Goal: Communication & Community: Answer question/provide support

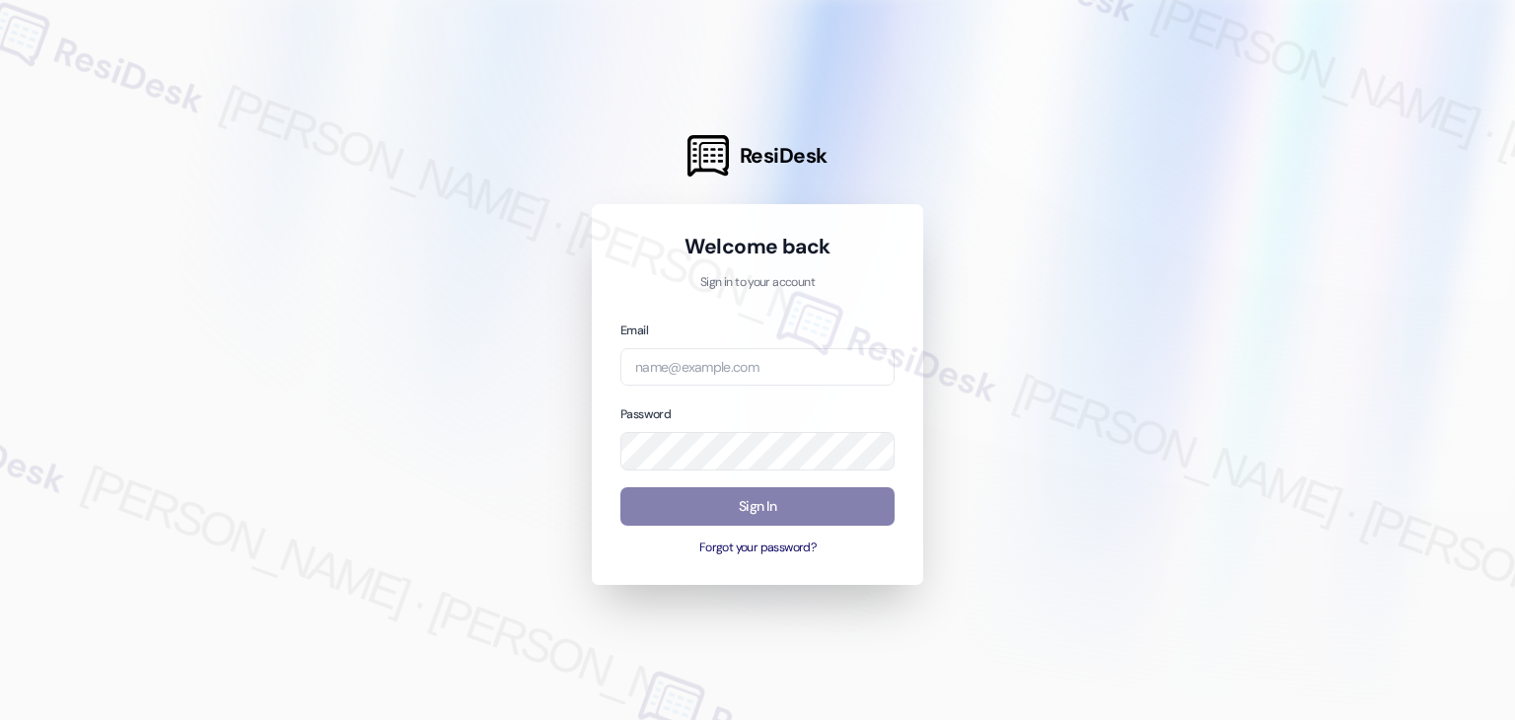
type input "[EMAIL_ADDRESS][DOMAIN_NAME]"
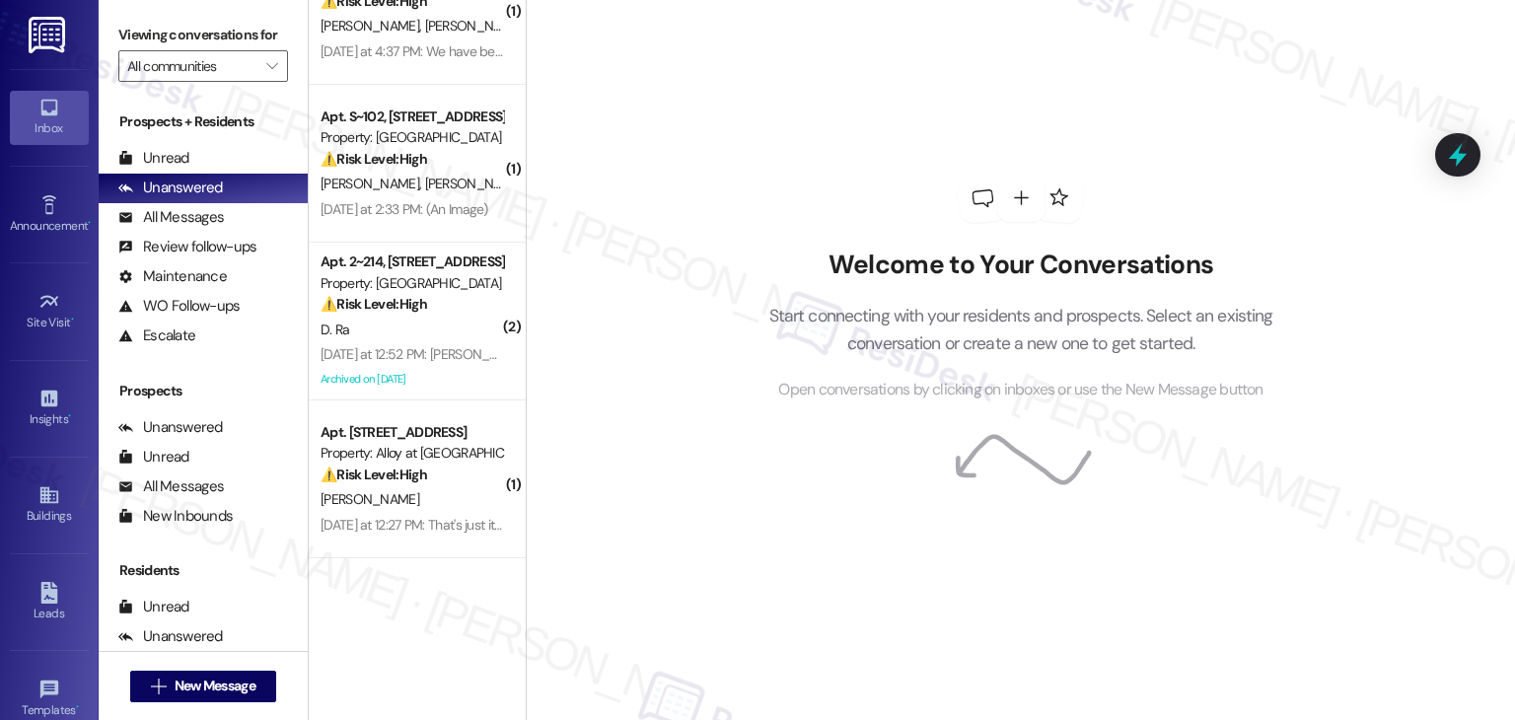
scroll to position [395, 0]
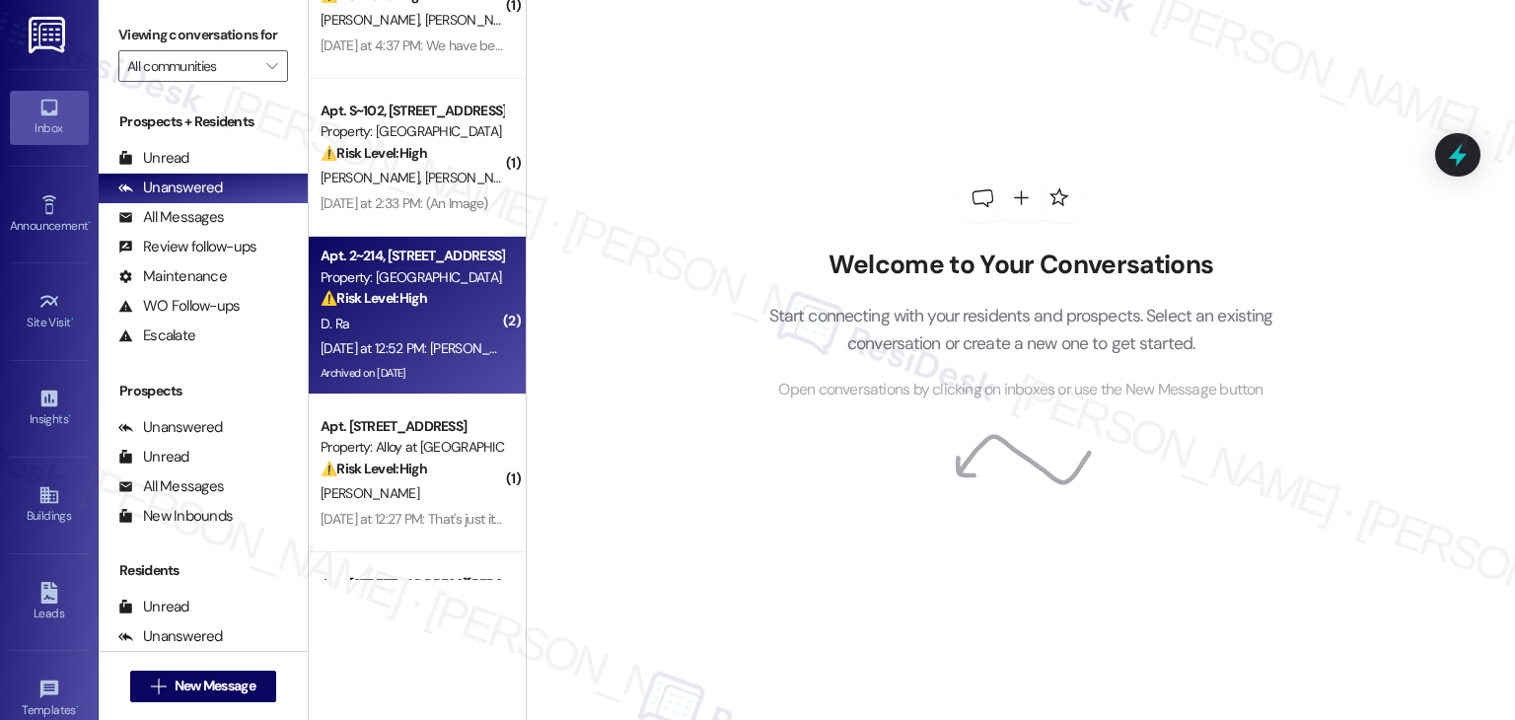
click at [449, 284] on div "Property: Silver Creek" at bounding box center [412, 277] width 182 height 21
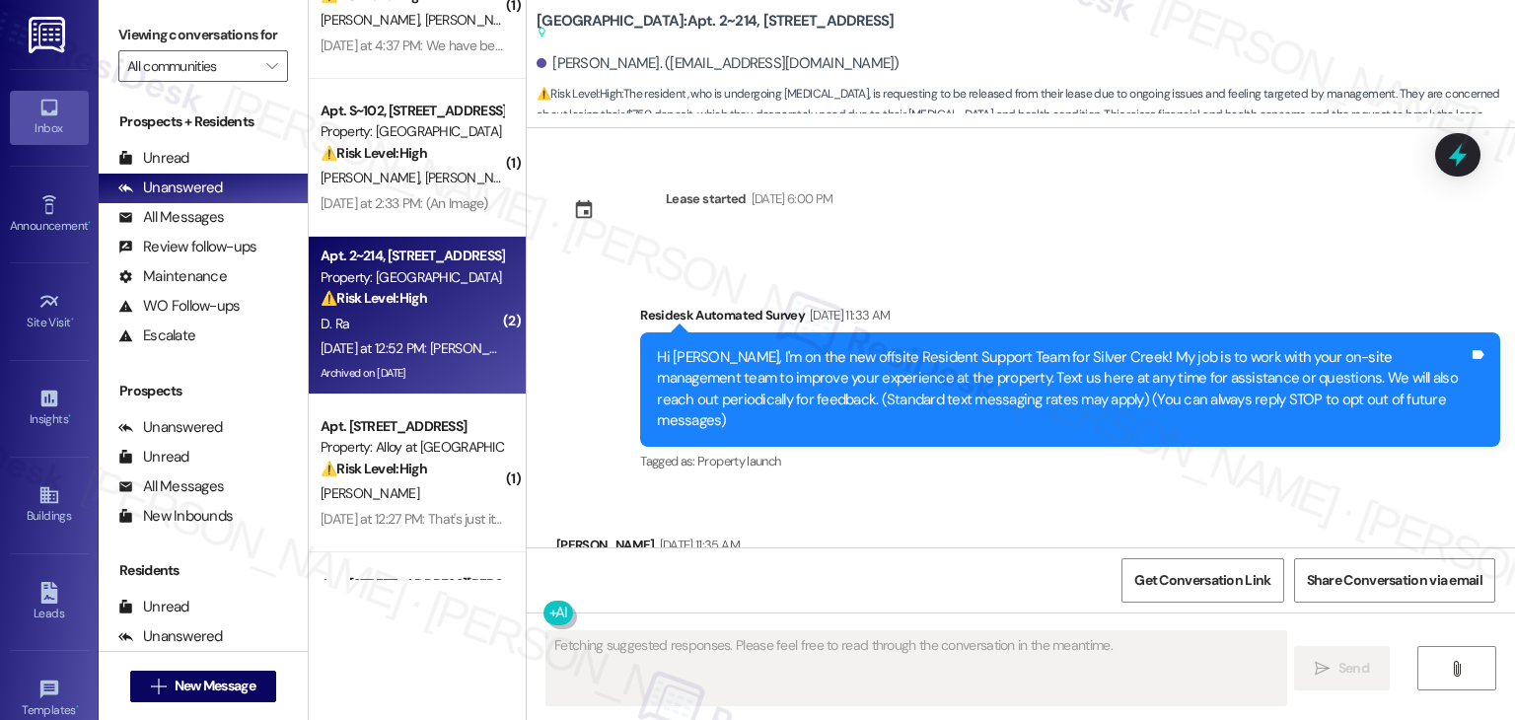
scroll to position [27962, 0]
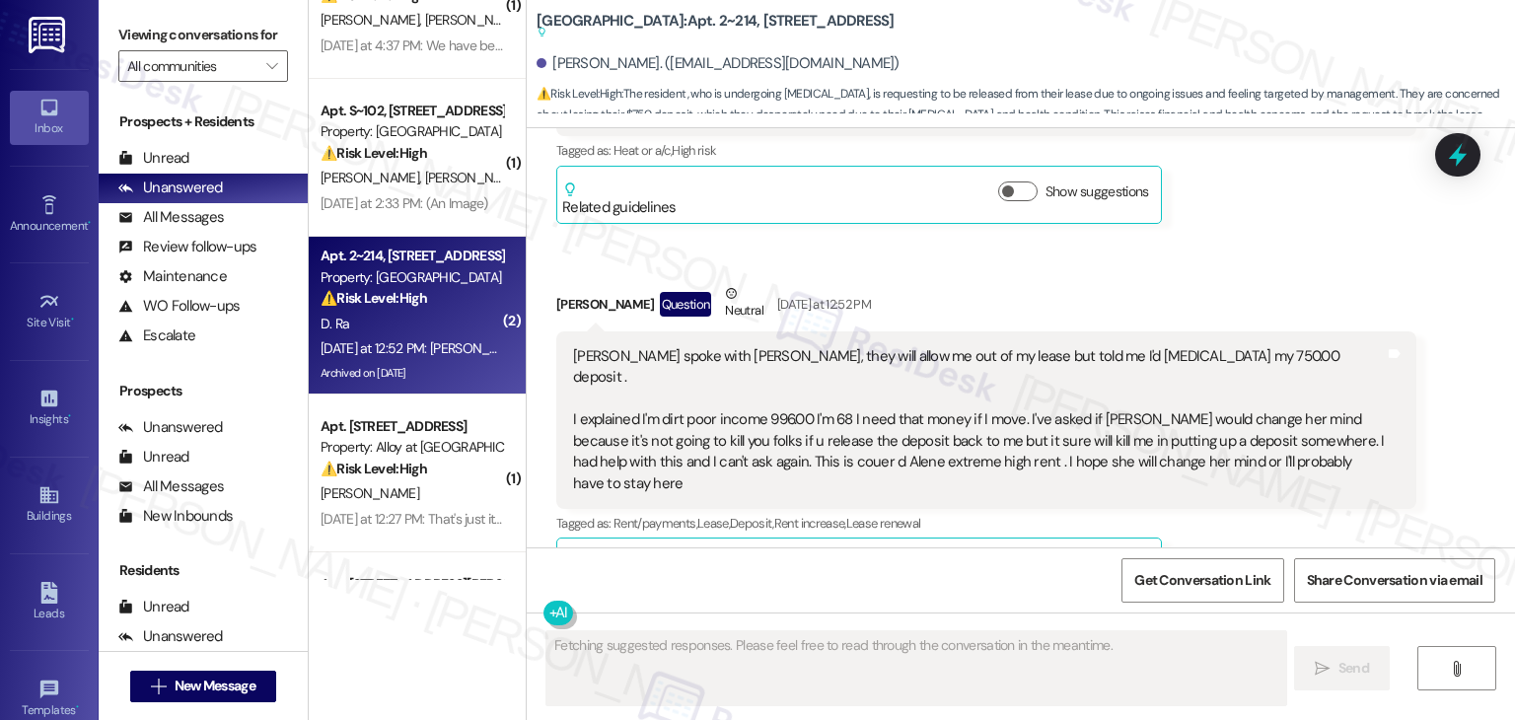
click at [1011, 553] on button "Hide Suggestions" at bounding box center [1021, 563] width 39 height 20
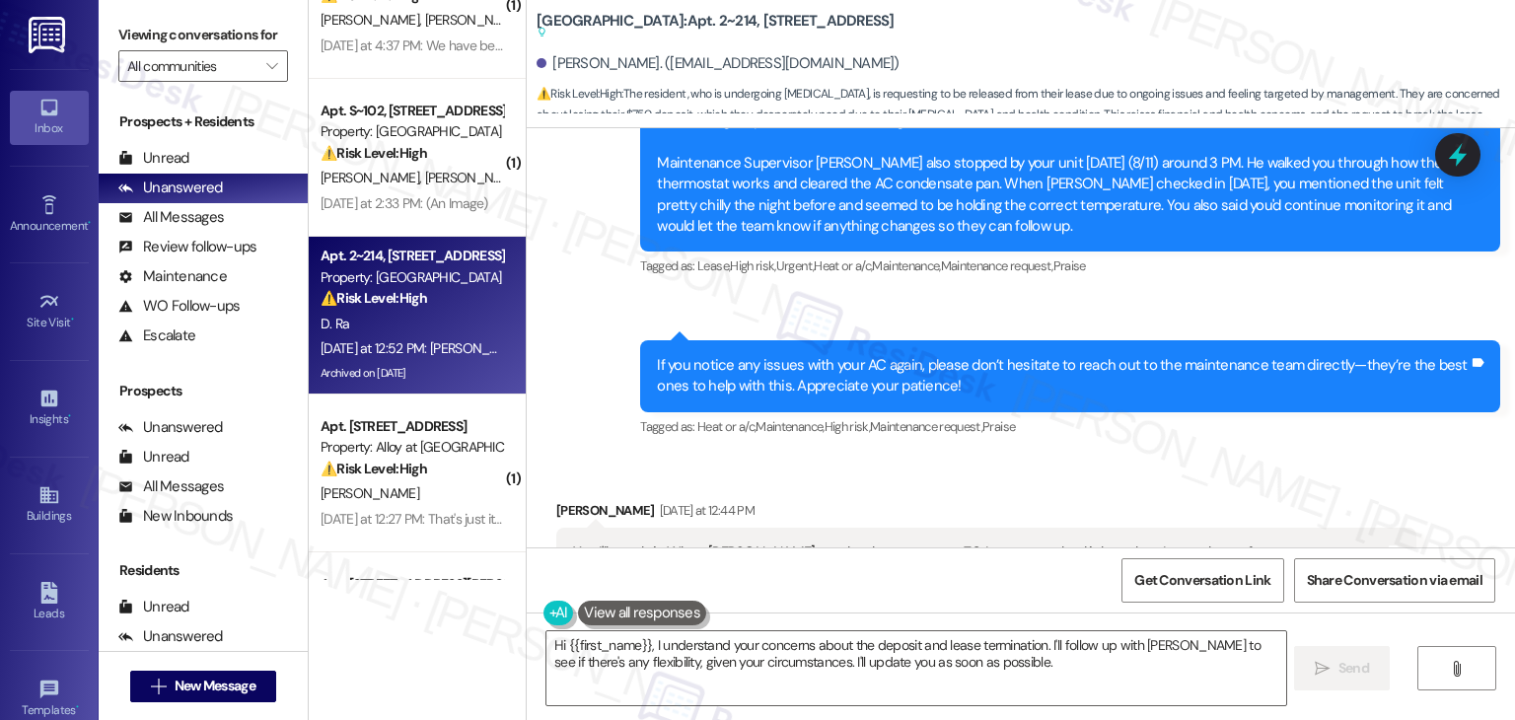
scroll to position [27675, 0]
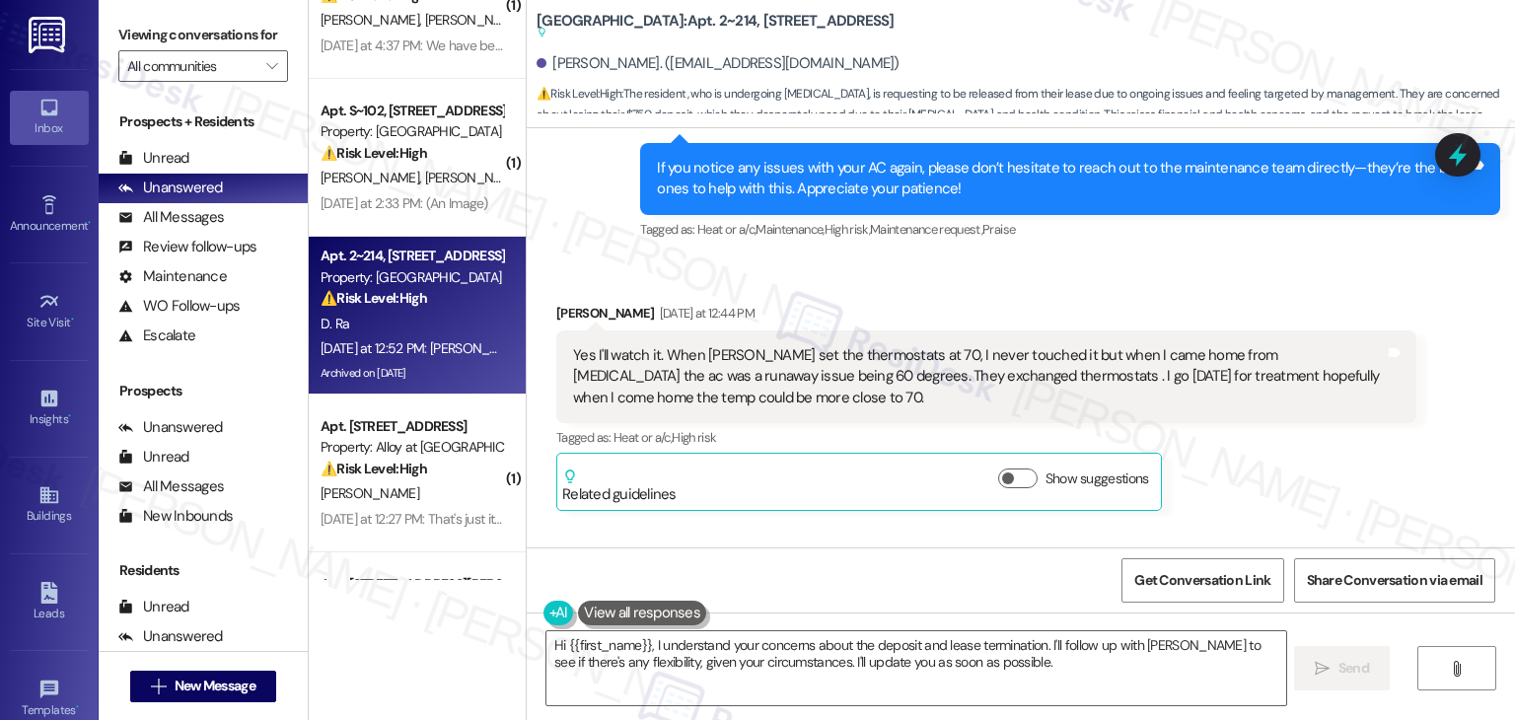
click at [1200, 570] on div "Daniel Ra Question Neutral Yesterday at 12:52 PM" at bounding box center [986, 594] width 860 height 48
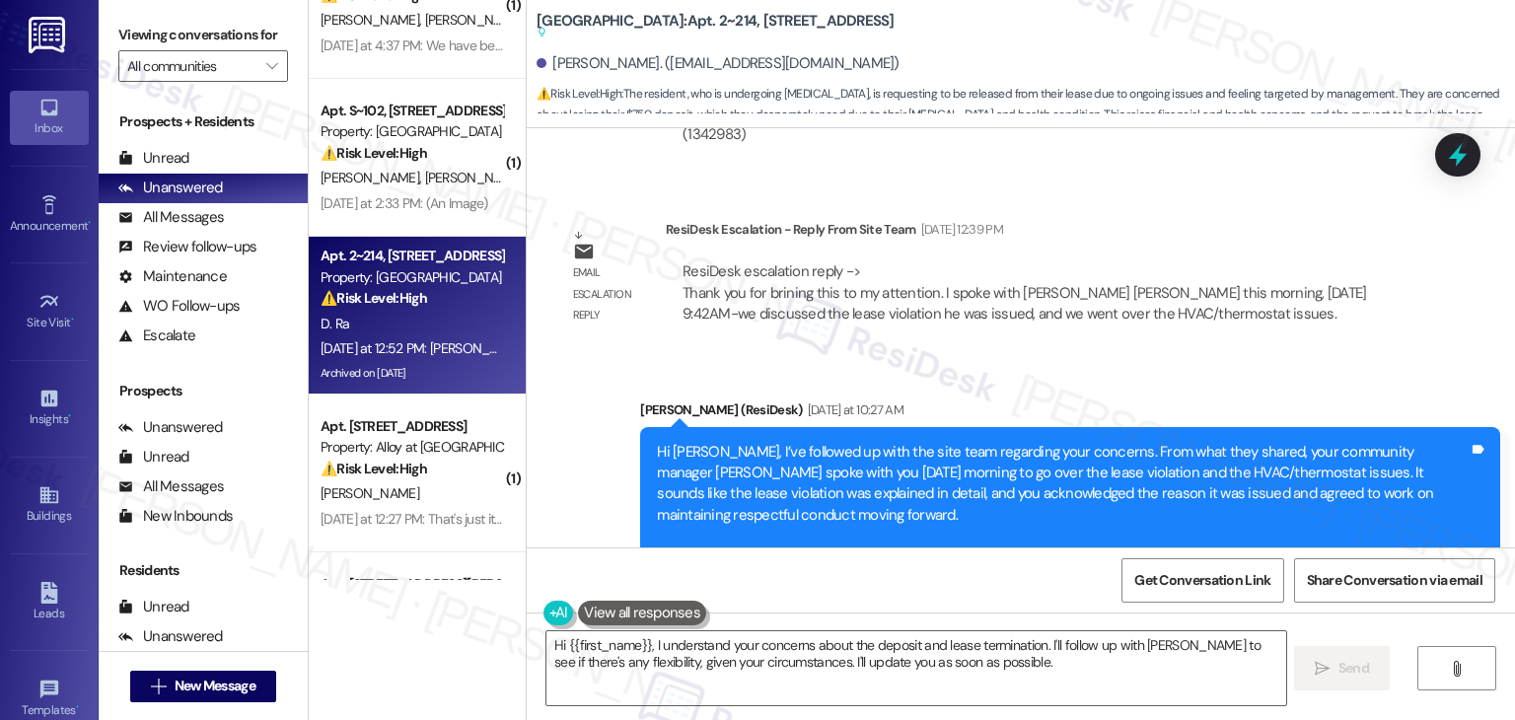
scroll to position [26985, 0]
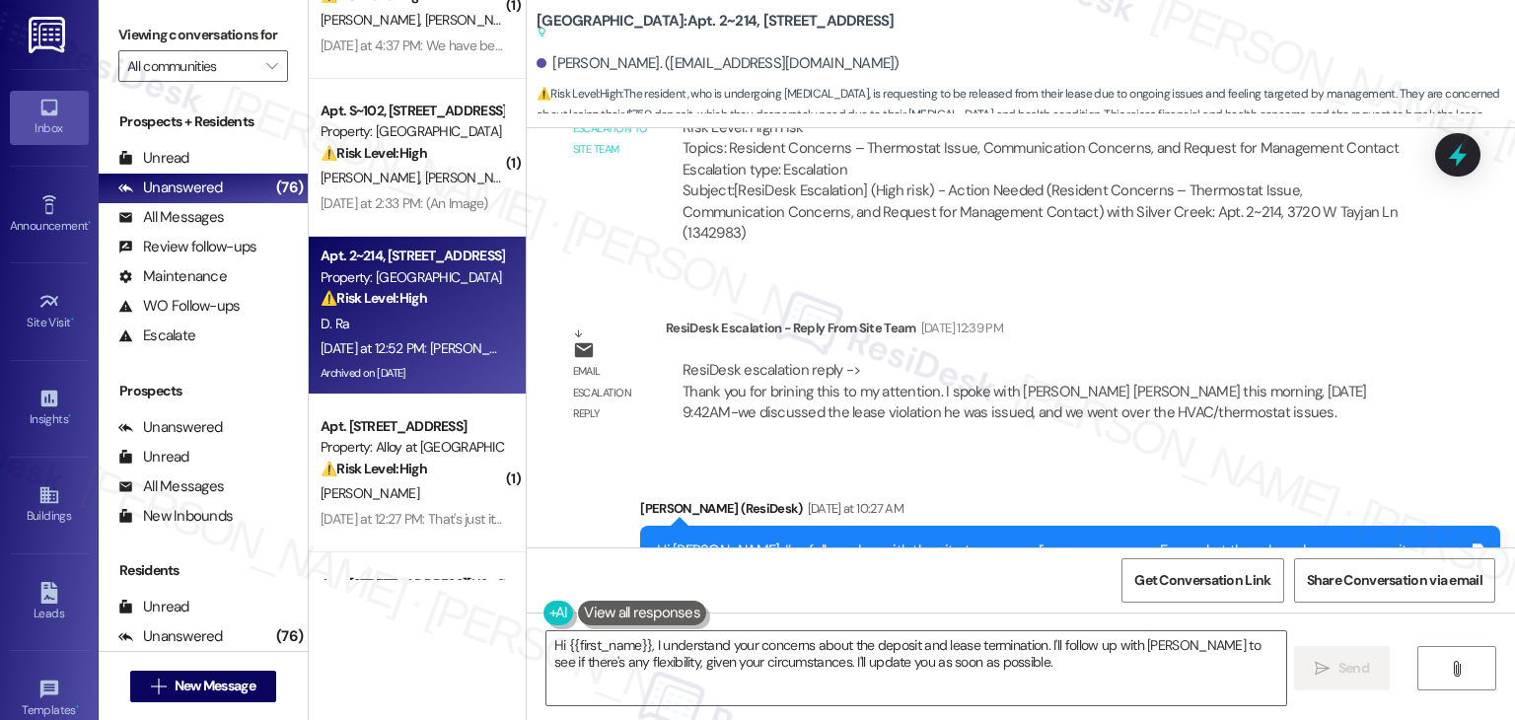
click at [1217, 493] on div "Sent via SMS Dottie (ResiDesk) Yesterday at 10:27 AM Hi Daniel, I’ve followed u…" at bounding box center [1021, 701] width 988 height 495
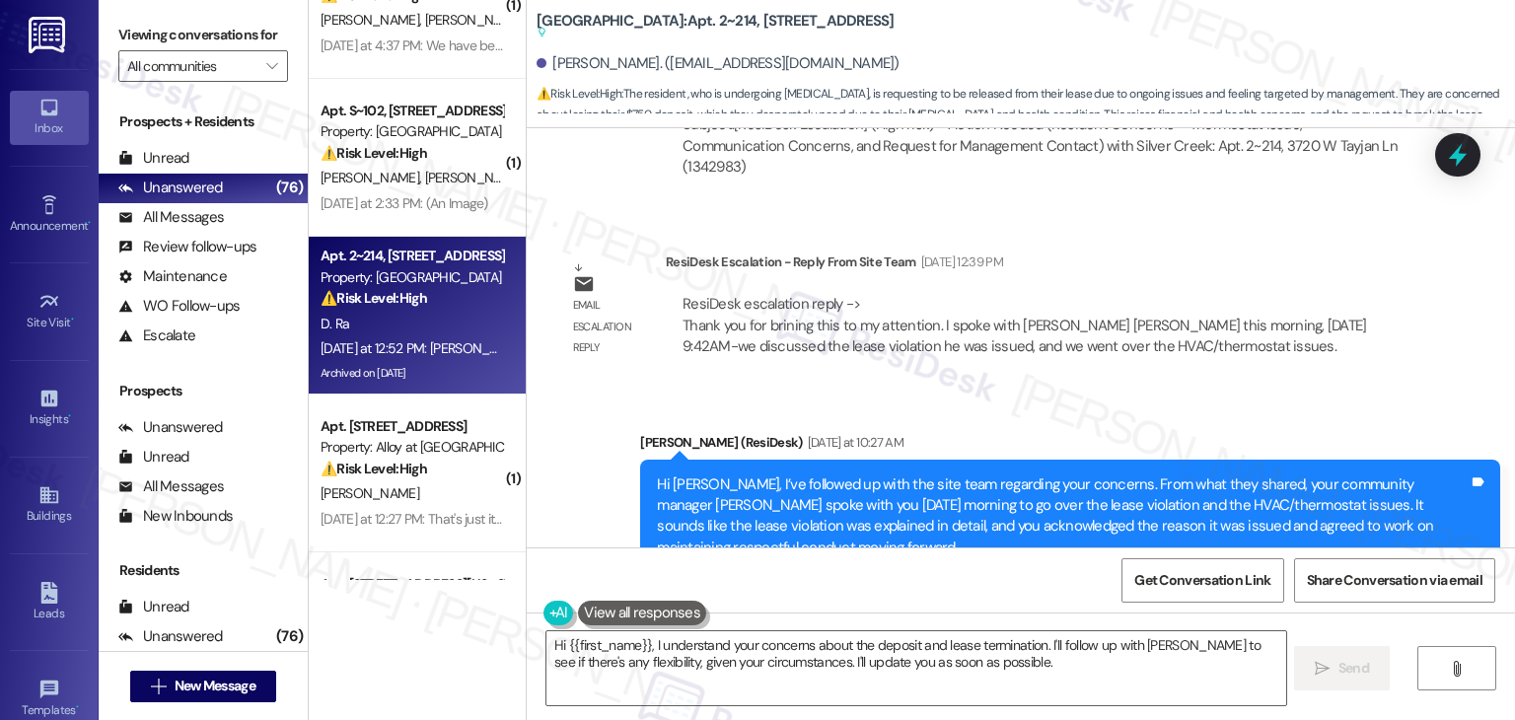
scroll to position [27084, 0]
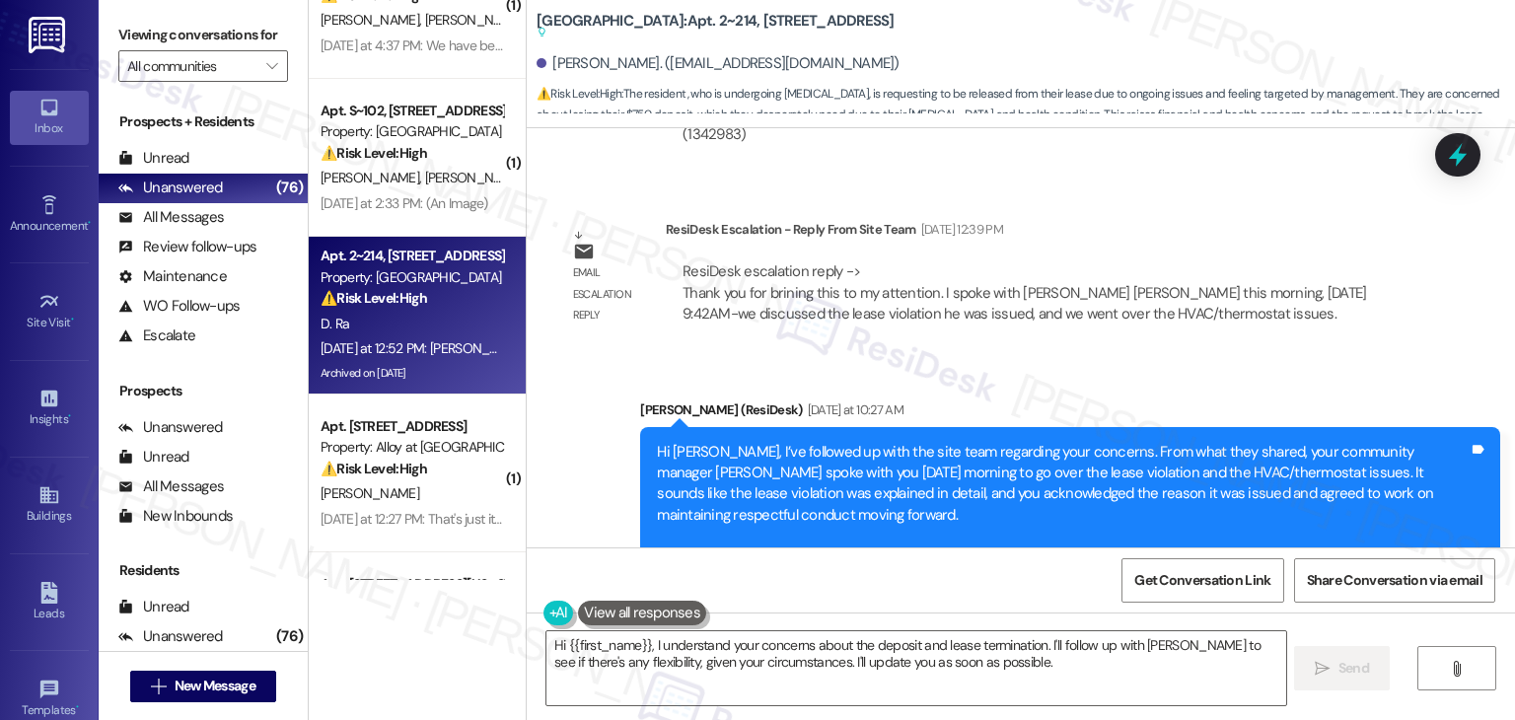
click at [1152, 385] on div "Sent via SMS Dottie (ResiDesk) Yesterday at 10:27 AM Hi Daniel, I’ve followed u…" at bounding box center [1070, 538] width 890 height 306
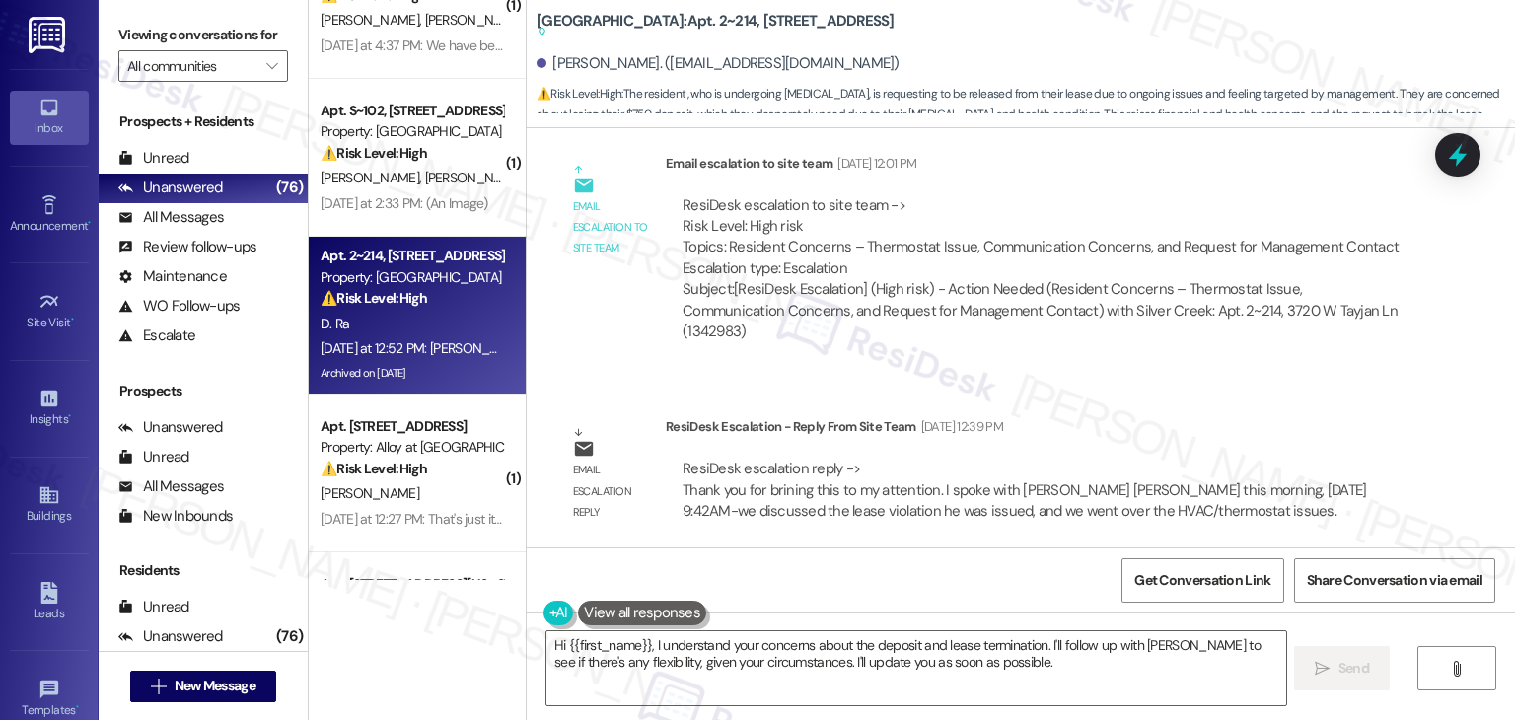
scroll to position [26985, 0]
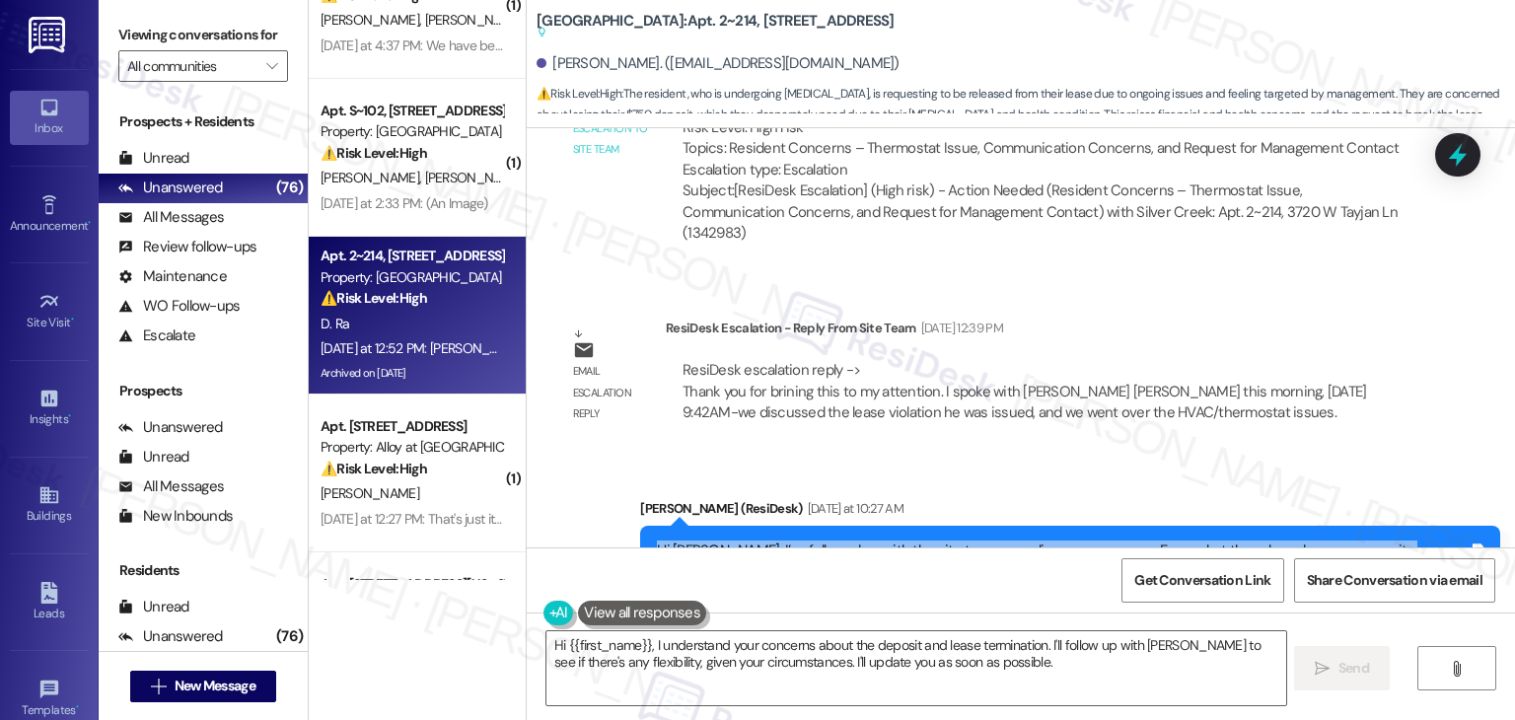
drag, startPoint x: 912, startPoint y: 419, endPoint x: 643, endPoint y: 242, distance: 322.5
click at [655, 540] on div "Hi Daniel, I’ve followed up with the site team regarding your concerns. From wh…" at bounding box center [1063, 635] width 816 height 190
copy div "Hi Daniel, I’ve followed up with the site team regarding your concerns. From wh…"
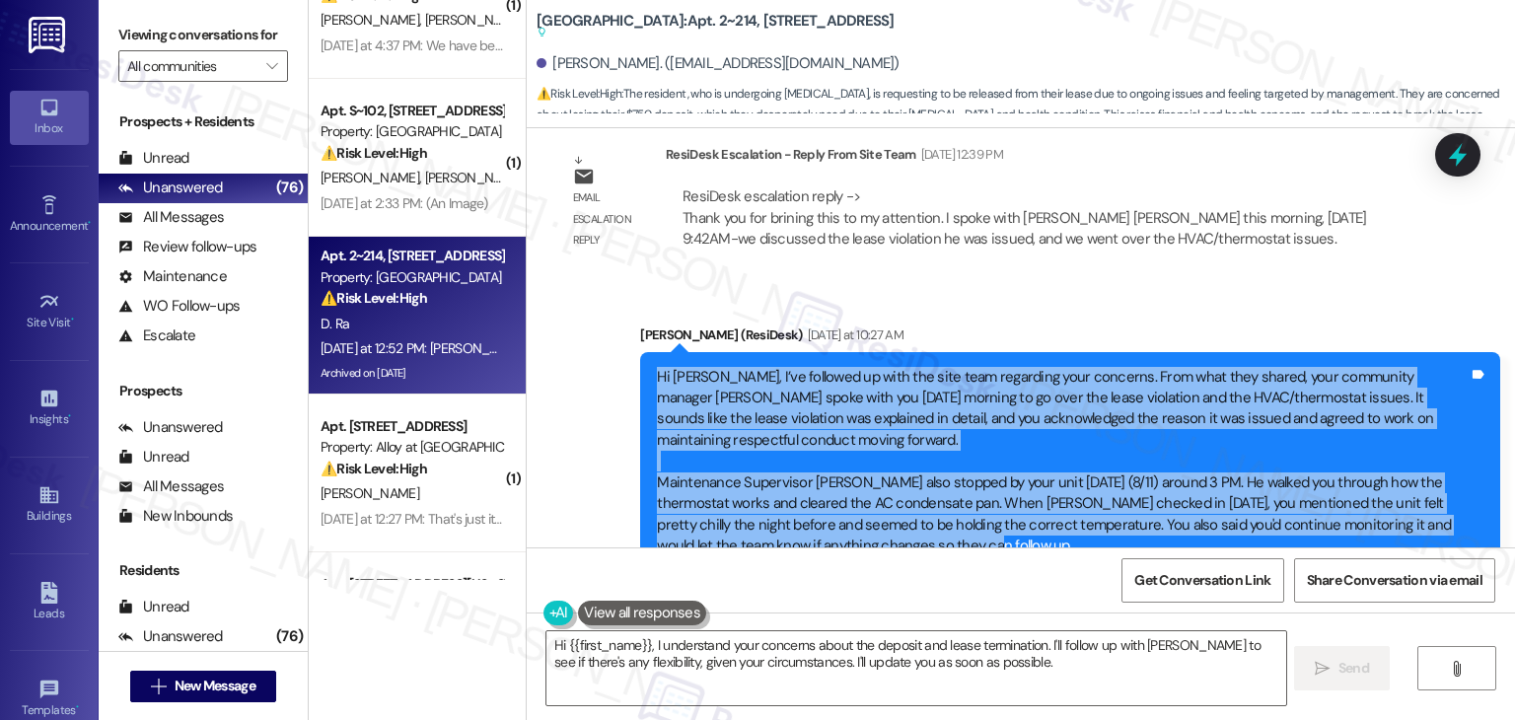
scroll to position [27182, 0]
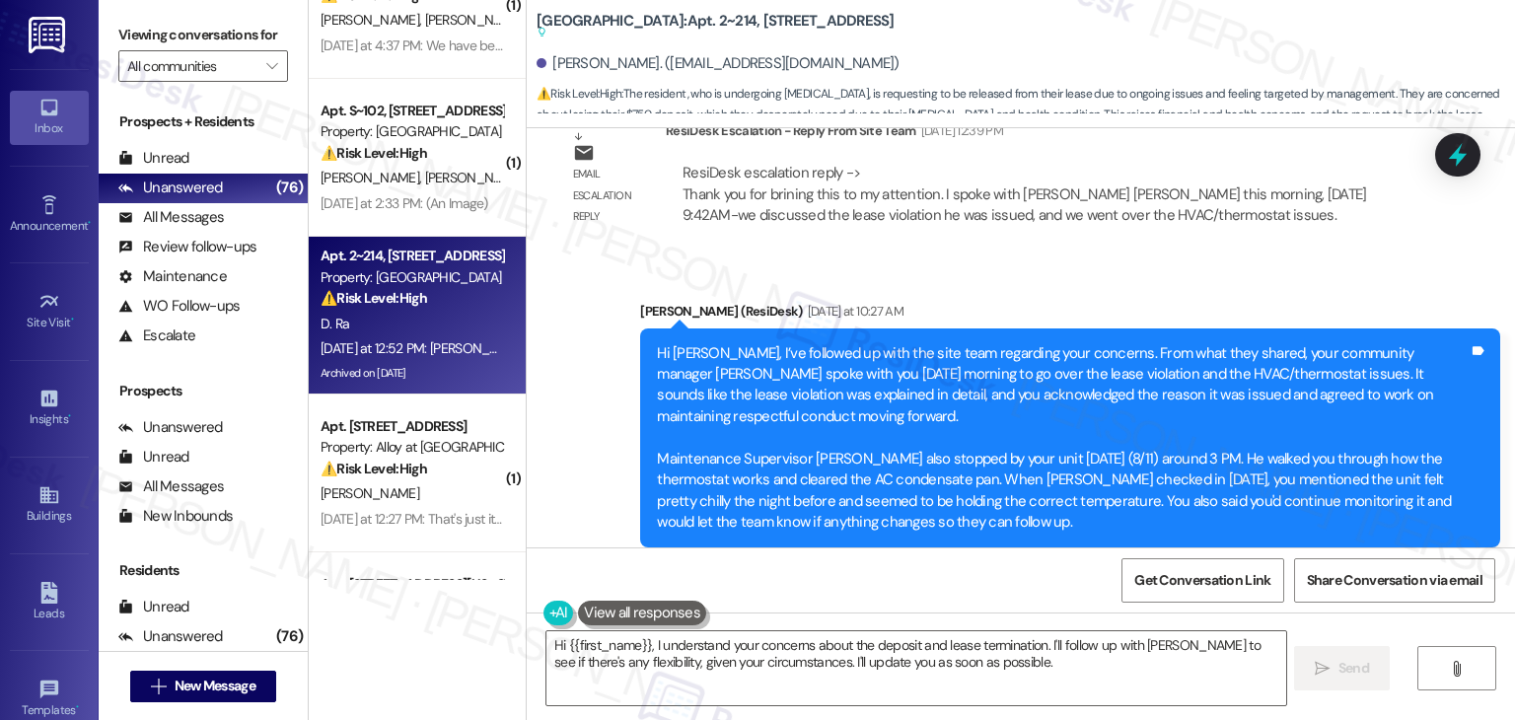
click at [793, 651] on div "If you notice any issues with your AC again, please don’t hesitate to reach out…" at bounding box center [1063, 672] width 812 height 42
copy div "If you notice any issues with your AC again, please don’t hesitate to reach out…"
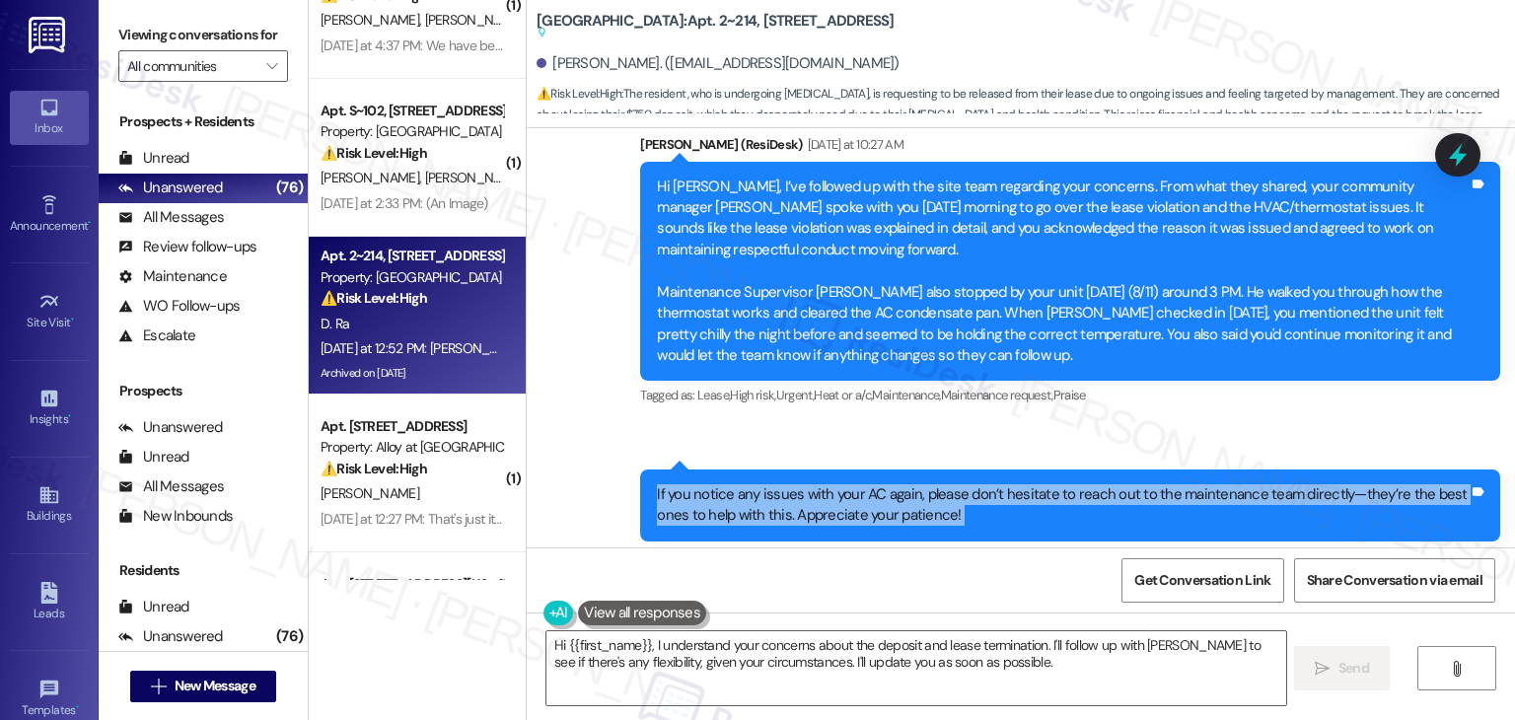
scroll to position [27379, 0]
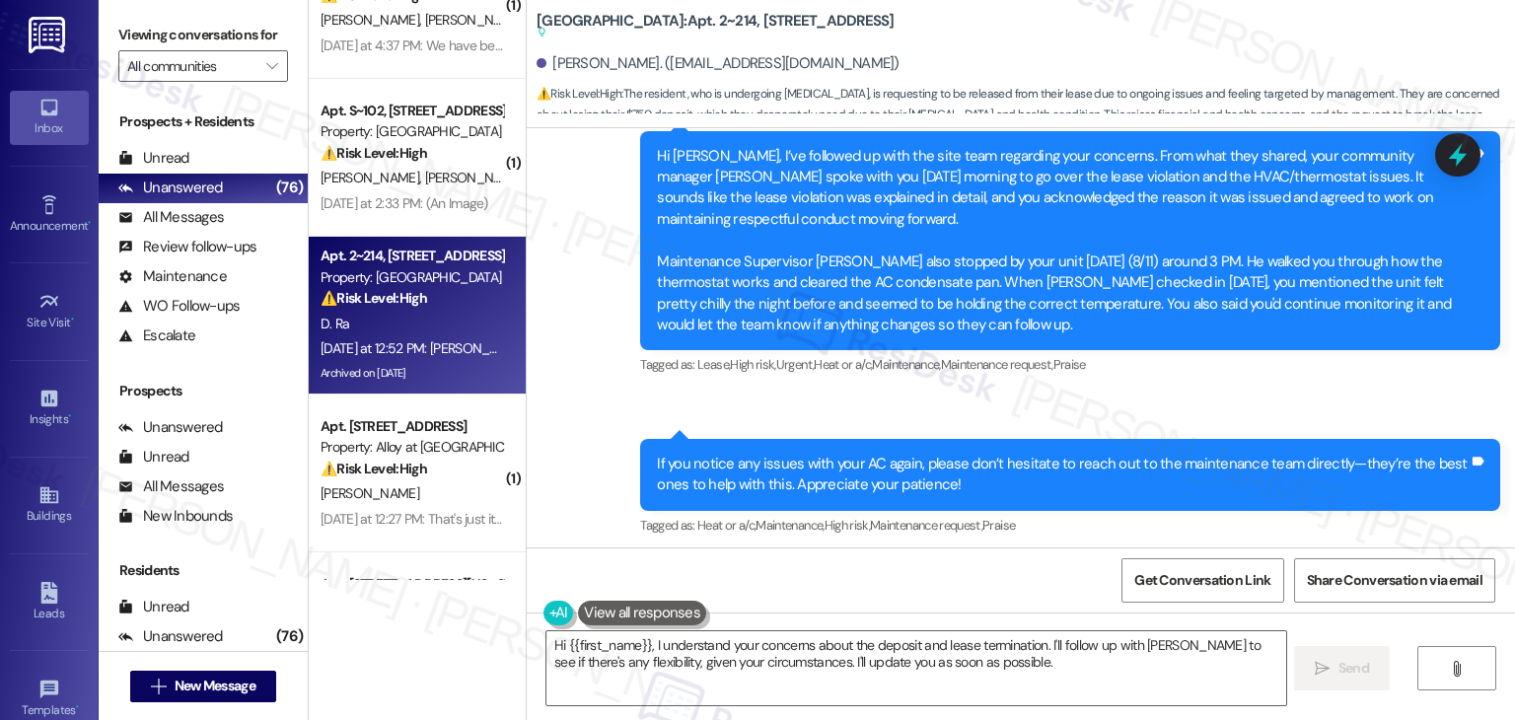
drag, startPoint x: 703, startPoint y: 394, endPoint x: 555, endPoint y: 349, distance: 154.5
click at [556, 626] on div "Yes I'll watch it. When John set the thermostats at 70, I never touched it but …" at bounding box center [986, 672] width 860 height 93
copy div "Yes I'll watch it. When John set the thermostats at 70, I never touched it but …"
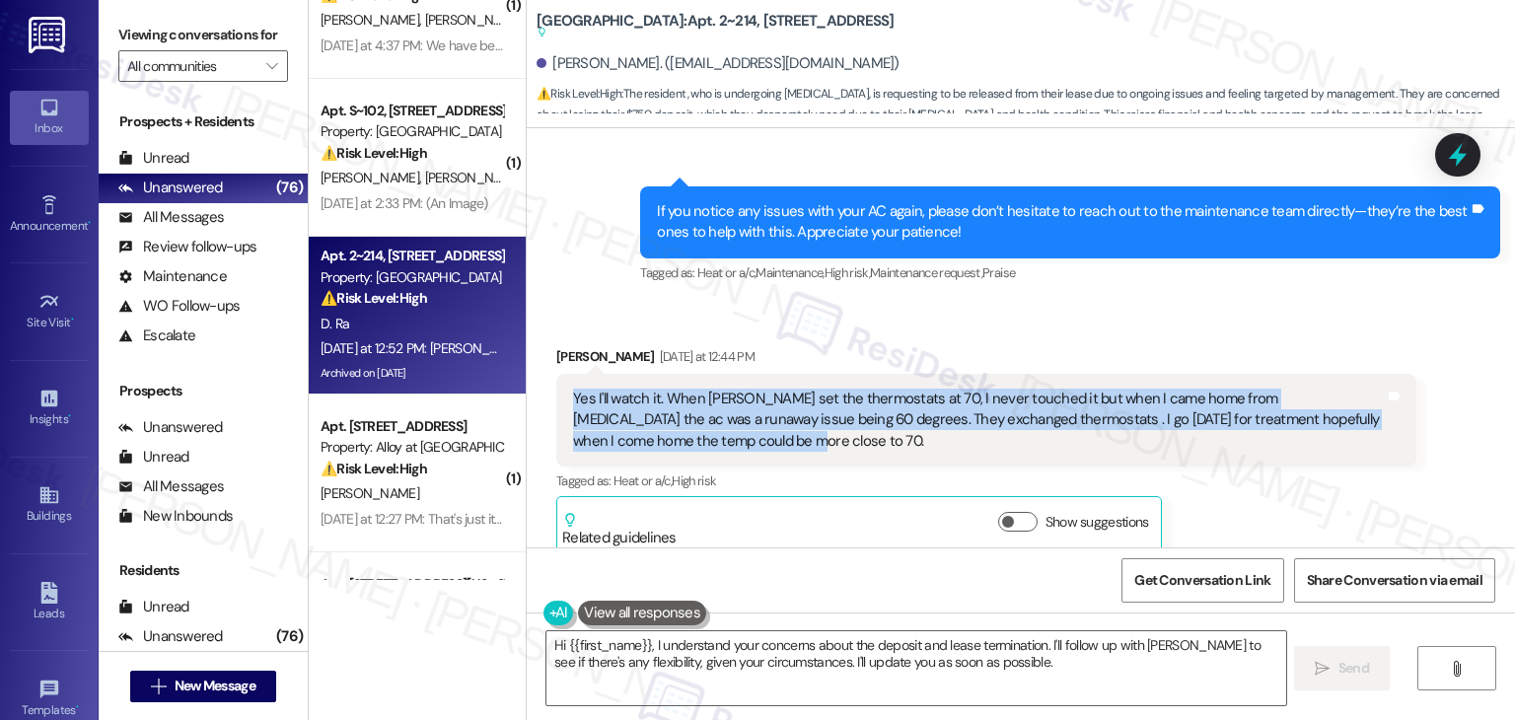
scroll to position [27675, 0]
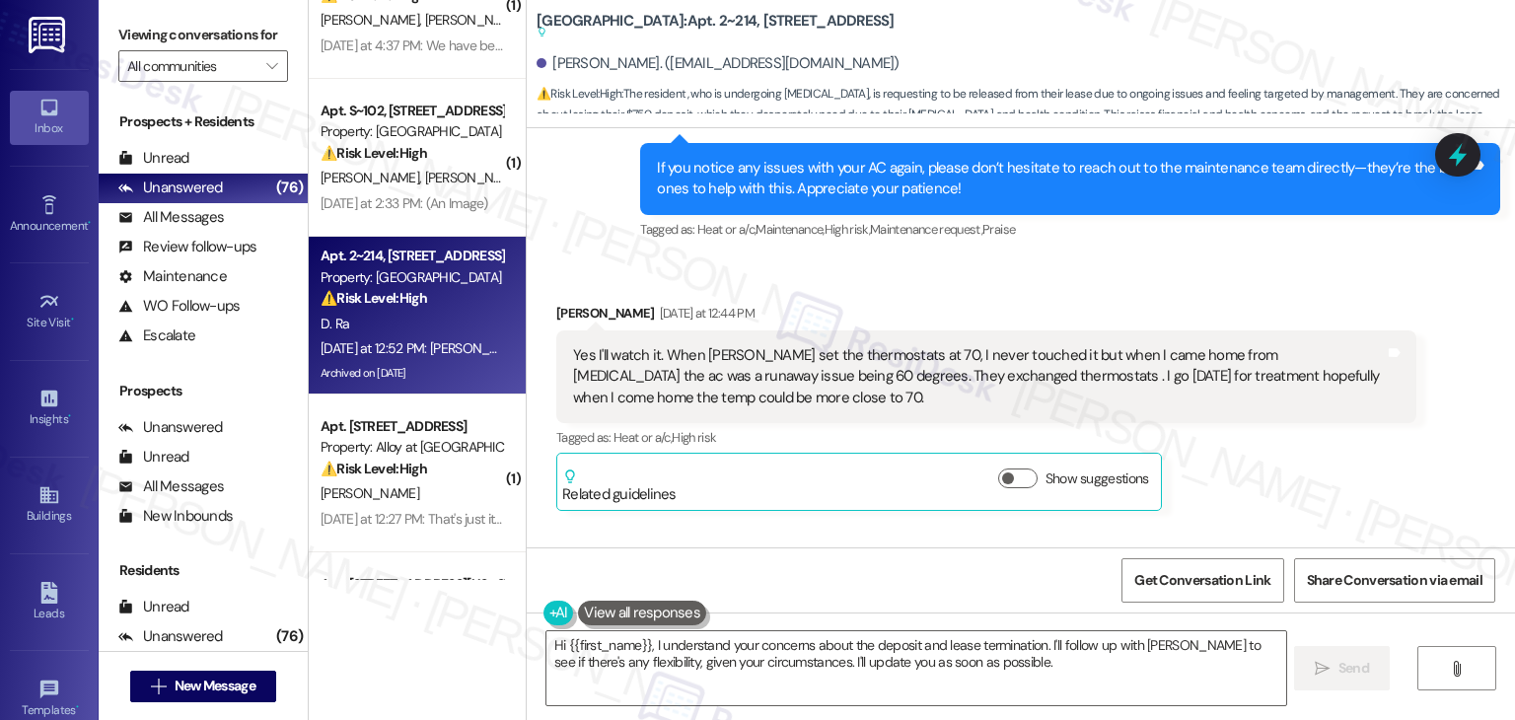
drag, startPoint x: 1331, startPoint y: 422, endPoint x: 552, endPoint y: 323, distance: 785.5
click at [556, 618] on div "Haley spoke with Jodi, they will allow me out of my lease but told me I'd foref…" at bounding box center [986, 707] width 860 height 178
copy div "Haley spoke with Jodi, they will allow me out of my lease but told me I'd foref…"
click at [1231, 570] on div "Daniel Ra Question Neutral Yesterday at 12:52 PM" at bounding box center [986, 594] width 860 height 48
click at [1206, 258] on div "Received via SMS Daniel Ra Yesterday at 12:44 PM Yes I'll watch it. When John s…" at bounding box center [1021, 578] width 988 height 640
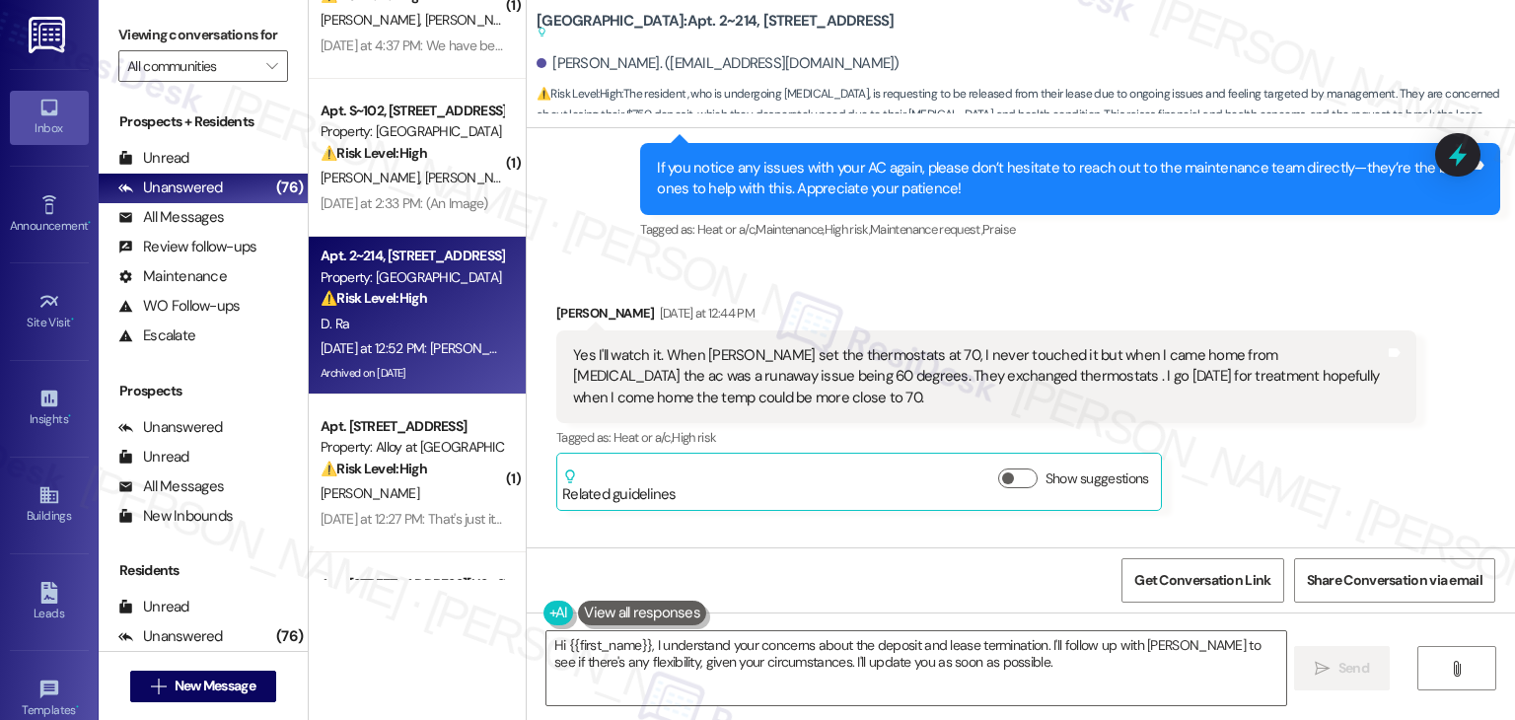
click at [1219, 570] on div "Daniel Ra Question Neutral Yesterday at 12:52 PM Haley spoke with Jodi, they wi…" at bounding box center [986, 727] width 860 height 314
click at [927, 586] on div "Get Conversation Link Share Conversation via email" at bounding box center [1021, 579] width 988 height 65
click at [817, 660] on textarea "Hi {{first_name}}, I understand your concerns about the deposit and lease termi…" at bounding box center [915, 668] width 739 height 74
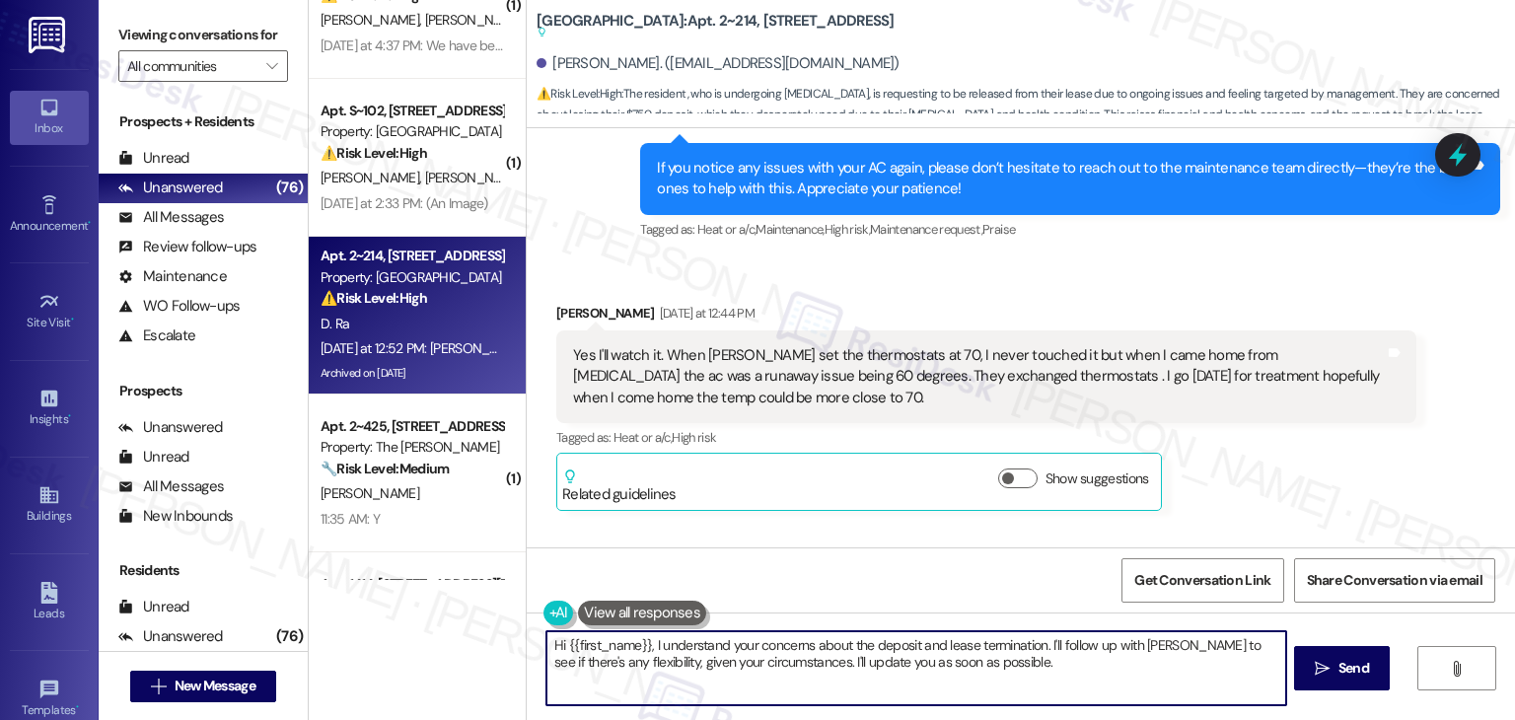
click at [817, 660] on textarea "Hi {{first_name}}, I understand your concerns about the deposit and lease termi…" at bounding box center [915, 668] width 739 height 74
paste textarea "Thanks for sharing this, Daniel! I hear how important the deposit is for you an…"
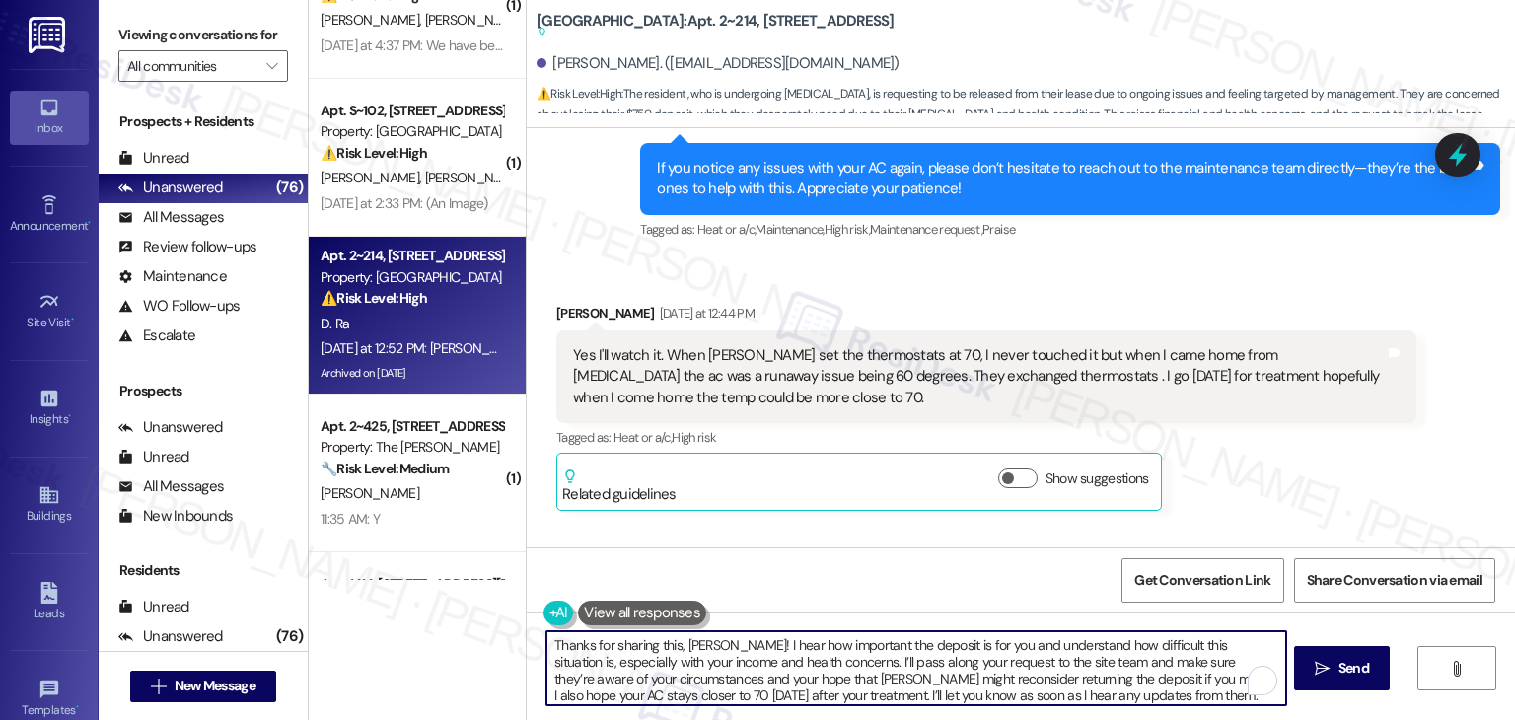
type textarea "Thanks for sharing this, Daniel! I hear how important the deposit is for you an…"
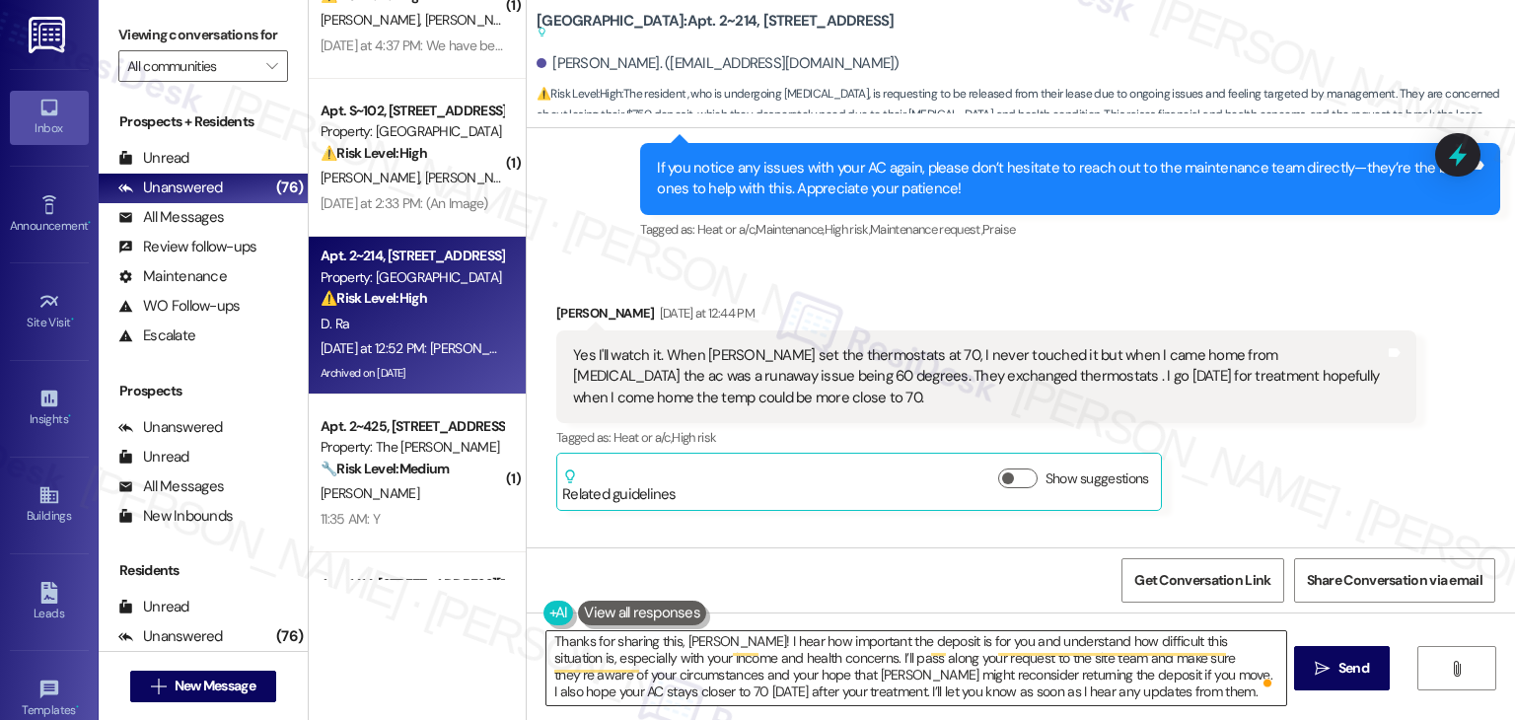
scroll to position [4, 0]
click at [1343, 673] on span "Send" at bounding box center [1353, 668] width 31 height 21
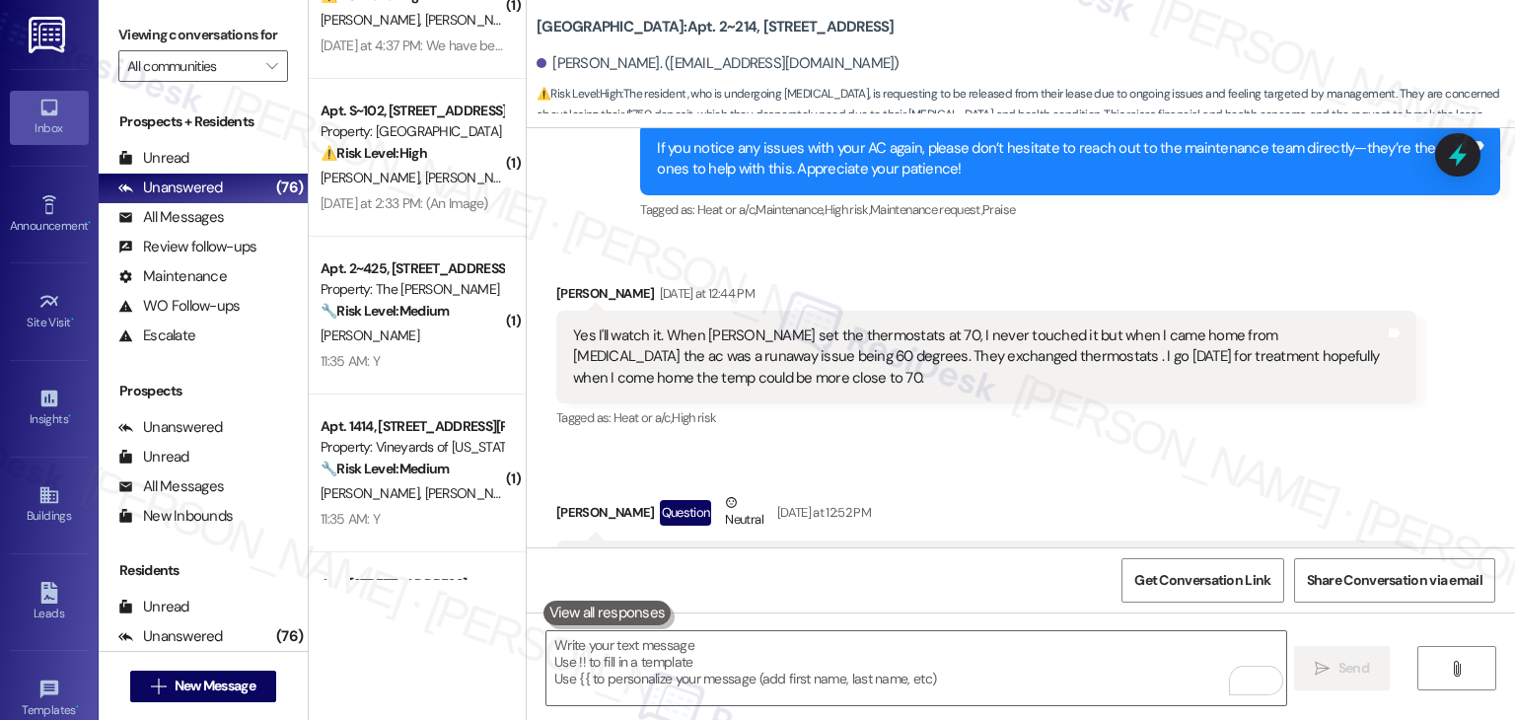
scroll to position [27817, 0]
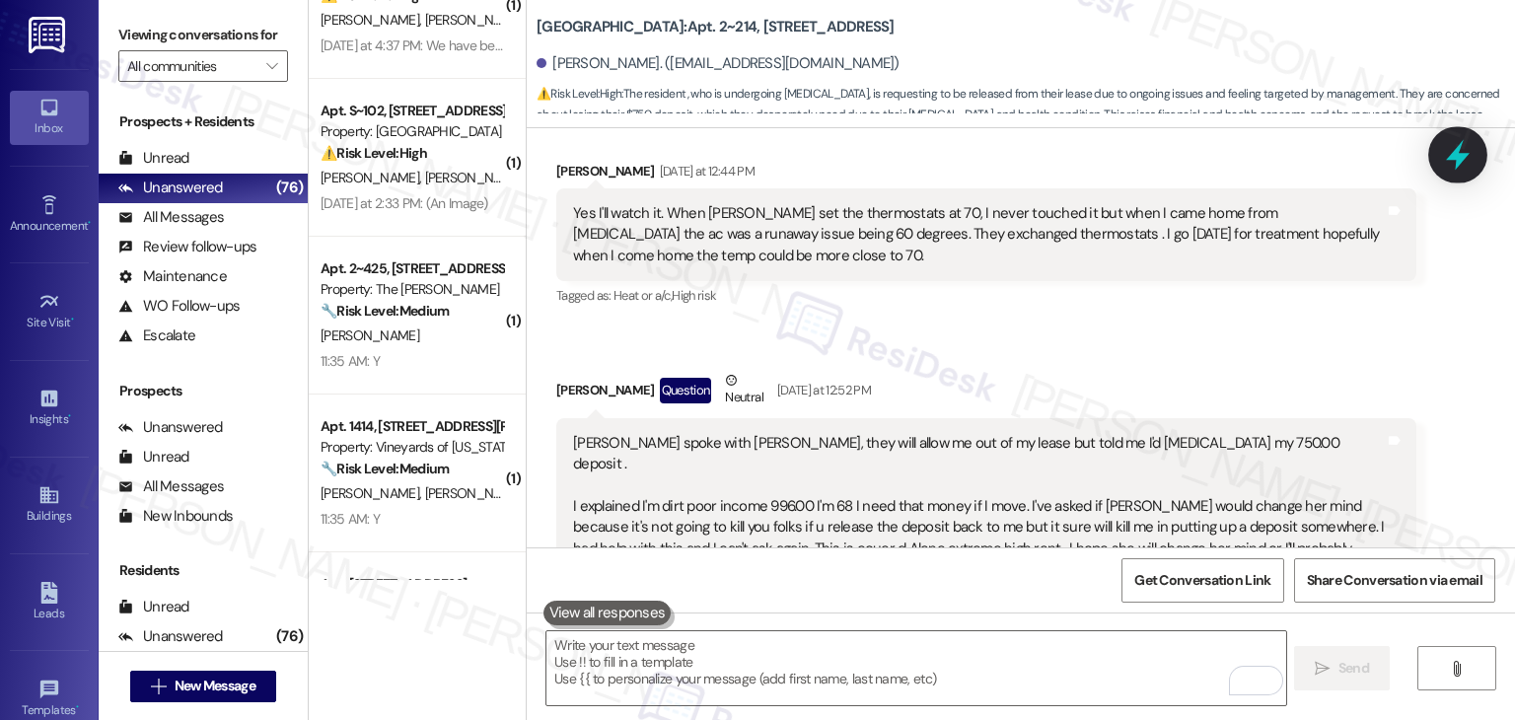
click at [1454, 158] on icon at bounding box center [1458, 155] width 24 height 31
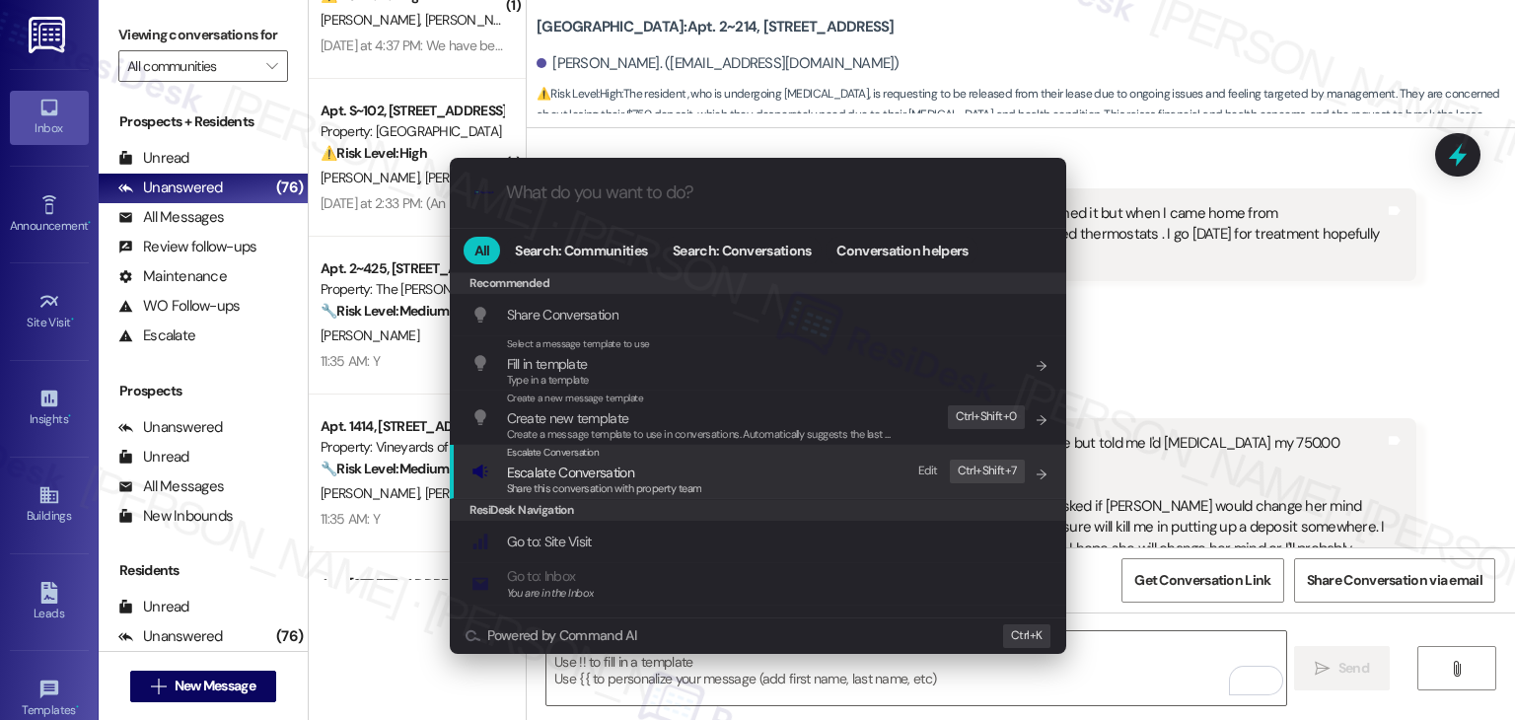
click at [544, 472] on span "Escalate Conversation" at bounding box center [570, 473] width 127 height 18
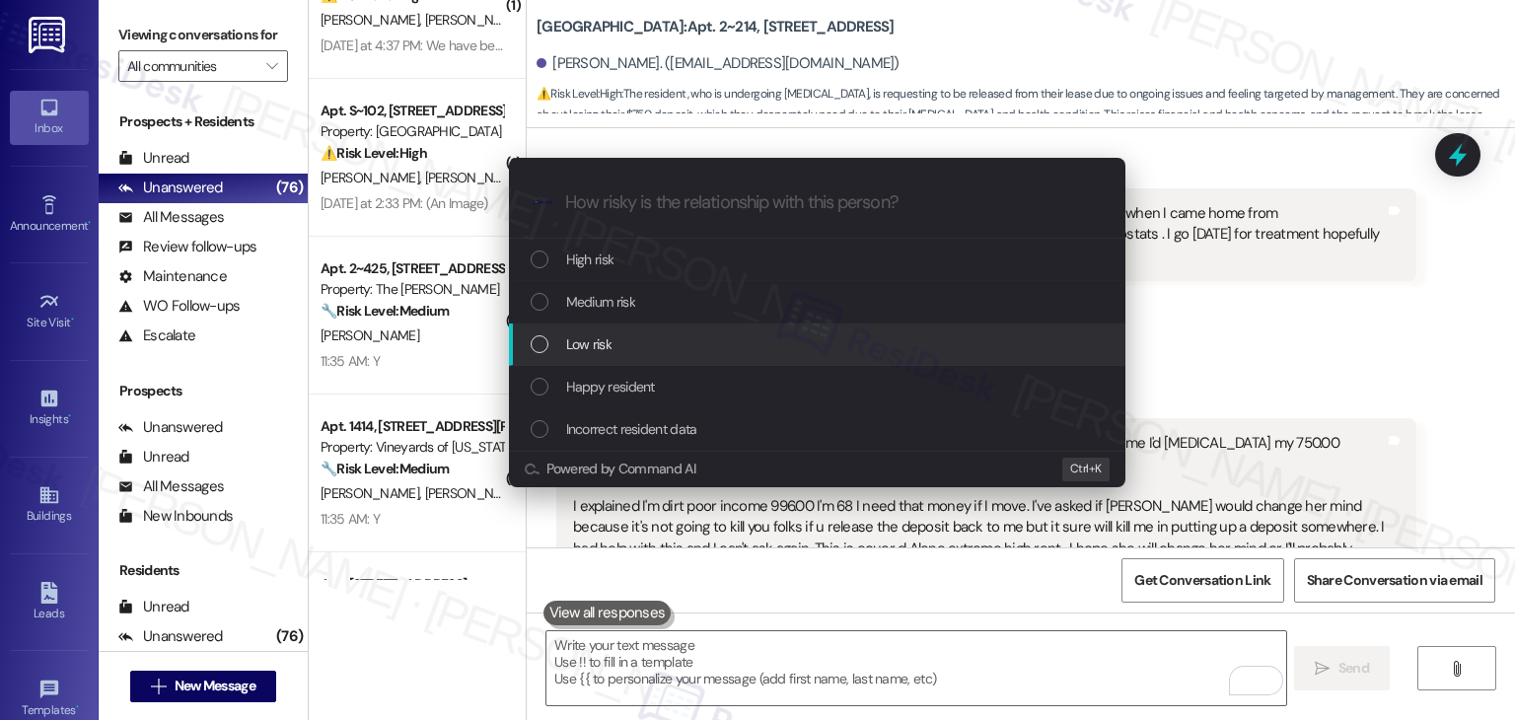
click at [543, 347] on div "List of options" at bounding box center [540, 344] width 18 height 18
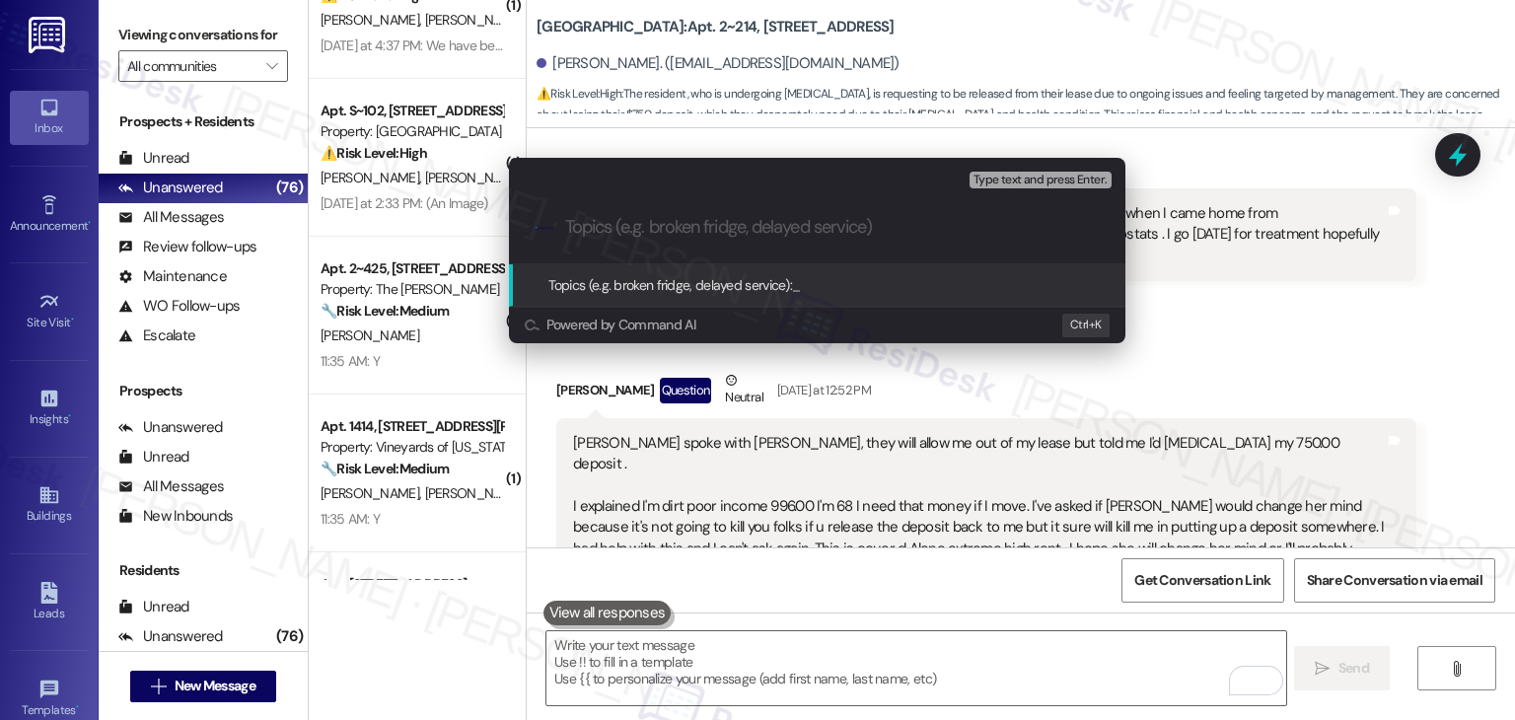
paste input "Resident Request – Deposit Refund Consideration & Ongoing AC Temperature Issue"
type input "Resident Request – Deposit Refund Consideration & Ongoing AC Temperature Issue"
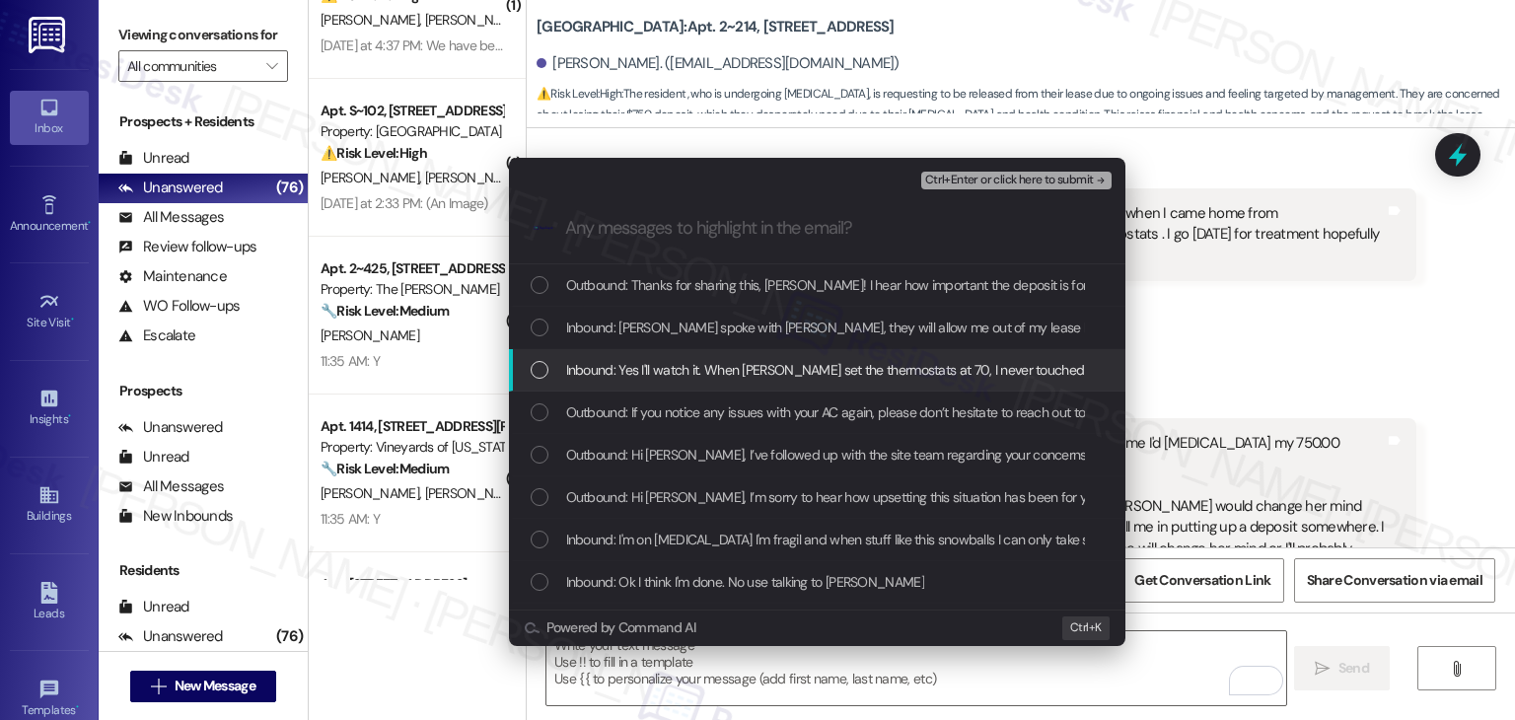
click at [540, 373] on div "List of options" at bounding box center [540, 370] width 18 height 18
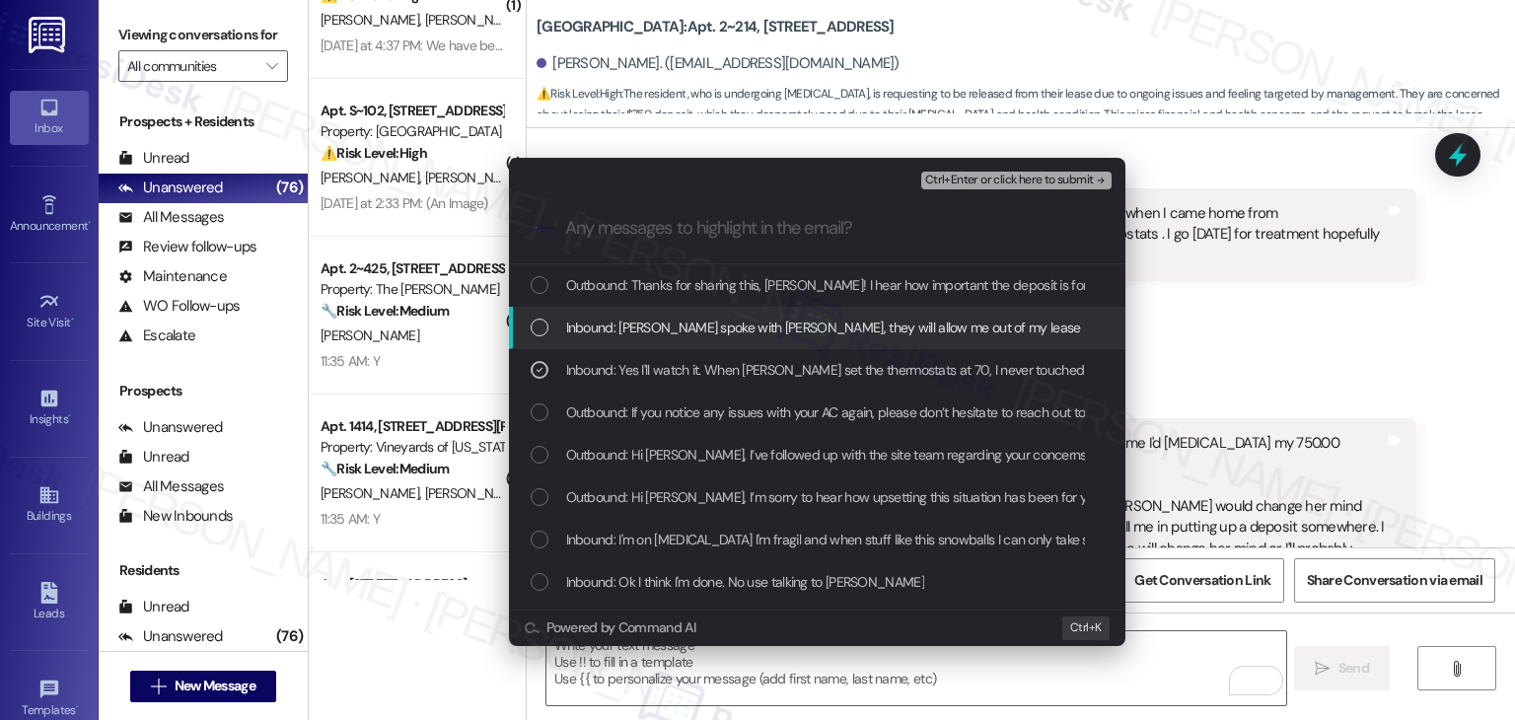
click at [540, 322] on div "List of options" at bounding box center [540, 328] width 18 height 18
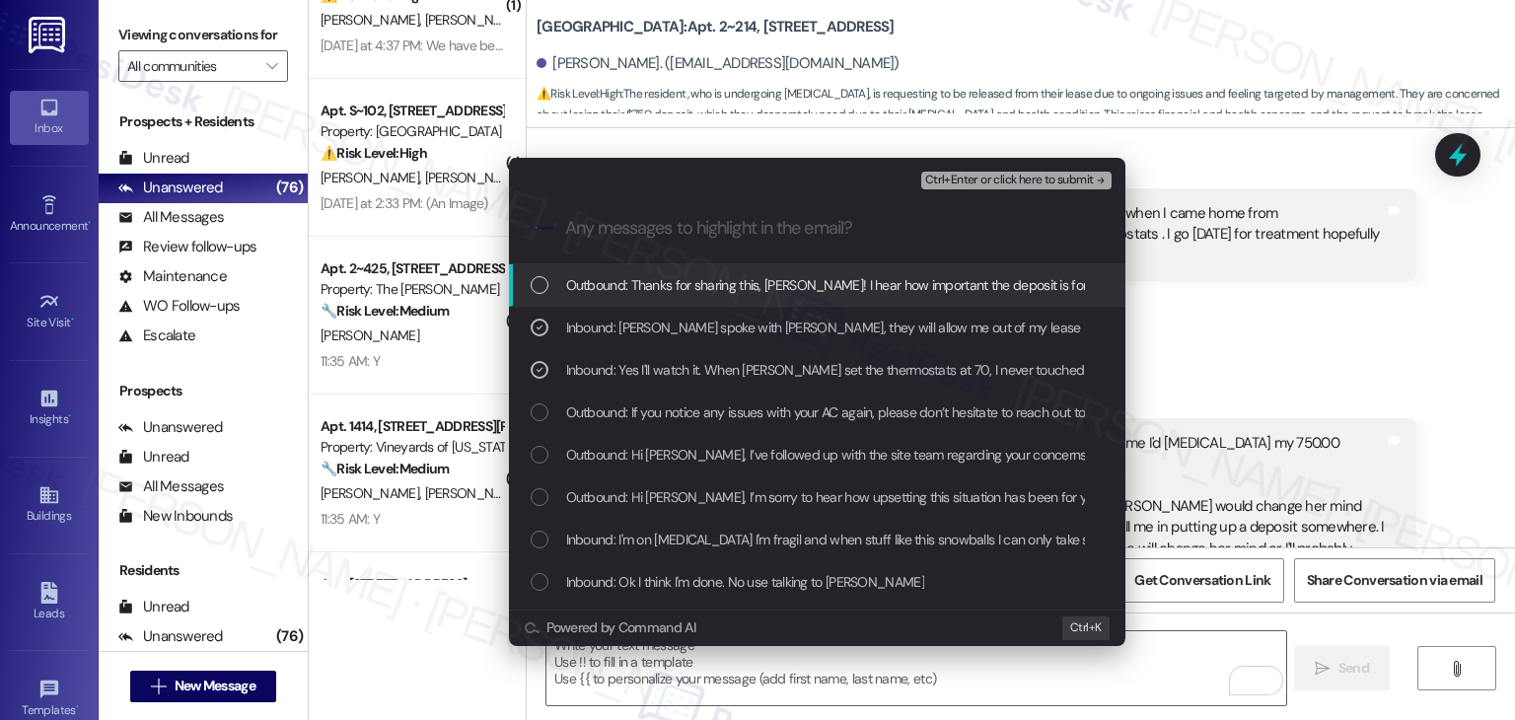
click at [974, 181] on span "Ctrl+Enter or click here to submit" at bounding box center [1009, 181] width 169 height 14
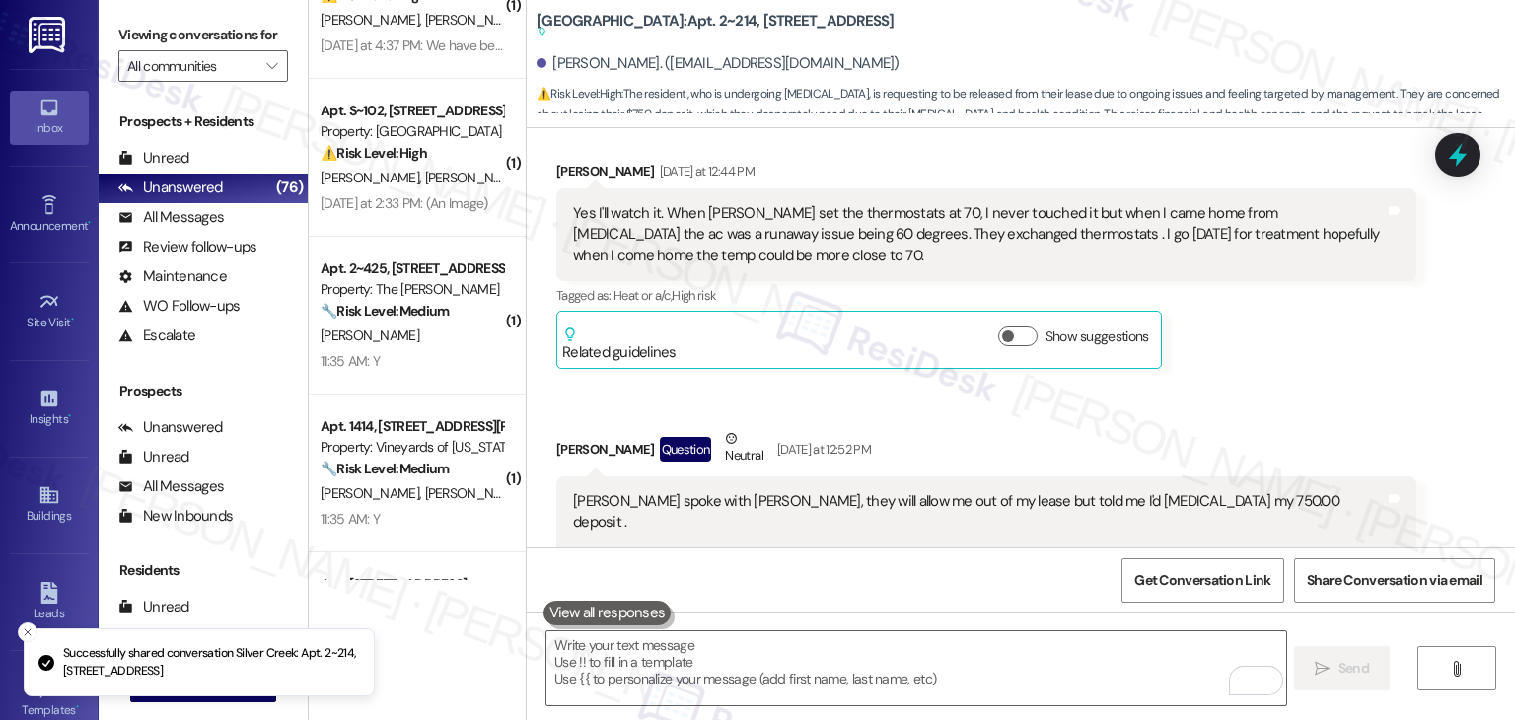
scroll to position [27962, 0]
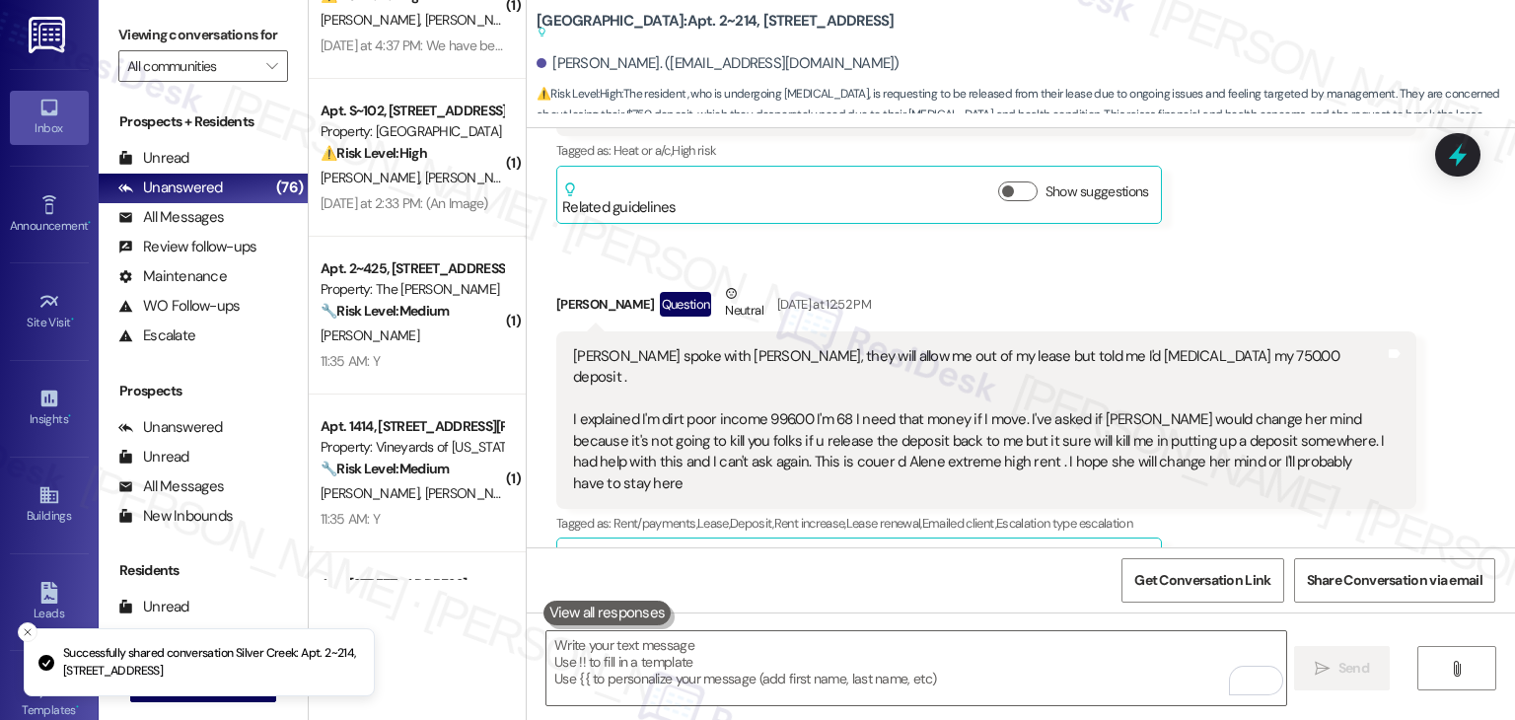
click at [1002, 553] on button "Hide Suggestions" at bounding box center [1021, 563] width 39 height 20
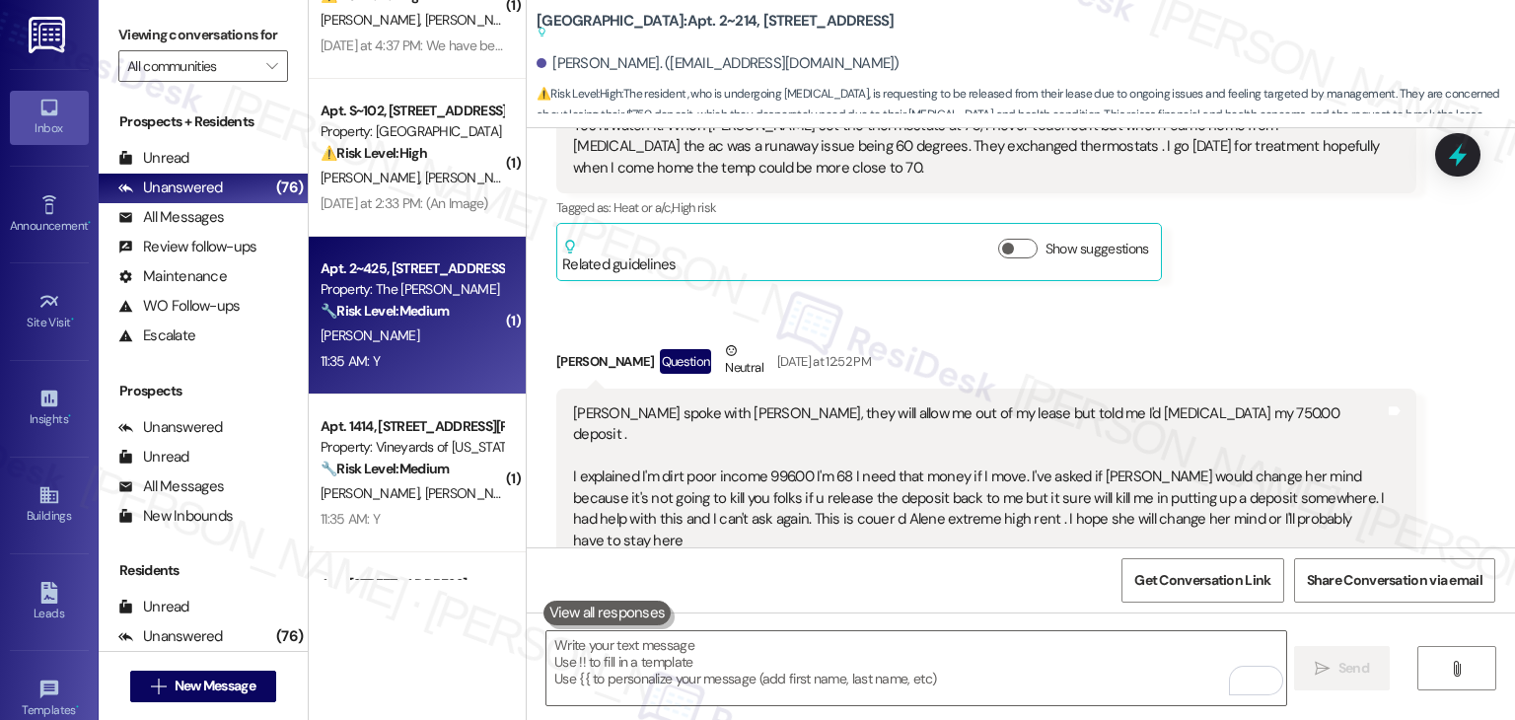
scroll to position [197, 0]
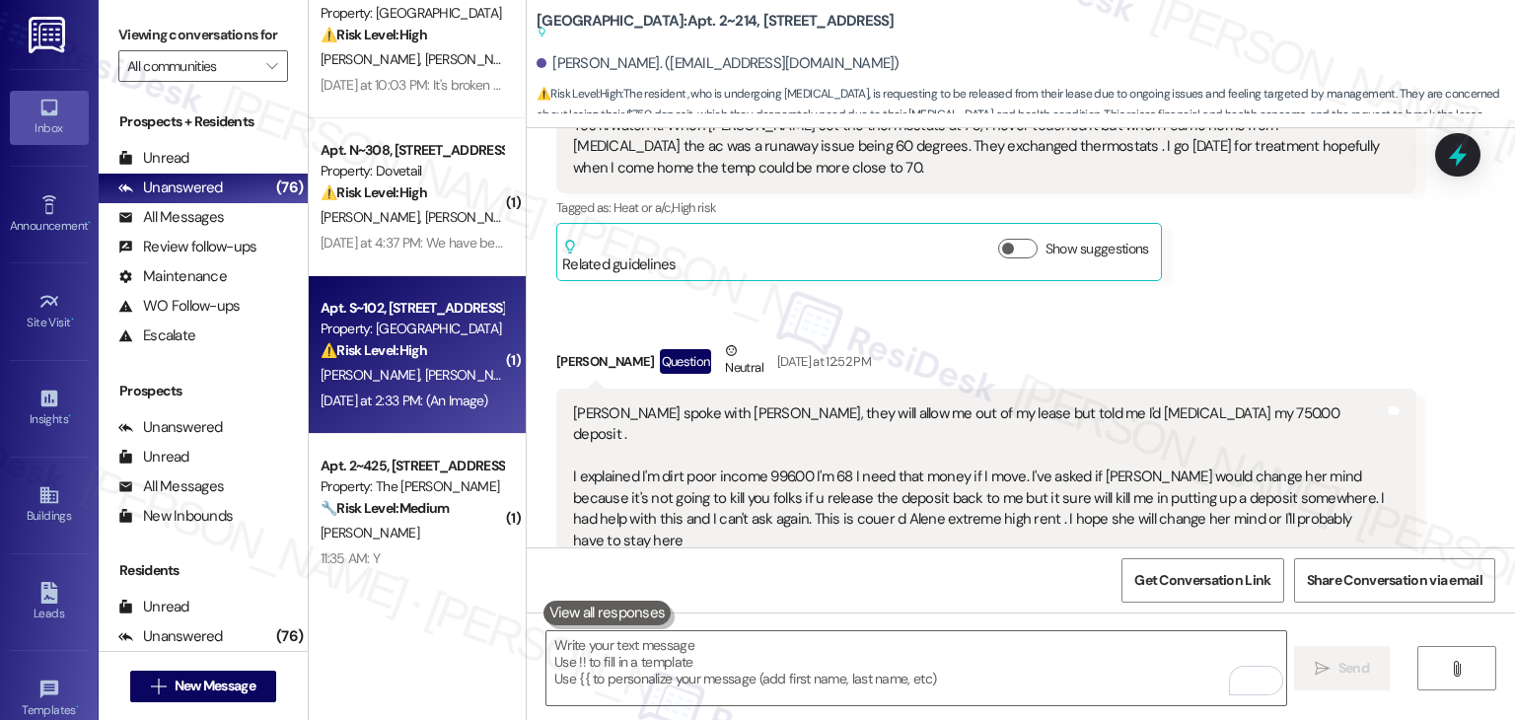
click at [425, 368] on span "R. Peralta" at bounding box center [477, 375] width 105 height 18
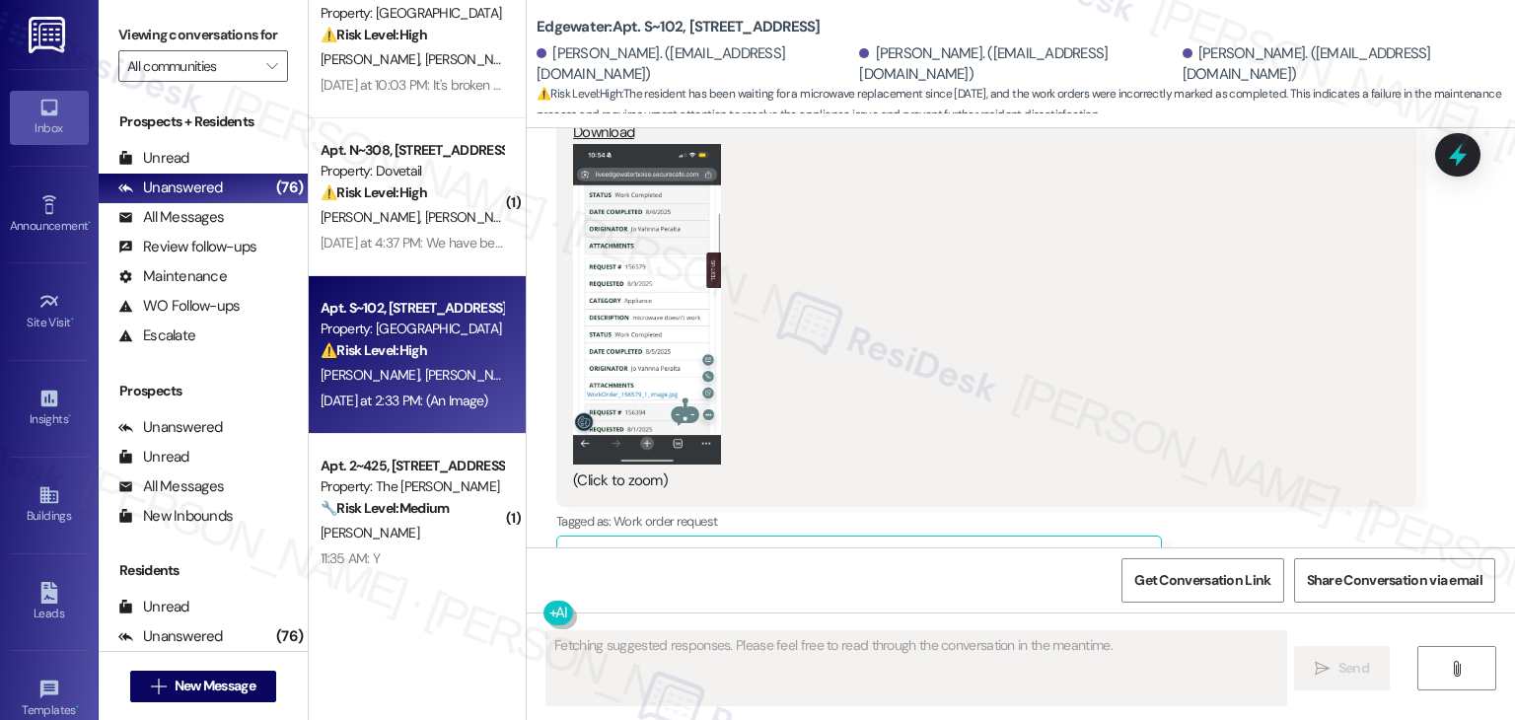
click at [1005, 551] on button "Hide Suggestions" at bounding box center [1021, 561] width 39 height 20
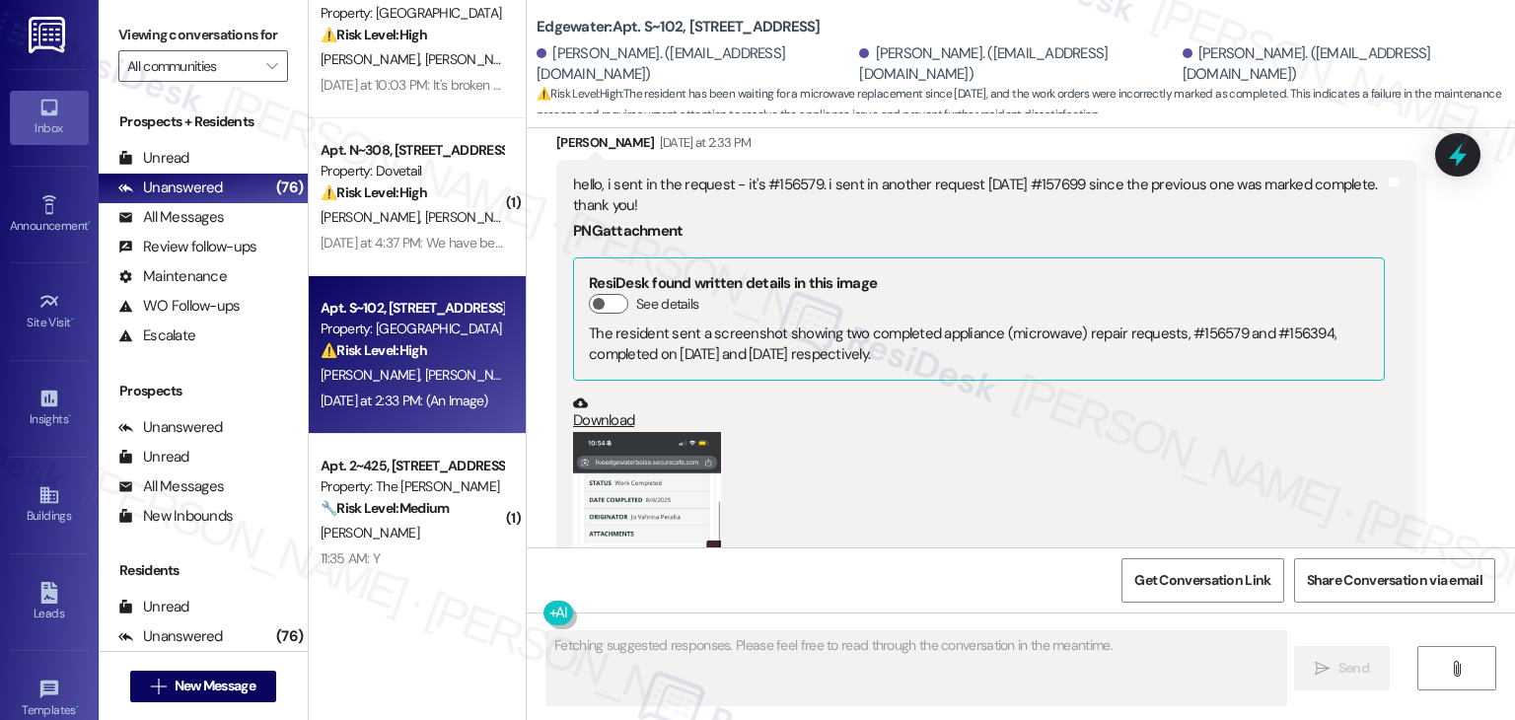
scroll to position [5059, 0]
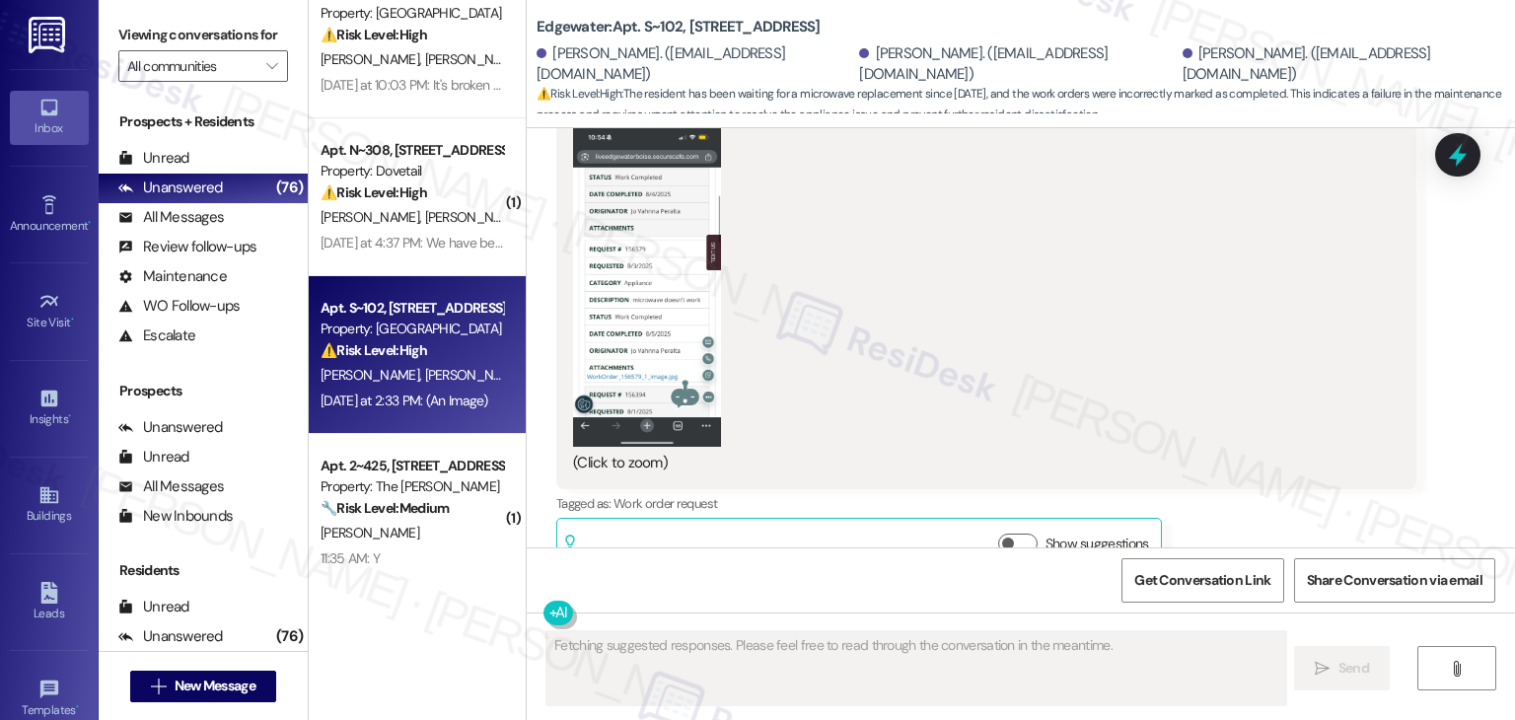
click at [1288, 488] on div "Jo Vahnna Peralta Yesterday at 2:33 PM hello, i sent in the request - it's #156…" at bounding box center [986, 201] width 860 height 751
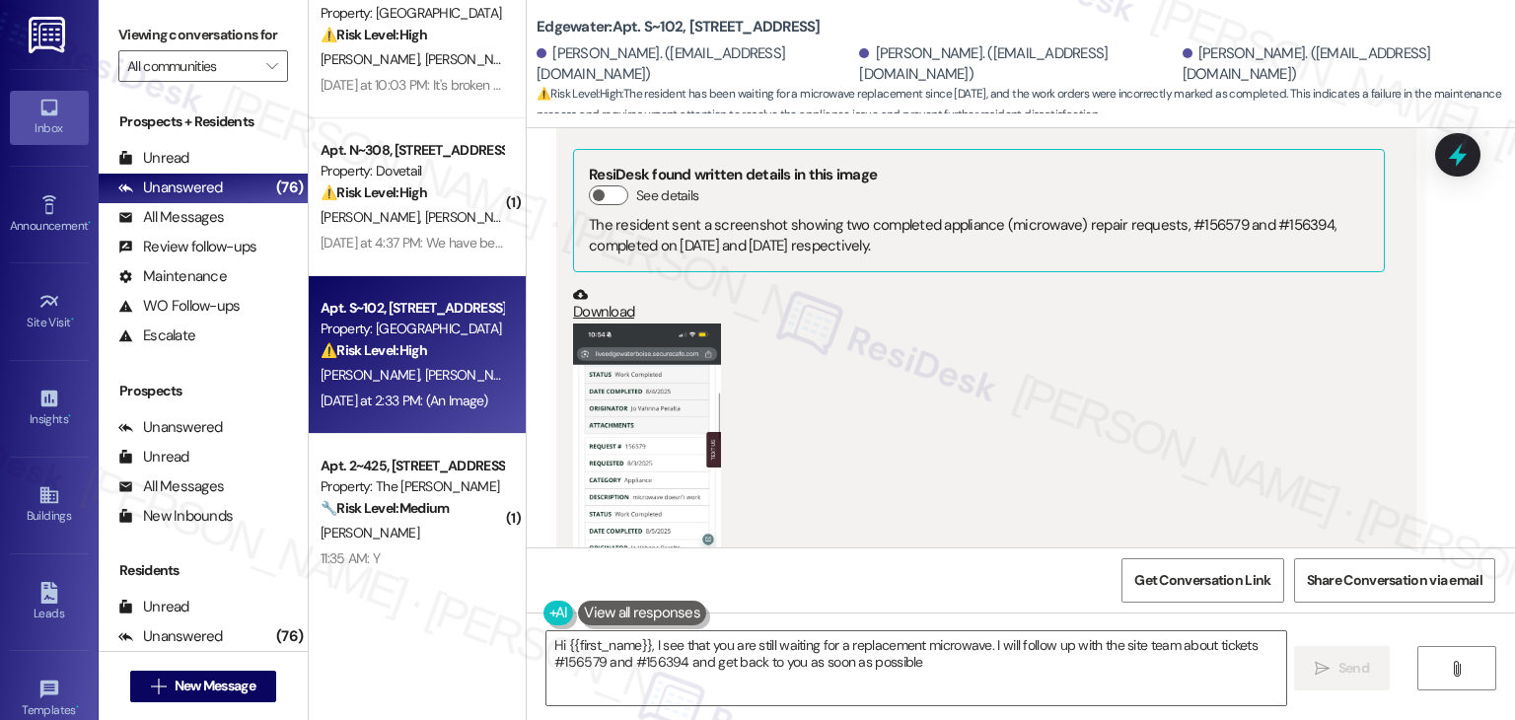
type textarea "Hi {{first_name}}, I see that you are still waiting for a replacement microwave…"
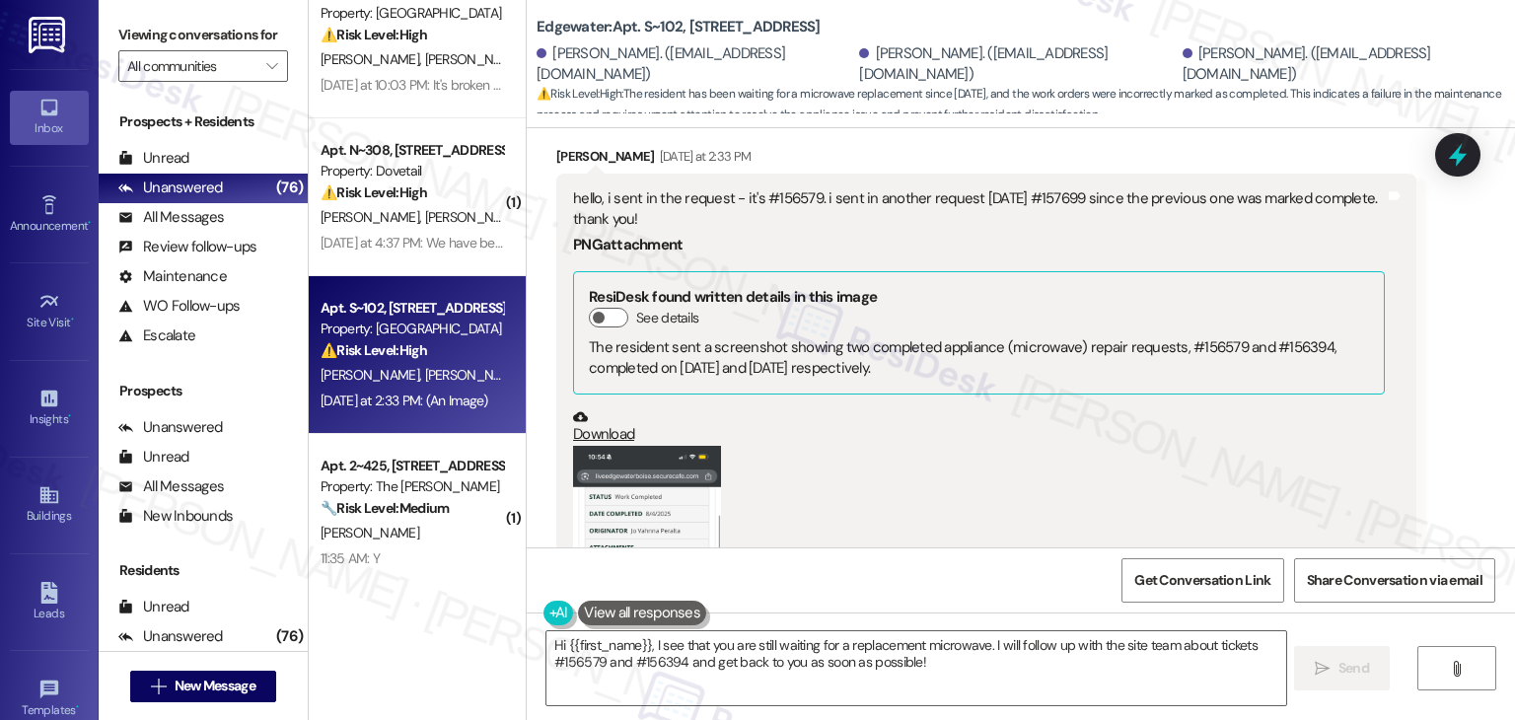
scroll to position [4566, 0]
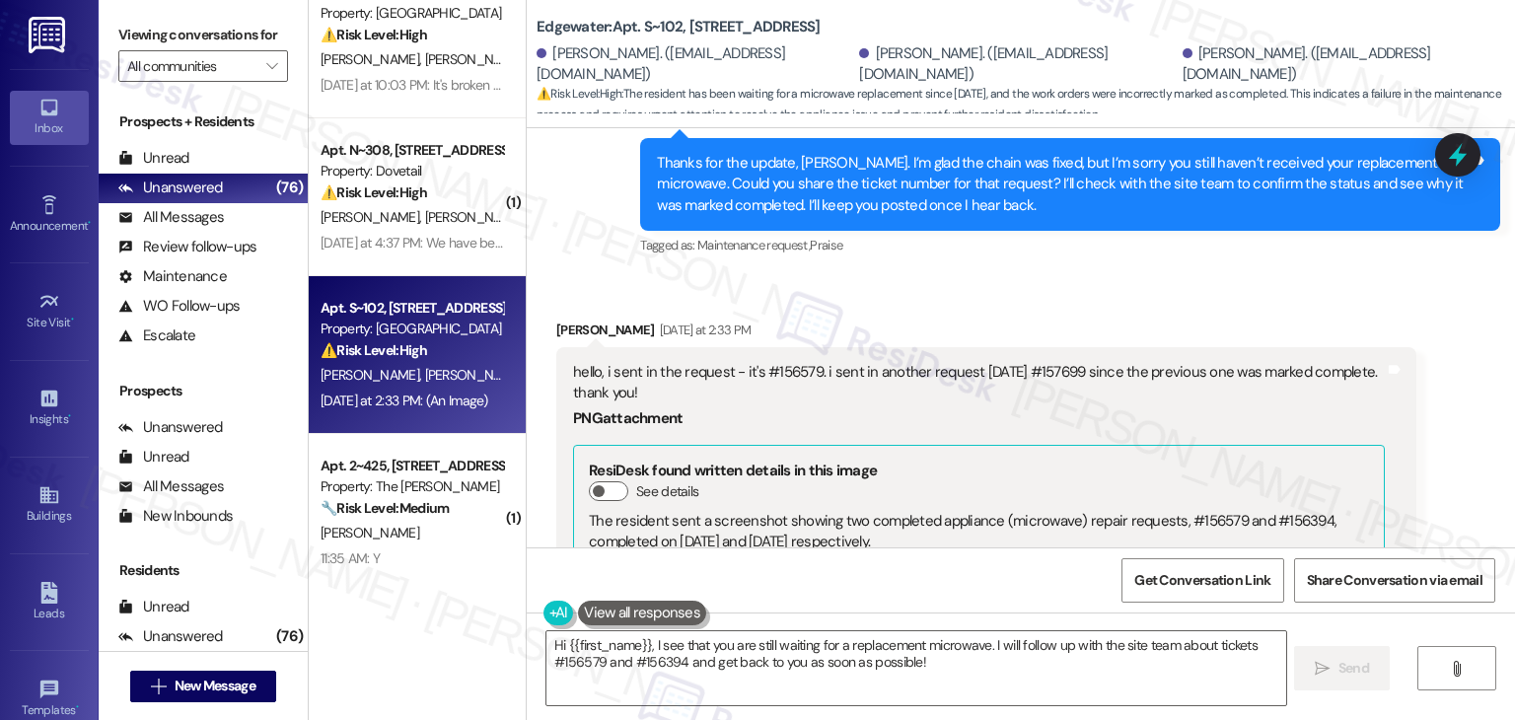
click at [1096, 275] on div "Received via SMS Jo Vahnna Peralta Yesterday at 2:33 PM hello, i sent in the re…" at bounding box center [1021, 680] width 988 height 810
click at [1097, 275] on div "Received via SMS Jo Vahnna Peralta Yesterday at 2:33 PM hello, i sent in the re…" at bounding box center [1021, 680] width 988 height 810
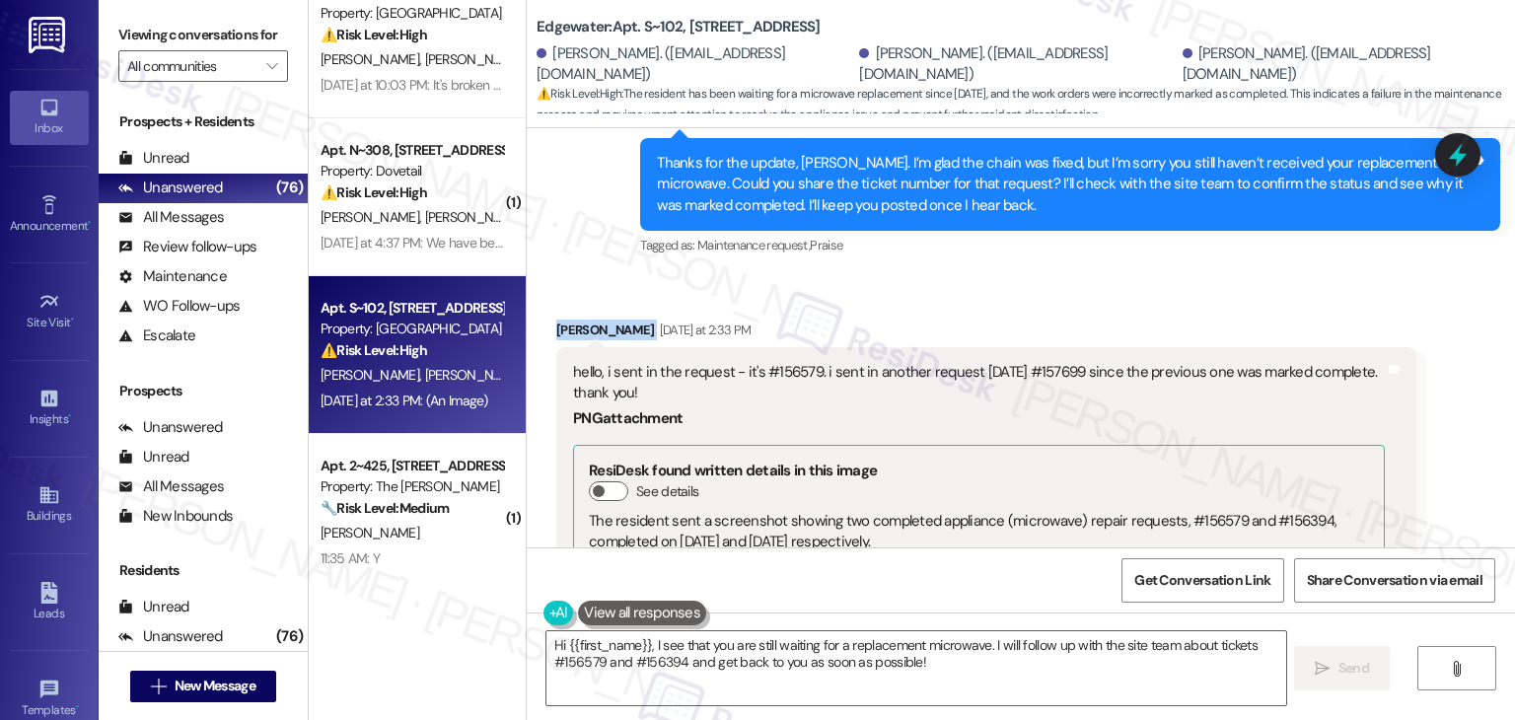
click at [1097, 275] on div "Received via SMS Jo Vahnna Peralta Yesterday at 2:33 PM hello, i sent in the re…" at bounding box center [1021, 680] width 988 height 810
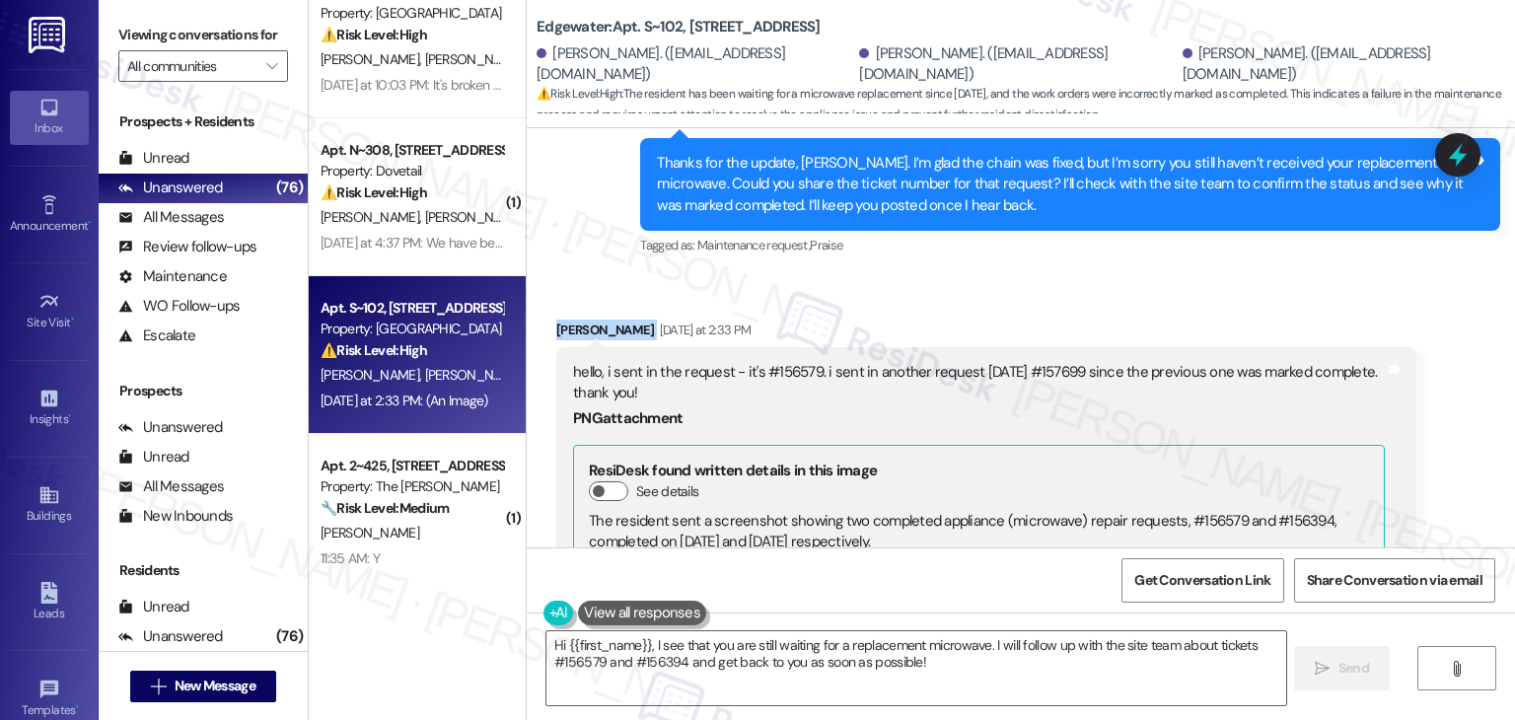
click at [1097, 275] on div "Received via SMS Jo Vahnna Peralta Yesterday at 2:33 PM hello, i sent in the re…" at bounding box center [1021, 680] width 988 height 810
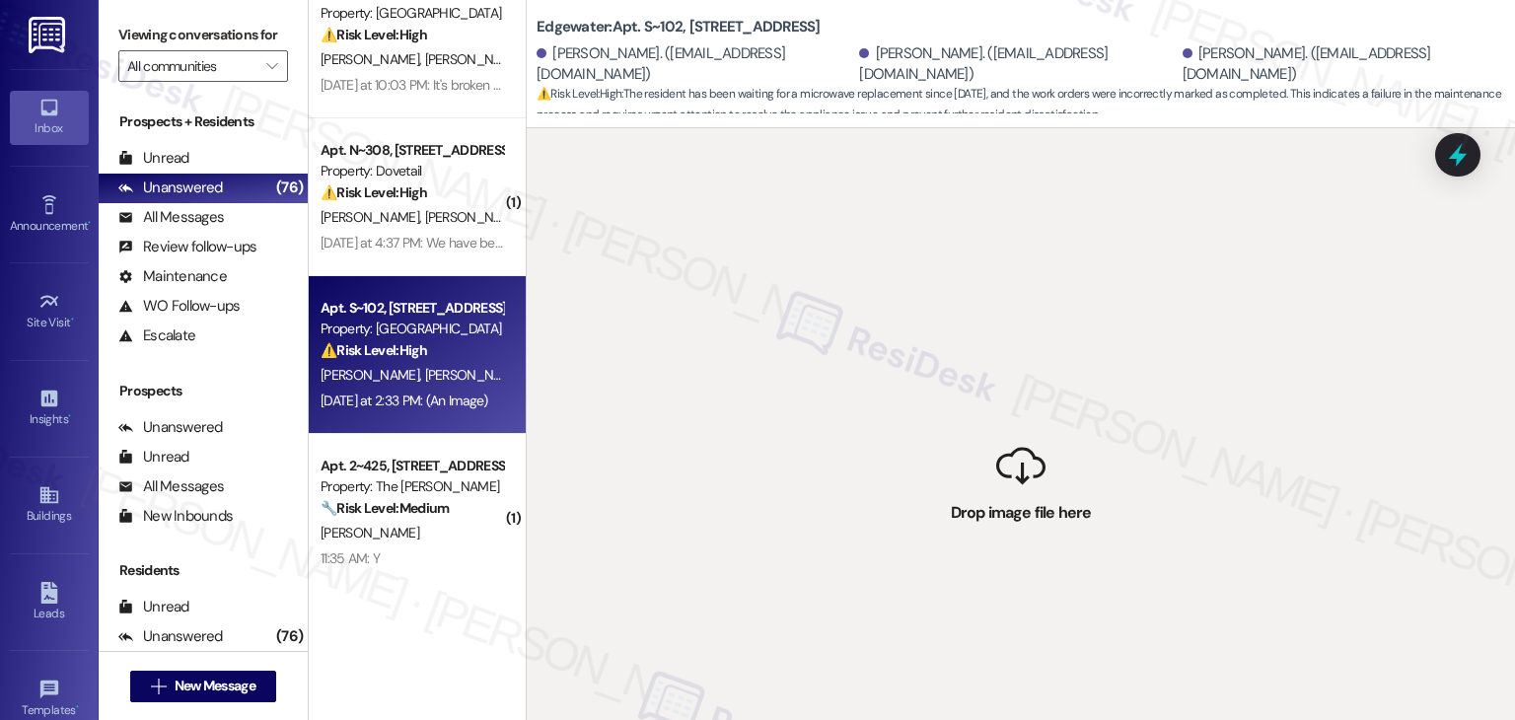
click at [1097, 250] on div " Drop image file here" at bounding box center [1021, 488] width 988 height 720
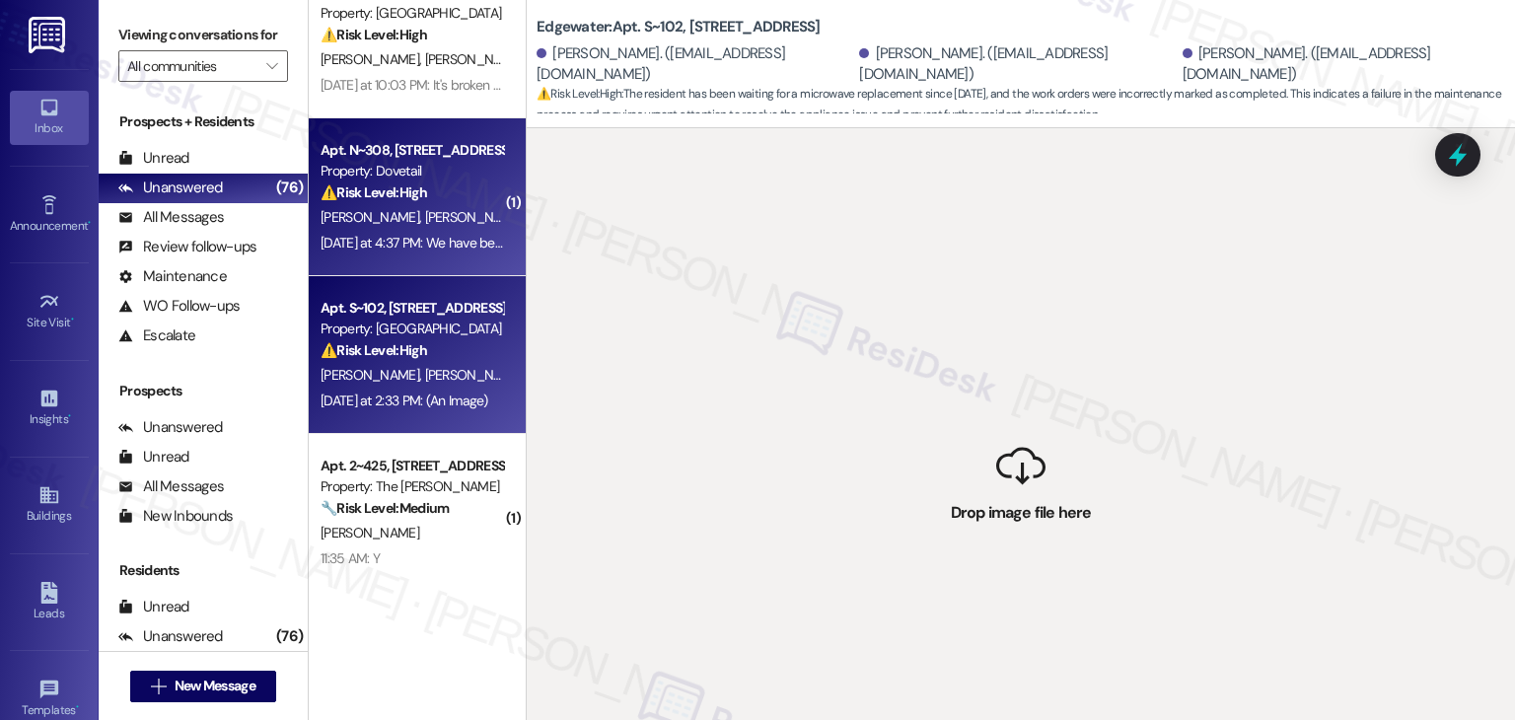
click at [428, 203] on div "Apt. N~308, 1350 N Webb Way Property: Dovetail ⚠️ Risk Level: High The resident…" at bounding box center [412, 171] width 186 height 67
click at [425, 375] on span "R. Peralta" at bounding box center [477, 375] width 105 height 18
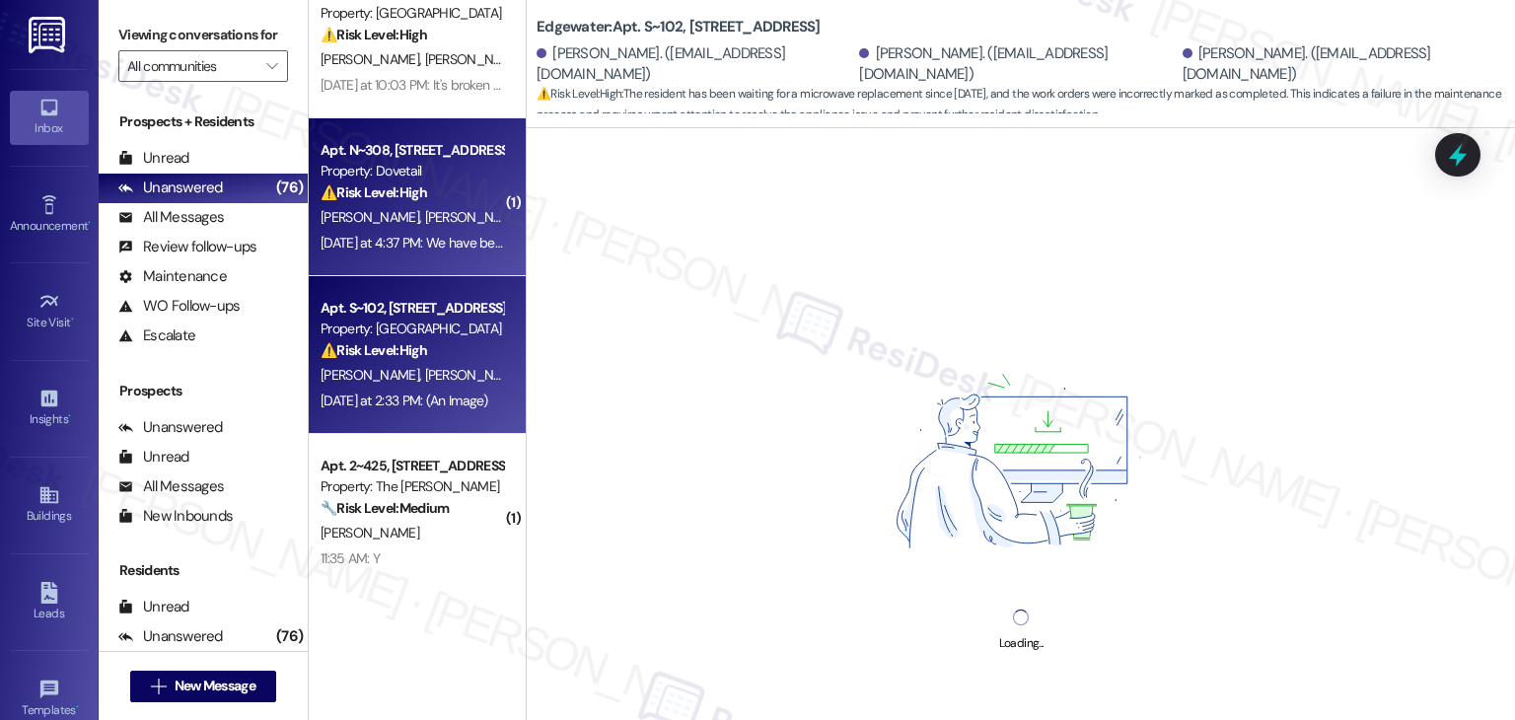
click at [425, 224] on span "B. Guzman" at bounding box center [474, 217] width 99 height 18
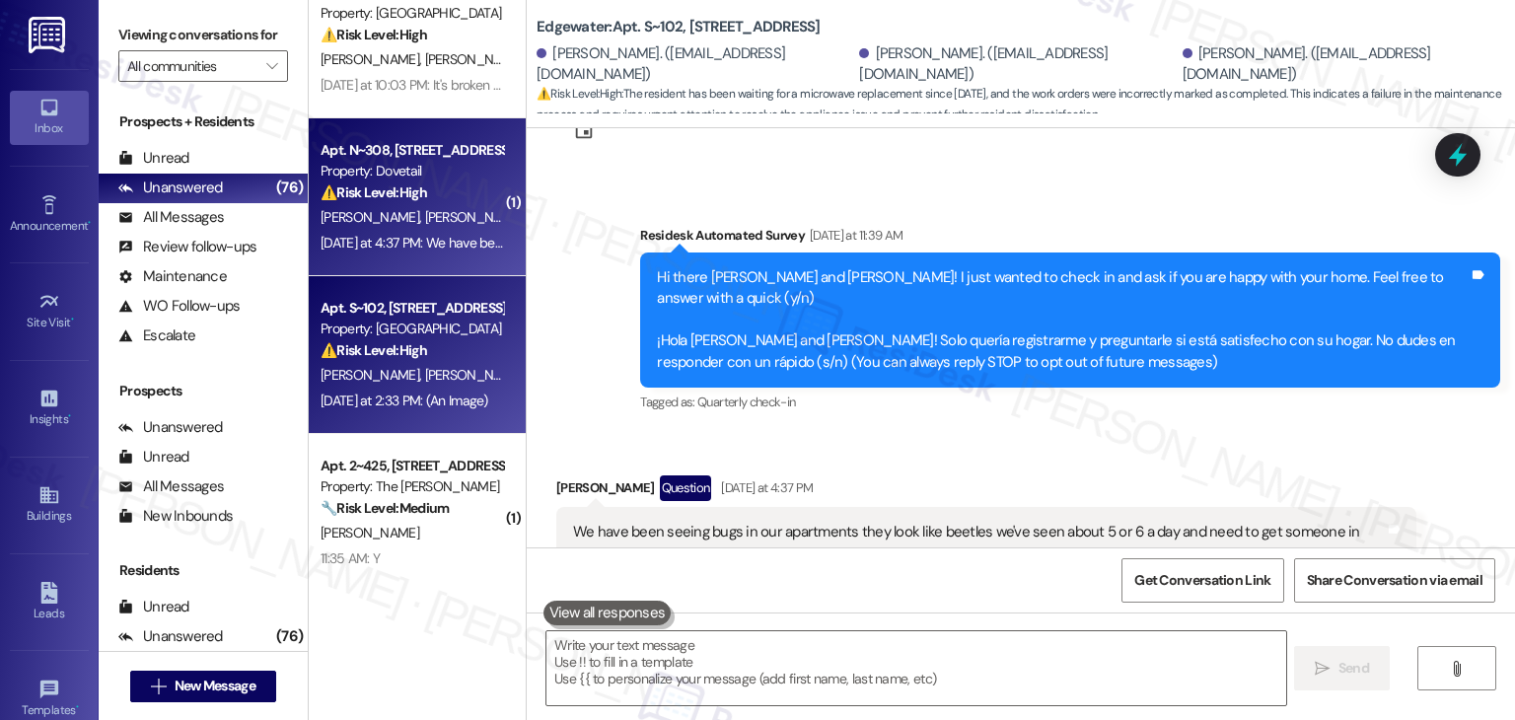
type textarea "Hi"
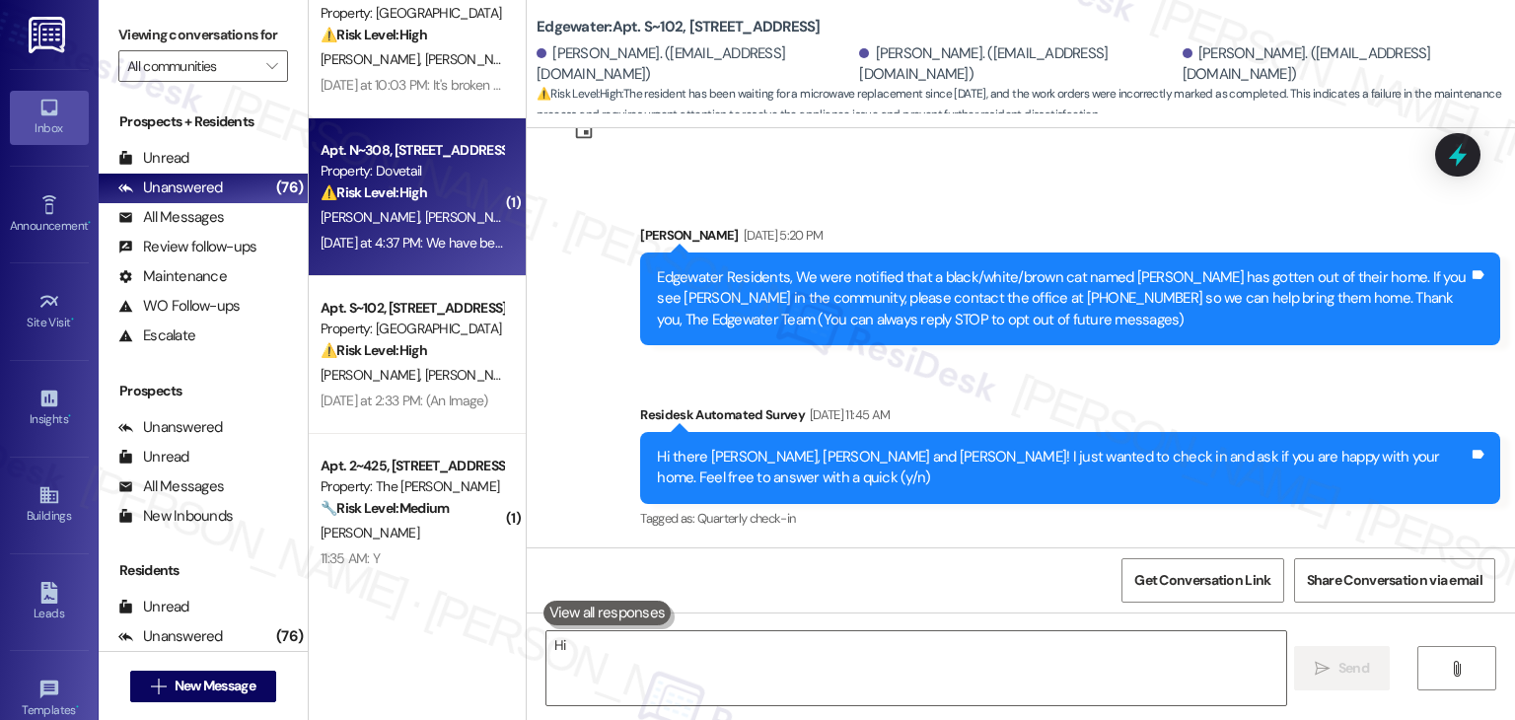
scroll to position [5346, 0]
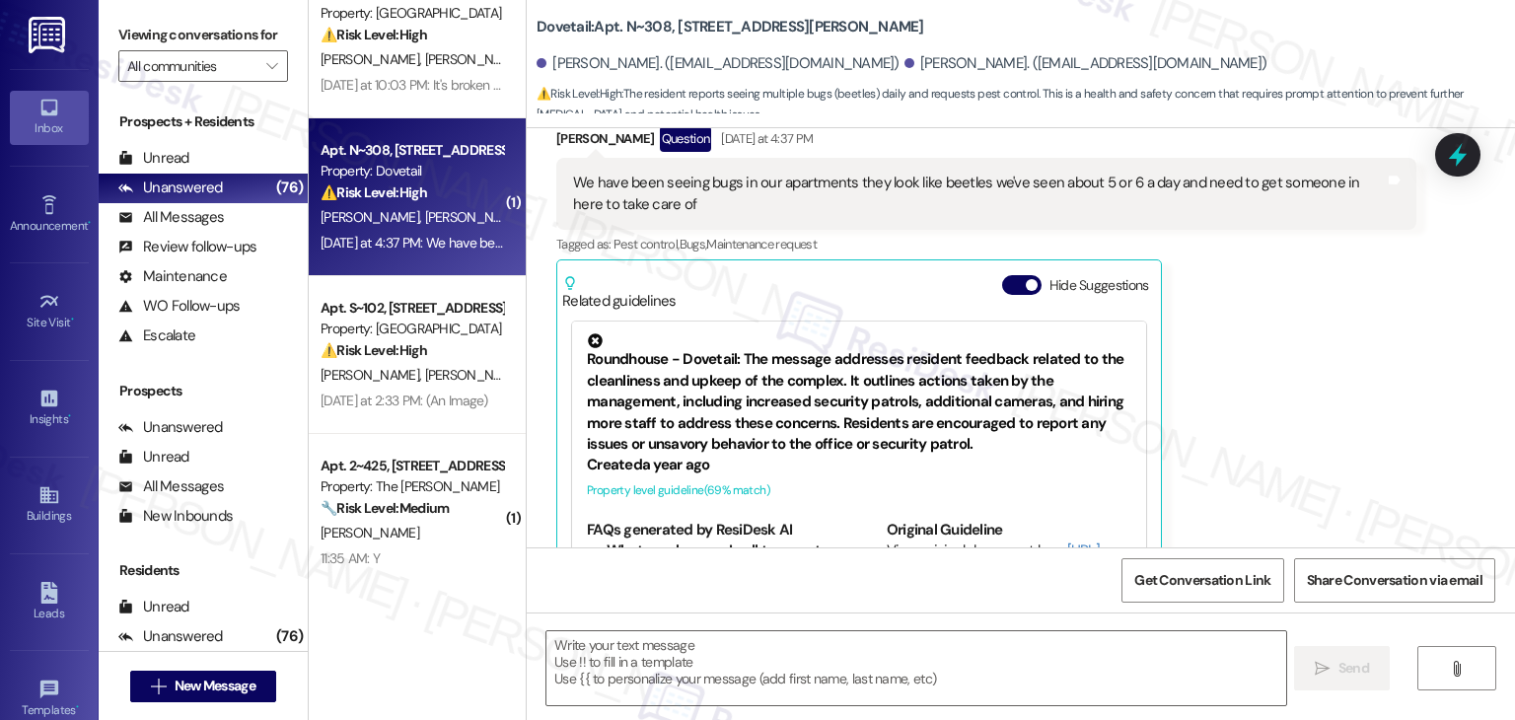
type textarea "Fetching suggested responses. Please feel free to read through the conversation…"
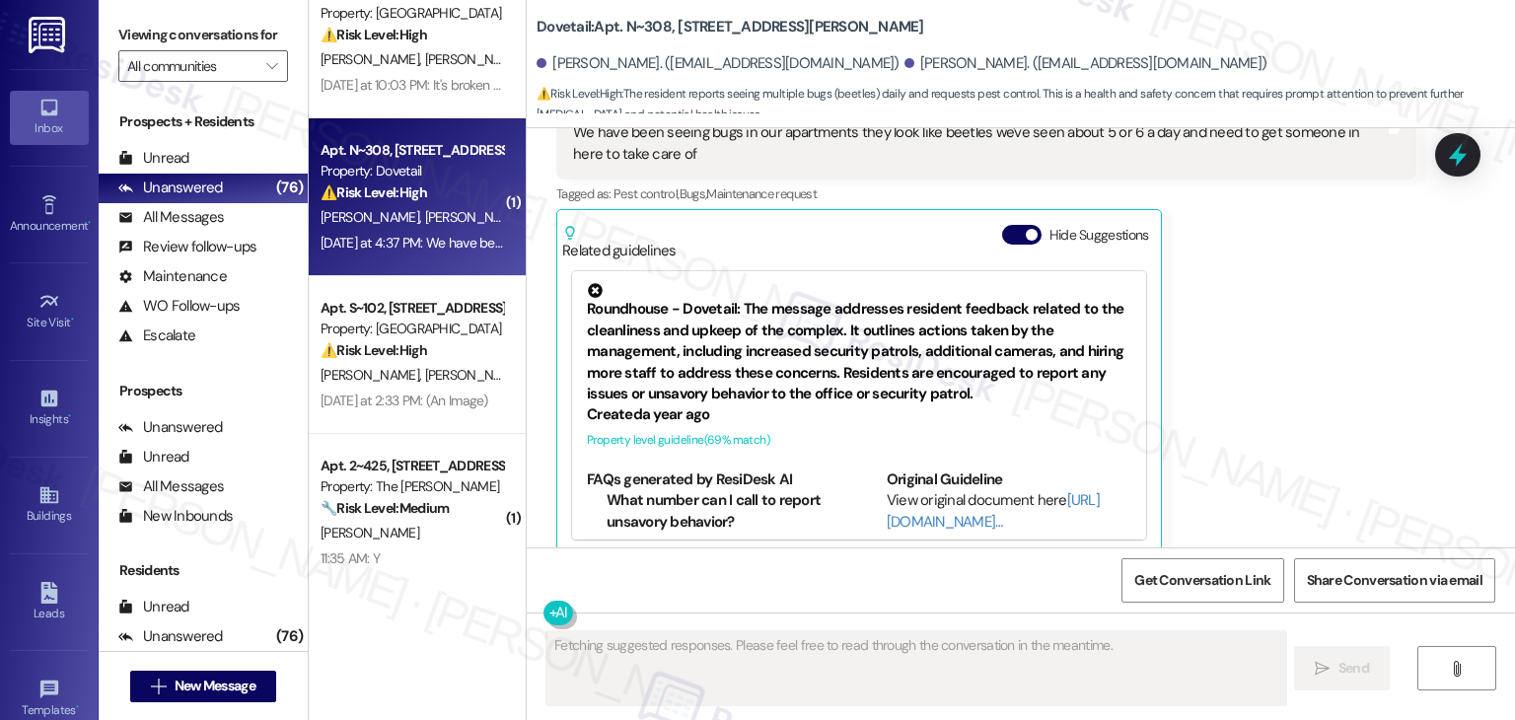
scroll to position [480, 0]
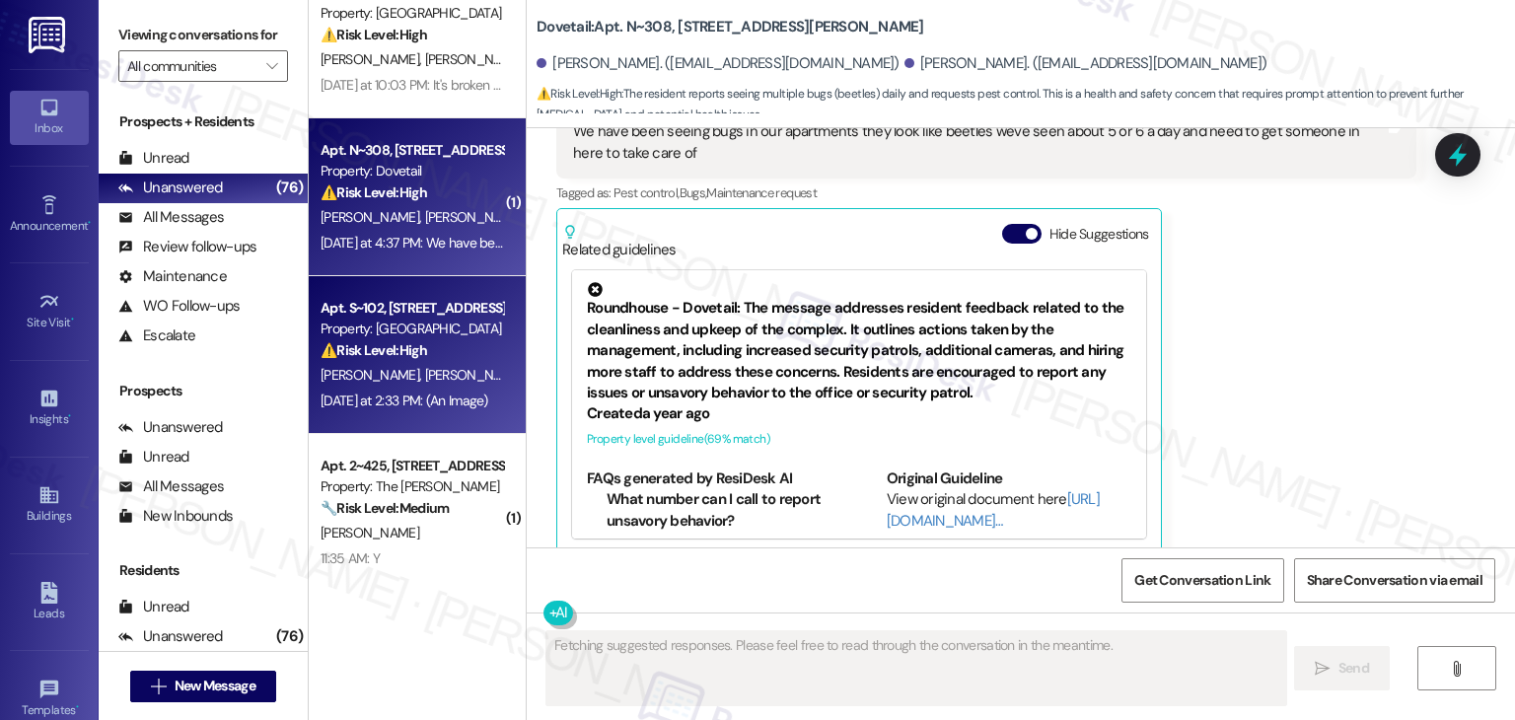
click at [395, 395] on div "Yesterday at 2:33 PM: (An Image) Yesterday at 2:33 PM: (An Image)" at bounding box center [405, 401] width 168 height 18
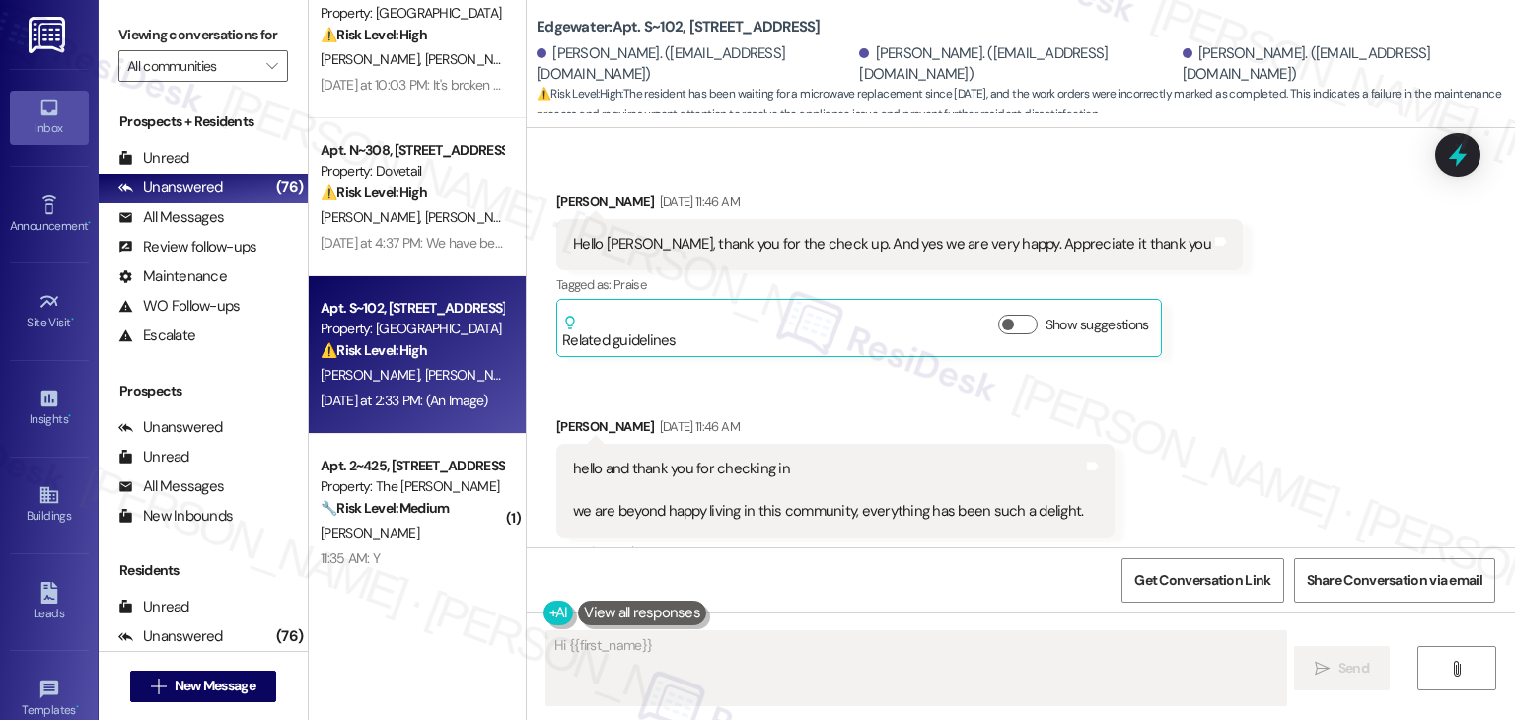
scroll to position [5346, 0]
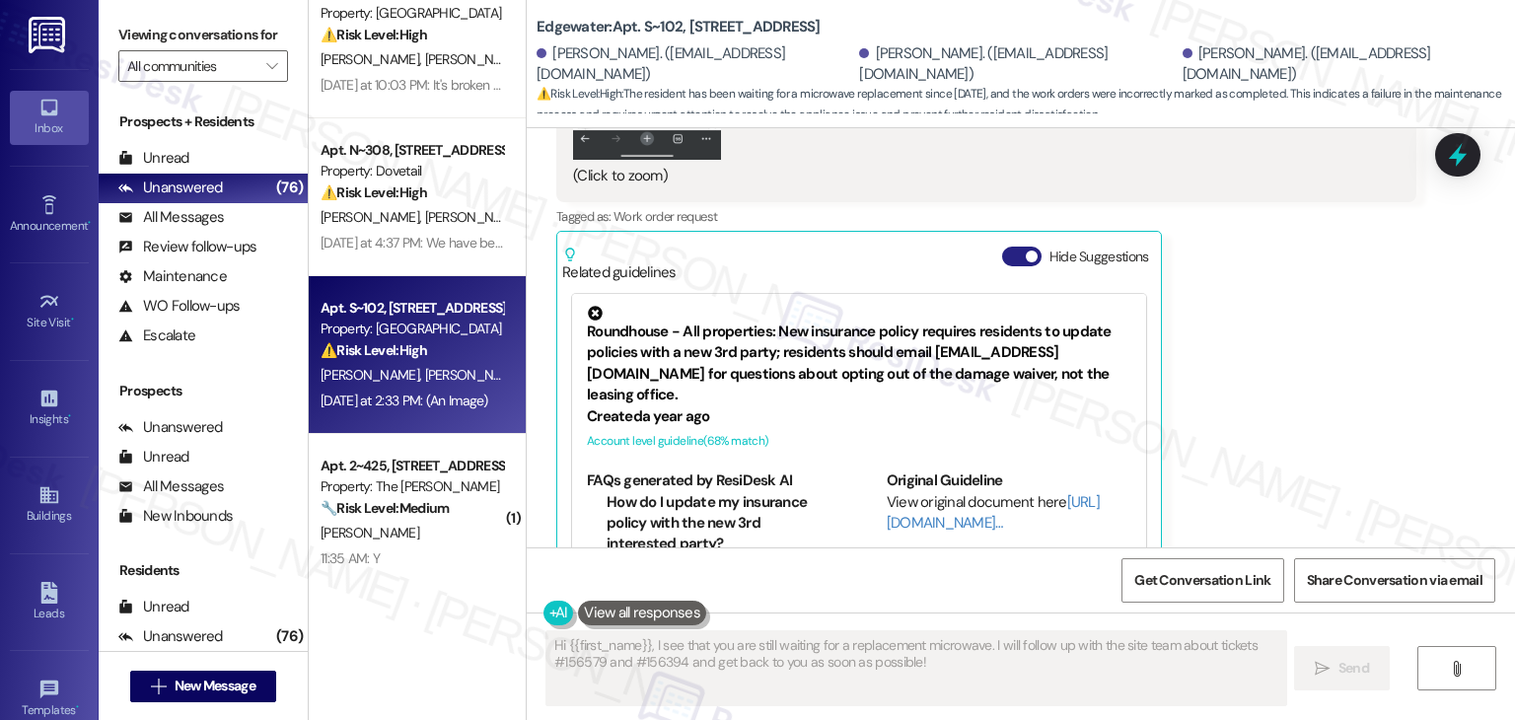
click at [1002, 247] on button "Hide Suggestions" at bounding box center [1021, 257] width 39 height 20
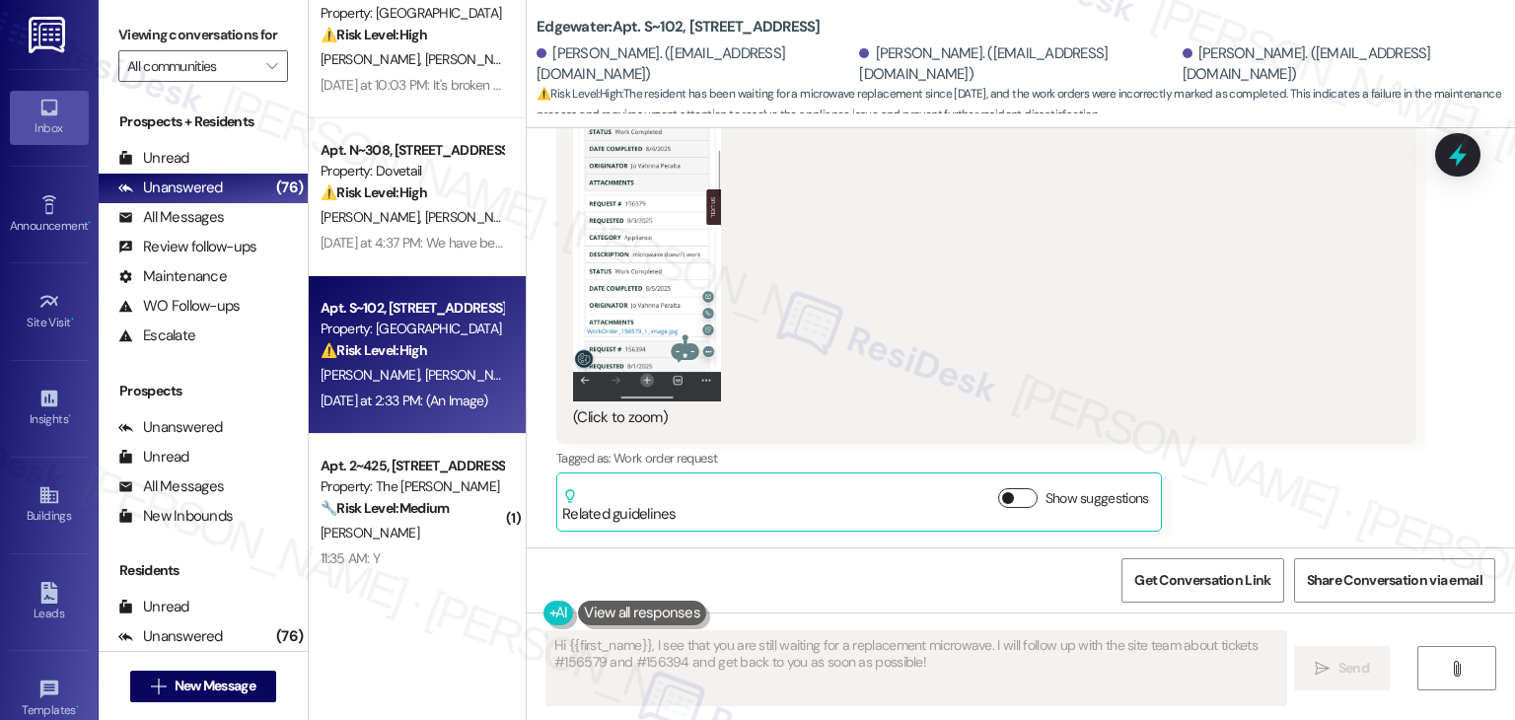
scroll to position [5059, 0]
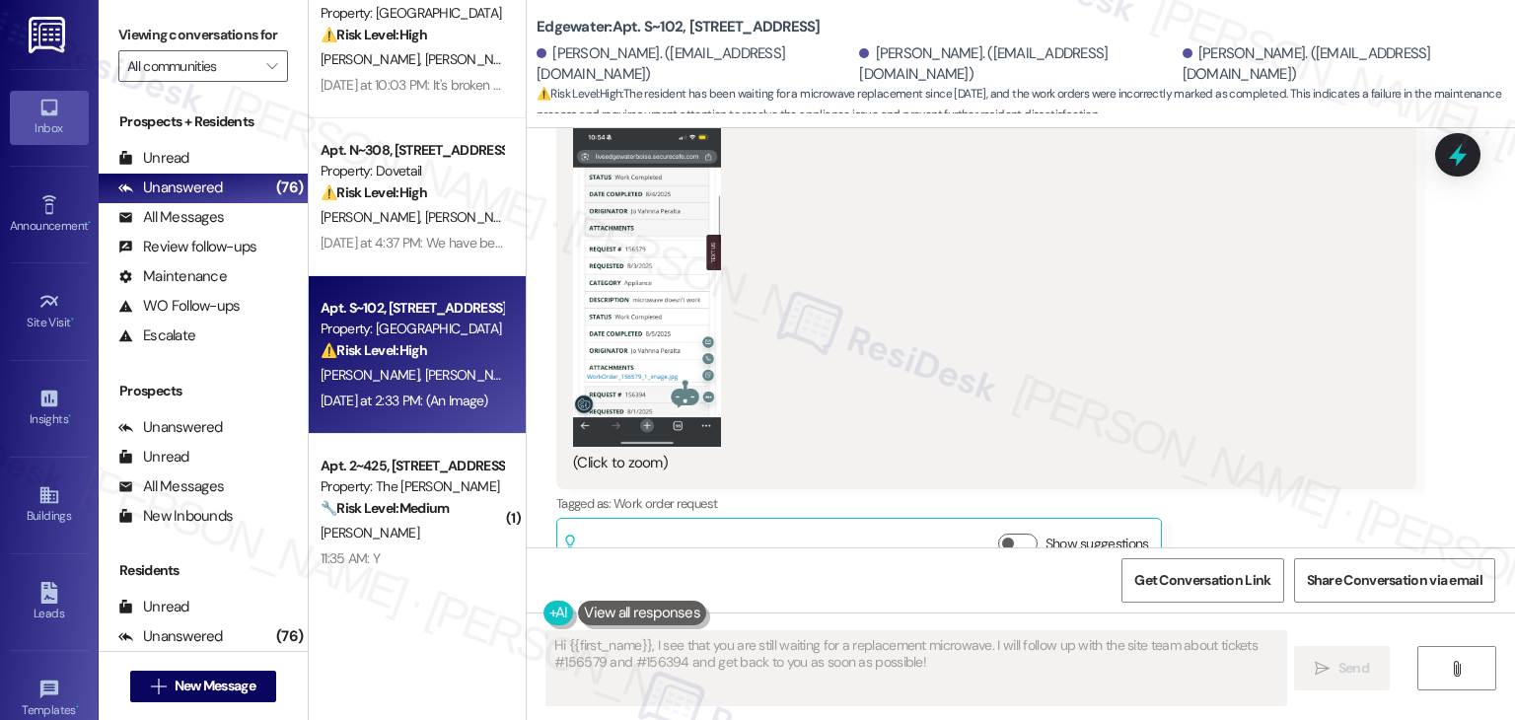
click at [1233, 516] on div "Jo Vahnna Peralta Yesterday at 2:33 PM hello, i sent in the request - it's #156…" at bounding box center [986, 201] width 860 height 751
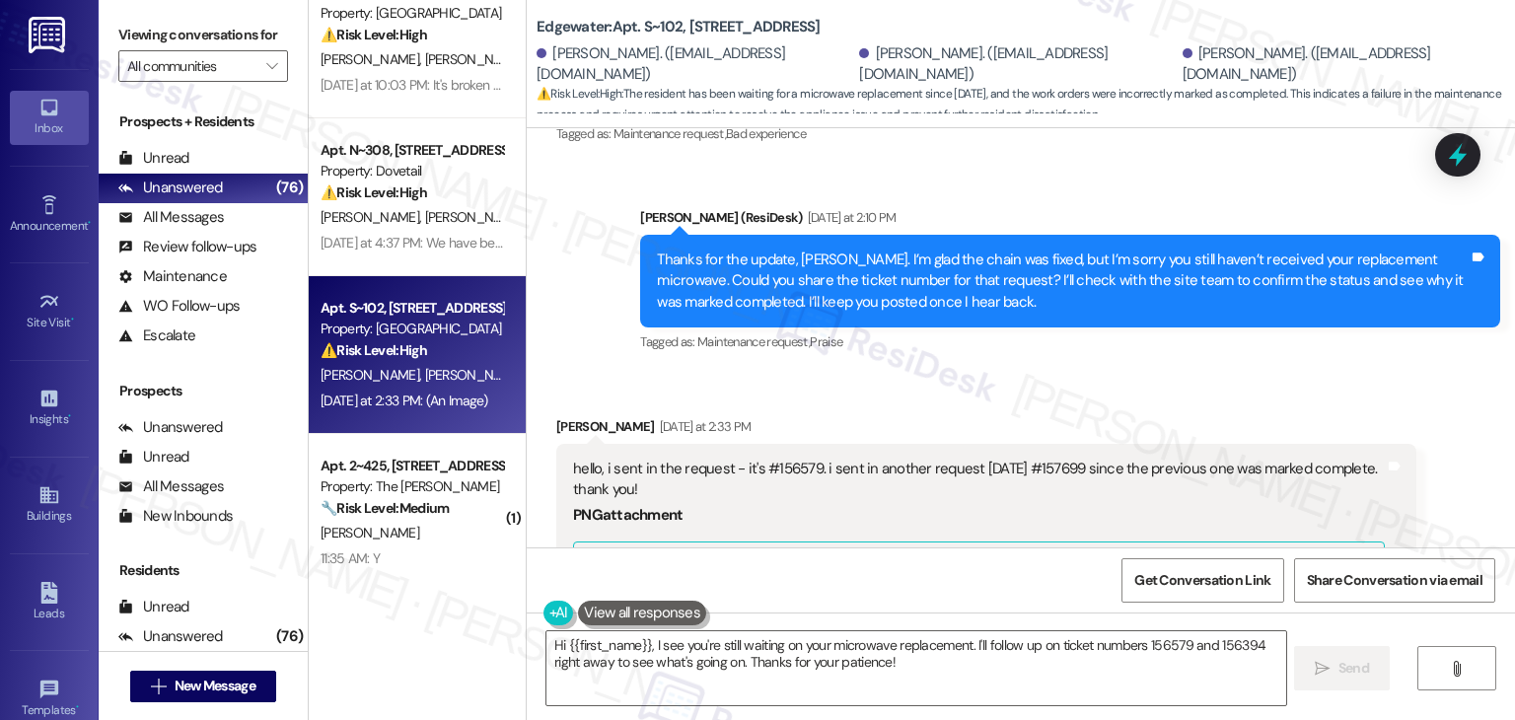
scroll to position [4468, 0]
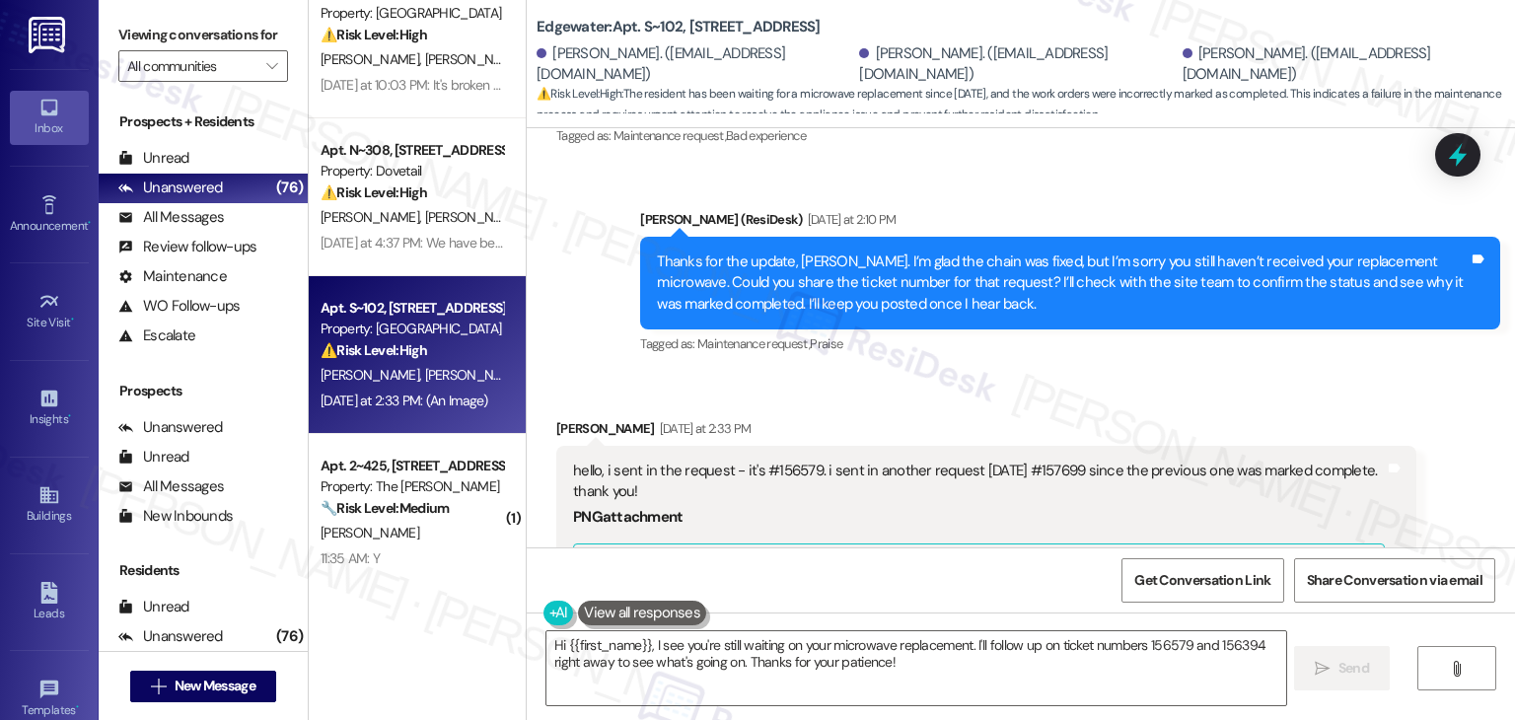
click at [1034, 322] on div "Sent via SMS Dottie (ResiDesk) Yesterday at 2:10 PM Thanks for the update, Andr…" at bounding box center [1070, 283] width 890 height 179
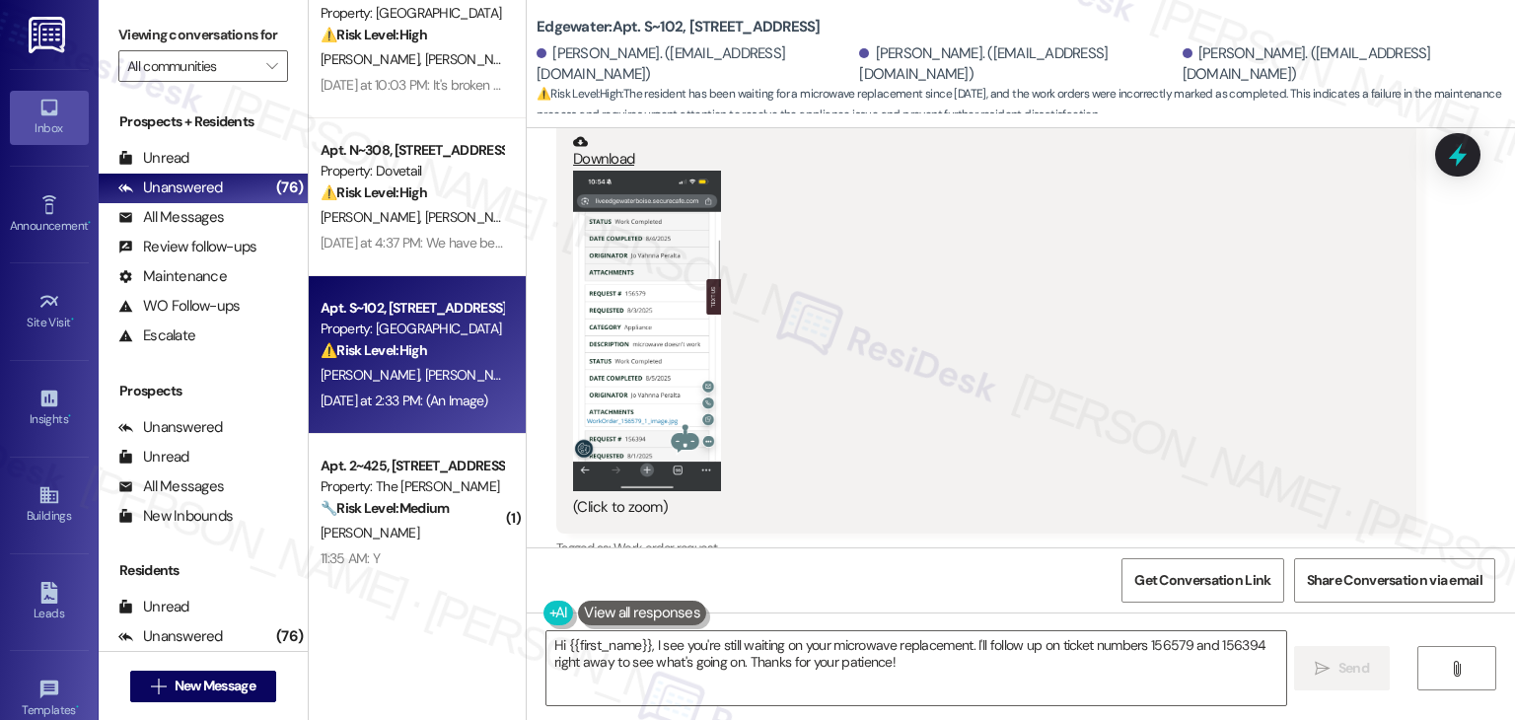
scroll to position [5059, 0]
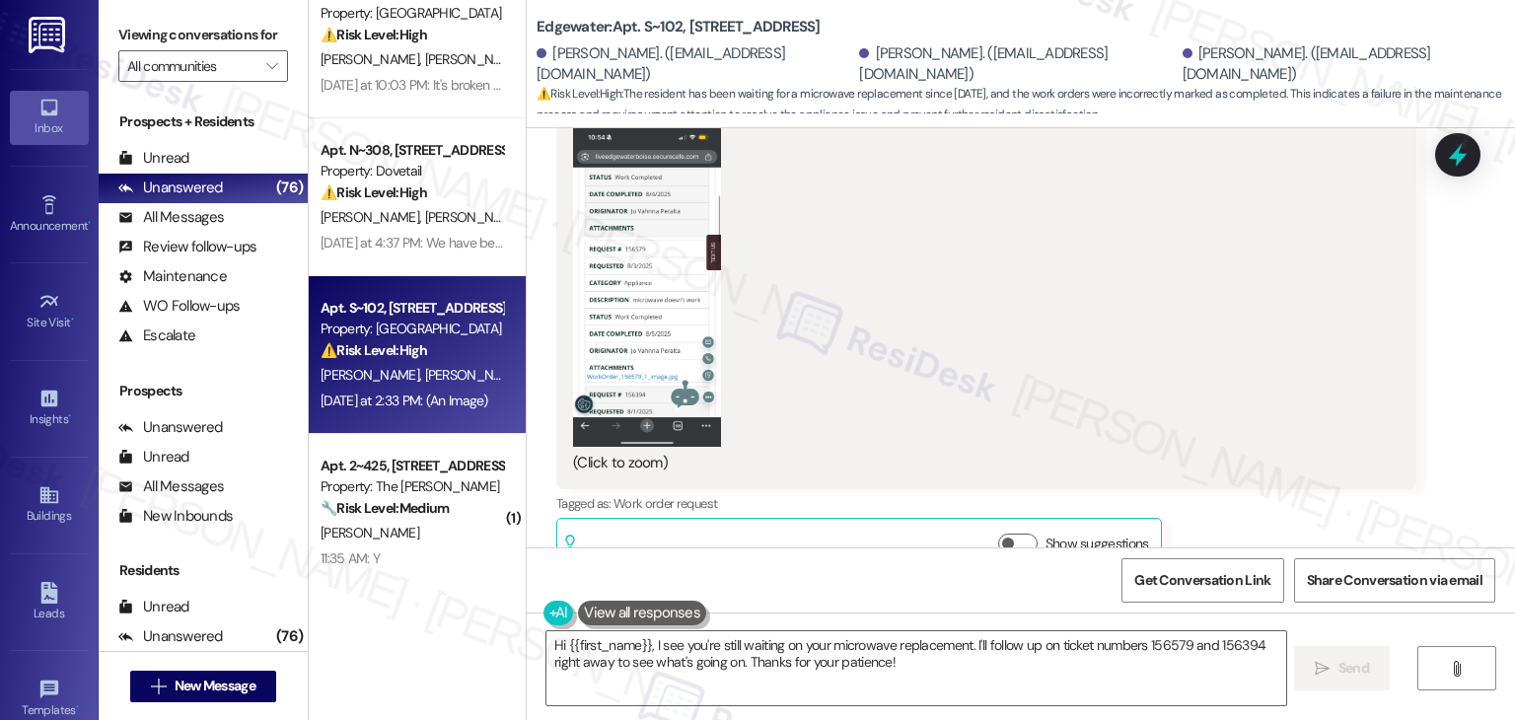
click at [1313, 498] on div "Jo Vahnna Peralta Yesterday at 2:33 PM hello, i sent in the request - it's #156…" at bounding box center [986, 201] width 860 height 751
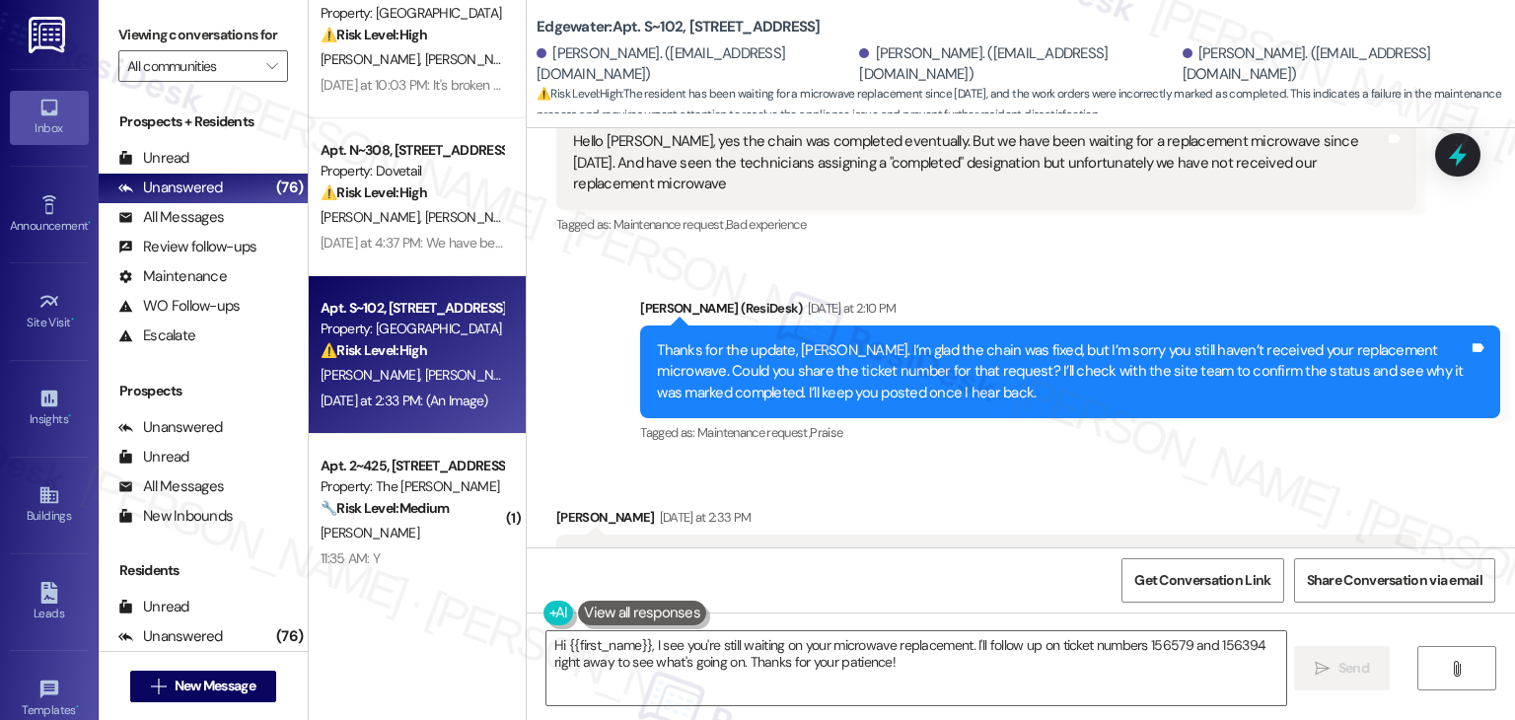
scroll to position [4369, 0]
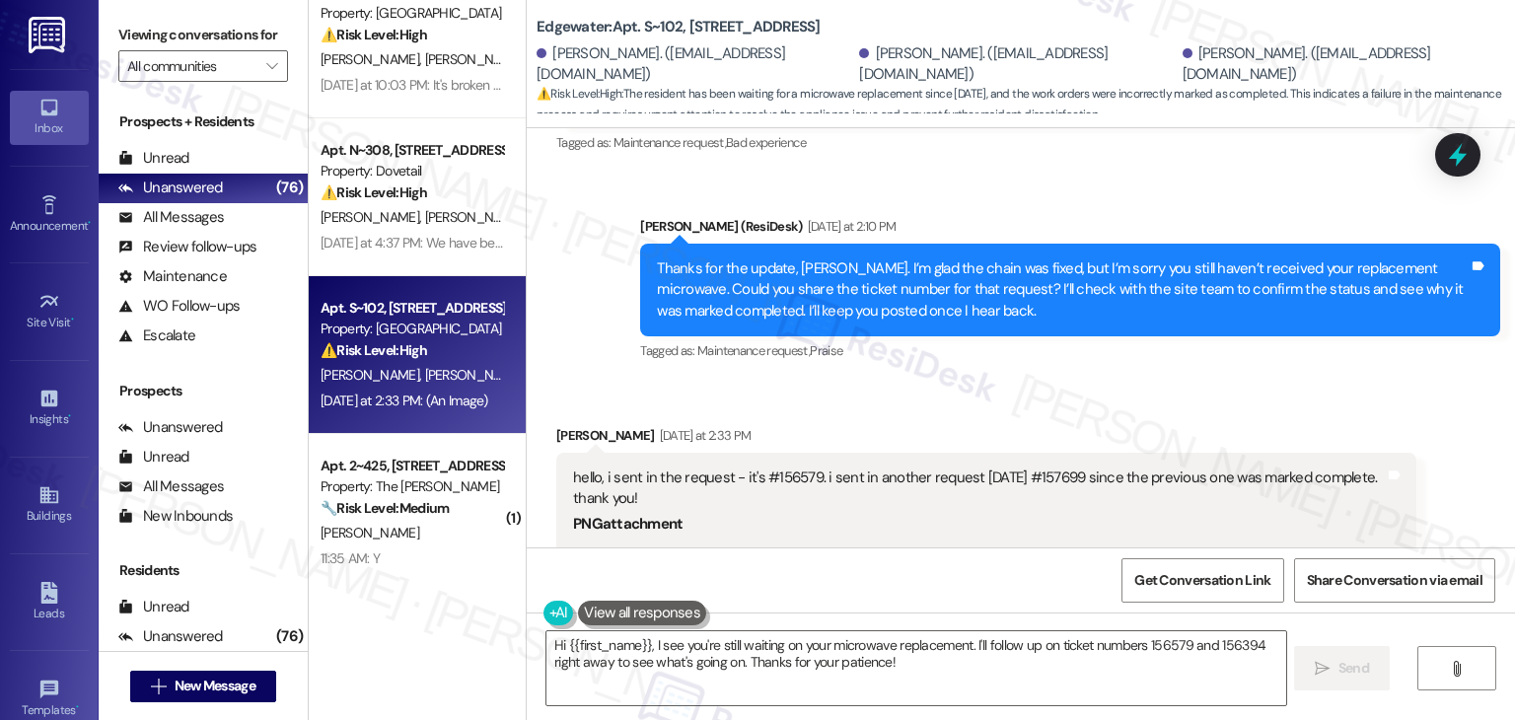
scroll to position [4566, 0]
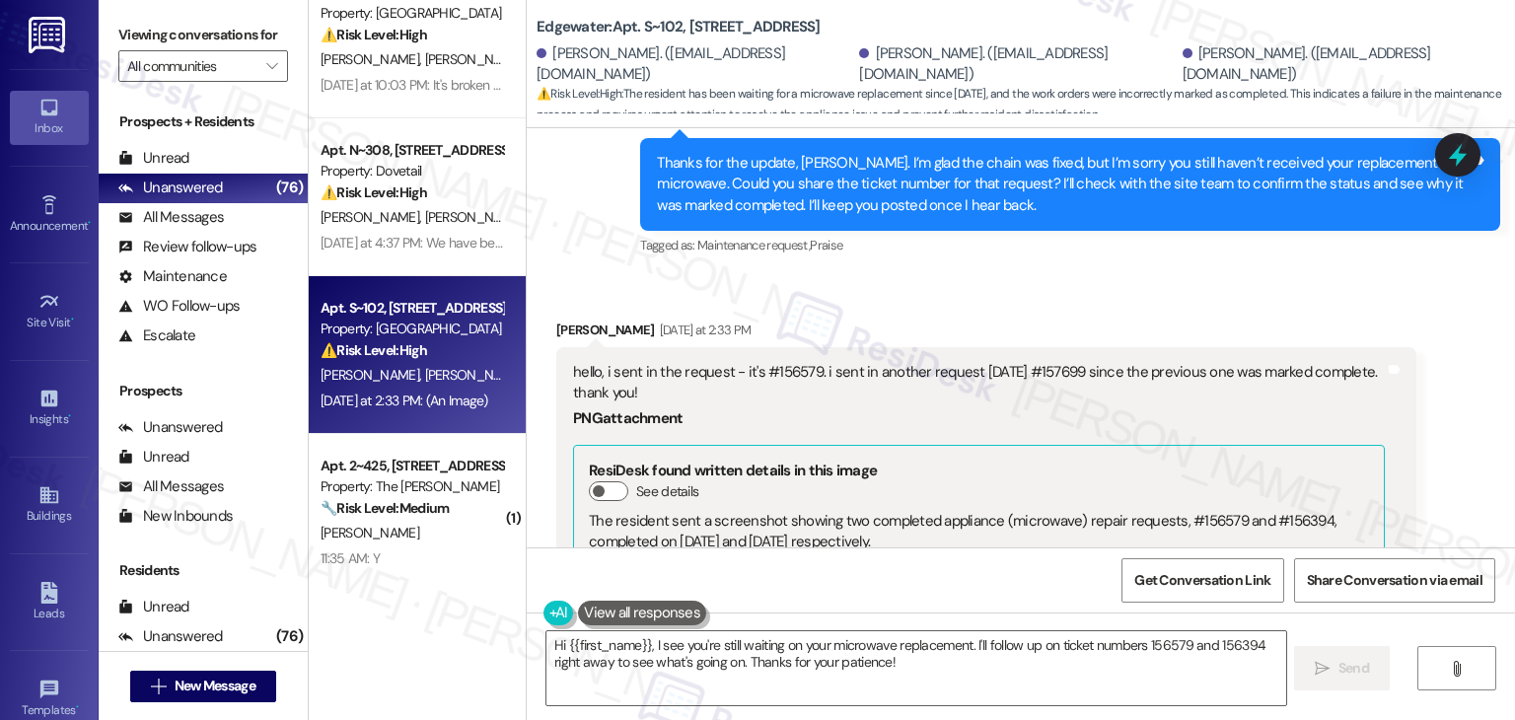
click at [999, 305] on div "Received via SMS Jo Vahnna Peralta Yesterday at 2:33 PM hello, i sent in the re…" at bounding box center [986, 695] width 890 height 780
click at [1061, 275] on div "Received via SMS Jo Vahnna Peralta Yesterday at 2:33 PM hello, i sent in the re…" at bounding box center [1021, 680] width 988 height 810
click at [1034, 275] on div "Received via SMS Jo Vahnna Peralta Yesterday at 2:33 PM hello, i sent in the re…" at bounding box center [1021, 680] width 988 height 810
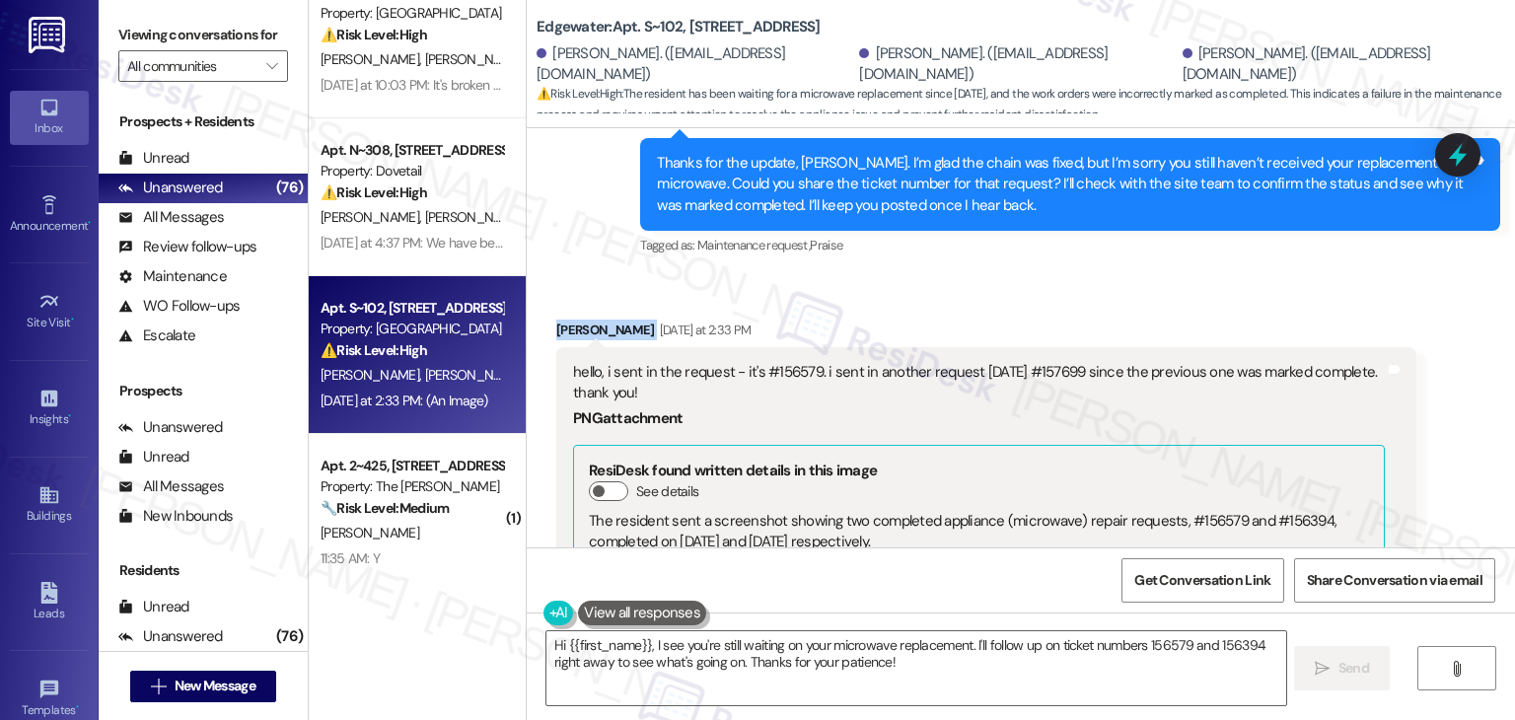
click at [1034, 275] on div "Received via SMS Jo Vahnna Peralta Yesterday at 2:33 PM hello, i sent in the re…" at bounding box center [1021, 680] width 988 height 810
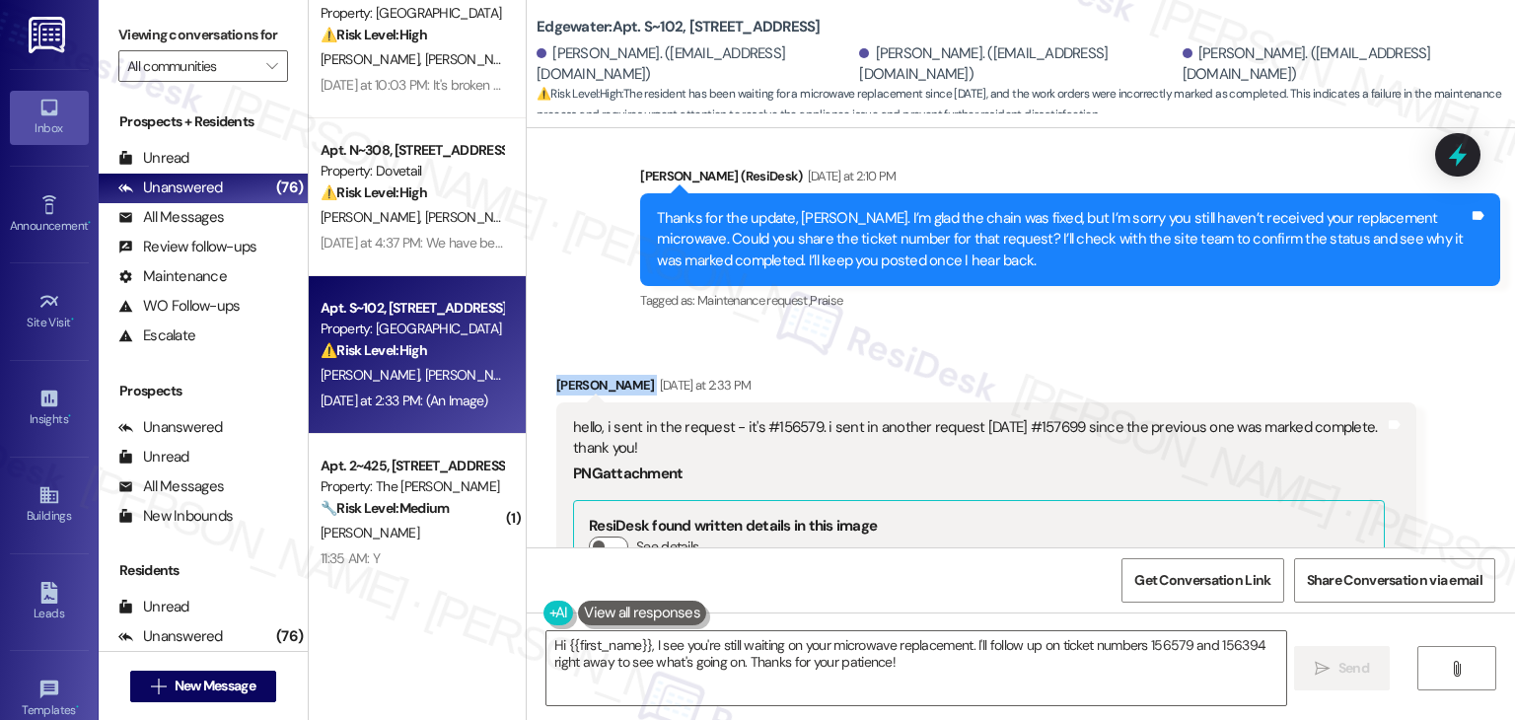
scroll to position [4468, 0]
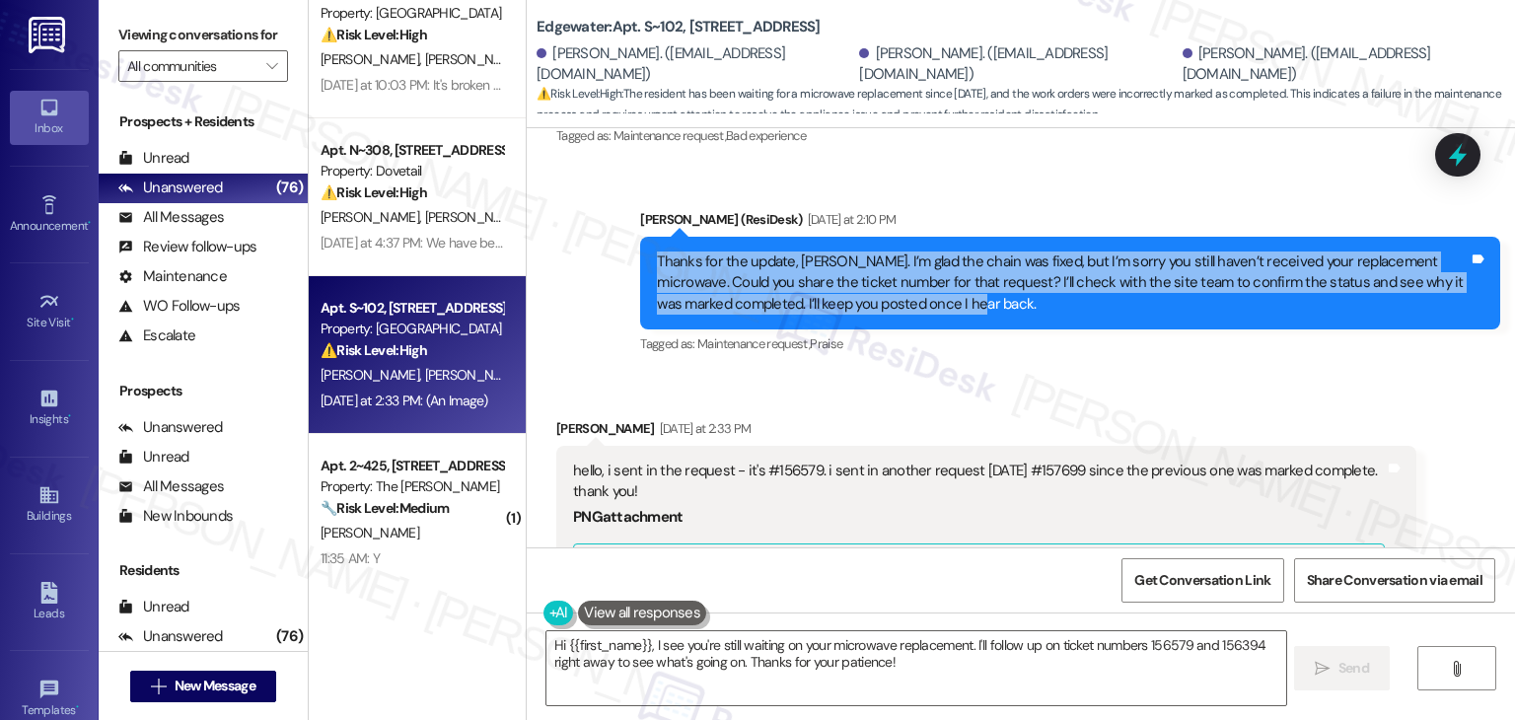
drag, startPoint x: 986, startPoint y: 272, endPoint x: 635, endPoint y: 226, distance: 354.2
click at [640, 237] on div "Thanks for the update, Andre. I’m glad the chain was fixed, but I’m sorry you s…" at bounding box center [1070, 283] width 860 height 93
copy div "Thanks for the update, Andre. I’m glad the chain was fixed, but I’m sorry you s…"
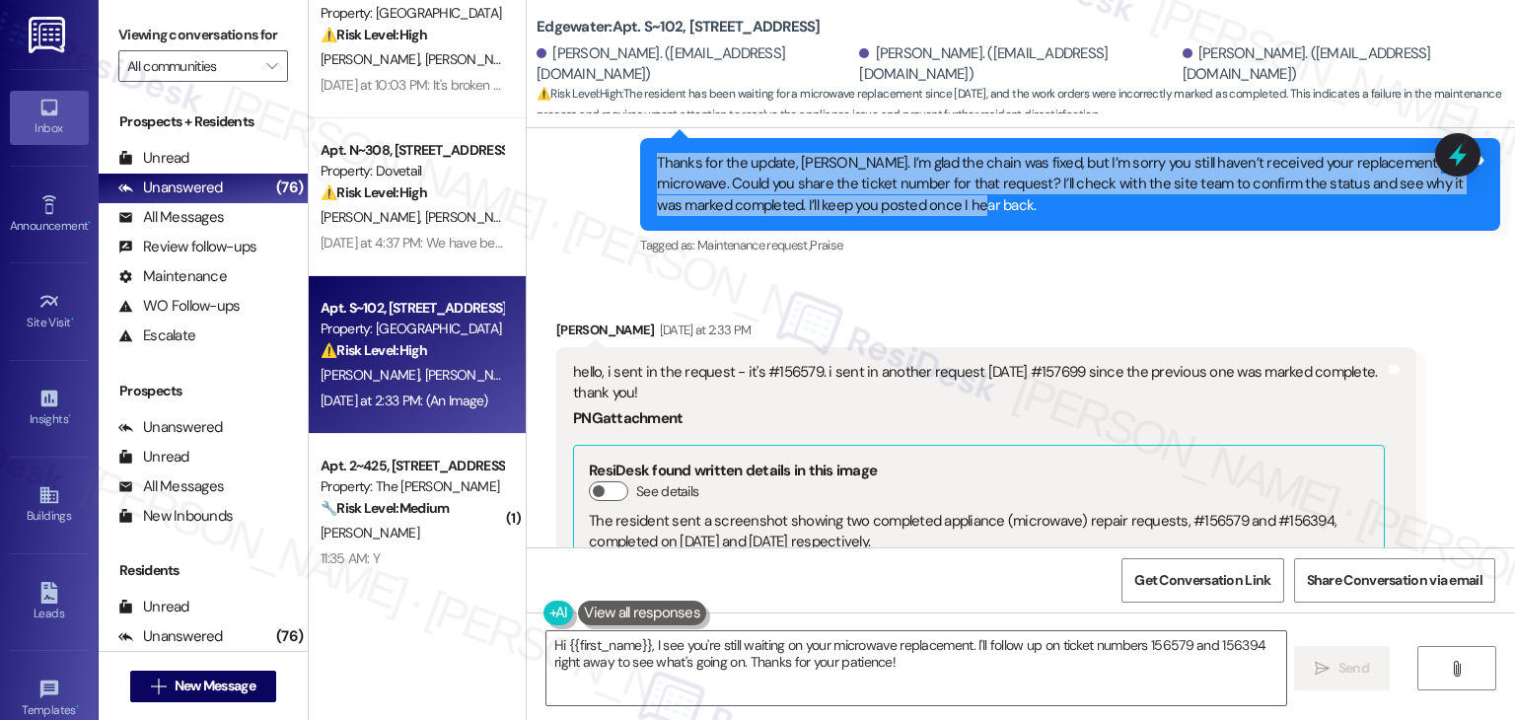
drag, startPoint x: 631, startPoint y: 346, endPoint x: 594, endPoint y: 323, distance: 43.8
click at [594, 362] on div "hello, i sent in the request - it's #156579. i sent in another request yesterda…" at bounding box center [979, 383] width 812 height 42
copy div "i sent in the request - it's #156579. i sent in another request yesterday #1576…"
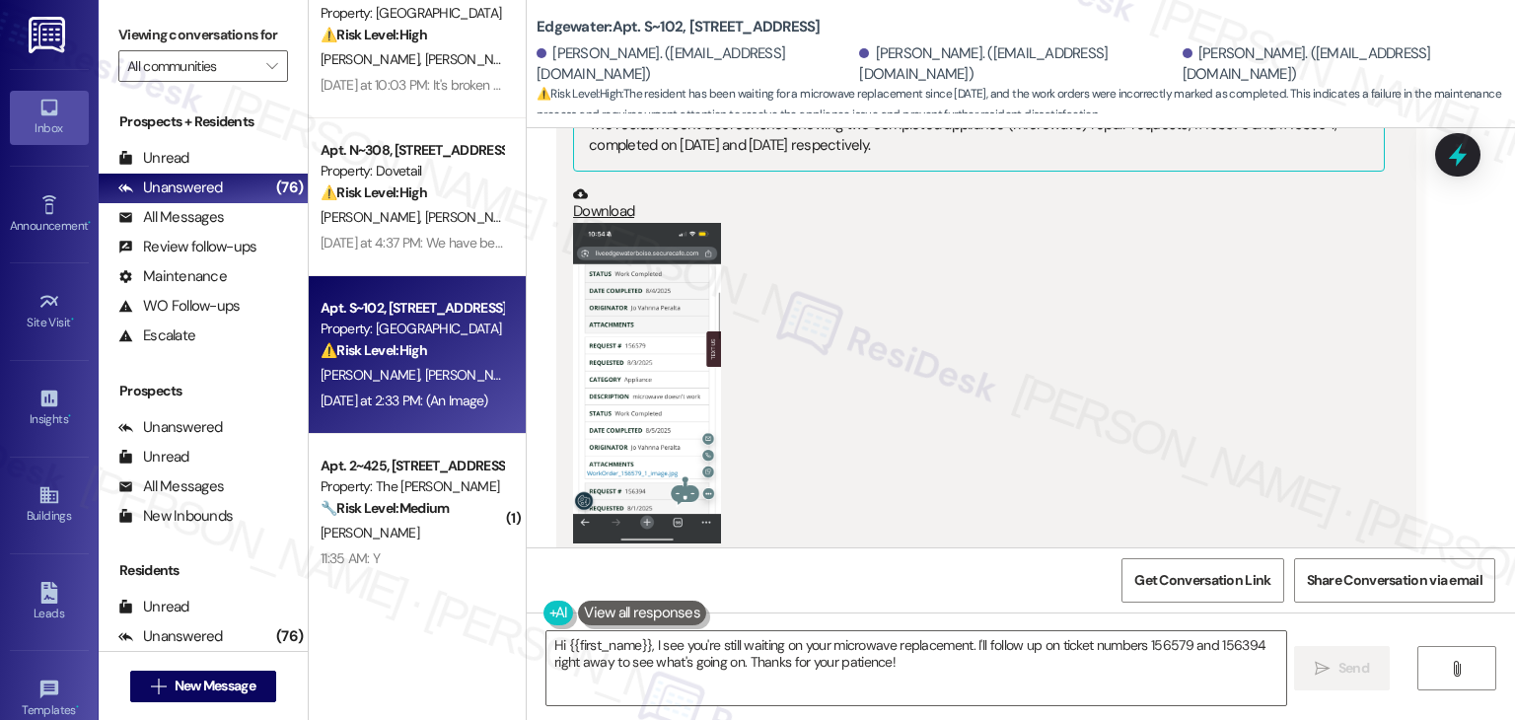
scroll to position [4962, 0]
click at [639, 321] on button "Zoom image" at bounding box center [647, 384] width 148 height 321
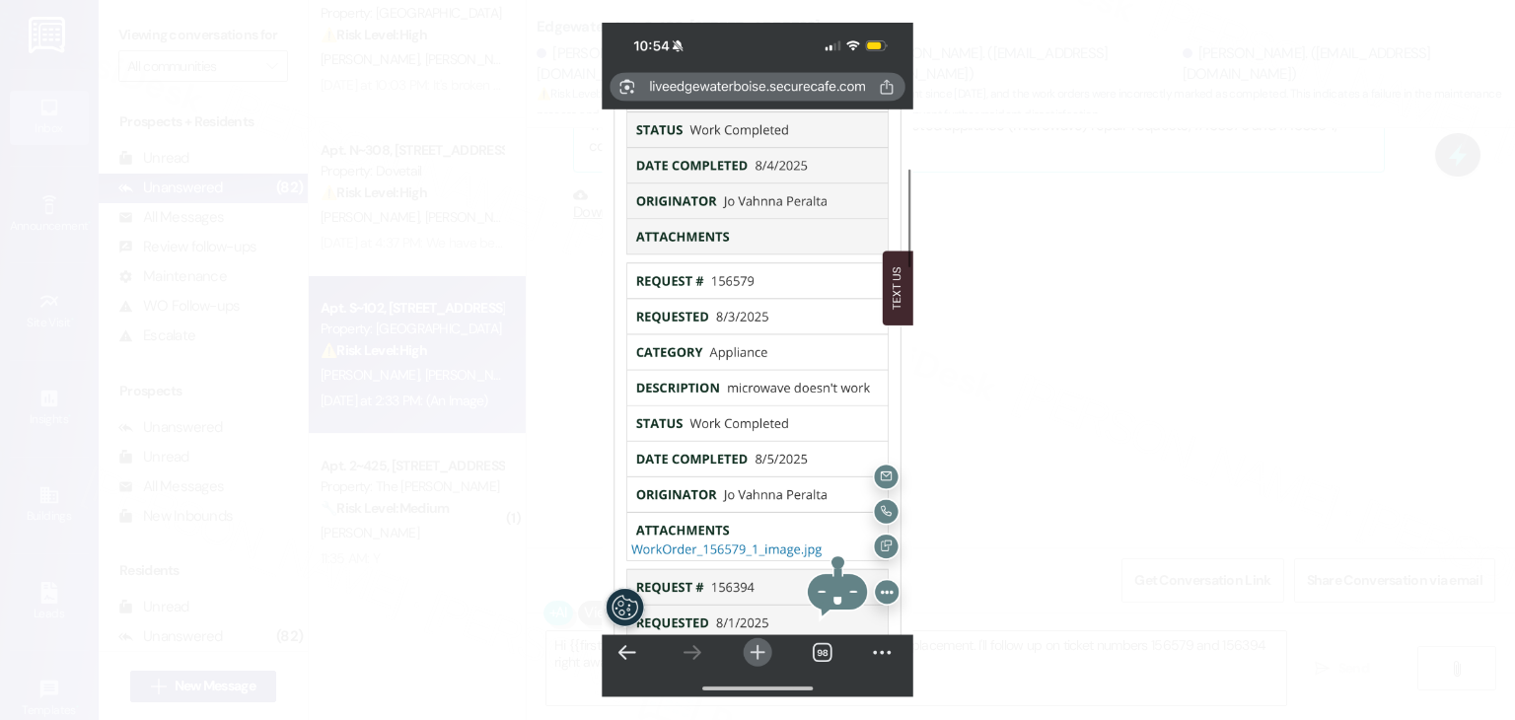
click at [1105, 313] on button "Unzoom image" at bounding box center [757, 360] width 1515 height 720
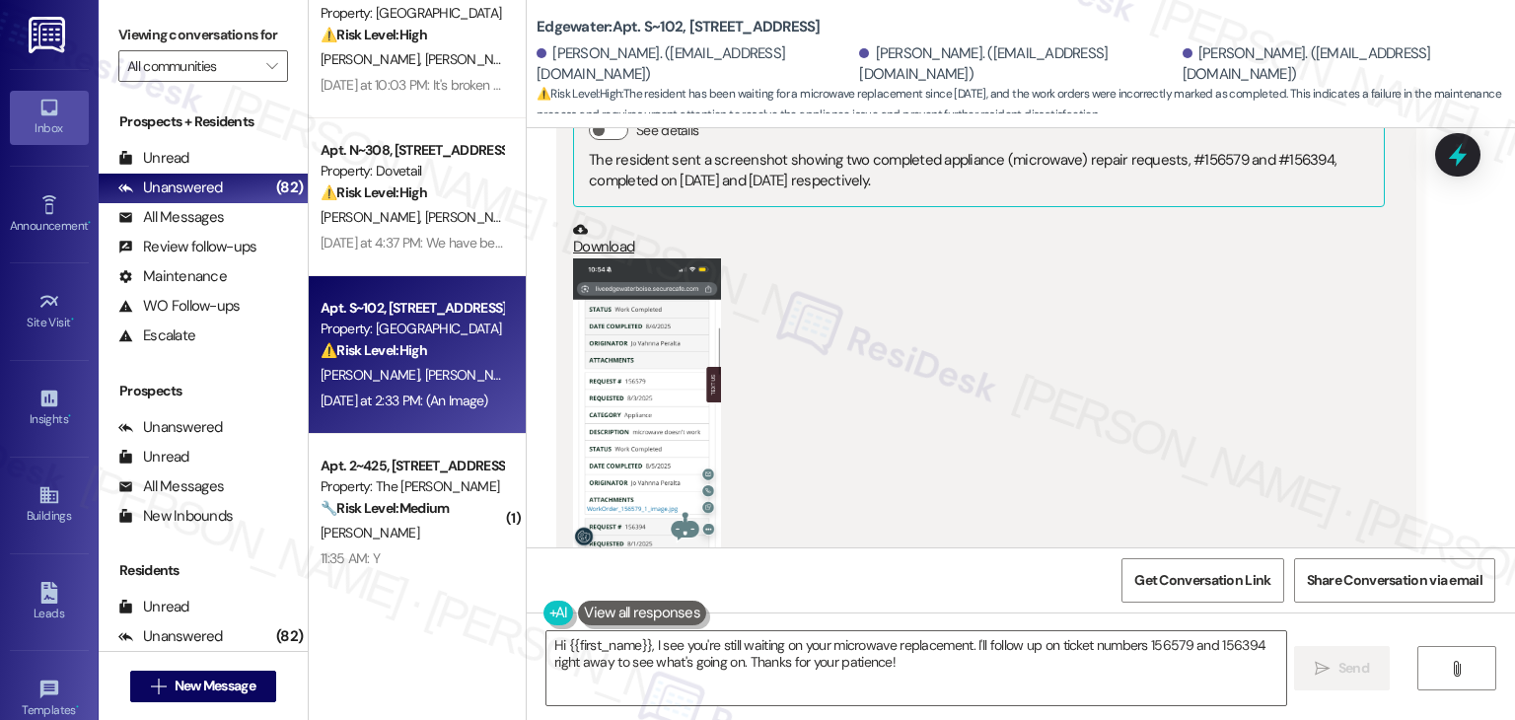
scroll to position [4961, 0]
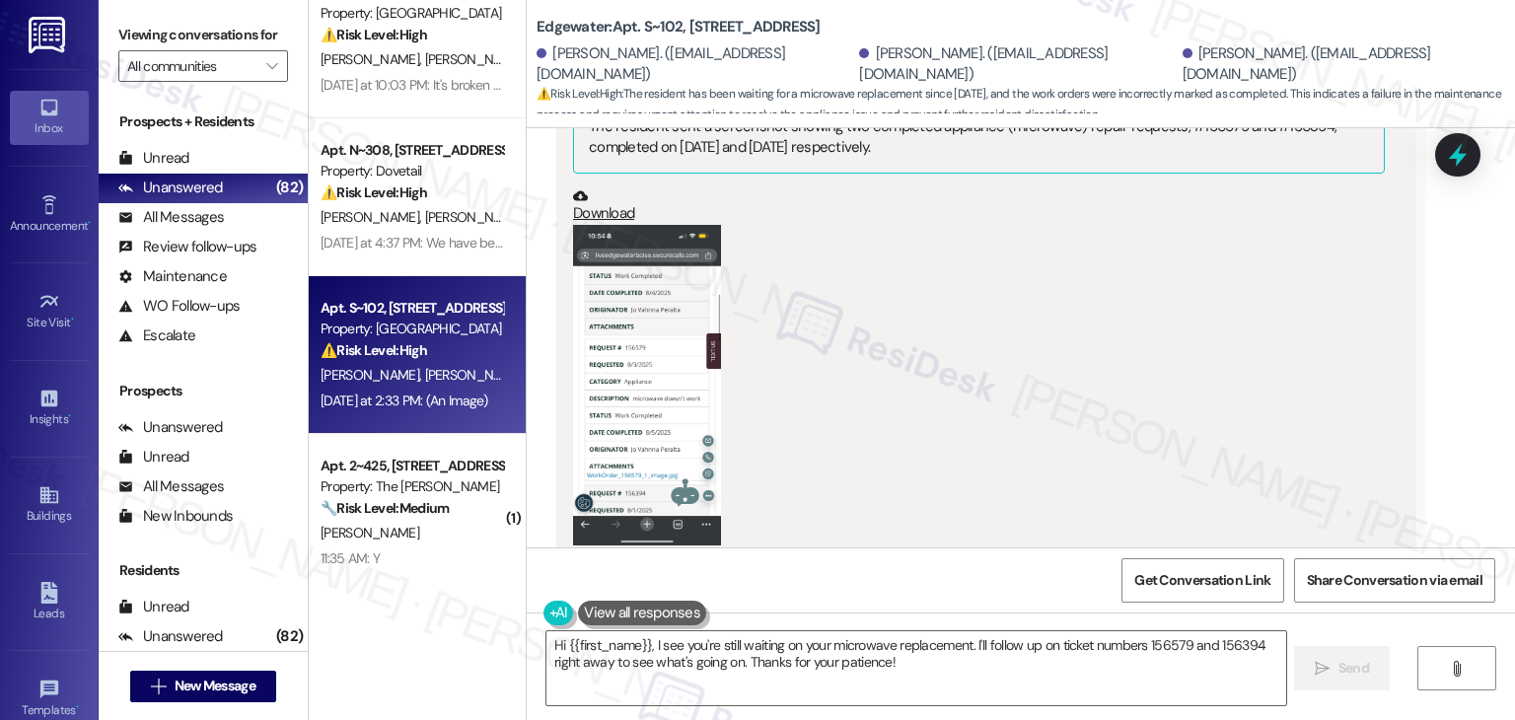
click at [665, 362] on button "Zoom image" at bounding box center [647, 385] width 148 height 321
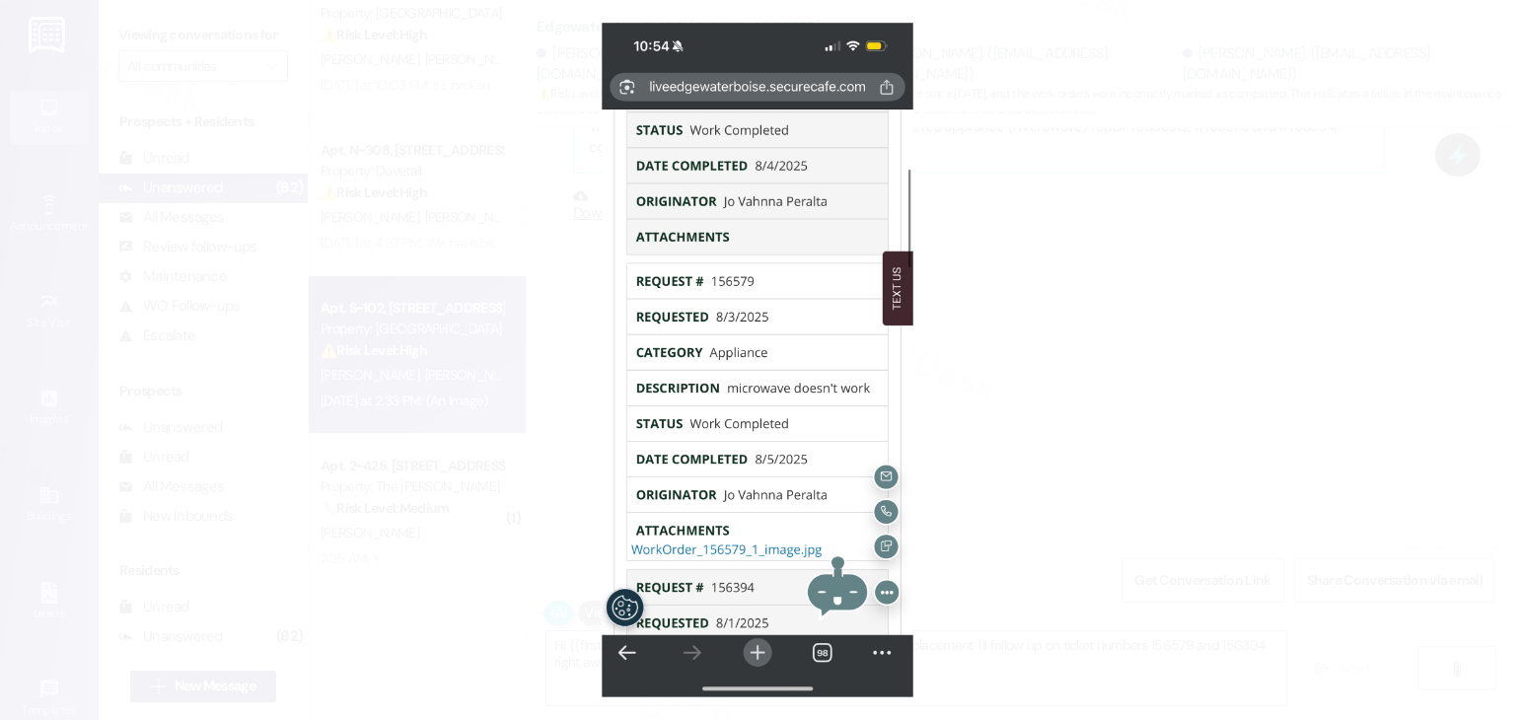
click at [726, 349] on button "Unzoom image" at bounding box center [757, 360] width 1515 height 720
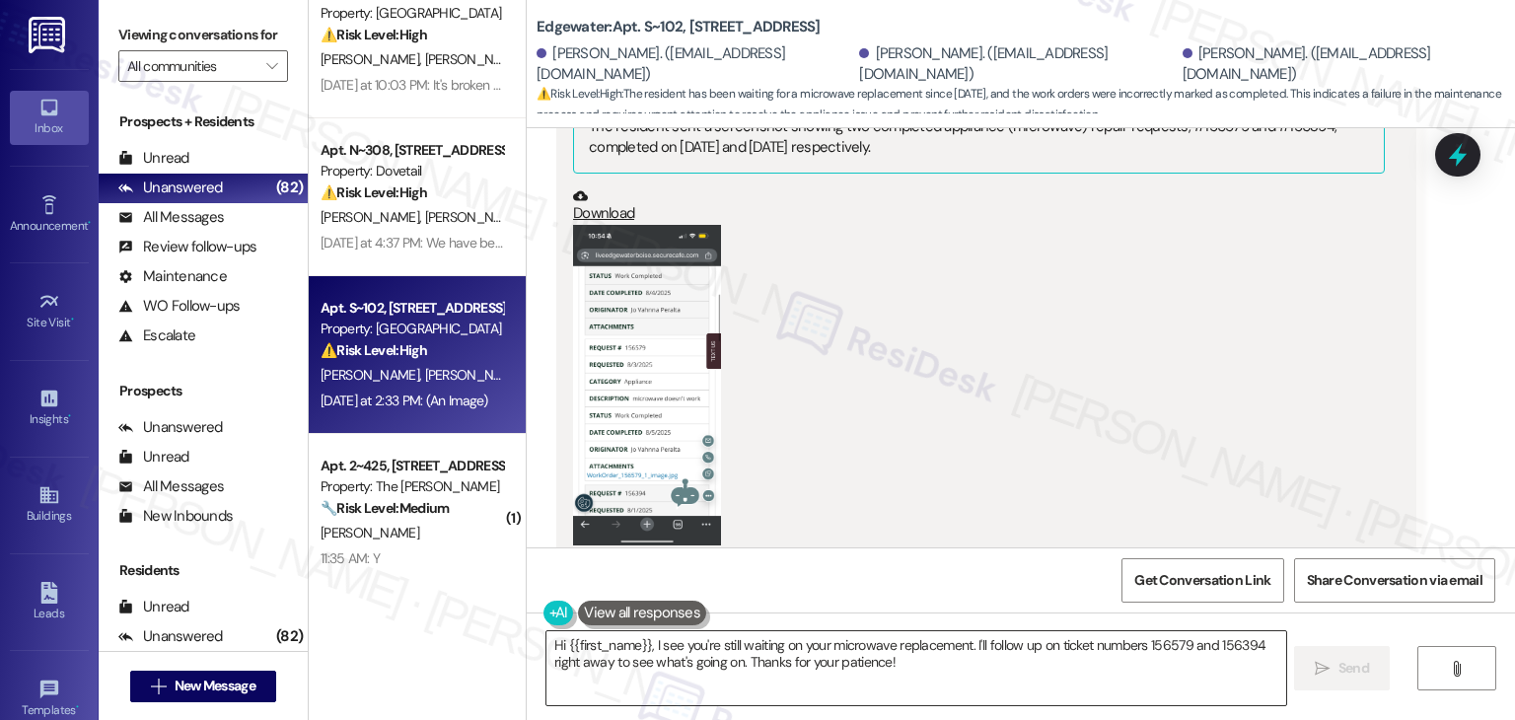
click at [785, 664] on textarea "Hi {{first_name}}, I see you're still waiting on your microwave replacement. I'…" at bounding box center [915, 668] width 739 height 74
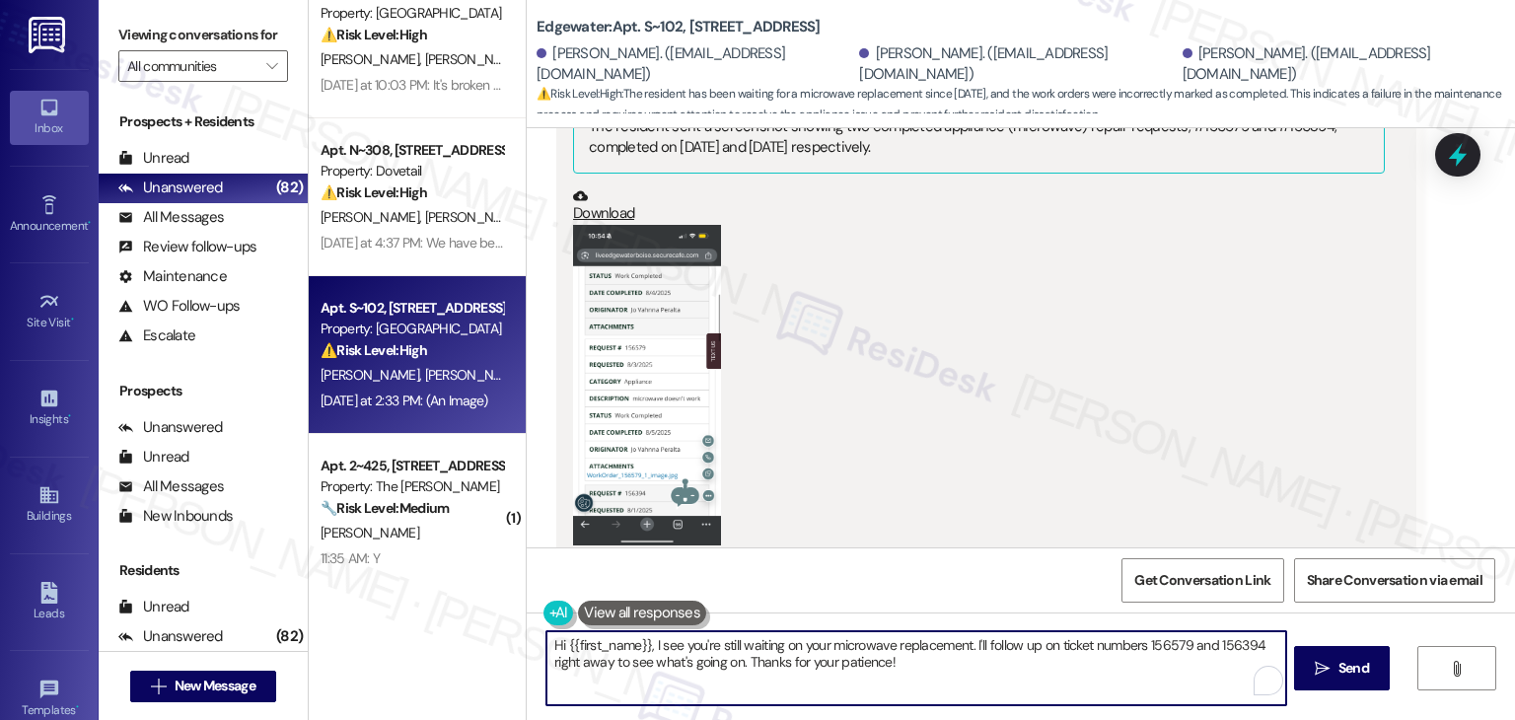
click at [785, 664] on textarea "Hi {{first_name}}, I see you're still waiting on your microwave replacement. I'…" at bounding box center [915, 668] width 739 height 74
paste textarea "Thanks for sending those over, Andre! I’ve noted both request numbers—#156579 a…"
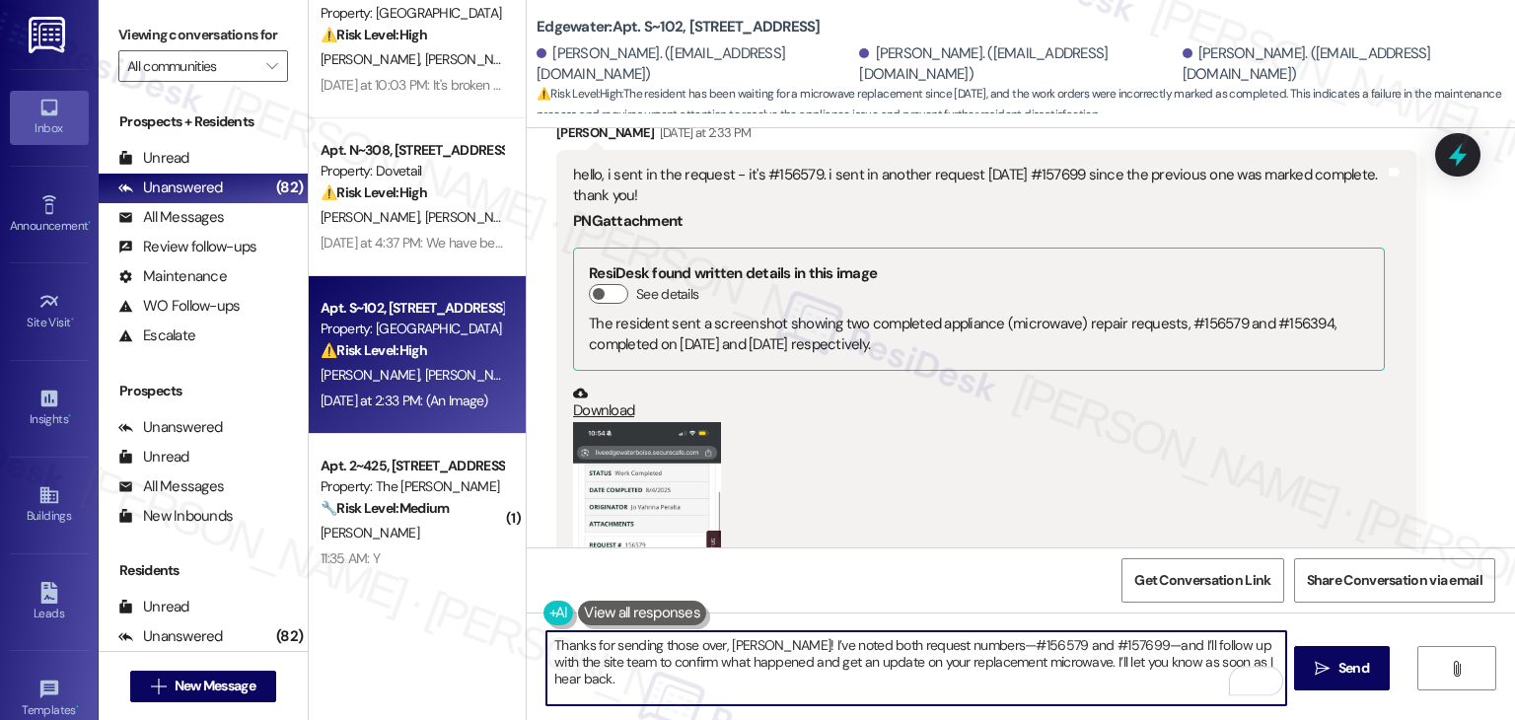
scroll to position [4665, 0]
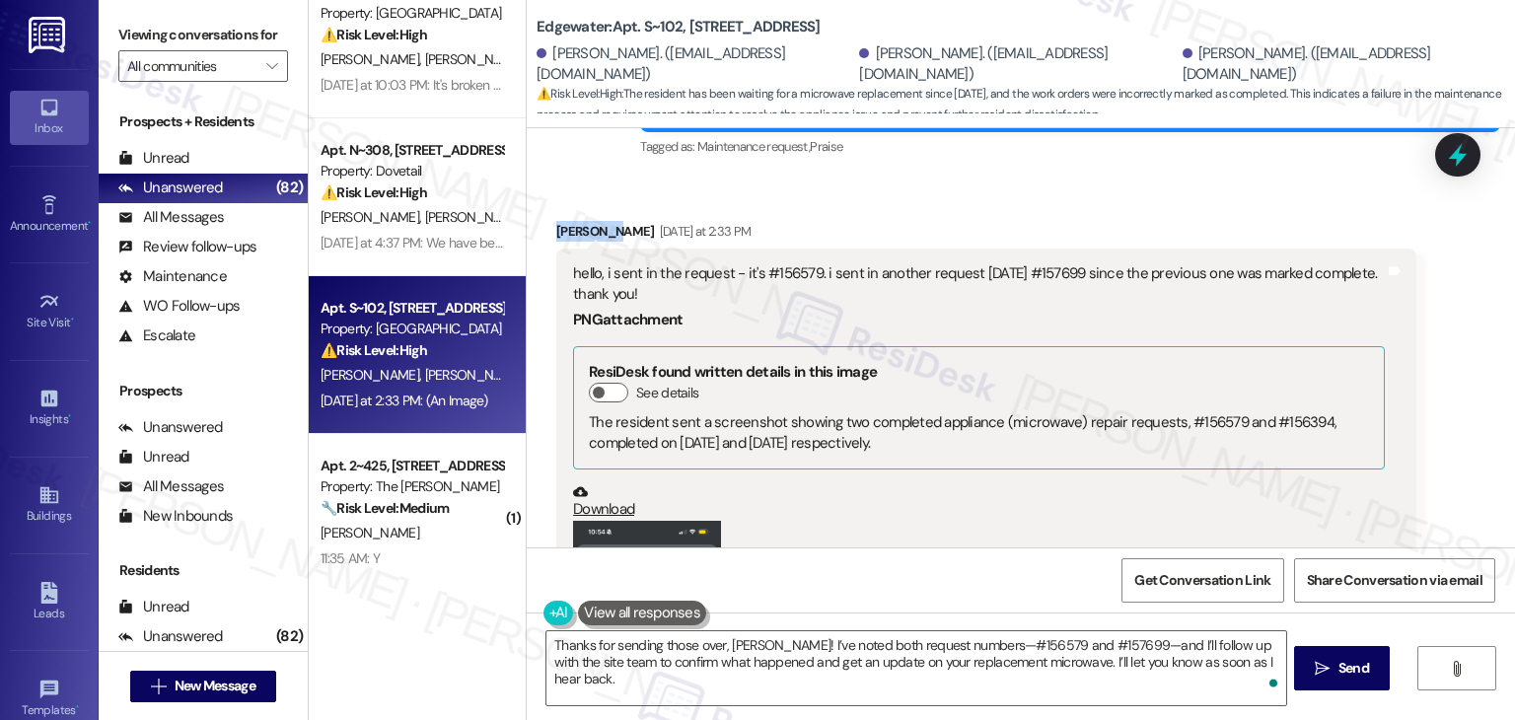
drag, startPoint x: 602, startPoint y: 187, endPoint x: 543, endPoint y: 188, distance: 58.2
click at [556, 221] on div "Jo Vahnna Peralta Yesterday at 2:33 PM" at bounding box center [986, 235] width 860 height 28
copy div "Jo Vahnna"
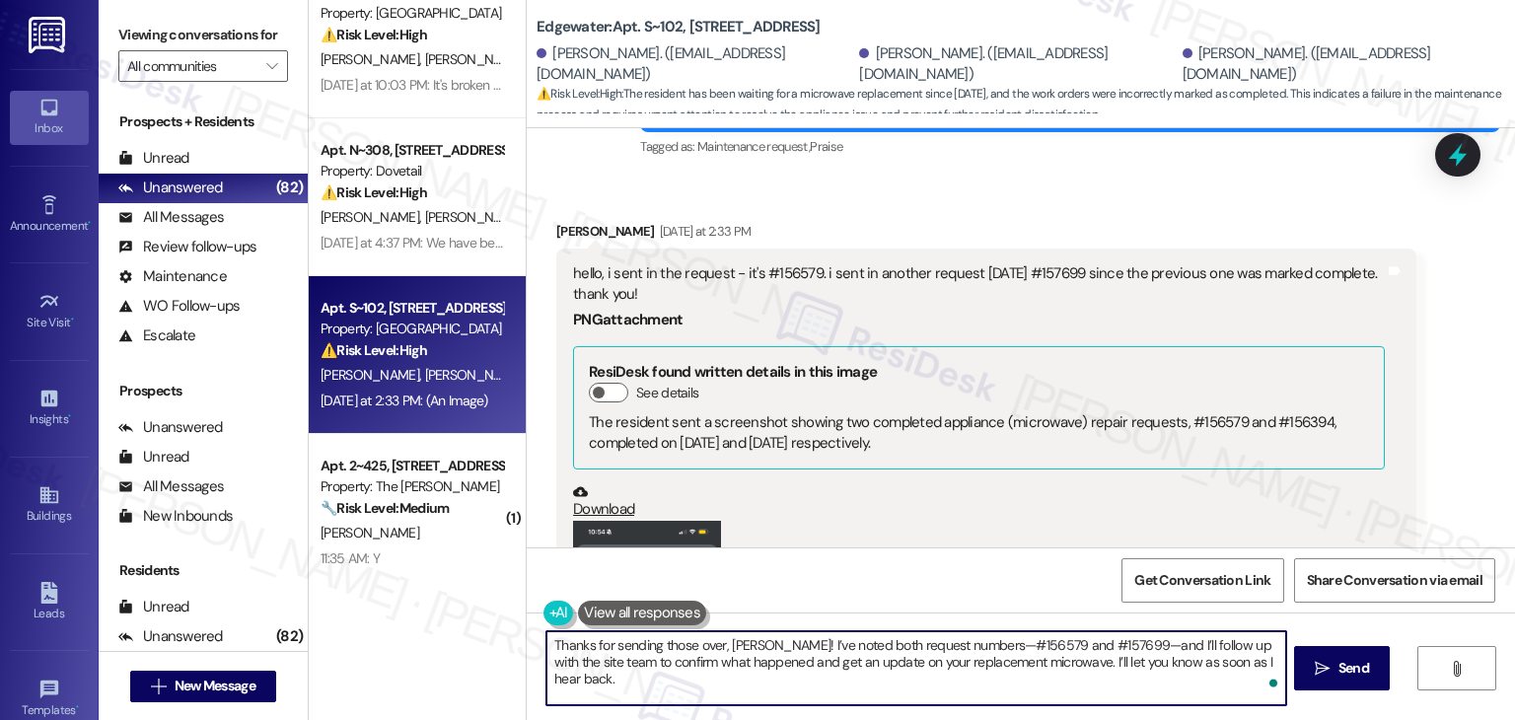
click at [951, 647] on textarea "Thanks for sending those over, Andre! I’ve noted both request numbers—#156579 a…" at bounding box center [915, 668] width 739 height 74
click at [1083, 646] on textarea "Thanks for sending those over, Andre! I’ve noted both request numbers #156579 a…" at bounding box center [915, 668] width 739 height 74
click at [1086, 656] on textarea "Thanks for sending those over, Andre! I’ve noted both request numbers #156579 a…" at bounding box center [915, 668] width 739 height 74
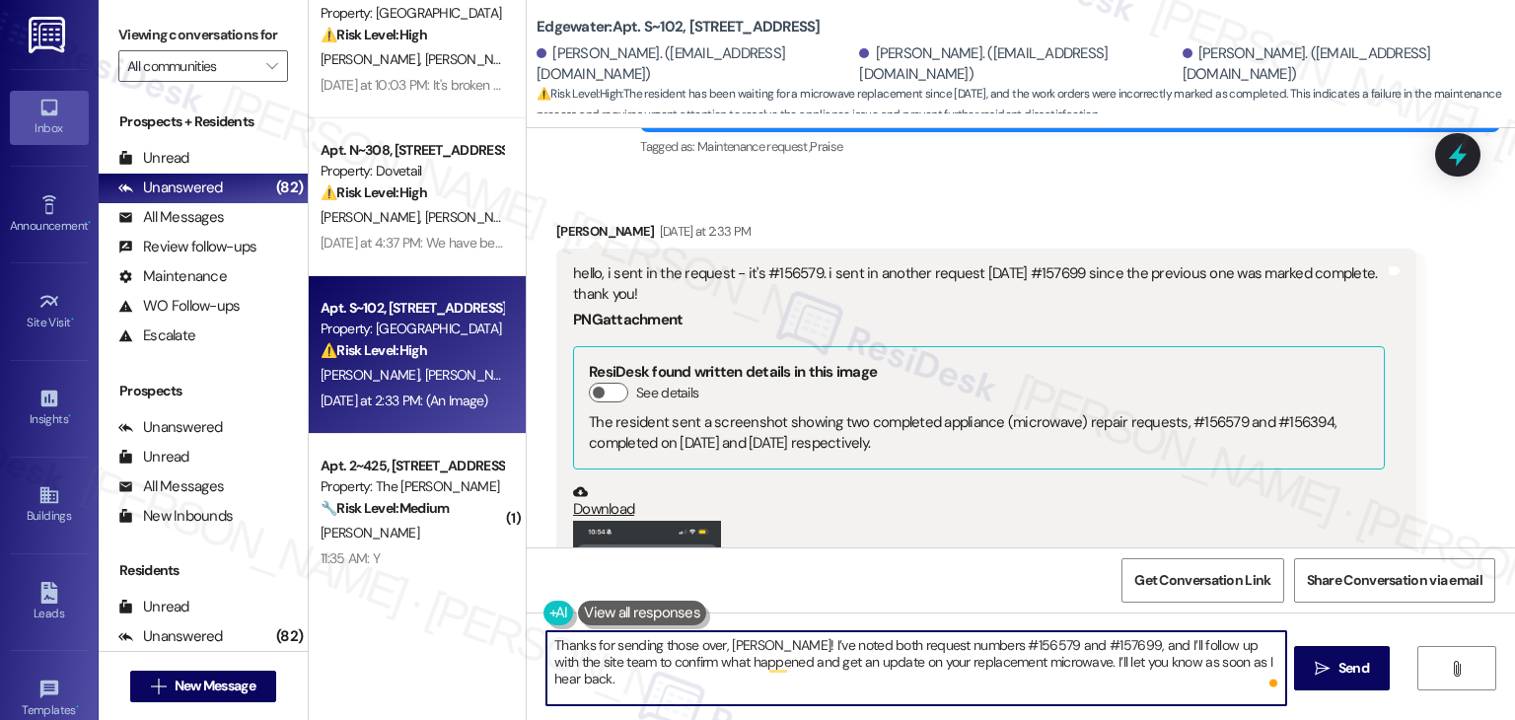
click at [870, 659] on textarea "Thanks for sending those over, Andre! I’ve noted both request numbers #156579 a…" at bounding box center [915, 668] width 739 height 74
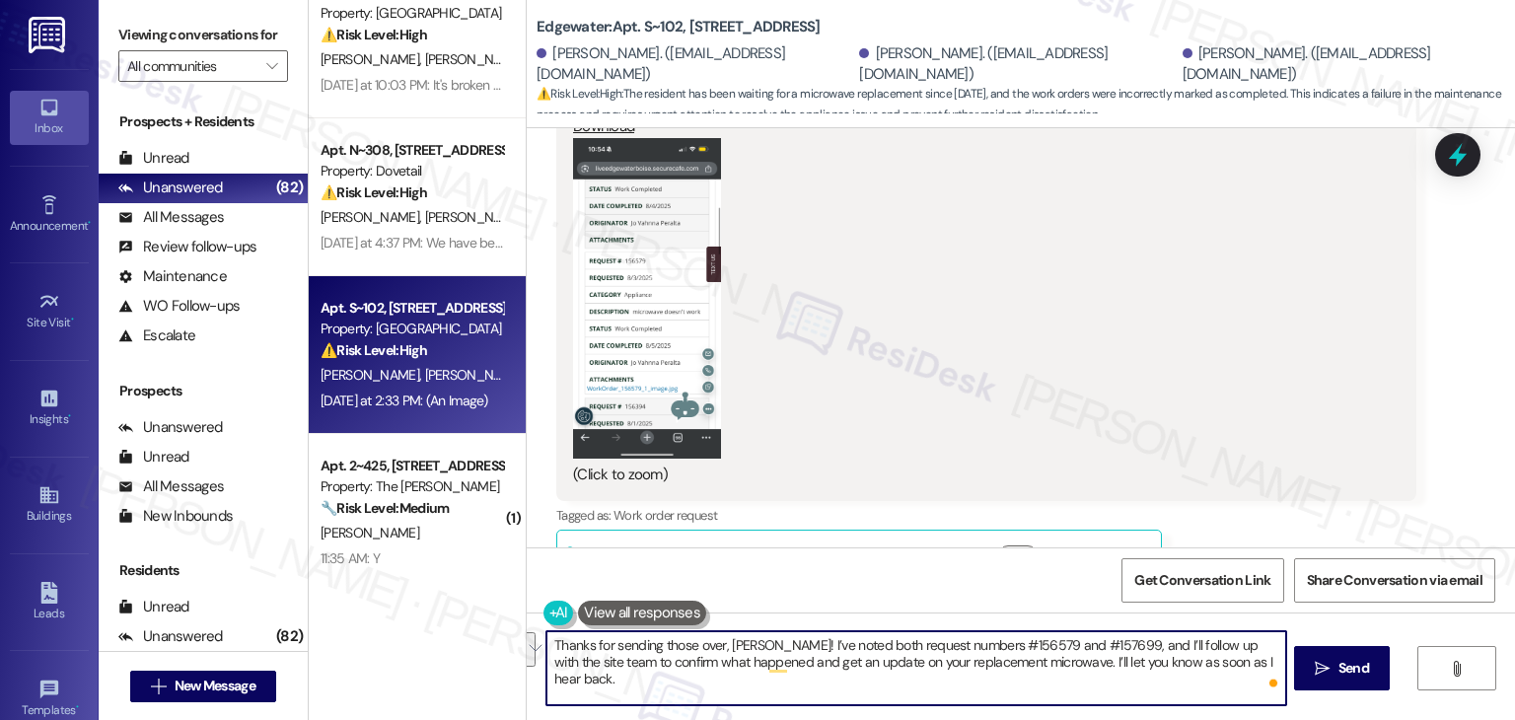
scroll to position [5059, 0]
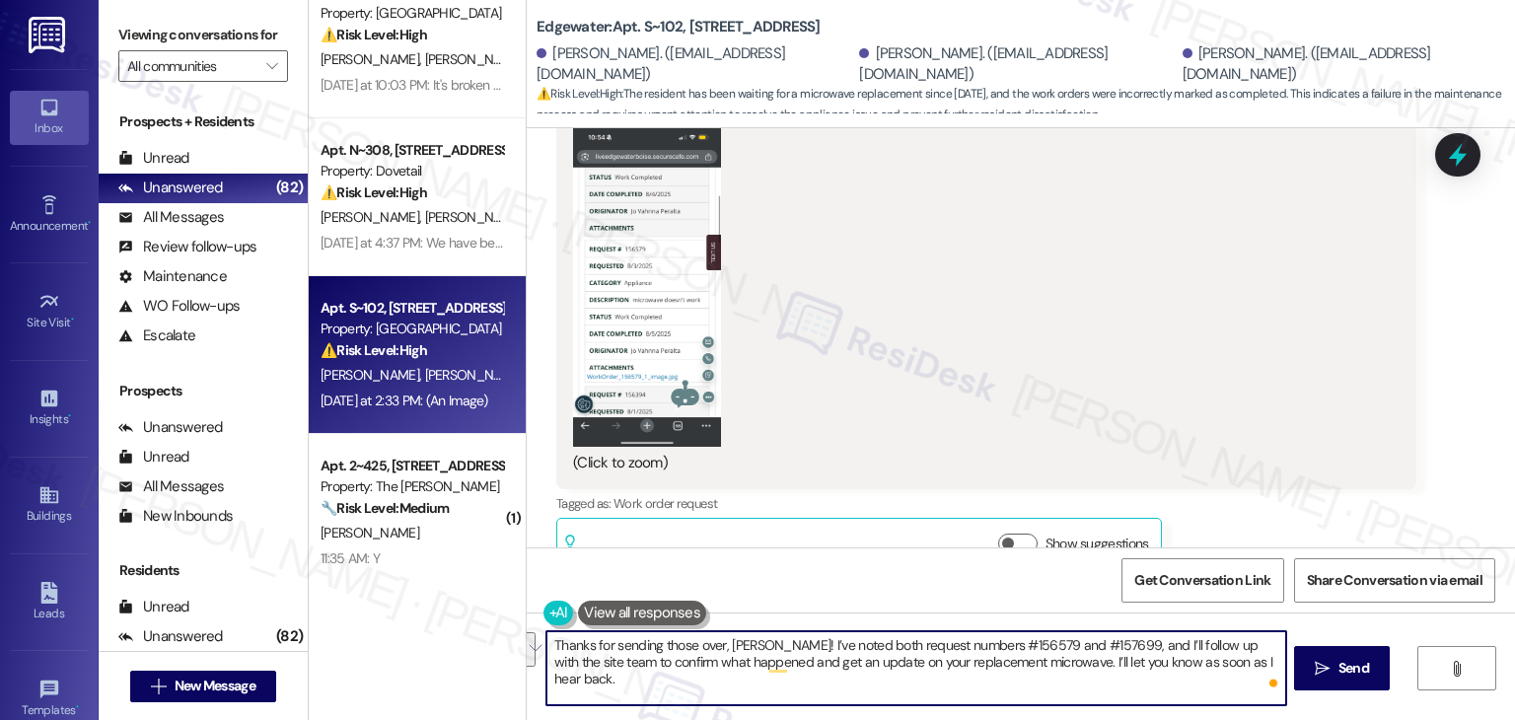
click at [741, 653] on textarea "Thanks for sending those over, Andre! I’ve noted both request numbers #156579 a…" at bounding box center [915, 668] width 739 height 74
drag, startPoint x: 752, startPoint y: 645, endPoint x: 720, endPoint y: 645, distance: 31.6
click at [720, 645] on textarea "Thanks for sending those over, Andre! I’ve noted both request numbers #156579 a…" at bounding box center [915, 668] width 739 height 74
paste textarea "Jo Vahnna"
click at [893, 665] on textarea "Thanks for sending those over, Jo Vahnna! I’ve noted both request numbers #1565…" at bounding box center [915, 668] width 739 height 74
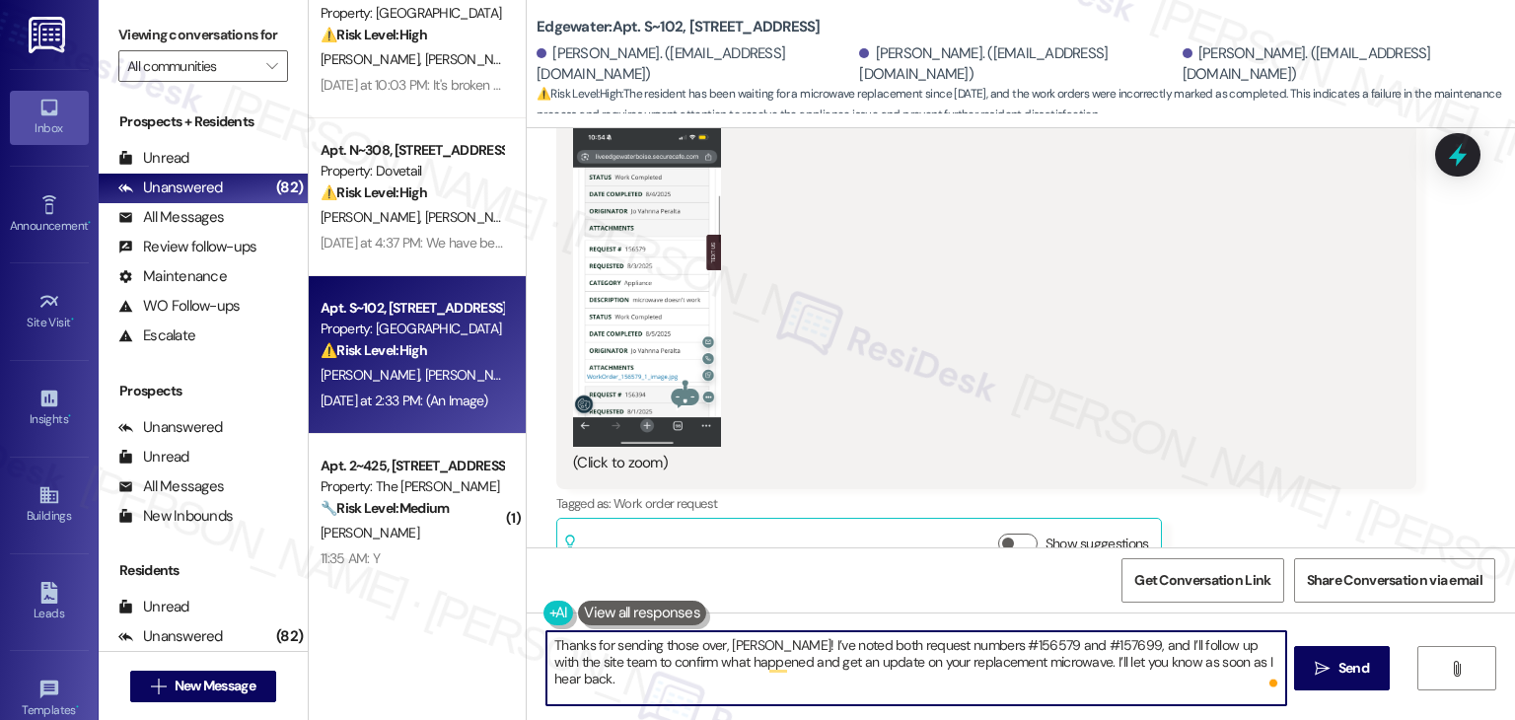
click at [893, 665] on textarea "Thanks for sending those over, Jo Vahnna! I’ve noted both request numbers #1565…" at bounding box center [915, 668] width 739 height 74
type textarea "Thanks for sending those over, Jo Vahnna! I’ve noted both request numbers #1565…"
click at [1019, 585] on div "Get Conversation Link Share Conversation via email" at bounding box center [1021, 579] width 988 height 65
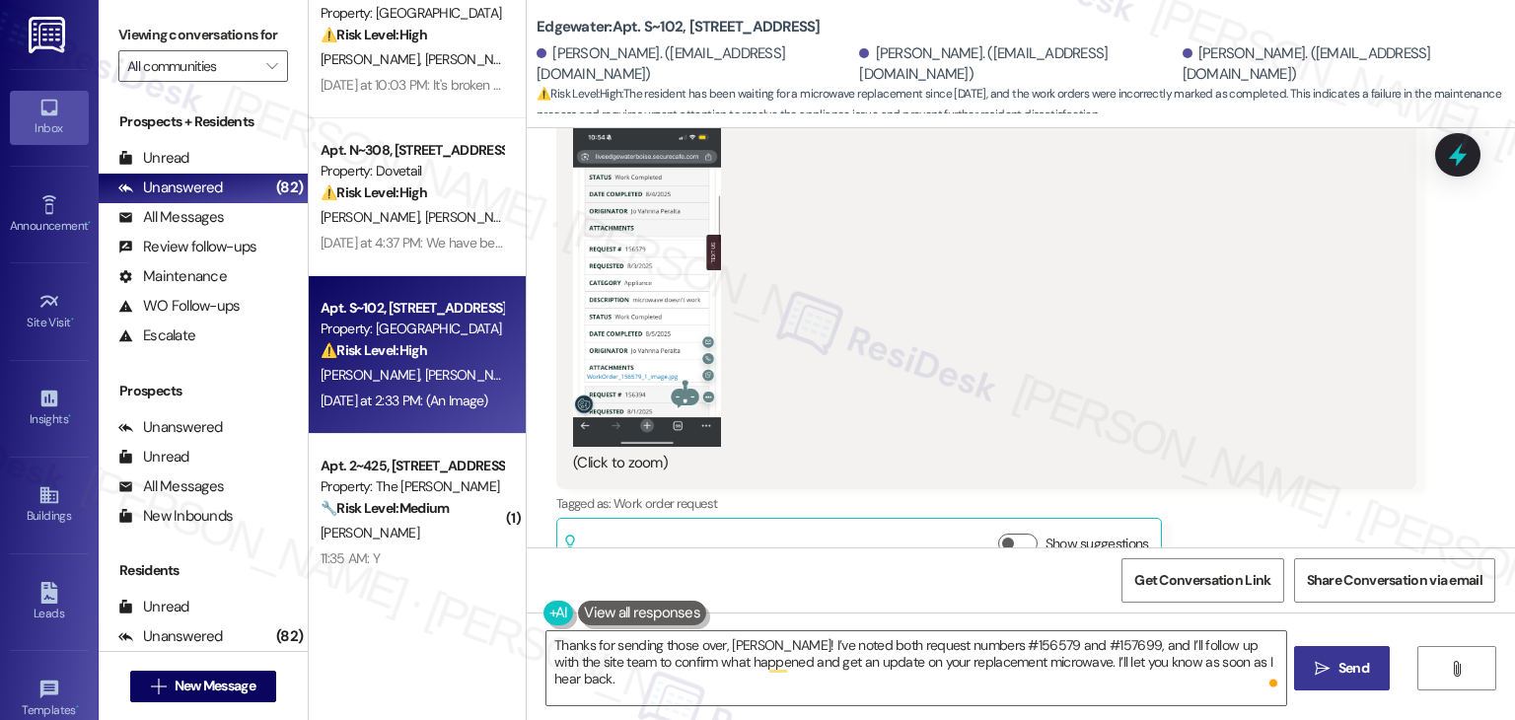
click at [1346, 677] on span "Send" at bounding box center [1353, 668] width 31 height 21
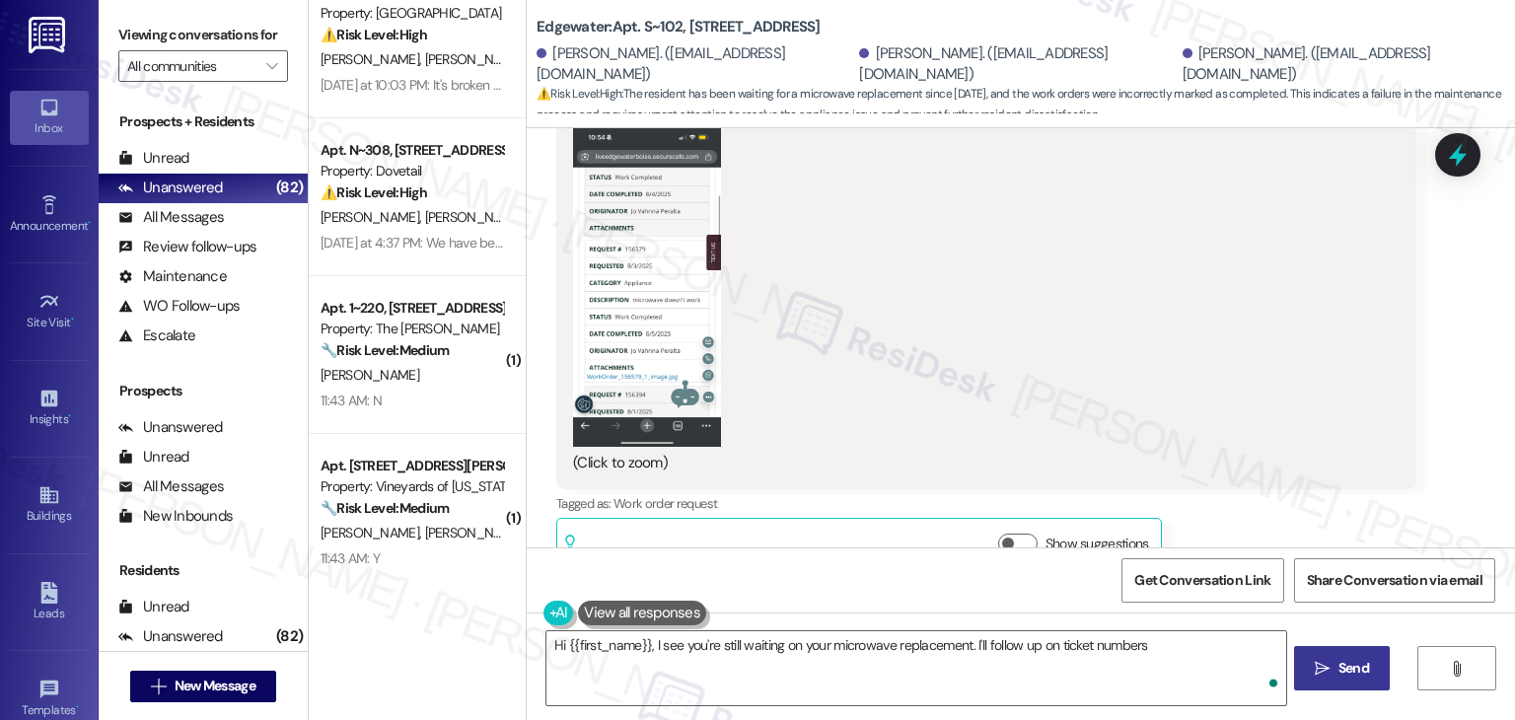
scroll to position [5059, 0]
click at [1296, 497] on div "Jo Vahnna Peralta Yesterday at 2:33 PM hello, i sent in the request - it's #156…" at bounding box center [986, 202] width 860 height 751
click at [1260, 502] on div "Jo Vahnna Peralta Yesterday at 2:33 PM hello, i sent in the request - it's #156…" at bounding box center [986, 202] width 860 height 751
click at [996, 567] on div "Get Conversation Link Share Conversation via email" at bounding box center [1021, 579] width 988 height 65
click at [1387, 507] on div "Jo Vahnna Peralta Yesterday at 2:33 PM hello, i sent in the request - it's #156…" at bounding box center [986, 202] width 860 height 751
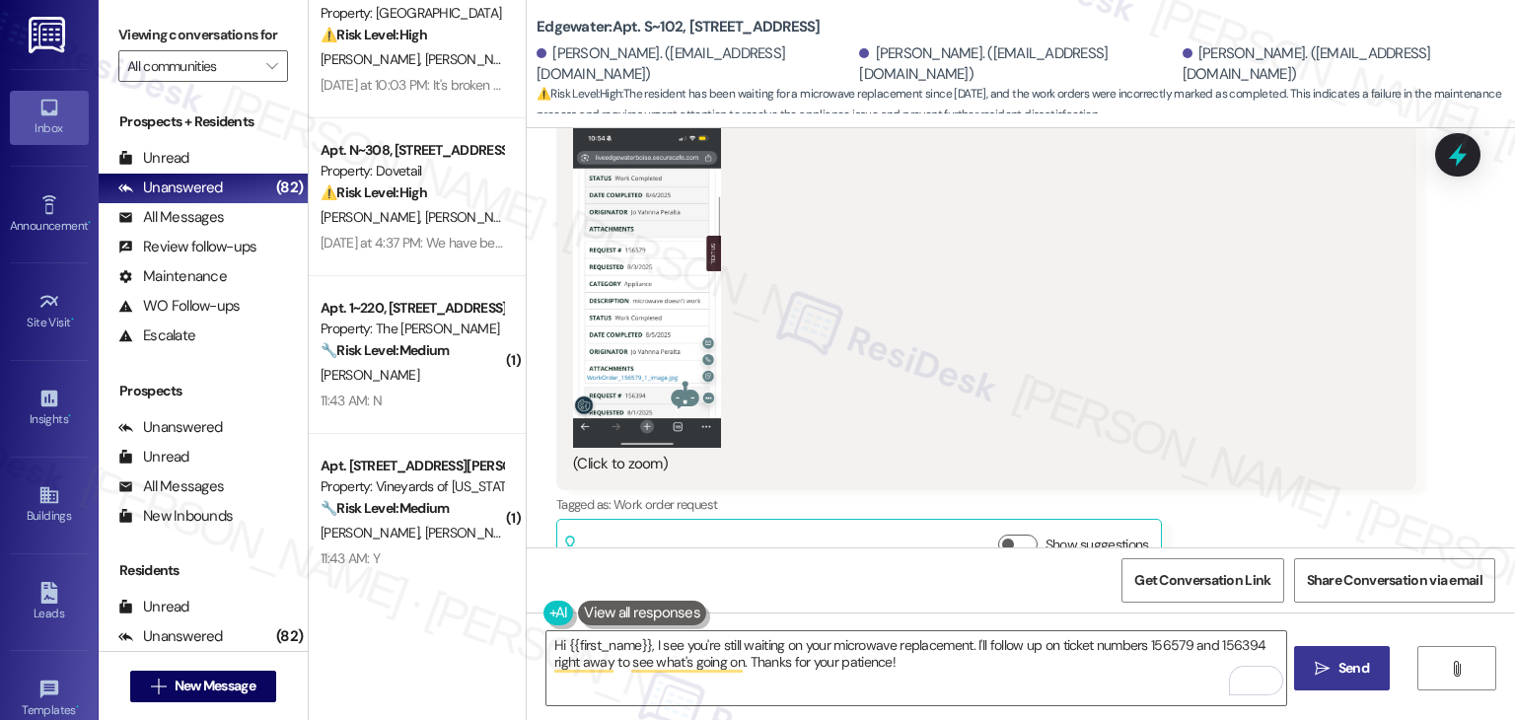
click at [1387, 507] on div "Jo Vahnna Peralta Yesterday at 2:33 PM hello, i sent in the request - it's #156…" at bounding box center [986, 202] width 860 height 751
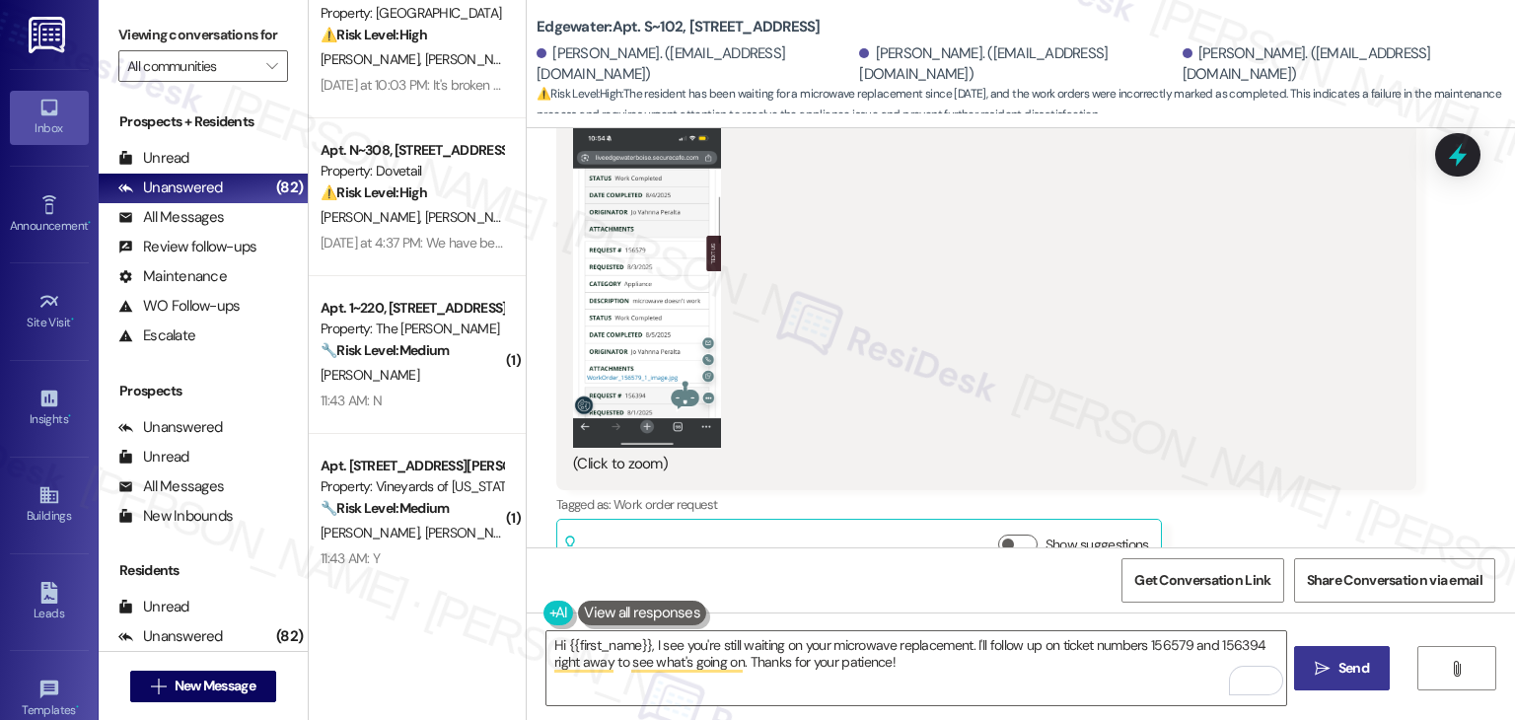
click at [1387, 507] on div "Jo Vahnna Peralta Yesterday at 2:33 PM hello, i sent in the request - it's #156…" at bounding box center [986, 202] width 860 height 751
click at [955, 593] on div "Get Conversation Link Share Conversation via email" at bounding box center [1021, 579] width 988 height 65
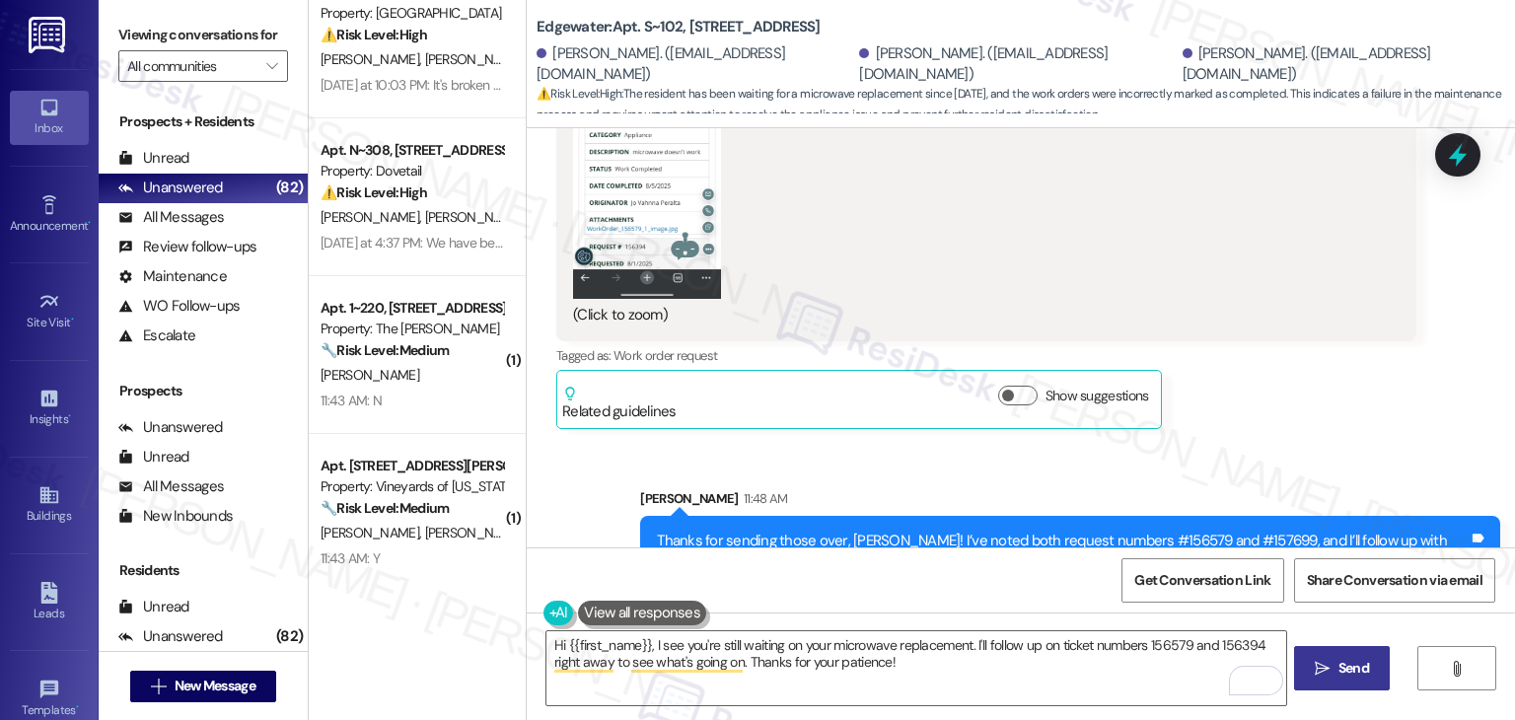
scroll to position [5355, 0]
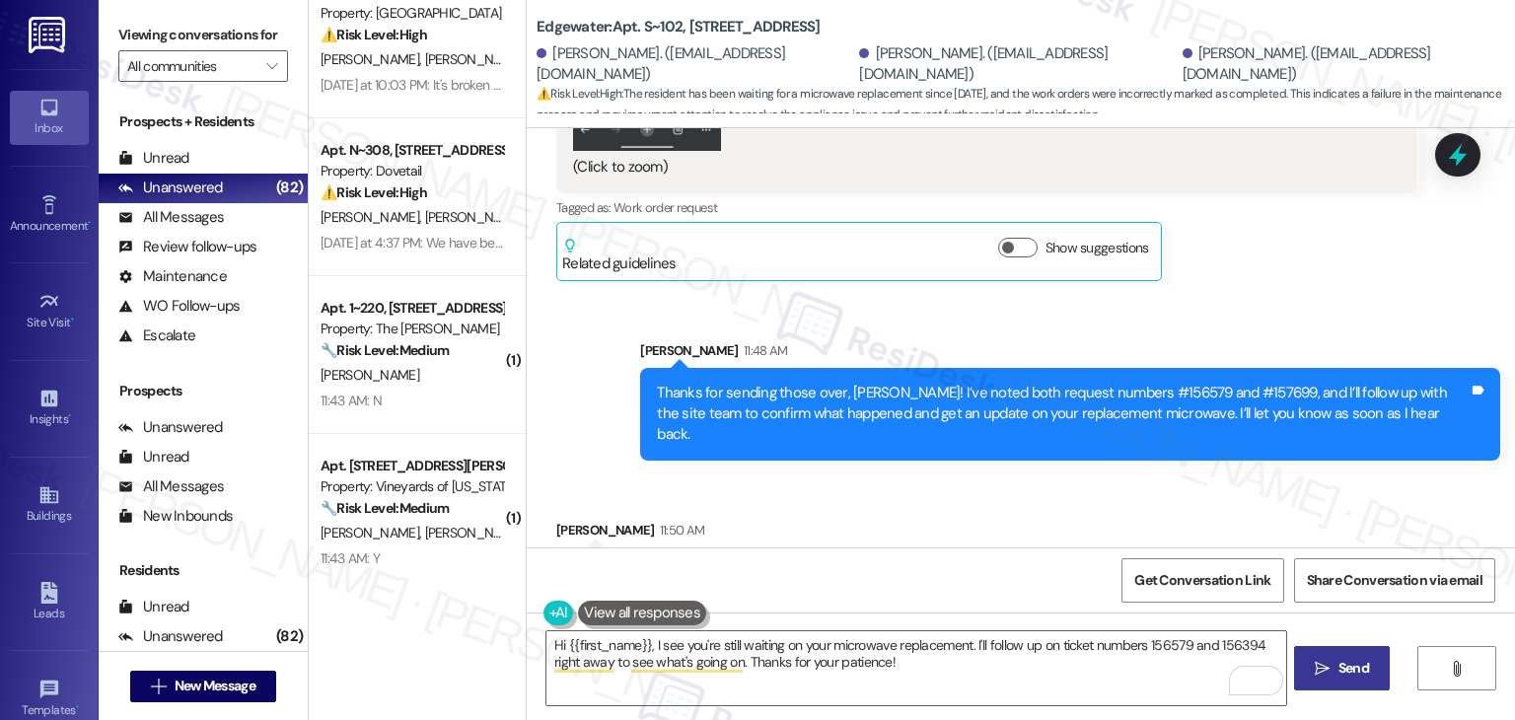
click at [913, 495] on div "Received via SMS Jo Vahnna Peralta 11:50 AM thank you, i appreciate your help! …" at bounding box center [1021, 543] width 988 height 137
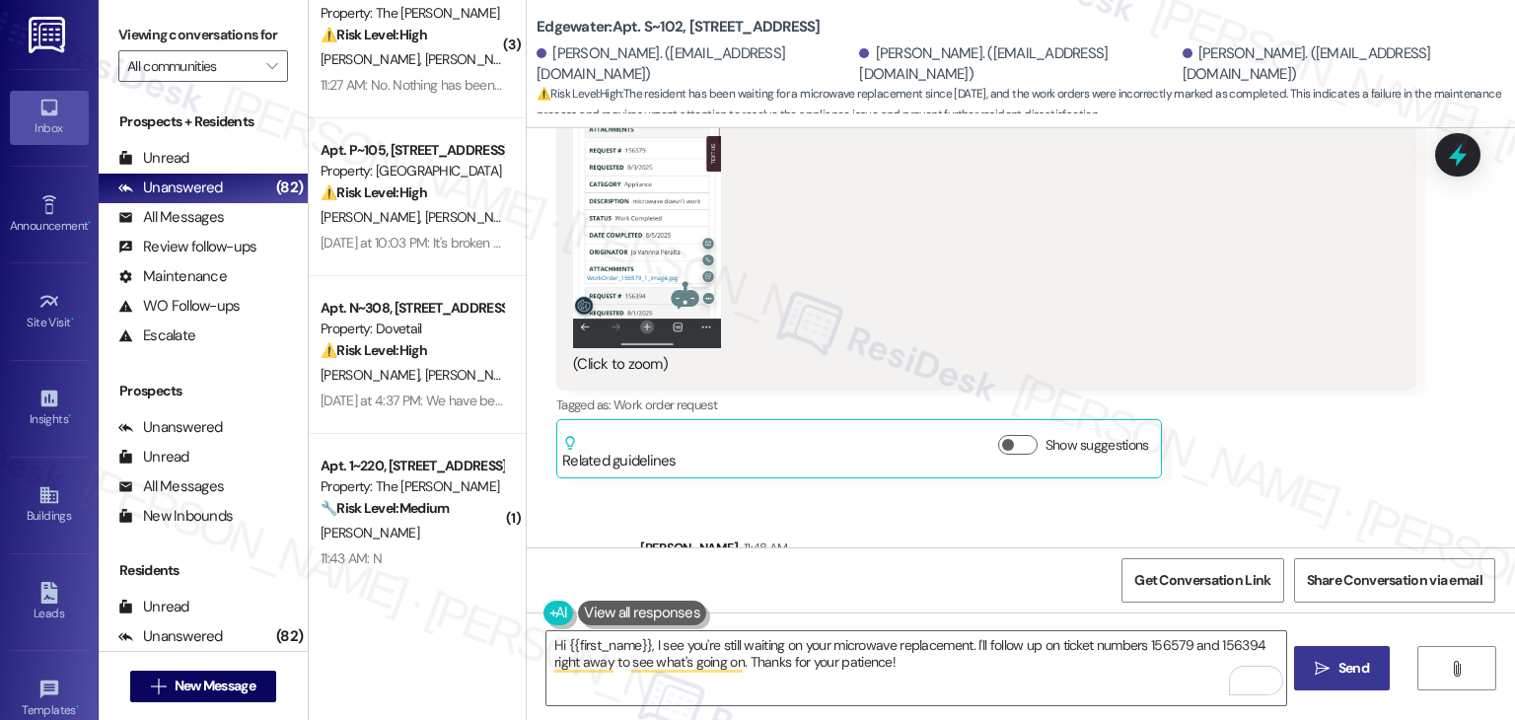
scroll to position [5356, 0]
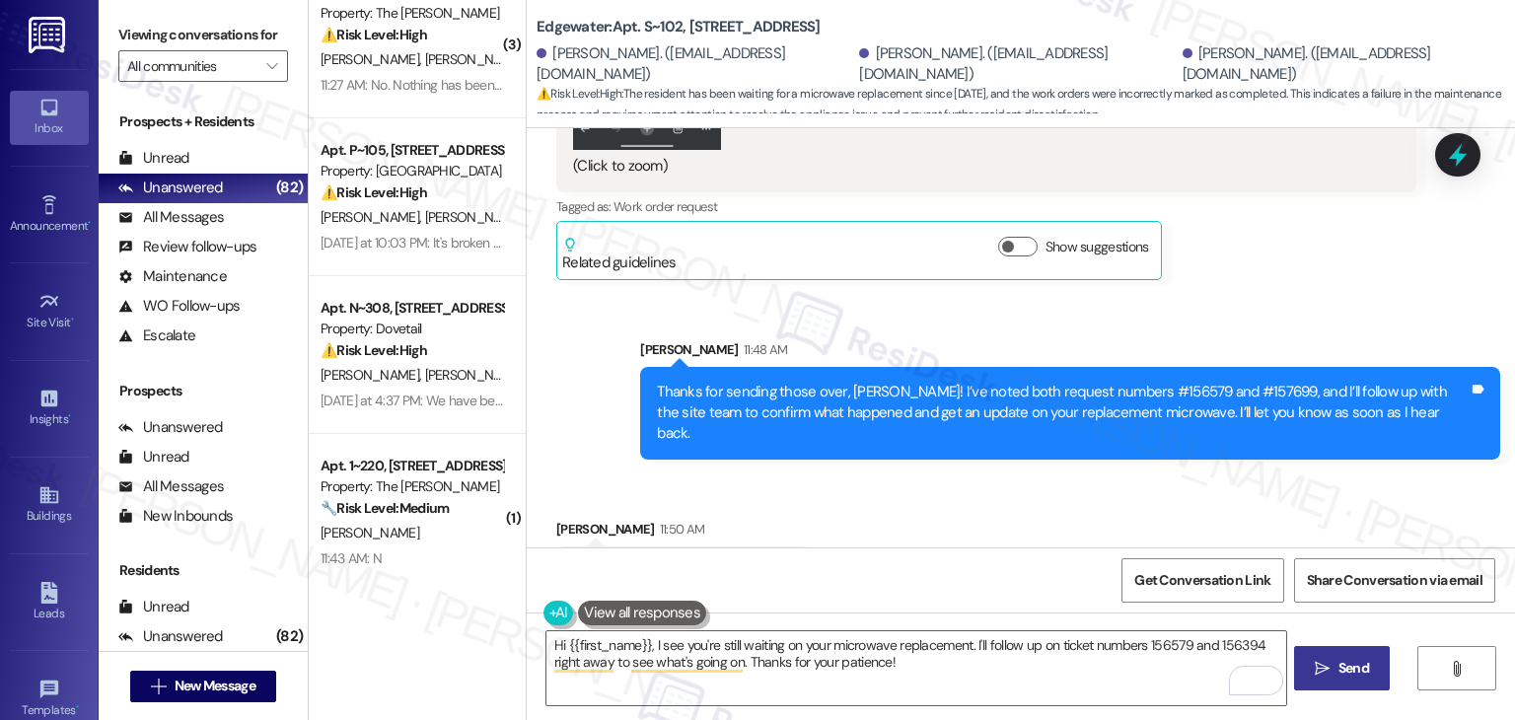
click at [1064, 474] on div "Received via SMS Jo Vahnna Peralta 11:50 AM thank you, i appreciate your help! …" at bounding box center [1021, 542] width 988 height 137
click at [1018, 474] on div "Received via SMS Jo Vahnna Peralta 11:50 AM thank you, i appreciate your help! …" at bounding box center [1021, 542] width 988 height 137
click at [1005, 474] on div "Received via SMS Jo Vahnna Peralta 11:50 AM thank you, i appreciate your help! …" at bounding box center [1021, 542] width 988 height 137
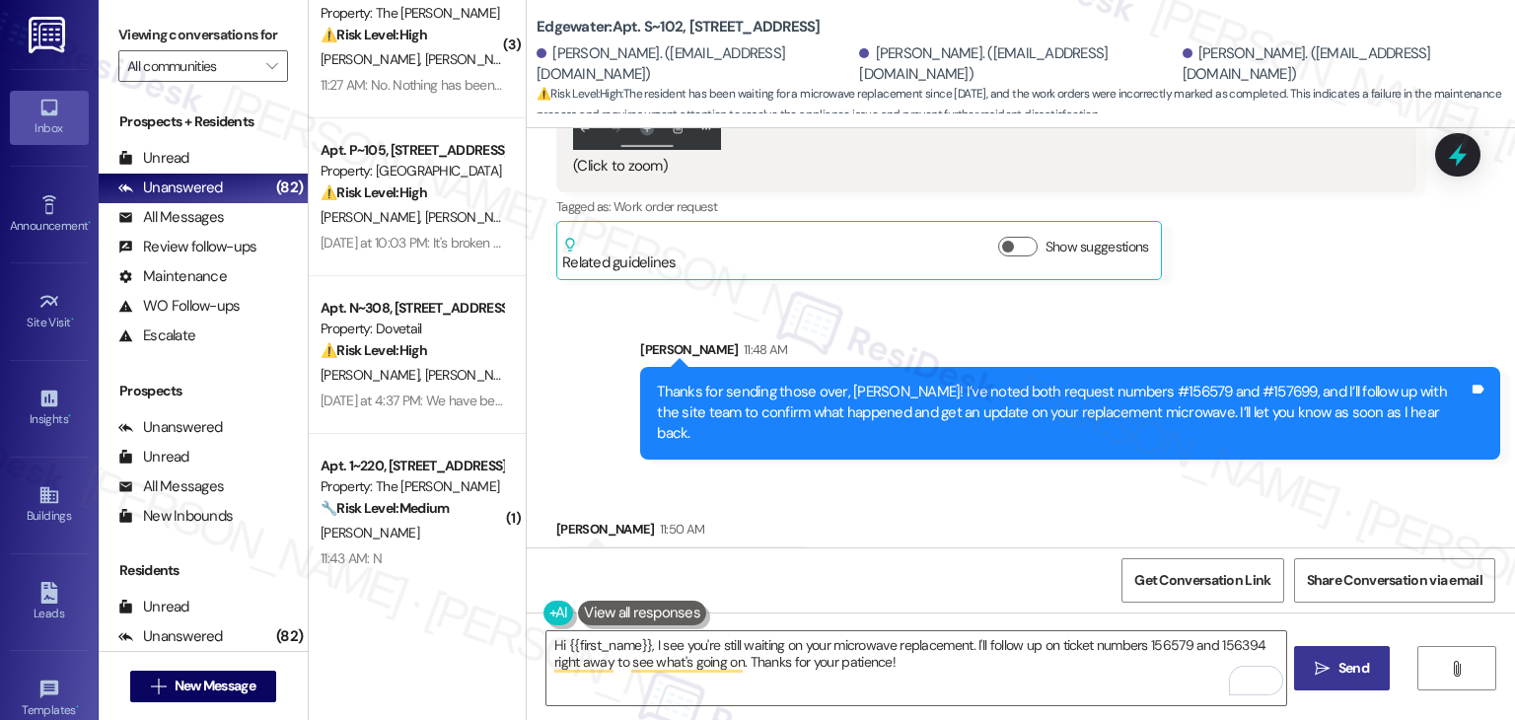
click at [1005, 474] on div "Received via SMS Jo Vahnna Peralta 11:50 AM thank you, i appreciate your help! …" at bounding box center [1021, 542] width 988 height 137
click at [1006, 474] on div "Received via SMS Jo Vahnna Peralta 11:50 AM thank you, i appreciate your help! …" at bounding box center [1021, 542] width 988 height 137
click at [707, 561] on div "thank you, i appreciate your help!" at bounding box center [676, 571] width 206 height 21
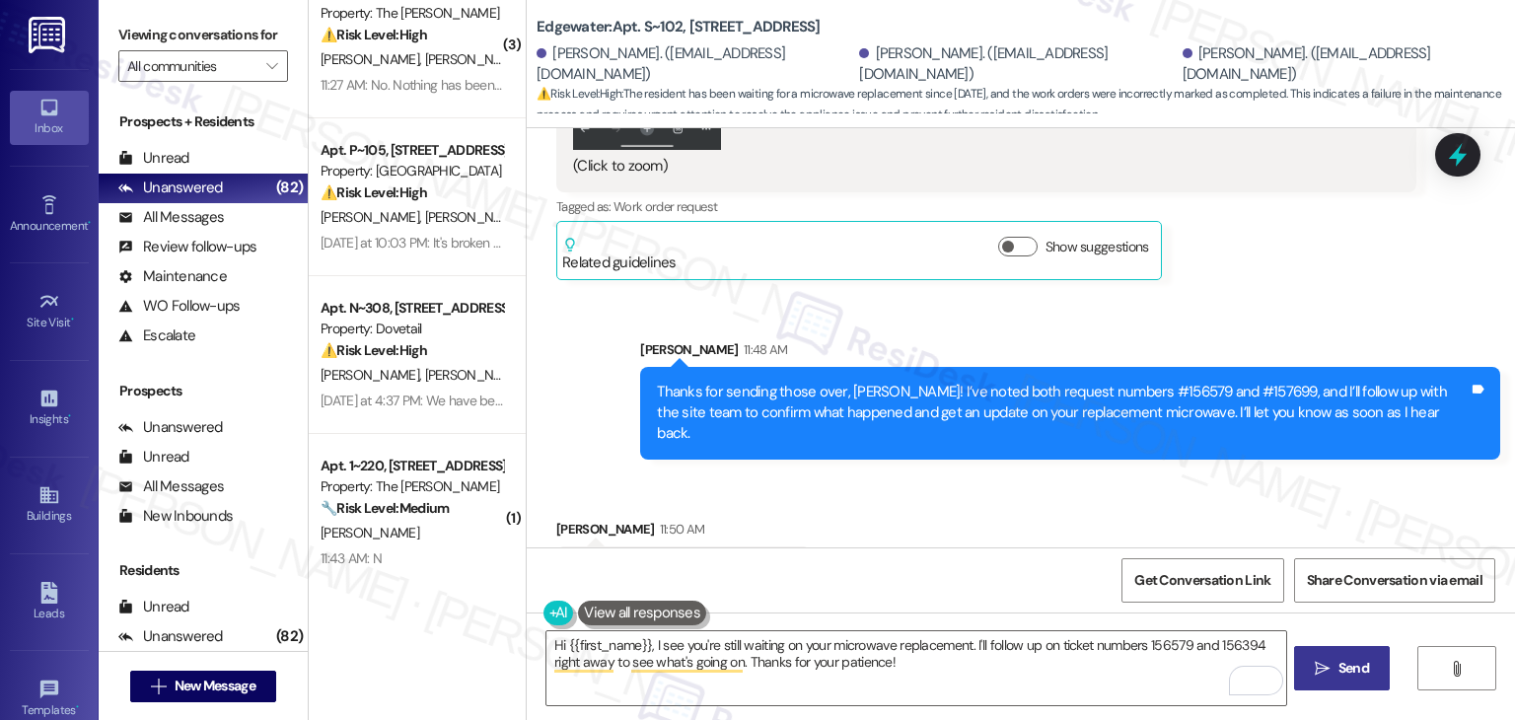
click at [707, 561] on div "thank you, i appreciate your help!" at bounding box center [676, 571] width 206 height 21
copy div "thank you, i appreciate your help! Tags and notes"
click at [736, 655] on textarea "Hi {{first_name}}, I see you're still waiting on your microwave replacement. I'…" at bounding box center [915, 668] width 739 height 74
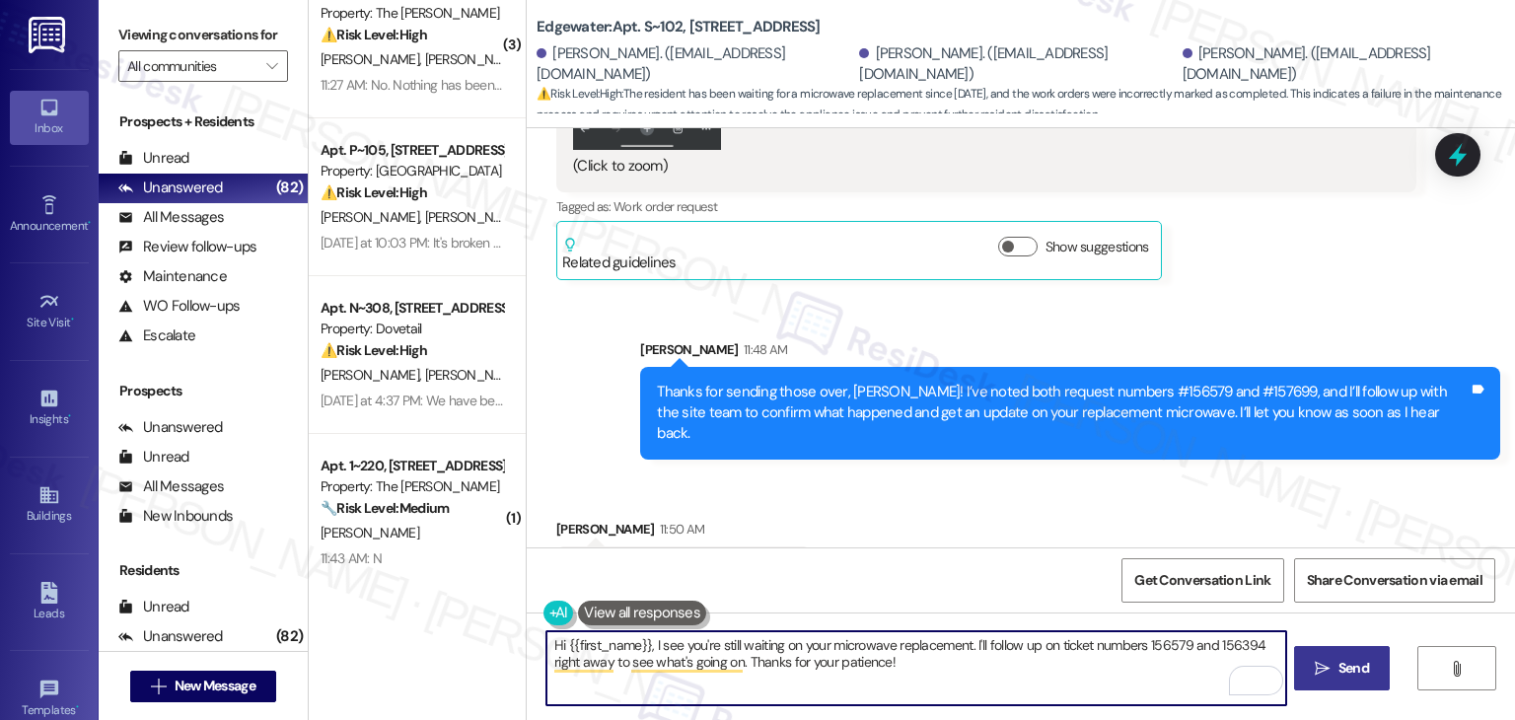
click at [736, 655] on textarea "Hi {{first_name}}, I see you're still waiting on your microwave replacement. I'…" at bounding box center [915, 668] width 739 height 74
paste textarea "You’re very welcome, Andr"
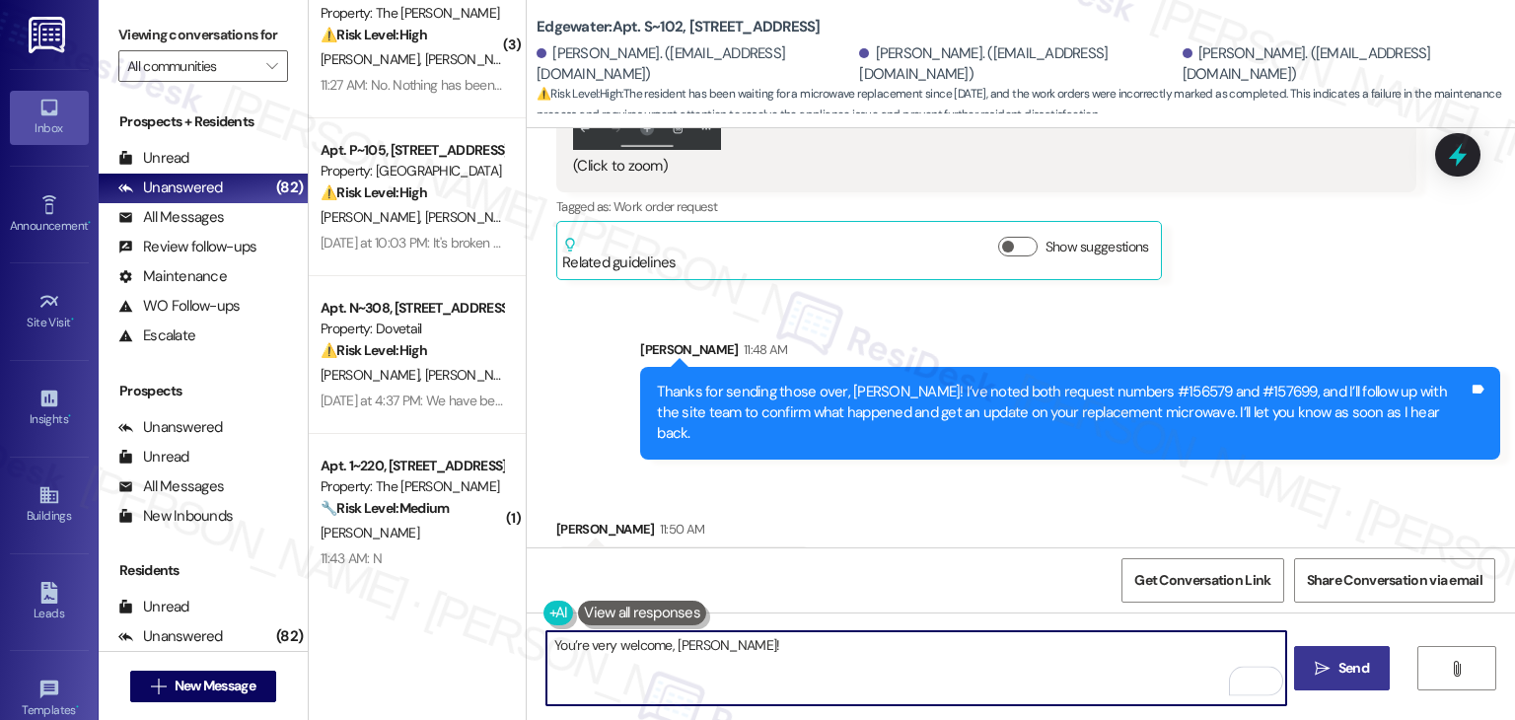
click at [671, 646] on textarea "You’re very welcome, Andre!" at bounding box center [915, 668] width 739 height 74
click at [683, 648] on textarea "You’re very welcome, Andre!" at bounding box center [915, 668] width 739 height 74
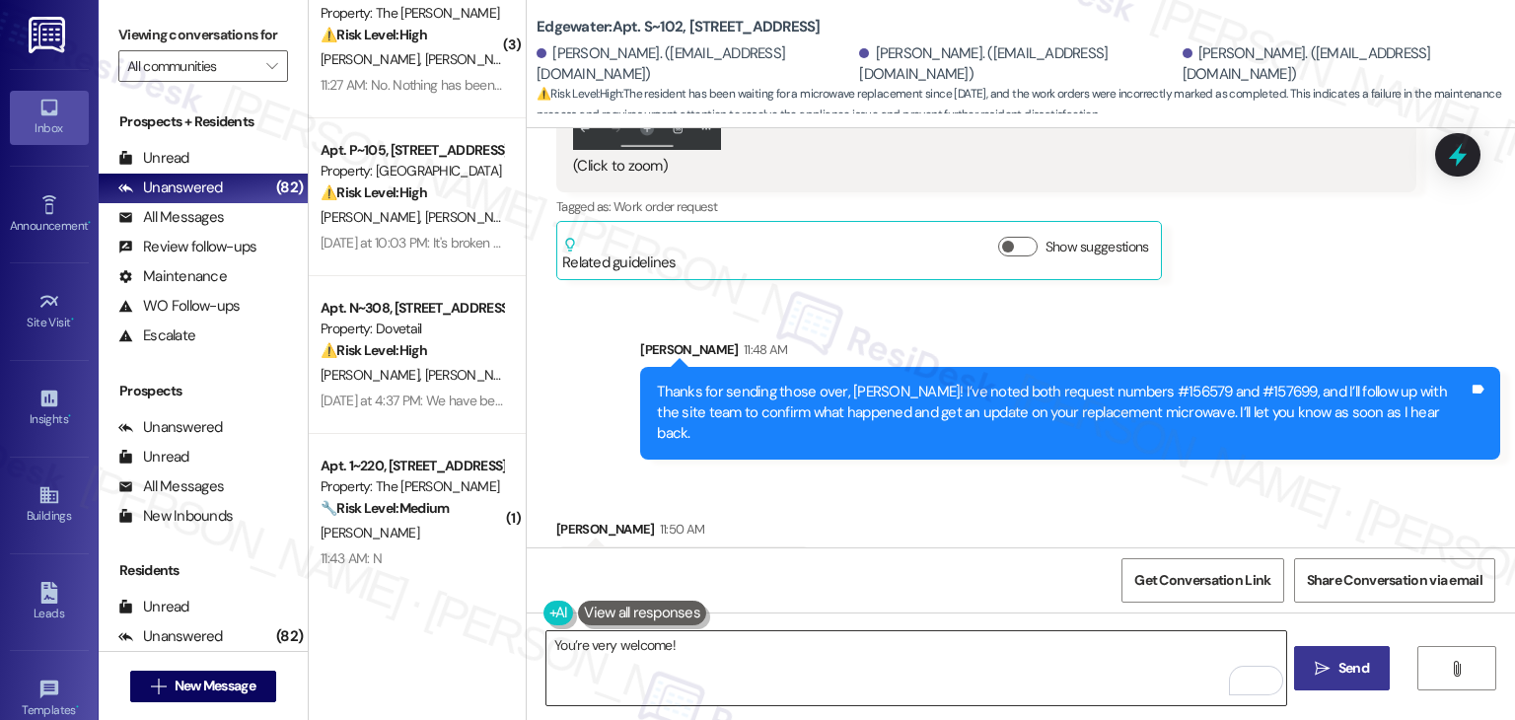
click at [707, 636] on textarea "You’re very welcome!" at bounding box center [915, 668] width 739 height 74
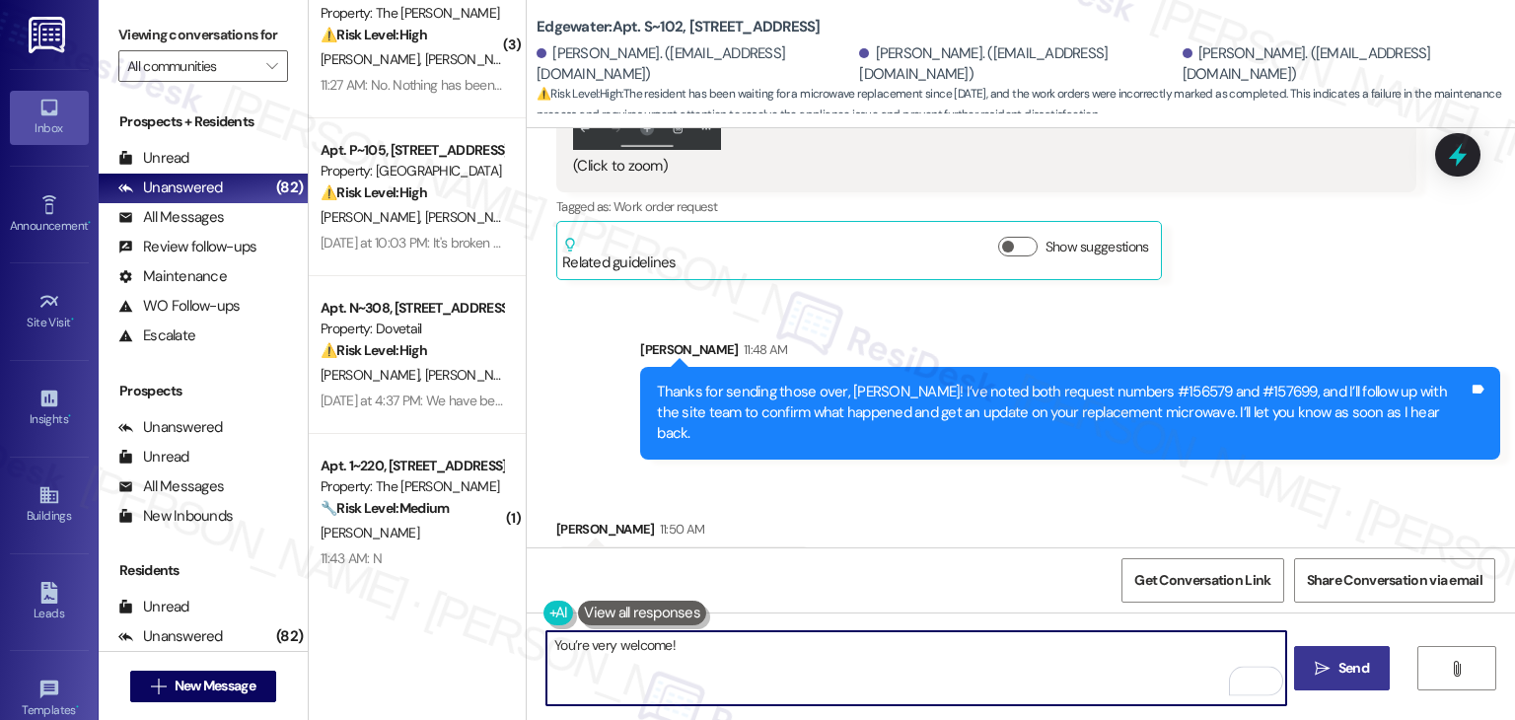
paste textarea "Should you have any questions or need help with anything else, please don't hes…"
type textarea "You’re very welcome! Should you have any questions or need help with anything e…"
click at [903, 552] on div "Get Conversation Link Share Conversation via email" at bounding box center [1021, 579] width 988 height 65
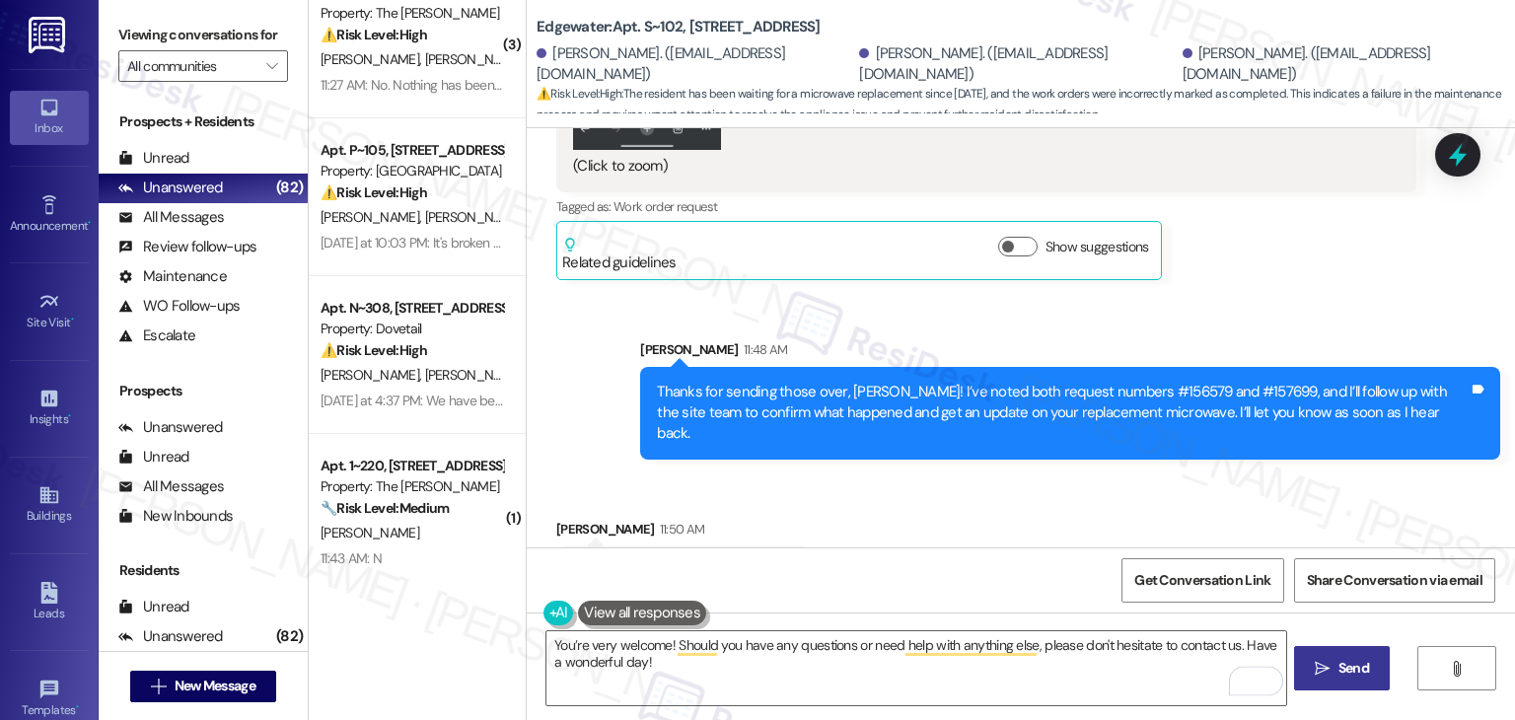
click at [920, 509] on div "Received via SMS Jo Vahnna Peralta 11:50 AM thank you, i appreciate your help! …" at bounding box center [1021, 542] width 988 height 137
click at [901, 556] on div "Get Conversation Link Share Conversation via email" at bounding box center [1021, 579] width 988 height 65
click at [910, 506] on div "Received via SMS Jo Vahnna Peralta 11:50 AM thank you, i appreciate your help! …" at bounding box center [1021, 542] width 988 height 137
click at [924, 598] on div "Get Conversation Link Share Conversation via email" at bounding box center [1021, 579] width 988 height 65
click at [978, 512] on div "Received via SMS Jo Vahnna Peralta 11:50 AM thank you, i appreciate your help! …" at bounding box center [1021, 542] width 988 height 137
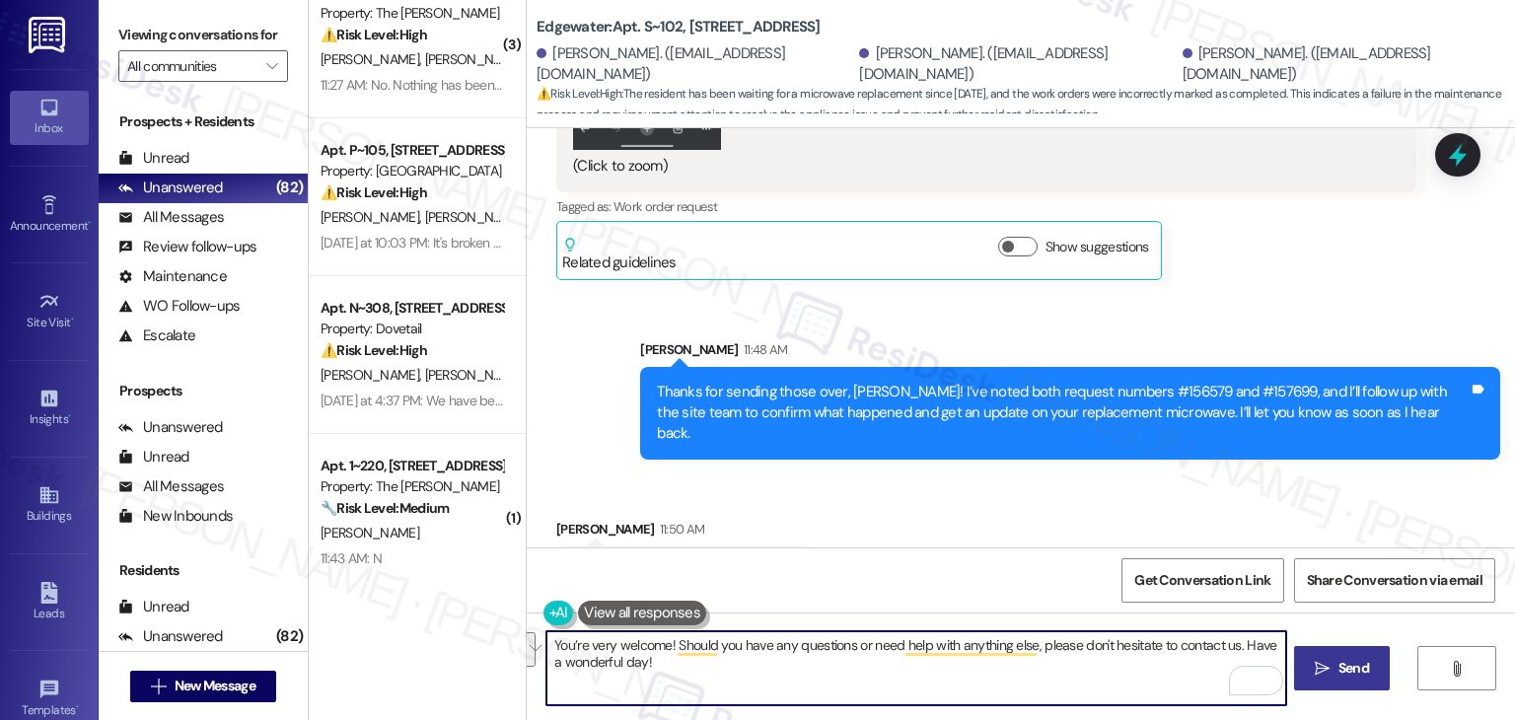
drag, startPoint x: 1181, startPoint y: 675, endPoint x: 1230, endPoint y: 647, distance: 56.5
click at [1230, 647] on textarea "You’re very welcome! Should you have any questions or need help with anything e…" at bounding box center [915, 668] width 739 height 74
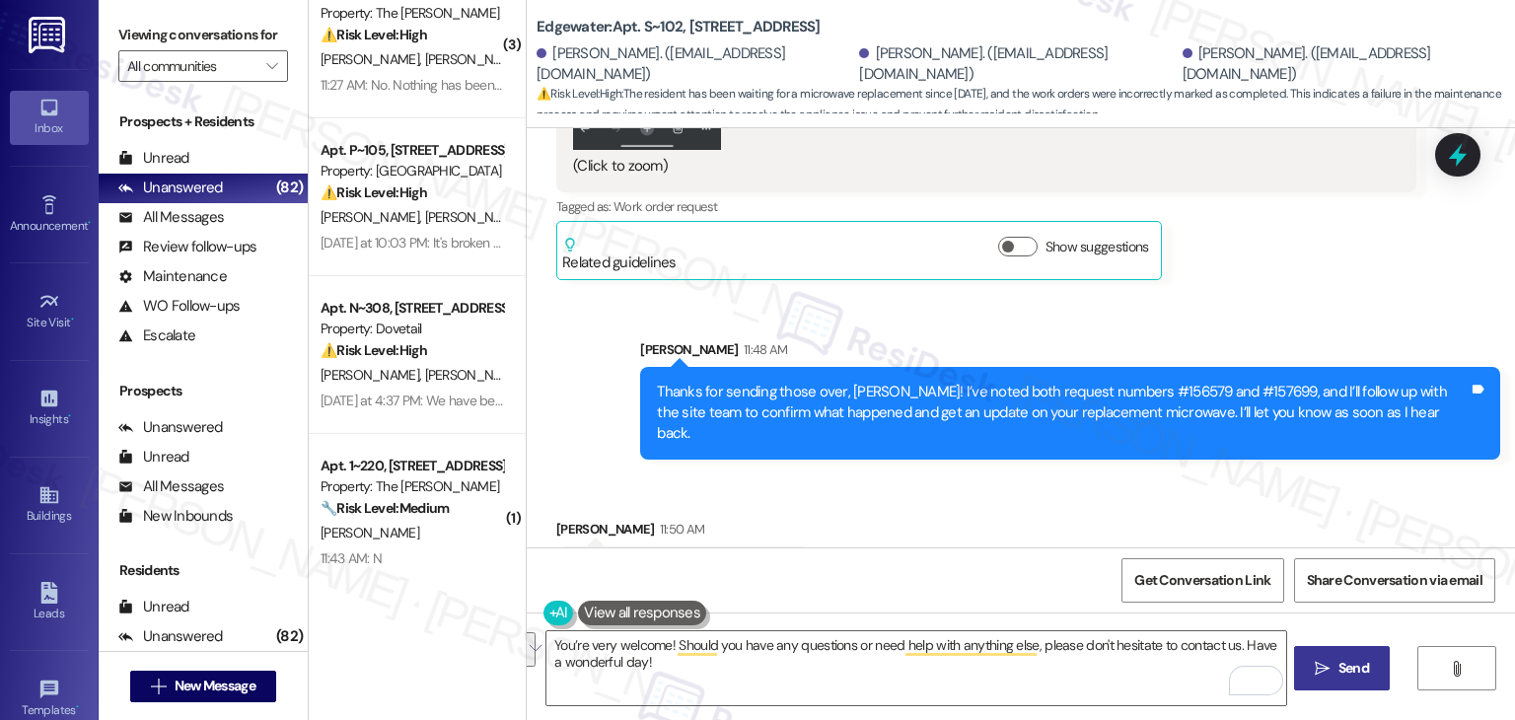
click at [1006, 526] on div "Received via SMS Jo Vahnna Peralta 11:50 AM thank you, i appreciate your help! …" at bounding box center [1021, 542] width 988 height 137
click at [1000, 568] on div "Get Conversation Link Share Conversation via email" at bounding box center [1021, 579] width 988 height 65
click at [1006, 529] on div "Received via SMS Jo Vahnna Peralta 11:50 AM thank you, i appreciate your help! …" at bounding box center [1021, 542] width 988 height 137
click at [1347, 676] on span "Send" at bounding box center [1353, 668] width 31 height 21
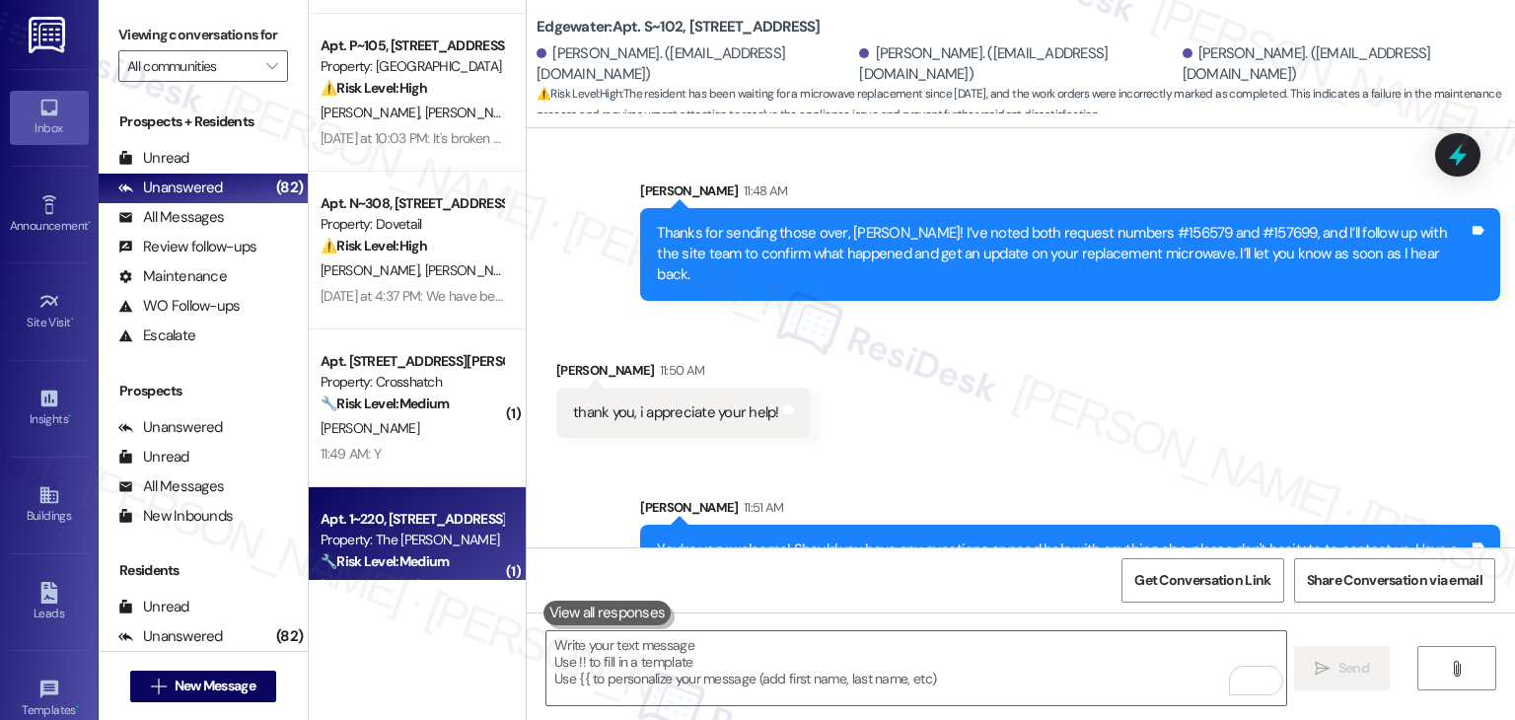
scroll to position [99, 0]
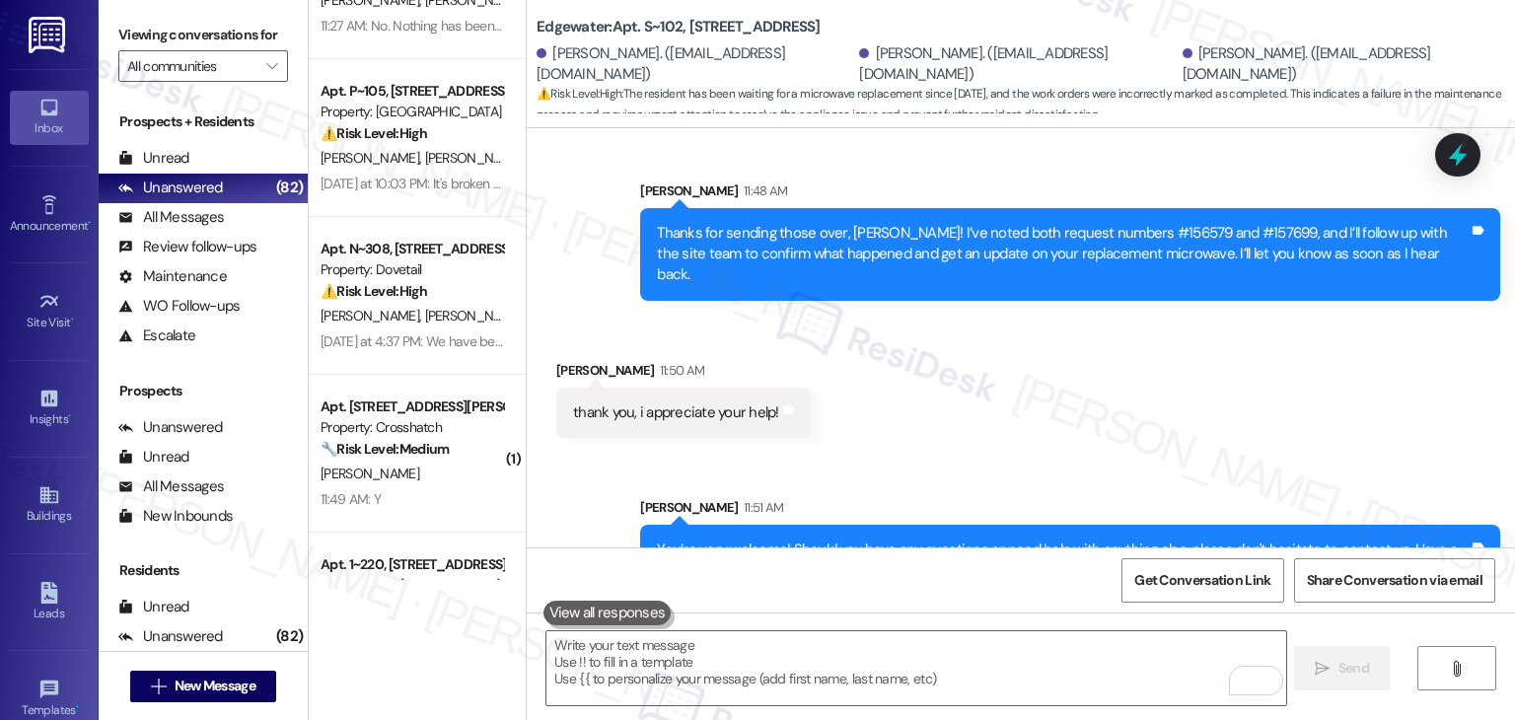
click at [976, 372] on div "Received via SMS Jo Vahnna Peralta 11:50 AM thank you, i appreciate your help! …" at bounding box center [1021, 384] width 988 height 137
click at [1070, 340] on div "Received via SMS Jo Vahnna Peralta 11:50 AM thank you, i appreciate your help! …" at bounding box center [1021, 384] width 988 height 137
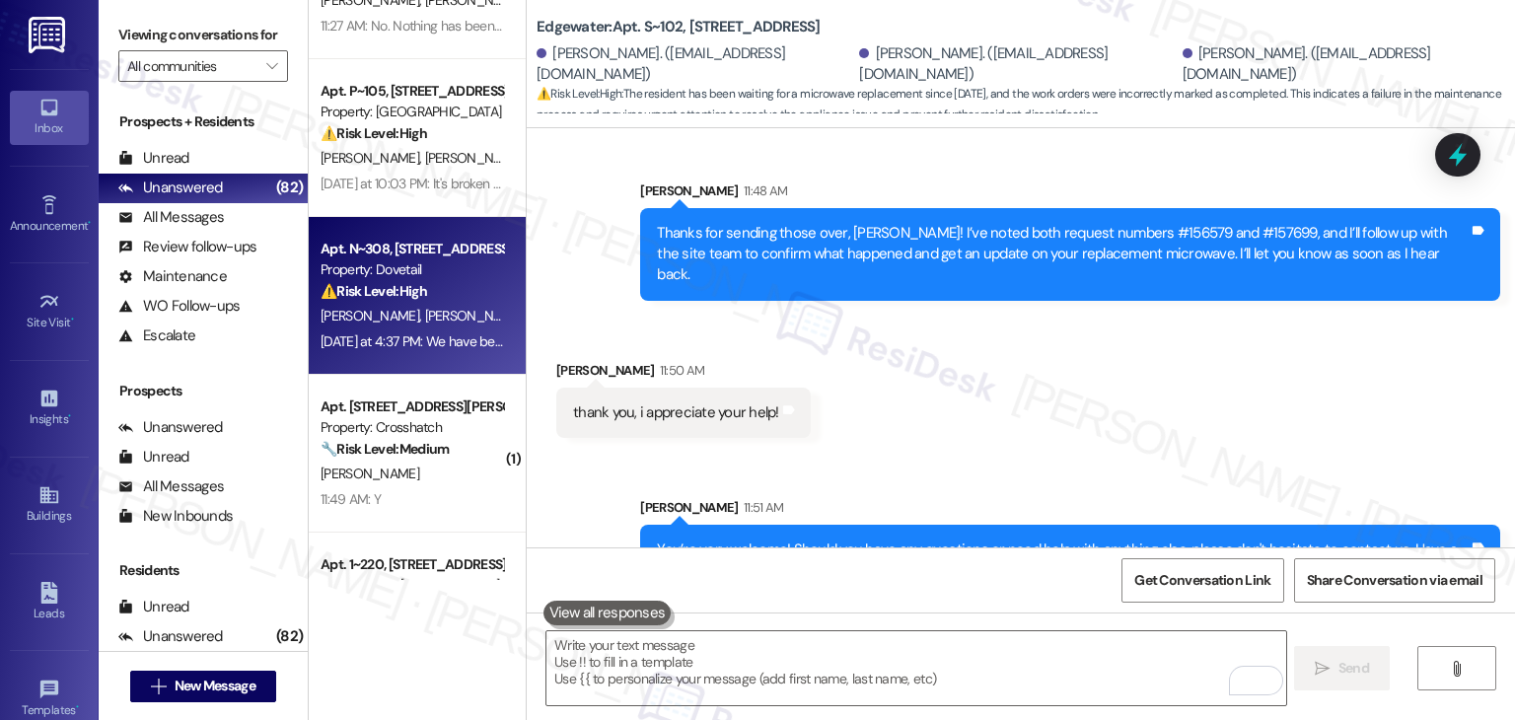
click at [433, 359] on div "Apt. N~308, 1350 N Webb Way Property: Dovetail ⚠️ Risk Level: High The resident…" at bounding box center [417, 296] width 217 height 158
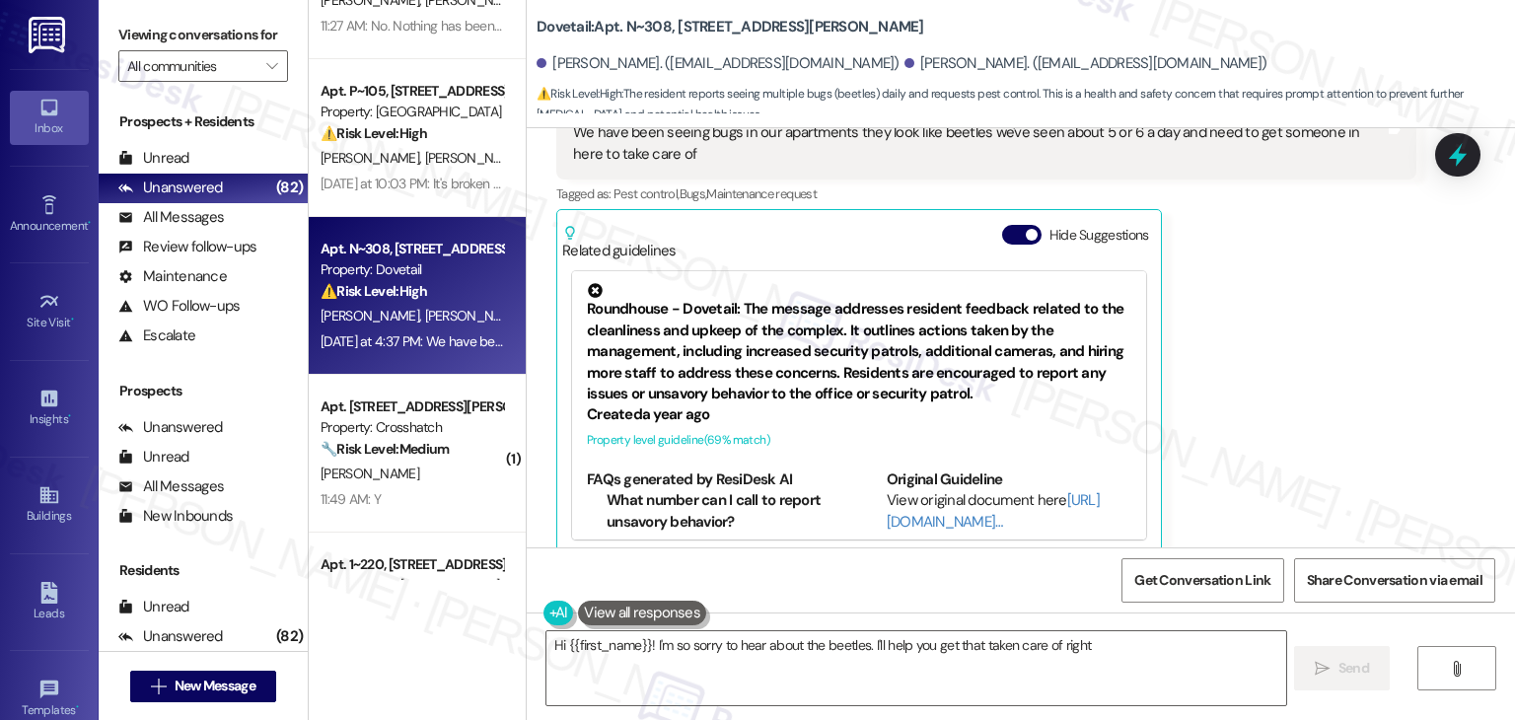
scroll to position [480, 0]
click at [1010, 224] on button "Hide Suggestions" at bounding box center [1021, 234] width 39 height 20
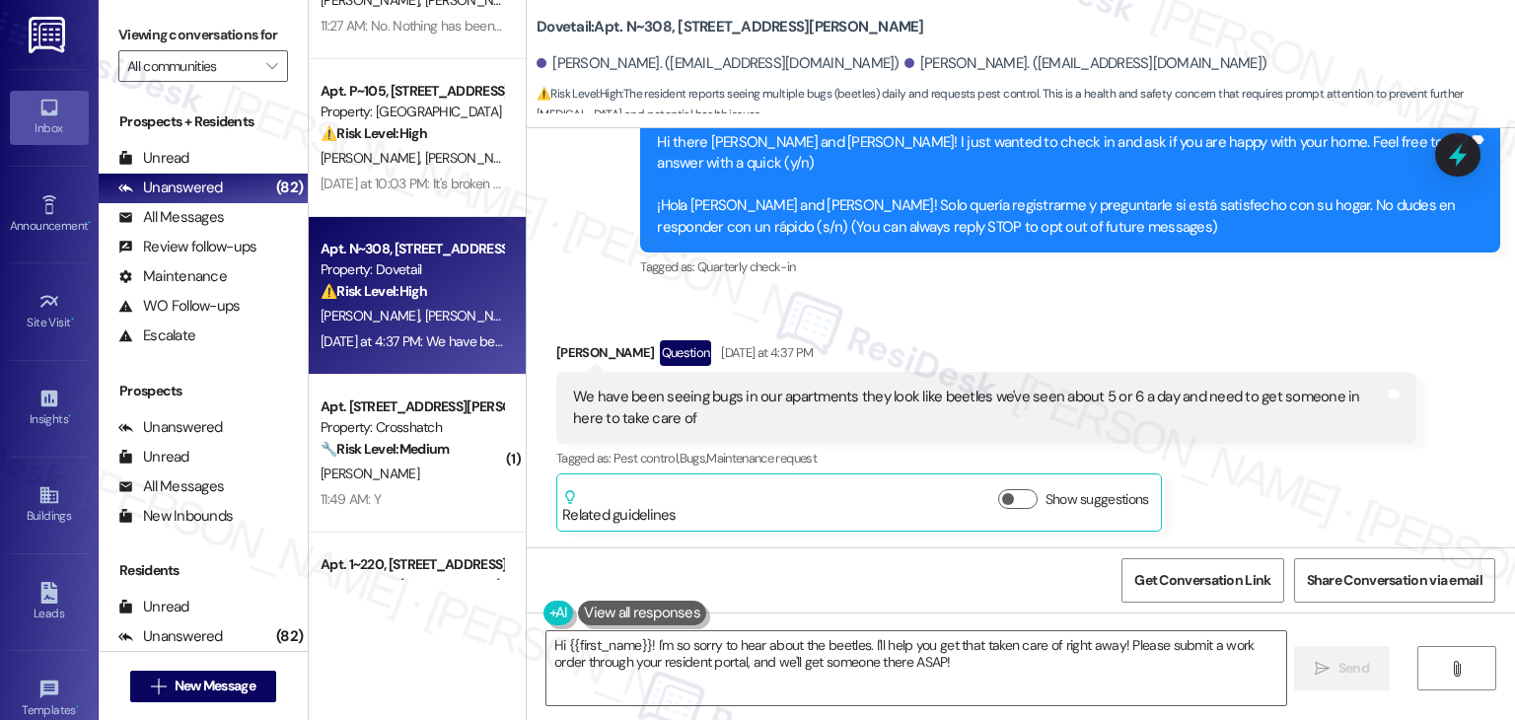
scroll to position [193, 0]
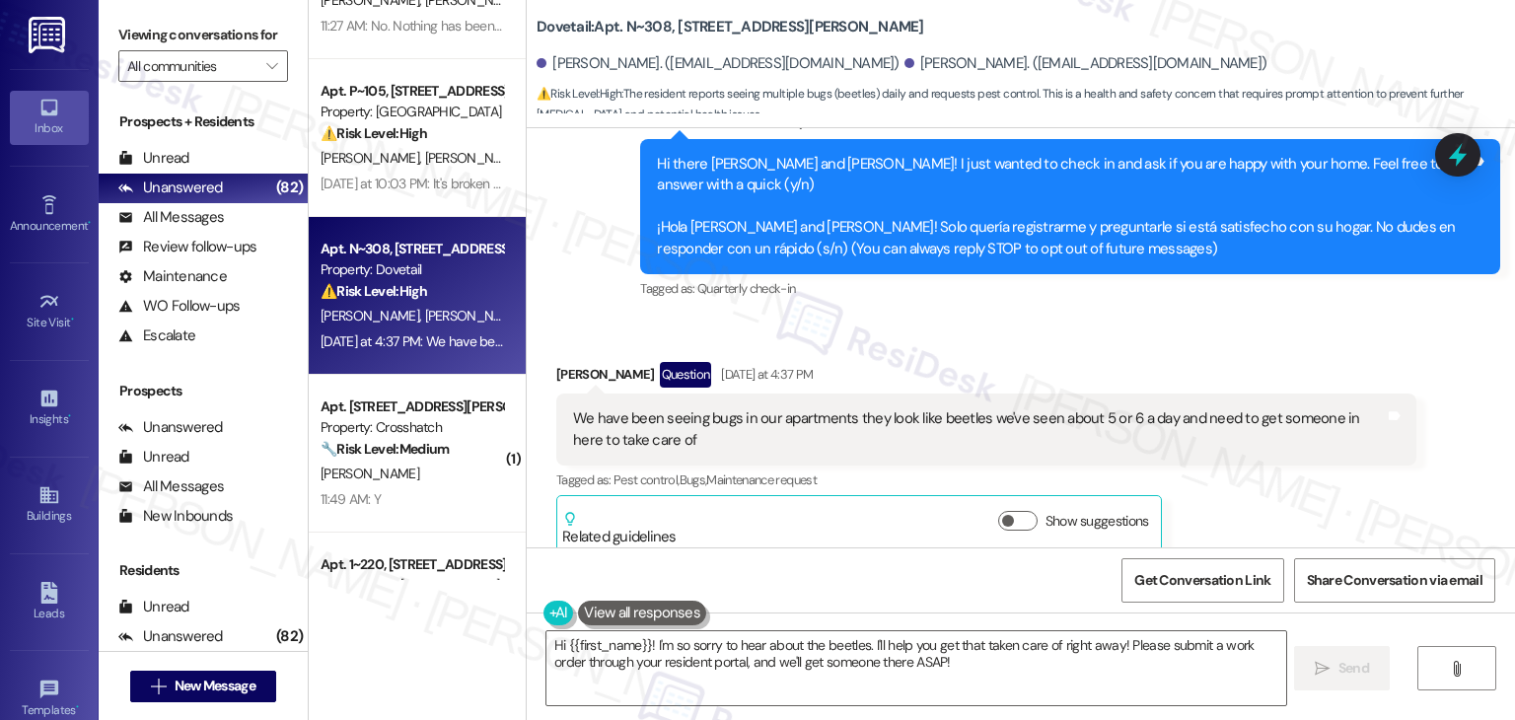
click at [1196, 362] on div "Joseph Dye Question Yesterday at 4:37 PM" at bounding box center [986, 378] width 860 height 32
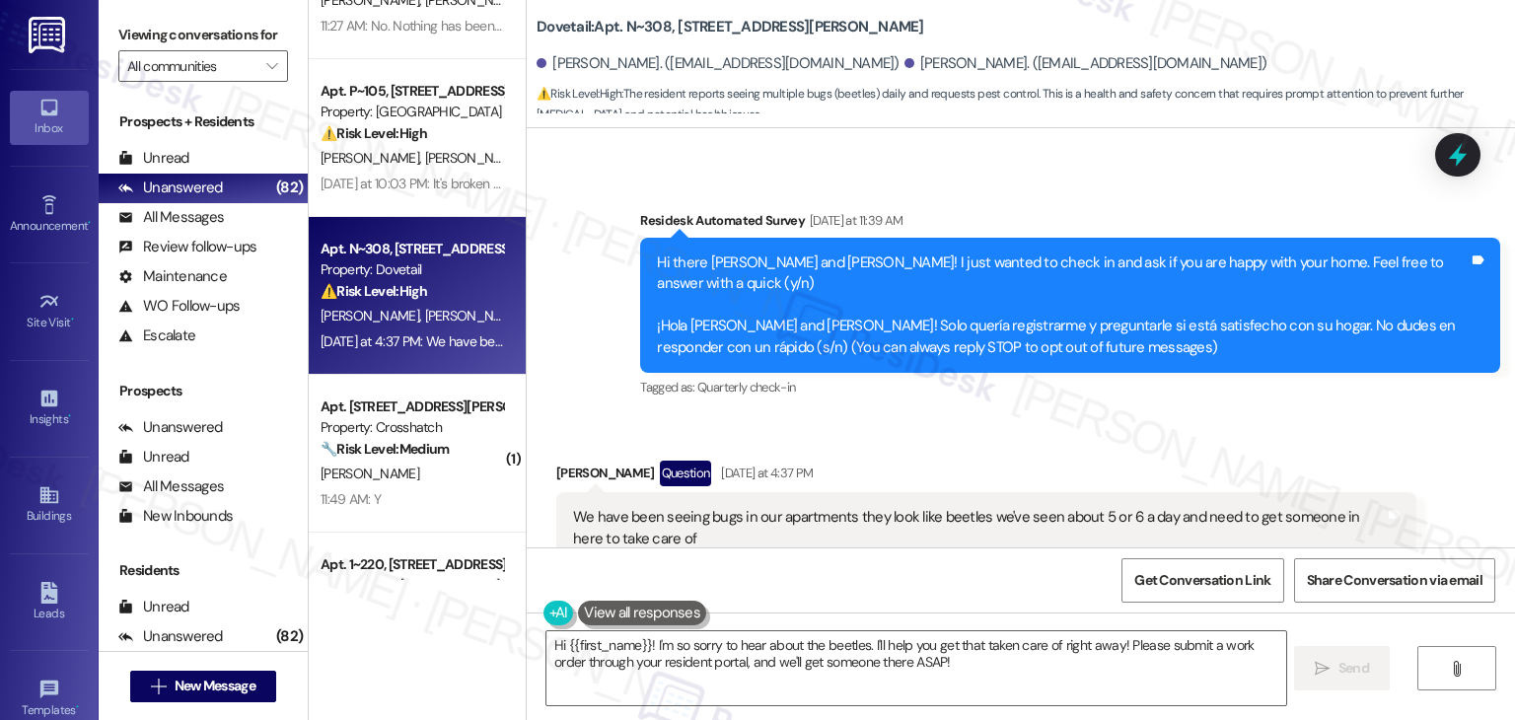
click at [1143, 416] on div "Received via SMS Joseph Dye Question Yesterday at 4:37 PM We have been seeing b…" at bounding box center [1021, 541] width 988 height 251
click at [1273, 379] on div "Tagged as: Quarterly check-in Click to highlight conversations about Quarterly …" at bounding box center [1070, 387] width 860 height 29
click at [959, 416] on div "Received via SMS Joseph Dye Question Yesterday at 4:37 PM We have been seeing b…" at bounding box center [1021, 541] width 988 height 251
click at [970, 416] on div "Received via SMS Joseph Dye Question Yesterday at 4:37 PM We have been seeing b…" at bounding box center [1021, 541] width 988 height 251
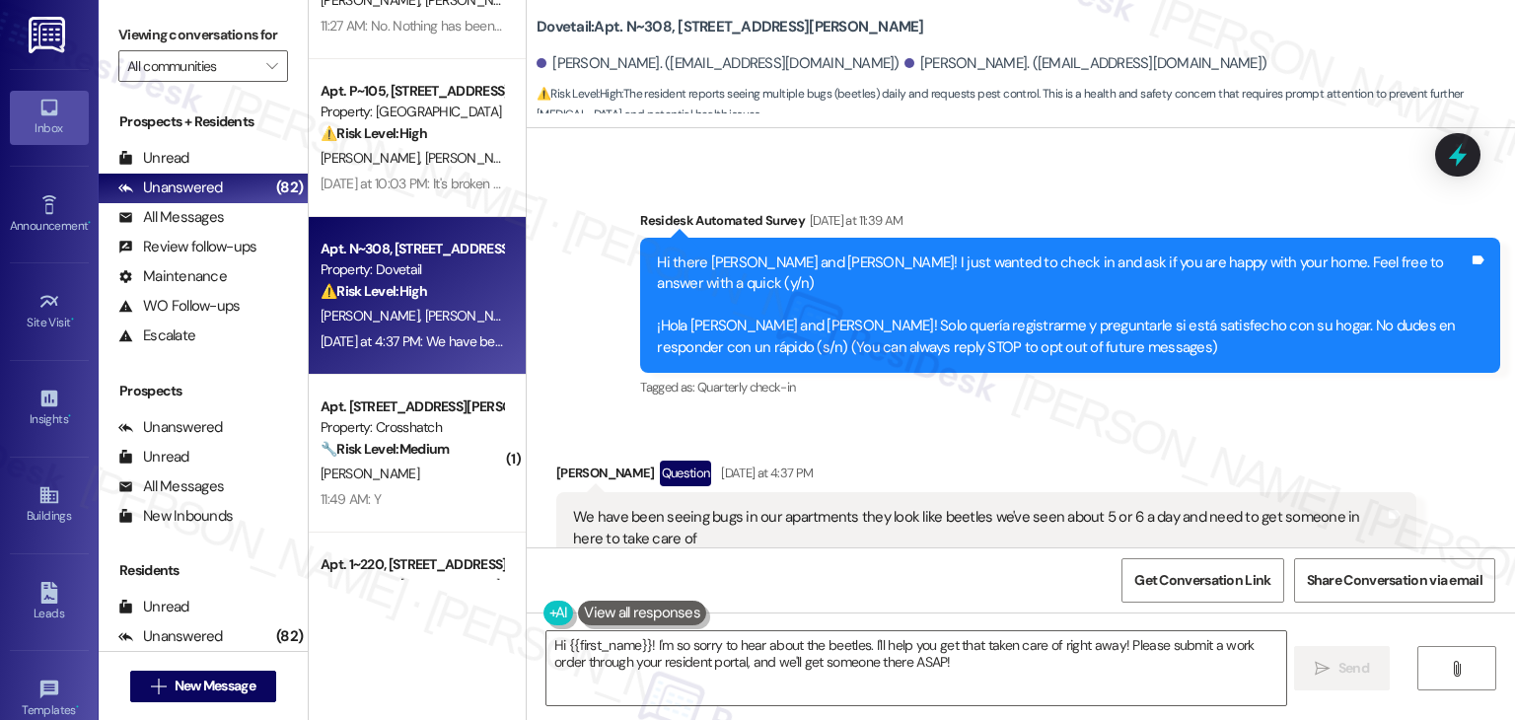
click at [970, 416] on div "Received via SMS Joseph Dye Question Yesterday at 4:37 PM We have been seeing b…" at bounding box center [1021, 541] width 988 height 251
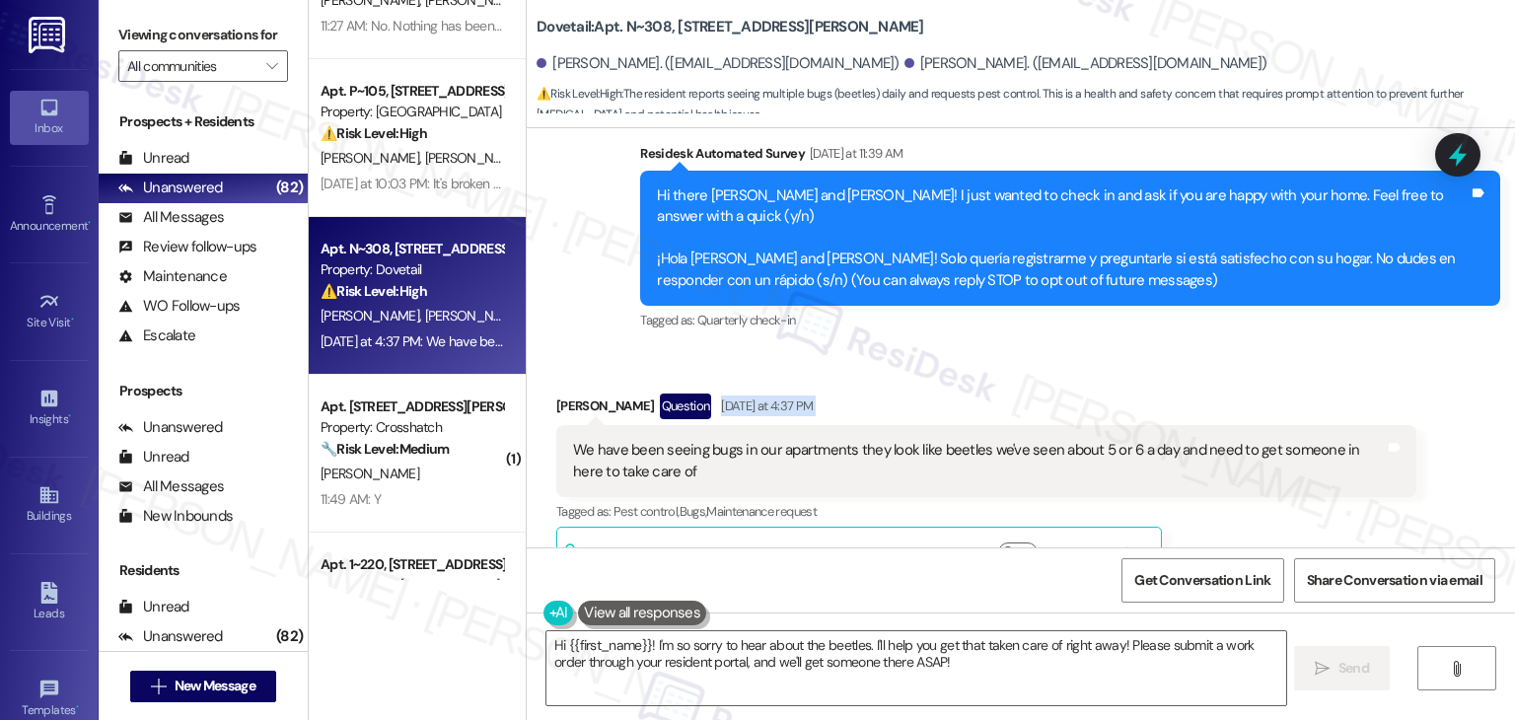
scroll to position [193, 0]
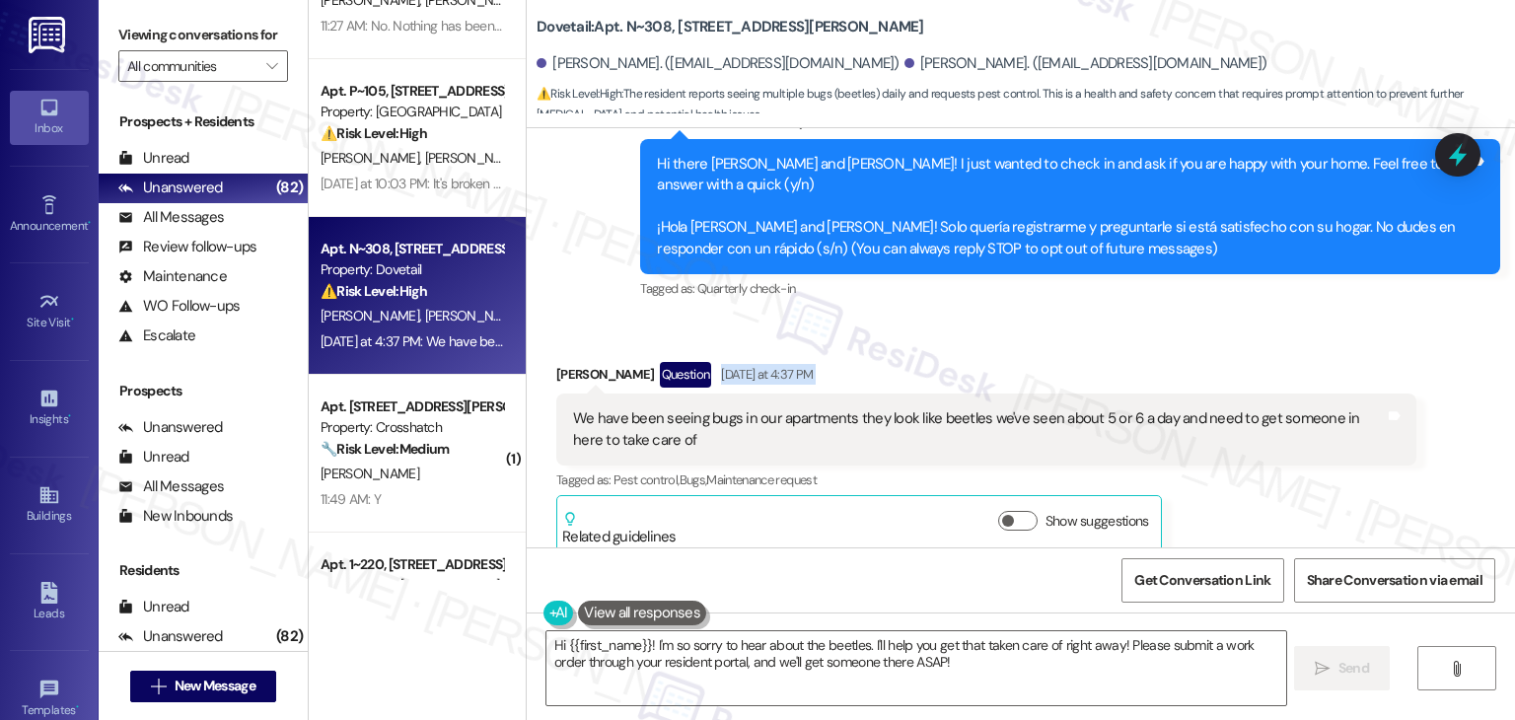
click at [1041, 318] on div "Received via SMS Joseph Dye Question Yesterday at 4:37 PM We have been seeing b…" at bounding box center [1021, 443] width 988 height 251
click at [994, 318] on div "Received via SMS Joseph Dye Question Yesterday at 4:37 PM We have been seeing b…" at bounding box center [1021, 443] width 988 height 251
click at [993, 318] on div "Received via SMS Joseph Dye Question Yesterday at 4:37 PM We have been seeing b…" at bounding box center [1021, 443] width 988 height 251
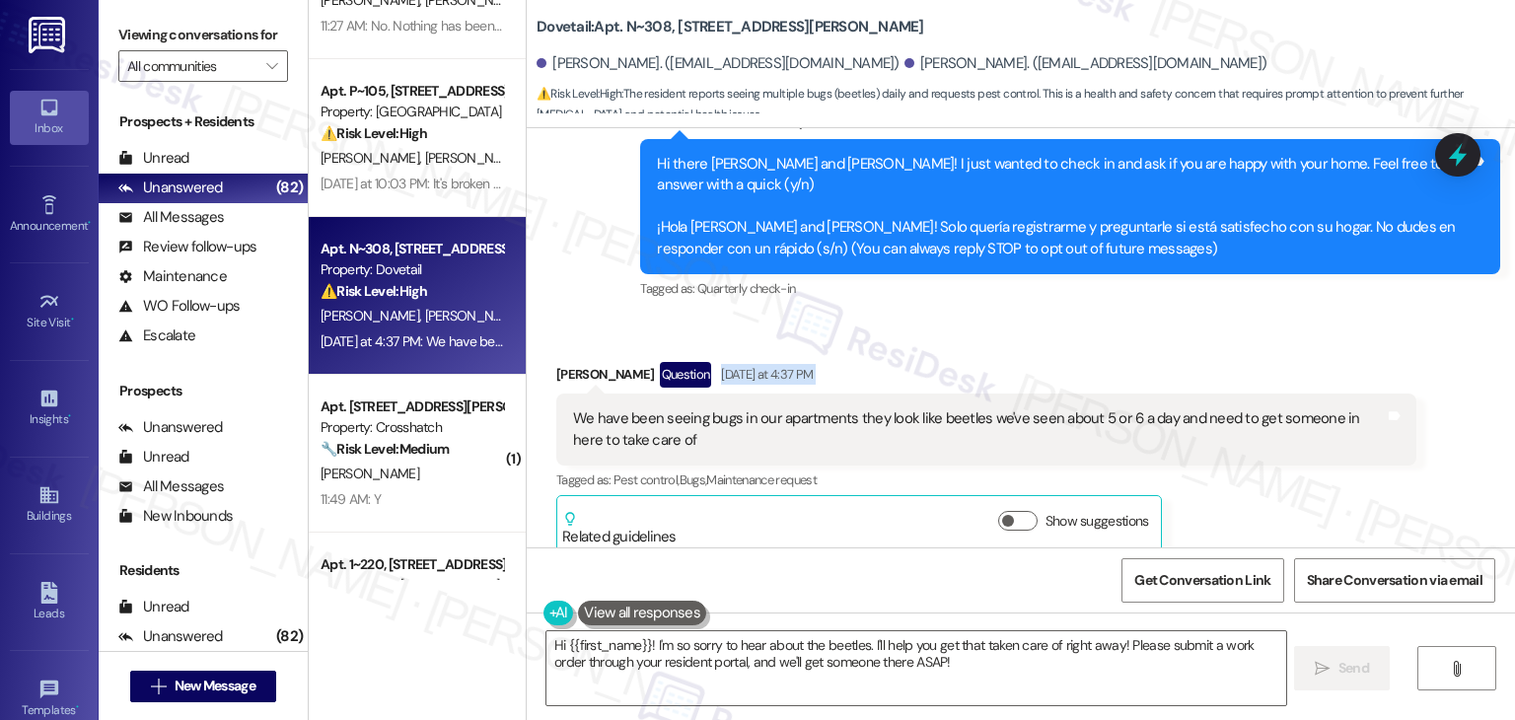
click at [993, 318] on div "Received via SMS Joseph Dye Question Yesterday at 4:37 PM We have been seeing b…" at bounding box center [1021, 443] width 988 height 251
click at [988, 164] on div "Hi there Joseph and Bertha! I just wanted to check in and ask if you are happy …" at bounding box center [1063, 207] width 812 height 106
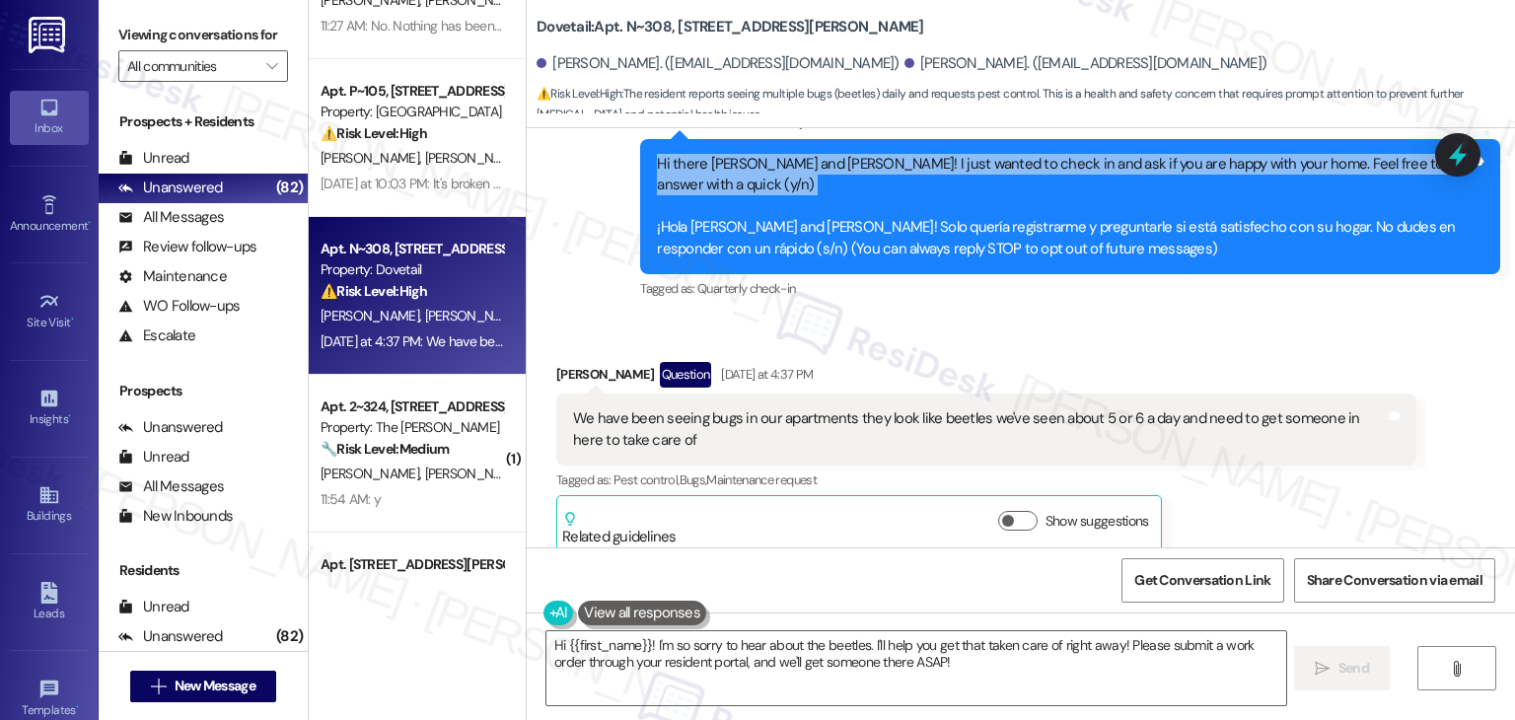
click at [988, 164] on div "Hi there Joseph and Bertha! I just wanted to check in and ask if you are happy …" at bounding box center [1063, 207] width 812 height 106
copy div "Hi there Joseph and Bertha! I just wanted to check in and ask if you are happy …"
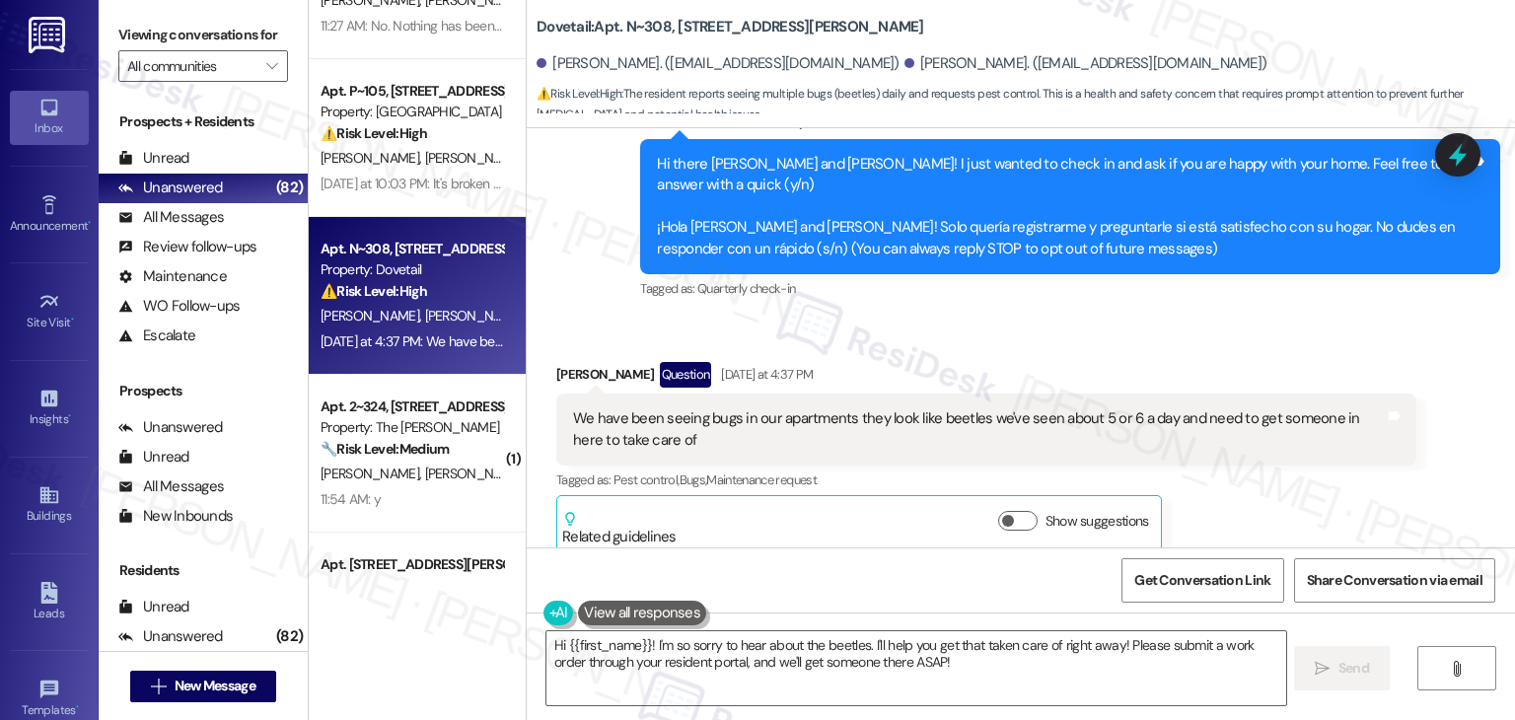
click at [1116, 318] on div "Received via SMS Joseph Dye Question Yesterday at 4:37 PM We have been seeing b…" at bounding box center [1021, 443] width 988 height 251
click at [1118, 318] on div "Received via SMS Joseph Dye Question Yesterday at 4:37 PM We have been seeing b…" at bounding box center [1021, 443] width 988 height 251
click at [1119, 318] on div "Received via SMS Joseph Dye Question Yesterday at 4:37 PM We have been seeing b…" at bounding box center [1021, 443] width 988 height 251
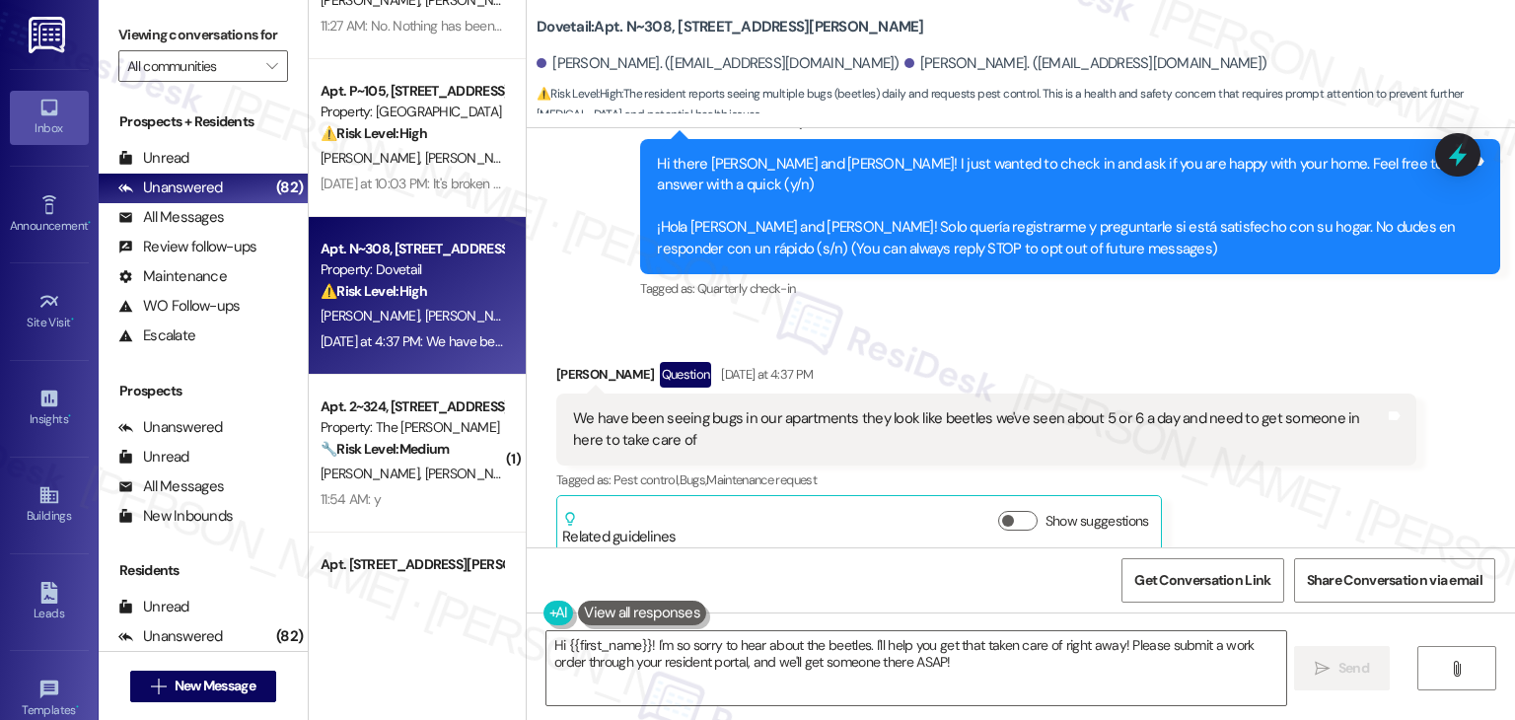
click at [1119, 318] on div "Received via SMS Joseph Dye Question Yesterday at 4:37 PM We have been seeing b…" at bounding box center [1021, 443] width 988 height 251
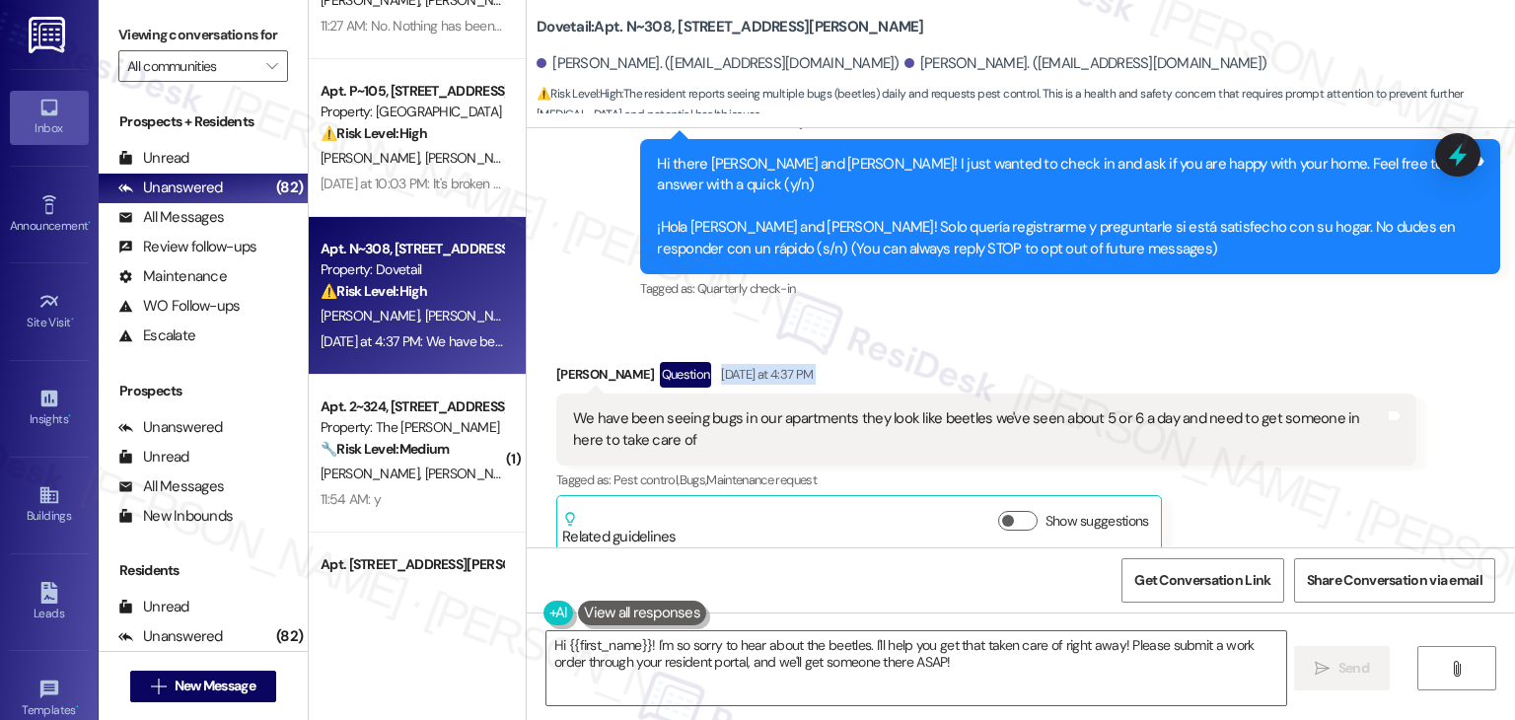
click at [1119, 318] on div "Received via SMS Joseph Dye Question Yesterday at 4:37 PM We have been seeing b…" at bounding box center [1021, 443] width 988 height 251
click at [975, 165] on div "Hi there Joseph and Bertha! I just wanted to check in and ask if you are happy …" at bounding box center [1063, 207] width 812 height 106
click at [974, 167] on div "Hi there Joseph and Bertha! I just wanted to check in and ask if you are happy …" at bounding box center [1063, 207] width 812 height 106
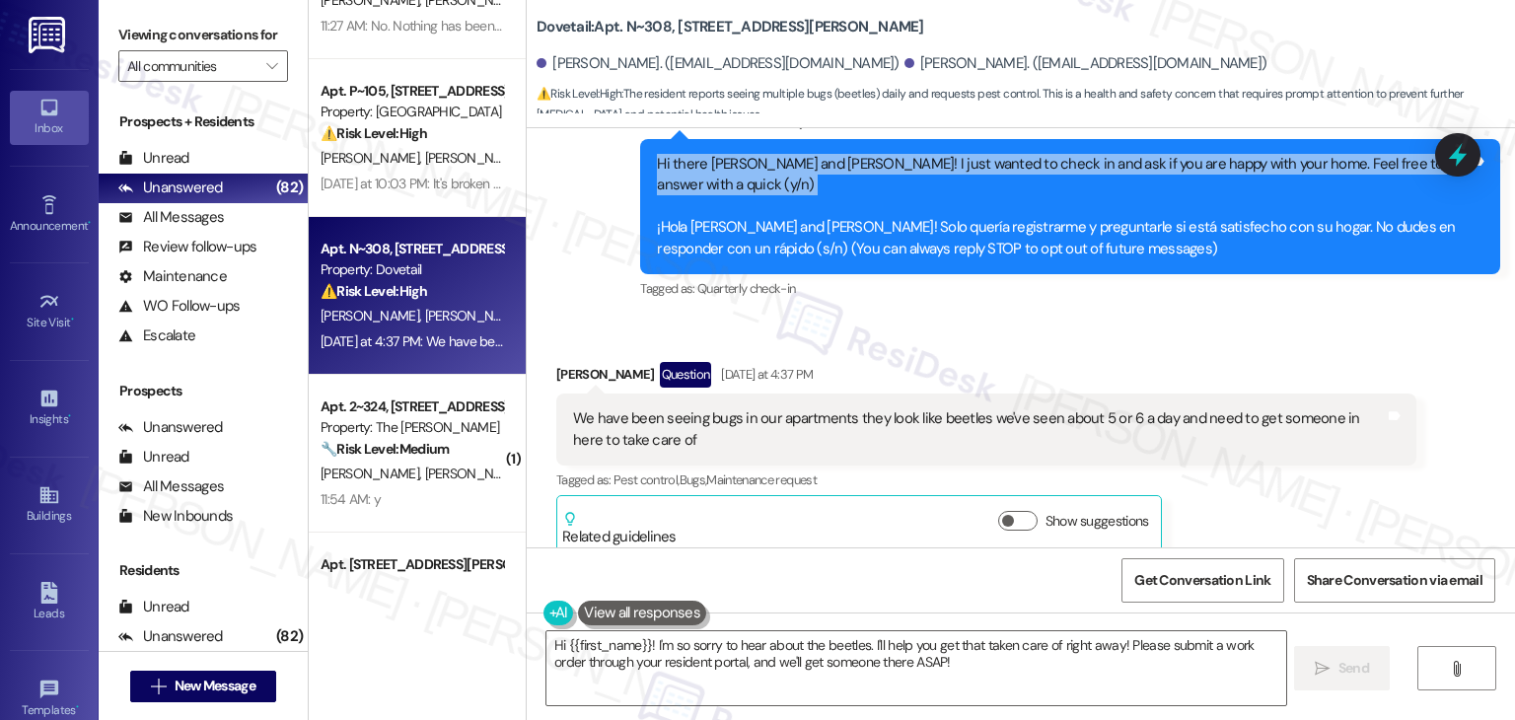
click at [974, 167] on div "Hi there Joseph and Bertha! I just wanted to check in and ask if you are happy …" at bounding box center [1063, 207] width 812 height 106
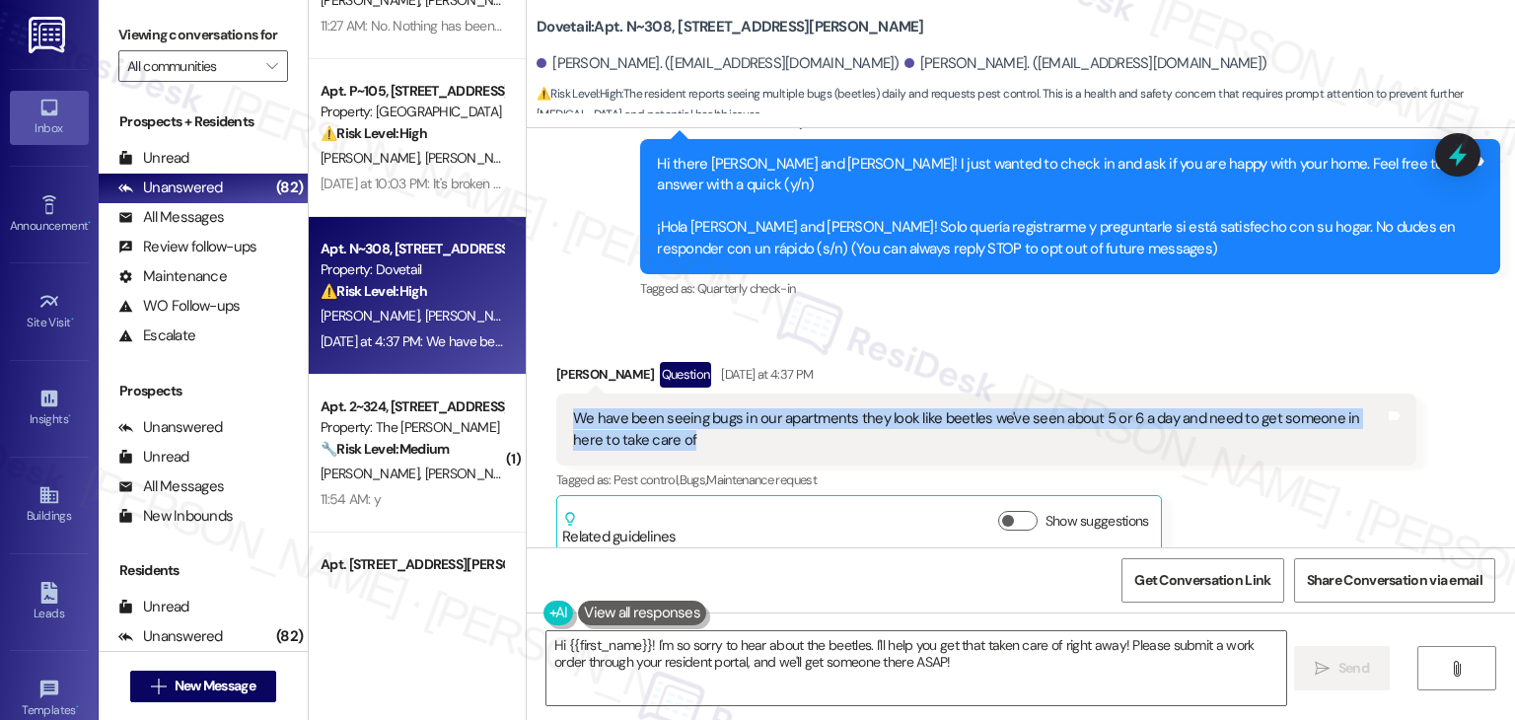
drag, startPoint x: 679, startPoint y: 417, endPoint x: 559, endPoint y: 399, distance: 120.7
click at [571, 408] on div "We have been seeing bugs in our apartments they look like beetles we've seen ab…" at bounding box center [979, 429] width 816 height 42
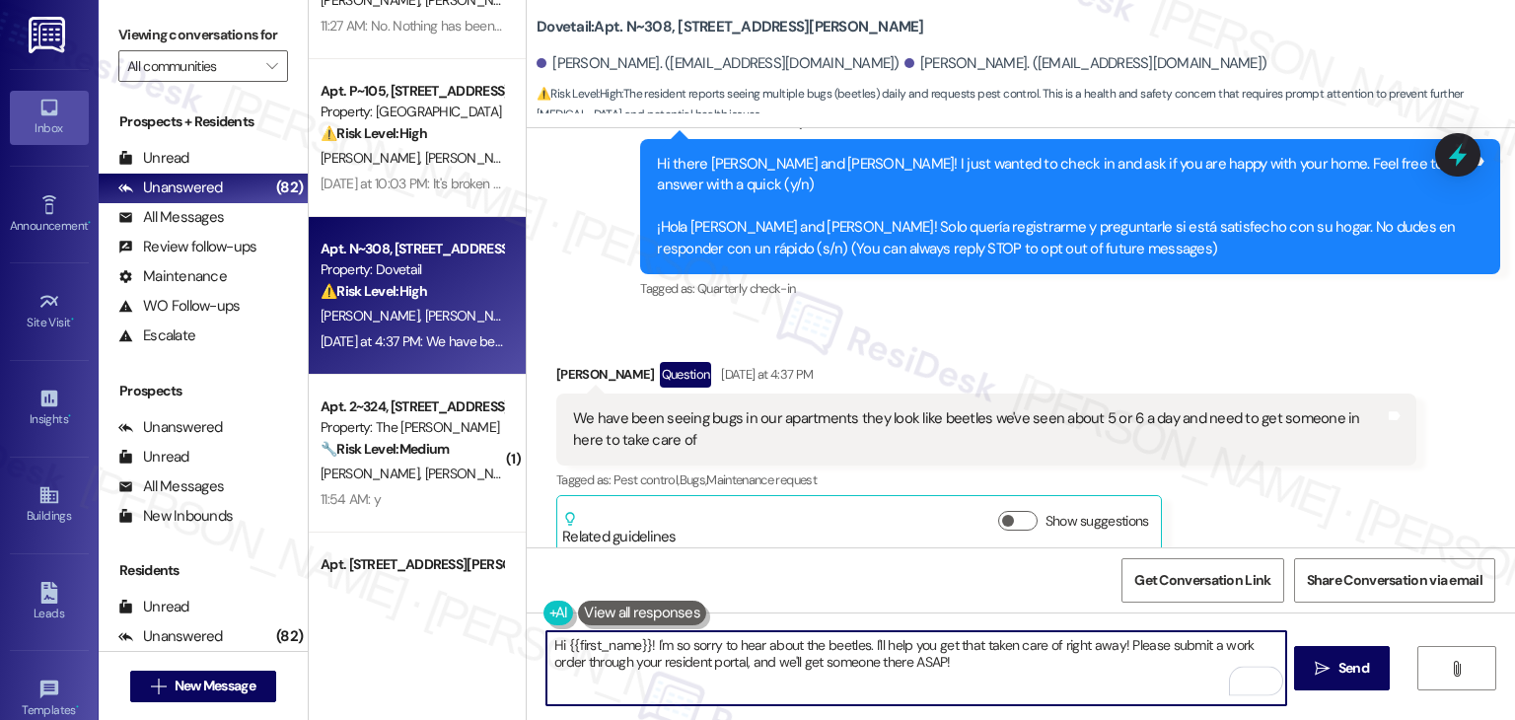
drag, startPoint x: 647, startPoint y: 640, endPoint x: 861, endPoint y: 647, distance: 214.1
click at [861, 647] on textarea "Hi {{first_name}}! I'm so sorry to hear about the beetles. I'll help you get th…" at bounding box center [915, 668] width 739 height 74
click at [892, 654] on textarea "Hi {{first_name}}! I'm so sorry to hear about the beetles. I'll help you get th…" at bounding box center [915, 668] width 739 height 74
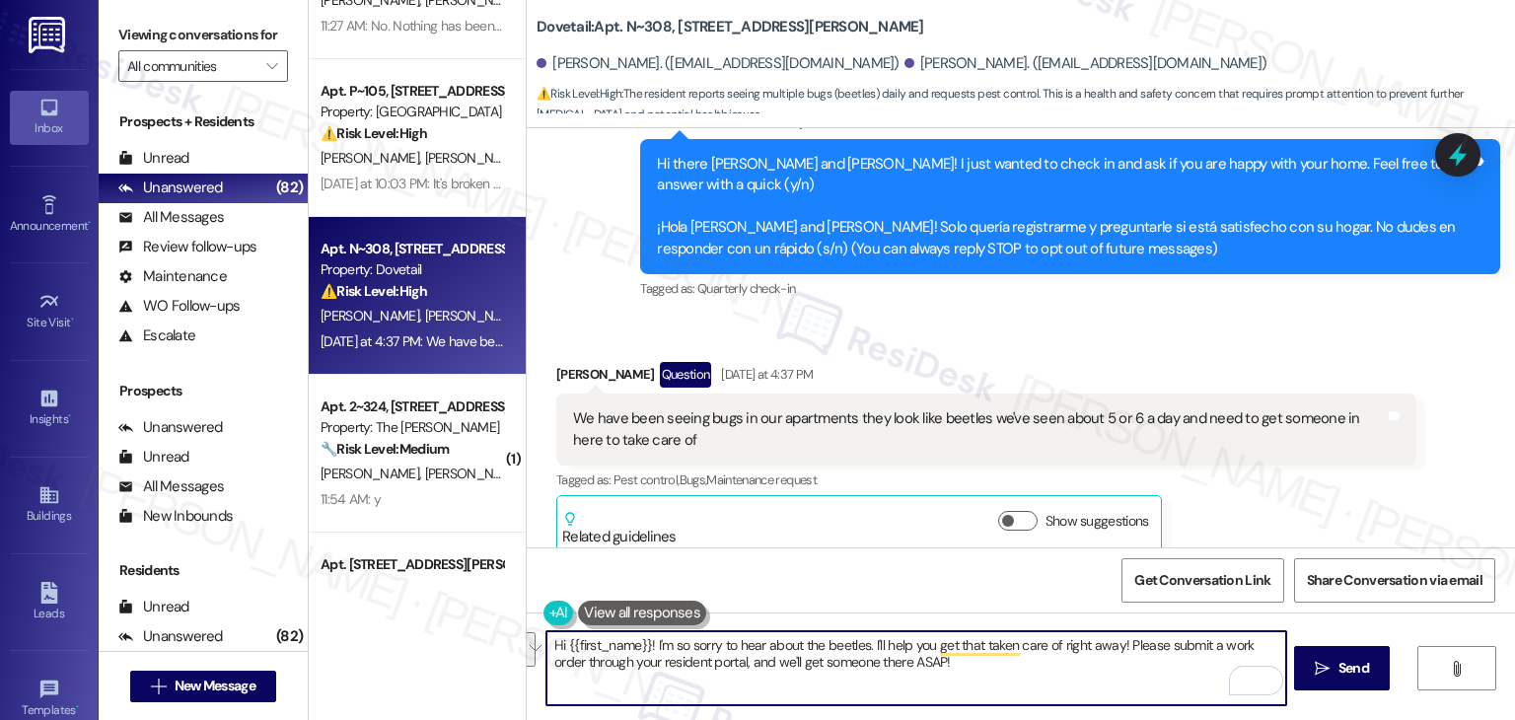
paste textarea "Joseph, I'm so sorry to hear about the beetles. Since I can’t submit work order…"
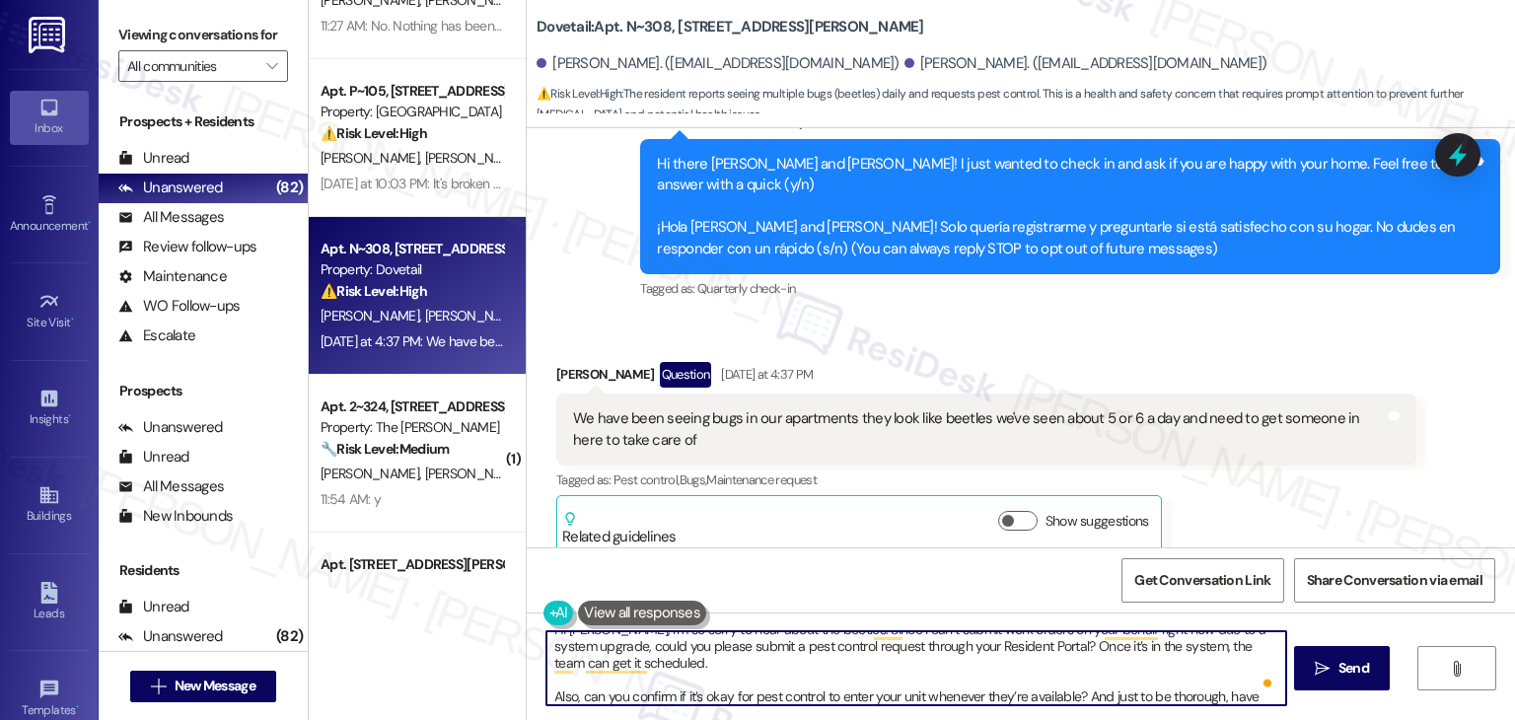
scroll to position [0, 0]
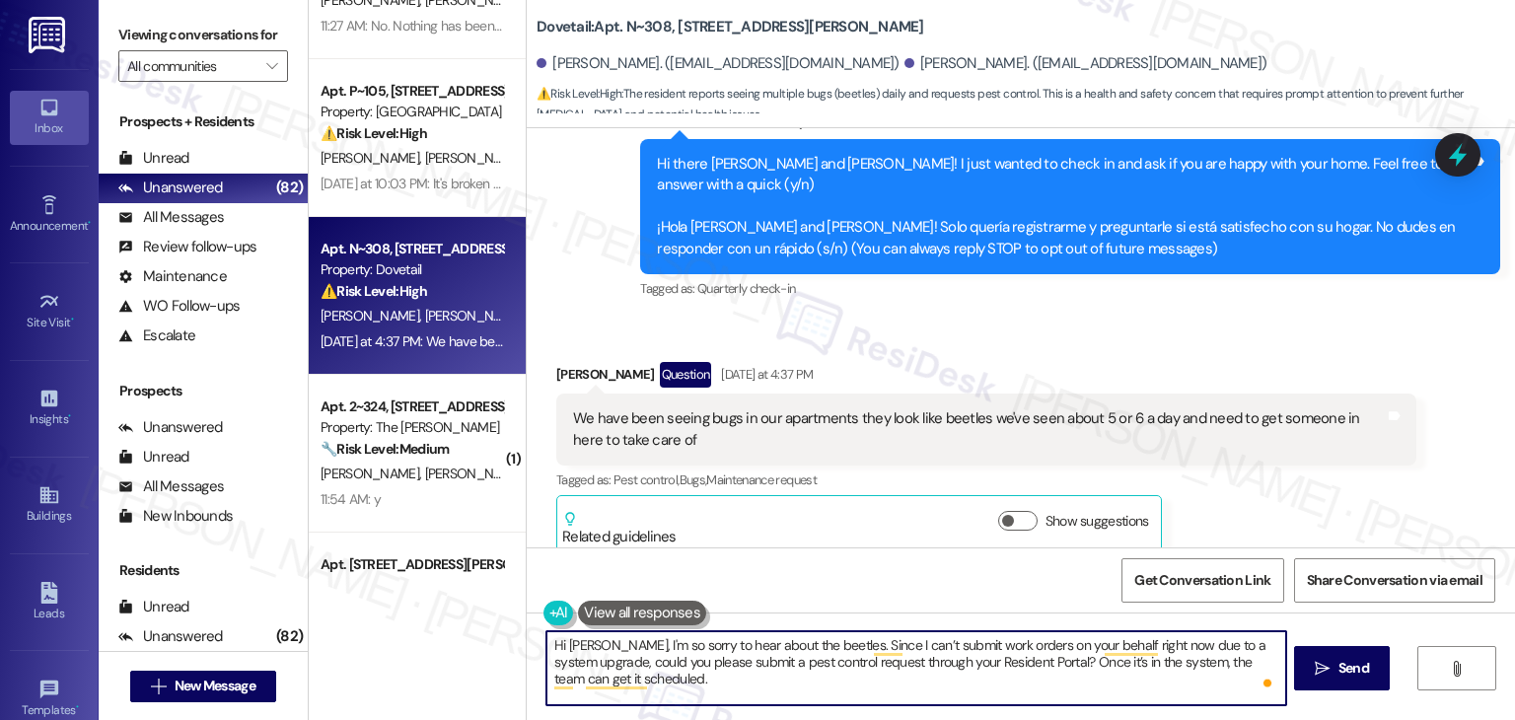
type textarea "Hi Joseph, I'm so sorry to hear about the beetles. Since I can’t submit work or…"
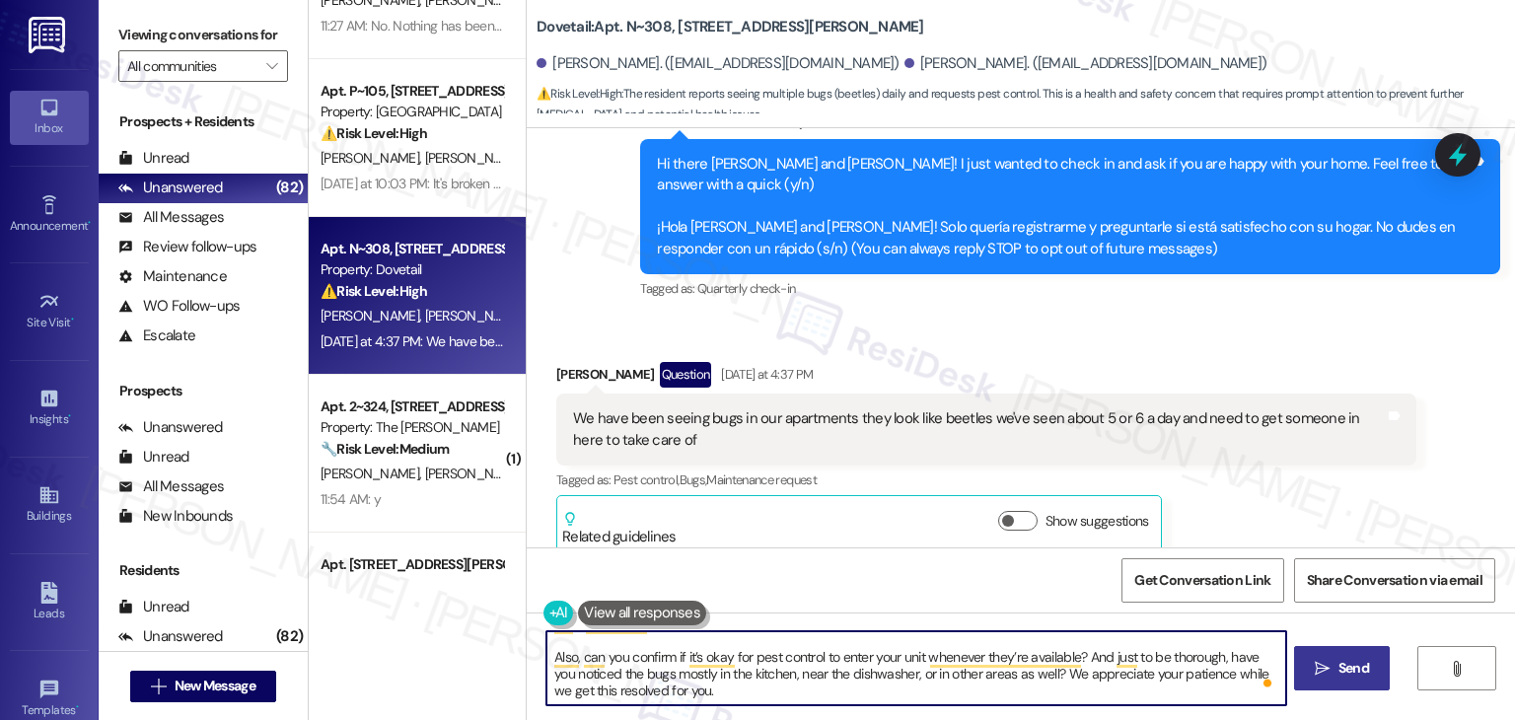
click at [1349, 661] on span "Send" at bounding box center [1353, 668] width 31 height 21
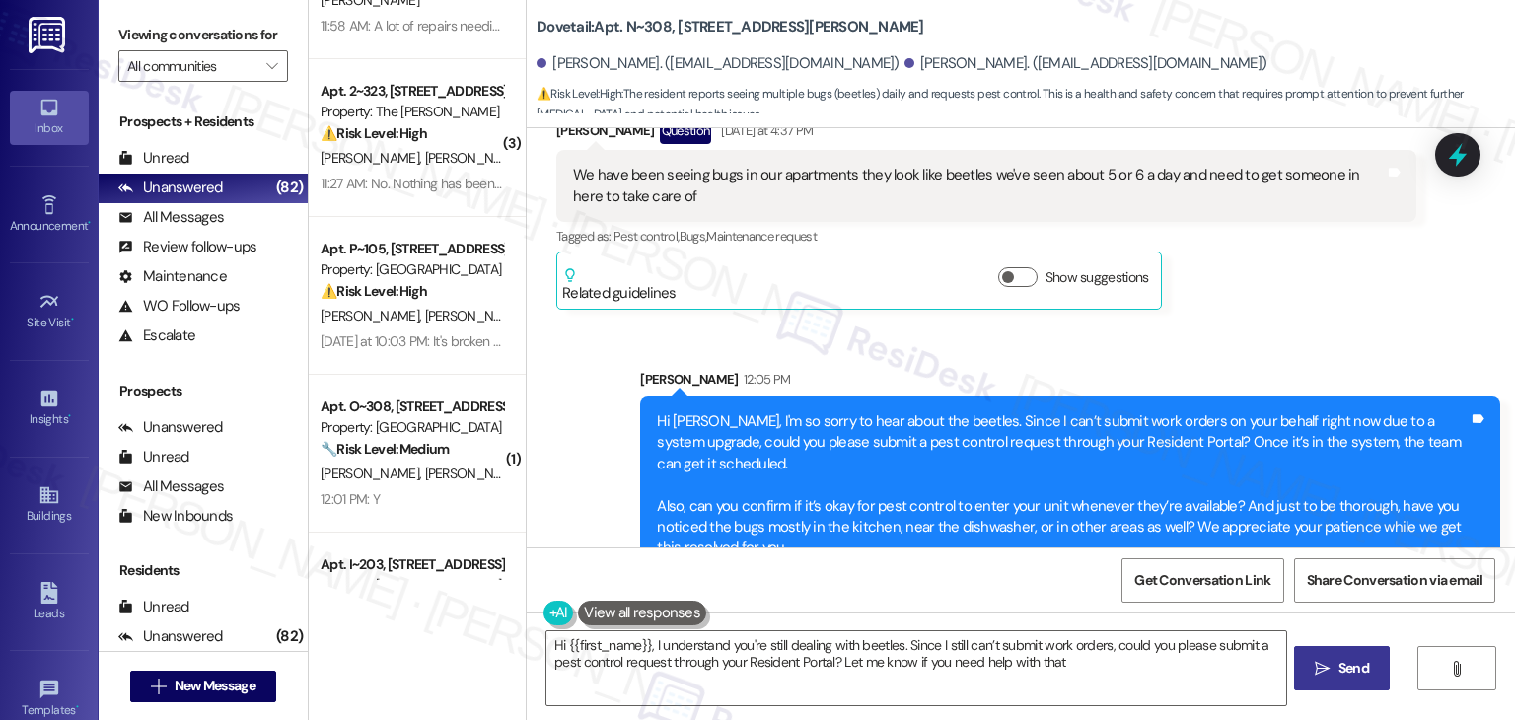
type textarea "Hi {{first_name}}, I understand you're still dealing with beetles. Since I stil…"
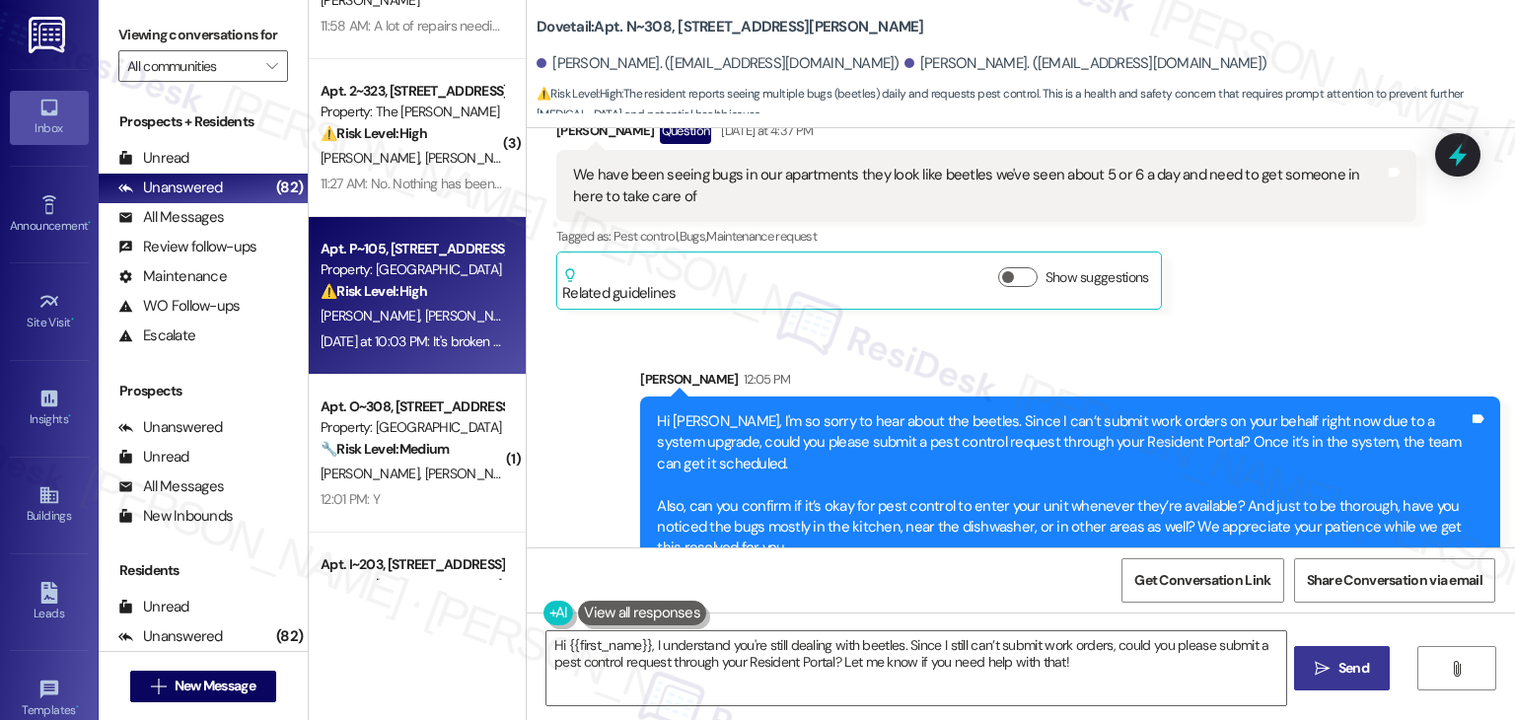
click at [426, 356] on div "Apt. P~105, 3304 N Lakeharbor Lane Property: Edgewater ⚠️ Risk Level: High The …" at bounding box center [417, 296] width 217 height 158
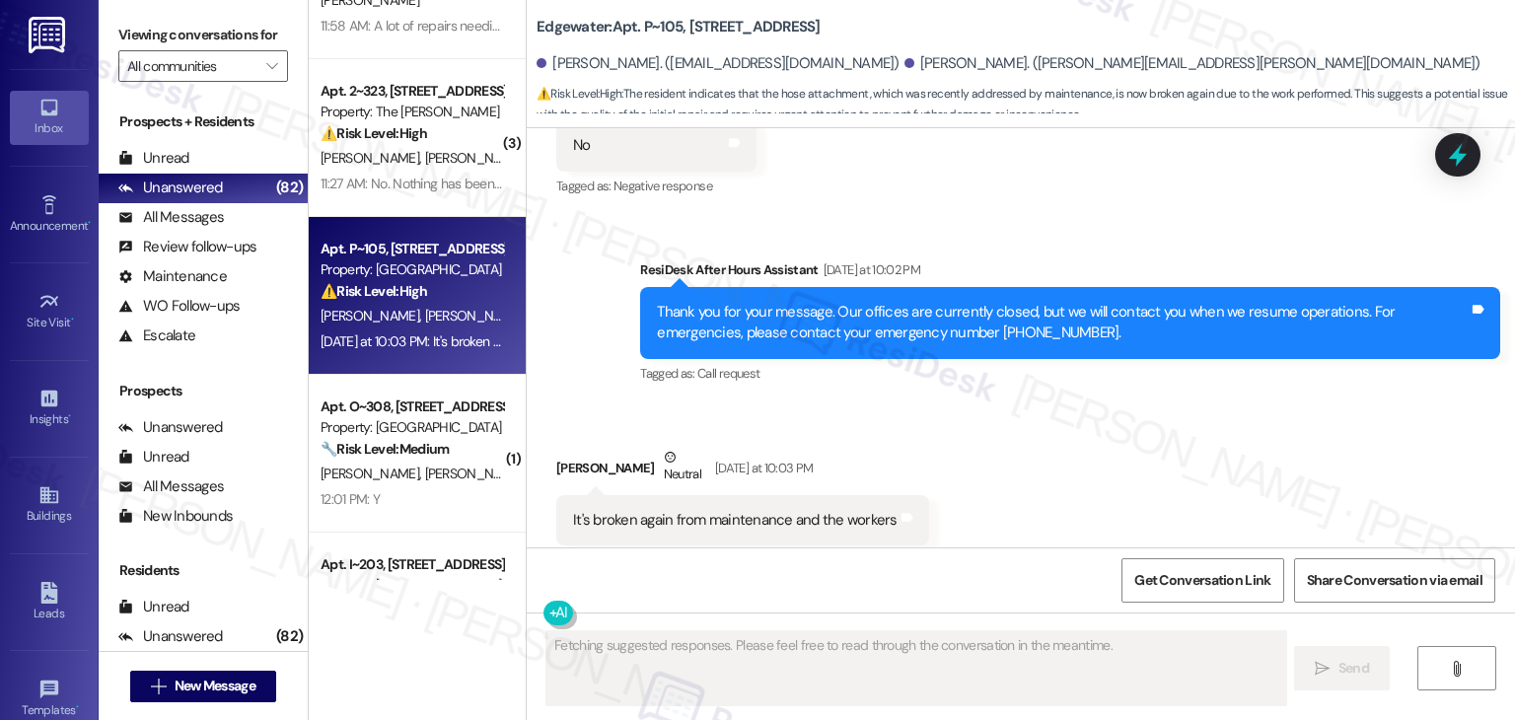
click at [1048, 444] on div "Received via SMS Eva Dipaolo Neutral Yesterday at 10:03 PM It's broken again fr…" at bounding box center [1021, 495] width 988 height 187
click at [1048, 445] on div "Received via SMS Eva Dipaolo Neutral Yesterday at 10:03 PM It's broken again fr…" at bounding box center [1021, 495] width 988 height 187
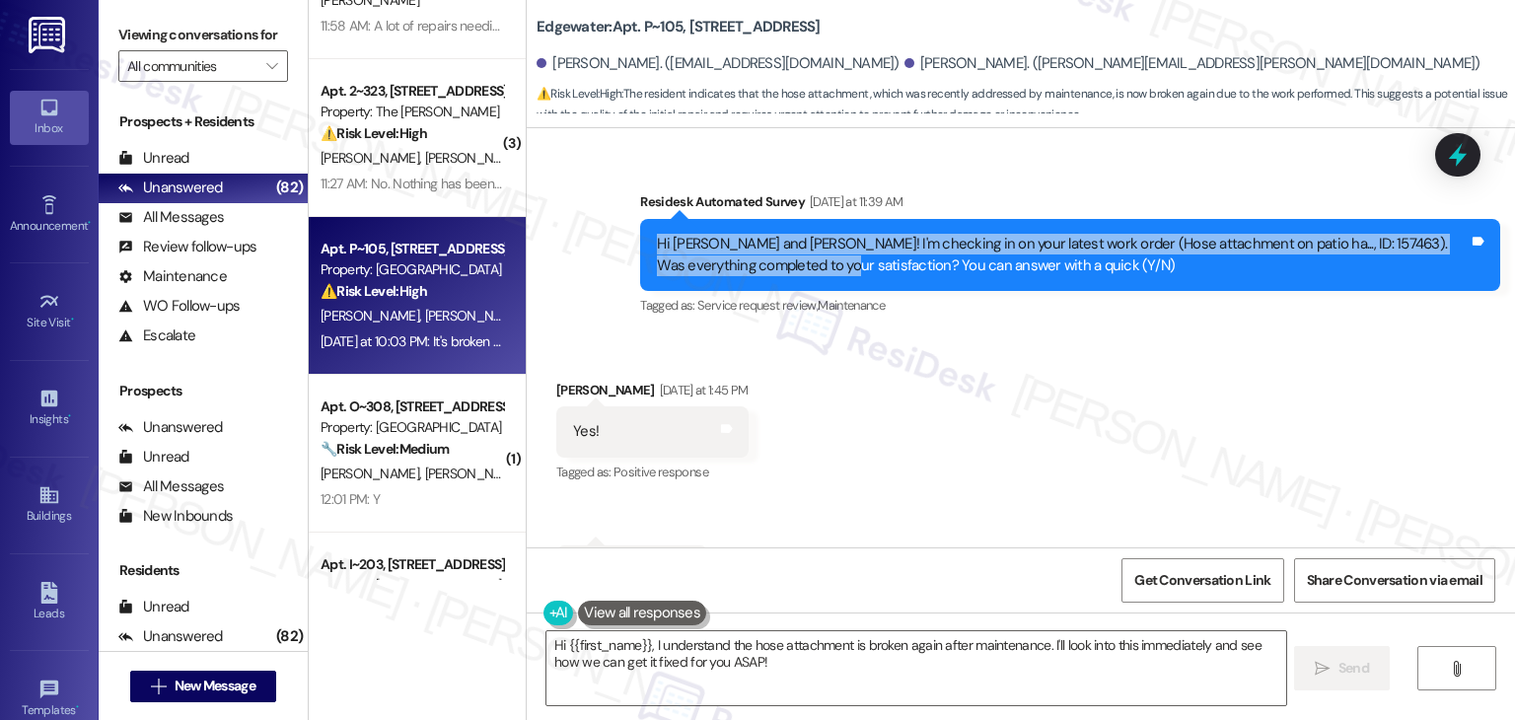
drag, startPoint x: 755, startPoint y: 225, endPoint x: 639, endPoint y: 192, distance: 120.8
click at [640, 219] on div "Hi Jasmin and Eva! I'm checking in on your latest work order (Hose attachment o…" at bounding box center [1070, 255] width 860 height 72
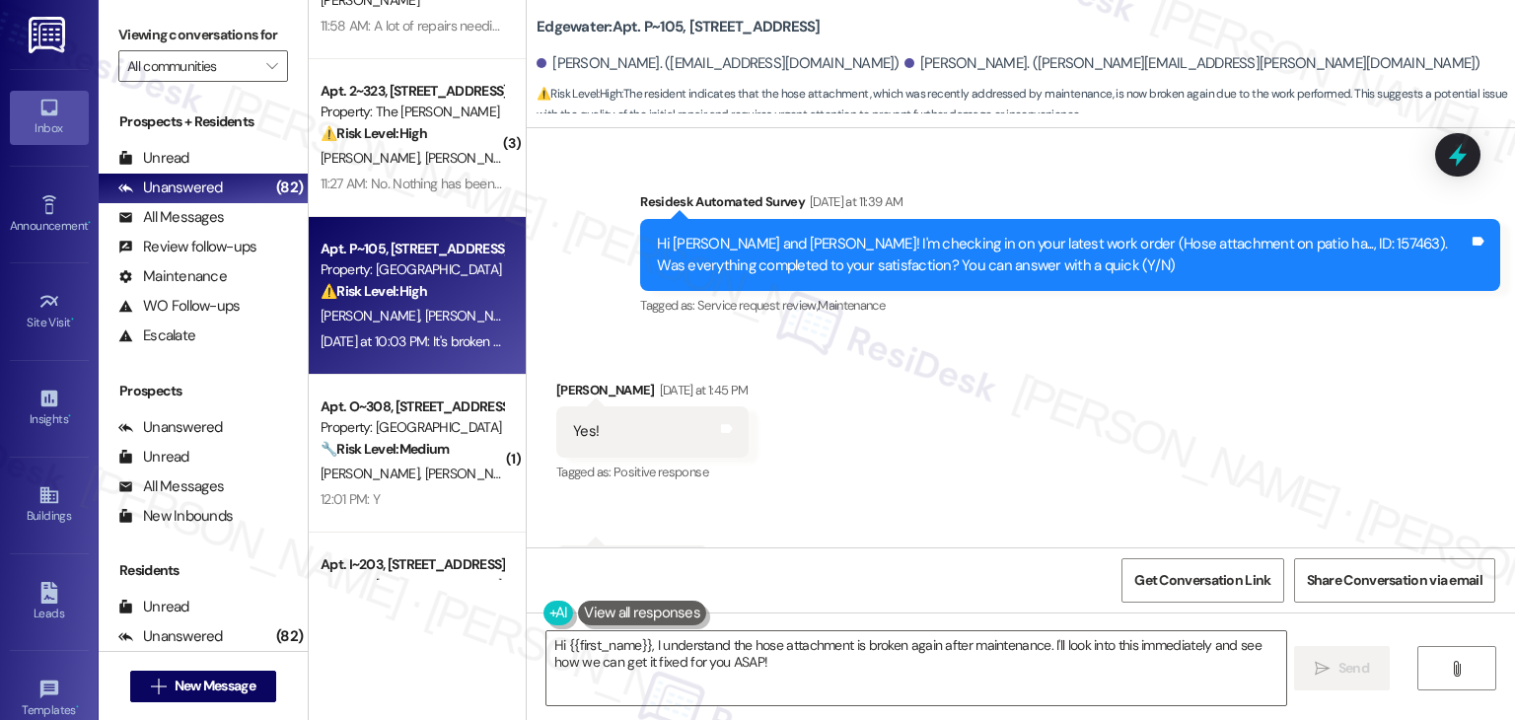
click at [1004, 362] on div "Received via SMS Eva Dipaolo Yesterday at 1:45 PM Yes! Tags and notes Tagged as…" at bounding box center [1021, 570] width 988 height 471
click at [1088, 335] on div "Received via SMS Eva Dipaolo Yesterday at 1:45 PM Yes! Tags and notes Tagged as…" at bounding box center [1021, 570] width 988 height 471
click at [989, 335] on div "Received via SMS Eva Dipaolo Yesterday at 1:45 PM Yes! Tags and notes Tagged as…" at bounding box center [1021, 570] width 988 height 471
click at [1032, 347] on div "Received via SMS Eva Dipaolo Yesterday at 1:45 PM Yes! Tags and notes Tagged as…" at bounding box center [1021, 570] width 988 height 471
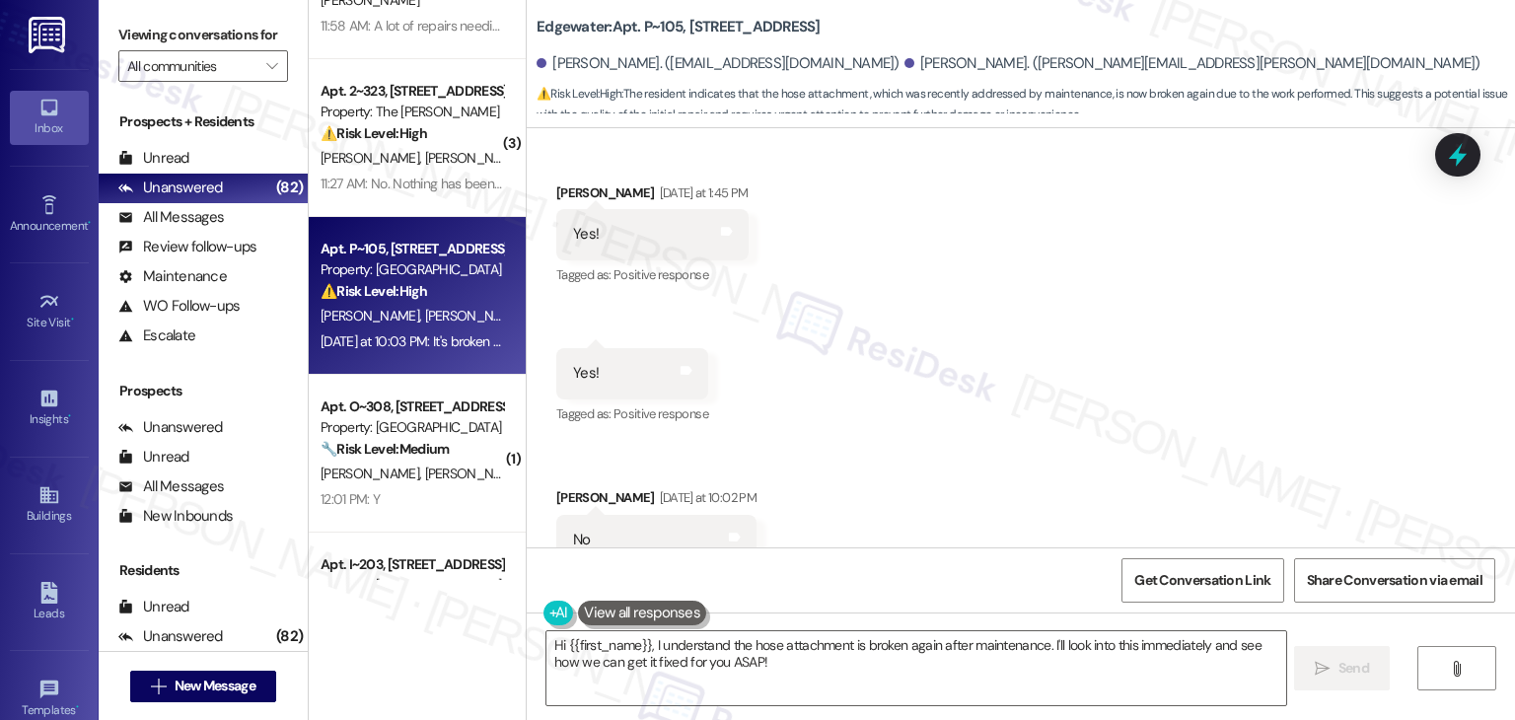
scroll to position [1637, 0]
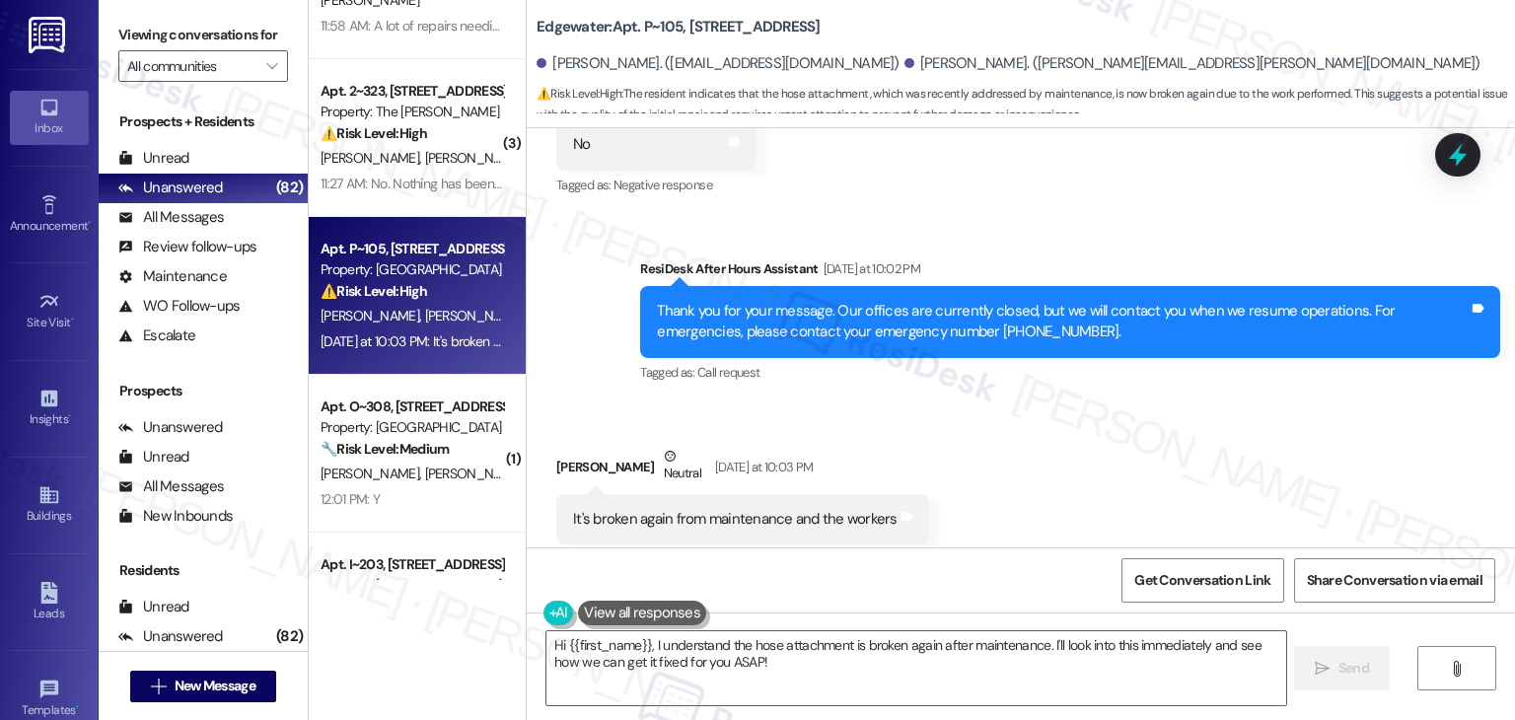
click at [970, 457] on div "Received via SMS Eva Dipaolo Neutral Yesterday at 10:03 PM It's broken again fr…" at bounding box center [1021, 494] width 988 height 187
click at [971, 456] on div "Received via SMS Eva Dipaolo Neutral Yesterday at 10:03 PM It's broken again fr…" at bounding box center [1021, 494] width 988 height 187
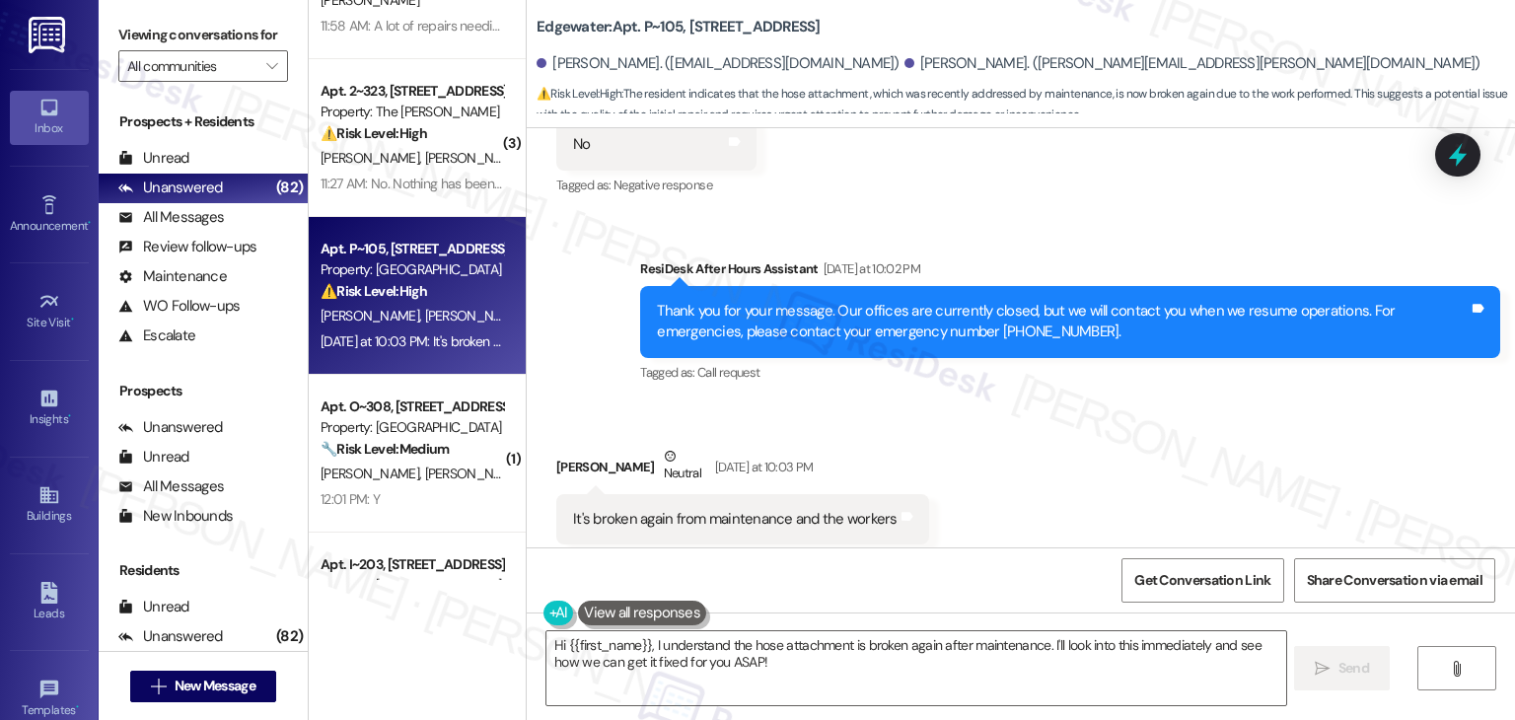
click at [971, 456] on div "Received via SMS Eva Dipaolo Neutral Yesterday at 10:03 PM It's broken again fr…" at bounding box center [1021, 494] width 988 height 187
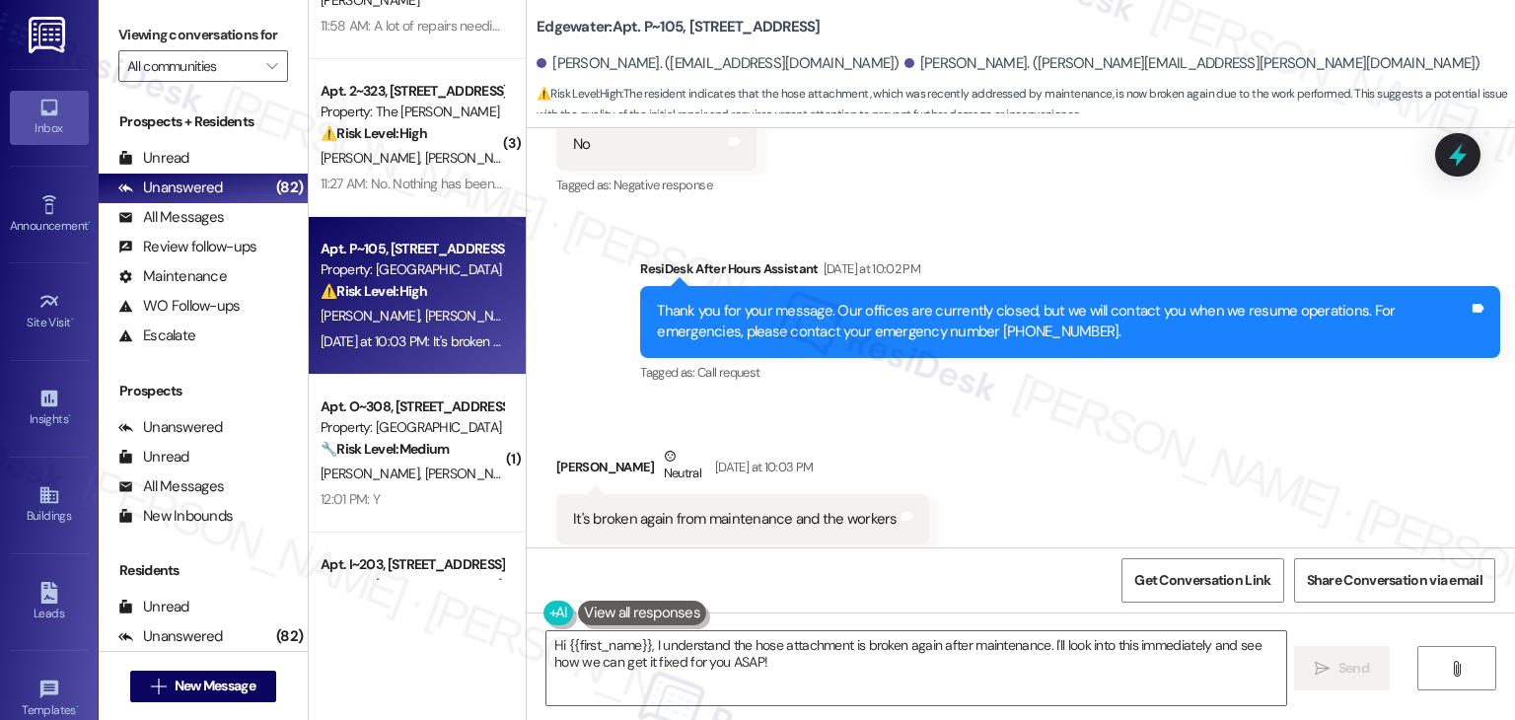
click at [971, 456] on div "Received via SMS Eva Dipaolo Neutral Yesterday at 10:03 PM It's broken again fr…" at bounding box center [1021, 494] width 988 height 187
click at [764, 509] on div "It's broken again from maintenance and the workers" at bounding box center [735, 519] width 324 height 21
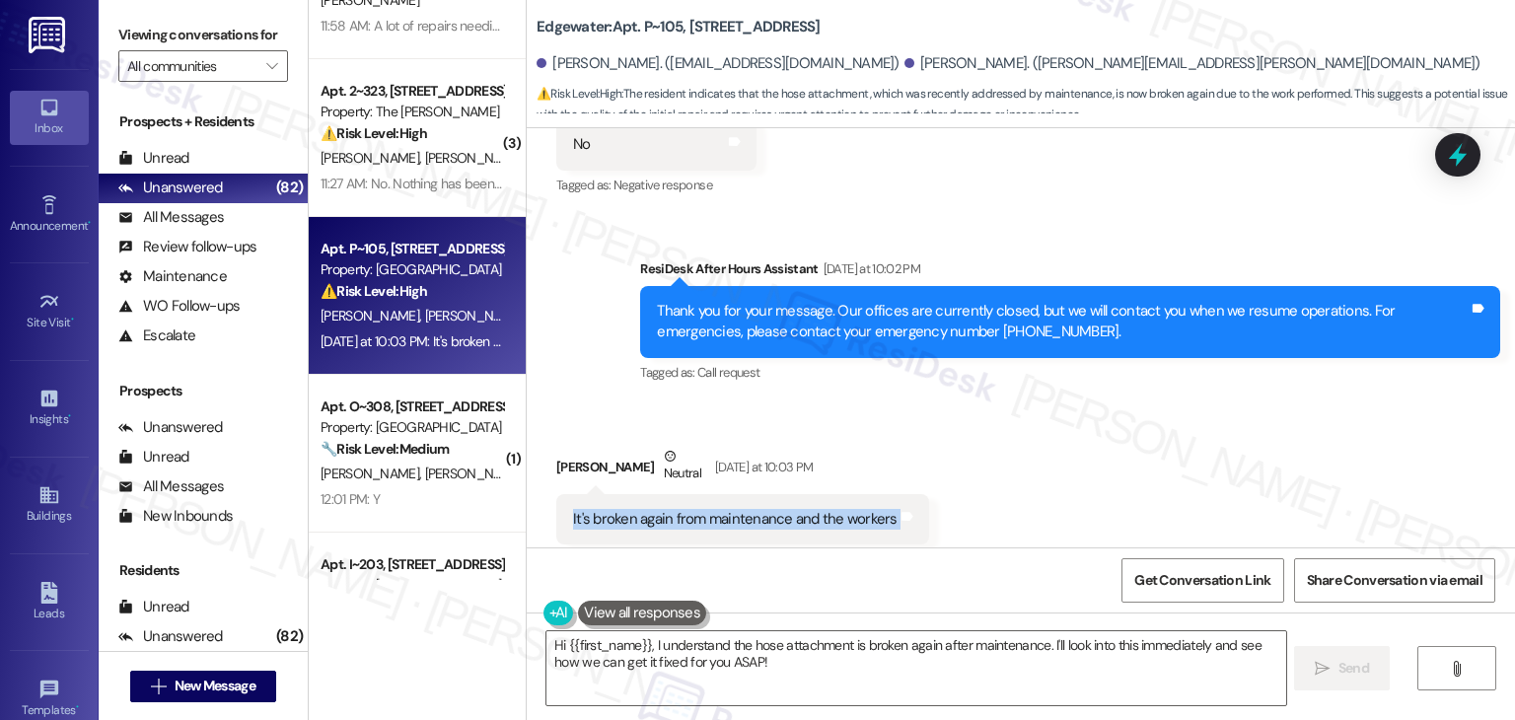
click at [764, 509] on div "It's broken again from maintenance and the workers" at bounding box center [735, 519] width 324 height 21
click at [737, 654] on textarea "Hi {{first_name}}, I understand the hose attachment is broken again after maint…" at bounding box center [915, 668] width 739 height 74
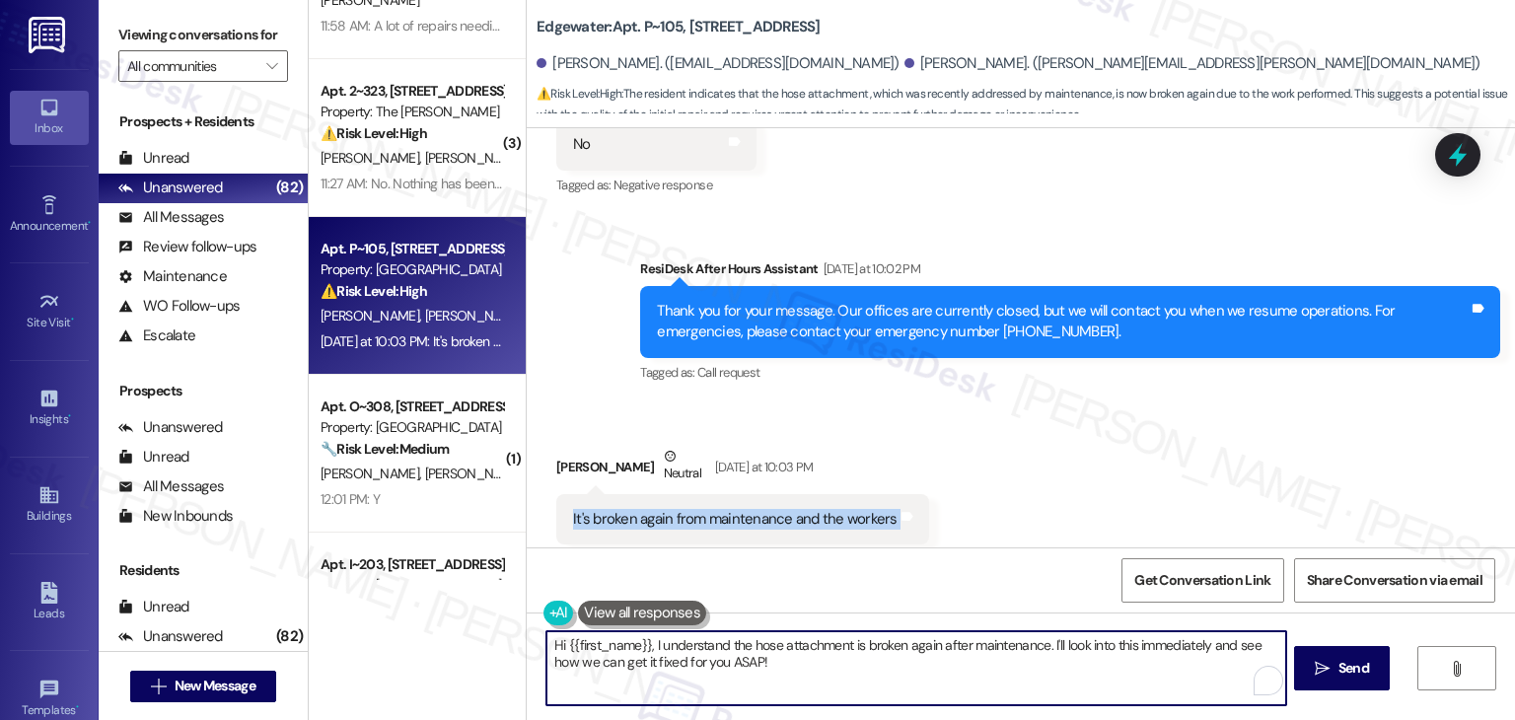
click at [736, 654] on textarea "Hi {{first_name}}, I understand the hose attachment is broken again after maint…" at bounding box center [915, 668] width 739 height 74
paste textarea "I’m sorry to hear that, Eva. Can you share more details about what’s broken aga…"
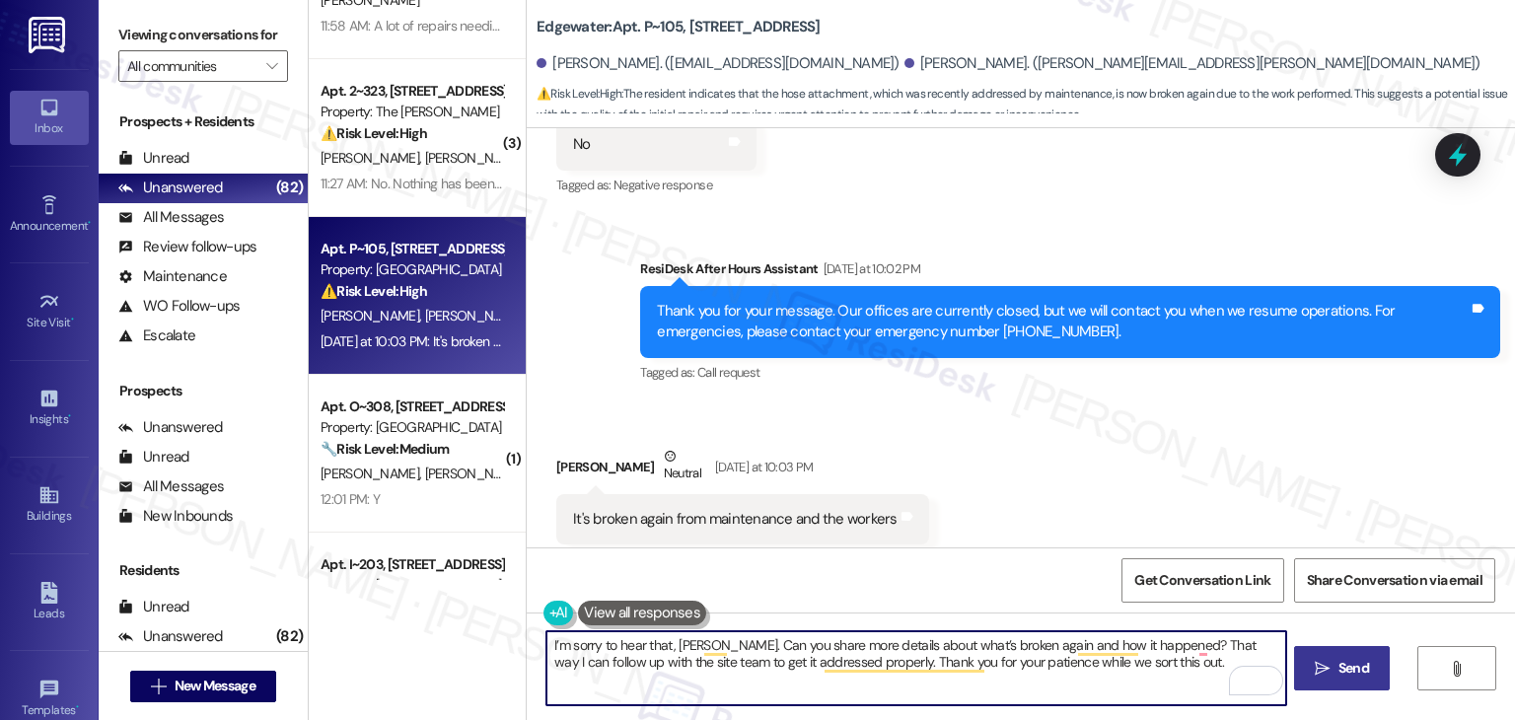
type textarea "I’m sorry to hear that, Eva. Can you share more details about what’s broken aga…"
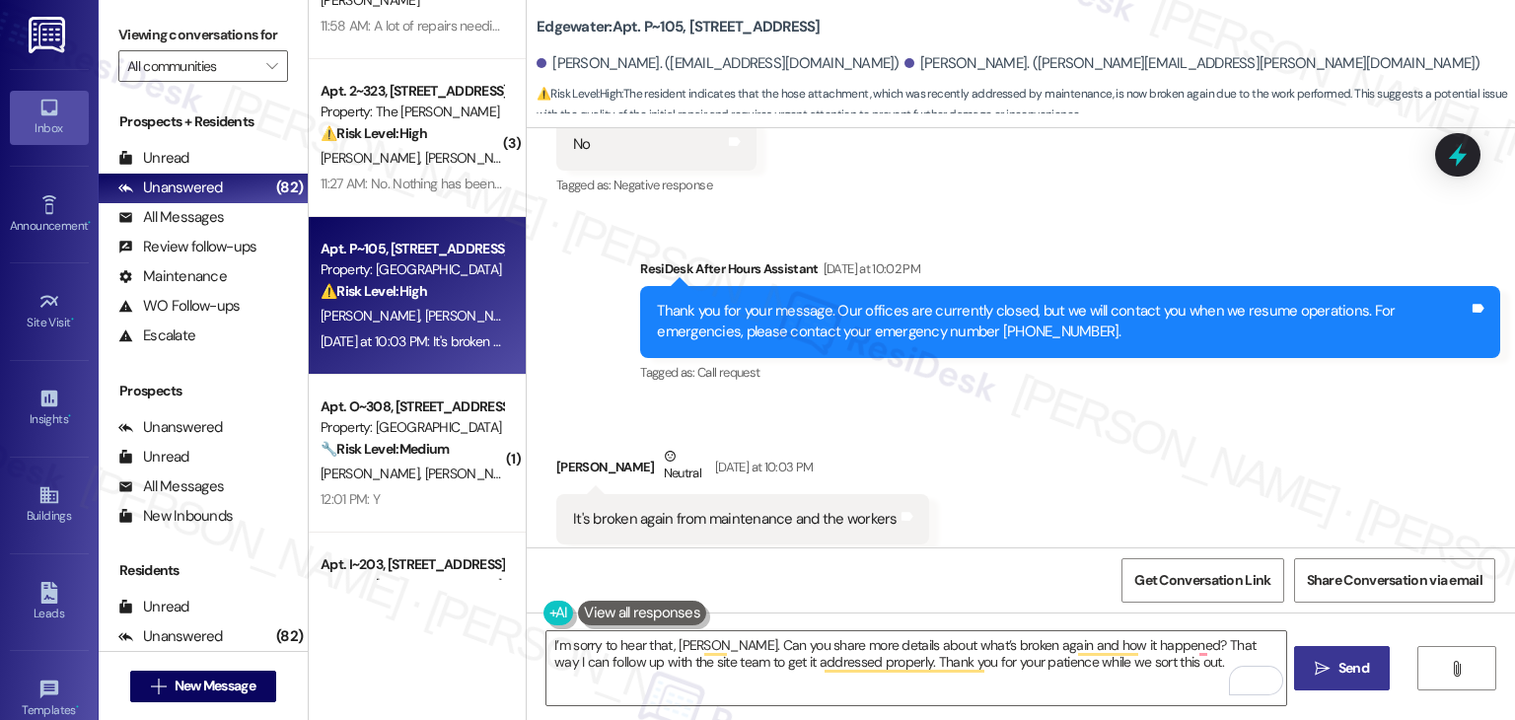
click at [1340, 675] on span "Send" at bounding box center [1353, 668] width 31 height 21
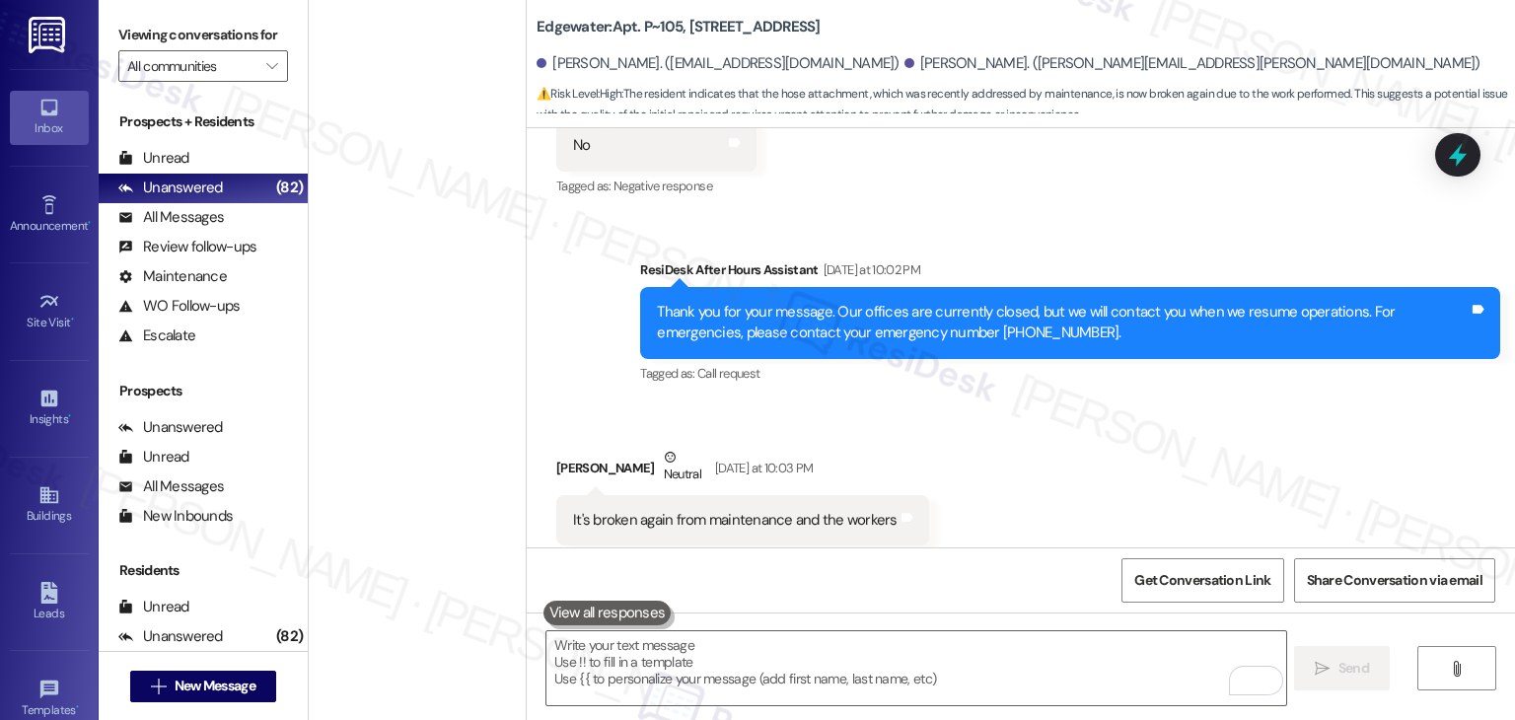
scroll to position [7310, 0]
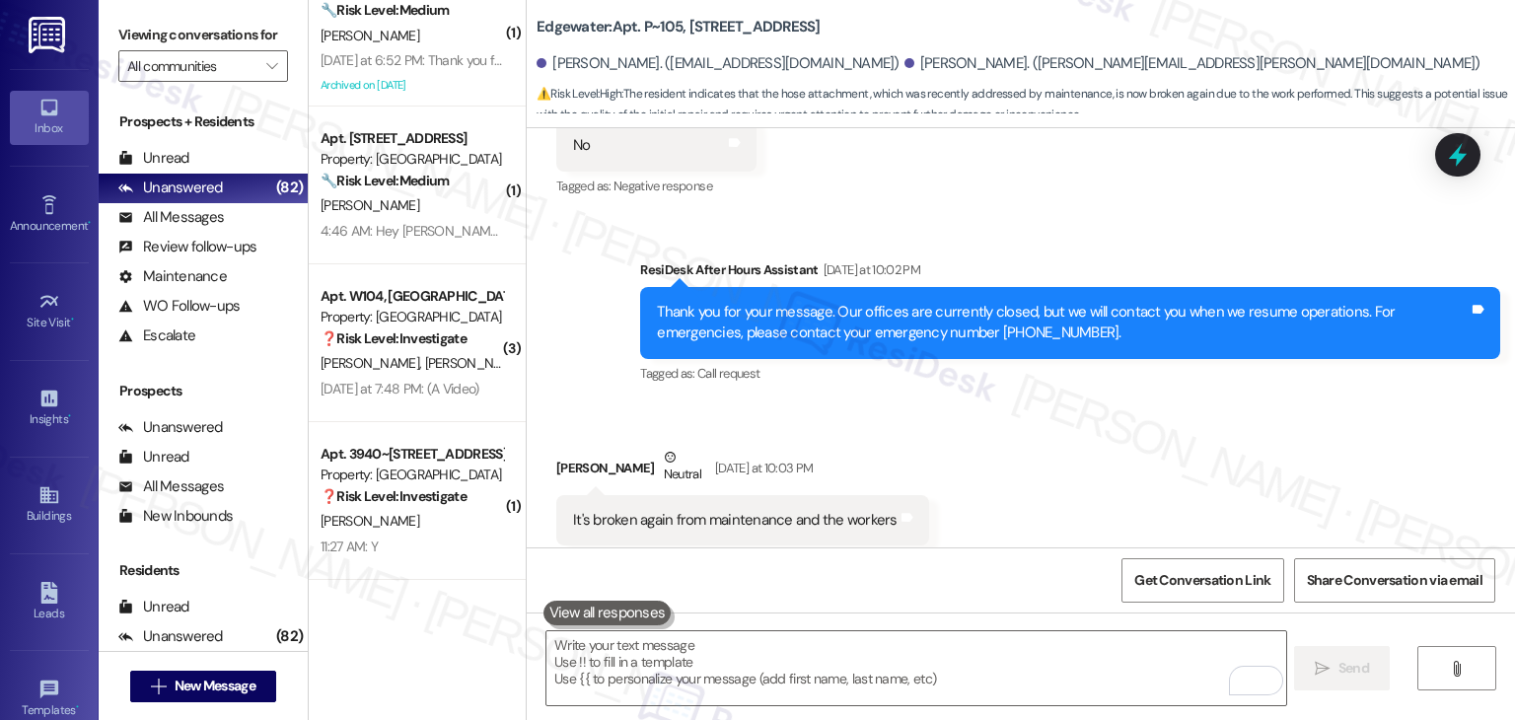
click at [392, 640] on div "( 2 ) Apt. 4~415, 2271 Clinton St Property: The Hayes 🔧 Risk Level: Medium The …" at bounding box center [417, 360] width 217 height 720
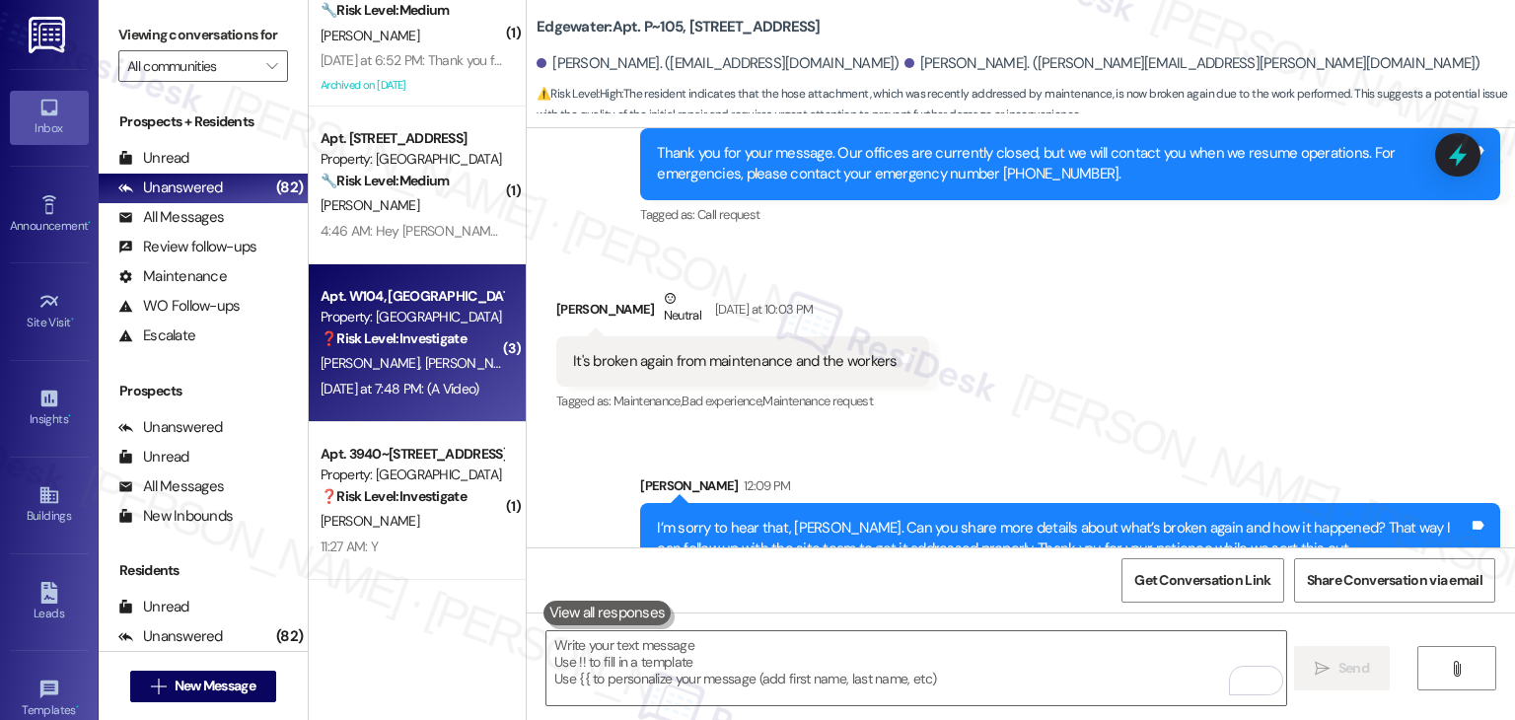
click at [454, 392] on div "Yesterday at 7:48 PM: (A Video) Yesterday at 7:48 PM: (A Video)" at bounding box center [400, 389] width 158 height 18
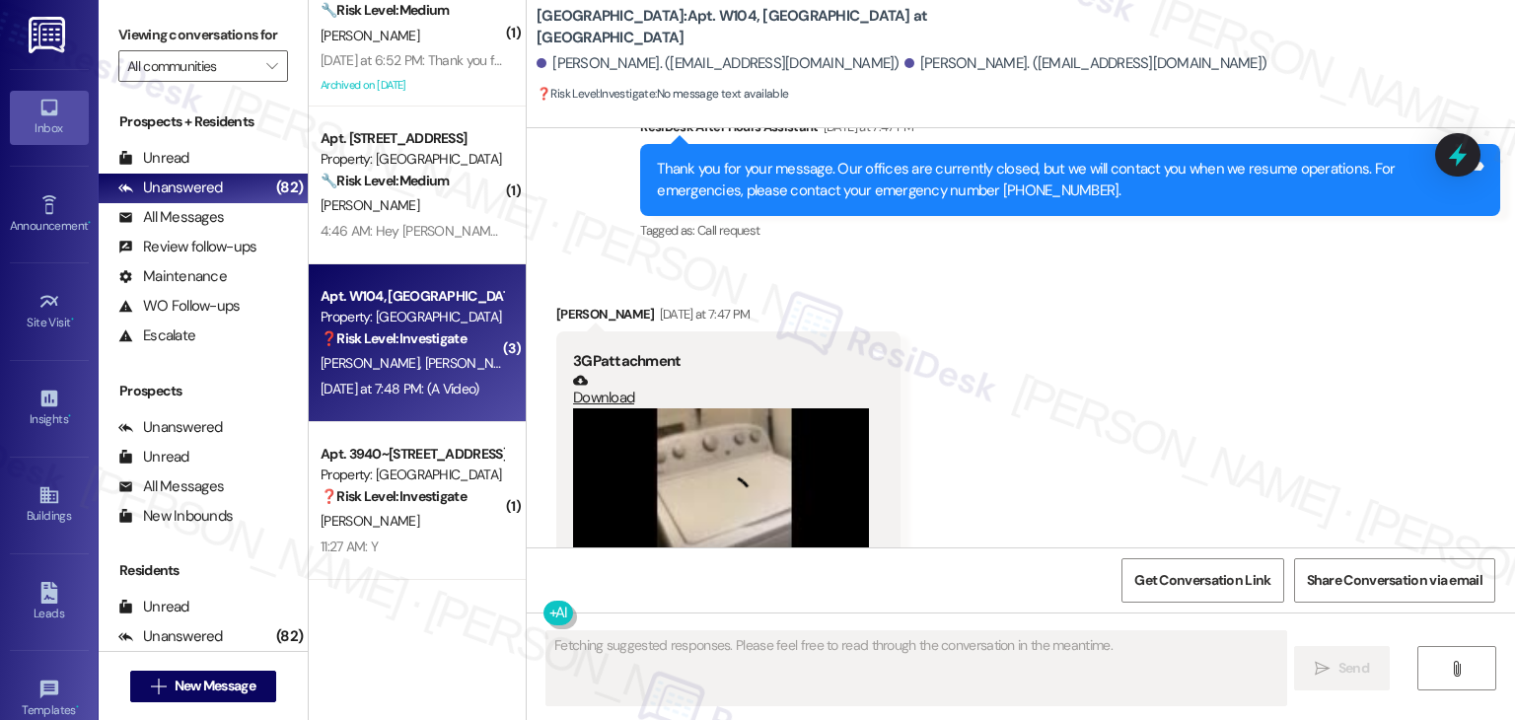
scroll to position [979, 0]
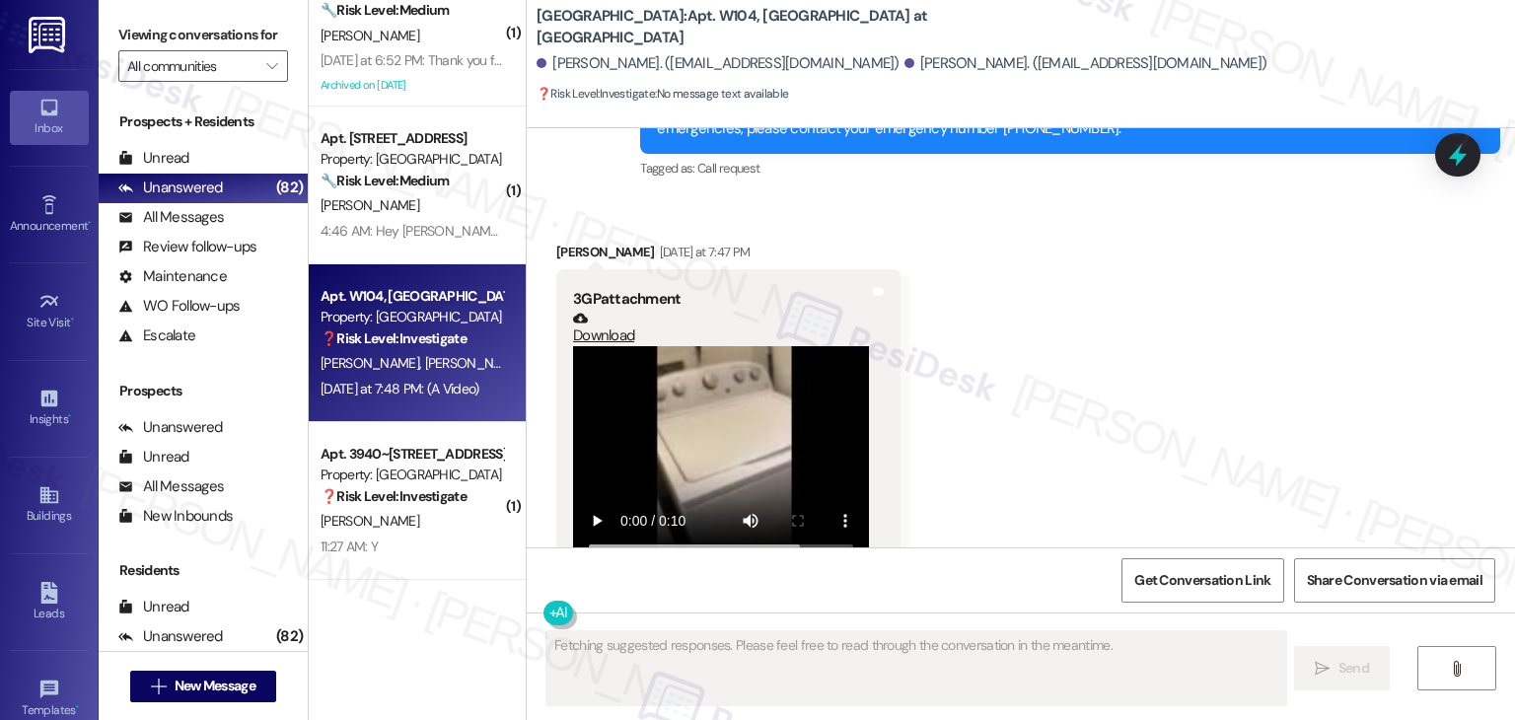
click at [1049, 447] on div "Received via SMS Elena Gutierrez Yesterday at 7:47 PM 3GP attachment Download T…" at bounding box center [1021, 583] width 988 height 773
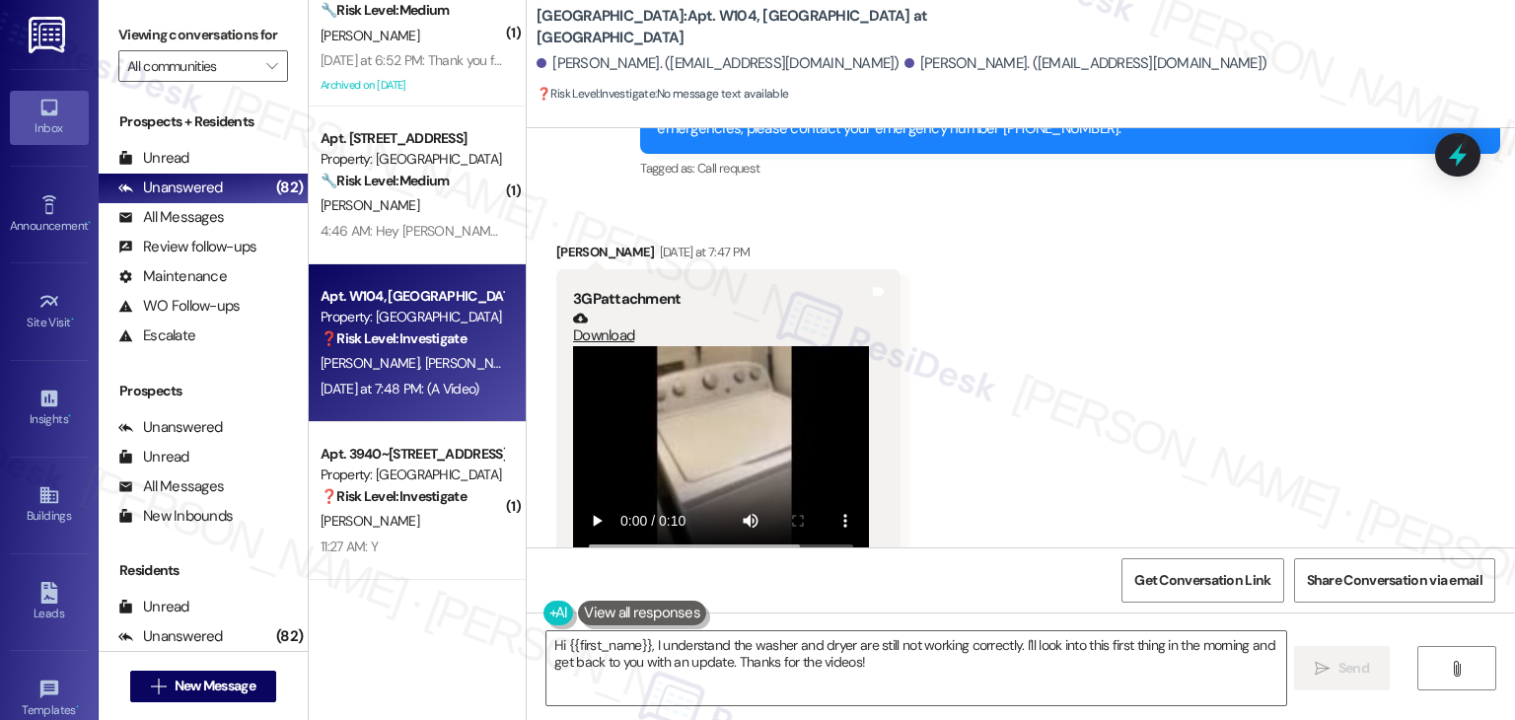
click at [1046, 448] on div "Received via SMS Elena Gutierrez Yesterday at 7:47 PM 3GP attachment Download T…" at bounding box center [1021, 583] width 988 height 773
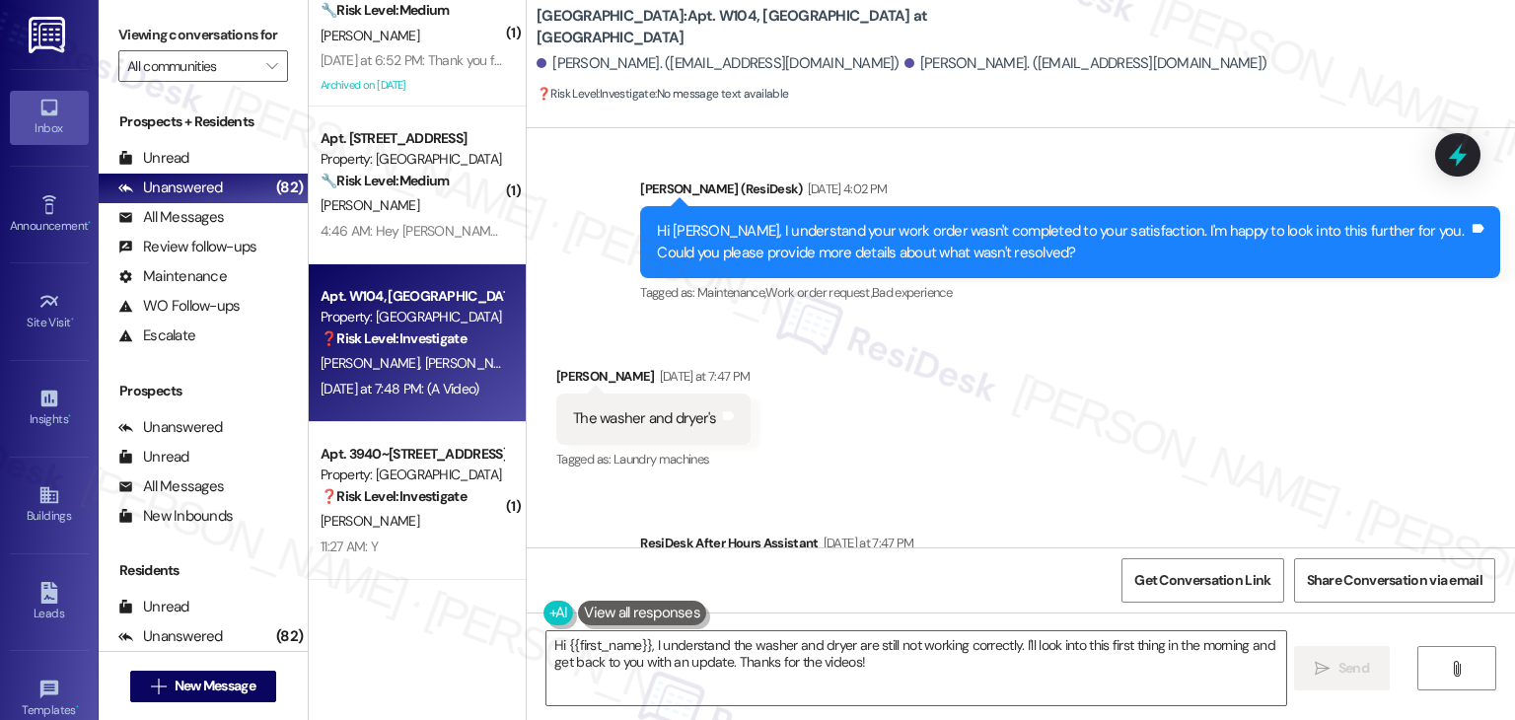
scroll to position [388, 0]
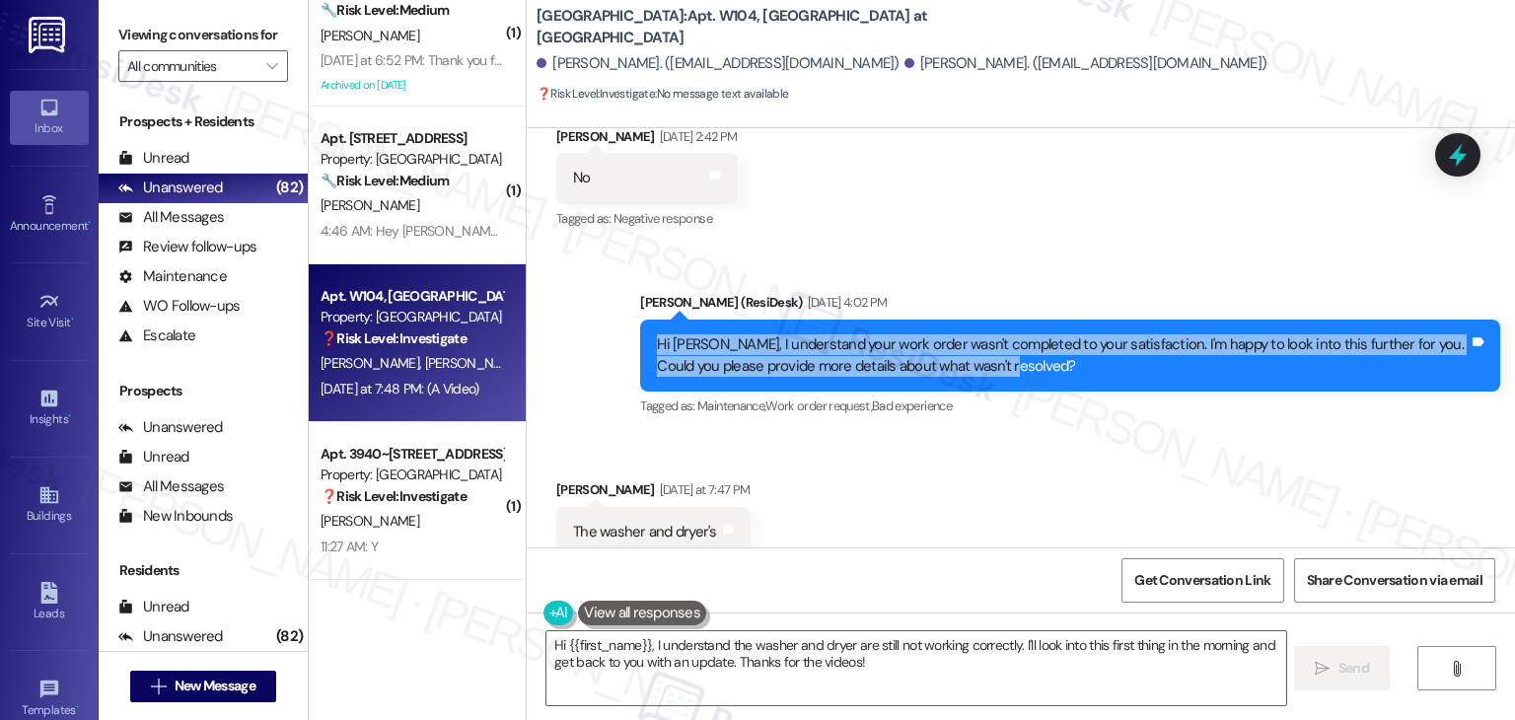
drag, startPoint x: 1008, startPoint y: 336, endPoint x: 615, endPoint y: 332, distance: 392.5
click at [625, 332] on div "Sent via SMS Dottie (ResiDesk) Aug 13, 2025 at 4:02 PM Hi Elena, I understand y…" at bounding box center [1070, 356] width 890 height 158
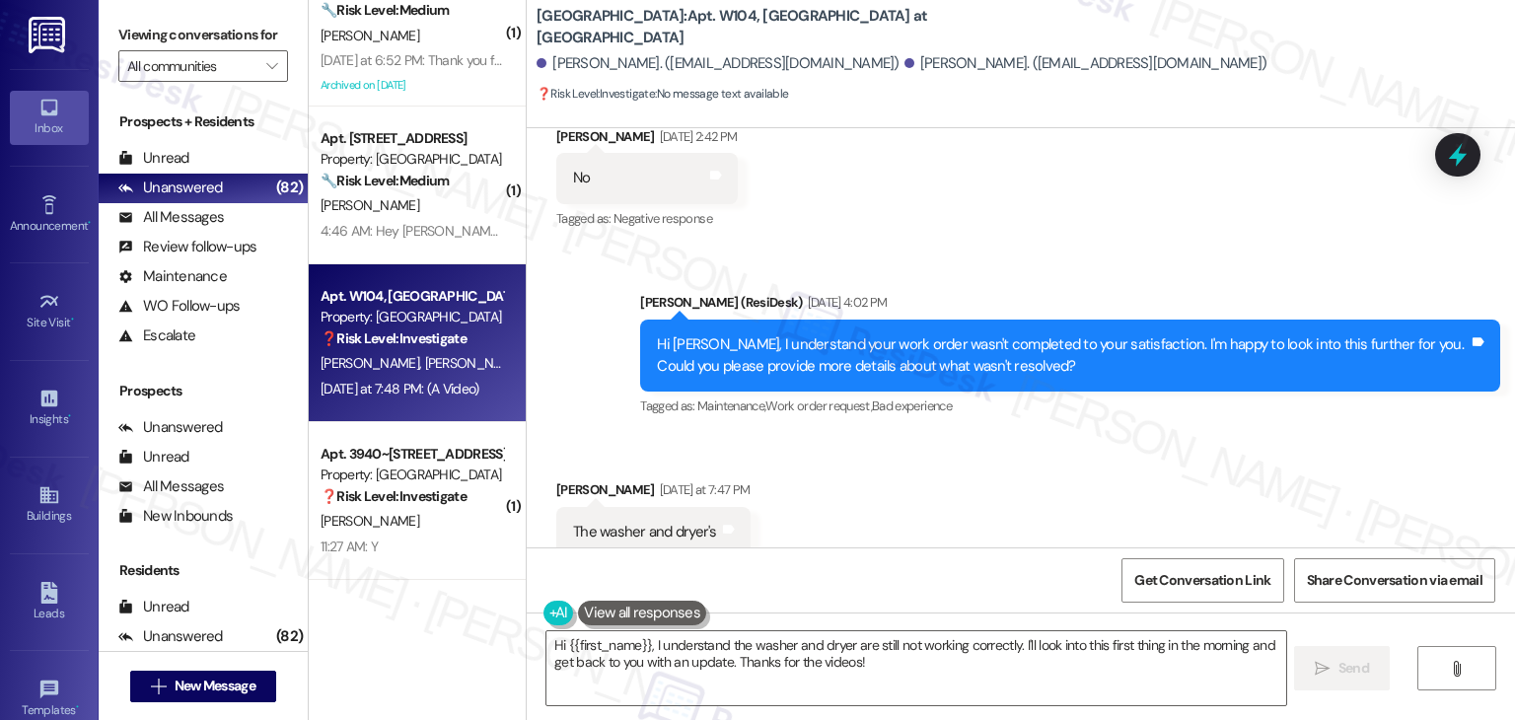
click at [633, 522] on div "The washer and dryer's" at bounding box center [645, 532] width 144 height 21
click at [1036, 482] on div "Received via SMS Elena Gutierrez Yesterday at 7:47 PM The washer and dryer's Ta…" at bounding box center [1021, 518] width 988 height 167
click at [857, 640] on textarea "Hi {{first_name}}, I understand the washer and dryer are still not working corr…" at bounding box center [915, 668] width 739 height 74
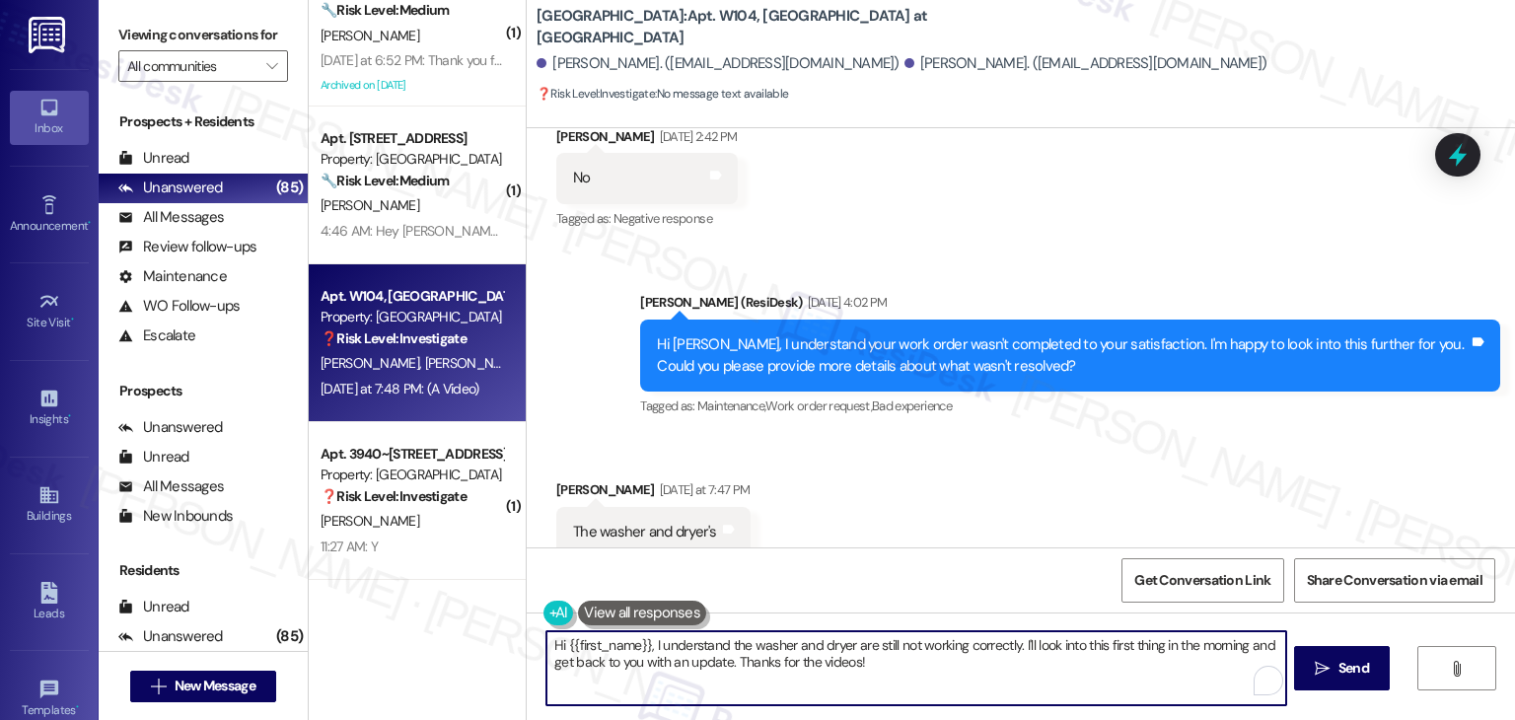
click at [857, 640] on textarea "Hi {{first_name}}, I understand the washer and dryer are still not working corr…" at bounding box center [915, 668] width 739 height 74
paste textarea "Thanks for letting me know, Elena. Could you share a bit more about the washer …"
type textarea "Thanks for letting me know, Elena. Could you share a bit more about the washer …"
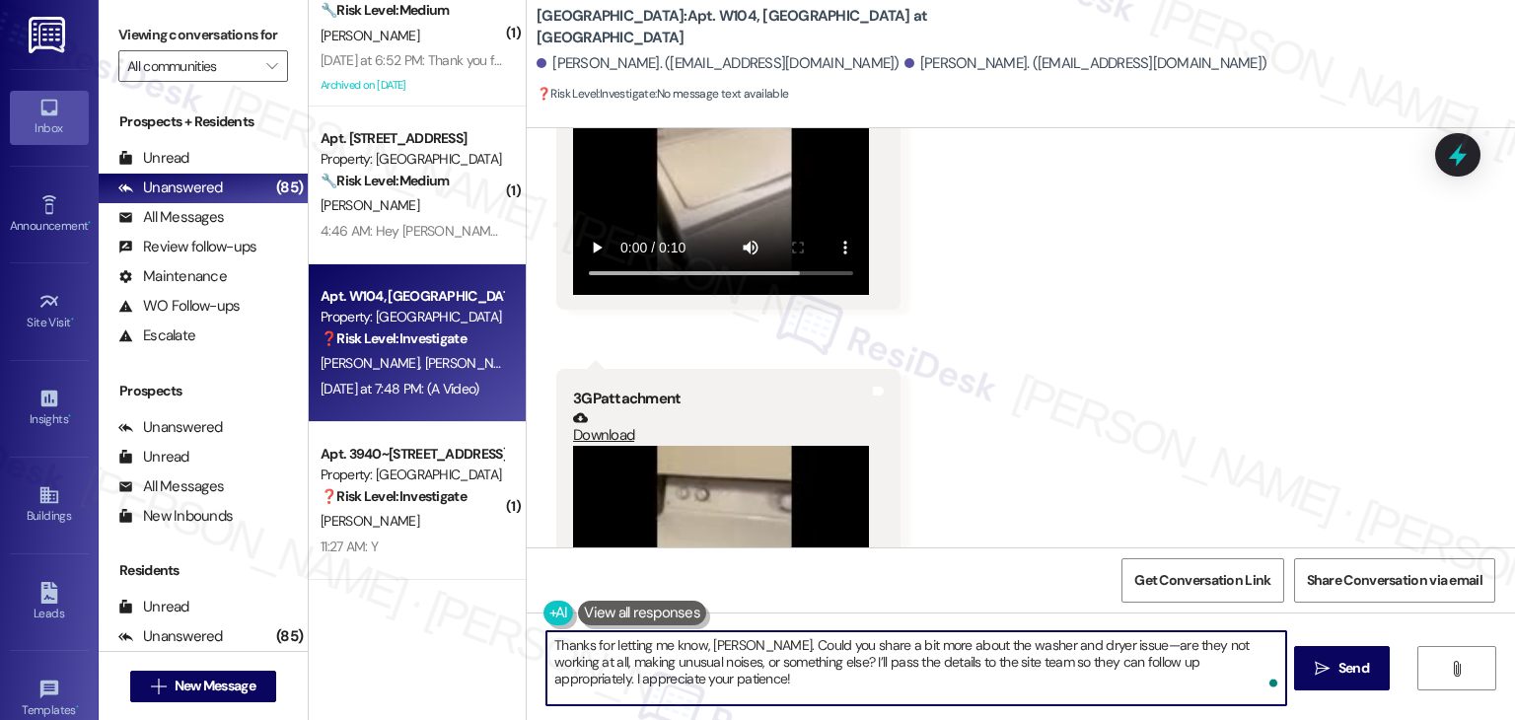
scroll to position [1382, 0]
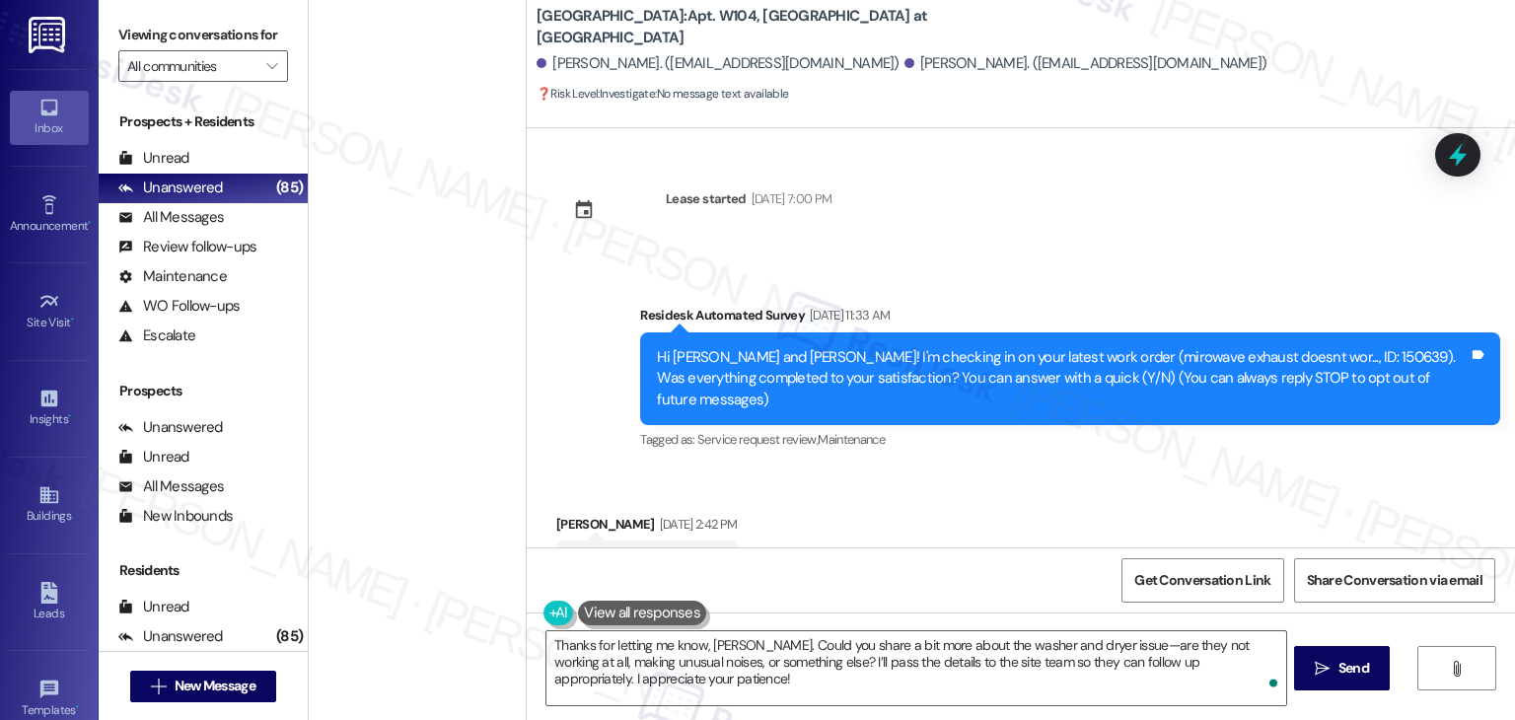
scroll to position [1382, 0]
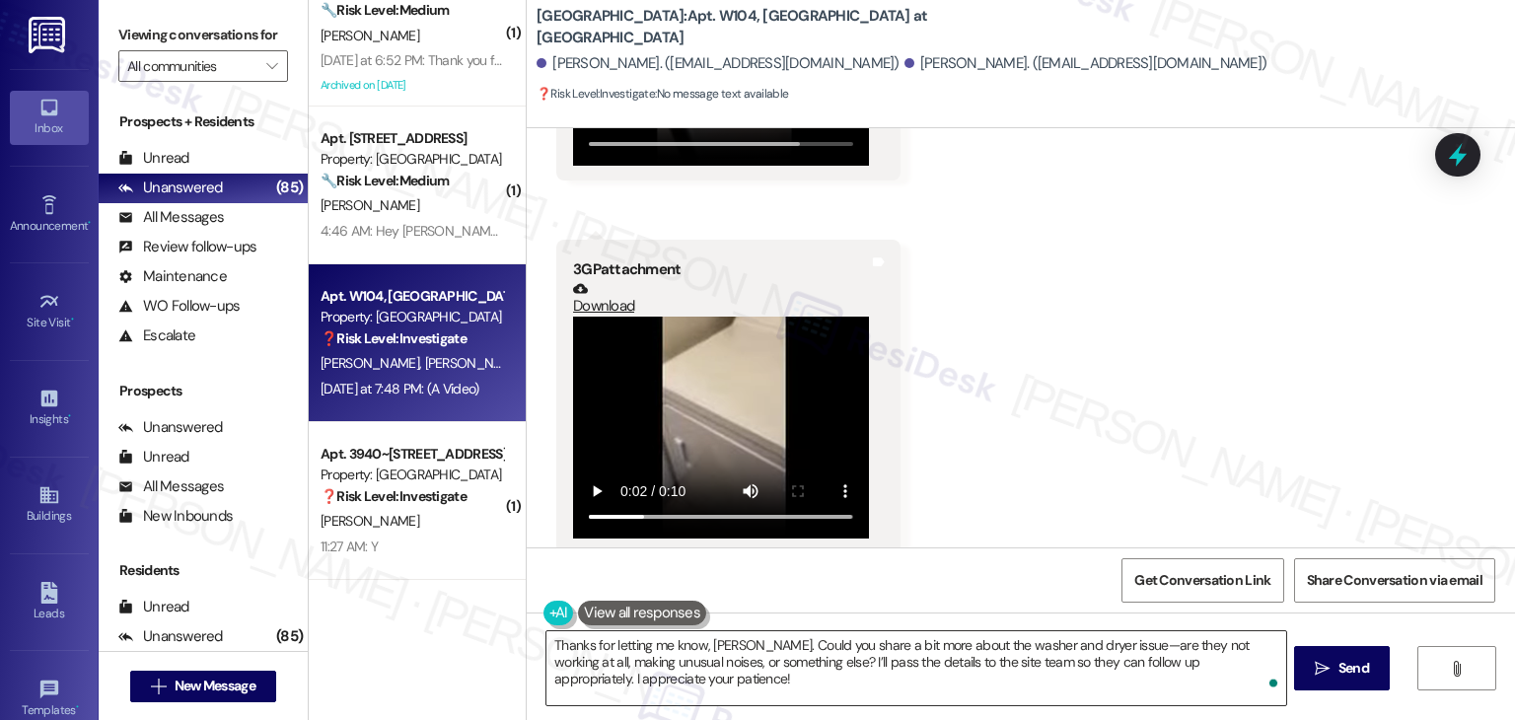
click at [1013, 674] on textarea "Thanks for letting me know, Elena. Could you share a bit more about the washer …" at bounding box center [915, 668] width 739 height 74
click at [1180, 439] on div "Received via SMS Elena Gutierrez Yesterday at 7:47 PM 3GP attachment Download T…" at bounding box center [1021, 181] width 988 height 773
click at [1363, 679] on button " Send" at bounding box center [1342, 668] width 96 height 44
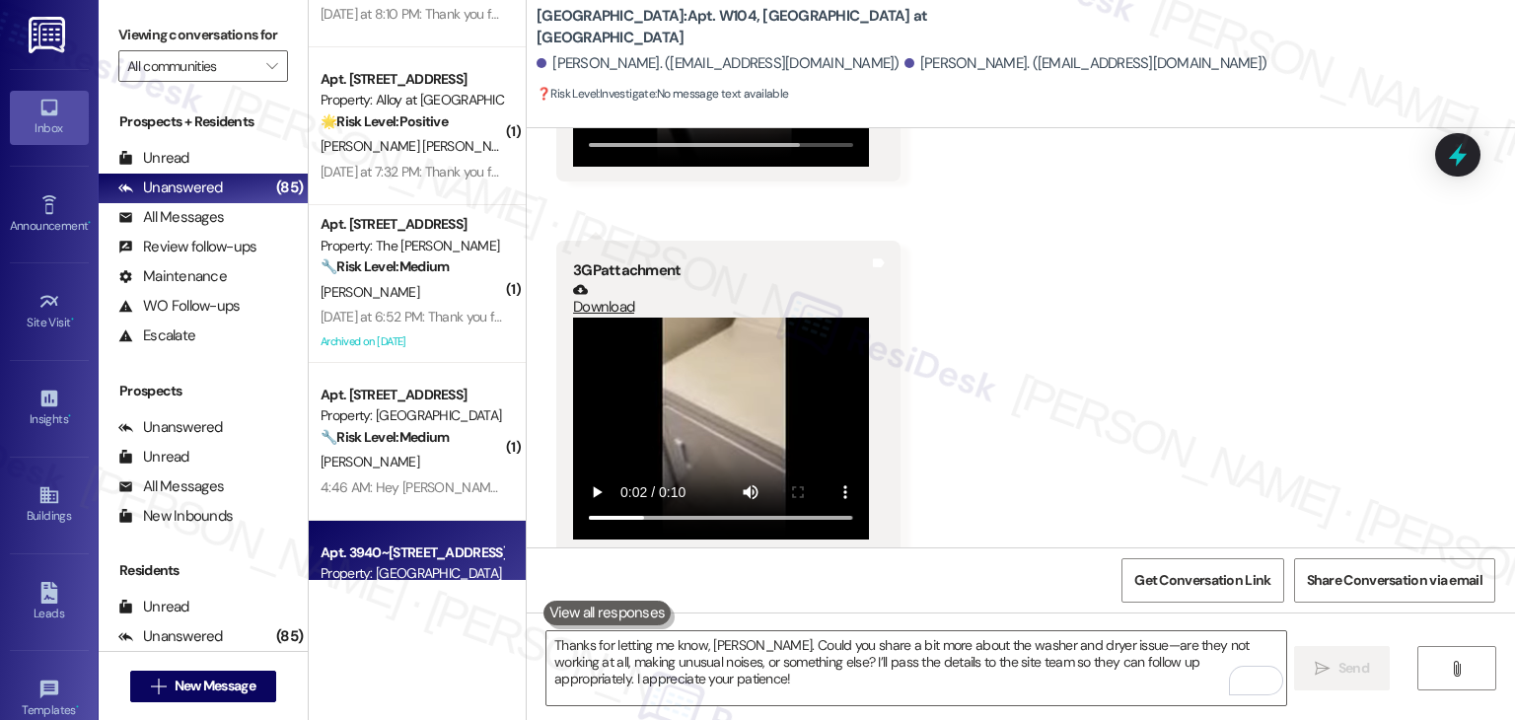
scroll to position [7113, 0]
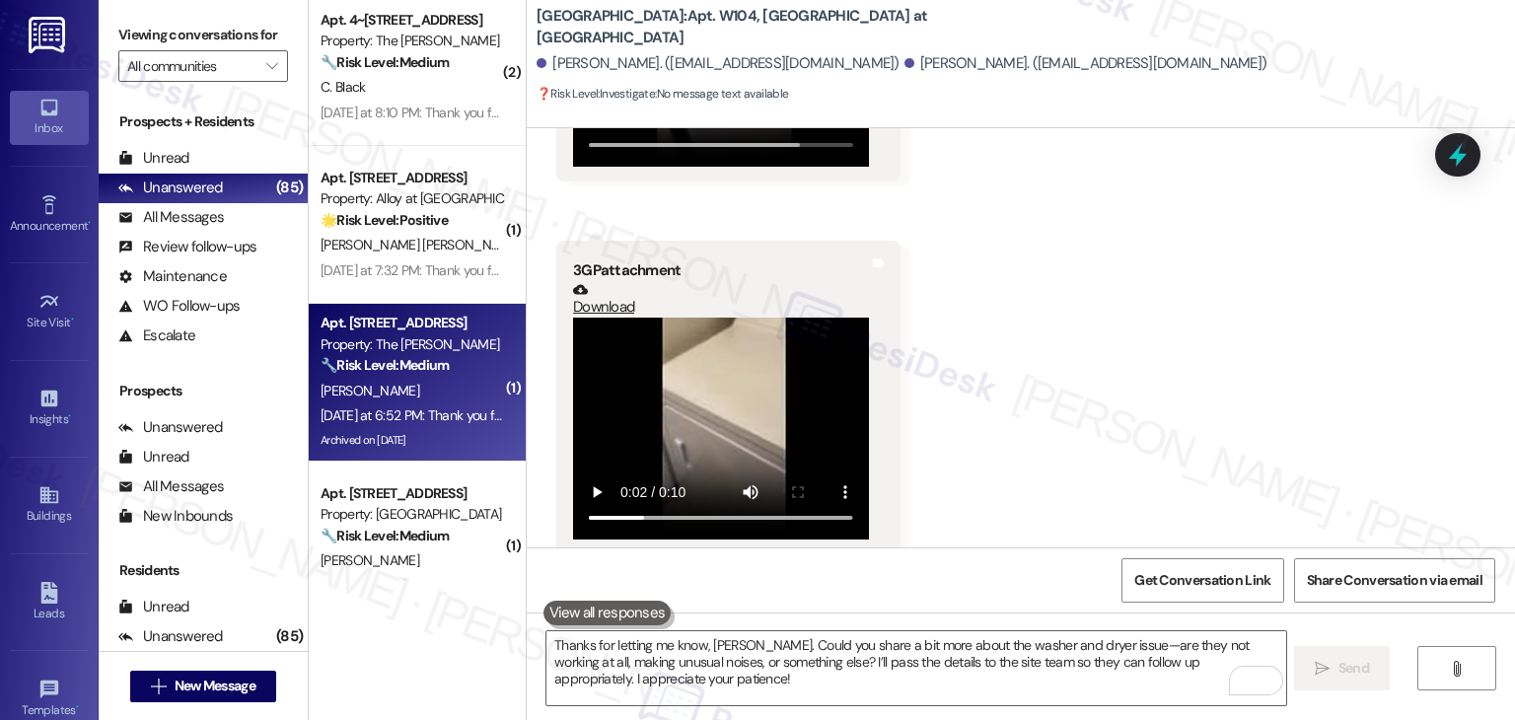
click at [414, 431] on div "Archived on 01/22/2025" at bounding box center [412, 440] width 186 height 25
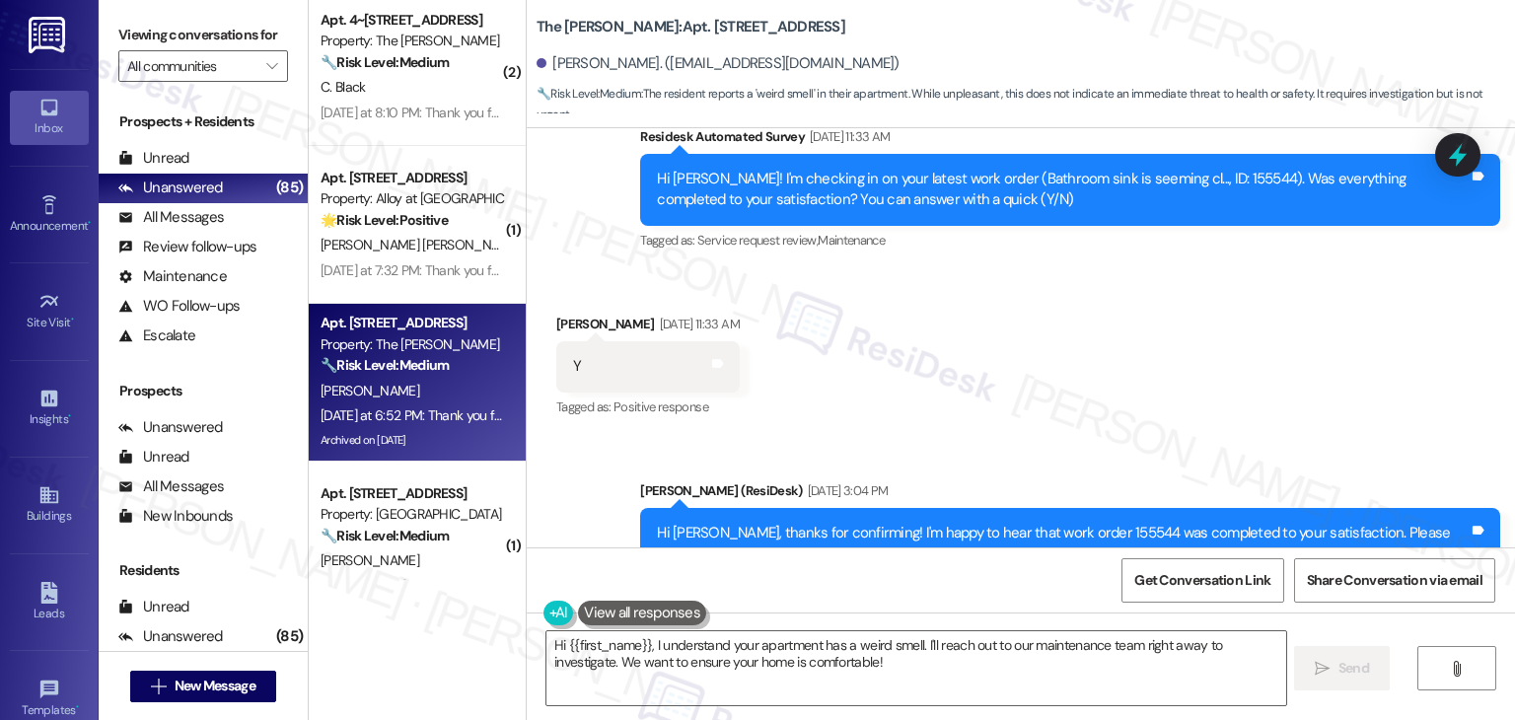
scroll to position [5971, 0]
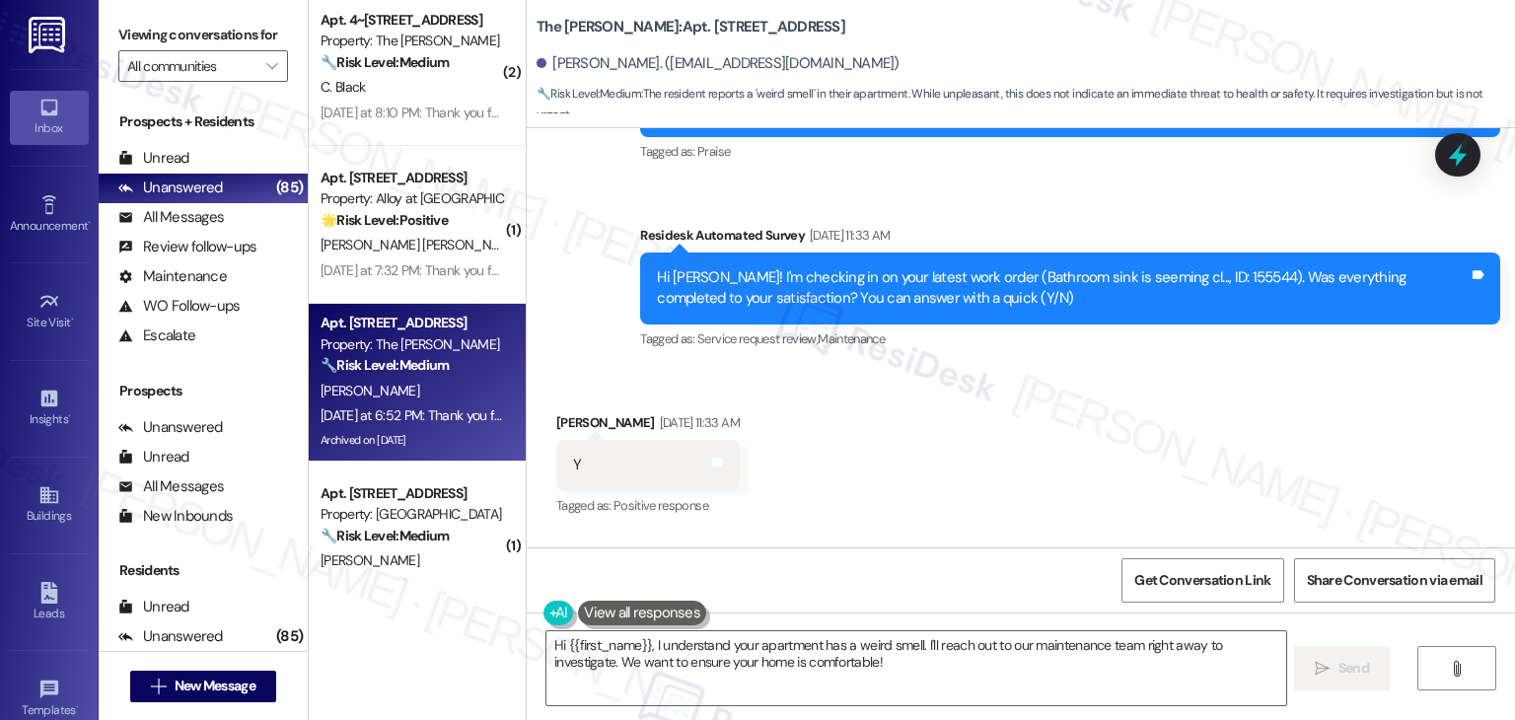
click at [1191, 464] on div "Received via SMS Eric Keefe Aug 13, 2025 at 11:33 AM Y Tags and notes Tagged as…" at bounding box center [1021, 451] width 988 height 167
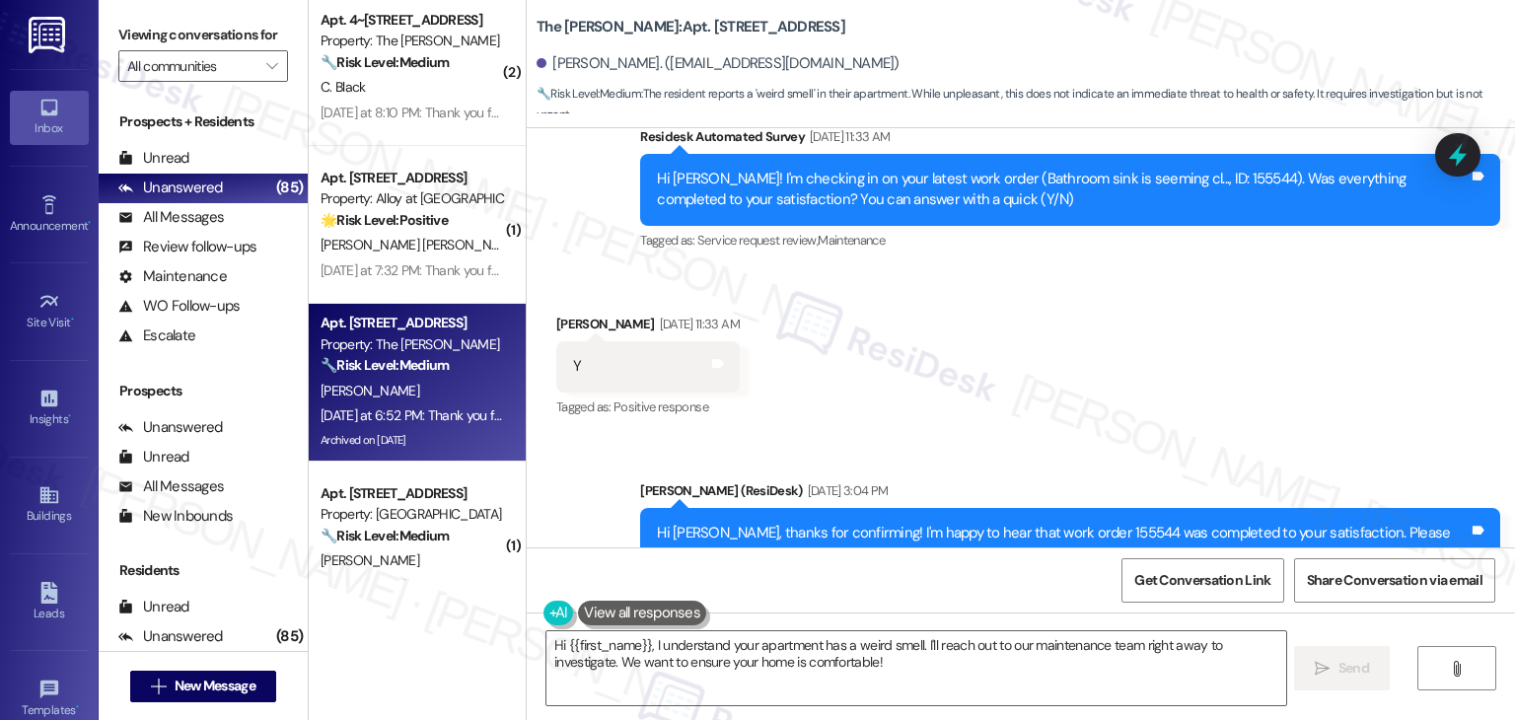
scroll to position [6455, 0]
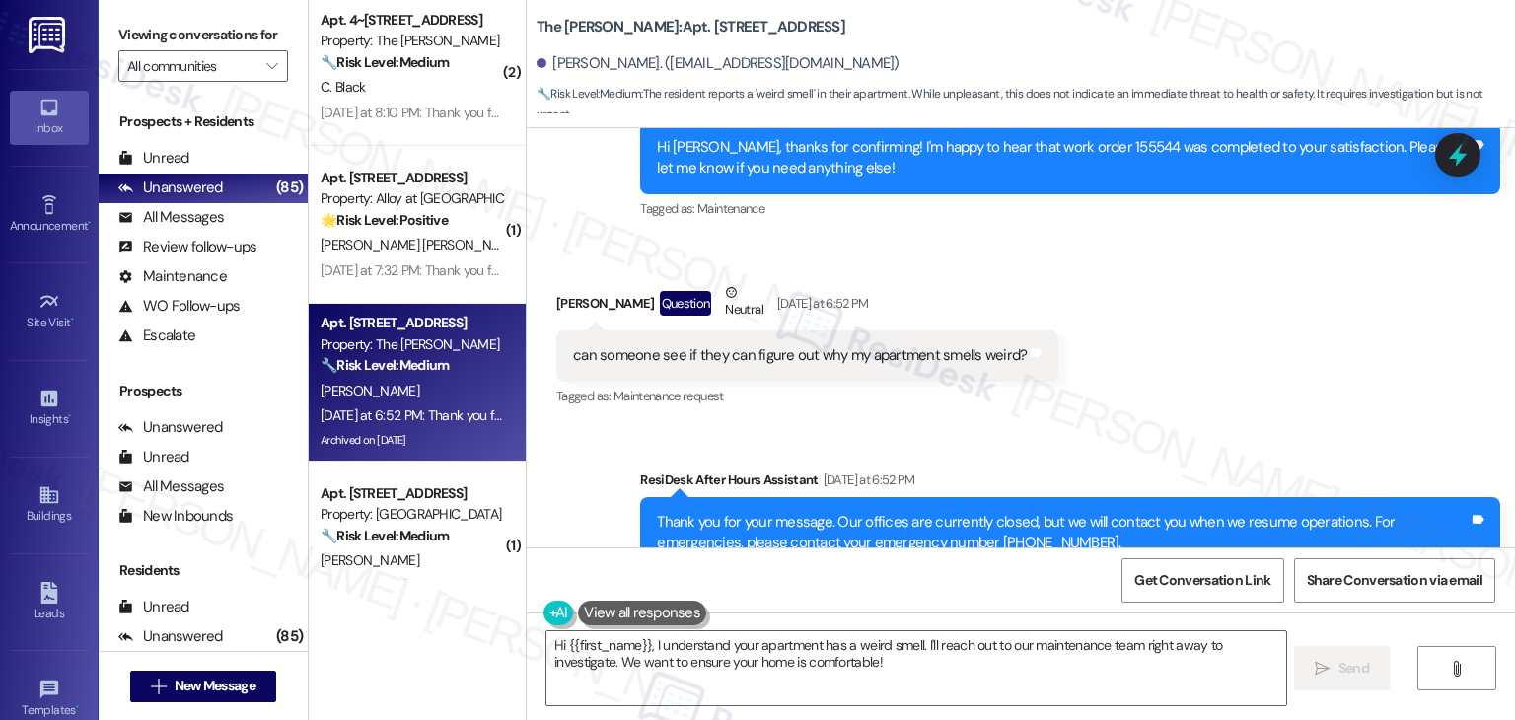
click at [1164, 425] on div "Sent via SMS ResiDesk After Hours Assistant Yesterday at 6:52 PM Thank you for …" at bounding box center [1021, 518] width 988 height 187
click at [828, 330] on div "can someone see if they can figure out why my apartment smells weird? Tags and …" at bounding box center [807, 355] width 502 height 50
copy div "can someone see if they can figure out why my apartment smells weird? Tags and …"
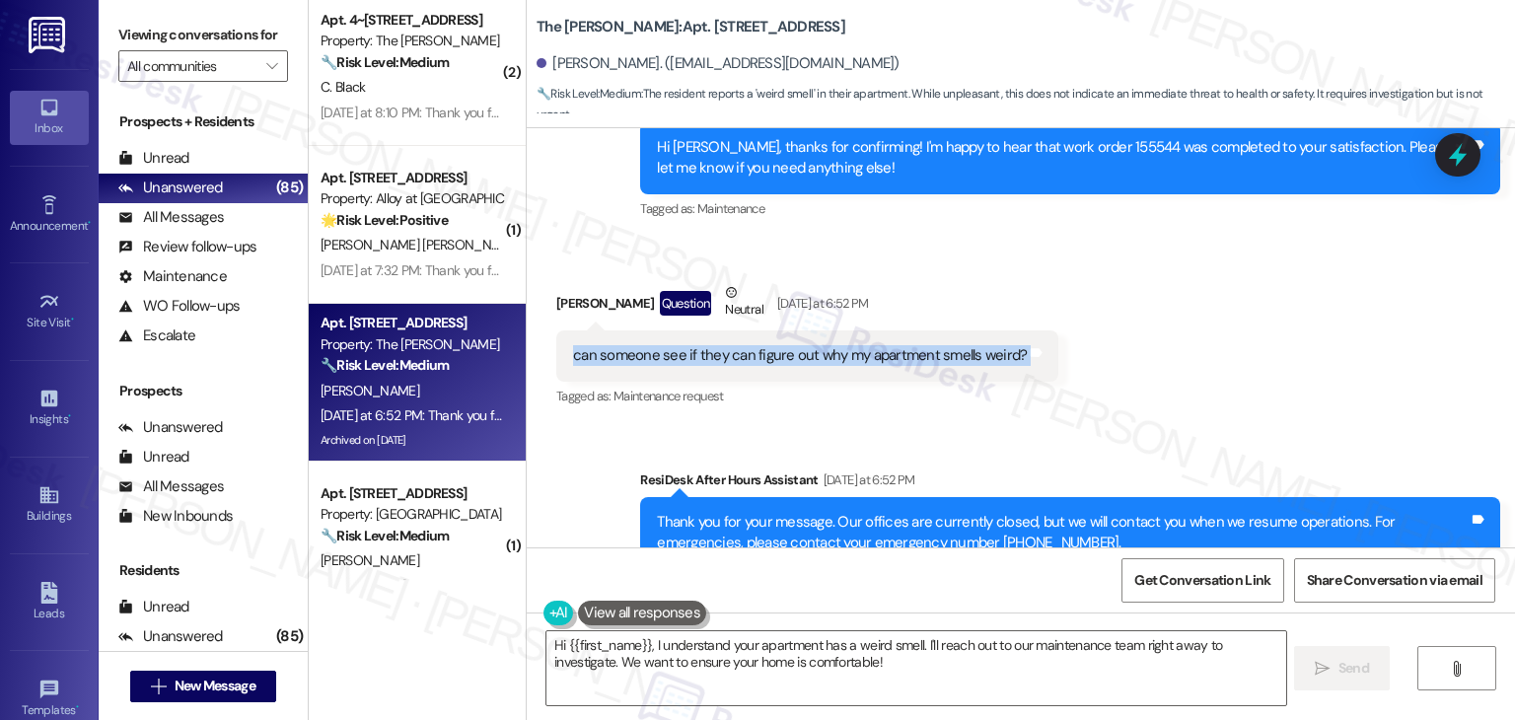
click at [1170, 278] on div "Received via SMS Eric Keefe Question Neutral Yesterday at 6:52 PM can someone s…" at bounding box center [1021, 331] width 988 height 187
click at [1191, 238] on div "Received via SMS Eric Keefe Question Neutral Yesterday at 6:52 PM can someone s…" at bounding box center [1021, 331] width 988 height 187
click at [1191, 242] on div "Received via SMS Eric Keefe Question Neutral Yesterday at 6:52 PM can someone s…" at bounding box center [1021, 331] width 988 height 187
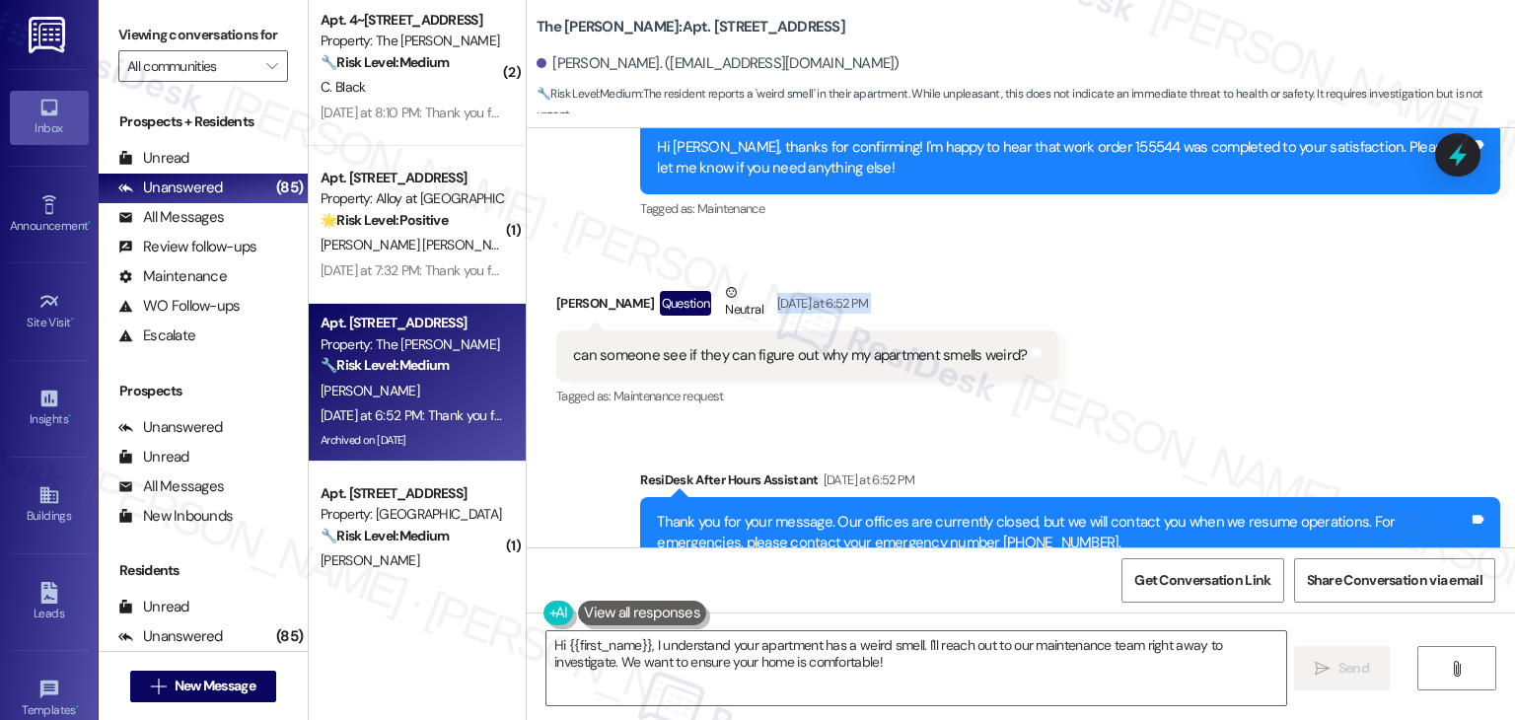
click at [1191, 242] on div "Received via SMS Eric Keefe Question Neutral Yesterday at 6:52 PM can someone s…" at bounding box center [1021, 331] width 988 height 187
click at [1190, 244] on div "Received via SMS Eric Keefe Question Neutral Yesterday at 6:52 PM can someone s…" at bounding box center [1021, 331] width 988 height 187
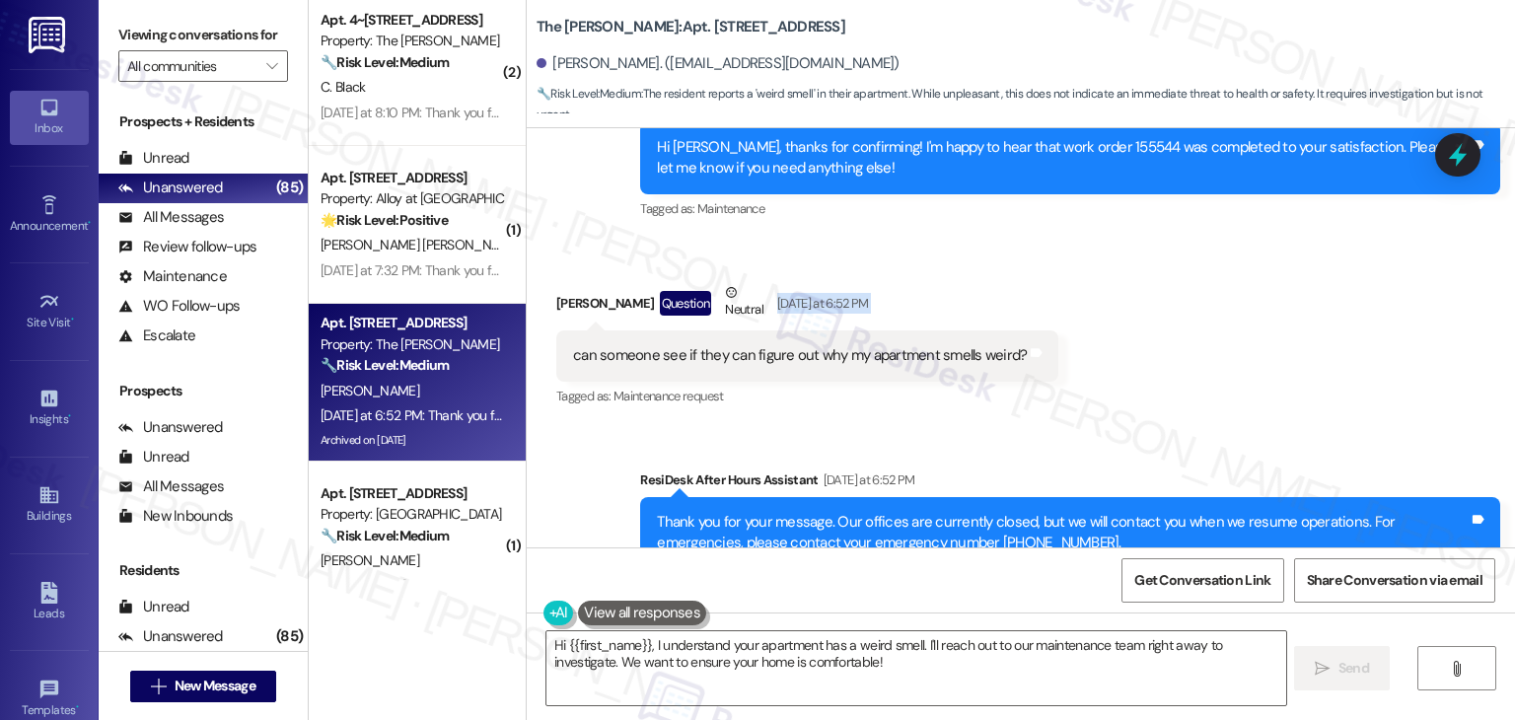
click at [1190, 244] on div "Received via SMS Eric Keefe Question Neutral Yesterday at 6:52 PM can someone s…" at bounding box center [1021, 331] width 988 height 187
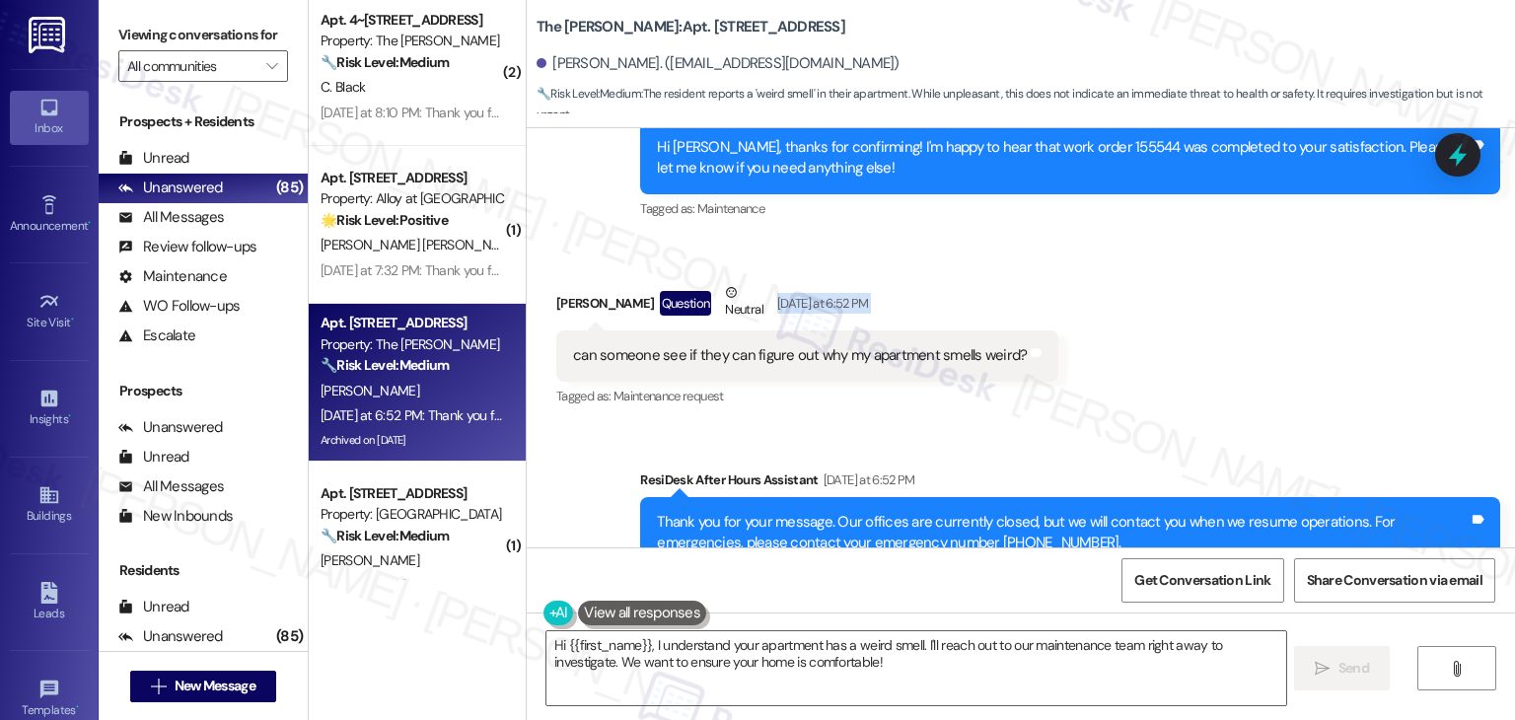
click at [1190, 244] on div "Received via SMS Eric Keefe Question Neutral Yesterday at 6:52 PM can someone s…" at bounding box center [1021, 331] width 988 height 187
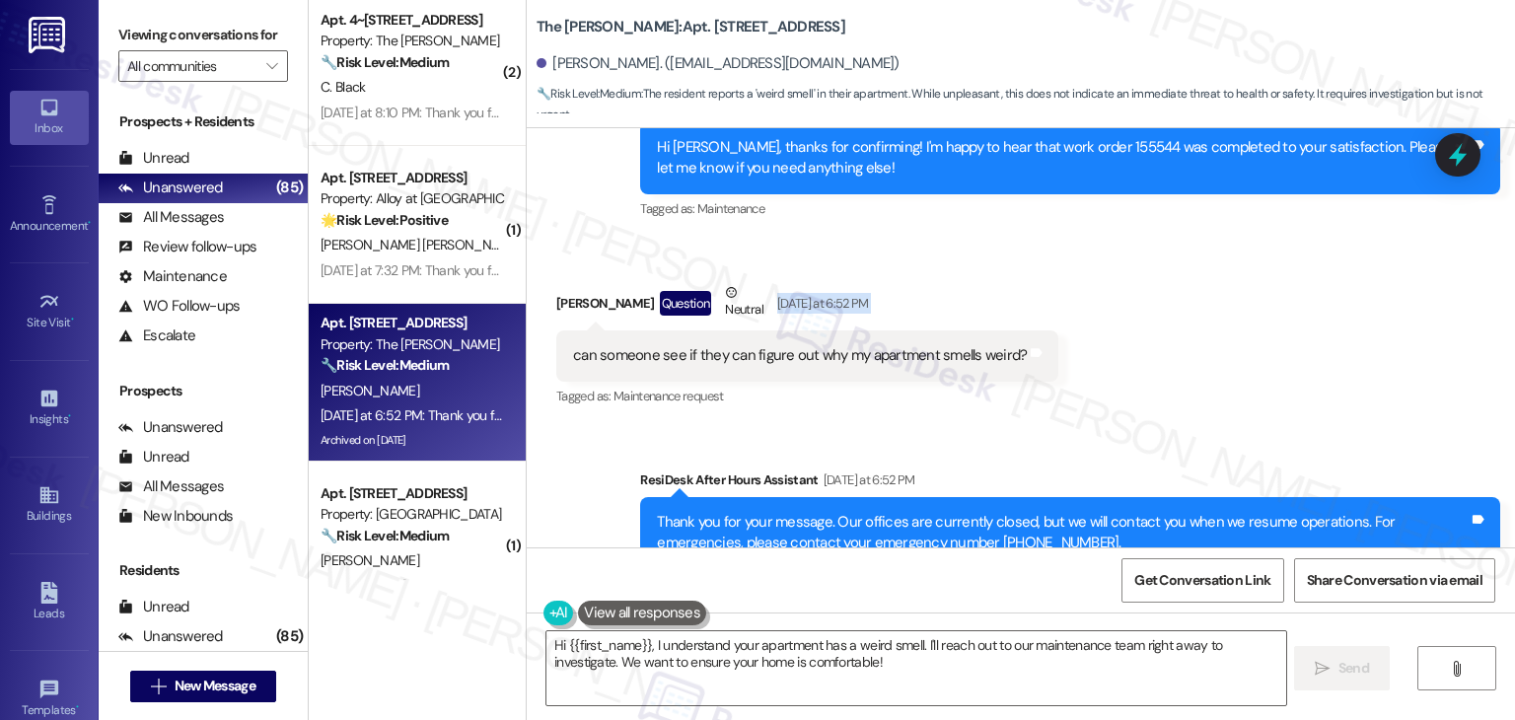
click at [1190, 244] on div "Received via SMS Eric Keefe Question Neutral Yesterday at 6:52 PM can someone s…" at bounding box center [1021, 331] width 988 height 187
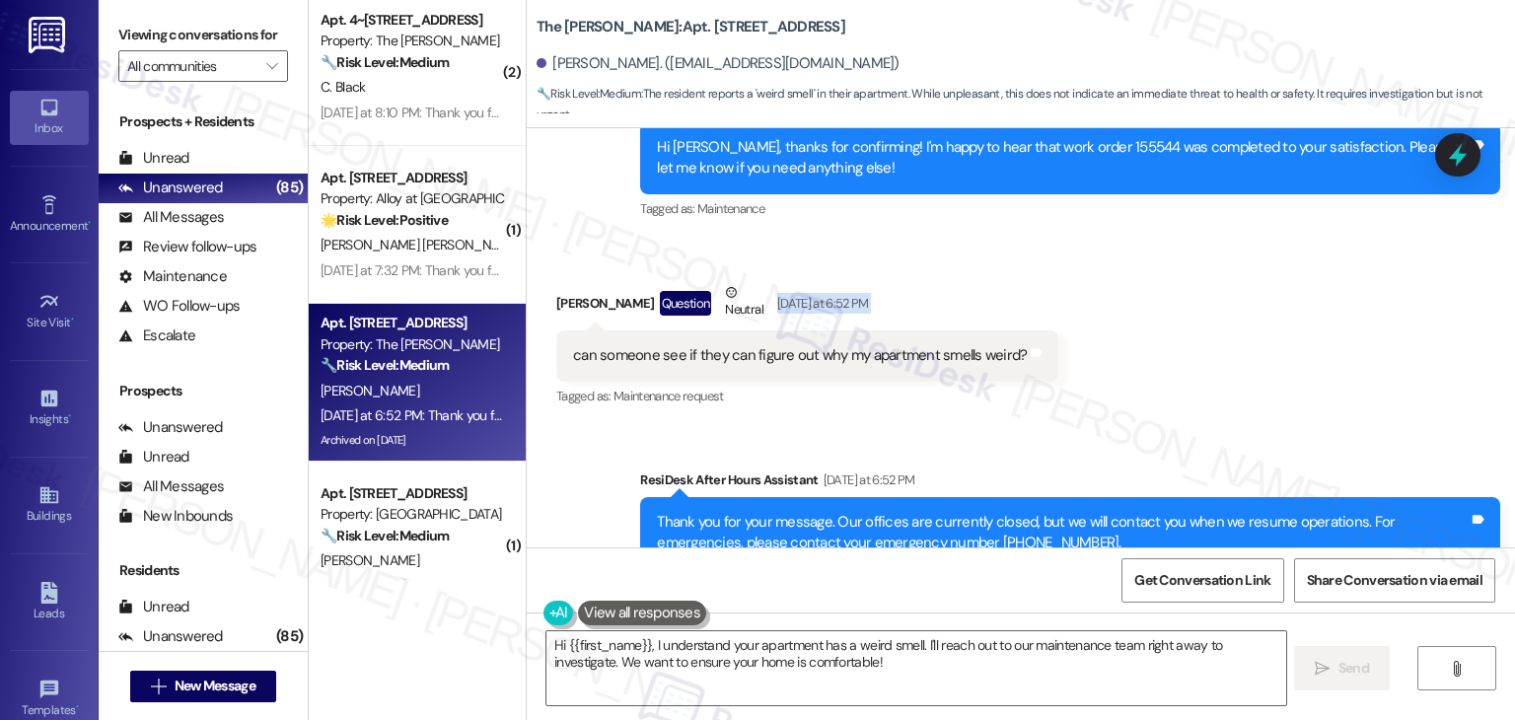
click at [1190, 244] on div "Received via SMS Eric Keefe Question Neutral Yesterday at 6:52 PM can someone s…" at bounding box center [1021, 331] width 988 height 187
click at [1191, 244] on div "Received via SMS Eric Keefe Question Neutral Yesterday at 6:52 PM can someone s…" at bounding box center [1021, 331] width 988 height 187
click at [1196, 309] on div "Received via SMS Eric Keefe Question Neutral Yesterday at 6:52 PM can someone s…" at bounding box center [1021, 331] width 988 height 187
click at [1196, 312] on div "Received via SMS Eric Keefe Question Neutral Yesterday at 6:52 PM can someone s…" at bounding box center [1021, 331] width 988 height 187
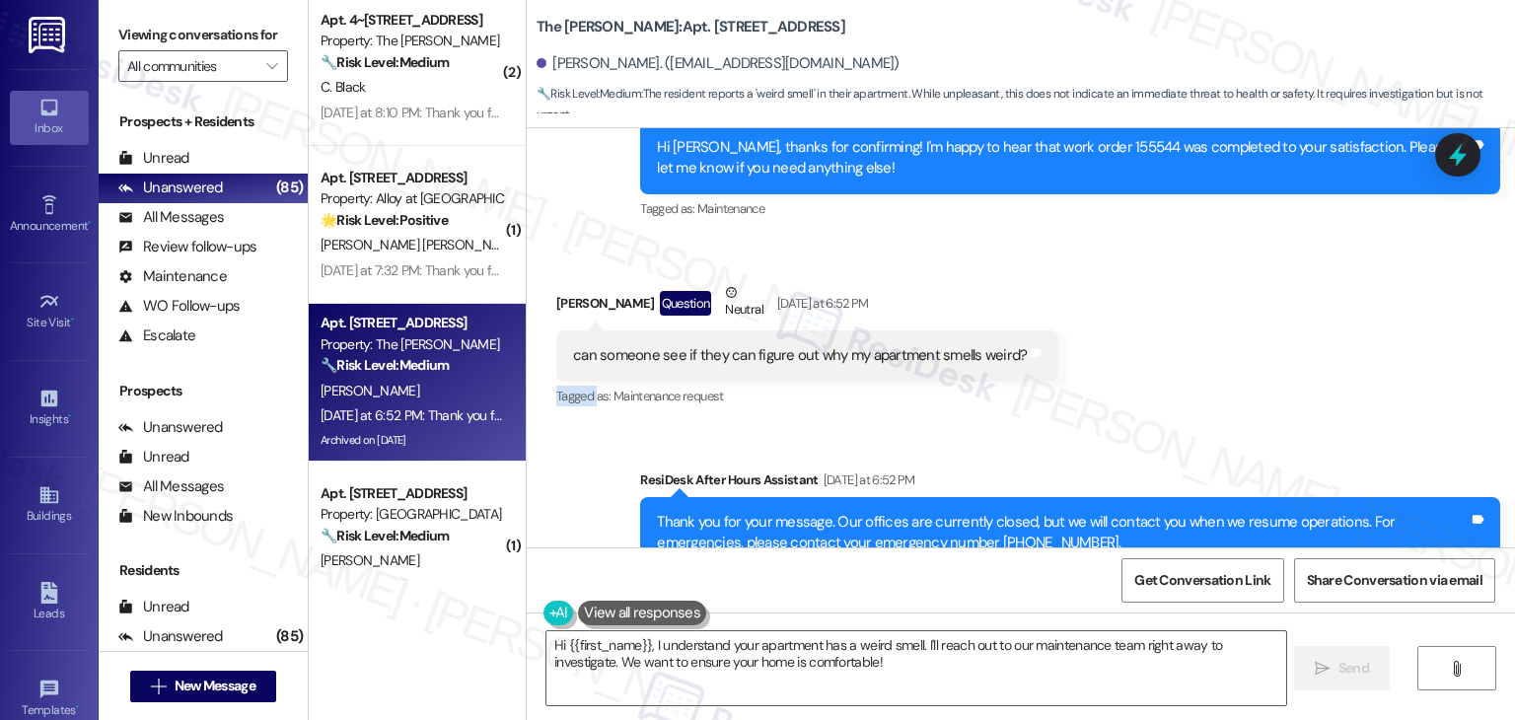
click at [1196, 312] on div "Received via SMS Eric Keefe Question Neutral Yesterday at 6:52 PM can someone s…" at bounding box center [1021, 331] width 988 height 187
click at [1140, 301] on div "Received via SMS Eric Keefe Question Neutral Yesterday at 6:52 PM can someone s…" at bounding box center [1021, 331] width 988 height 187
click at [720, 651] on textarea "Hi {{first_name}}, I understand your apartment has a weird smell. I'll reach ou…" at bounding box center [915, 668] width 739 height 74
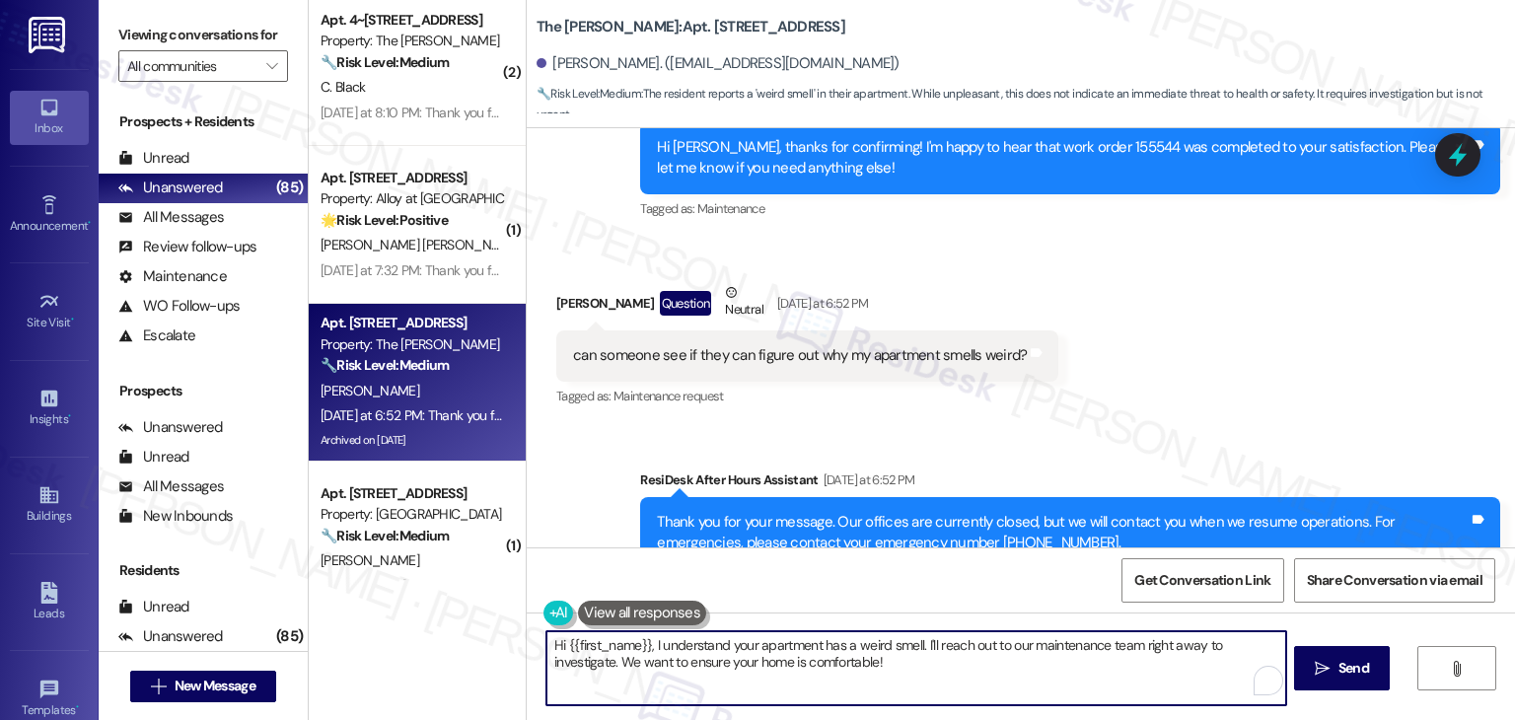
click at [720, 651] on textarea "Hi {{first_name}}, I understand your apartment has a weird smell. I'll reach ou…" at bounding box center [915, 668] width 739 height 74
paste textarea "Eric! I can share this with the site team, but to help them troubleshoot, could…"
type textarea "Hi Eric! I can share this with the site team, but to help them troubleshoot, co…"
click at [1033, 589] on div "Get Conversation Link Share Conversation via email" at bounding box center [1021, 579] width 988 height 65
click at [1183, 664] on textarea "Hi Eric! I can share this with the site team, but to help them troubleshoot, co…" at bounding box center [915, 668] width 739 height 74
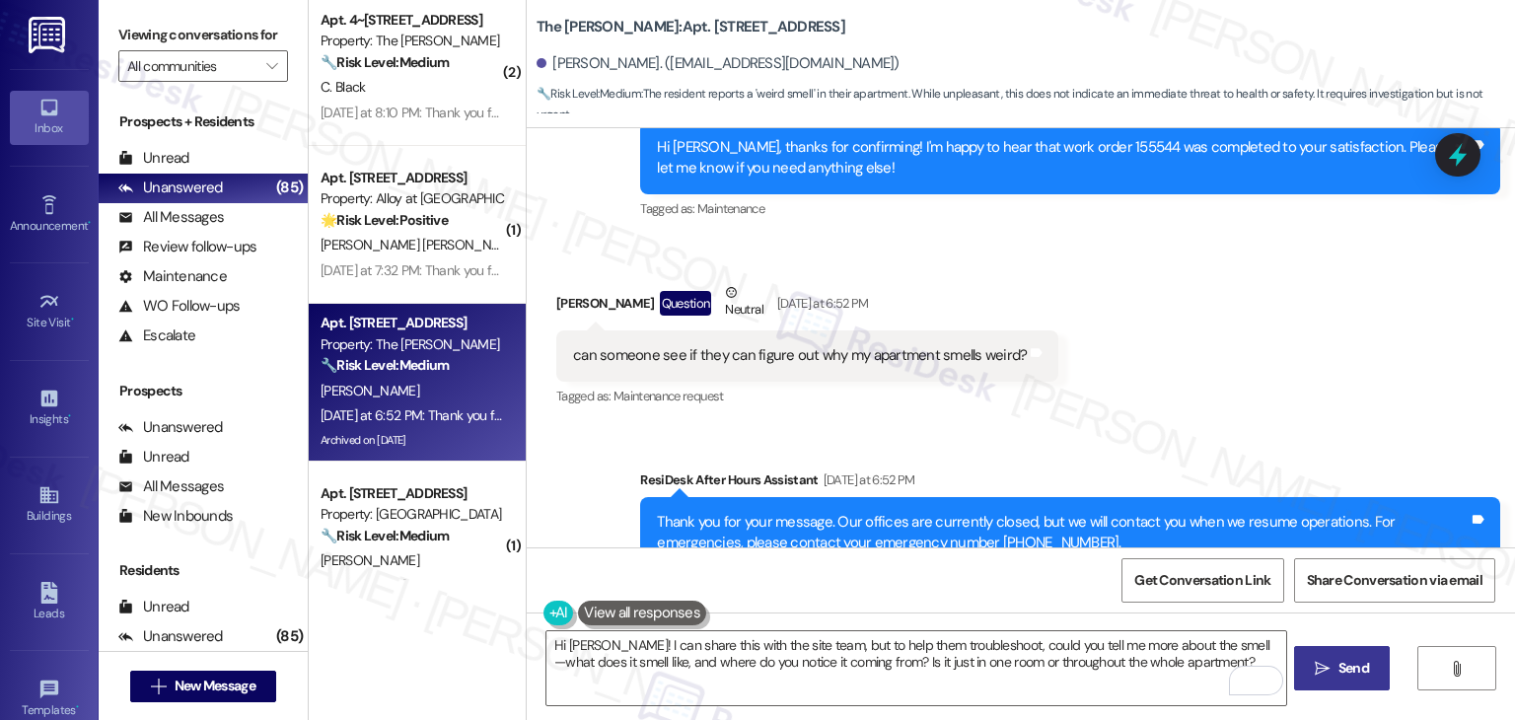
click at [1360, 672] on span "Send" at bounding box center [1353, 668] width 31 height 21
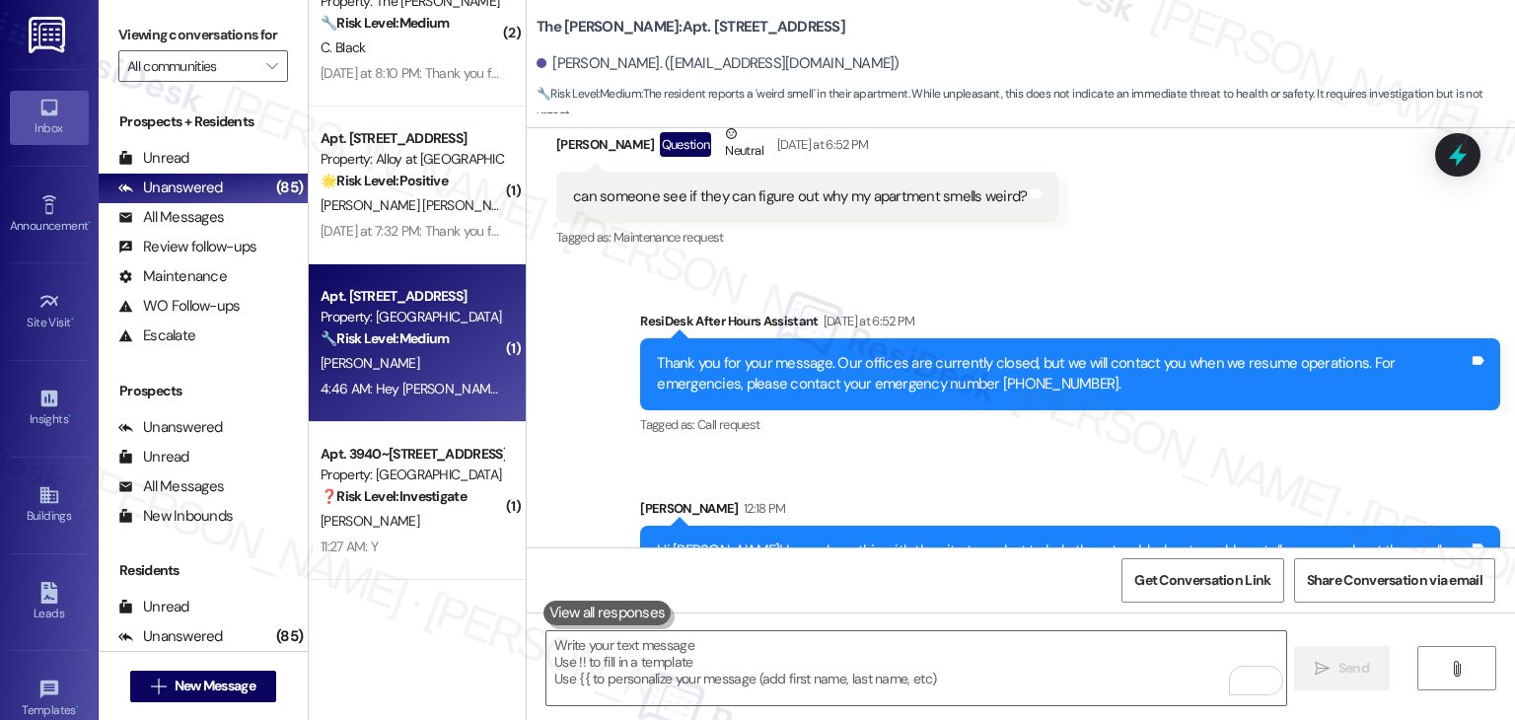
scroll to position [7212, 0]
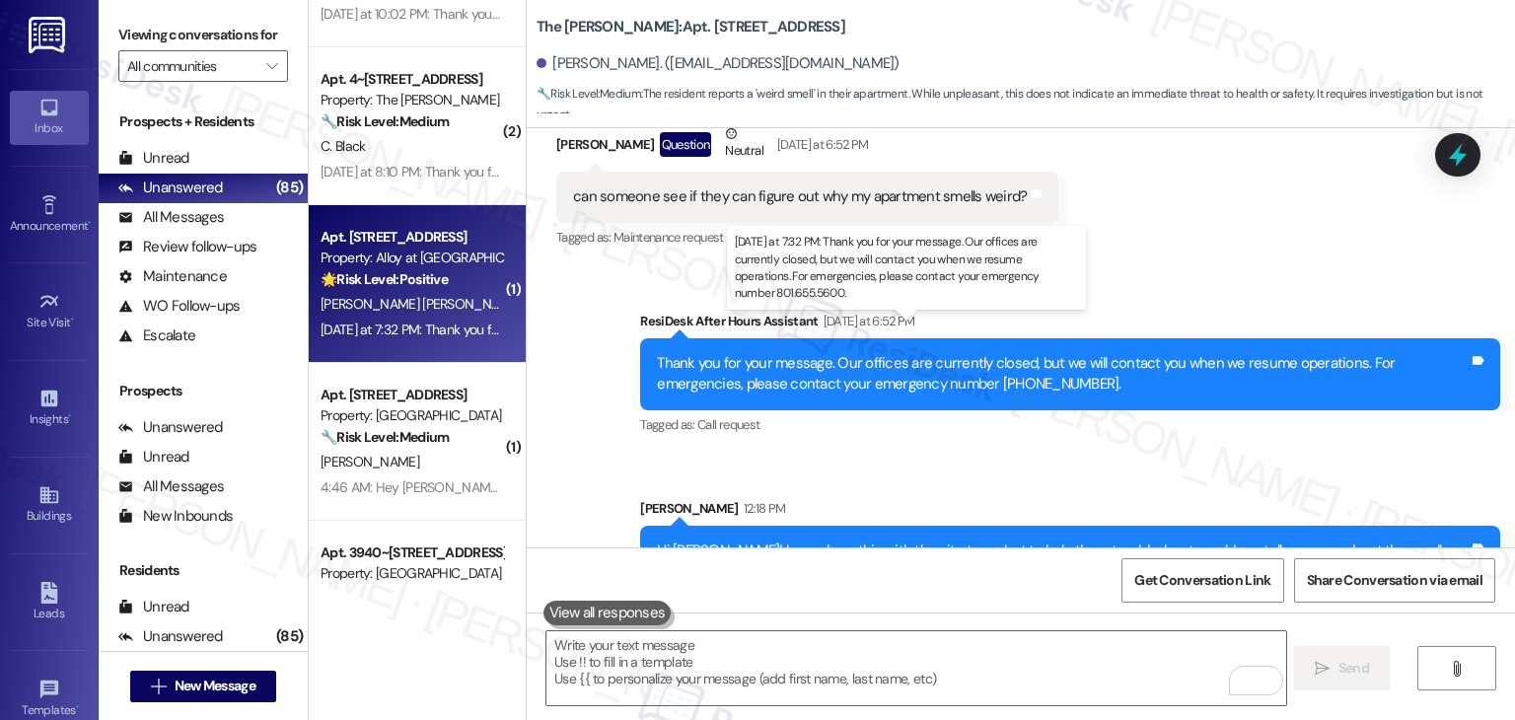
click at [432, 325] on div "Yesterday at 7:32 PM: Thank you for your message. Our offices are currently clo…" at bounding box center [913, 330] width 1184 height 18
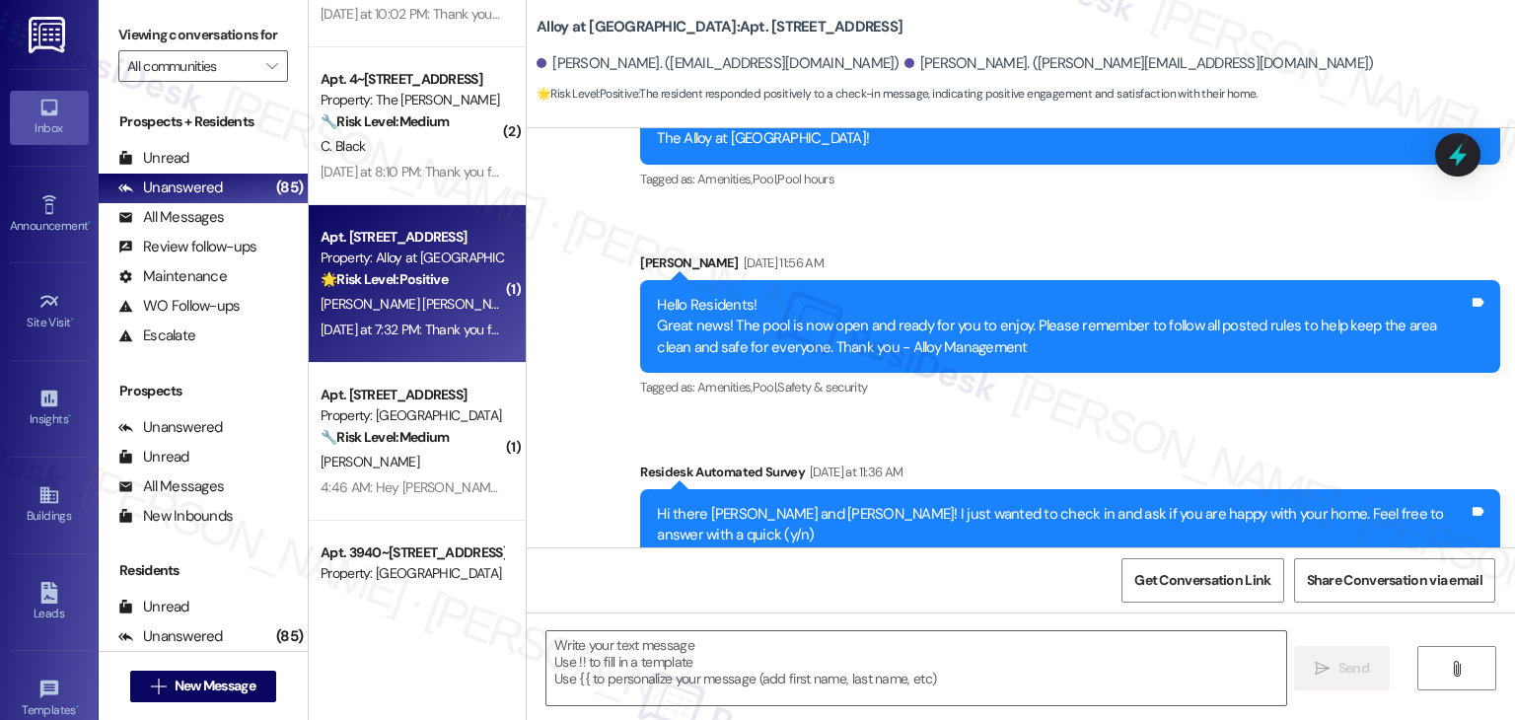
type textarea "Fetching suggested responses. Please feel free to read through the conversation…"
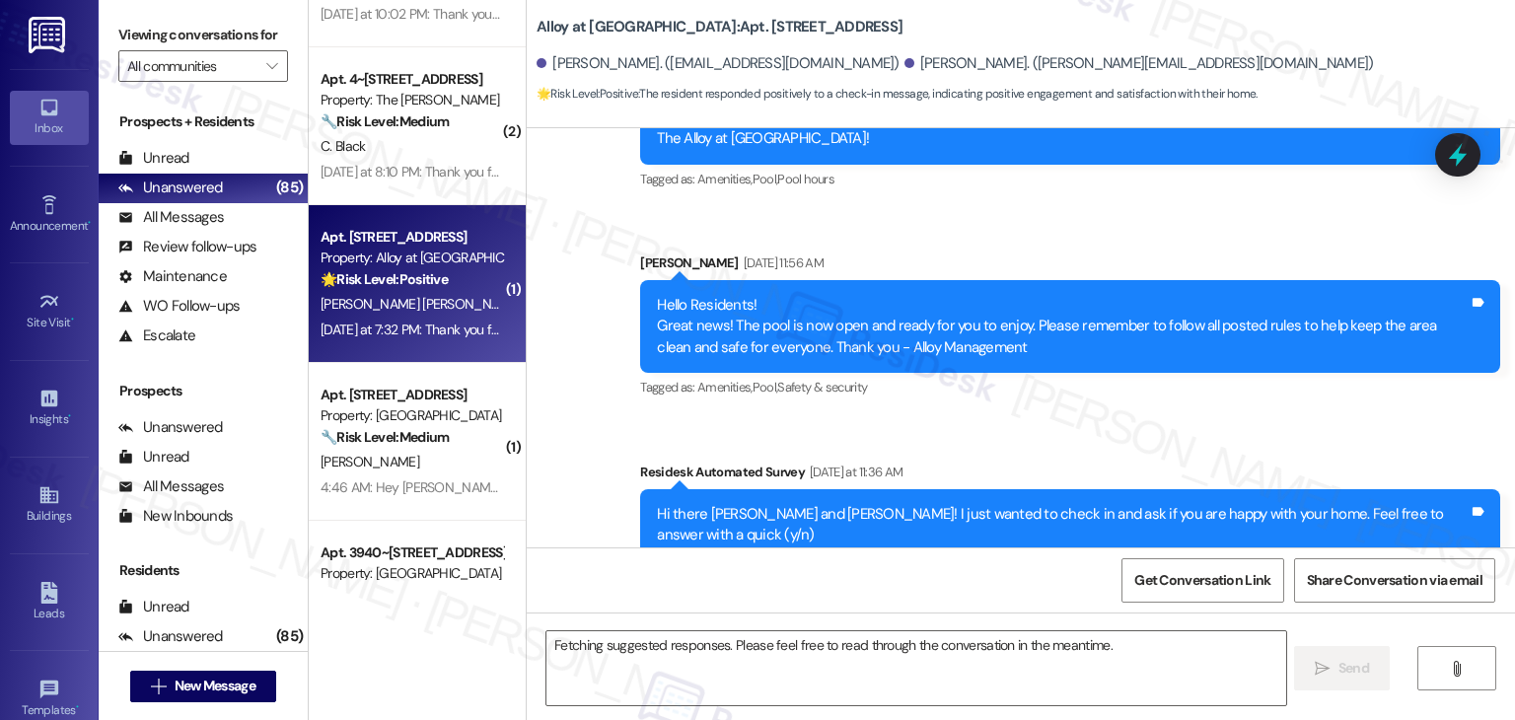
scroll to position [714, 0]
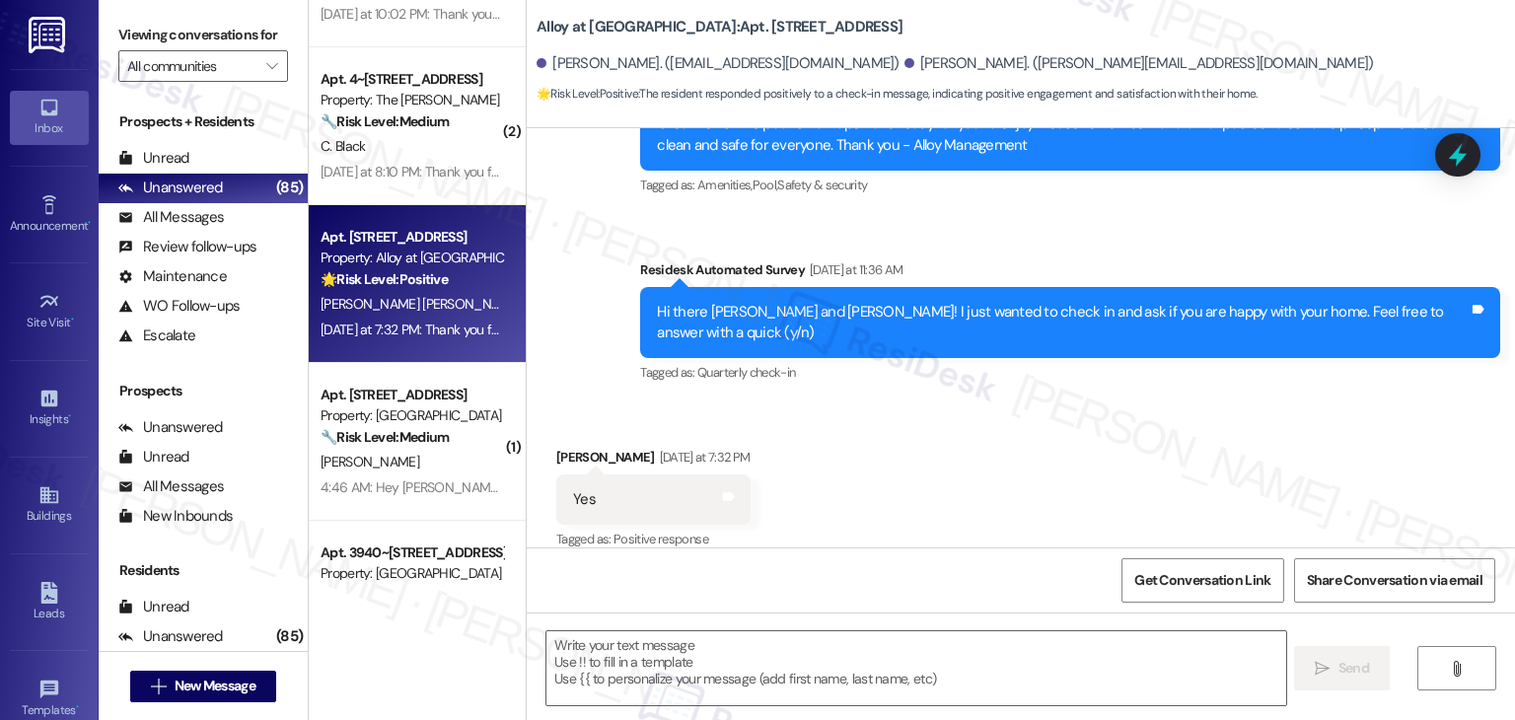
click at [966, 491] on div "Received via SMS Alba Cortazar Rios Yesterday at 7:32 PM Yes Tags and notes Tag…" at bounding box center [1021, 485] width 988 height 167
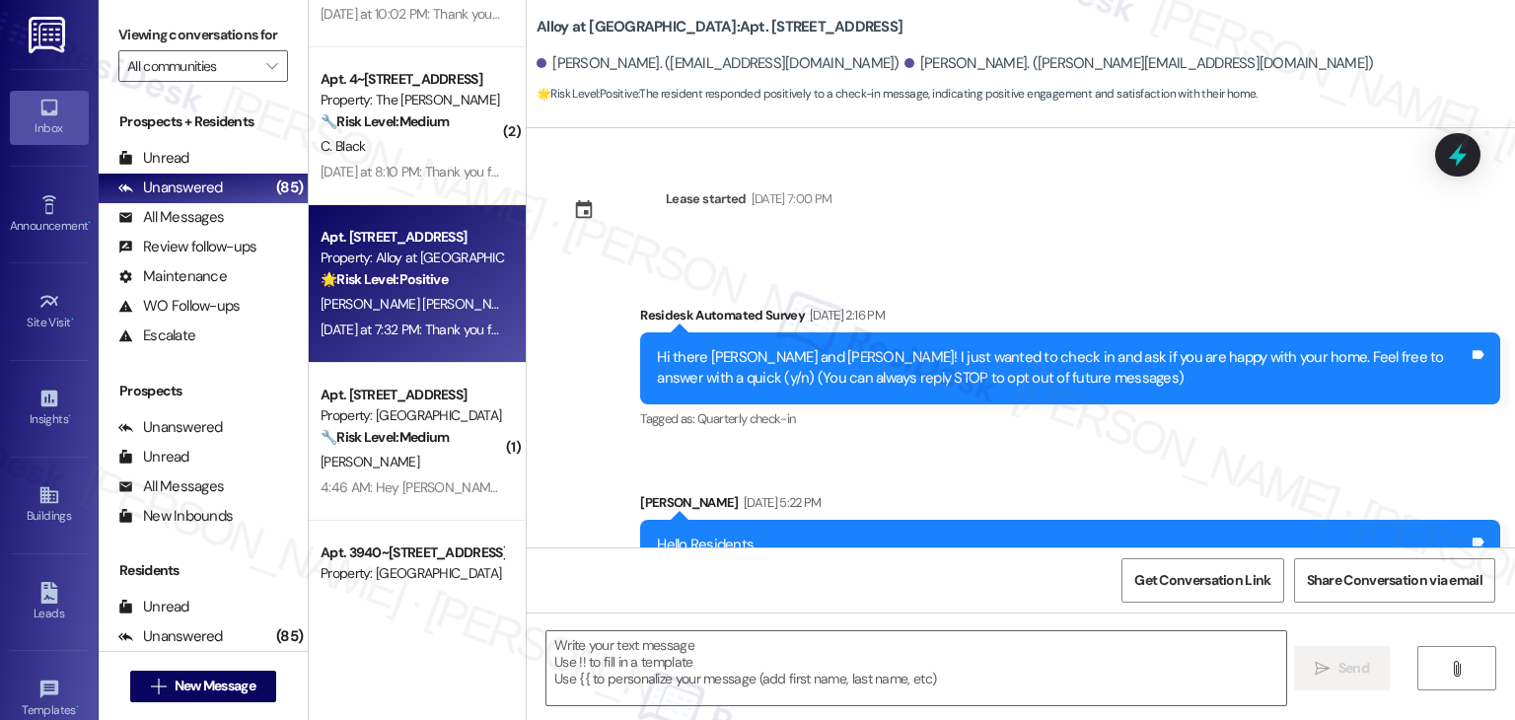
scroll to position [903, 0]
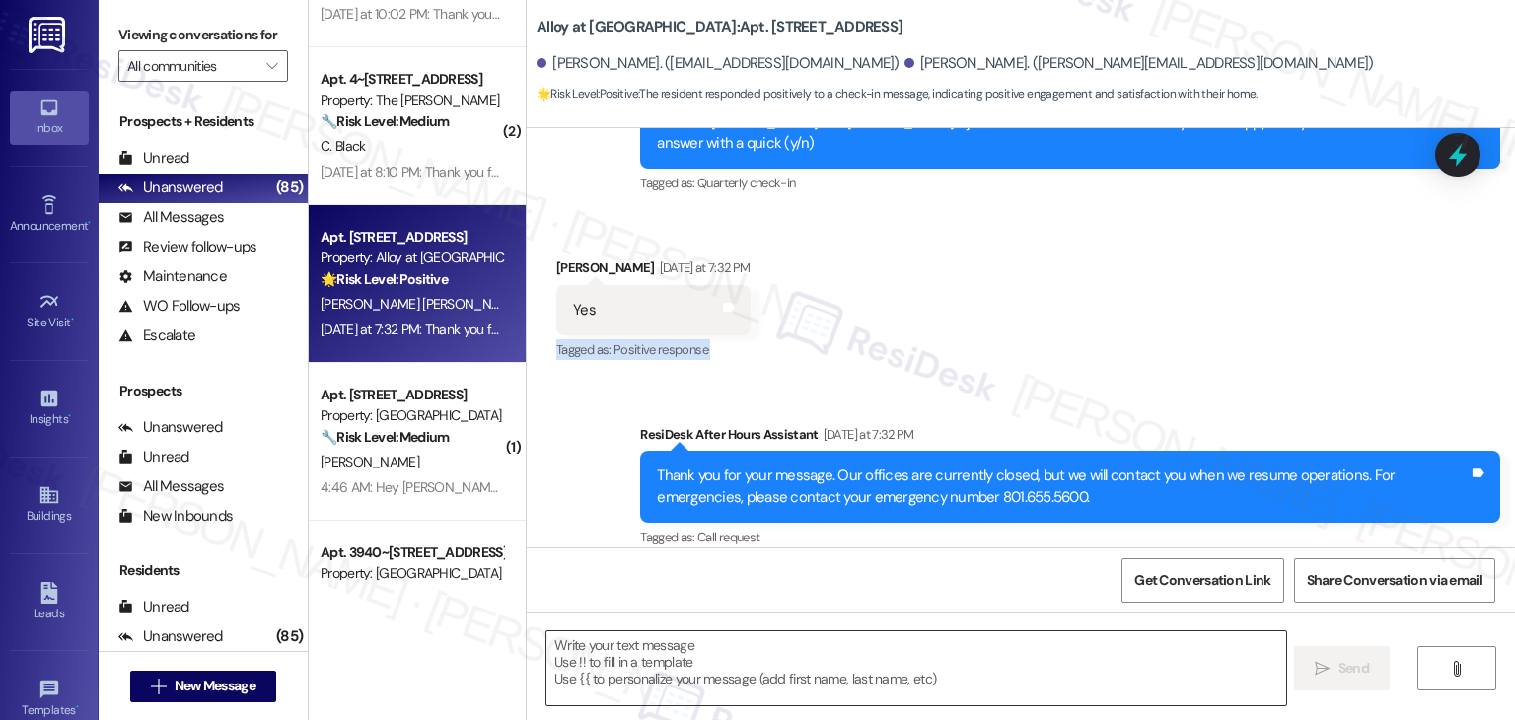
click at [638, 645] on textarea at bounding box center [915, 668] width 739 height 74
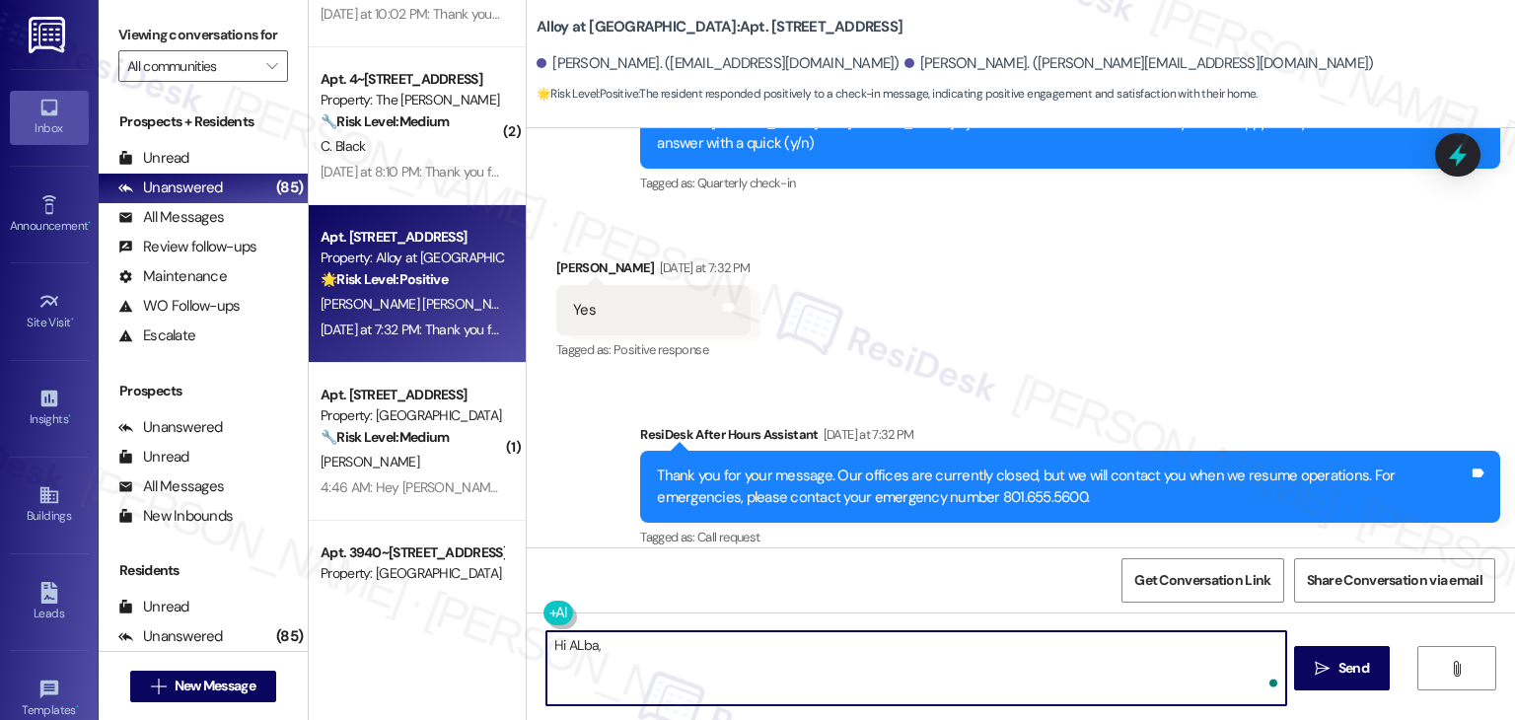
paste textarea "I'm so glad to hear you're happy with your home. We always strive to create a g…"
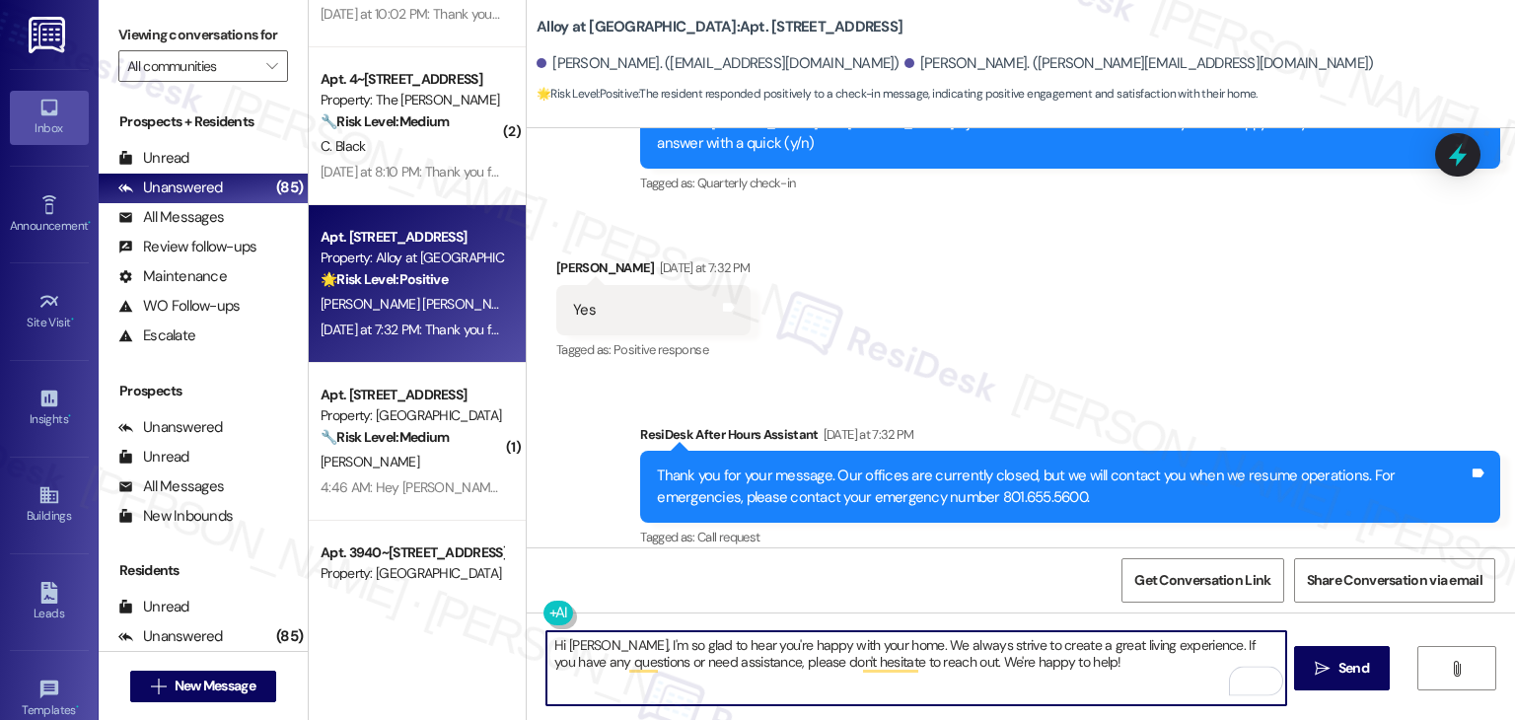
click at [569, 640] on textarea "Hi ALba, I'm so glad to hear you're happy with your home. We always strive to c…" at bounding box center [915, 668] width 739 height 74
type textarea "Hi Alba, I'm so glad to hear you're happy with your home. We always strive to c…"
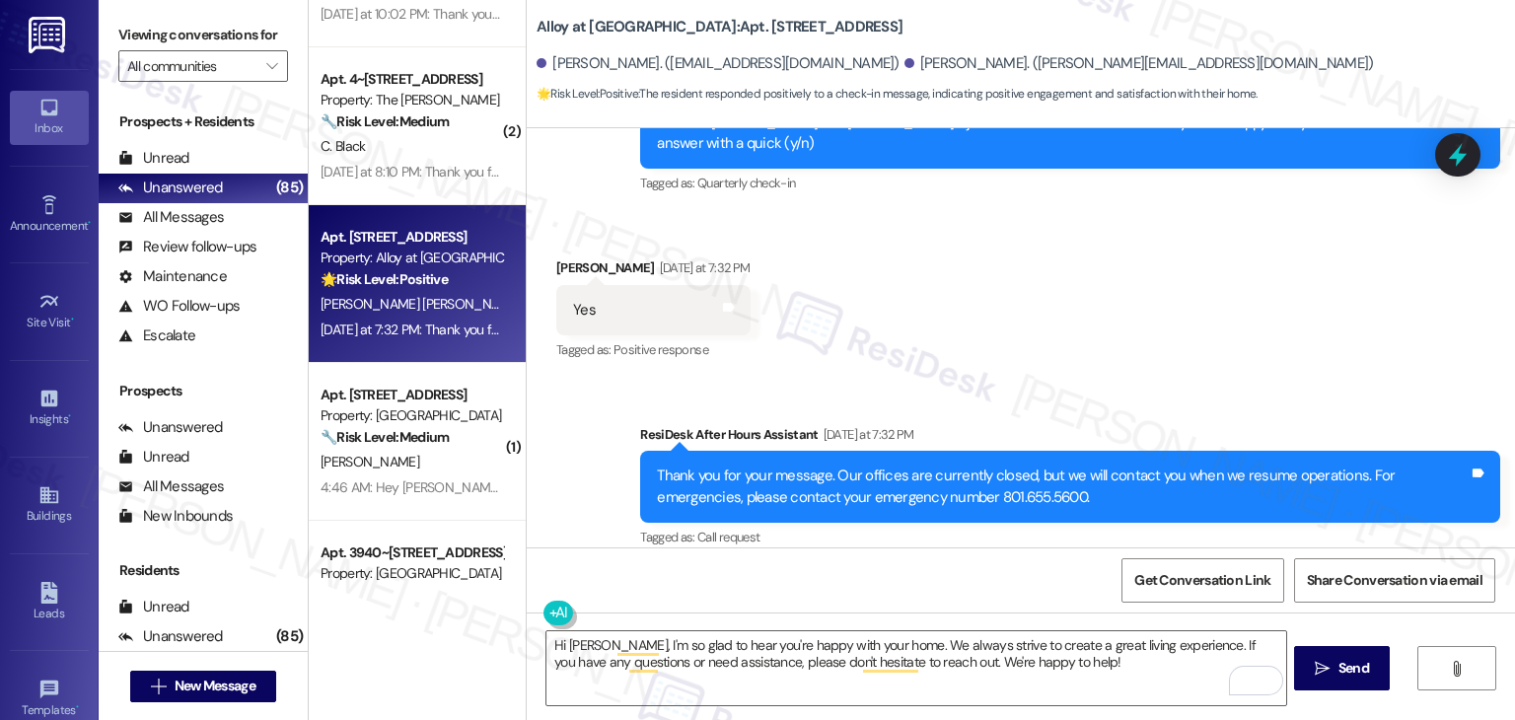
click at [835, 579] on div "Get Conversation Link Share Conversation via email" at bounding box center [1021, 579] width 988 height 65
click at [835, 581] on div "Get Conversation Link Share Conversation via email" at bounding box center [1021, 579] width 988 height 65
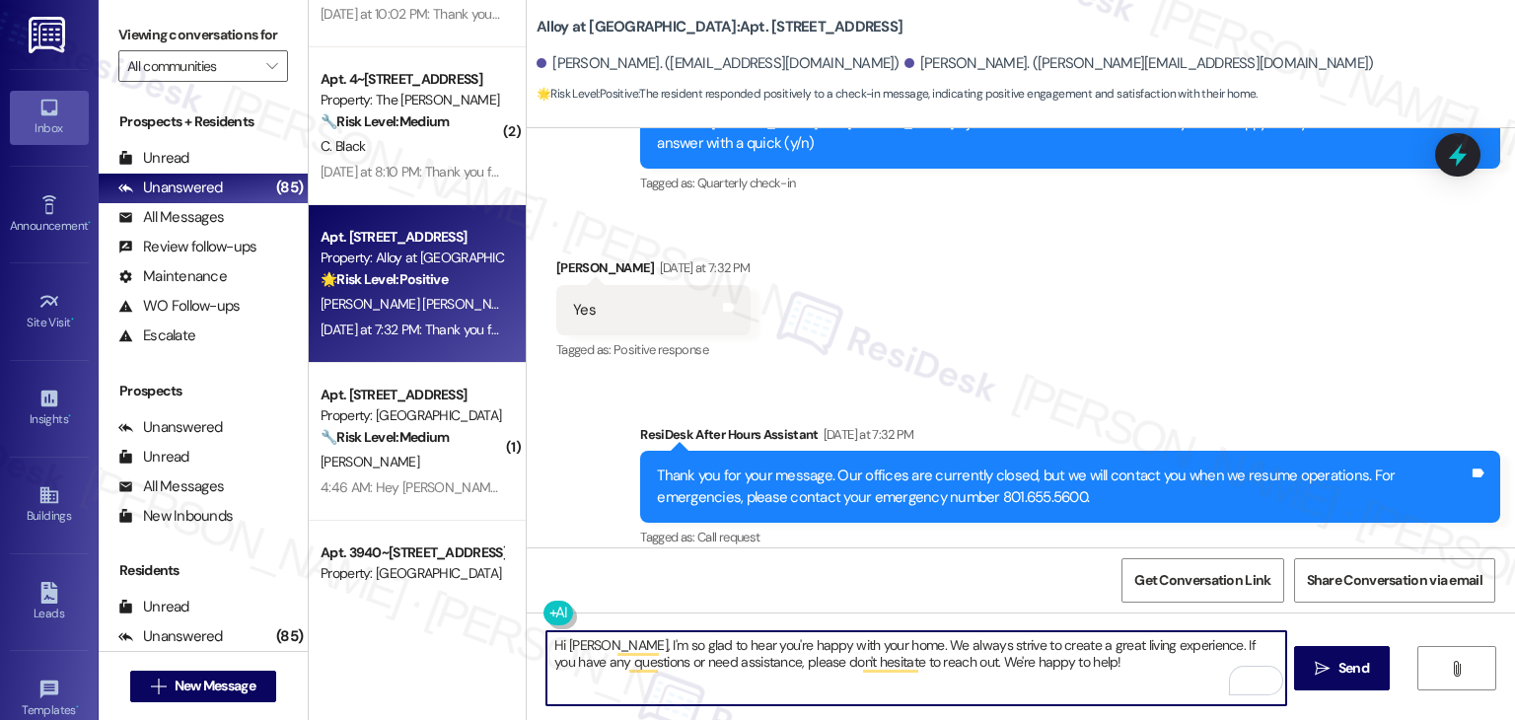
click at [1045, 660] on textarea "Hi Alba, I'm so glad to hear you're happy with your home. We always strive to c…" at bounding box center [915, 668] width 739 height 74
click at [1030, 632] on textarea "Hi Alba, I'm so glad to hear you're happy with your home. We always strive to c…" at bounding box center [915, 668] width 739 height 74
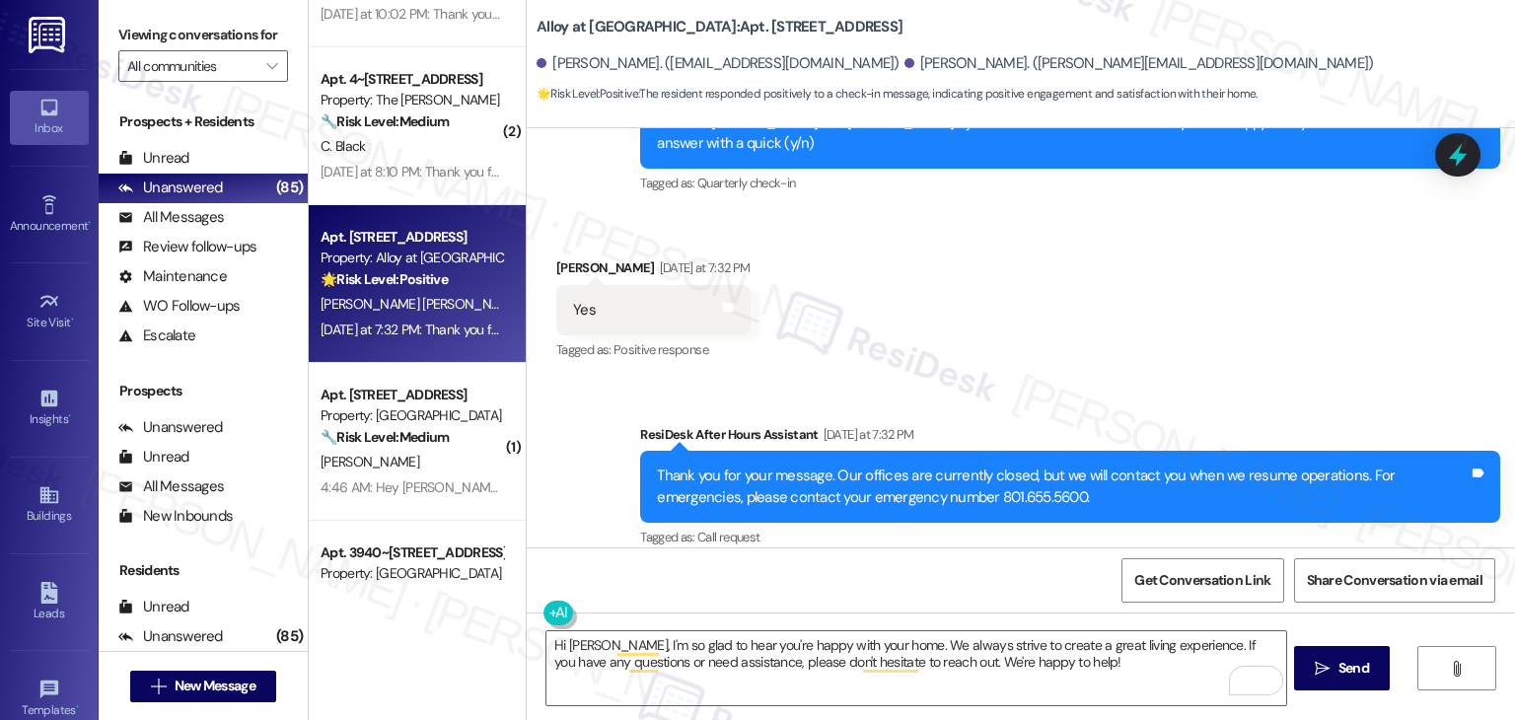
click at [1029, 593] on div "Get Conversation Link Share Conversation via email" at bounding box center [1021, 579] width 988 height 65
click at [1041, 660] on textarea "Hi Alba, I'm so glad to hear you're happy with your home. We always strive to c…" at bounding box center [915, 668] width 739 height 74
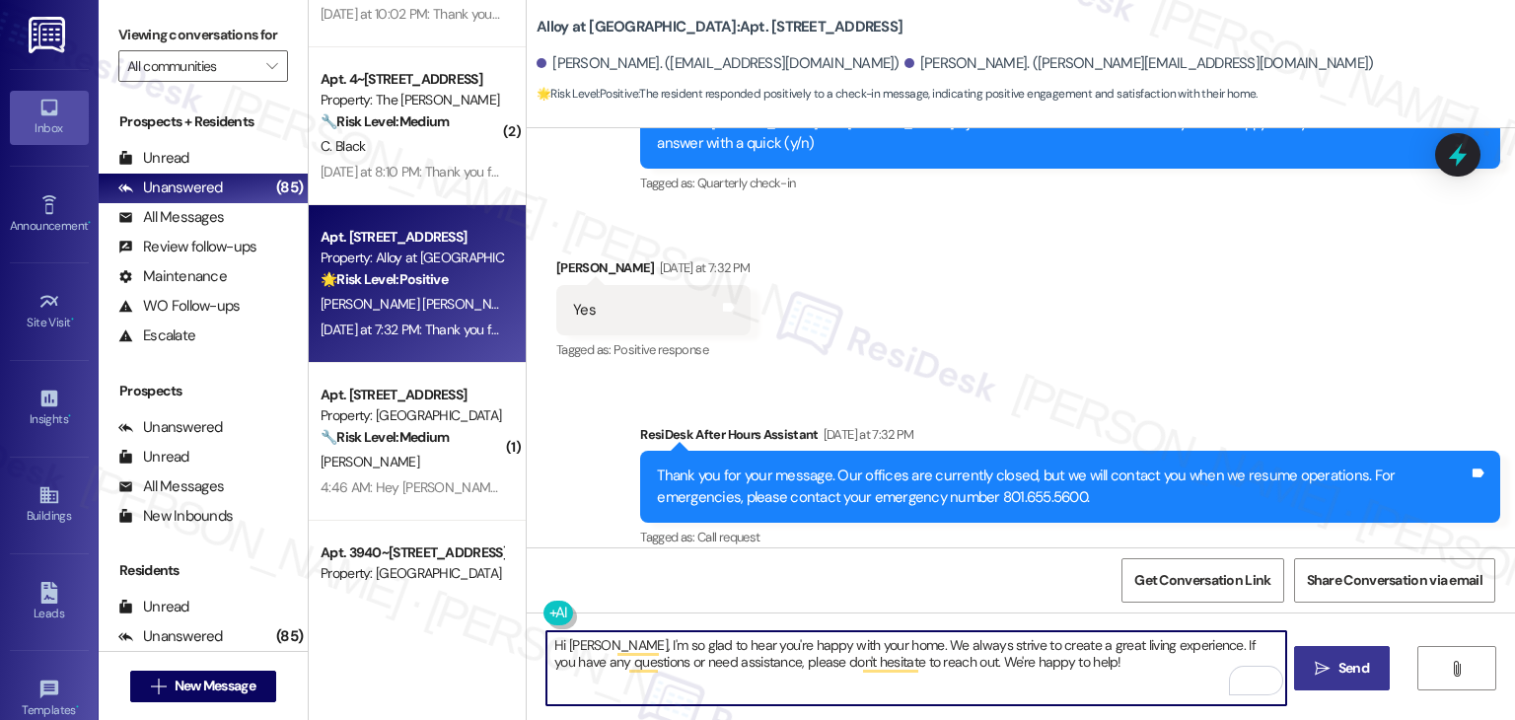
click at [1345, 676] on span "Send" at bounding box center [1353, 668] width 31 height 21
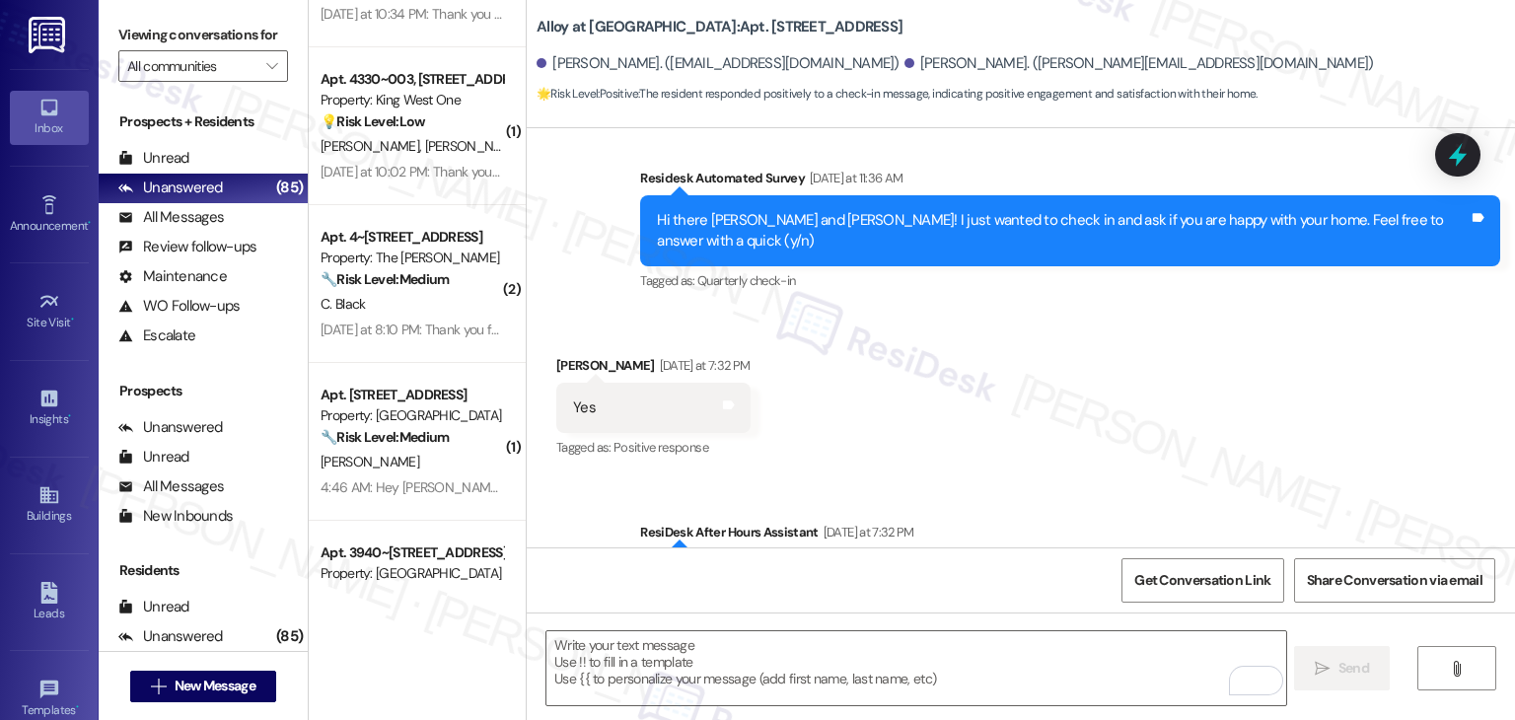
scroll to position [1061, 0]
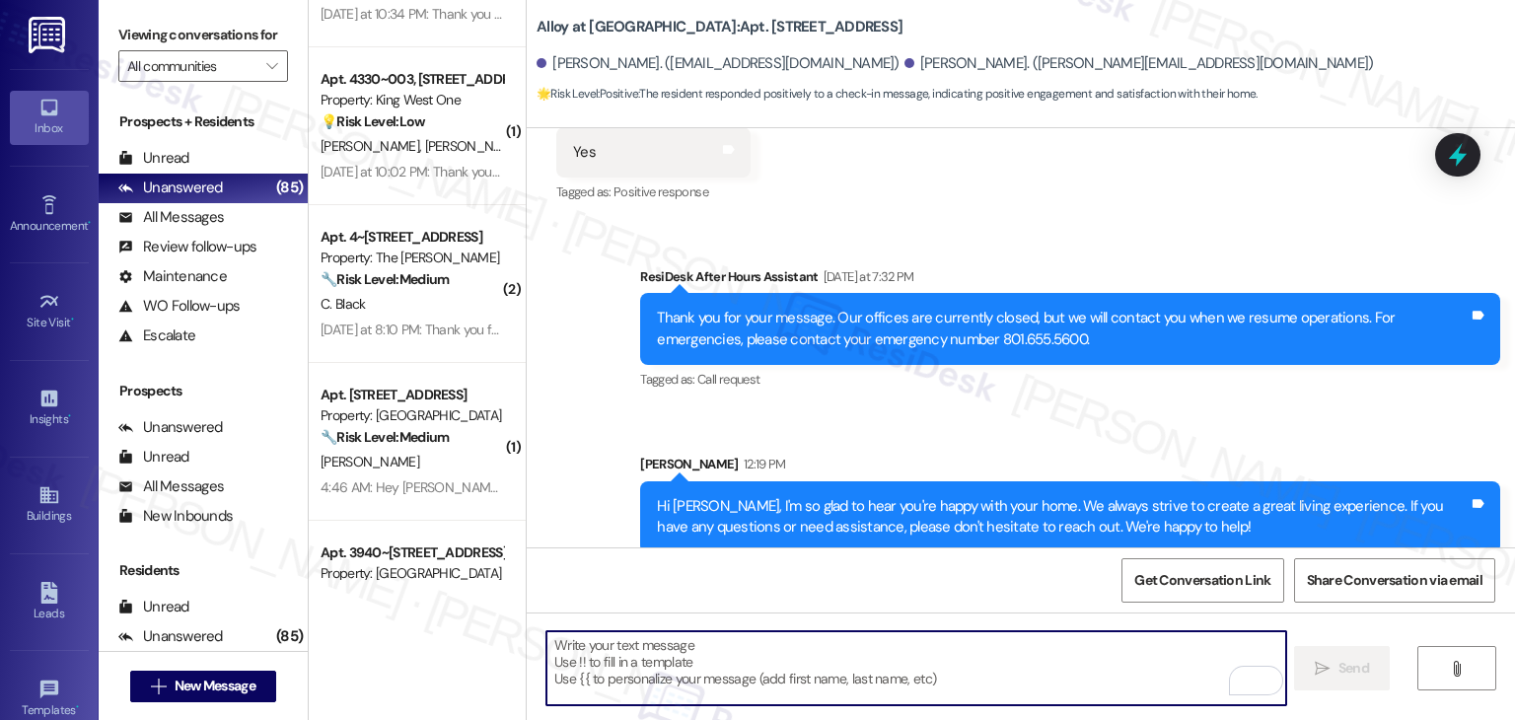
click at [727, 667] on textarea "To enrich screen reader interactions, please activate Accessibility in Grammarl…" at bounding box center [915, 668] width 739 height 74
paste textarea "We’d also really appreciate it if you could share your experience in a review, …"
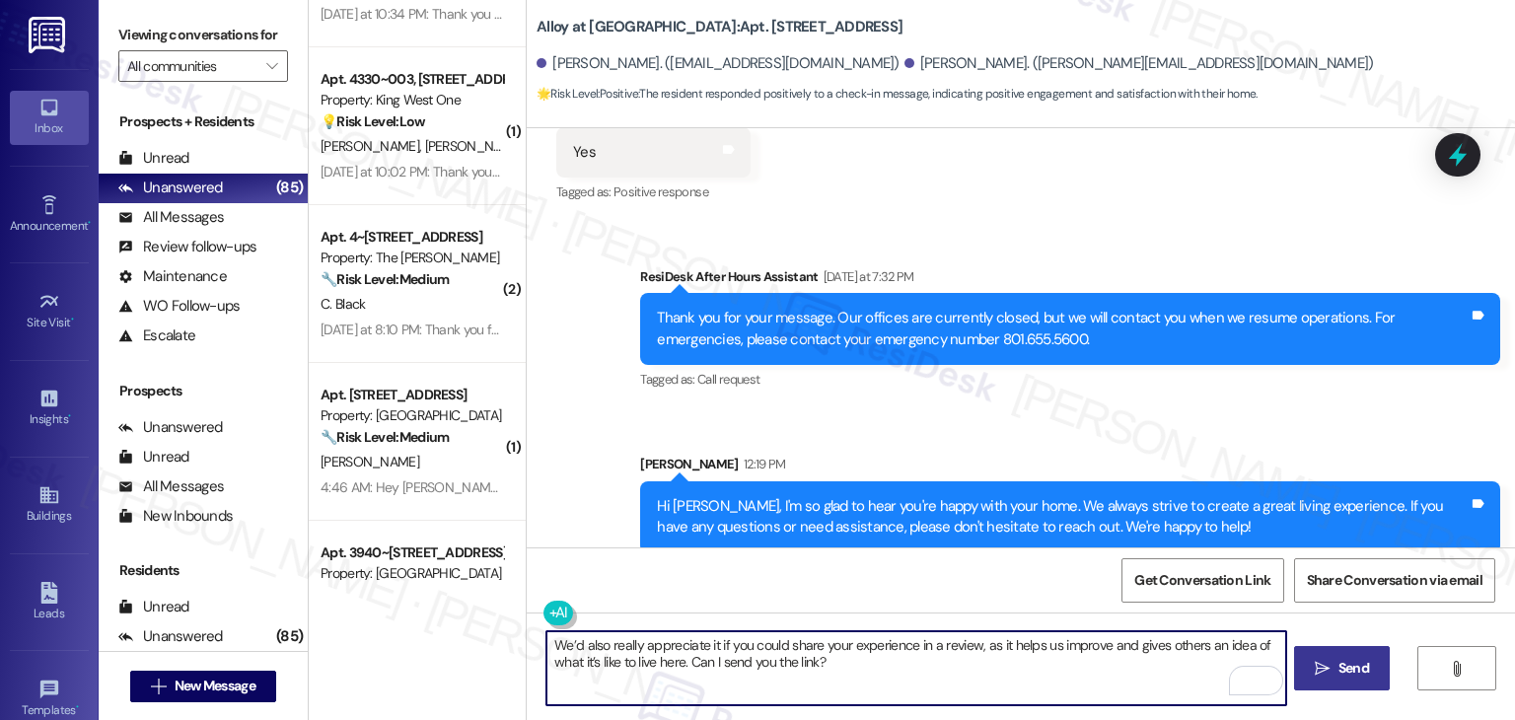
type textarea "We’d also really appreciate it if you could share your experience in a review, …"
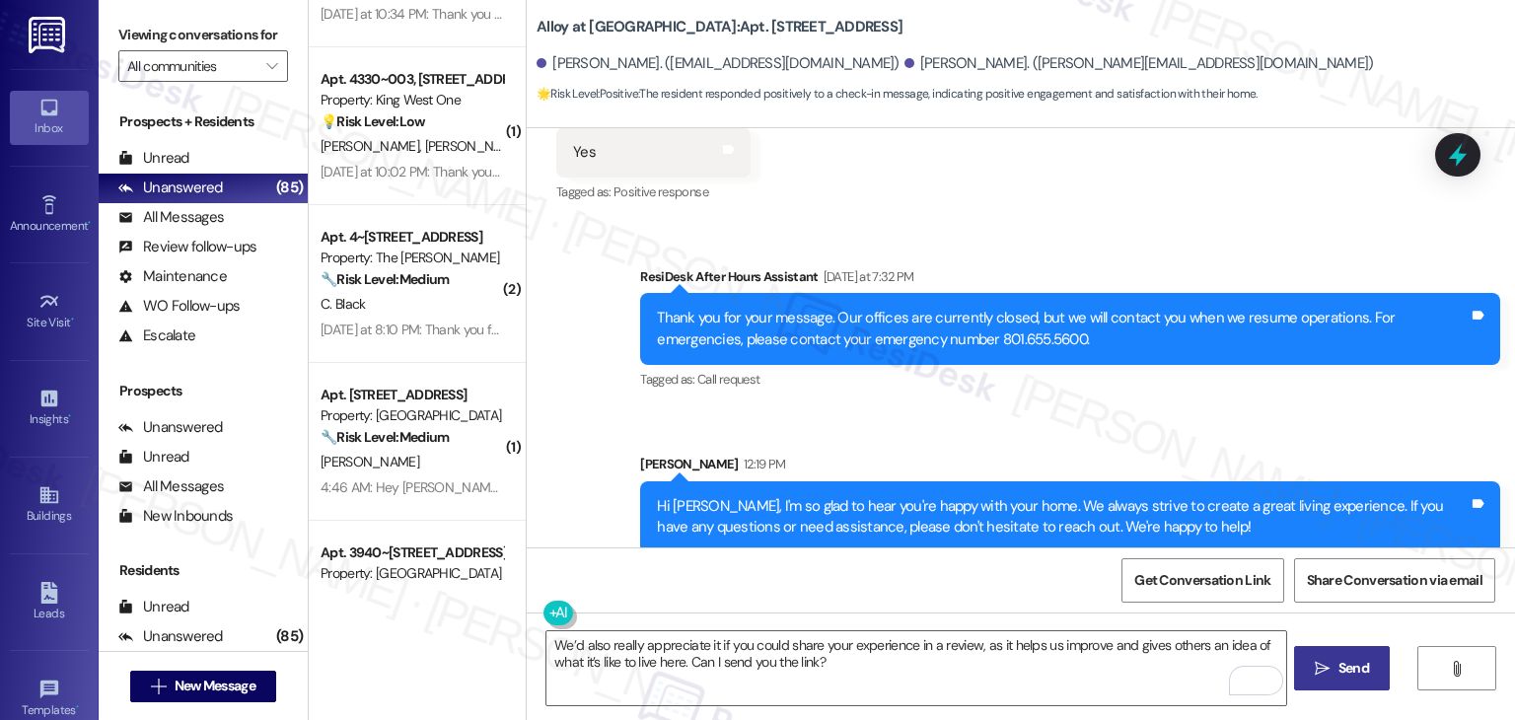
click at [974, 591] on div "Get Conversation Link Share Conversation via email" at bounding box center [1021, 579] width 988 height 65
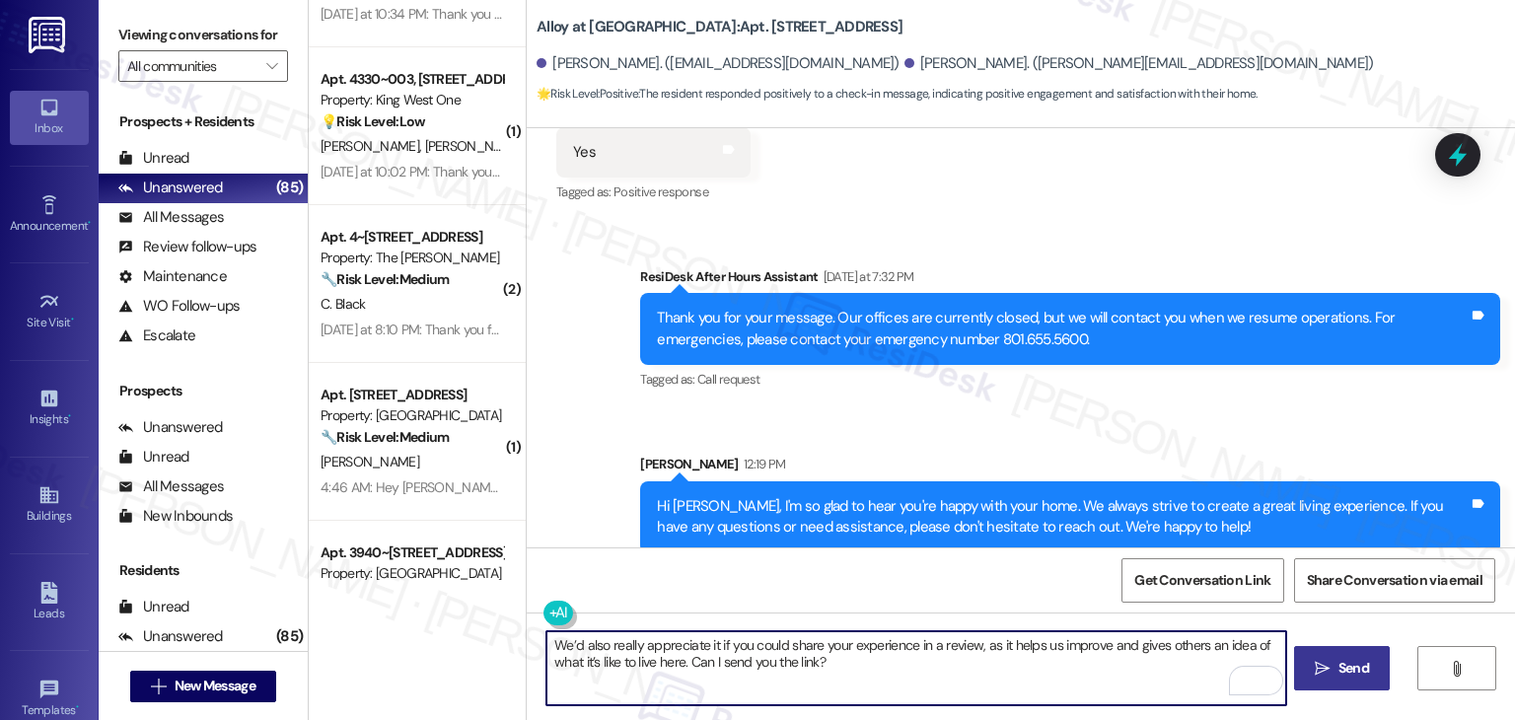
click at [983, 658] on textarea "We’d also really appreciate it if you could share your experience in a review, …" at bounding box center [915, 668] width 739 height 74
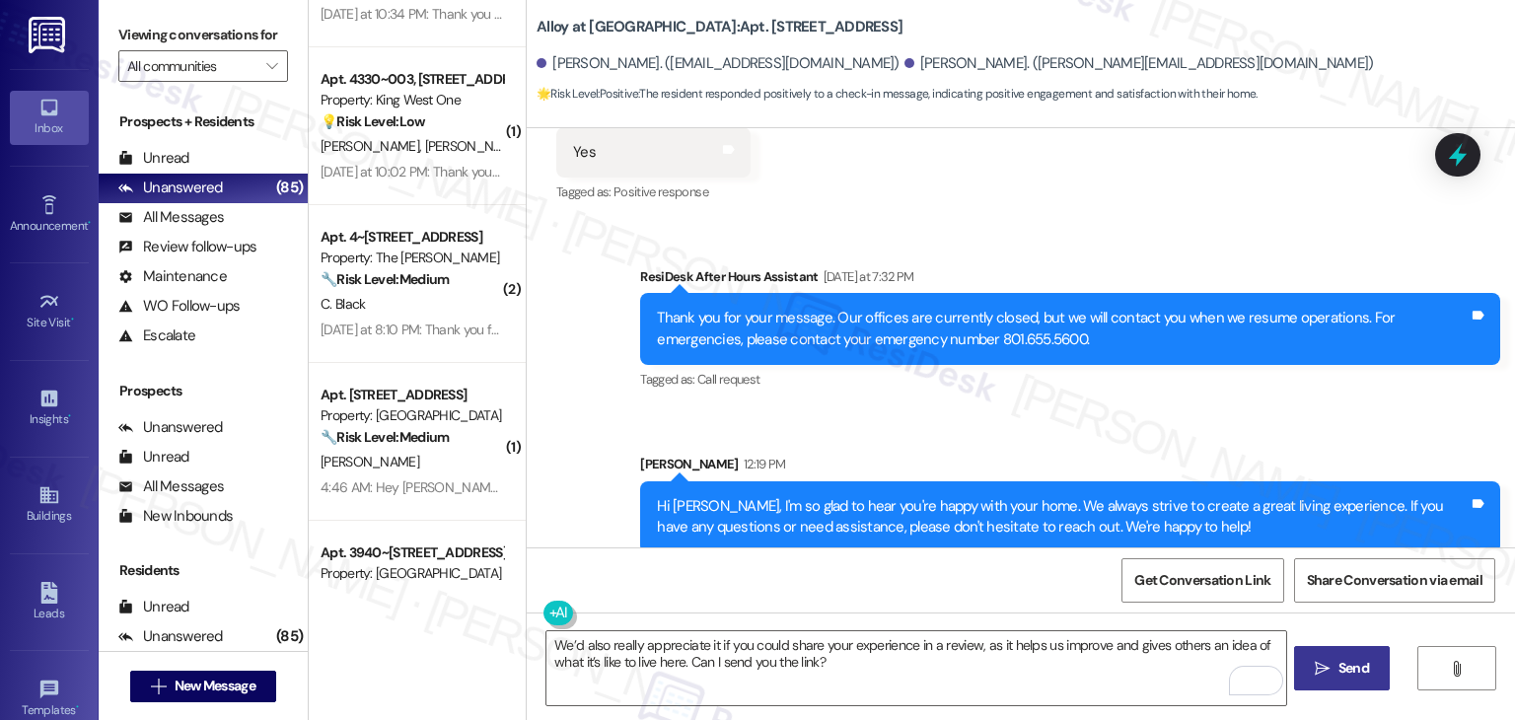
click at [936, 585] on div "Get Conversation Link Share Conversation via email" at bounding box center [1021, 579] width 988 height 65
click at [1086, 222] on div "Sent via SMS ResiDesk After Hours Assistant Yesterday at 7:32 PM Thank you for …" at bounding box center [1021, 395] width 988 height 346
click at [959, 612] on div "We’d also really appreciate it if you could share your experience in a review, …" at bounding box center [1021, 686] width 988 height 148
click at [845, 658] on textarea "We’d also really appreciate it if you could share your experience in a review, …" at bounding box center [915, 668] width 739 height 74
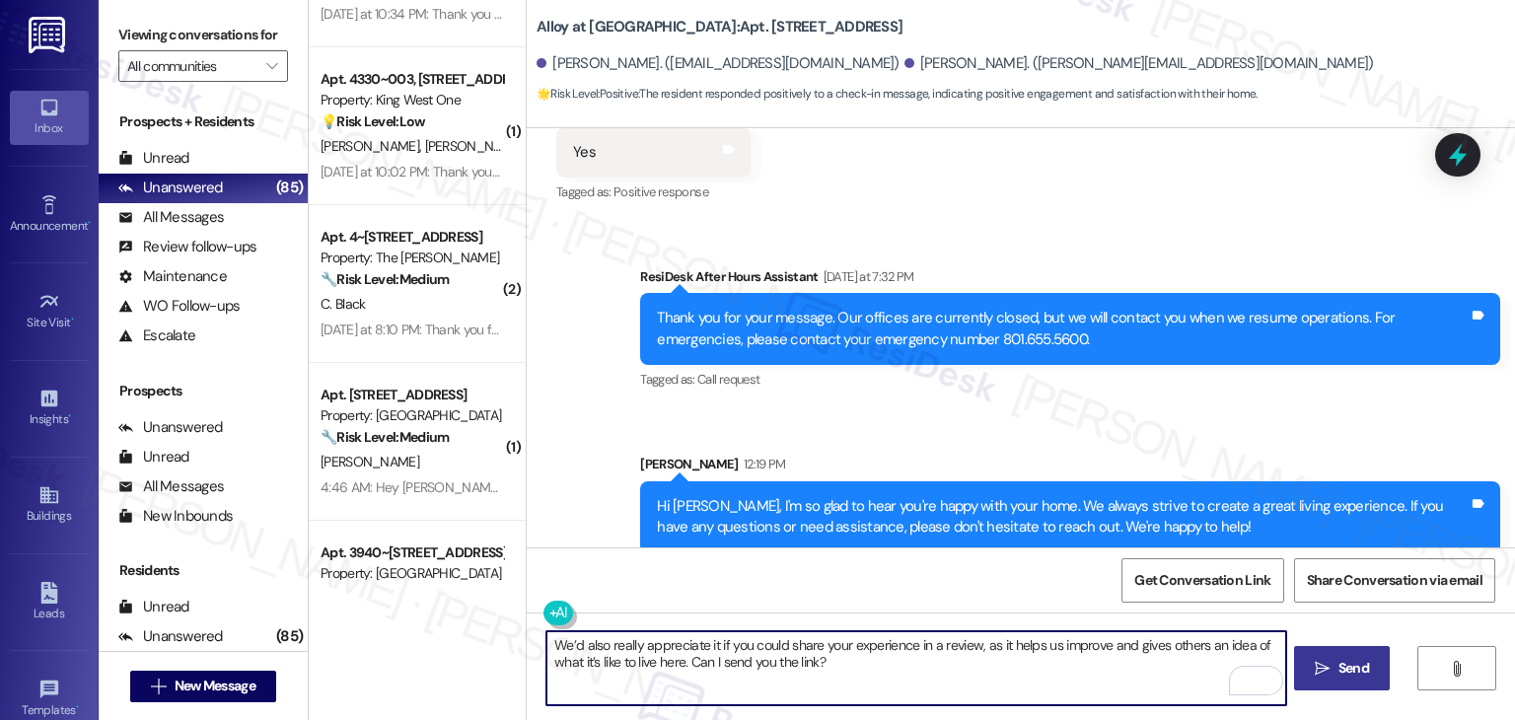
click at [1353, 668] on span "Send" at bounding box center [1353, 668] width 31 height 21
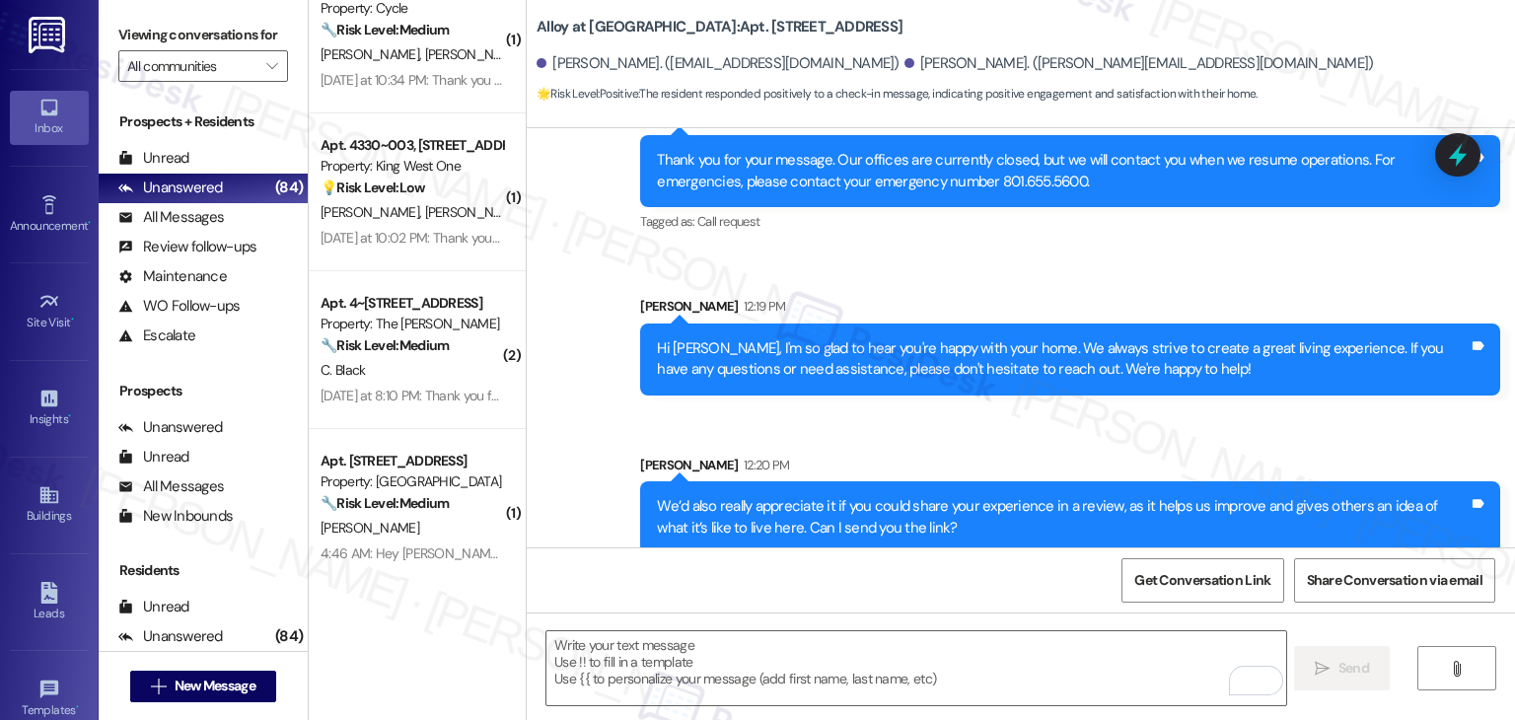
scroll to position [7113, 0]
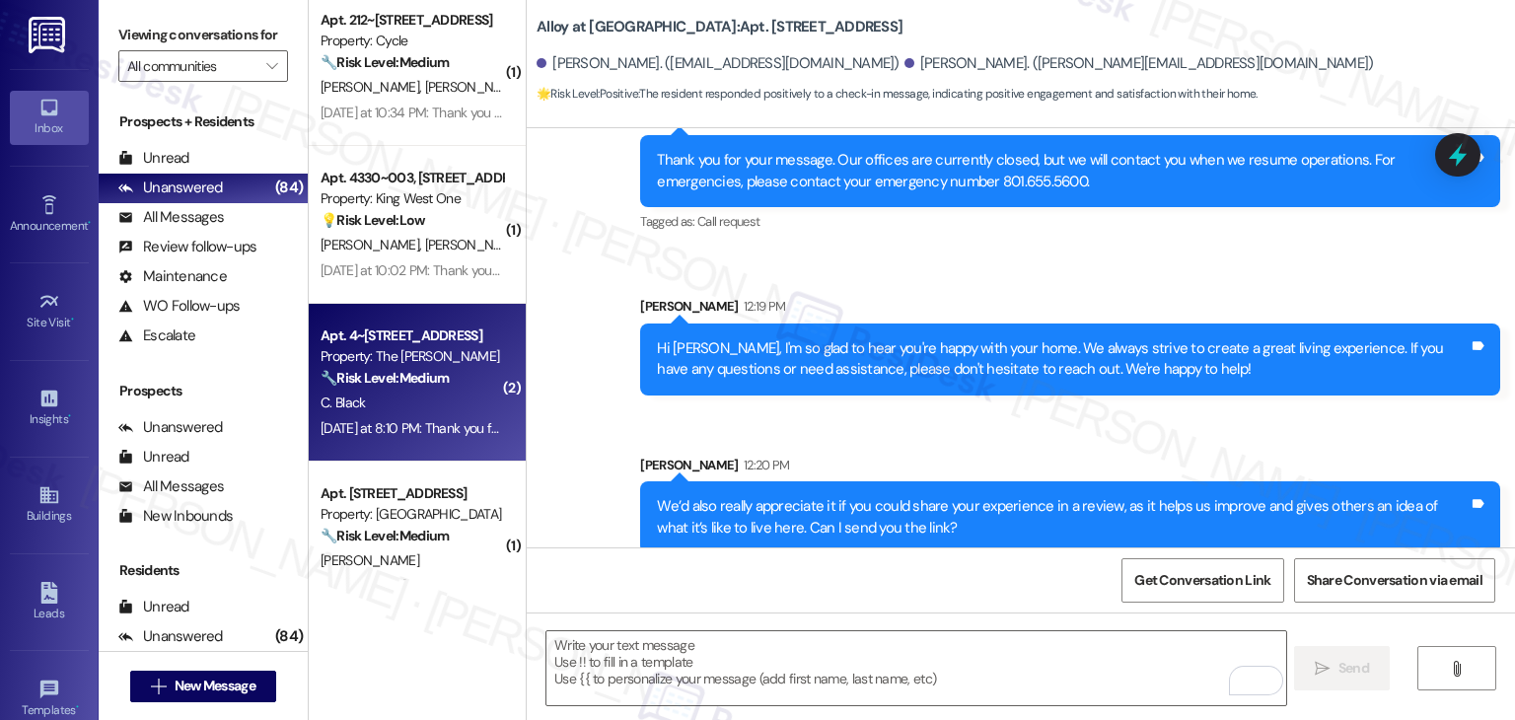
click at [418, 426] on div "Yesterday at 8:10 PM: Thank you for your message. Our offices are currently clo…" at bounding box center [924, 428] width 1207 height 18
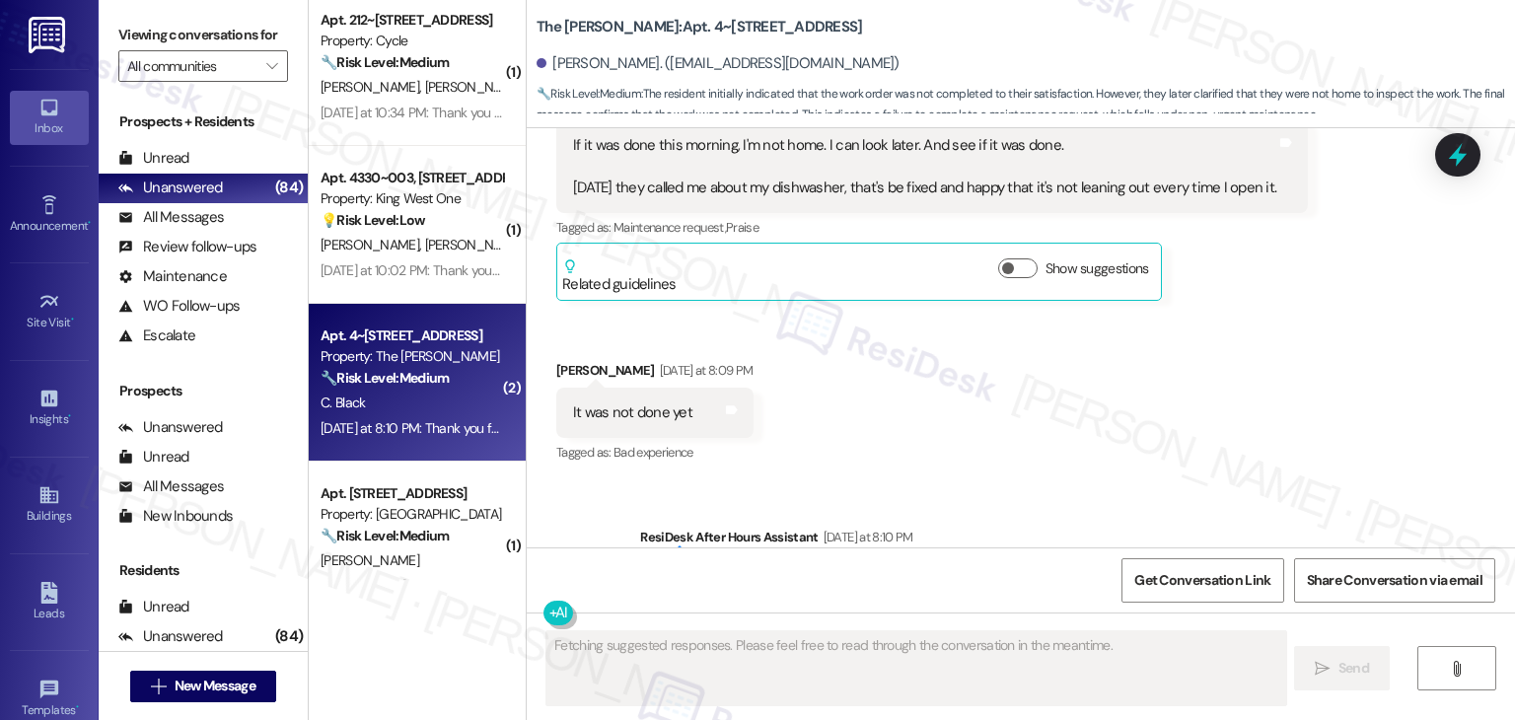
scroll to position [6241, 0]
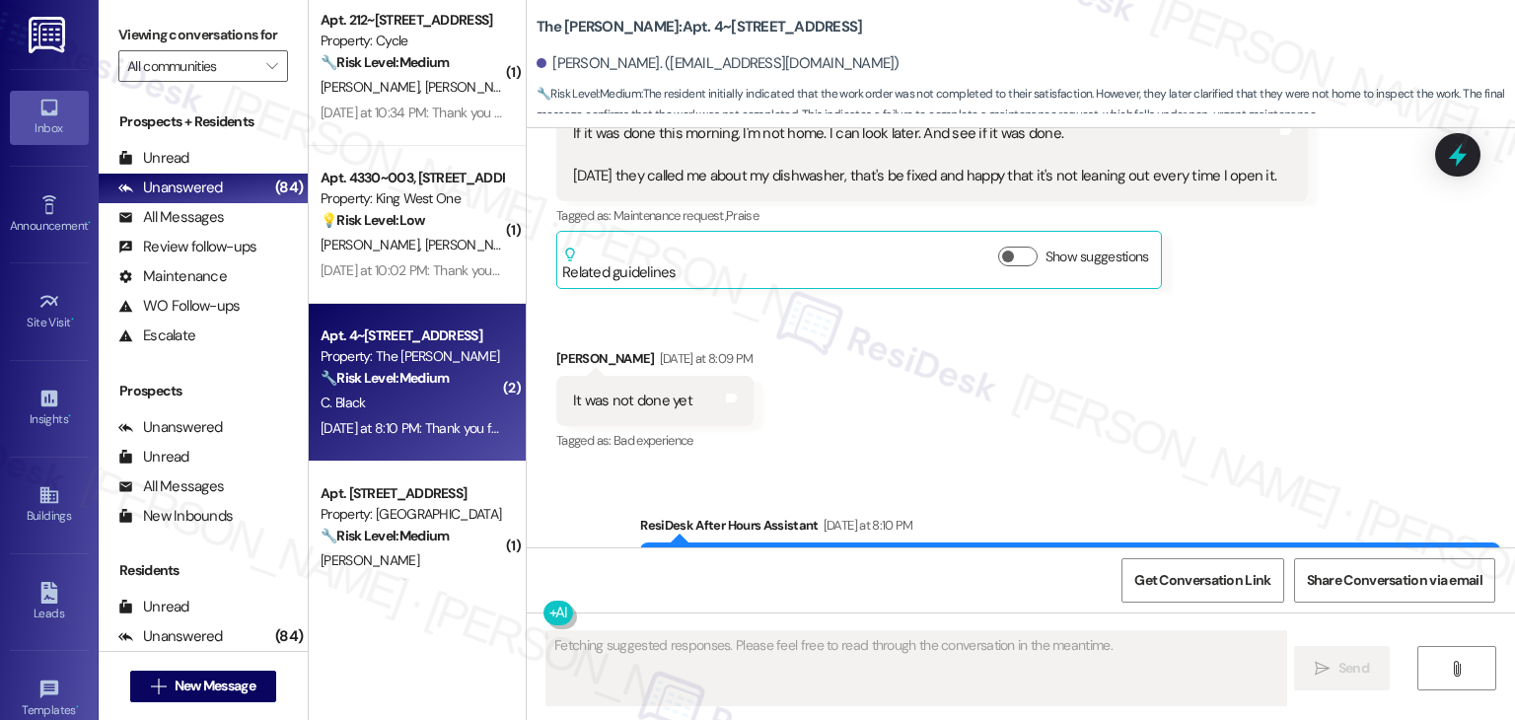
click at [1002, 393] on div "Received via SMS Courtney Black Neutral Yesterday at 2:36 PM If it was done thi…" at bounding box center [1021, 243] width 988 height 455
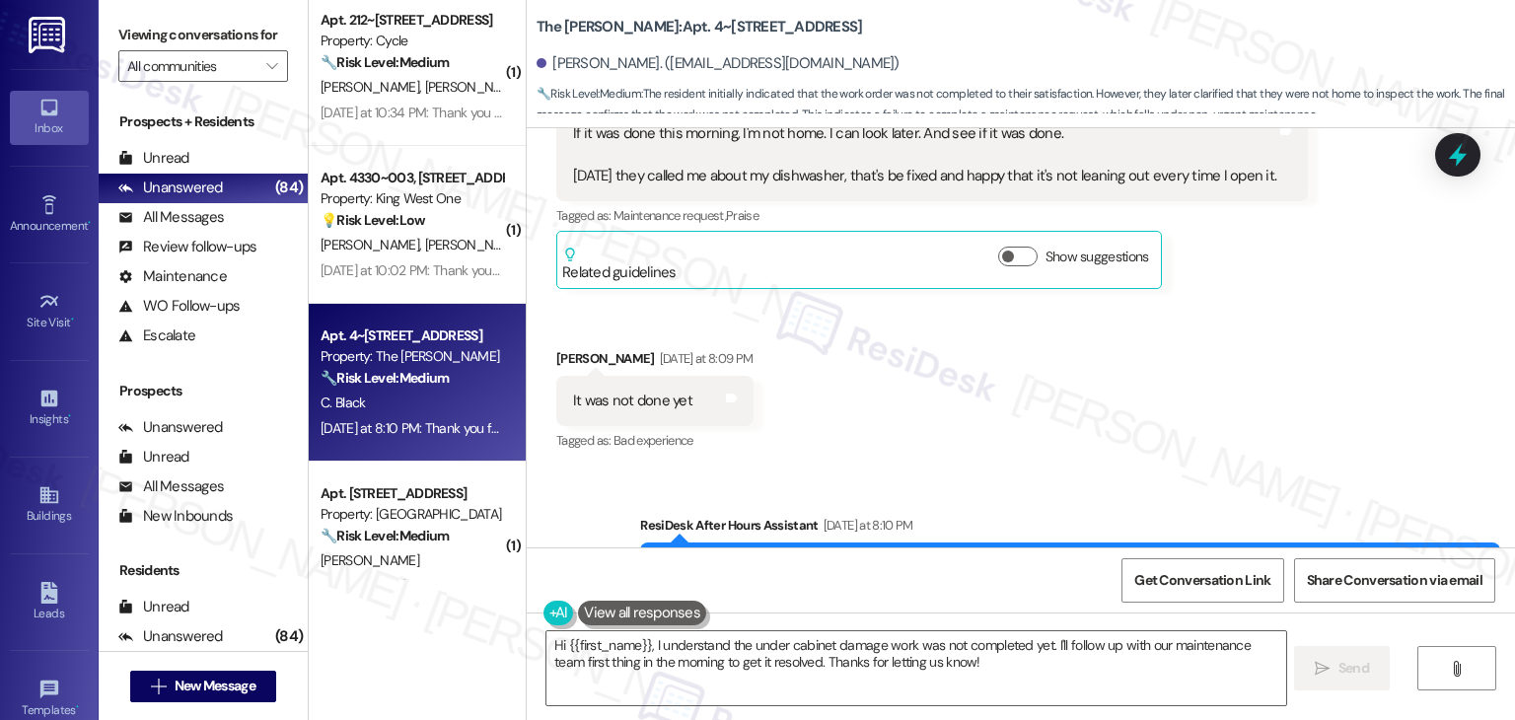
scroll to position [5847, 0]
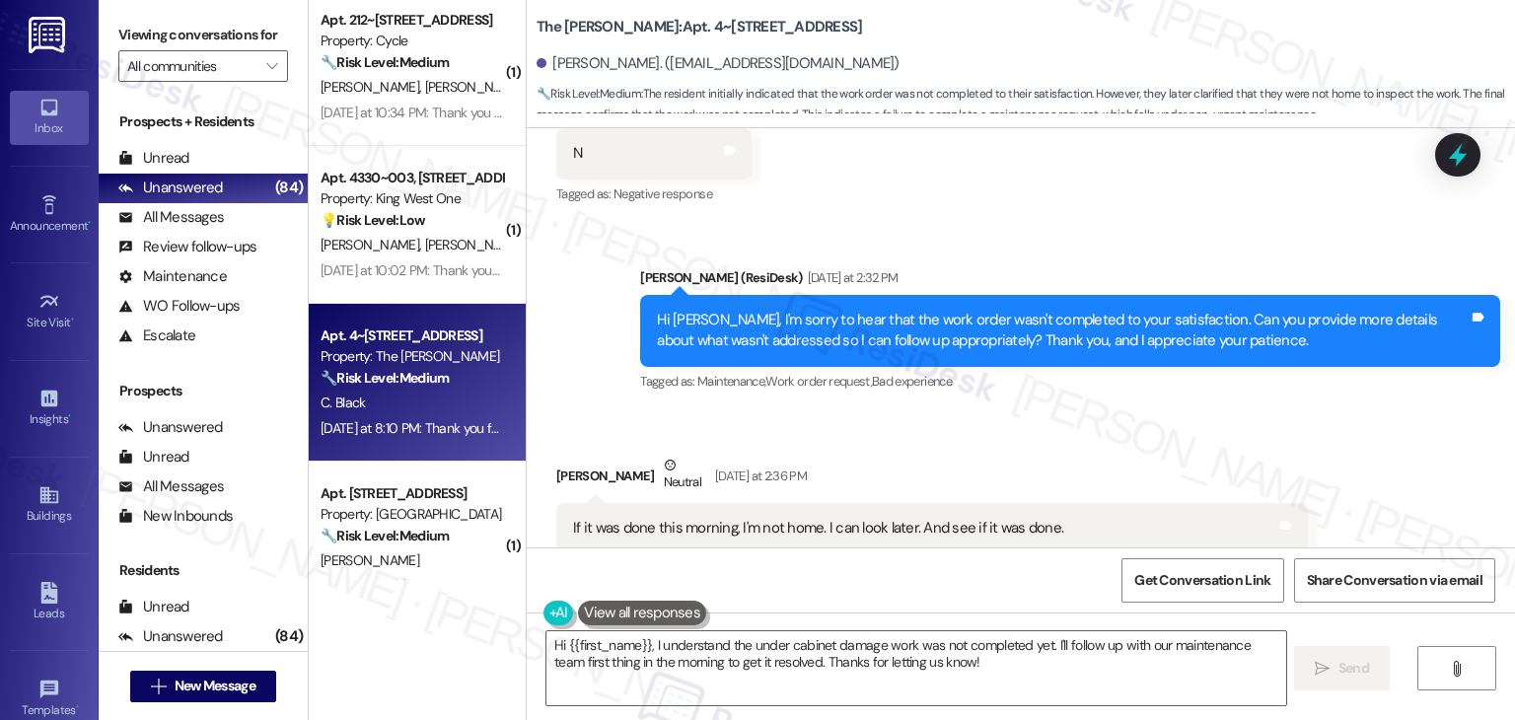
click at [1126, 410] on div "Received via SMS Courtney Black Neutral Yesterday at 2:36 PM If it was done thi…" at bounding box center [1021, 637] width 988 height 455
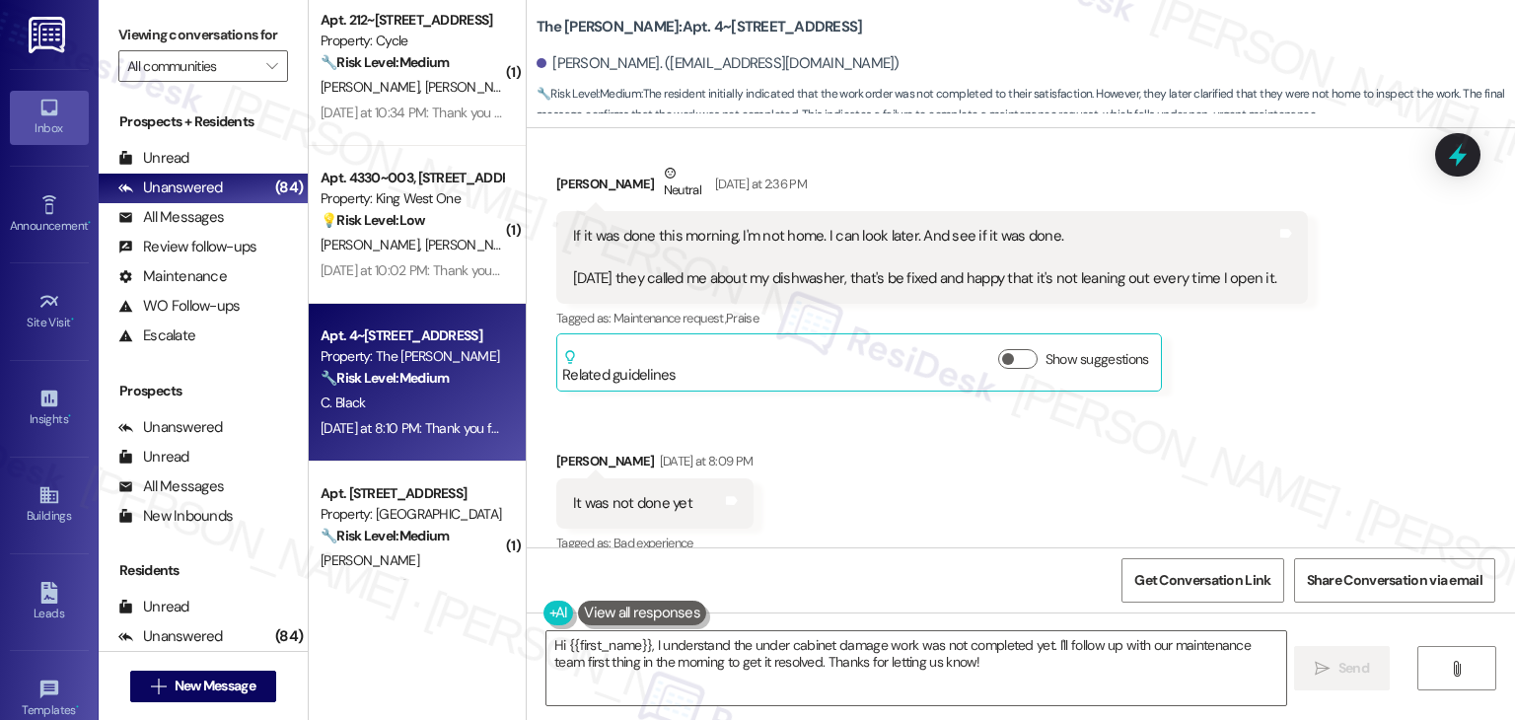
scroll to position [6142, 0]
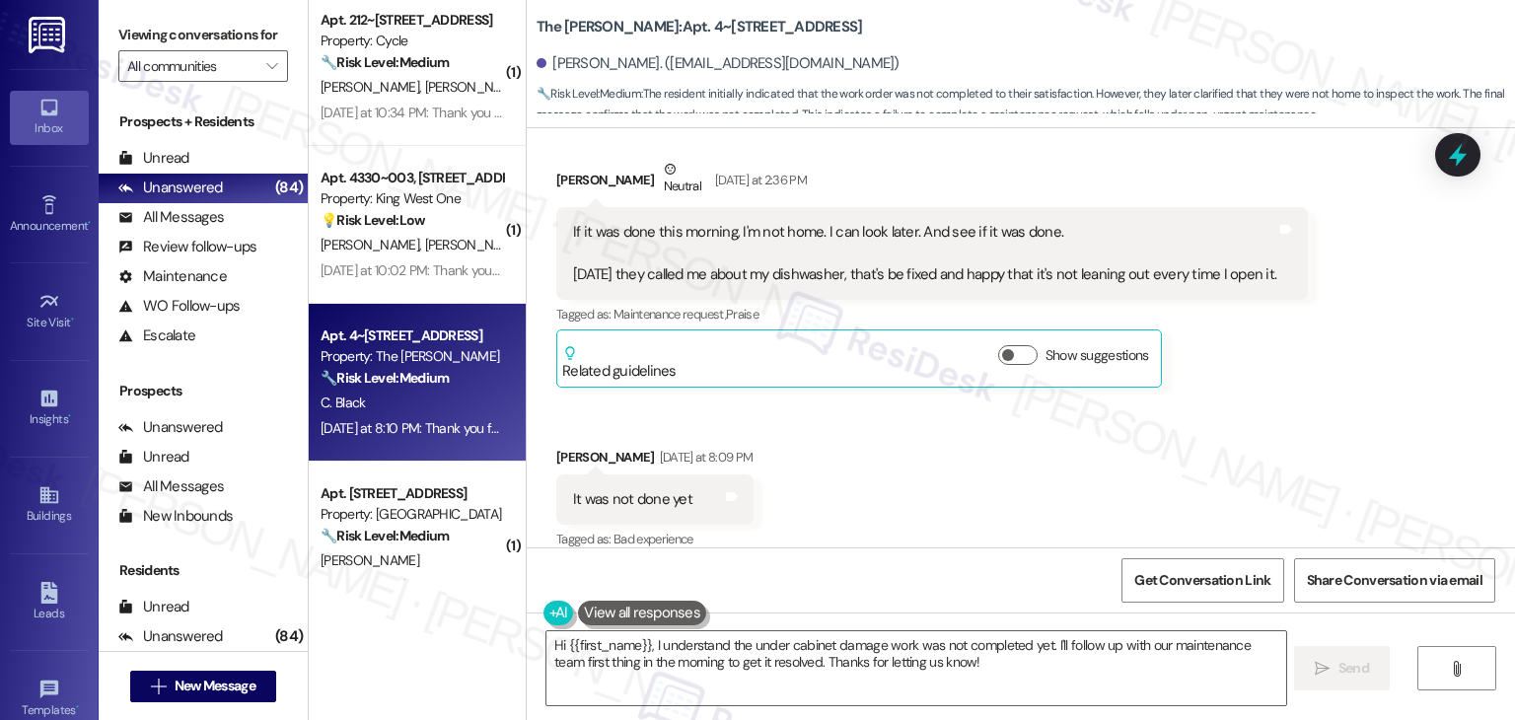
click at [1168, 426] on div "Received via SMS Courtney Black Neutral Yesterday at 2:36 PM If it was done thi…" at bounding box center [1021, 341] width 988 height 455
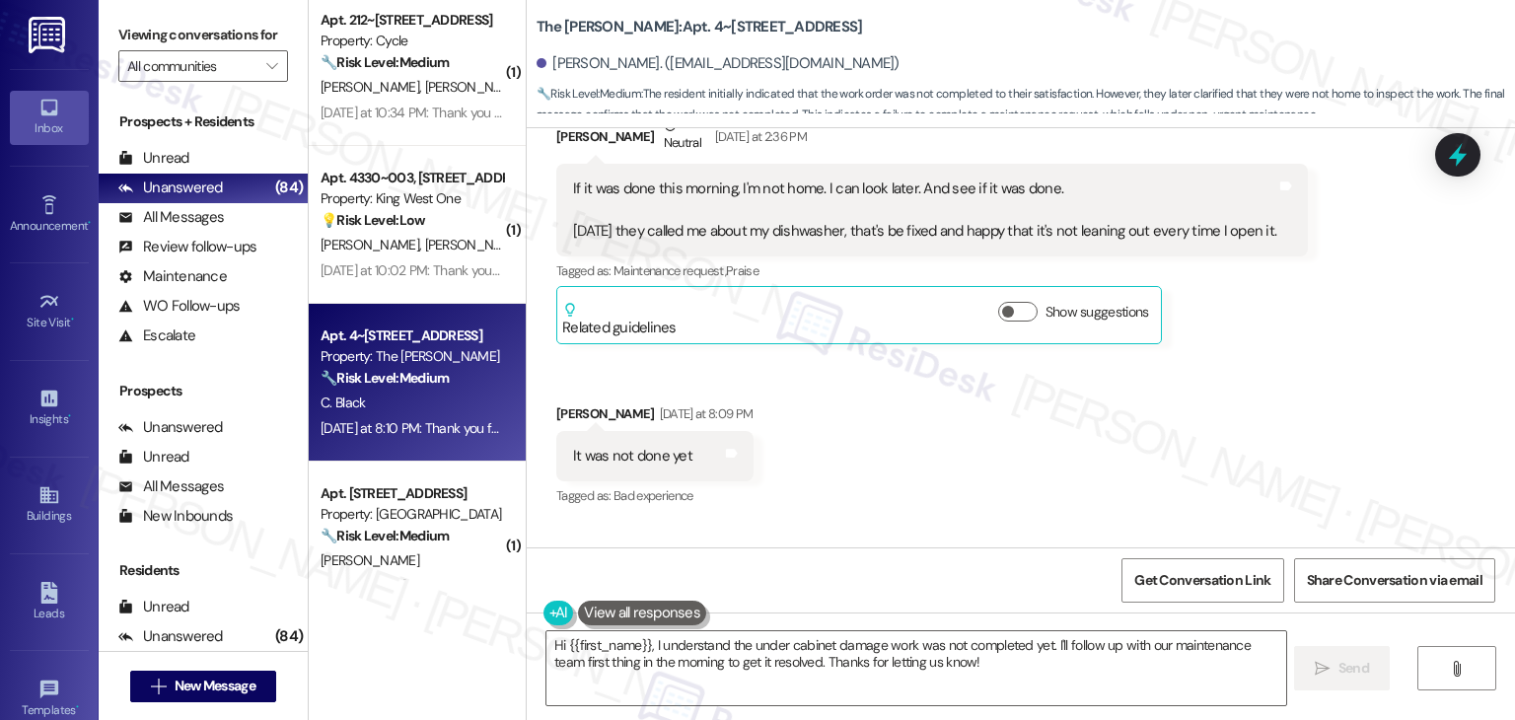
scroll to position [6332, 0]
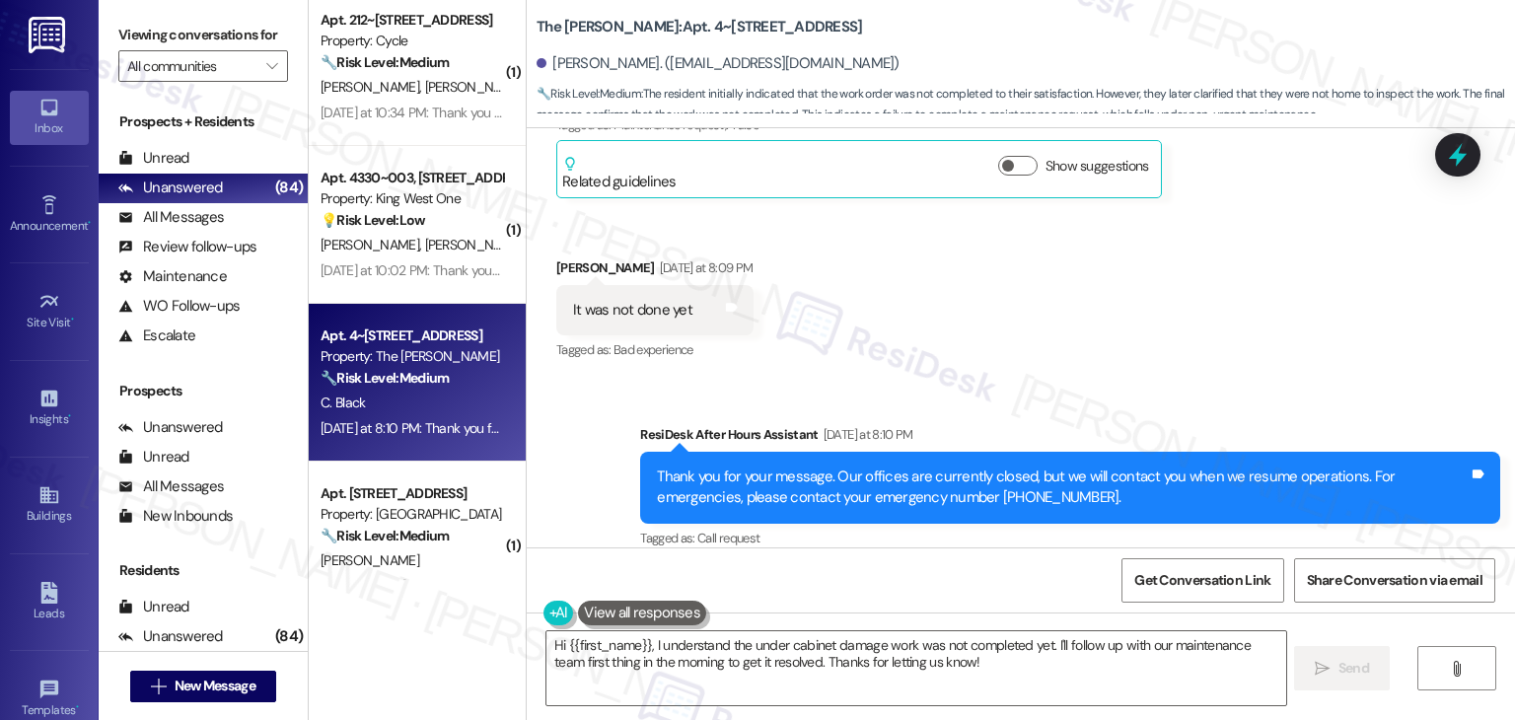
click at [1347, 346] on div "Received via SMS Courtney Black Neutral Yesterday at 2:36 PM If it was done thi…" at bounding box center [1021, 152] width 988 height 455
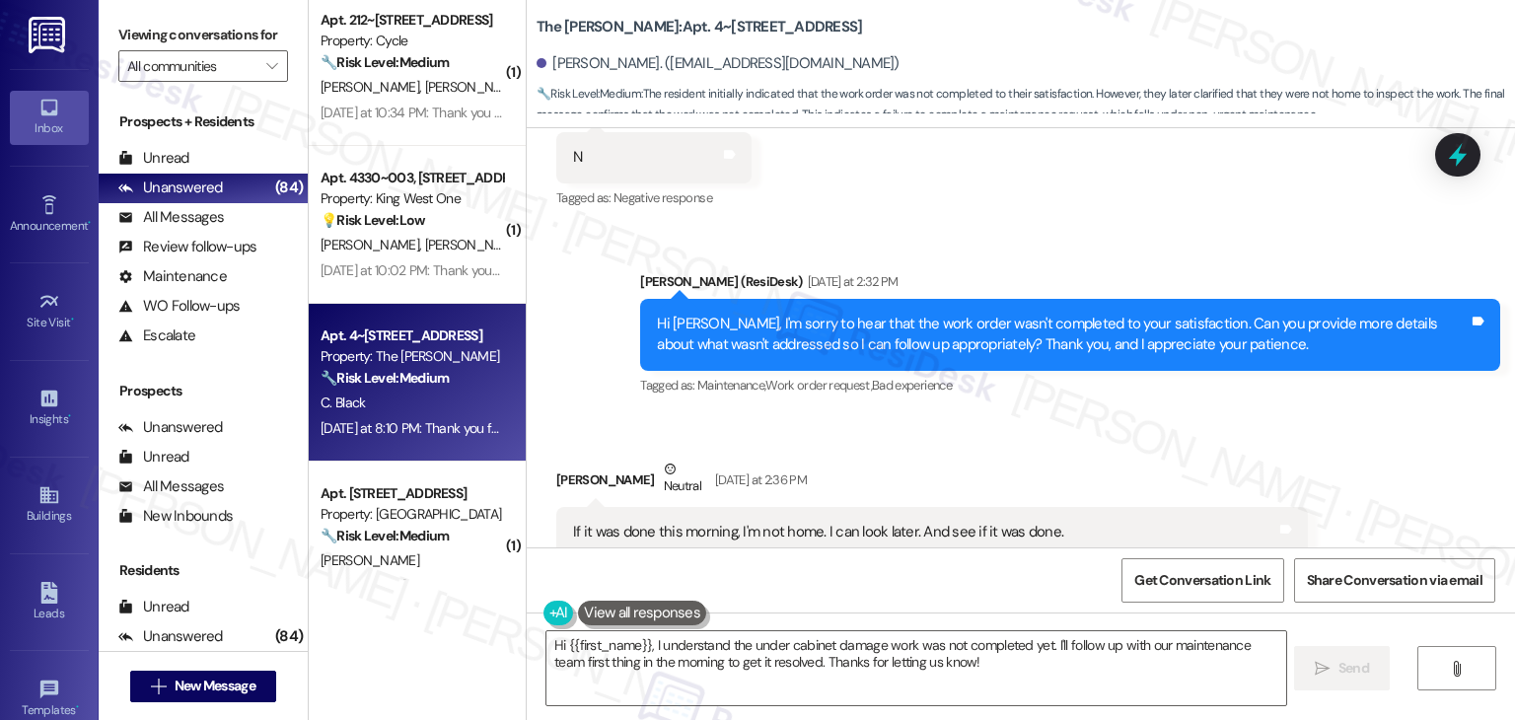
scroll to position [5839, 0]
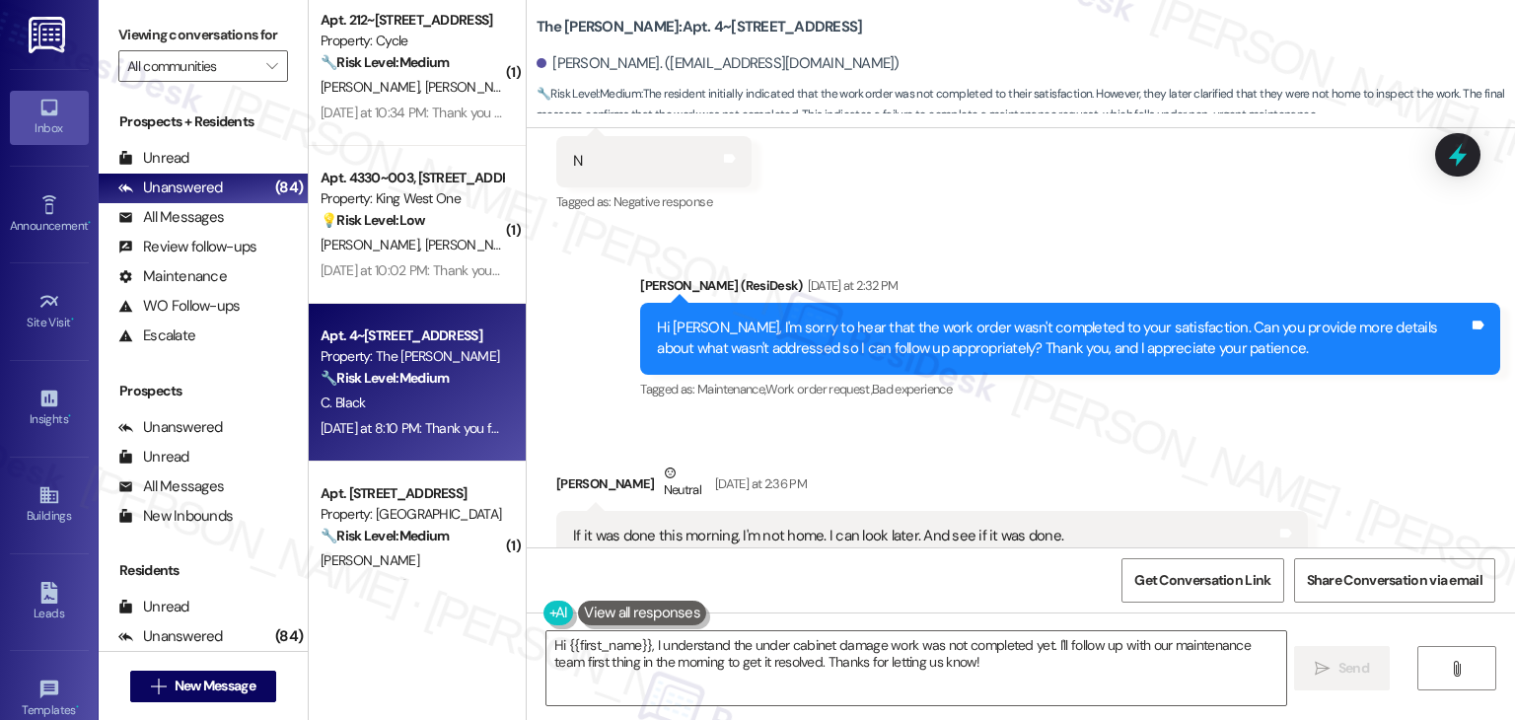
click at [1120, 463] on div "Courtney Black Neutral Yesterday at 2:36 PM" at bounding box center [932, 487] width 752 height 48
click at [1040, 324] on div "Hi Courtney, I'm sorry to hear that the work order wasn't completed to your sat…" at bounding box center [1063, 339] width 812 height 42
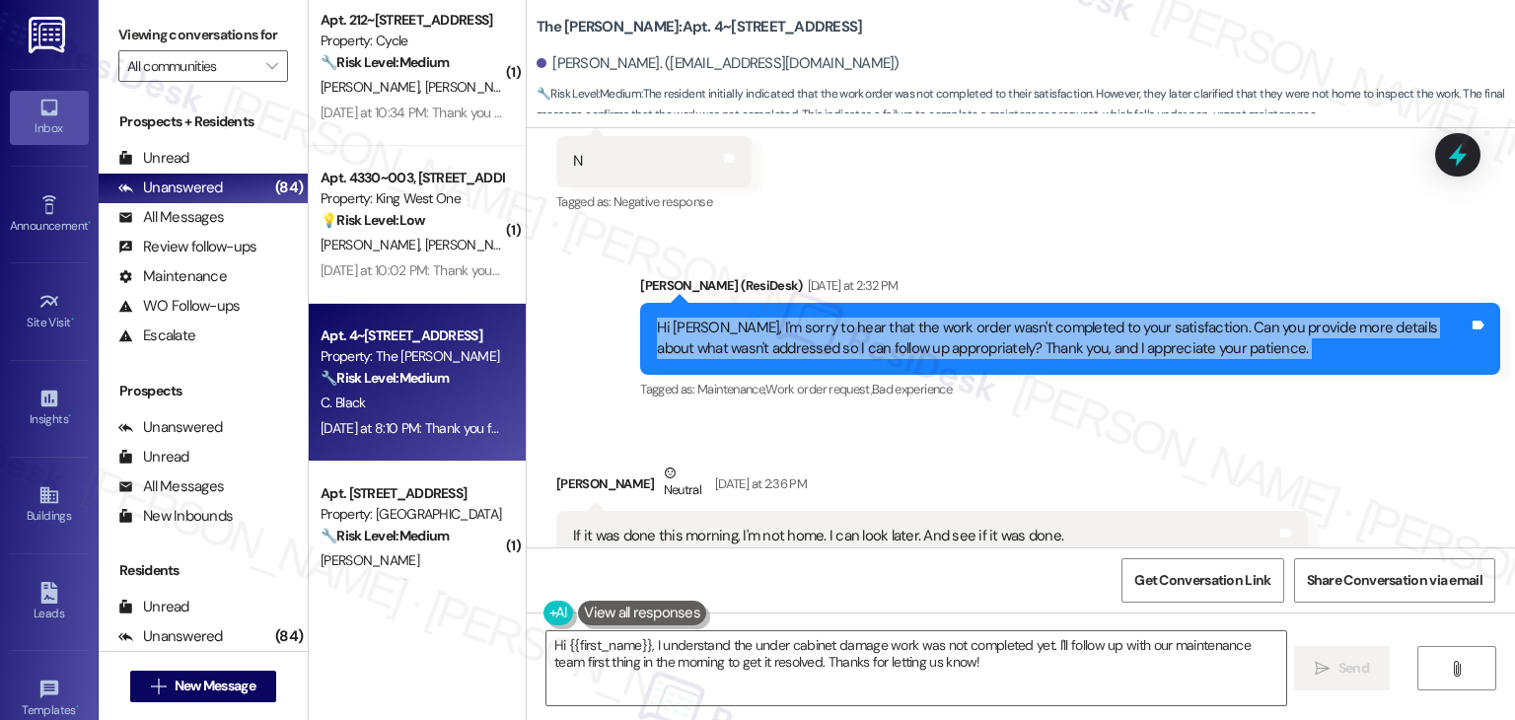
click at [1040, 324] on div "Hi Courtney, I'm sorry to hear that the work order wasn't completed to your sat…" at bounding box center [1063, 339] width 812 height 42
copy div "Hi Courtney, I'm sorry to hear that the work order wasn't completed to your sat…"
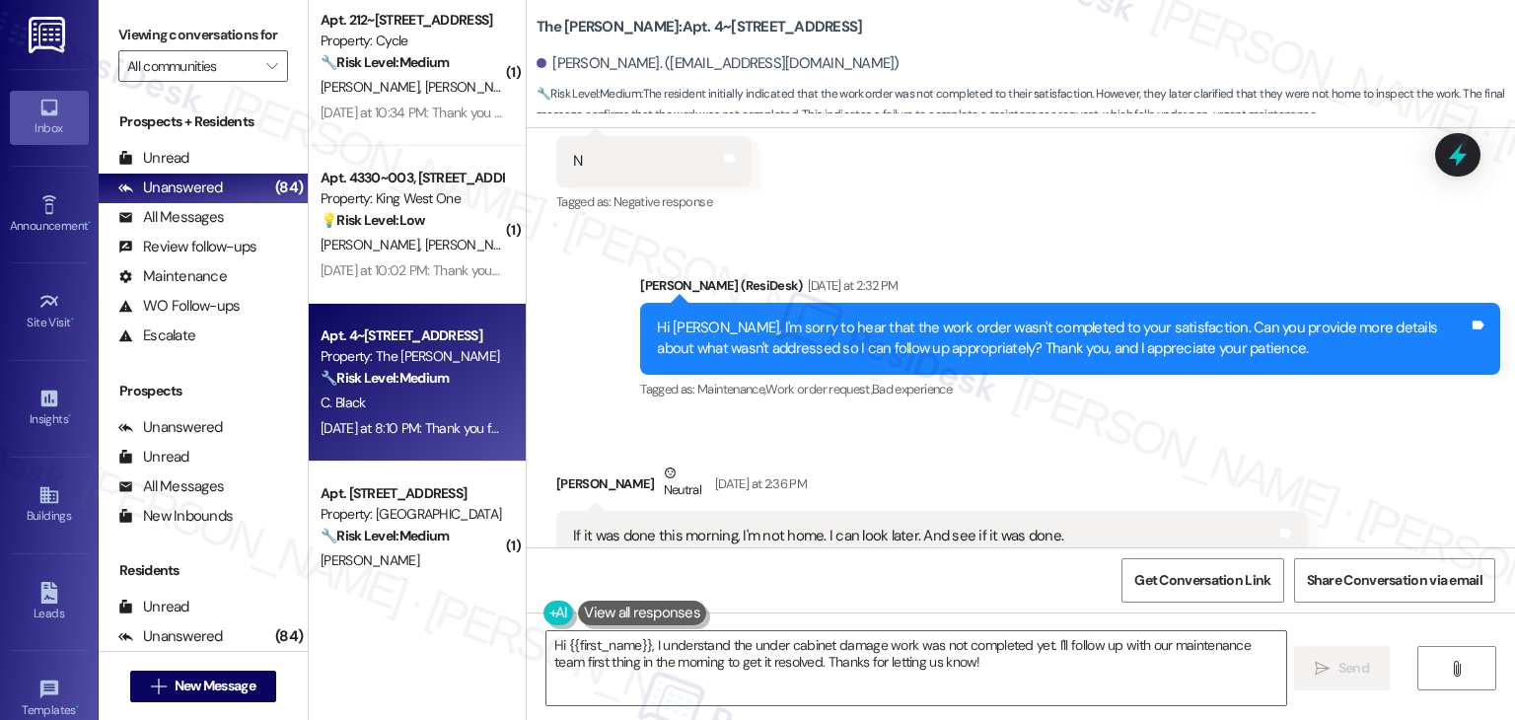
click at [1124, 463] on div "Courtney Black Neutral Yesterday at 2:36 PM" at bounding box center [932, 487] width 752 height 48
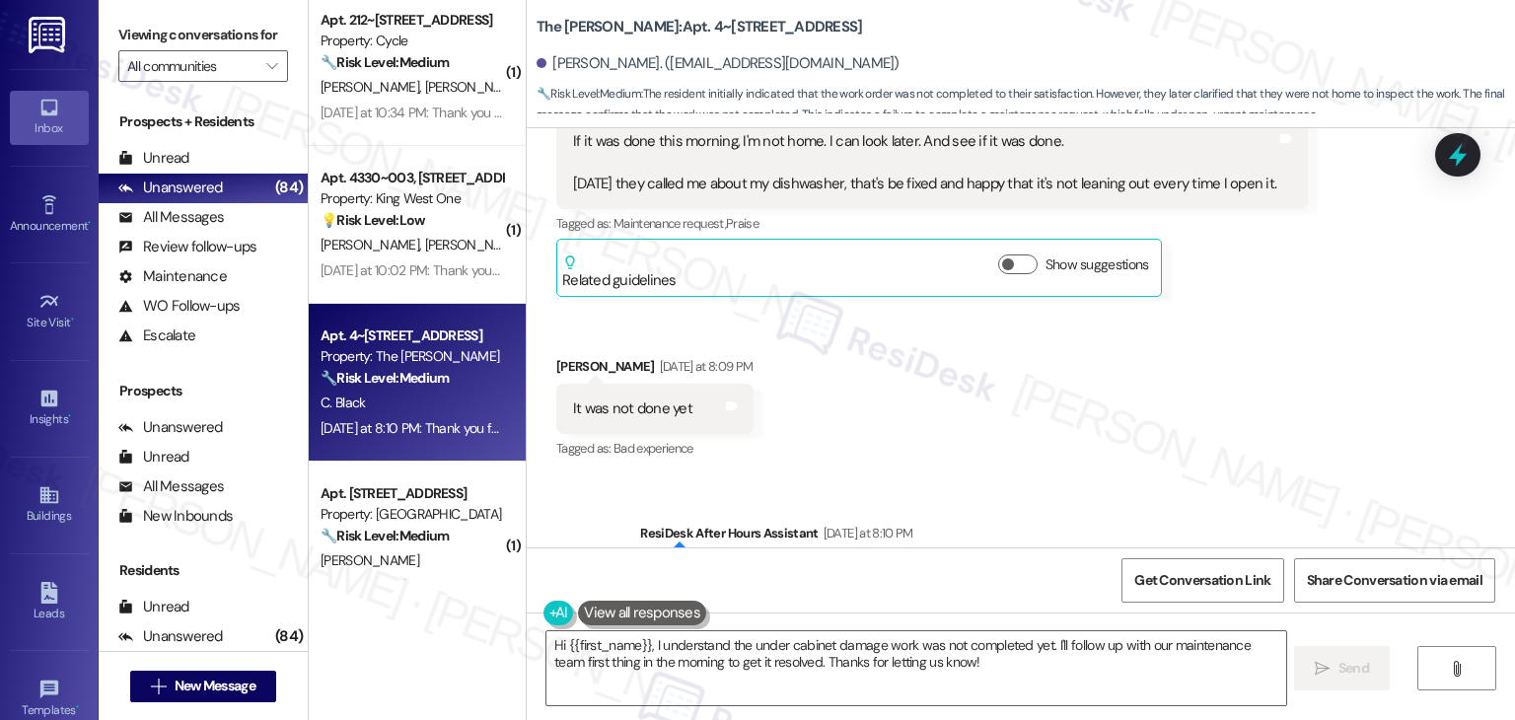
scroll to position [6135, 0]
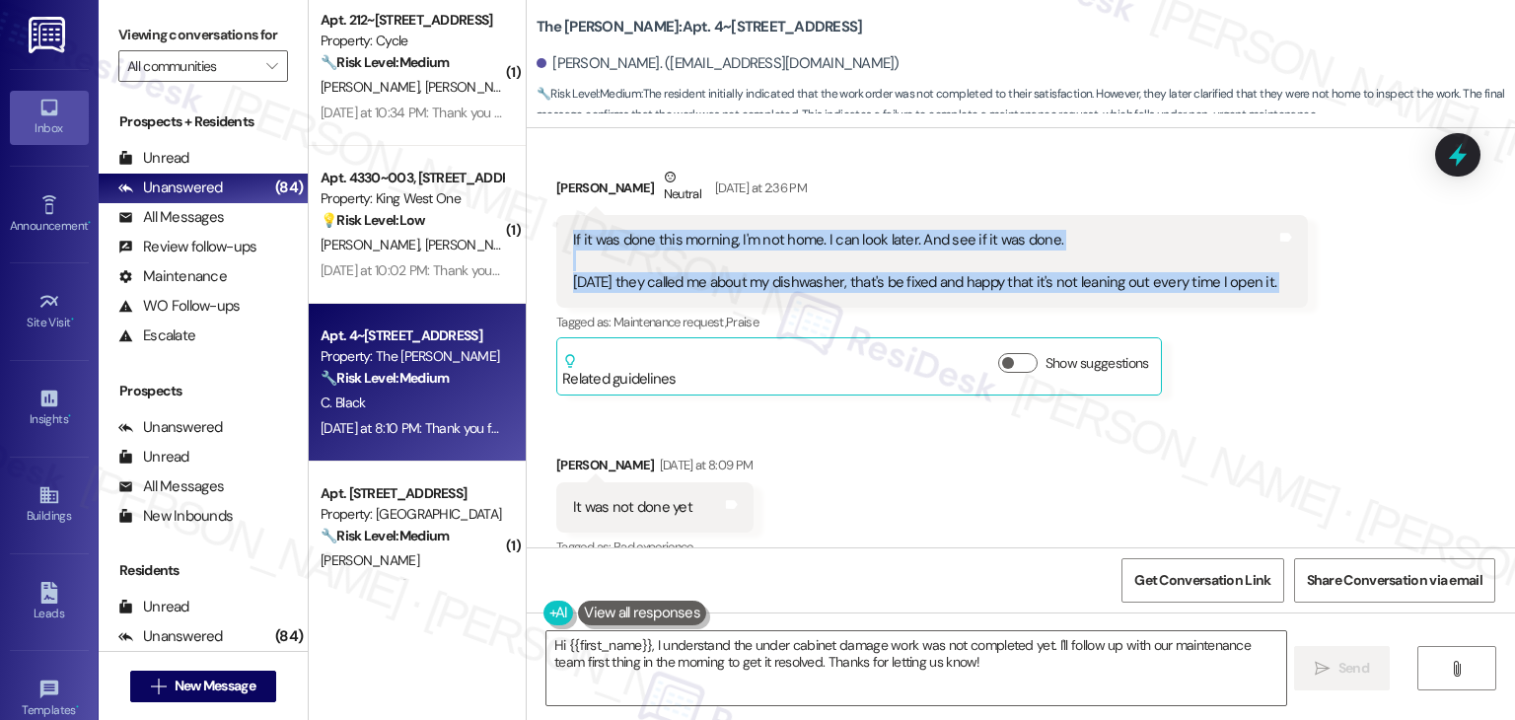
drag, startPoint x: 557, startPoint y: 222, endPoint x: 1286, endPoint y: 281, distance: 731.2
click at [1286, 281] on div "If it was done this morning, I'm not home. I can look later. And see if it was …" at bounding box center [932, 261] width 752 height 93
copy div "If it was done this morning, I'm not home. I can look later. And see if it was …"
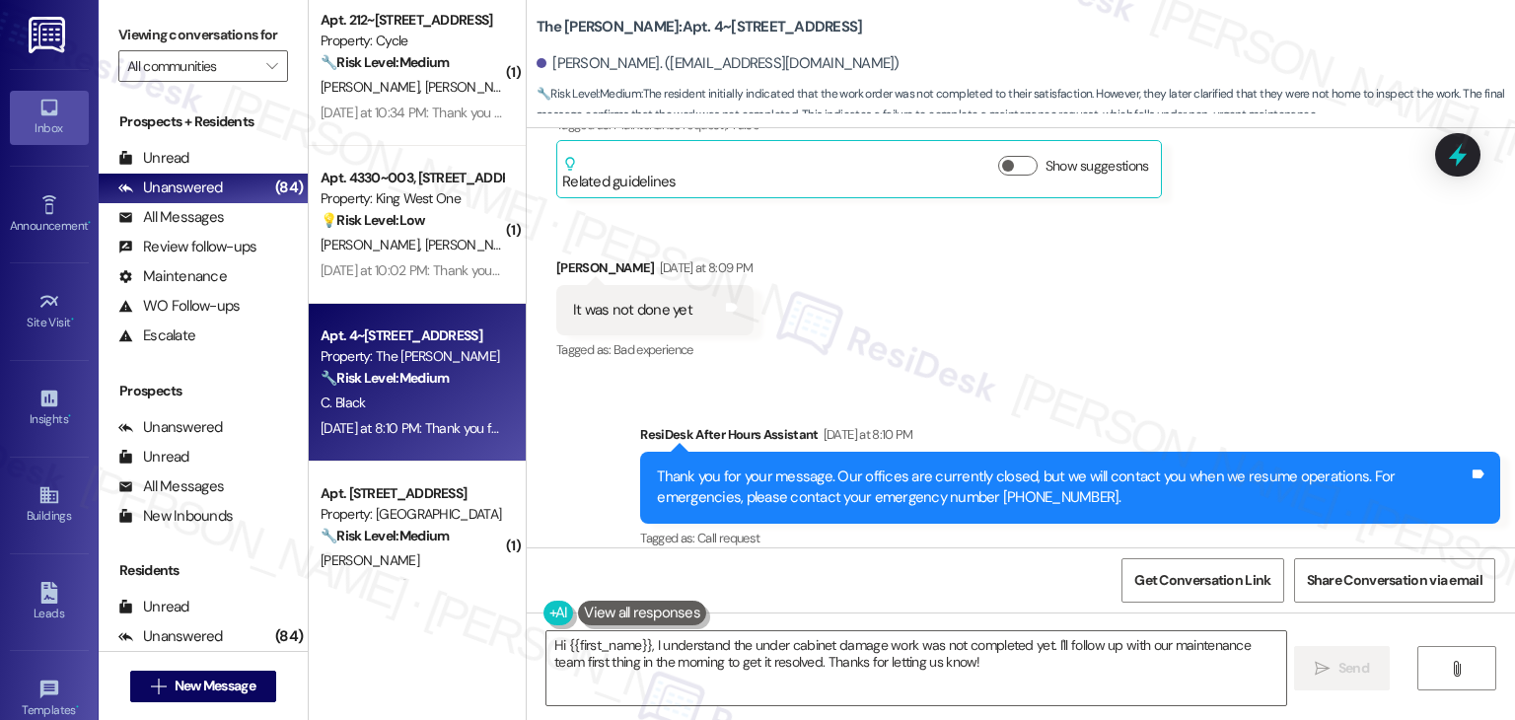
click at [623, 300] on div "It was not done yet" at bounding box center [632, 310] width 119 height 21
copy div "It was not done yet Tags and notes"
click at [860, 648] on textarea "Hi {{first_name}}, I understand the under cabinet damage work was not completed…" at bounding box center [915, 668] width 739 height 74
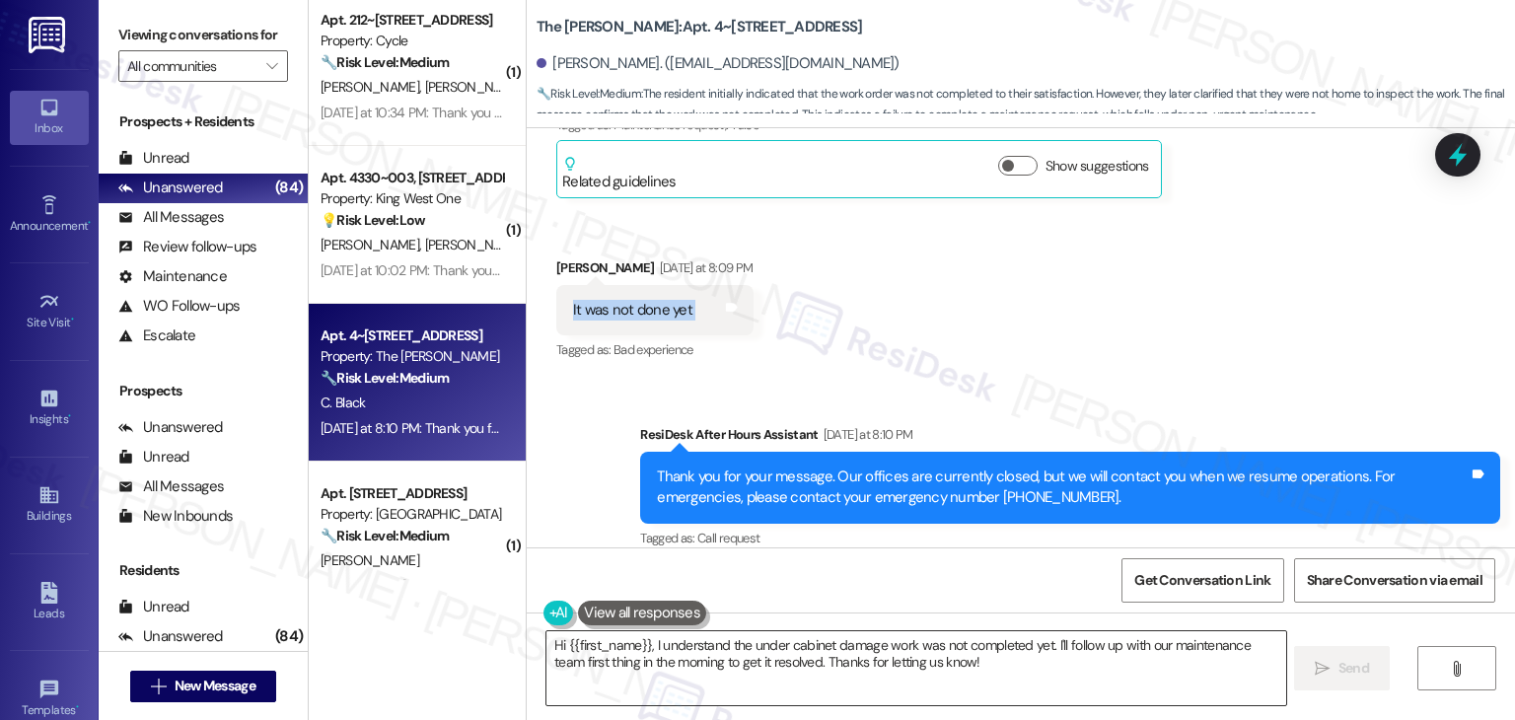
click at [860, 648] on textarea "Hi {{first_name}}, I understand the under cabinet damage work was not completed…" at bounding box center [915, 668] width 739 height 74
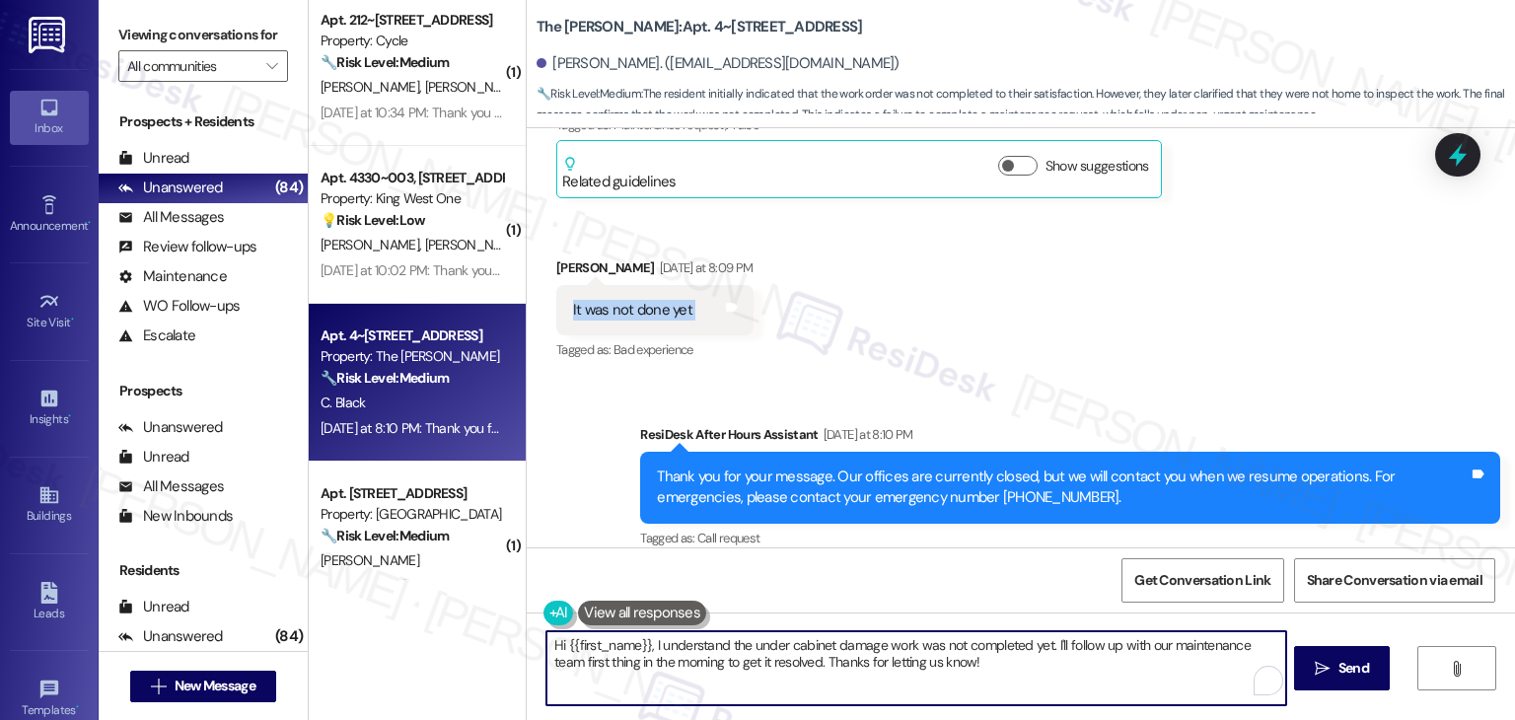
click at [860, 648] on textarea "Hi {{first_name}}, I understand the under cabinet damage work was not completed…" at bounding box center [915, 668] width 739 height 74
paste textarea "Thanks for the update, Courtney! Glad to hear the dishwasher was fixed and is w…"
type textarea "Thanks for the update, Courtney! Glad to hear the dishwasher was fixed and is w…"
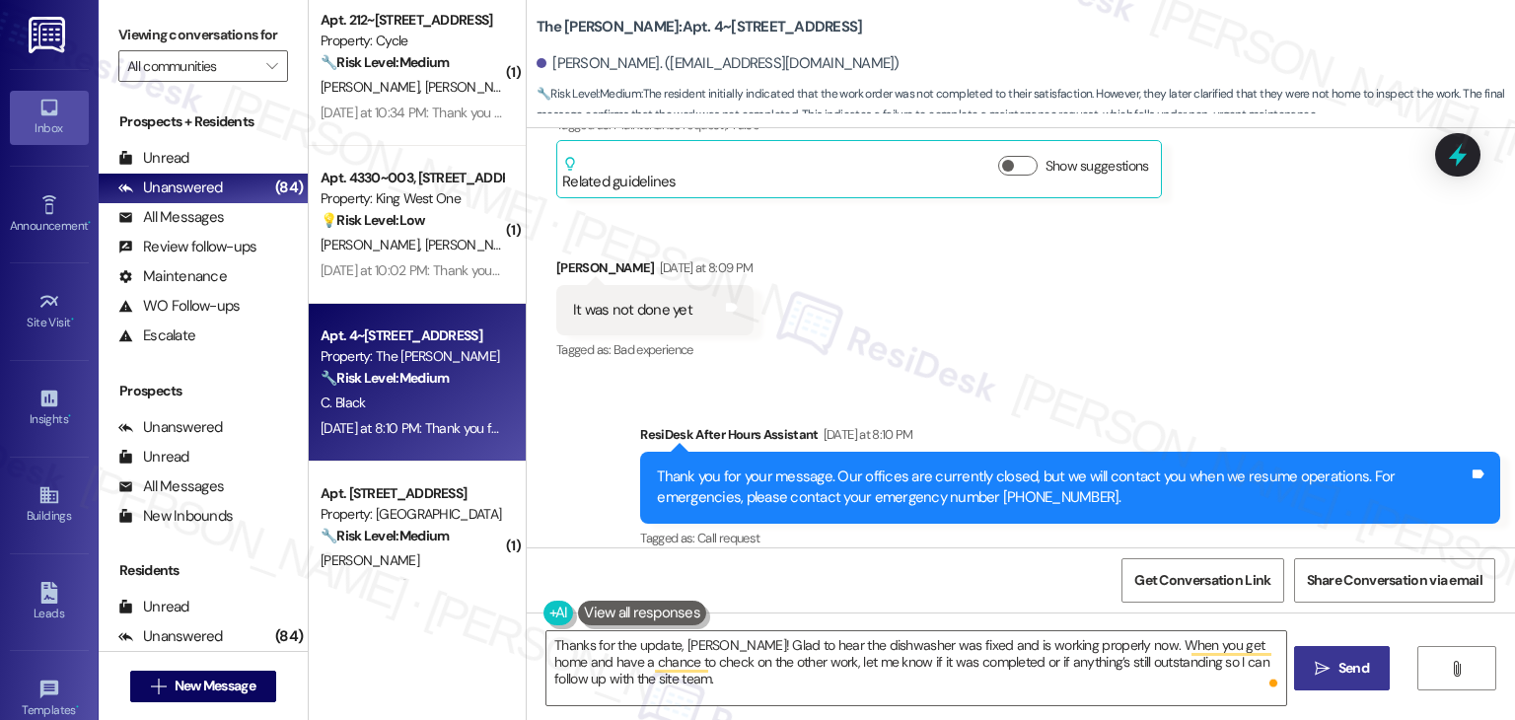
click at [1349, 668] on span "Send" at bounding box center [1353, 668] width 31 height 21
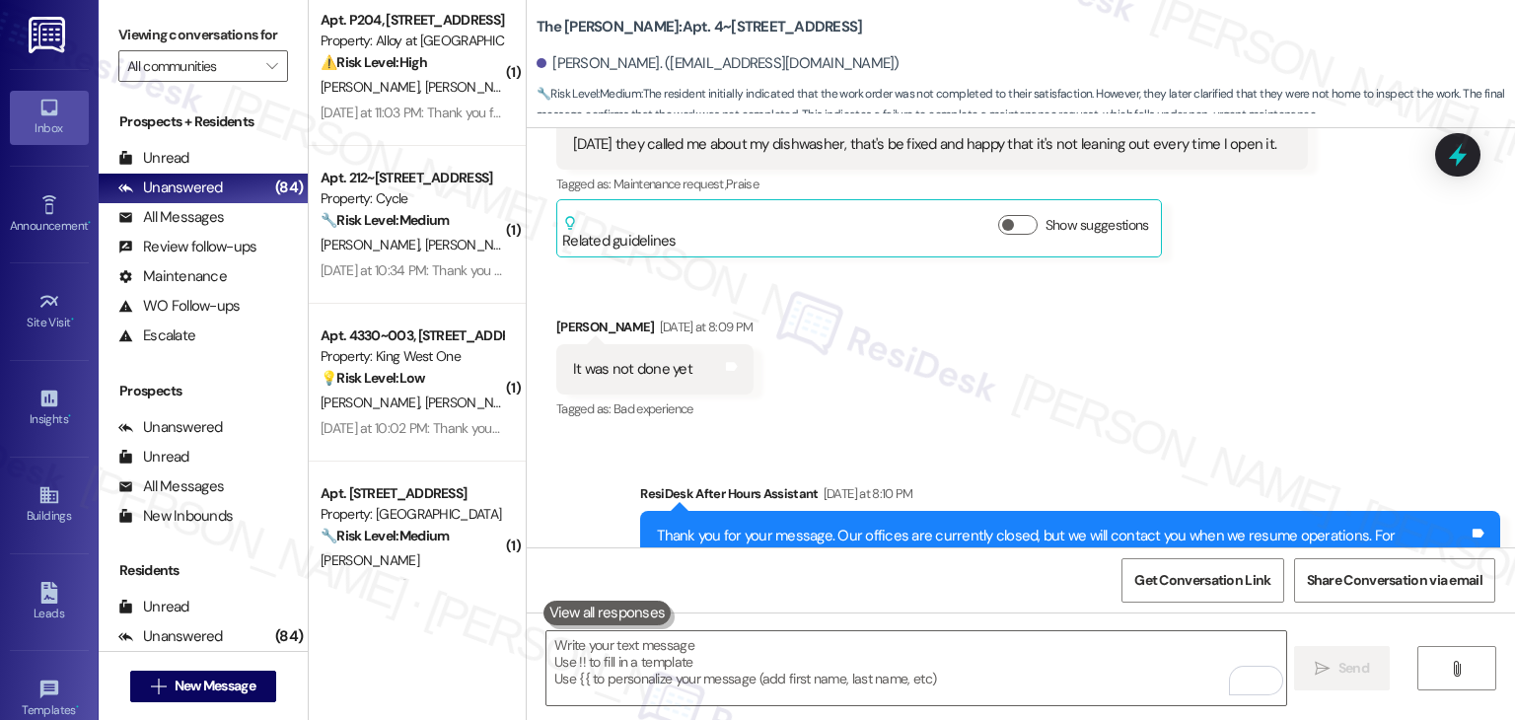
scroll to position [6510, 0]
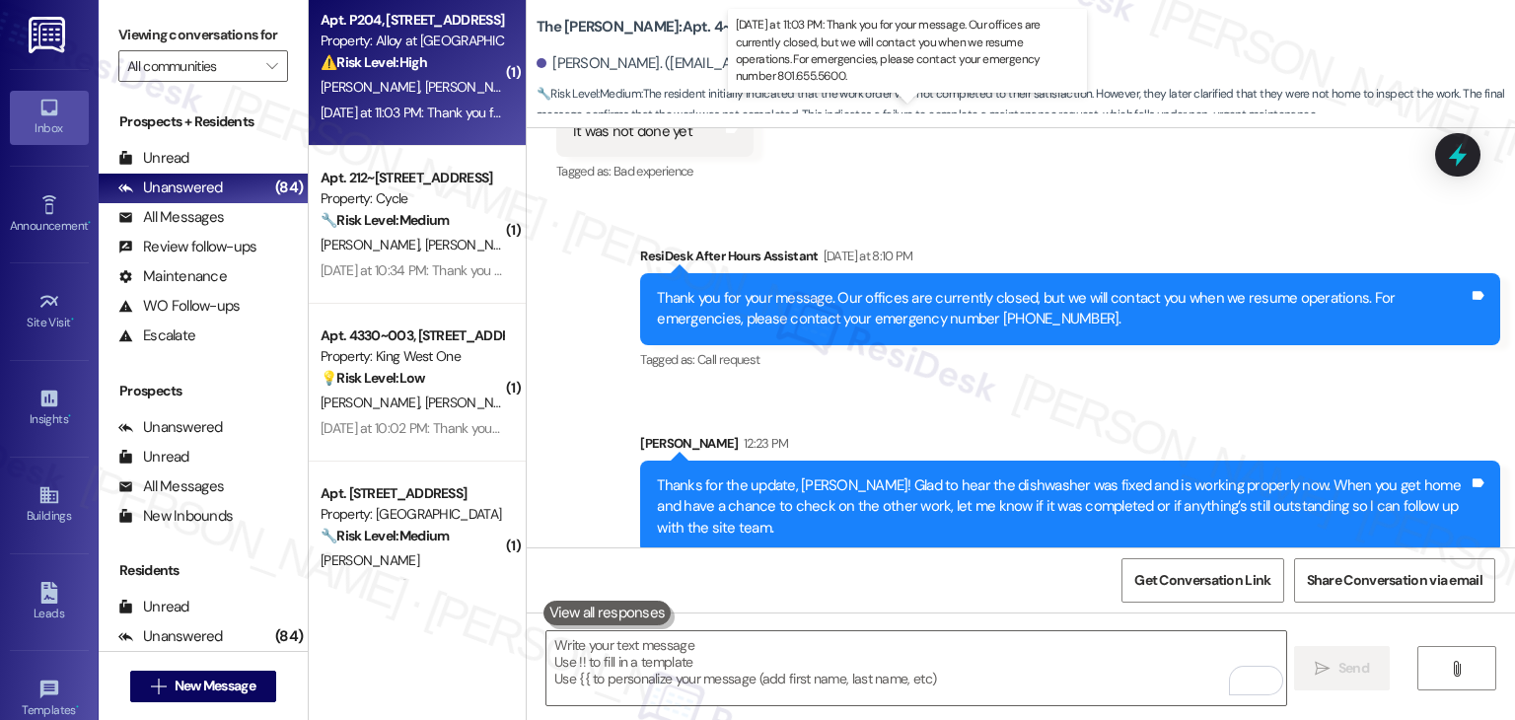
click at [382, 107] on div "Yesterday at 11:03 PM: Thank you for your message. Our offices are currently cl…" at bounding box center [913, 113] width 1185 height 18
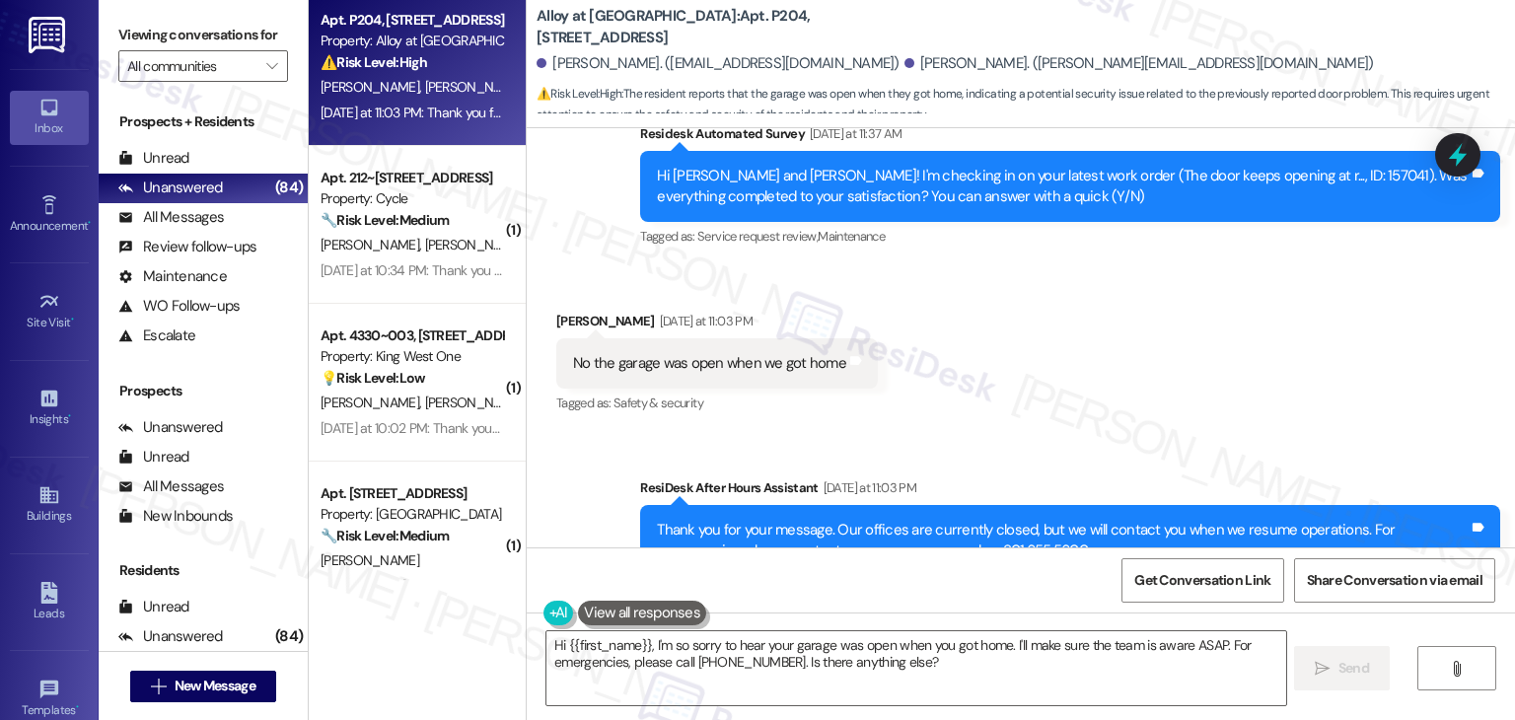
scroll to position [4000, 0]
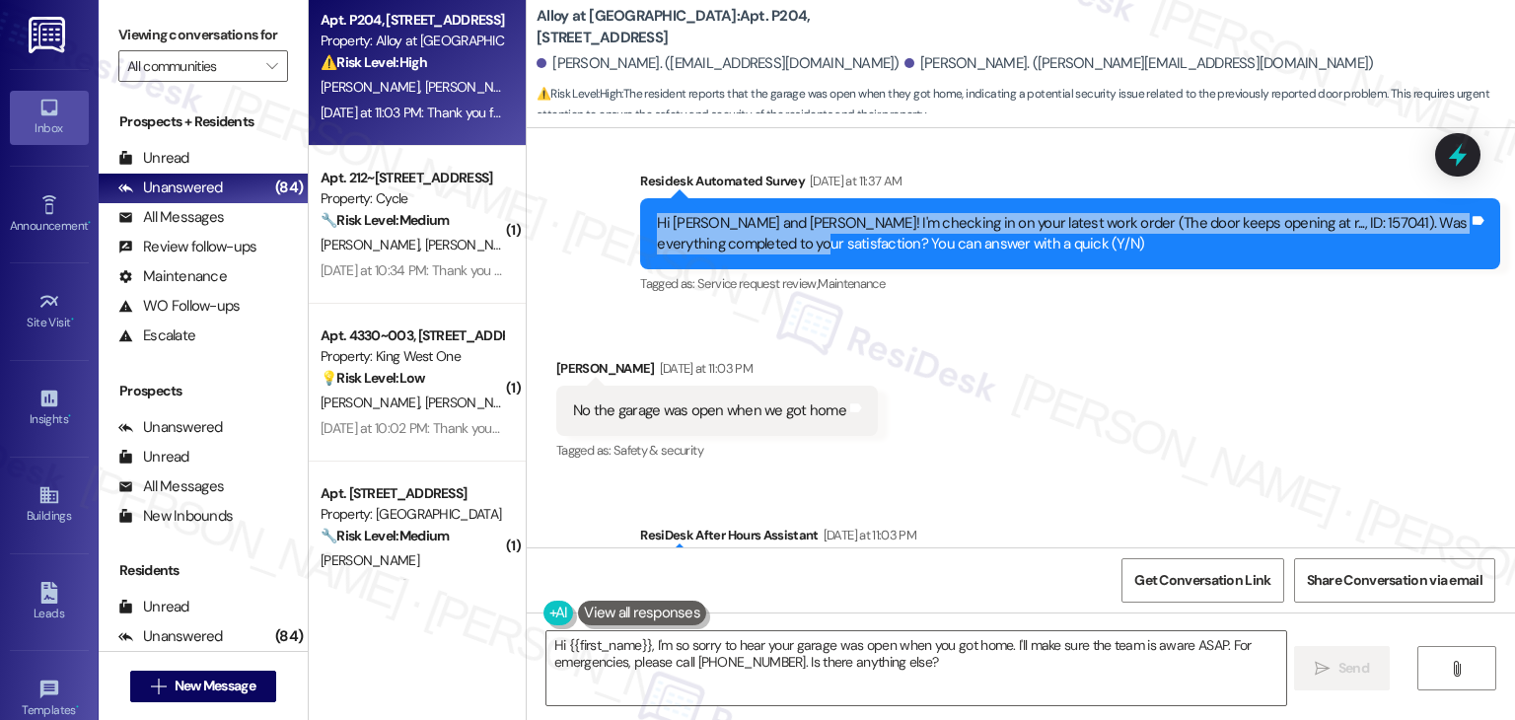
drag, startPoint x: 756, startPoint y: 225, endPoint x: 627, endPoint y: 194, distance: 132.8
click at [627, 194] on div "Survey, sent via SMS Residesk Automated Survey Yesterday at 11:37 AM Hi Ty and …" at bounding box center [1070, 235] width 890 height 158
copy div "Hi Ty and Rebecca! I'm checking in on your latest work order (The door keeps op…"
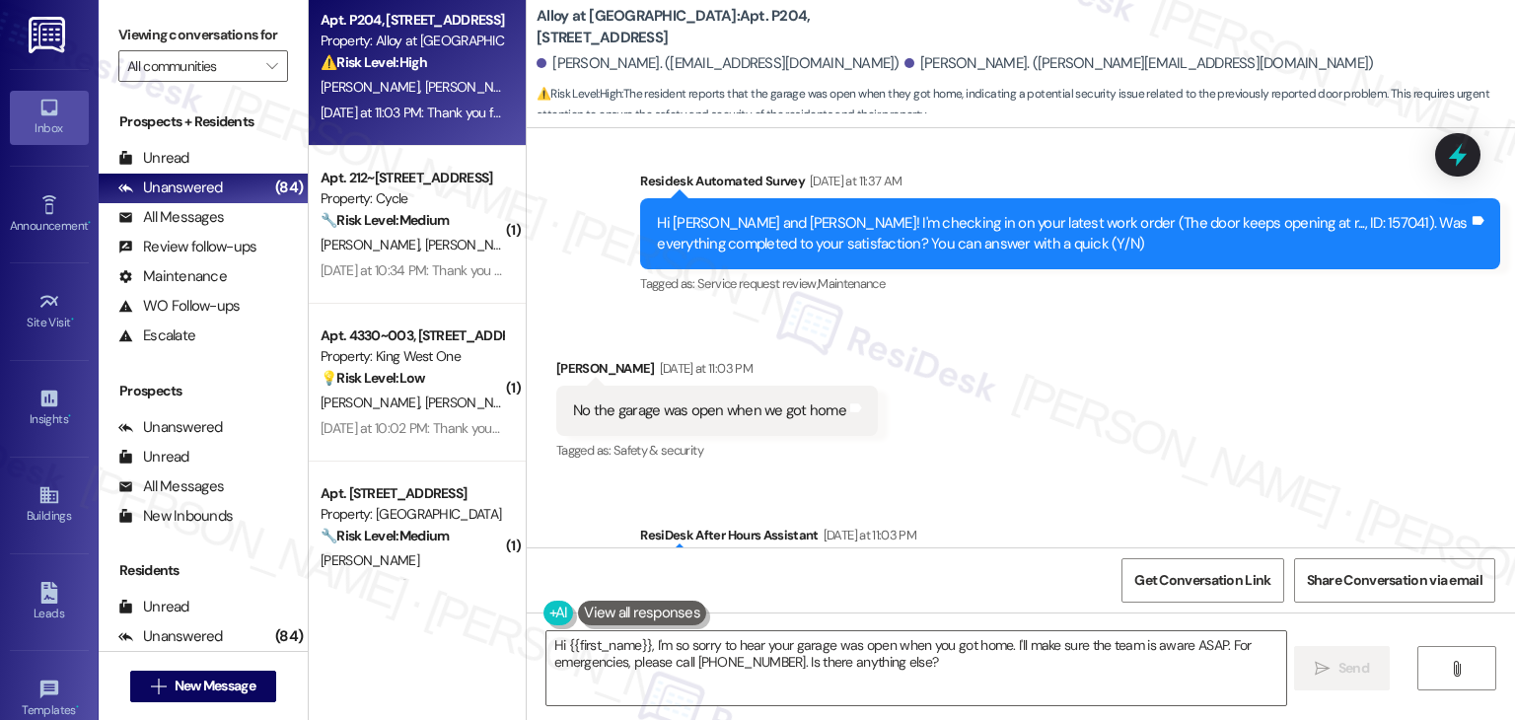
click at [692, 400] on div "No the garage was open when we got home" at bounding box center [709, 410] width 273 height 21
copy div "No the garage was open when we got home Tags and notes"
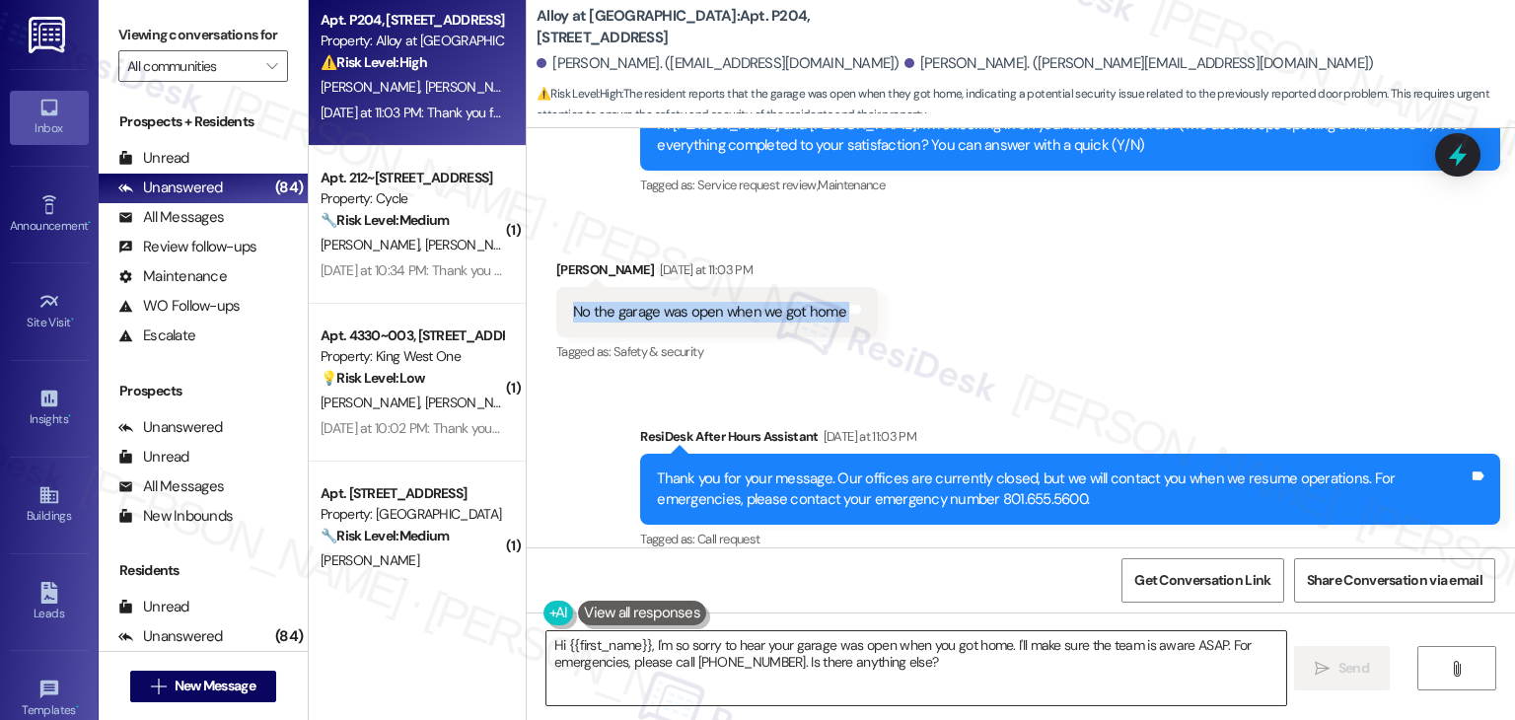
click at [759, 649] on textarea "Hi {{first_name}}, I'm so sorry to hear your garage was open when you got home.…" at bounding box center [915, 668] width 739 height 74
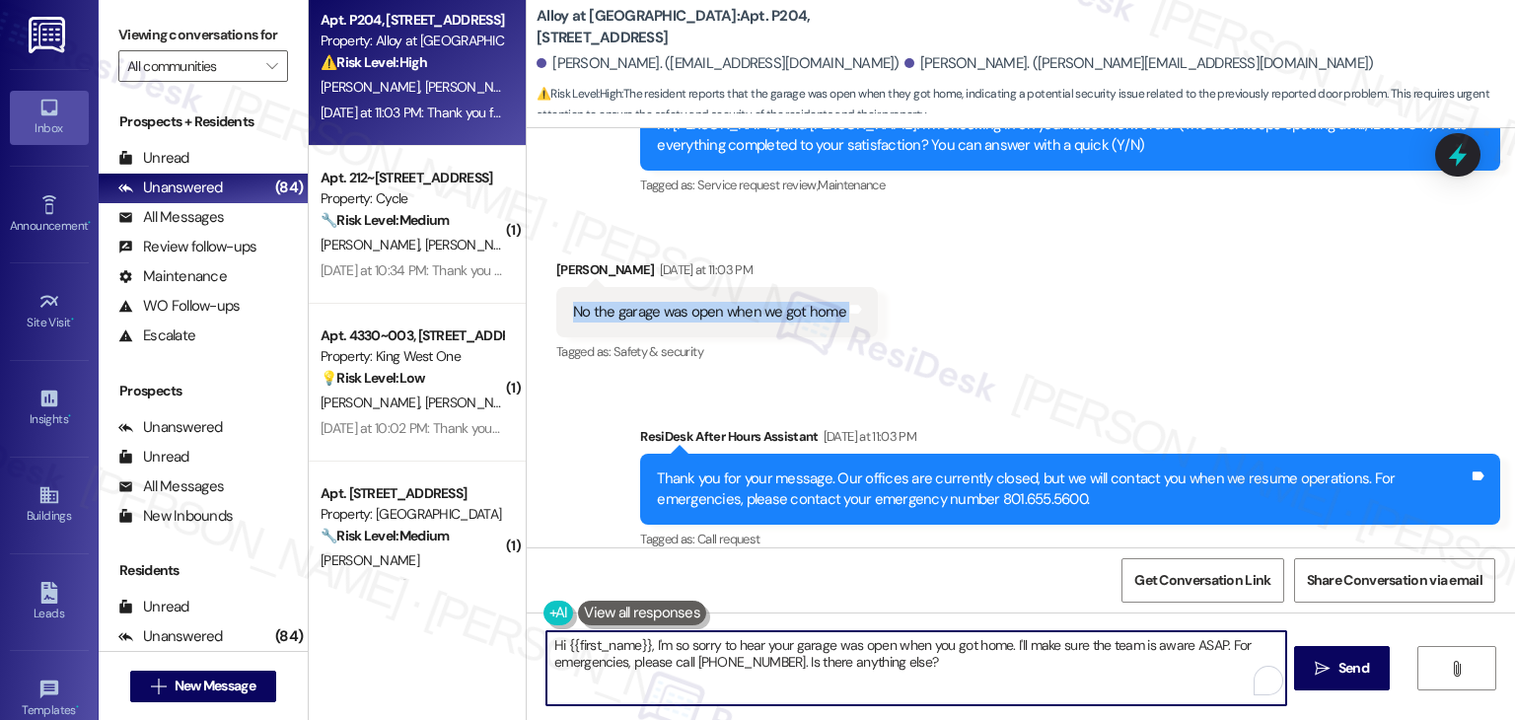
click at [759, 649] on textarea "Hi {{first_name}}, I'm so sorry to hear your garage was open when you got home.…" at bounding box center [915, 668] width 739 height 74
paste textarea "Thanks for letting me know, Rebecca. Could you share more about the garage issu…"
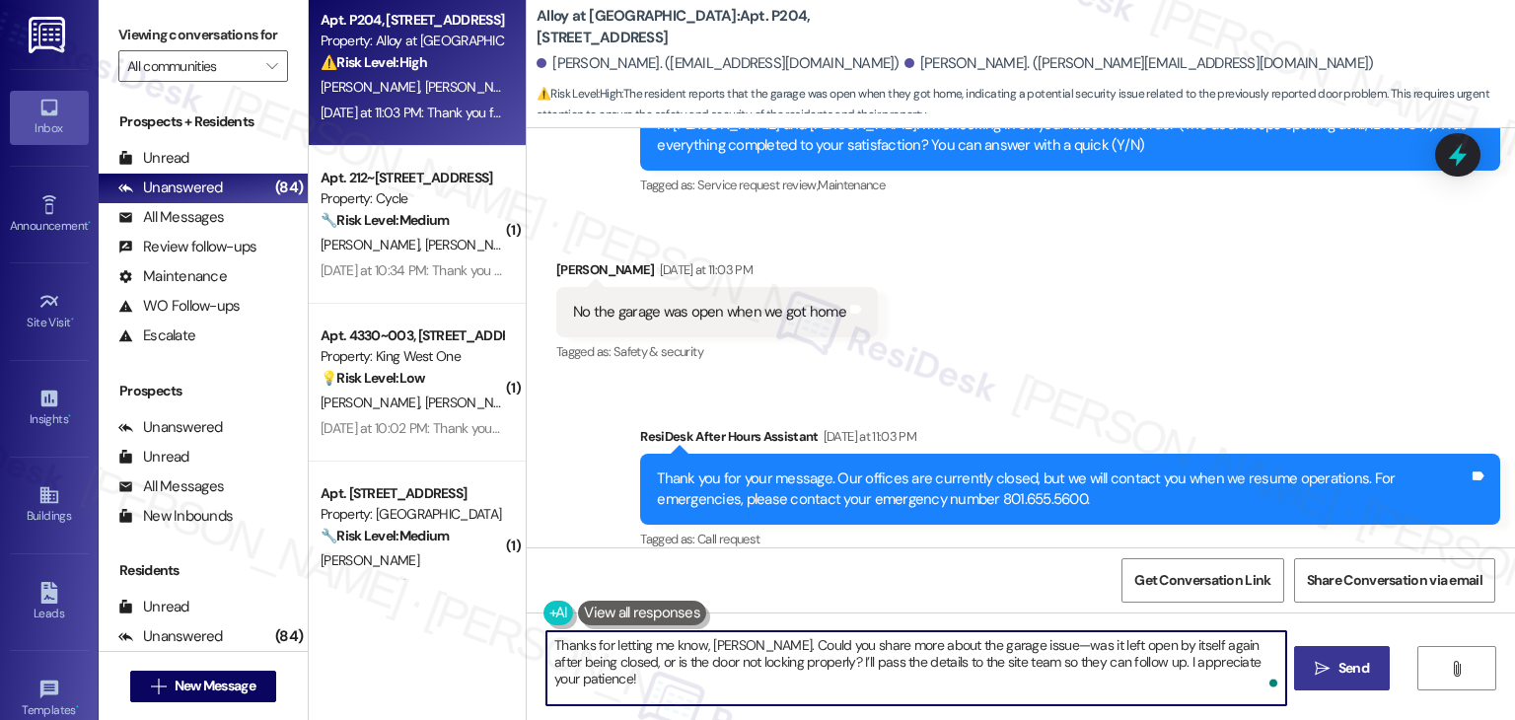
type textarea "Thanks for letting me know, Rebecca. Could you share more about the garage issu…"
click at [1356, 667] on span "Send" at bounding box center [1353, 668] width 31 height 21
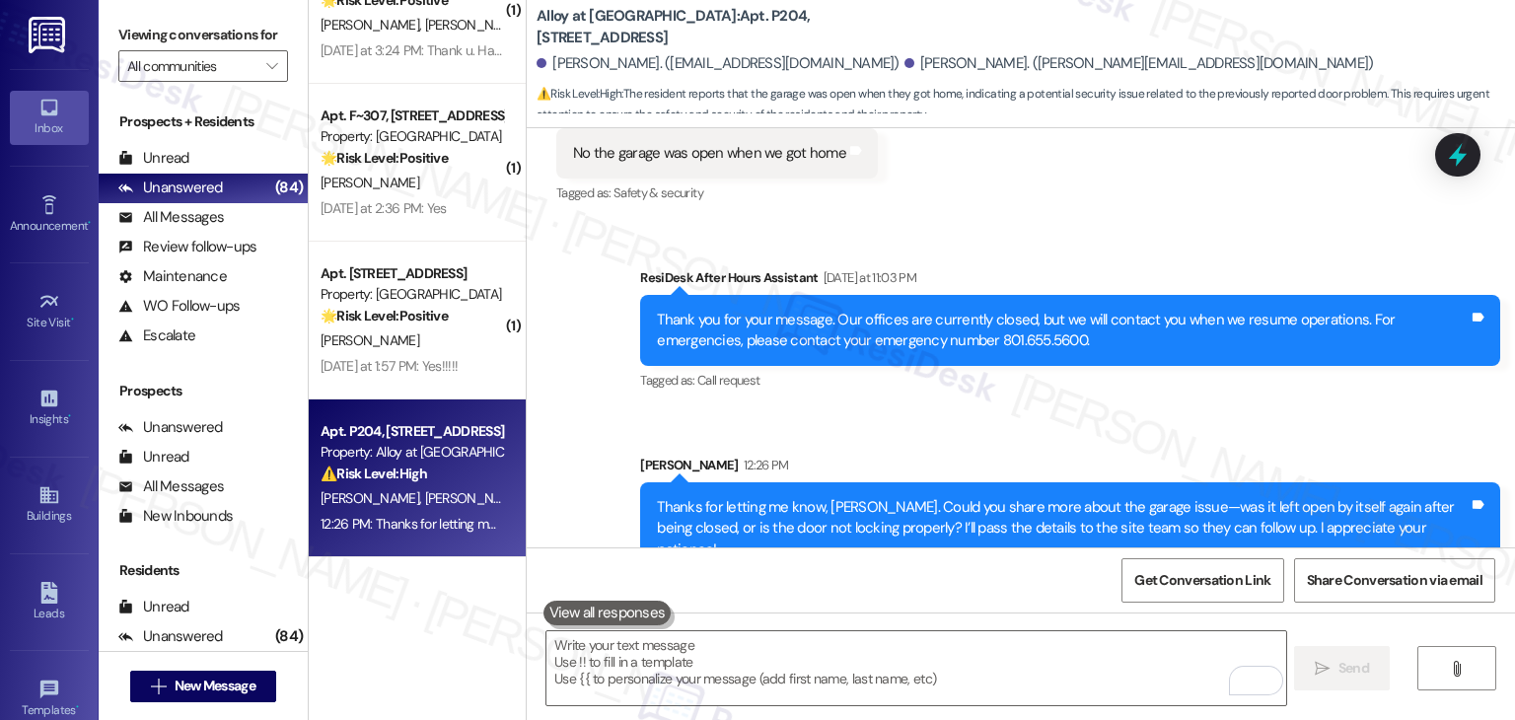
scroll to position [6028, 0]
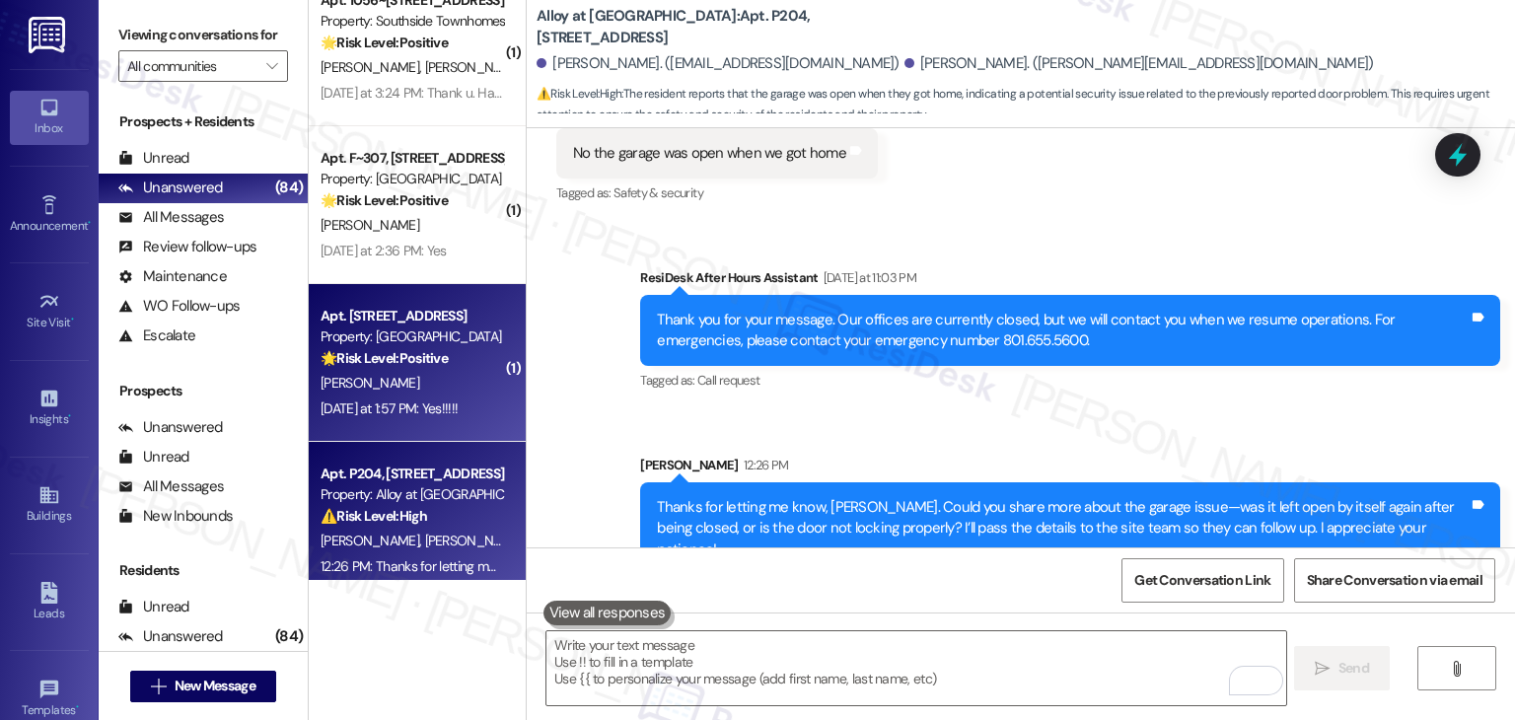
click at [449, 421] on div "Apt. 3103, 1550 South 1000 East Property: Oakstone 🌟 Risk Level: Positive The r…" at bounding box center [417, 363] width 217 height 158
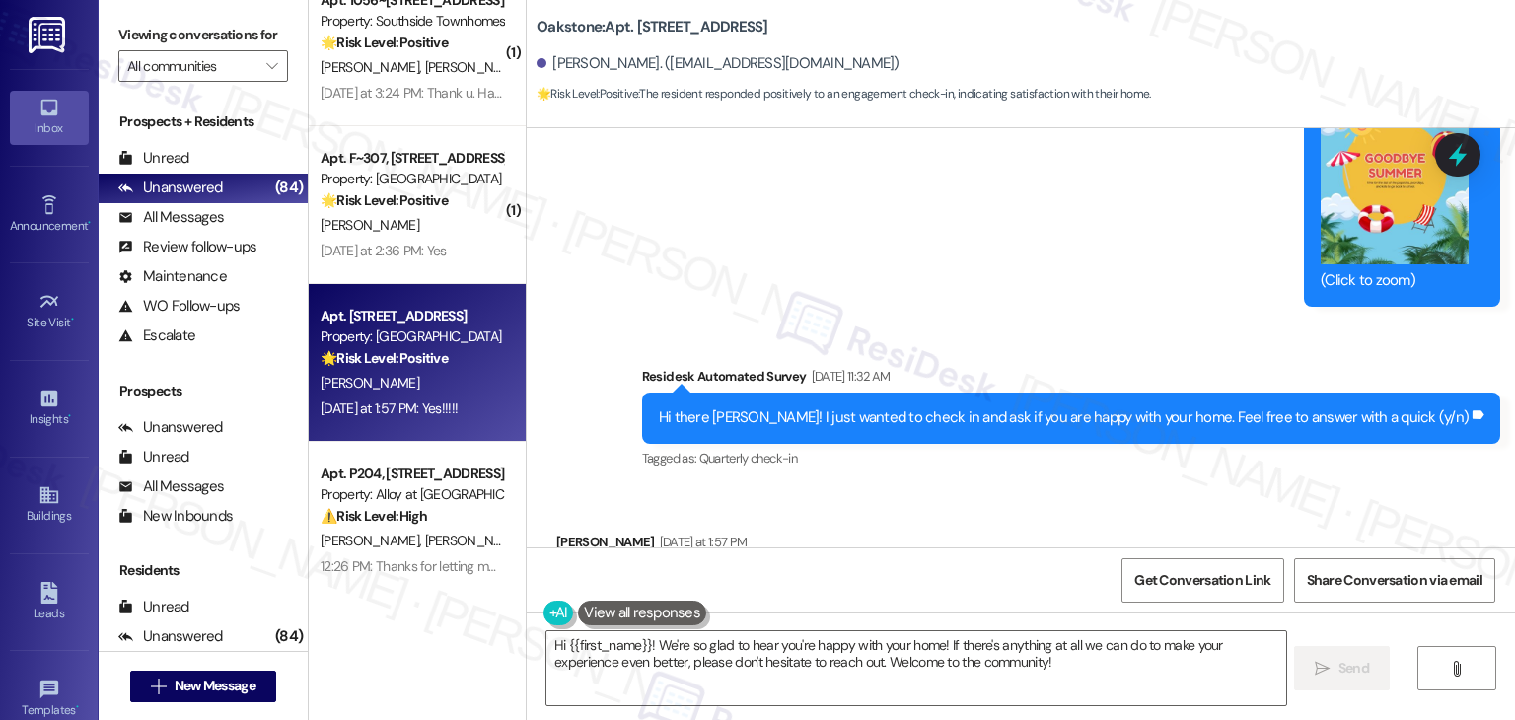
scroll to position [9681, 0]
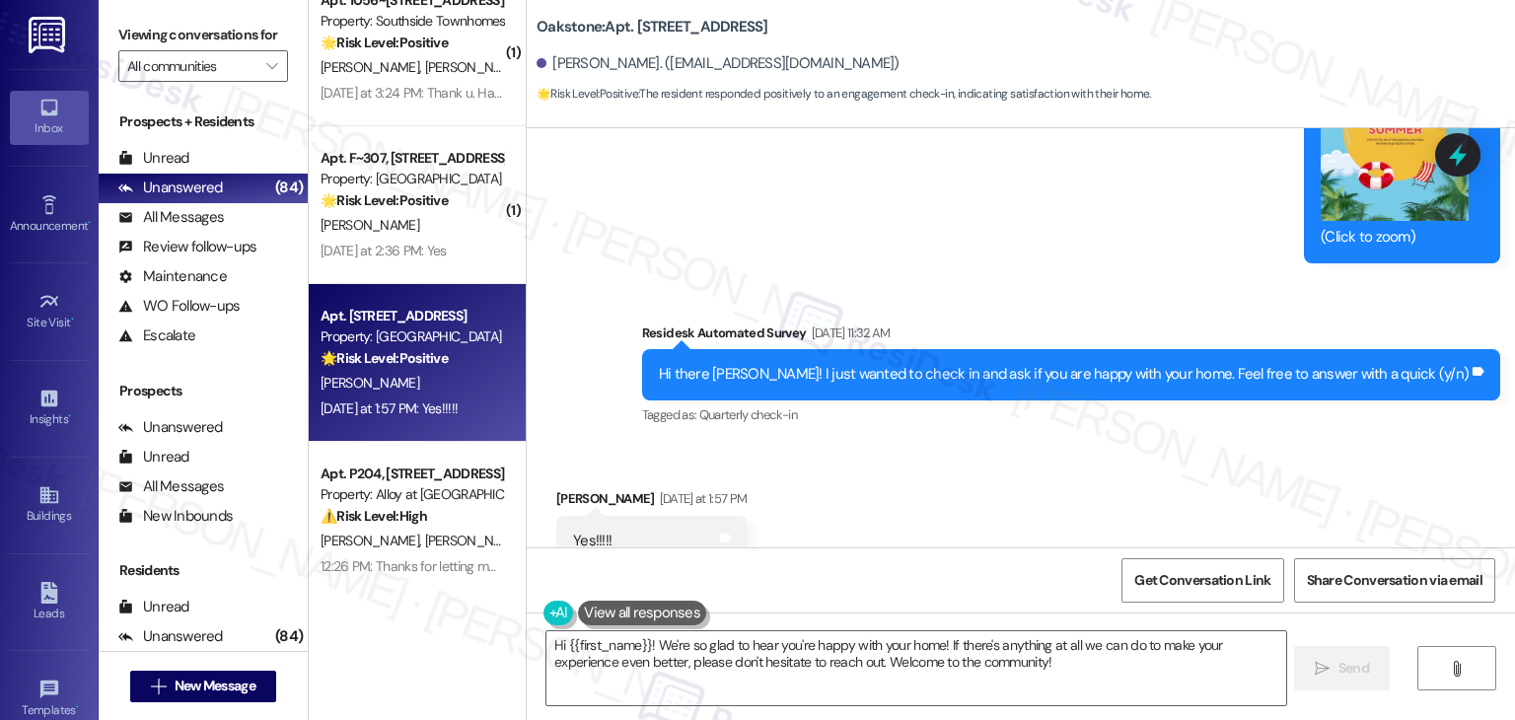
click at [1130, 479] on div "Received via SMS Nancy Dean Yesterday at 1:57 PM Yes!!!!! Tags and notes Tagged…" at bounding box center [1021, 527] width 988 height 167
click at [1128, 481] on div "Received via SMS Nancy Dean Yesterday at 1:57 PM Yes!!!!! Tags and notes Tagged…" at bounding box center [1021, 527] width 988 height 167
click at [1128, 474] on div "Received via SMS Nancy Dean Yesterday at 1:57 PM Yes!!!!! Tags and notes Tagged…" at bounding box center [1021, 527] width 988 height 167
click at [1128, 473] on div "Received via SMS Nancy Dean Yesterday at 1:57 PM Yes!!!!! Tags and notes Tagged…" at bounding box center [1021, 527] width 988 height 167
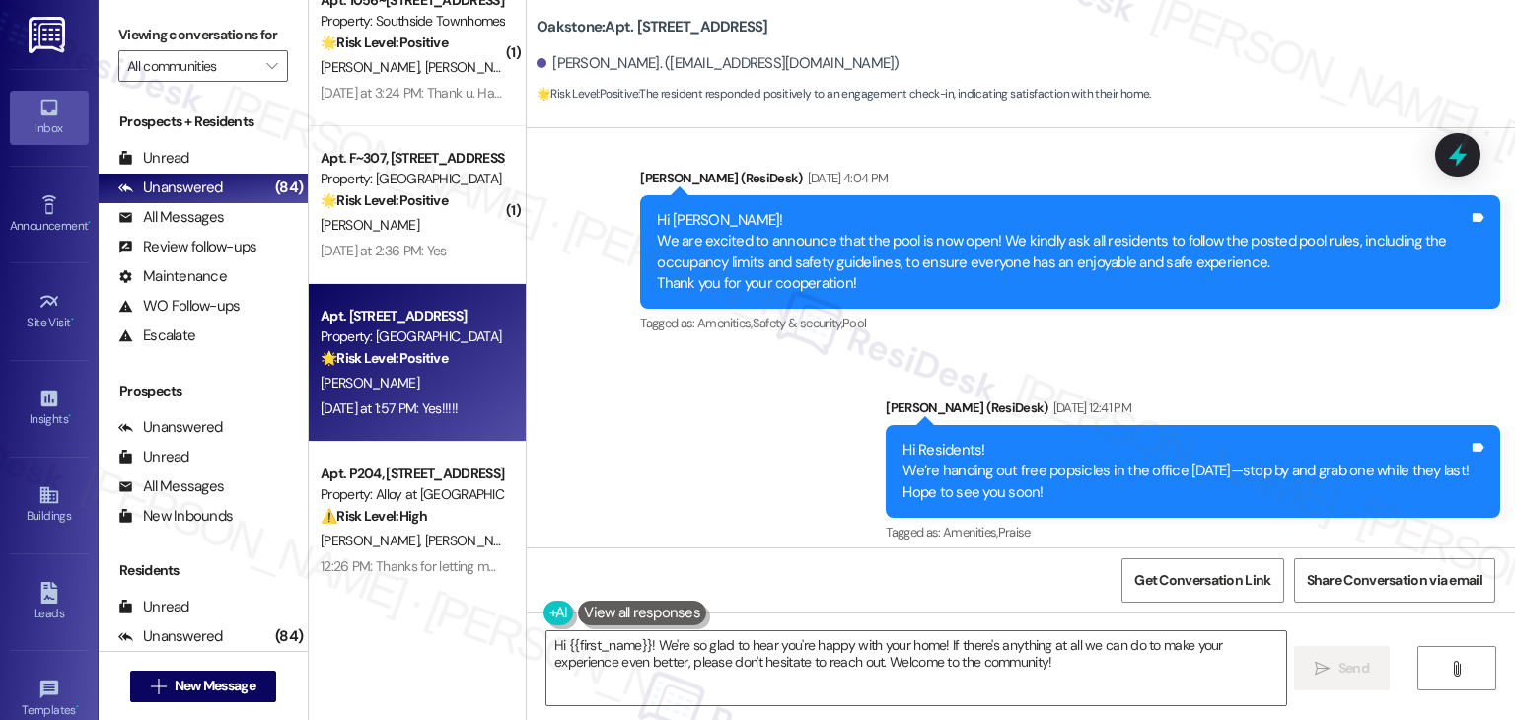
scroll to position [8498, 0]
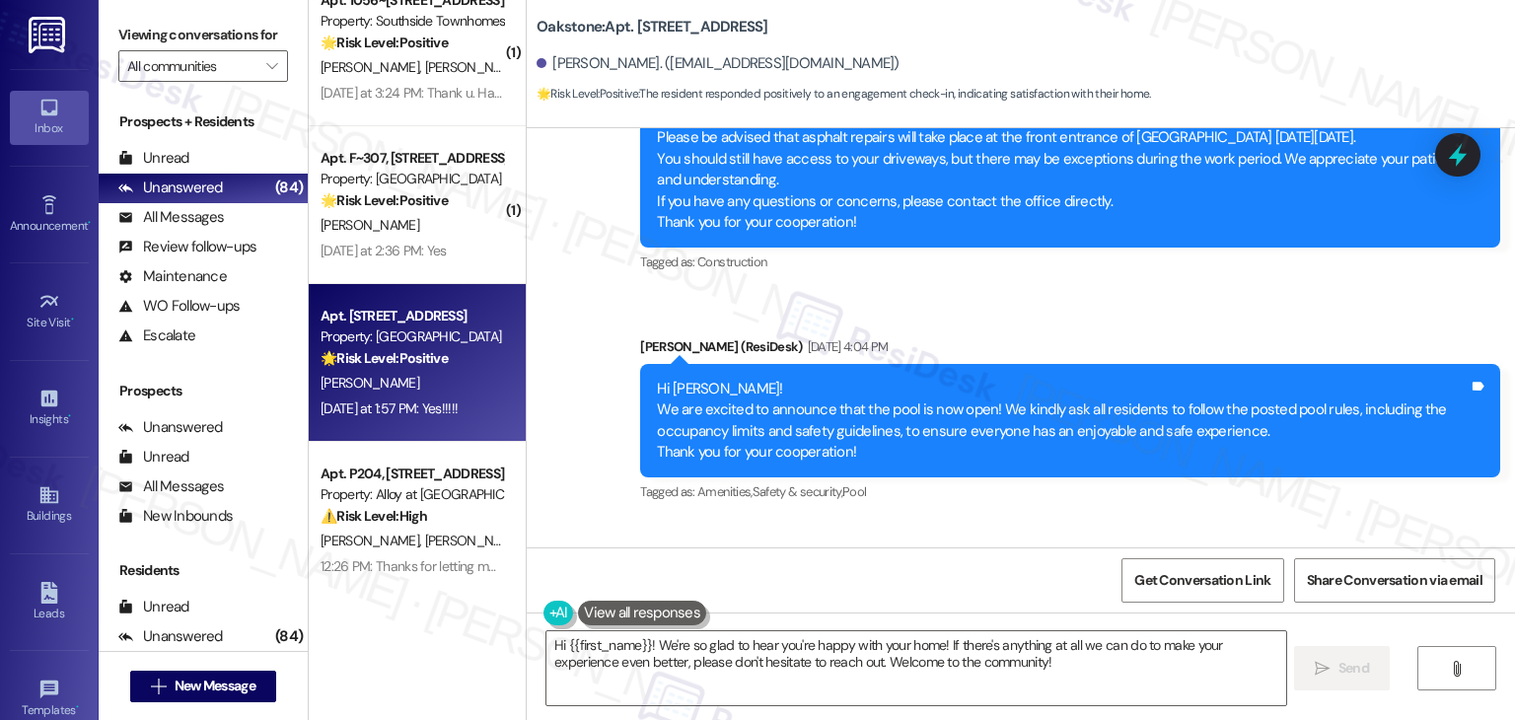
click at [750, 497] on div "Sent via SMS ResiDesk After Hours Assistant Feb 25, 2025 at 7:18 PM Thank you f…" at bounding box center [1021, 165] width 988 height 2923
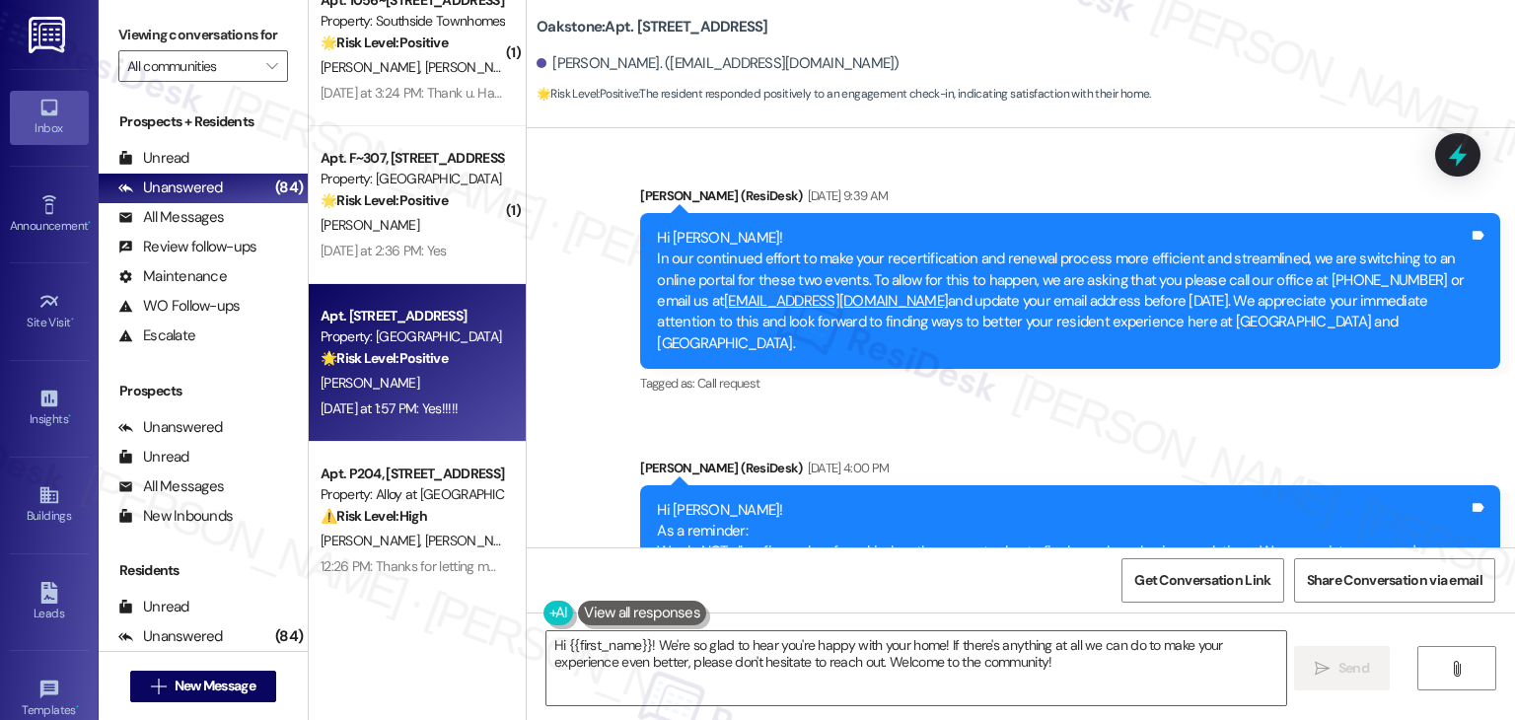
scroll to position [7807, 0]
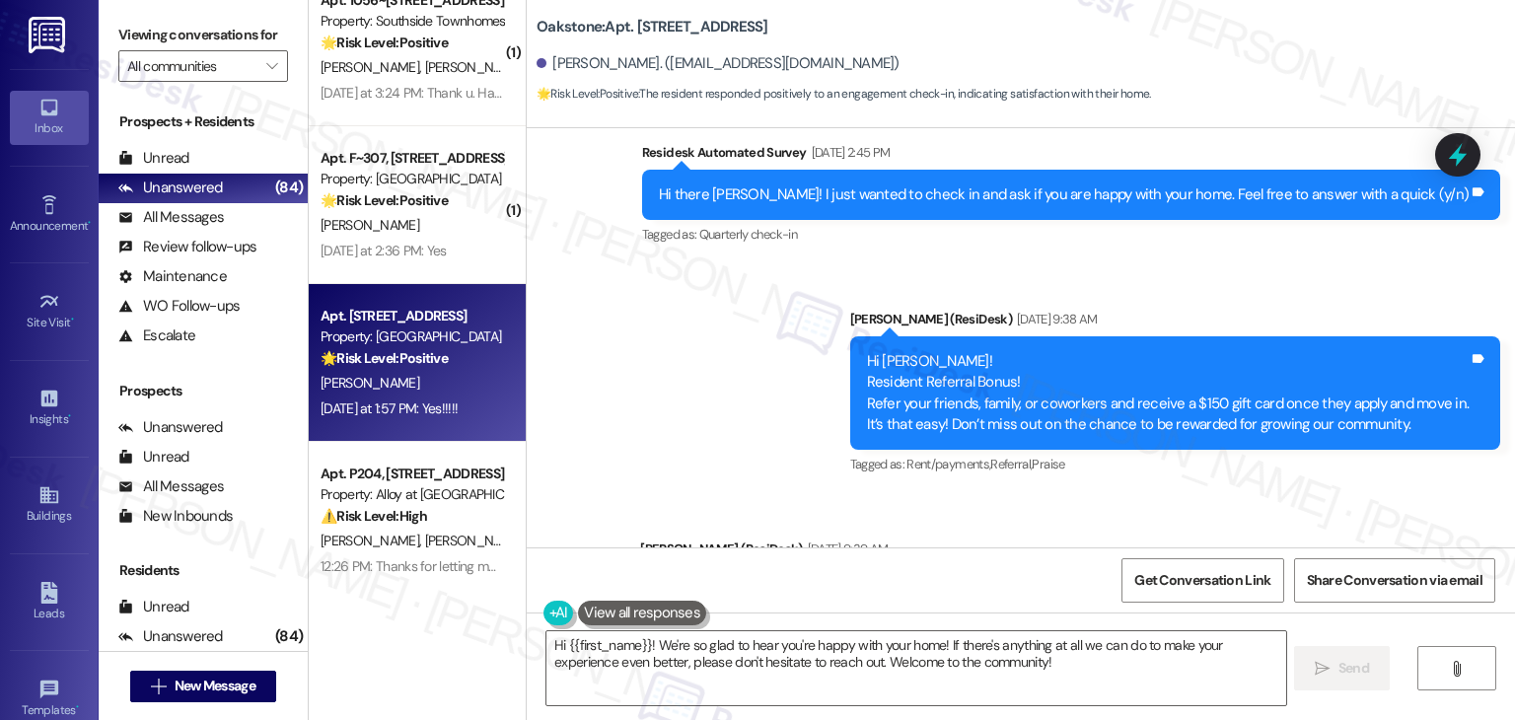
scroll to position [7413, 0]
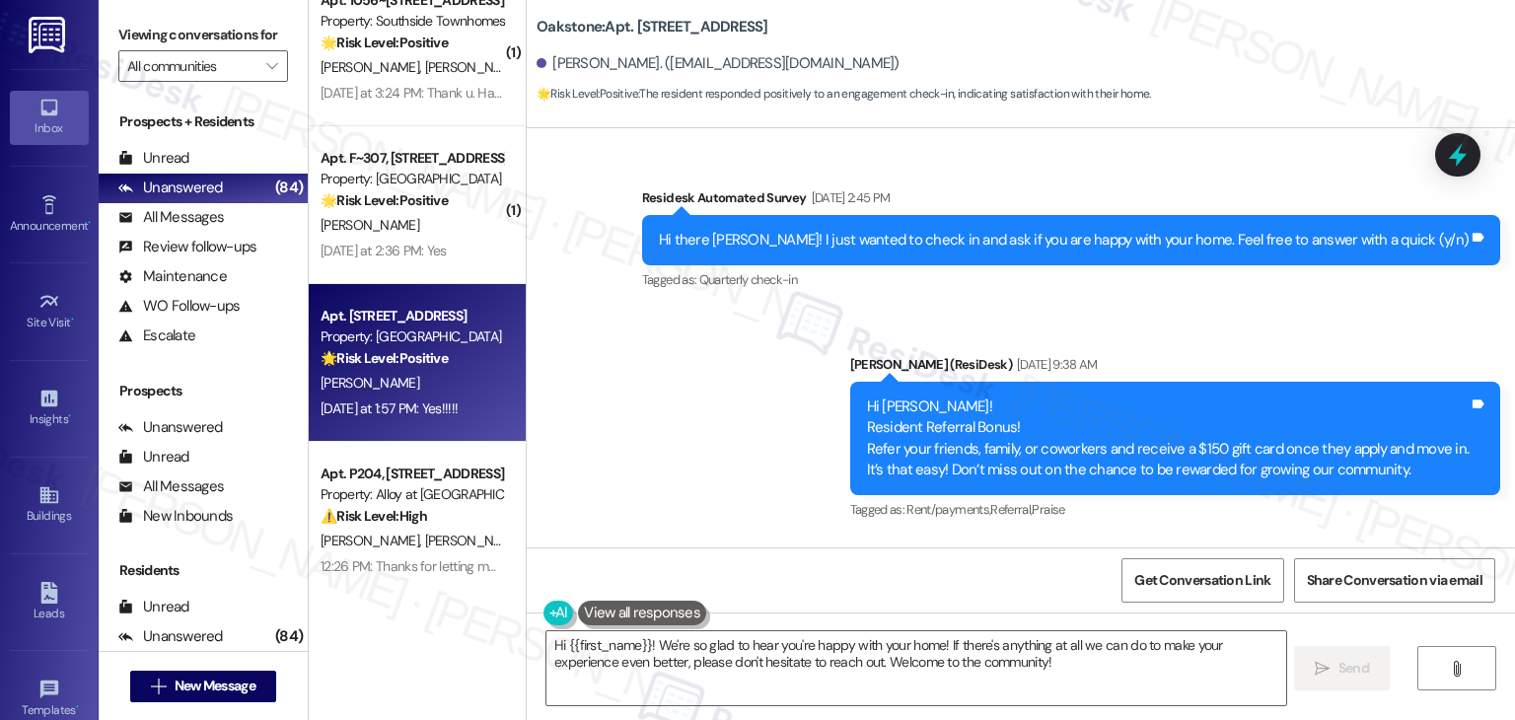
click at [1076, 488] on div "Announcement, sent via SMS Dottie (ResiDesk) Jun 24, 2025 at 9:38 AM Hi Nancy! …" at bounding box center [1175, 439] width 681 height 200
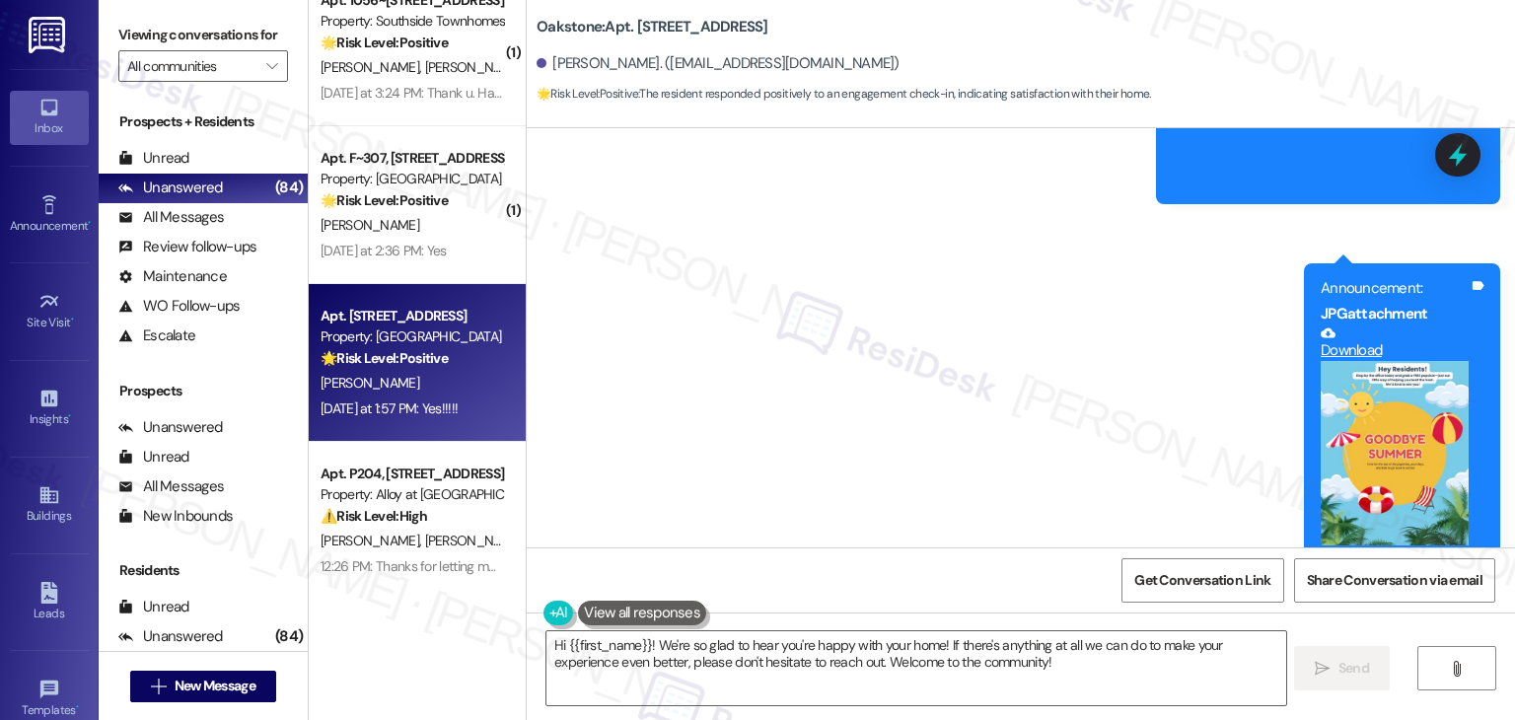
scroll to position [9681, 0]
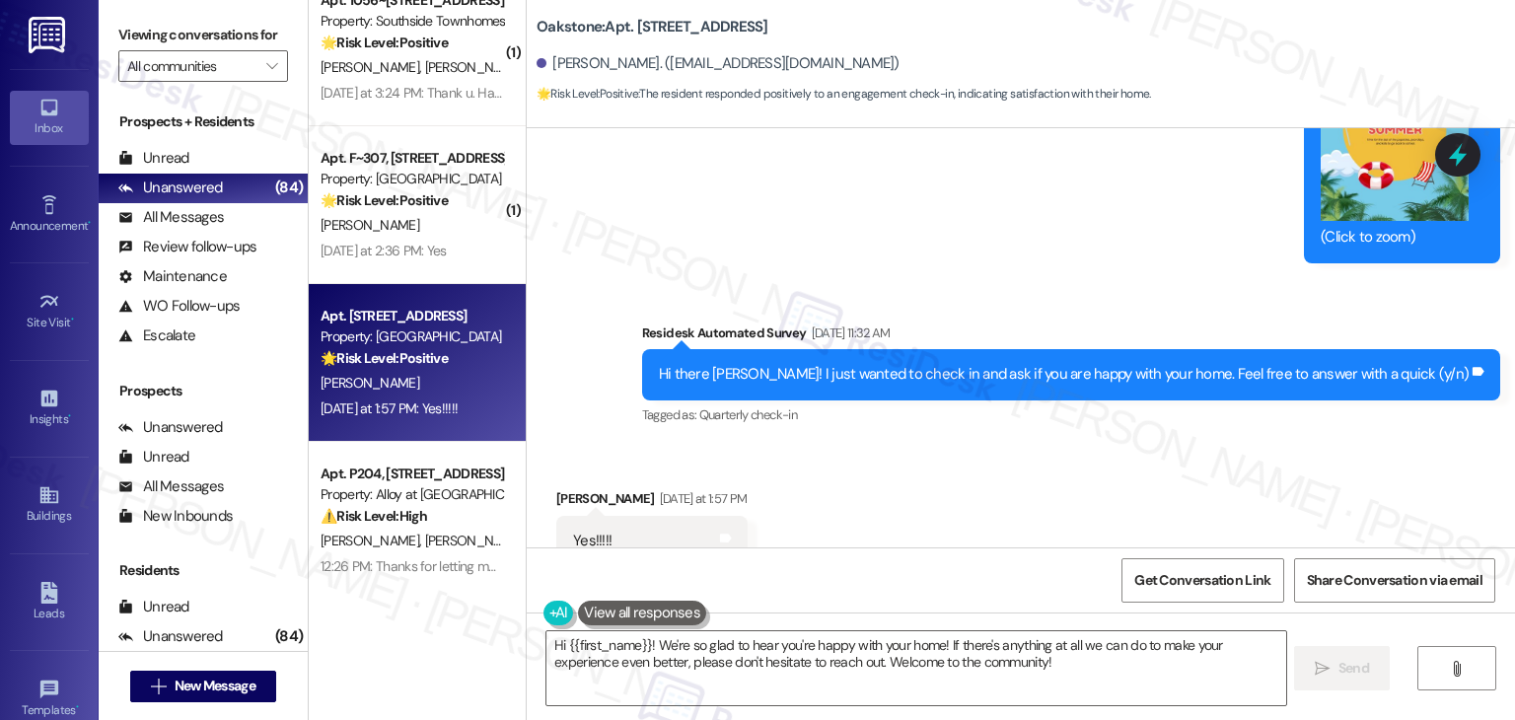
click at [1219, 463] on div "Received via SMS Nancy Dean Yesterday at 1:57 PM Yes!!!!! Tags and notes Tagged…" at bounding box center [1021, 527] width 988 height 167
click at [1222, 466] on div "Received via SMS Nancy Dean Yesterday at 1:57 PM Yes!!!!! Tags and notes Tagged…" at bounding box center [1021, 527] width 988 height 167
click at [978, 501] on div "Received via SMS Nancy Dean Yesterday at 1:57 PM Yes!!!!! Tags and notes Tagged…" at bounding box center [1021, 527] width 988 height 167
click at [1112, 452] on div "Received via SMS Nancy Dean Yesterday at 1:57 PM Yes!!!!! Tags and notes Tagged…" at bounding box center [1021, 527] width 988 height 167
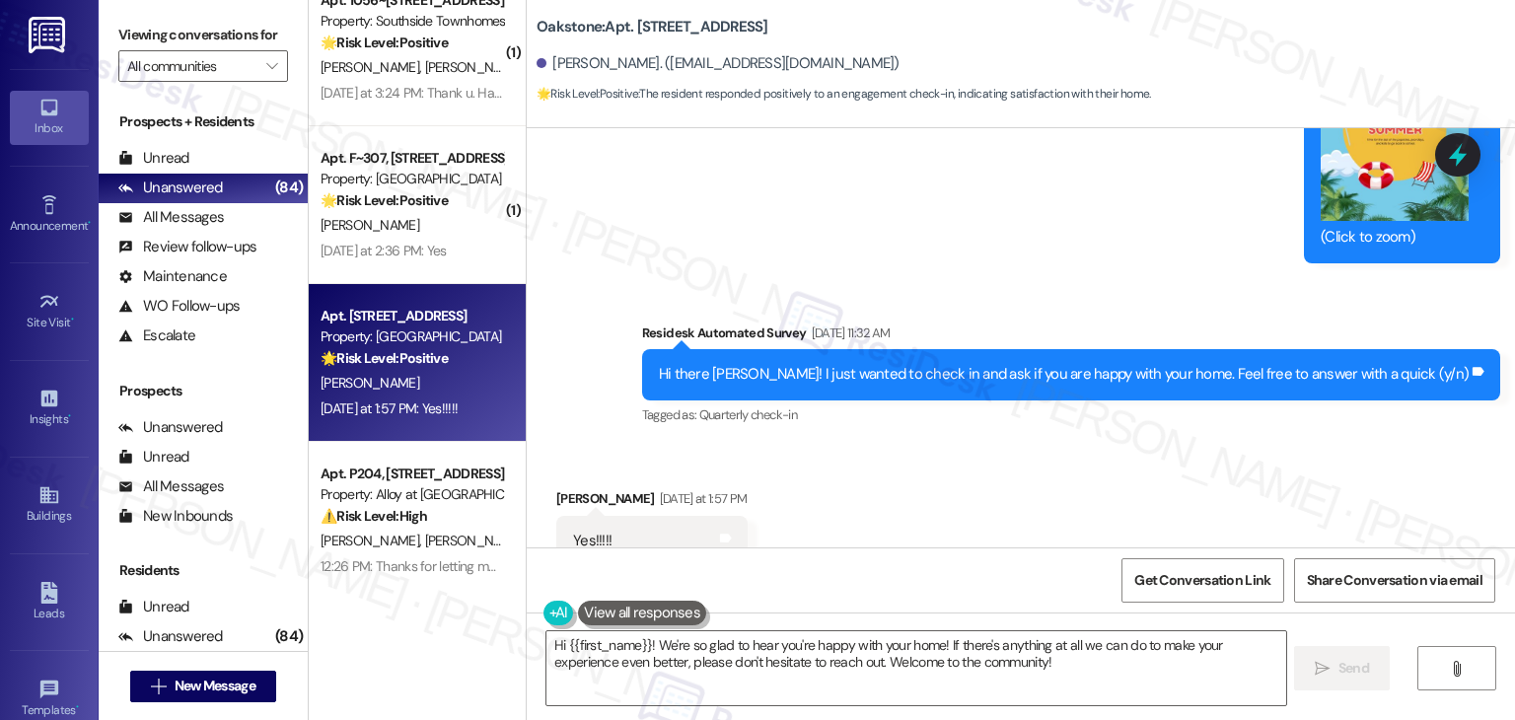
click at [1128, 444] on div "Received via SMS Nancy Dean Yesterday at 1:57 PM Yes!!!!! Tags and notes Tagged…" at bounding box center [1021, 527] width 988 height 167
click at [1123, 444] on div "Received via SMS Nancy Dean Yesterday at 1:57 PM Yes!!!!! Tags and notes Tagged…" at bounding box center [1021, 527] width 988 height 167
click at [1123, 447] on div "Received via SMS Nancy Dean Yesterday at 1:57 PM Yes!!!!! Tags and notes Tagged…" at bounding box center [1021, 527] width 988 height 167
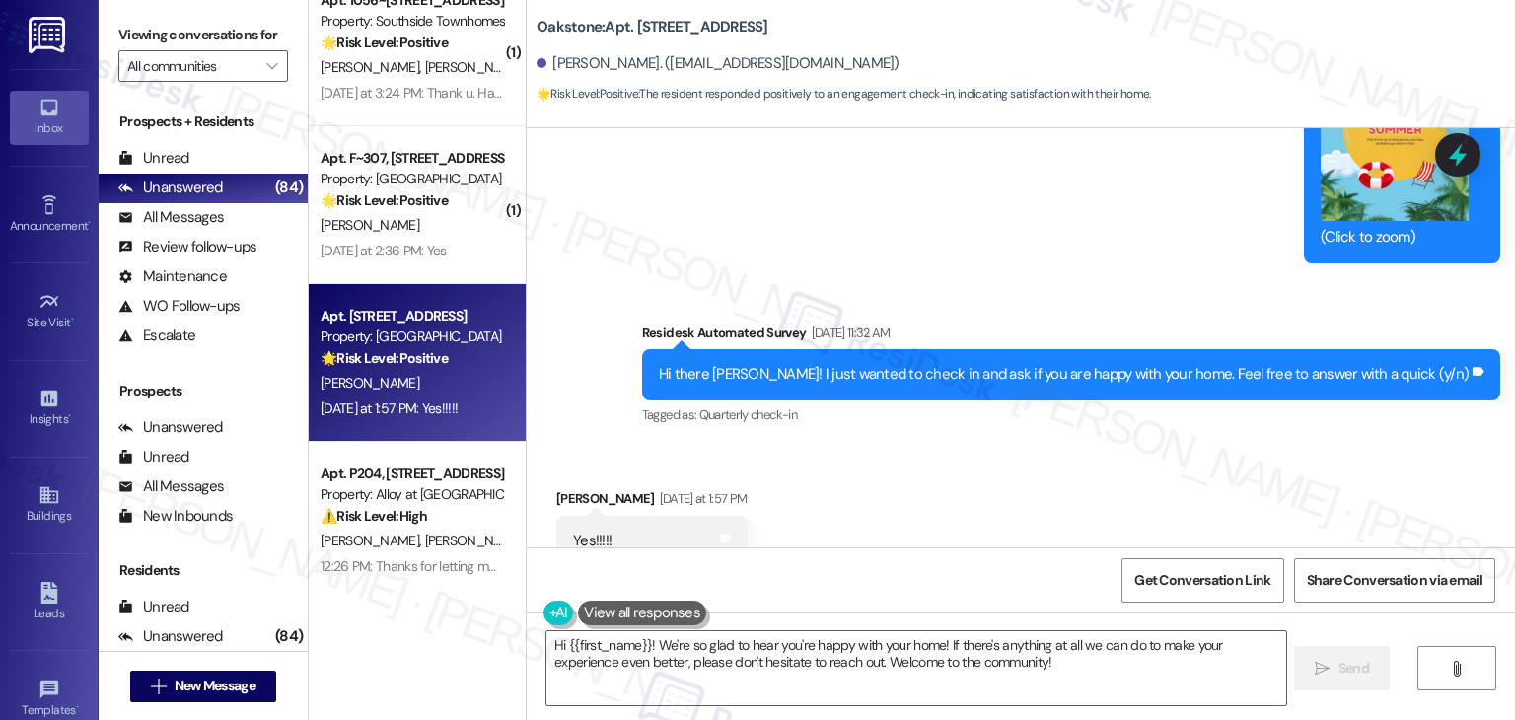
click at [981, 455] on div "Received via SMS Nancy Dean Yesterday at 1:57 PM Yes!!!!! Tags and notes Tagged…" at bounding box center [1021, 527] width 988 height 167
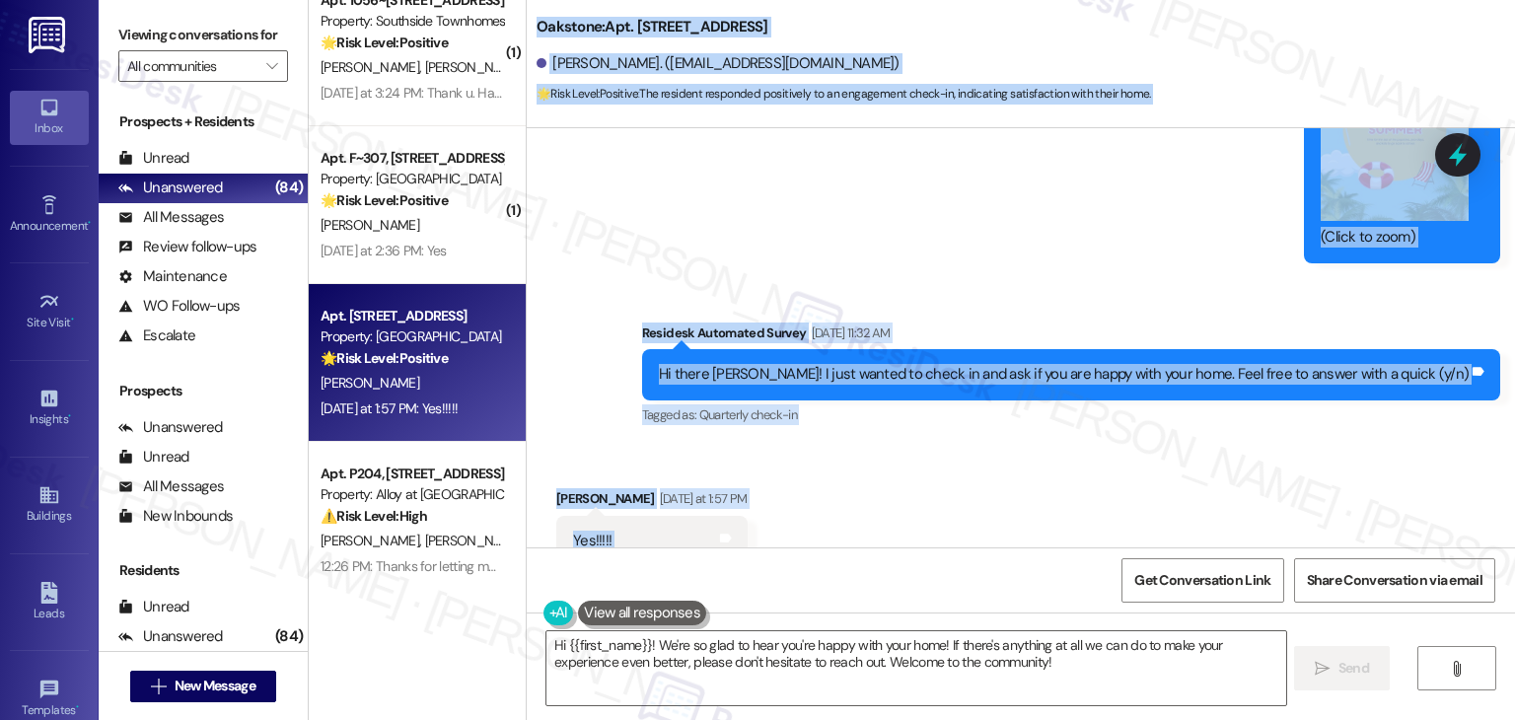
drag, startPoint x: 521, startPoint y: 5, endPoint x: 936, endPoint y: 544, distance: 680.8
click at [936, 544] on div "Oakstone: Apt. 3103, 1550 South 1000 East Nancy Dean. (nbdean1@gmail.com) 🌟 Ris…" at bounding box center [1020, 360] width 989 height 720
click at [937, 474] on div "Received via SMS Nancy Dean Yesterday at 1:57 PM Yes!!!!! Tags and notes Tagged…" at bounding box center [1021, 527] width 988 height 167
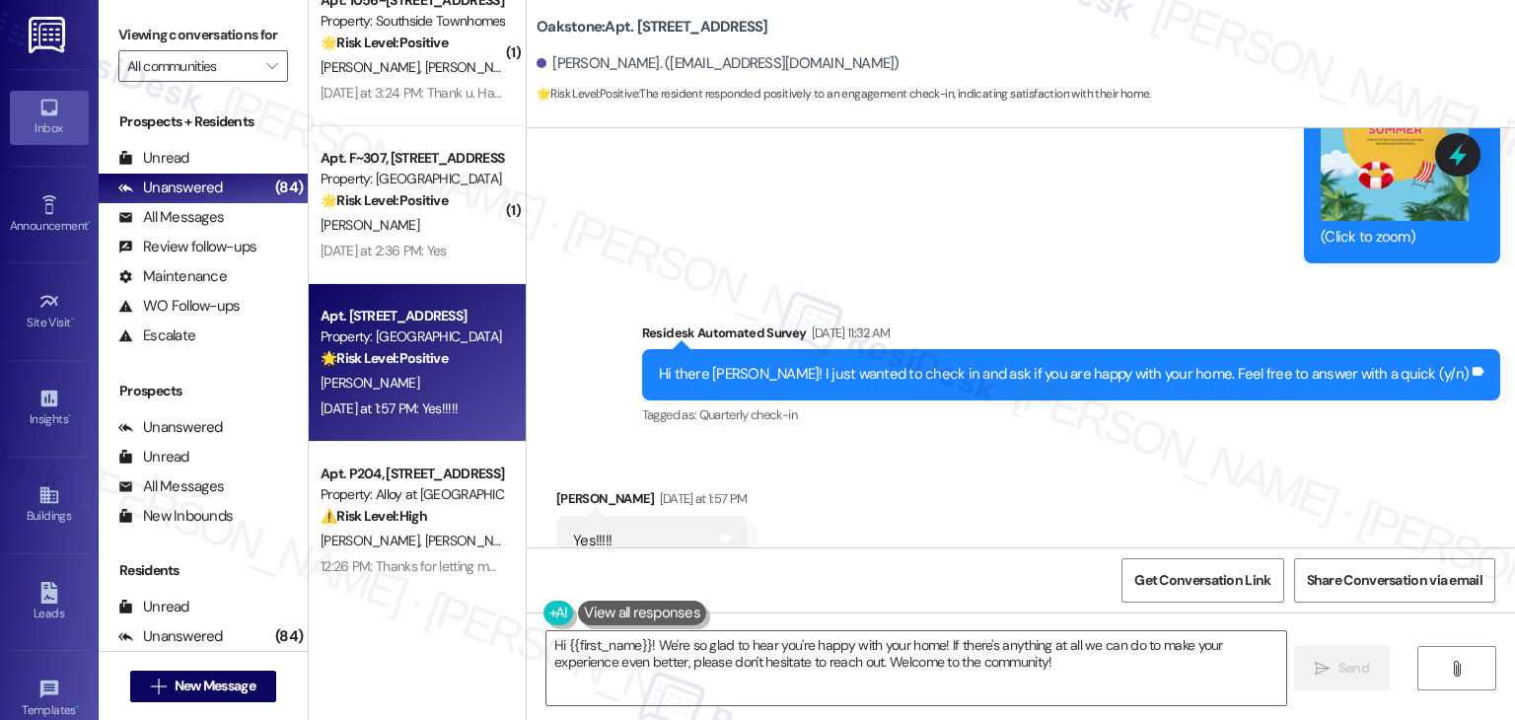
click at [971, 444] on div "Received via SMS Nancy Dean Yesterday at 1:57 PM Yes!!!!! Tags and notes Tagged…" at bounding box center [1021, 527] width 988 height 167
click at [955, 503] on div "Received via SMS Nancy Dean Yesterday at 1:57 PM Yes!!!!! Tags and notes Tagged…" at bounding box center [1021, 527] width 988 height 167
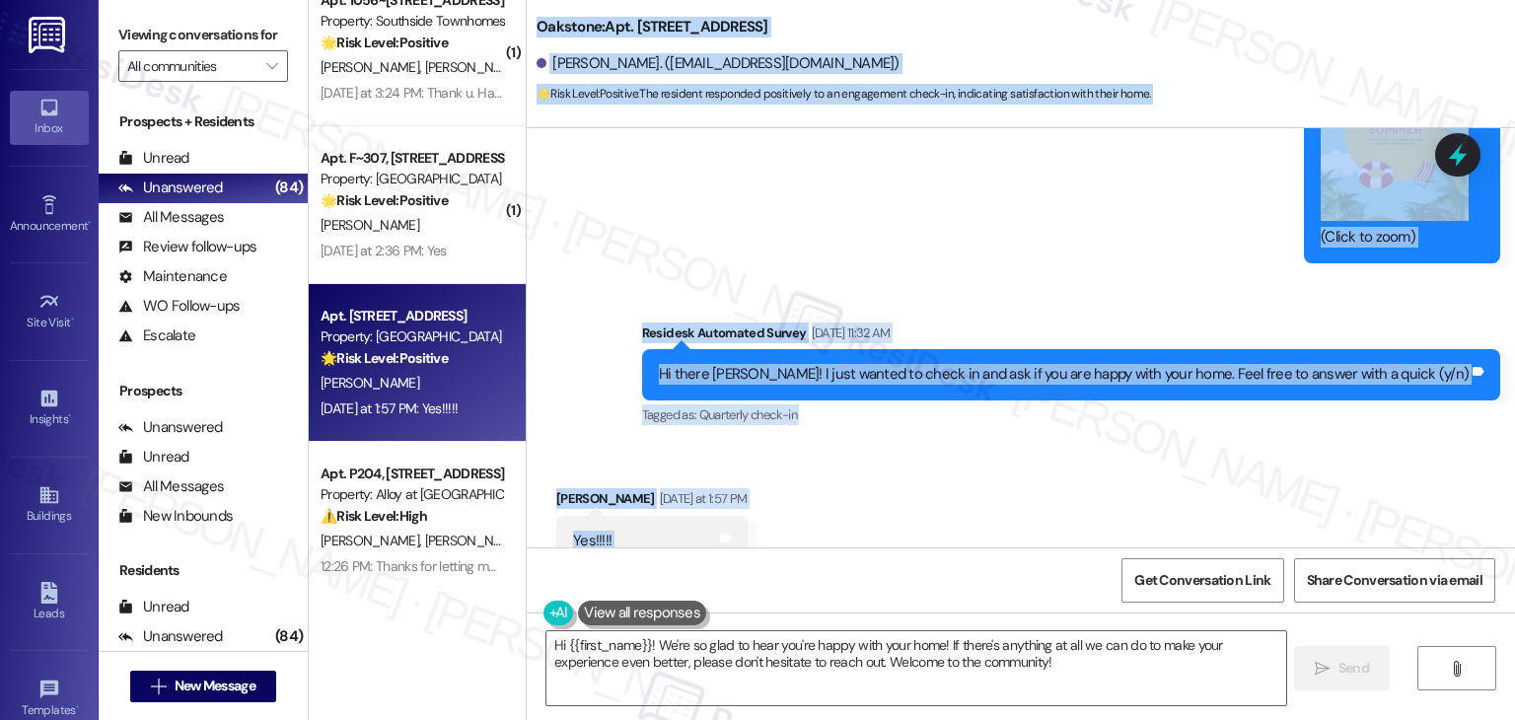
drag, startPoint x: 524, startPoint y: 13, endPoint x: 820, endPoint y: 494, distance: 565.0
click at [820, 494] on div "Oakstone: Apt. 3103, 1550 South 1000 East Nancy Dean. (nbdean1@gmail.com) 🌟 Ris…" at bounding box center [1020, 360] width 989 height 720
click at [819, 497] on div "Received via SMS Nancy Dean Yesterday at 1:57 PM Yes!!!!! Tags and notes Tagged…" at bounding box center [1021, 527] width 988 height 167
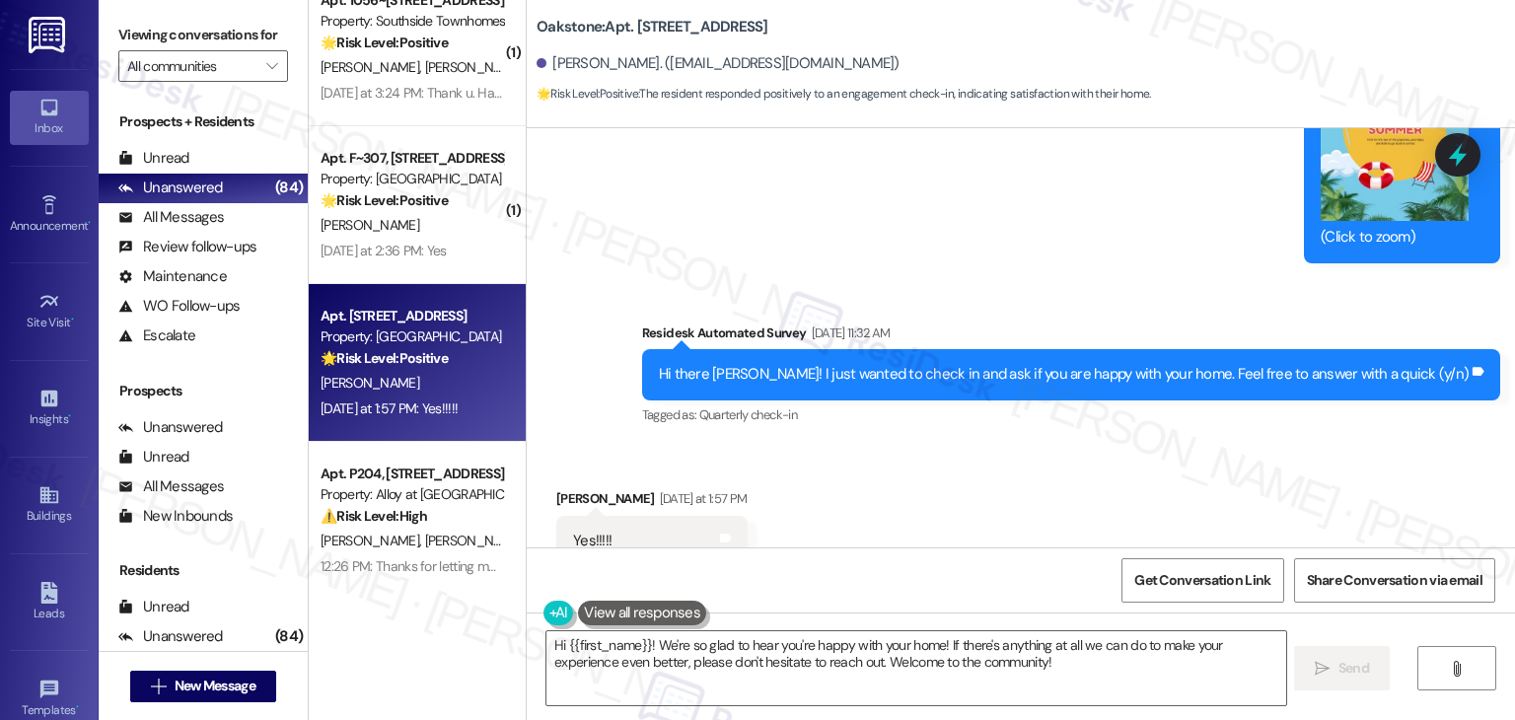
click at [1000, 477] on div "Received via SMS Nancy Dean Yesterday at 1:57 PM Yes!!!!! Tags and notes Tagged…" at bounding box center [1021, 527] width 988 height 167
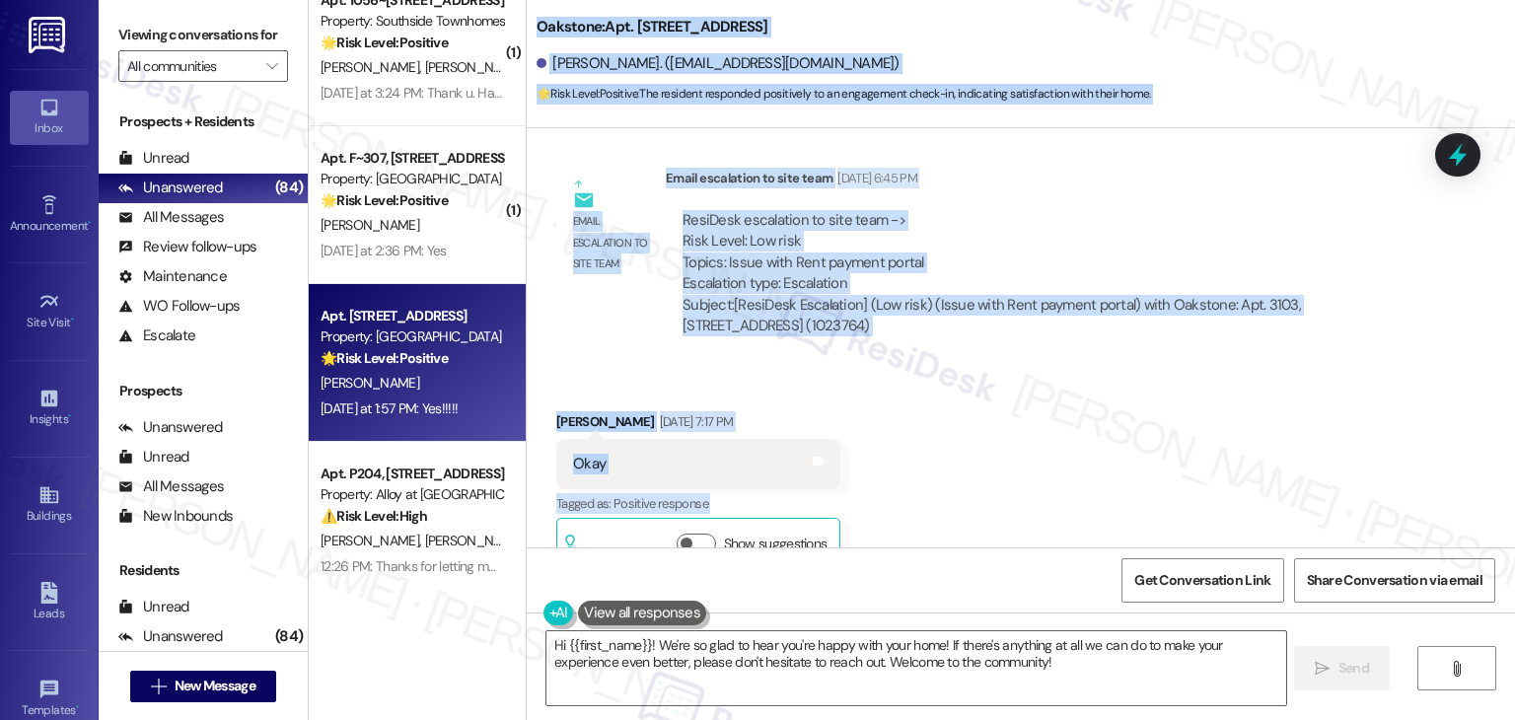
drag, startPoint x: 738, startPoint y: 534, endPoint x: 528, endPoint y: 28, distance: 547.8
click at [528, 28] on div "Oakstone: Apt. 3103, 1550 South 1000 East Nancy Dean. (nbdean1@gmail.com) 🌟 Ris…" at bounding box center [1020, 360] width 989 height 720
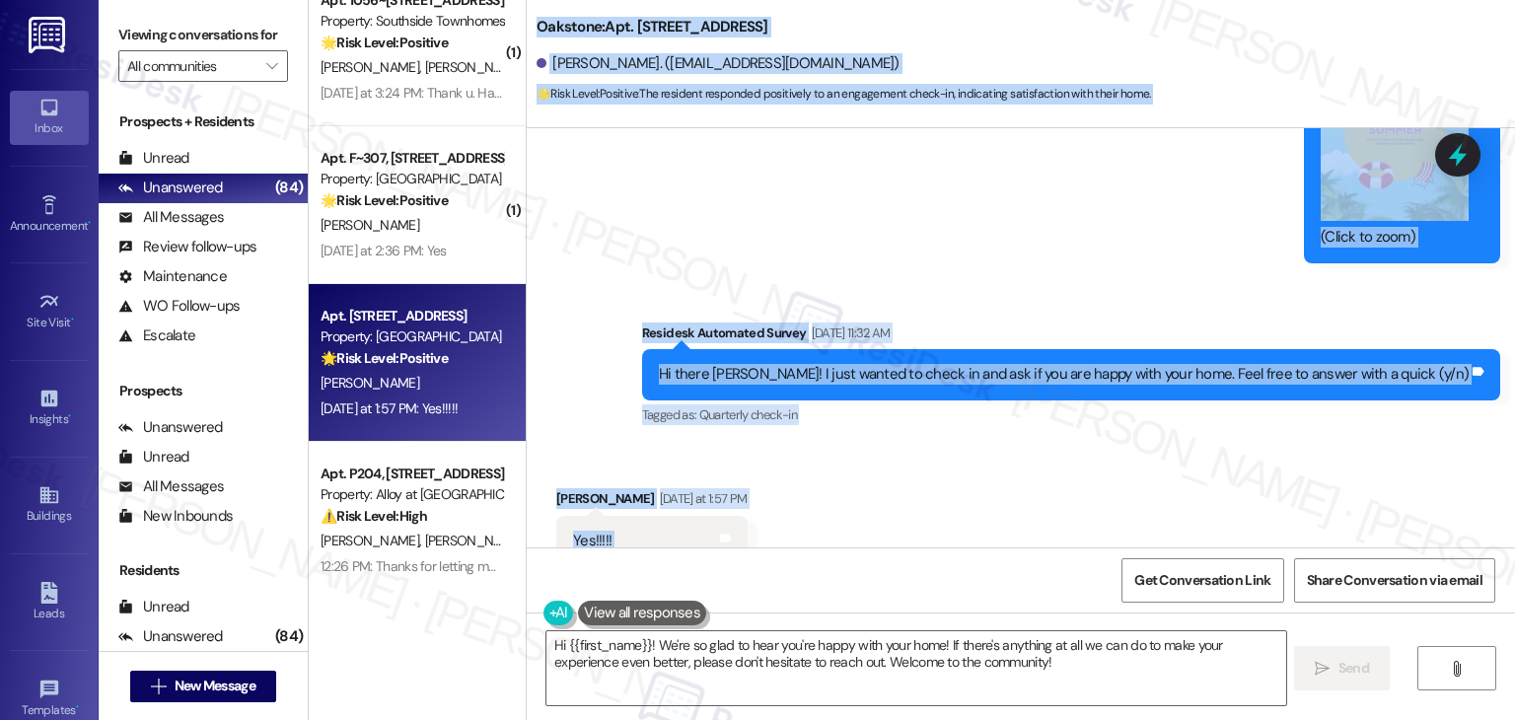
click at [1157, 466] on div "Received via SMS Nancy Dean Yesterday at 1:57 PM Yes!!!!! Tags and notes Tagged…" at bounding box center [1021, 527] width 988 height 167
click at [1001, 491] on div "Received via SMS Nancy Dean Yesterday at 1:57 PM Yes!!!!! Tags and notes Tagged…" at bounding box center [1021, 527] width 988 height 167
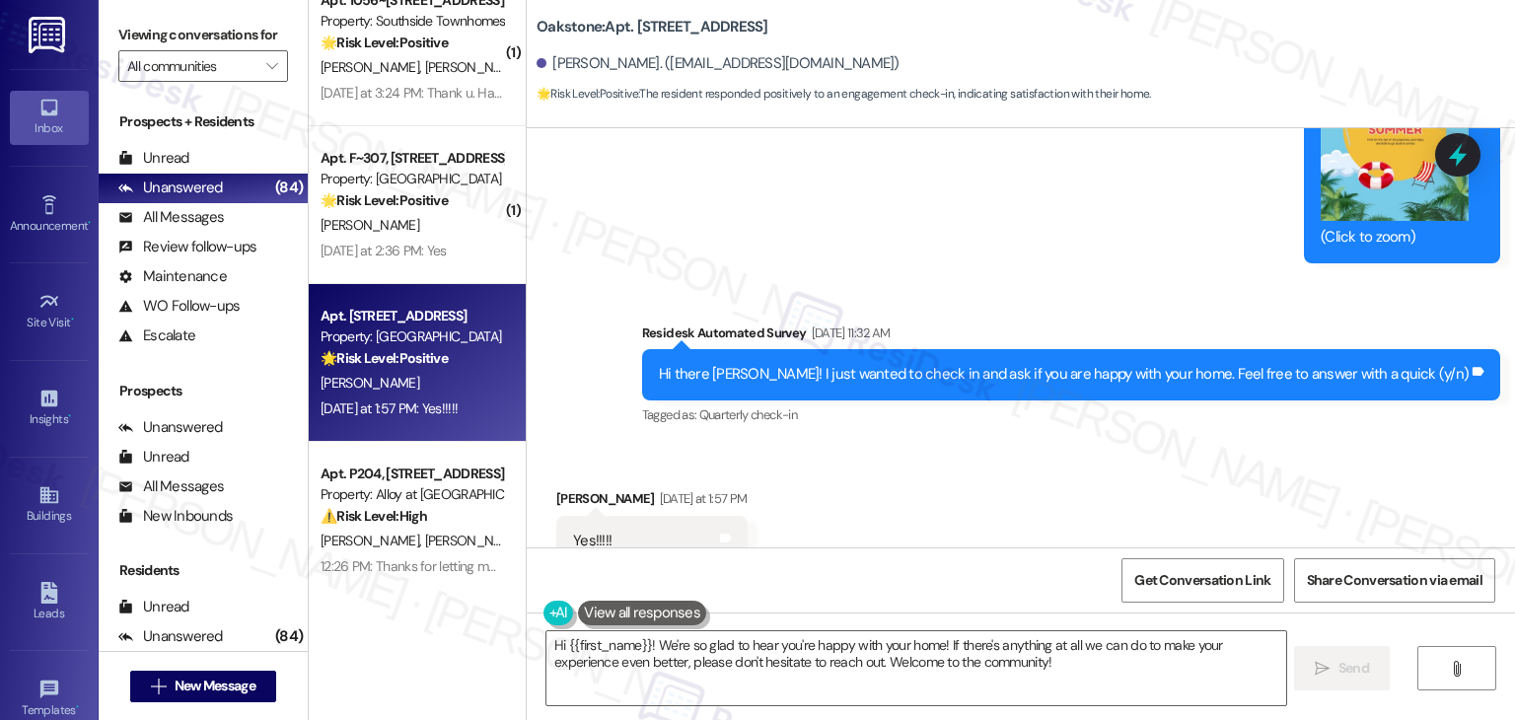
click at [1002, 478] on div "Received via SMS Nancy Dean Yesterday at 1:57 PM Yes!!!!! Tags and notes Tagged…" at bounding box center [1021, 527] width 988 height 167
click at [1002, 479] on div "Received via SMS Nancy Dean Yesterday at 1:57 PM Yes!!!!! Tags and notes Tagged…" at bounding box center [1021, 527] width 988 height 167
click at [1026, 461] on div "Received via SMS Nancy Dean Yesterday at 1:57 PM Yes!!!!! Tags and notes Tagged…" at bounding box center [1021, 527] width 988 height 167
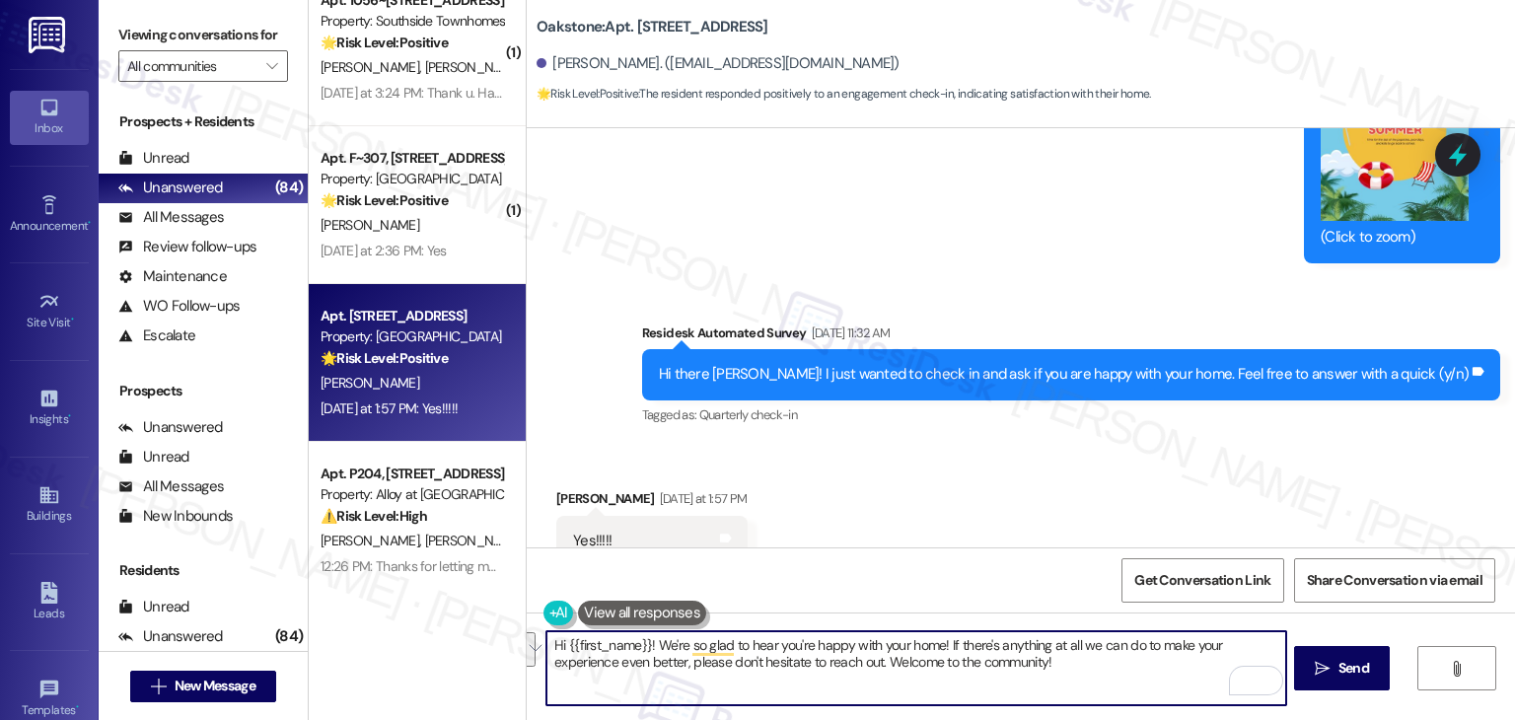
drag, startPoint x: 1053, startPoint y: 670, endPoint x: 721, endPoint y: 633, distance: 334.4
click at [721, 633] on textarea "Hi {{first_name}}! We're so glad to hear you're happy with your home! If there'…" at bounding box center [915, 668] width 739 height 74
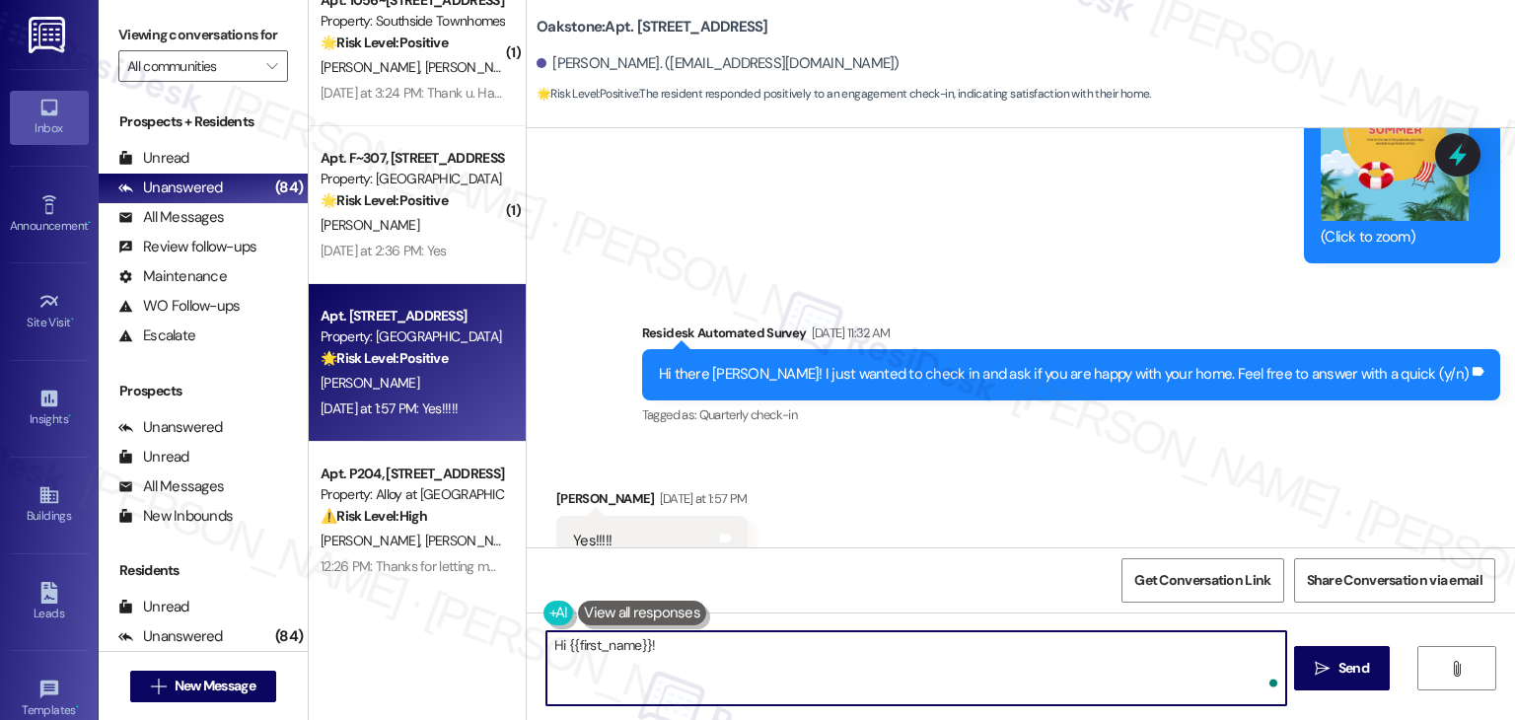
paste textarea "I'm so glad to hear you're happy with your home. We always strive to create a g…"
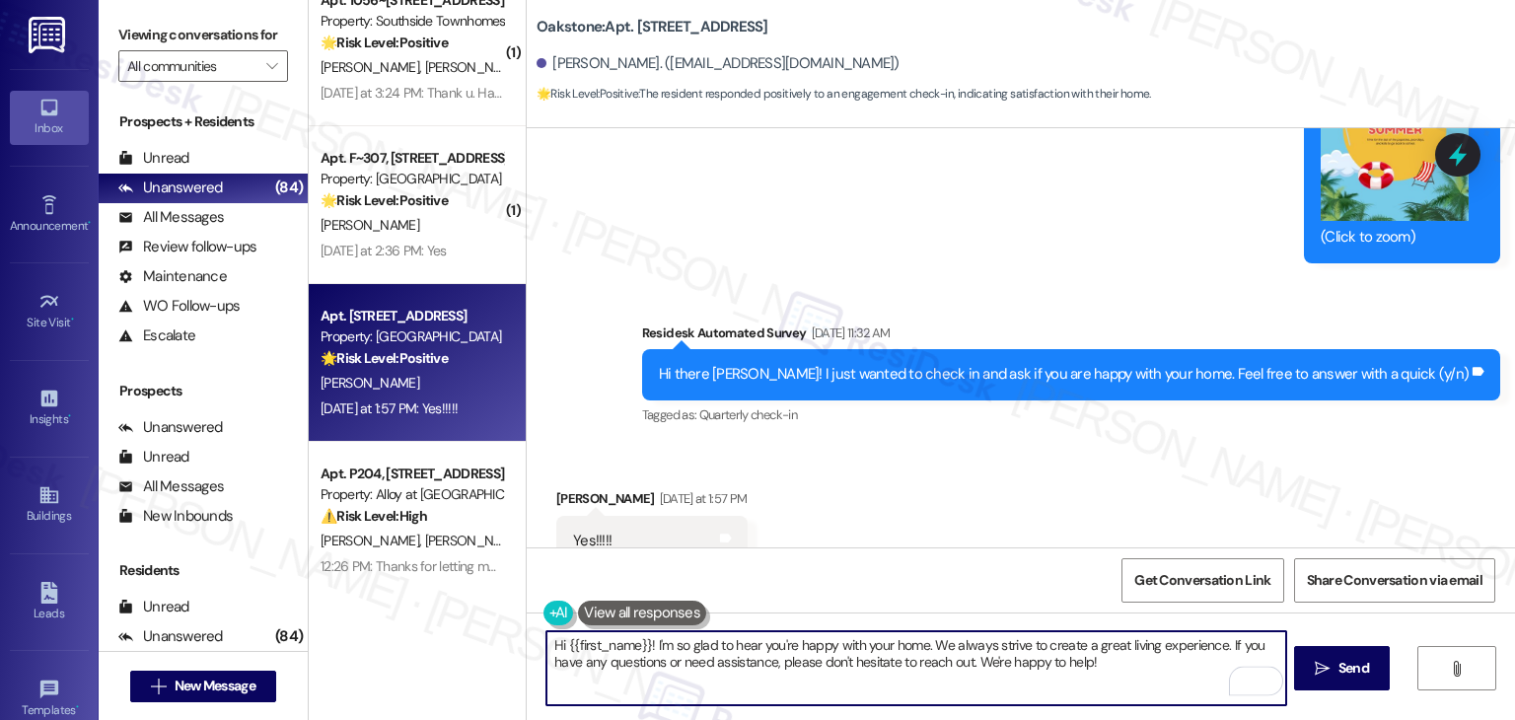
type textarea "Hi {{first_name}}! I'm so glad to hear you're happy with your home. We always s…"
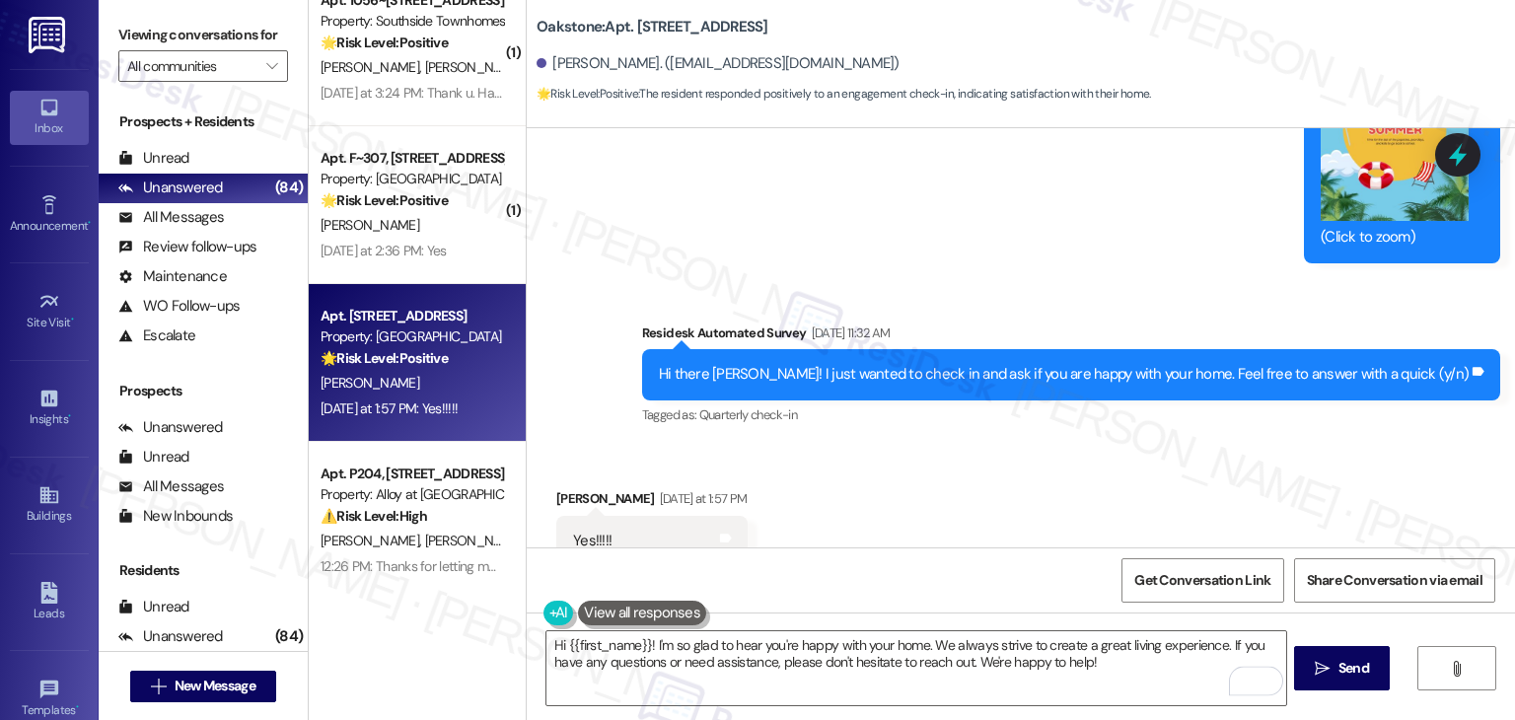
click at [982, 519] on div "Received via SMS Nancy Dean Yesterday at 1:57 PM Yes!!!!! Tags and notes Tagged…" at bounding box center [1021, 527] width 988 height 167
click at [1130, 665] on textarea "Hi {{first_name}}! I'm so glad to hear you're happy with your home. We always s…" at bounding box center [915, 668] width 739 height 74
click at [1361, 677] on span "Send" at bounding box center [1353, 668] width 31 height 21
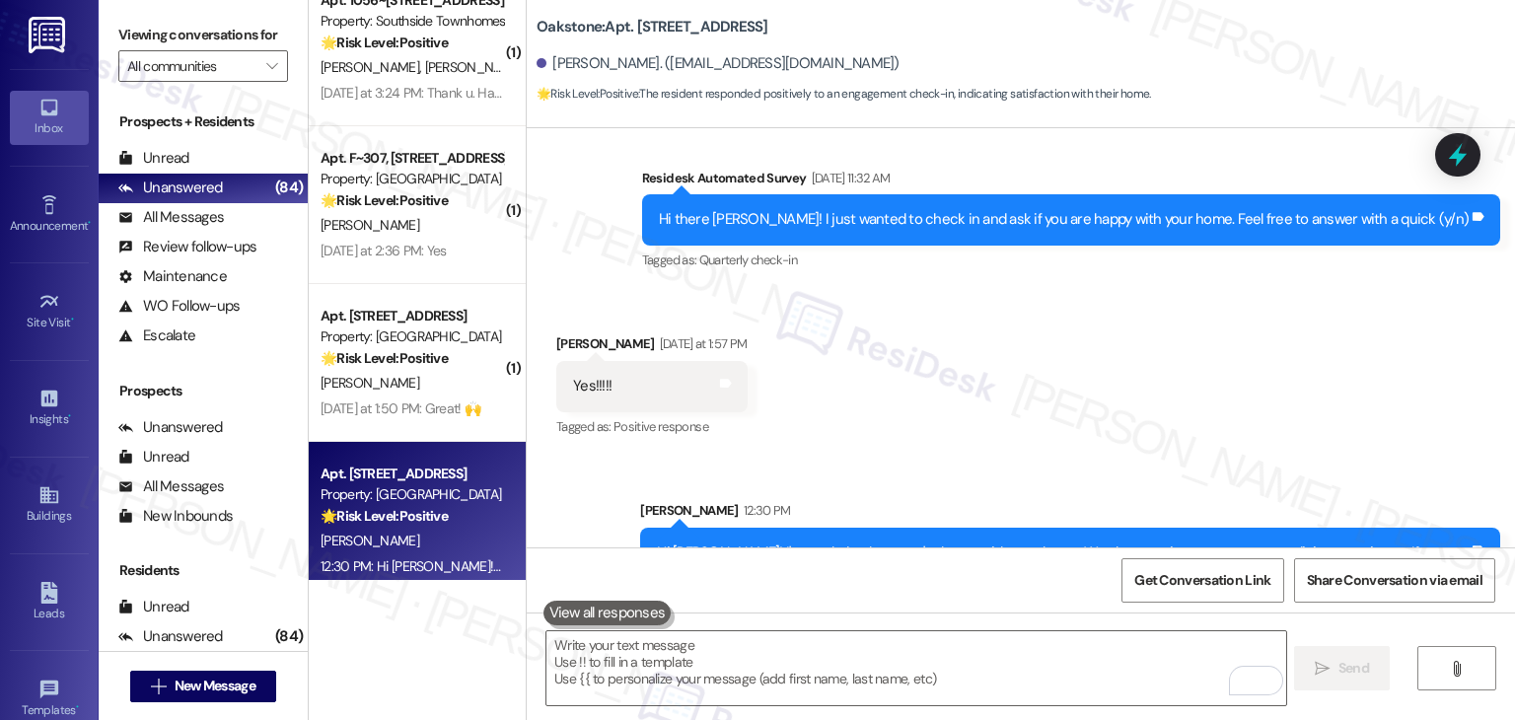
scroll to position [9839, 0]
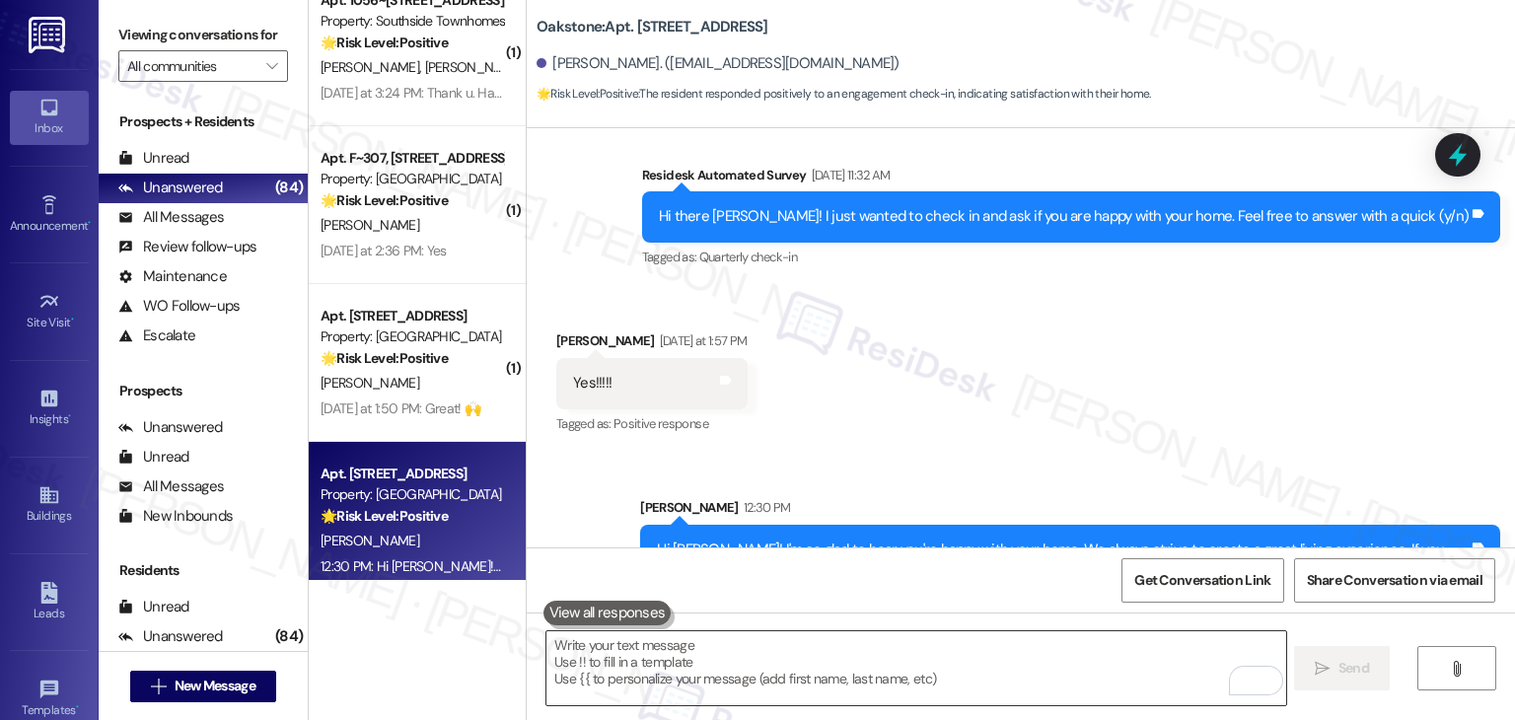
click at [868, 643] on textarea "To enrich screen reader interactions, please activate Accessibility in Grammarl…" at bounding box center [915, 668] width 739 height 74
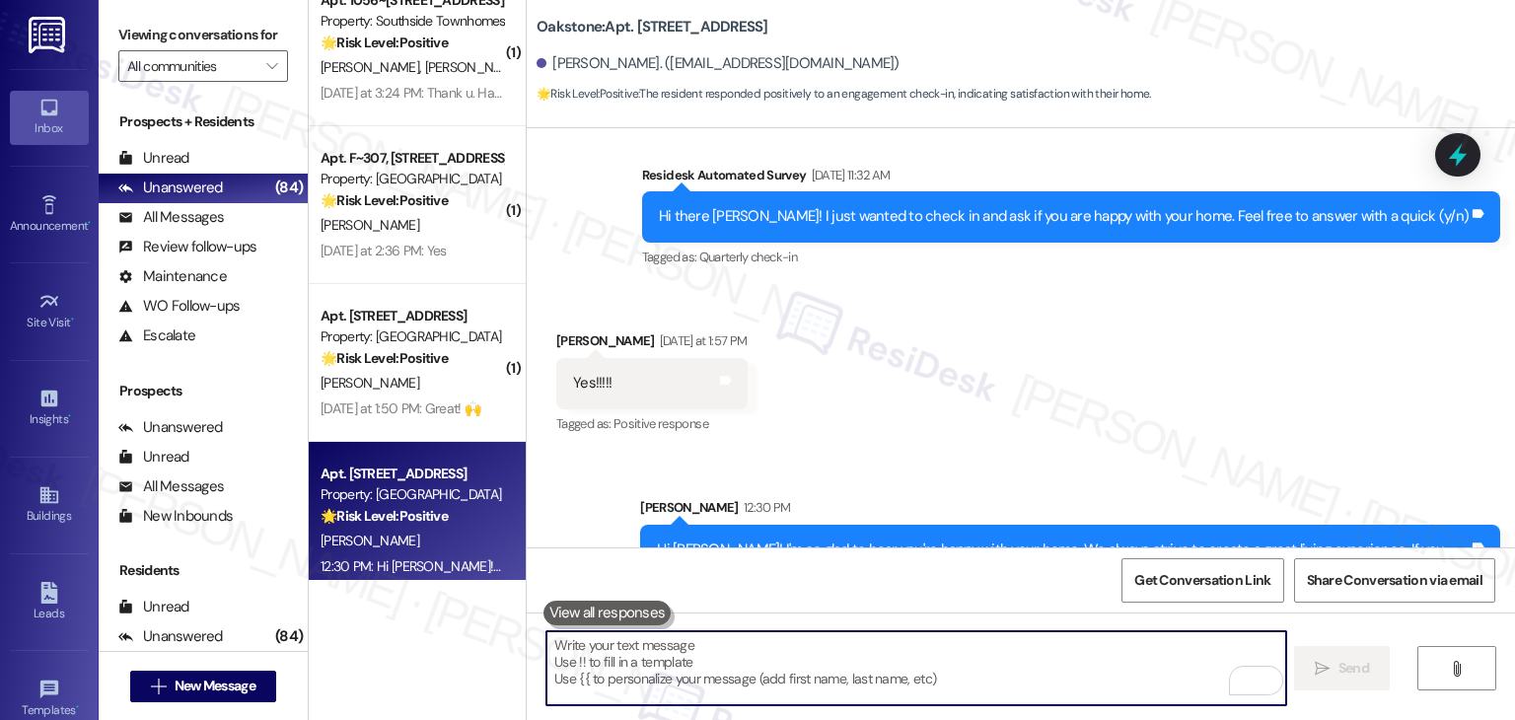
paste textarea "We’d also really appreciate it if you could share your experience in a review, …"
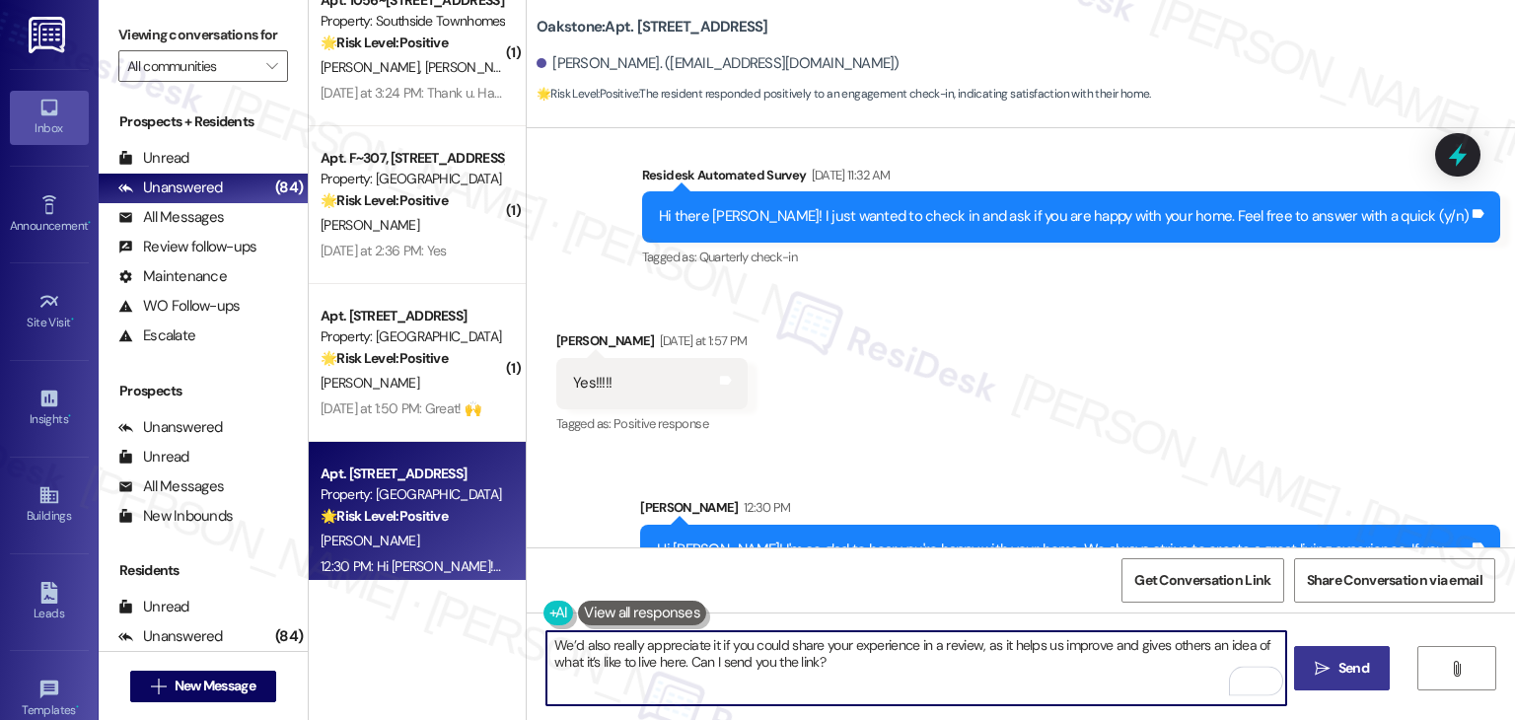
type textarea "We’d also really appreciate it if you could share your experience in a review, …"
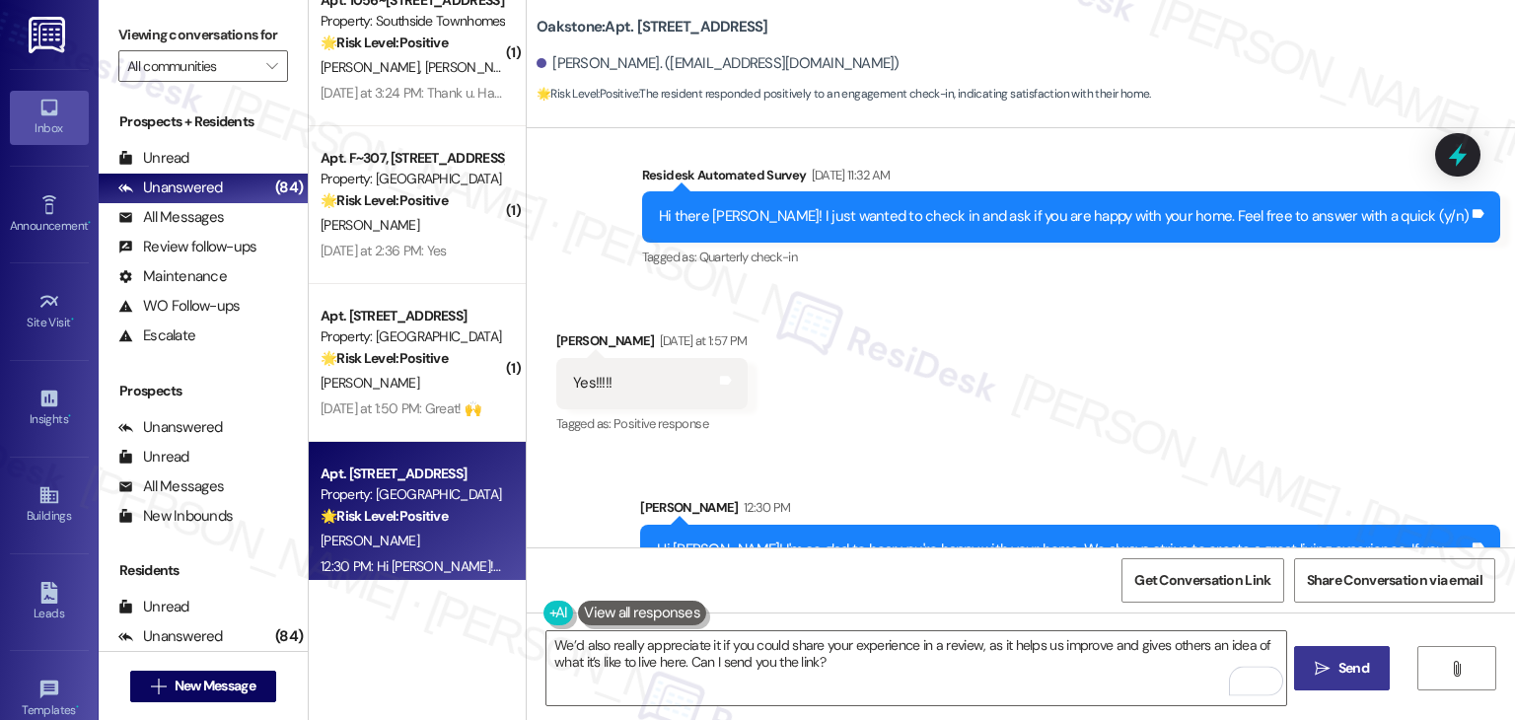
click at [903, 575] on div "Get Conversation Link Share Conversation via email" at bounding box center [1021, 579] width 988 height 65
click at [903, 581] on div "Get Conversation Link Share Conversation via email" at bounding box center [1021, 579] width 988 height 65
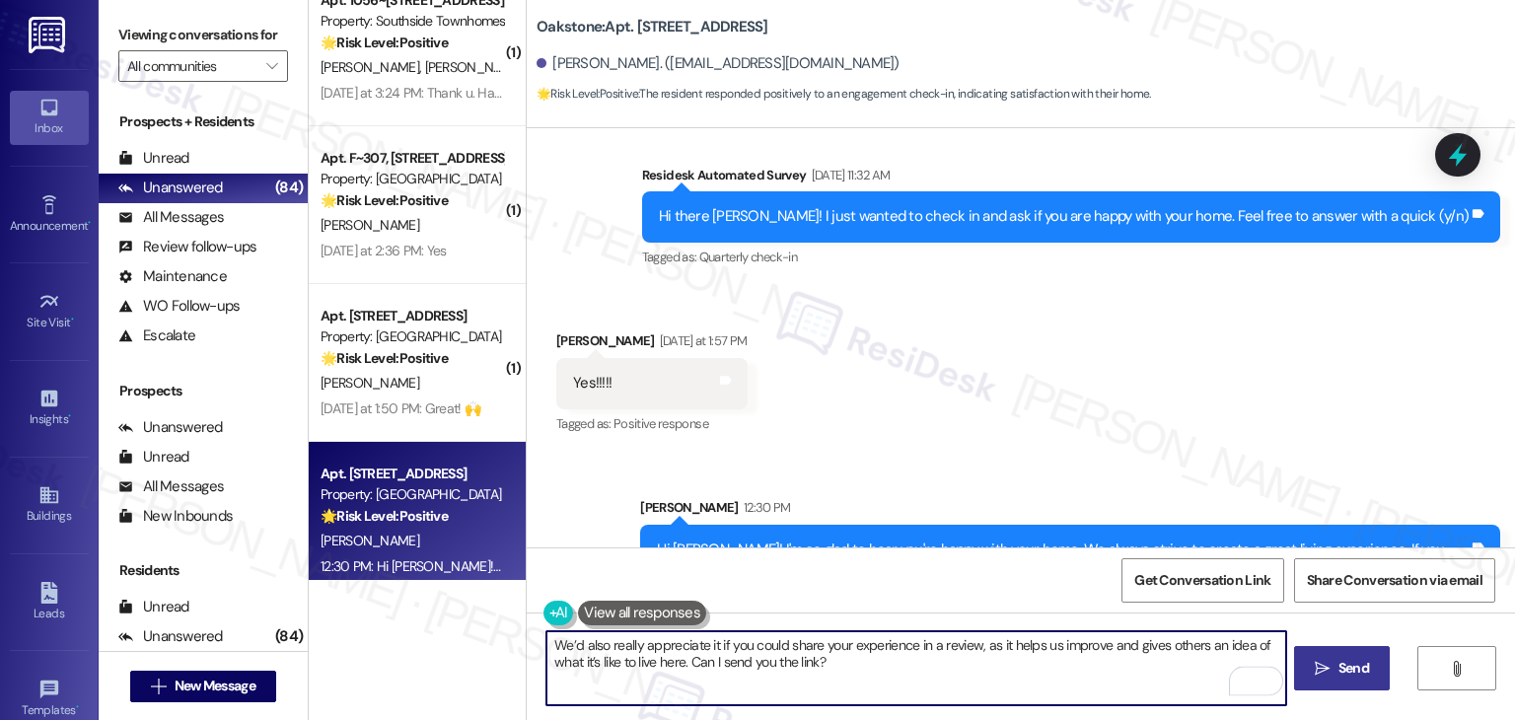
click at [845, 669] on textarea "We’d also really appreciate it if you could share your experience in a review, …" at bounding box center [915, 668] width 739 height 74
click at [1337, 683] on button " Send" at bounding box center [1342, 668] width 96 height 44
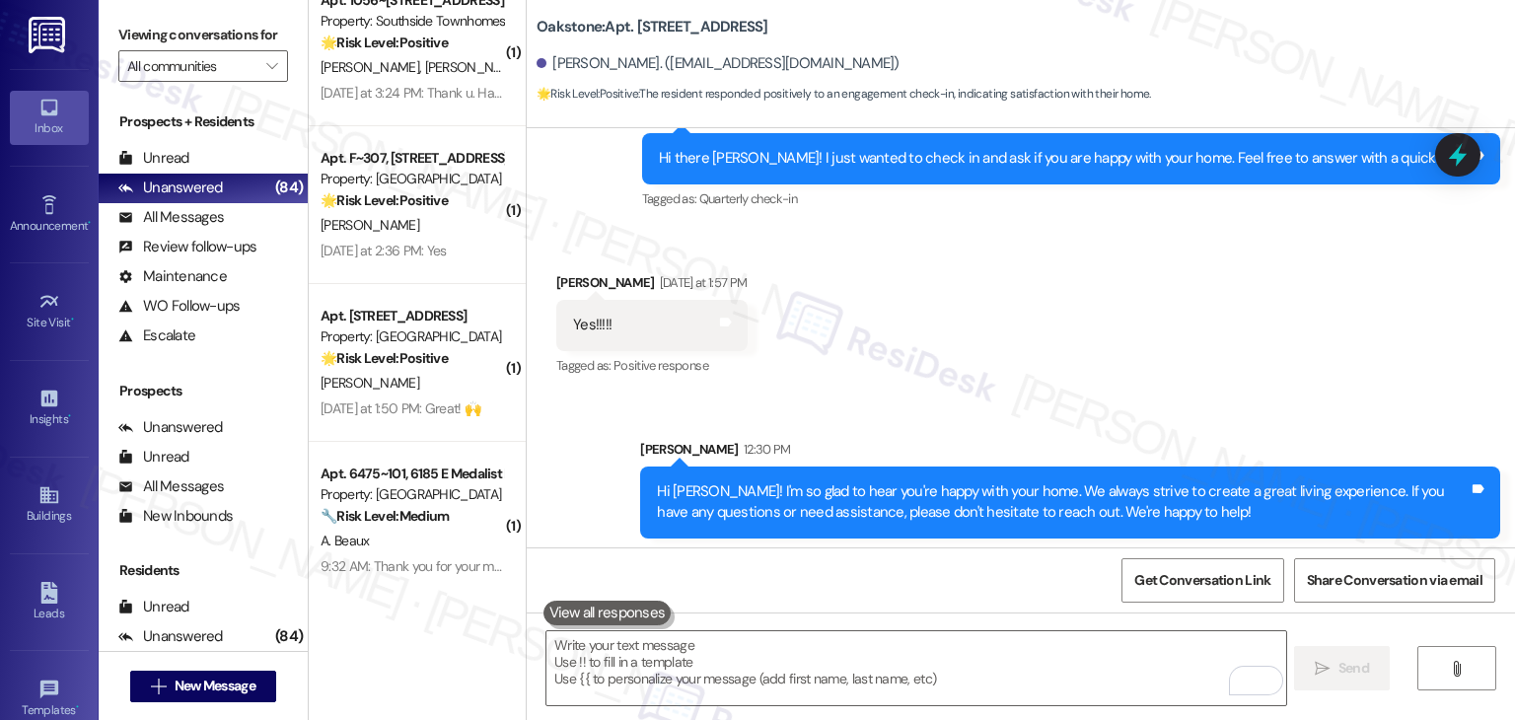
scroll to position [9998, 0]
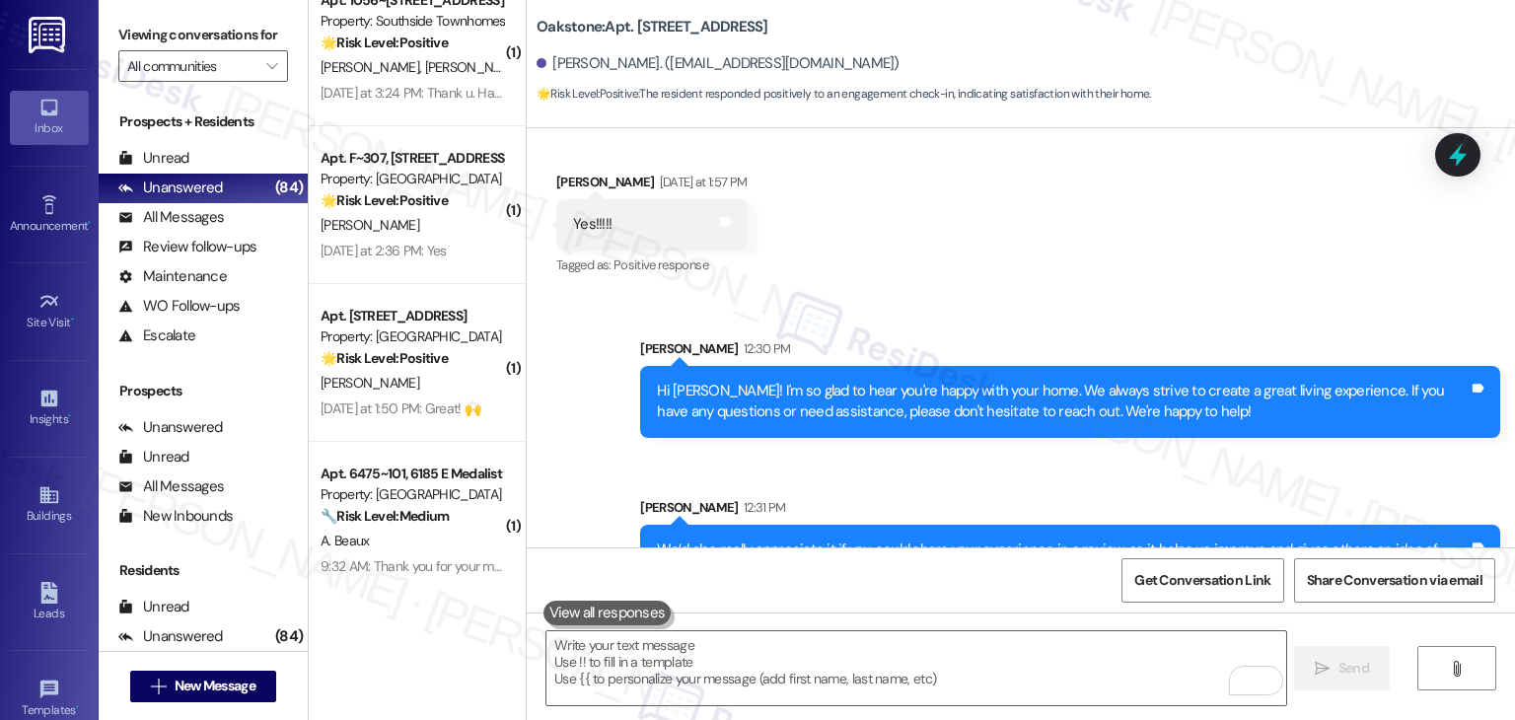
click at [990, 223] on div "Received via SMS Nancy Dean Yesterday at 1:57 PM Yes!!!!! Tags and notes Tagged…" at bounding box center [1021, 210] width 988 height 167
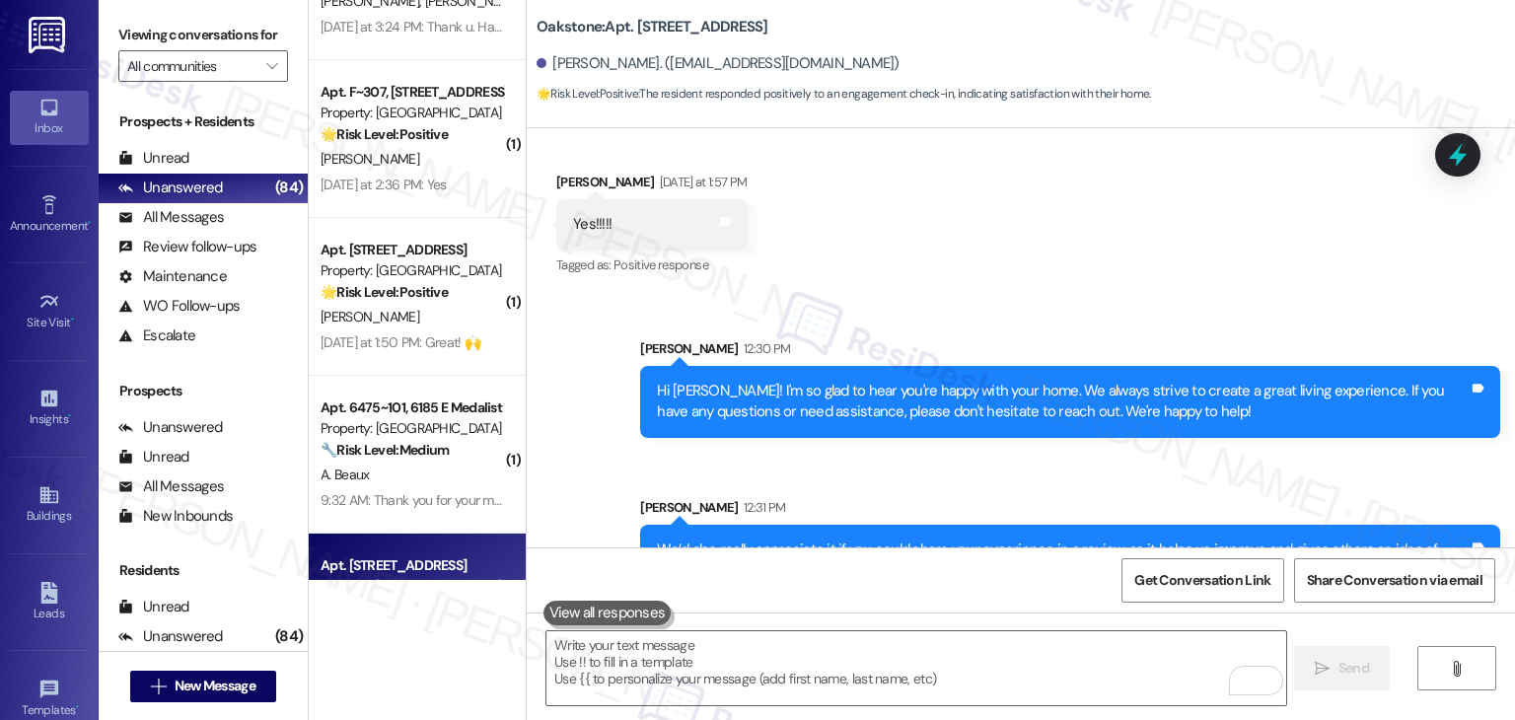
scroll to position [6028, 0]
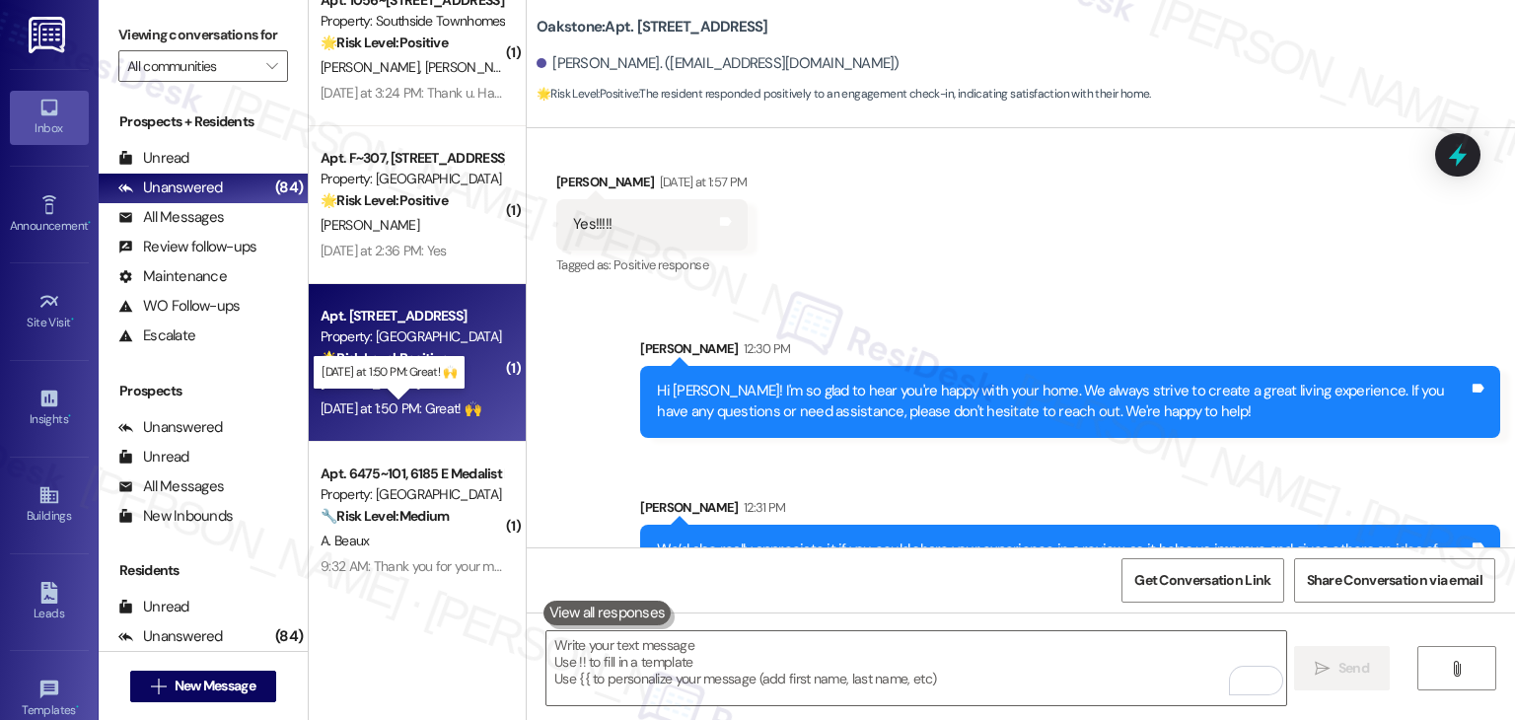
click at [396, 406] on div "Yesterday at 1:50 PM: Great! 🙌 Yesterday at 1:50 PM: Great! 🙌" at bounding box center [401, 408] width 160 height 18
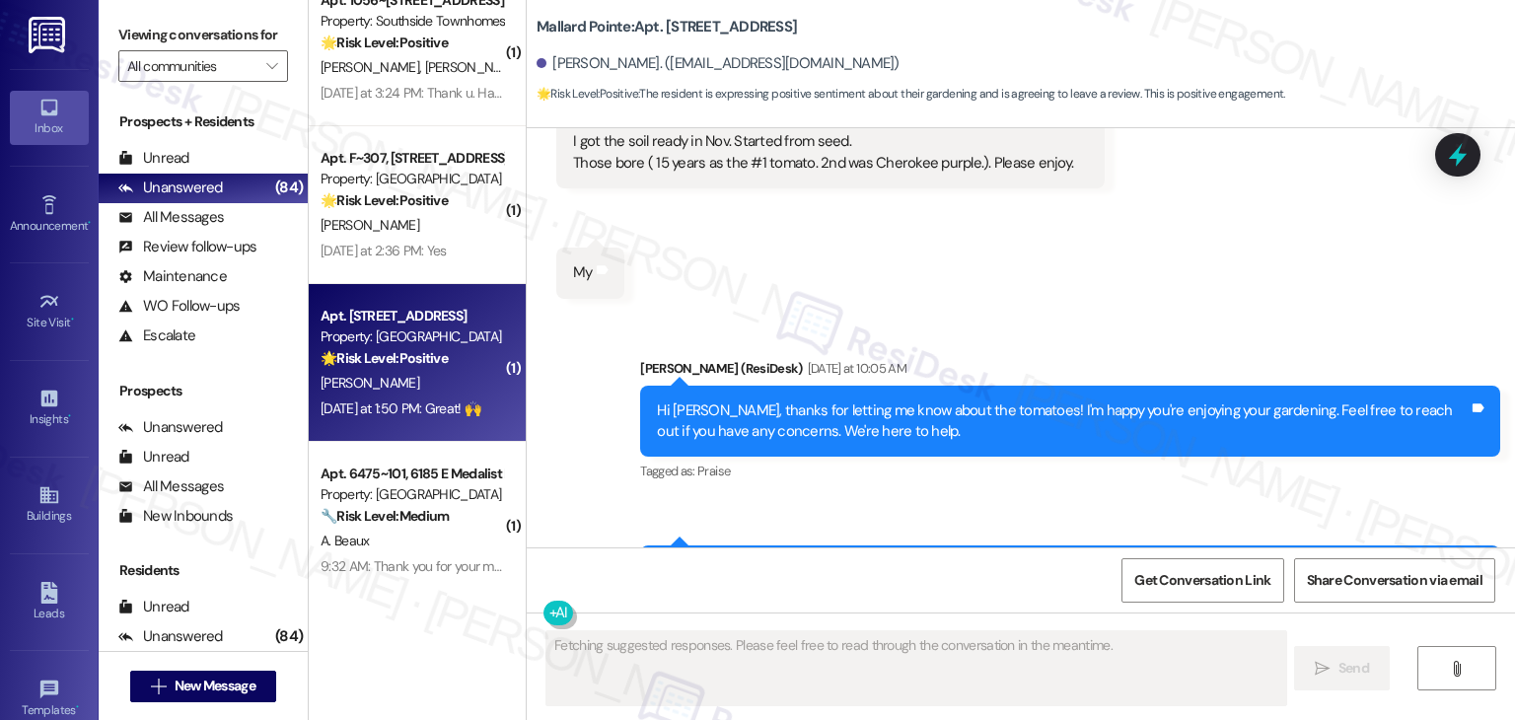
scroll to position [13243, 0]
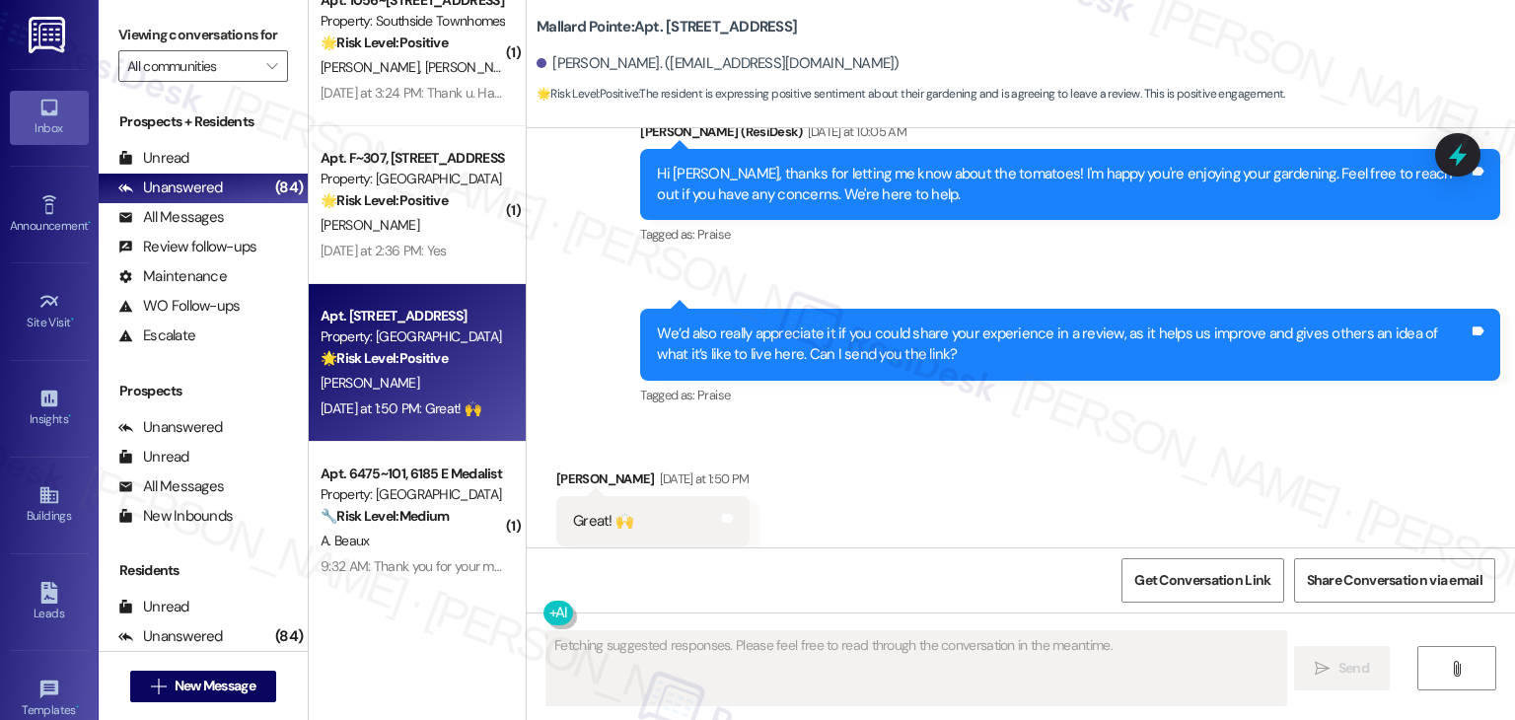
click at [943, 439] on div "Received via SMS Donald Rezendes Yesterday at 1:50 PM Great! 🙌 Tags and notes T…" at bounding box center [1021, 507] width 988 height 167
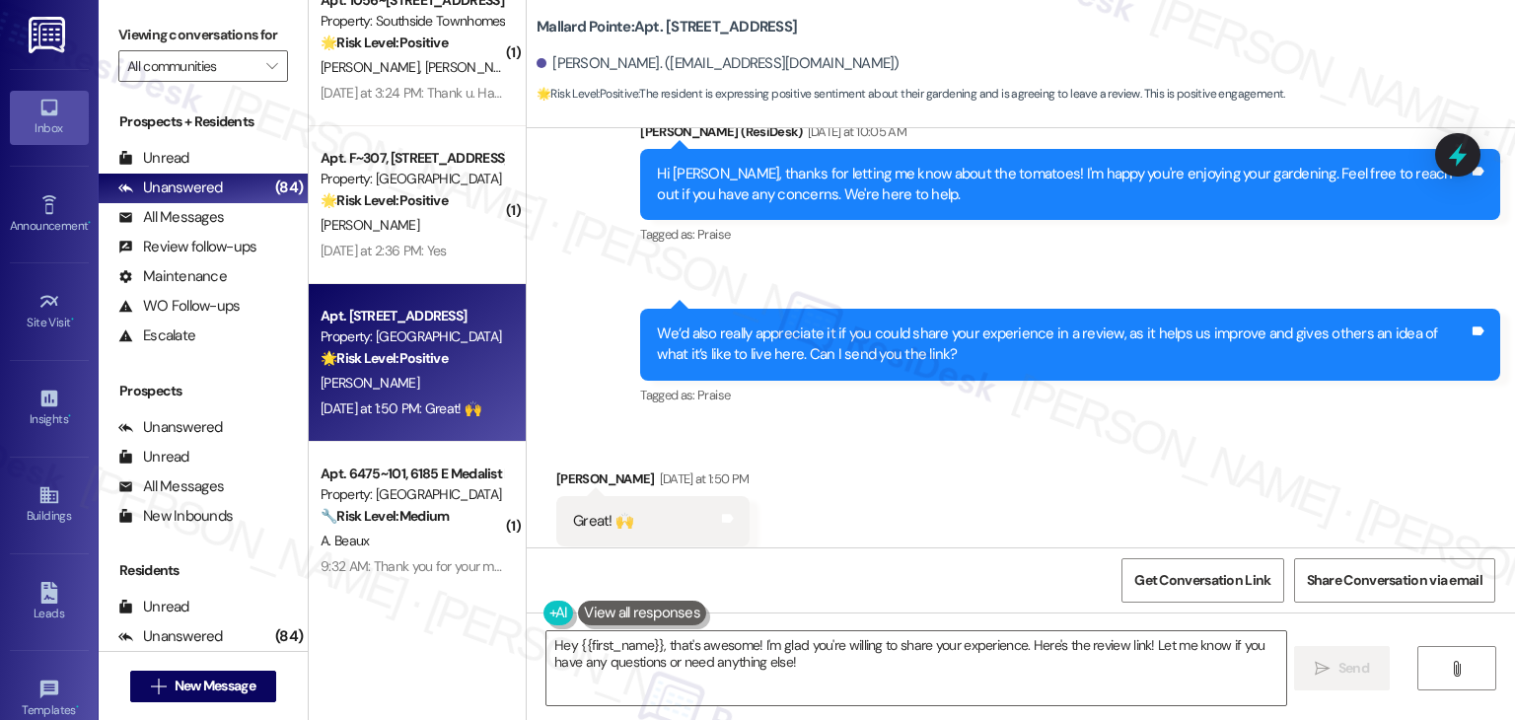
click at [943, 438] on div "Received via SMS Donald Rezendes Yesterday at 1:50 PM Great! 🙌 Tags and notes T…" at bounding box center [1021, 507] width 988 height 167
click at [986, 503] on div "Received via SMS Donald Rezendes Yesterday at 1:50 PM Great! 🙌 Tags and notes T…" at bounding box center [1021, 507] width 988 height 167
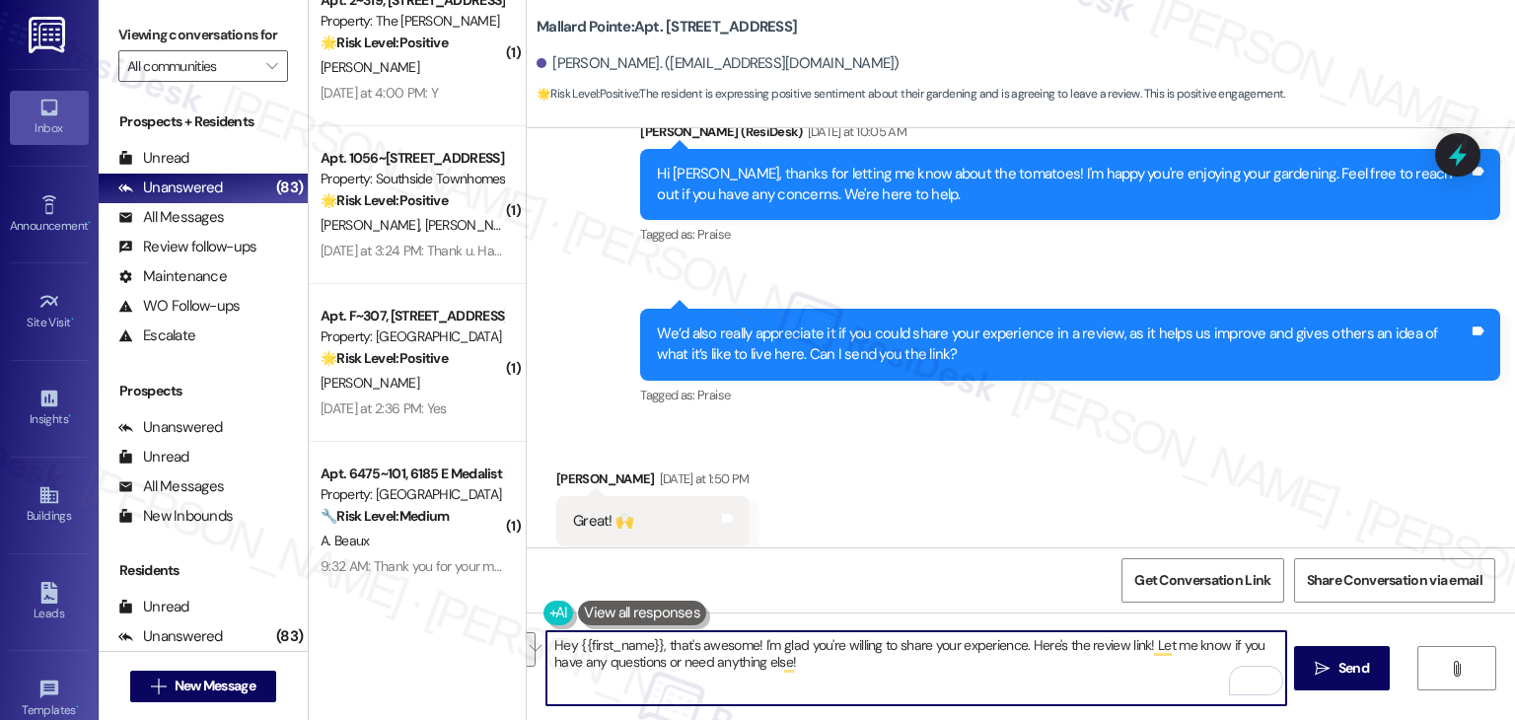
drag, startPoint x: 1144, startPoint y: 682, endPoint x: 1142, endPoint y: 652, distance: 29.7
click at [1142, 652] on textarea "Hey {{first_name}}, that's awesome! I'm glad you're willing to share your exper…" at bounding box center [915, 668] width 739 height 74
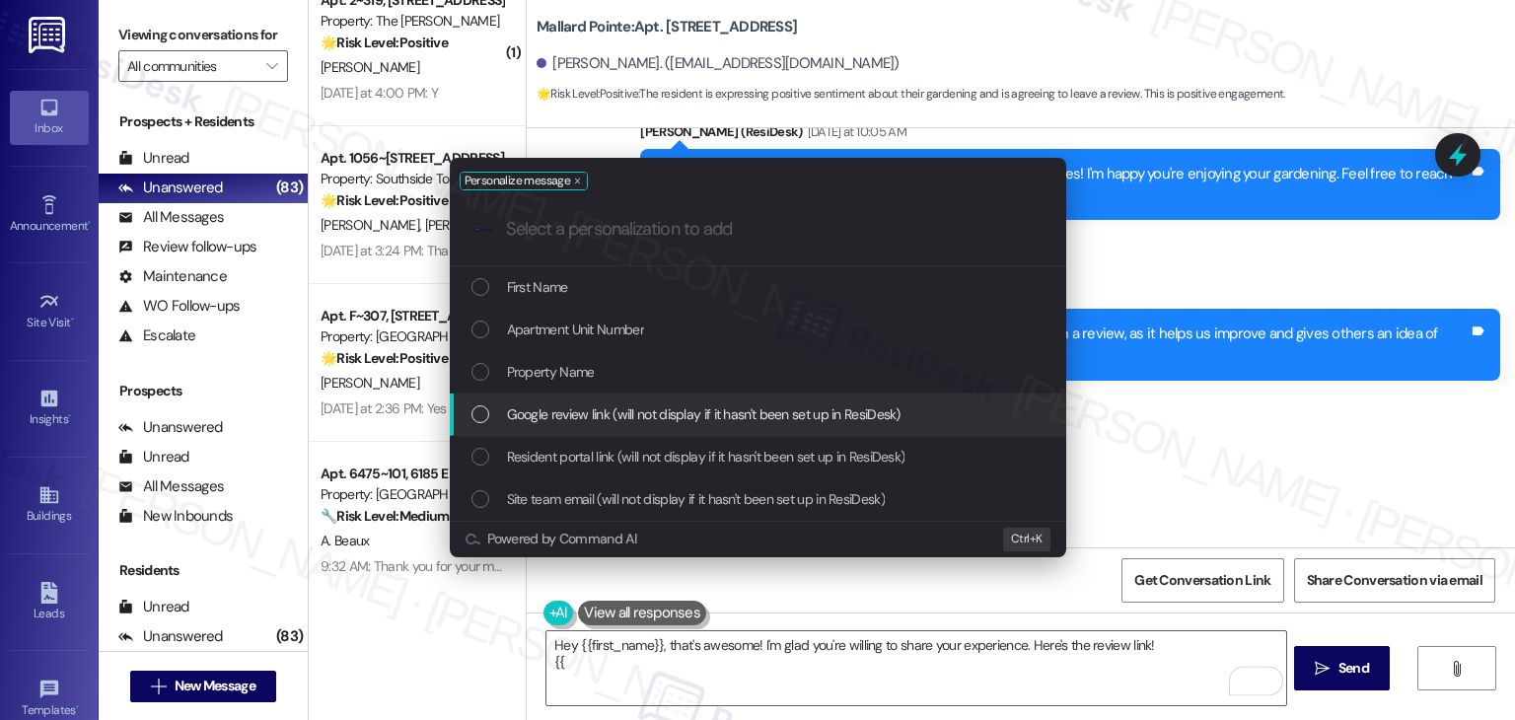
click at [485, 415] on div "List of options" at bounding box center [480, 414] width 18 height 18
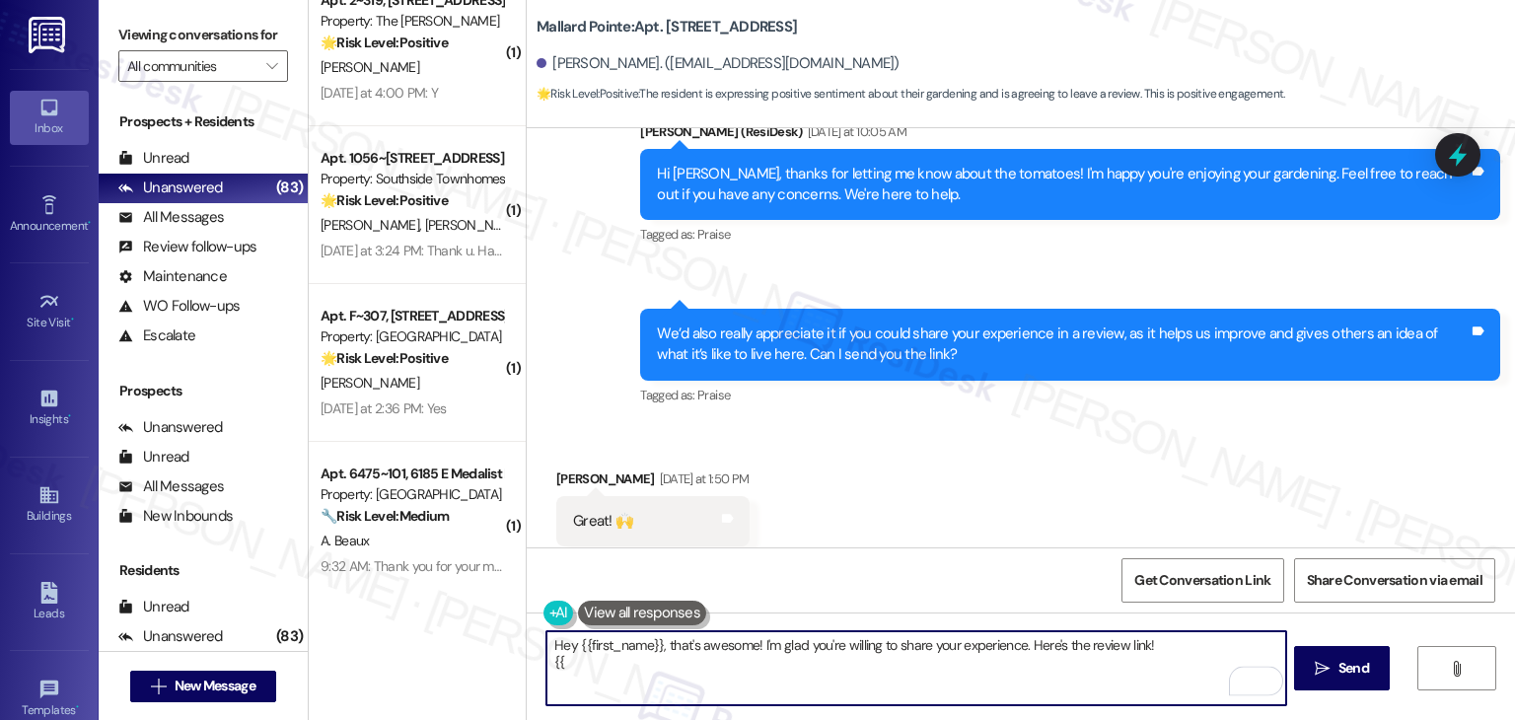
type textarea "Hey {{first_name}}, that's awesome! I'm glad you're willing to share your exper…"
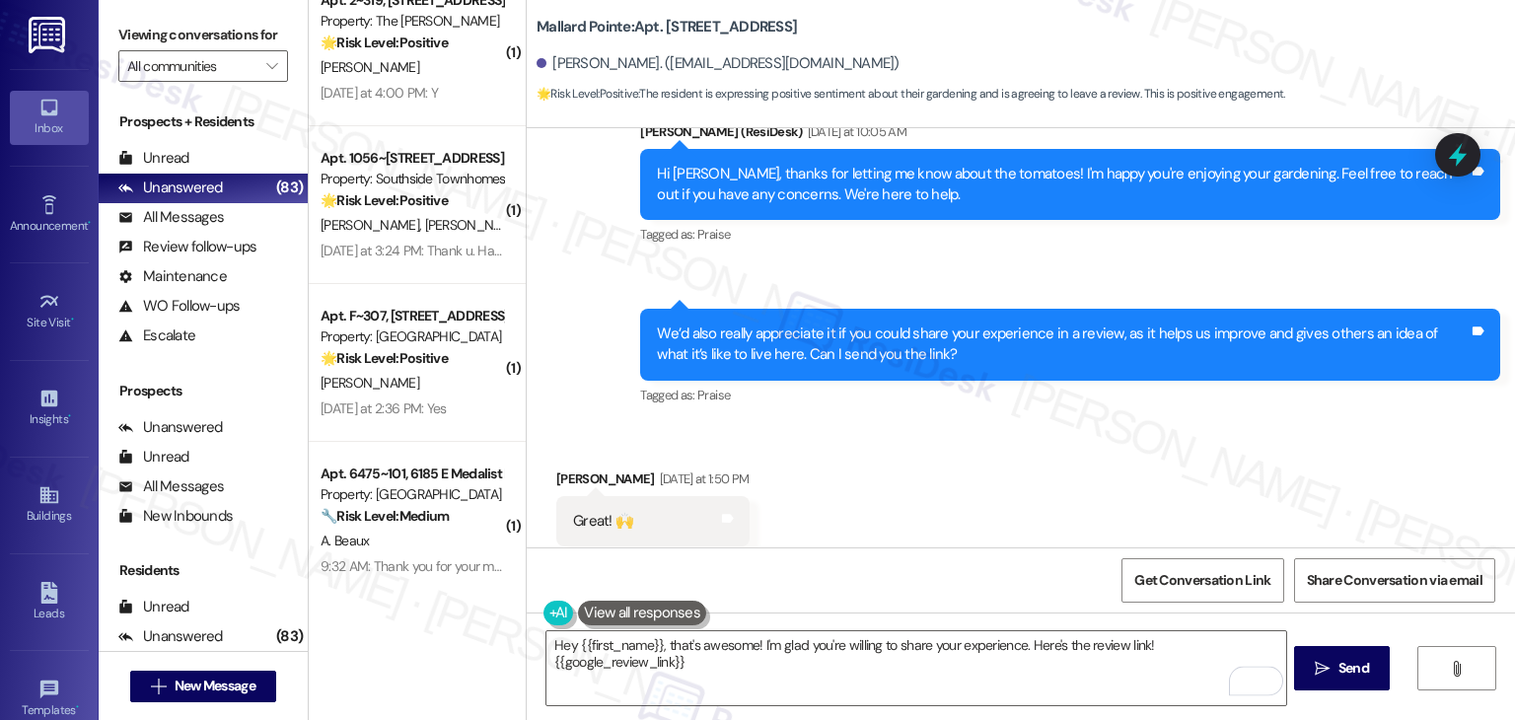
click at [913, 567] on div "Get Conversation Link Share Conversation via email" at bounding box center [1021, 579] width 988 height 65
click at [1334, 673] on span "Send" at bounding box center [1353, 668] width 38 height 21
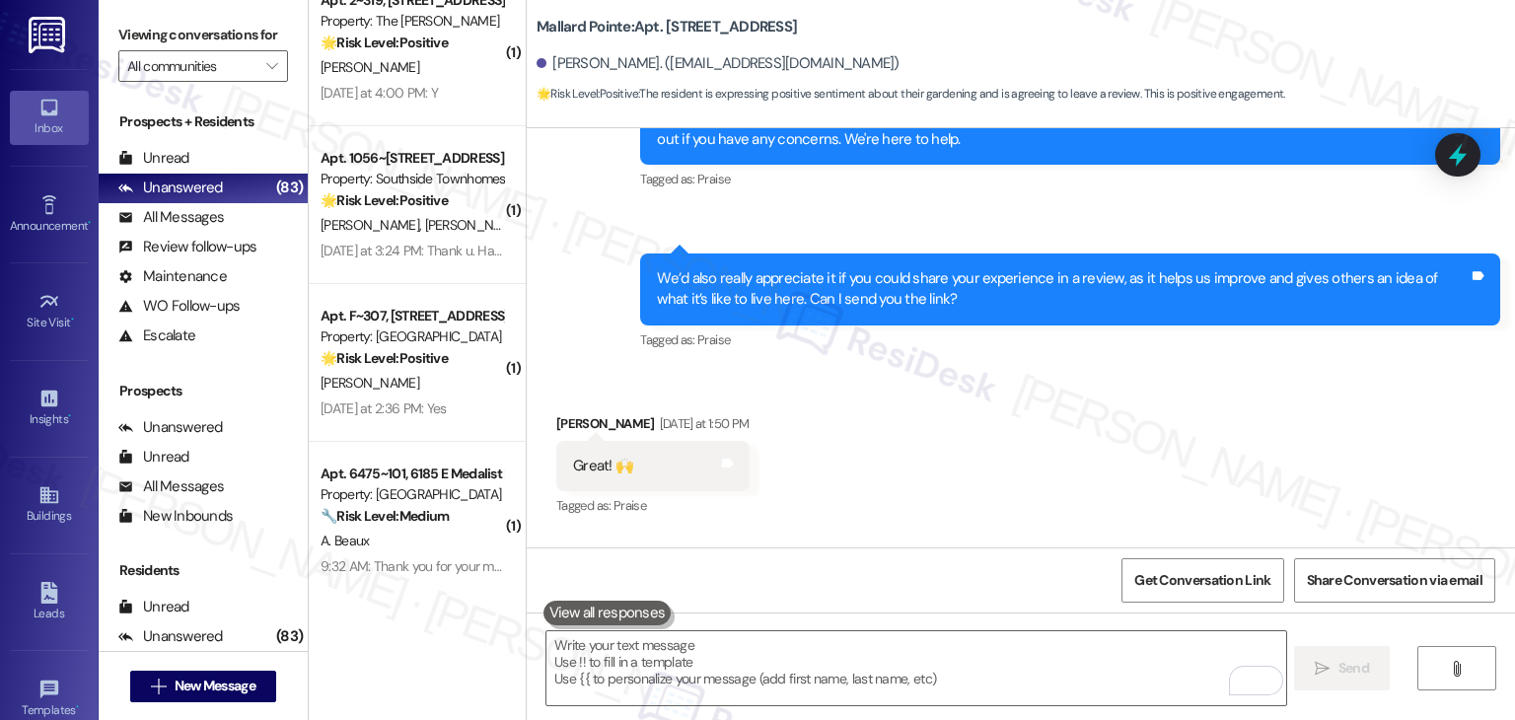
scroll to position [13402, 0]
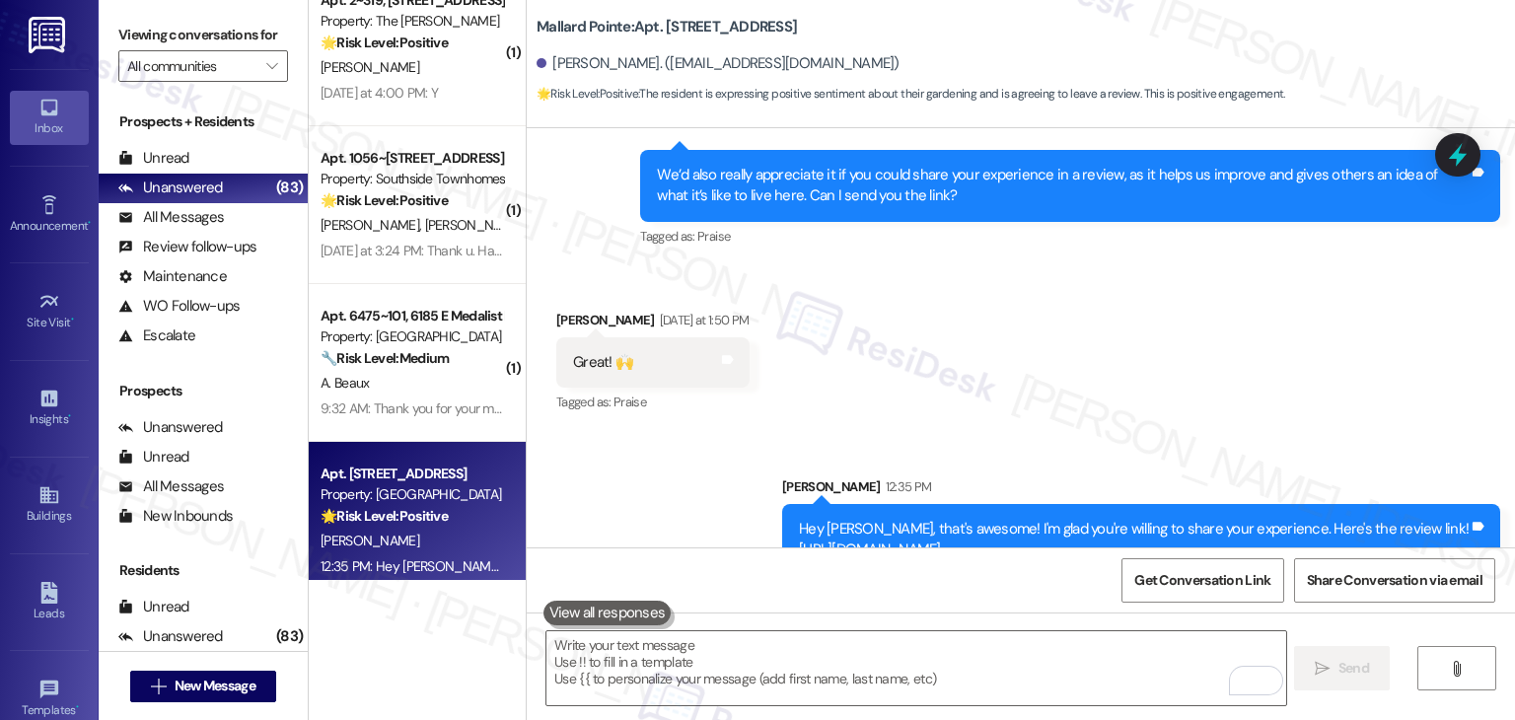
click at [1210, 361] on div "Received via SMS Donald Rezendes Yesterday at 1:50 PM Great! 🙌 Tags and notes T…" at bounding box center [1021, 348] width 988 height 167
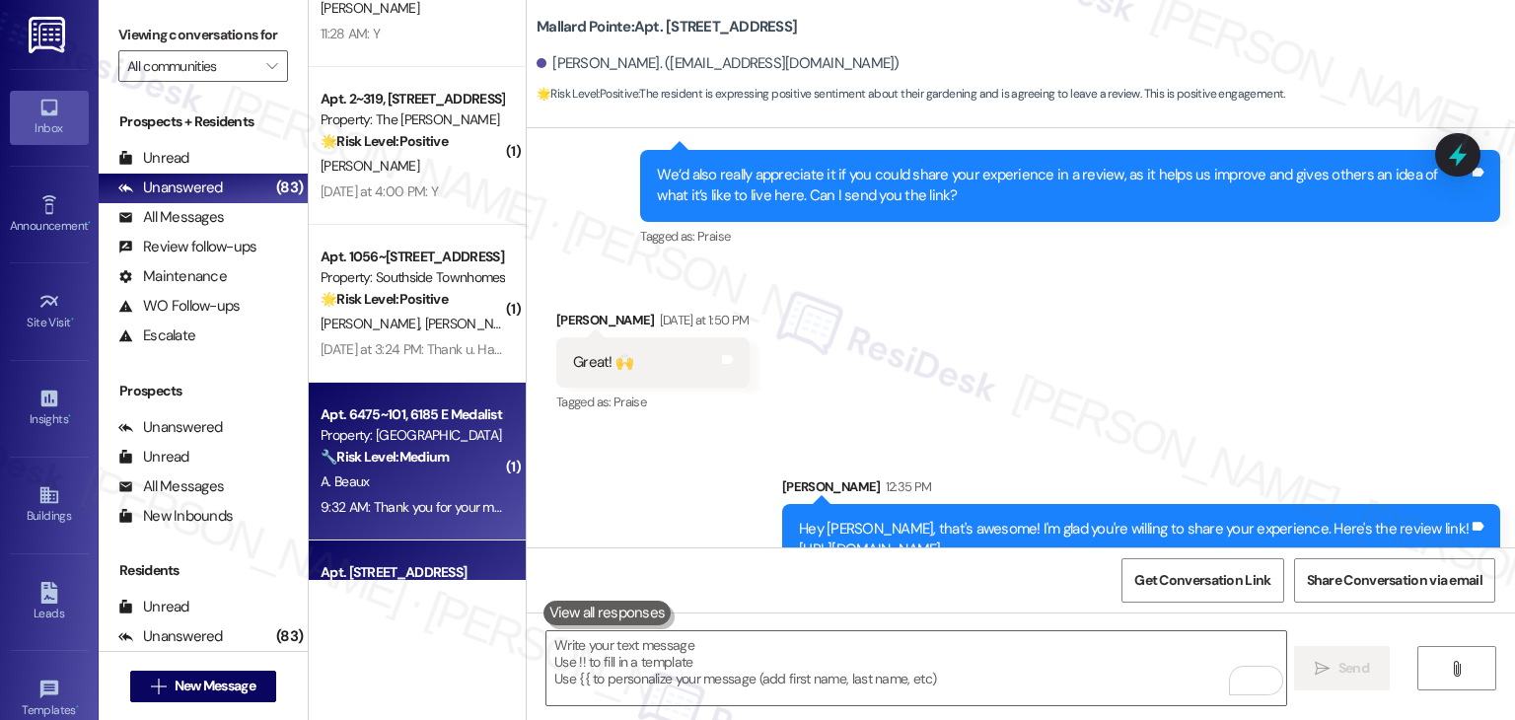
scroll to position [5831, 0]
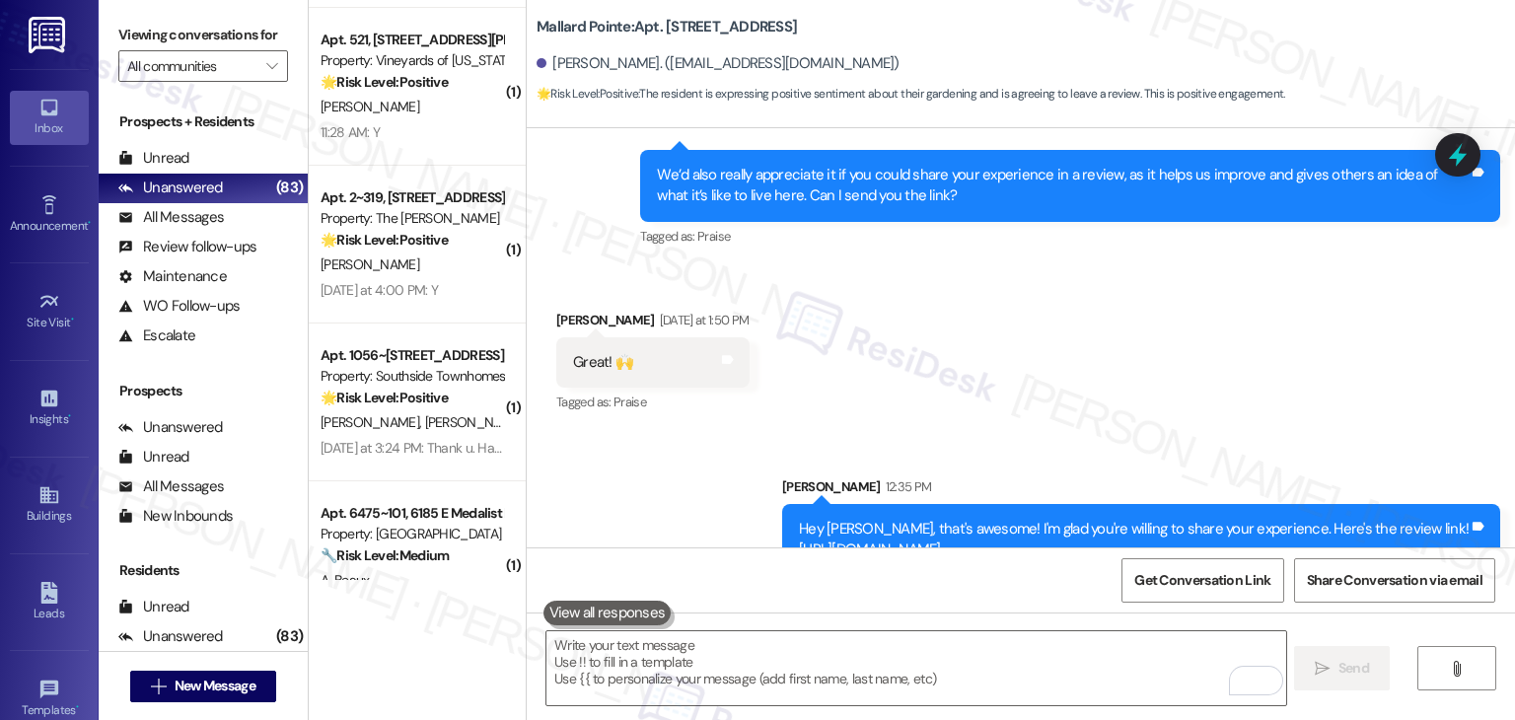
click at [1038, 356] on div "Received via SMS Donald Rezendes Yesterday at 1:50 PM Great! 🙌 Tags and notes T…" at bounding box center [1021, 348] width 988 height 167
click at [660, 488] on div "Sent via SMS Sarah 12:35 PM Hey Donald, that's awesome! I'm glad you're willing…" at bounding box center [1021, 511] width 988 height 159
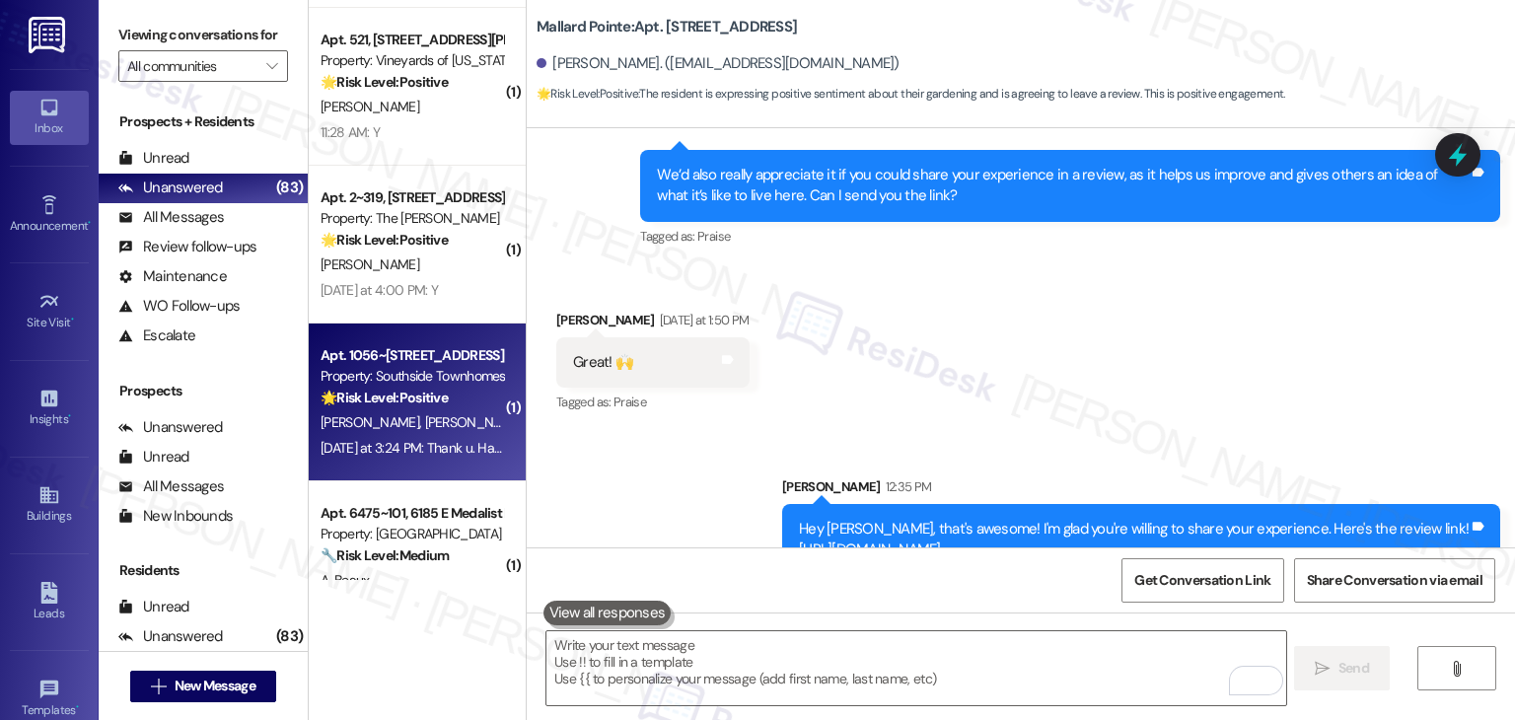
click at [410, 444] on div "Yesterday at 3:24 PM: Thank u. Have a great day. Yesterday at 3:24 PM: Thank u.…" at bounding box center [450, 448] width 258 height 18
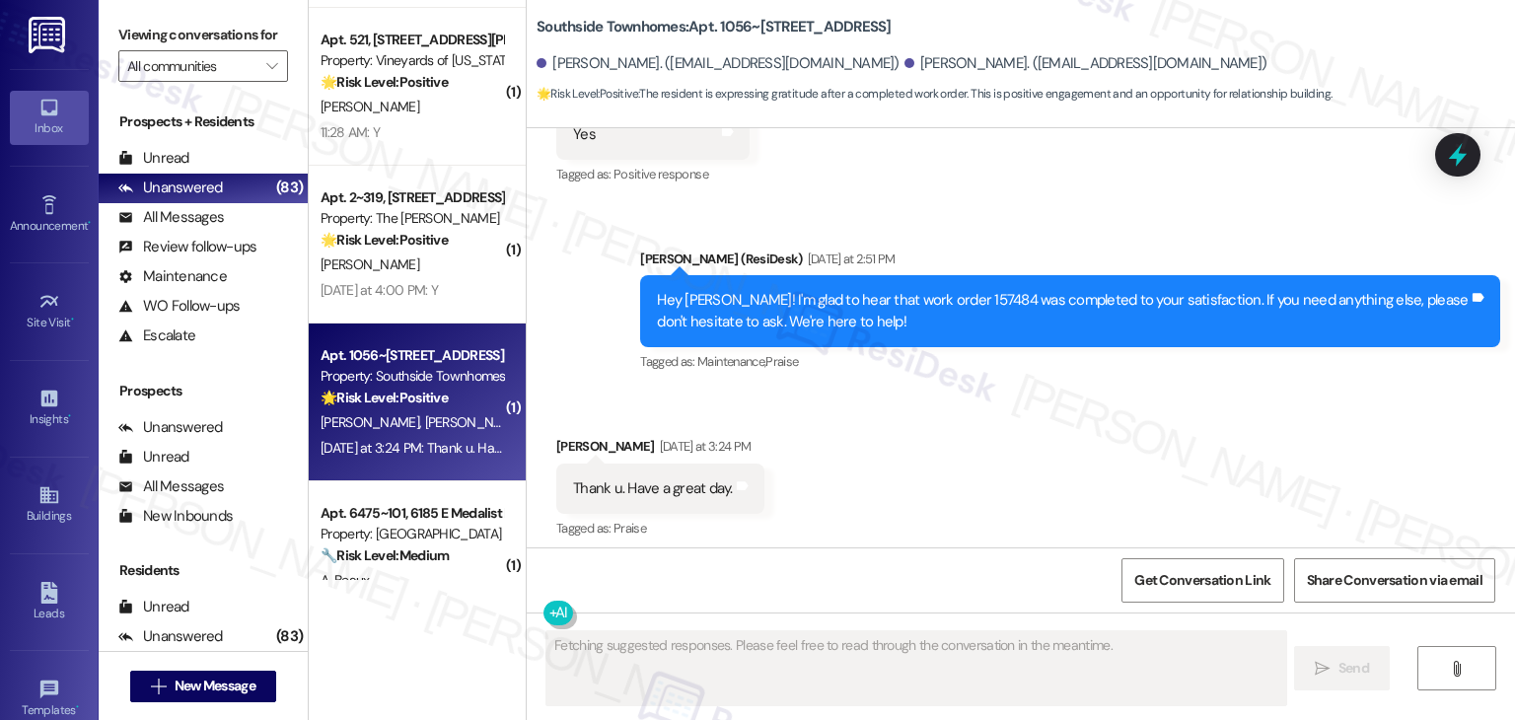
scroll to position [2346, 0]
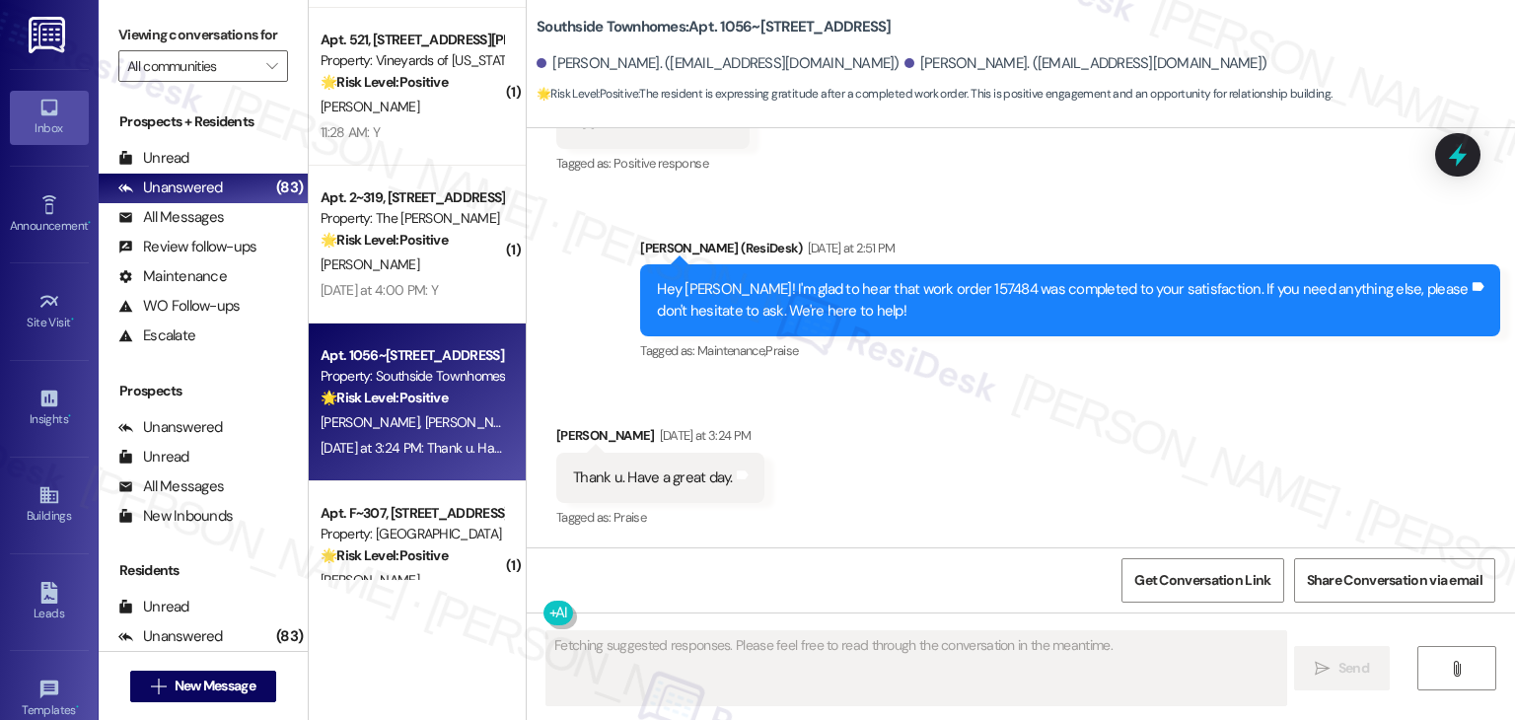
click at [905, 451] on div "Received via SMS Julie Hawkins Yesterday at 3:24 PM Thank u. Have a great day. …" at bounding box center [1021, 464] width 988 height 167
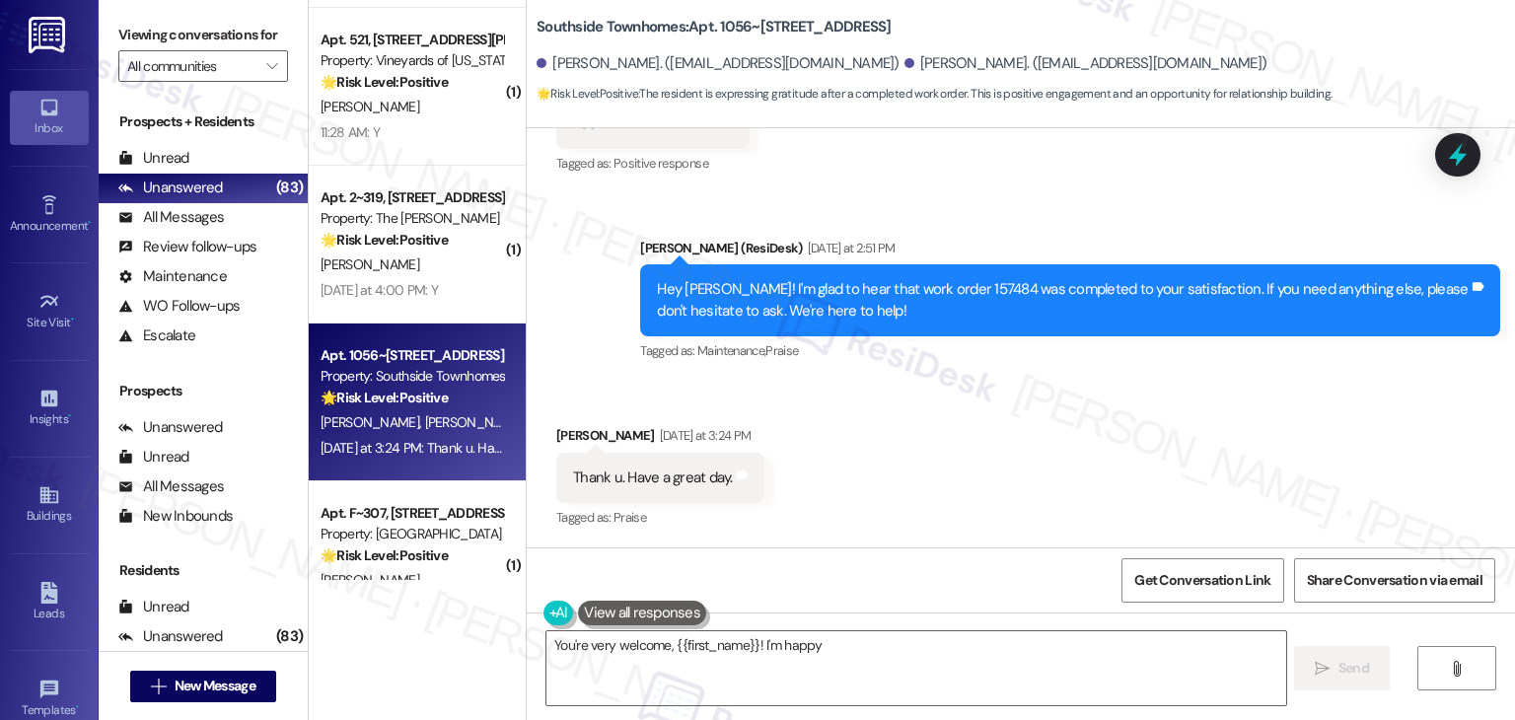
click at [905, 451] on div "Received via SMS Julie Hawkins Yesterday at 3:24 PM Thank u. Have a great day. …" at bounding box center [1021, 464] width 988 height 167
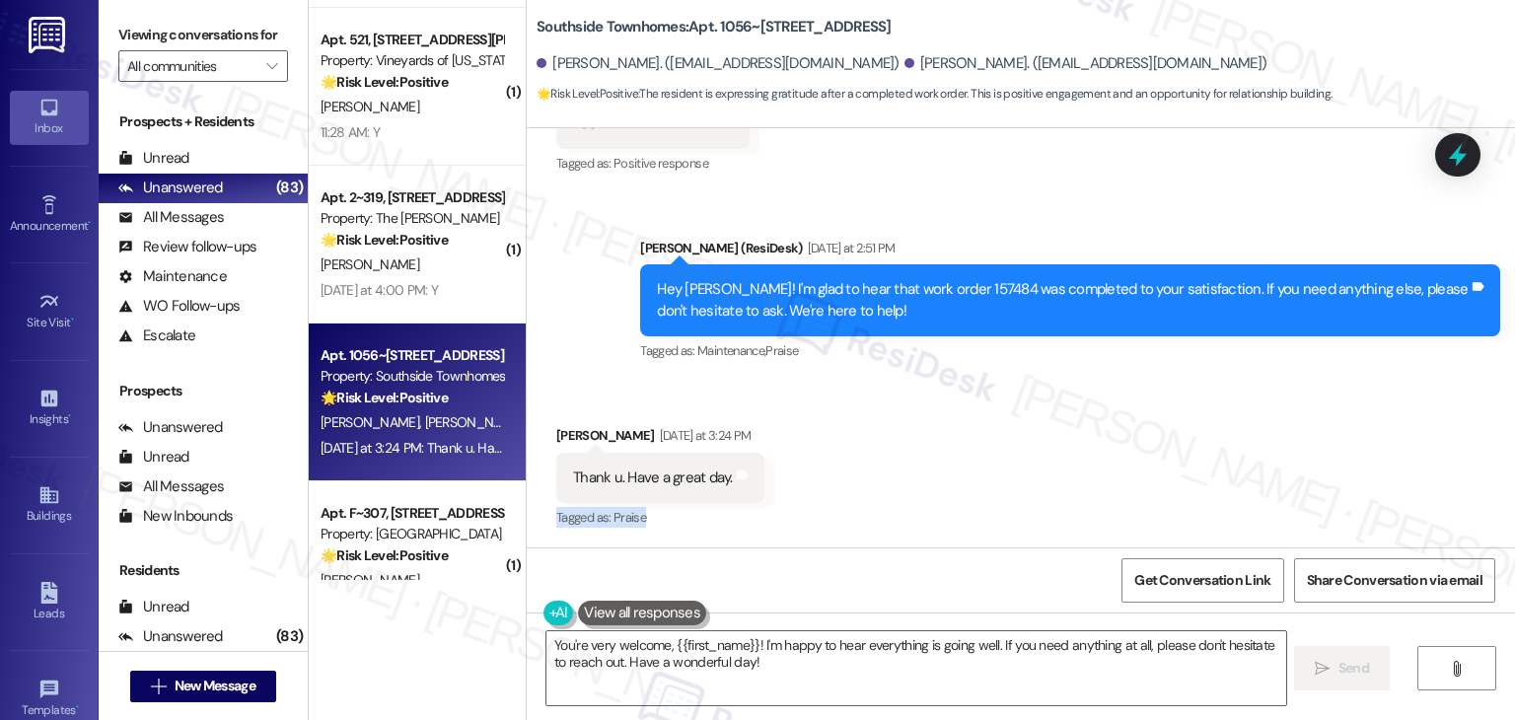
click at [905, 451] on div "Received via SMS Julie Hawkins Yesterday at 3:24 PM Thank u. Have a great day. …" at bounding box center [1021, 464] width 988 height 167
click at [952, 495] on div "Received via SMS Julie Hawkins Yesterday at 3:24 PM Thank u. Have a great day. …" at bounding box center [1021, 464] width 988 height 167
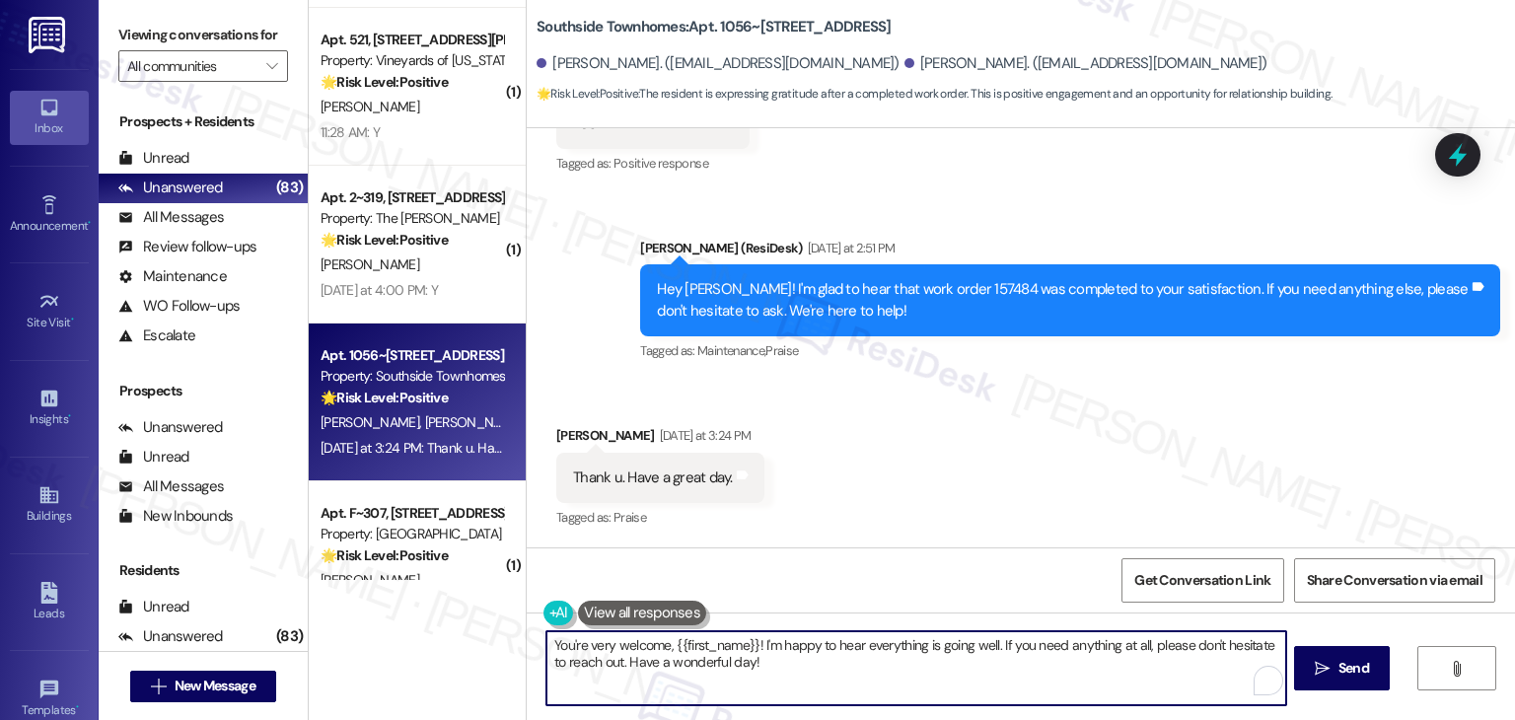
drag, startPoint x: 746, startPoint y: 644, endPoint x: 666, endPoint y: 641, distance: 79.9
click at [666, 641] on textarea "You're very welcome, {{first_name}}! I'm happy to hear everything is going well…" at bounding box center [915, 668] width 739 height 74
type textarea "You're very welcome, Julie! I'm happy to hear everything is going well. If you …"
click at [931, 506] on div "Received via SMS Julie Hawkins Yesterday at 3:24 PM Thank u. Have a great day. …" at bounding box center [1021, 464] width 988 height 167
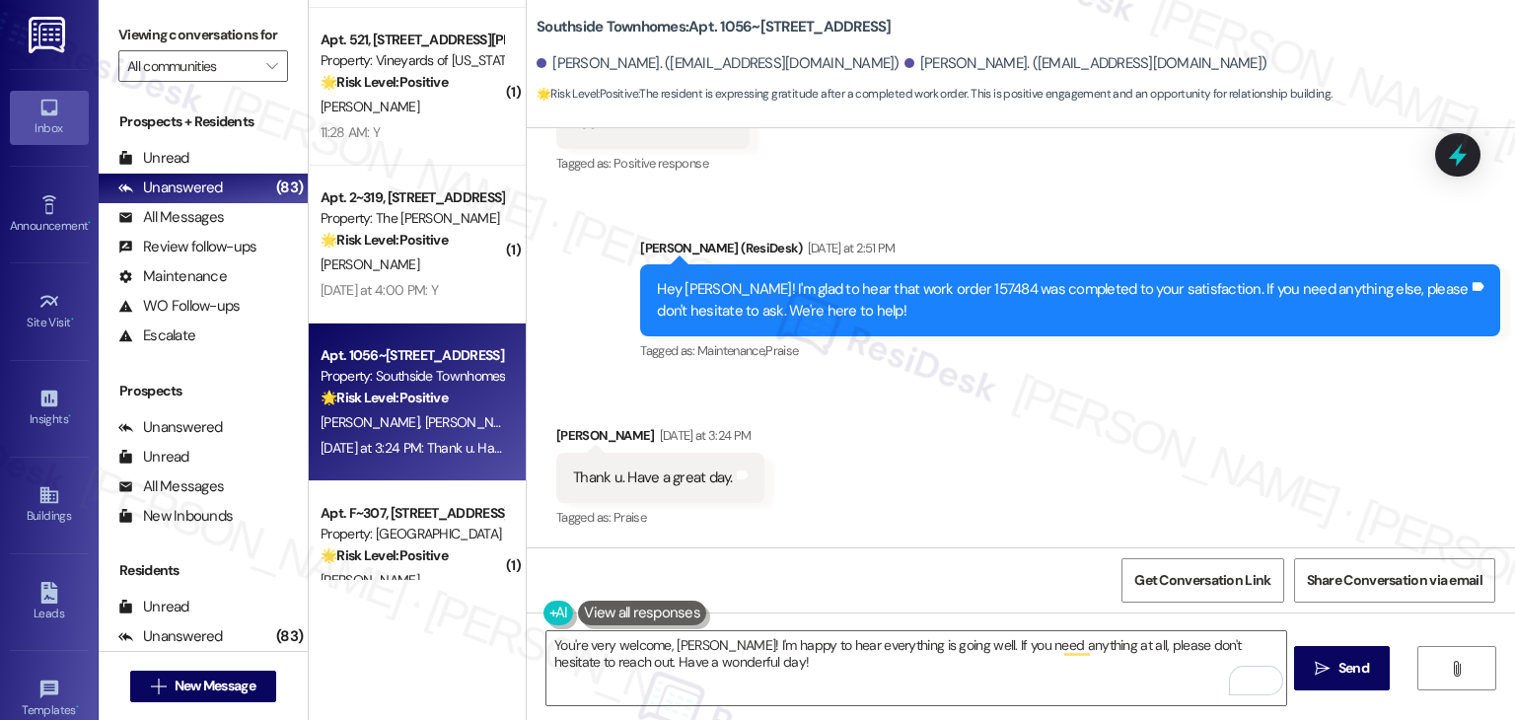
click at [965, 590] on div "Get Conversation Link Share Conversation via email" at bounding box center [1021, 579] width 988 height 65
click at [970, 481] on div "Received via SMS Julie Hawkins Yesterday at 3:24 PM Thank u. Have a great day. …" at bounding box center [1021, 464] width 988 height 167
click at [974, 471] on div "Received via SMS Julie Hawkins Yesterday at 3:24 PM Thank u. Have a great day. …" at bounding box center [1021, 464] width 988 height 167
click at [824, 674] on textarea "You're very welcome, Julie! I'm happy to hear everything is going well. If you …" at bounding box center [915, 668] width 739 height 74
click at [911, 514] on div "Received via SMS Julie Hawkins Yesterday at 3:24 PM Thank u. Have a great day. …" at bounding box center [1021, 464] width 988 height 167
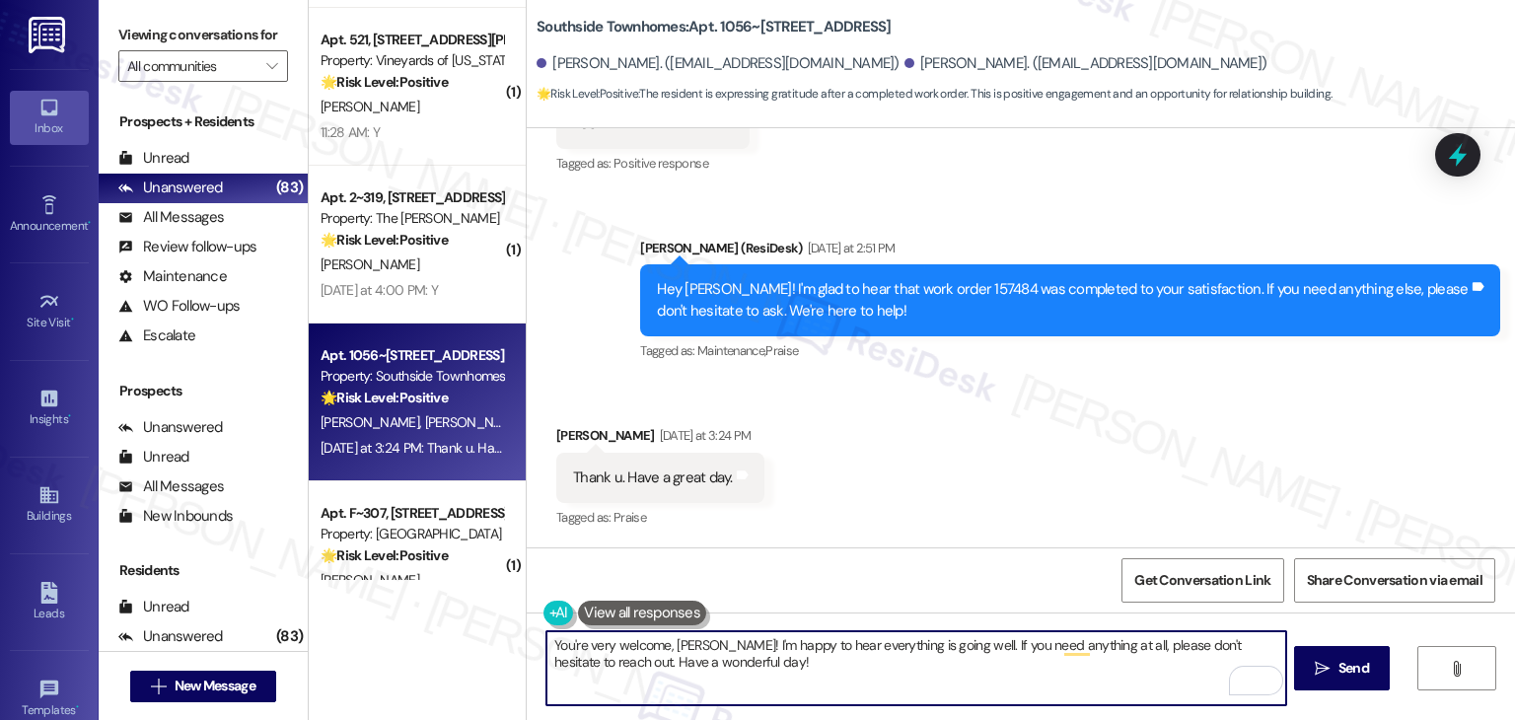
click at [742, 672] on textarea "You're very welcome, Julie! I'm happy to hear everything is going well. If you …" at bounding box center [915, 668] width 739 height 74
click at [825, 563] on div "Get Conversation Link Share Conversation via email" at bounding box center [1021, 579] width 988 height 65
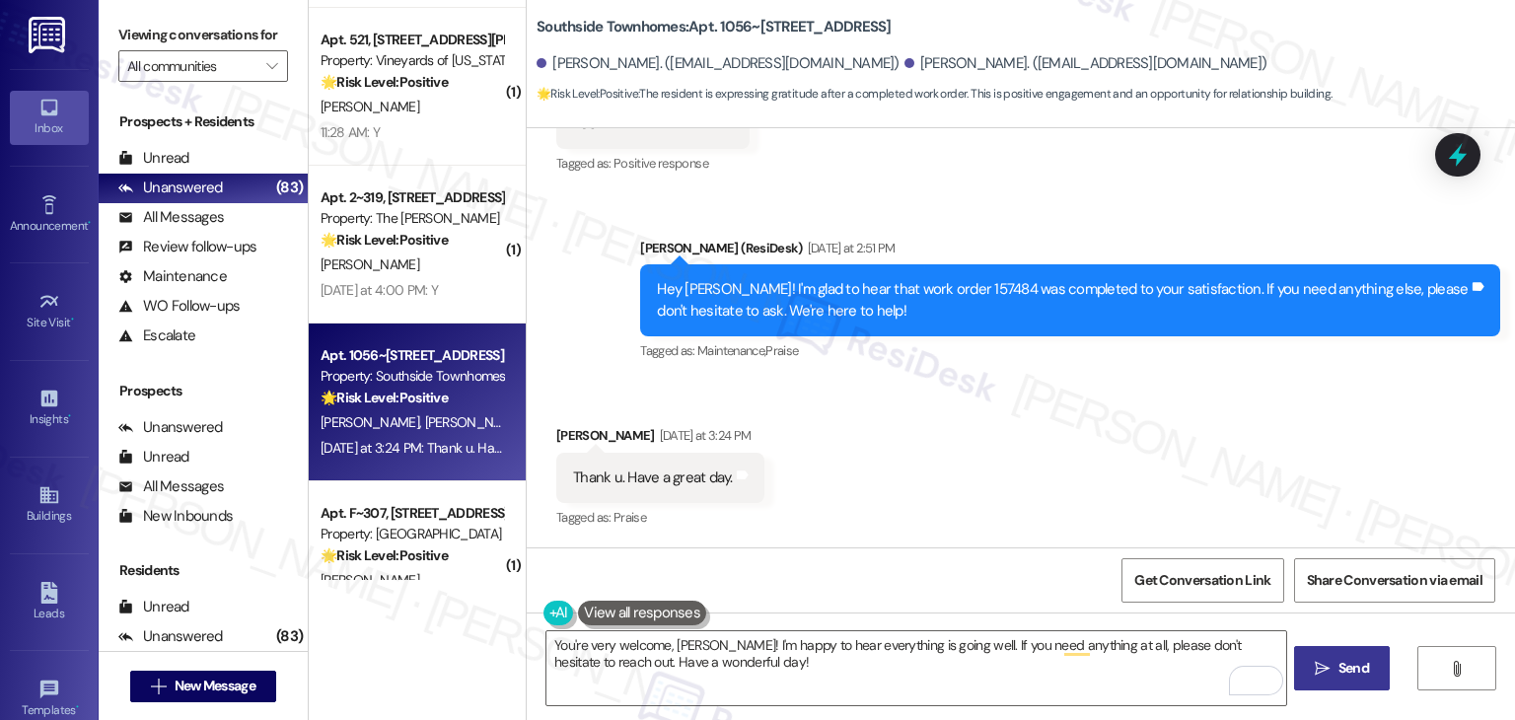
click at [1346, 669] on span "Send" at bounding box center [1353, 668] width 31 height 21
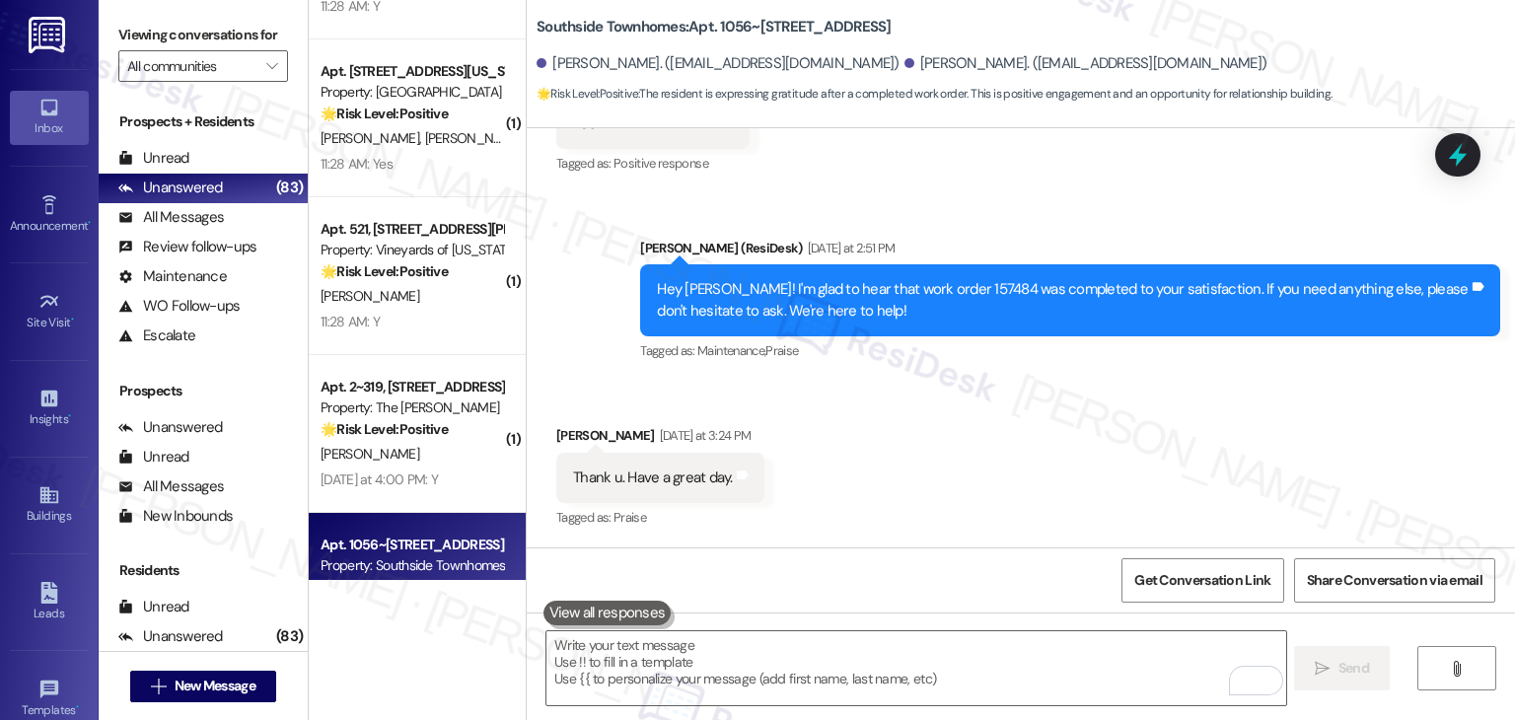
scroll to position [5633, 0]
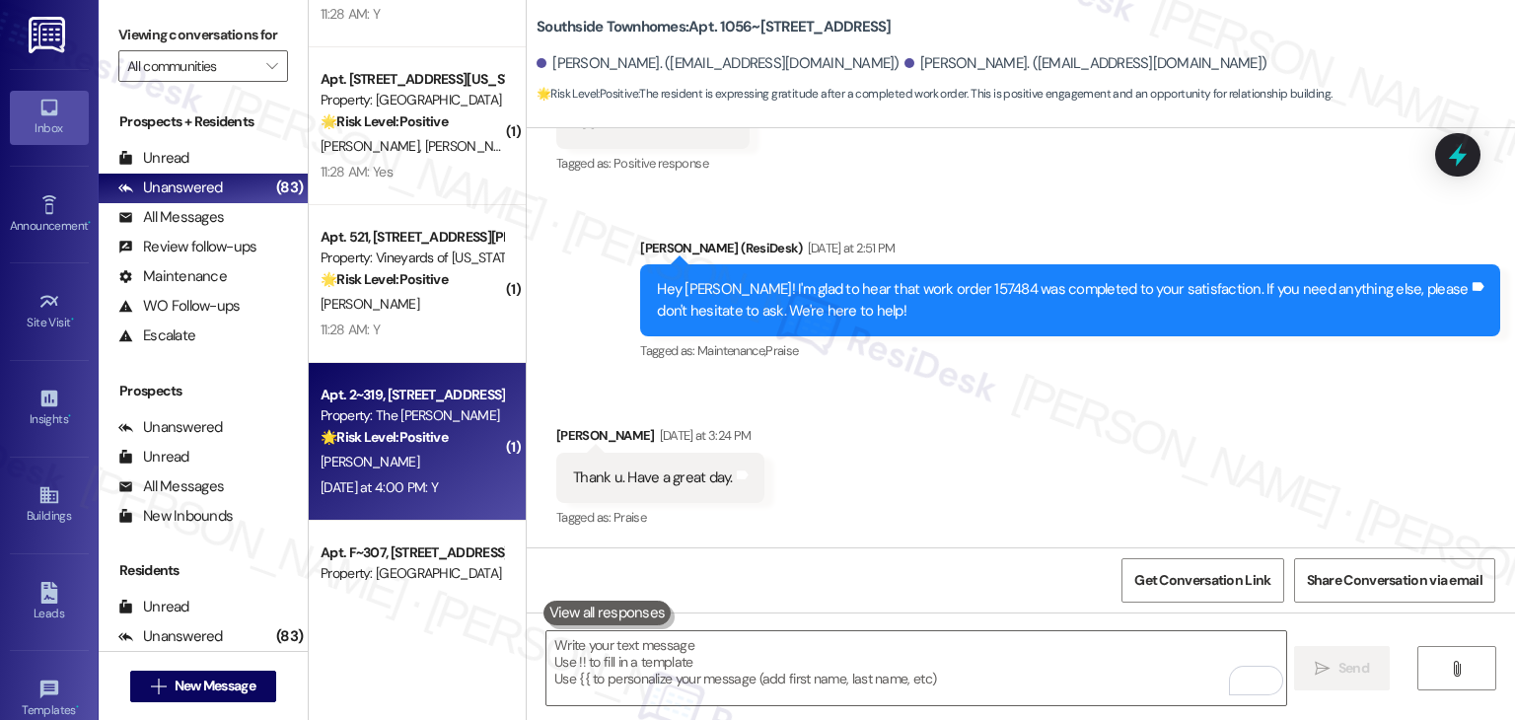
click at [429, 491] on div "Yesterday at 4:00 PM: Y Yesterday at 4:00 PM: Y" at bounding box center [379, 487] width 117 height 18
type textarea "Fetching suggested responses. Please feel free to read through the conversation…"
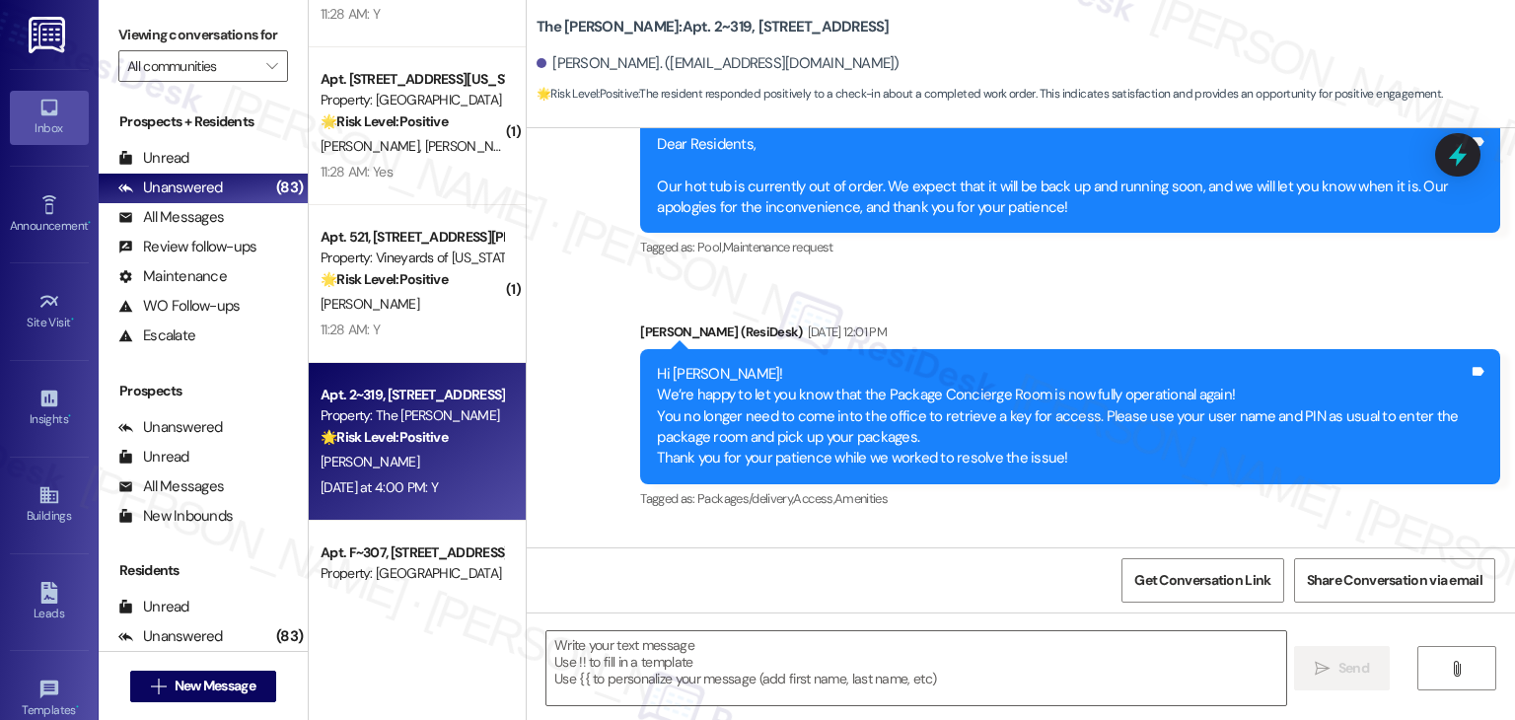
scroll to position [6070, 0]
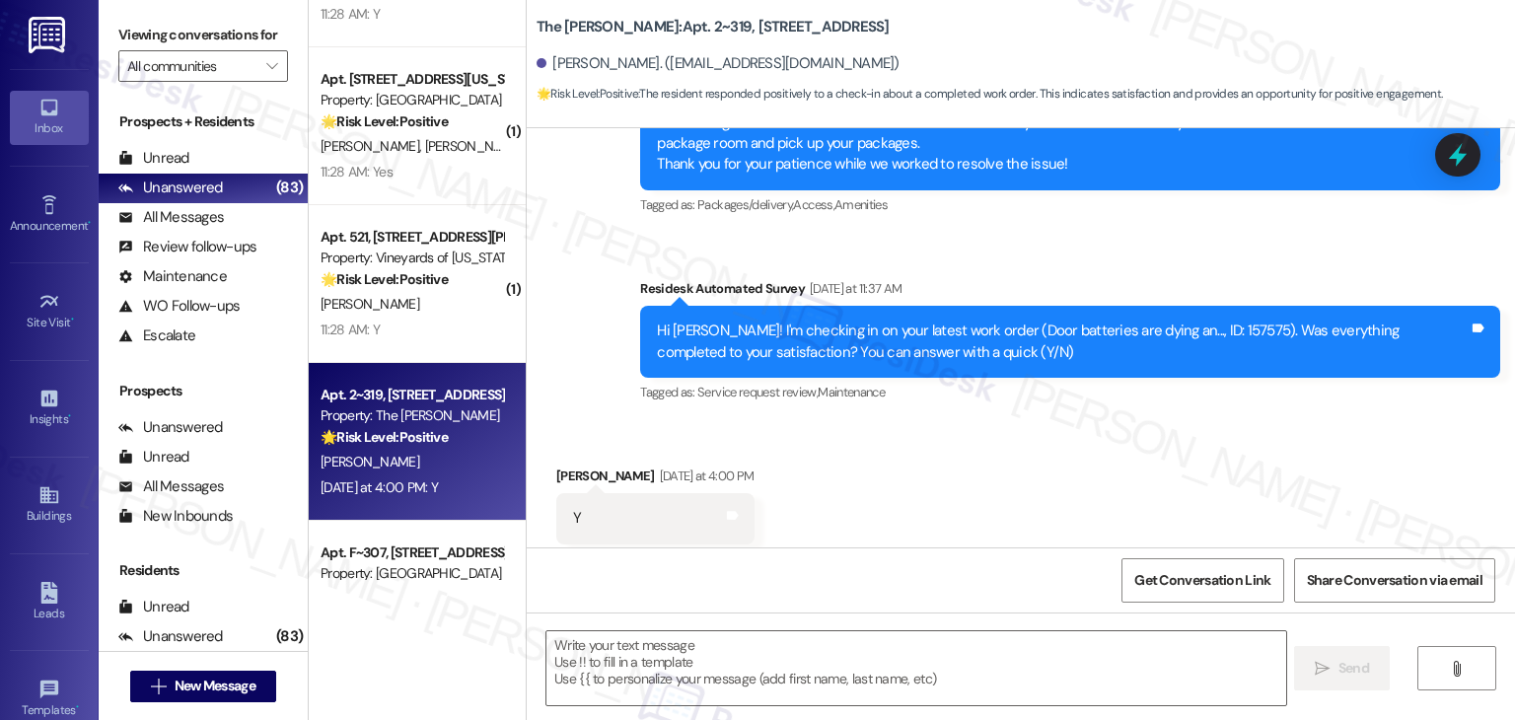
click at [1295, 431] on div "Received via SMS [PERSON_NAME] [DATE] at 4:00 PM Y Tags and notes Tagged as: Po…" at bounding box center [1021, 504] width 988 height 167
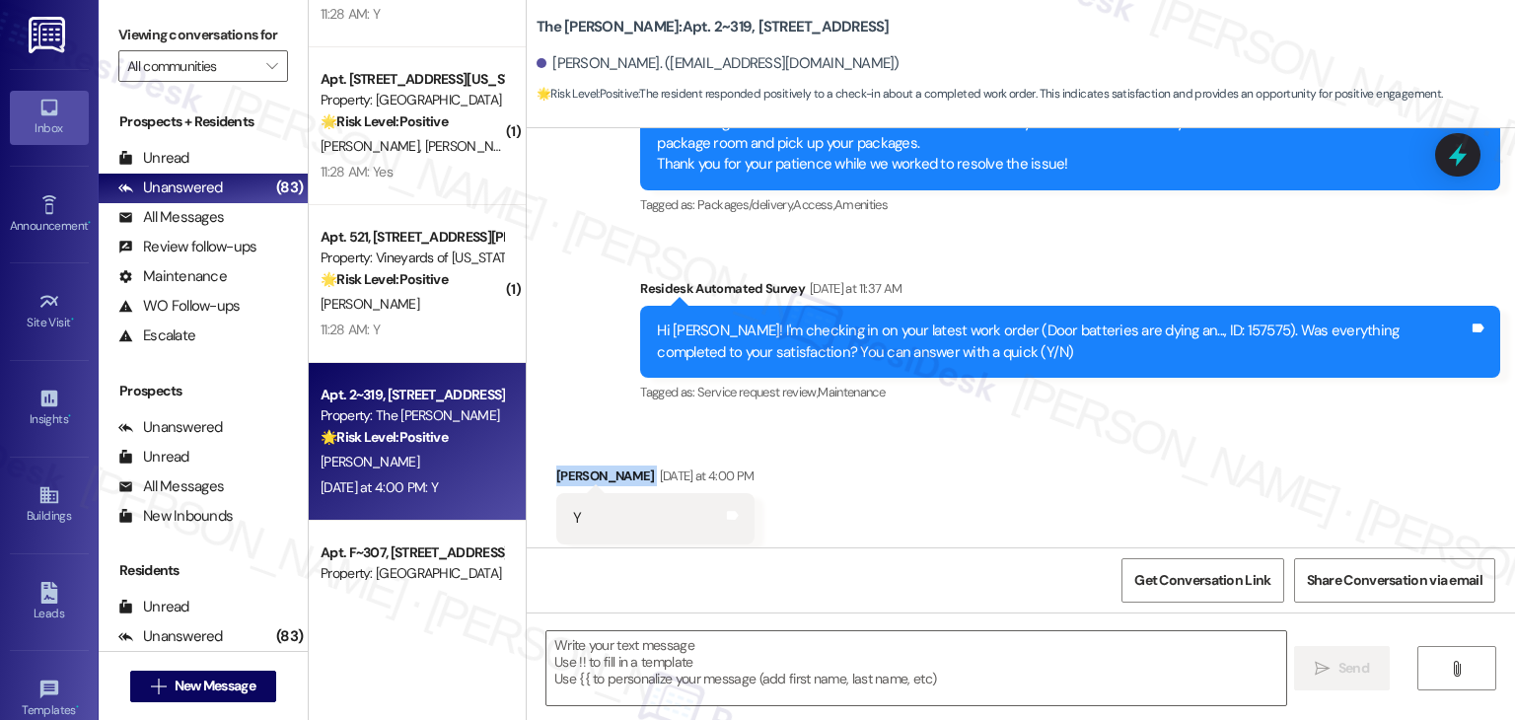
click at [1295, 431] on div "Received via SMS [PERSON_NAME] [DATE] at 4:00 PM Y Tags and notes Tagged as: Po…" at bounding box center [1021, 504] width 988 height 167
click at [1044, 478] on div "Received via SMS [PERSON_NAME] [DATE] at 4:00 PM Y Tags and notes Tagged as: Po…" at bounding box center [1021, 504] width 988 height 167
click at [1044, 479] on div "Received via SMS [PERSON_NAME] [DATE] at 4:00 PM Y Tags and notes Tagged as: Po…" at bounding box center [1021, 504] width 988 height 167
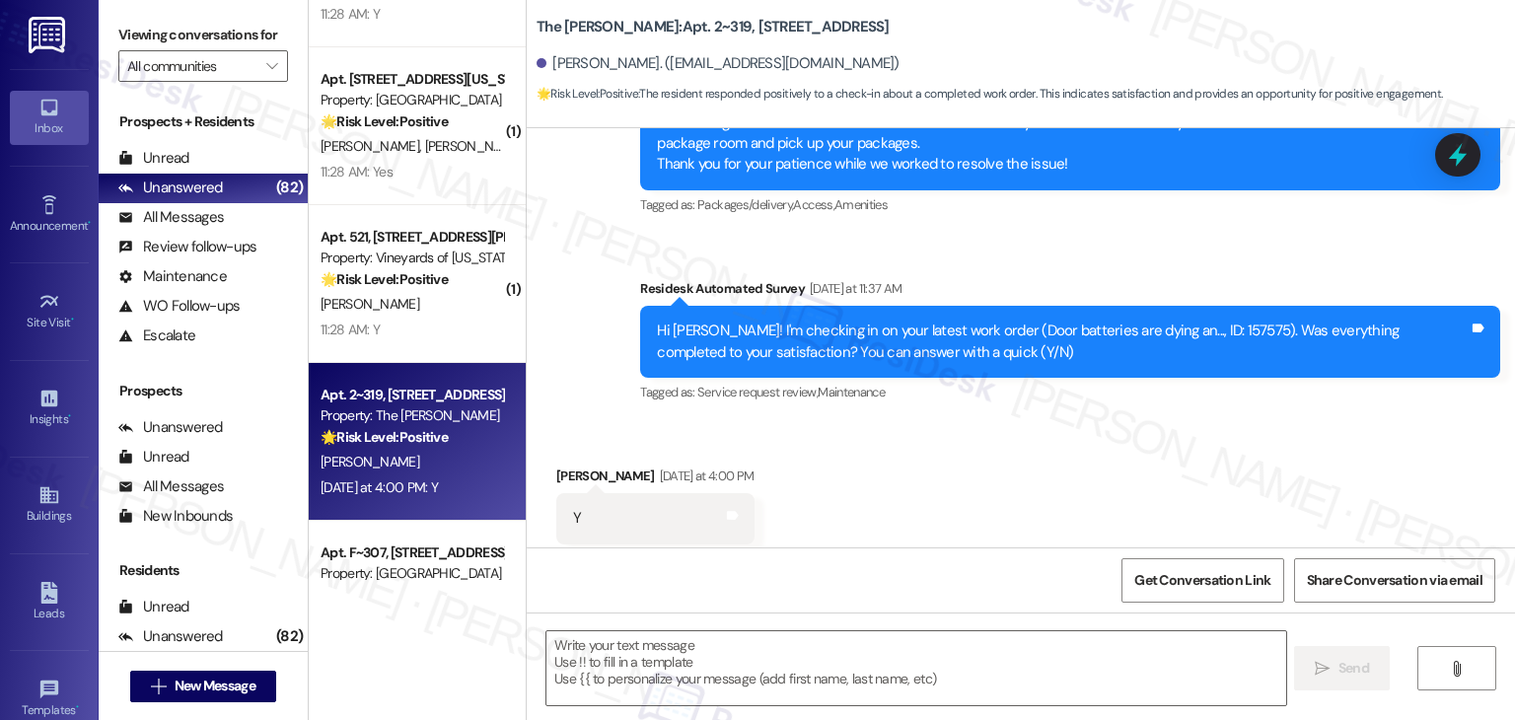
click at [1044, 479] on div "Received via SMS [PERSON_NAME] [DATE] at 4:00 PM Y Tags and notes Tagged as: Po…" at bounding box center [1021, 504] width 988 height 167
click at [1051, 478] on div "Received via SMS [PERSON_NAME] [DATE] at 4:00 PM Y Tags and notes Tagged as: Po…" at bounding box center [1021, 504] width 988 height 167
click at [793, 651] on textarea at bounding box center [915, 668] width 739 height 74
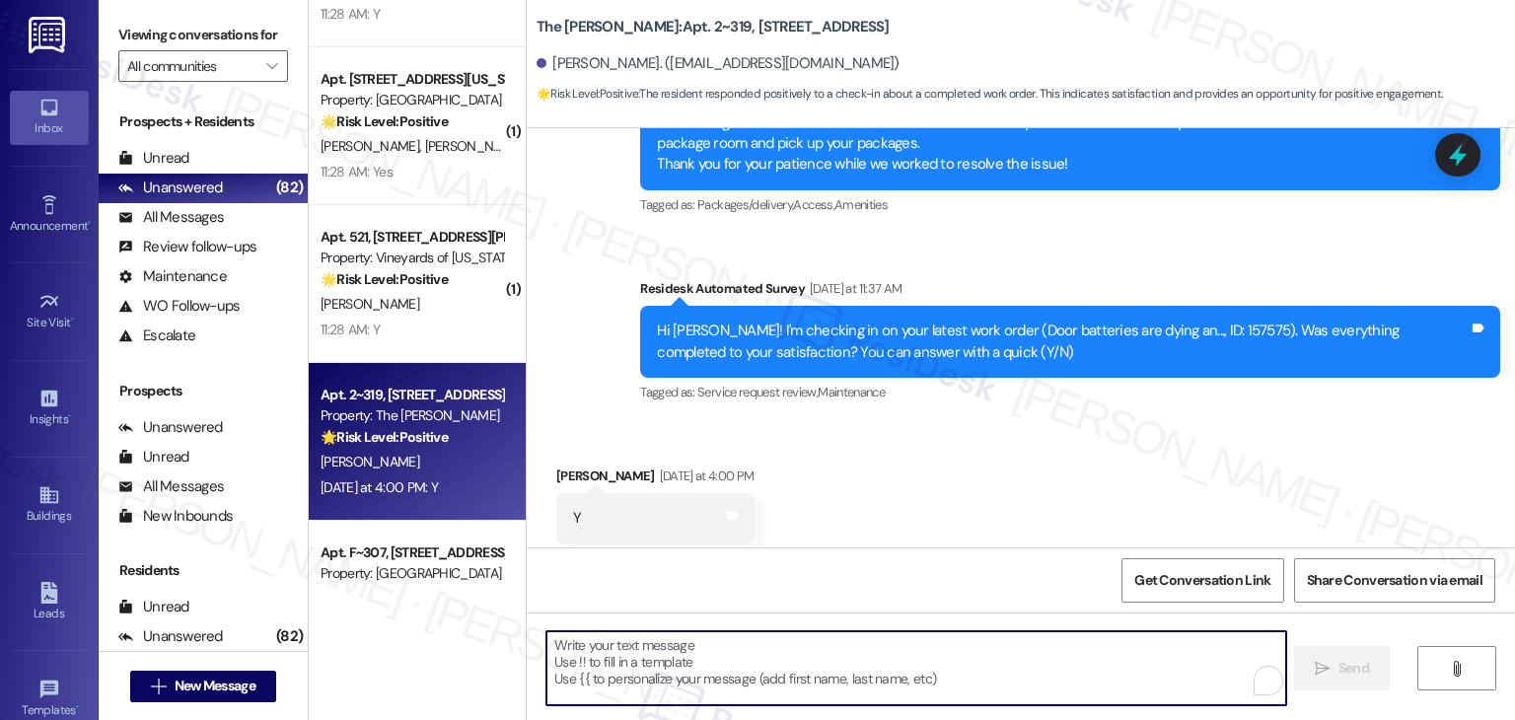
paste textarea "Hey [PERSON_NAME]! I’m glad your latest work order was completed to your satisf…"
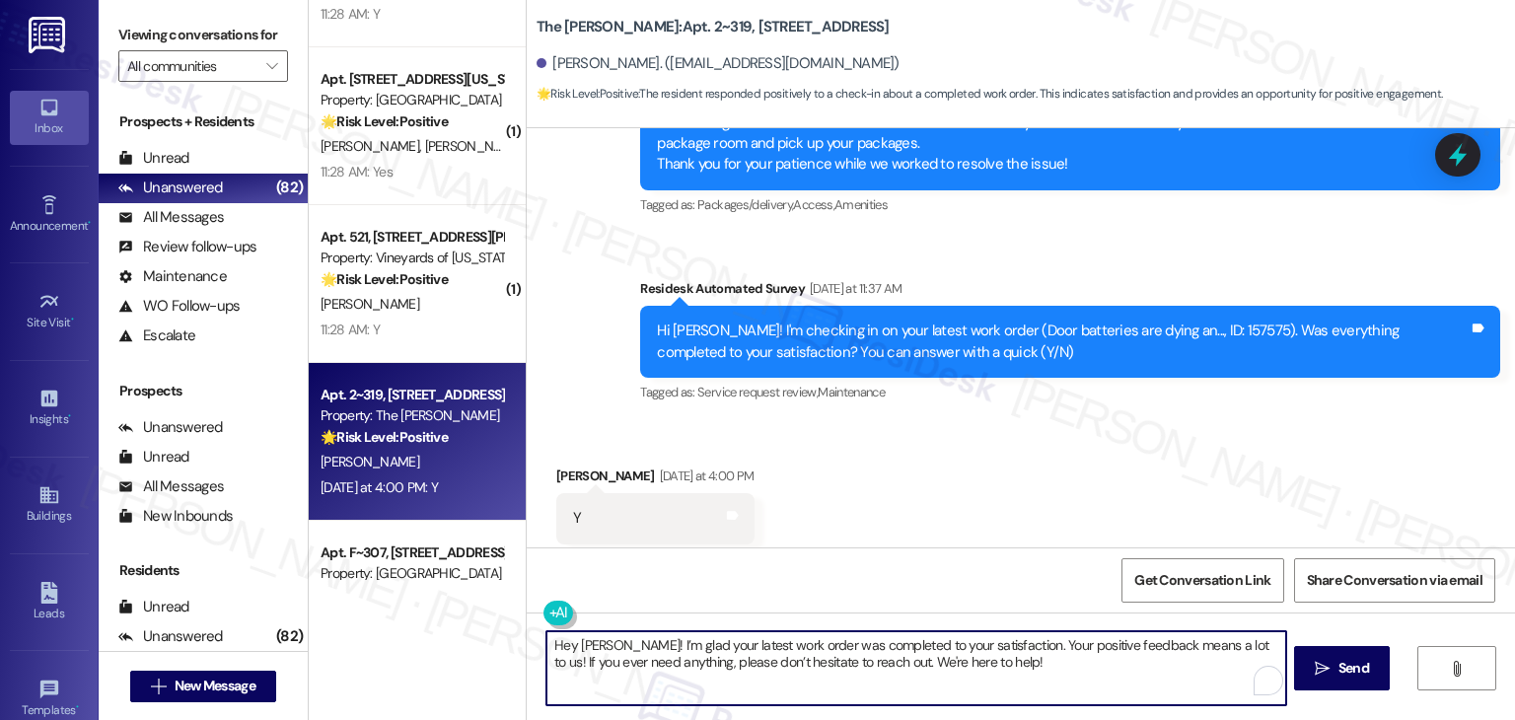
click at [568, 466] on div "[PERSON_NAME] [DATE] at 4:00 PM" at bounding box center [655, 480] width 198 height 28
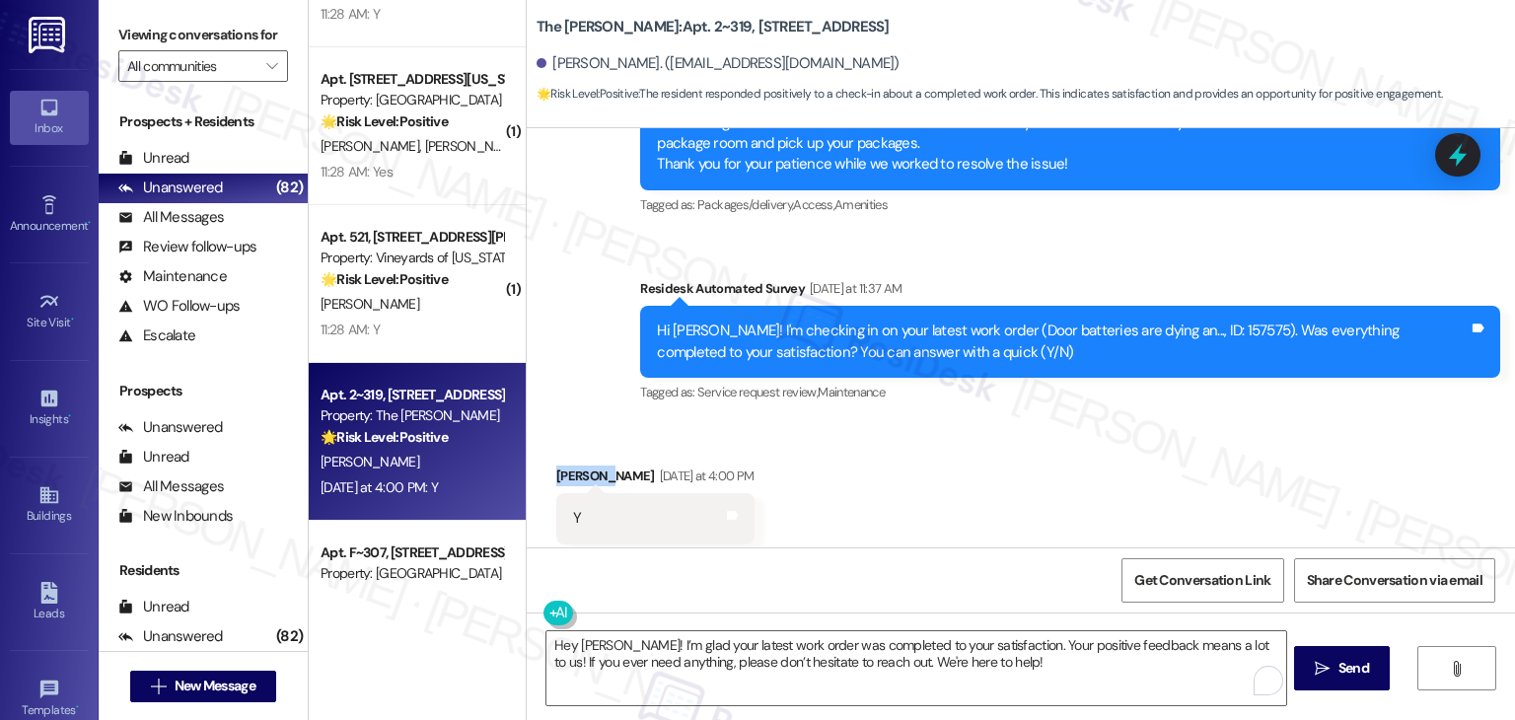
click at [568, 466] on div "[PERSON_NAME] [DATE] at 4:00 PM" at bounding box center [655, 480] width 198 height 28
copy div "[PERSON_NAME]"
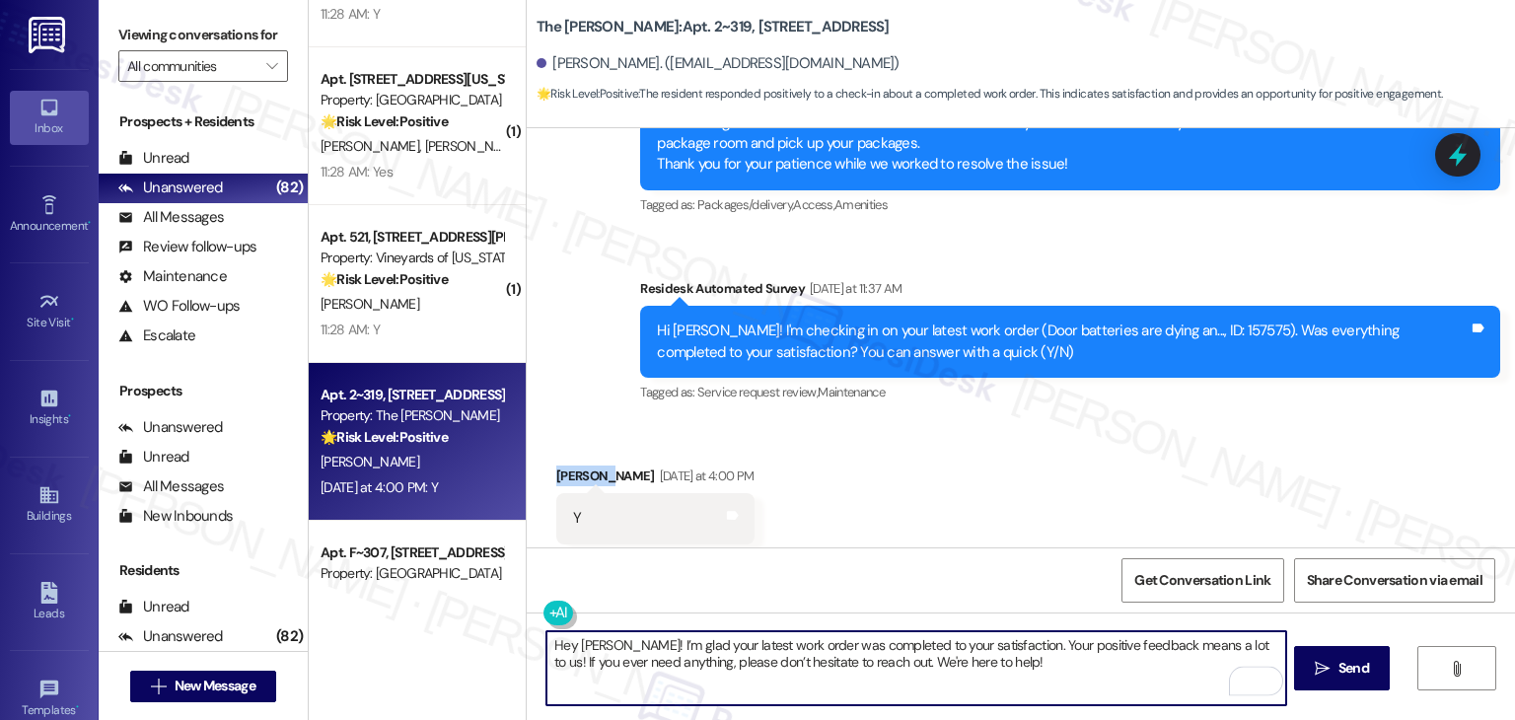
click at [576, 643] on textarea "Hey [PERSON_NAME]! I’m glad your latest work order was completed to your satisf…" at bounding box center [915, 668] width 739 height 74
paste textarea "[PERSON_NAME]"
click at [1007, 667] on textarea "Hey [PERSON_NAME]! I’m glad your latest work order was completed to your satisf…" at bounding box center [915, 668] width 739 height 74
click at [1066, 651] on textarea "Hey [PERSON_NAME]! I’m glad your latest work order was completed to your satisf…" at bounding box center [915, 668] width 739 height 74
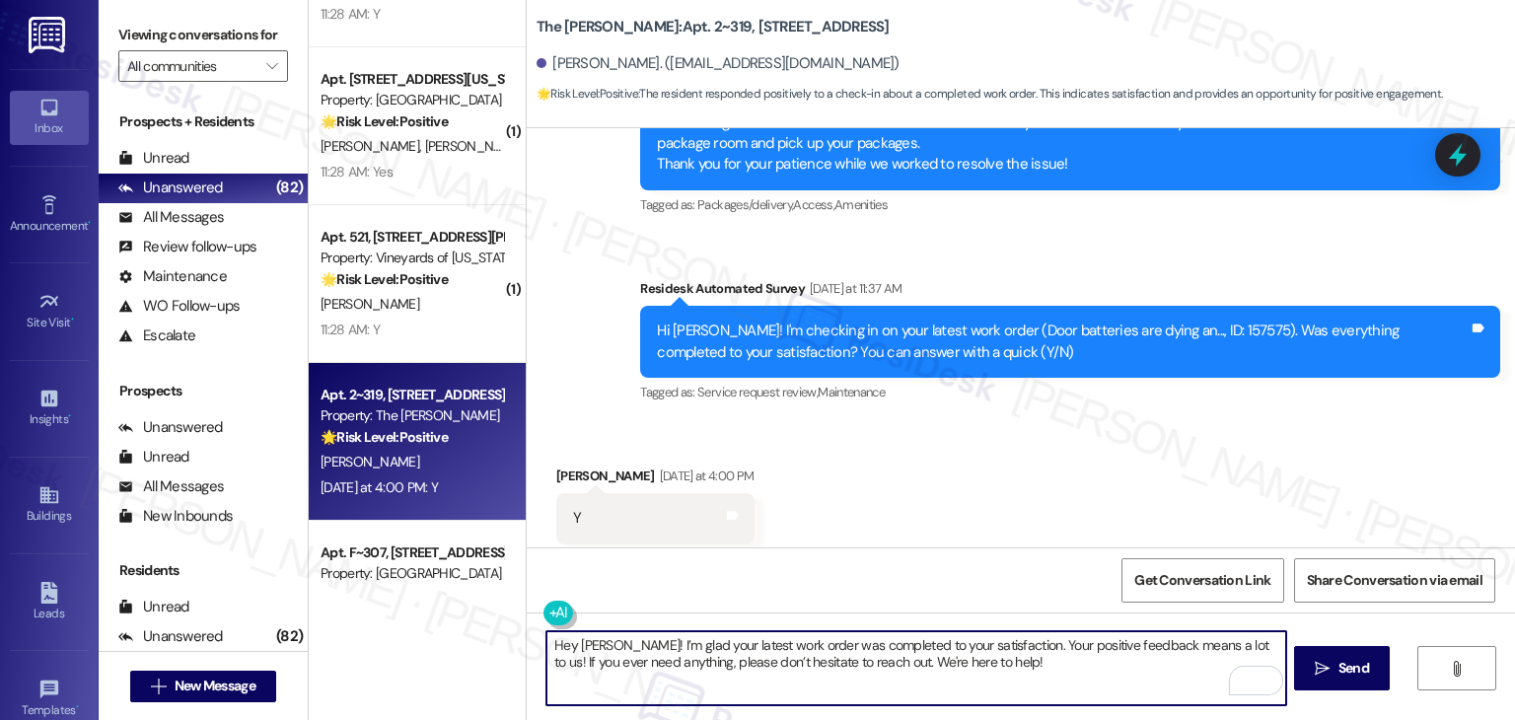
drag, startPoint x: 1235, startPoint y: 644, endPoint x: 1029, endPoint y: 647, distance: 206.1
click at [1029, 647] on textarea "Hey [PERSON_NAME]! I’m glad your latest work order was completed to your satisf…" at bounding box center [915, 668] width 739 height 74
type textarea "Hey [PERSON_NAME]! I’m glad your latest work order was completed to your satisf…"
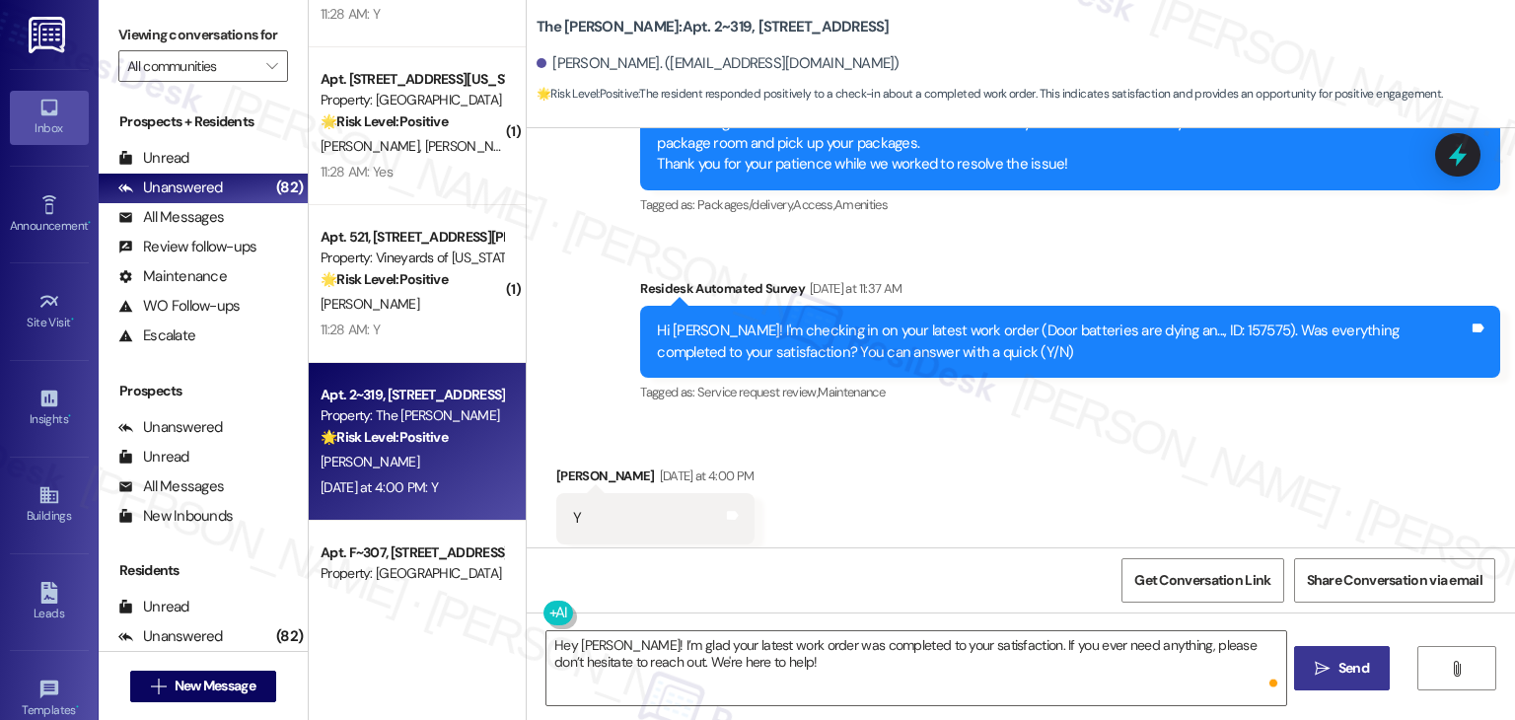
click at [1338, 668] on span "Send" at bounding box center [1353, 668] width 31 height 21
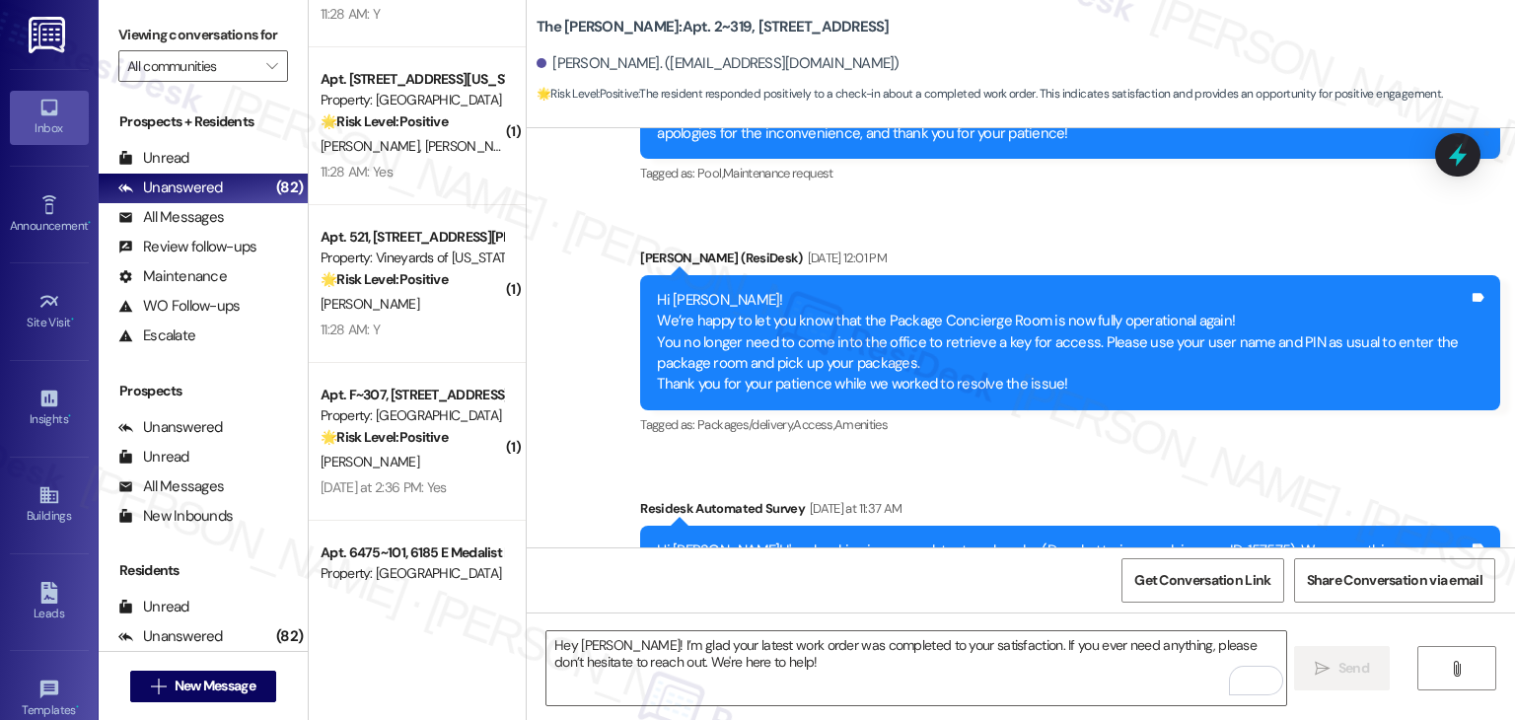
scroll to position [6032, 0]
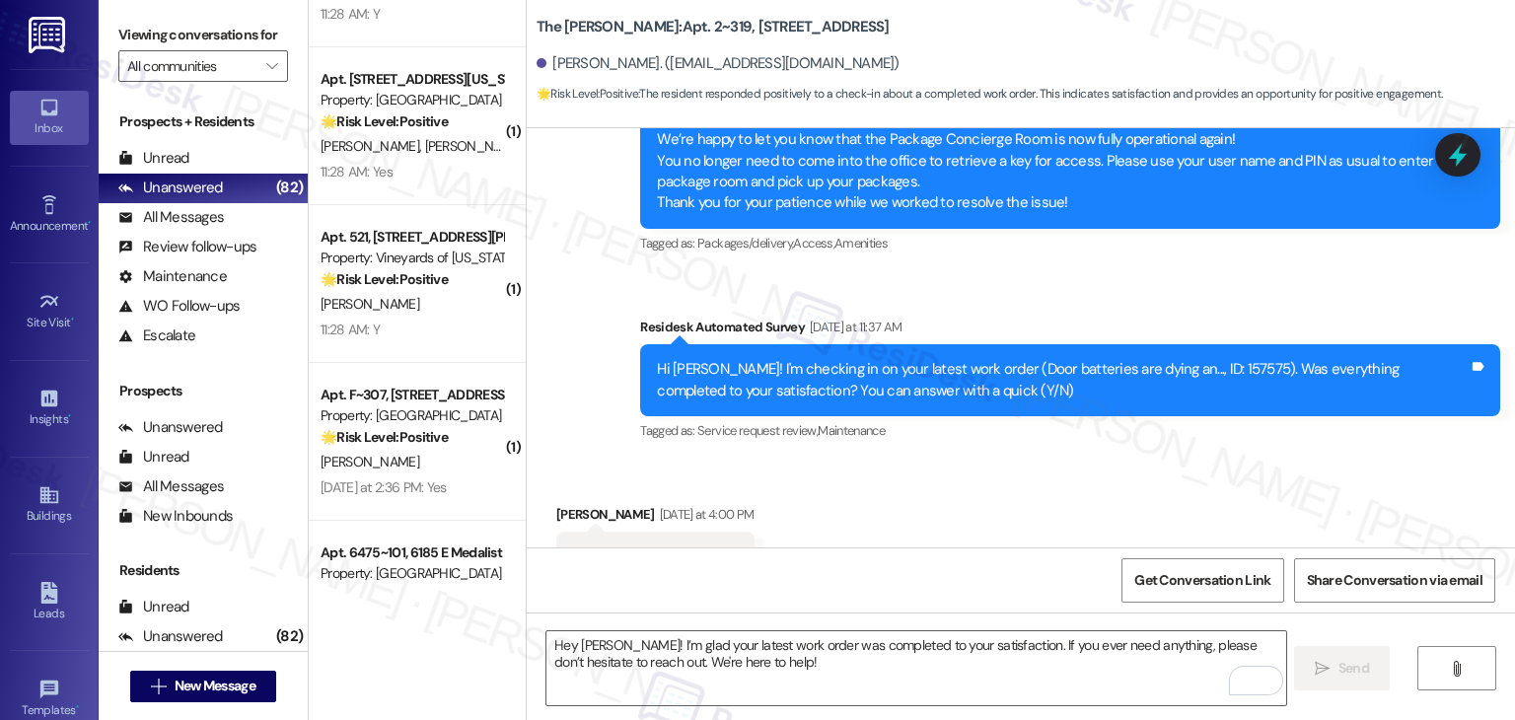
click at [1139, 478] on div "Received via SMS [PERSON_NAME] [DATE] at 4:00 PM Y Tags and notes Tagged as: Po…" at bounding box center [1021, 543] width 988 height 167
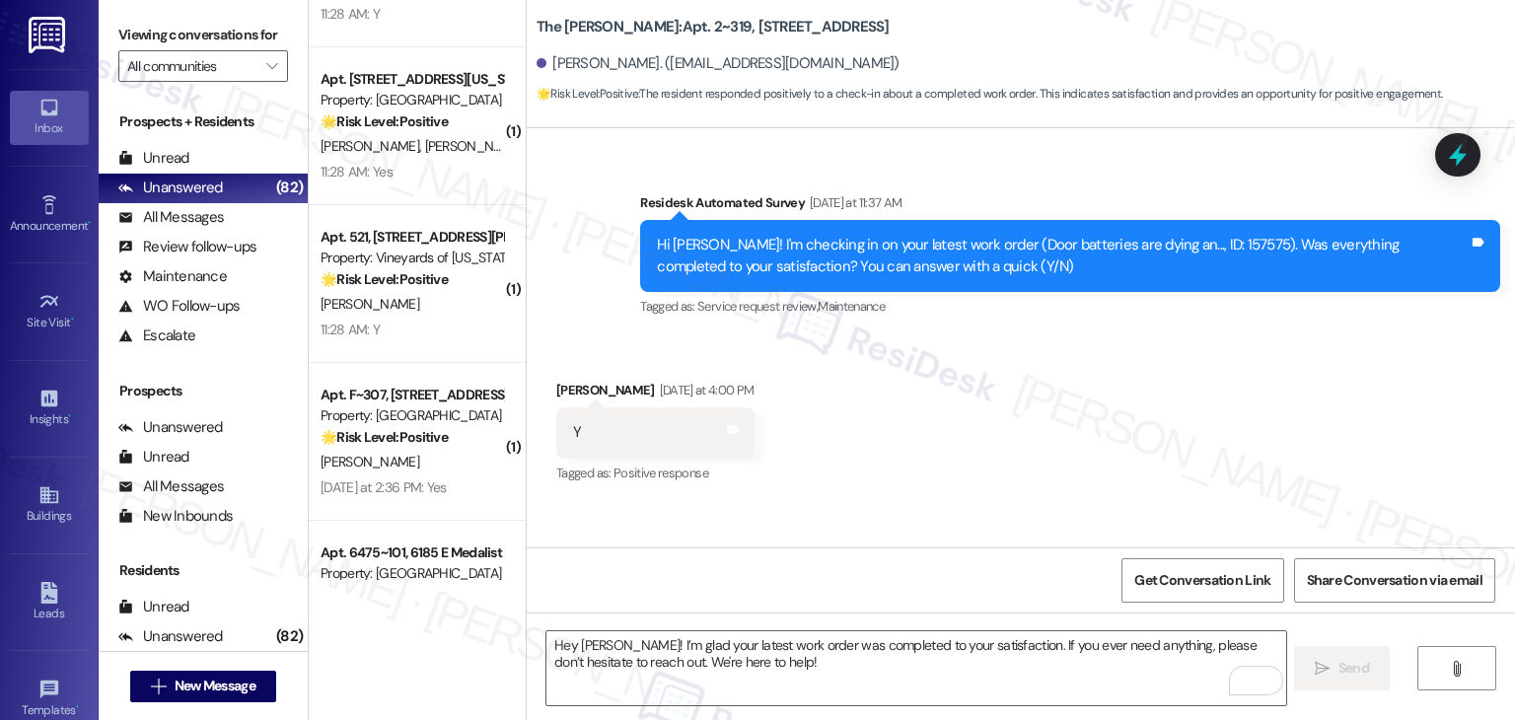
scroll to position [6229, 0]
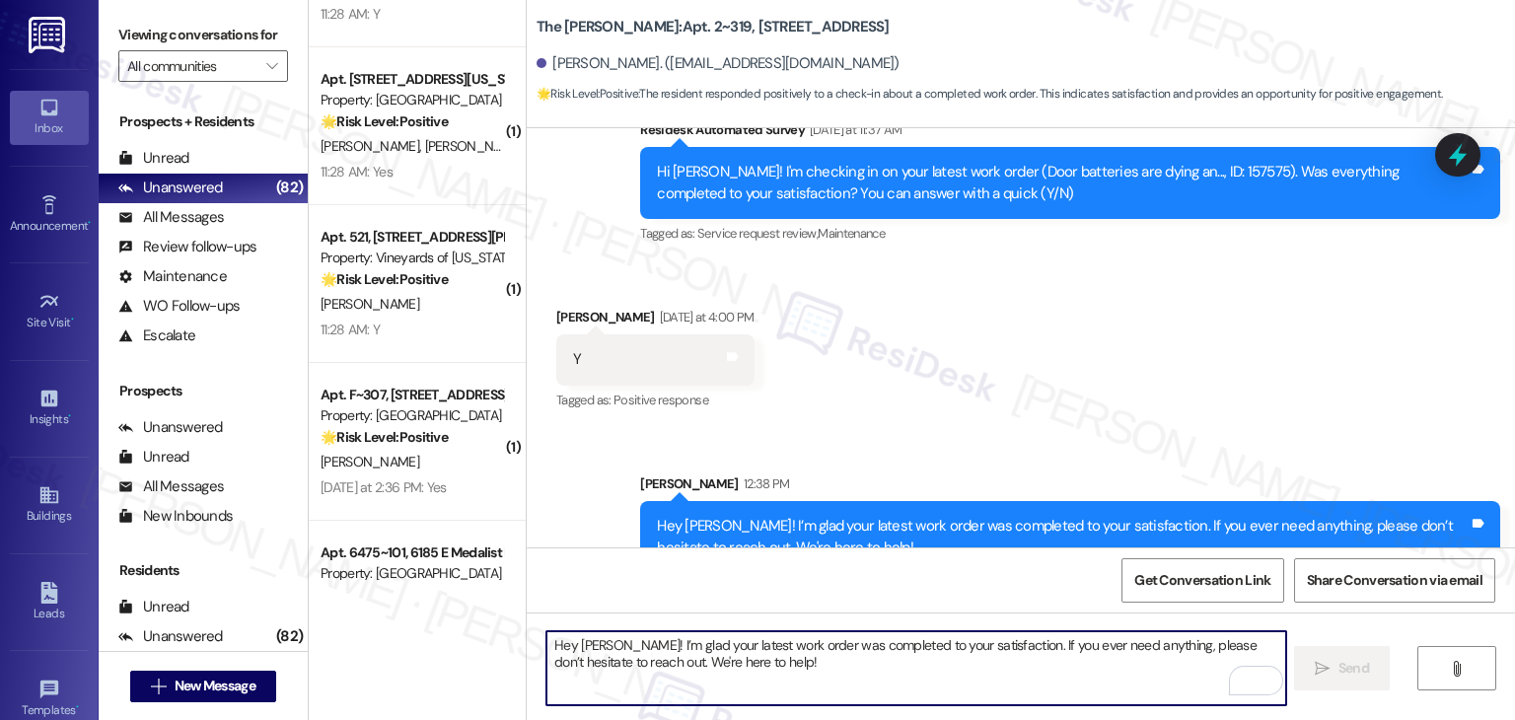
click at [900, 652] on textarea "Hey [PERSON_NAME]! I’m glad your latest work order was completed to your satisf…" at bounding box center [915, 668] width 739 height 74
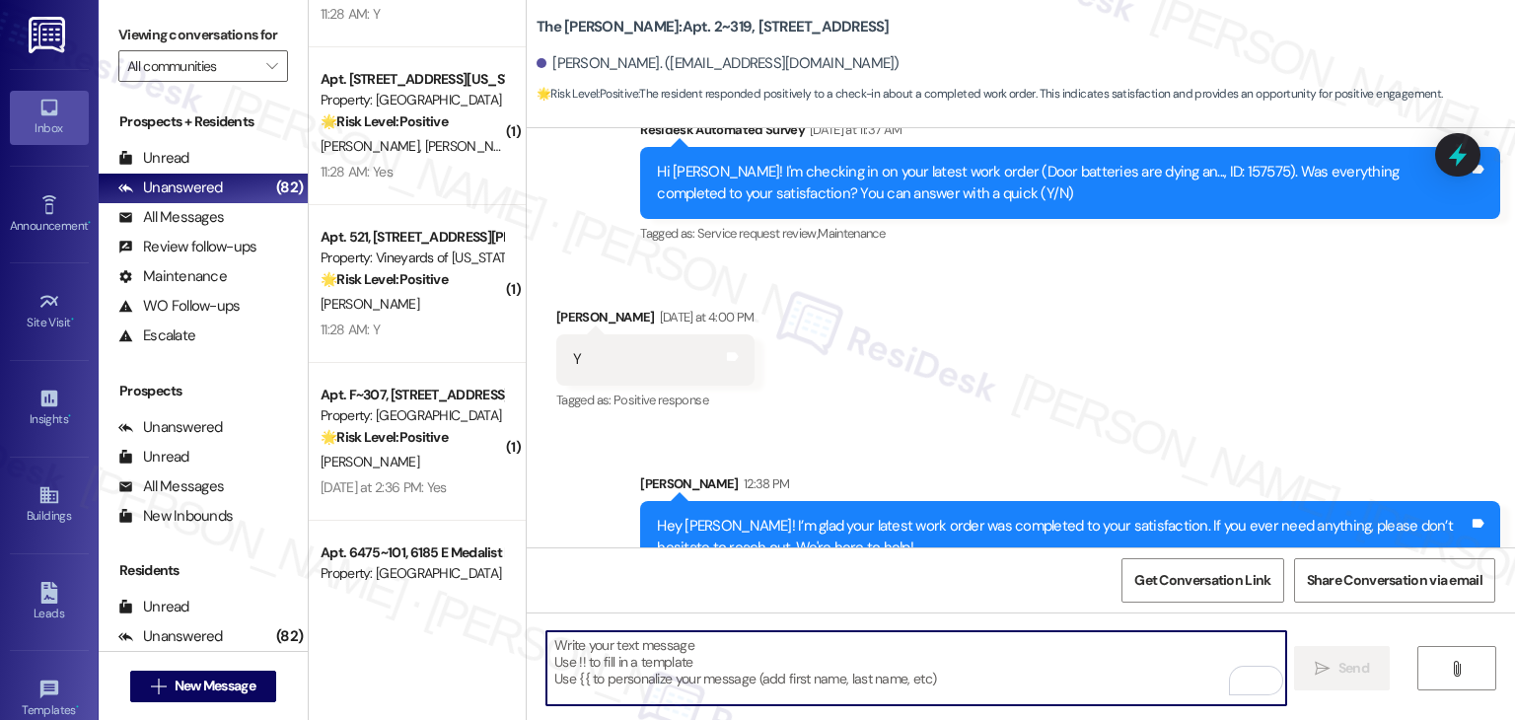
paste textarea "We’d also really appreciate it if you could share your experience in a review, …"
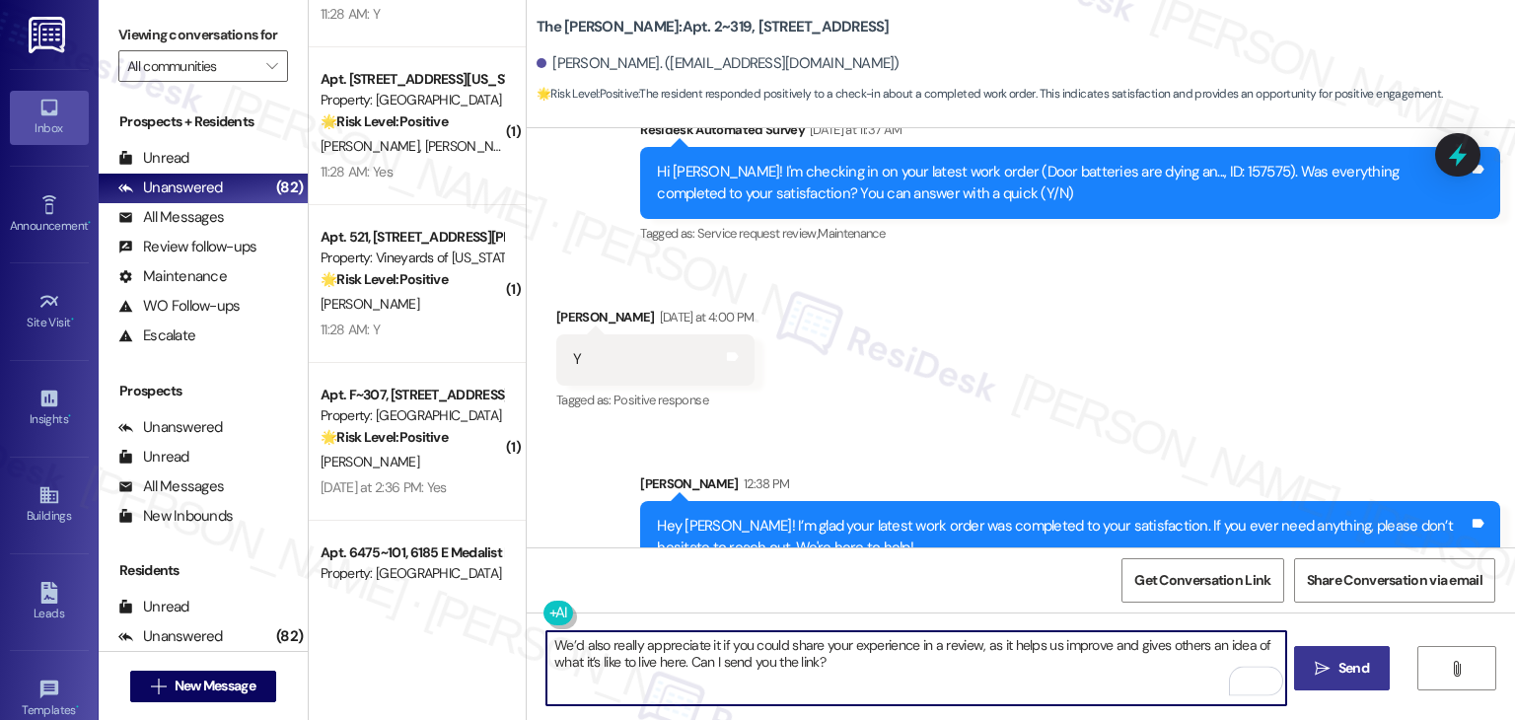
type textarea "We’d also really appreciate it if you could share your experience in a review, …"
click at [1345, 672] on span "Send" at bounding box center [1353, 668] width 31 height 21
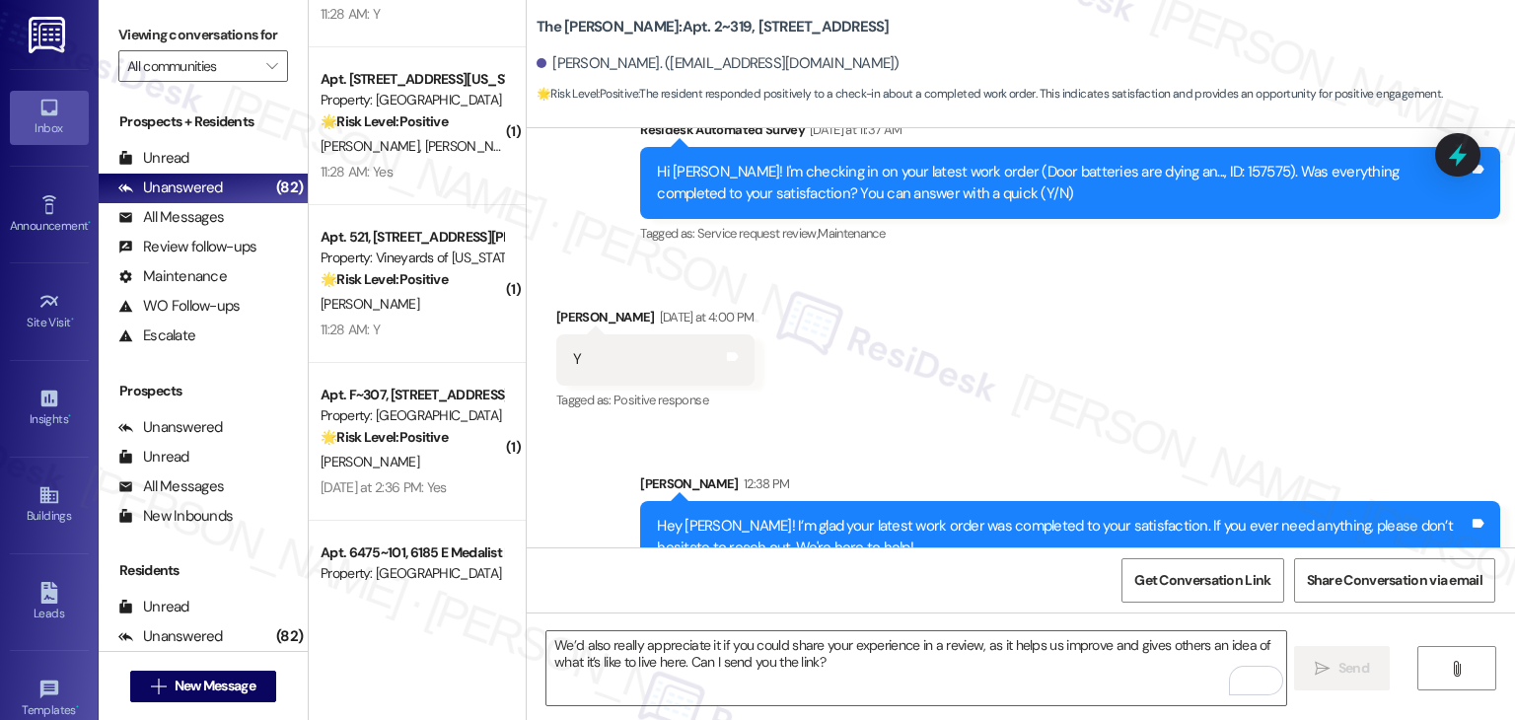
click at [1105, 336] on div "Received via SMS [PERSON_NAME] [DATE] at 4:00 PM Y Tags and notes Tagged as: Po…" at bounding box center [1021, 345] width 988 height 167
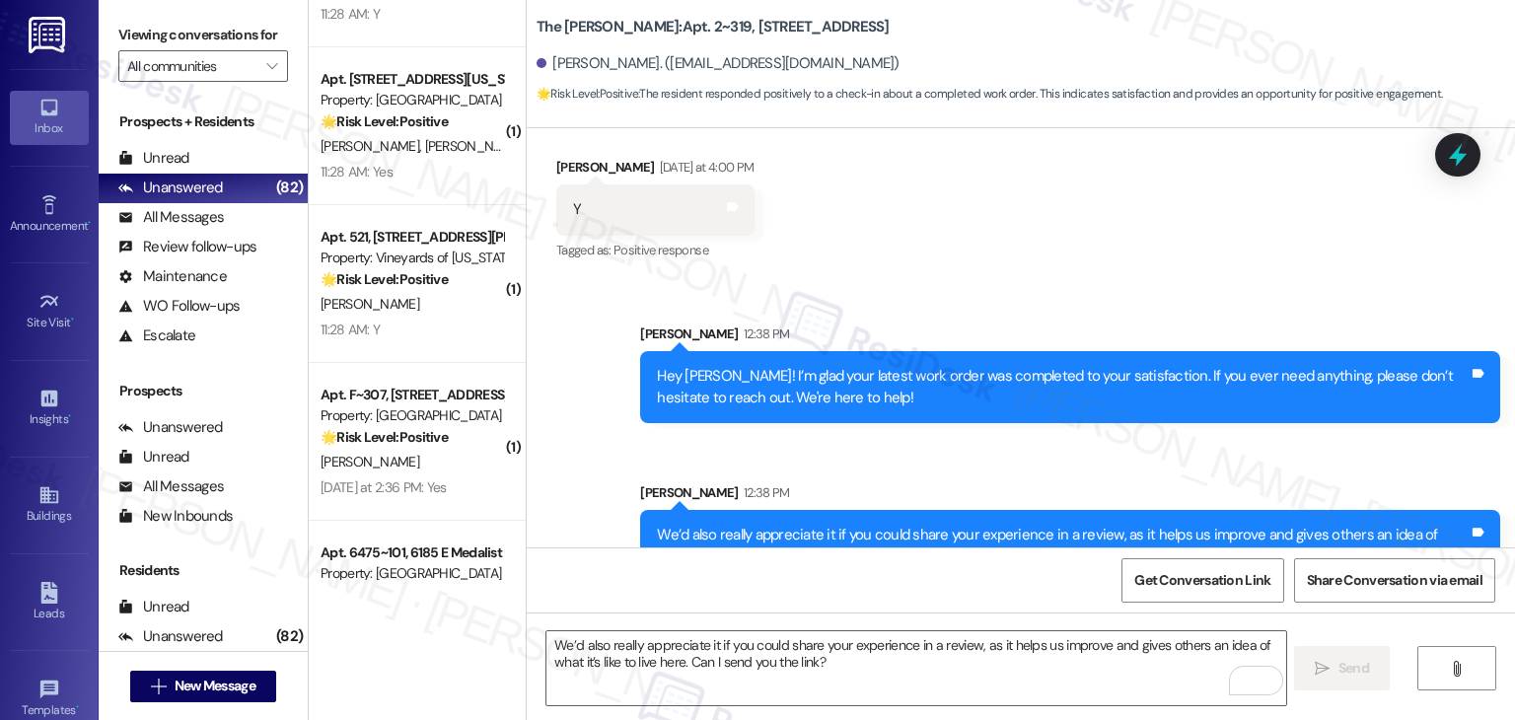
scroll to position [6387, 0]
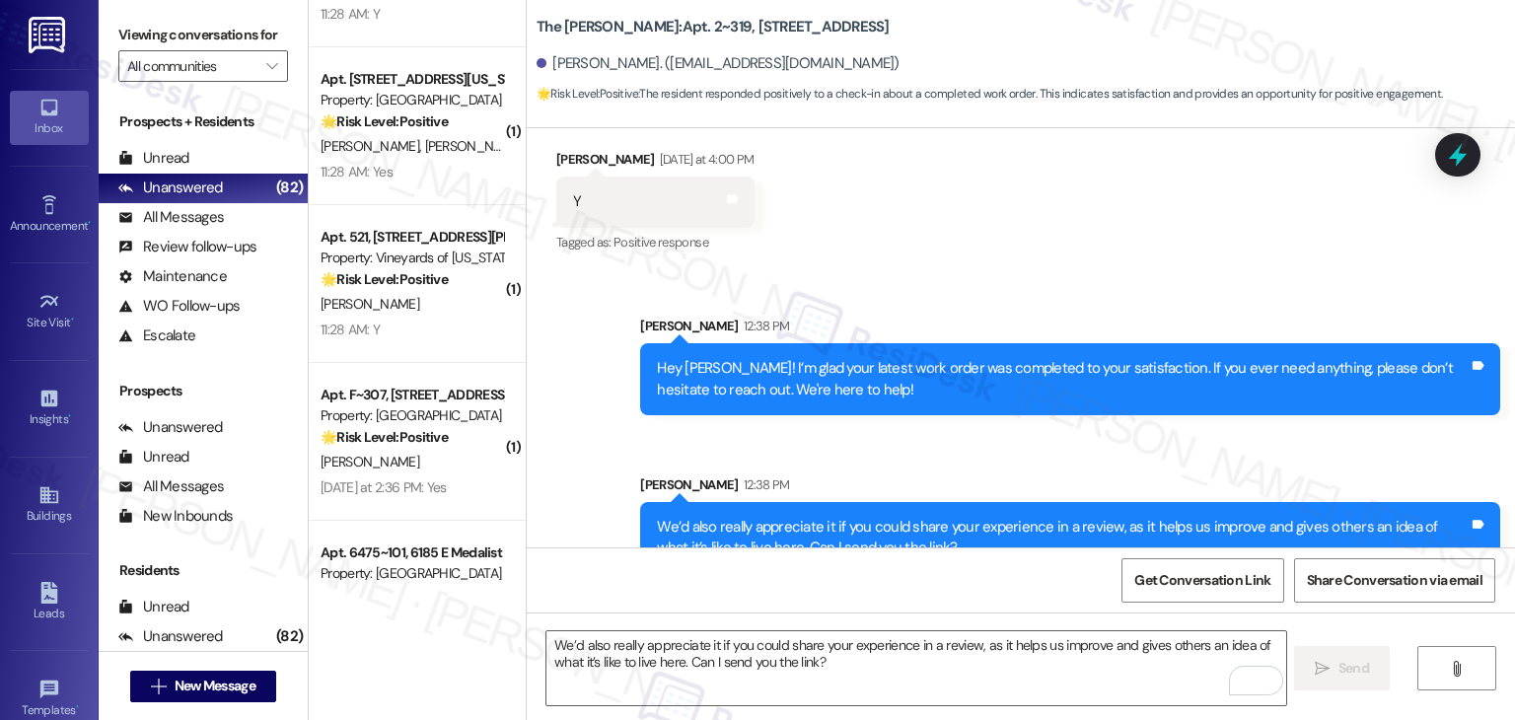
click at [1104, 405] on div "Sent via SMS [PERSON_NAME] 12:38 PM Hey [PERSON_NAME]! I’m glad your latest wor…" at bounding box center [1021, 430] width 988 height 318
click at [931, 460] on div "Sent via SMS [PERSON_NAME] 12:38 PM We’d also really appreciate it if you could…" at bounding box center [1070, 524] width 890 height 129
click at [994, 200] on div "Received via SMS [PERSON_NAME] [DATE] at 4:00 PM Y Tags and notes Tagged as: Po…" at bounding box center [1021, 188] width 988 height 167
drag, startPoint x: 1010, startPoint y: 241, endPoint x: 998, endPoint y: 246, distance: 12.8
click at [1010, 271] on div "Sent via SMS [PERSON_NAME] 12:38 PM Hey [PERSON_NAME]! I’m glad your latest wor…" at bounding box center [1021, 430] width 988 height 318
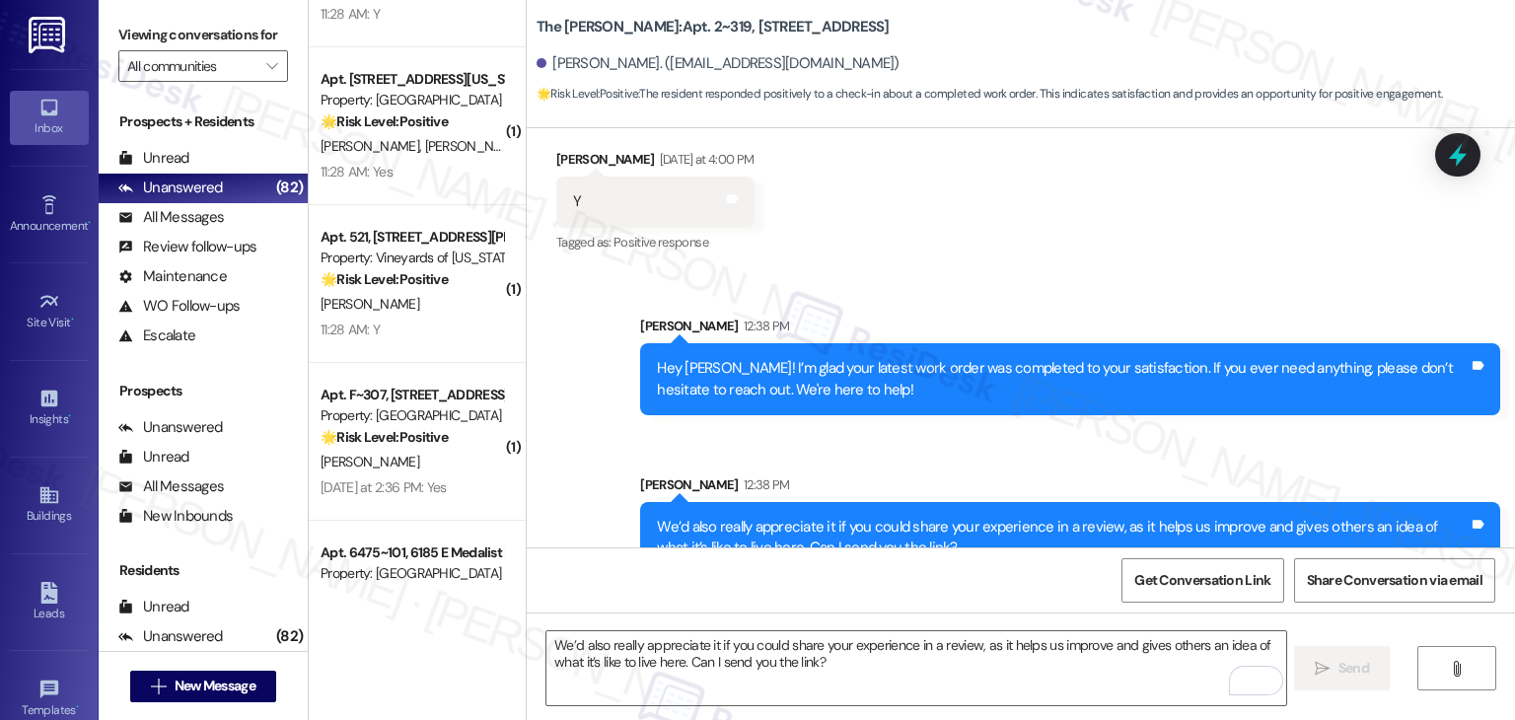
click at [854, 211] on div "Received via SMS [PERSON_NAME] [DATE] at 4:00 PM Y Tags and notes Tagged as: Po…" at bounding box center [1021, 188] width 988 height 167
click at [992, 460] on div "Sent via SMS [PERSON_NAME] 12:38 PM We’d also really appreciate it if you could…" at bounding box center [1070, 524] width 890 height 129
click at [989, 271] on div "Sent via SMS [PERSON_NAME] 12:38 PM Hey [PERSON_NAME]! I’m glad your latest wor…" at bounding box center [1021, 430] width 988 height 318
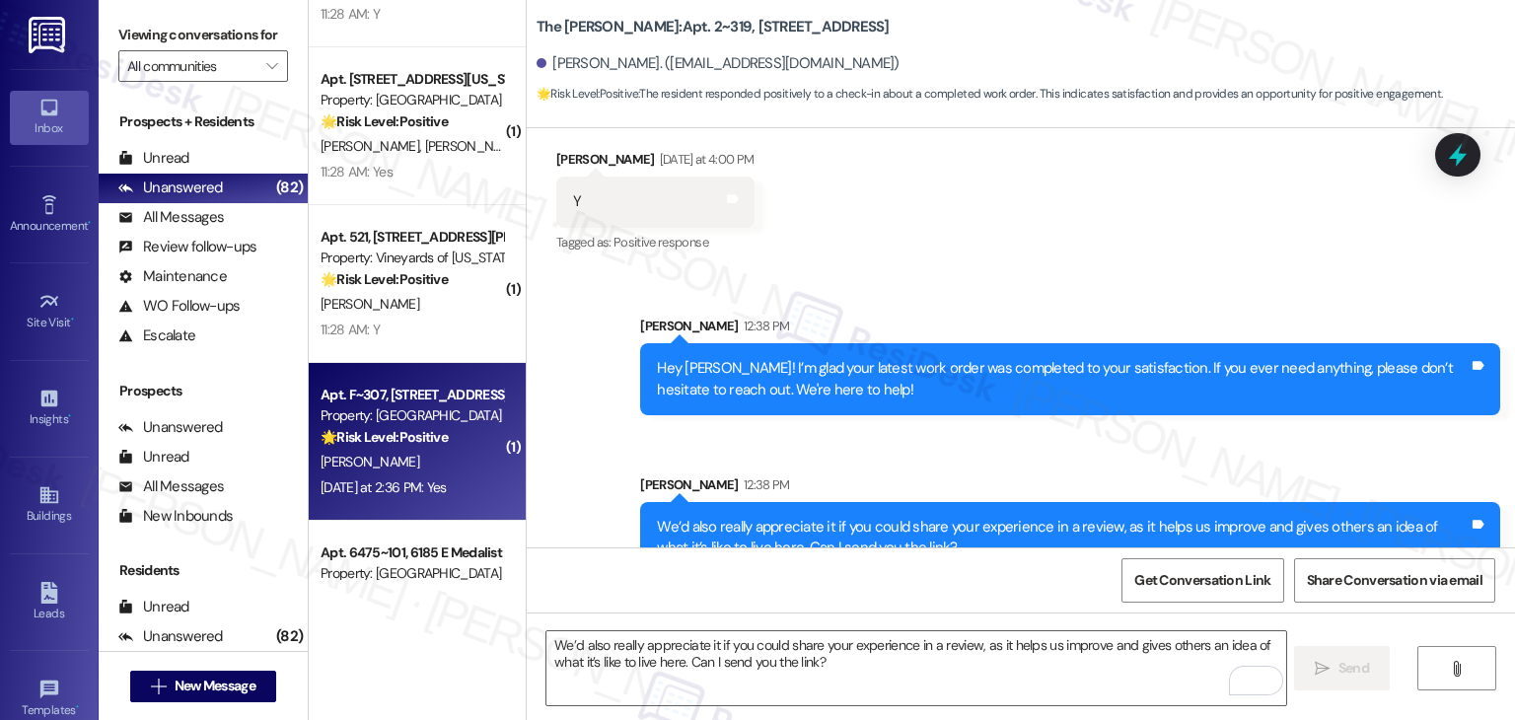
click at [413, 507] on div "Apt. F~307, [STREET_ADDRESS] Property: Edgewater 🌟 Risk Level: Positive The con…" at bounding box center [417, 442] width 217 height 158
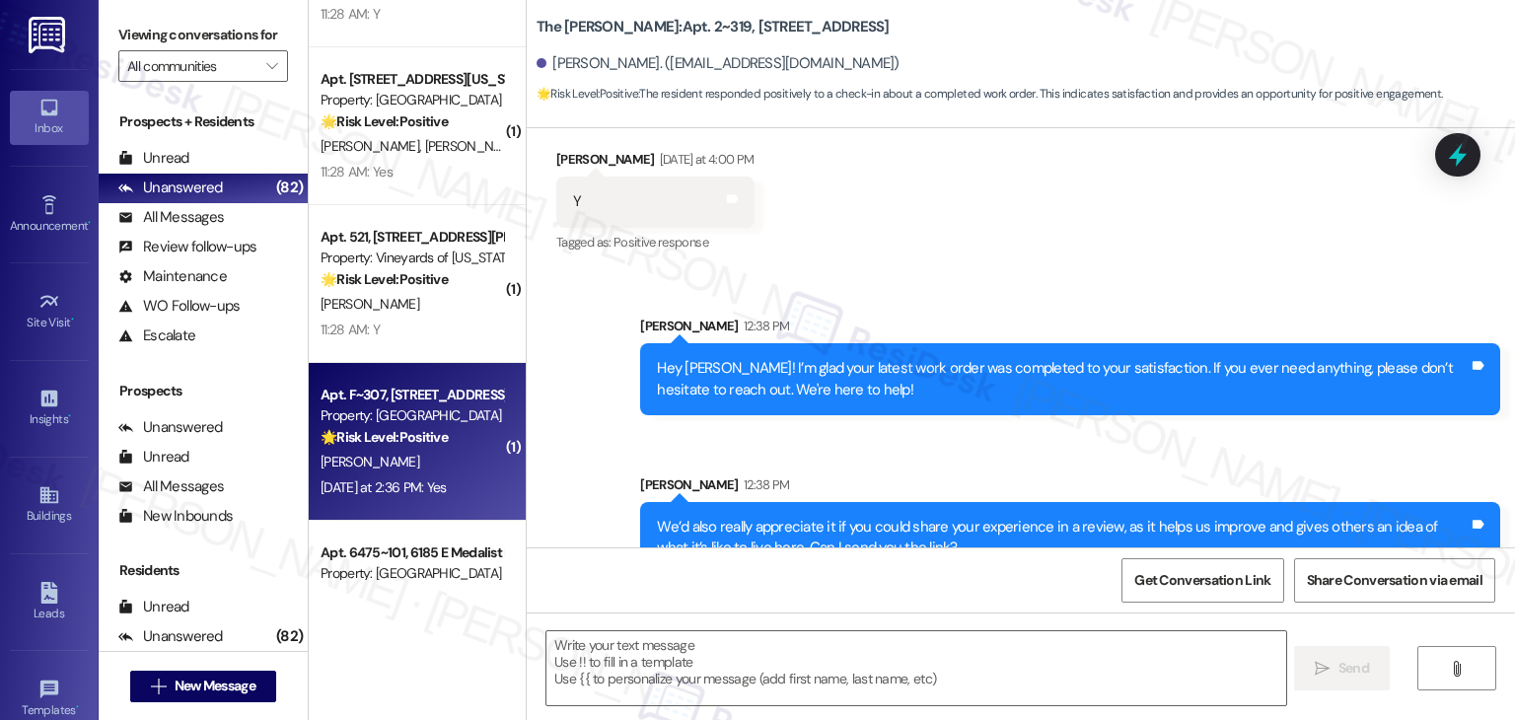
type textarea "Fetching suggested responses. Please feel free to read through the conversation…"
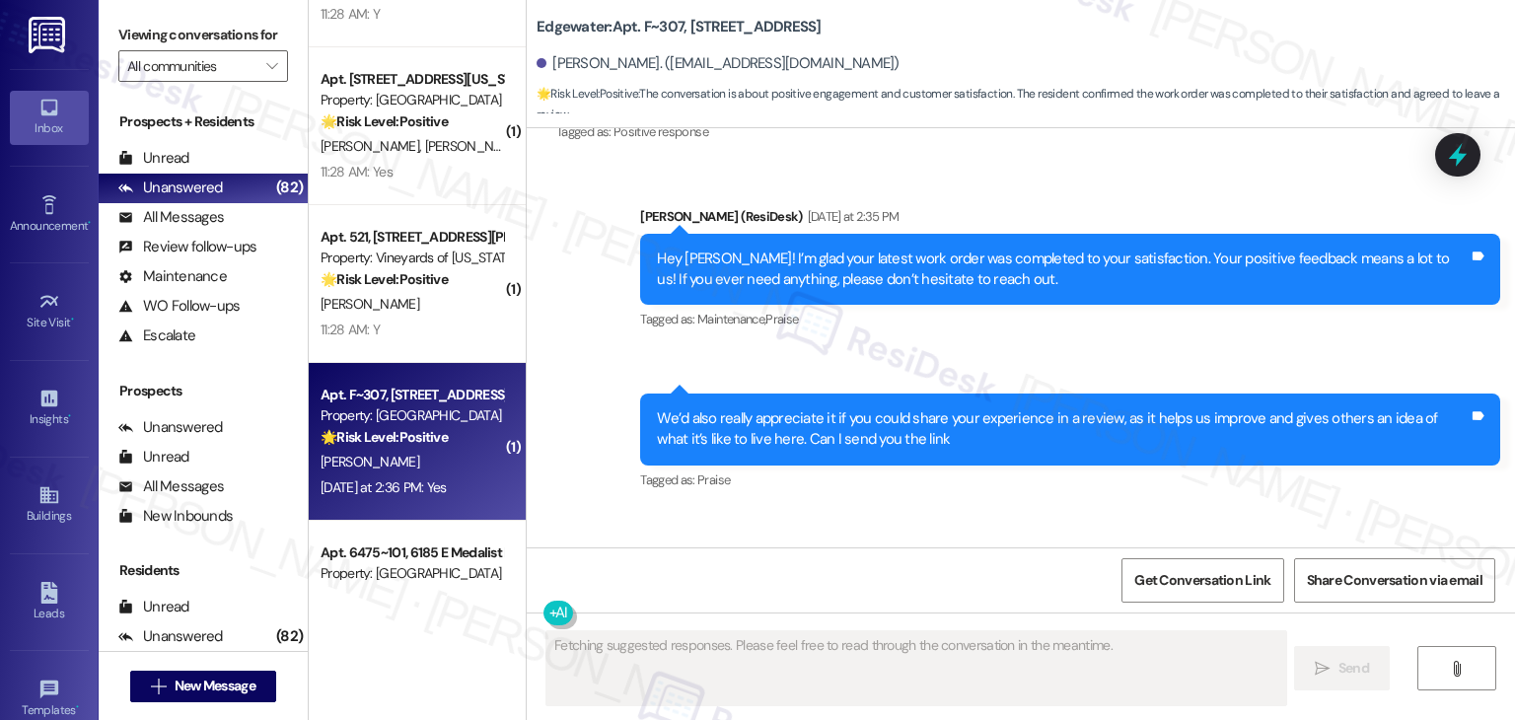
scroll to position [5870, 0]
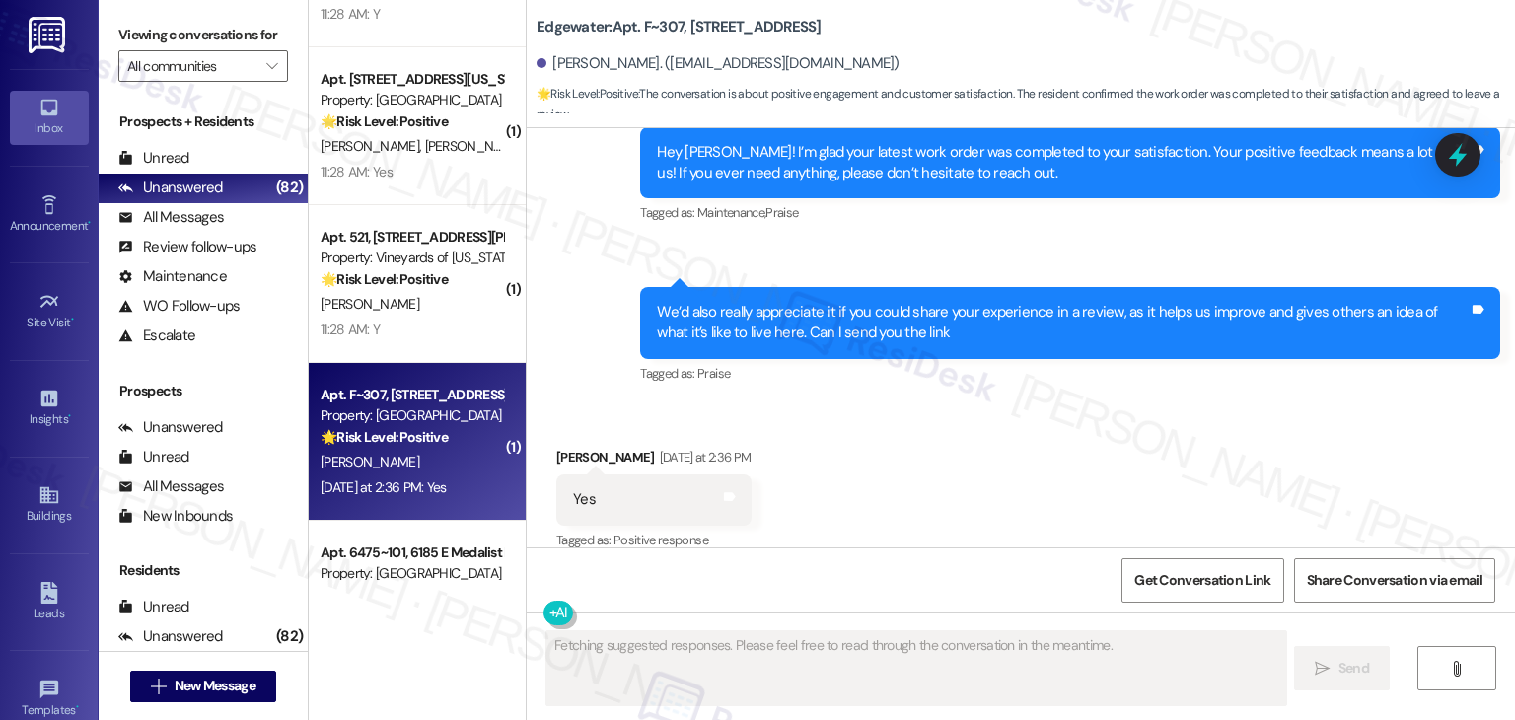
click at [931, 453] on div "Received via SMS [PERSON_NAME] [DATE] at 2:36 PM Yes Tags and notes Tagged as: …" at bounding box center [1021, 485] width 988 height 167
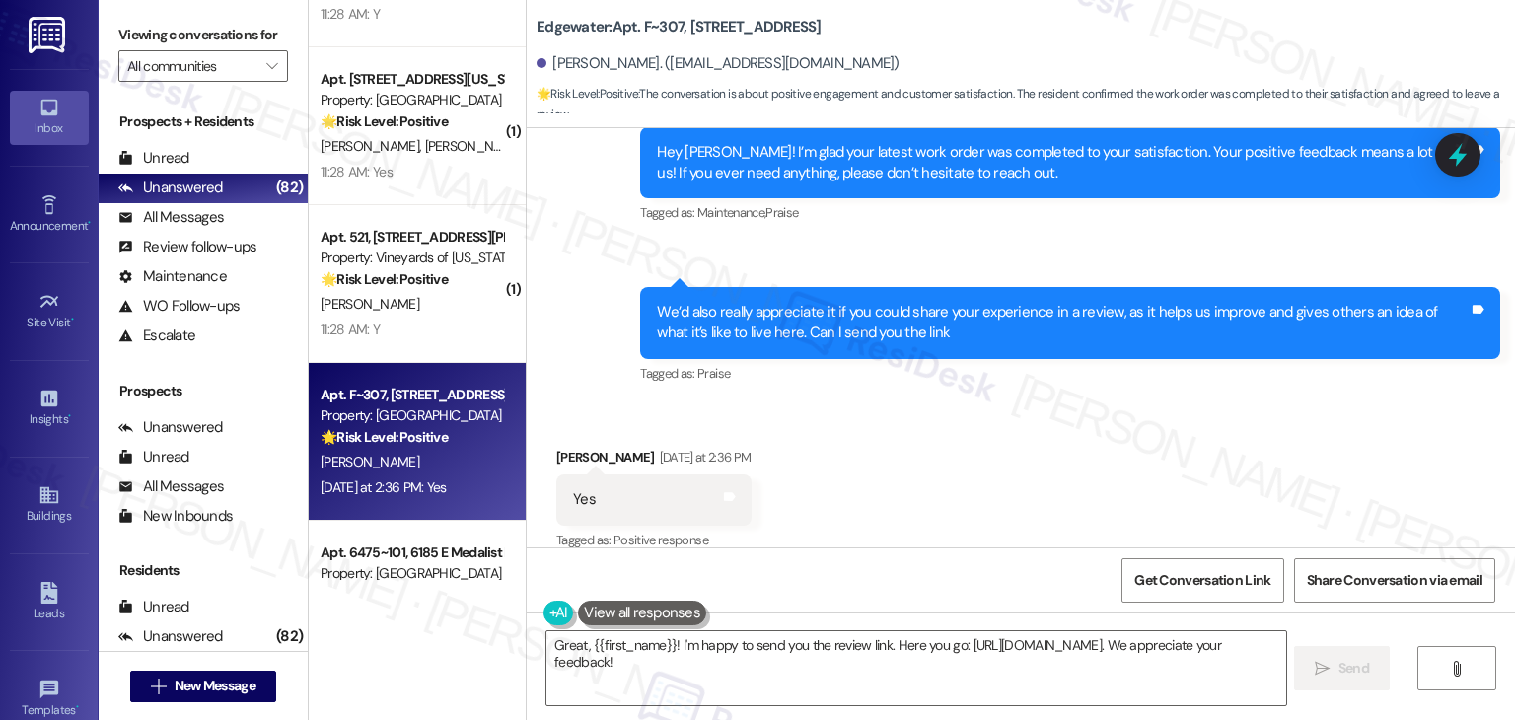
click at [973, 444] on div "Received via SMS [PERSON_NAME] [DATE] at 2:36 PM Yes Tags and notes Tagged as: …" at bounding box center [1021, 485] width 988 height 167
click at [931, 436] on div "Received via SMS [PERSON_NAME] [DATE] at 2:36 PM Yes Tags and notes Tagged as: …" at bounding box center [1021, 485] width 988 height 167
click at [925, 436] on div "Received via SMS [PERSON_NAME] [DATE] at 2:36 PM Yes Tags and notes Tagged as: …" at bounding box center [1021, 485] width 988 height 167
click at [864, 446] on div "Received via SMS [PERSON_NAME] [DATE] at 2:36 PM Yes Tags and notes Tagged as: …" at bounding box center [1021, 485] width 988 height 167
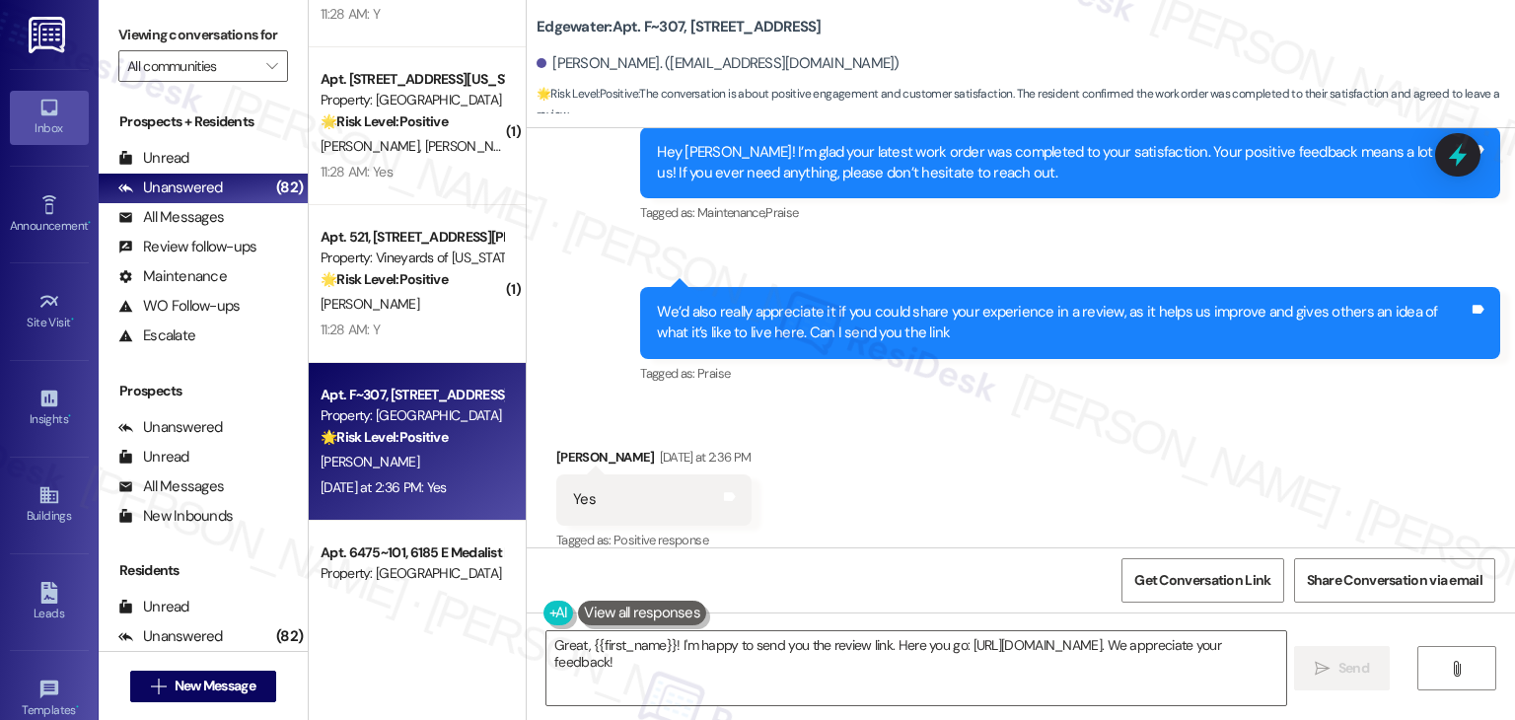
click at [995, 476] on div "Received via SMS [PERSON_NAME] [DATE] at 2:36 PM Yes Tags and notes Tagged as: …" at bounding box center [1021, 485] width 988 height 167
click at [1011, 448] on div "Received via SMS [PERSON_NAME] [DATE] at 2:36 PM Yes Tags and notes Tagged as: …" at bounding box center [1021, 485] width 988 height 167
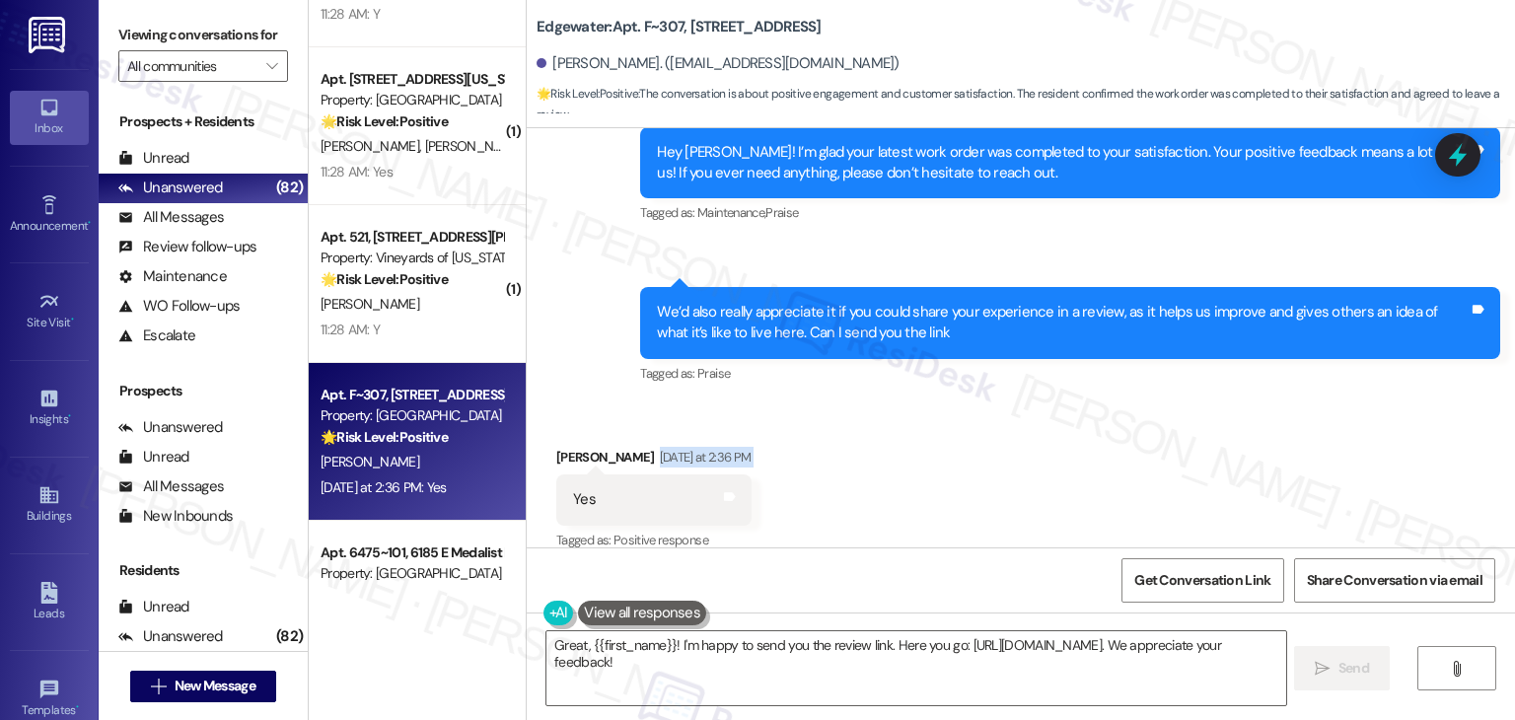
click at [1011, 448] on div "Received via SMS [PERSON_NAME] [DATE] at 2:36 PM Yes Tags and notes Tagged as: …" at bounding box center [1021, 485] width 988 height 167
click at [874, 459] on div "Received via SMS [PERSON_NAME] [DATE] at 2:36 PM Yes Tags and notes Tagged as: …" at bounding box center [1021, 485] width 988 height 167
click at [897, 502] on div "Received via SMS [PERSON_NAME] [DATE] at 2:36 PM Yes Tags and notes Tagged as: …" at bounding box center [1021, 485] width 988 height 167
click at [903, 488] on div "Received via SMS [PERSON_NAME] [DATE] at 2:36 PM Yes Tags and notes Tagged as: …" at bounding box center [1021, 485] width 988 height 167
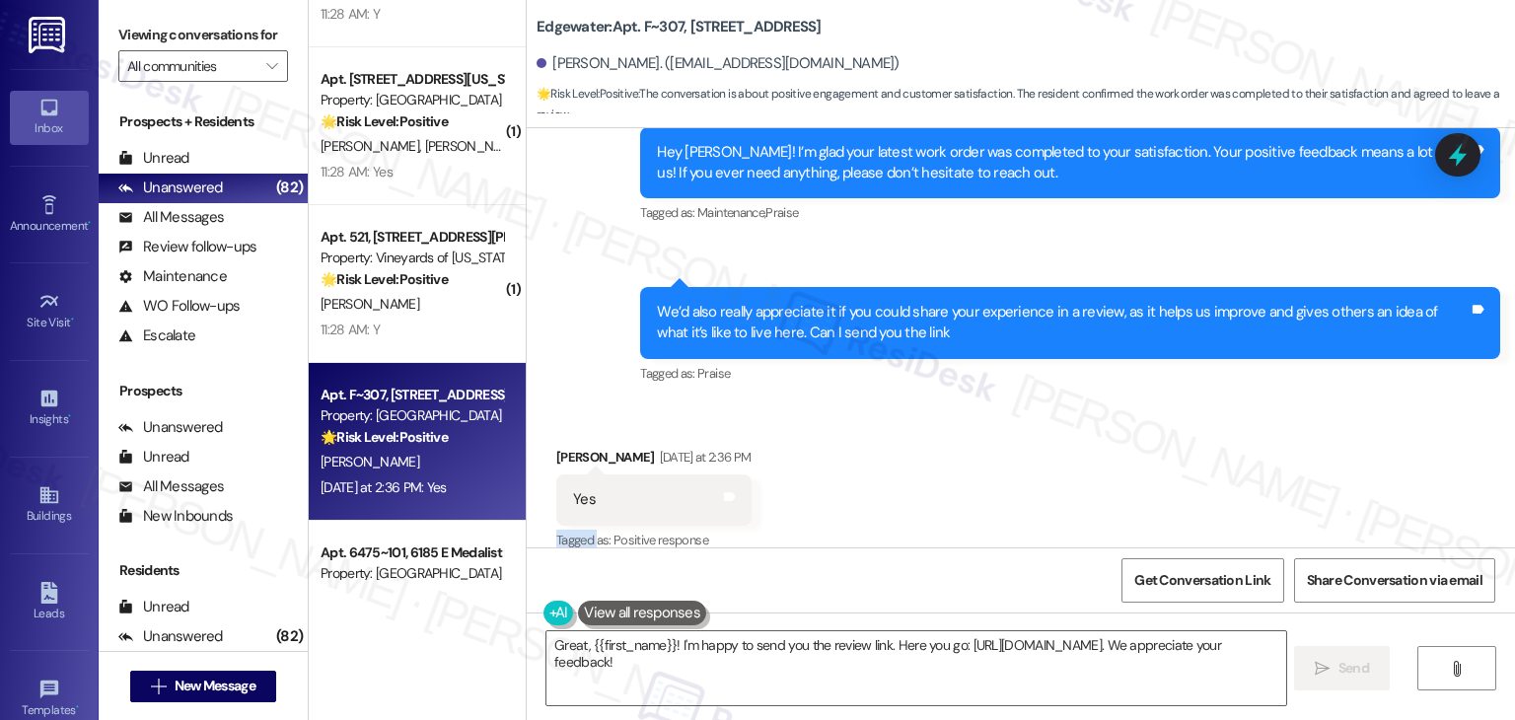
click at [903, 488] on div "Received via SMS [PERSON_NAME] [DATE] at 2:36 PM Yes Tags and notes Tagged as: …" at bounding box center [1021, 485] width 988 height 167
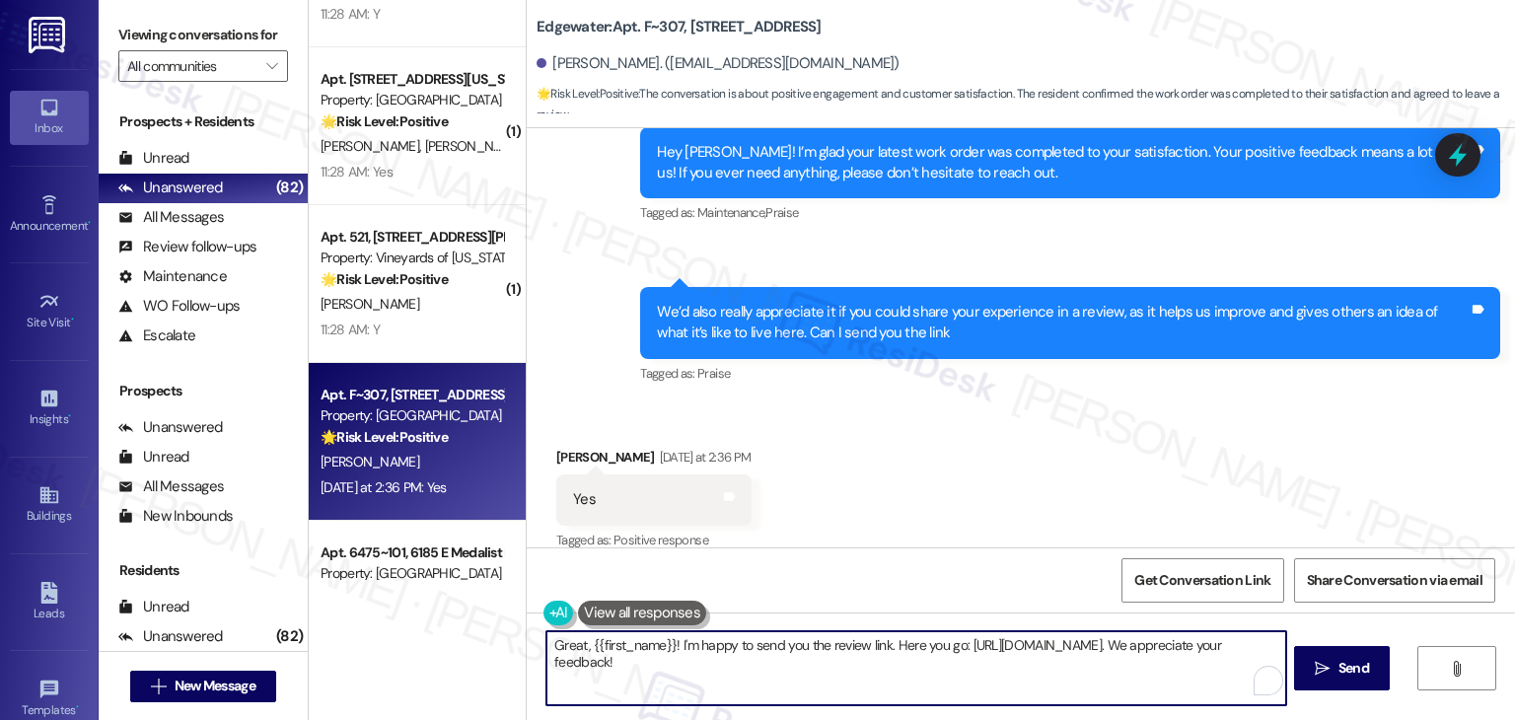
drag, startPoint x: 957, startPoint y: 647, endPoint x: 1176, endPoint y: 642, distance: 219.0
click at [1176, 642] on textarea "Great, {{first_name}}! I'm happy to send you the review link. Here you go: [URL…" at bounding box center [915, 668] width 739 height 74
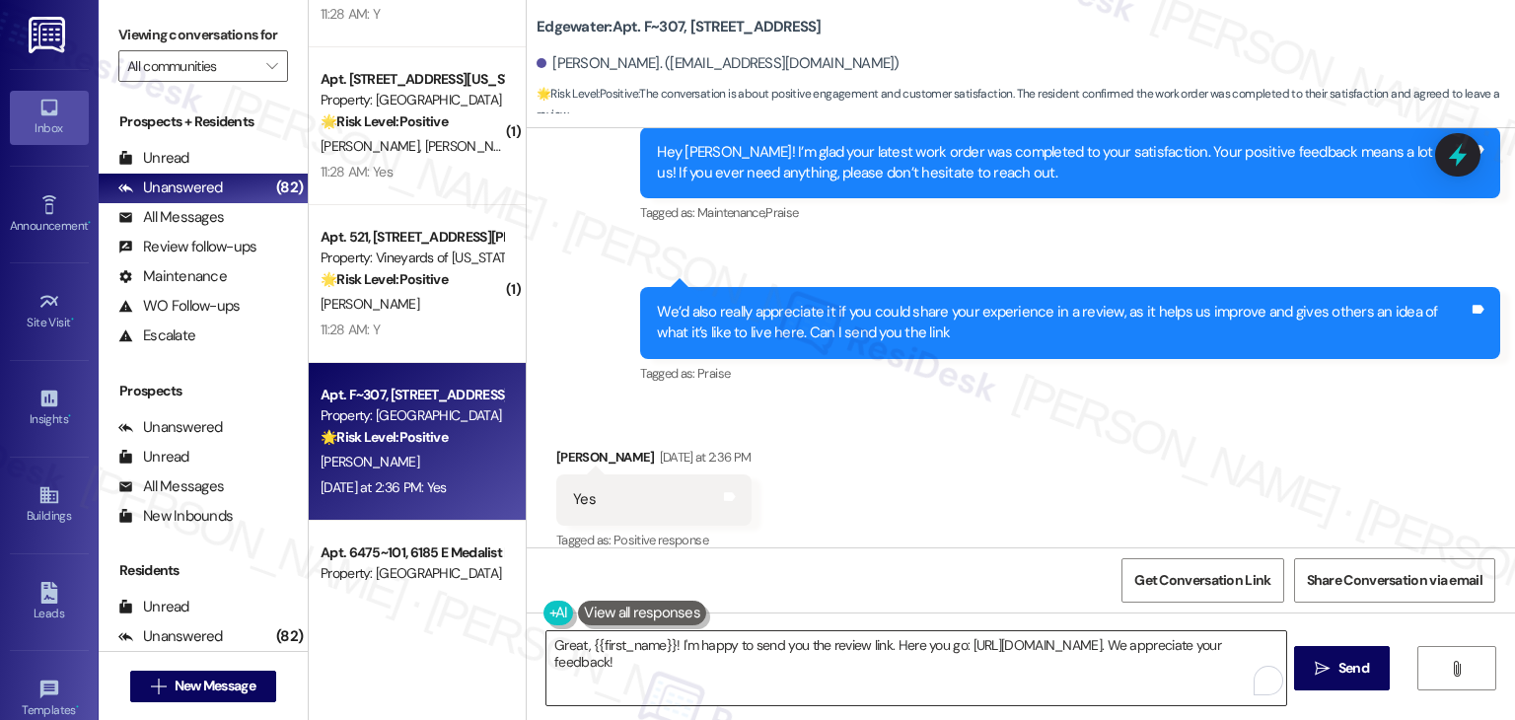
click at [1040, 657] on textarea "Great, {{first_name}}! I'm happy to send you the review link. Here you go: [URL…" at bounding box center [915, 668] width 739 height 74
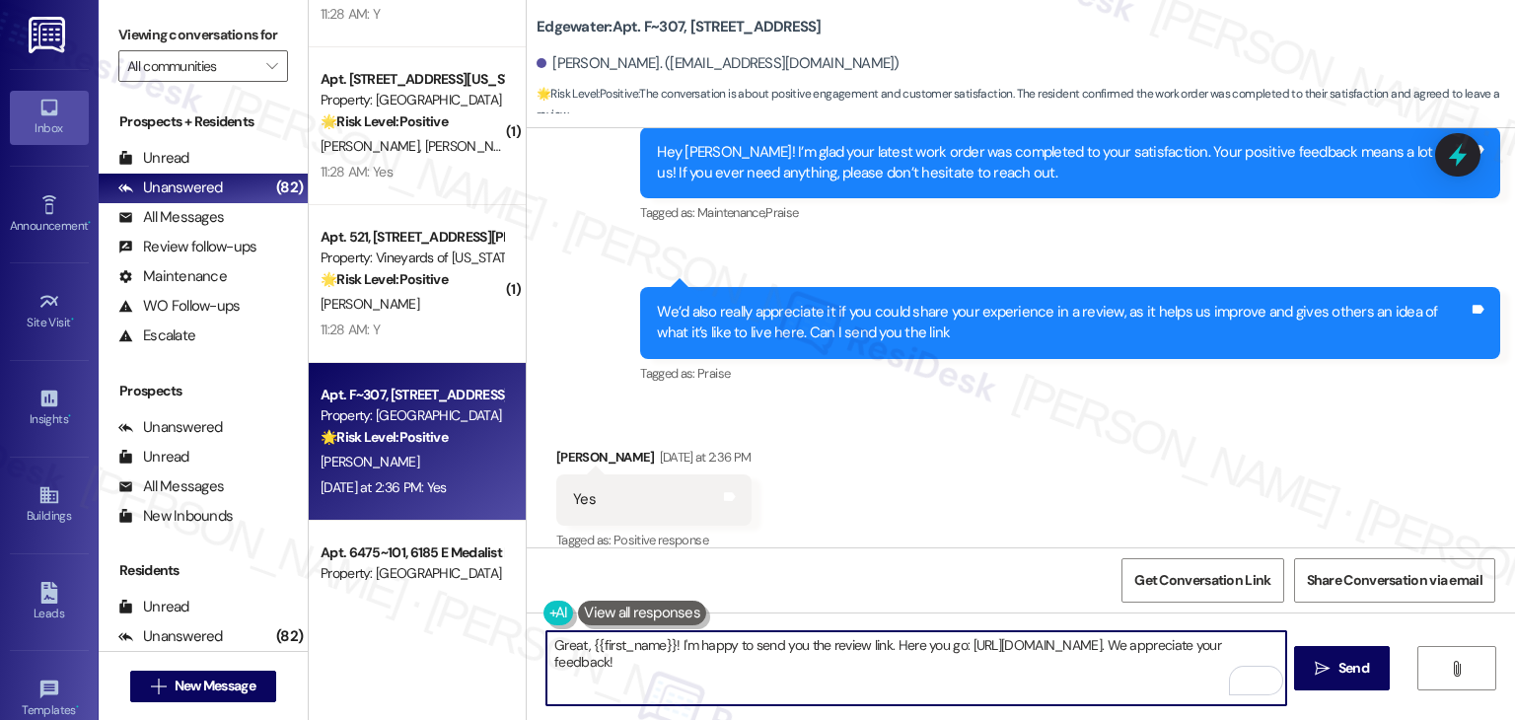
drag, startPoint x: 1271, startPoint y: 645, endPoint x: 974, endPoint y: 644, distance: 296.9
click at [974, 644] on textarea "Great, {{first_name}}! I'm happy to send you the review link. Here you go: [URL…" at bounding box center [915, 668] width 739 height 74
drag, startPoint x: 1145, startPoint y: 645, endPoint x: 963, endPoint y: 644, distance: 182.5
click at [963, 644] on textarea "Great, {{first_name}}! I'm happy to send you the review link. Here you go: We a…" at bounding box center [915, 668] width 739 height 74
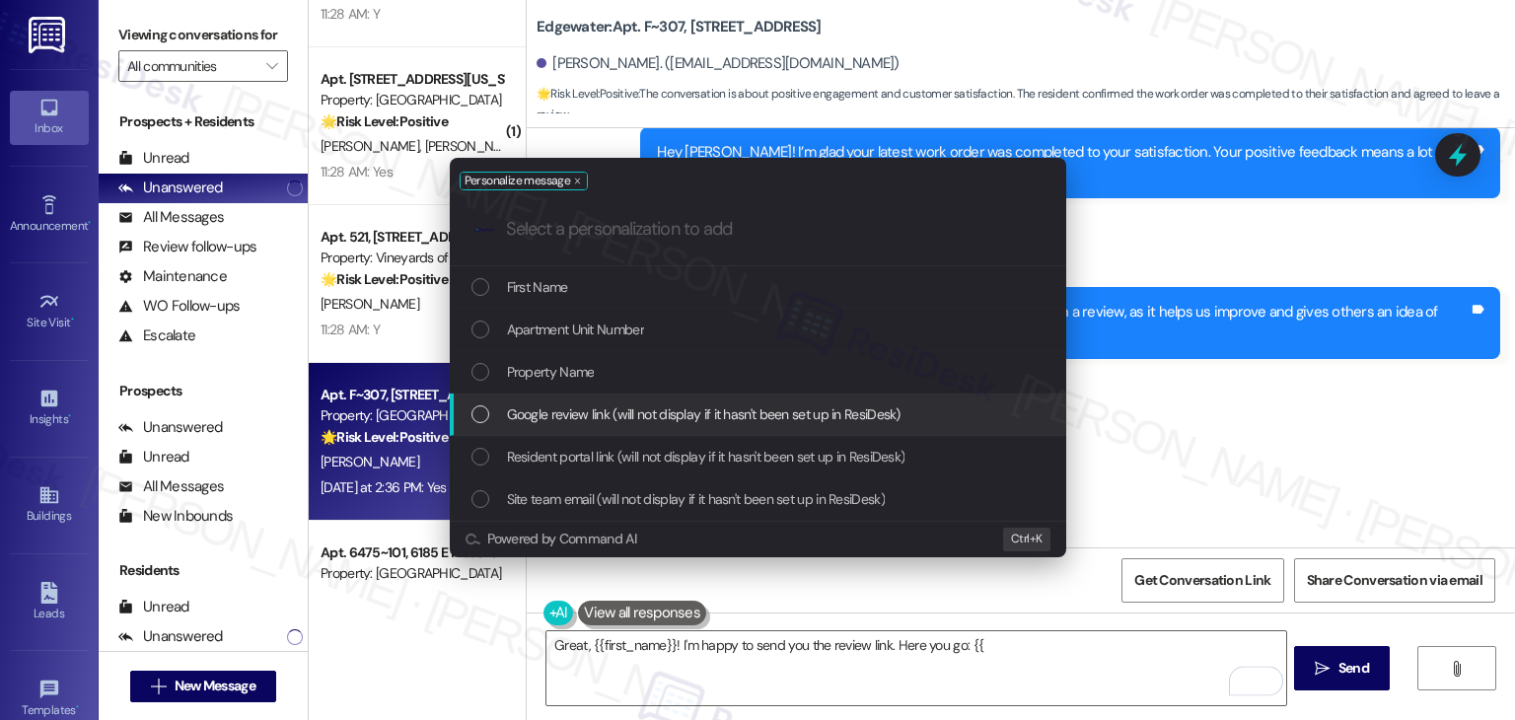
click at [481, 415] on div "List of options" at bounding box center [480, 414] width 18 height 18
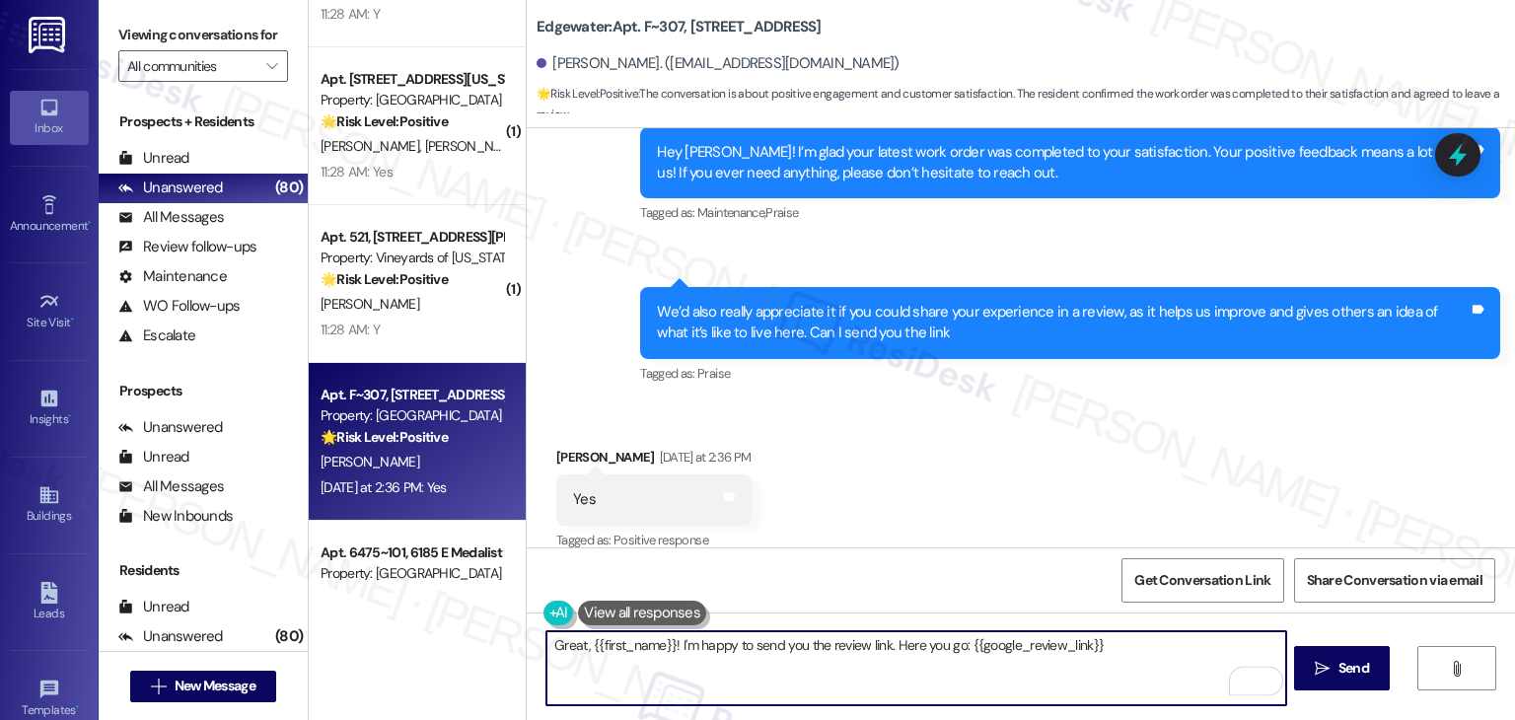
paste textarea "We appreciate your feedback!"
type textarea "Great, {{first_name}}! I'm happy to send you the review link. Here you go: {{go…"
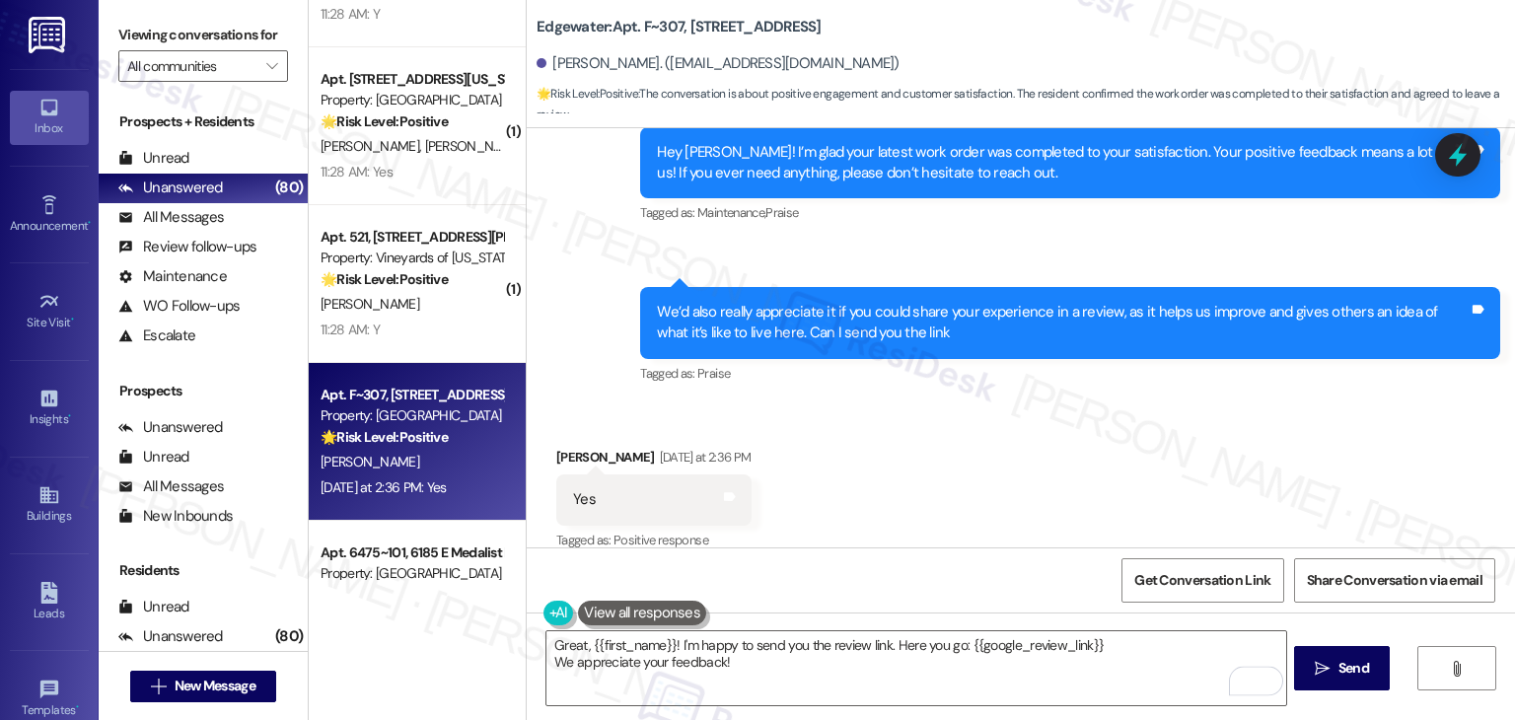
click at [1077, 498] on div "Received via SMS [PERSON_NAME] [DATE] at 2:36 PM Yes Tags and notes Tagged as: …" at bounding box center [1021, 485] width 988 height 167
click at [1062, 490] on div "Received via SMS [PERSON_NAME] [DATE] at 2:36 PM Yes Tags and notes Tagged as: …" at bounding box center [1021, 485] width 988 height 167
click at [1116, 645] on textarea "Great, {{first_name}}! I'm happy to send you the review link. Here you go: {{go…" at bounding box center [915, 668] width 739 height 74
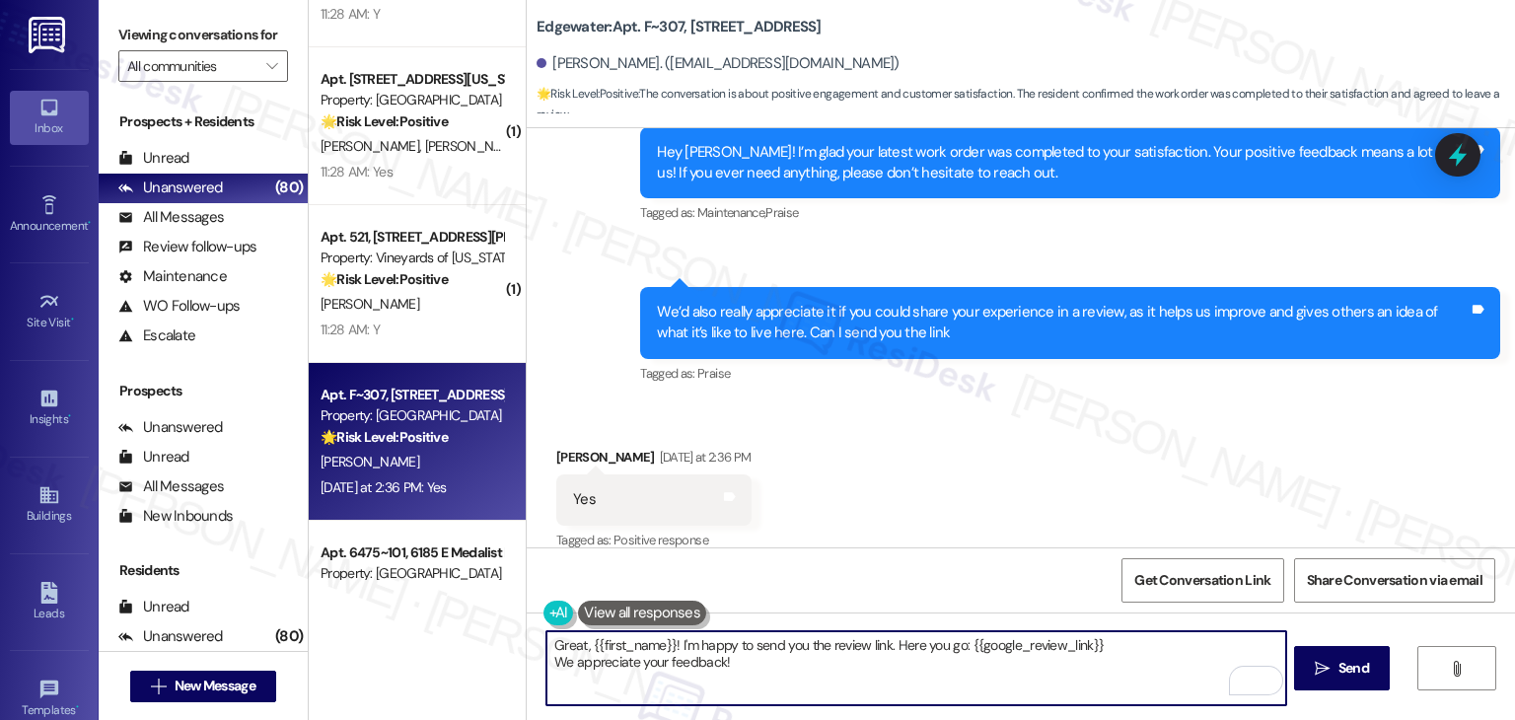
click at [998, 549] on div "Get Conversation Link Share Conversation via email" at bounding box center [1021, 579] width 988 height 65
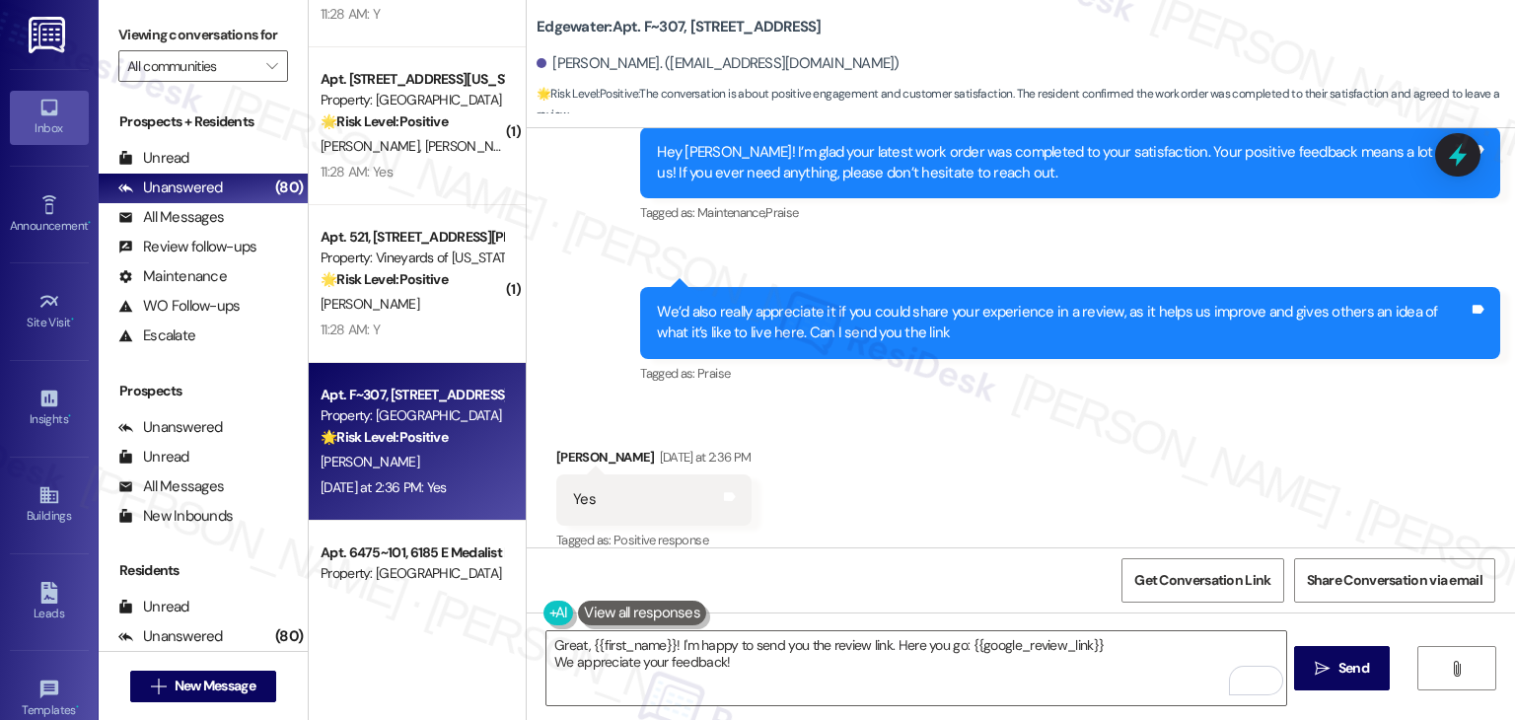
click at [997, 549] on div "Get Conversation Link Share Conversation via email" at bounding box center [1021, 579] width 988 height 65
click at [957, 474] on div "Received via SMS [PERSON_NAME] [DATE] at 2:36 PM Yes Tags and notes Tagged as: …" at bounding box center [1021, 485] width 988 height 167
click at [901, 571] on div "Get Conversation Link Share Conversation via email" at bounding box center [1021, 579] width 988 height 65
click at [950, 490] on div "Received via SMS [PERSON_NAME] [DATE] at 2:36 PM Yes Tags and notes Tagged as: …" at bounding box center [1021, 485] width 988 height 167
click at [1098, 645] on textarea "Great, {{first_name}}! I'm happy to send you the review link. Here you go: {{go…" at bounding box center [915, 668] width 739 height 74
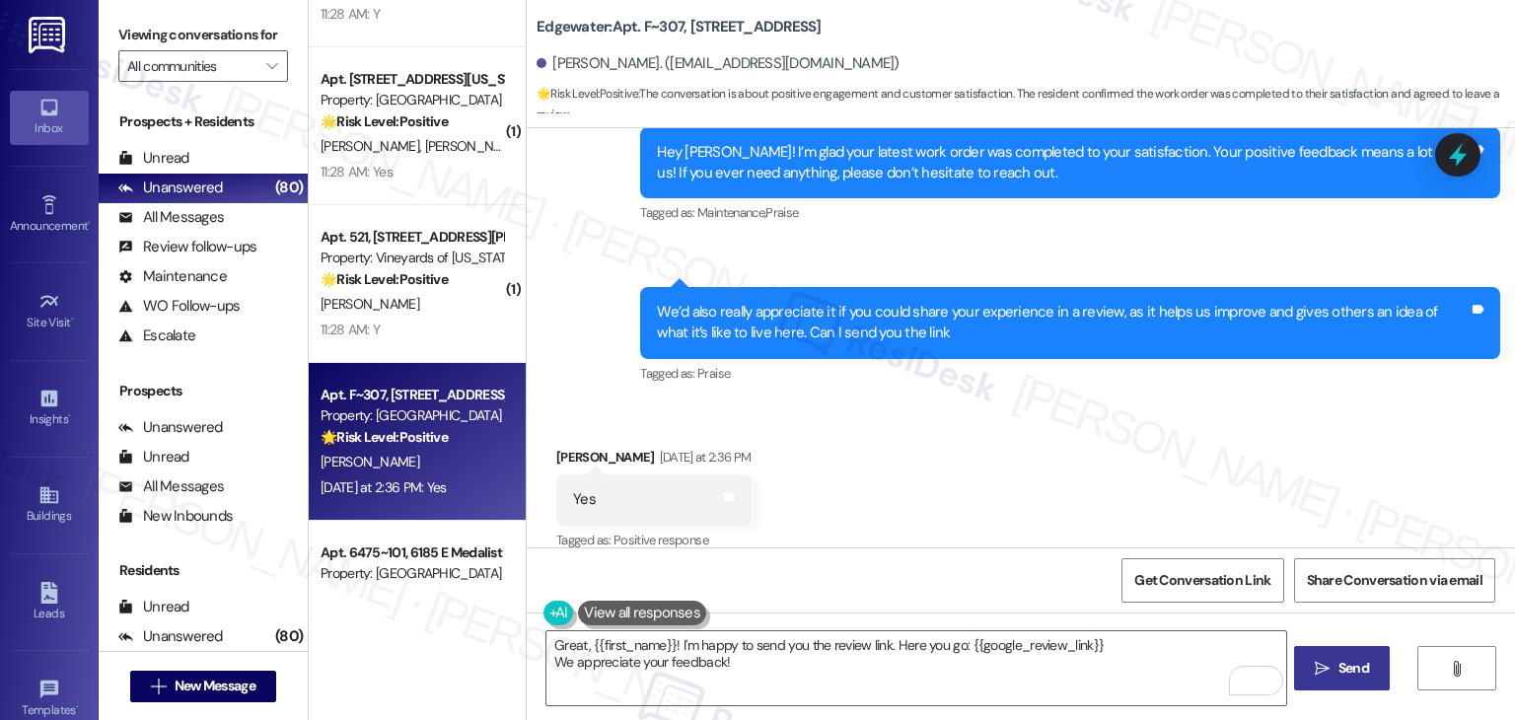
click at [1334, 662] on span "Send" at bounding box center [1353, 668] width 38 height 21
click at [1008, 429] on div "Received via SMS [PERSON_NAME] [DATE] at 2:36 PM Yes Tags and notes Tagged as: …" at bounding box center [1021, 485] width 988 height 167
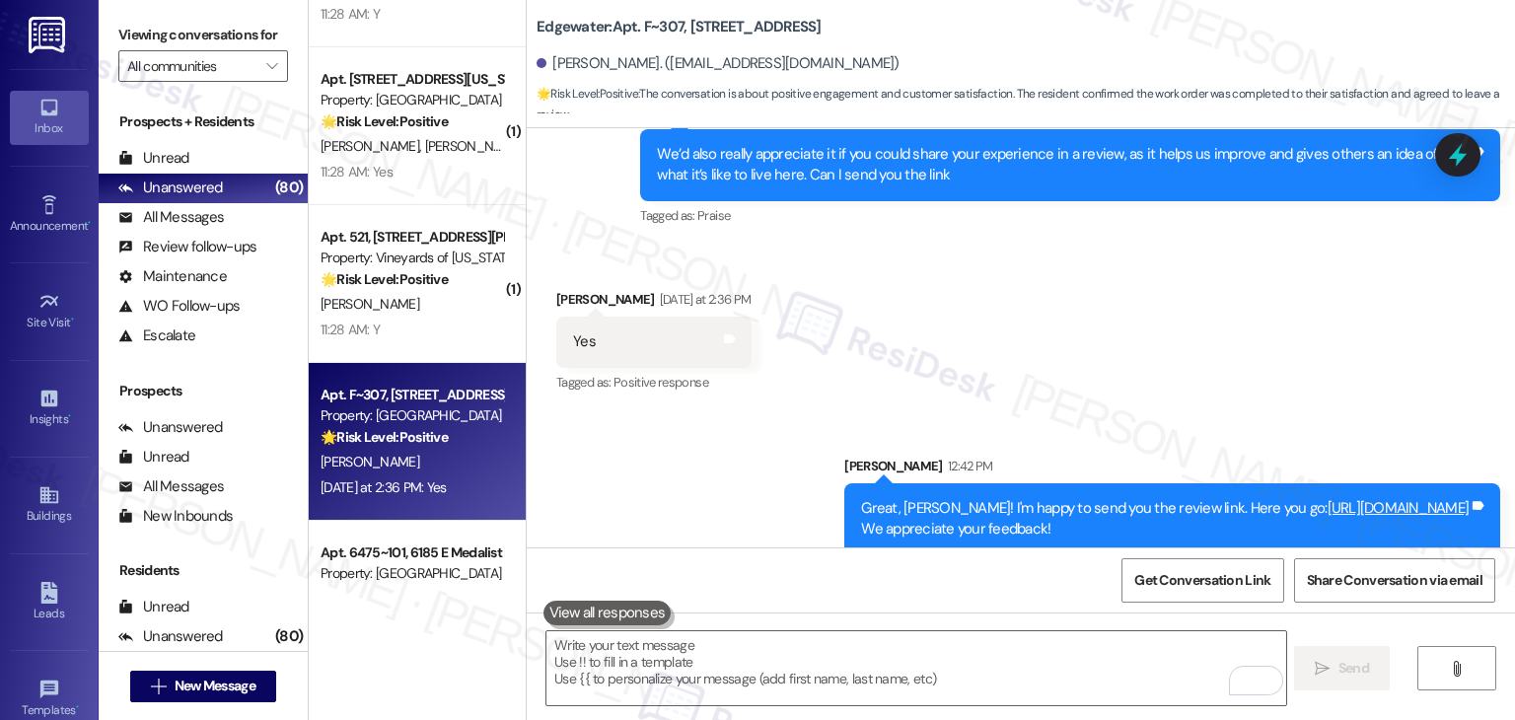
scroll to position [6029, 0]
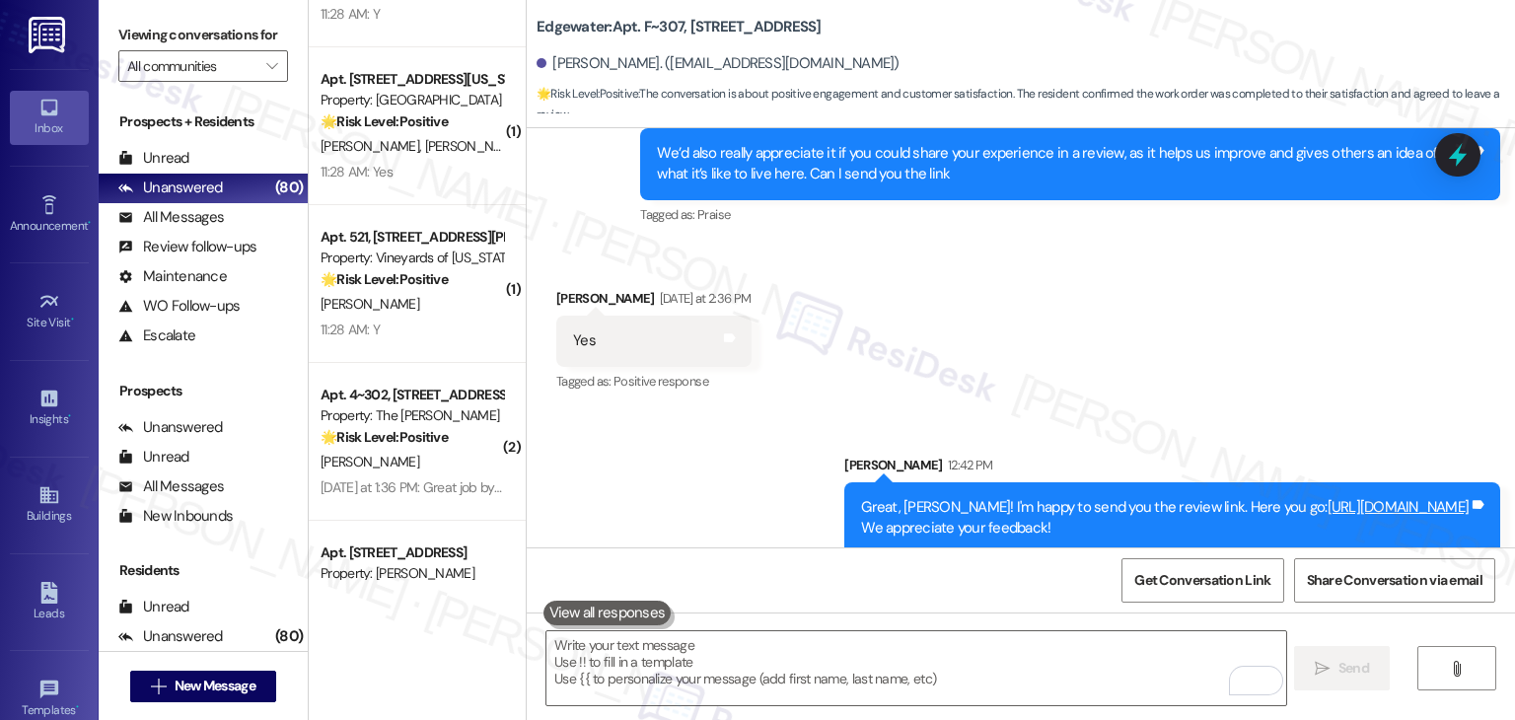
click at [1027, 410] on div "Sent via SMS [PERSON_NAME] 12:42 PM Great, [PERSON_NAME]! I'm happy to send you…" at bounding box center [1021, 489] width 988 height 159
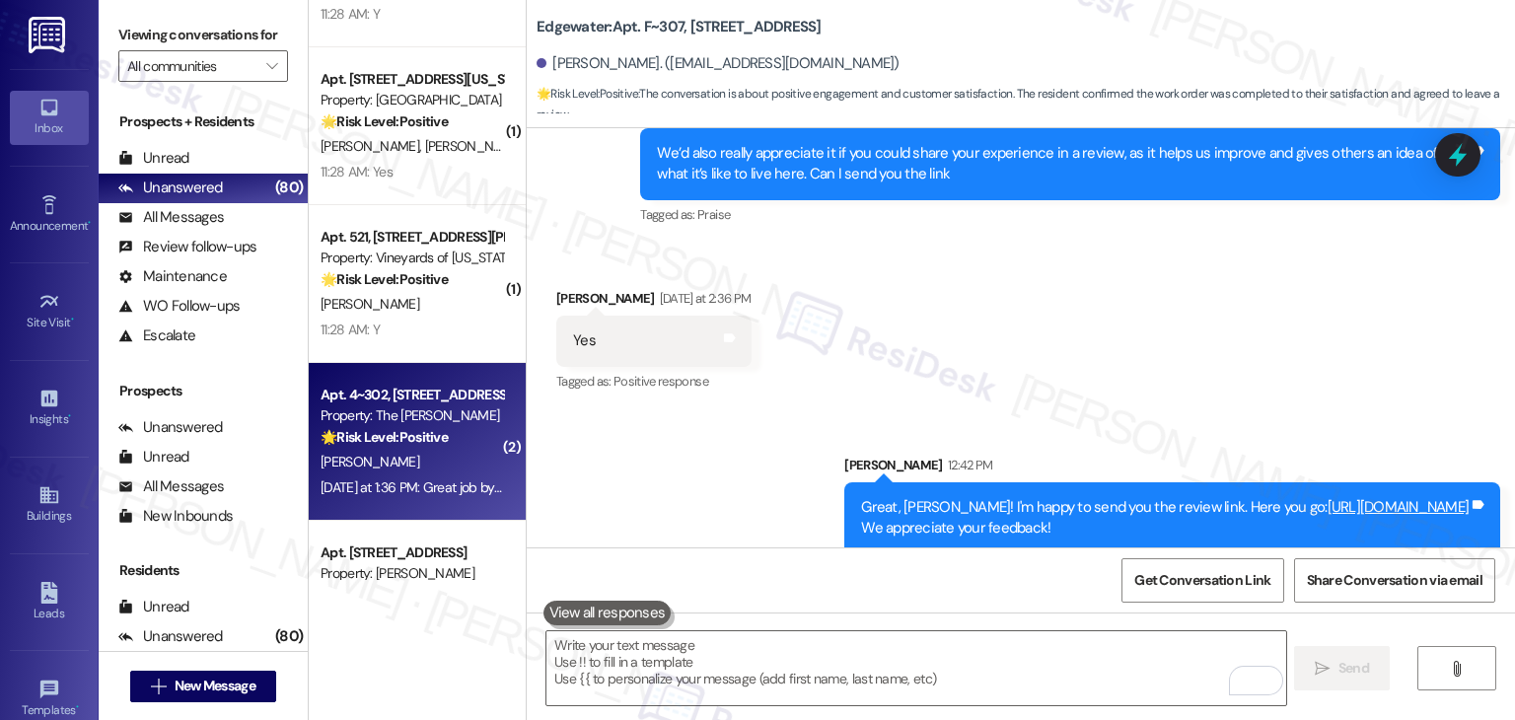
click at [385, 475] on div "[DATE] at 1:36 PM: Great job by [PERSON_NAME] and can't remember his name [DATE…" at bounding box center [412, 487] width 186 height 25
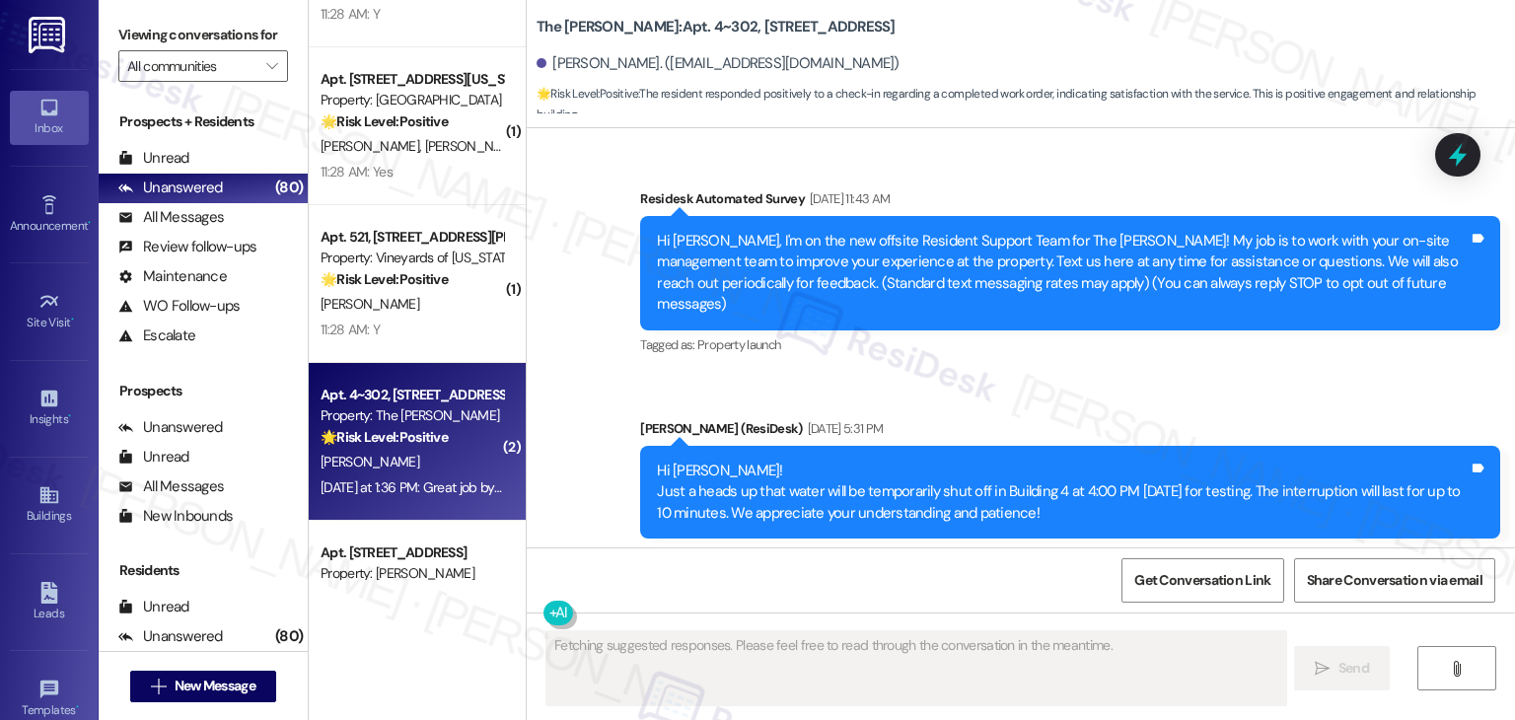
scroll to position [11464, 0]
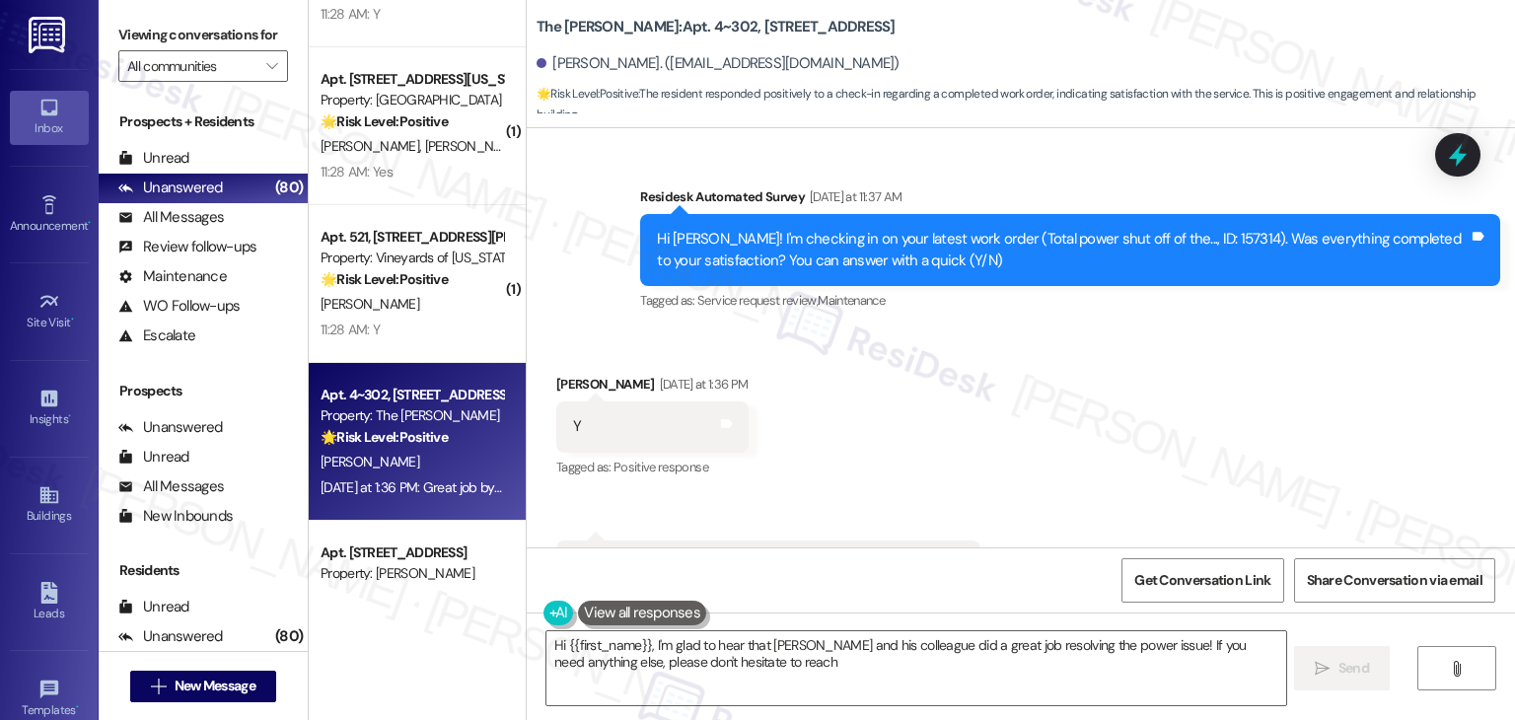
click at [1112, 348] on div "Received via SMS [PERSON_NAME] [DATE] at 1:36 PM Y Tags and notes Tagged as: Po…" at bounding box center [1021, 482] width 988 height 306
type textarea "Hi {{first_name}}, I'm glad to hear that [PERSON_NAME] and his colleague did a …"
click at [1049, 526] on div "Received via SMS [PERSON_NAME] [DATE] at 1:36 PM Y Tags and notes Tagged as: Po…" at bounding box center [1021, 482] width 988 height 306
click at [970, 569] on div "Get Conversation Link Share Conversation via email" at bounding box center [1021, 579] width 988 height 65
click at [1010, 494] on div "Received via SMS [PERSON_NAME] [DATE] at 1:36 PM Y Tags and notes Tagged as: Po…" at bounding box center [1021, 482] width 988 height 306
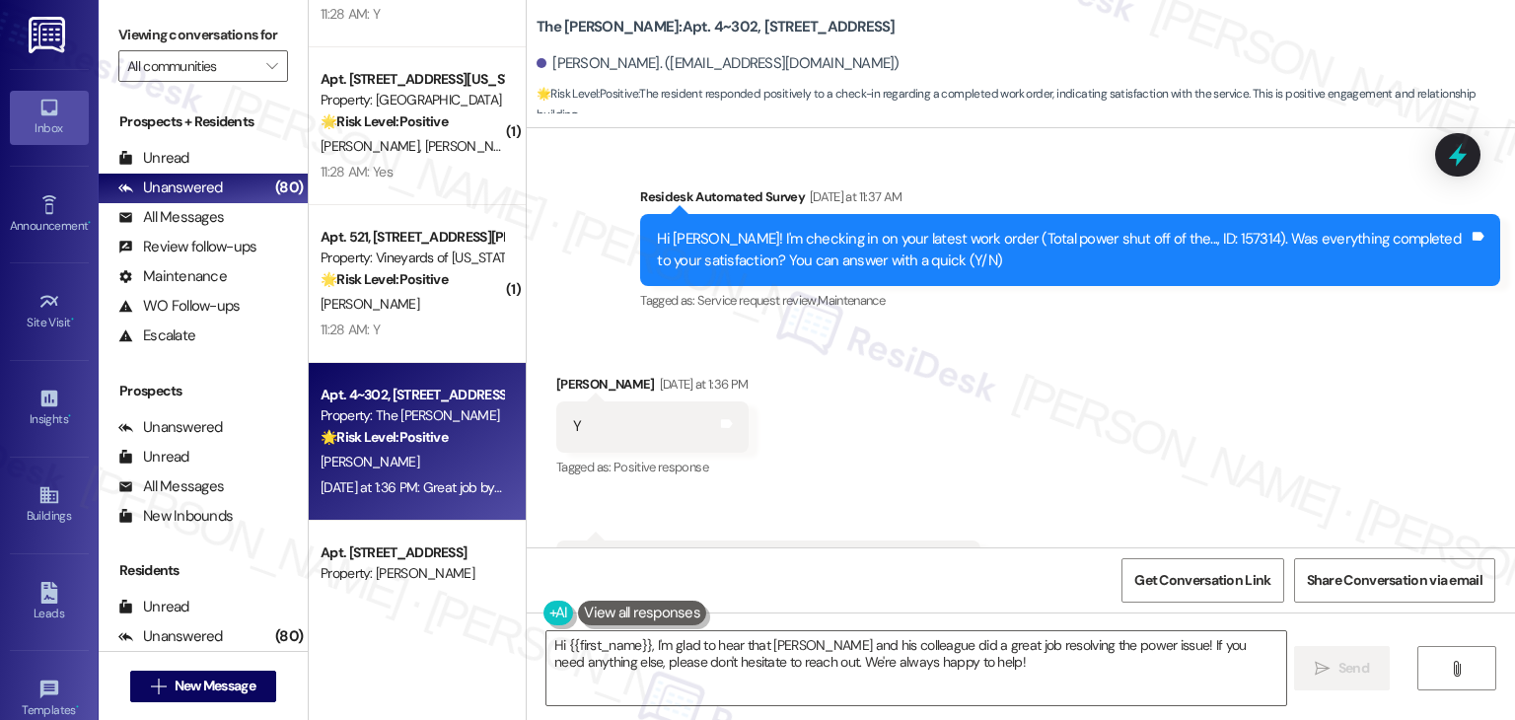
click at [1010, 495] on div "Received via SMS [PERSON_NAME] [DATE] at 1:36 PM Y Tags and notes Tagged as: Po…" at bounding box center [1021, 482] width 988 height 306
click at [1014, 451] on div "Received via SMS [PERSON_NAME] [DATE] at 1:36 PM Y Tags and notes Tagged as: Po…" at bounding box center [1021, 482] width 988 height 306
click at [980, 613] on div "Hi {{first_name}}, I'm glad to hear that [PERSON_NAME] and his colleague did a …" at bounding box center [1021, 686] width 988 height 148
click at [990, 527] on div "Received via SMS [PERSON_NAME] [DATE] at 1:36 PM Y Tags and notes Tagged as: Po…" at bounding box center [1021, 482] width 988 height 306
click at [990, 585] on div "Get Conversation Link Share Conversation via email" at bounding box center [1021, 579] width 988 height 65
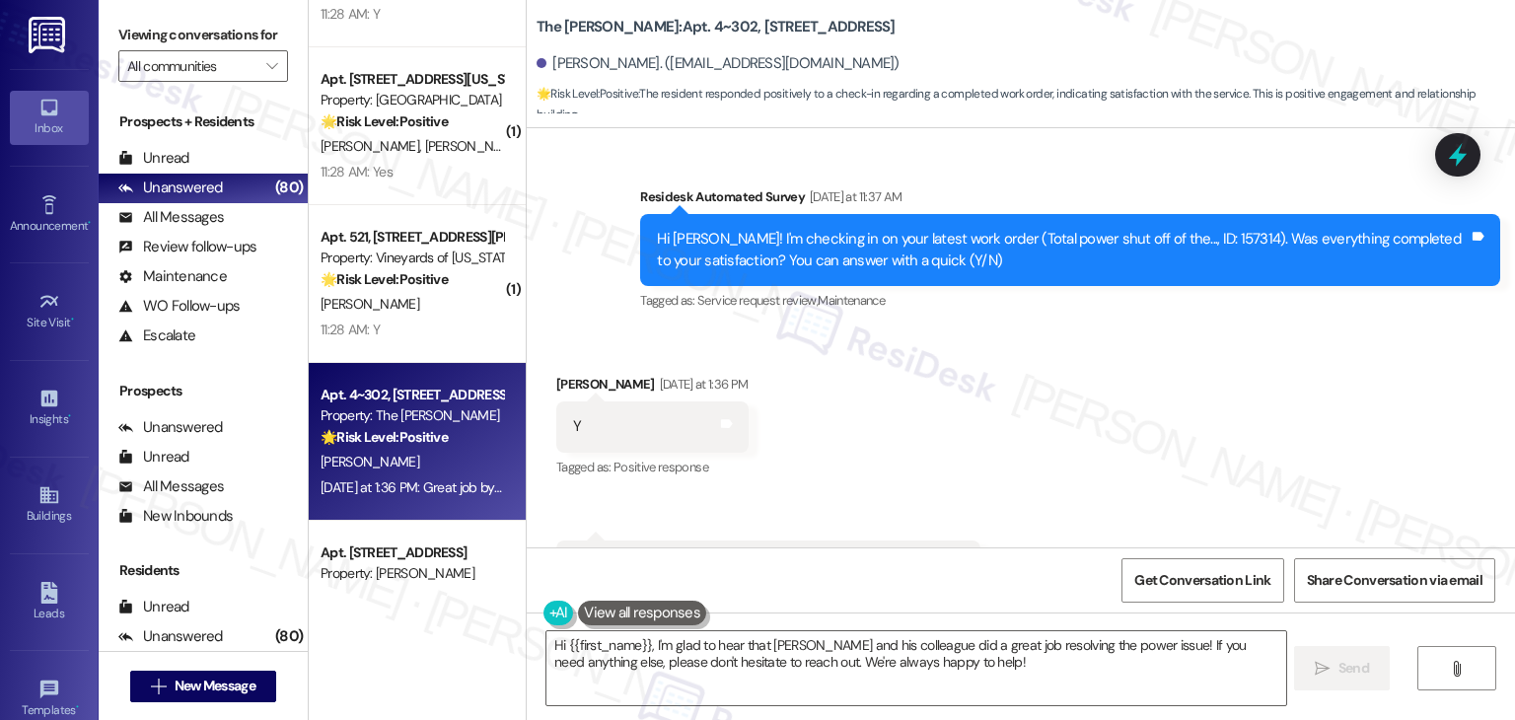
click at [992, 471] on div "Received via SMS [PERSON_NAME] [DATE] at 1:36 PM Y Tags and notes Tagged as: Po…" at bounding box center [1021, 482] width 988 height 306
click at [952, 428] on div "Received via SMS [PERSON_NAME] [DATE] at 1:36 PM Y Tags and notes Tagged as: Po…" at bounding box center [1021, 482] width 988 height 306
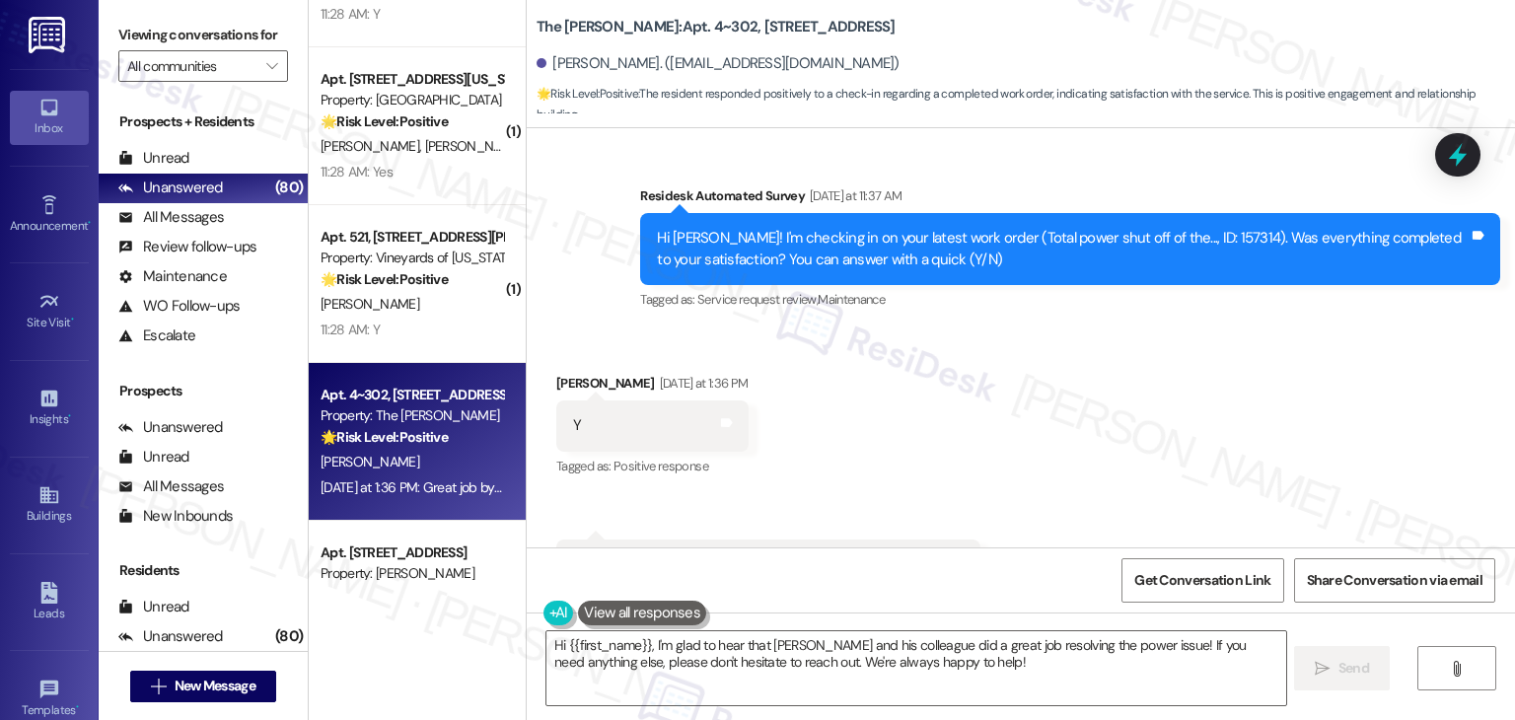
click at [939, 448] on div "Received via SMS [PERSON_NAME] [DATE] at 1:36 PM Y Tags and notes Tagged as: Po…" at bounding box center [1021, 481] width 988 height 306
click at [947, 540] on div "Received via SMS [PERSON_NAME] [DATE] at 1:36 PM Y Tags and notes Tagged as: Po…" at bounding box center [1021, 481] width 988 height 306
click at [961, 594] on div "Get Conversation Link Share Conversation via email" at bounding box center [1021, 579] width 988 height 65
click at [963, 496] on div "Received via SMS [PERSON_NAME] [DATE] at 1:36 PM Y Tags and notes Tagged as: Po…" at bounding box center [1021, 481] width 988 height 306
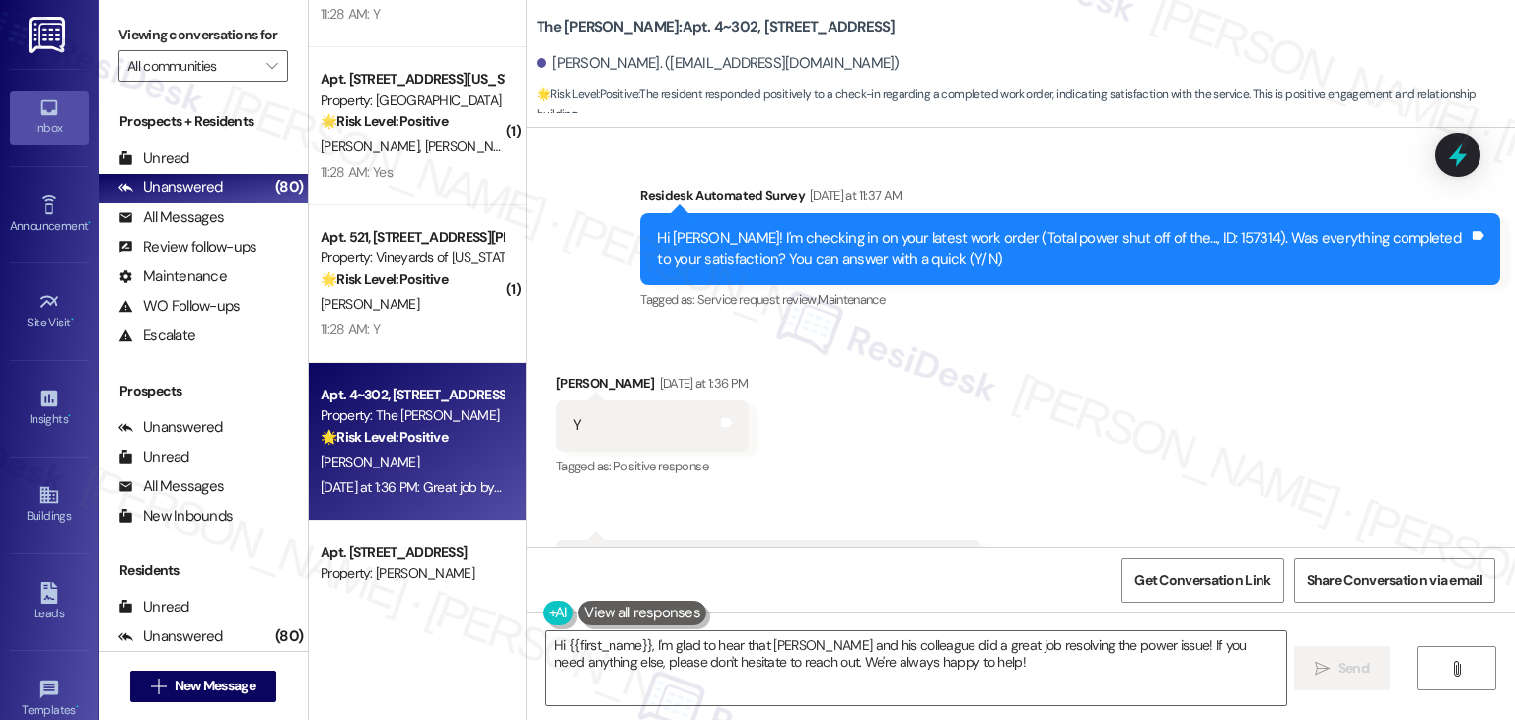
click at [963, 494] on div "Received via SMS [PERSON_NAME] [DATE] at 1:36 PM Y Tags and notes Tagged as: Po…" at bounding box center [1021, 481] width 988 height 306
click at [1065, 458] on div "Received via SMS [PERSON_NAME] [DATE] at 1:36 PM Y Tags and notes Tagged as: Po…" at bounding box center [1021, 481] width 988 height 306
click at [1089, 434] on div "Received via SMS [PERSON_NAME] [DATE] at 1:36 PM Y Tags and notes Tagged as: Po…" at bounding box center [1021, 481] width 988 height 306
click at [1160, 649] on textarea "Hi {{first_name}}, I'm glad to hear that [PERSON_NAME] and his colleague did a …" at bounding box center [915, 668] width 739 height 74
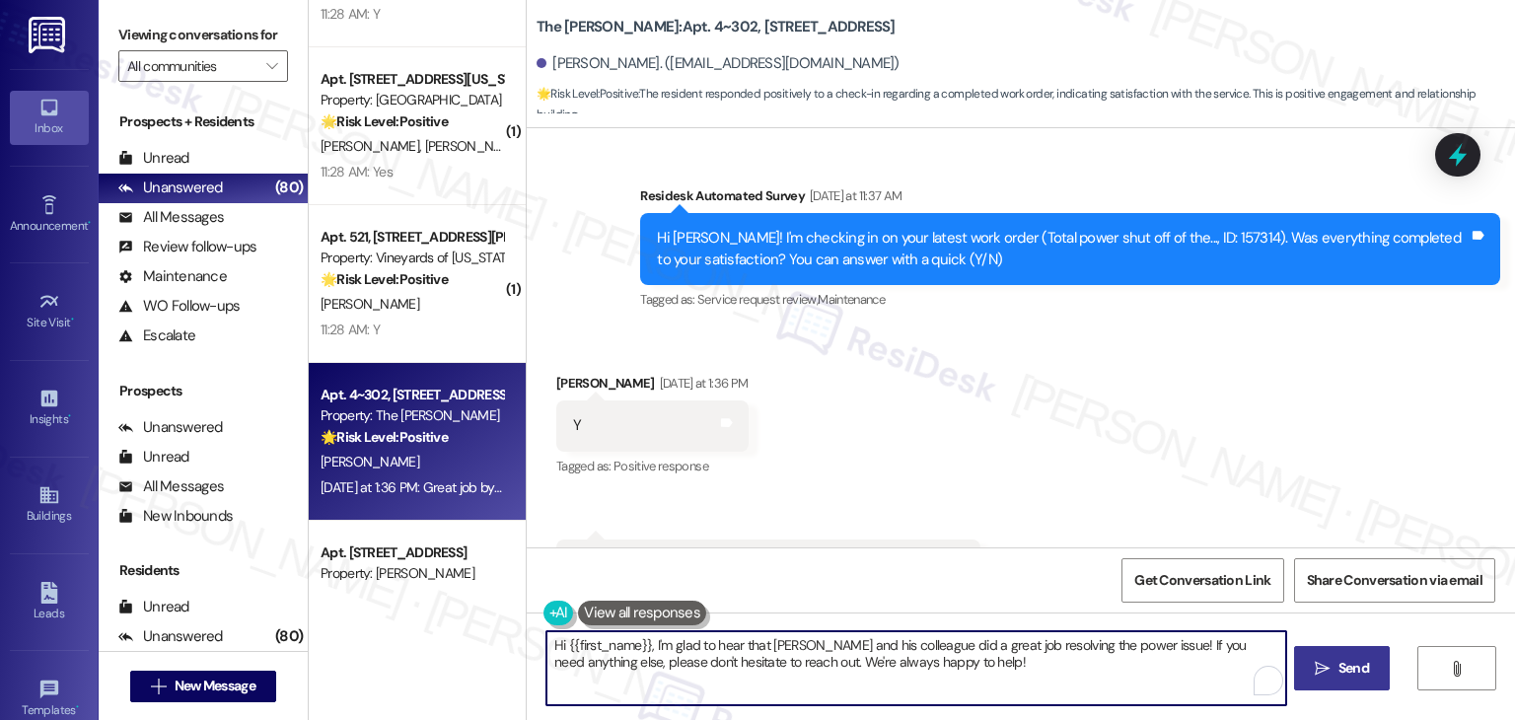
click at [1349, 672] on span "Send" at bounding box center [1353, 668] width 31 height 21
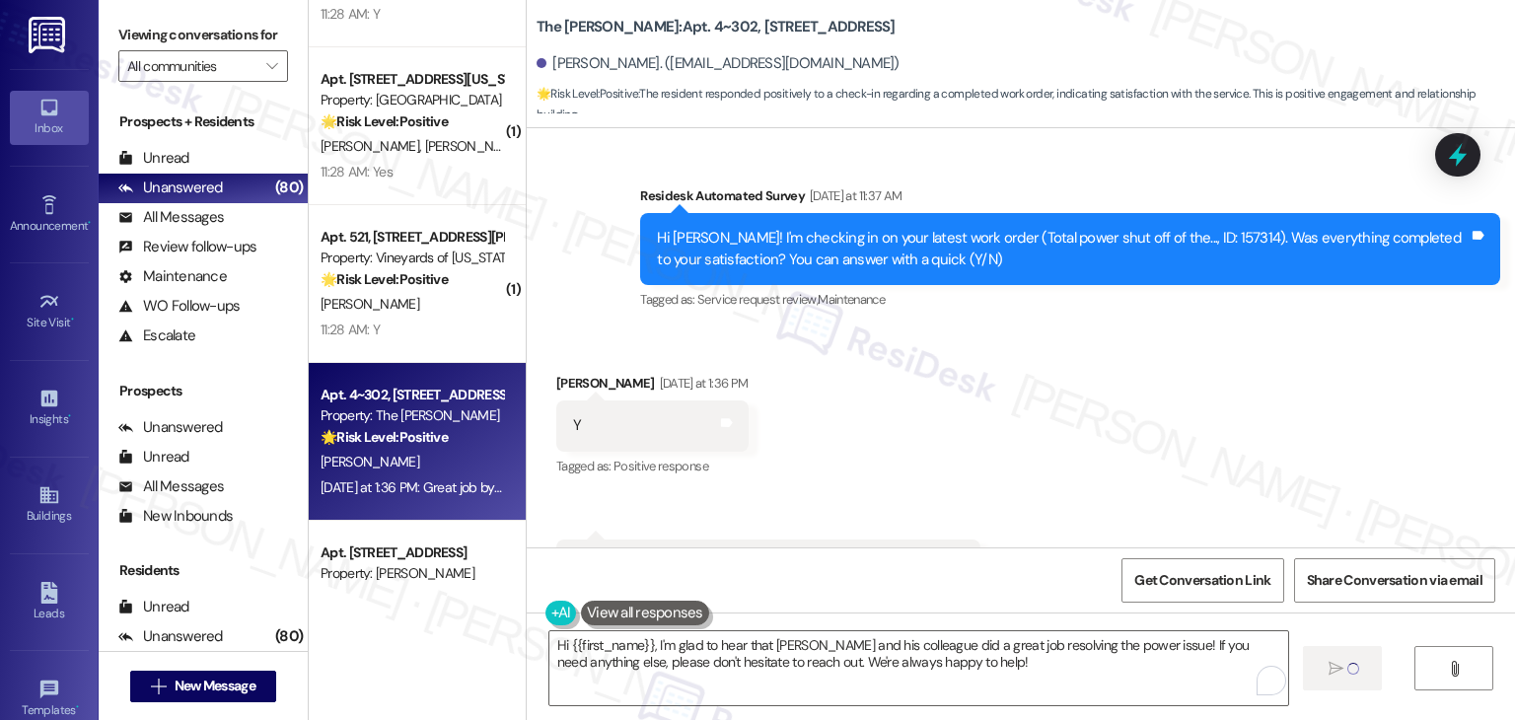
click at [1231, 336] on div "Received via SMS [PERSON_NAME] [DATE] at 1:36 PM Y Tags and notes Tagged as: Po…" at bounding box center [1021, 481] width 988 height 306
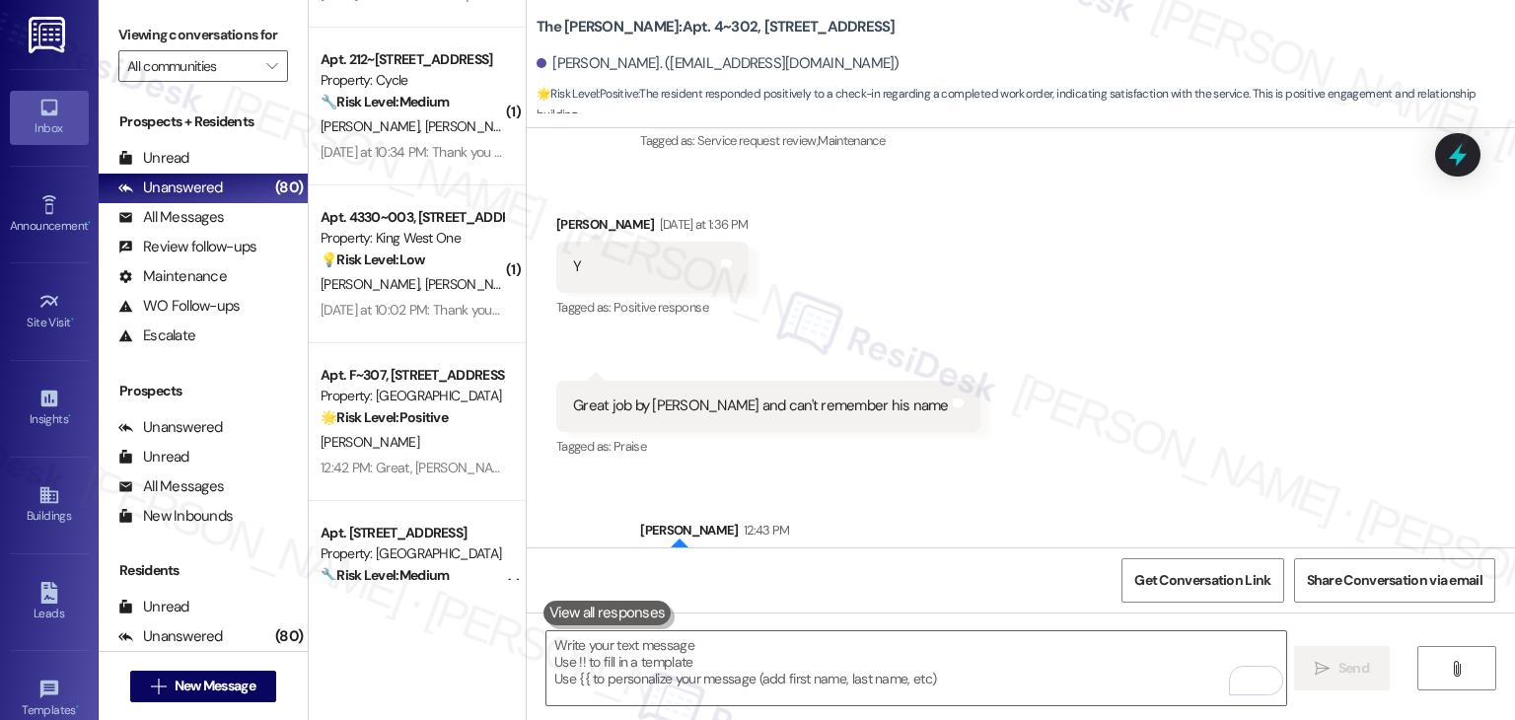
scroll to position [6916, 0]
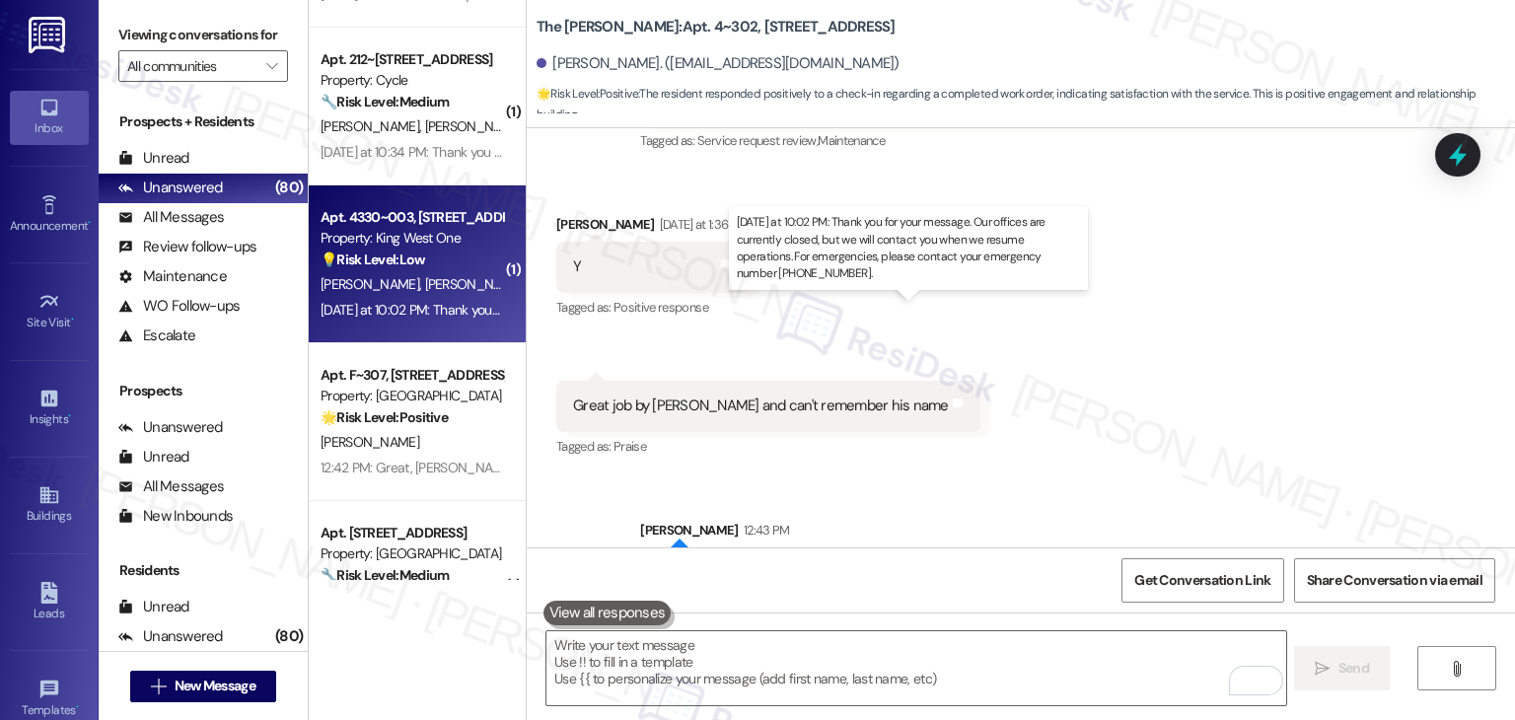
click at [455, 311] on div "[DATE] at 10:02 PM: Thank you for your message. Our offices are currently close…" at bounding box center [929, 310] width 1216 height 18
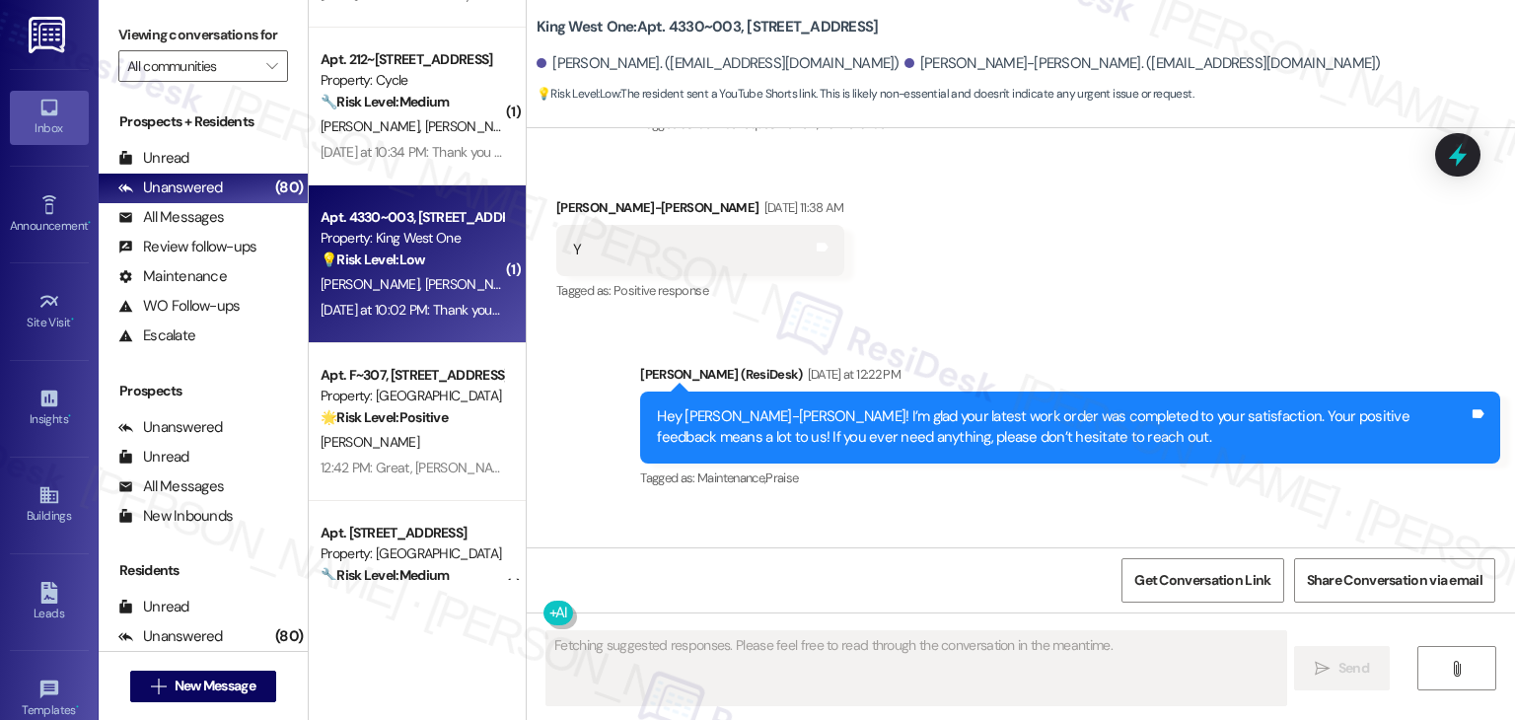
scroll to position [7253, 0]
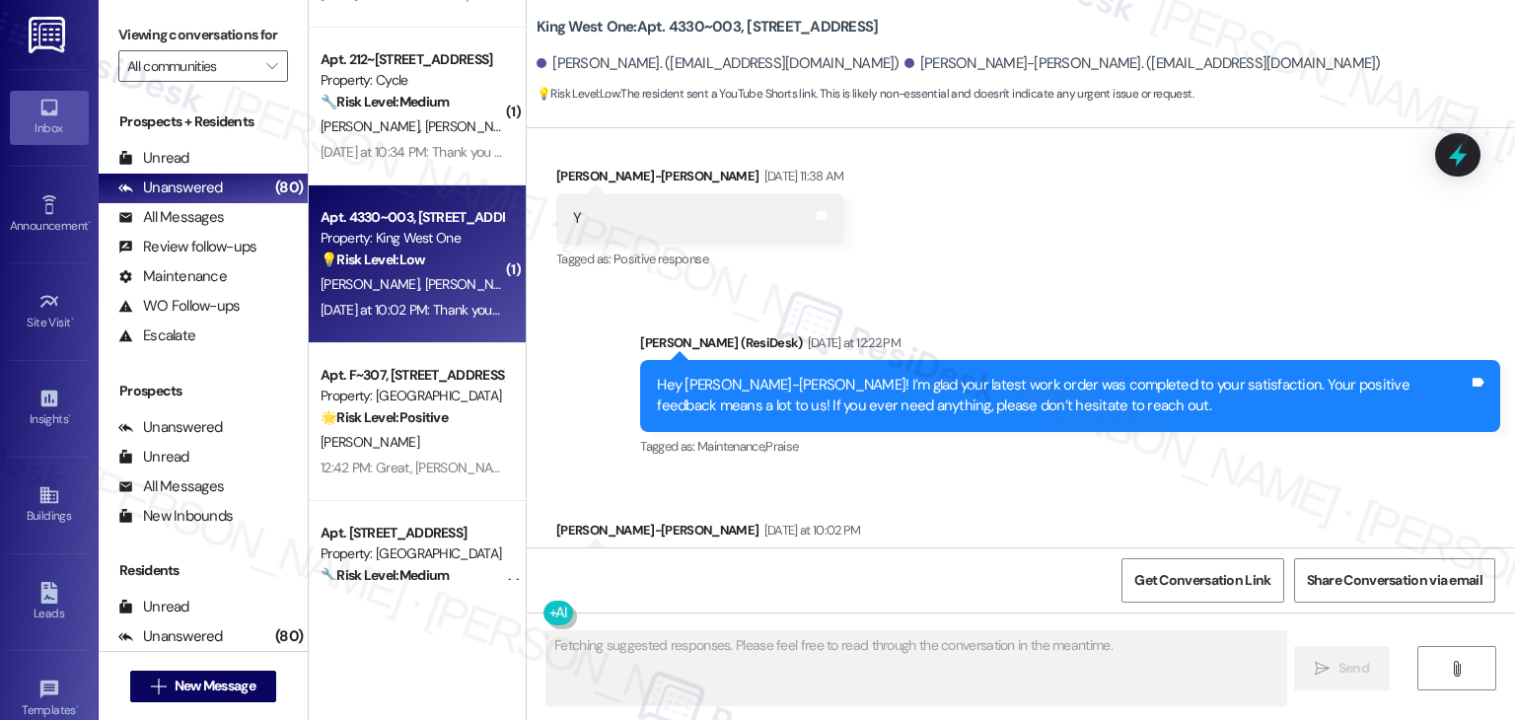
click at [1022, 475] on div "Received via SMS [PERSON_NAME]-[PERSON_NAME] [DATE] at 10:02 PM [URL][DOMAIN_NA…" at bounding box center [1021, 543] width 988 height 137
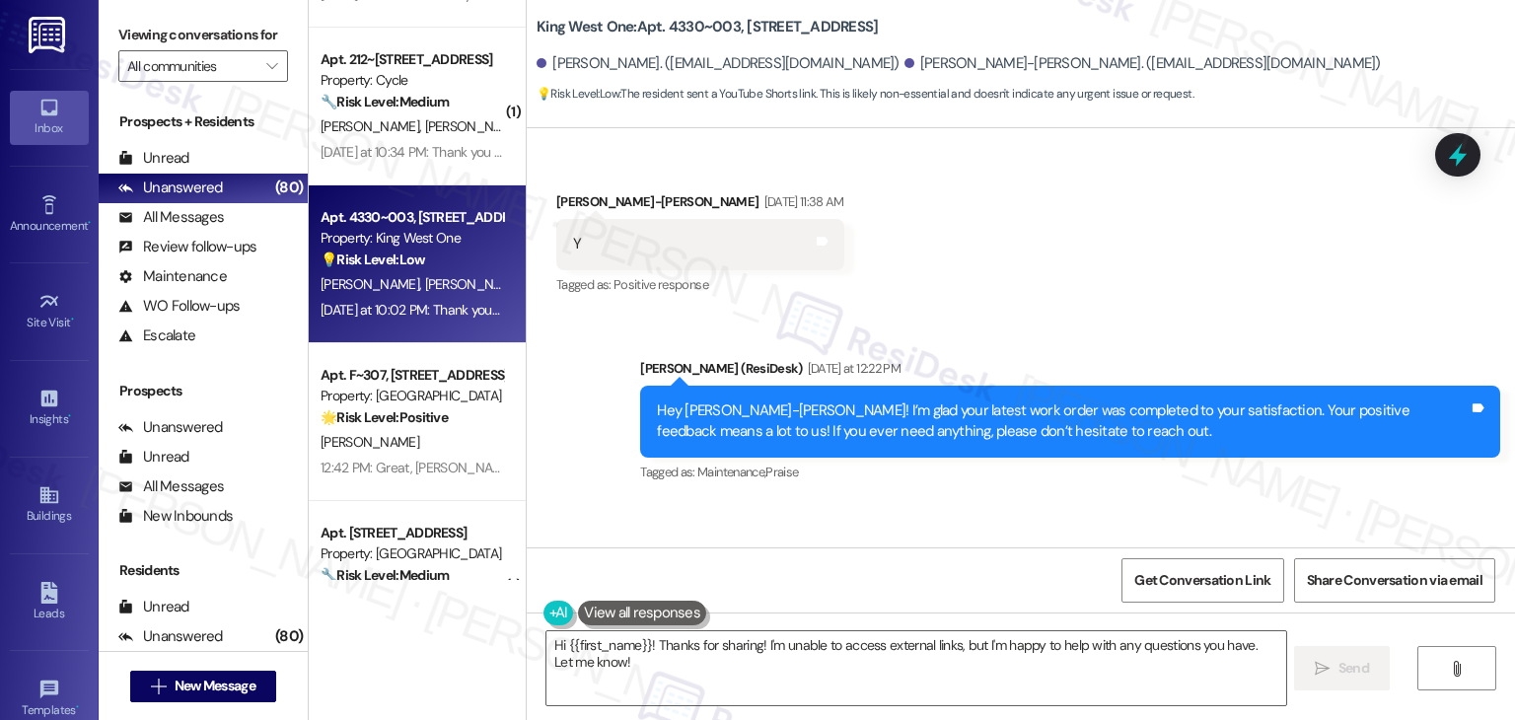
scroll to position [7441, 0]
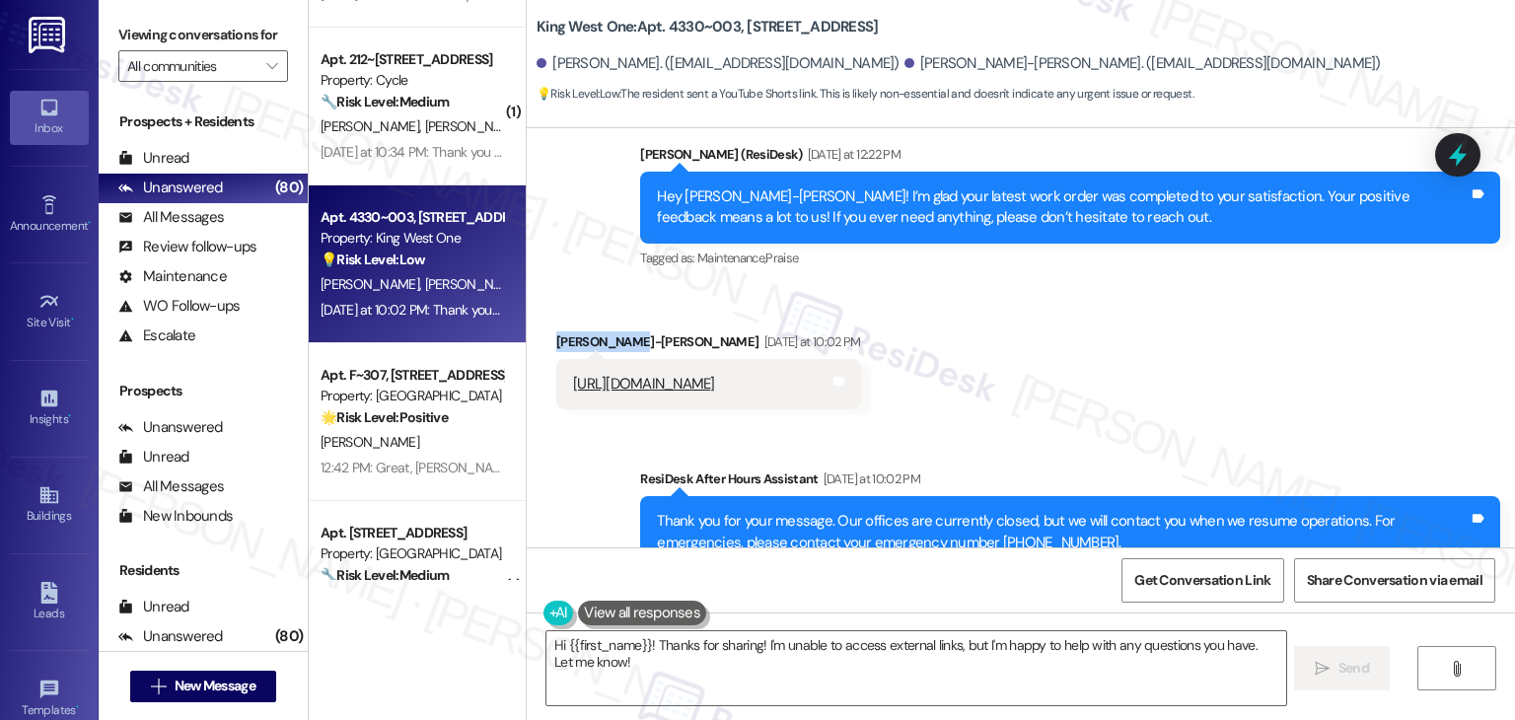
drag, startPoint x: 623, startPoint y: 275, endPoint x: 547, endPoint y: 266, distance: 76.5
click at [556, 331] on div "[PERSON_NAME]-[PERSON_NAME] [DATE] at 10:02 PM" at bounding box center [708, 345] width 305 height 28
copy div "[PERSON_NAME]"
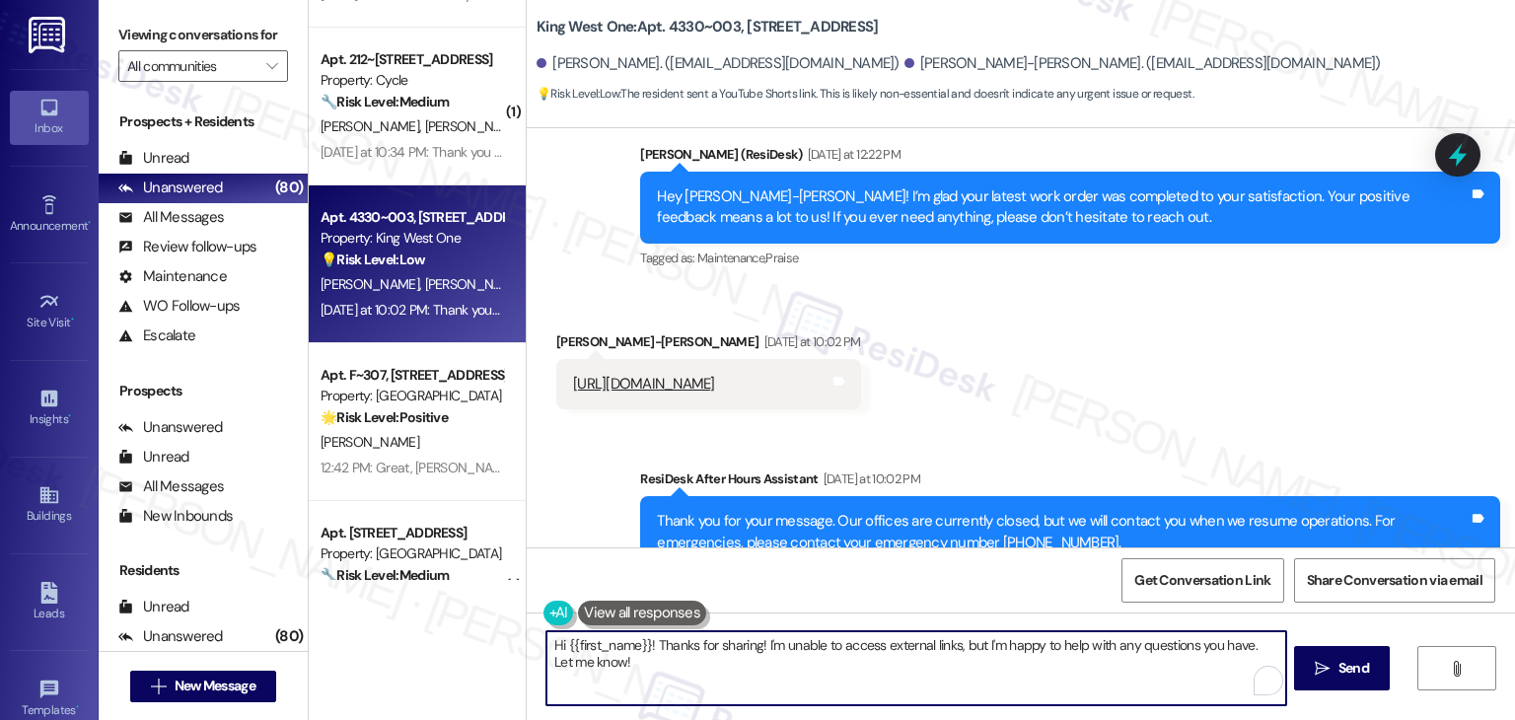
drag, startPoint x: 641, startPoint y: 648, endPoint x: 556, endPoint y: 633, distance: 86.1
click at [556, 633] on textarea "Hi {{first_name}}! Thanks for sharing! I'm unable to access external links, but…" at bounding box center [915, 668] width 739 height 74
paste textarea "[PERSON_NAME]"
type textarea "Hi [PERSON_NAME]-[PERSON_NAME]! Thanks for sharing! I'm unable to access extern…"
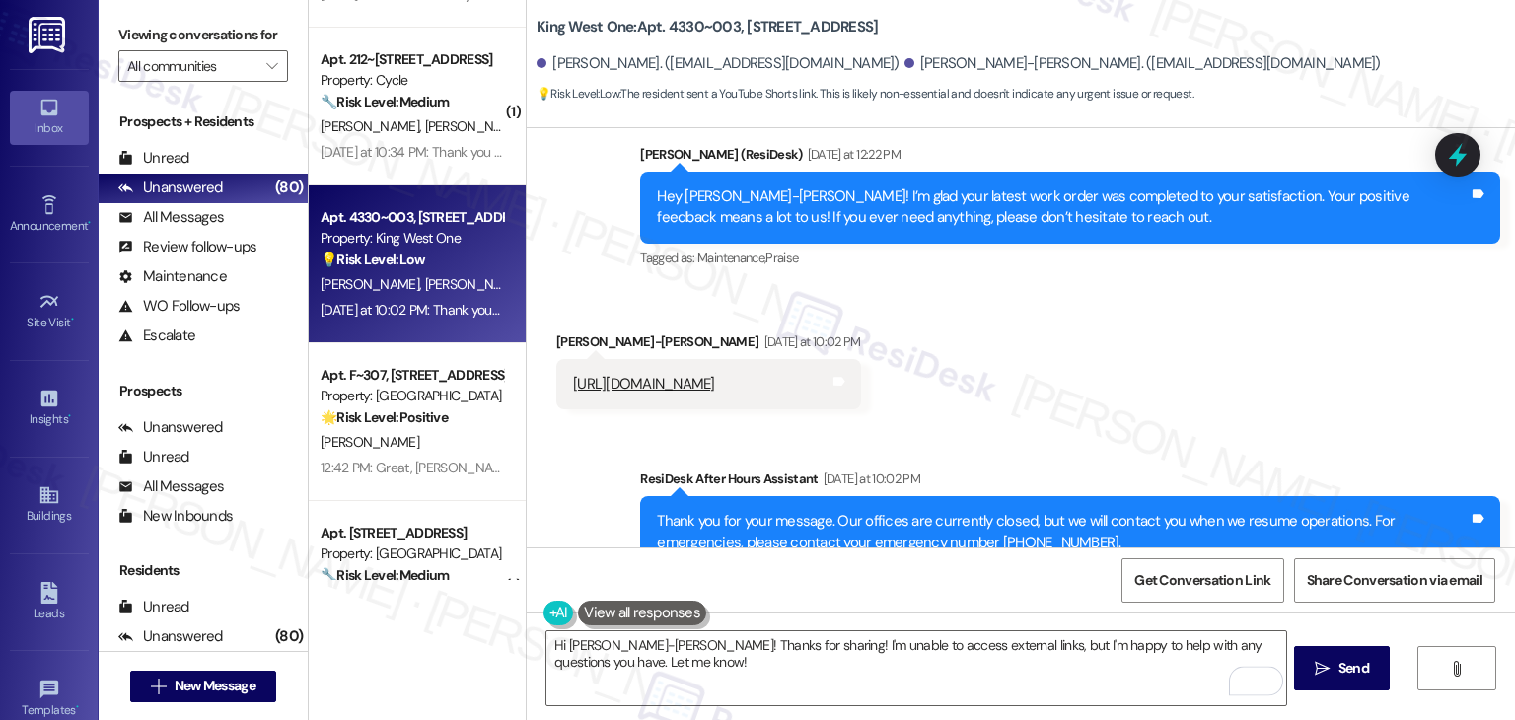
click at [843, 589] on div "Get Conversation Link Share Conversation via email" at bounding box center [1021, 579] width 988 height 65
click at [843, 590] on div "Get Conversation Link Share Conversation via email" at bounding box center [1021, 579] width 988 height 65
click at [1342, 674] on span "Send" at bounding box center [1353, 668] width 31 height 21
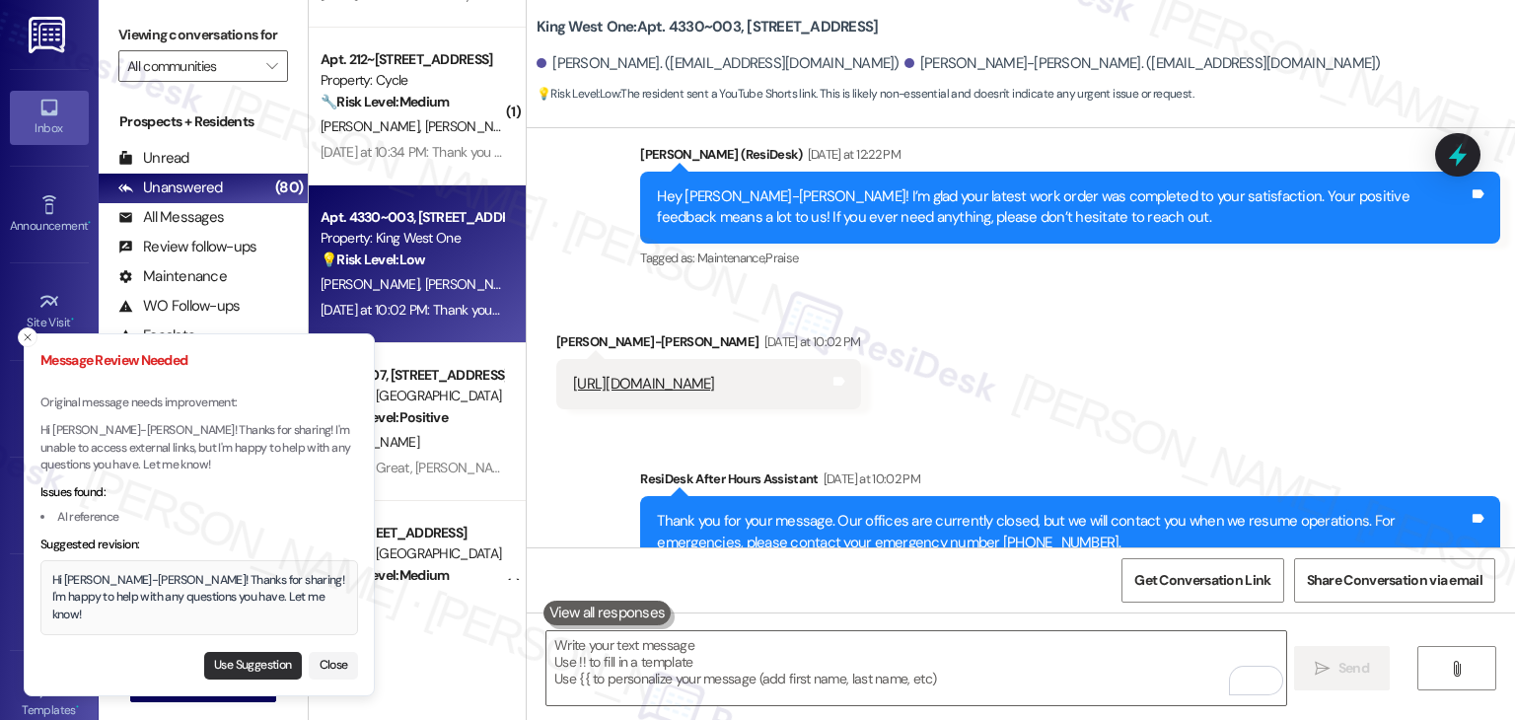
click at [244, 660] on button "Use Suggestion" at bounding box center [253, 666] width 98 height 28
type textarea "Hi [PERSON_NAME]-[PERSON_NAME]! Thanks for sharing! I'm happy to help with any …"
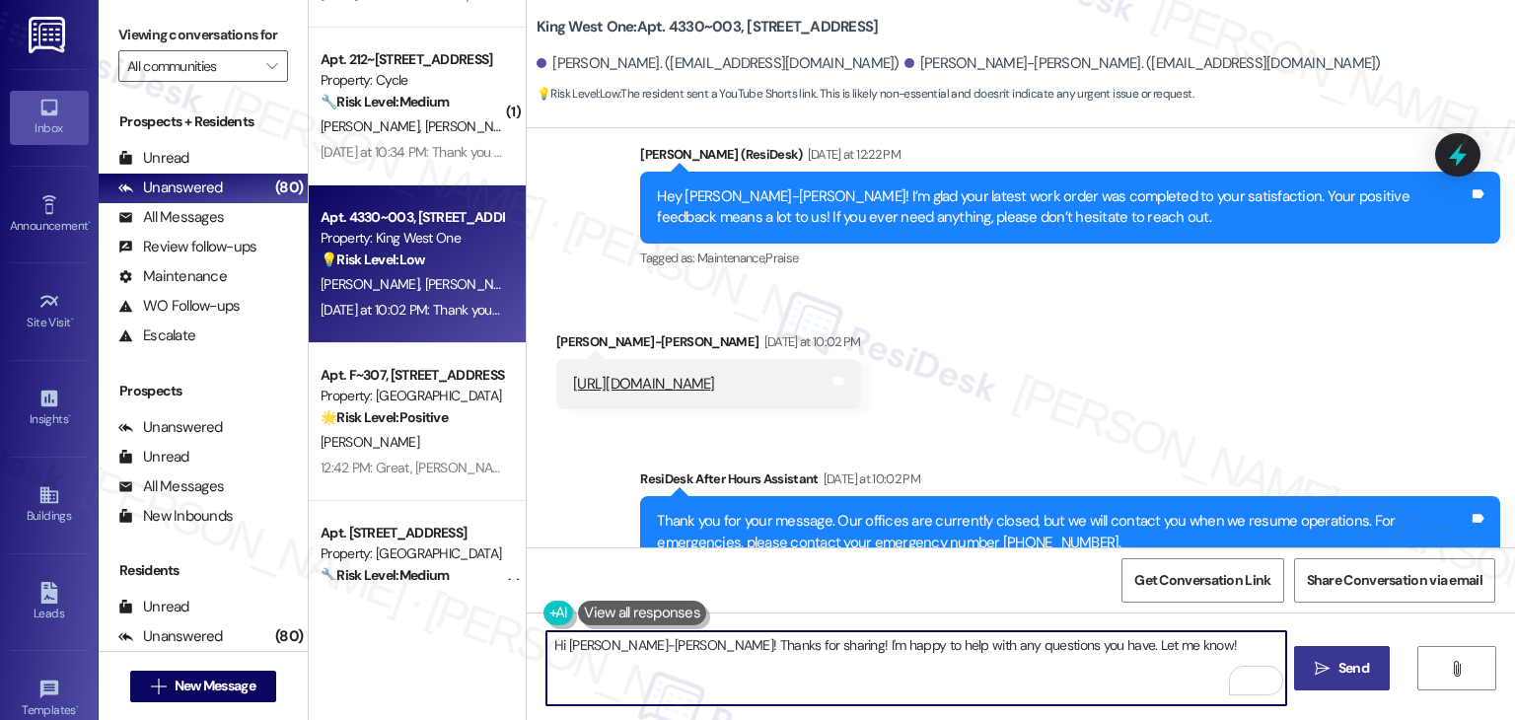
click at [1132, 645] on textarea "Hi [PERSON_NAME]-[PERSON_NAME]! Thanks for sharing! I'm happy to help with any …" at bounding box center [915, 668] width 739 height 74
click at [1340, 672] on span "Send" at bounding box center [1353, 668] width 31 height 21
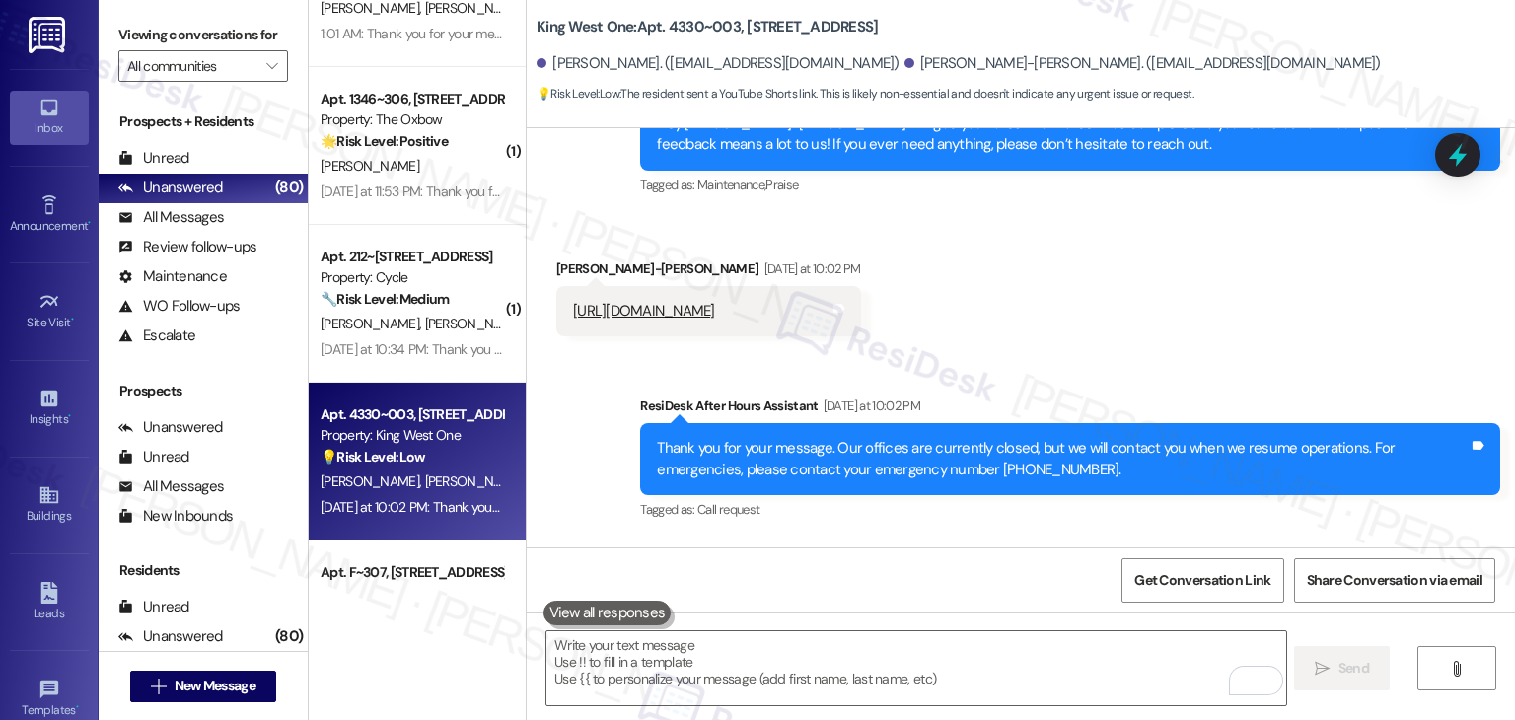
scroll to position [7578, 0]
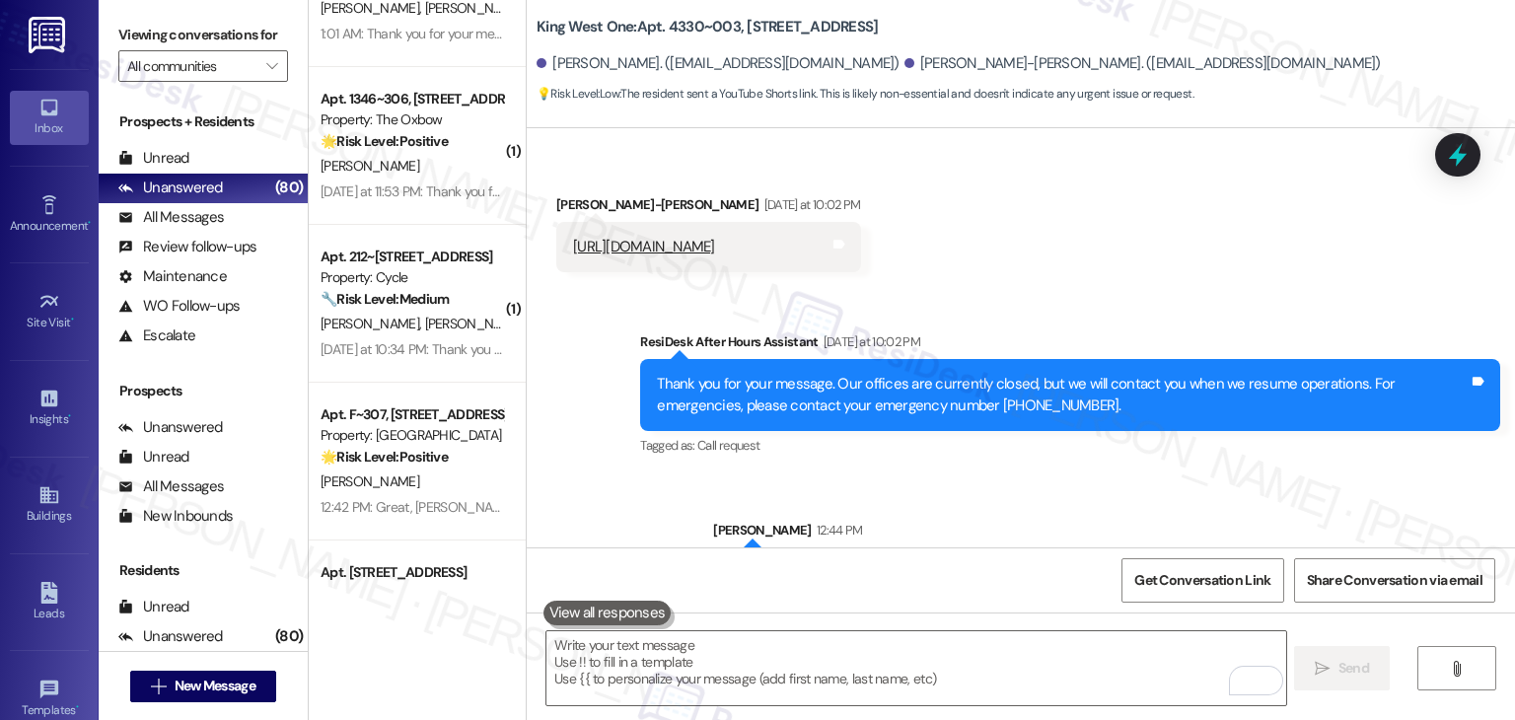
click at [1126, 287] on div "Sent via SMS ResiDesk After Hours Assistant [DATE] at 10:02 PM Thank you for yo…" at bounding box center [1021, 449] width 988 height 325
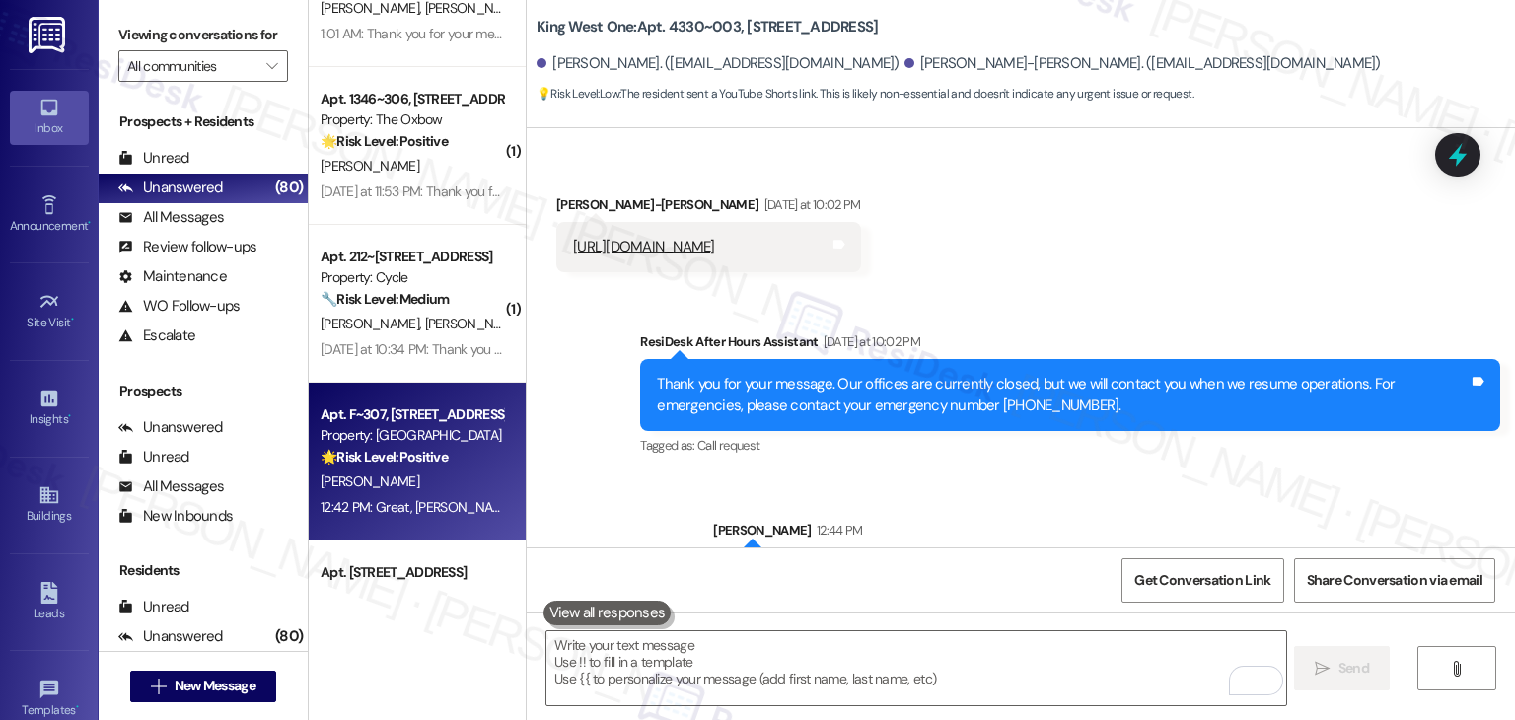
scroll to position [6620, 0]
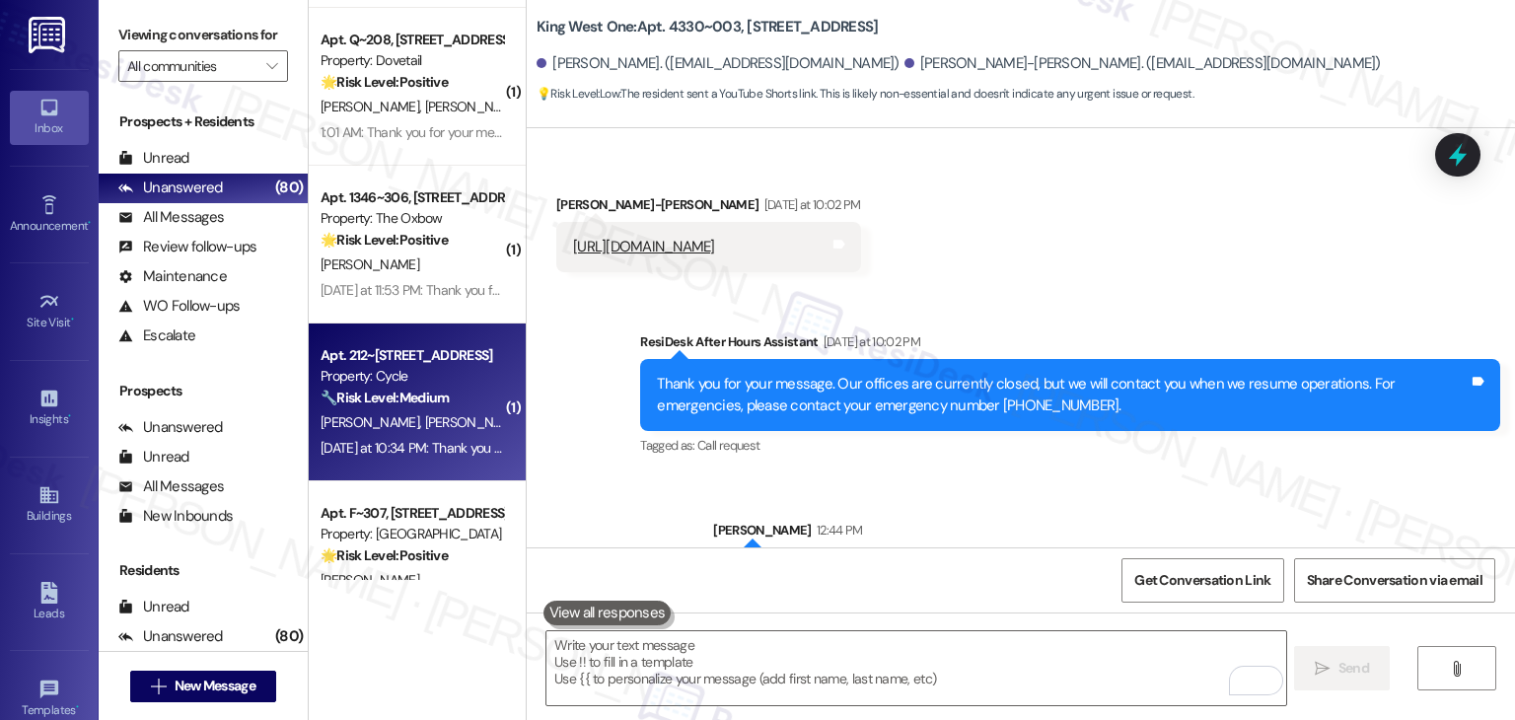
click at [402, 459] on div "[DATE] at 10:34 PM: Thank you for your message. Our offices are currently close…" at bounding box center [412, 448] width 186 height 25
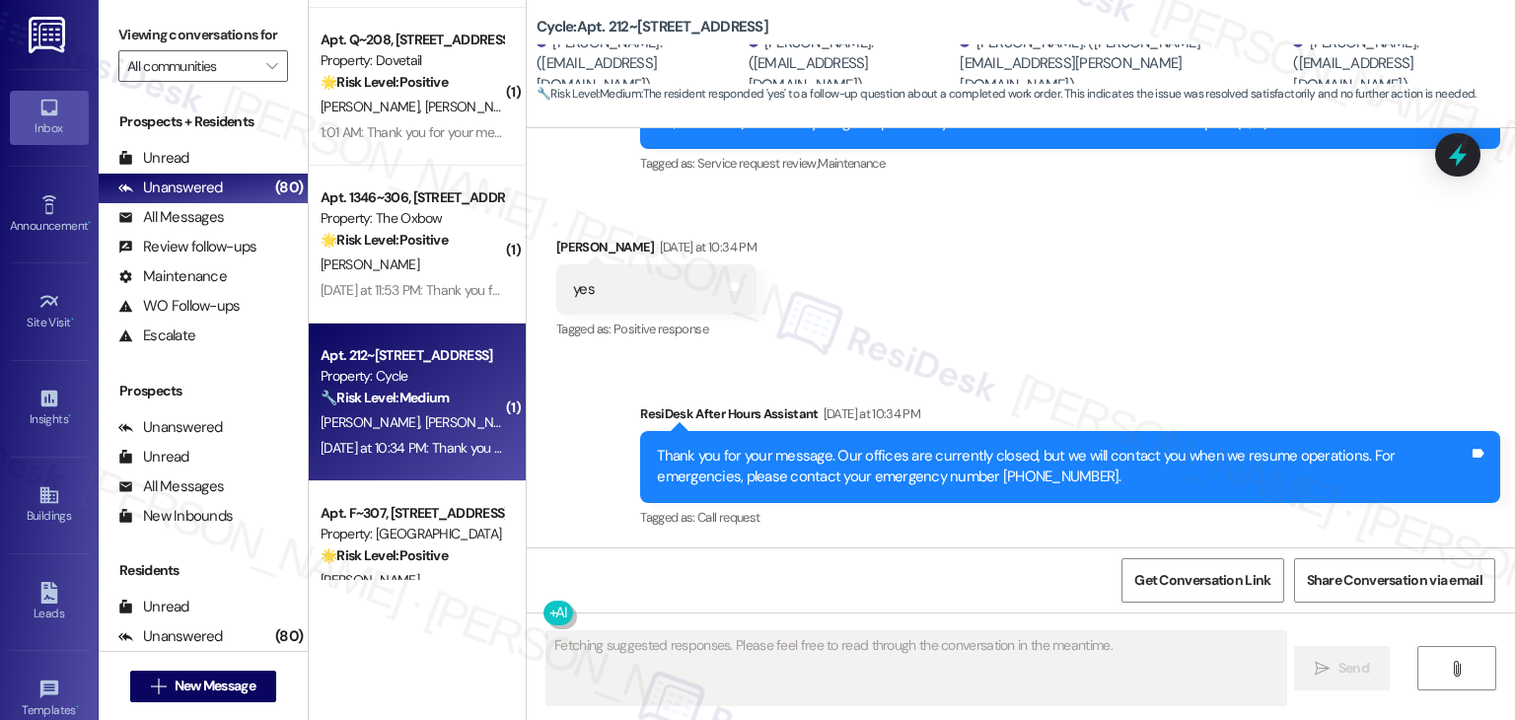
scroll to position [2131, 0]
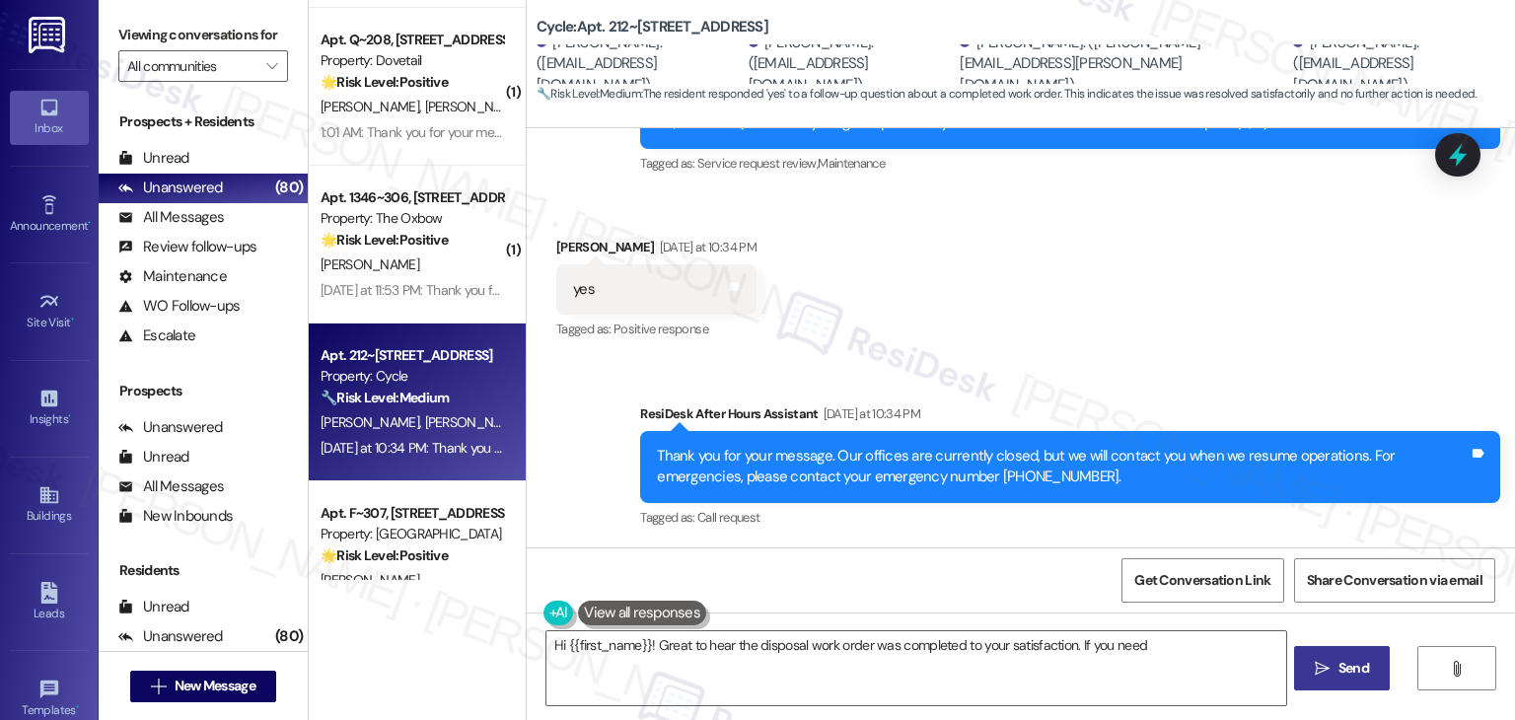
click at [1274, 317] on div "Received via SMS [PERSON_NAME] [DATE] at 10:34 PM yes Tags and notes Tagged as:…" at bounding box center [1021, 275] width 988 height 167
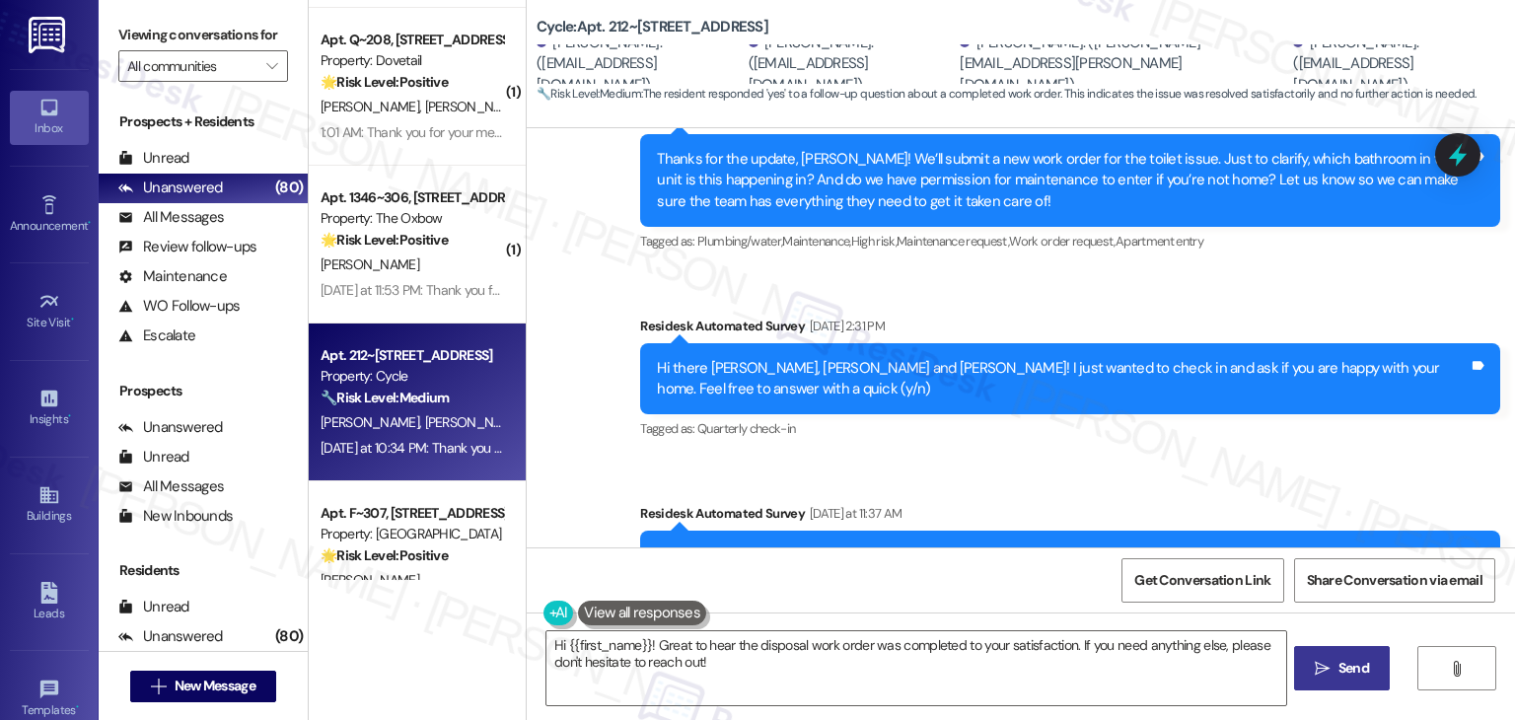
scroll to position [1638, 0]
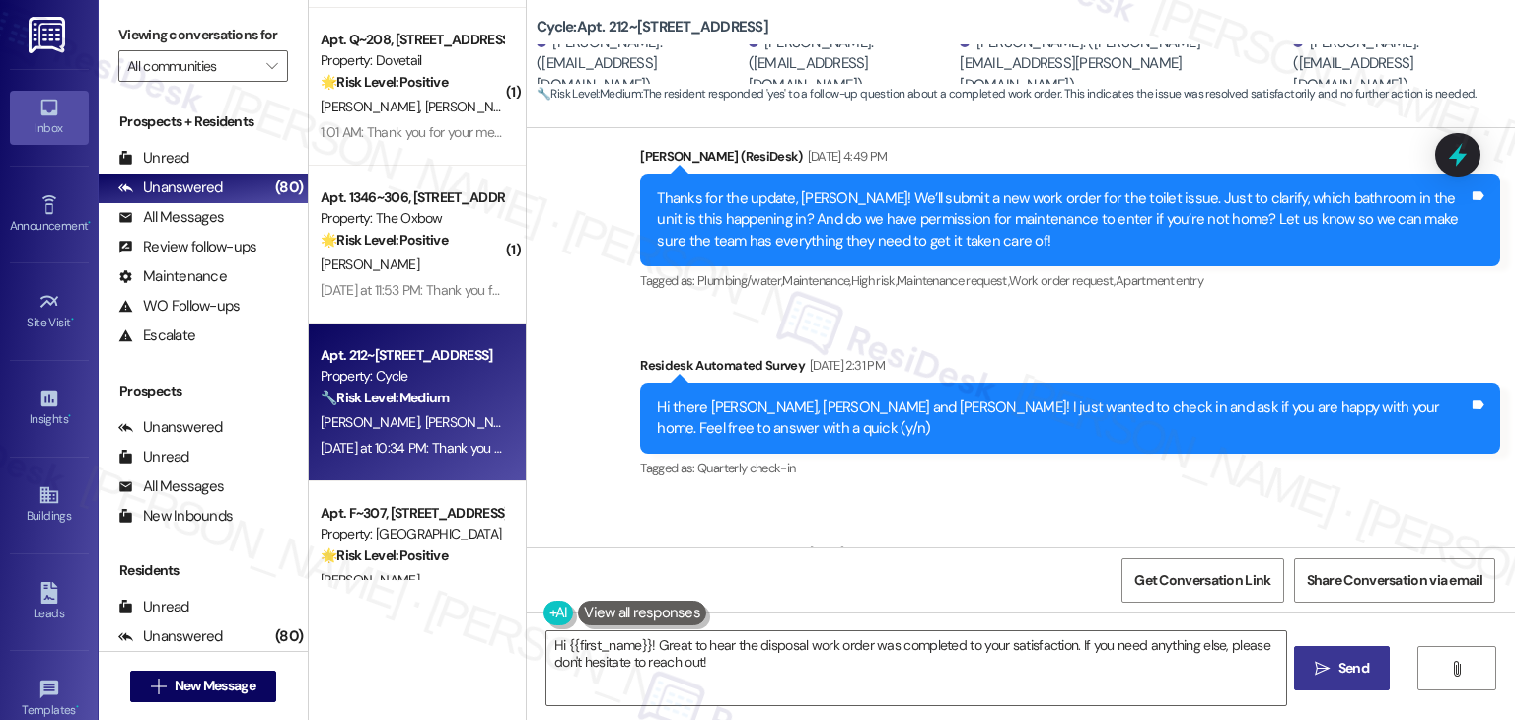
click at [1020, 511] on div "Sent via SMS Dottie (ResiDesk) May 23, 2025 at 4:49 PM Thanks for the update, A…" at bounding box center [1021, 394] width 988 height 584
click at [1112, 502] on div "Sent via SMS Dottie (ResiDesk) May 23, 2025 at 4:49 PM Thanks for the update, A…" at bounding box center [1021, 394] width 988 height 584
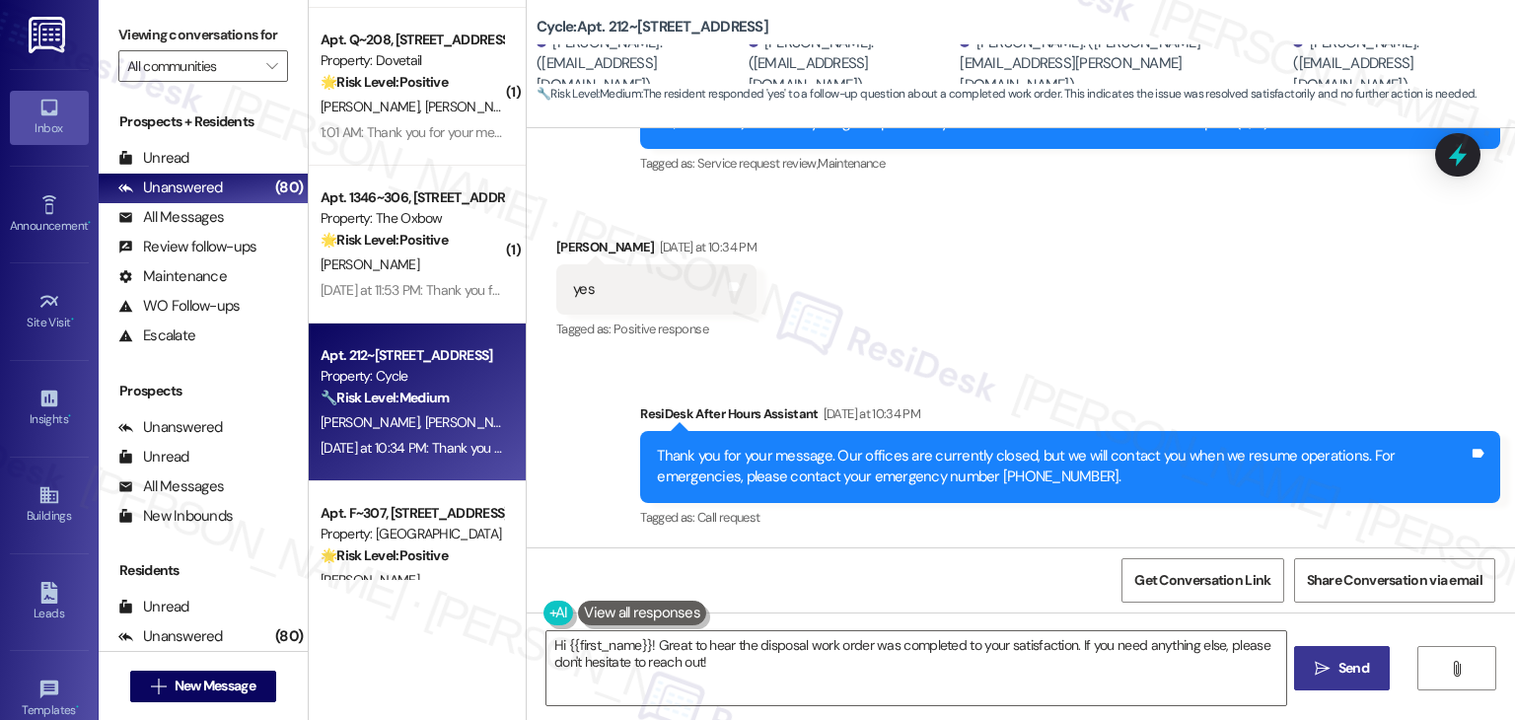
click at [1207, 320] on div "Received via SMS Marissa Bonday Yesterday at 10:34 PM yes Tags and notes Tagged…" at bounding box center [1021, 275] width 988 height 167
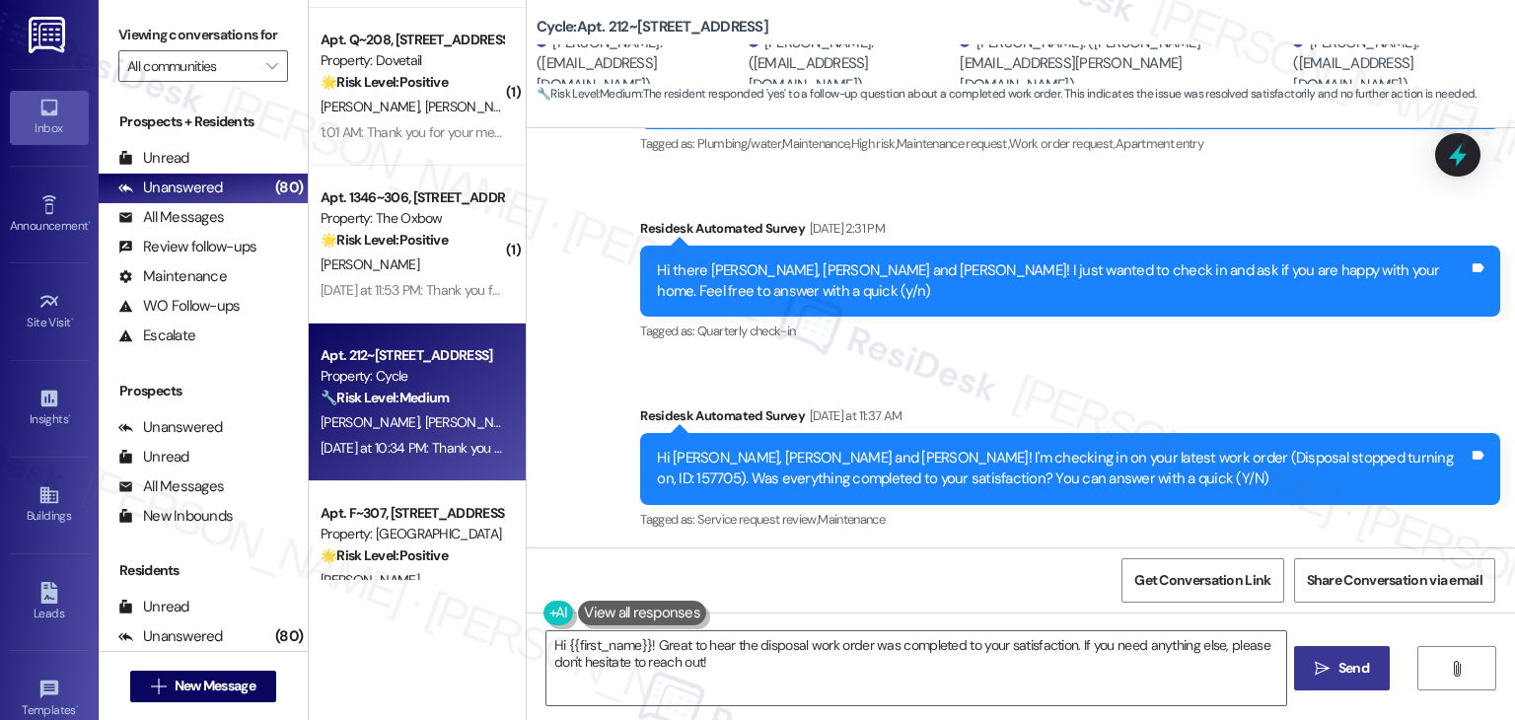
scroll to position [1737, 0]
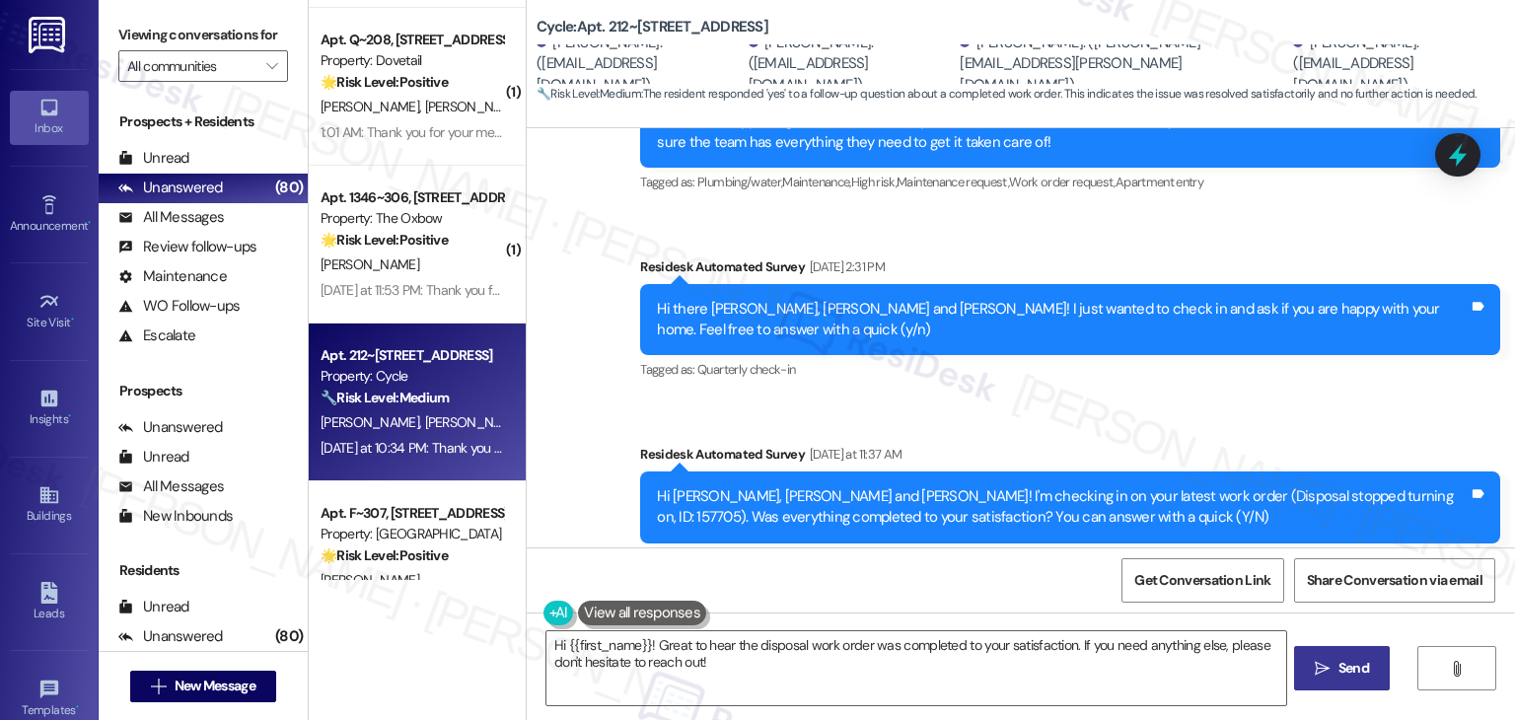
click at [1189, 409] on div "Sent via SMS Dottie (ResiDesk) May 23, 2025 at 4:49 PM Thanks for the update, A…" at bounding box center [1021, 295] width 988 height 584
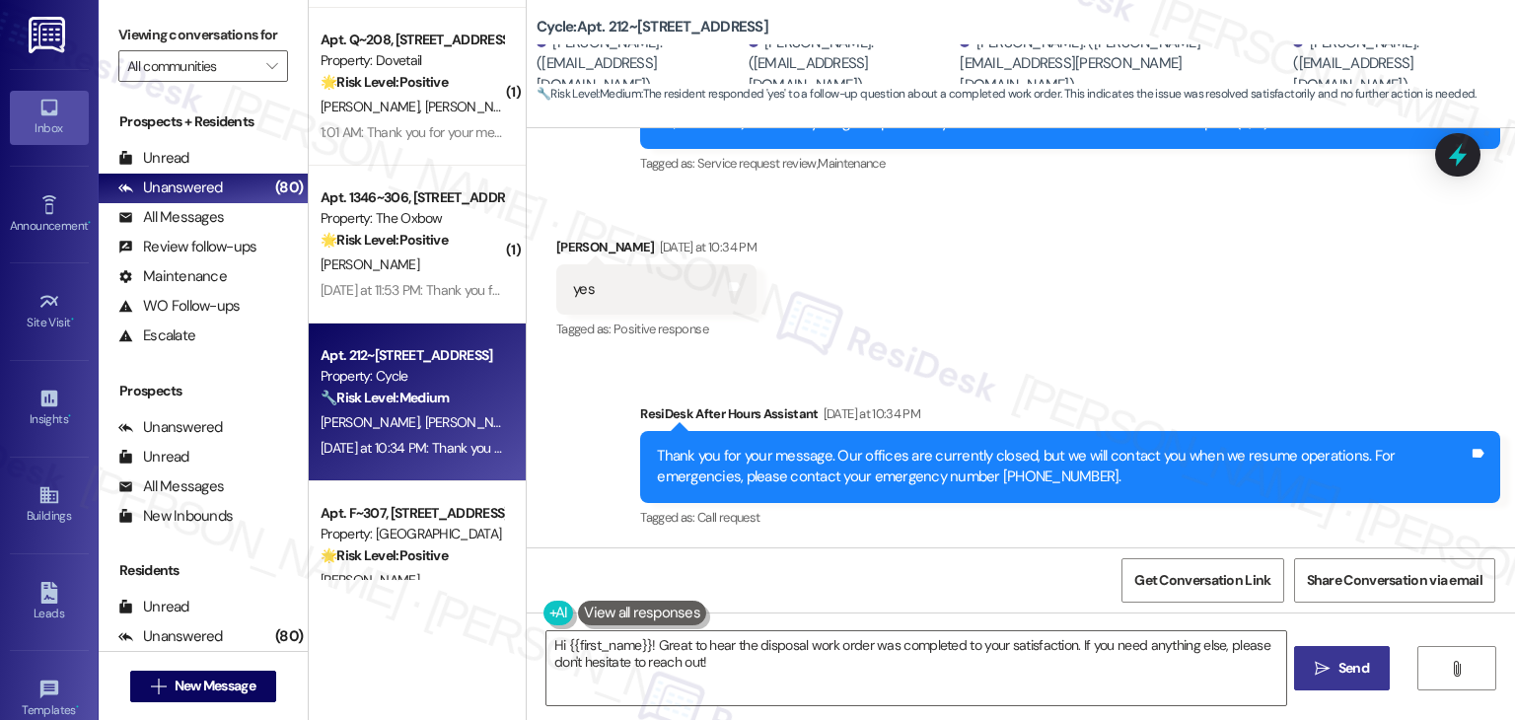
click at [1227, 346] on div "Received via SMS Marissa Bonday Yesterday at 10:34 PM yes Tags and notes Tagged…" at bounding box center [1021, 275] width 988 height 167
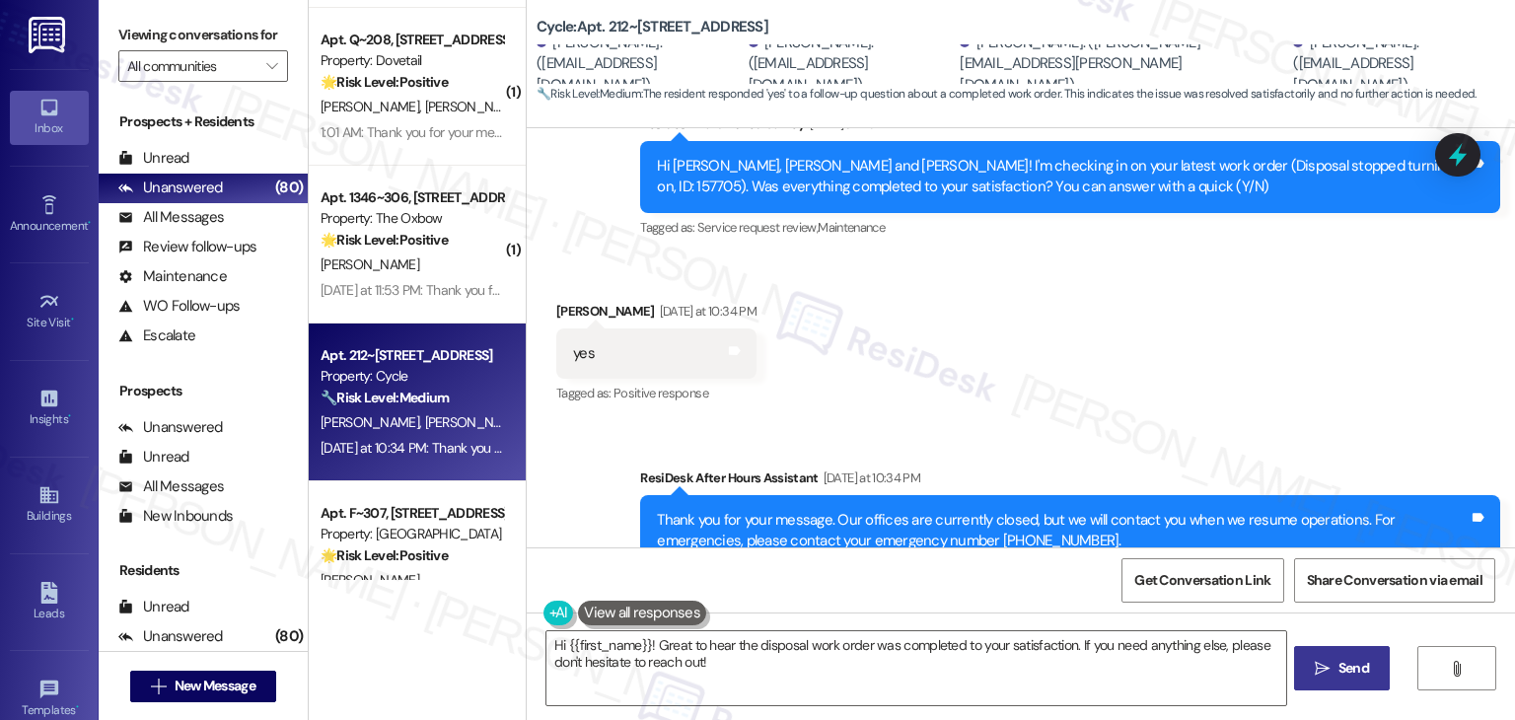
scroll to position [2033, 0]
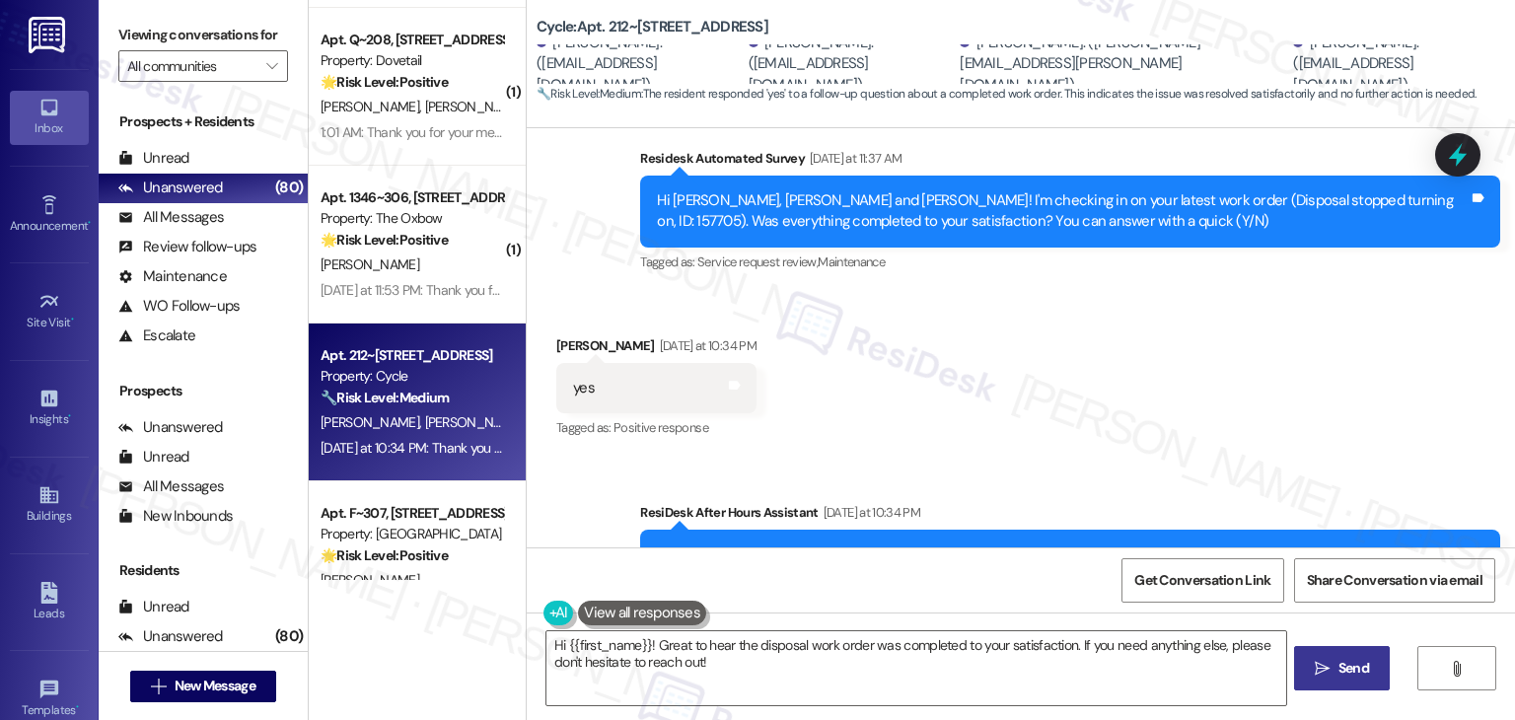
click at [1192, 389] on div "Received via SMS Marissa Bonday Yesterday at 10:34 PM yes Tags and notes Tagged…" at bounding box center [1021, 374] width 988 height 167
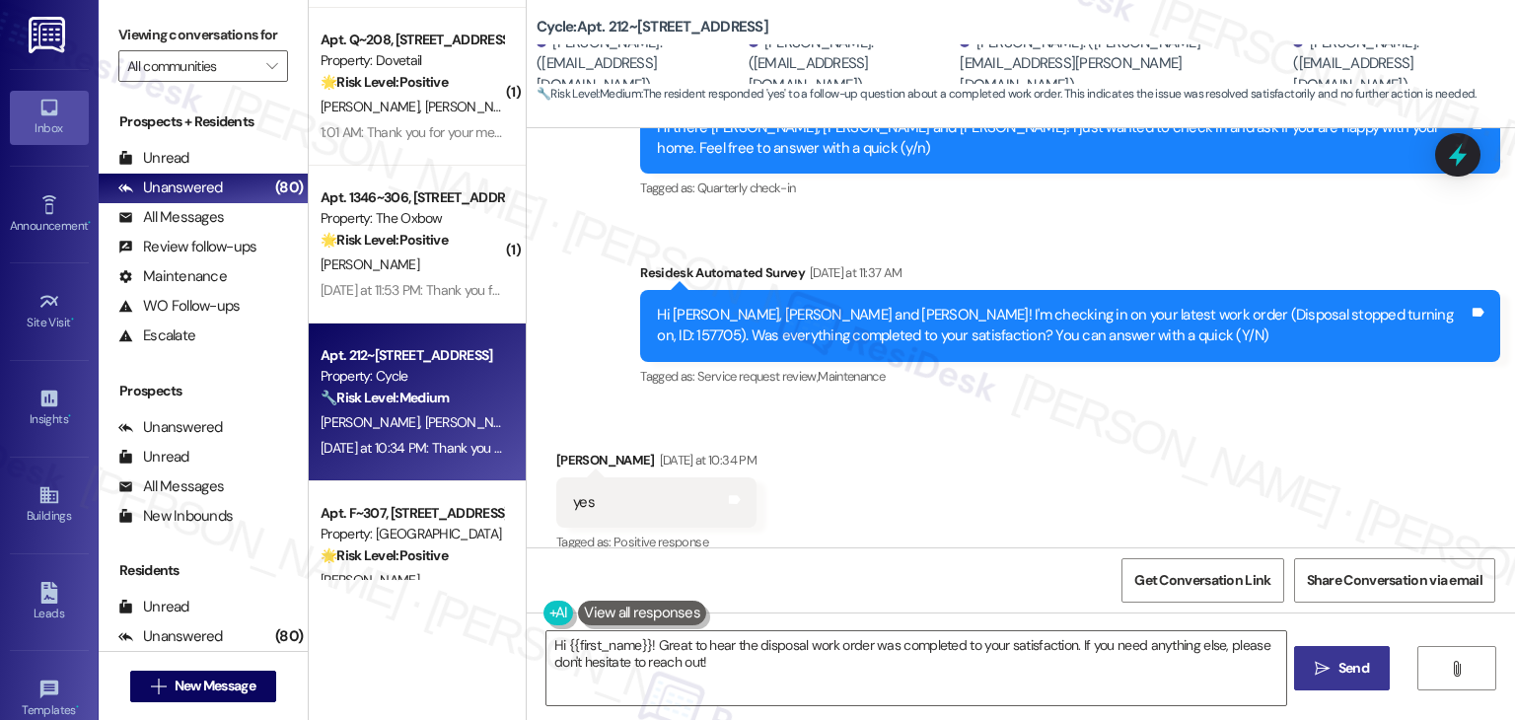
scroll to position [2131, 0]
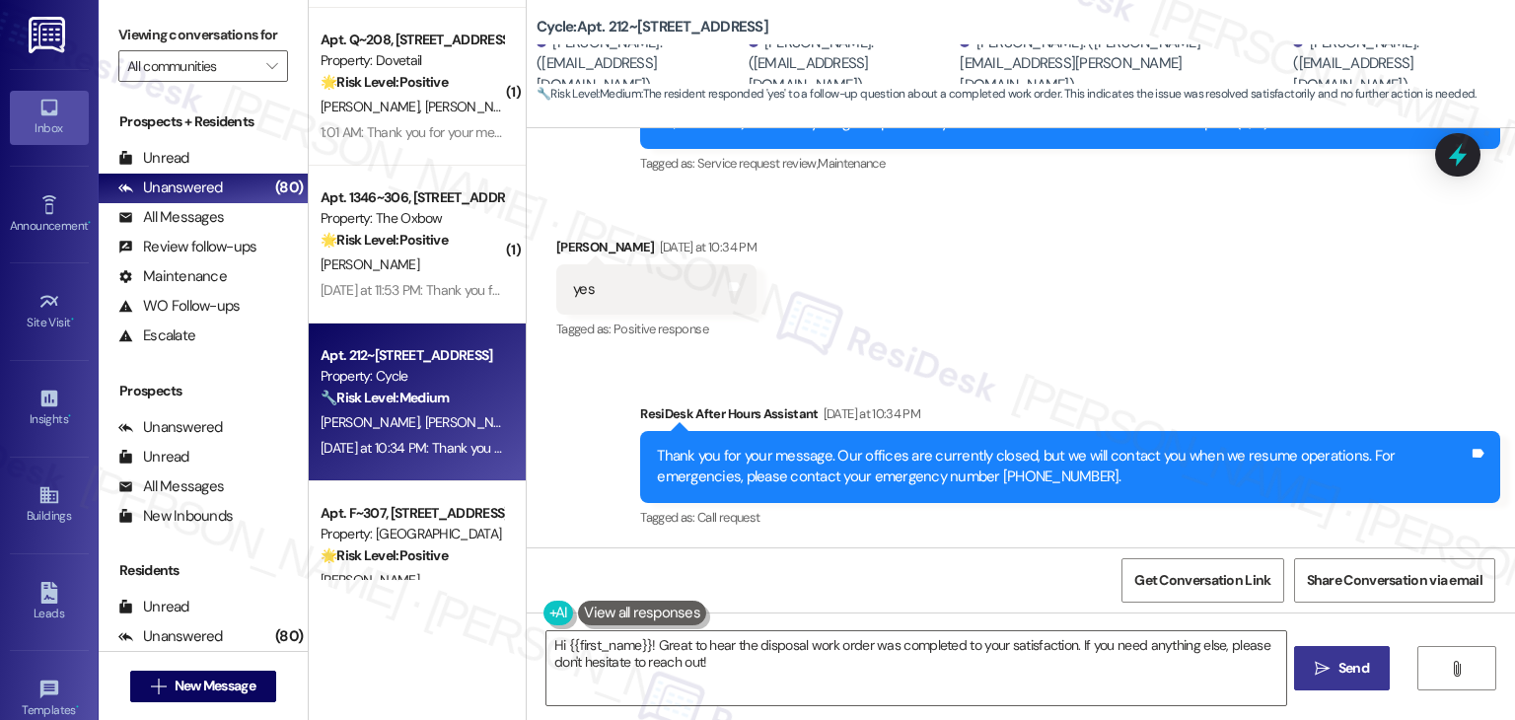
click at [1196, 364] on div "Sent via SMS ResiDesk After Hours Assistant Yesterday at 10:34 PM Thank you for…" at bounding box center [1021, 452] width 988 height 187
click at [574, 253] on div "Marissa Bonday Yesterday at 10:34 PM" at bounding box center [656, 251] width 200 height 28
click at [574, 246] on div "Marissa Bonday Yesterday at 10:34 PM" at bounding box center [656, 251] width 200 height 28
copy div "Marissa"
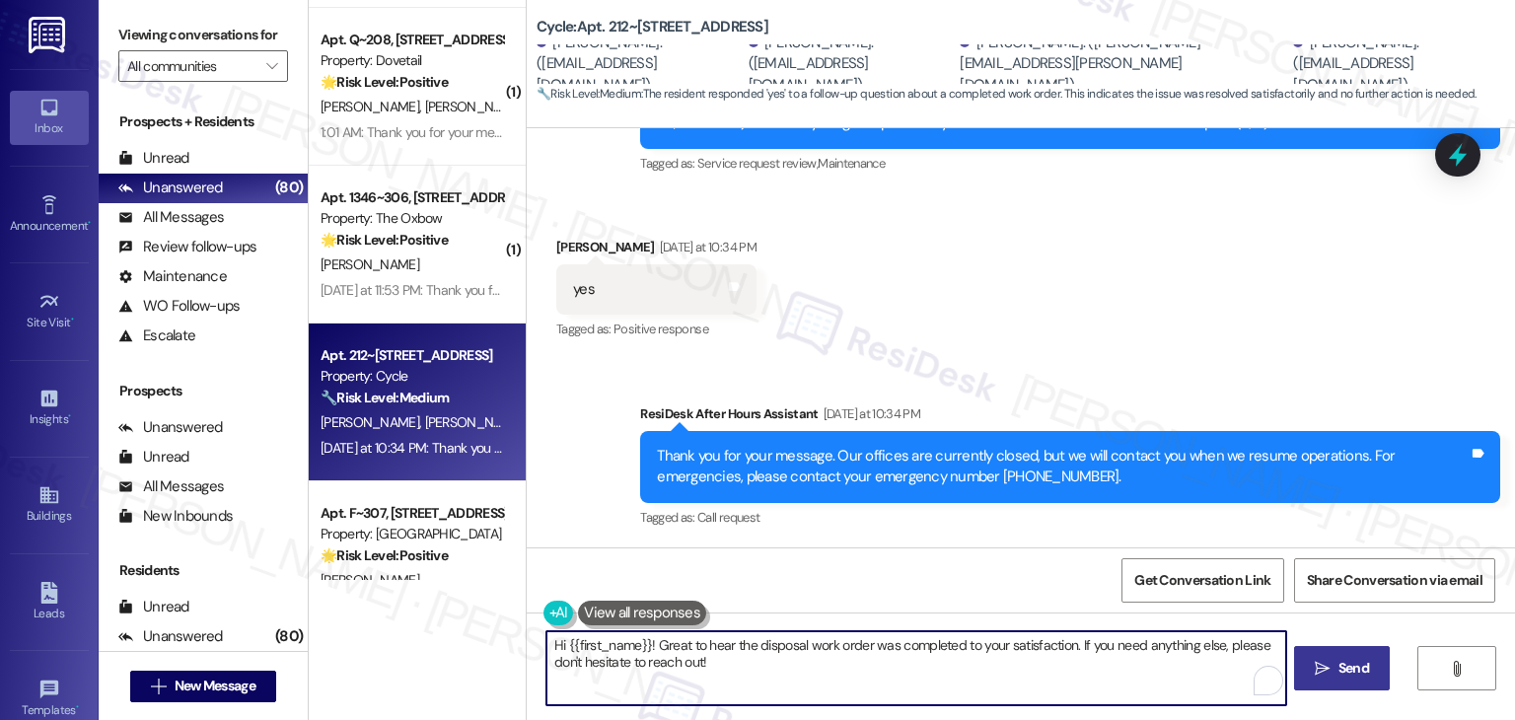
drag, startPoint x: 623, startPoint y: 646, endPoint x: 557, endPoint y: 643, distance: 66.1
click at [557, 643] on textarea "Hi {{first_name}}! Great to hear the disposal work order was completed to your …" at bounding box center [915, 668] width 739 height 74
paste textarea "Marissa"
type textarea "Hi Marissa! Great to hear the disposal work order was completed to your satisfa…"
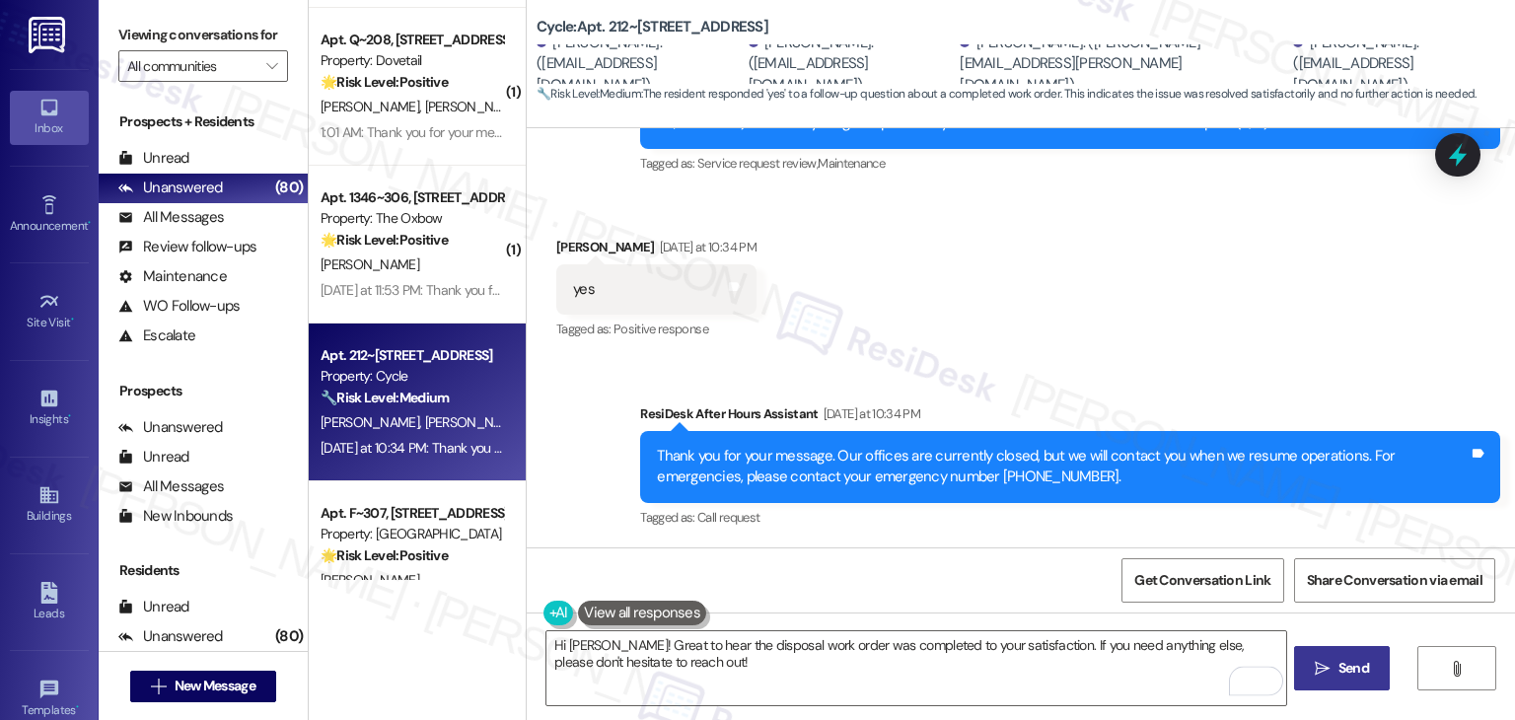
click at [839, 584] on div "Get Conversation Link Share Conversation via email" at bounding box center [1021, 579] width 988 height 65
click at [842, 581] on div "Get Conversation Link Share Conversation via email" at bounding box center [1021, 579] width 988 height 65
click at [709, 665] on textarea "Hi Marissa! Great to hear the disposal work order was completed to your satisfa…" at bounding box center [915, 668] width 739 height 74
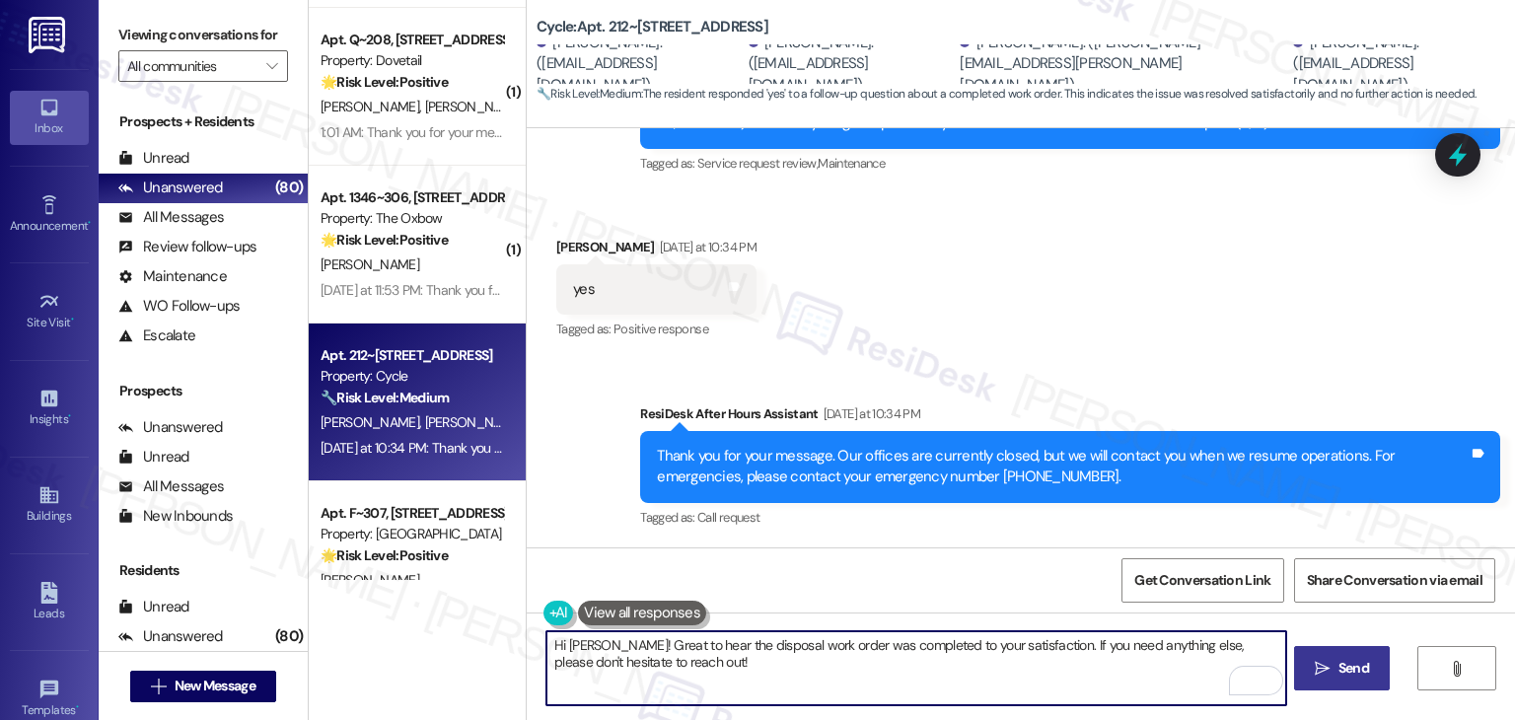
click at [827, 558] on div "Get Conversation Link Share Conversation via email" at bounding box center [1021, 579] width 988 height 65
click at [694, 661] on textarea "Hi Marissa! Great to hear the disposal work order was completed to your satisfa…" at bounding box center [915, 668] width 739 height 74
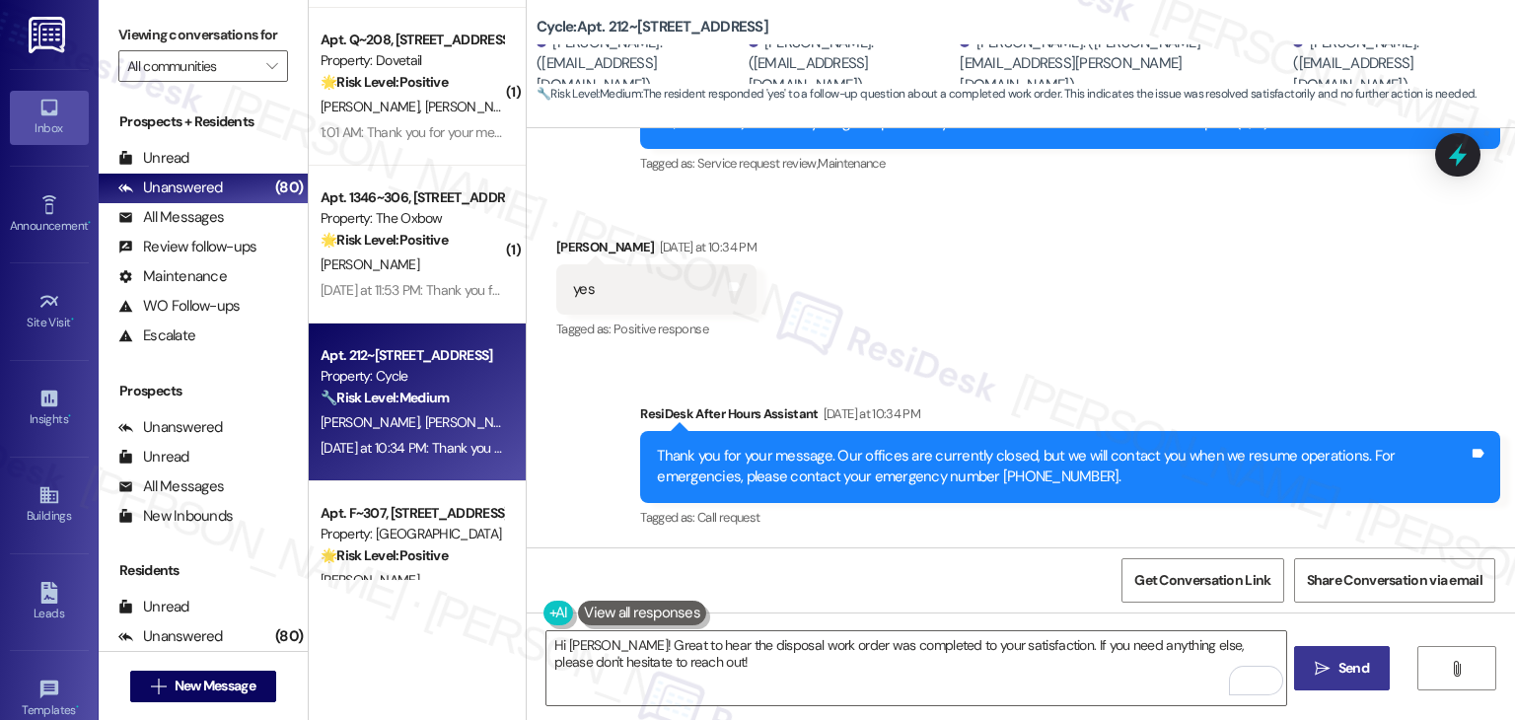
click at [793, 574] on div "Get Conversation Link Share Conversation via email" at bounding box center [1021, 579] width 988 height 65
click at [1141, 353] on div "Received via SMS Marissa Bonday Yesterday at 10:34 PM yes Tags and notes Tagged…" at bounding box center [1021, 275] width 988 height 167
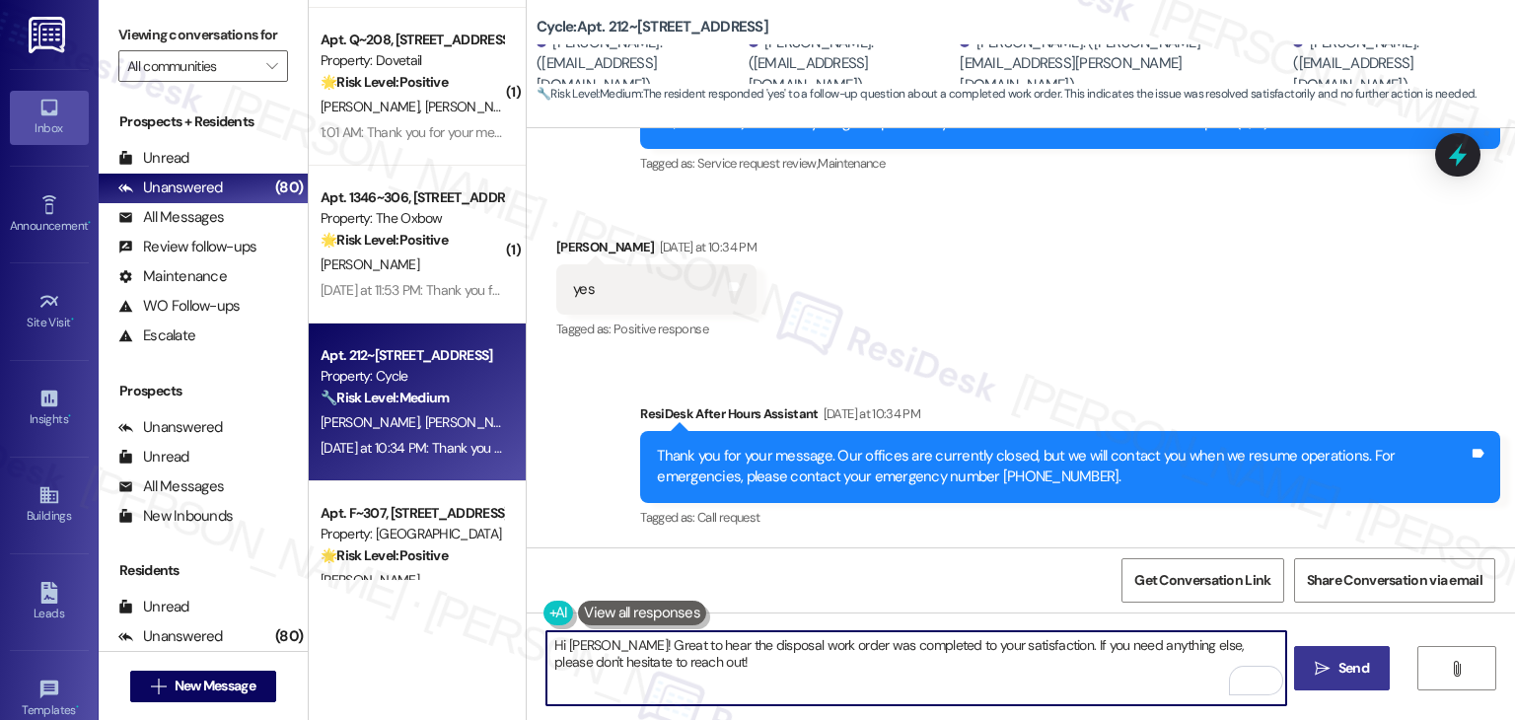
click at [742, 664] on textarea "Hi Marissa! Great to hear the disposal work order was completed to your satisfa…" at bounding box center [915, 668] width 739 height 74
click at [948, 573] on div "Get Conversation Link Share Conversation via email" at bounding box center [1021, 579] width 988 height 65
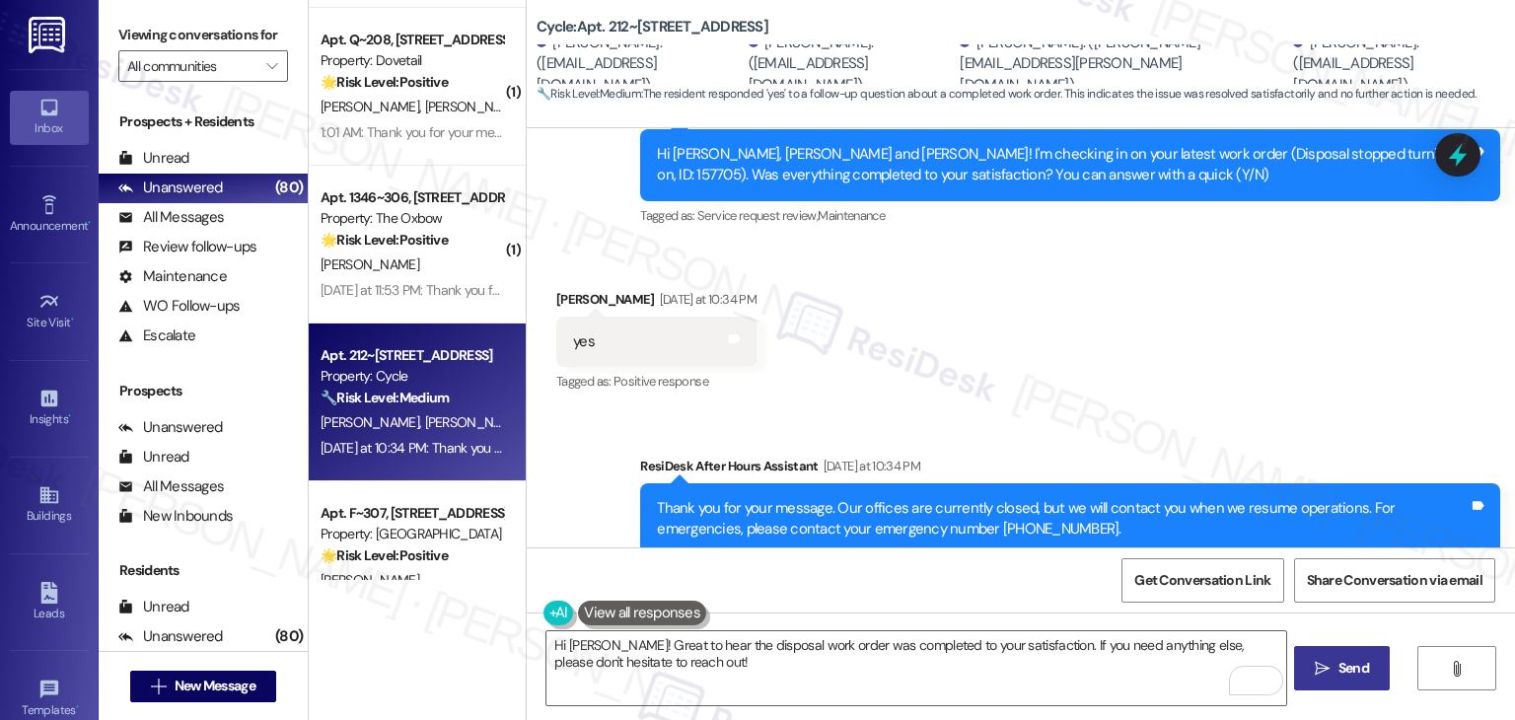
scroll to position [2033, 0]
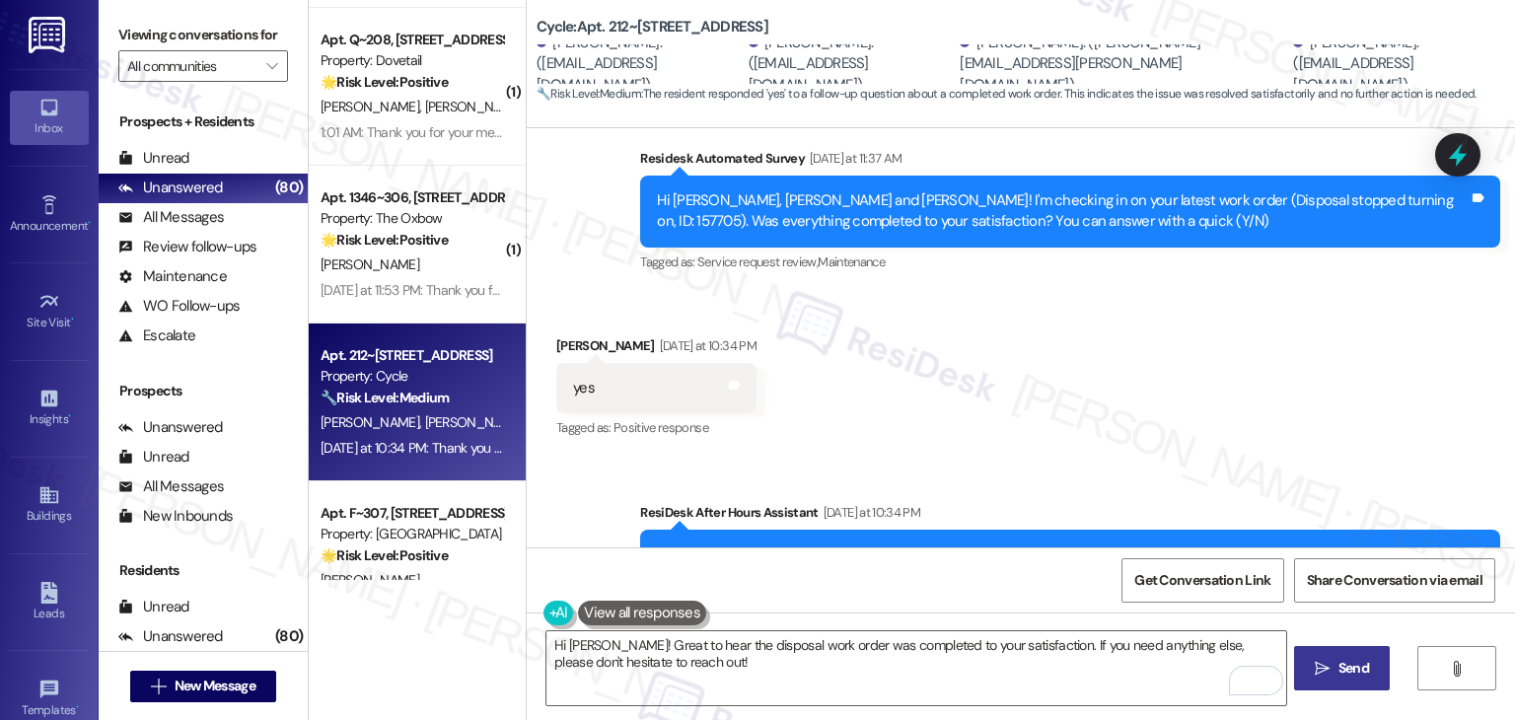
click at [1203, 431] on div "Received via SMS Marissa Bonday Yesterday at 10:34 PM yes Tags and notes Tagged…" at bounding box center [1021, 374] width 988 height 167
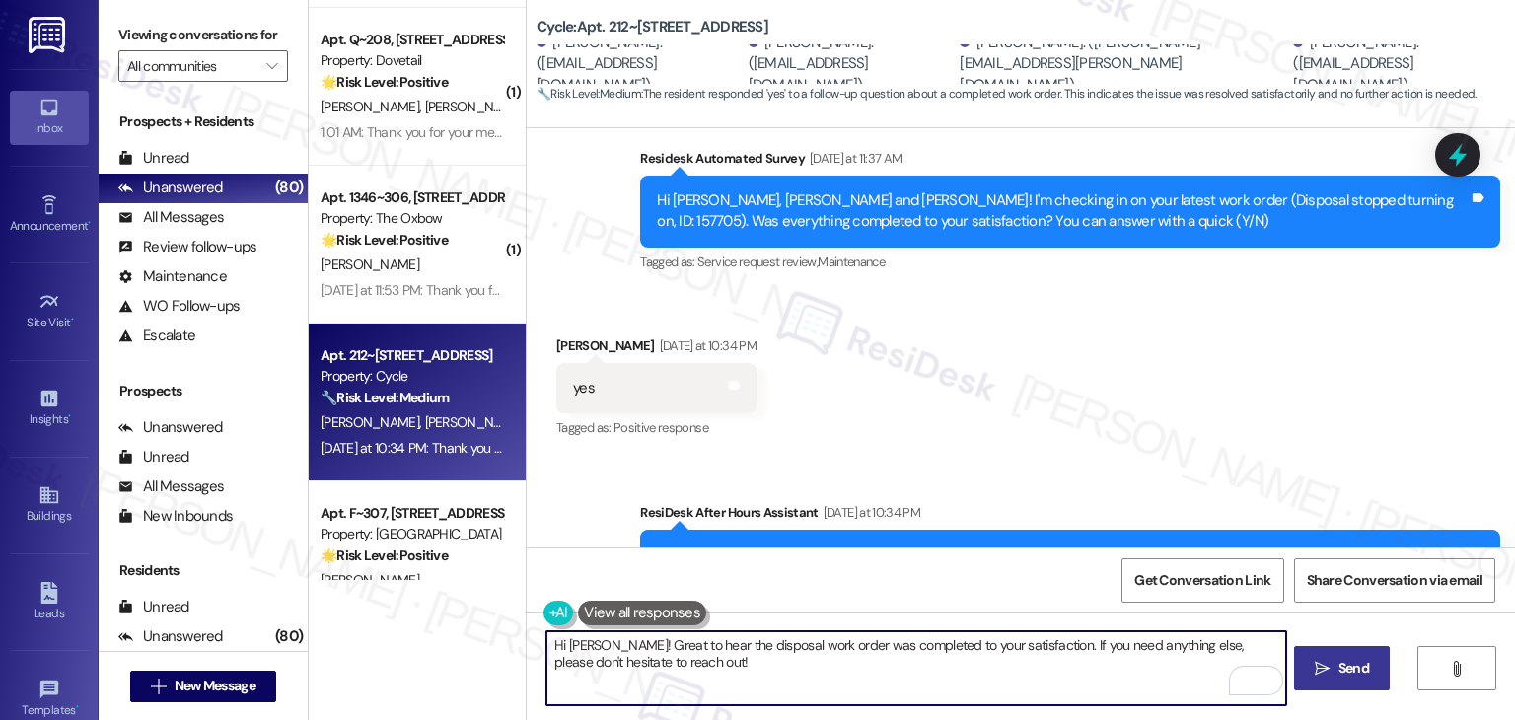
click at [906, 682] on textarea "Hi Marissa! Great to hear the disposal work order was completed to your satisfa…" at bounding box center [915, 668] width 739 height 74
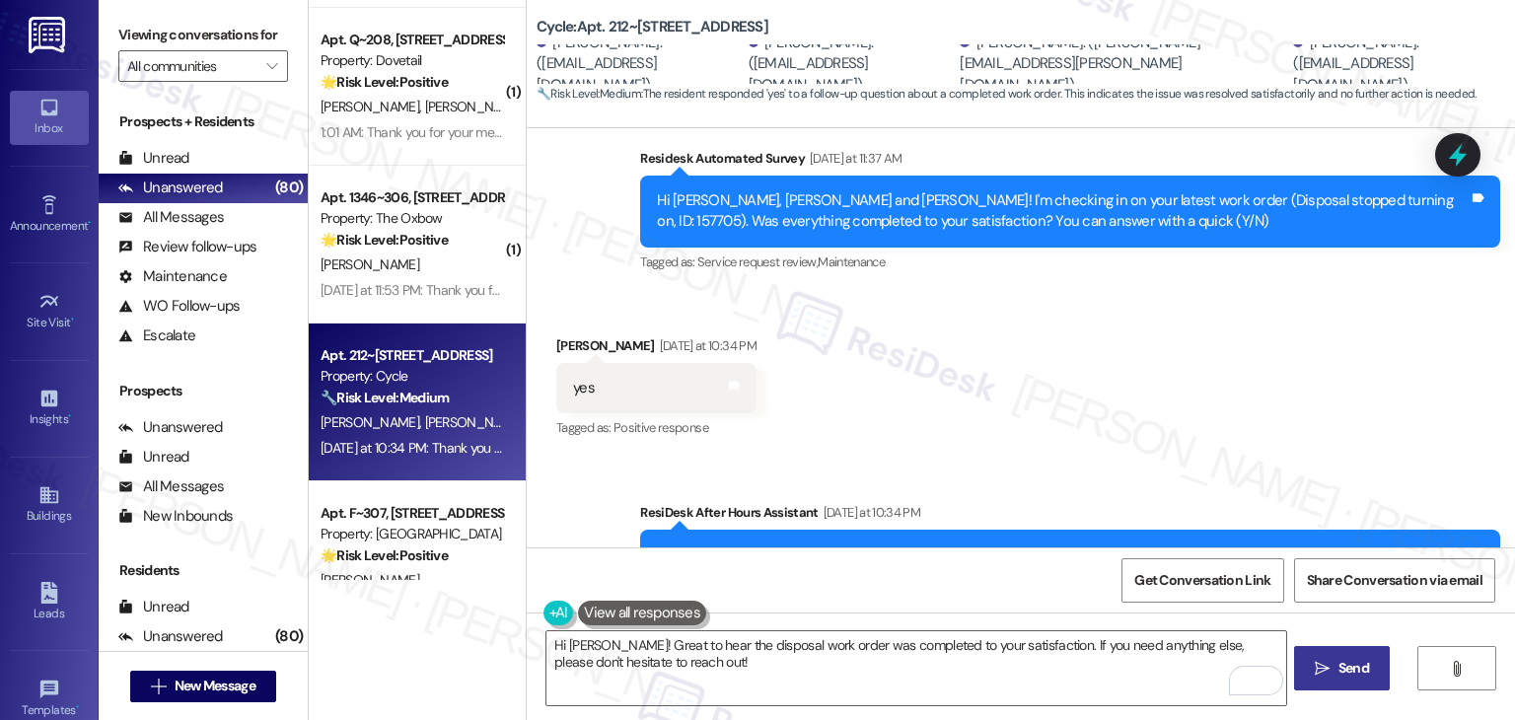
click at [947, 570] on div "Get Conversation Link Share Conversation via email" at bounding box center [1021, 579] width 988 height 65
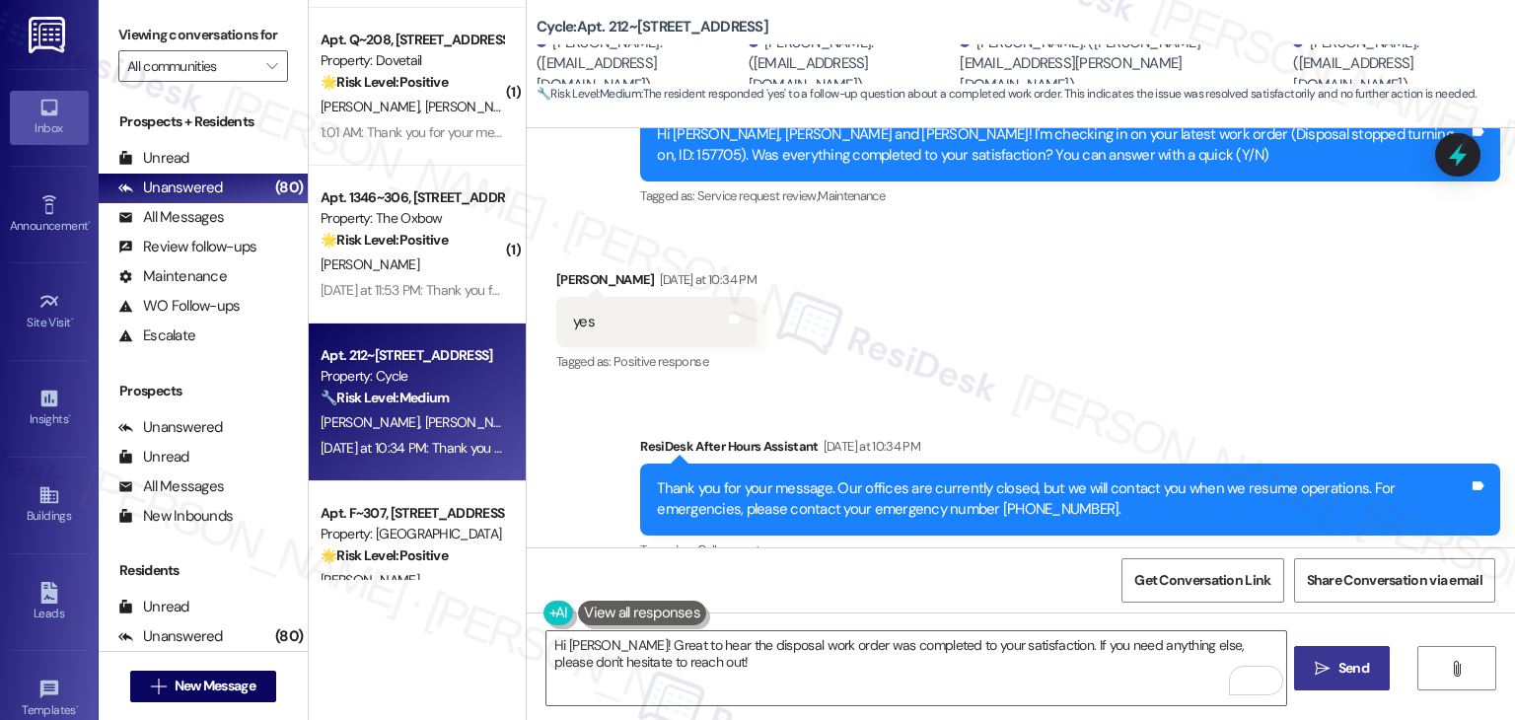
scroll to position [2131, 0]
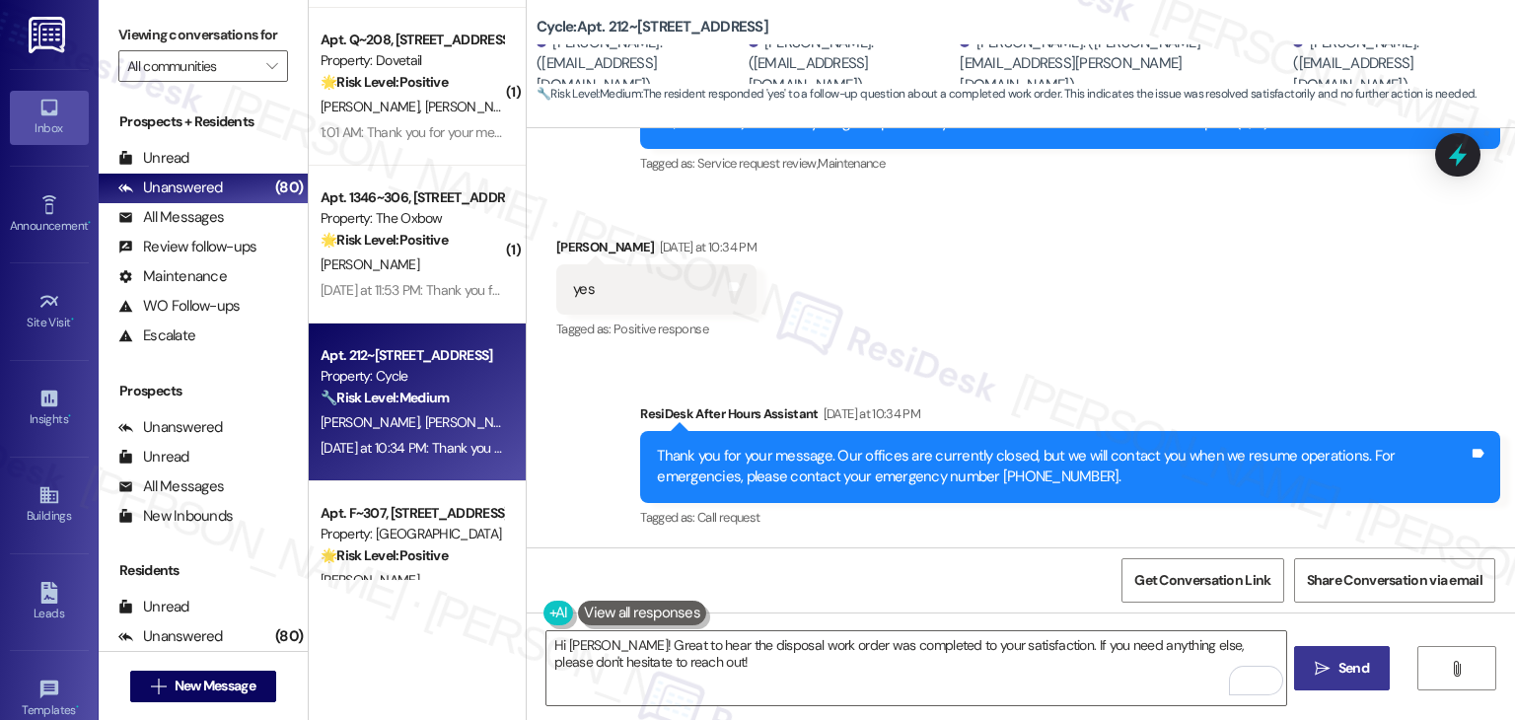
click at [1031, 597] on div "Get Conversation Link Share Conversation via email" at bounding box center [1021, 579] width 988 height 65
click at [1238, 307] on div "Received via SMS Marissa Bonday Yesterday at 10:34 PM yes Tags and notes Tagged…" at bounding box center [1021, 275] width 988 height 167
click at [1030, 562] on div "Get Conversation Link Share Conversation via email" at bounding box center [1021, 579] width 988 height 65
click at [1353, 682] on button " Send" at bounding box center [1342, 668] width 96 height 44
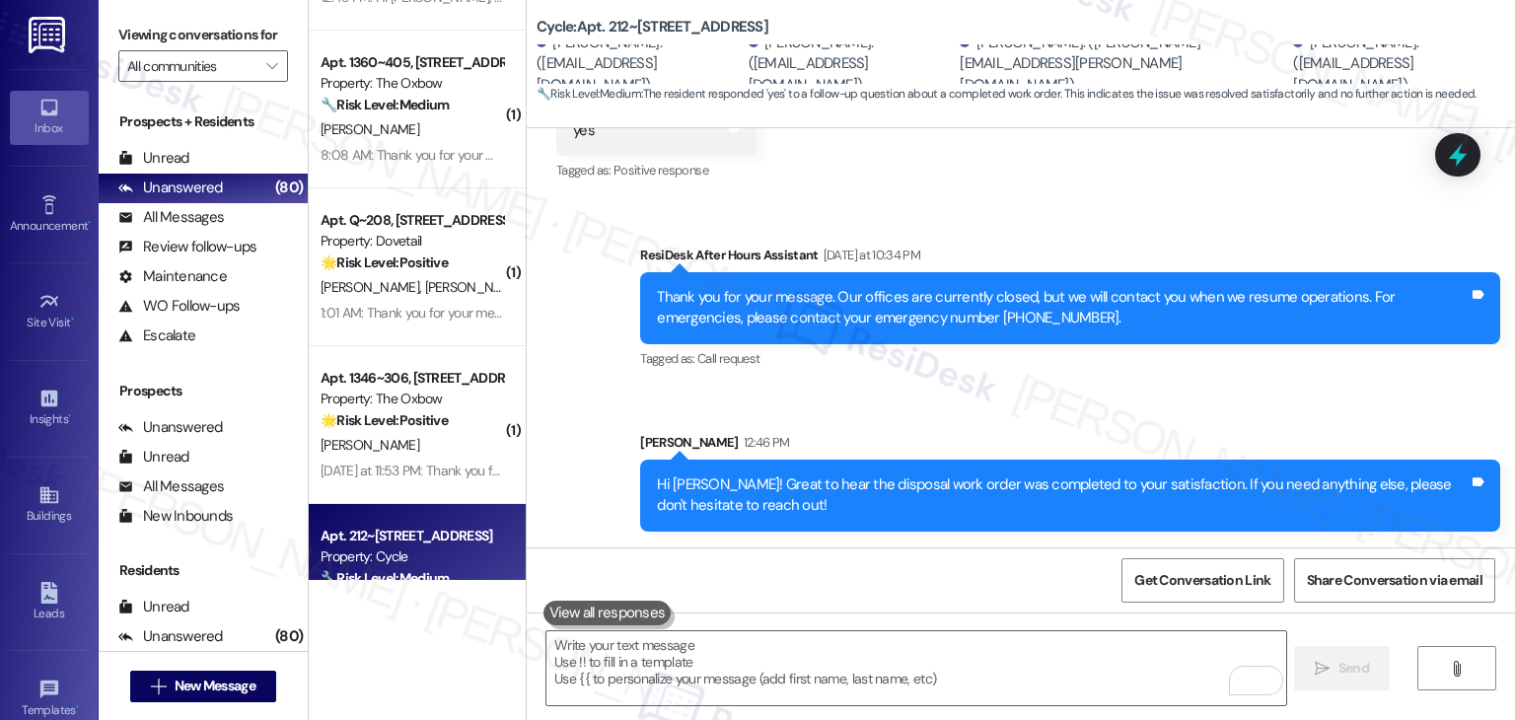
scroll to position [6422, 0]
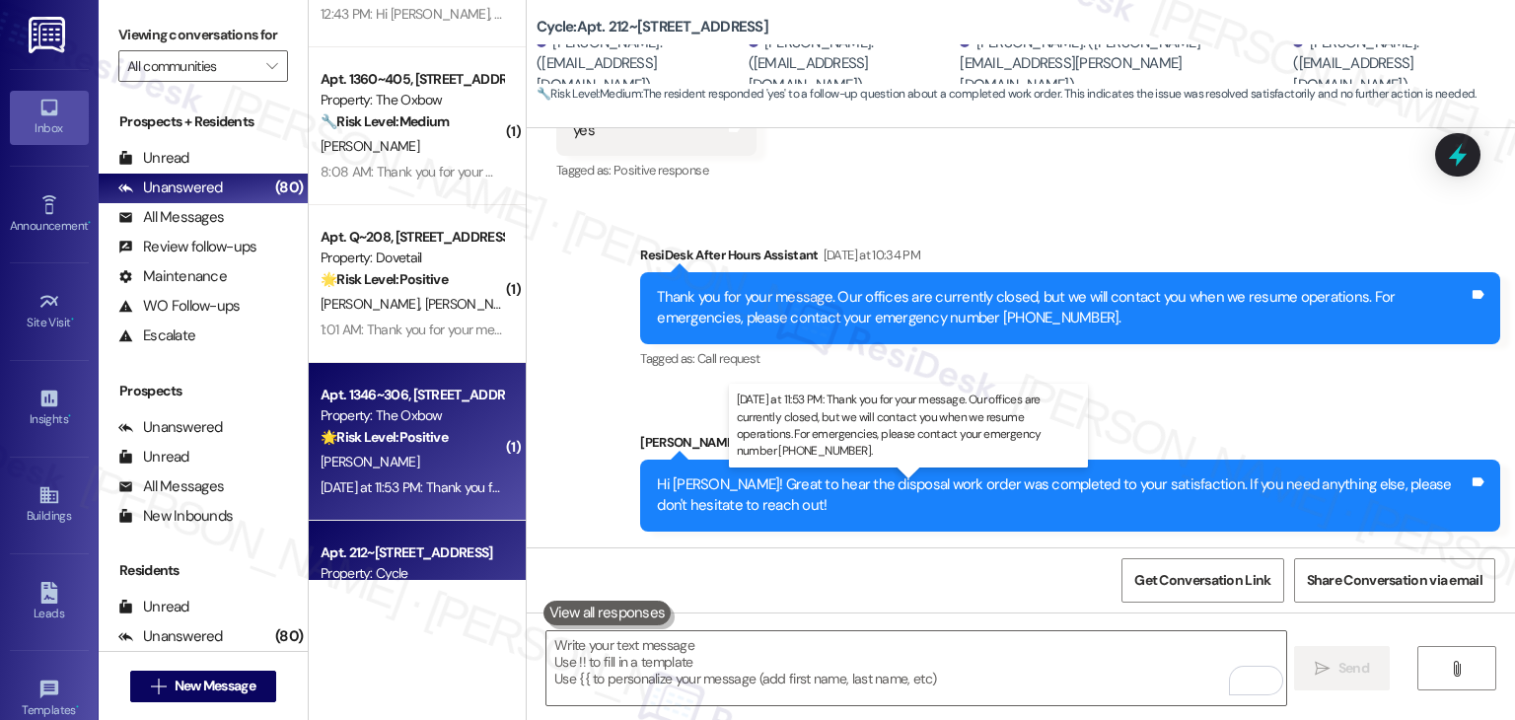
click at [418, 481] on div "Yesterday at 11:53 PM: Thank you for your message. Our offices are currently cl…" at bounding box center [925, 487] width 1209 height 18
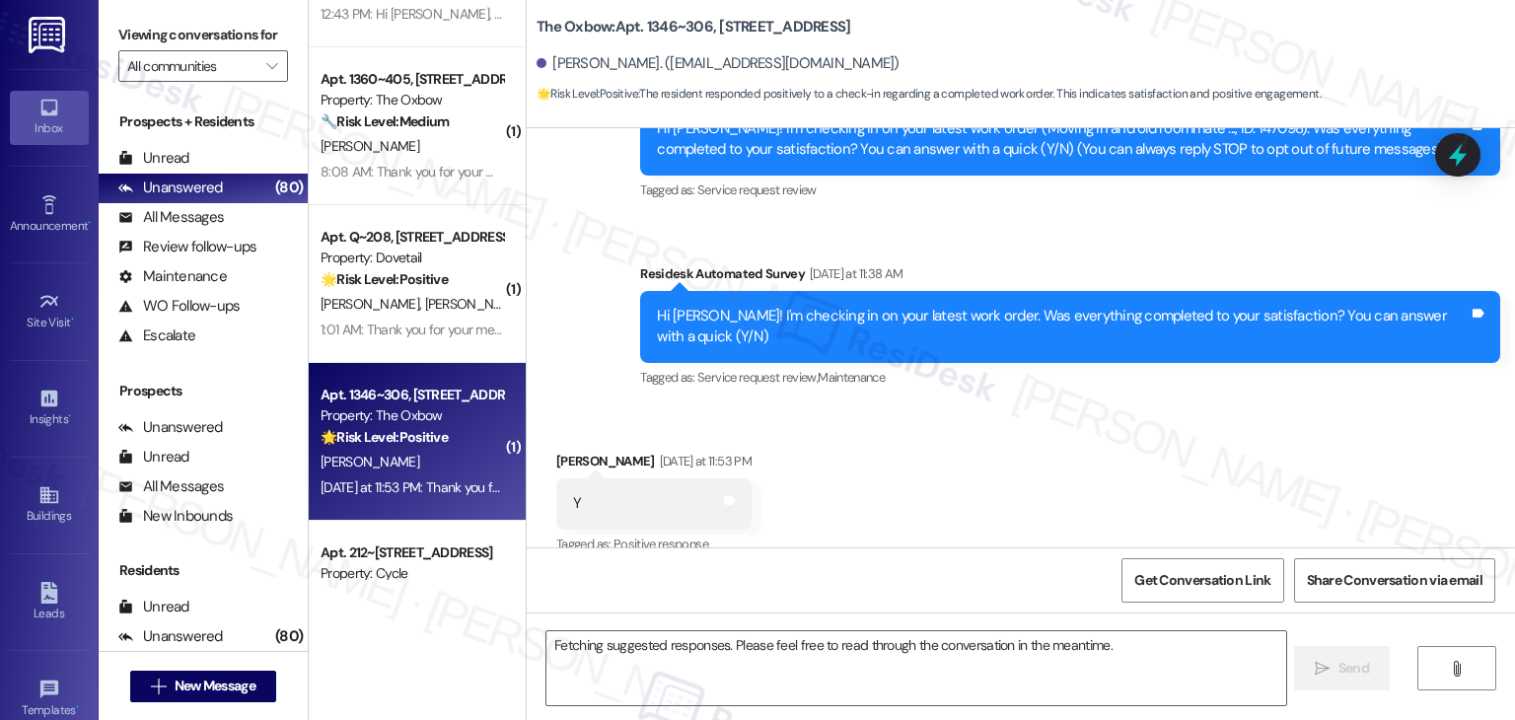
scroll to position [254, 0]
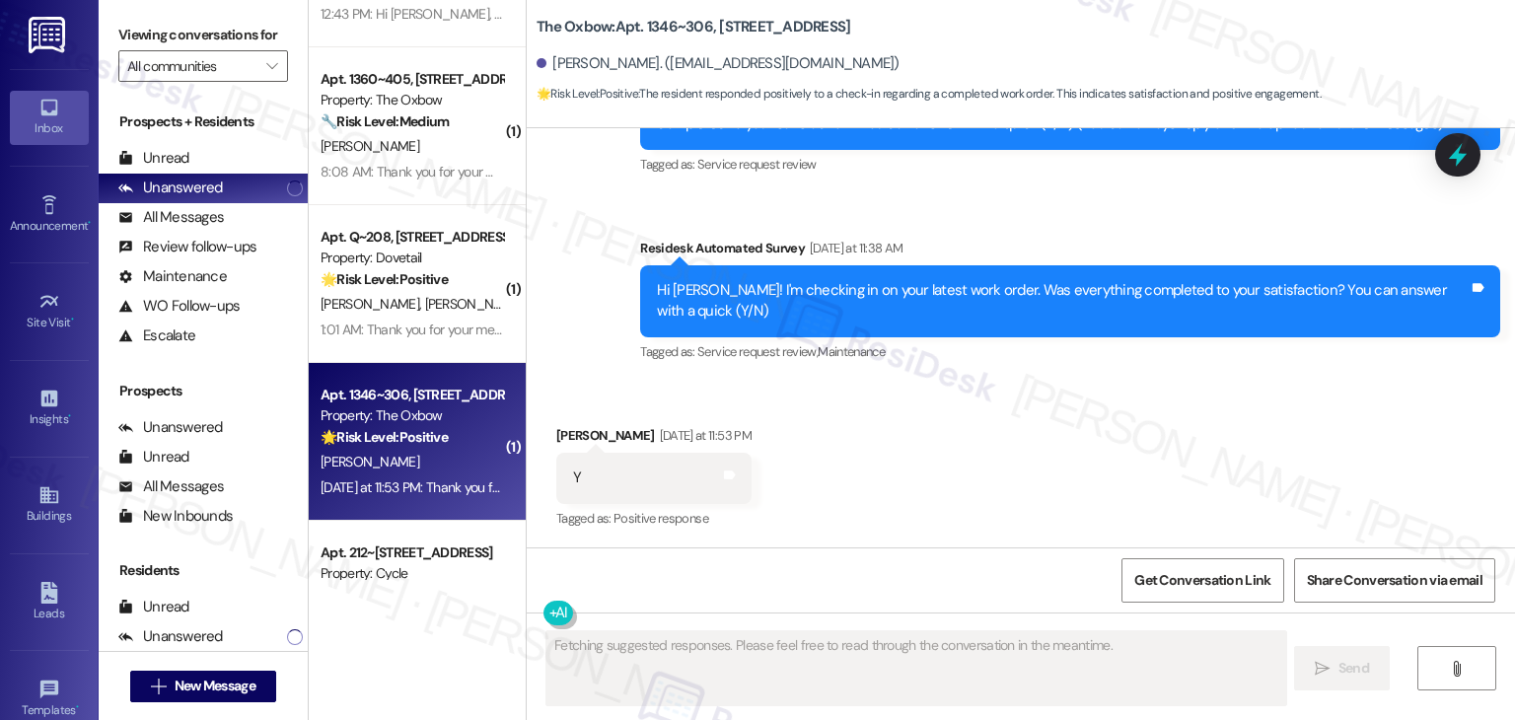
click at [973, 474] on div "Received via SMS Alexander Barash Yesterday at 11:53 PM Y Tags and notes Tagged…" at bounding box center [1021, 464] width 988 height 167
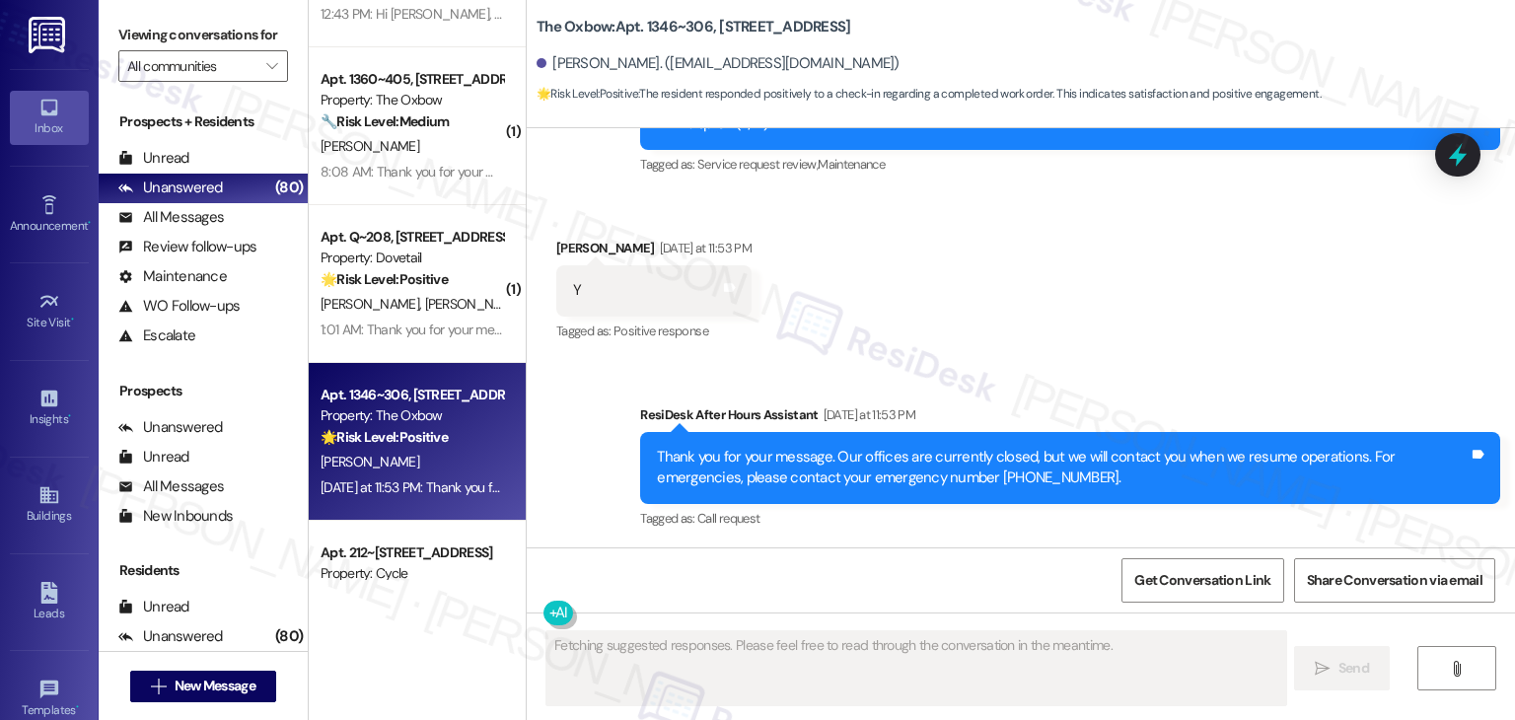
scroll to position [443, 0]
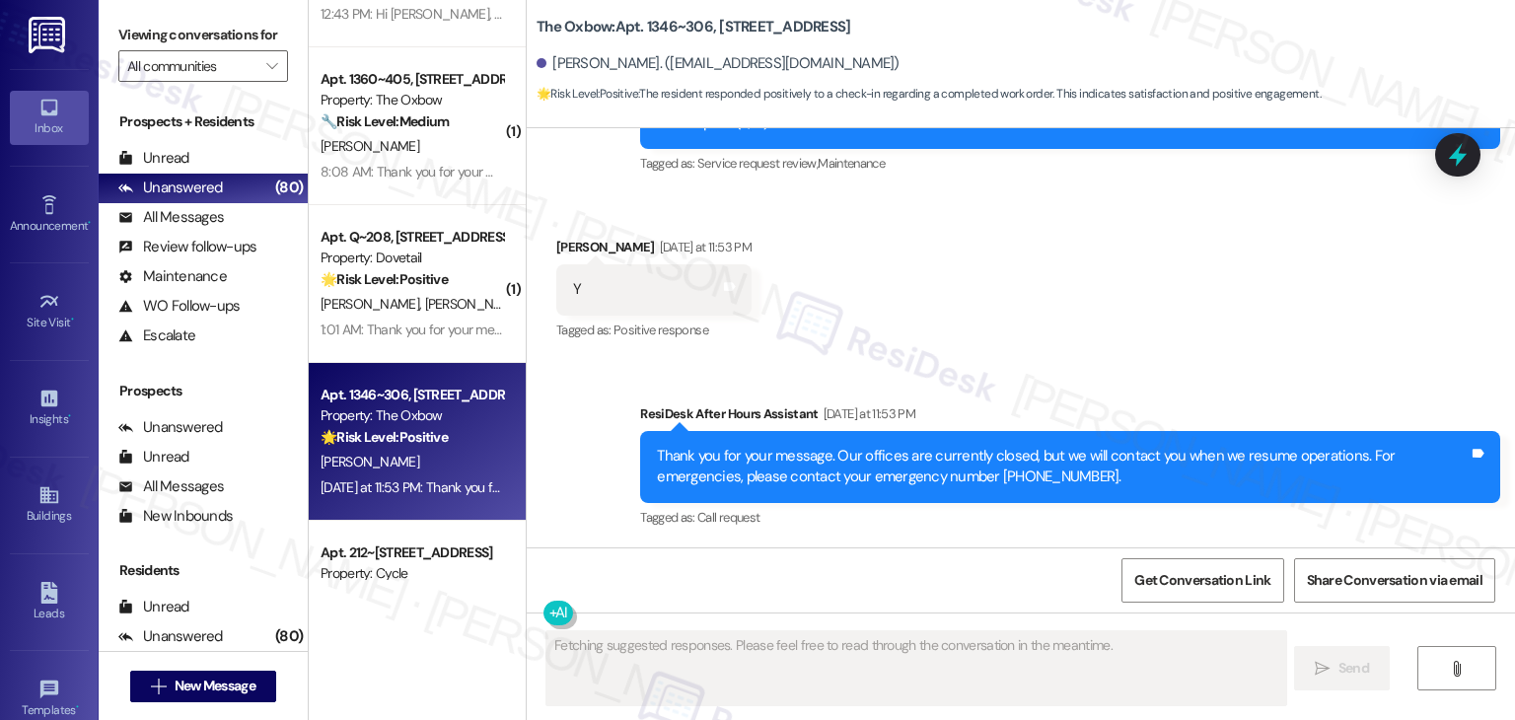
click at [1079, 332] on div "Received via SMS Alexander Barash Yesterday at 11:53 PM Y Tags and notes Tagged…" at bounding box center [1021, 275] width 988 height 167
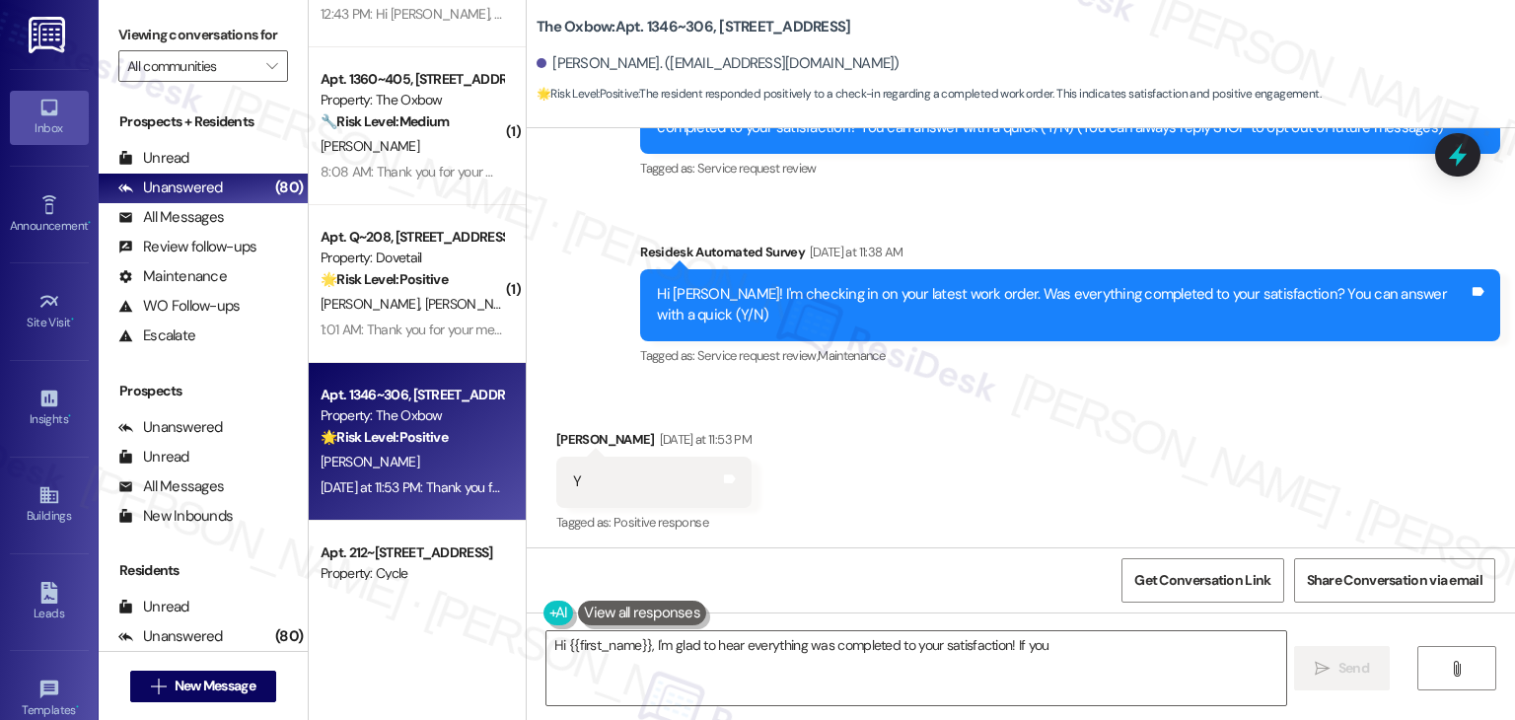
scroll to position [246, 0]
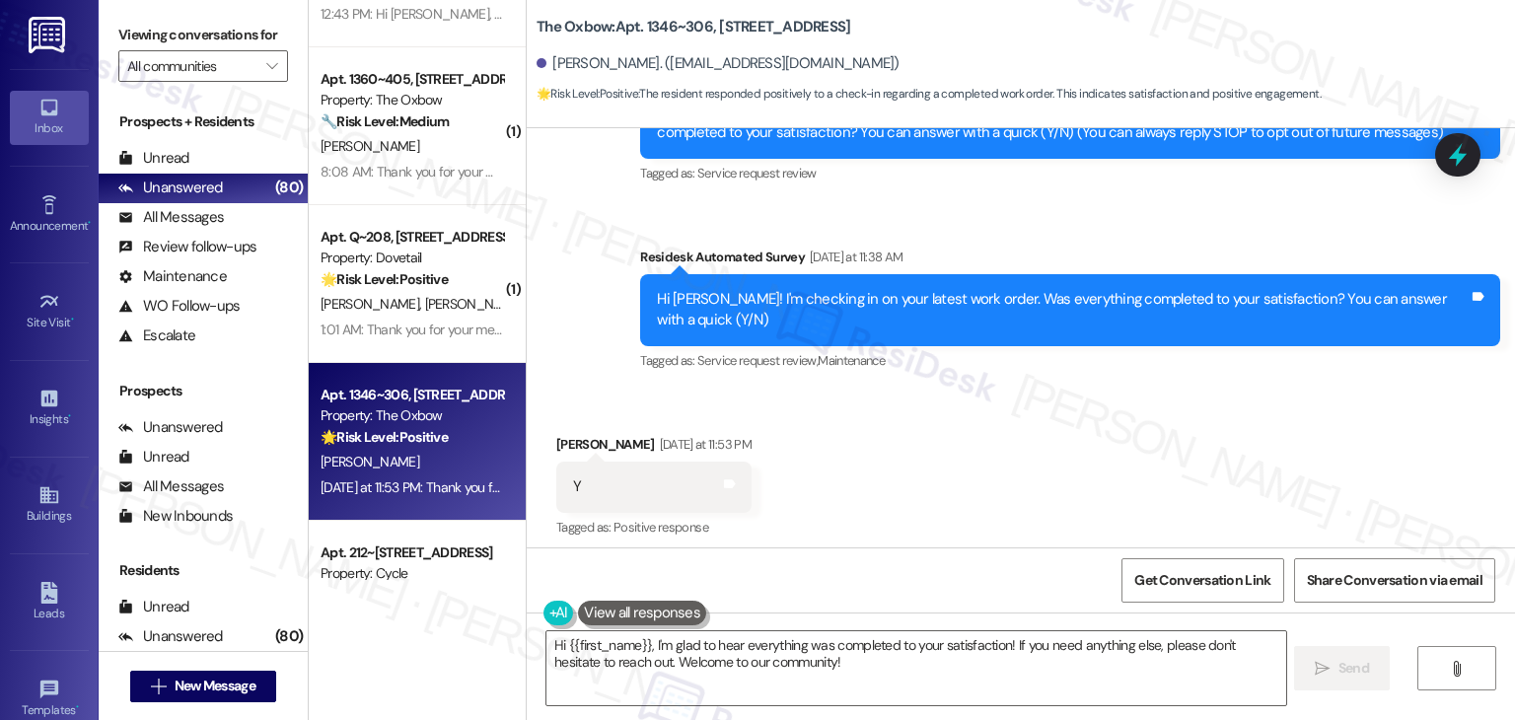
click at [1022, 433] on div "Received via SMS Alexander Barash Yesterday at 11:53 PM Y Tags and notes Tagged…" at bounding box center [1021, 473] width 988 height 167
click at [1022, 437] on div "Received via SMS Alexander Barash Yesterday at 11:53 PM Y Tags and notes Tagged…" at bounding box center [1021, 473] width 988 height 167
click at [893, 471] on div "Received via SMS Alexander Barash Yesterday at 11:53 PM Y Tags and notes Tagged…" at bounding box center [1021, 473] width 988 height 167
click at [1082, 486] on div "Received via SMS Alexander Barash Yesterday at 11:53 PM Y Tags and notes Tagged…" at bounding box center [1021, 473] width 988 height 167
click at [931, 437] on div "Received via SMS Alexander Barash Yesterday at 11:53 PM Y Tags and notes Tagged…" at bounding box center [1021, 473] width 988 height 167
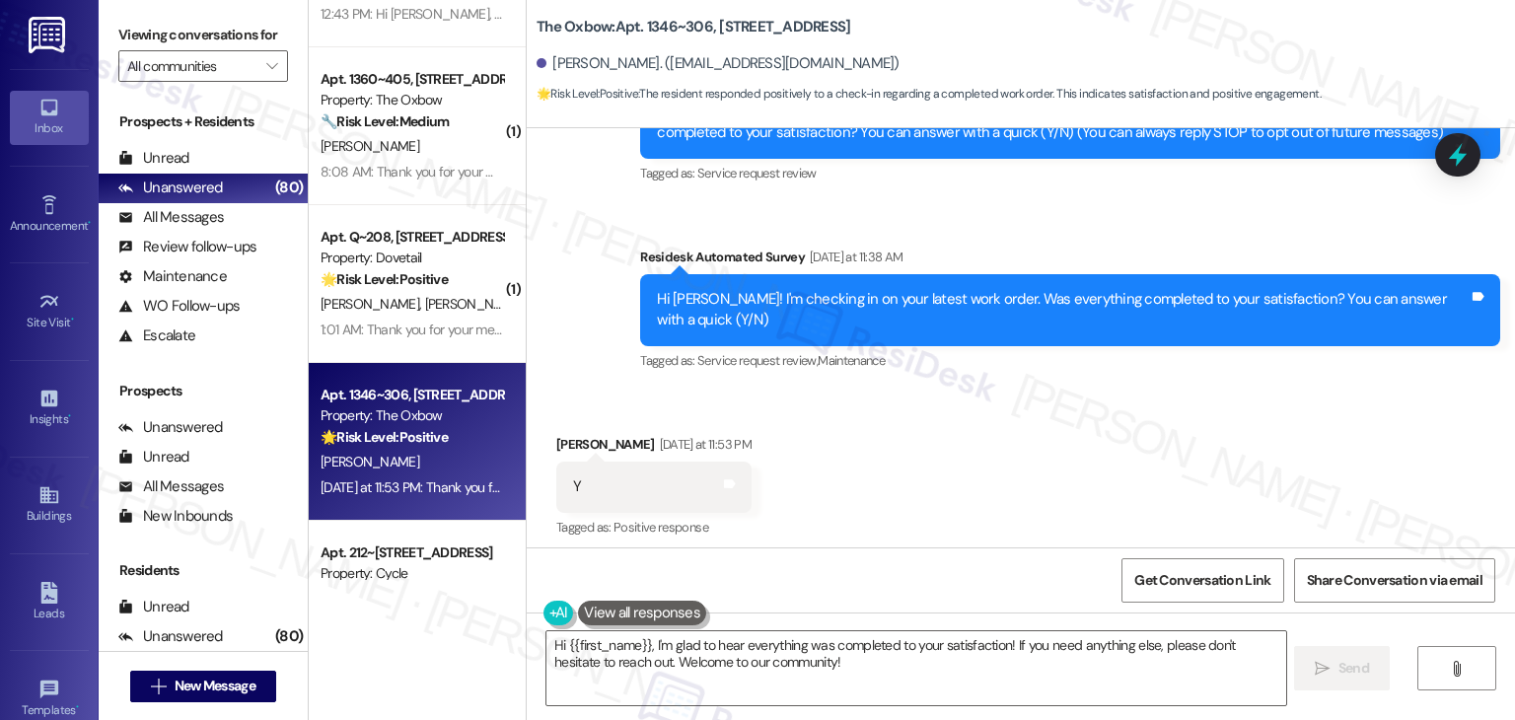
click at [986, 458] on div "Received via SMS Alexander Barash Yesterday at 11:53 PM Y Tags and notes Tagged…" at bounding box center [1021, 473] width 988 height 167
click at [996, 437] on div "Received via SMS Alexander Barash Yesterday at 11:53 PM Y Tags and notes Tagged…" at bounding box center [1021, 473] width 988 height 167
click at [929, 445] on div "Received via SMS Alexander Barash Yesterday at 11:53 PM Y Tags and notes Tagged…" at bounding box center [1021, 473] width 988 height 167
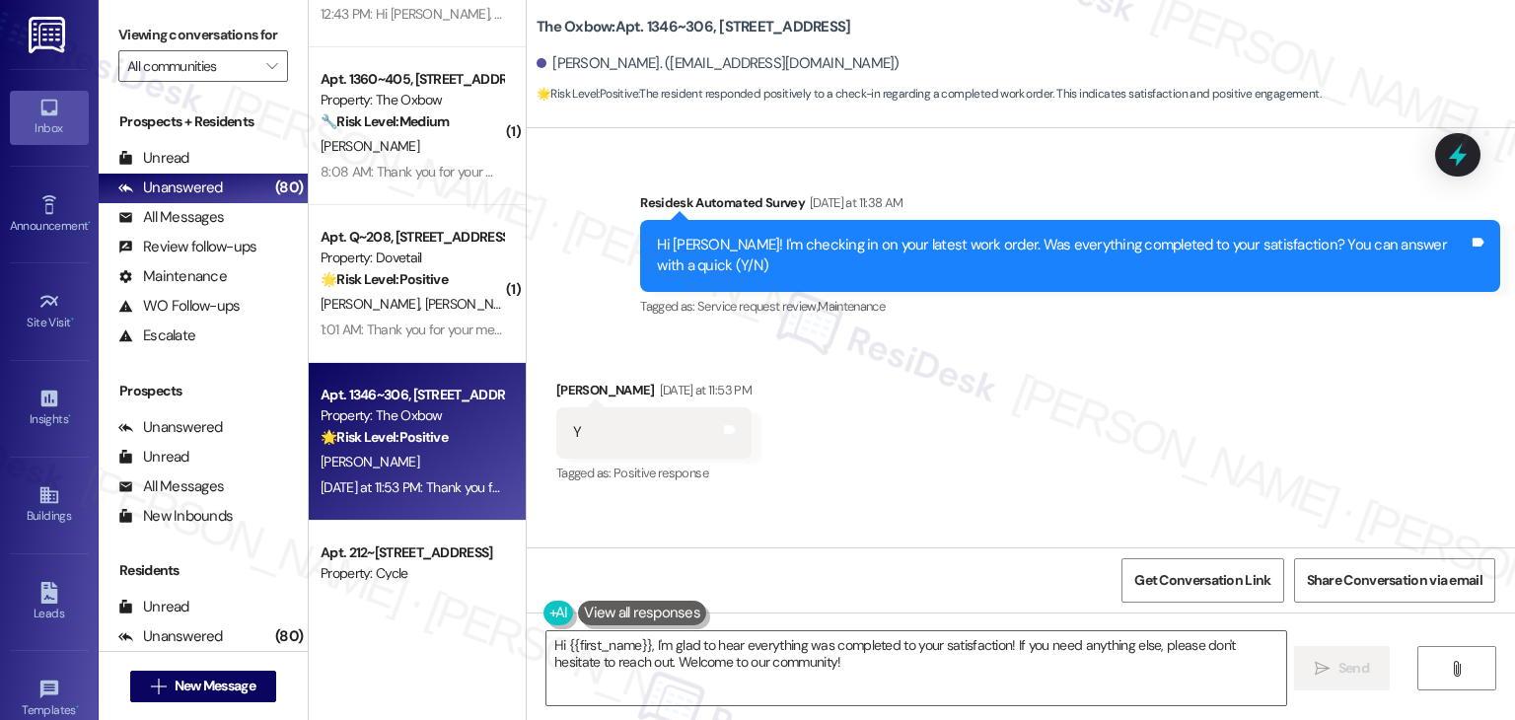
scroll to position [443, 0]
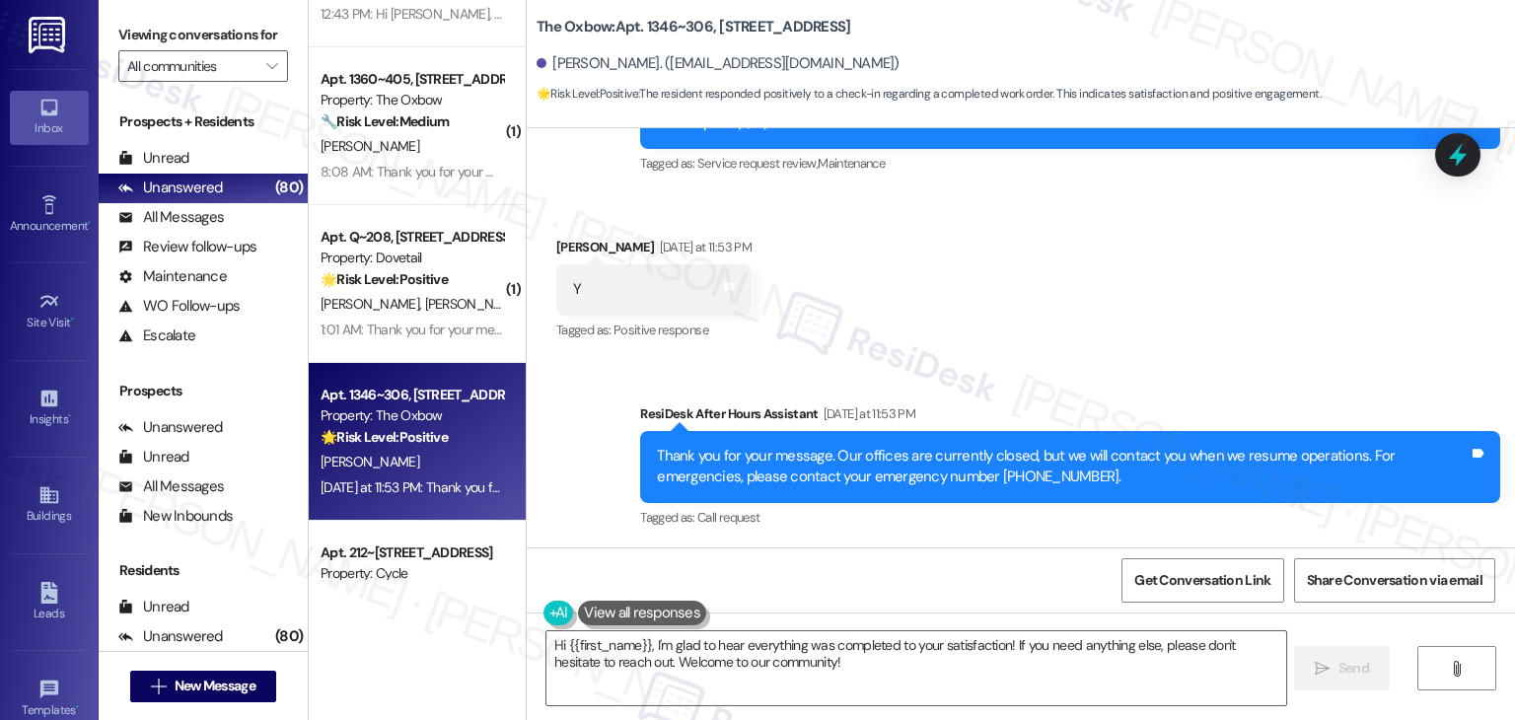
click at [978, 336] on div "Received via SMS Alexander Barash Yesterday at 11:53 PM Y Tags and notes Tagged…" at bounding box center [1021, 275] width 988 height 167
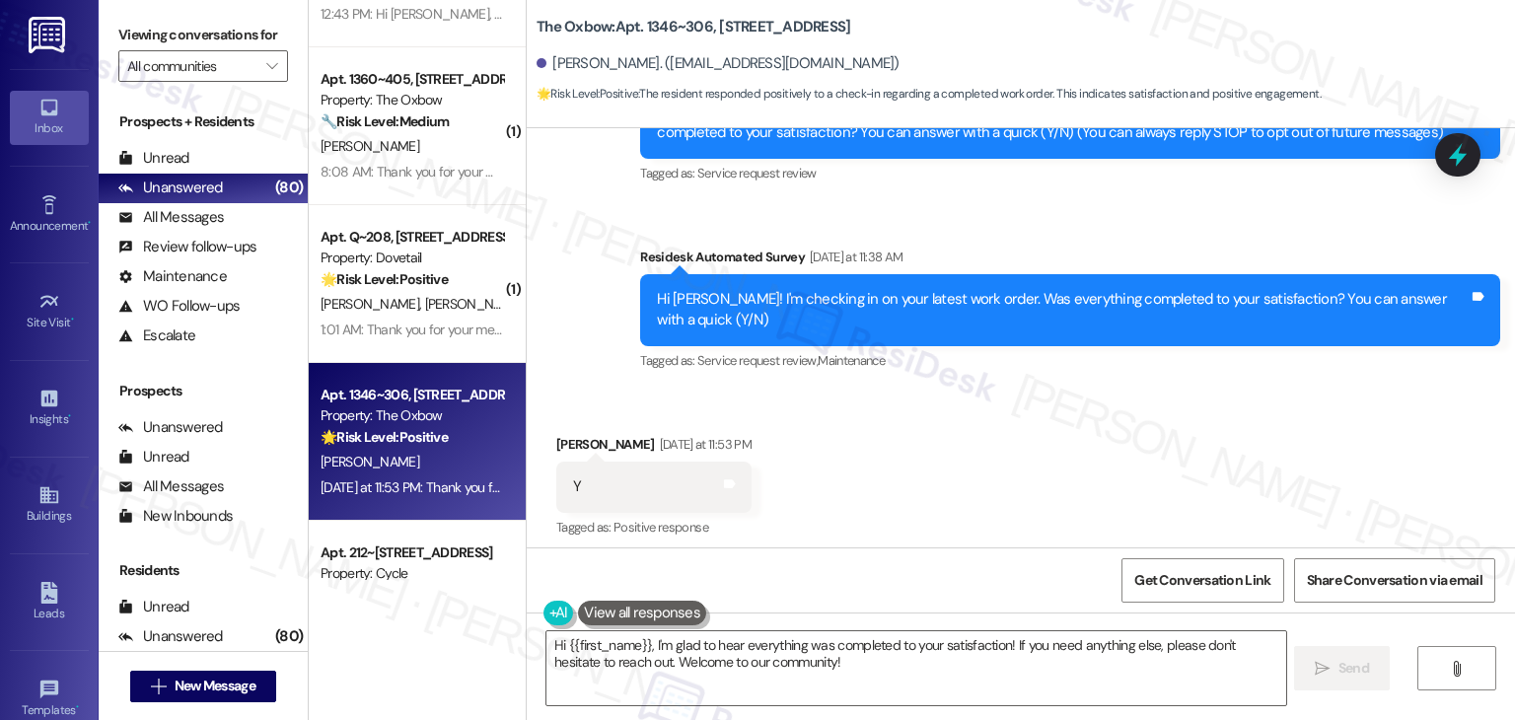
click at [928, 486] on div "Received via SMS Alexander Barash Yesterday at 11:53 PM Y Tags and notes Tagged…" at bounding box center [1021, 473] width 988 height 167
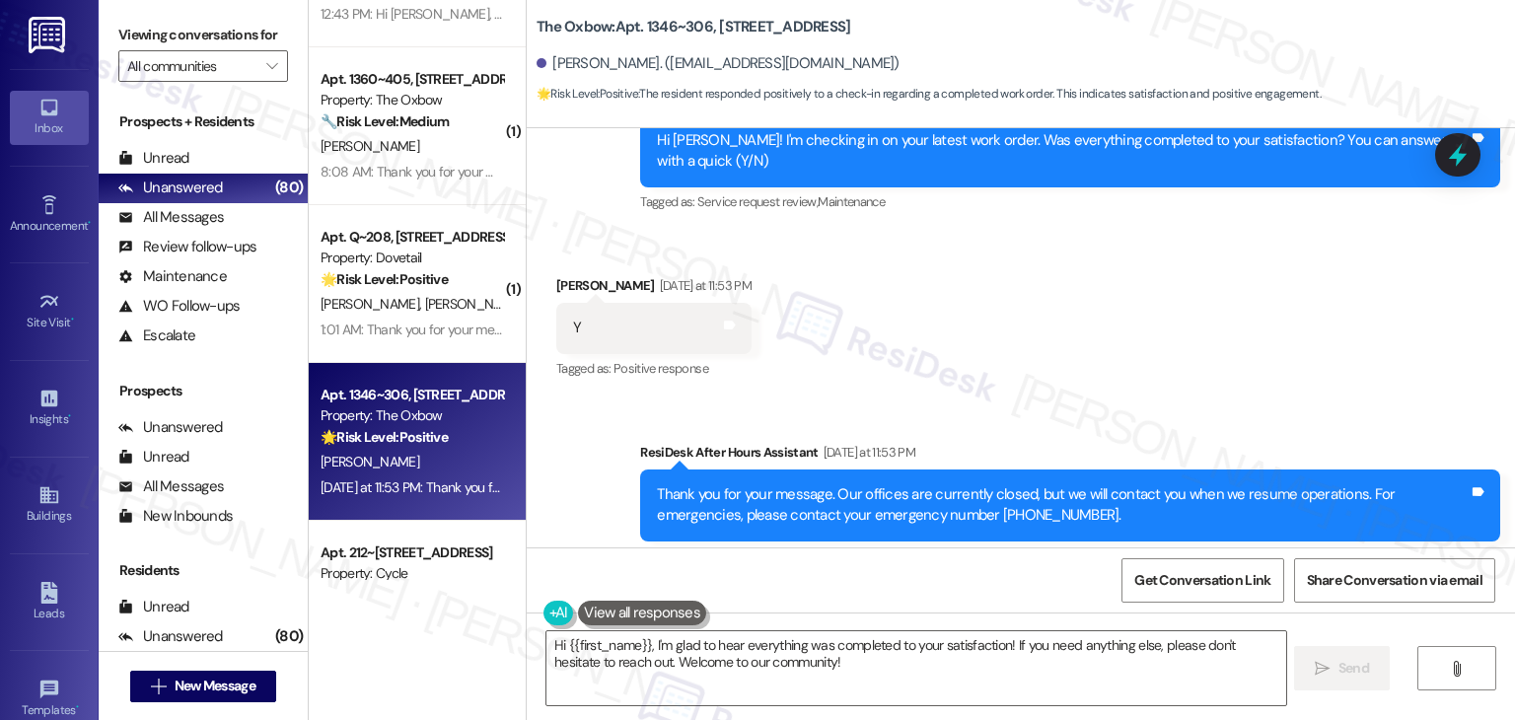
scroll to position [443, 0]
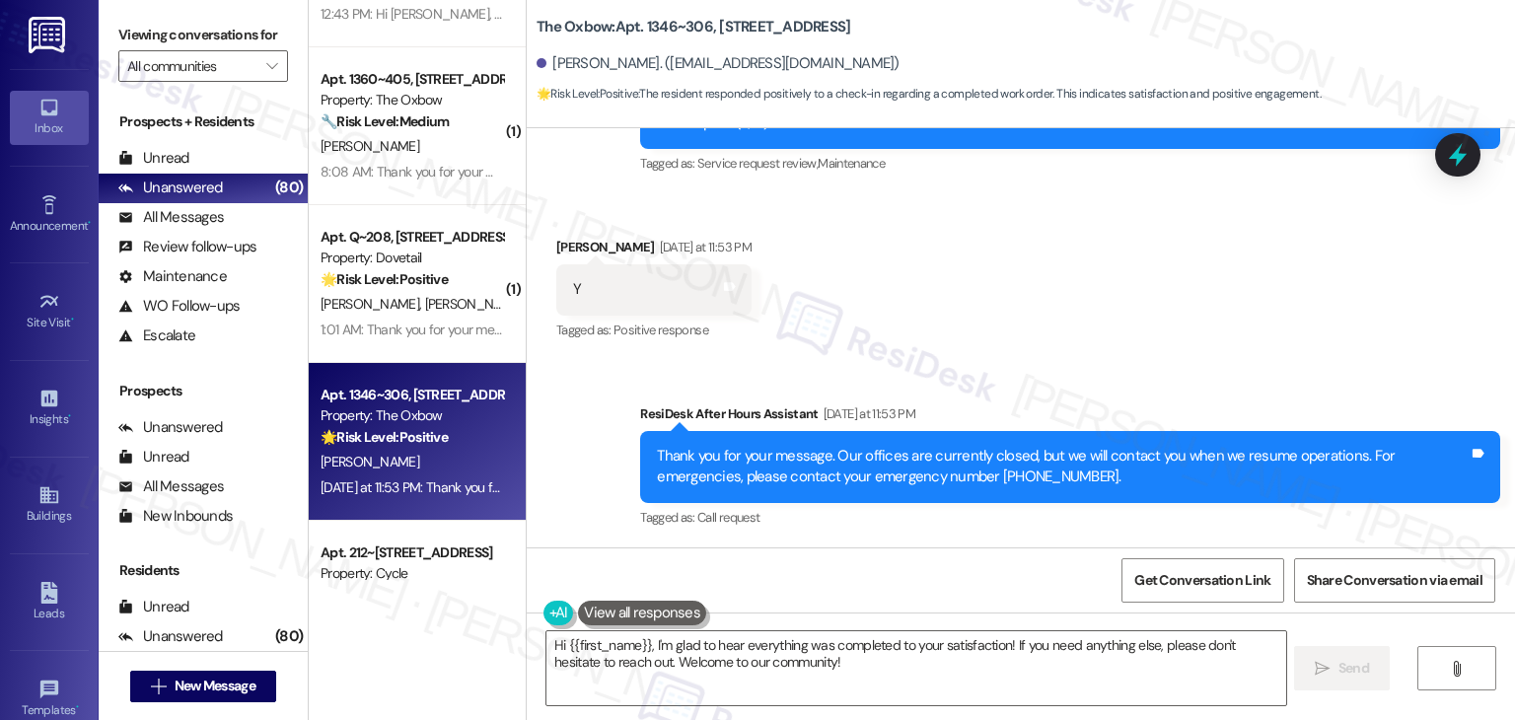
click at [1023, 326] on div "Received via SMS Alexander Barash Yesterday at 11:53 PM Y Tags and notes Tagged…" at bounding box center [1021, 275] width 988 height 167
click at [1009, 343] on div "Received via SMS Alexander Barash Yesterday at 11:53 PM Y Tags and notes Tagged…" at bounding box center [1021, 275] width 988 height 167
click at [997, 326] on div "Received via SMS Alexander Barash Yesterday at 11:53 PM Y Tags and notes Tagged…" at bounding box center [1021, 275] width 988 height 167
click at [995, 327] on div "Received via SMS Alexander Barash Yesterday at 11:53 PM Y Tags and notes Tagged…" at bounding box center [1021, 275] width 988 height 167
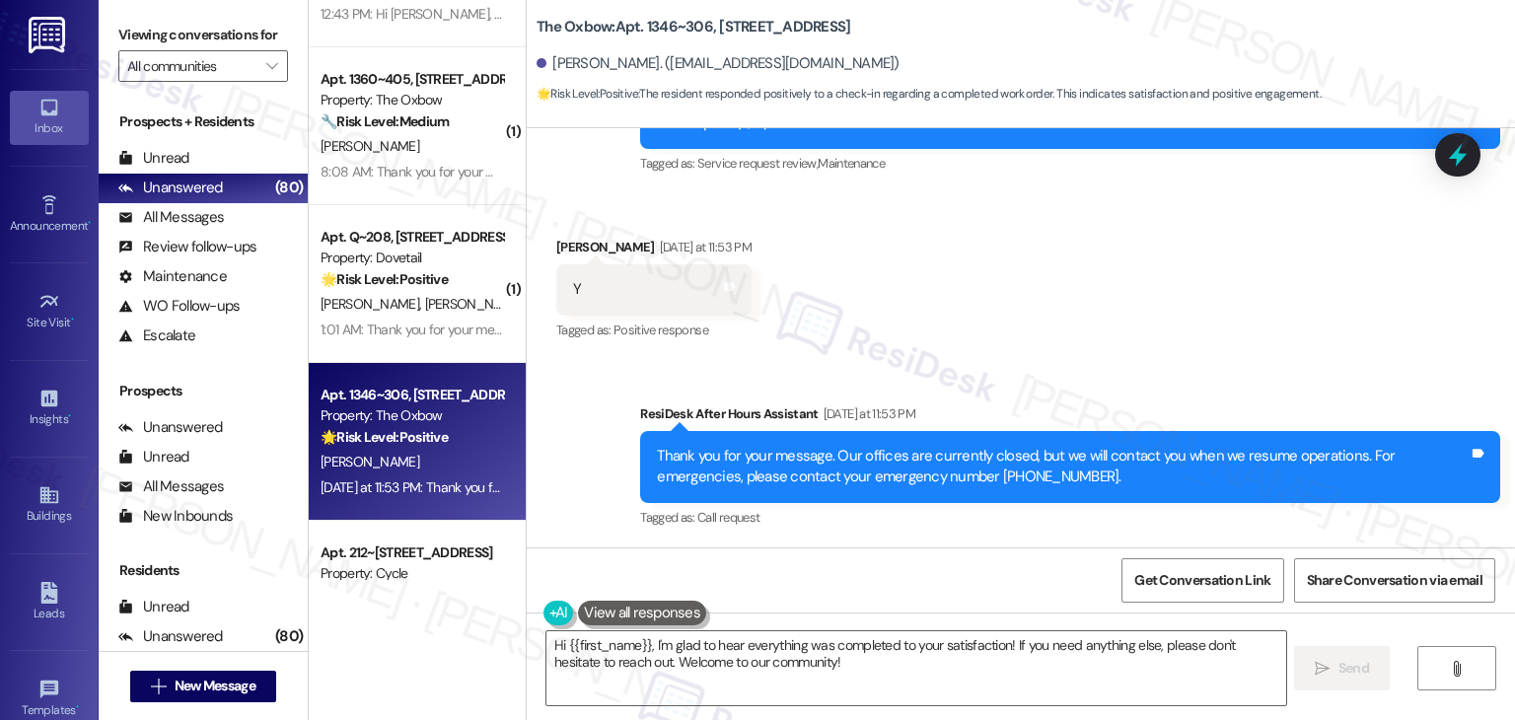
click at [995, 327] on div "Received via SMS Alexander Barash Yesterday at 11:53 PM Y Tags and notes Tagged…" at bounding box center [1021, 275] width 988 height 167
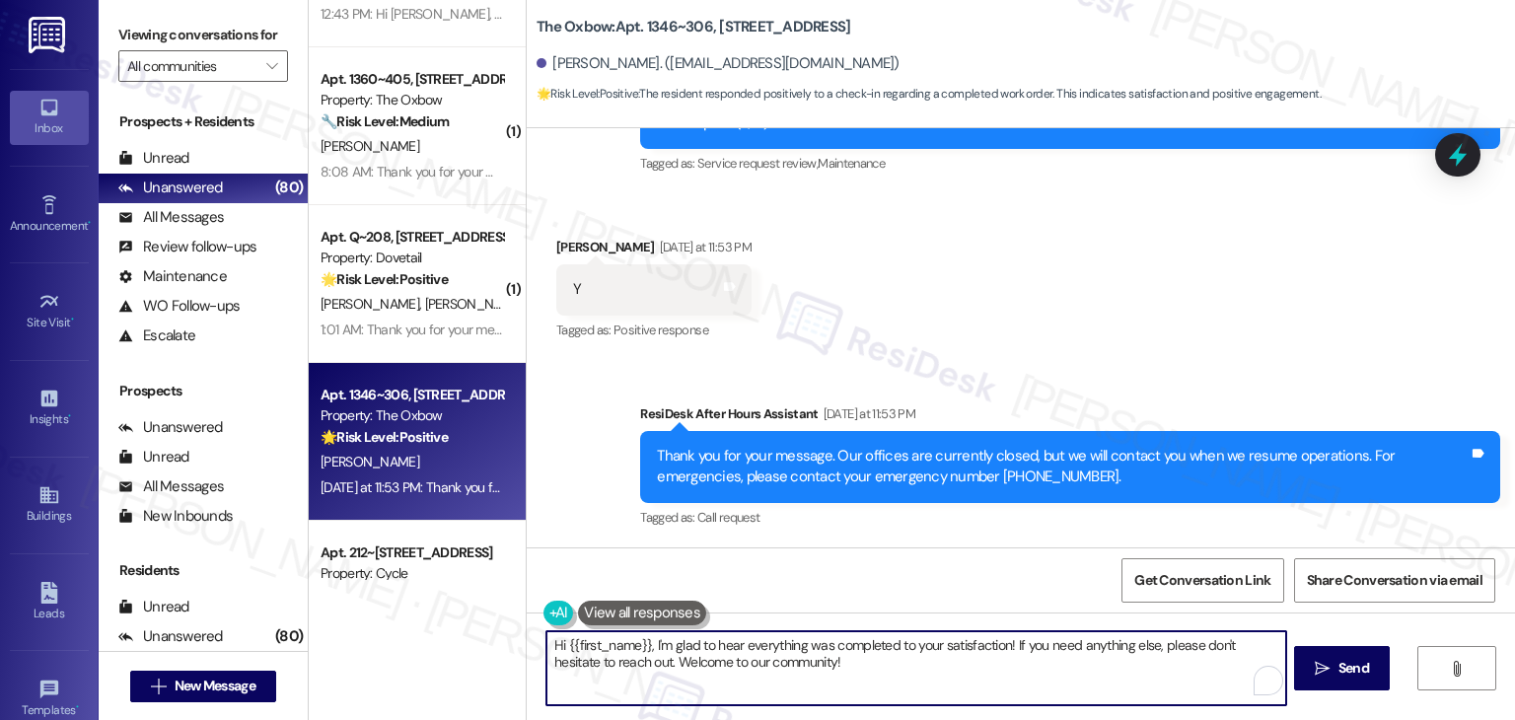
drag, startPoint x: 790, startPoint y: 666, endPoint x: 673, endPoint y: 660, distance: 117.5
click at [673, 660] on textarea "Hi {{first_name}}, I'm glad to hear everything was completed to your satisfacti…" at bounding box center [915, 668] width 739 height 74
type textarea "Hi {{first_name}}, I'm glad to hear everything was completed to your satisfacti…"
click at [1081, 356] on div "Received via SMS Alexander Barash Yesterday at 11:53 PM Y Tags and notes Tagged…" at bounding box center [1021, 275] width 988 height 167
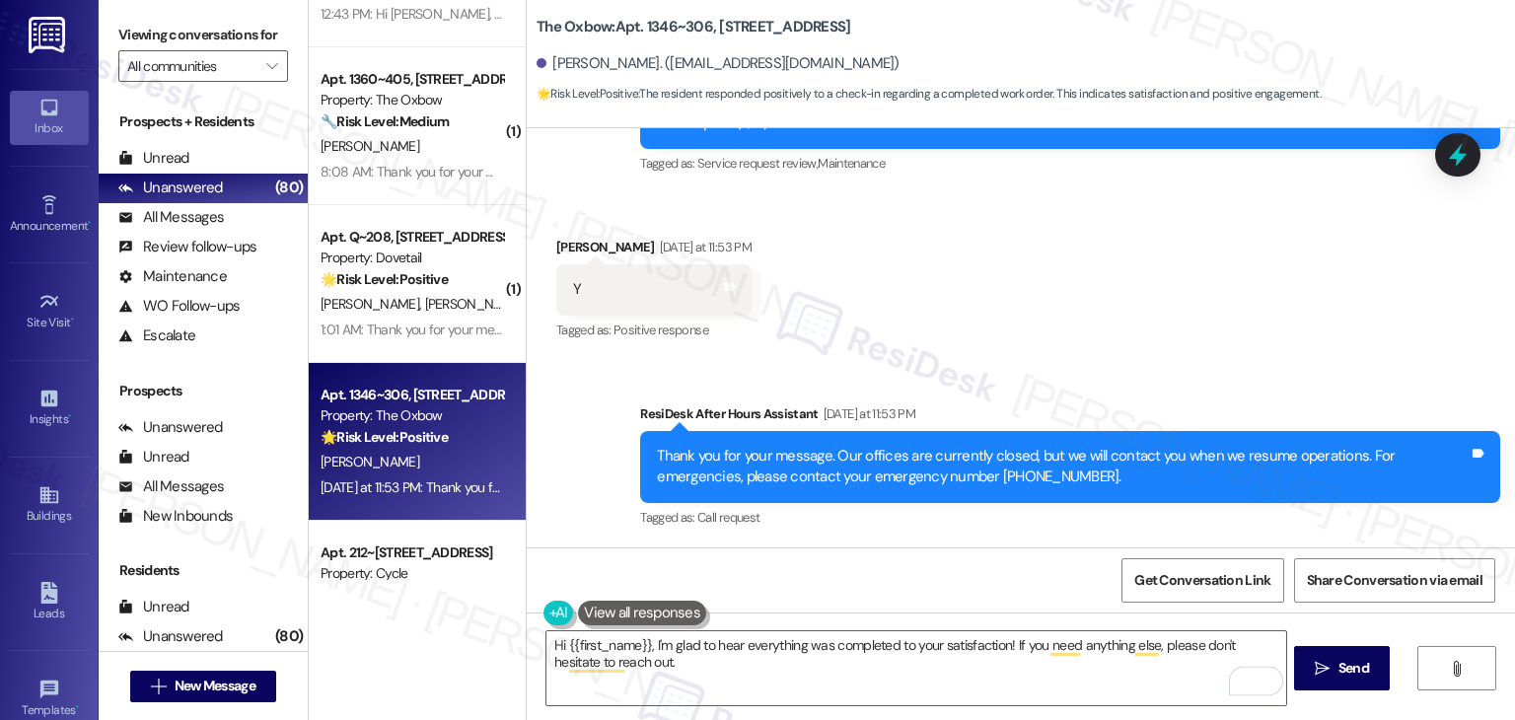
click at [957, 576] on div "Get Conversation Link Share Conversation via email" at bounding box center [1021, 579] width 988 height 65
click at [959, 581] on div "Get Conversation Link Share Conversation via email" at bounding box center [1021, 579] width 988 height 65
click at [1040, 281] on div "Received via SMS Alexander Barash Yesterday at 11:53 PM Y Tags and notes Tagged…" at bounding box center [1021, 275] width 988 height 167
click at [1112, 355] on div "Received via SMS Alexander Barash Yesterday at 11:53 PM Y Tags and notes Tagged…" at bounding box center [1021, 275] width 988 height 167
click at [1118, 344] on div "Received via SMS Alexander Barash Yesterday at 11:53 PM Y Tags and notes Tagged…" at bounding box center [1021, 275] width 988 height 167
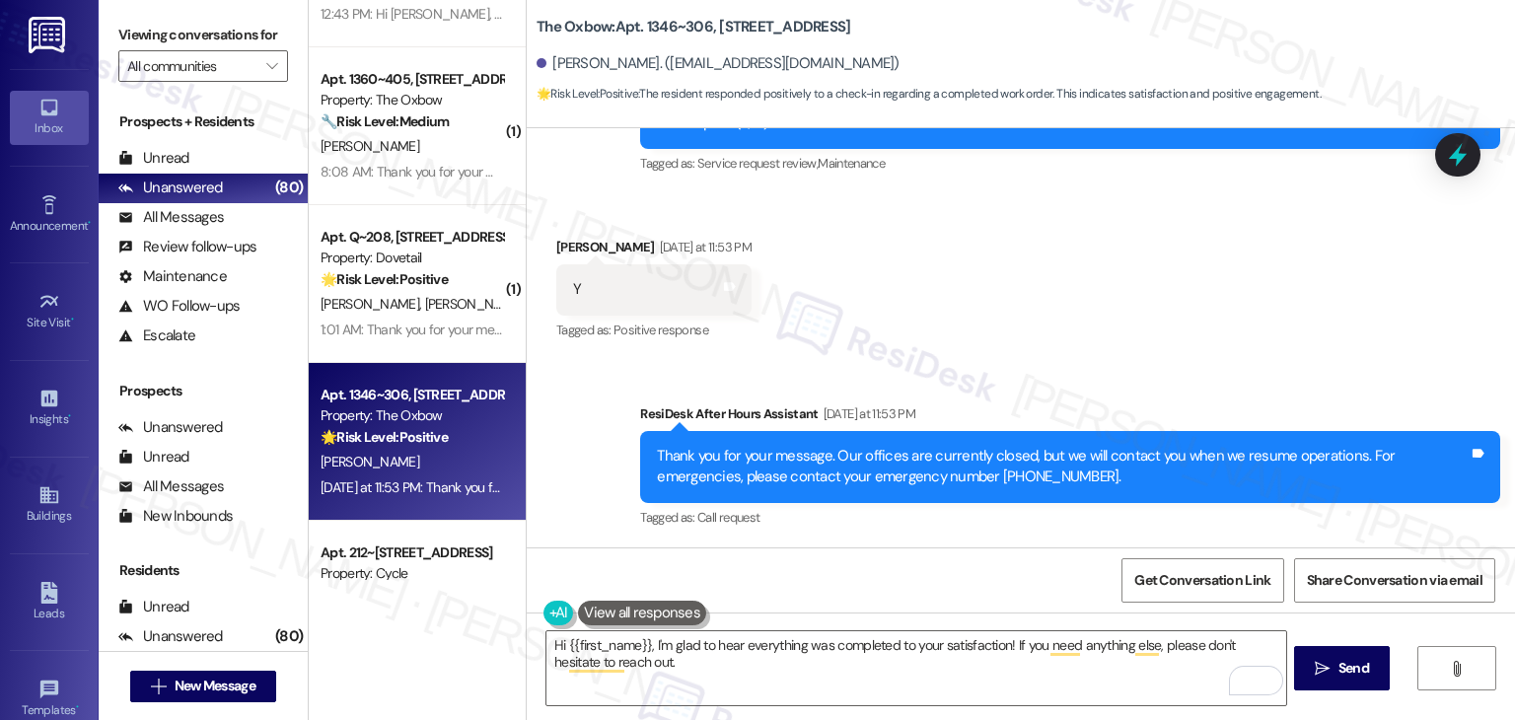
click at [1099, 296] on div "Received via SMS Alexander Barash Yesterday at 11:53 PM Y Tags and notes Tagged…" at bounding box center [1021, 275] width 988 height 167
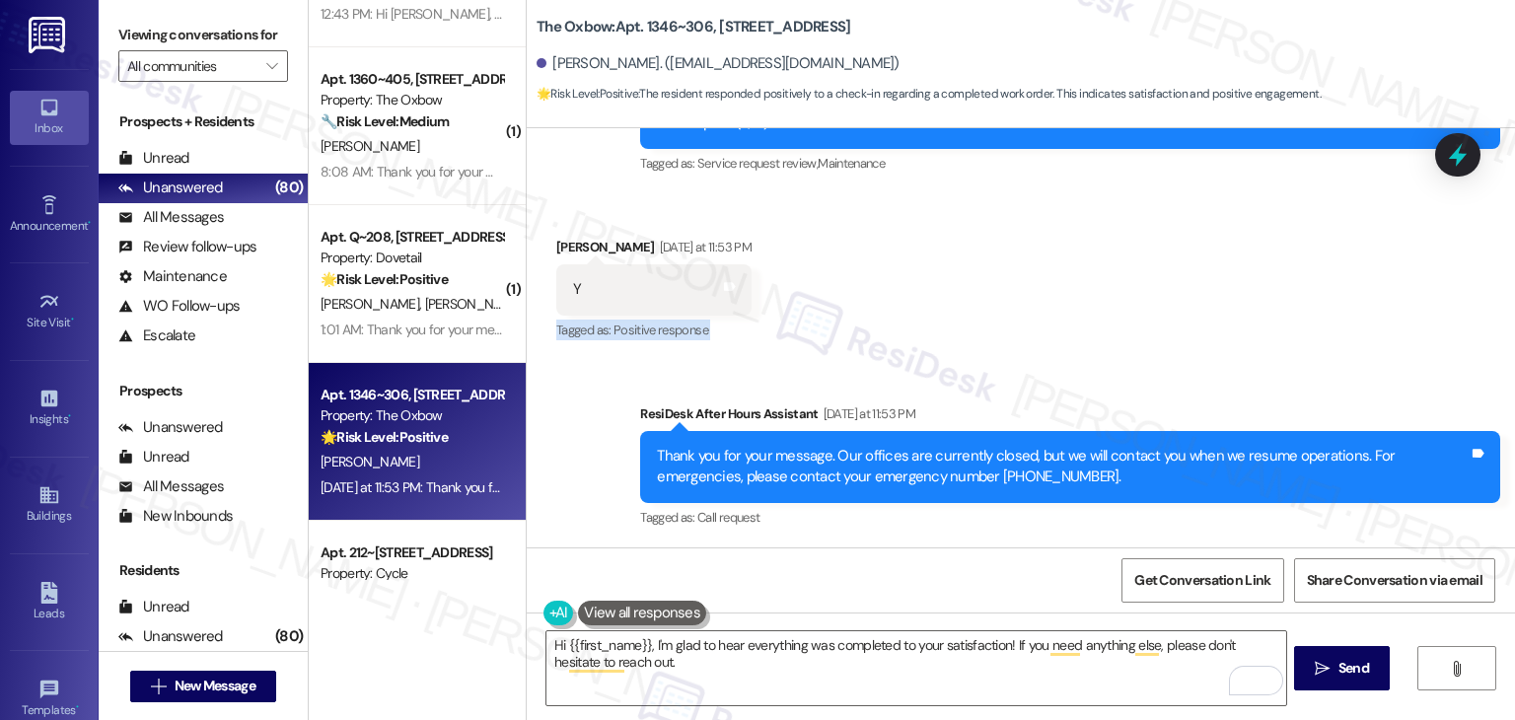
click at [1099, 296] on div "Received via SMS Alexander Barash Yesterday at 11:53 PM Y Tags and notes Tagged…" at bounding box center [1021, 275] width 988 height 167
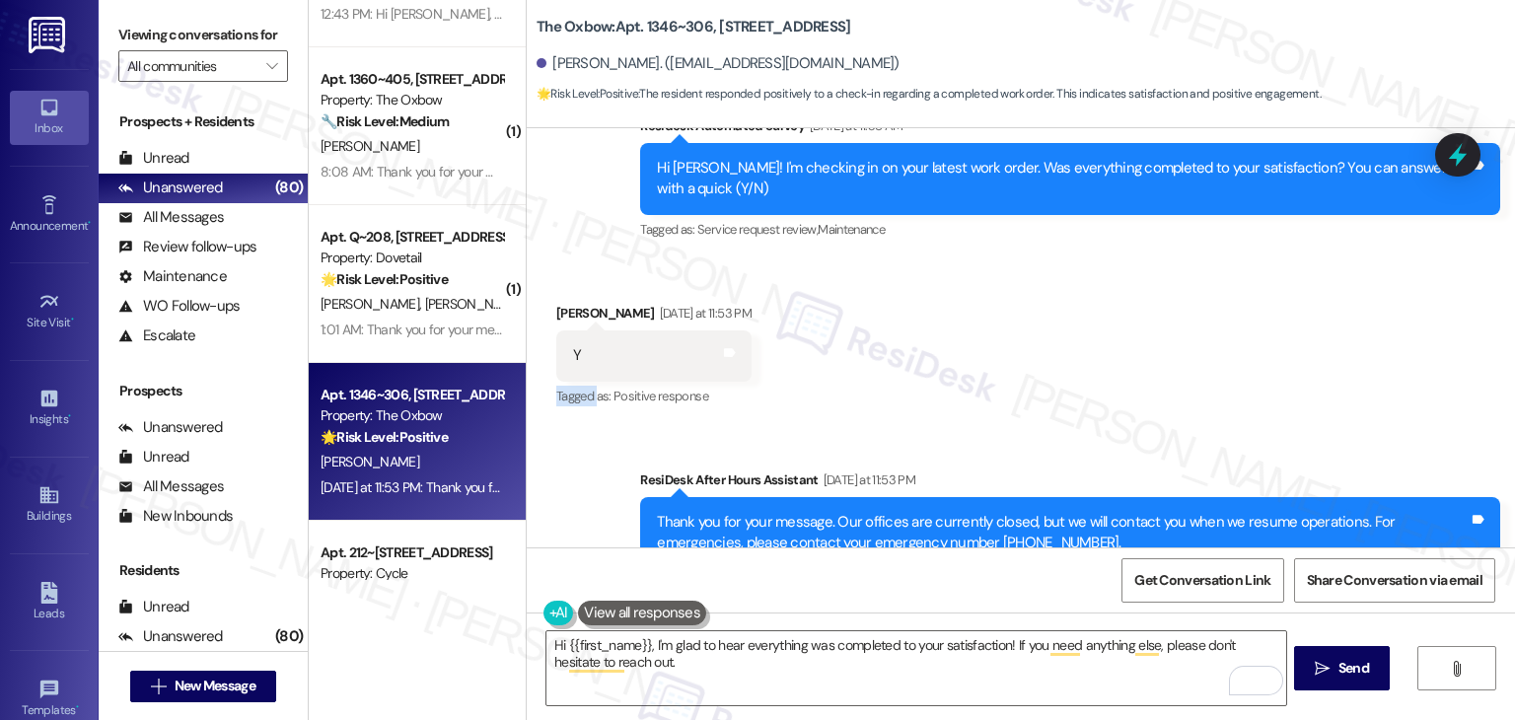
scroll to position [344, 0]
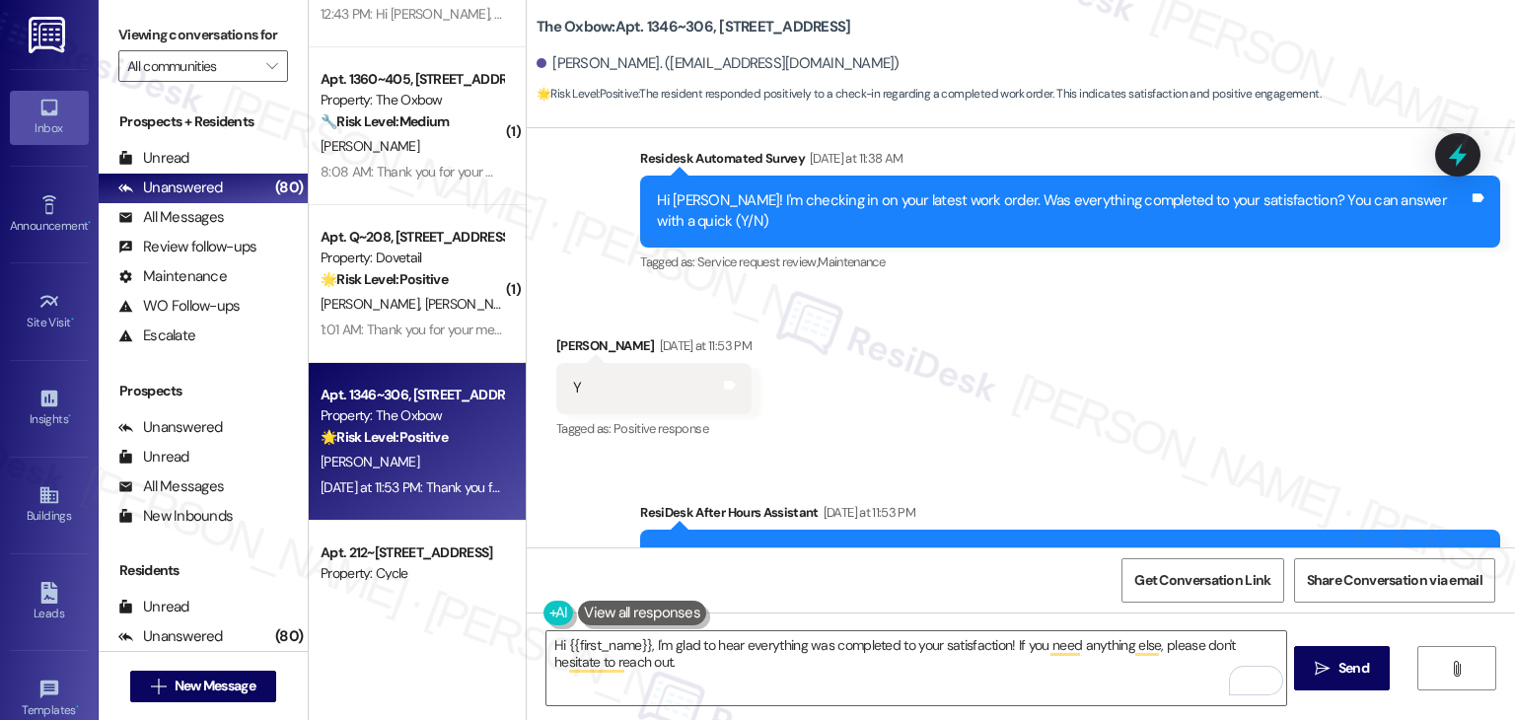
click at [1089, 408] on div "Received via SMS Alexander Barash Yesterday at 11:53 PM Y Tags and notes Tagged…" at bounding box center [1021, 374] width 988 height 167
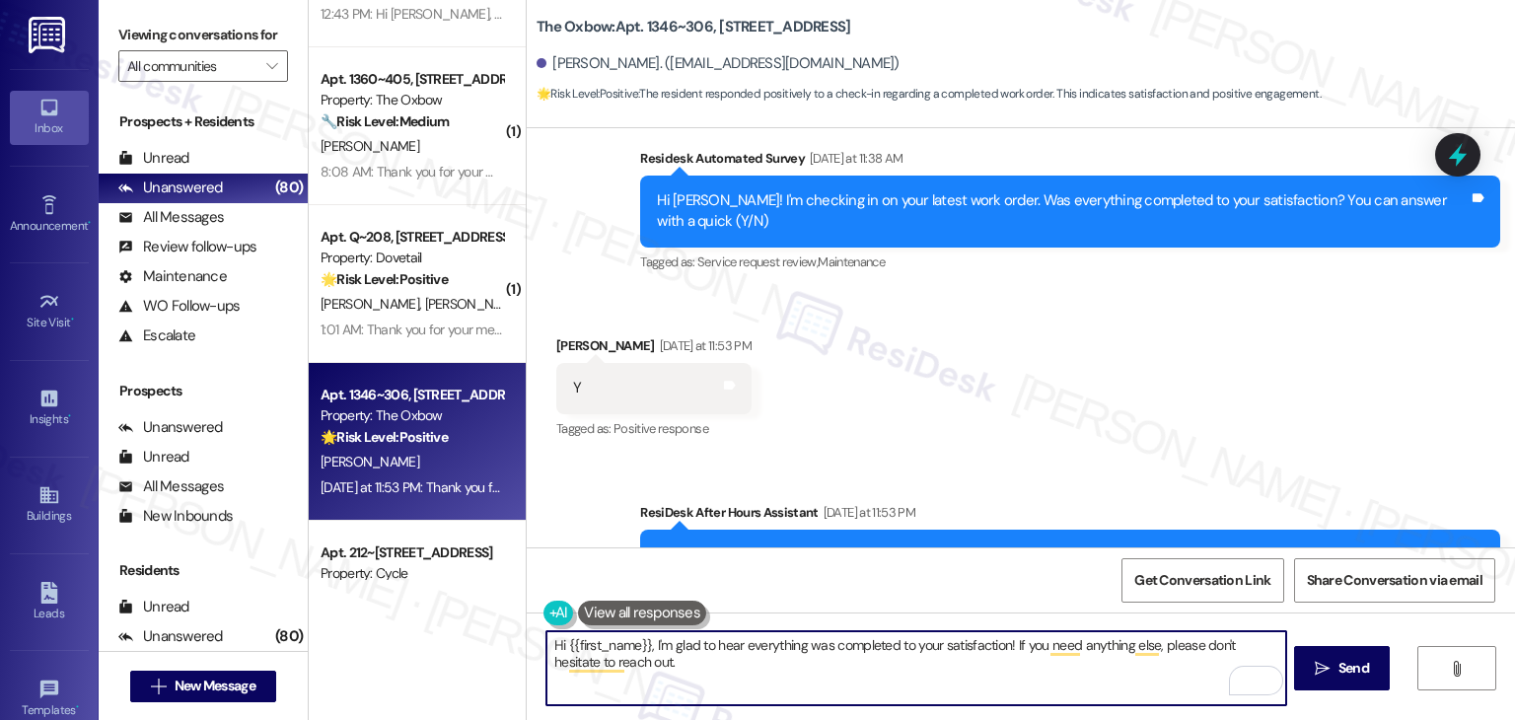
click at [1000, 667] on textarea "Hi {{first_name}}, I'm glad to hear everything was completed to your satisfacti…" at bounding box center [915, 668] width 739 height 74
click at [1065, 428] on div "Received via SMS Alexander Barash Yesterday at 11:53 PM Y Tags and notes Tagged…" at bounding box center [1021, 374] width 988 height 167
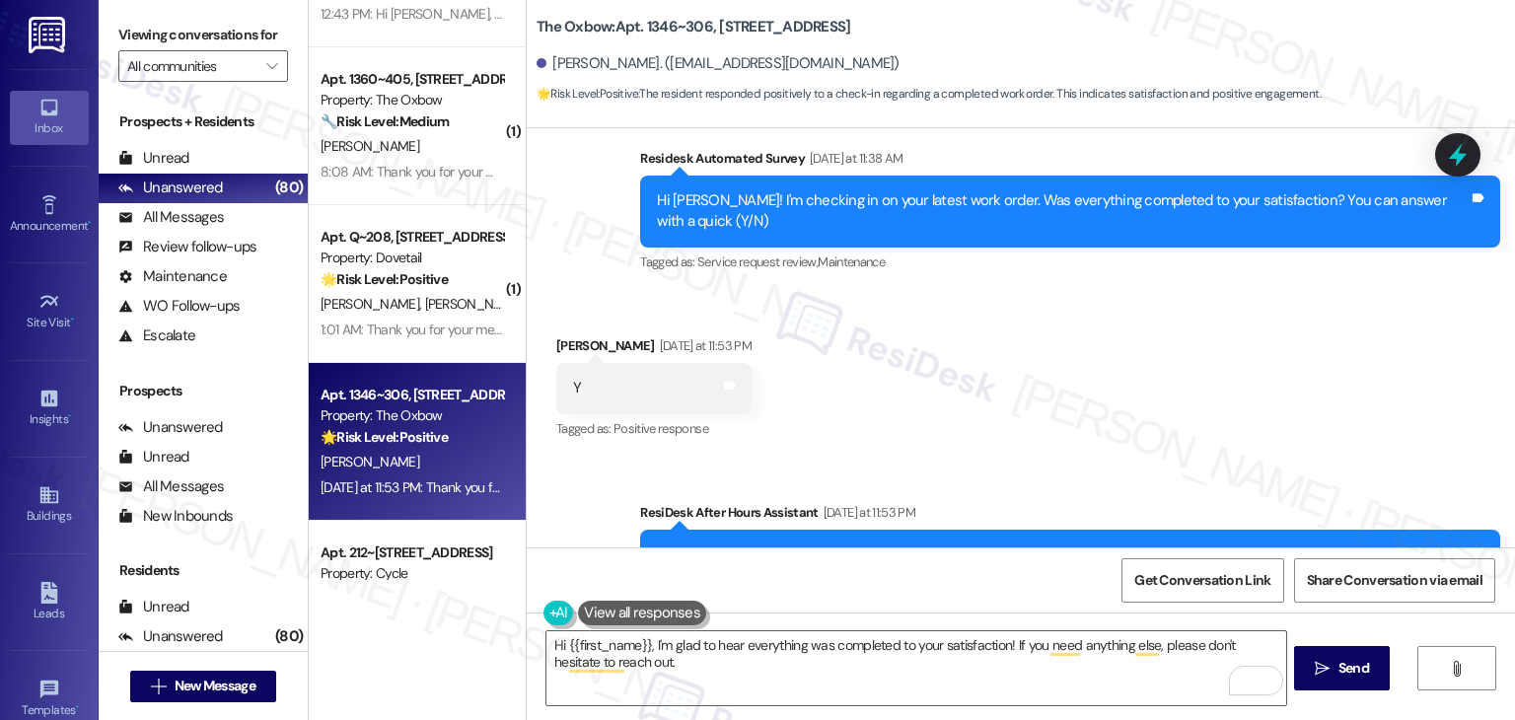
click at [1217, 438] on div "Received via SMS Alexander Barash Yesterday at 11:53 PM Y Tags and notes Tagged…" at bounding box center [1021, 374] width 988 height 167
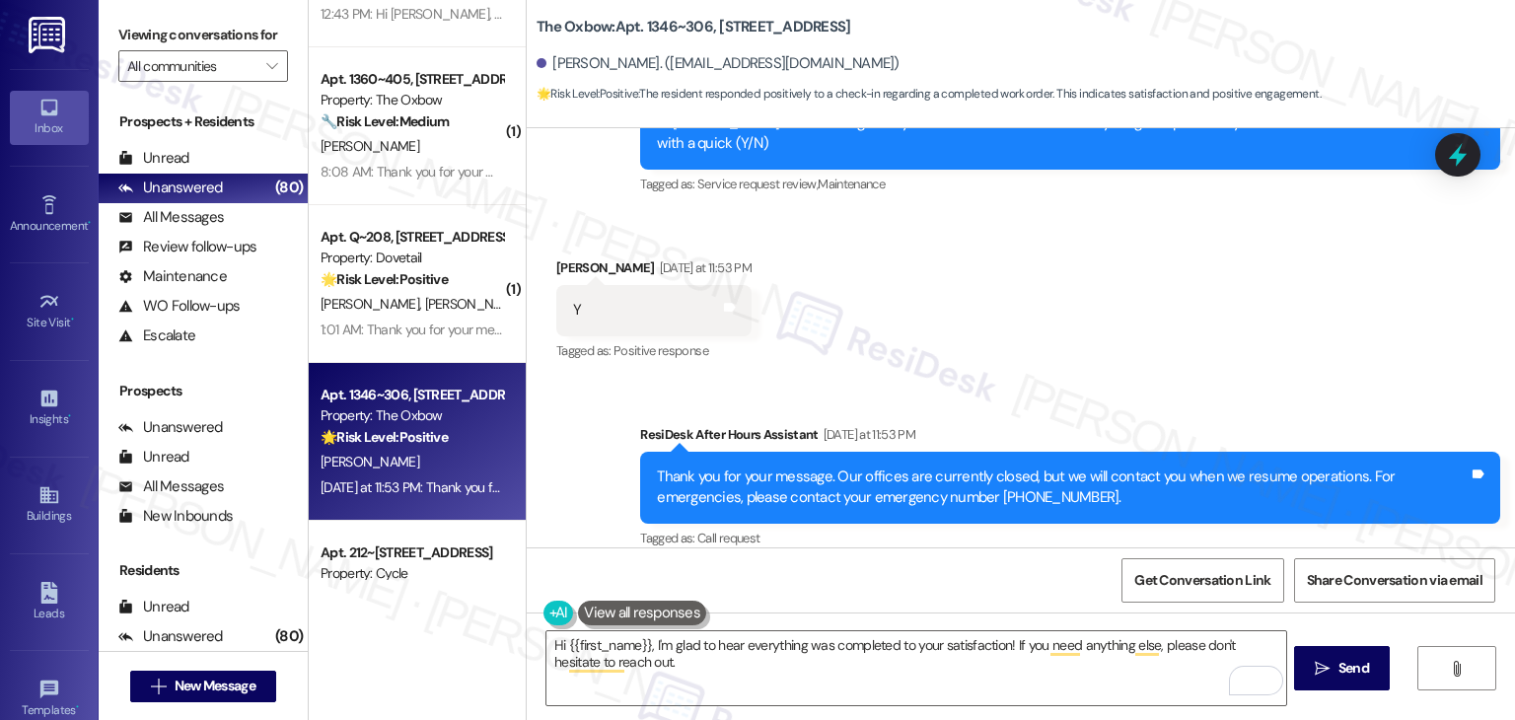
scroll to position [443, 0]
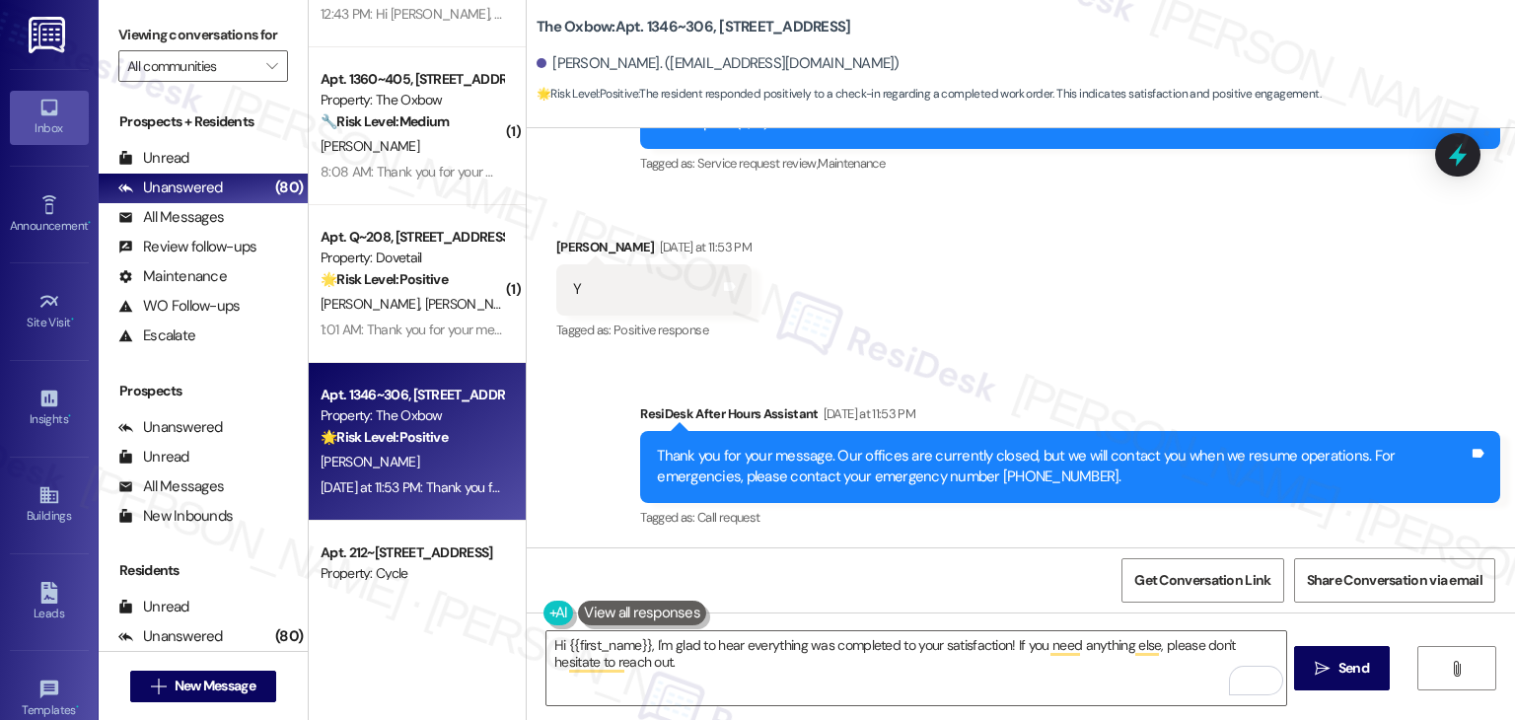
click at [1215, 403] on div "ResiDesk After Hours Assistant Yesterday at 11:53 PM" at bounding box center [1070, 417] width 860 height 28
click at [1138, 380] on div "Sent via SMS ResiDesk After Hours Assistant Yesterday at 11:53 PM Thank you for…" at bounding box center [1021, 452] width 988 height 187
click at [1039, 520] on div "Tagged as: Call request Click to highlight conversations about Call request" at bounding box center [1070, 517] width 860 height 29
click at [1012, 553] on div "Get Conversation Link Share Conversation via email" at bounding box center [1021, 579] width 988 height 65
click at [746, 677] on textarea "Hi {{first_name}}, I'm glad to hear everything was completed to your satisfacti…" at bounding box center [915, 668] width 739 height 74
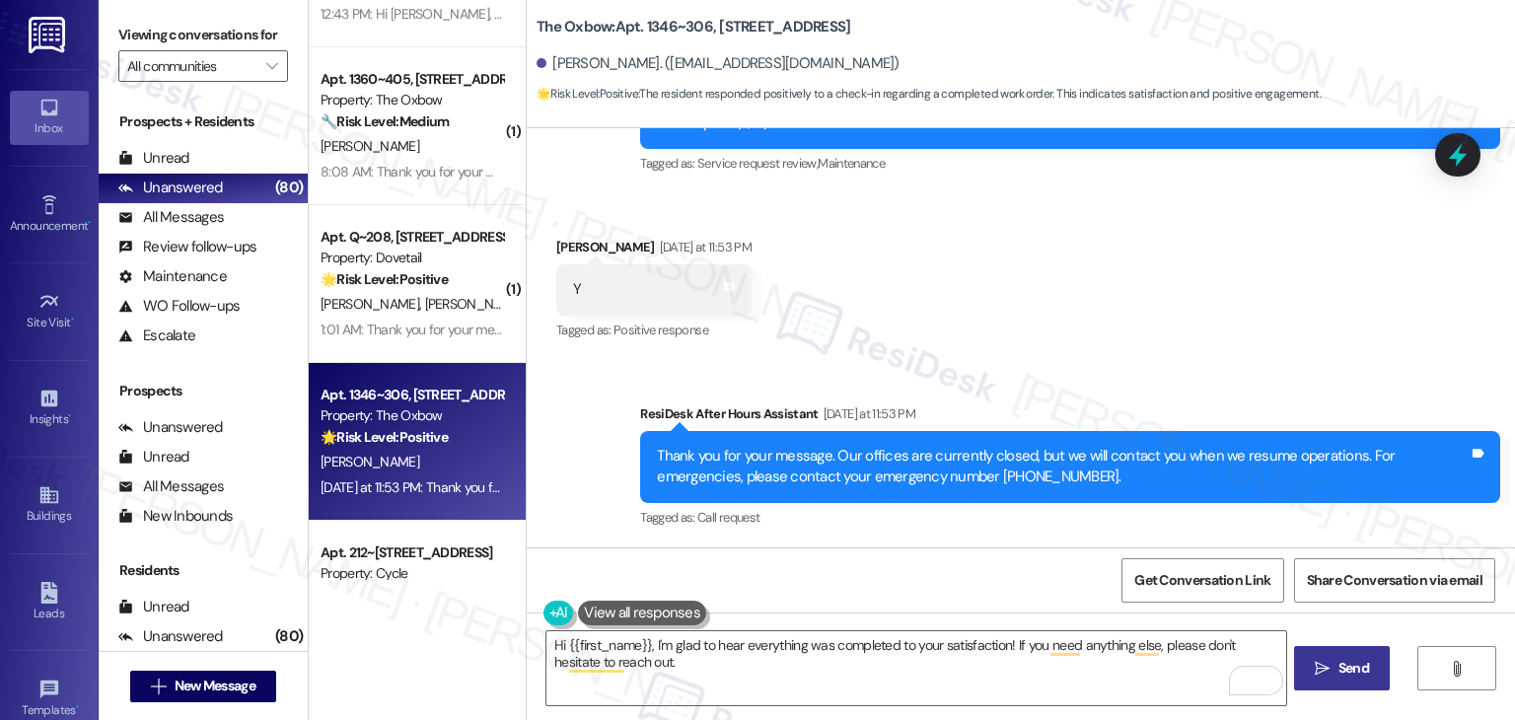
click at [1334, 660] on span "Send" at bounding box center [1353, 668] width 38 height 21
click at [1056, 352] on div "Received via SMS Alexander Barash Yesterday at 11:53 PM Y Tags and notes Tagged…" at bounding box center [1021, 275] width 988 height 167
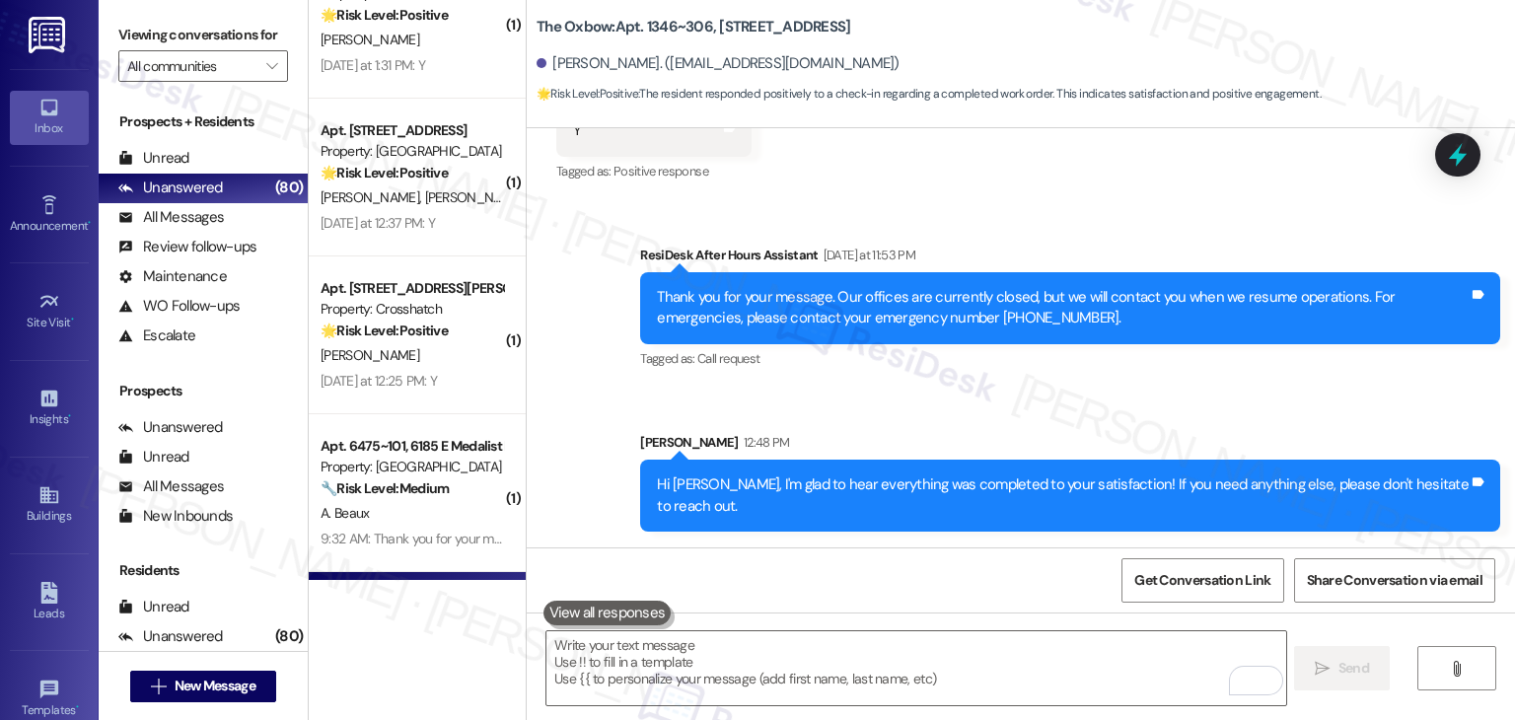
scroll to position [6324, 0]
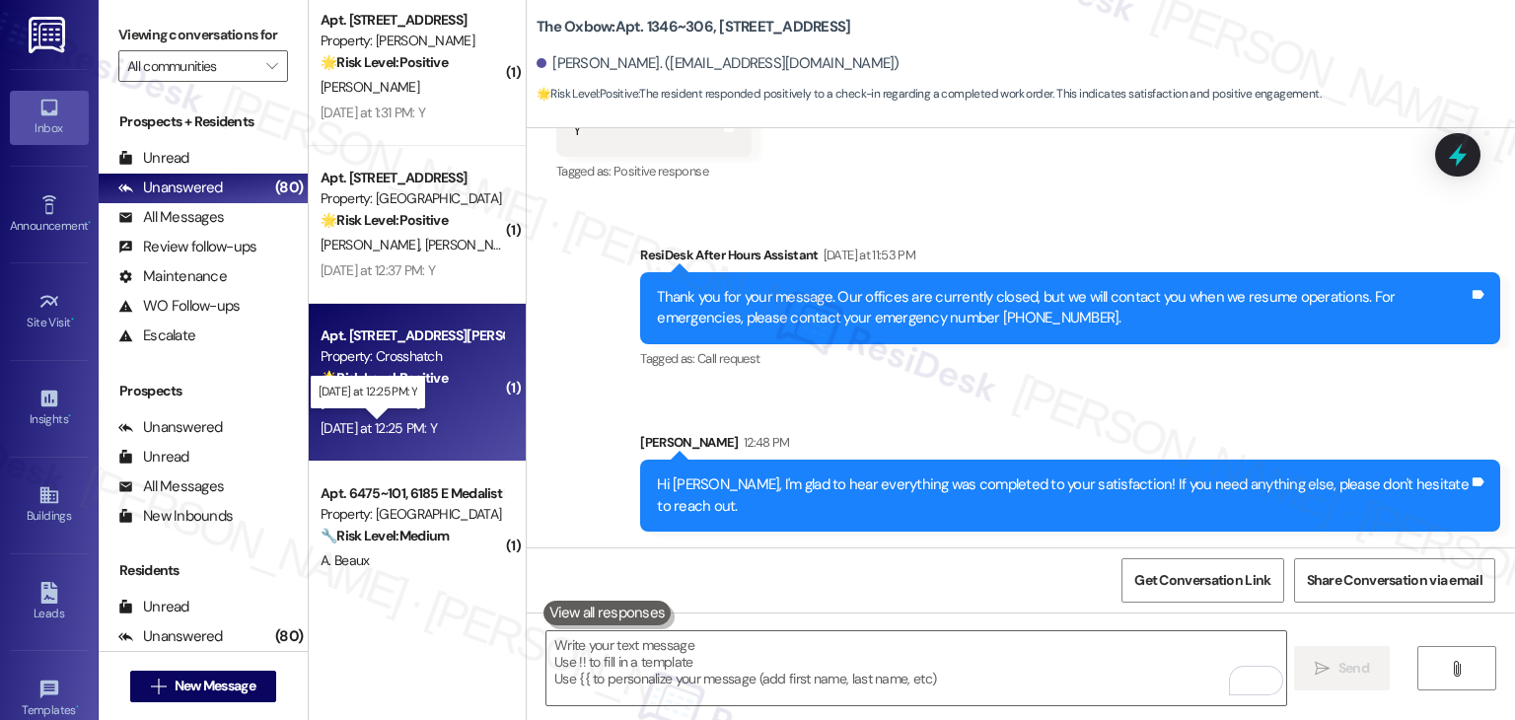
click at [414, 435] on div "Yesterday at 12:25 PM: Y Yesterday at 12:25 PM: Y" at bounding box center [379, 428] width 116 height 18
type textarea "Fetching suggested responses. Please feel free to read through the conversation…"
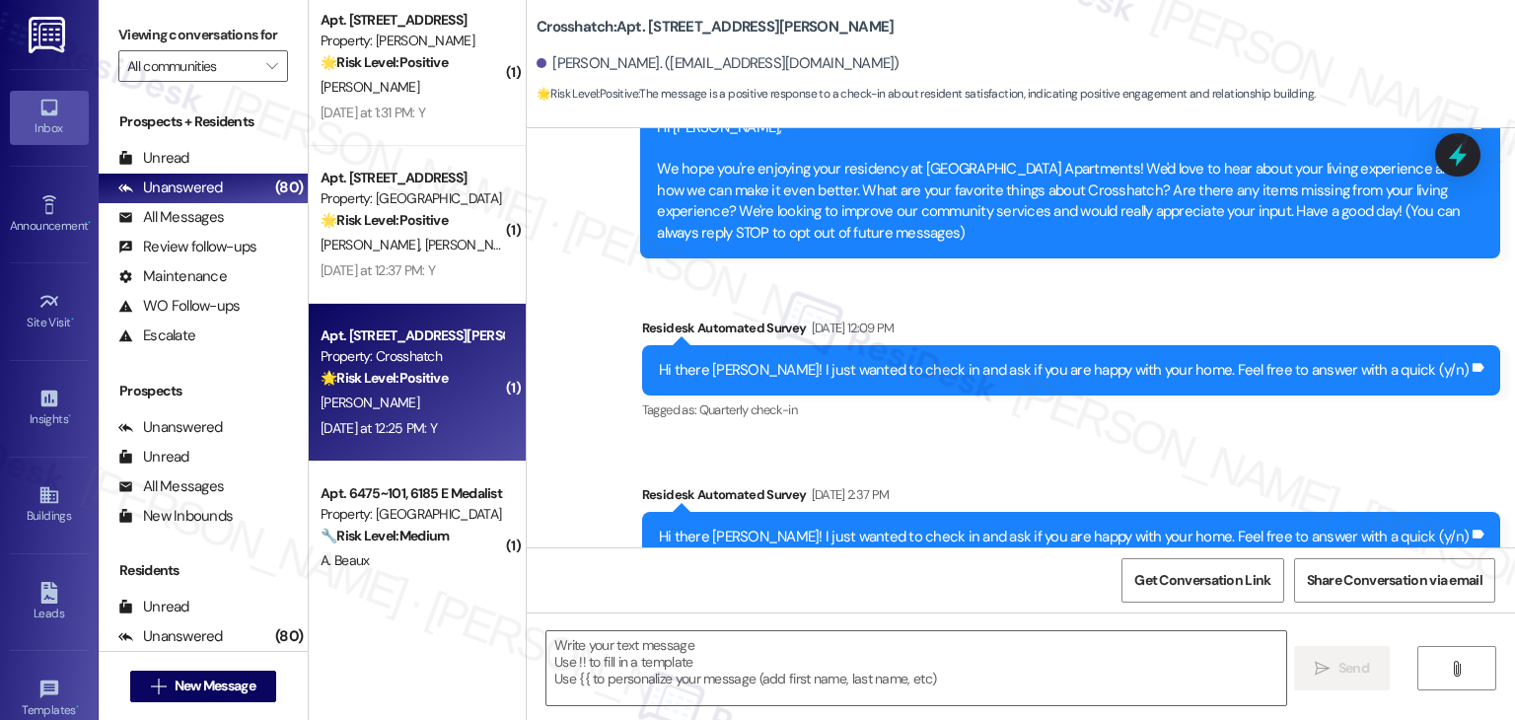
scroll to position [649, 0]
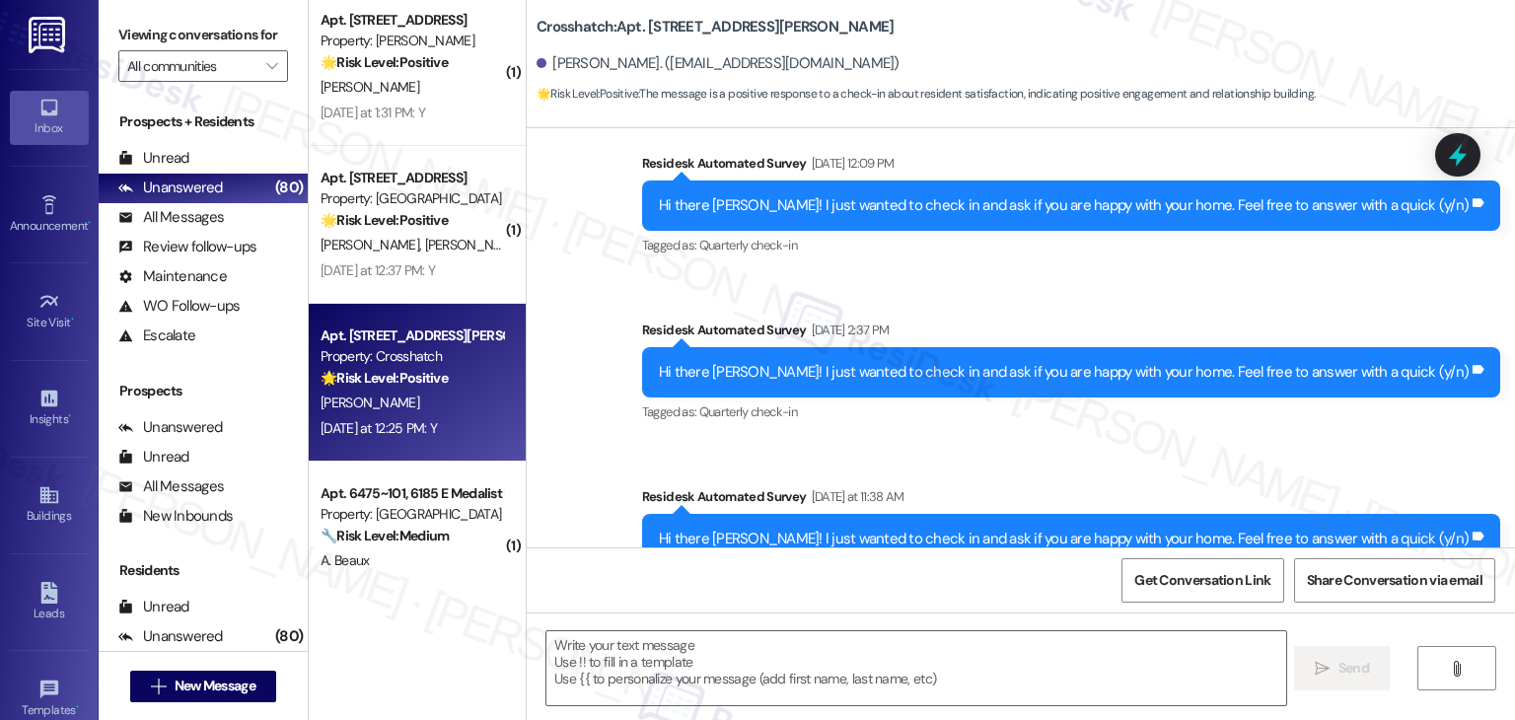
click at [1168, 441] on div "Announcement, sent via SMS Dottie (ResiDesk) Feb 20, 2025 at 5:28 PM Hi Kendall…" at bounding box center [1021, 237] width 988 height 743
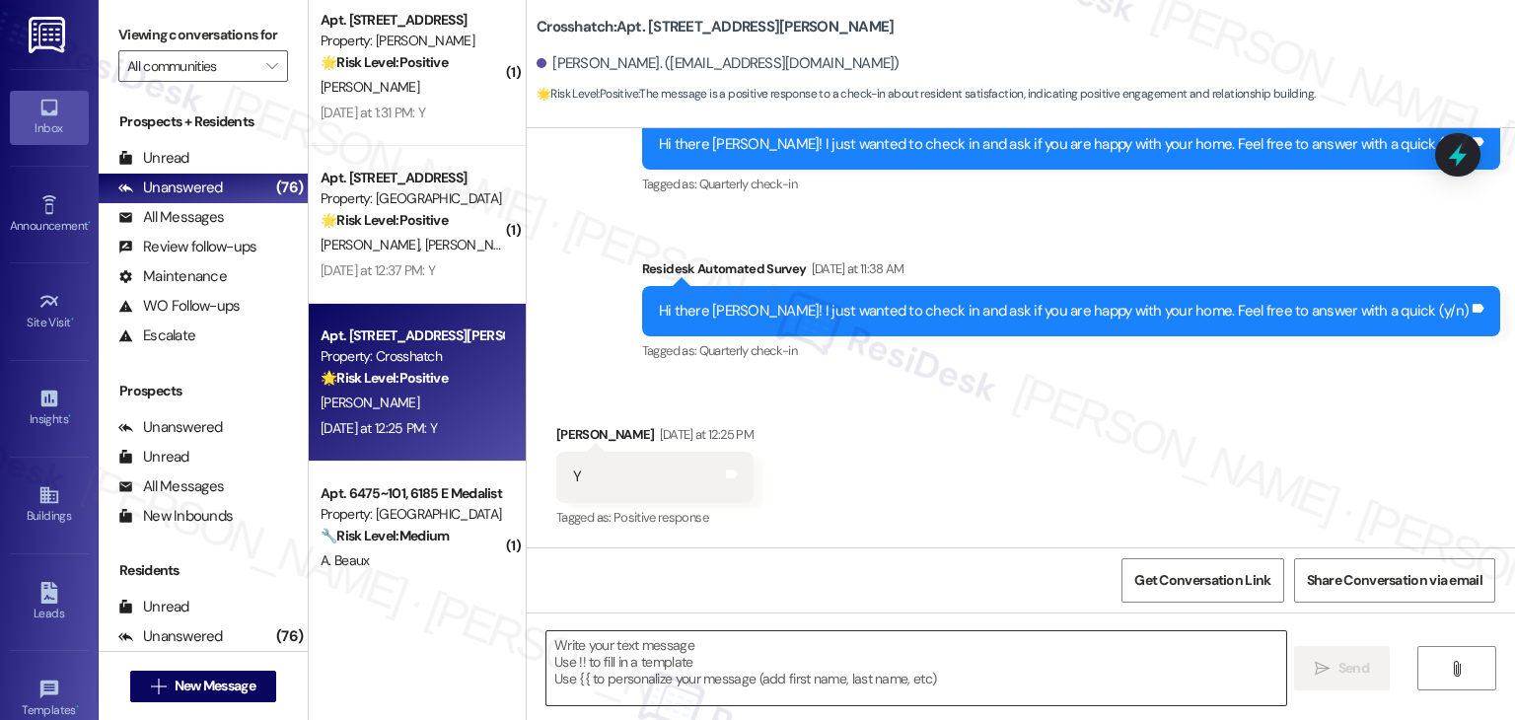
click at [743, 660] on textarea at bounding box center [915, 668] width 739 height 74
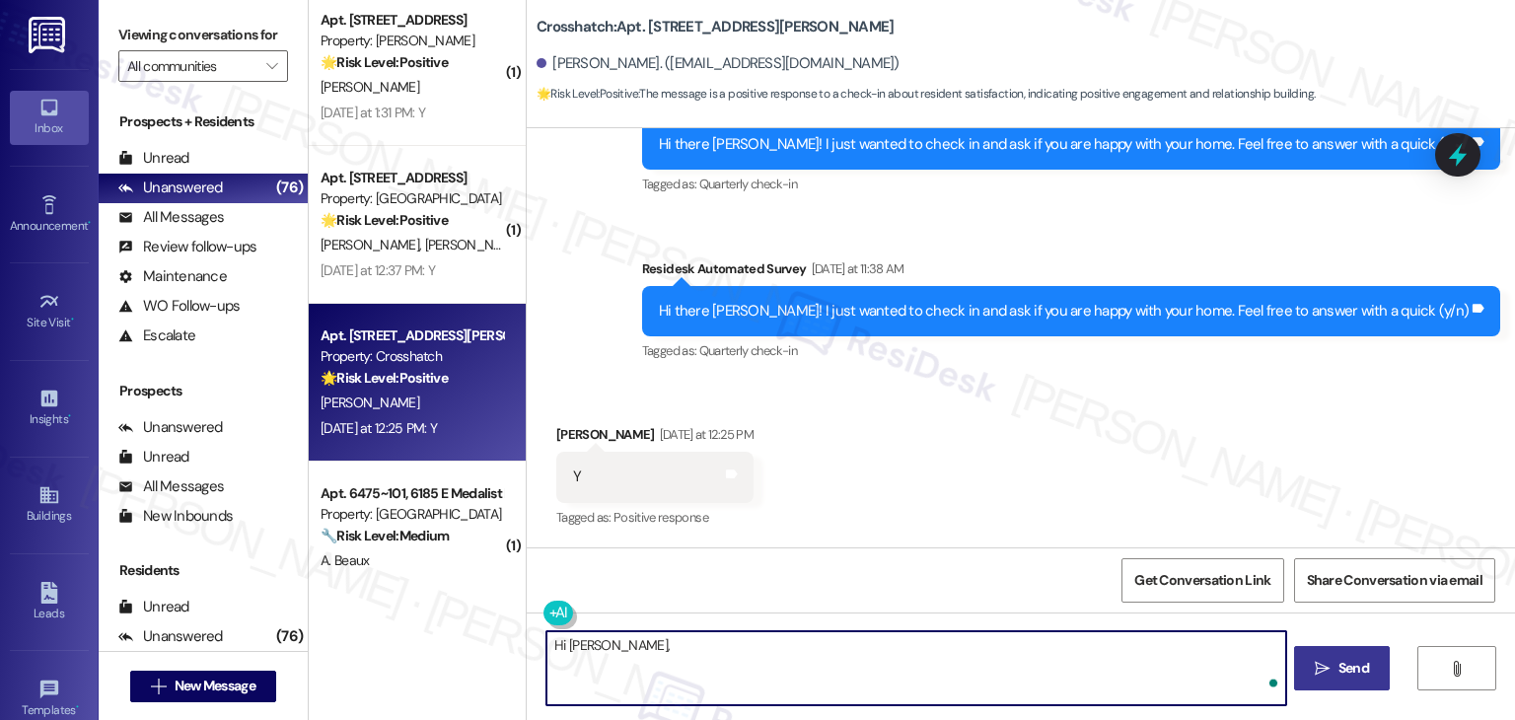
paste textarea "I'm so glad to hear you're happy with your home. We always strive to create a g…"
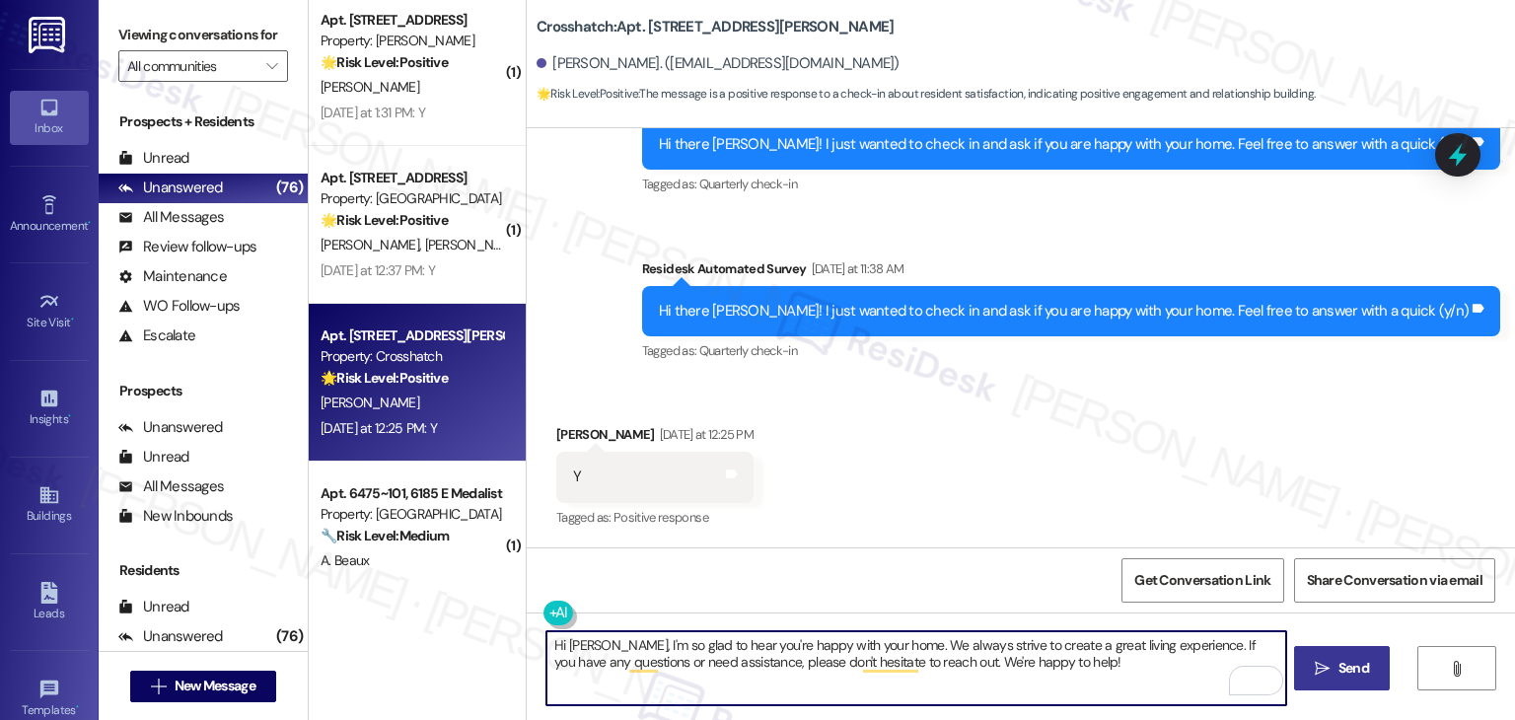
type textarea "Hi Kendall, I'm so glad to hear you're happy with your home. We always strive t…"
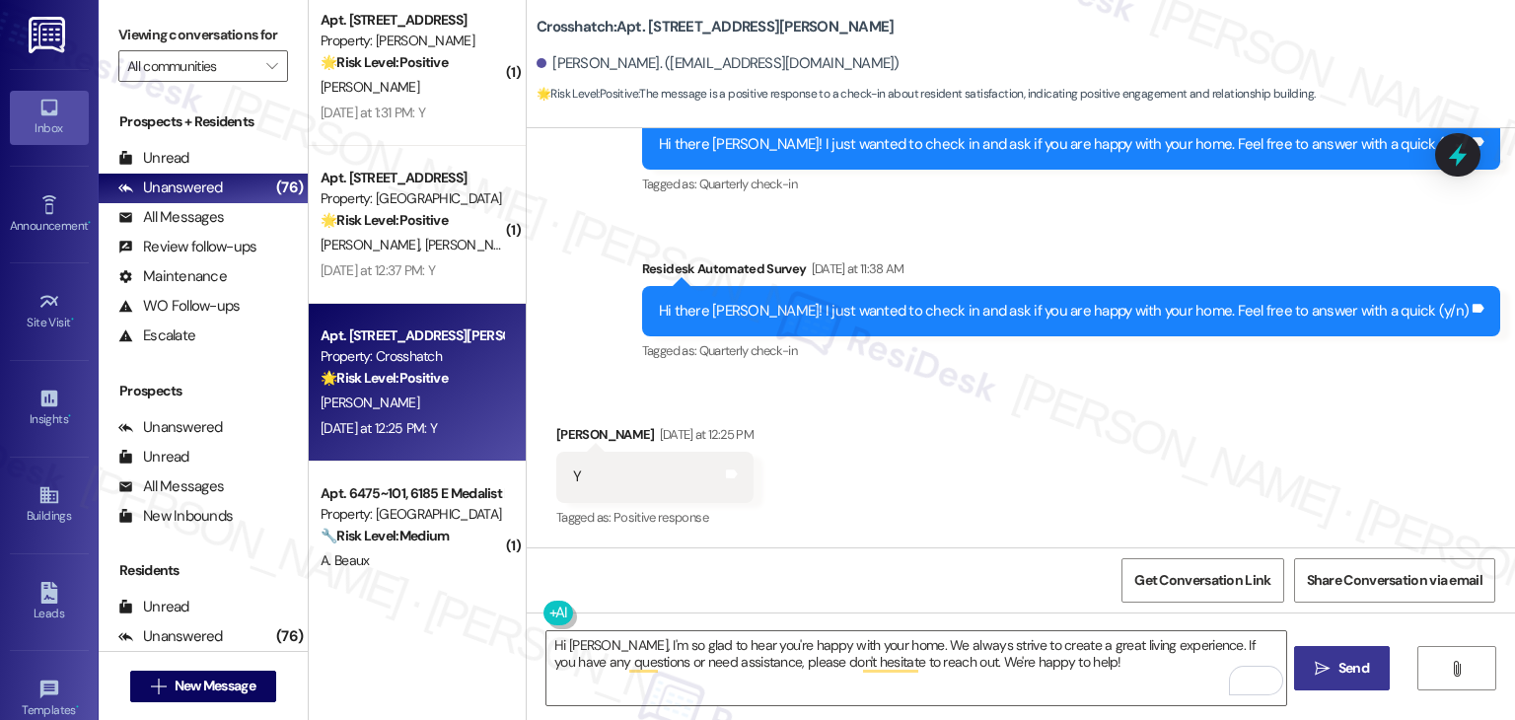
click at [1347, 669] on span "Send" at bounding box center [1353, 668] width 31 height 21
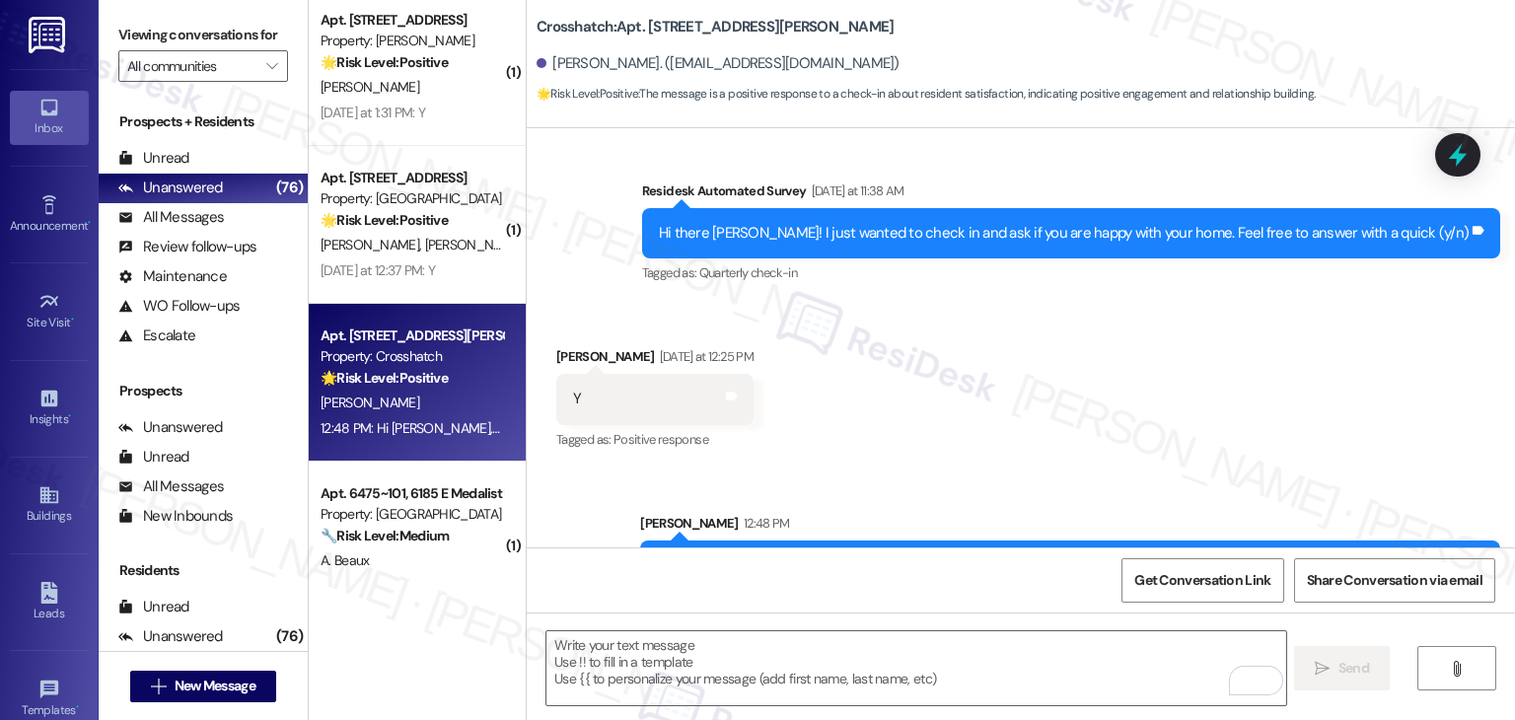
scroll to position [1036, 0]
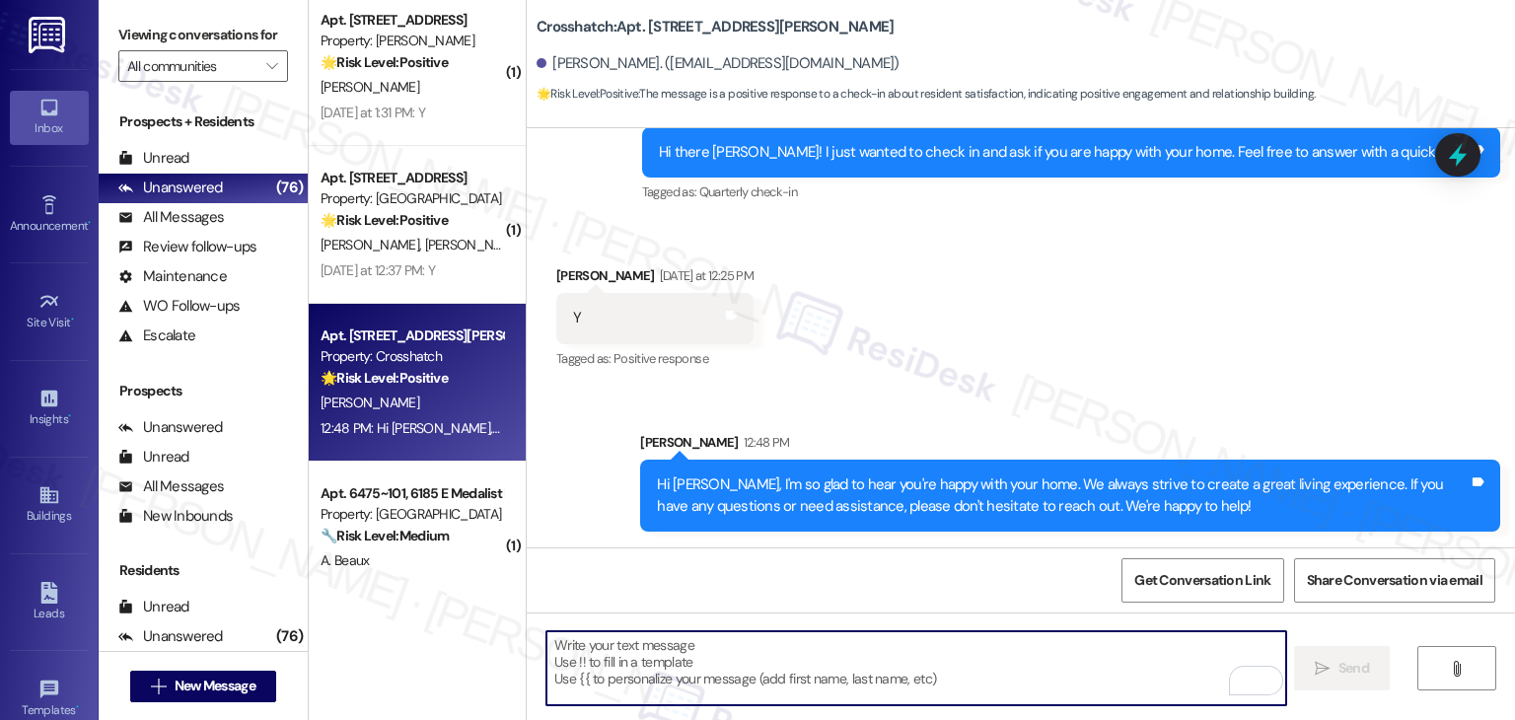
click at [724, 637] on textarea "To enrich screen reader interactions, please activate Accessibility in Grammarl…" at bounding box center [915, 668] width 739 height 74
paste textarea "We’d also really appreciate it if you could share your experience in a review, …"
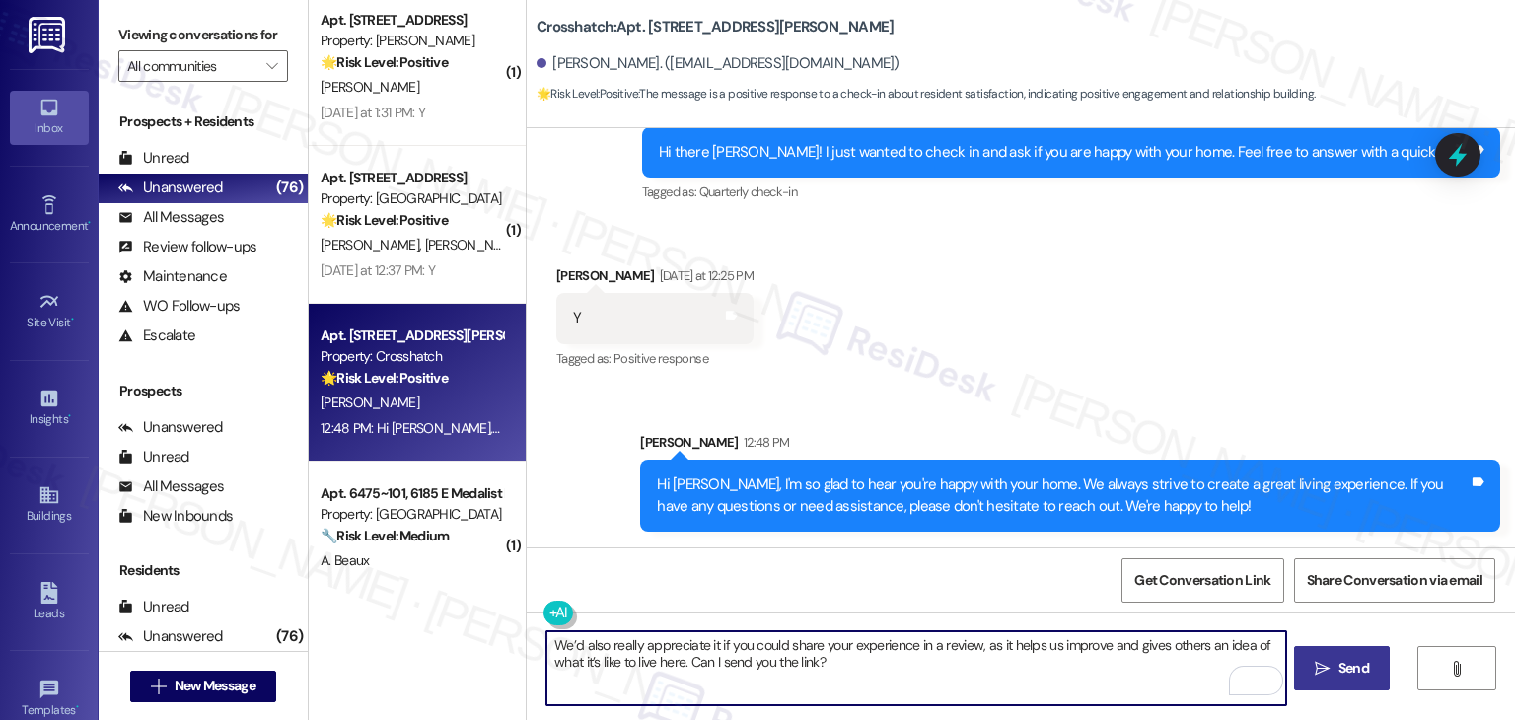
type textarea "We’d also really appreciate it if you could share your experience in a review, …"
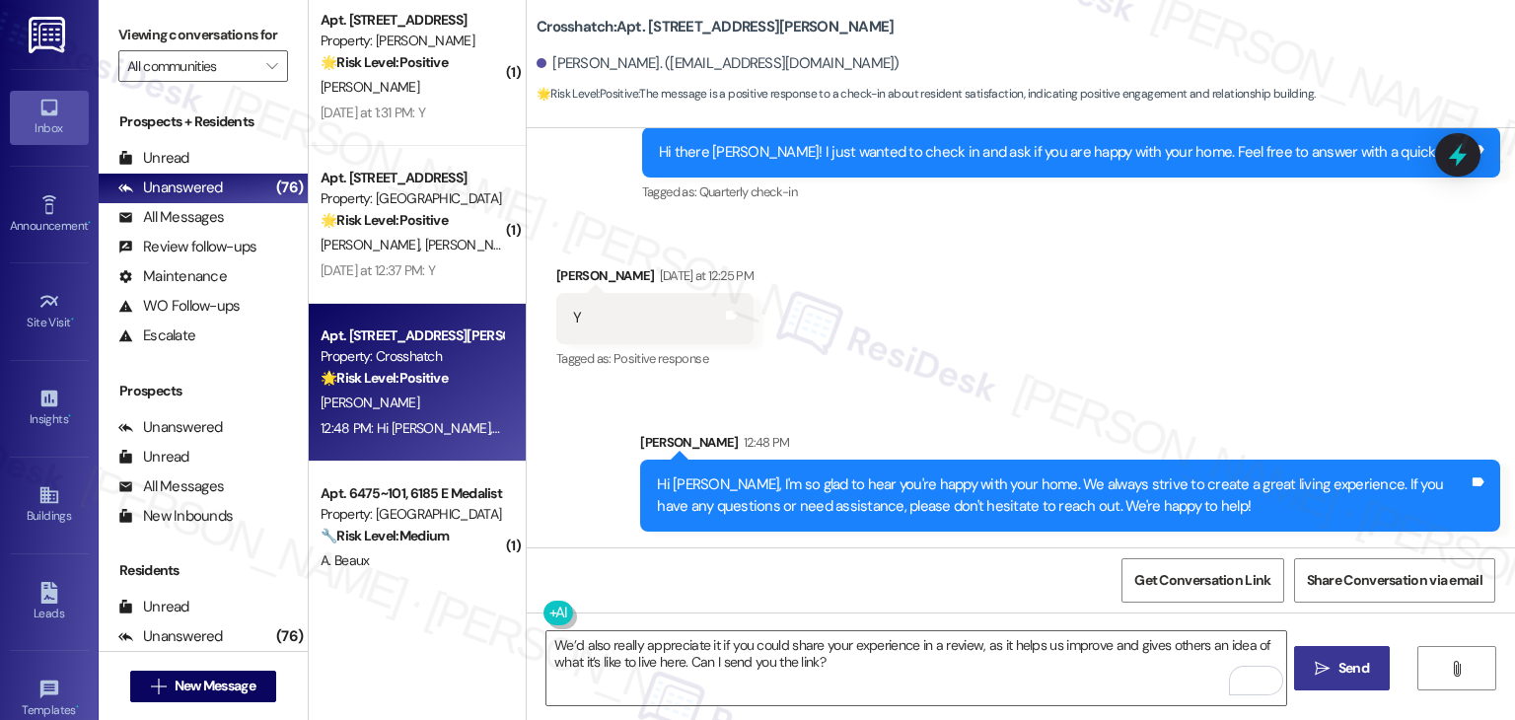
click at [1168, 331] on div "Received via SMS Kendall Kalu Yesterday at 12:25 PM Y Tags and notes Tagged as:…" at bounding box center [1021, 304] width 988 height 167
click at [1367, 676] on span "Send" at bounding box center [1353, 668] width 31 height 21
click at [1140, 339] on div "Received via SMS Kendall Kalu Yesterday at 12:25 PM Y Tags and notes Tagged as:…" at bounding box center [1021, 304] width 988 height 167
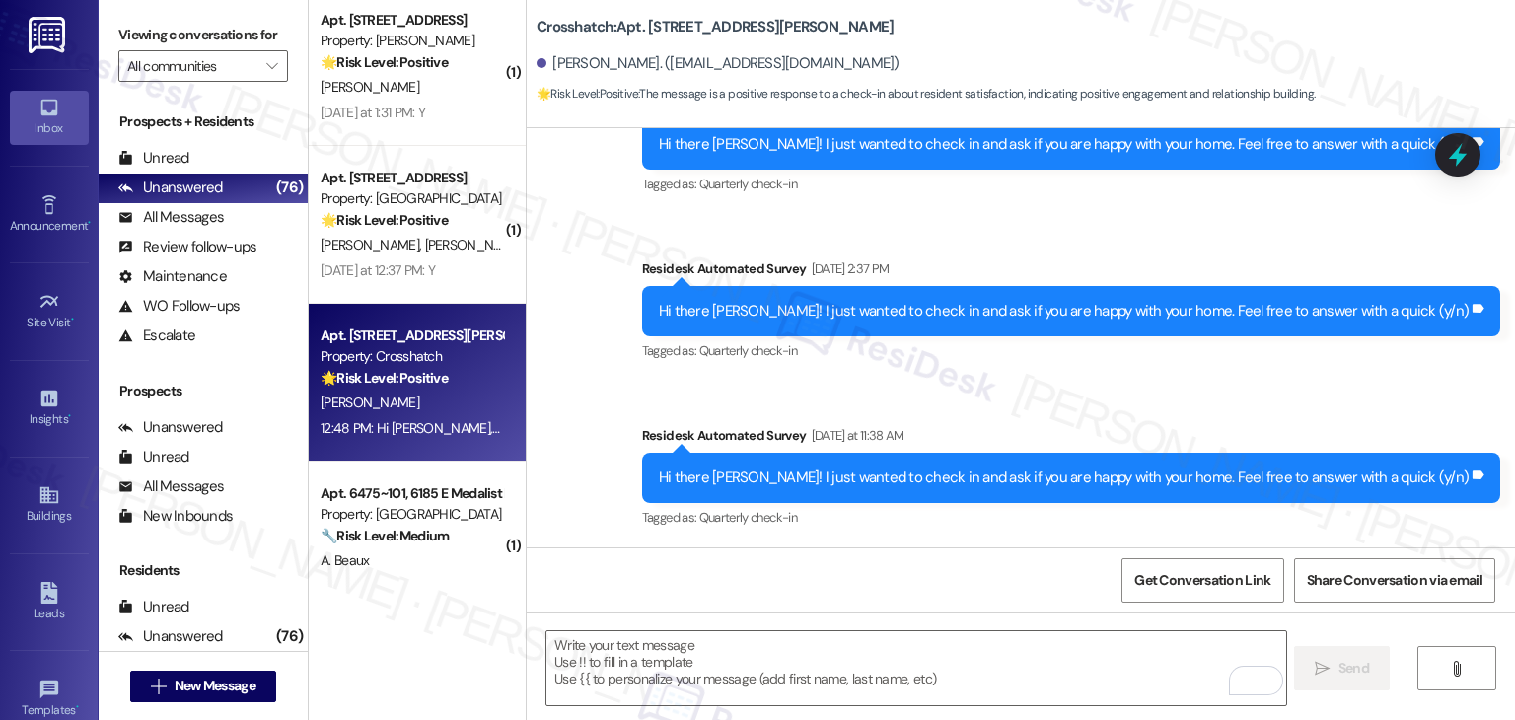
scroll to position [1194, 0]
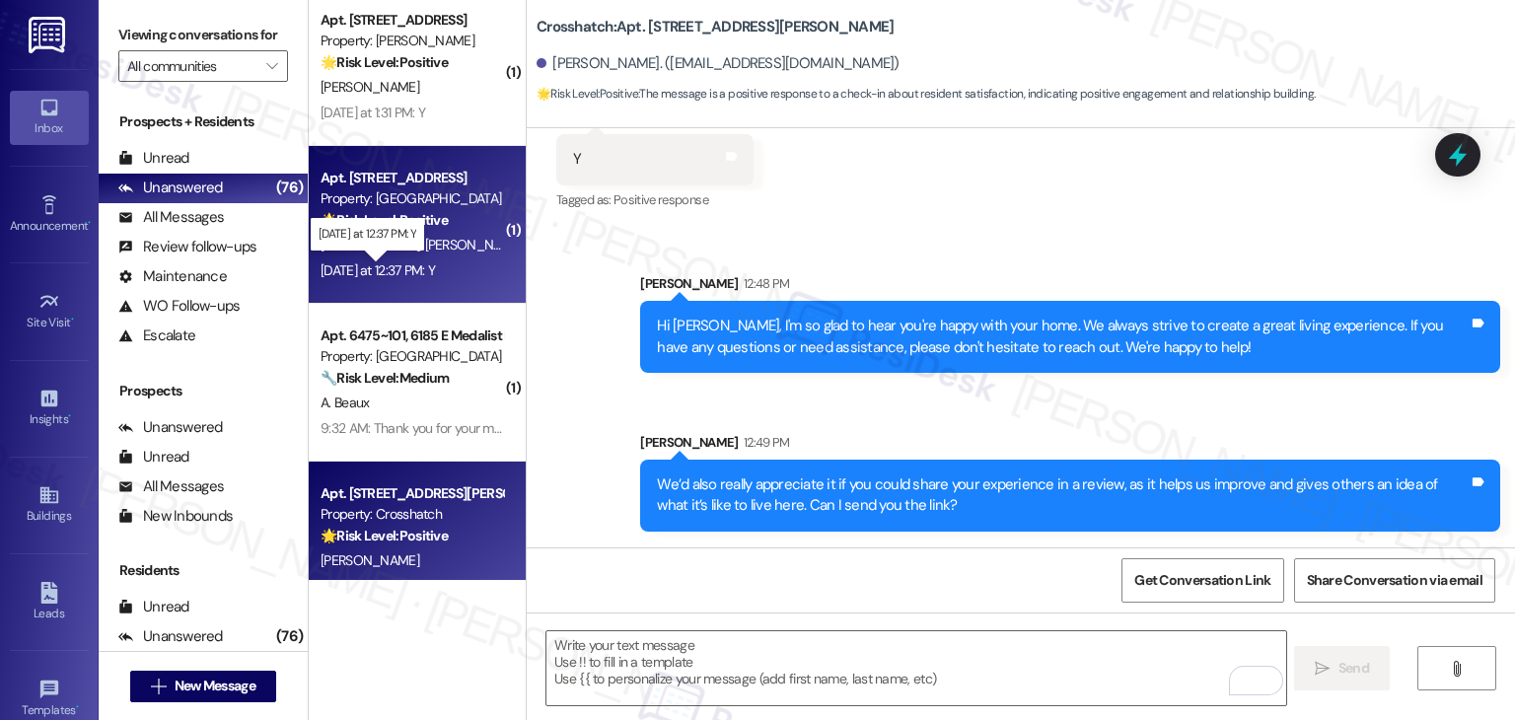
click at [355, 261] on div "Yesterday at 12:37 PM: Y Yesterday at 12:37 PM: Y" at bounding box center [378, 270] width 114 height 18
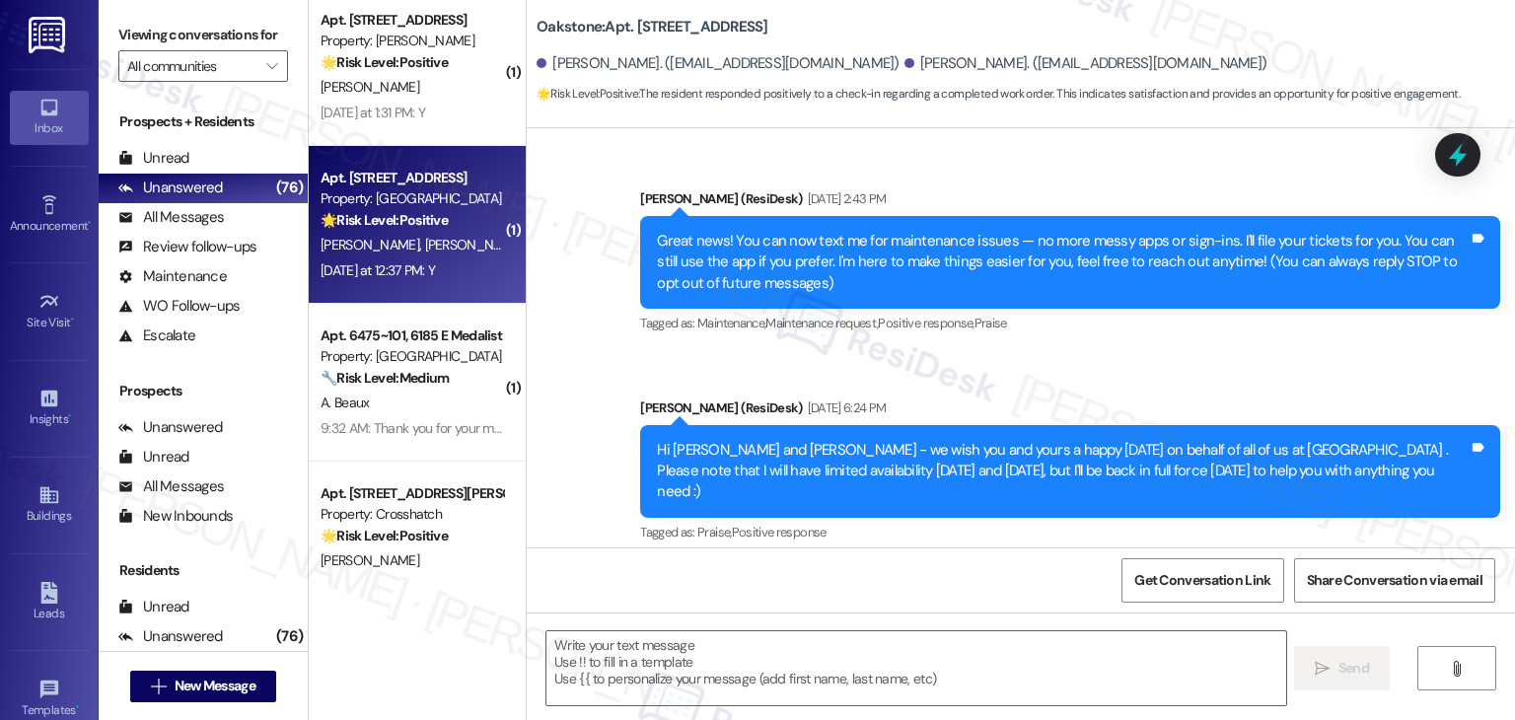
type textarea "Fetching suggested responses. Please feel free to read through the conversation…"
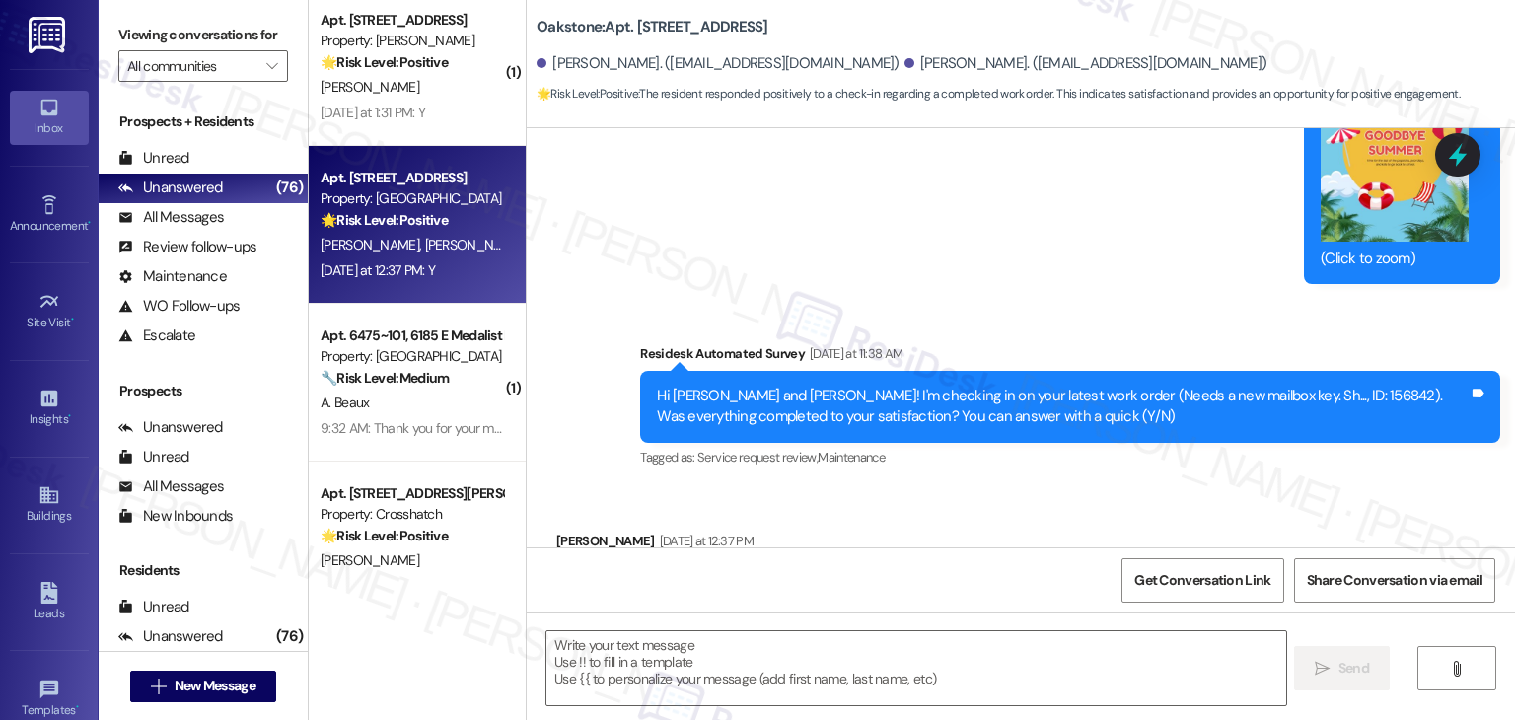
scroll to position [6891, 0]
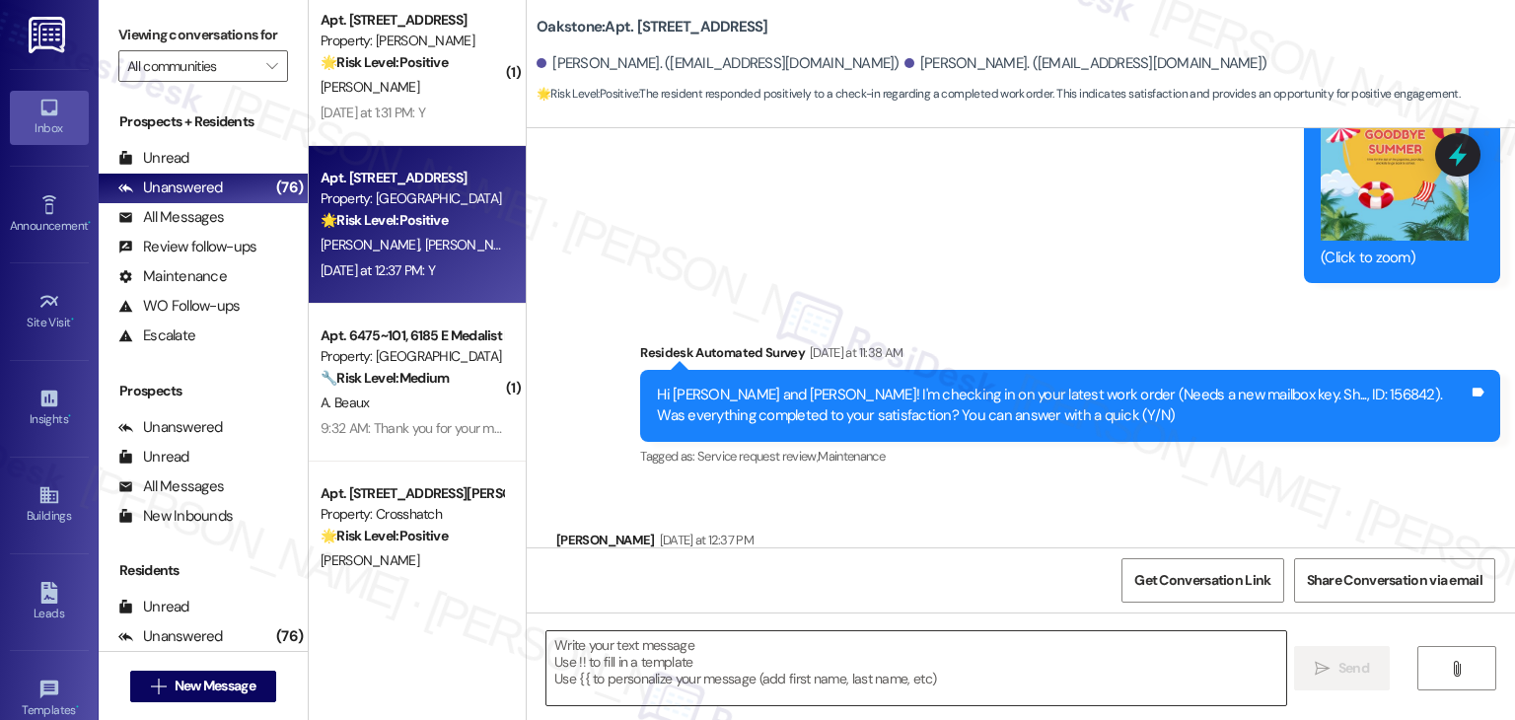
click at [725, 664] on textarea at bounding box center [915, 668] width 739 height 74
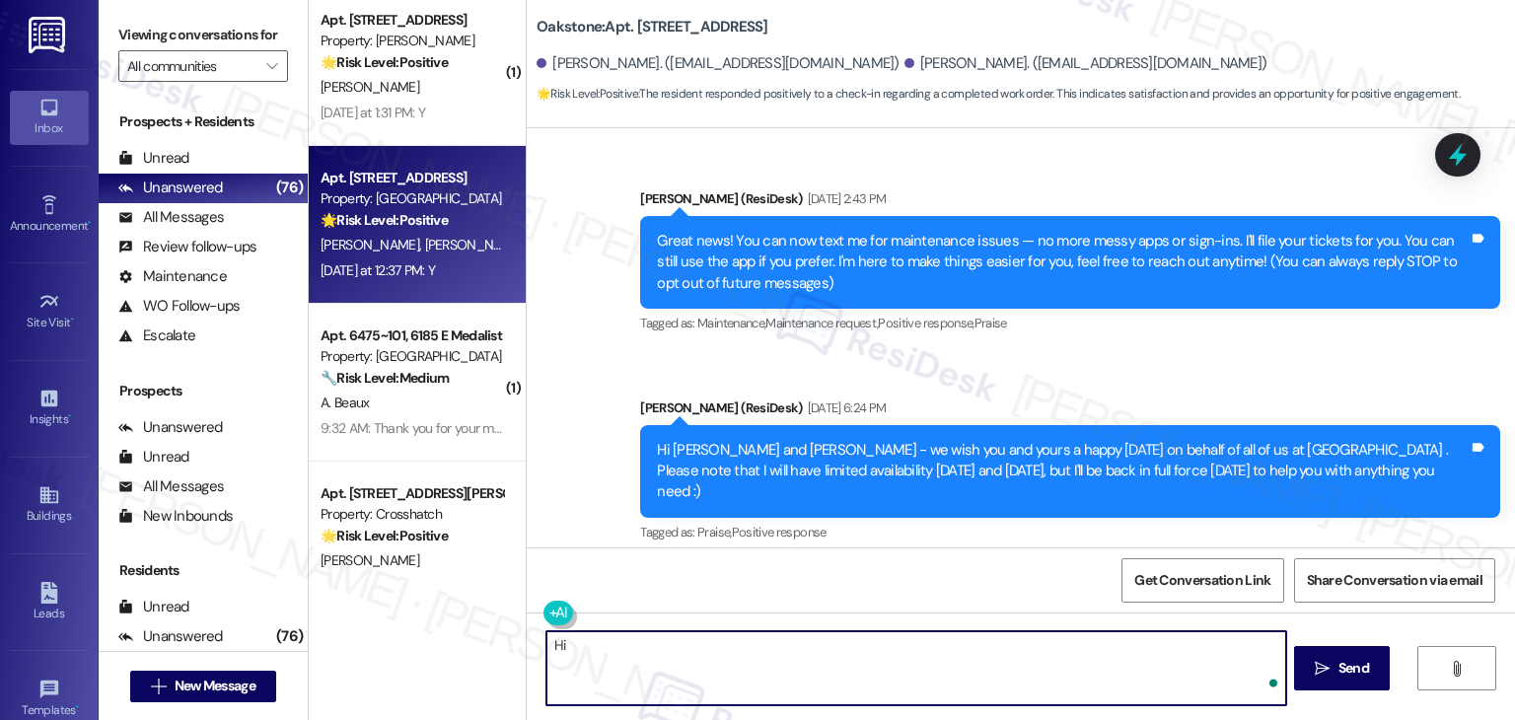
scroll to position [6891, 0]
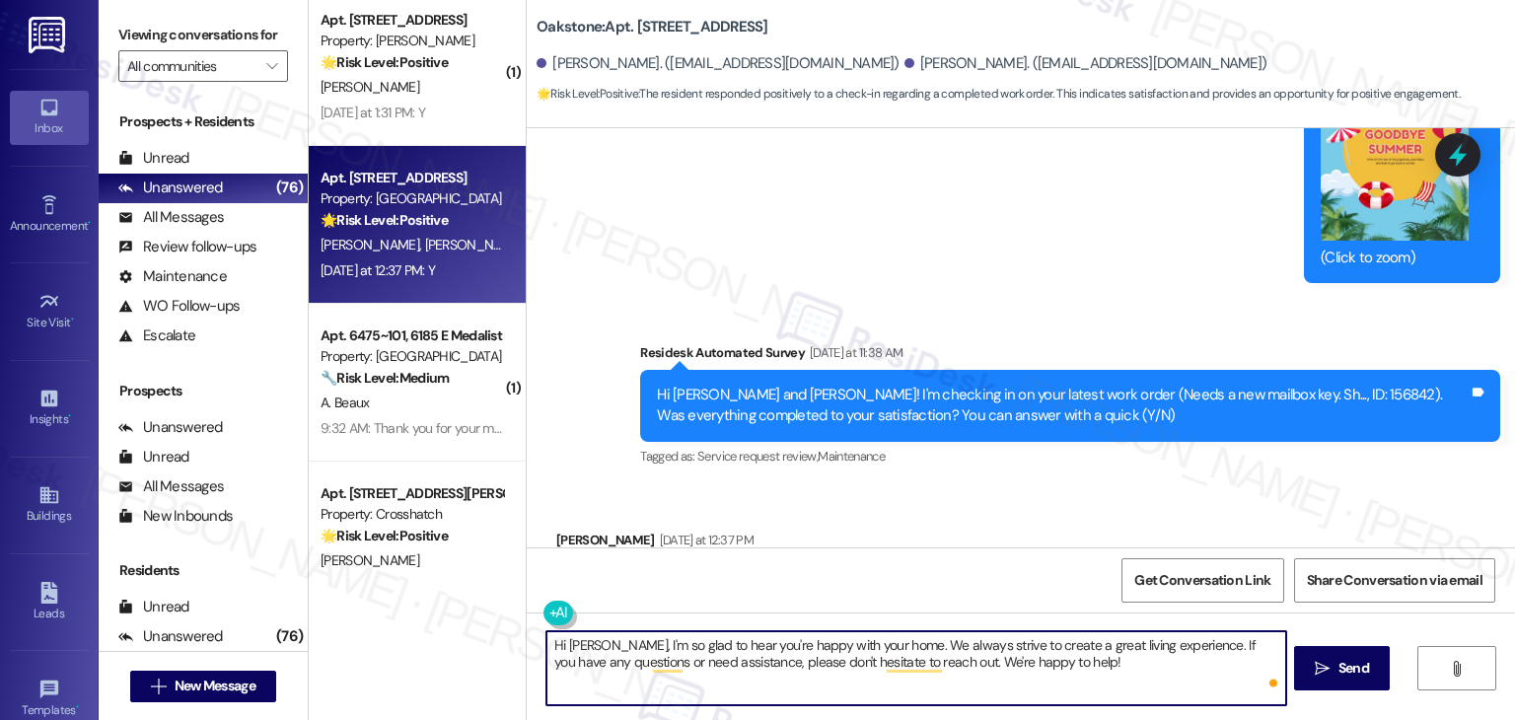
type textarea "Hi Mercedes, I'm so glad to hear you're happy with your home. We always strive …"
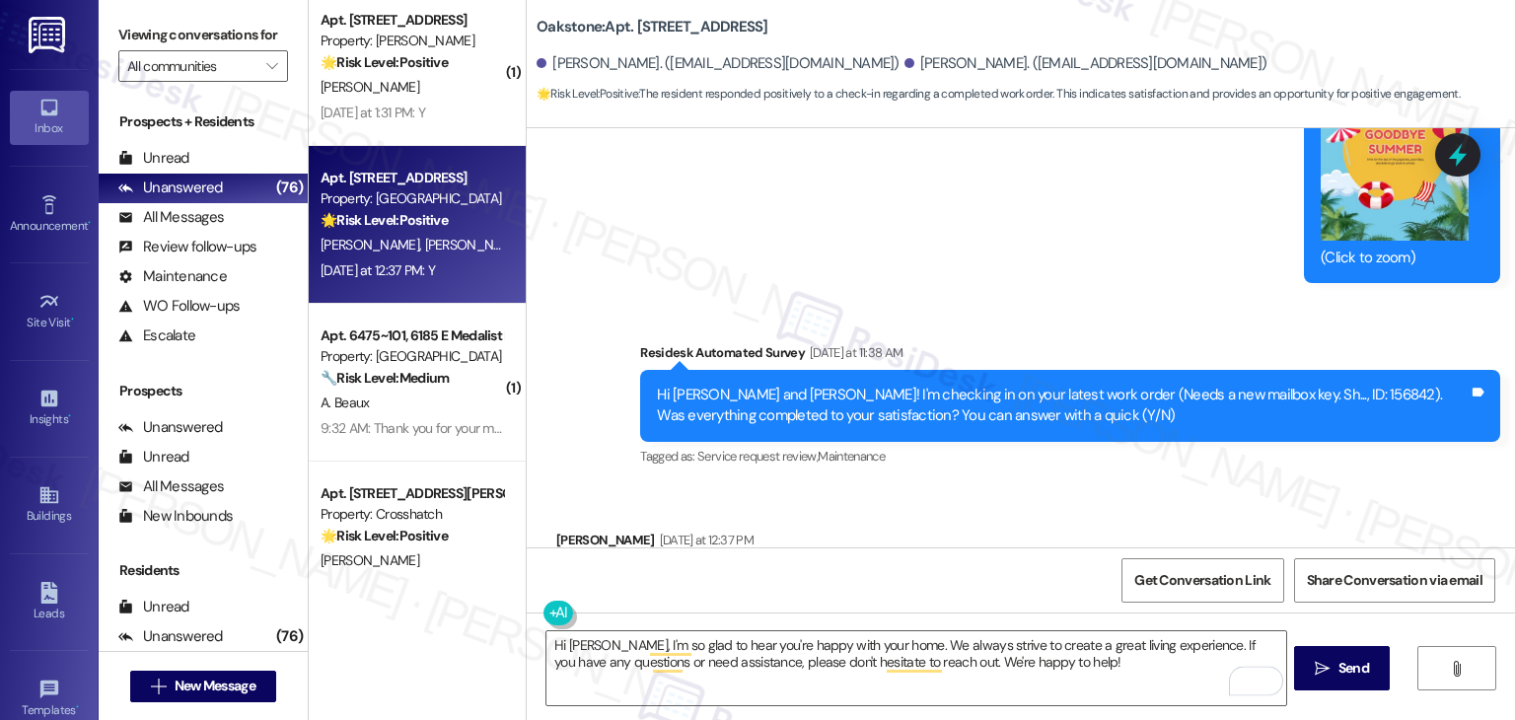
click at [1019, 492] on div "Received via SMS Mercedes Marie Lopez Yesterday at 12:37 PM Y Tags and notes Ta…" at bounding box center [1021, 568] width 988 height 167
click at [1044, 485] on div "Received via SMS Mercedes Marie Lopez Yesterday at 12:37 PM Y Tags and notes Ta…" at bounding box center [1021, 568] width 988 height 167
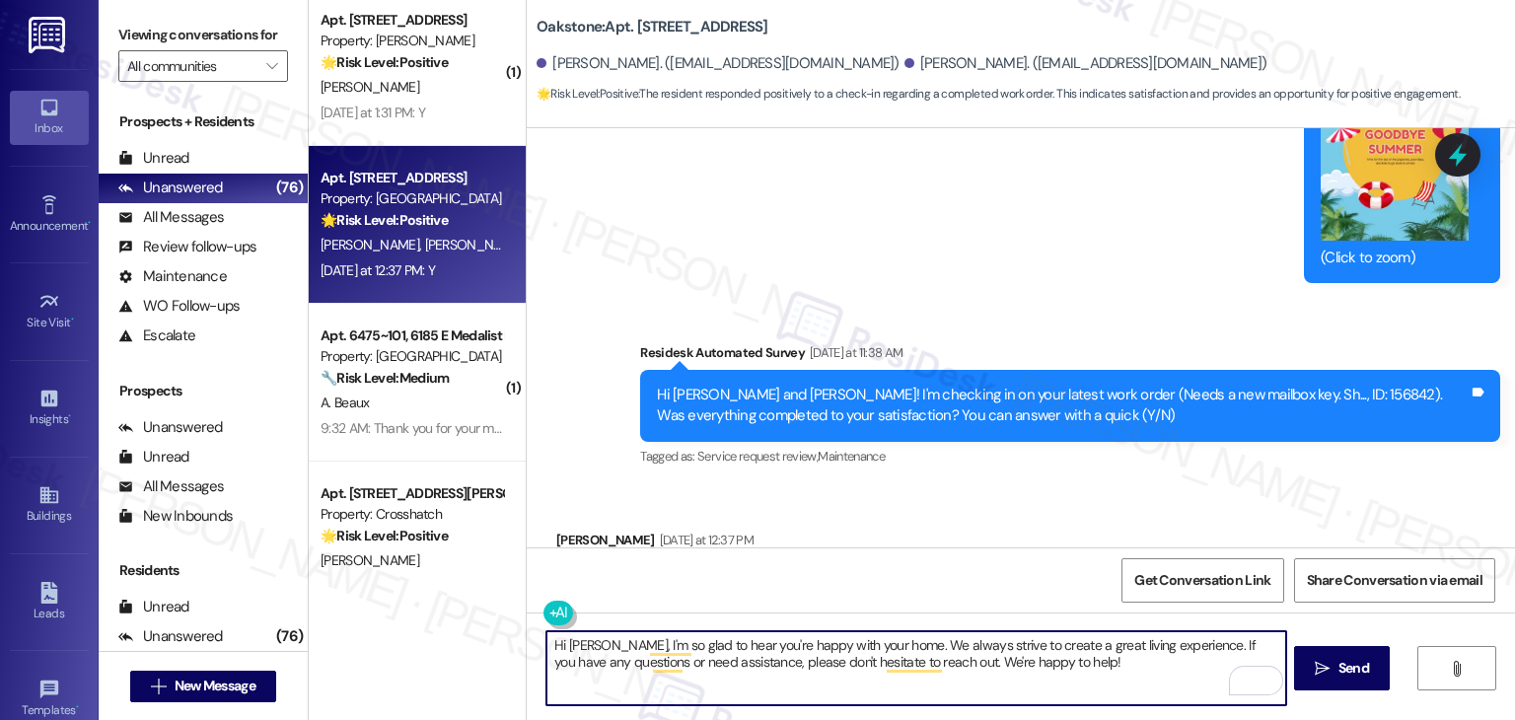
click at [1089, 653] on textarea "Hi Mercedes, I'm so glad to hear you're happy with your home. We always strive …" at bounding box center [915, 668] width 739 height 74
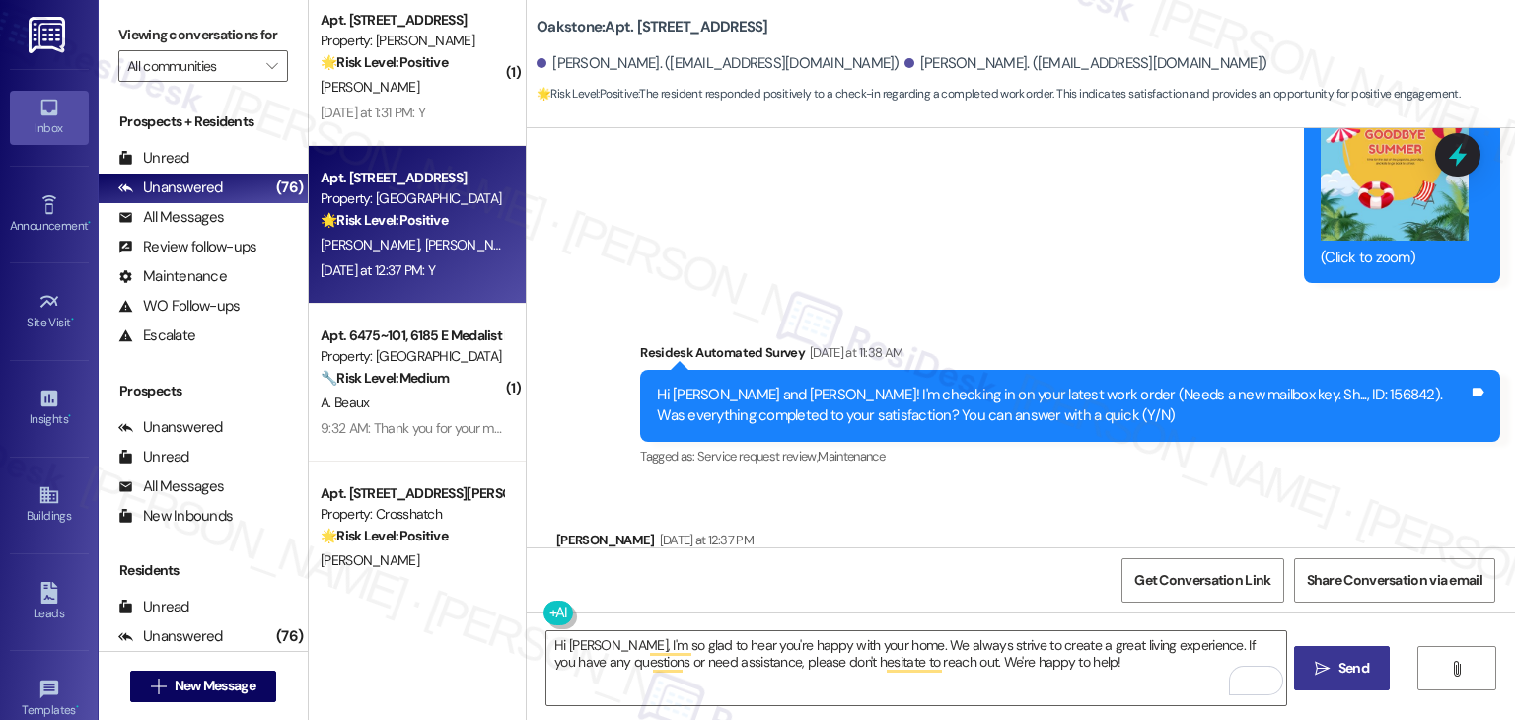
click at [1366, 664] on span "Send" at bounding box center [1353, 668] width 31 height 21
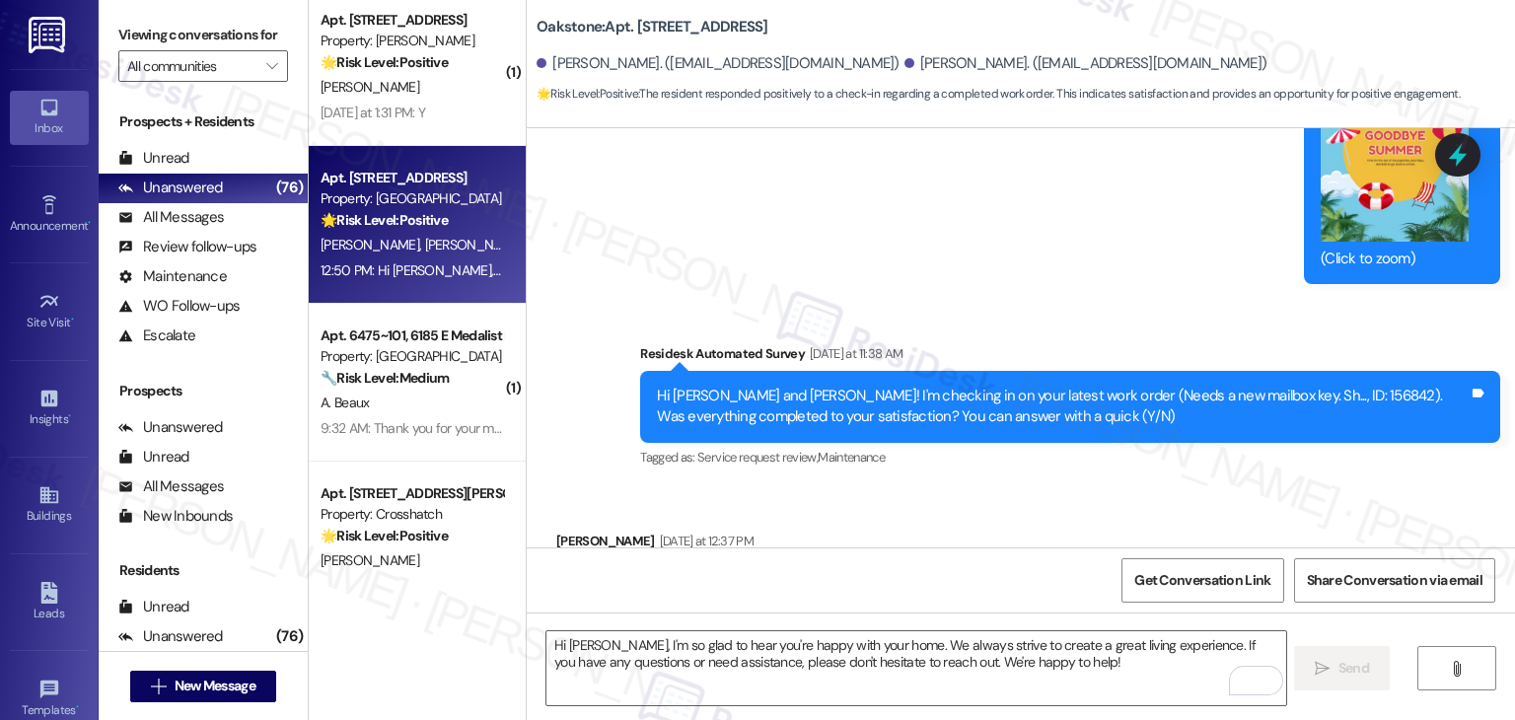
scroll to position [7050, 0]
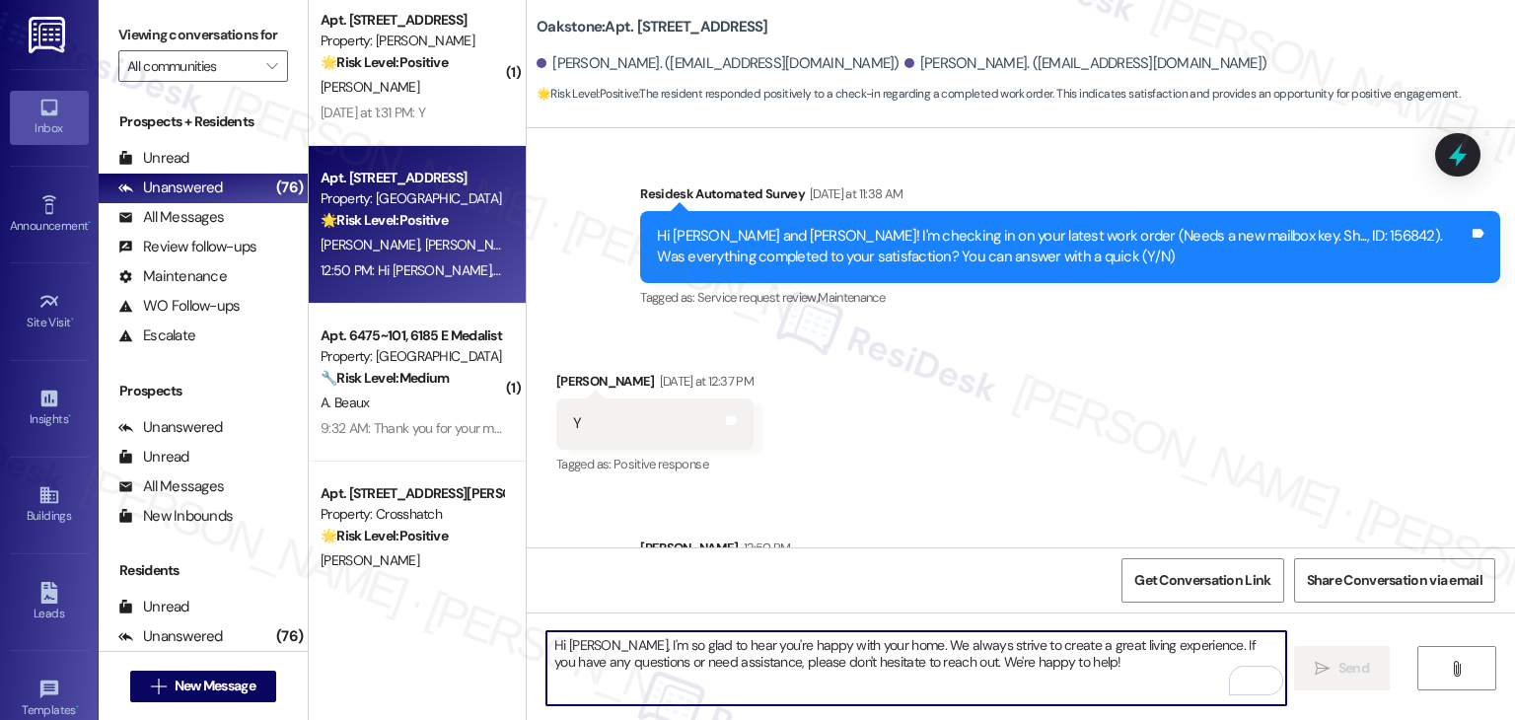
click at [771, 666] on textarea "Hi Mercedes, I'm so glad to hear you're happy with your home. We always strive …" at bounding box center [915, 668] width 739 height 74
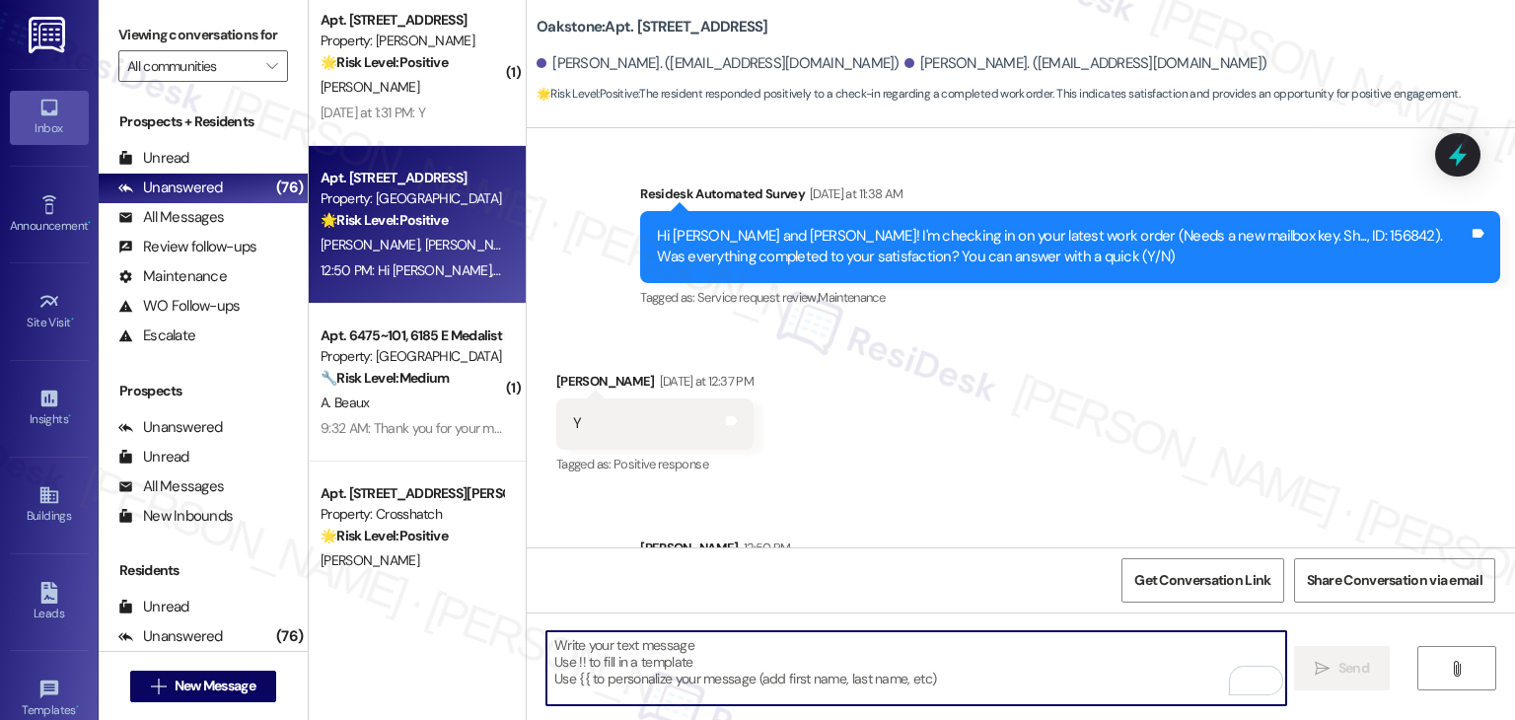
paste textarea "We’d also really appreciate it if you could share your experience in a review, …"
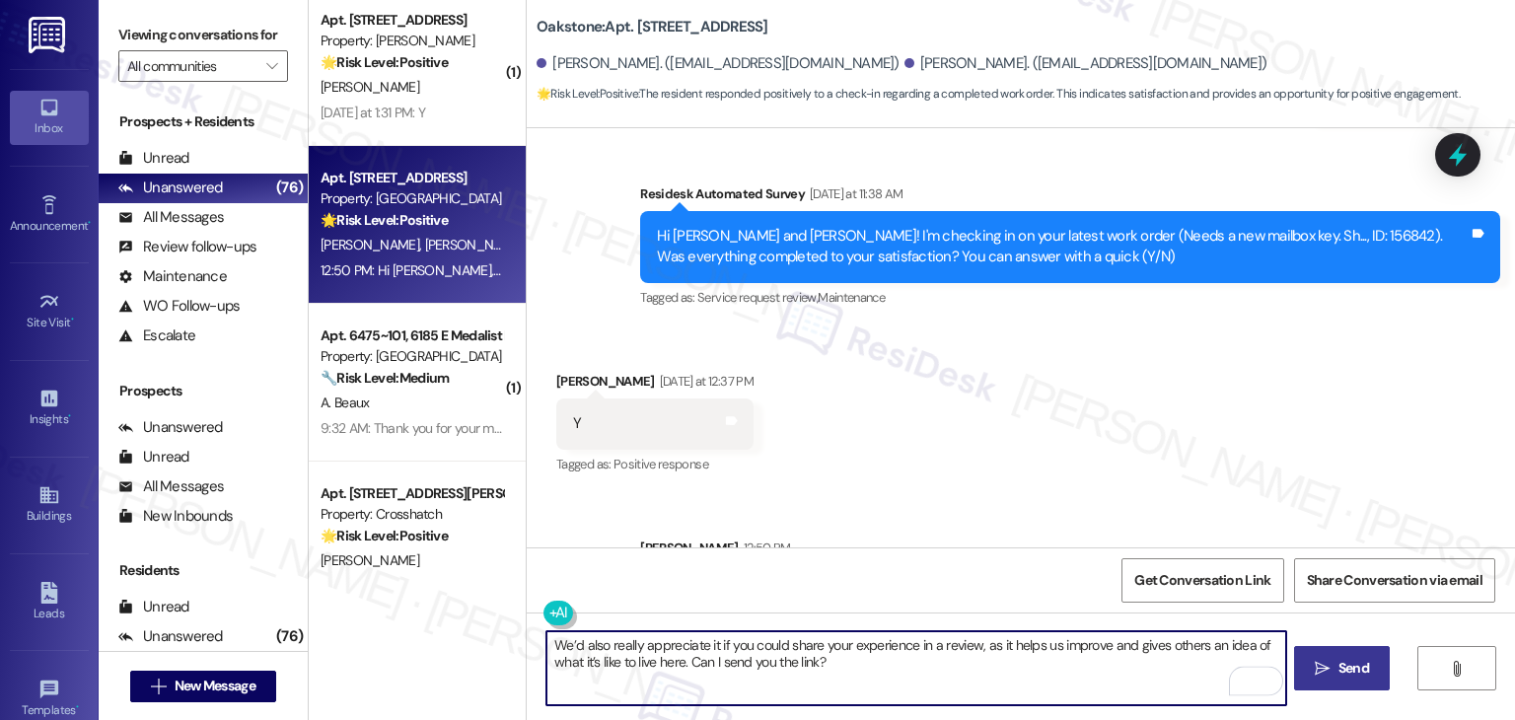
type textarea "We’d also really appreciate it if you could share your experience in a review, …"
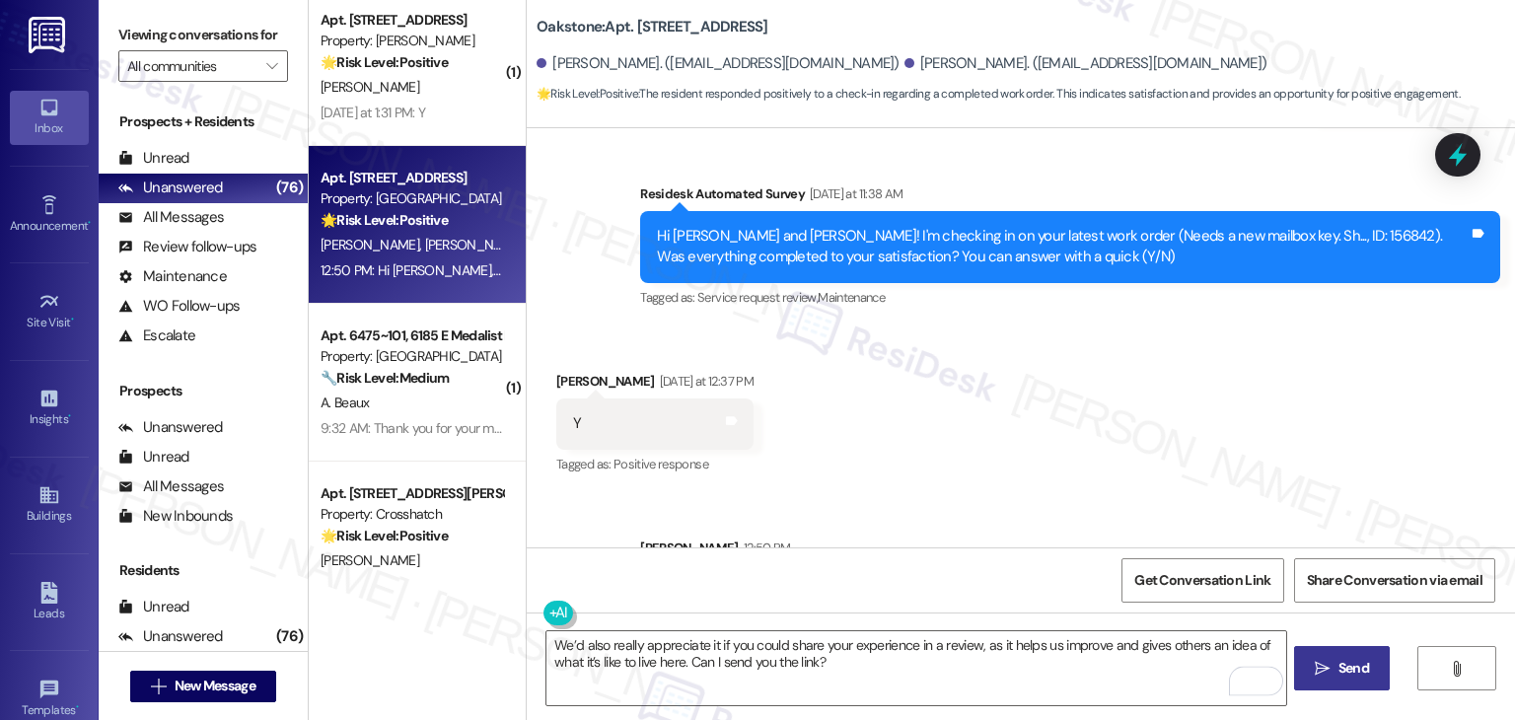
click at [1348, 676] on span "Send" at bounding box center [1353, 668] width 31 height 21
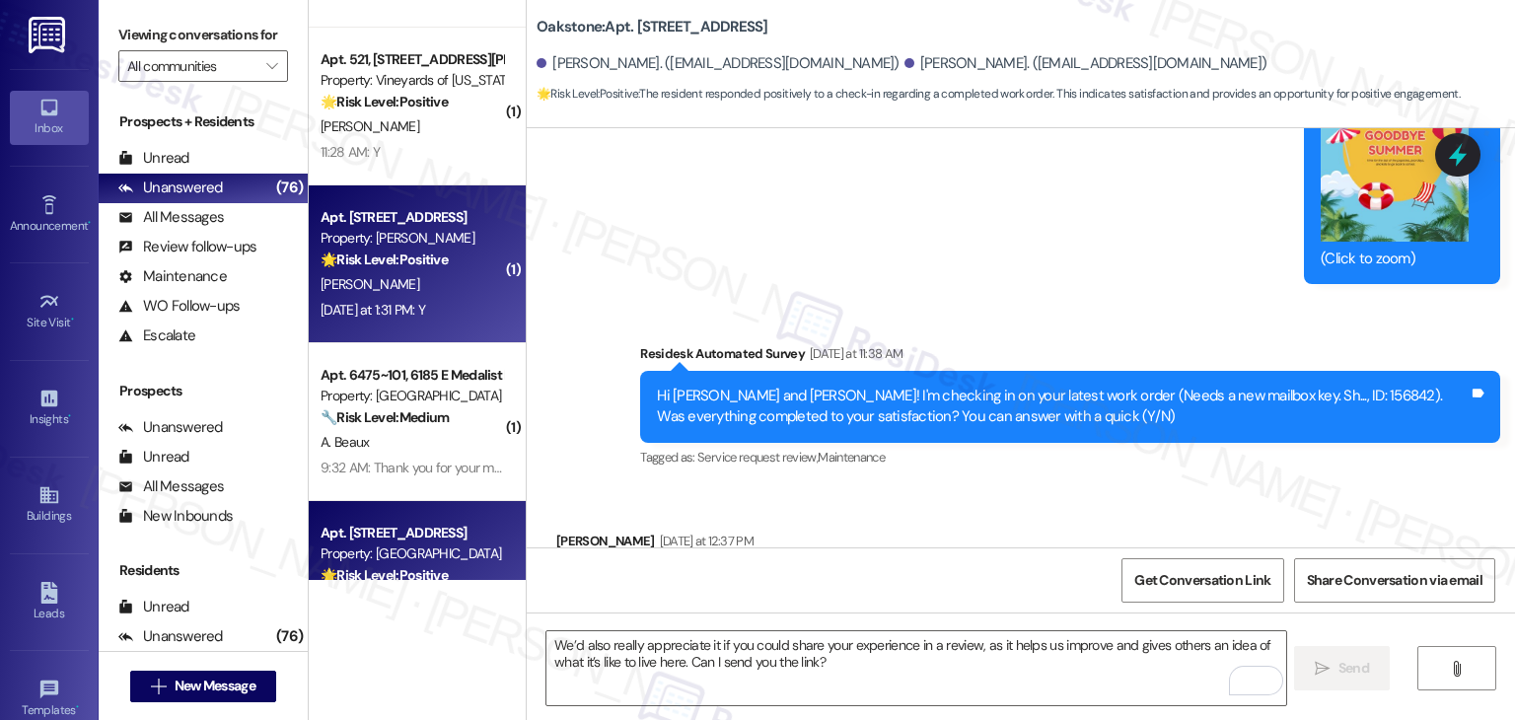
click at [388, 321] on div "Yesterday at 1:31 PM: Y Yesterday at 1:31 PM: Y" at bounding box center [412, 310] width 186 height 25
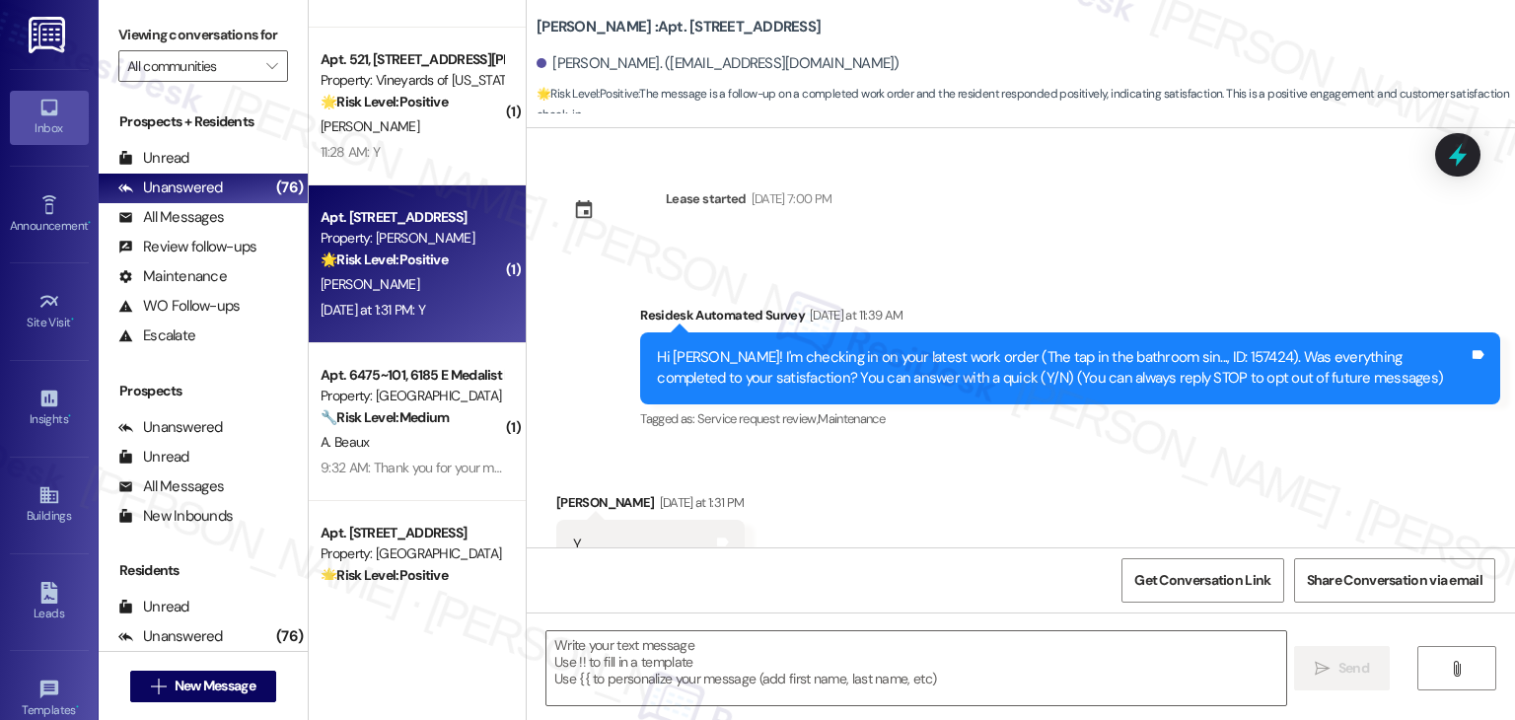
scroll to position [67, 0]
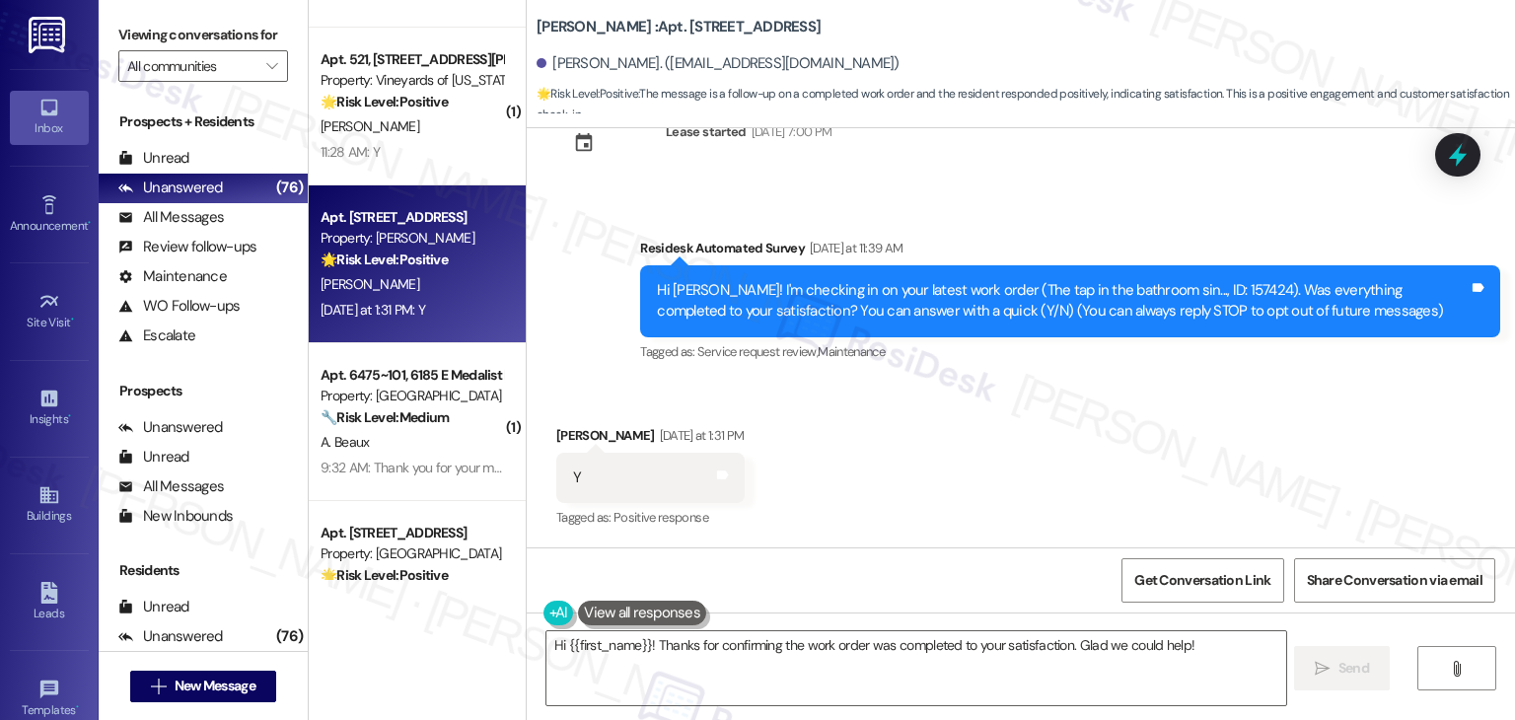
click at [1022, 459] on div "Received via SMS Namrata Mukherjee Yesterday at 1:31 PM Y Tags and notes Tagged…" at bounding box center [1021, 464] width 988 height 167
click at [1021, 482] on div "Received via SMS Namrata Mukherjee Yesterday at 1:31 PM Y Tags and notes Tagged…" at bounding box center [1021, 464] width 988 height 167
click at [1022, 485] on div "Received via SMS Namrata Mukherjee Yesterday at 1:31 PM Y Tags and notes Tagged…" at bounding box center [1021, 464] width 988 height 167
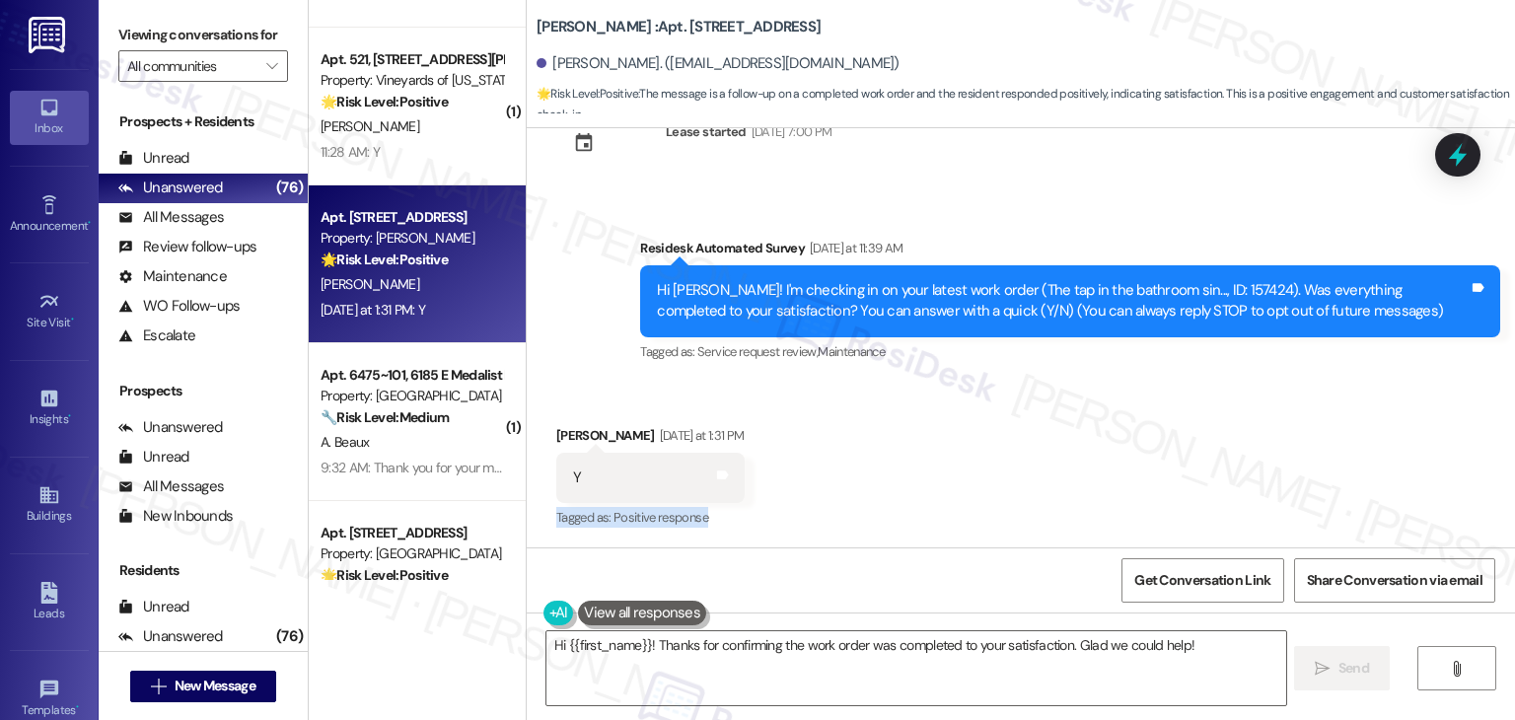
click at [1022, 485] on div "Received via SMS Namrata Mukherjee Yesterday at 1:31 PM Y Tags and notes Tagged…" at bounding box center [1021, 464] width 988 height 167
click at [931, 451] on div "Received via SMS Namrata Mukherjee Yesterday at 1:31 PM Y Tags and notes Tagged…" at bounding box center [1021, 464] width 988 height 167
click at [1041, 482] on div "Received via SMS Namrata Mukherjee Yesterday at 1:31 PM Y Tags and notes Tagged…" at bounding box center [1021, 464] width 988 height 167
click at [1028, 435] on div "Received via SMS Namrata Mukherjee Yesterday at 1:31 PM Y Tags and notes Tagged…" at bounding box center [1021, 464] width 988 height 167
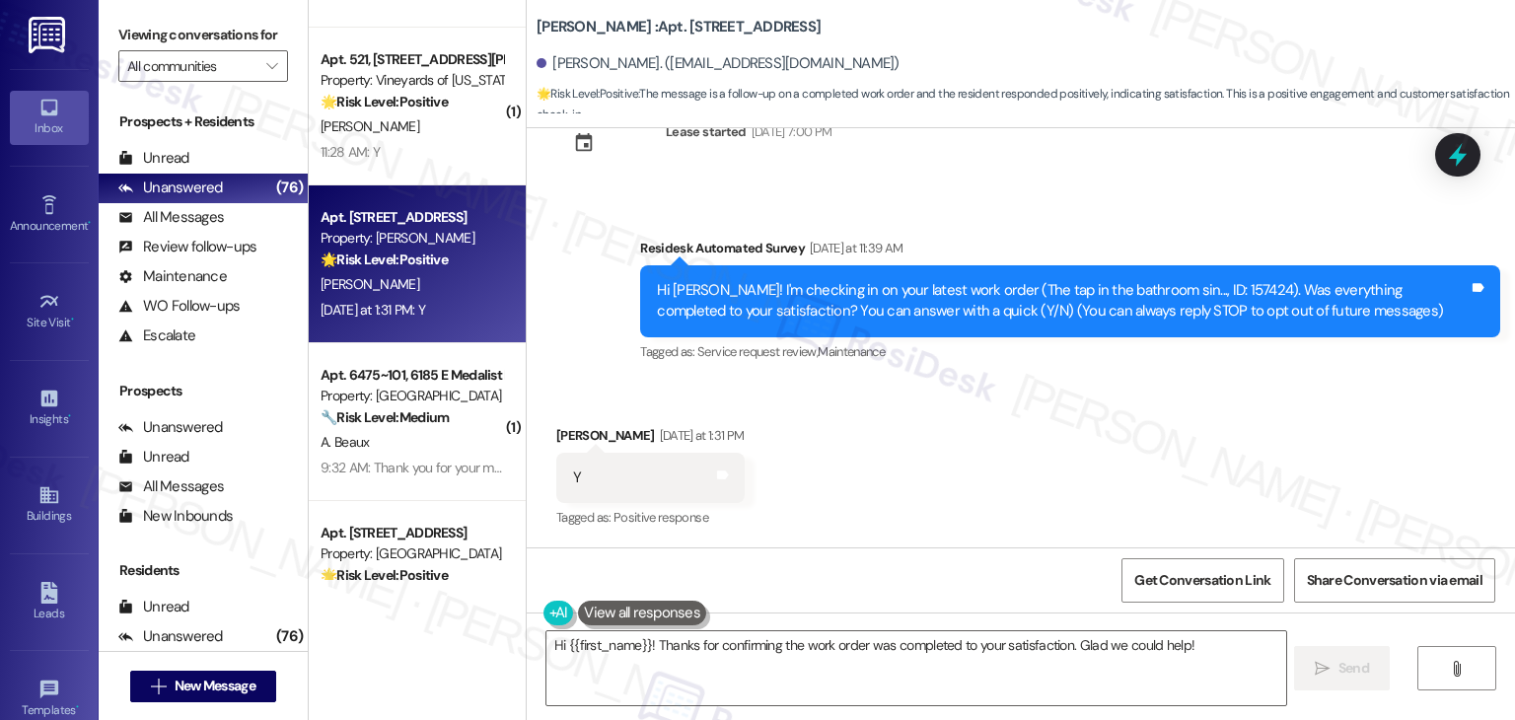
click at [1027, 433] on div "Received via SMS Namrata Mukherjee Yesterday at 1:31 PM Y Tags and notes Tagged…" at bounding box center [1021, 464] width 988 height 167
click at [891, 459] on div "Received via SMS Namrata Mukherjee Yesterday at 1:31 PM Y Tags and notes Tagged…" at bounding box center [1021, 464] width 988 height 167
click at [1032, 499] on div "Received via SMS Namrata Mukherjee Yesterday at 1:31 PM Y Tags and notes Tagged…" at bounding box center [1021, 464] width 988 height 167
click at [1000, 460] on div "Received via SMS Namrata Mukherjee Yesterday at 1:31 PM Y Tags and notes Tagged…" at bounding box center [1021, 464] width 988 height 167
click at [933, 454] on div "Received via SMS Namrata Mukherjee Yesterday at 1:31 PM Y Tags and notes Tagged…" at bounding box center [1021, 464] width 988 height 167
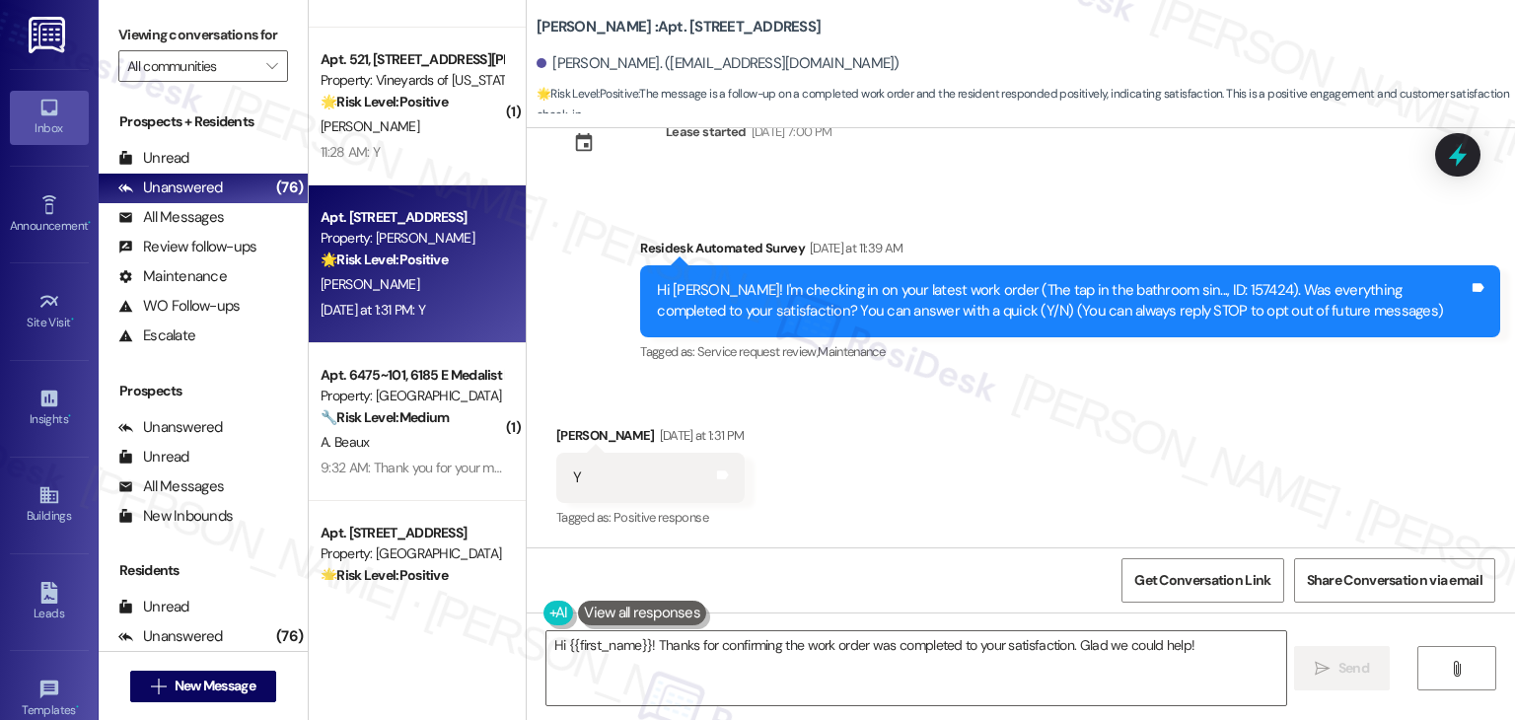
click at [1126, 485] on div "Received via SMS Namrata Mukherjee Yesterday at 1:31 PM Y Tags and notes Tagged…" at bounding box center [1021, 464] width 988 height 167
click at [990, 466] on div "Received via SMS Namrata Mukherjee Yesterday at 1:31 PM Y Tags and notes Tagged…" at bounding box center [1021, 464] width 988 height 167
click at [939, 509] on div "Received via SMS Namrata Mukherjee Yesterday at 1:31 PM Y Tags and notes Tagged…" at bounding box center [1021, 464] width 988 height 167
click at [939, 510] on div "Received via SMS Namrata Mukherjee Yesterday at 1:31 PM Y Tags and notes Tagged…" at bounding box center [1021, 464] width 988 height 167
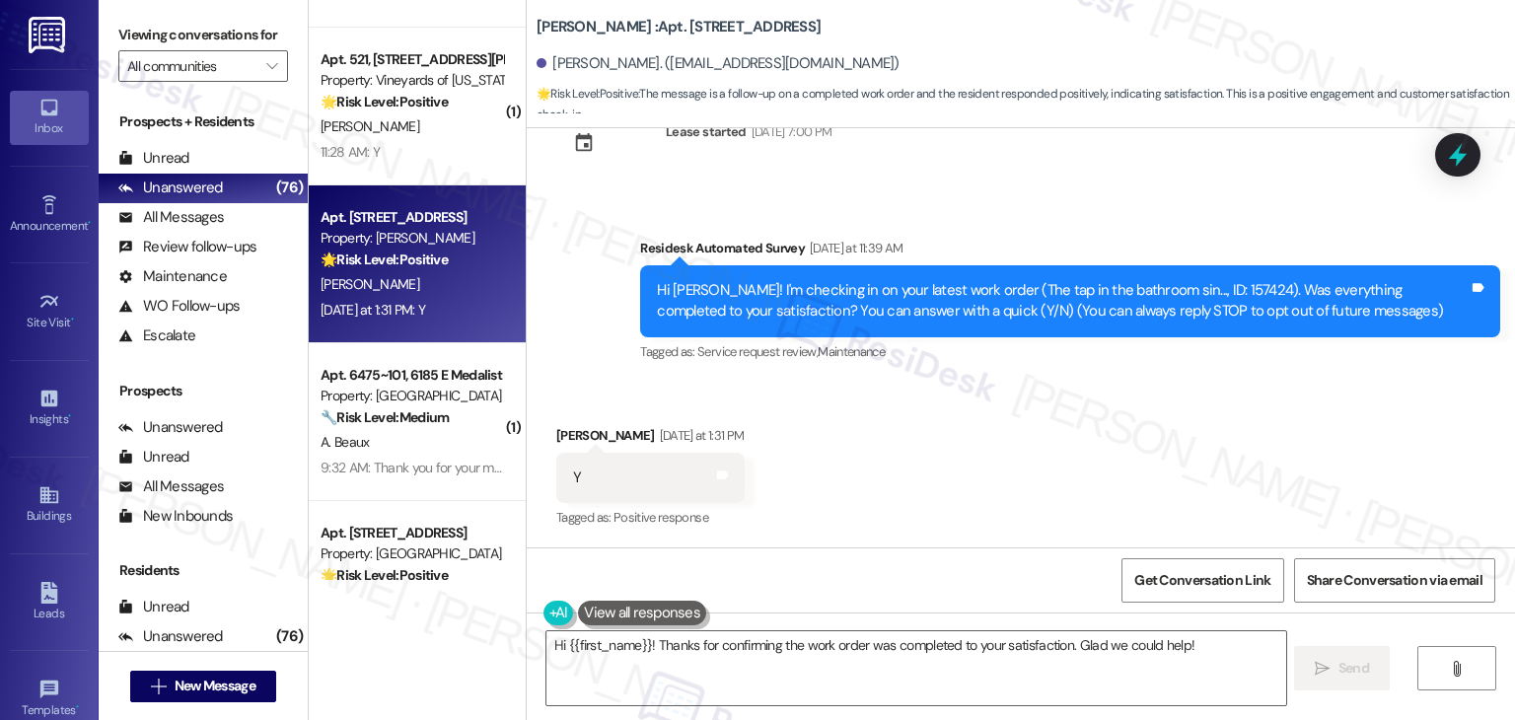
click at [939, 510] on div "Received via SMS Namrata Mukherjee Yesterday at 1:31 PM Y Tags and notes Tagged…" at bounding box center [1021, 464] width 988 height 167
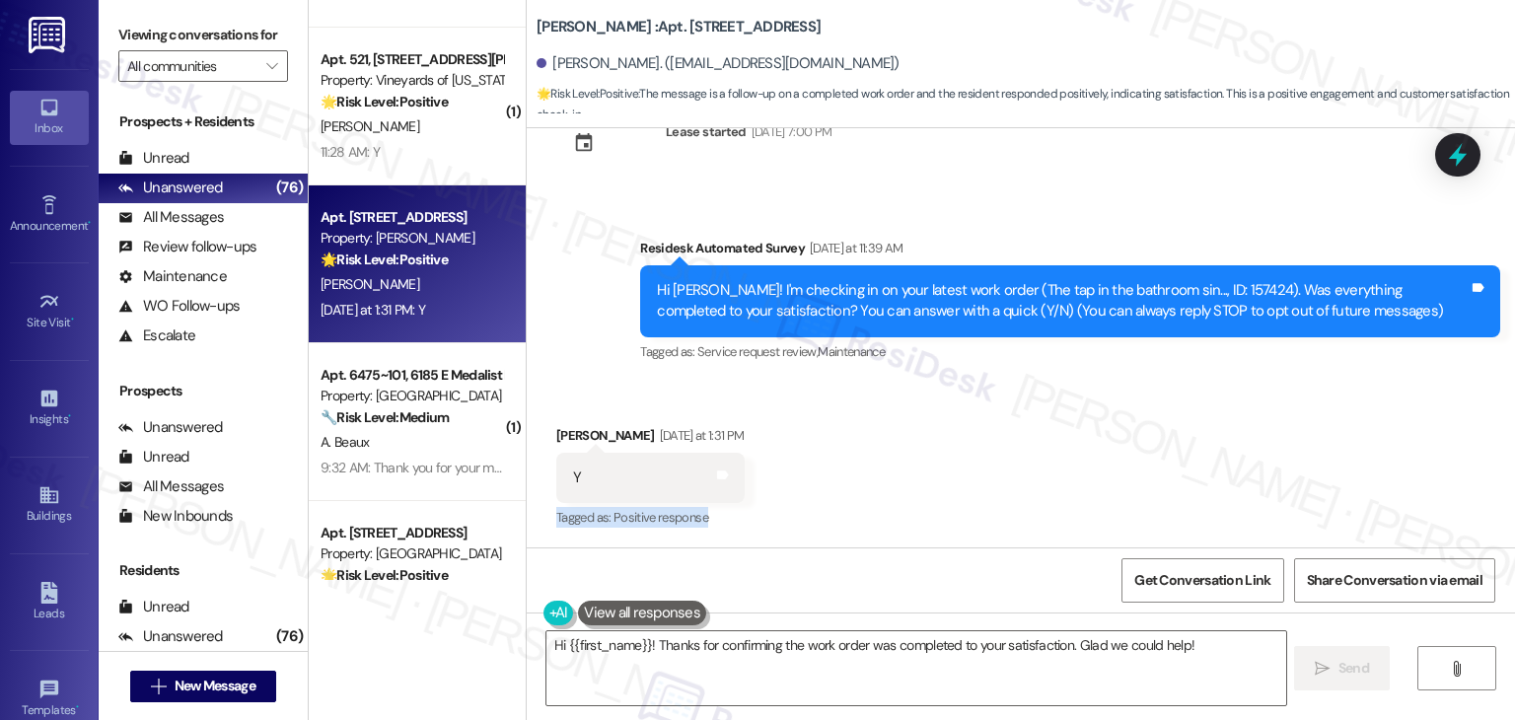
click at [939, 510] on div "Received via SMS Namrata Mukherjee Yesterday at 1:31 PM Y Tags and notes Tagged…" at bounding box center [1021, 464] width 988 height 167
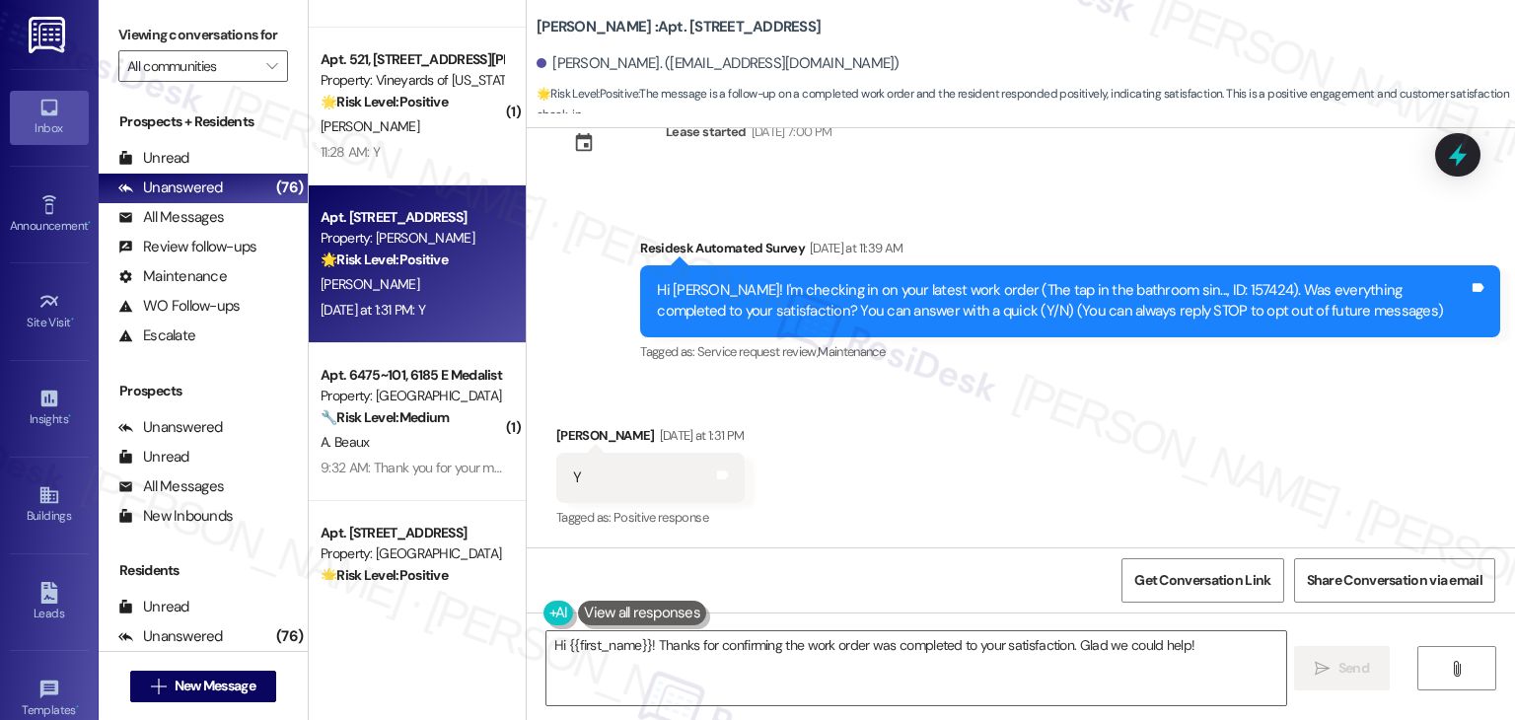
click at [939, 510] on div "Received via SMS Namrata Mukherjee Yesterday at 1:31 PM Y Tags and notes Tagged…" at bounding box center [1021, 464] width 988 height 167
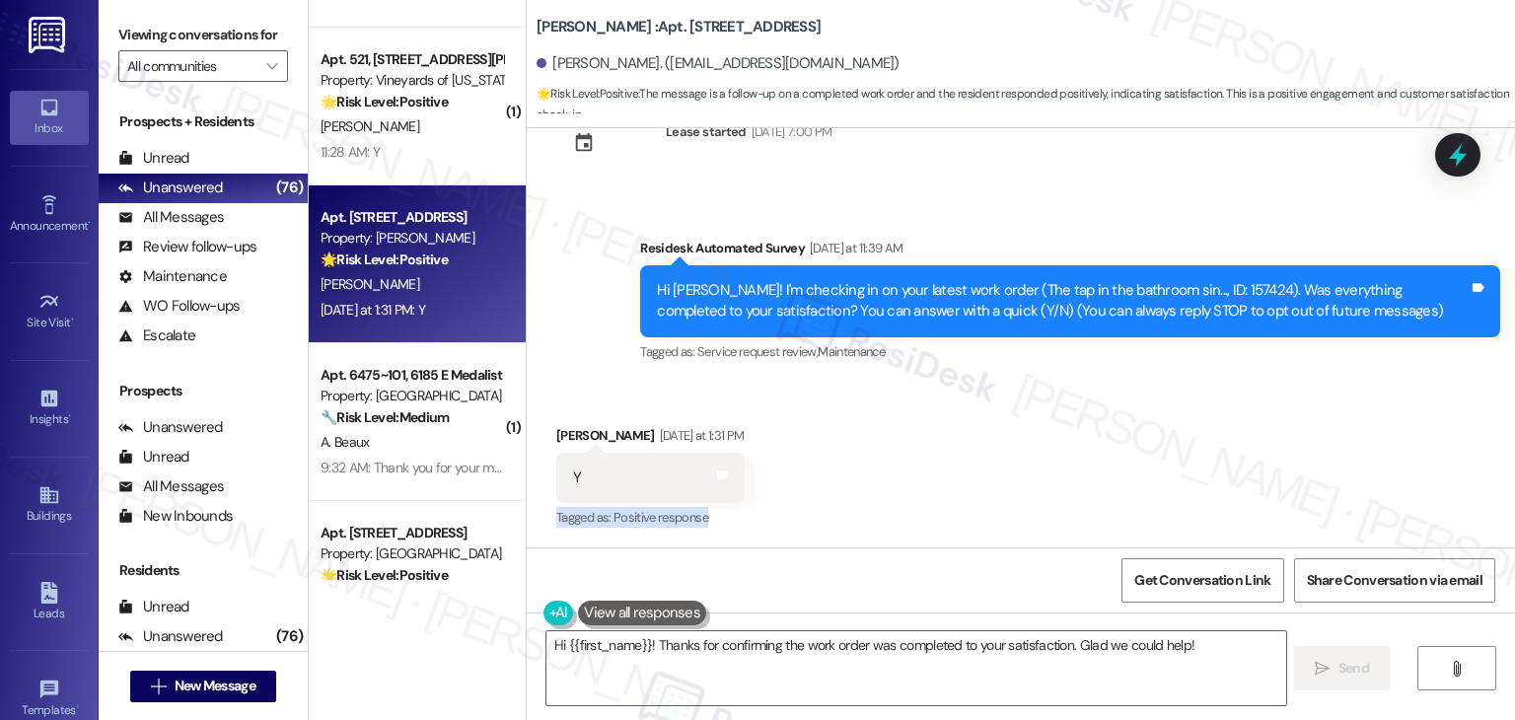
click at [939, 510] on div "Received via SMS Namrata Mukherjee Yesterday at 1:31 PM Y Tags and notes Tagged…" at bounding box center [1021, 464] width 988 height 167
click at [1030, 503] on div "Received via SMS Namrata Mukherjee Yesterday at 1:31 PM Y Tags and notes Tagged…" at bounding box center [1021, 464] width 988 height 167
click at [1030, 495] on div "Received via SMS Namrata Mukherjee Yesterday at 1:31 PM Y Tags and notes Tagged…" at bounding box center [1021, 464] width 988 height 167
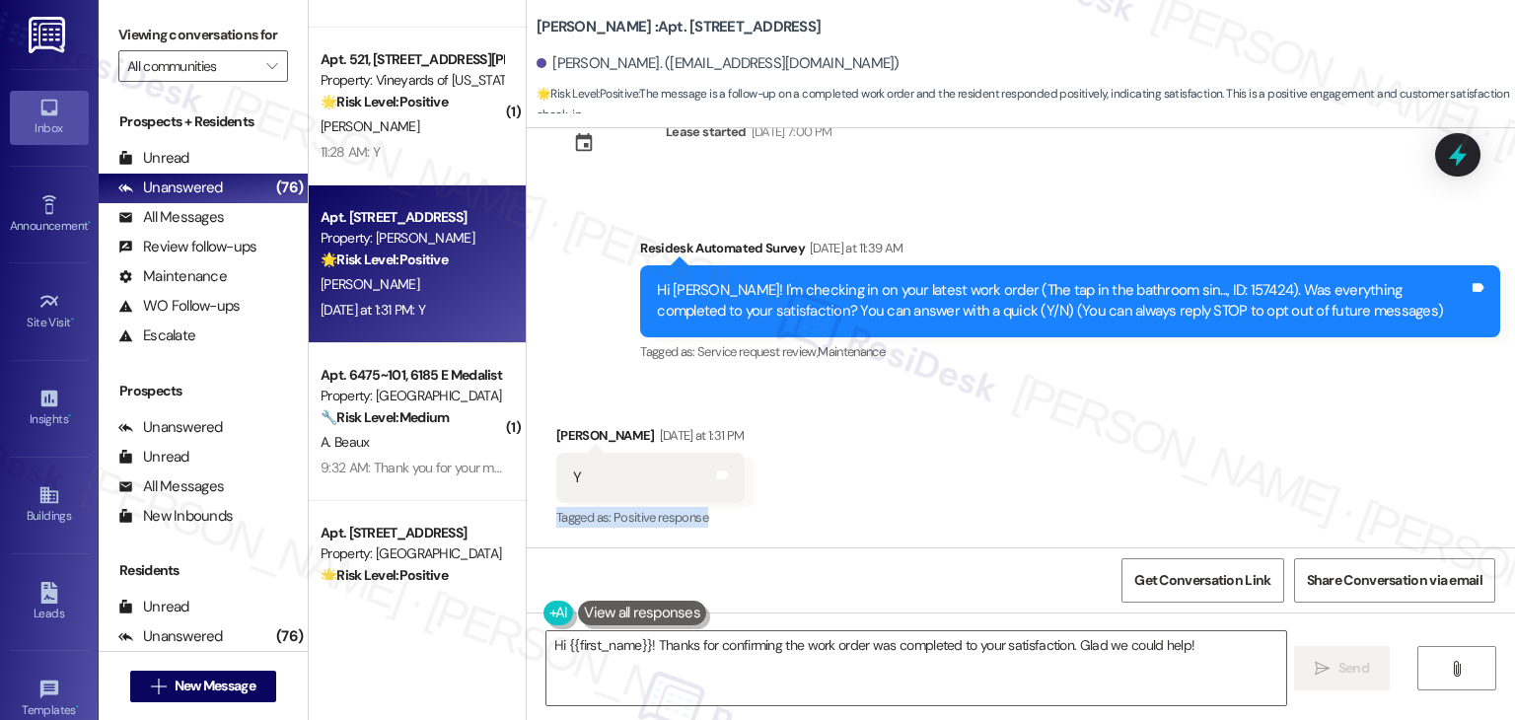
click at [1030, 495] on div "Received via SMS Namrata Mukherjee Yesterday at 1:31 PM Y Tags and notes Tagged…" at bounding box center [1021, 464] width 988 height 167
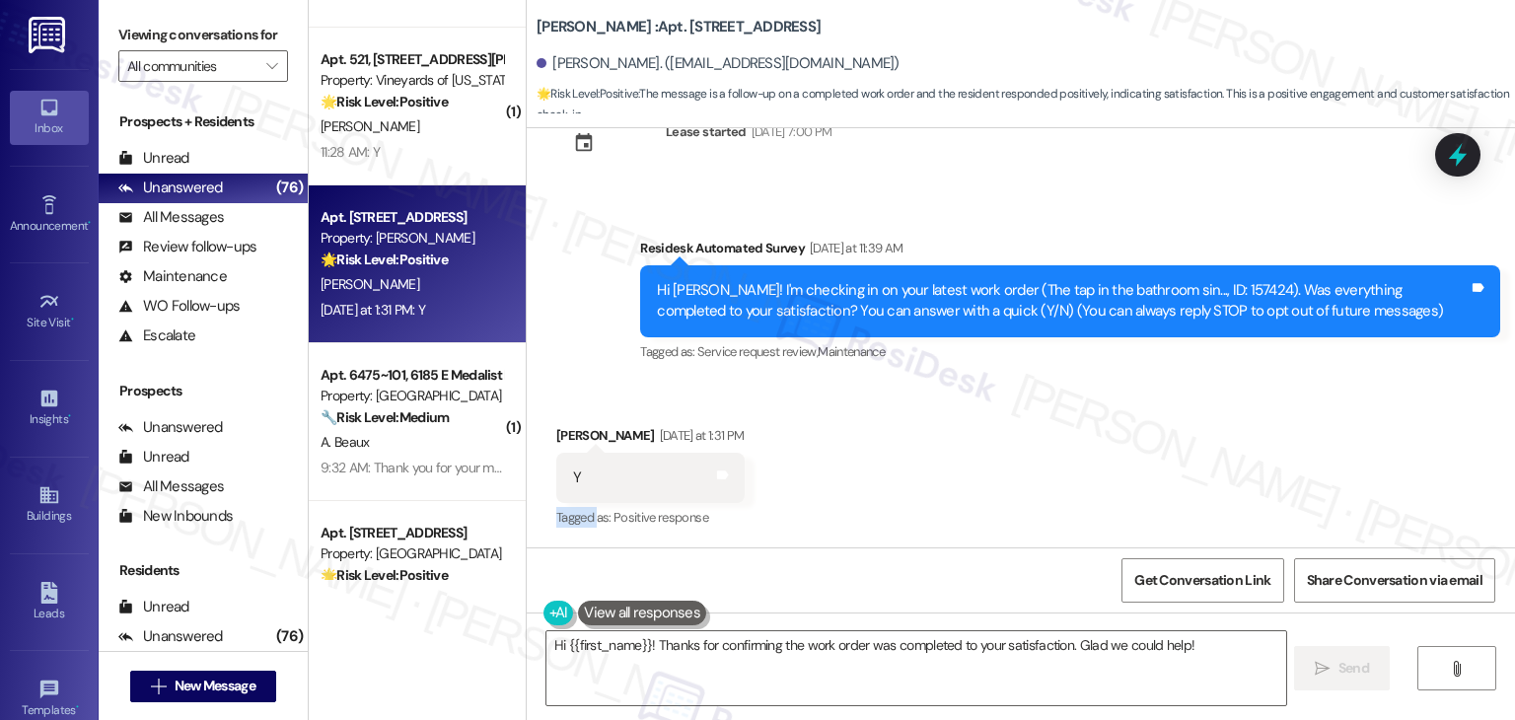
click at [1030, 495] on div "Received via SMS Namrata Mukherjee Yesterday at 1:31 PM Y Tags and notes Tagged…" at bounding box center [1021, 464] width 988 height 167
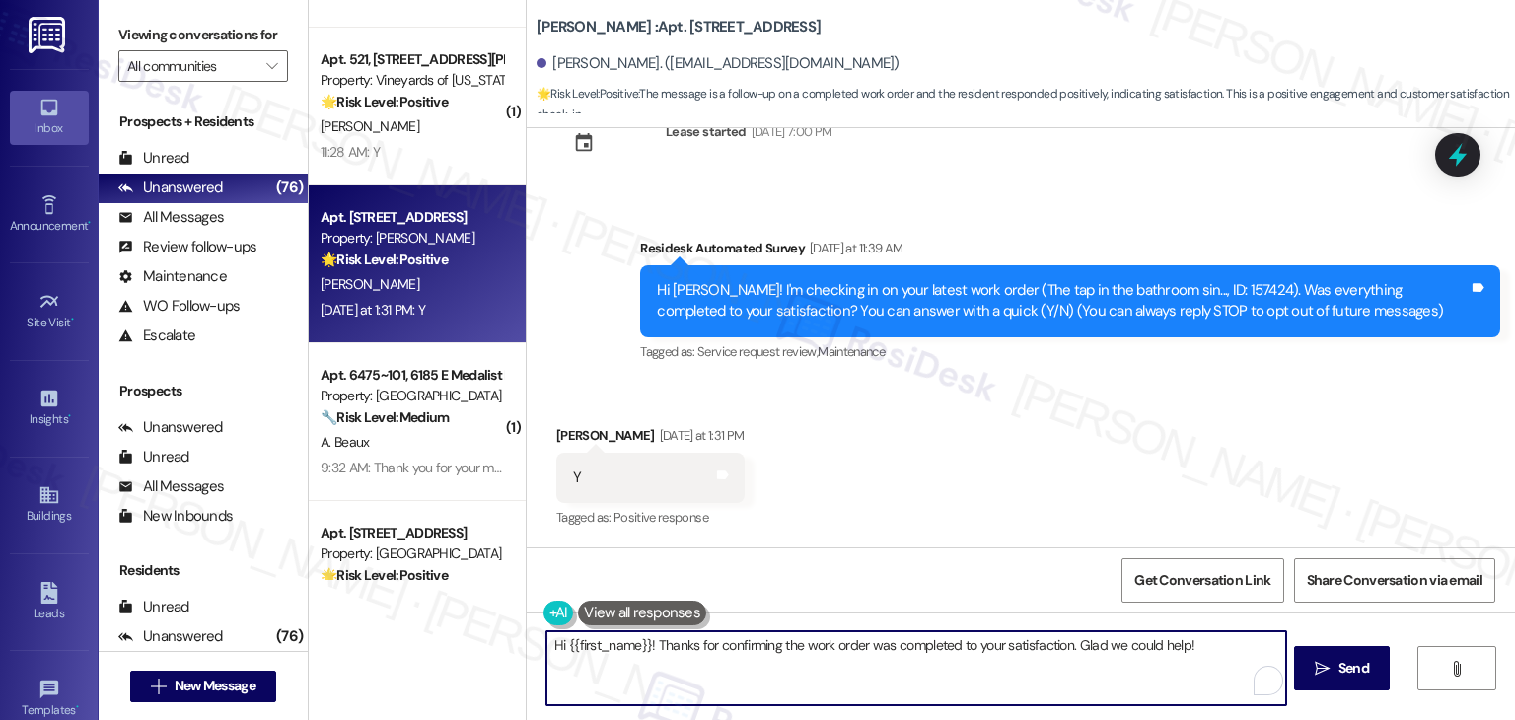
drag, startPoint x: 1201, startPoint y: 644, endPoint x: 727, endPoint y: 647, distance: 474.4
click at [727, 647] on textarea "Hi {{first_name}}! Thanks for confirming the work order was completed to your s…" at bounding box center [915, 668] width 739 height 74
click at [694, 643] on textarea "Hi {{first_name}}! Than" at bounding box center [915, 668] width 739 height 74
paste textarea "I’m glad your latest work order was completed to your satisfaction. Your positi…"
type textarea "Hi {{first_name}}! I’m glad your latest work order was completed to your satisf…"
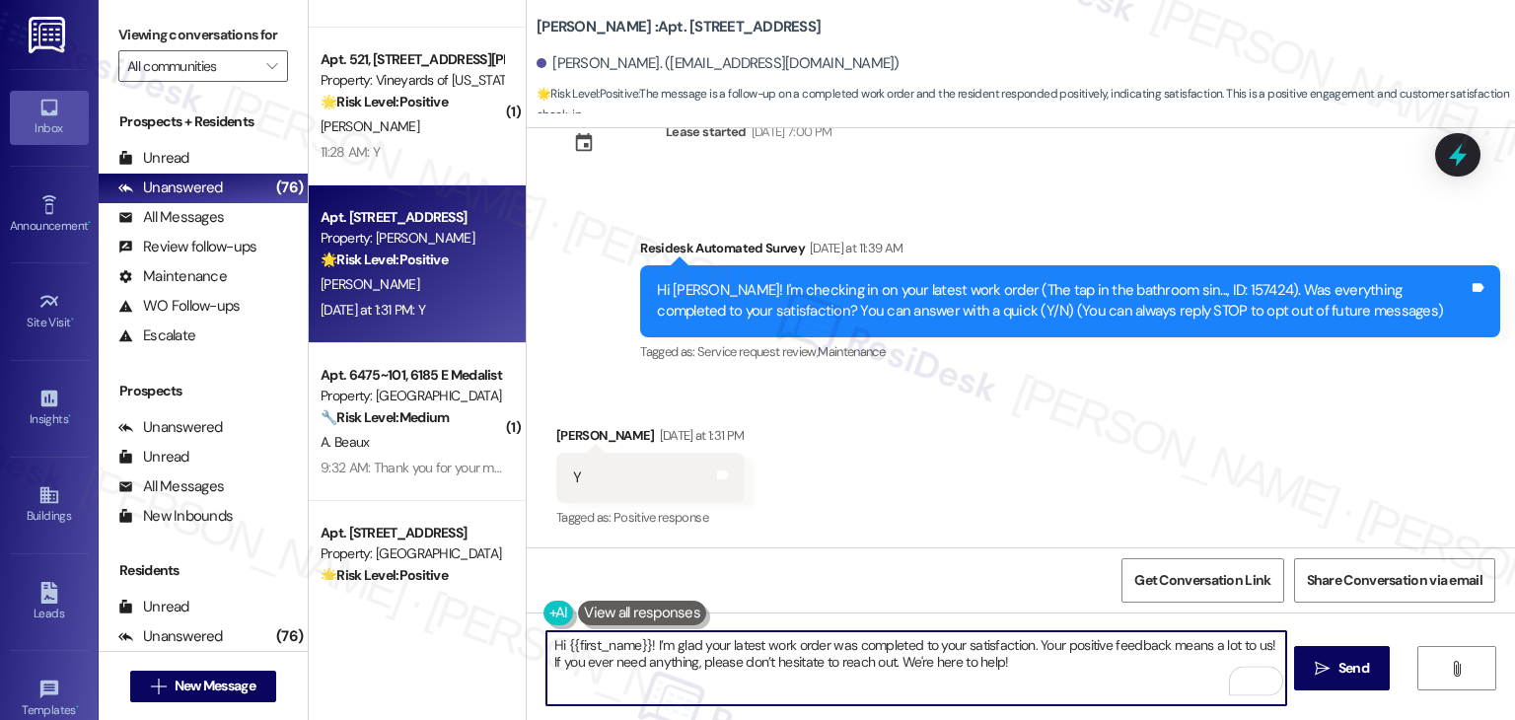
click at [944, 530] on div "Received via SMS Namrata Mukherjee Yesterday at 1:31 PM Y Tags and notes Tagged…" at bounding box center [1021, 464] width 988 height 167
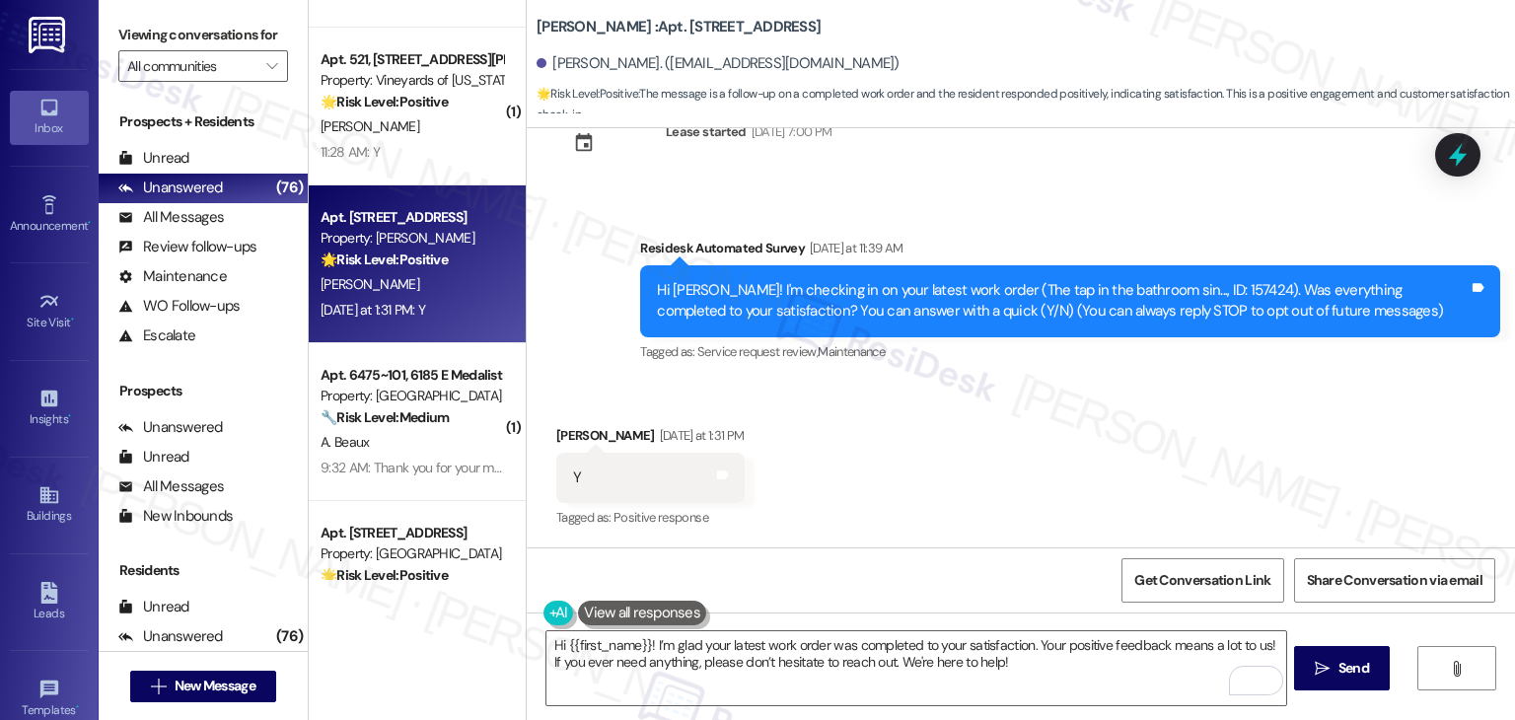
click at [918, 502] on div "Received via SMS Namrata Mukherjee Yesterday at 1:31 PM Y Tags and notes Tagged…" at bounding box center [1021, 464] width 988 height 167
click at [1004, 656] on textarea "Hi {{first_name}}! I’m glad your latest work order was completed to your satisf…" at bounding box center [915, 668] width 739 height 74
click at [955, 508] on div "Received via SMS Namrata Mukherjee Yesterday at 1:31 PM Y Tags and notes Tagged…" at bounding box center [1021, 464] width 988 height 167
click at [866, 479] on div "Received via SMS Namrata Mukherjee Yesterday at 1:31 PM Y Tags and notes Tagged…" at bounding box center [1021, 464] width 988 height 167
click at [935, 466] on div "Received via SMS Namrata Mukherjee Yesterday at 1:31 PM Y Tags and notes Tagged…" at bounding box center [1021, 464] width 988 height 167
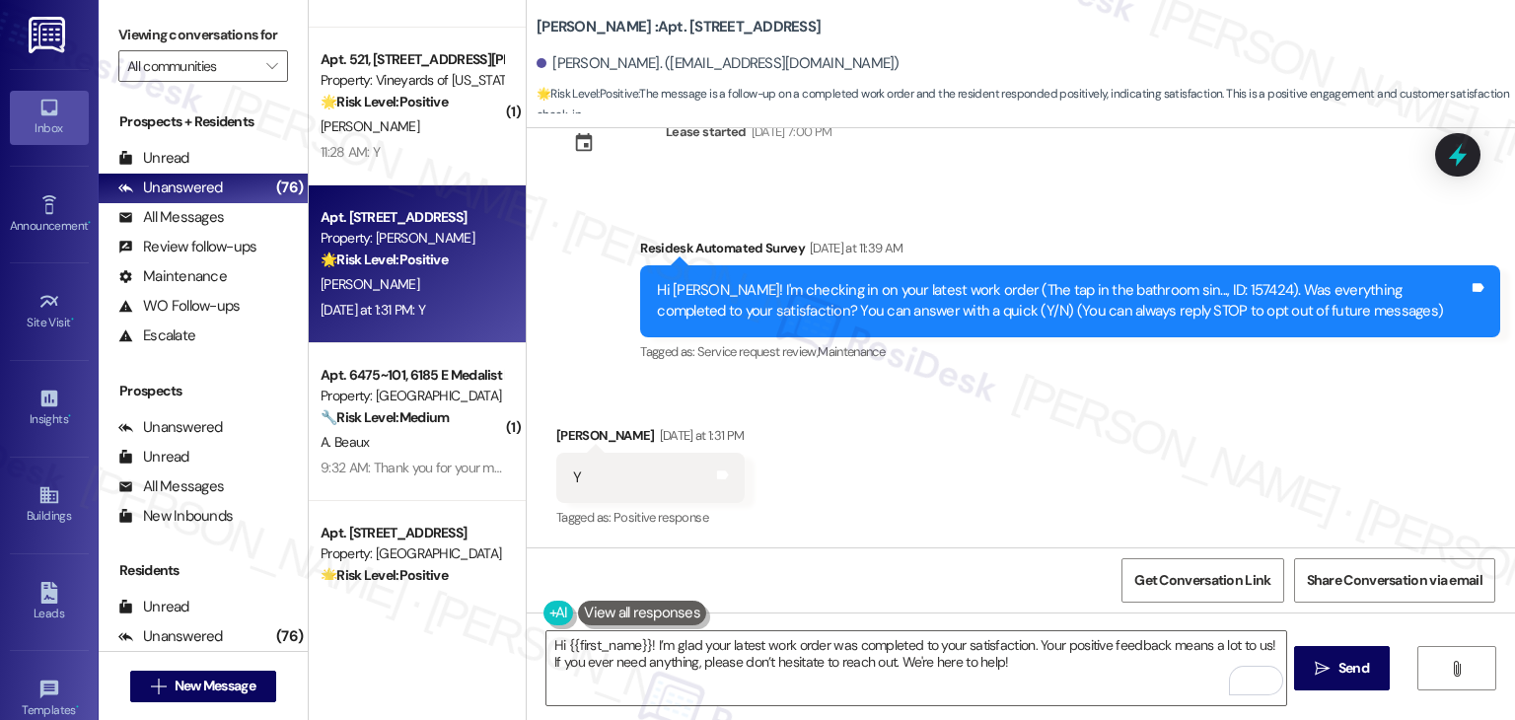
click at [935, 468] on div "Received via SMS Namrata Mukherjee Yesterday at 1:31 PM Y Tags and notes Tagged…" at bounding box center [1021, 464] width 988 height 167
click at [939, 460] on div "Received via SMS Namrata Mukherjee Yesterday at 1:31 PM Y Tags and notes Tagged…" at bounding box center [1021, 464] width 988 height 167
click at [955, 587] on div "Get Conversation Link Share Conversation via email" at bounding box center [1021, 579] width 988 height 65
click at [899, 451] on div "Received via SMS Namrata Mukherjee Yesterday at 1:31 PM Y Tags and notes Tagged…" at bounding box center [1021, 464] width 988 height 167
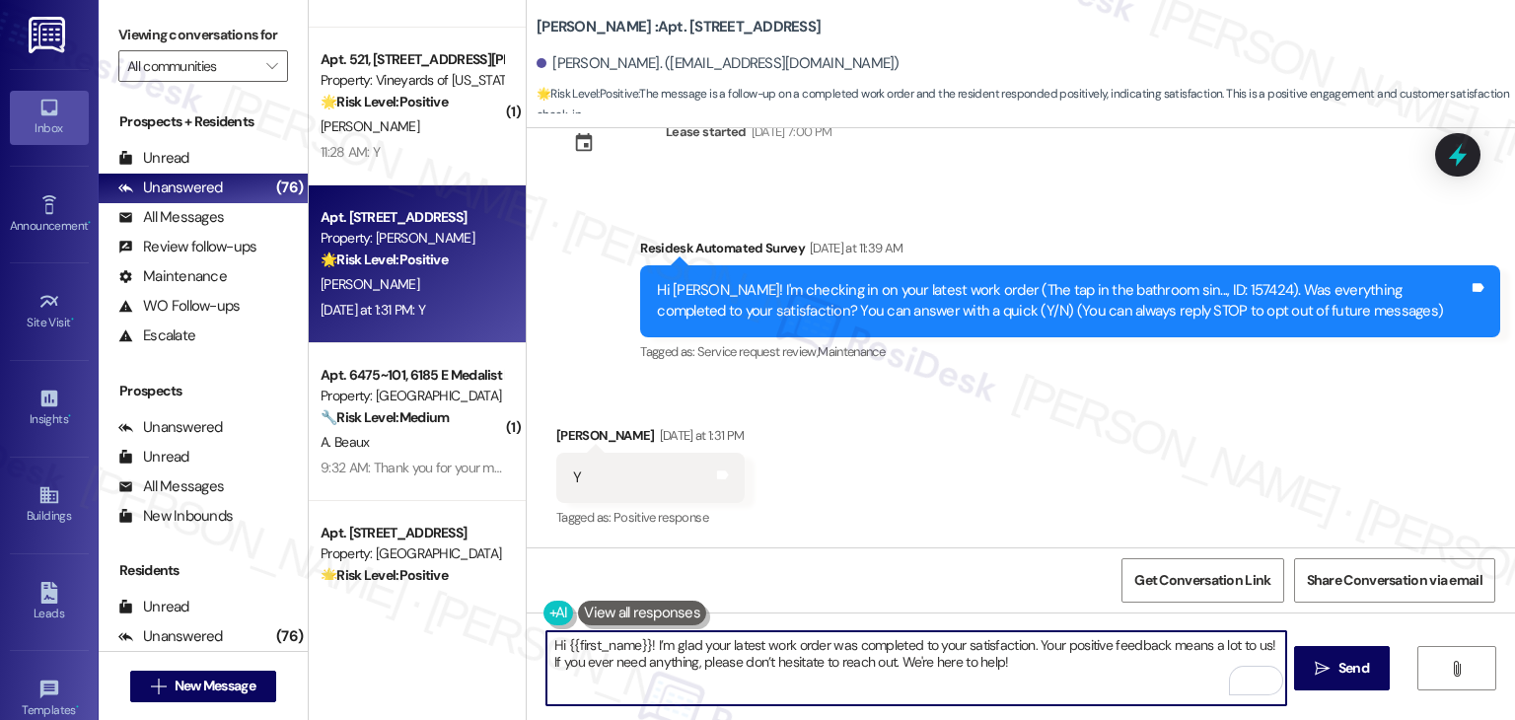
click at [1006, 658] on textarea "Hi {{first_name}}! I’m glad your latest work order was completed to your satisf…" at bounding box center [915, 668] width 739 height 74
click at [989, 577] on div "Get Conversation Link Share Conversation via email" at bounding box center [1021, 579] width 988 height 65
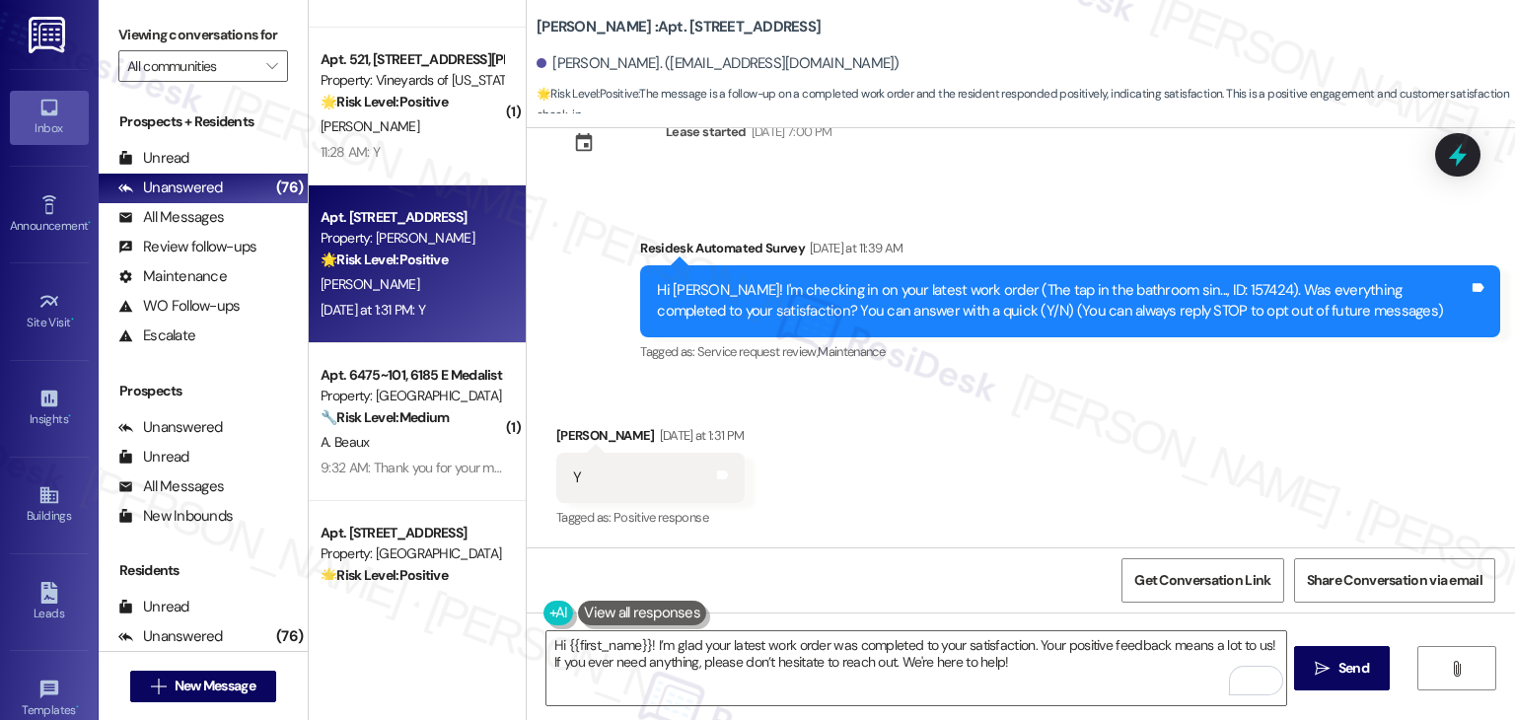
click at [1026, 573] on div "Get Conversation Link Share Conversation via email" at bounding box center [1021, 579] width 988 height 65
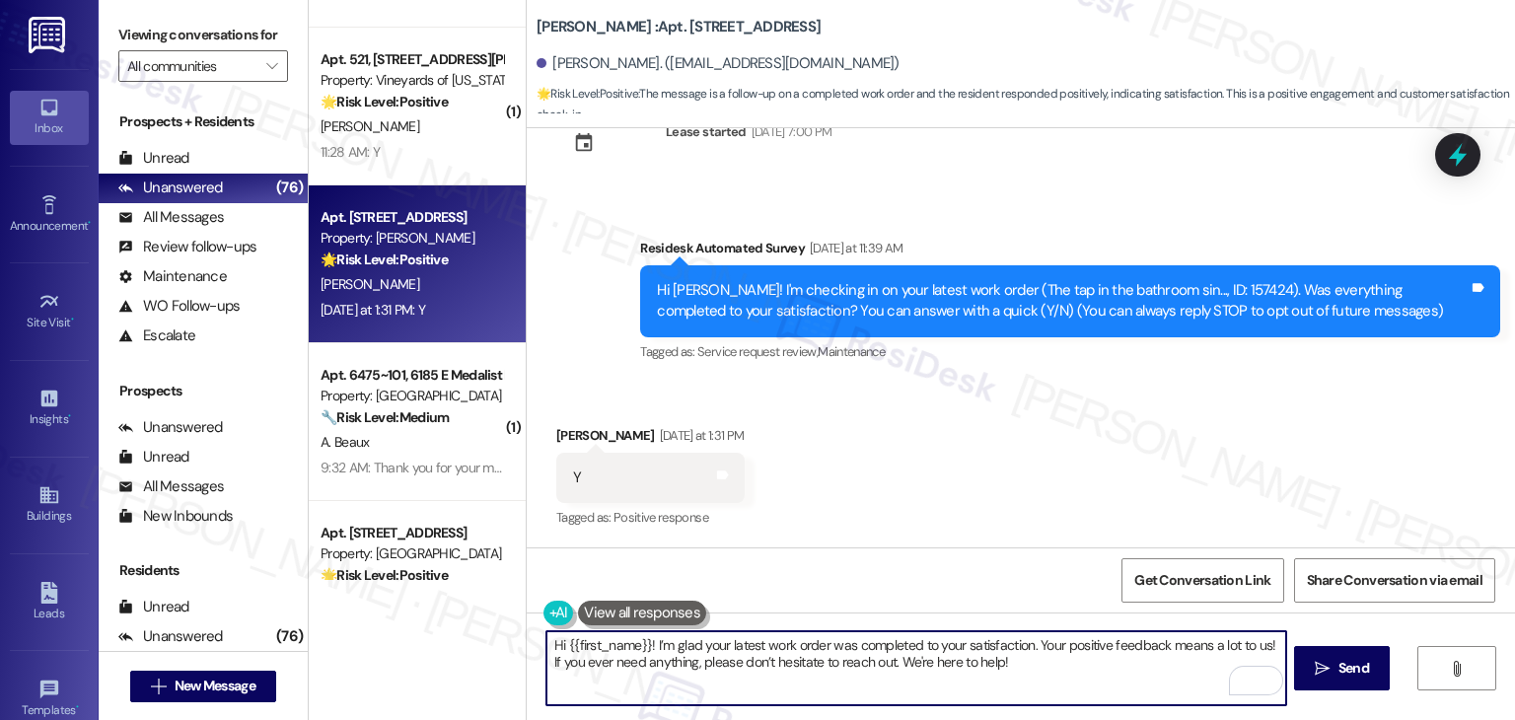
click at [1015, 667] on textarea "Hi {{first_name}}! I’m glad your latest work order was completed to your satisf…" at bounding box center [915, 668] width 739 height 74
click at [1020, 542] on div "Received via SMS Namrata Mukherjee Yesterday at 1:31 PM Y Tags and notes Tagged…" at bounding box center [1021, 464] width 988 height 167
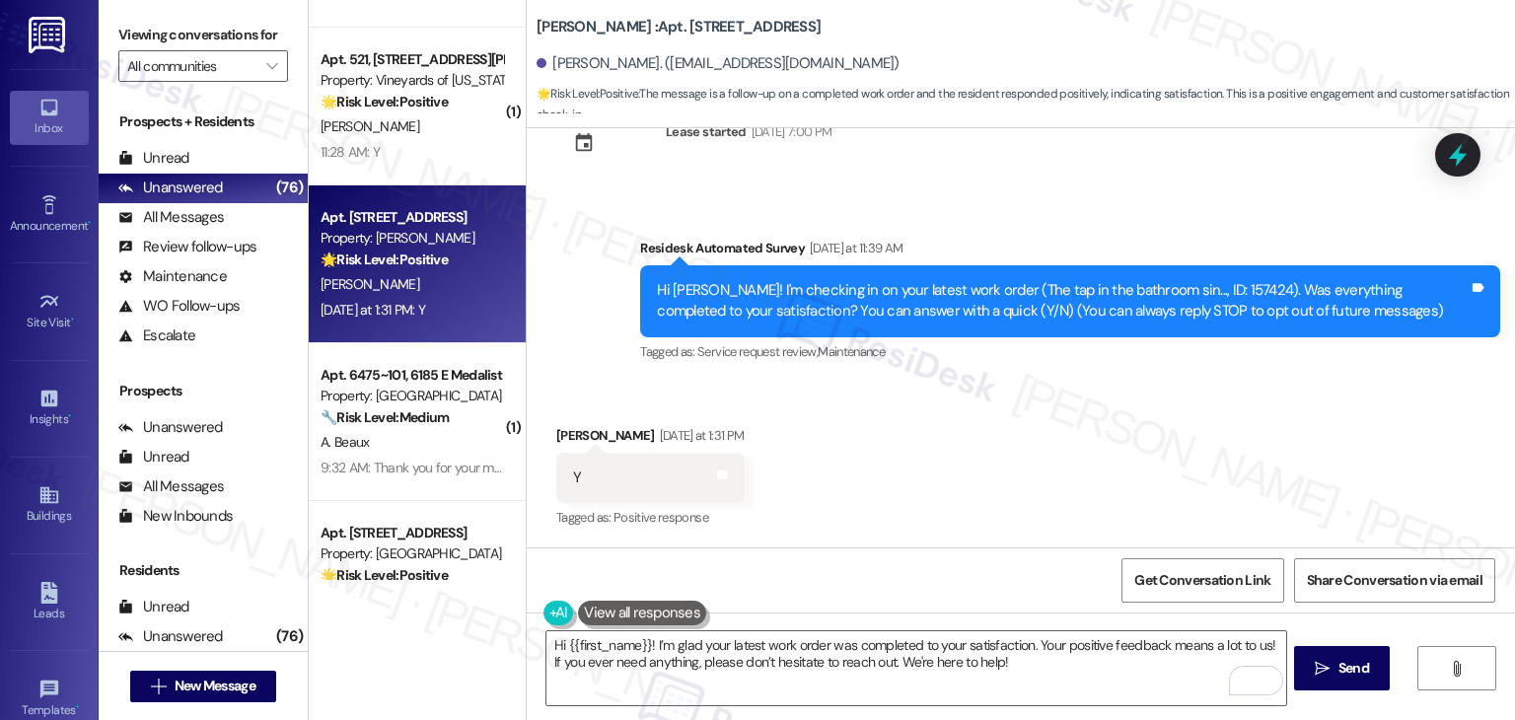
click at [978, 483] on div "Received via SMS Namrata Mukherjee Yesterday at 1:31 PM Y Tags and notes Tagged…" at bounding box center [1021, 464] width 988 height 167
click at [972, 485] on div "Received via SMS Namrata Mukherjee Yesterday at 1:31 PM Y Tags and notes Tagged…" at bounding box center [1021, 464] width 988 height 167
click at [996, 482] on div "Received via SMS Namrata Mukherjee Yesterday at 1:31 PM Y Tags and notes Tagged…" at bounding box center [1021, 464] width 988 height 167
click at [932, 483] on div "Received via SMS Namrata Mukherjee Yesterday at 1:31 PM Y Tags and notes Tagged…" at bounding box center [1021, 464] width 988 height 167
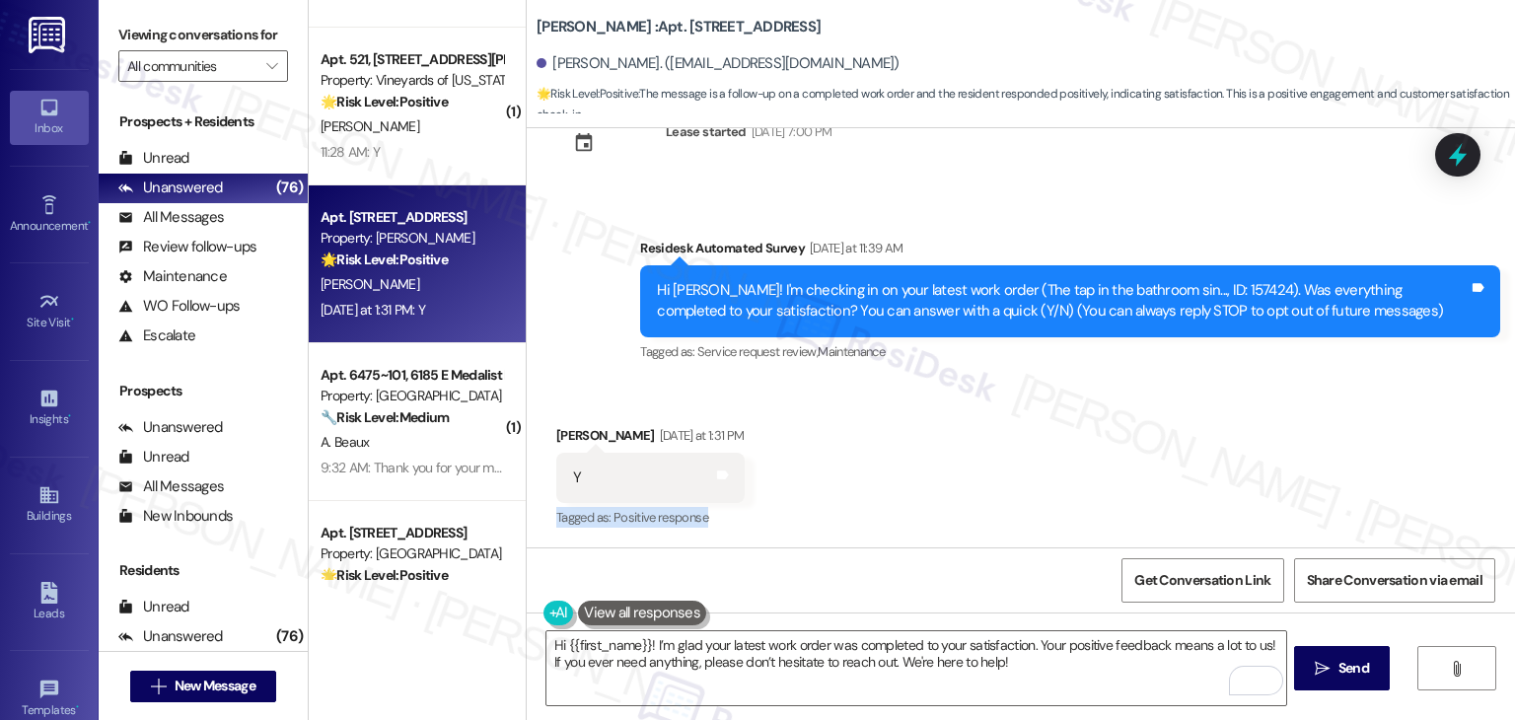
click at [932, 483] on div "Received via SMS Namrata Mukherjee Yesterday at 1:31 PM Y Tags and notes Tagged…" at bounding box center [1021, 464] width 988 height 167
click at [932, 481] on div "Received via SMS Namrata Mukherjee Yesterday at 1:31 PM Y Tags and notes Tagged…" at bounding box center [1021, 464] width 988 height 167
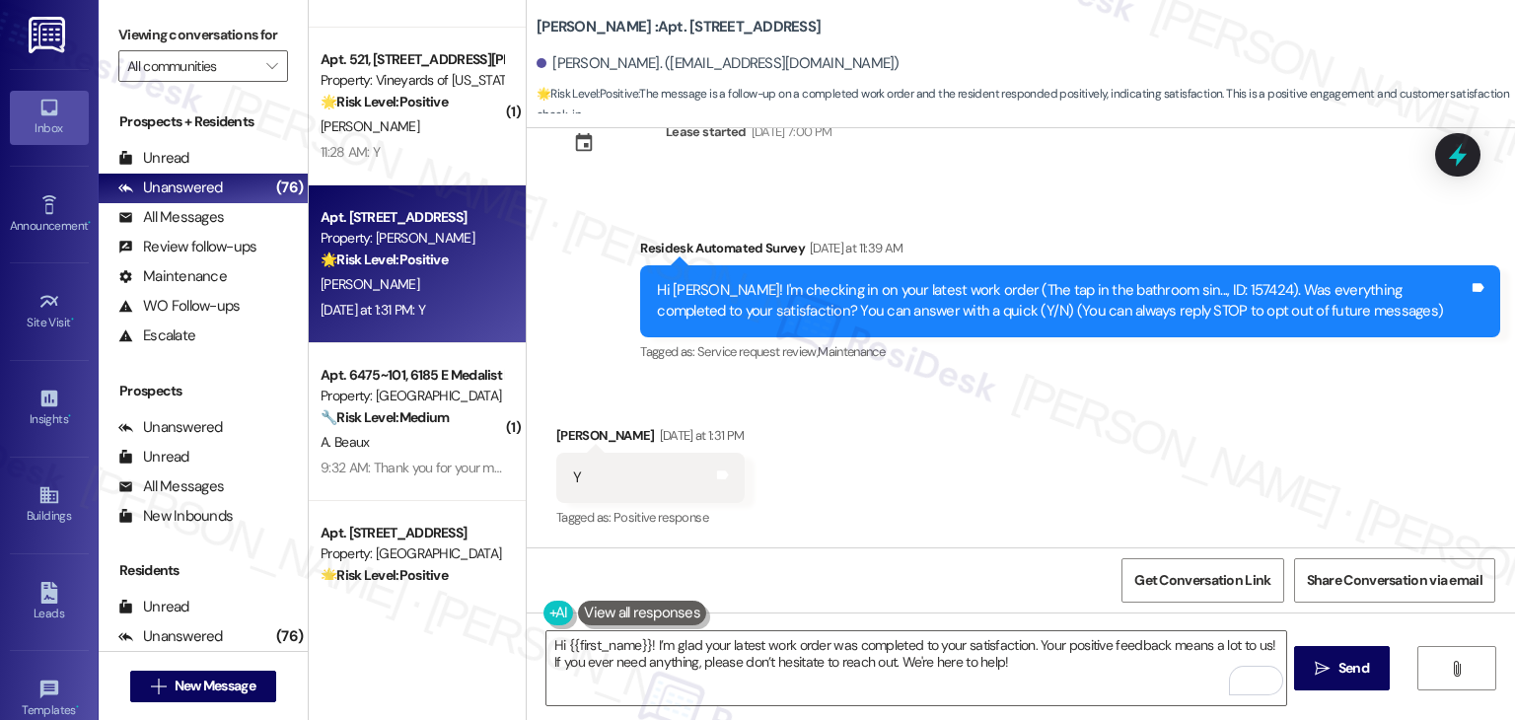
click at [944, 577] on div "Get Conversation Link Share Conversation via email" at bounding box center [1021, 579] width 988 height 65
click at [949, 486] on div "Received via SMS Namrata Mukherjee Yesterday at 1:31 PM Y Tags and notes Tagged…" at bounding box center [1021, 464] width 988 height 167
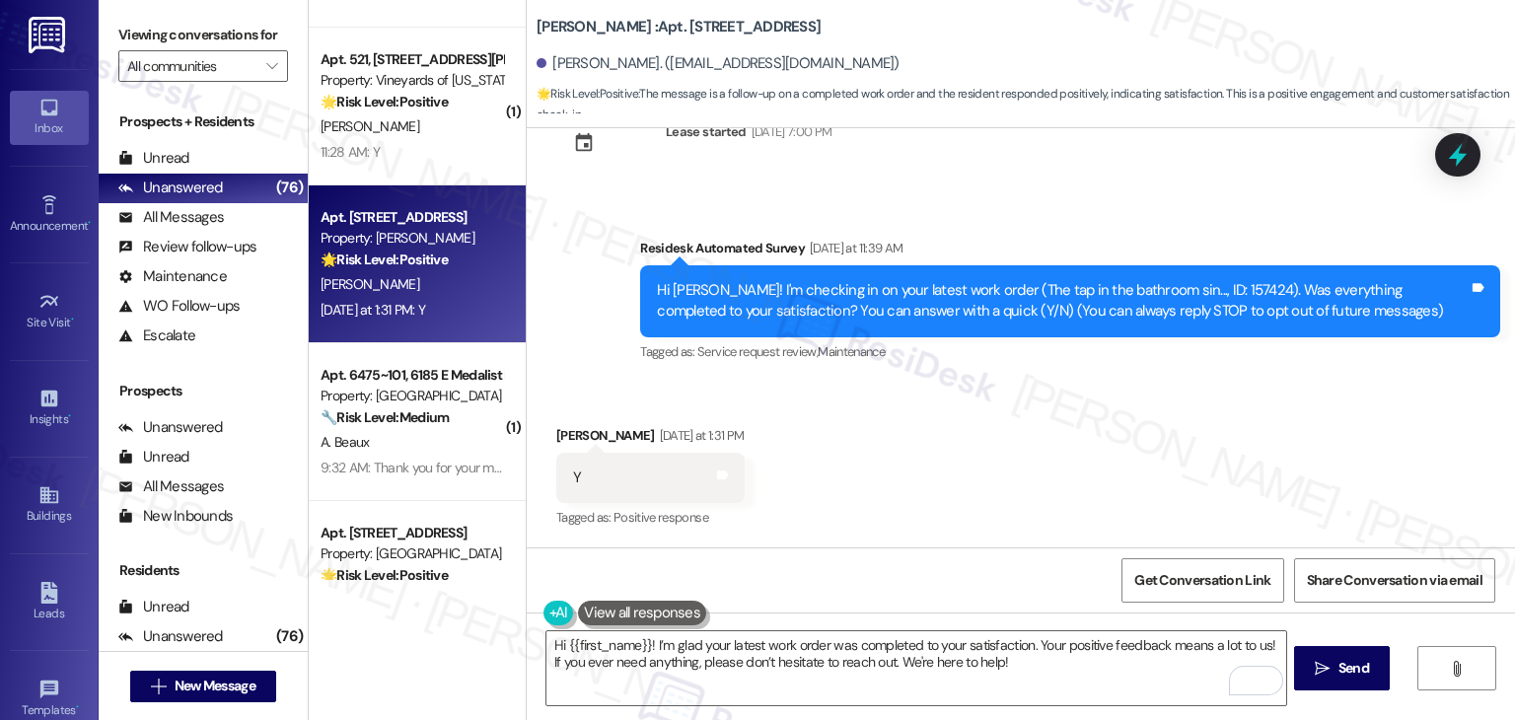
click at [947, 487] on div "Received via SMS Namrata Mukherjee Yesterday at 1:31 PM Y Tags and notes Tagged…" at bounding box center [1021, 464] width 988 height 167
click at [947, 479] on div "Received via SMS Namrata Mukherjee Yesterday at 1:31 PM Y Tags and notes Tagged…" at bounding box center [1021, 464] width 988 height 167
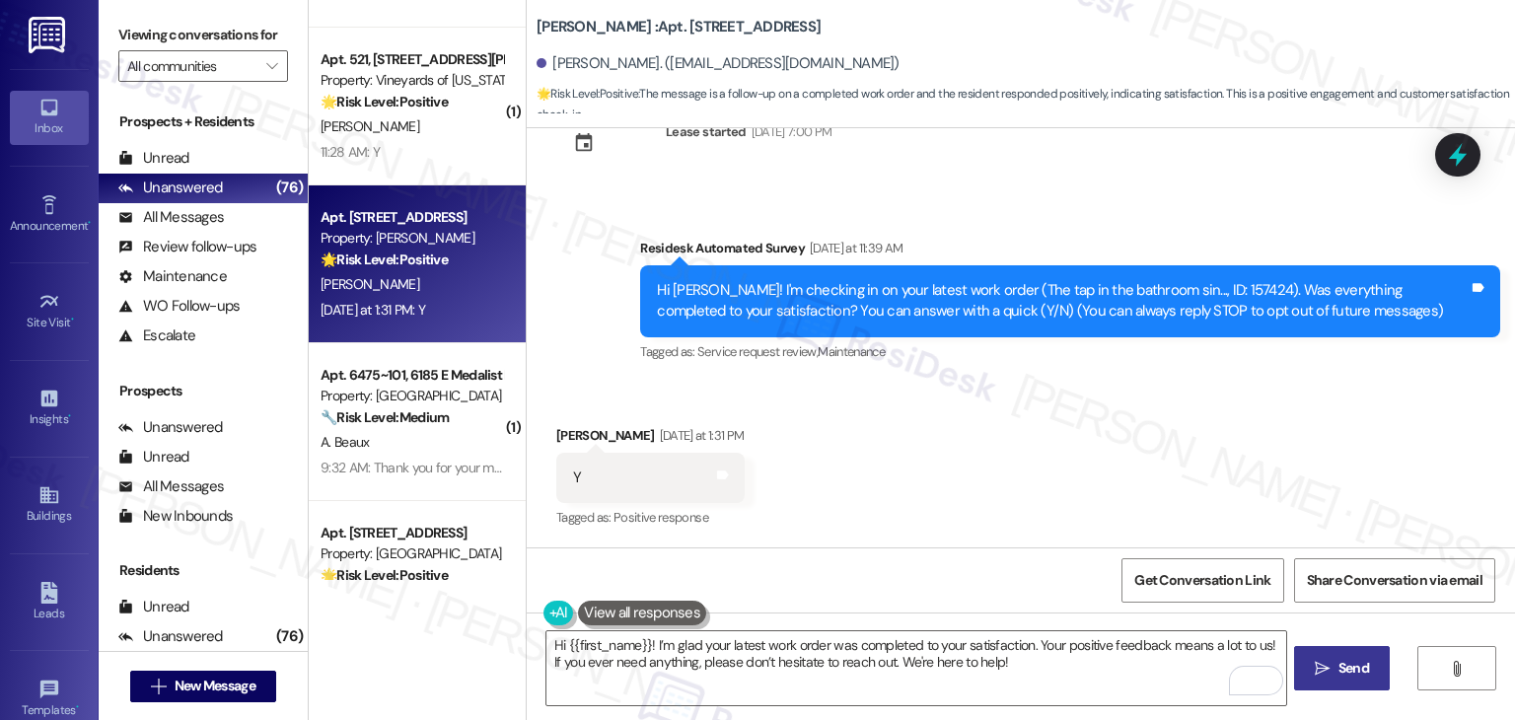
click at [1349, 668] on span "Send" at bounding box center [1353, 668] width 31 height 21
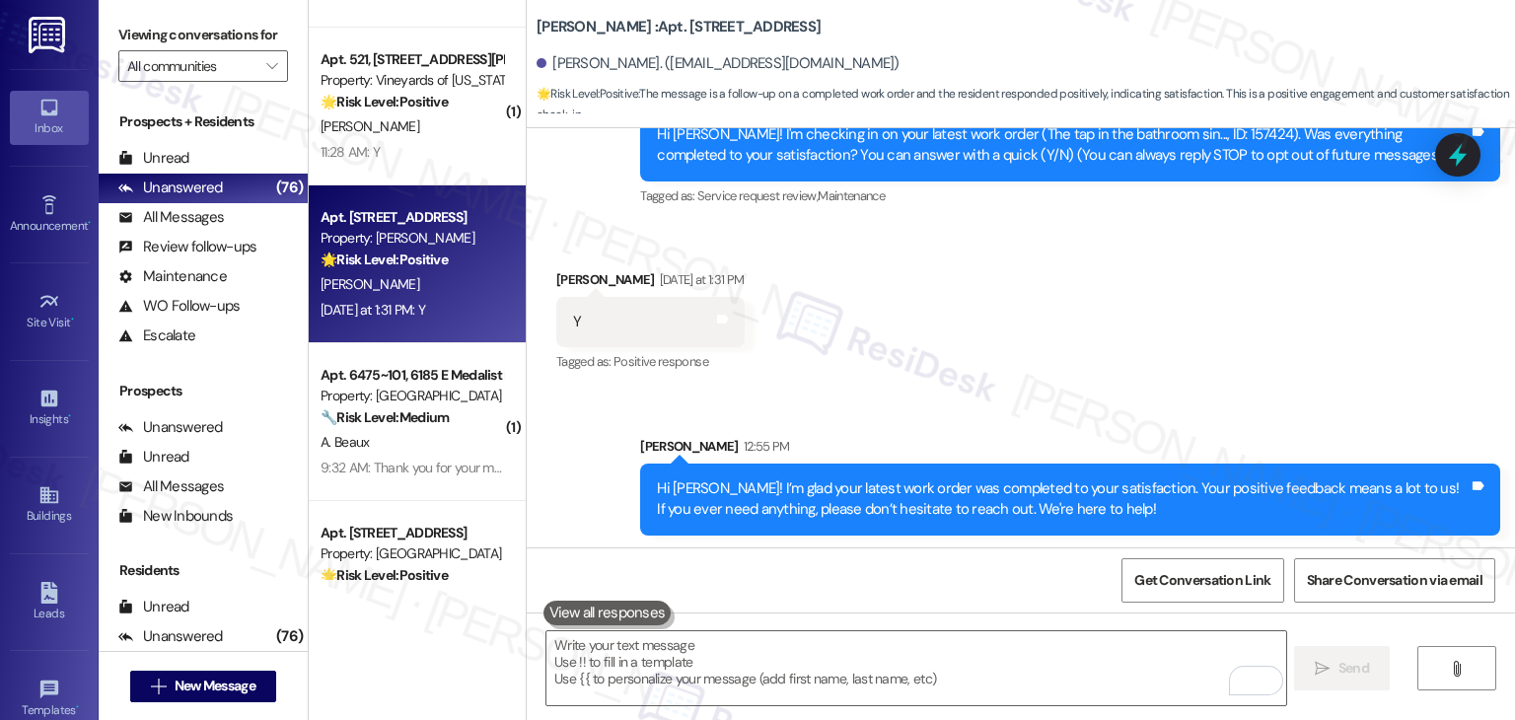
scroll to position [226, 0]
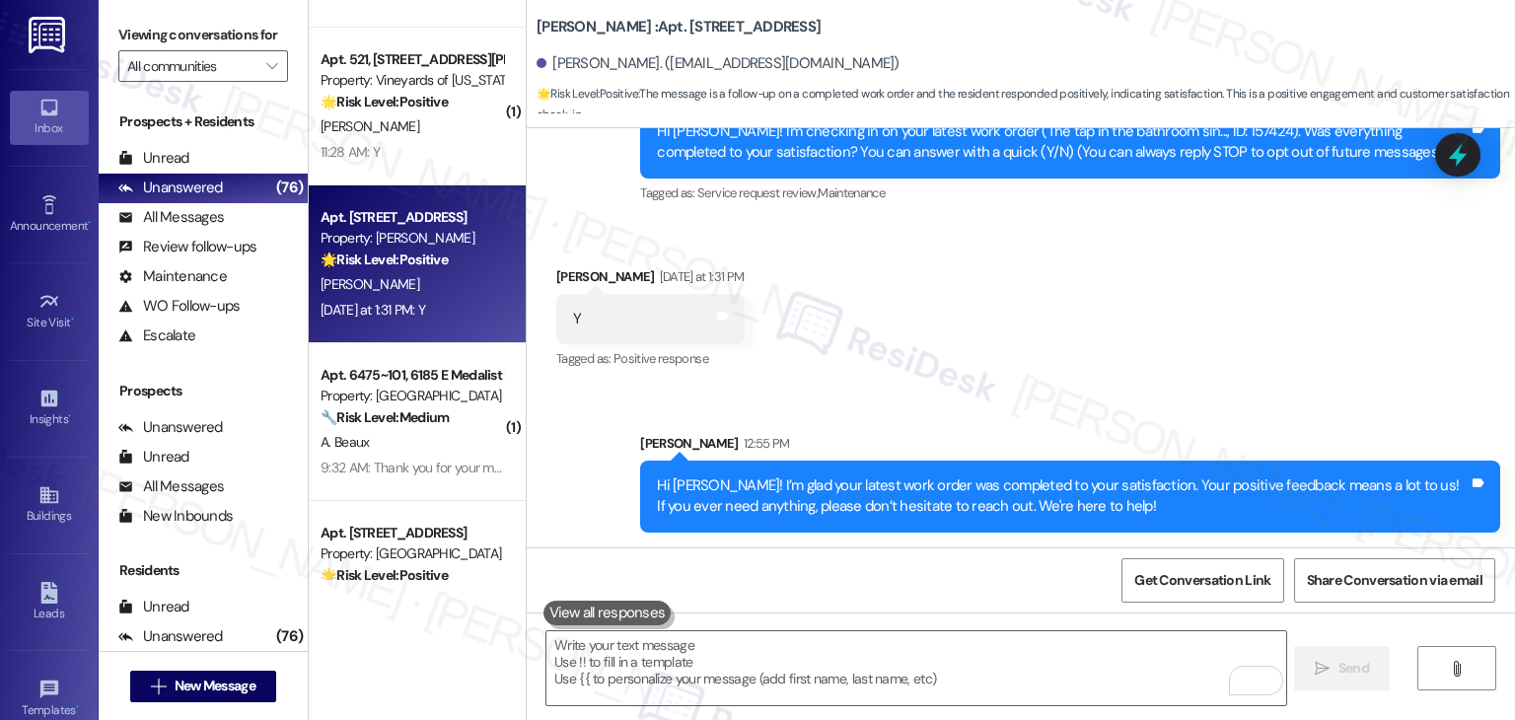
click at [895, 403] on div "Sent via SMS Sarah 12:55 PM Hi Namrata! I’m glad your latest work order was com…" at bounding box center [1021, 468] width 988 height 159
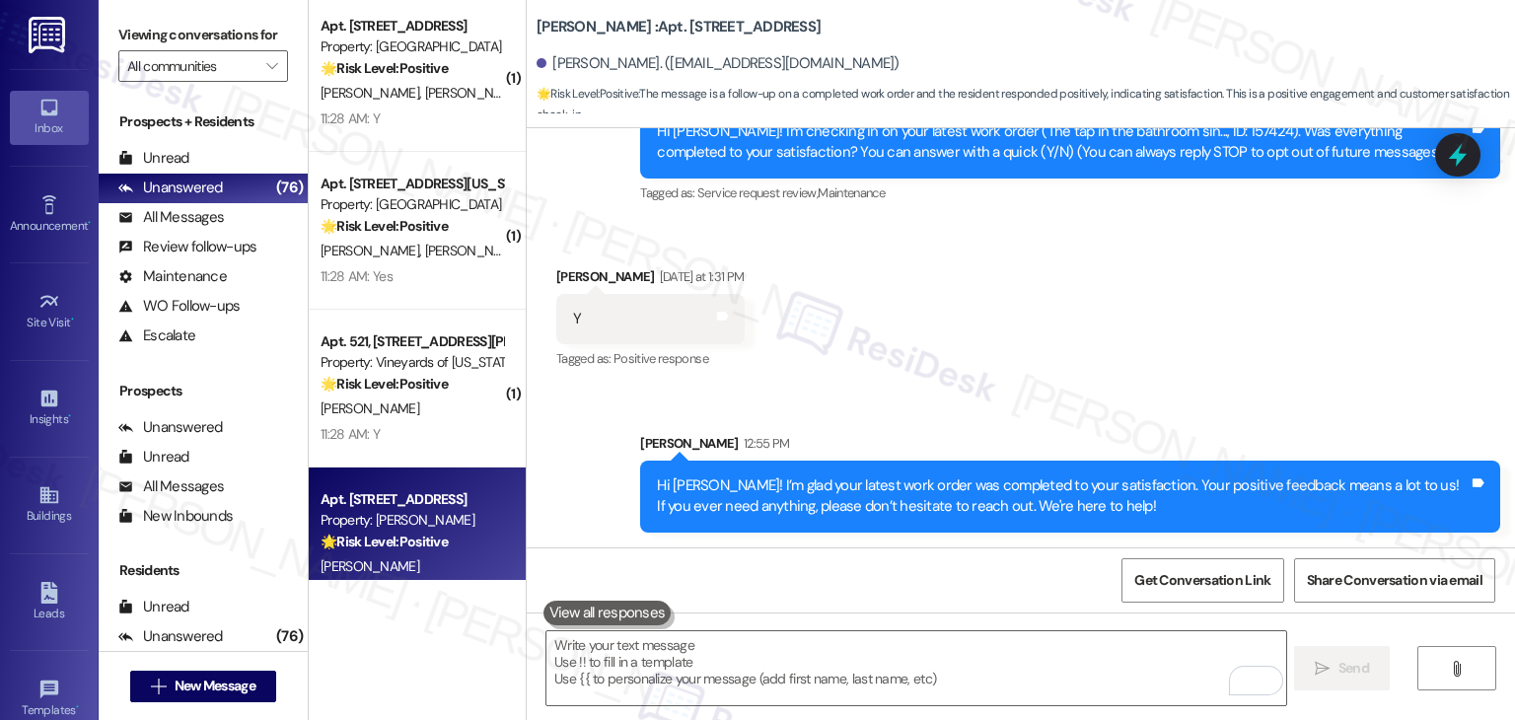
scroll to position [6324, 0]
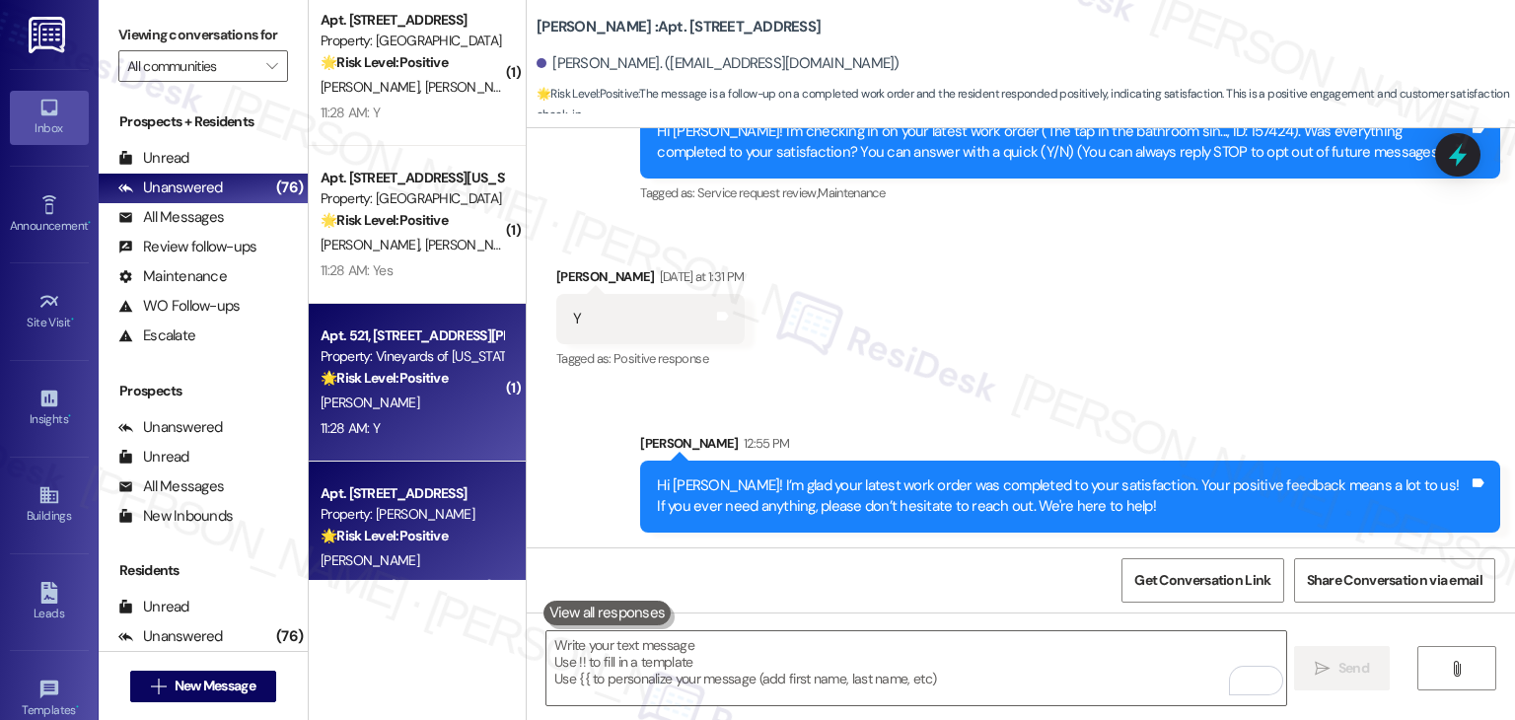
click at [395, 416] on div "11:28 AM: Y 11:28 AM: Y" at bounding box center [412, 428] width 186 height 25
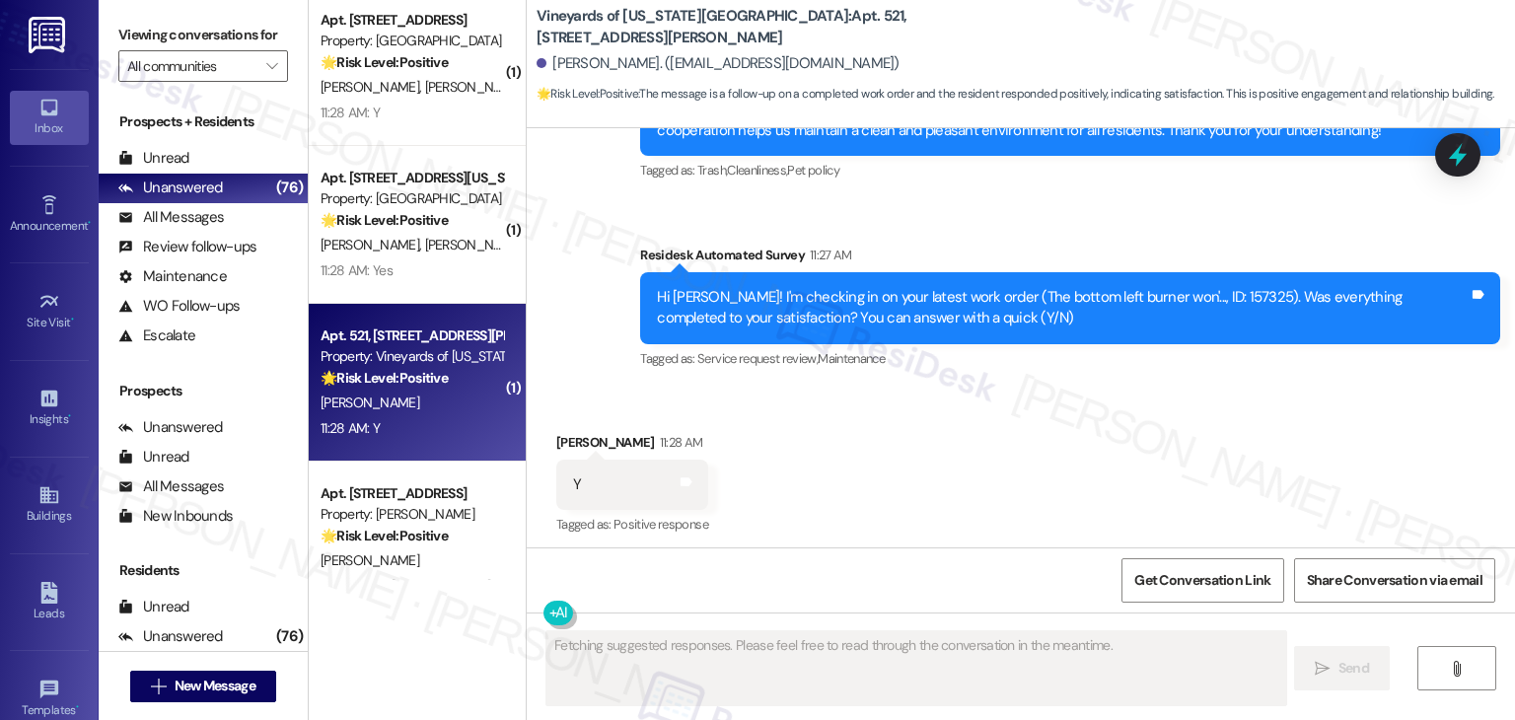
scroll to position [1551, 0]
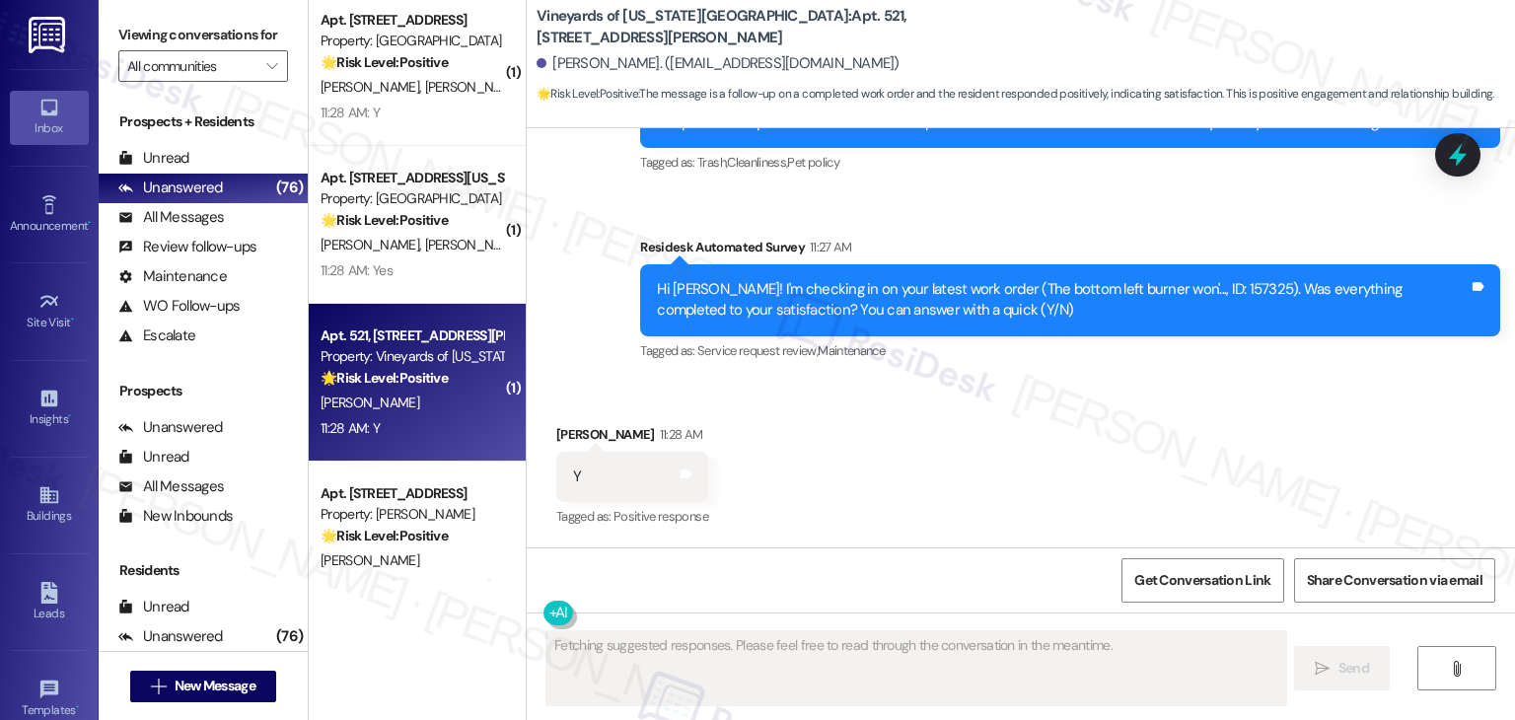
click at [888, 429] on div "Received via SMS Megan Goforth-Harmon 11:28 AM Y Tags and notes Tagged as: Posi…" at bounding box center [1021, 463] width 988 height 167
click at [1092, 452] on div "Received via SMS Megan Goforth-Harmon 11:28 AM Y Tags and notes Tagged as: Posi…" at bounding box center [1021, 463] width 988 height 167
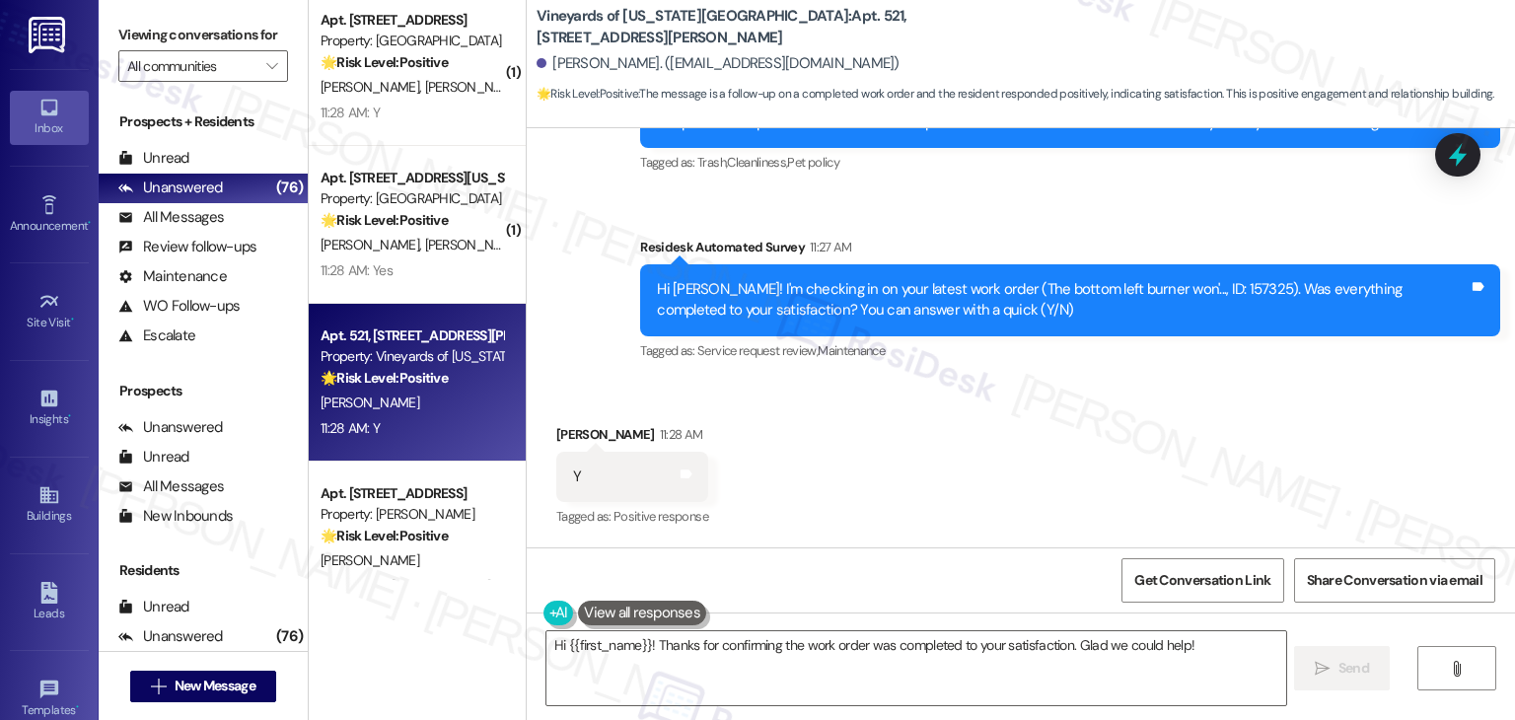
click at [919, 503] on div "Received via SMS Megan Goforth-Harmon 11:28 AM Y Tags and notes Tagged as: Posi…" at bounding box center [1021, 463] width 988 height 167
click at [1066, 462] on div "Received via SMS Megan Goforth-Harmon 11:28 AM Y Tags and notes Tagged as: Posi…" at bounding box center [1021, 463] width 988 height 167
click at [803, 501] on div "Received via SMS Megan Goforth-Harmon 11:28 AM Y Tags and notes Tagged as: Posi…" at bounding box center [1021, 463] width 988 height 167
click at [834, 505] on div "Received via SMS Megan Goforth-Harmon 11:28 AM Y Tags and notes Tagged as: Posi…" at bounding box center [1021, 463] width 988 height 167
click at [927, 506] on div "Received via SMS Megan Goforth-Harmon 11:28 AM Y Tags and notes Tagged as: Posi…" at bounding box center [1021, 463] width 988 height 167
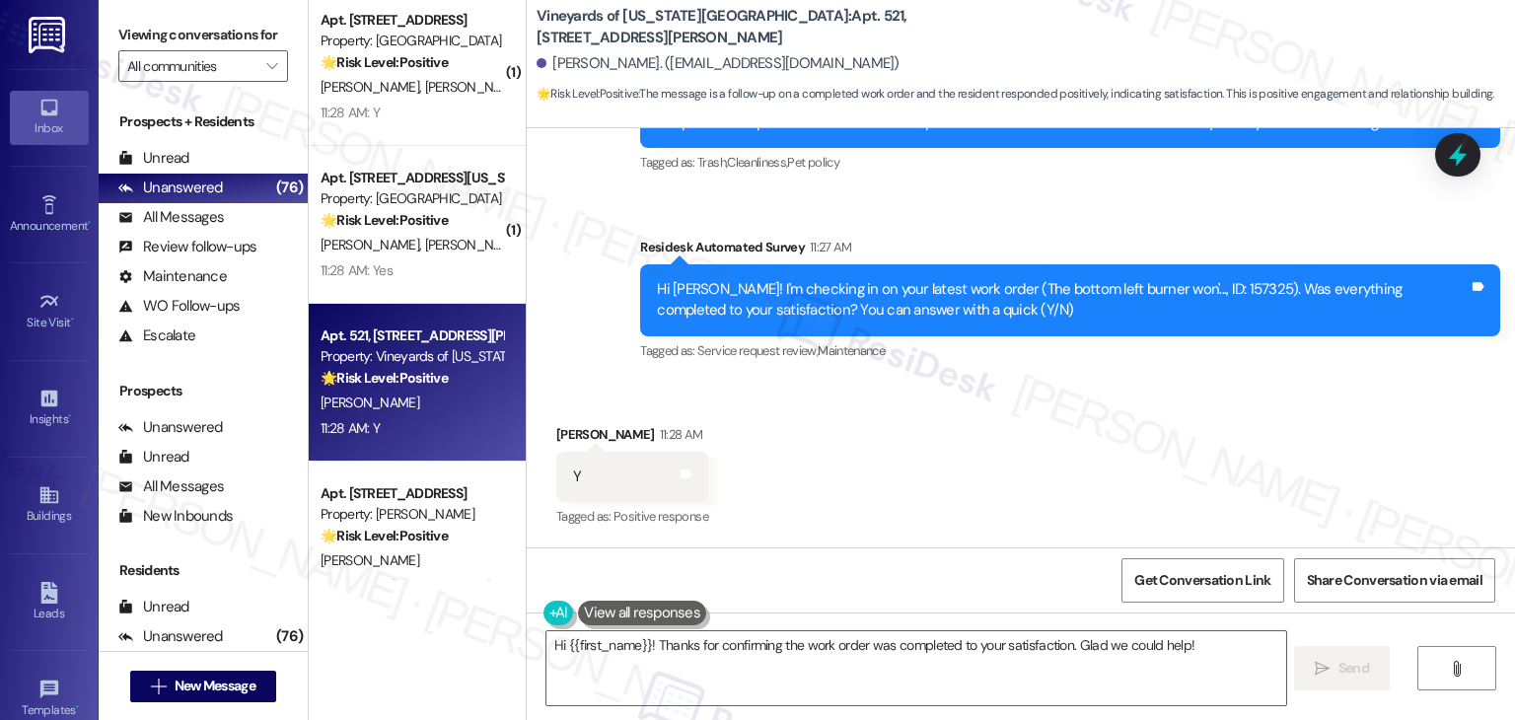
click at [927, 506] on div "Received via SMS Megan Goforth-Harmon 11:28 AM Y Tags and notes Tagged as: Posi…" at bounding box center [1021, 463] width 988 height 167
click at [934, 503] on div "Received via SMS Megan Goforth-Harmon 11:28 AM Y Tags and notes Tagged as: Posi…" at bounding box center [1021, 463] width 988 height 167
click at [941, 478] on div "Received via SMS Megan Goforth-Harmon 11:28 AM Y Tags and notes Tagged as: Posi…" at bounding box center [1021, 463] width 988 height 167
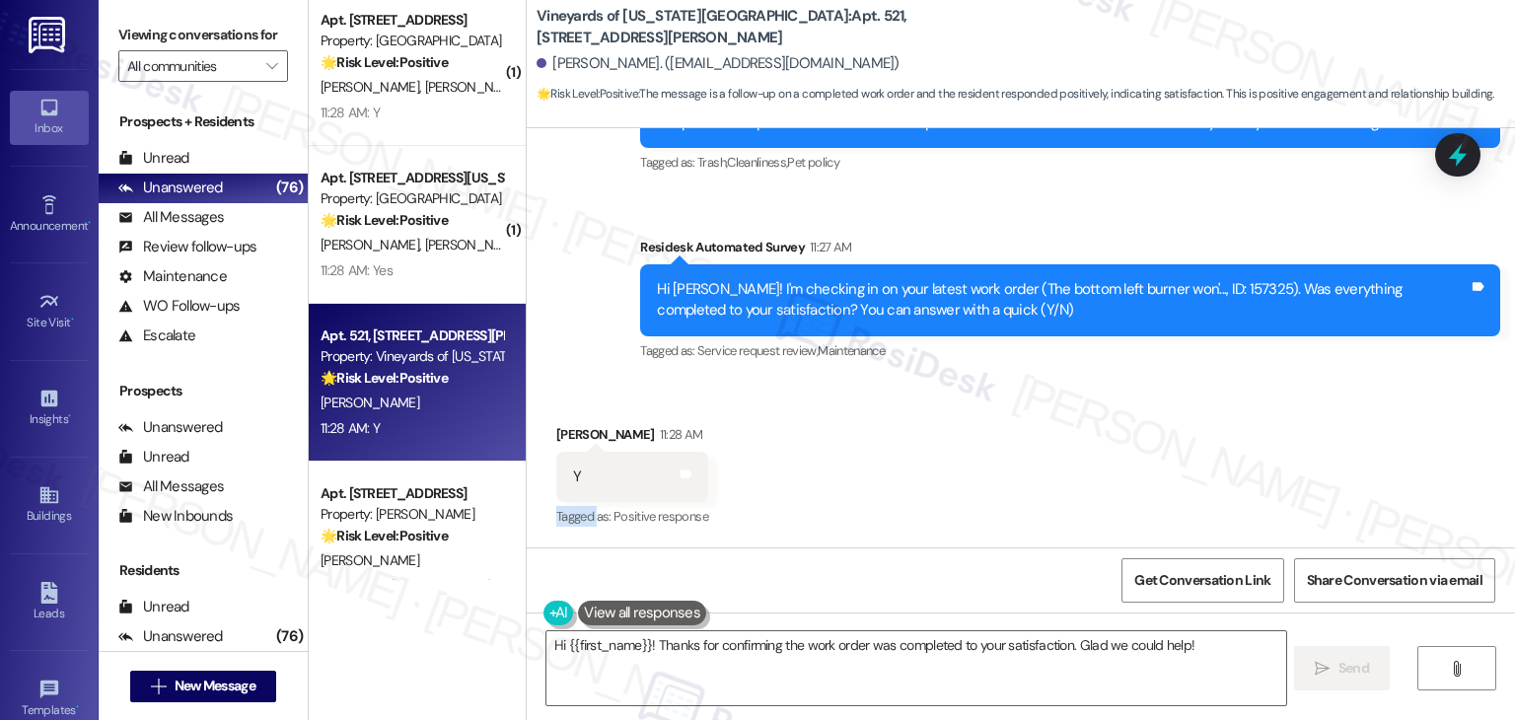
click at [941, 478] on div "Received via SMS Megan Goforth-Harmon 11:28 AM Y Tags and notes Tagged as: Posi…" at bounding box center [1021, 463] width 988 height 167
click at [929, 526] on div "Received via SMS Megan Goforth-Harmon 11:28 AM Y Tags and notes Tagged as: Posi…" at bounding box center [1021, 463] width 988 height 167
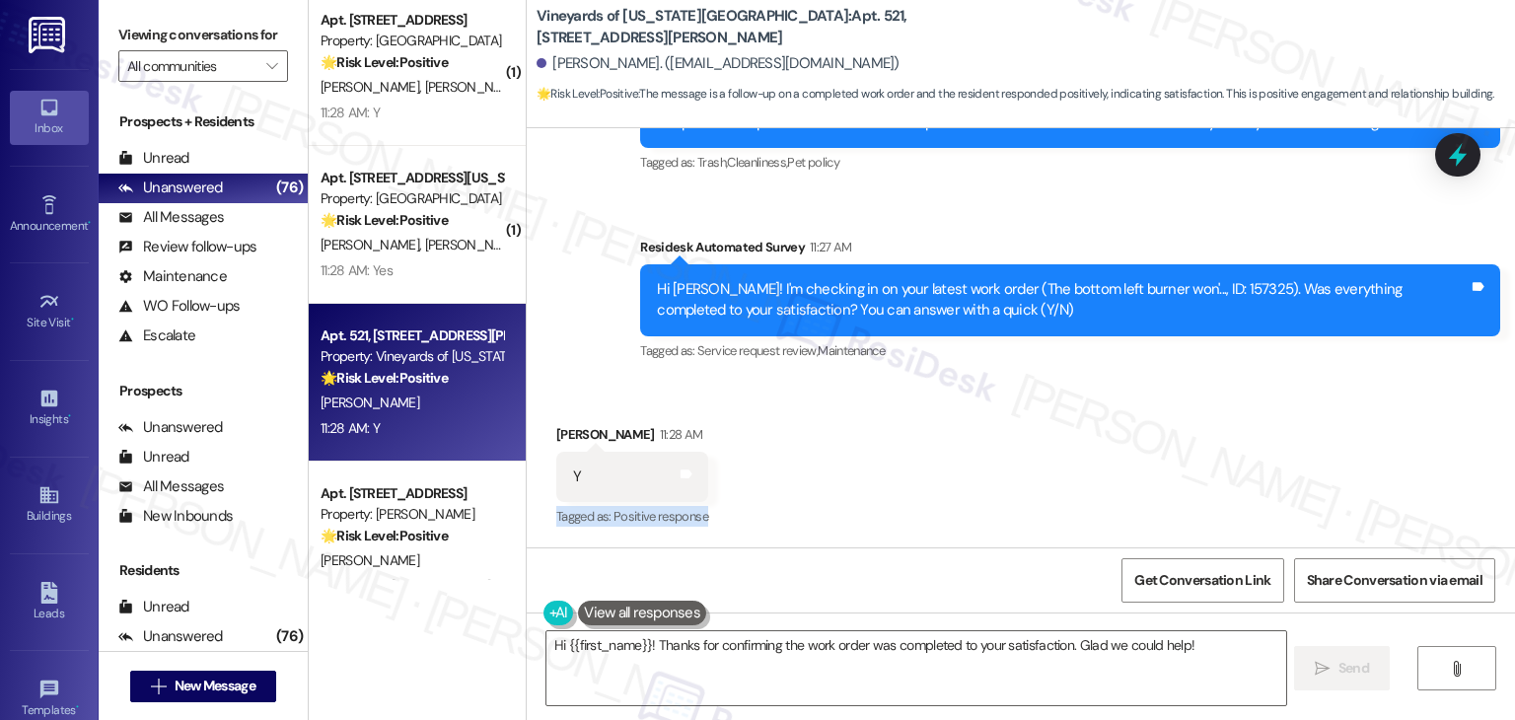
click at [929, 526] on div "Received via SMS Megan Goforth-Harmon 11:28 AM Y Tags and notes Tagged as: Posi…" at bounding box center [1021, 463] width 988 height 167
click at [926, 502] on div "Received via SMS Megan Goforth-Harmon 11:28 AM Y Tags and notes Tagged as: Posi…" at bounding box center [1021, 463] width 988 height 167
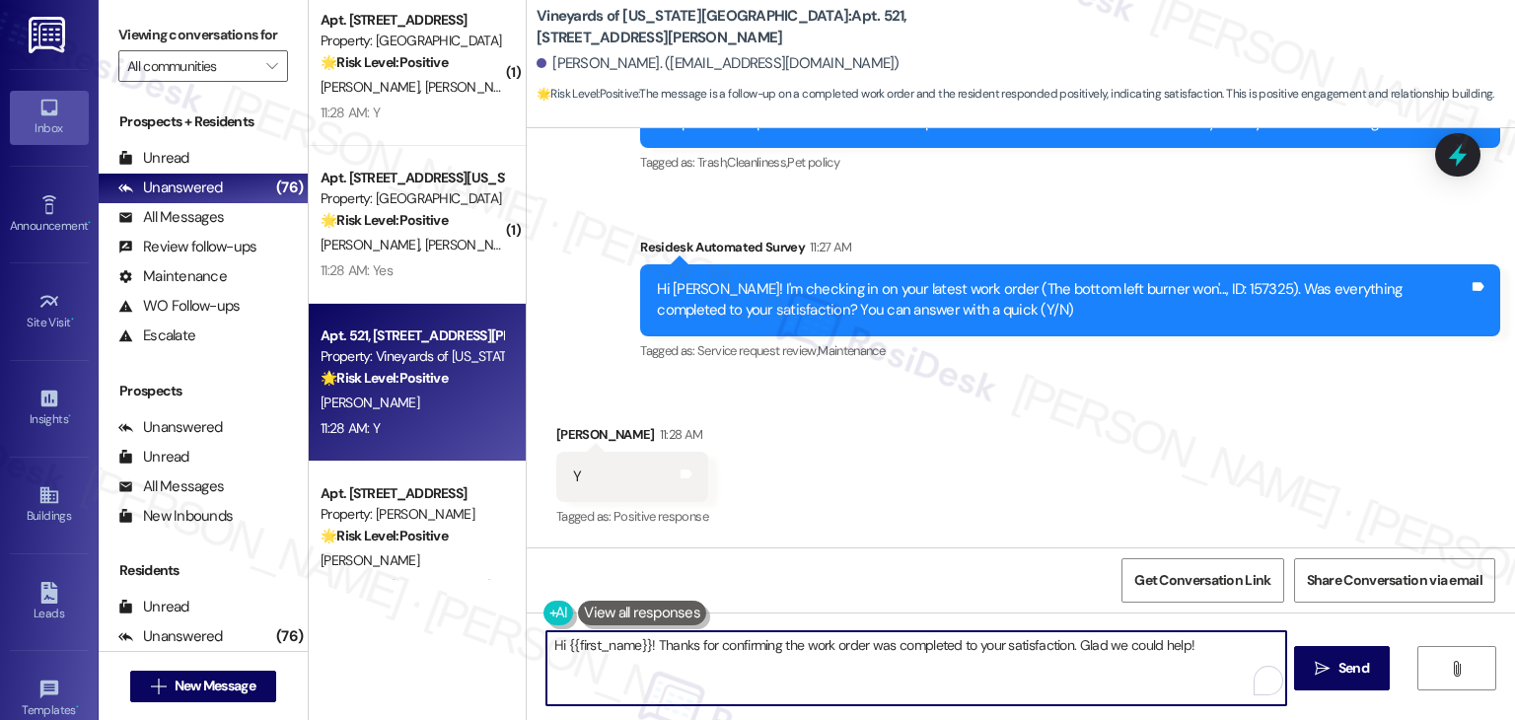
drag, startPoint x: 686, startPoint y: 645, endPoint x: 1185, endPoint y: 649, distance: 499.1
click at [1185, 649] on textarea "Hi {{first_name}}! Thanks for confirming the work order was completed to your s…" at bounding box center [915, 668] width 739 height 74
paste textarea "I’m glad your latest work order was completed to your satisfaction. Your positi…"
type textarea "Hi {{first_name}}! I’m glad your latest work order was completed to your satisf…"
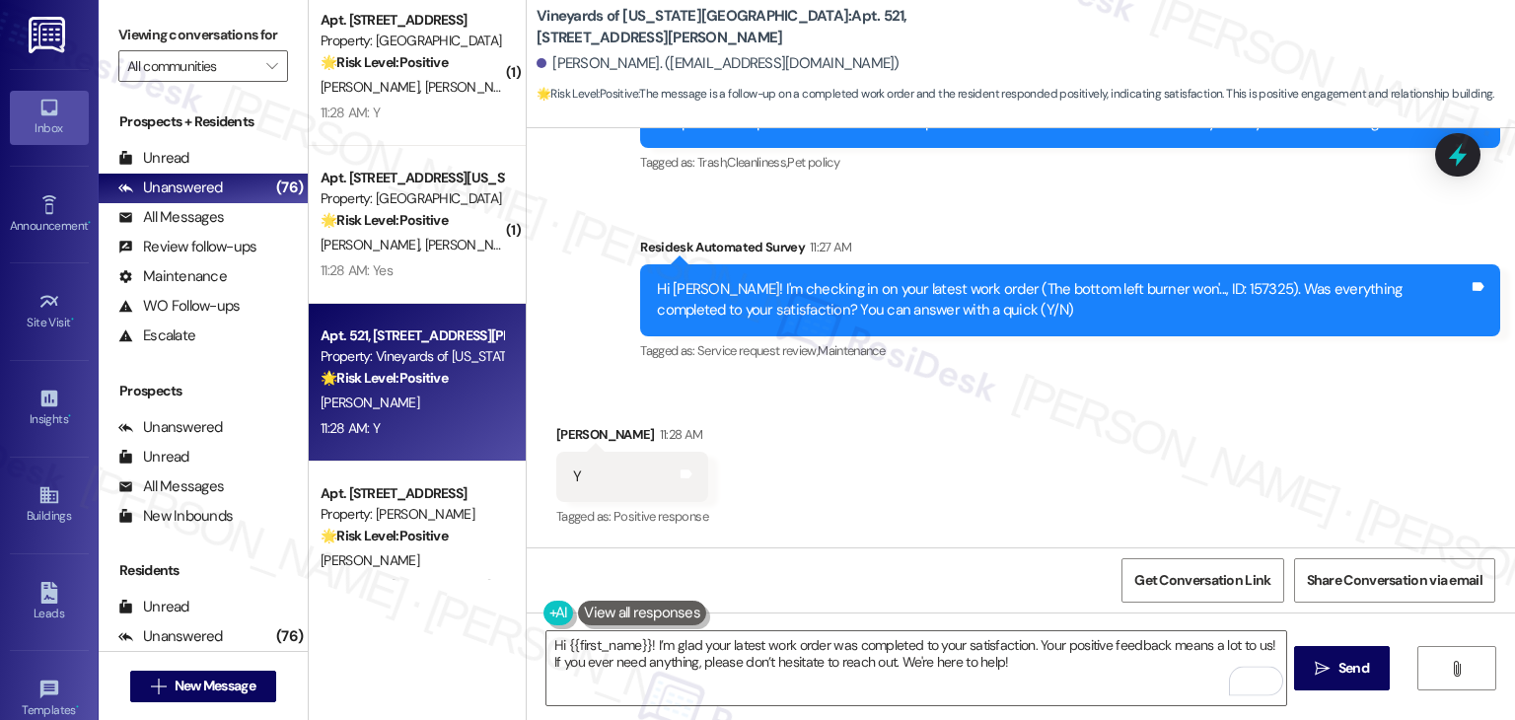
click at [1122, 445] on div "Received via SMS Megan Goforth-Harmon 11:28 AM Y Tags and notes Tagged as: Posi…" at bounding box center [1021, 463] width 988 height 167
click at [928, 498] on div "Received via SMS Megan Goforth-Harmon 11:28 AM Y Tags and notes Tagged as: Posi…" at bounding box center [1021, 463] width 988 height 167
click at [907, 529] on div "Received via SMS Megan Goforth-Harmon 11:28 AM Y Tags and notes Tagged as: Posi…" at bounding box center [1021, 463] width 988 height 167
click at [974, 524] on div "Received via SMS Megan Goforth-Harmon 11:28 AM Y Tags and notes Tagged as: Posi…" at bounding box center [1021, 463] width 988 height 167
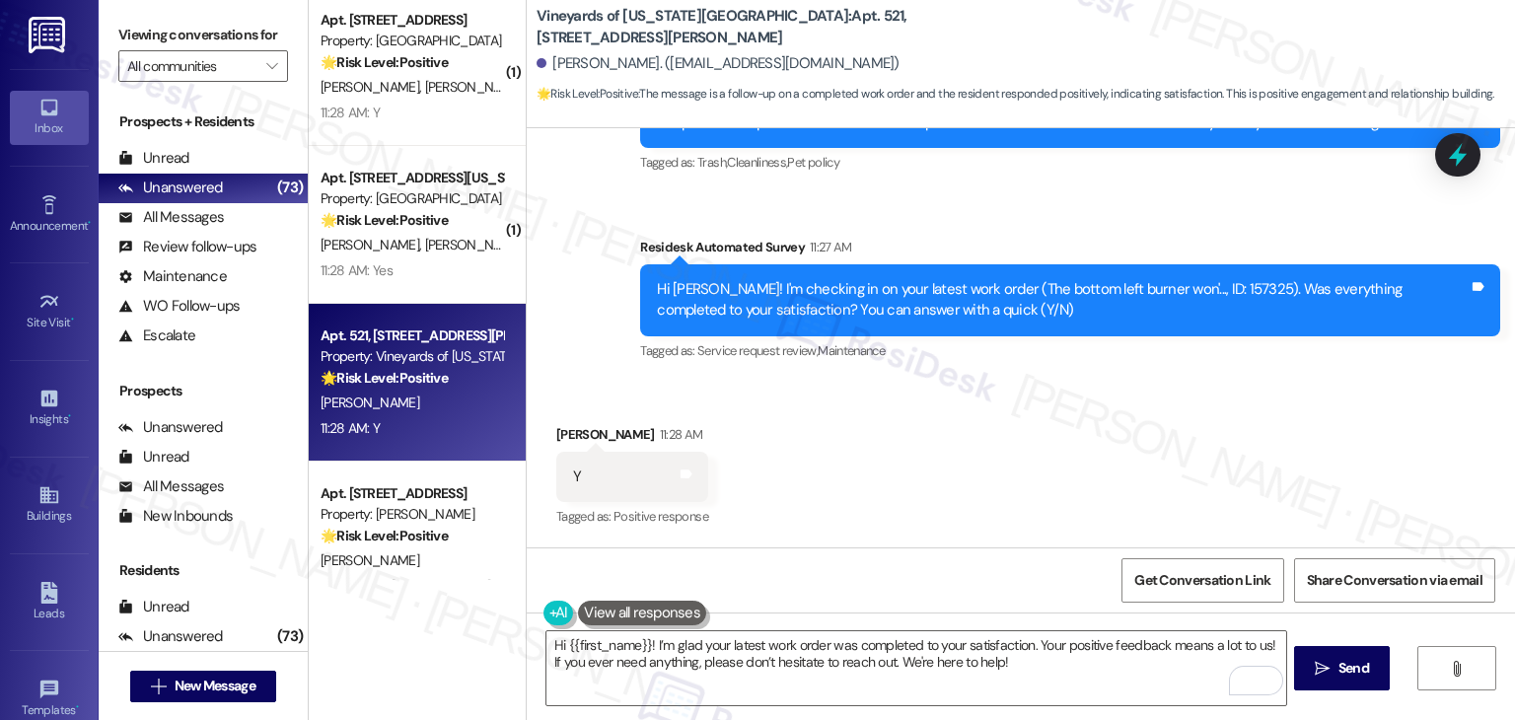
click at [1006, 491] on div "Received via SMS Megan Goforth-Harmon 11:28 AM Y Tags and notes Tagged as: Posi…" at bounding box center [1021, 463] width 988 height 167
click at [1026, 527] on div "Received via SMS Megan Goforth-Harmon 11:28 AM Y Tags and notes Tagged as: Posi…" at bounding box center [1021, 463] width 988 height 167
click at [1039, 502] on div "Received via SMS Megan Goforth-Harmon 11:28 AM Y Tags and notes Tagged as: Posi…" at bounding box center [1021, 463] width 988 height 167
click at [1348, 478] on div "Received via SMS Megan Goforth-Harmon 11:28 AM Y Tags and notes Tagged as: Posi…" at bounding box center [1021, 463] width 988 height 167
click at [1363, 668] on span "Send" at bounding box center [1353, 668] width 31 height 21
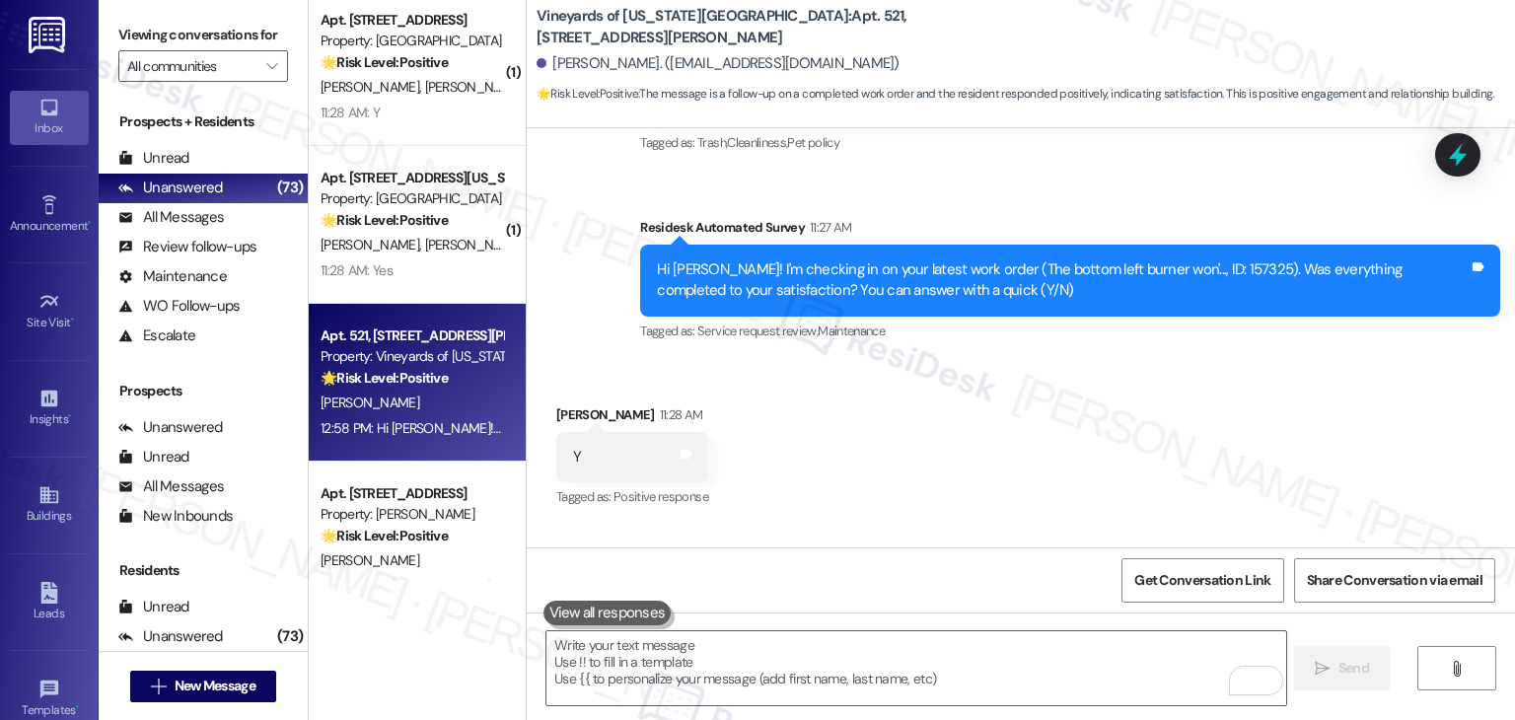
scroll to position [1711, 0]
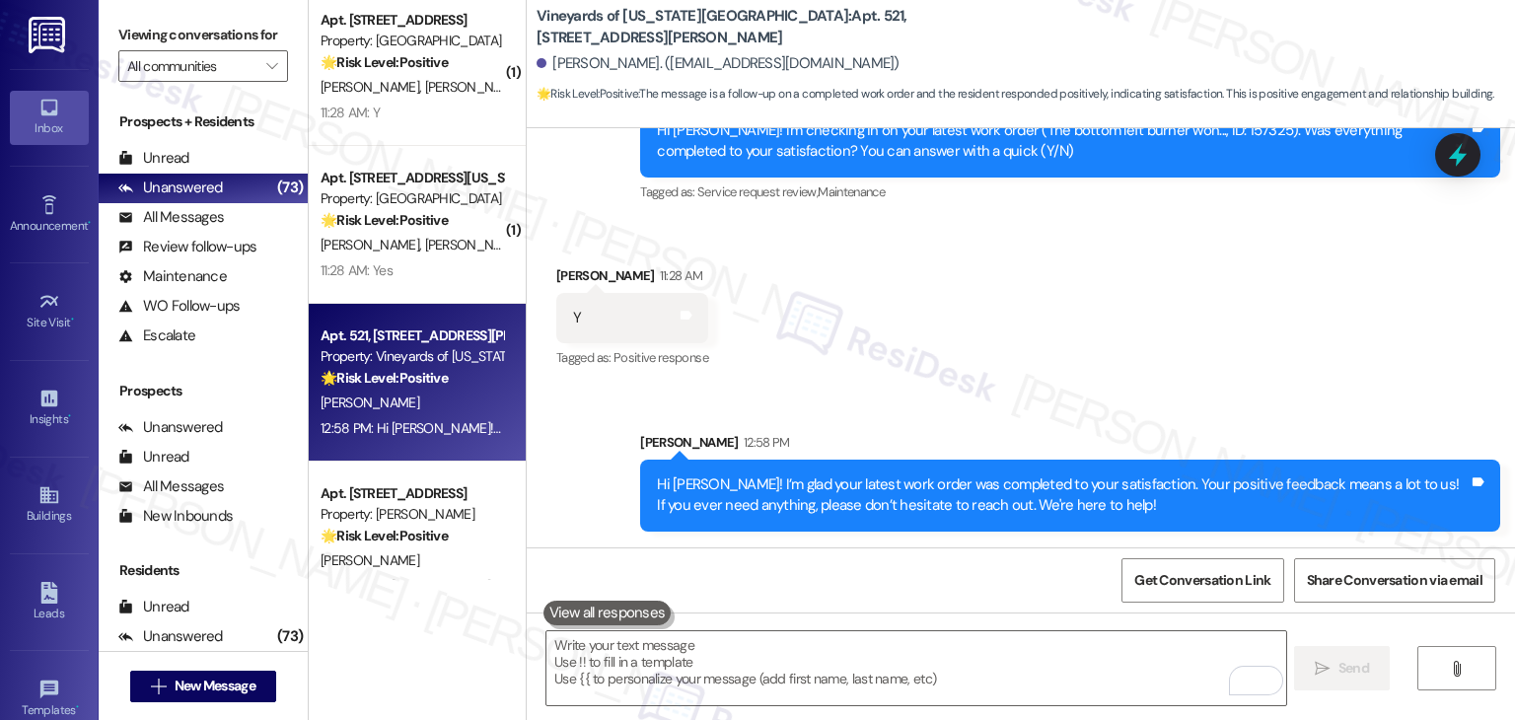
click at [1100, 356] on div "Received via SMS Megan Goforth-Harmon 11:28 AM Y Tags and notes Tagged as: Posi…" at bounding box center [1021, 304] width 988 height 167
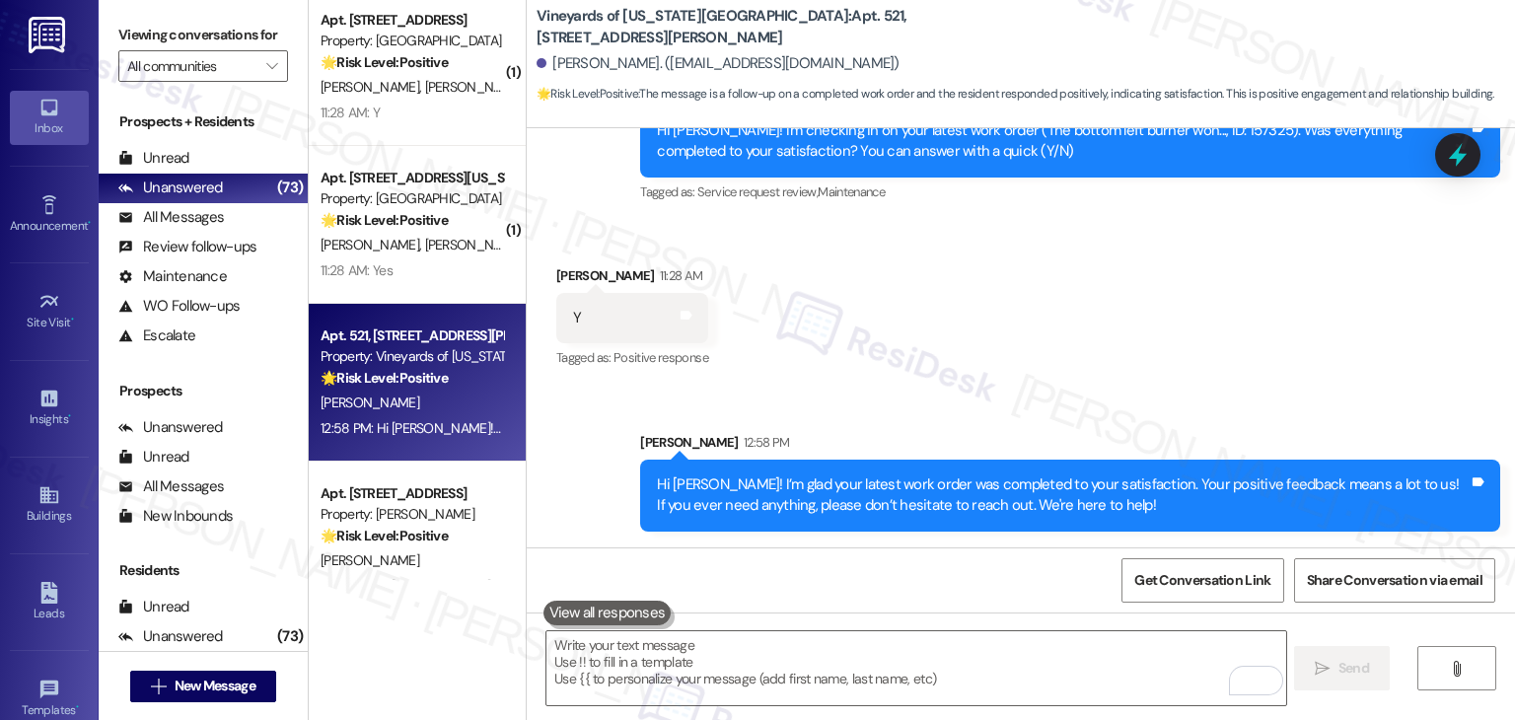
click at [1100, 356] on div "Received via SMS Megan Goforth-Harmon 11:28 AM Y Tags and notes Tagged as: Posi…" at bounding box center [1021, 304] width 988 height 167
click at [1084, 372] on div "Received via SMS Megan Goforth-Harmon 11:28 AM Y Tags and notes Tagged as: Posi…" at bounding box center [1021, 304] width 988 height 167
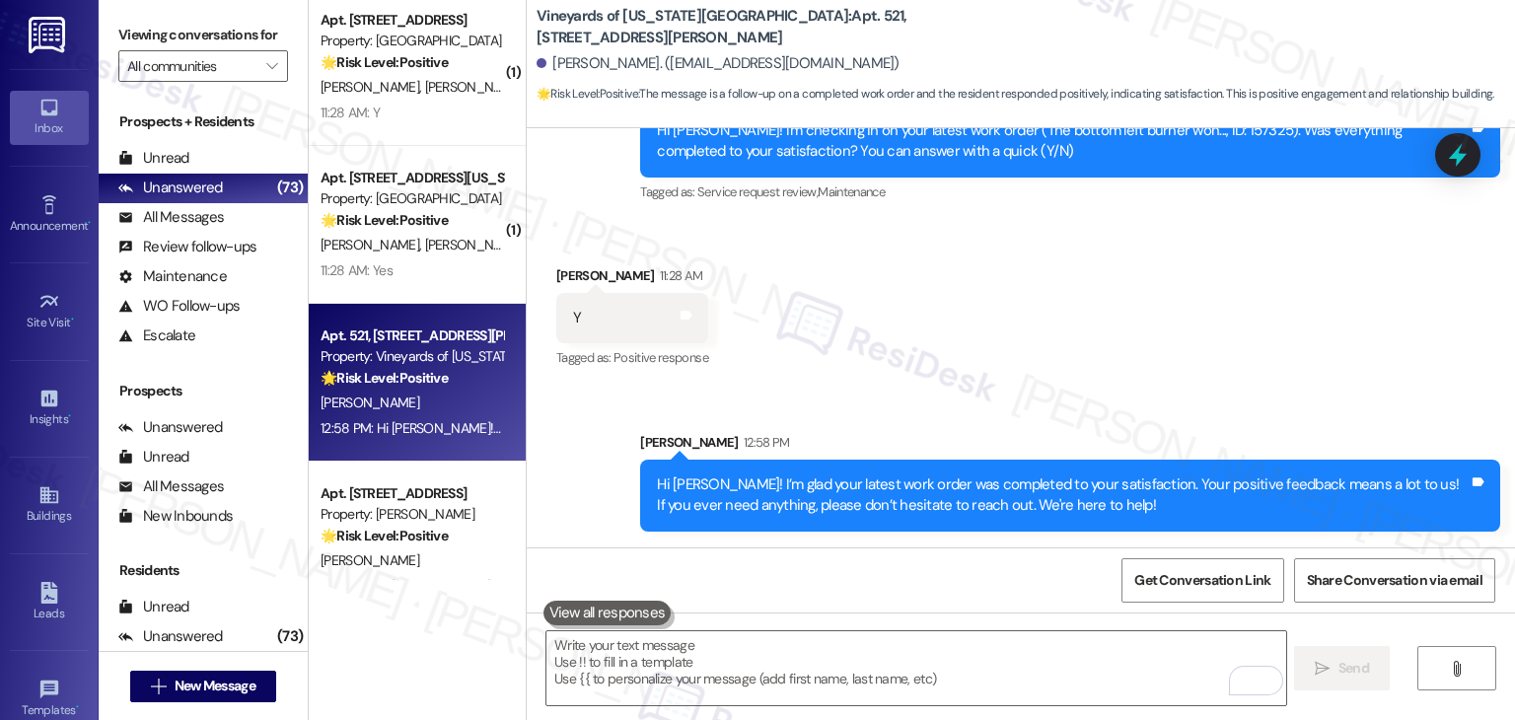
click at [1084, 372] on div "Received via SMS Megan Goforth-Harmon 11:28 AM Y Tags and notes Tagged as: Posi…" at bounding box center [1021, 304] width 988 height 167
click at [1083, 372] on div "Received via SMS Megan Goforth-Harmon 11:28 AM Y Tags and notes Tagged as: Posi…" at bounding box center [1021, 304] width 988 height 167
click at [1088, 351] on div "Received via SMS Megan Goforth-Harmon 11:28 AM Y Tags and notes Tagged as: Posi…" at bounding box center [1021, 304] width 988 height 167
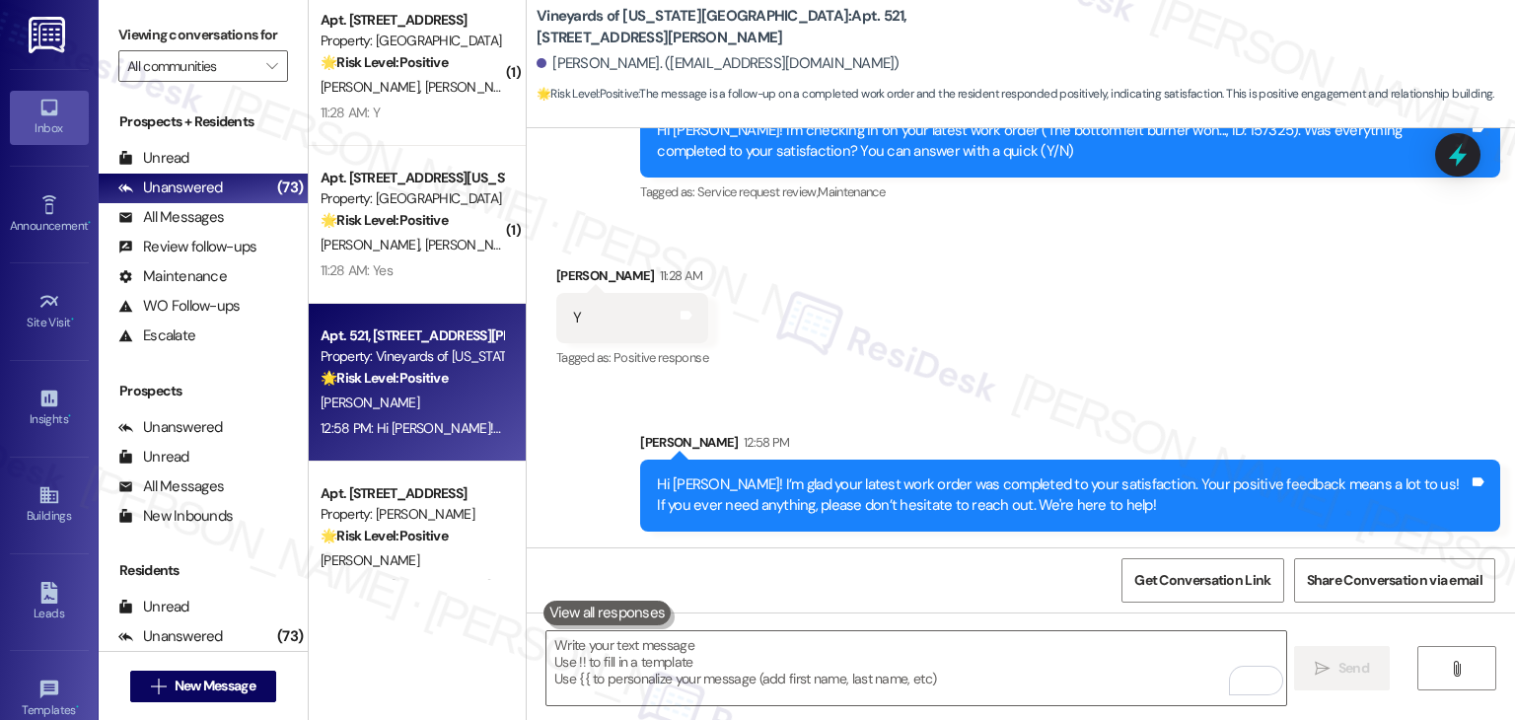
click at [1088, 351] on div "Received via SMS Megan Goforth-Harmon 11:28 AM Y Tags and notes Tagged as: Posi…" at bounding box center [1021, 304] width 988 height 167
click at [1128, 335] on div "Received via SMS Megan Goforth-Harmon 11:28 AM Y Tags and notes Tagged as: Posi…" at bounding box center [1021, 304] width 988 height 167
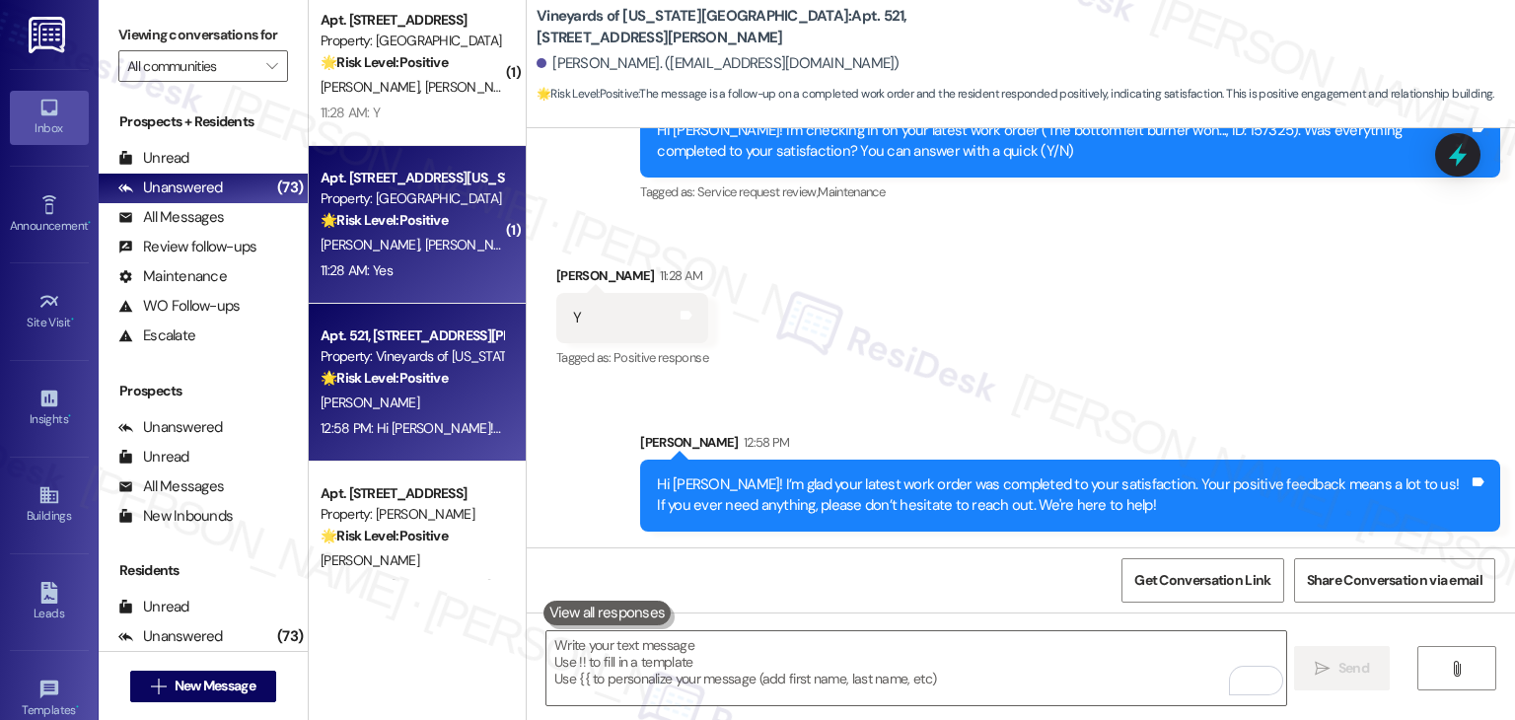
click at [442, 300] on div "Apt. 203, 155 N California St Property: Ashlyn Place 🌟 Risk Level: Positive Thi…" at bounding box center [417, 225] width 217 height 158
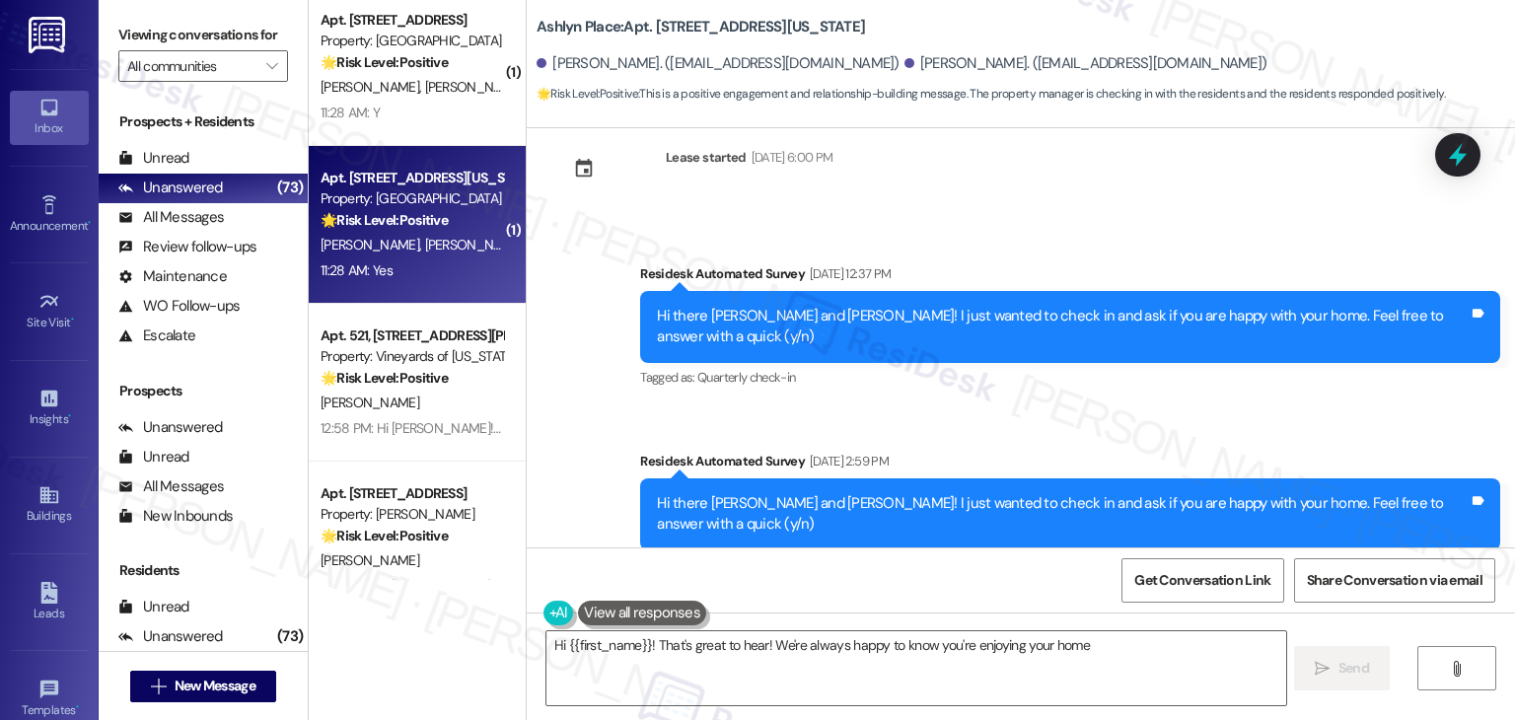
scroll to position [5371, 0]
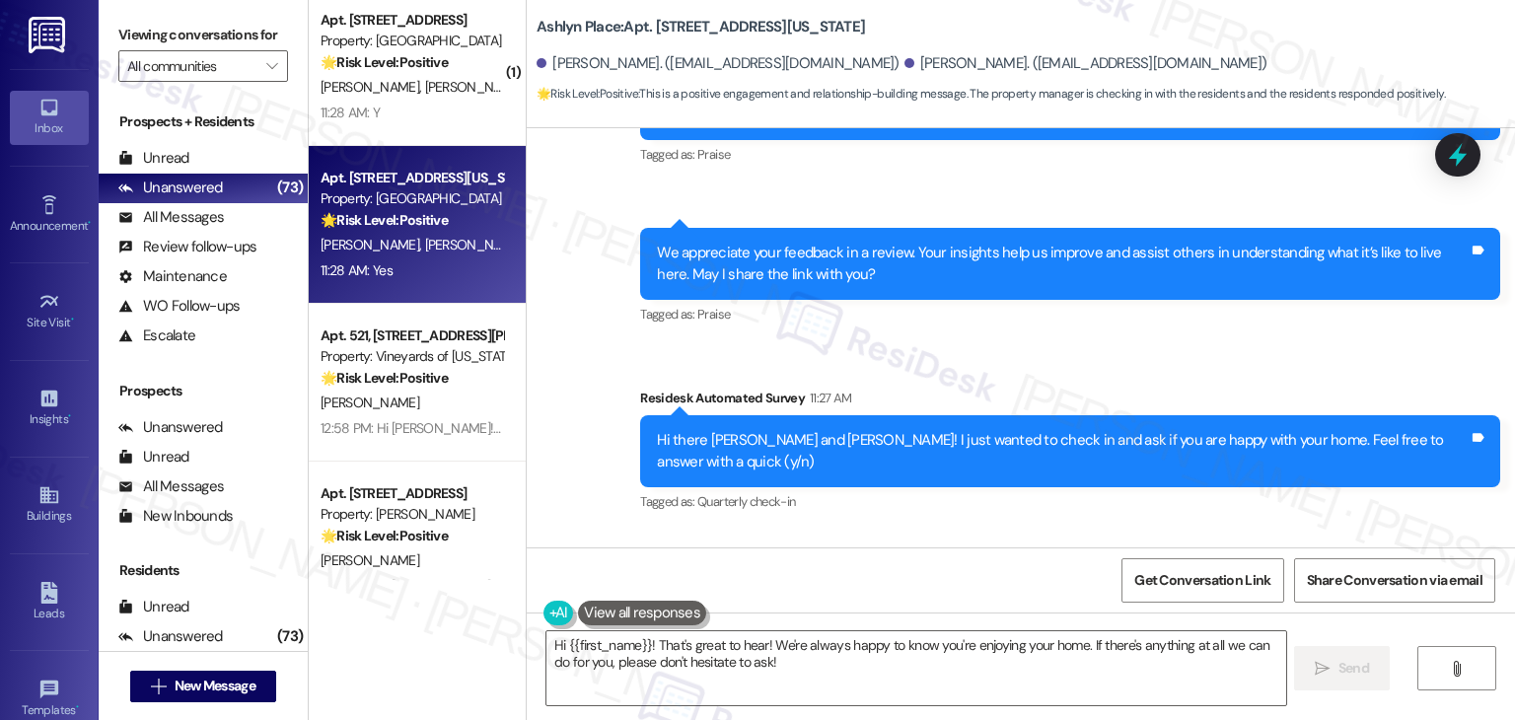
click at [969, 532] on div "Received via SMS Erik Alvarado 11:28 AM Yes Tags and notes Tagged as: Positive …" at bounding box center [1021, 615] width 988 height 167
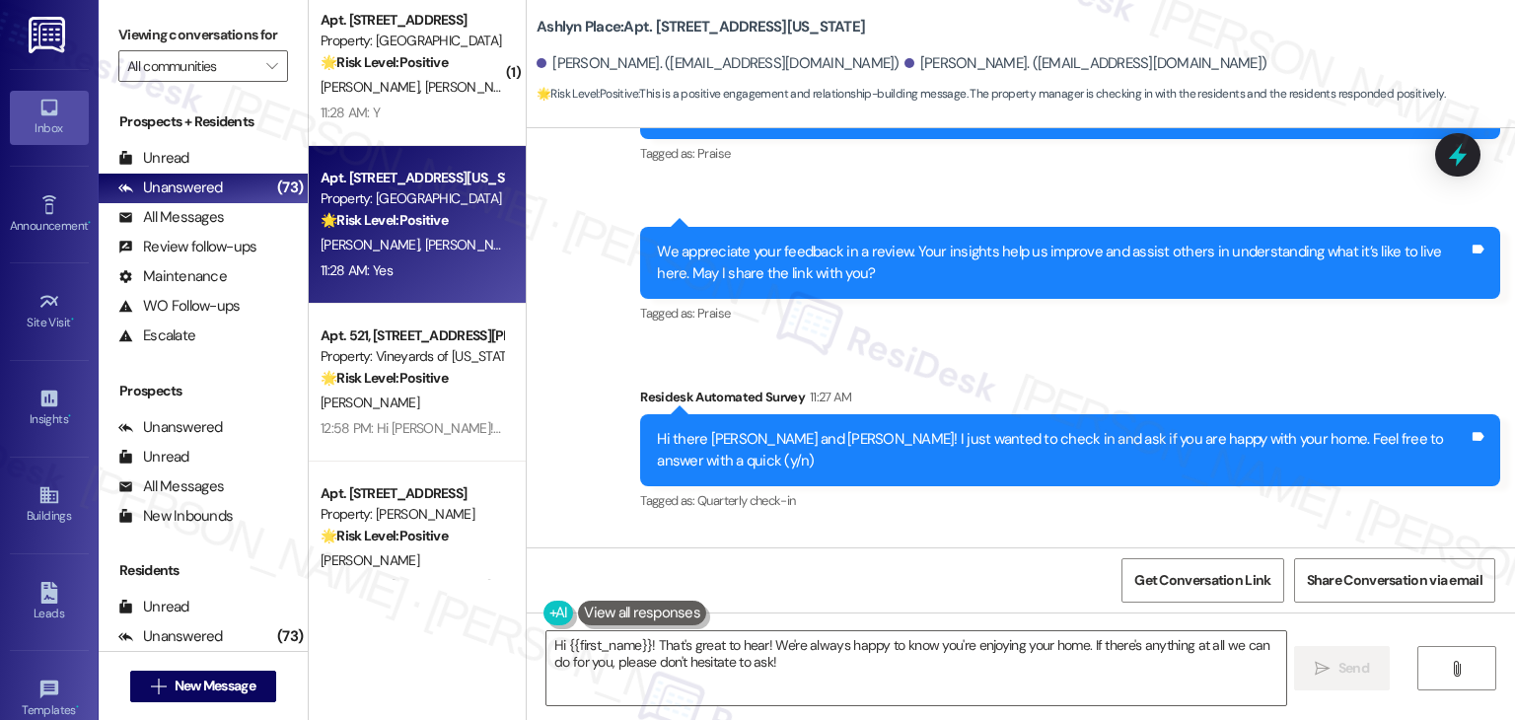
click at [969, 531] on div "Received via SMS Erik Alvarado 11:28 AM Yes Tags and notes Tagged as: Positive …" at bounding box center [1021, 614] width 988 height 167
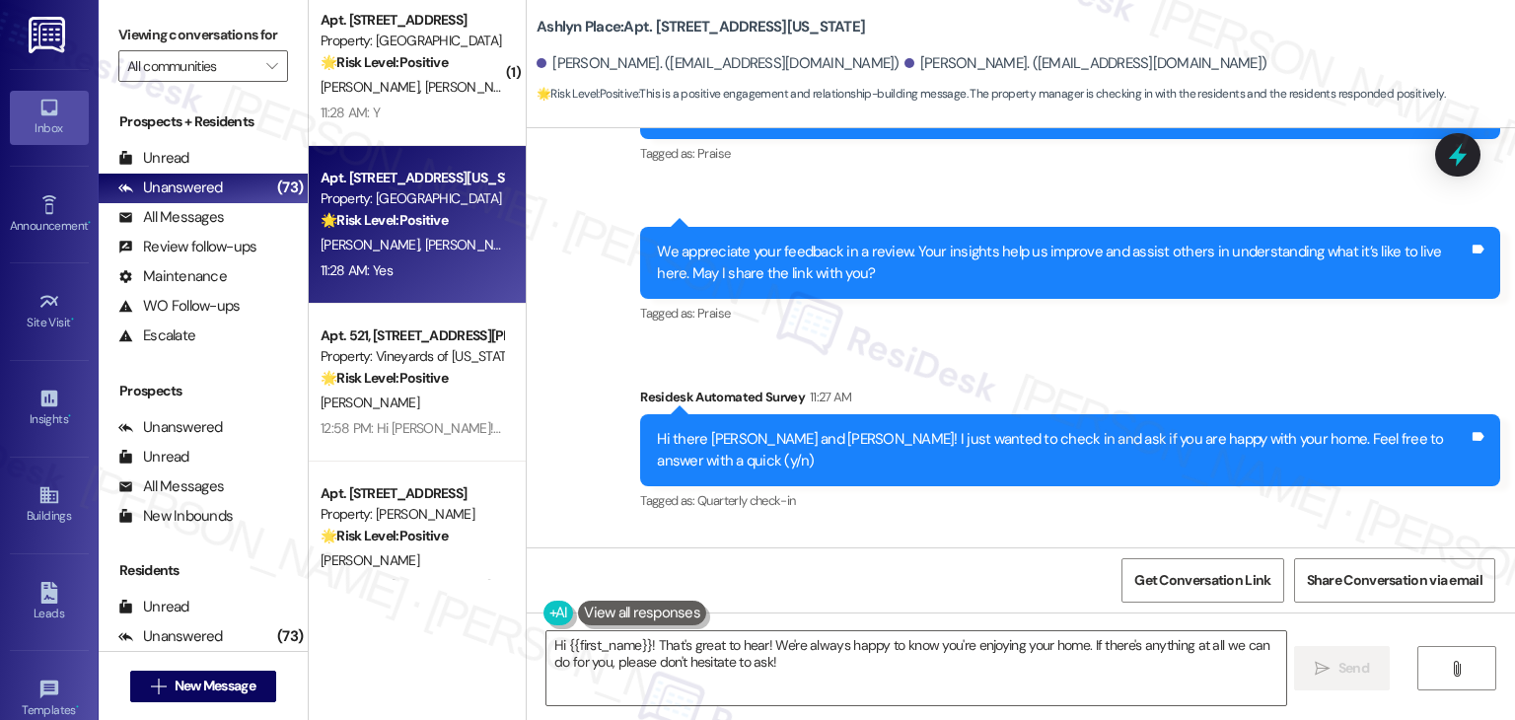
click at [970, 531] on div "Received via SMS Erik Alvarado 11:28 AM Yes Tags and notes Tagged as: Positive …" at bounding box center [1021, 614] width 988 height 167
click at [975, 531] on div "Received via SMS Erik Alvarado 11:28 AM Yes Tags and notes Tagged as: Positive …" at bounding box center [1021, 614] width 988 height 167
click at [924, 531] on div "Received via SMS Erik Alvarado 11:28 AM Yes Tags and notes Tagged as: Positive …" at bounding box center [1021, 614] width 988 height 167
click at [956, 531] on div "Received via SMS Erik Alvarado 11:28 AM Yes Tags and notes Tagged as: Positive …" at bounding box center [1021, 614] width 988 height 167
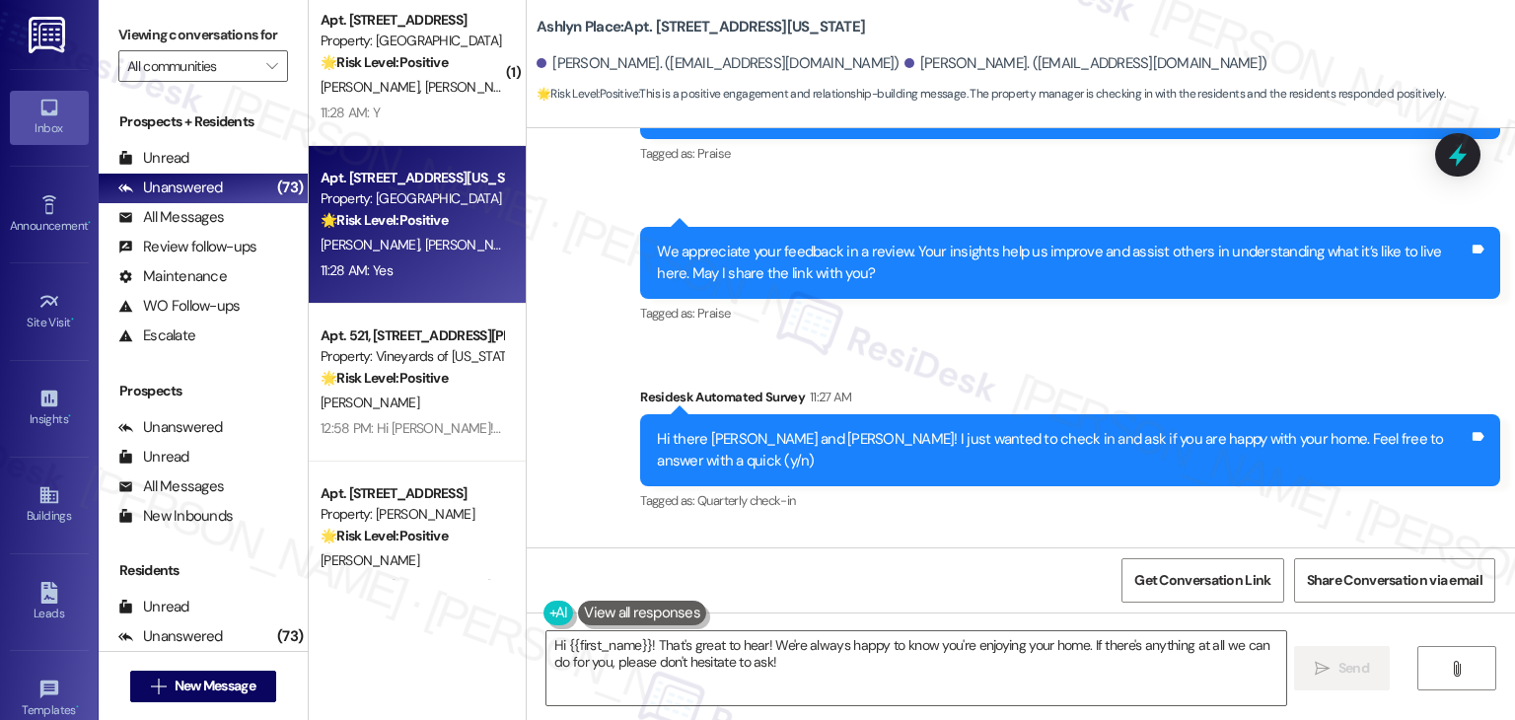
click at [892, 531] on div "Received via SMS Erik Alvarado 11:28 AM Yes Tags and notes Tagged as: Positive …" at bounding box center [1021, 614] width 988 height 167
click at [894, 531] on div "Received via SMS Erik Alvarado 11:28 AM Yes Tags and notes Tagged as: Positive …" at bounding box center [1021, 614] width 988 height 167
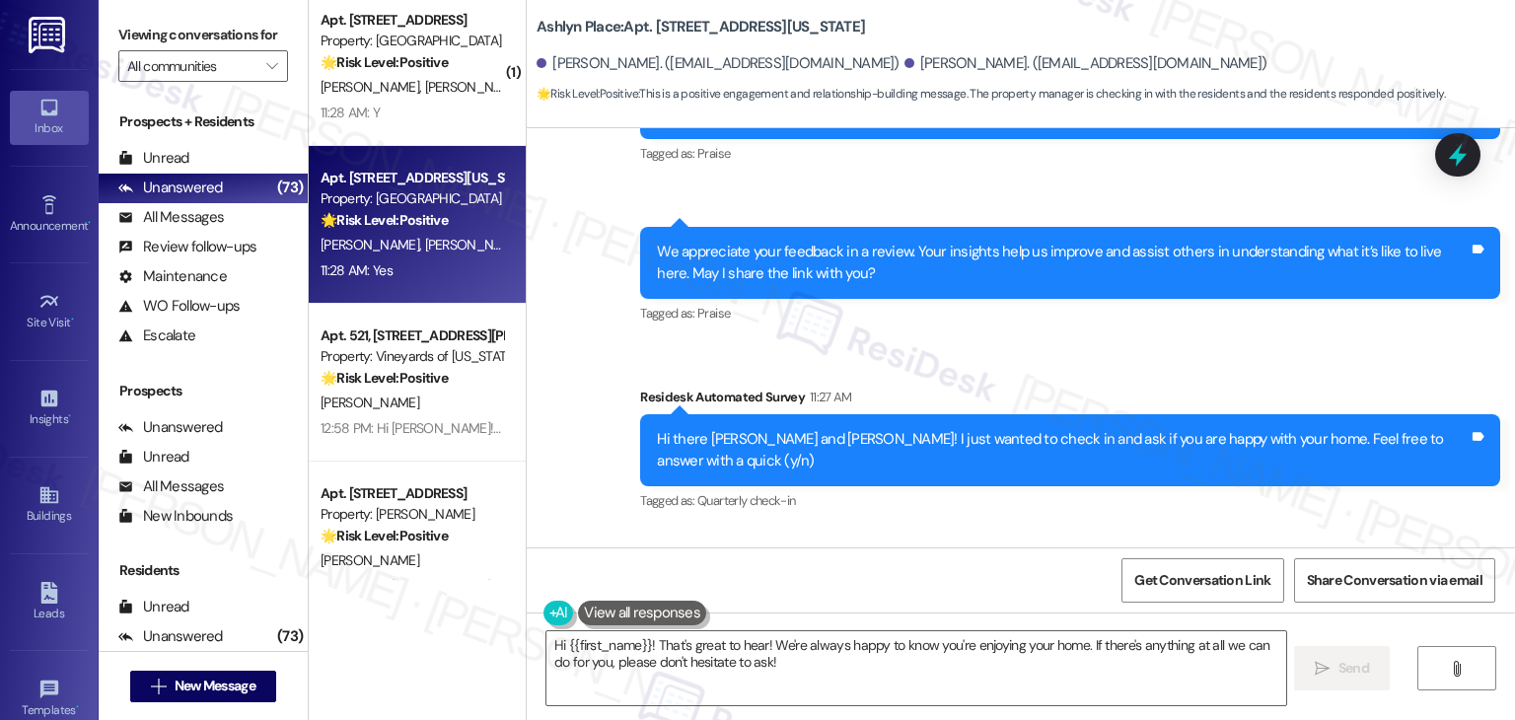
click at [894, 531] on div "Received via SMS Erik Alvarado 11:28 AM Yes Tags and notes Tagged as: Positive …" at bounding box center [1021, 614] width 988 height 167
click at [730, 663] on textarea "Hi {{first_name}}! That's great to hear! We're always happy to know you're enjo…" at bounding box center [915, 668] width 739 height 74
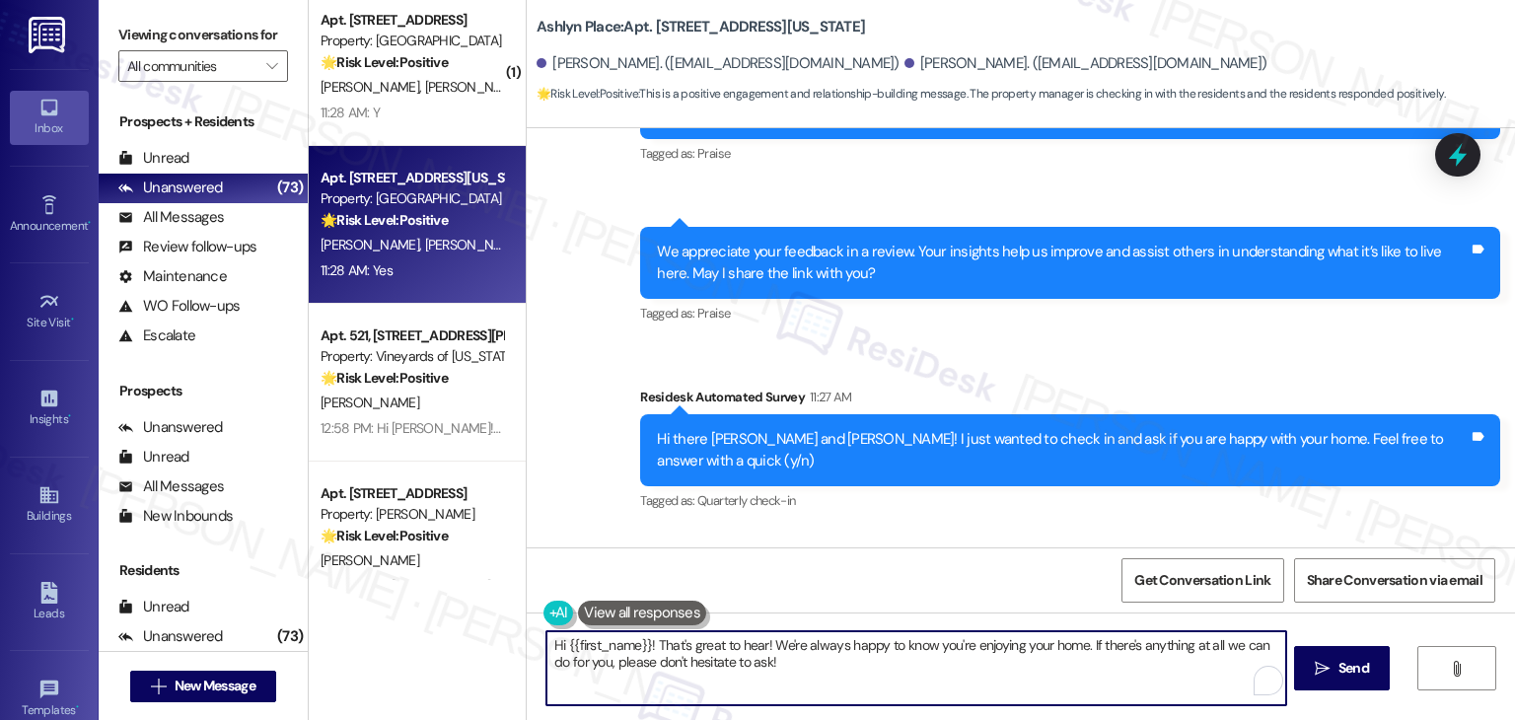
click at [730, 663] on textarea "Hi {{first_name}}! That's great to hear! We're always happy to know you're enjo…" at bounding box center [915, 668] width 739 height 74
drag, startPoint x: 641, startPoint y: 645, endPoint x: 558, endPoint y: 643, distance: 82.9
click at [558, 643] on textarea "Hi {{first_name}}! That's great to hear! We're always happy to know you're enjo…" at bounding box center [915, 668] width 739 height 74
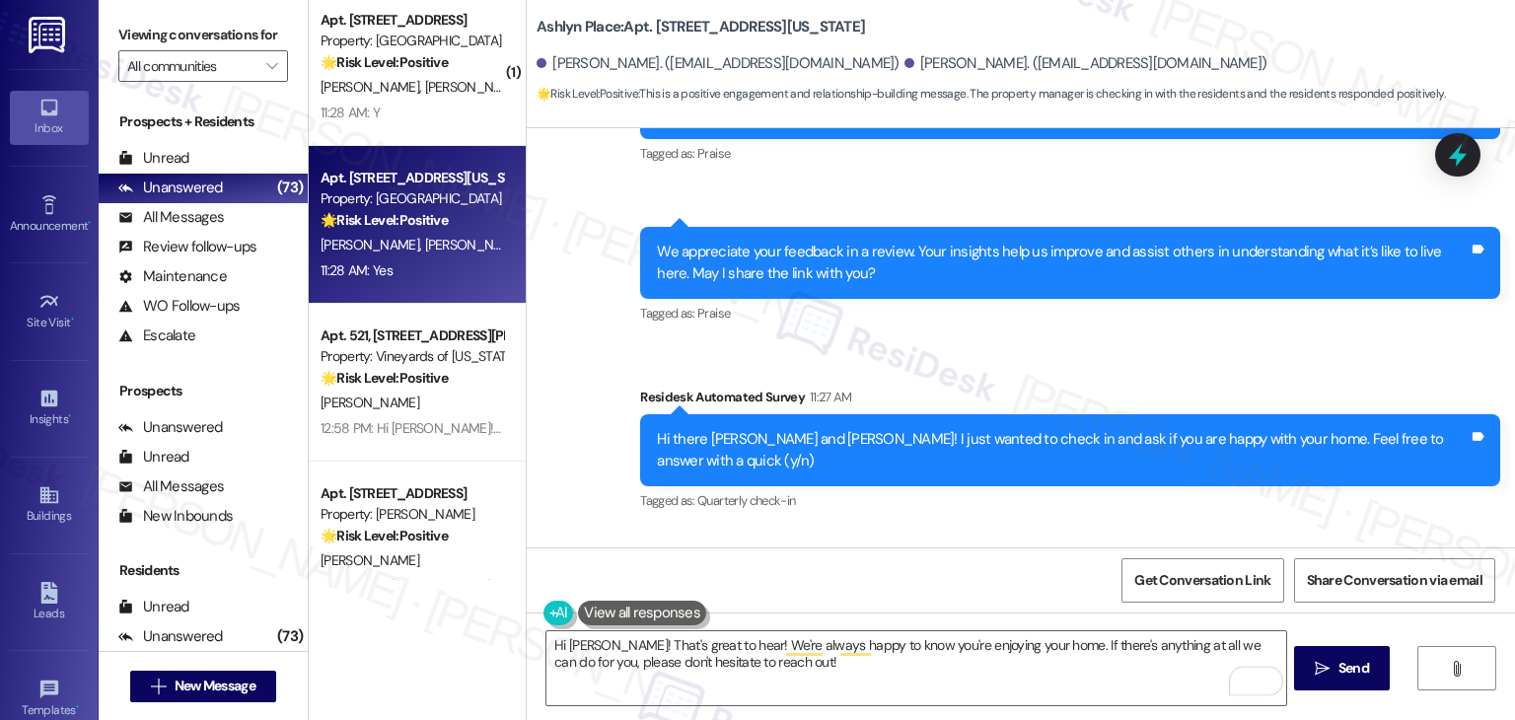
click at [949, 531] on div "Received via SMS Erik Alvarado 11:28 AM Yes Tags and notes Tagged as: Positive …" at bounding box center [1021, 614] width 988 height 167
click at [948, 531] on div "Received via SMS Erik Alvarado 11:28 AM Yes Tags and notes Tagged as: Positive …" at bounding box center [1021, 614] width 988 height 167
click at [851, 559] on div "Get Conversation Link Share Conversation via email" at bounding box center [1021, 579] width 988 height 65
click at [876, 531] on div "Received via SMS Erik Alvarado 11:28 AM Yes Tags and notes Tagged as: Positive …" at bounding box center [1021, 614] width 988 height 167
click at [884, 574] on div "Get Conversation Link Share Conversation via email" at bounding box center [1021, 579] width 988 height 65
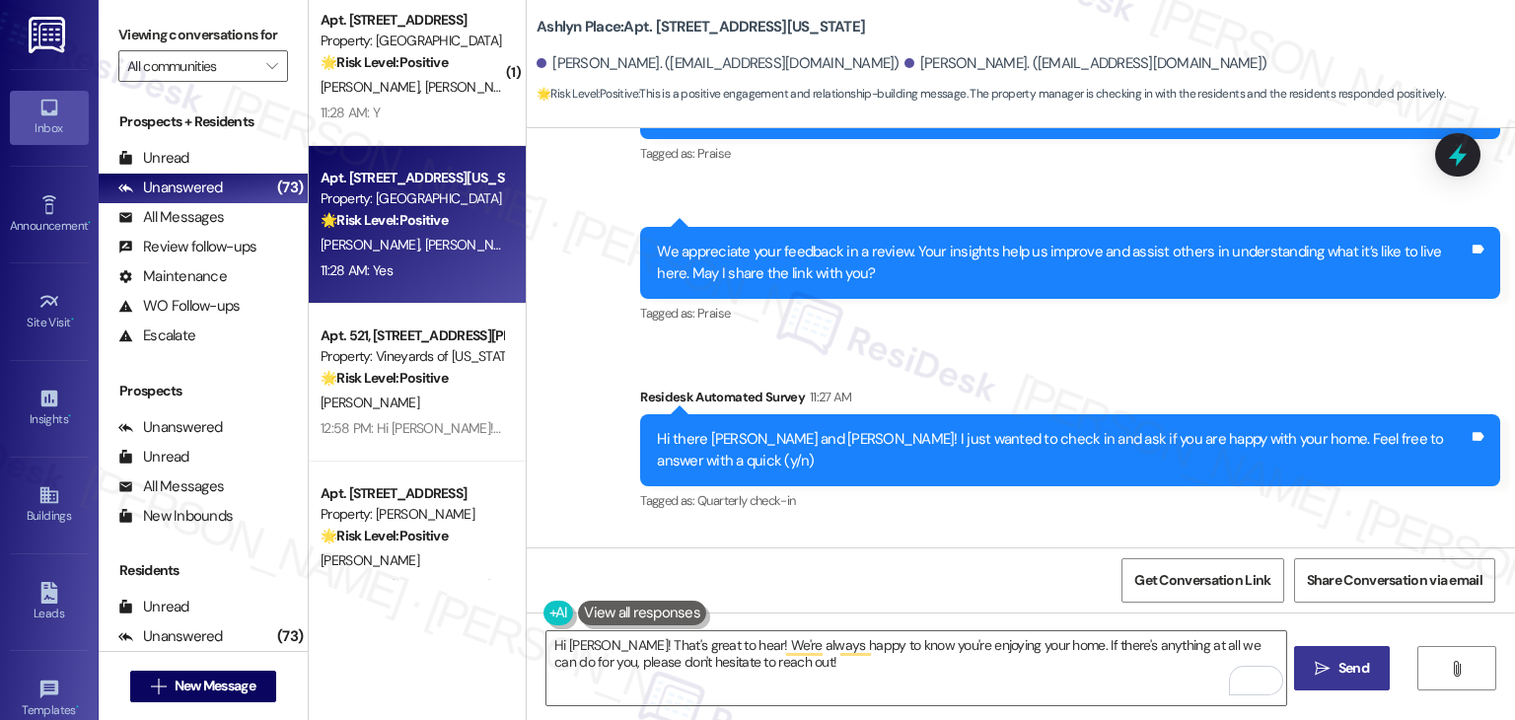
click at [1330, 669] on span " Send" at bounding box center [1342, 668] width 62 height 21
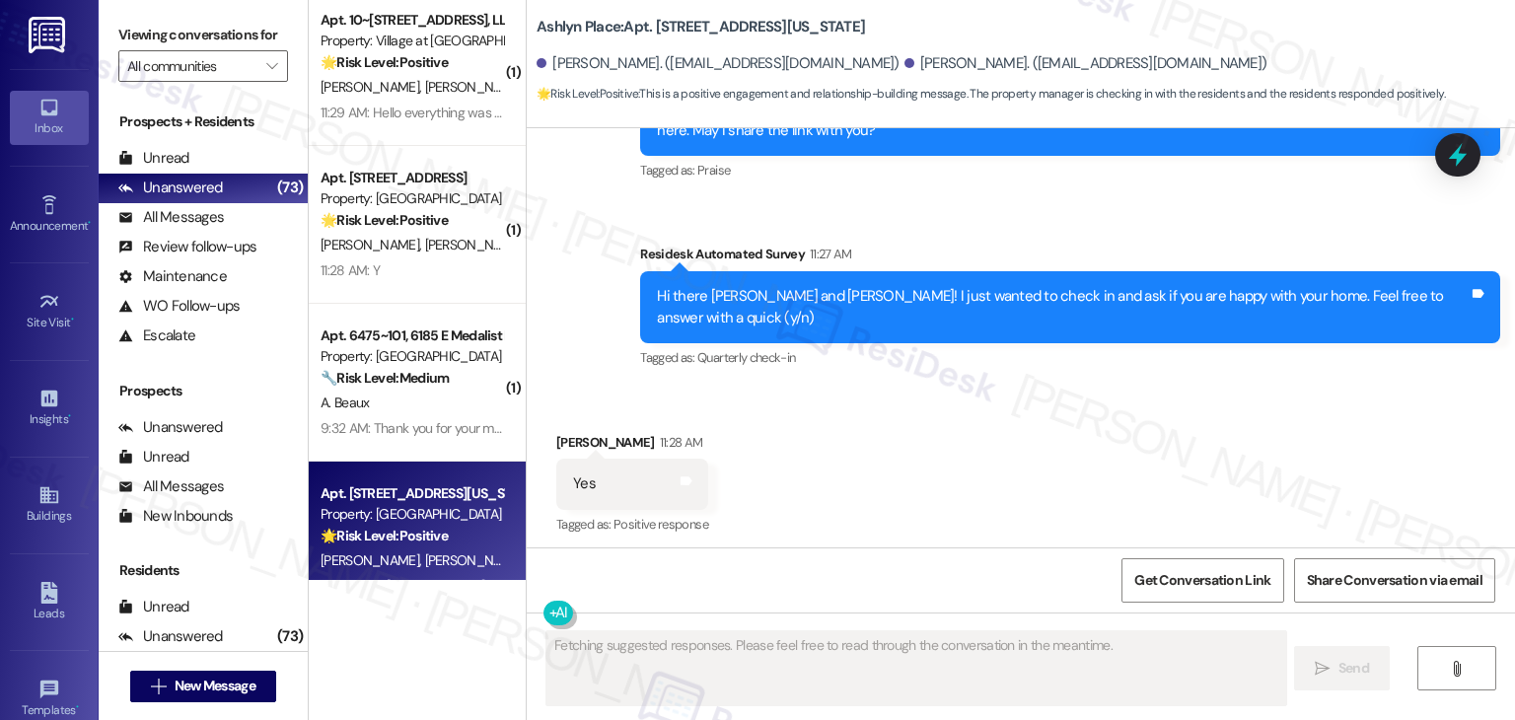
scroll to position [5531, 0]
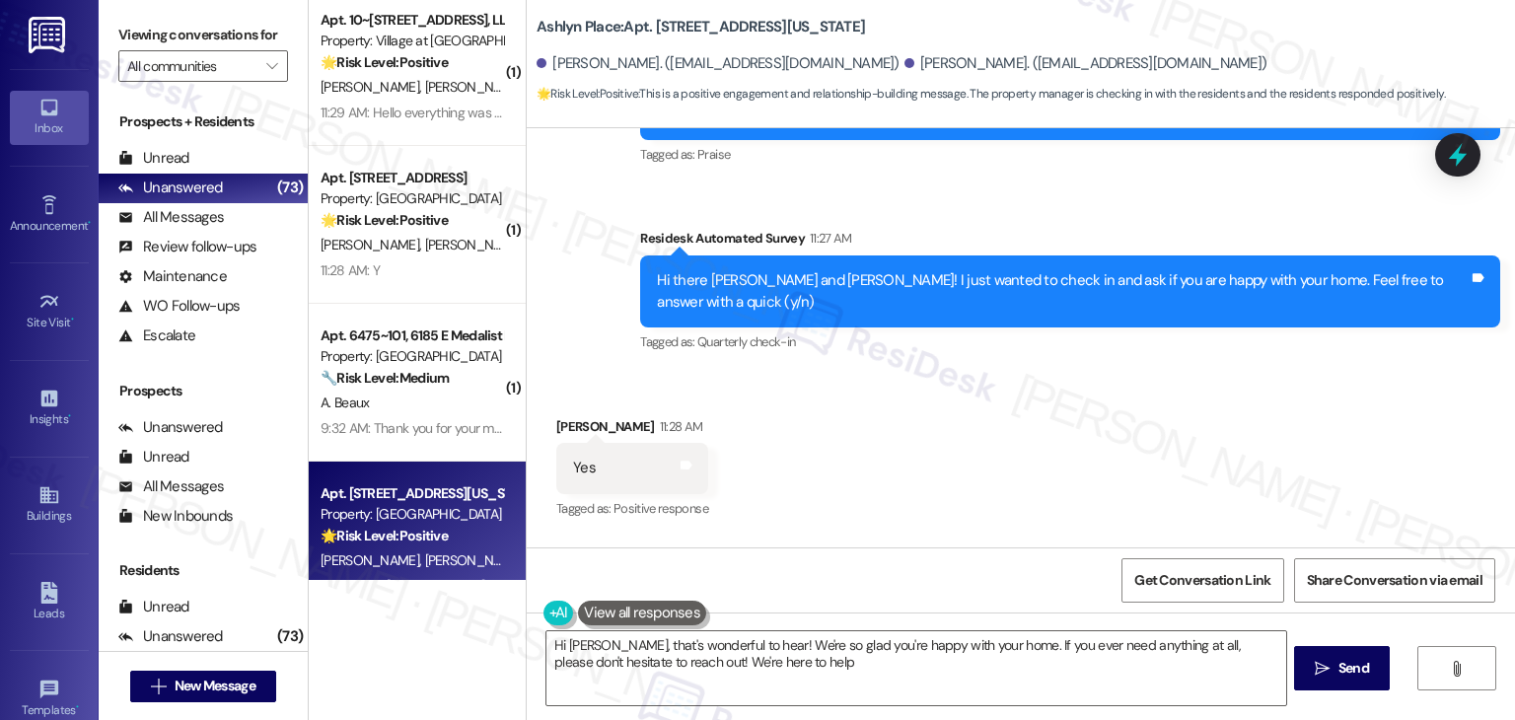
type textarea "Hi Erik, that's wonderful to hear! We're so glad you're happy with your home. I…"
click at [1163, 372] on div "Received via SMS Erik Alvarado 11:28 AM Yes Tags and notes Tagged as: Positive …" at bounding box center [1021, 455] width 988 height 167
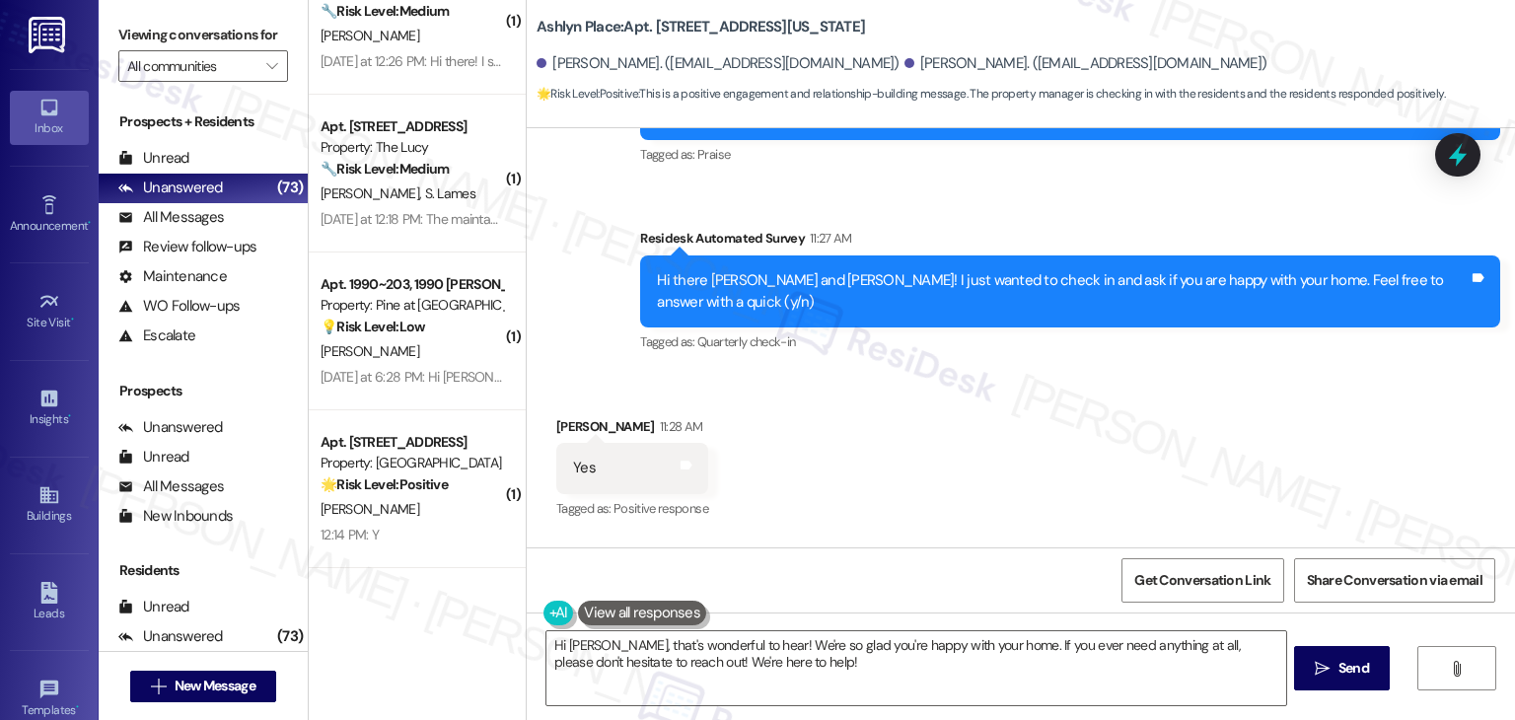
scroll to position [4549, 0]
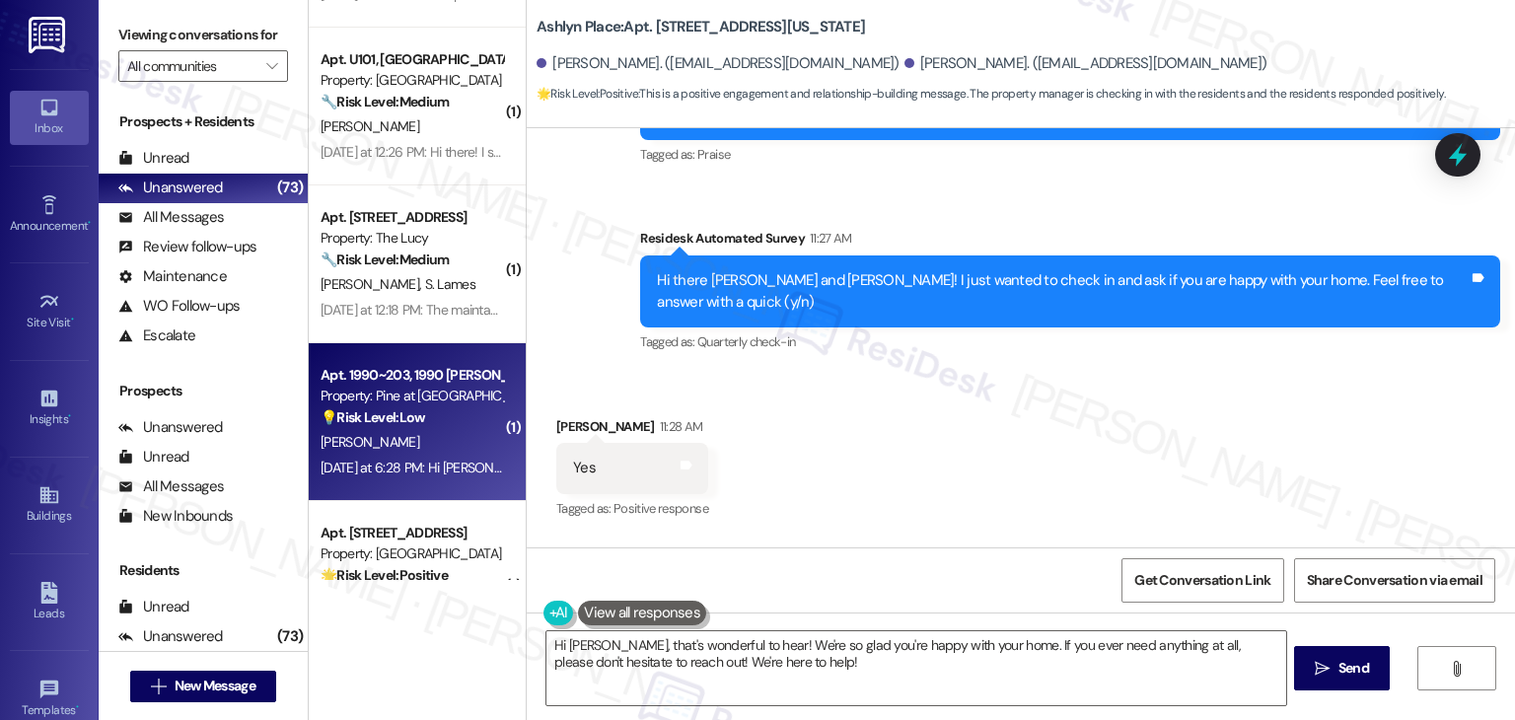
click at [394, 426] on div "💡 Risk Level: Low The resident is clarifying which move-in experience they are …" at bounding box center [412, 417] width 182 height 21
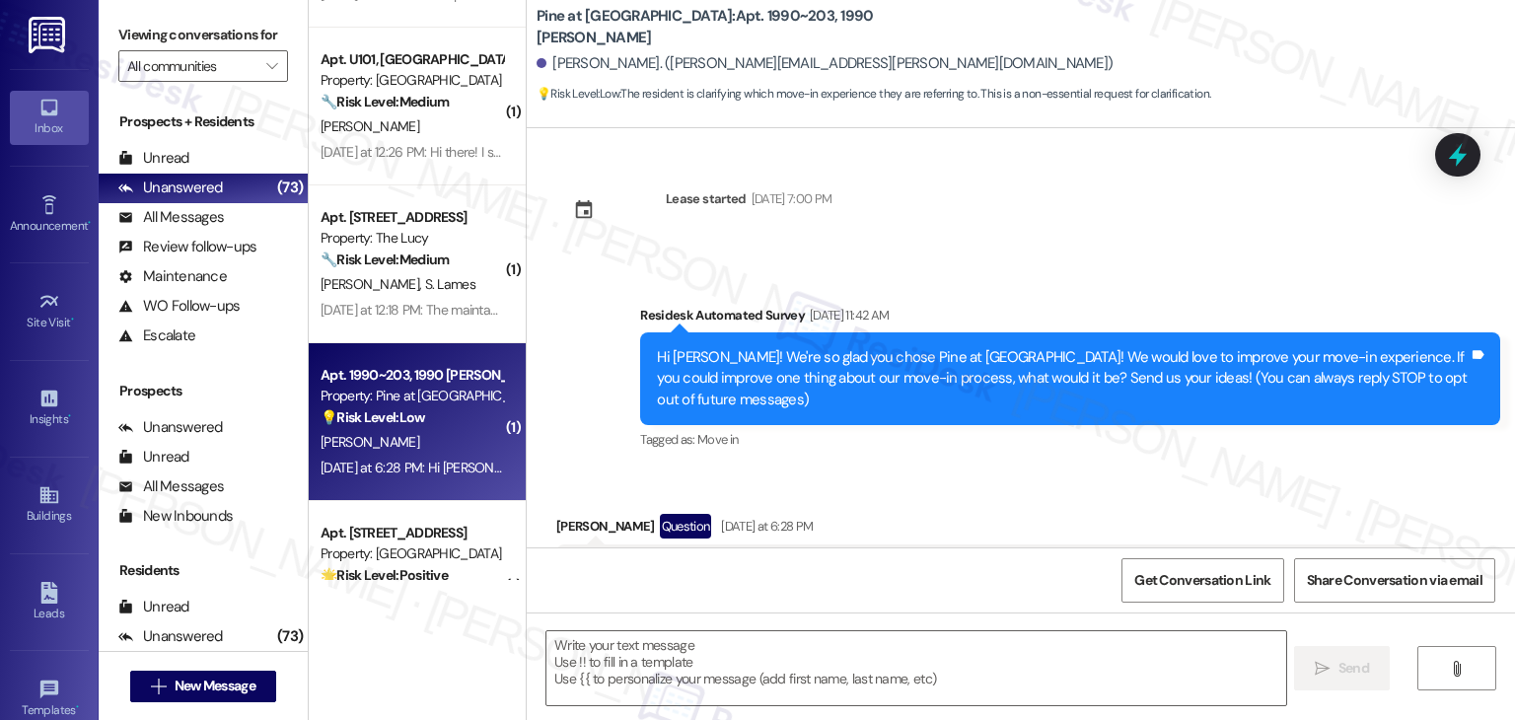
scroll to position [71, 0]
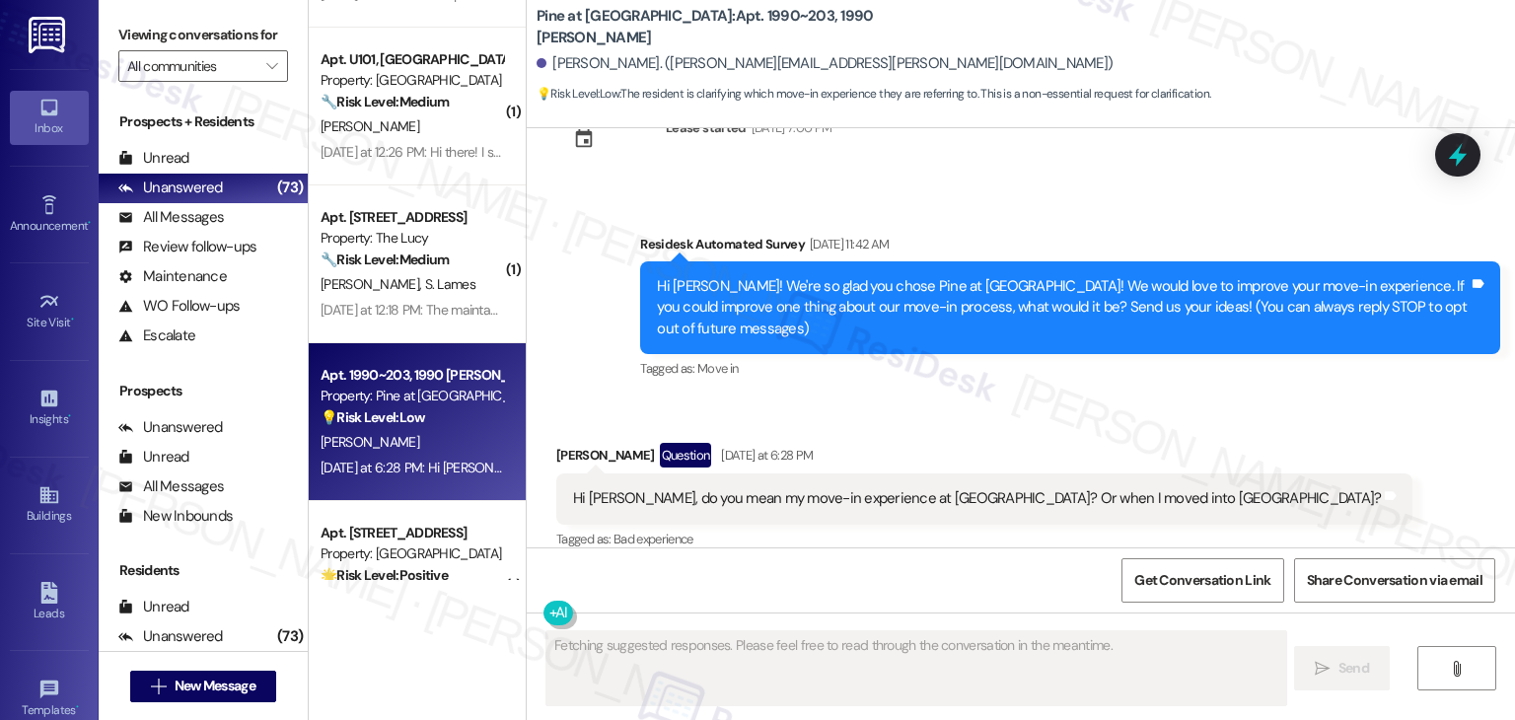
click at [1277, 422] on div "Received via SMS Syann Motl Question Yesterday at 6:28 PM Hi Dottie, do you mea…" at bounding box center [1021, 483] width 988 height 171
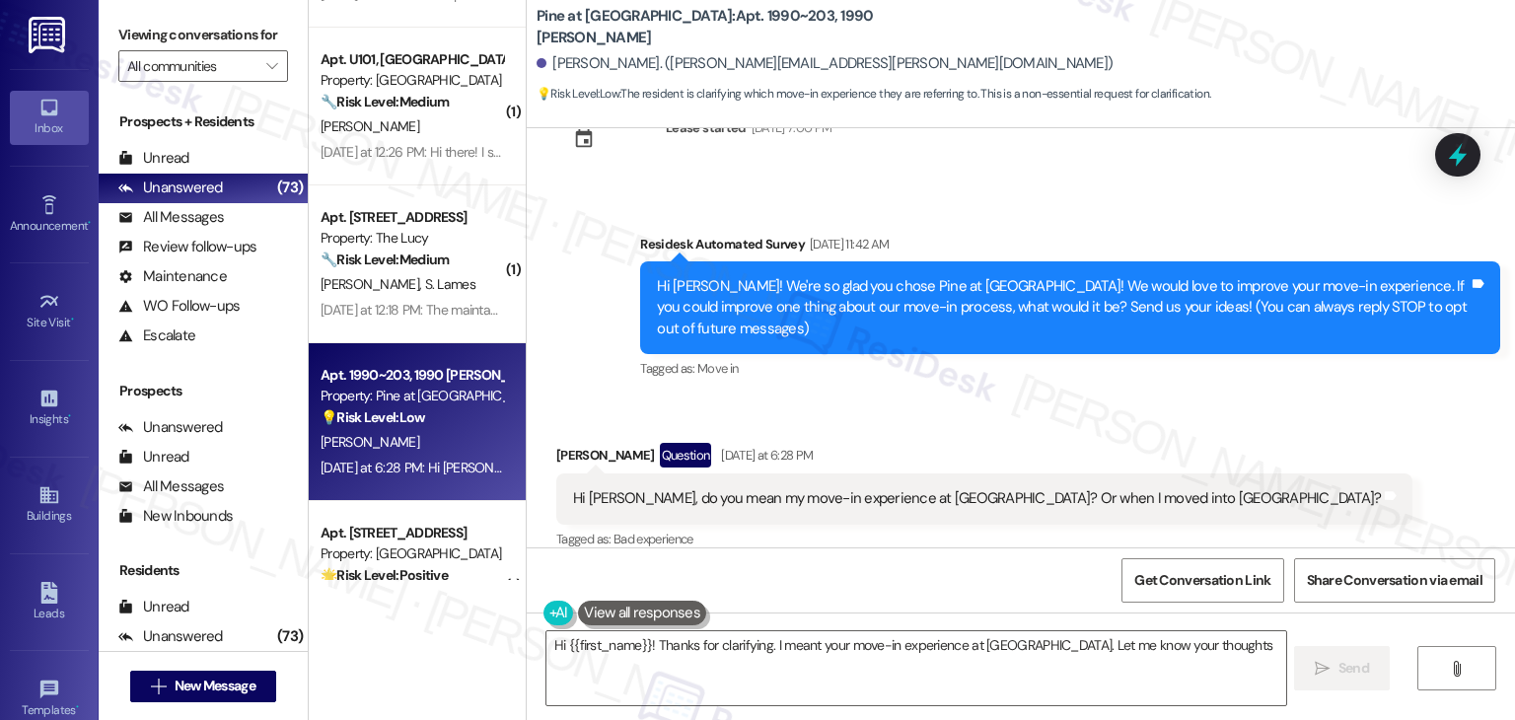
type textarea "Hi {{first_name}}! Thanks for clarifying. I meant your move-in experience at Pi…"
click at [1277, 422] on div "Received via SMS Syann Motl Question Yesterday at 6:28 PM Hi Dottie, do you mea…" at bounding box center [1021, 483] width 988 height 171
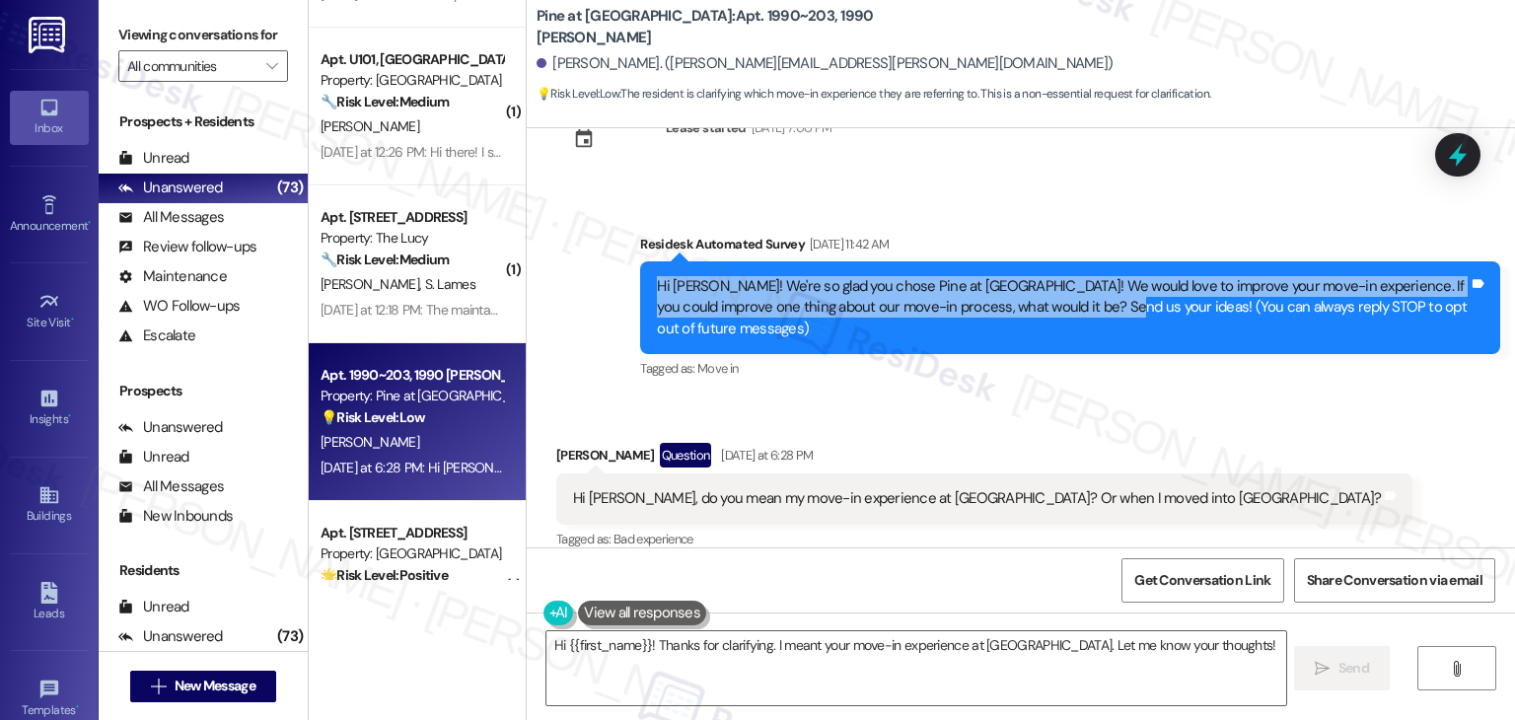
drag, startPoint x: 1085, startPoint y: 305, endPoint x: 616, endPoint y: 296, distance: 468.6
click at [625, 296] on div "Survey, sent via SMS Residesk Automated Survey Aug 07, 2025 at 11:42 AM Hi Syan…" at bounding box center [1070, 308] width 890 height 179
copy div "Hi Syann! We're so glad you chose Pine at Wildroot! We would love to improve yo…"
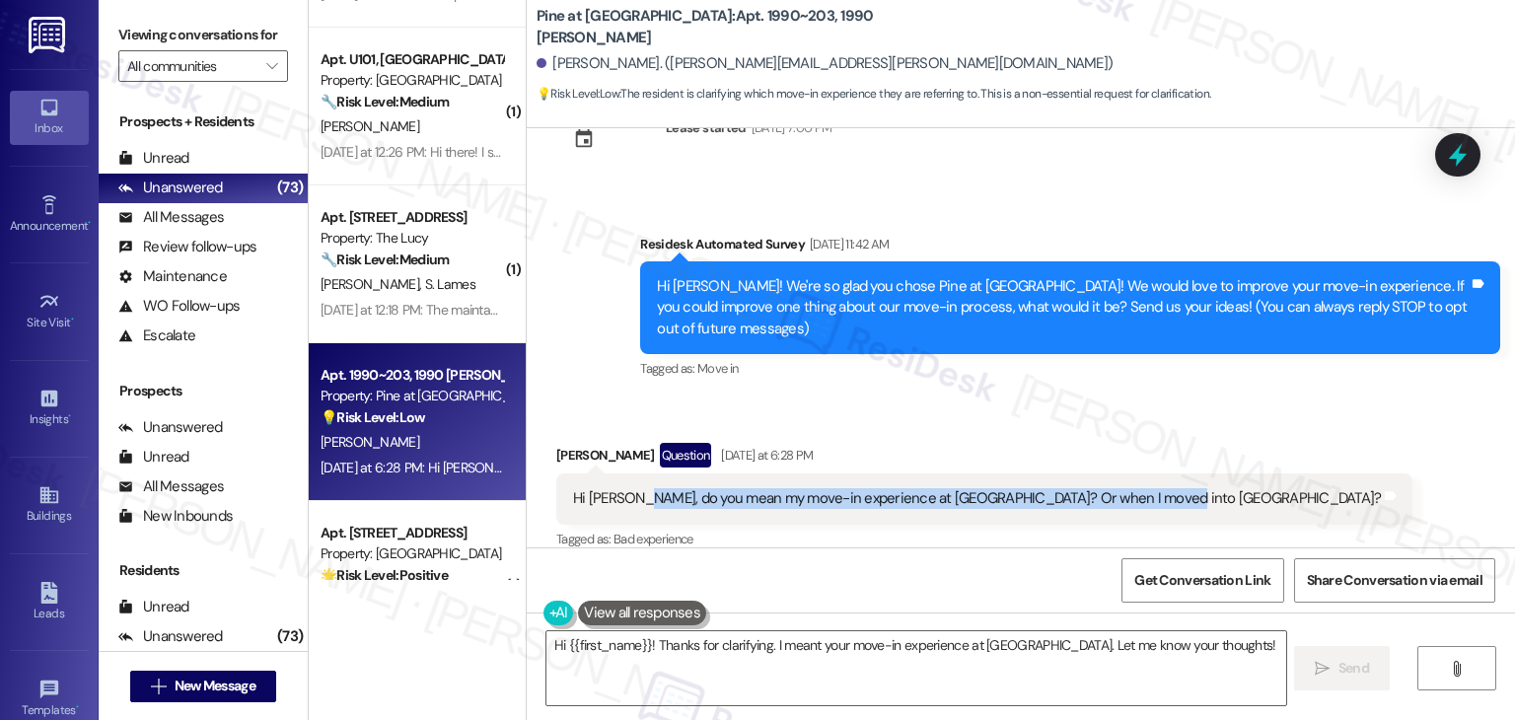
drag, startPoint x: 620, startPoint y: 482, endPoint x: 1133, endPoint y: 490, distance: 512.9
click at [1133, 490] on div "Hi Dottie, do you mean my move-in experience at Pine? Or when I moved into Broo…" at bounding box center [984, 498] width 856 height 50
copy div "do you mean my move-in experience at Pine? Or when I moved into Brooklyn West?"
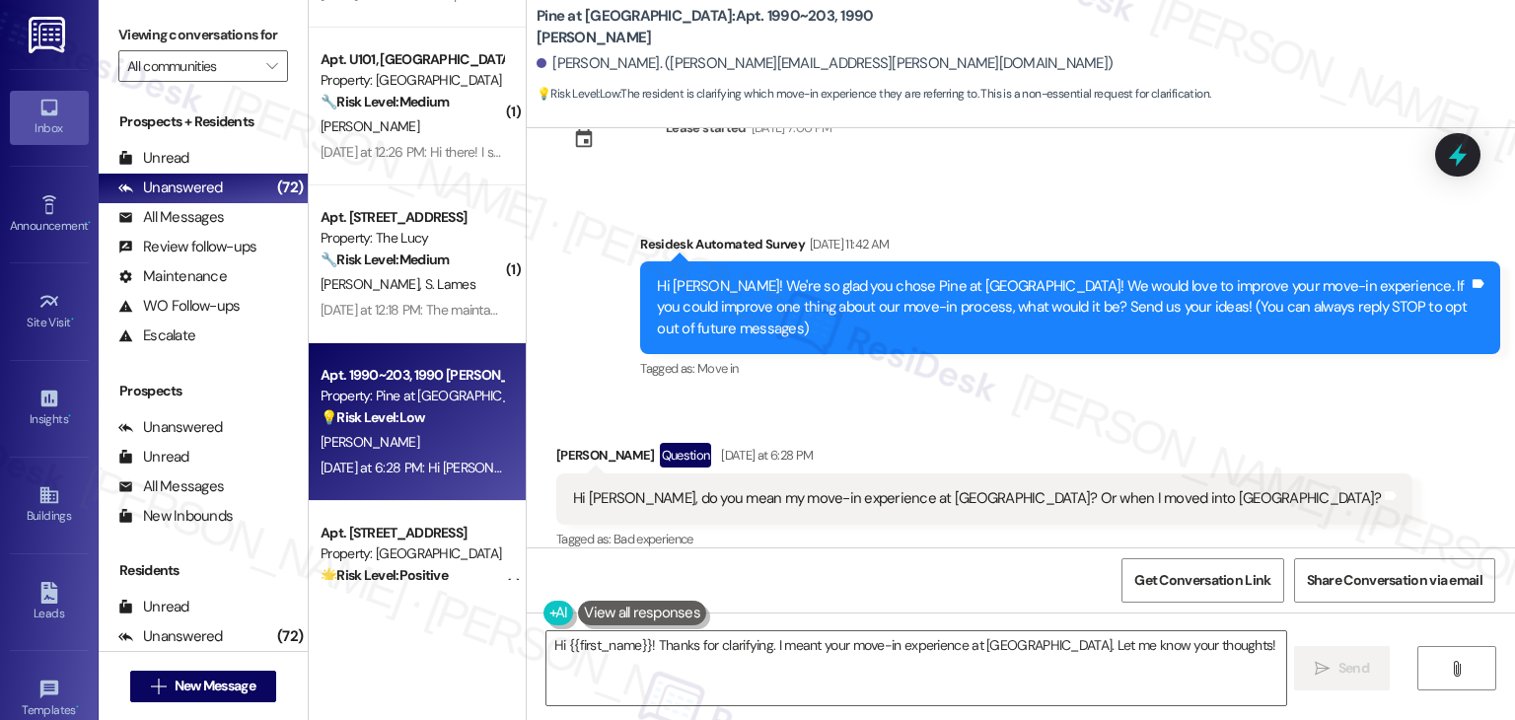
click at [1267, 430] on div "Received via SMS Syann Motl Question Yesterday at 6:28 PM Hi Dottie, do you mea…" at bounding box center [1021, 483] width 988 height 171
click at [1276, 423] on div "Received via SMS Syann Motl Question Yesterday at 6:28 PM Hi Dottie, do you mea…" at bounding box center [1021, 483] width 988 height 171
click at [1277, 423] on div "Received via SMS Syann Motl Question Yesterday at 6:28 PM Hi Dottie, do you mea…" at bounding box center [1021, 483] width 988 height 171
click at [1186, 427] on div "Received via SMS Syann Motl Question Yesterday at 6:28 PM Hi Dottie, do you mea…" at bounding box center [1021, 483] width 988 height 171
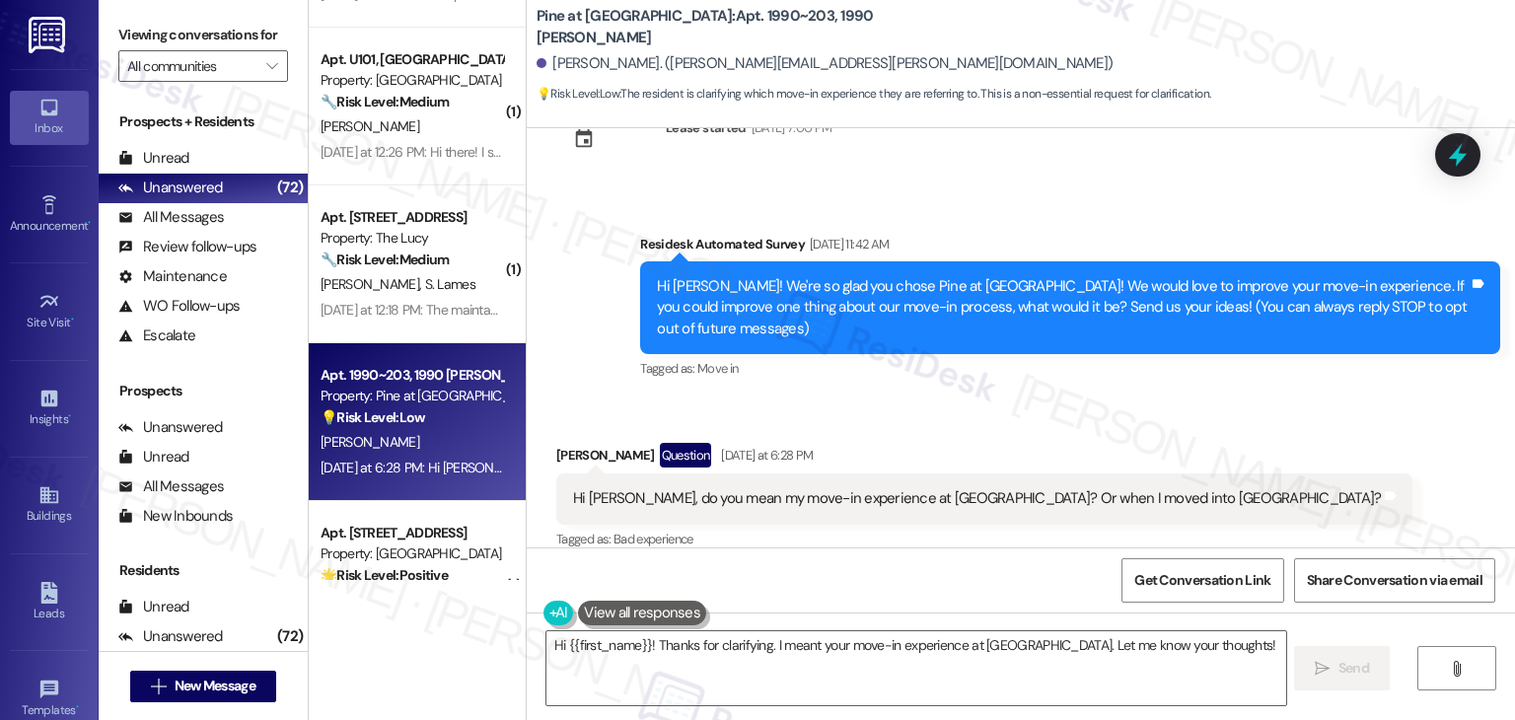
click at [1186, 427] on div "Received via SMS Syann Motl Question Yesterday at 6:28 PM Hi Dottie, do you mea…" at bounding box center [1021, 483] width 988 height 171
click at [1252, 421] on div "Received via SMS Syann Motl Question Yesterday at 6:28 PM Hi Dottie, do you mea…" at bounding box center [1021, 483] width 988 height 171
click at [1257, 421] on div "Received via SMS Syann Motl Question Yesterday at 6:28 PM Hi Dottie, do you mea…" at bounding box center [1021, 483] width 988 height 171
click at [1242, 439] on div "Received via SMS Syann Motl Question Yesterday at 6:28 PM Hi Dottie, do you mea…" at bounding box center [1021, 483] width 988 height 171
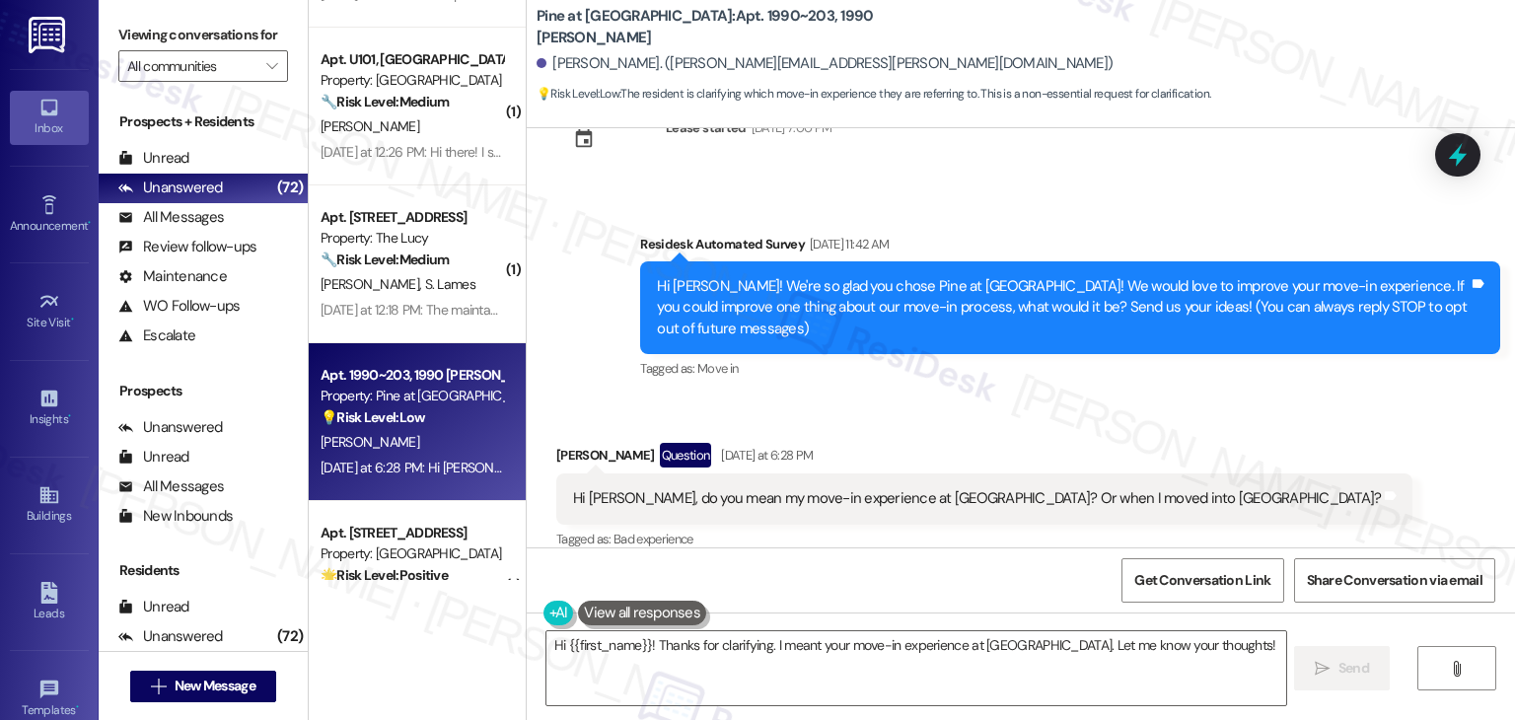
click at [1242, 439] on div "Received via SMS Syann Motl Question Yesterday at 6:28 PM Hi Dottie, do you mea…" at bounding box center [1021, 483] width 988 height 171
click at [1276, 419] on div "Received via SMS Syann Motl Question Yesterday at 6:28 PM Hi Dottie, do you mea…" at bounding box center [1021, 483] width 988 height 171
click at [1262, 465] on div "Received via SMS Syann Motl Question Yesterday at 6:28 PM Hi Dottie, do you mea…" at bounding box center [1021, 483] width 988 height 171
click at [1252, 467] on div "Received via SMS Syann Motl Question Yesterday at 6:28 PM Hi Dottie, do you mea…" at bounding box center [1021, 483] width 988 height 171
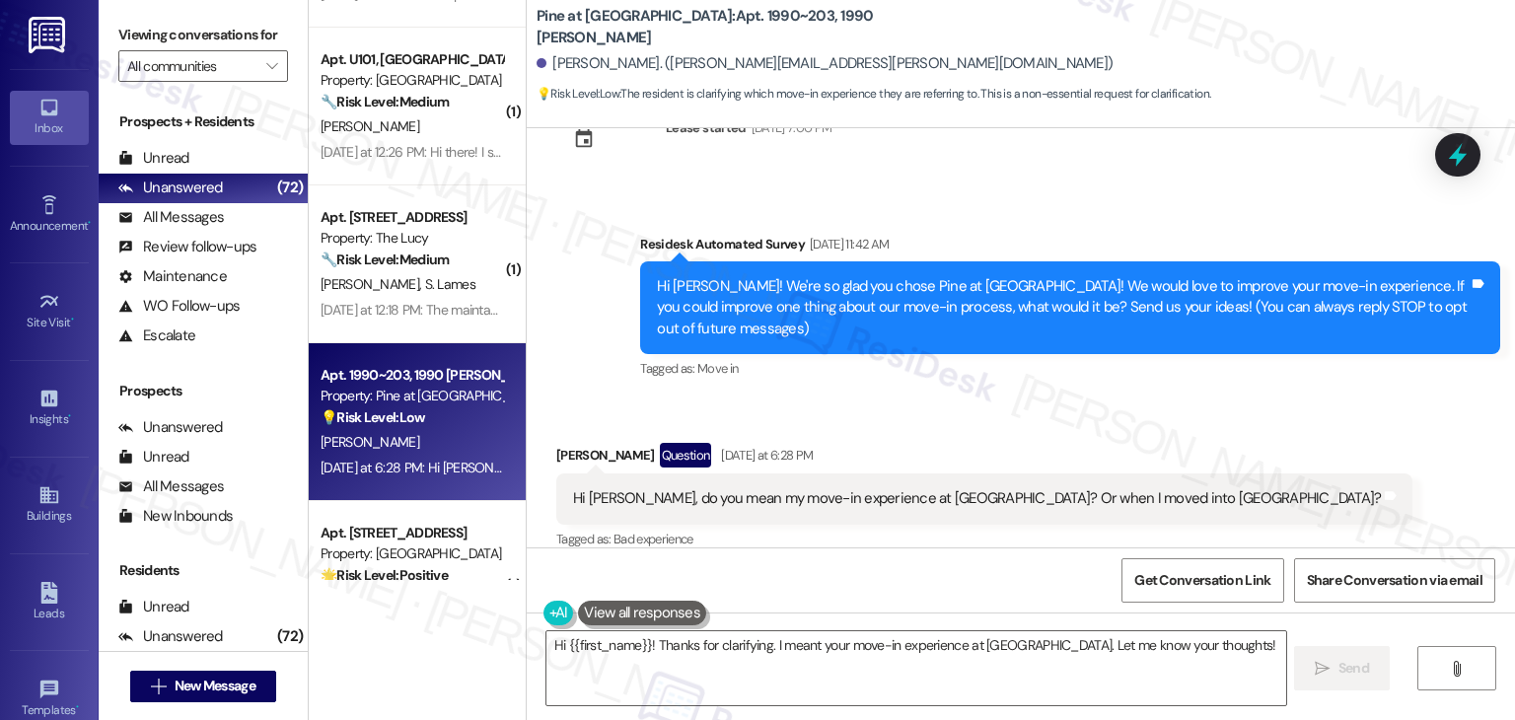
click at [1319, 480] on div "Received via SMS Syann Motl Question Yesterday at 6:28 PM Hi Dottie, do you mea…" at bounding box center [1021, 483] width 988 height 171
click at [1006, 661] on textarea "Hi {{first_name}}! Thanks for clarifying. I meant your move-in experience at Pi…" at bounding box center [915, 668] width 739 height 74
click at [976, 656] on textarea "Hi {{first_name}}! Thanks for clarifying. I meant your move-in experience at Pi…" at bounding box center [915, 668] width 739 height 74
click at [1348, 669] on span "Send" at bounding box center [1353, 668] width 31 height 21
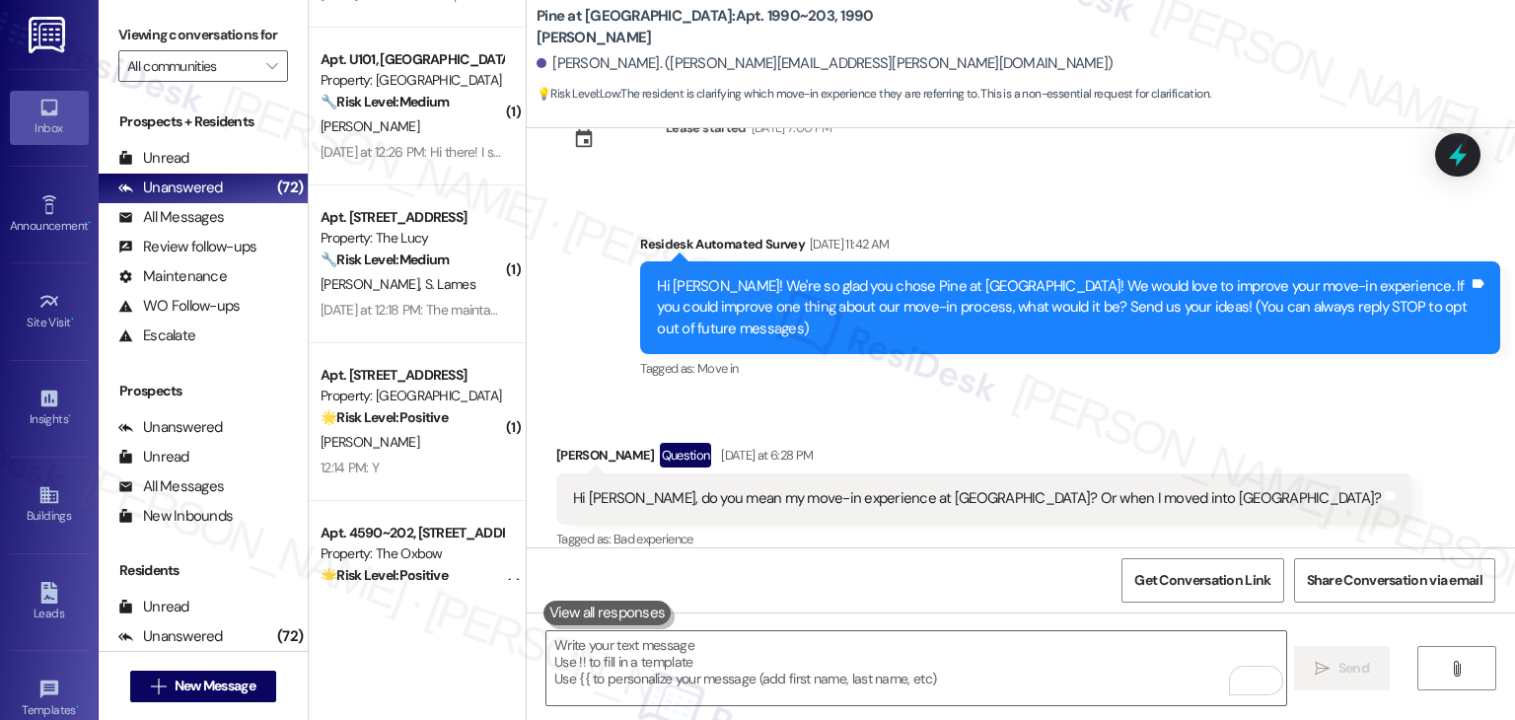
click at [1330, 419] on div "Received via SMS Syann Motl Question Yesterday at 6:28 PM Hi Dottie, do you mea…" at bounding box center [1021, 483] width 988 height 171
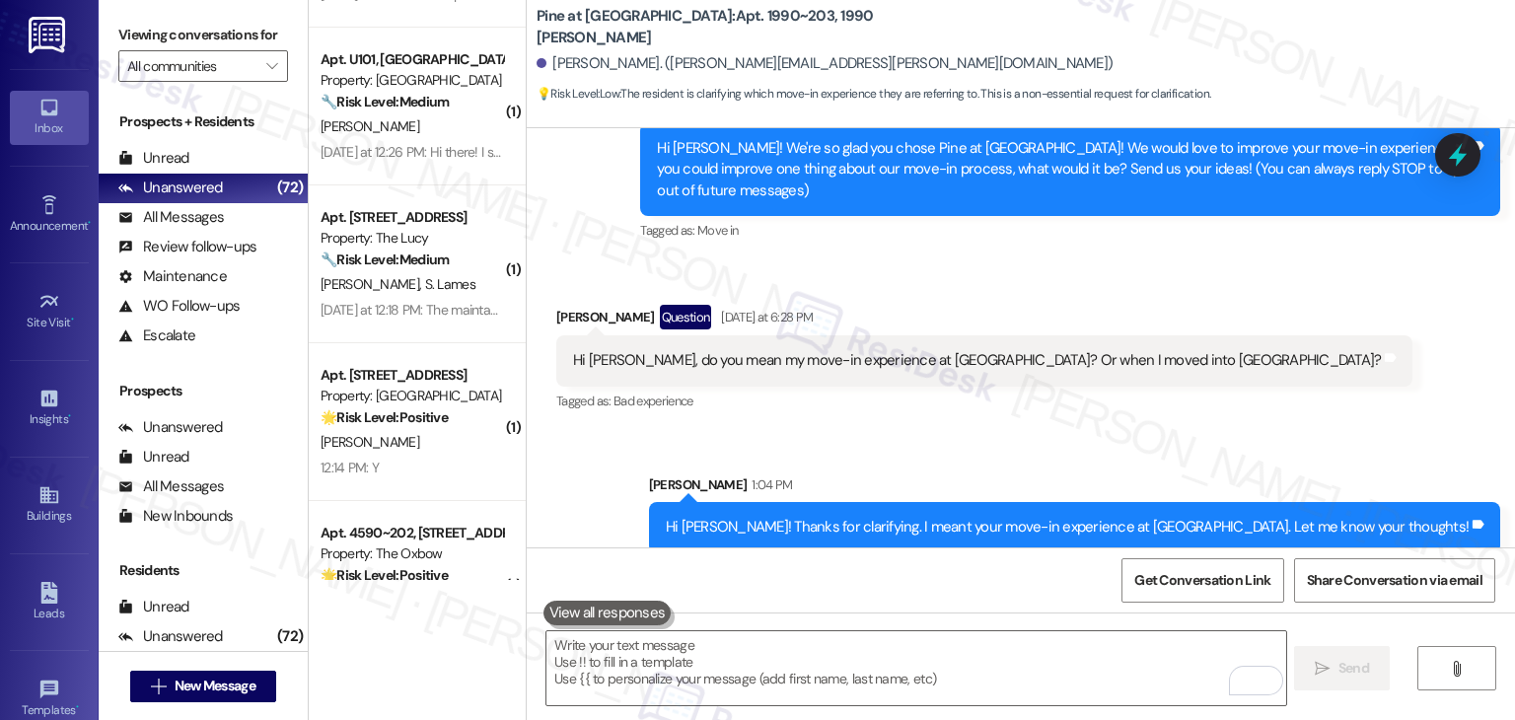
click at [1300, 365] on div "Received via SMS Syann Motl Question Yesterday at 6:28 PM Hi Dottie, do you mea…" at bounding box center [1021, 345] width 988 height 171
click at [1310, 403] on div "Received via SMS Syann Motl Question Yesterday at 6:28 PM Hi Dottie, do you mea…" at bounding box center [1021, 345] width 988 height 171
click at [1276, 332] on div "Received via SMS Syann Motl Question Yesterday at 6:28 PM Hi Dottie, do you mea…" at bounding box center [1021, 345] width 988 height 171
click at [1207, 369] on div "Received via SMS Syann Motl Question Yesterday at 6:28 PM Hi Dottie, do you mea…" at bounding box center [1021, 345] width 988 height 171
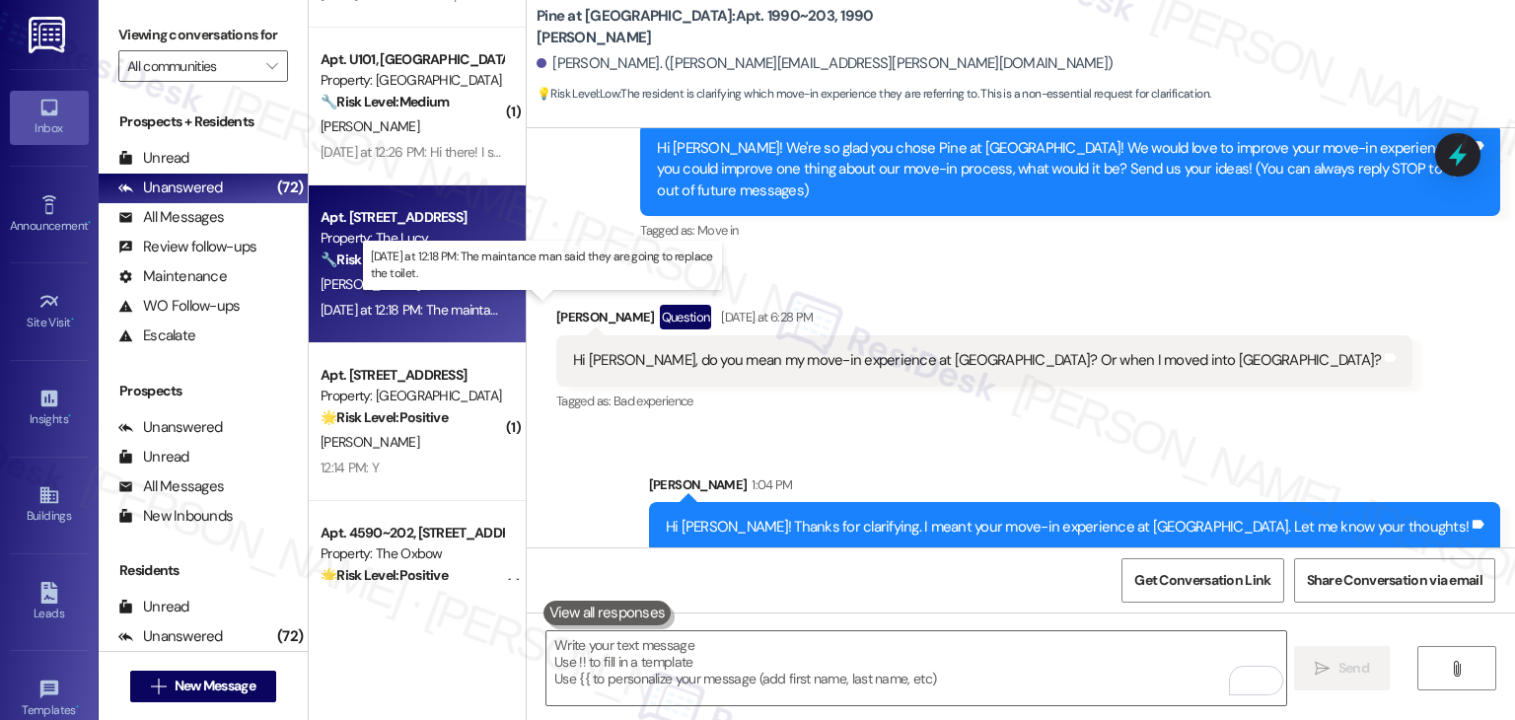
click at [393, 312] on div "Yesterday at 12:18 PM: The maintance man said they are going to replace the toi…" at bounding box center [545, 310] width 449 height 18
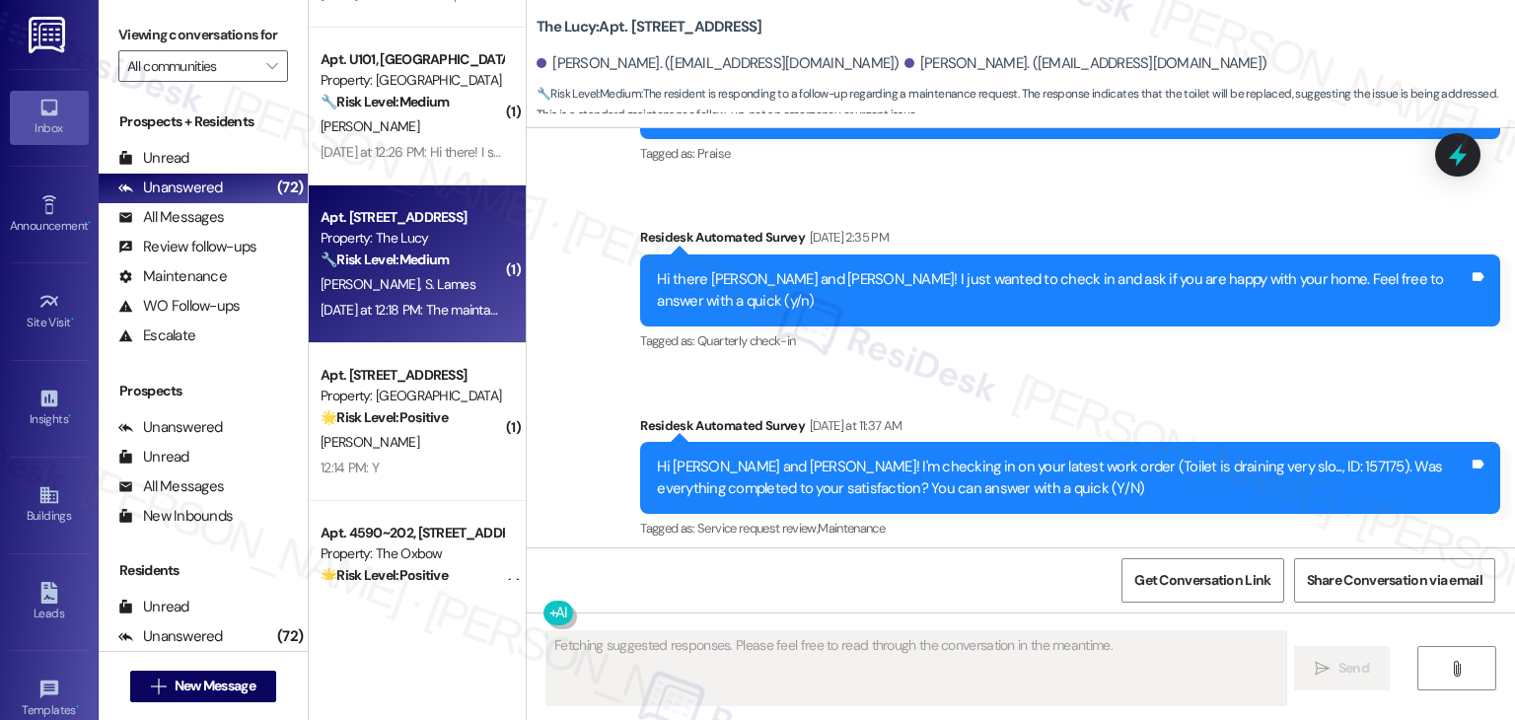
scroll to position [2775, 0]
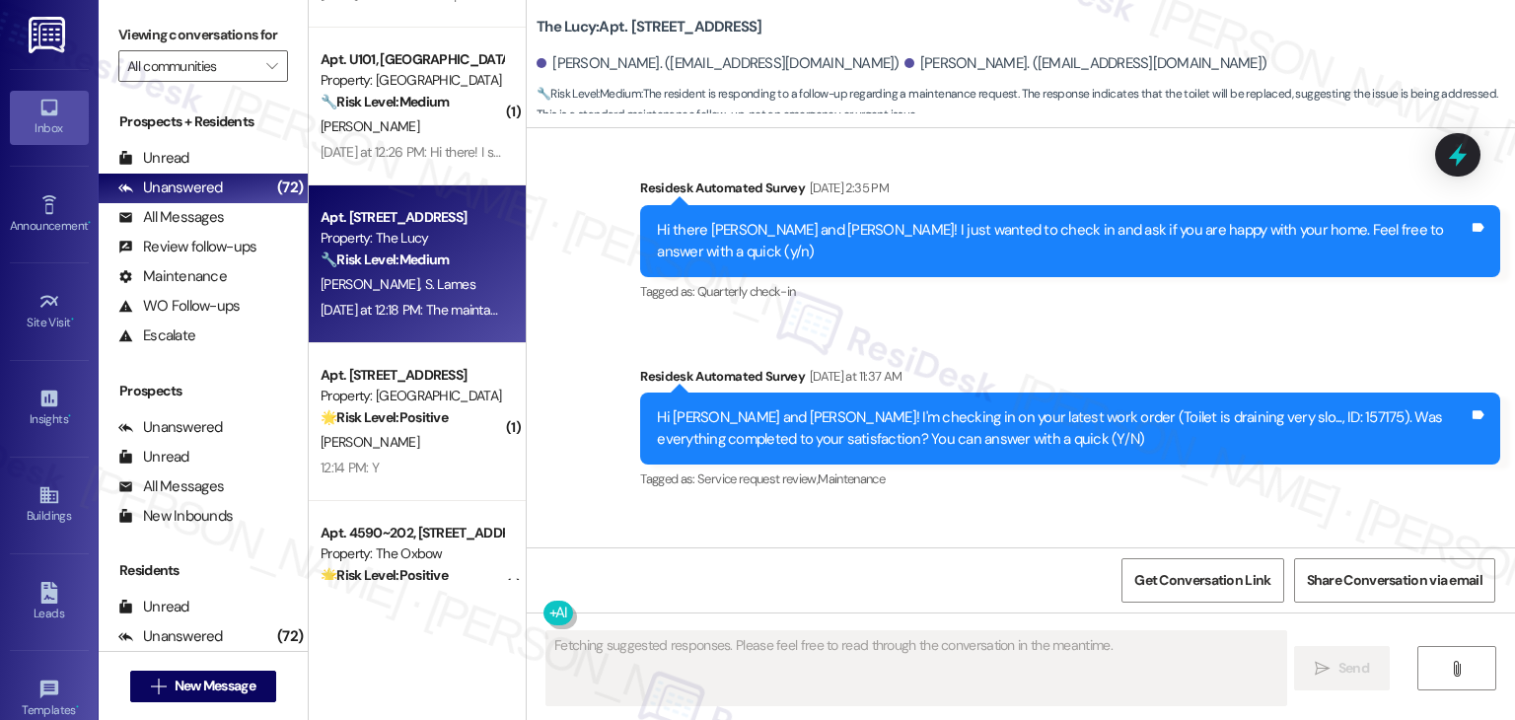
click at [1080, 368] on div "Survey, sent via SMS Residesk Automated Survey Yesterday at 11:37 AM Hi Jerome …" at bounding box center [1070, 430] width 890 height 158
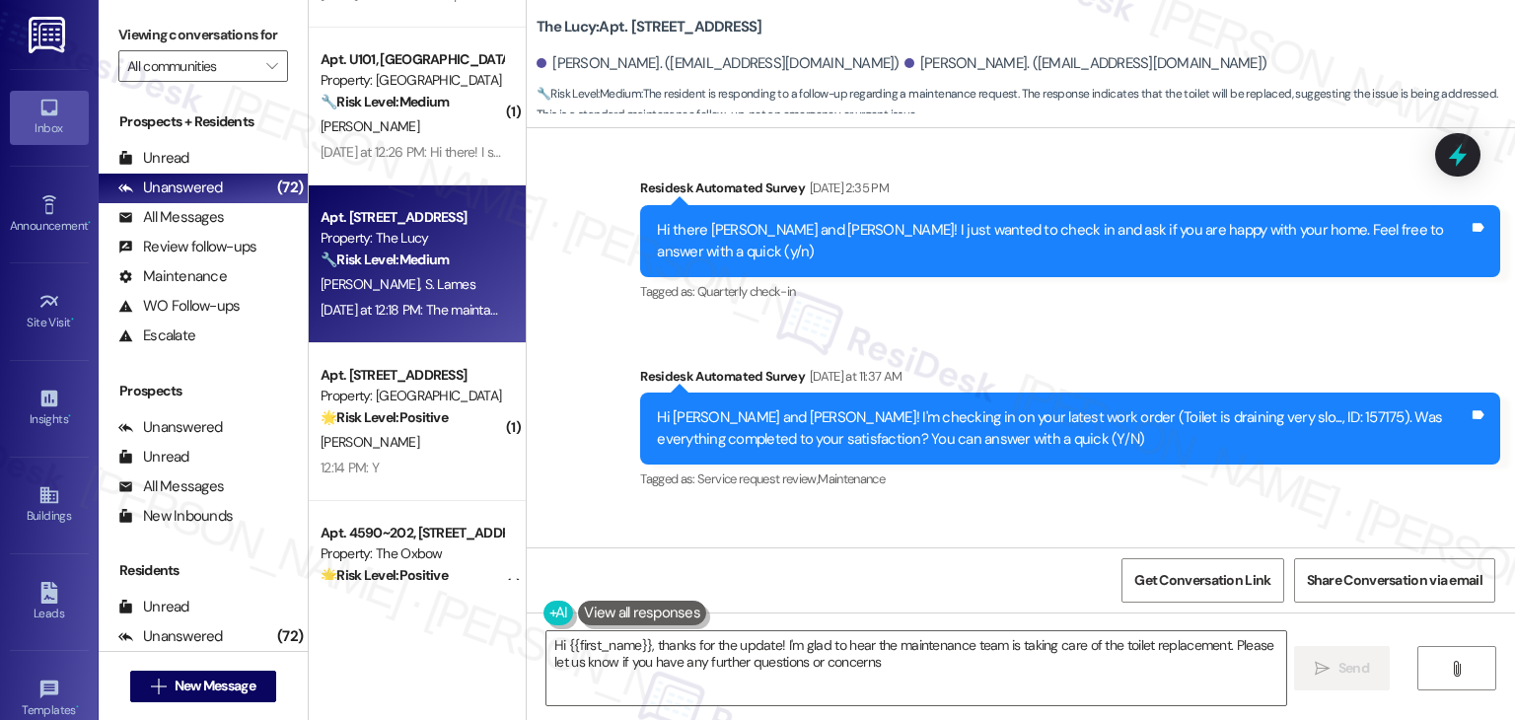
type textarea "Hi {{first_name}}, thanks for the update! I'm glad to hear the maintenance team…"
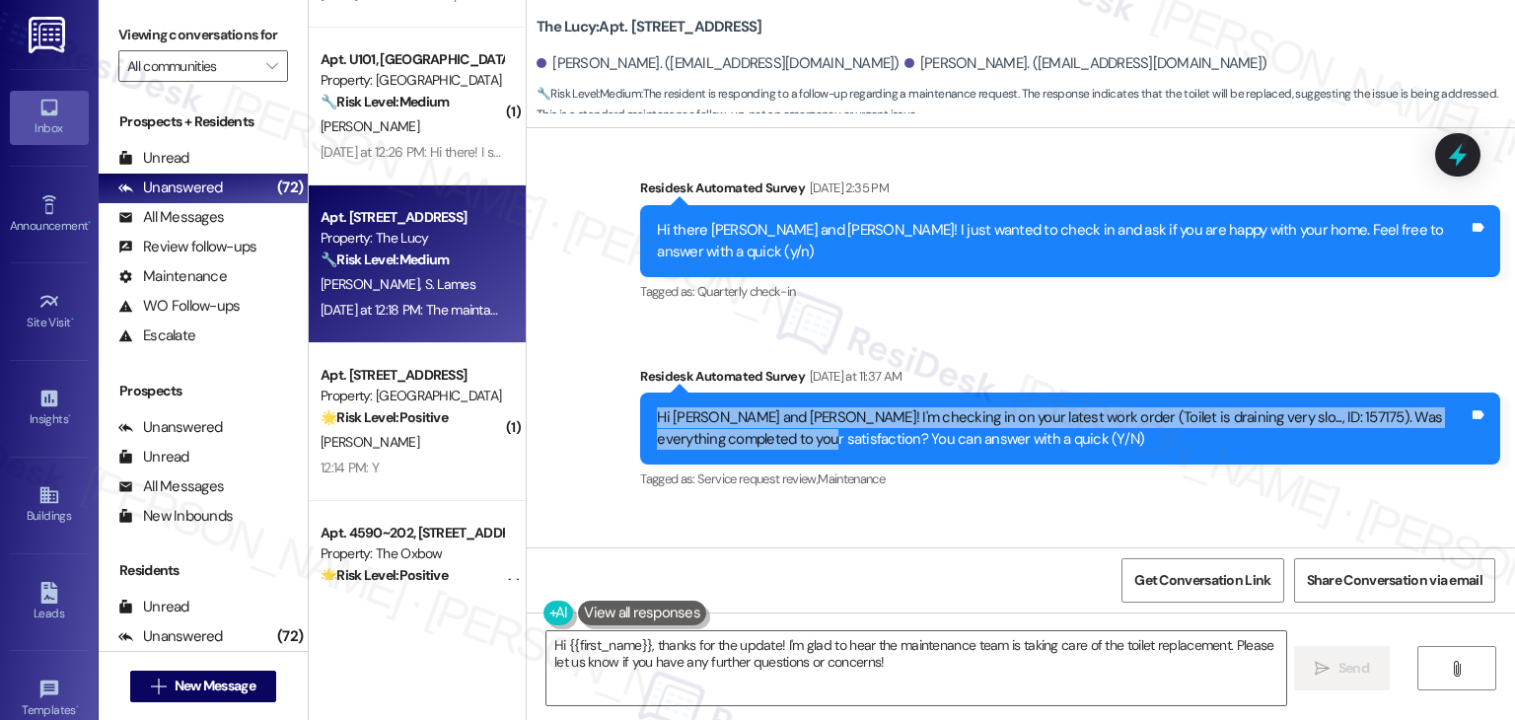
drag, startPoint x: 754, startPoint y: 313, endPoint x: 615, endPoint y: 299, distance: 139.7
click at [625, 351] on div "Survey, sent via SMS Residesk Automated Survey Yesterday at 11:37 AM Hi Jerome …" at bounding box center [1070, 430] width 890 height 158
copy div "Hi Jerome and Susan! I'm checking in on your latest work order (Toilet is drain…"
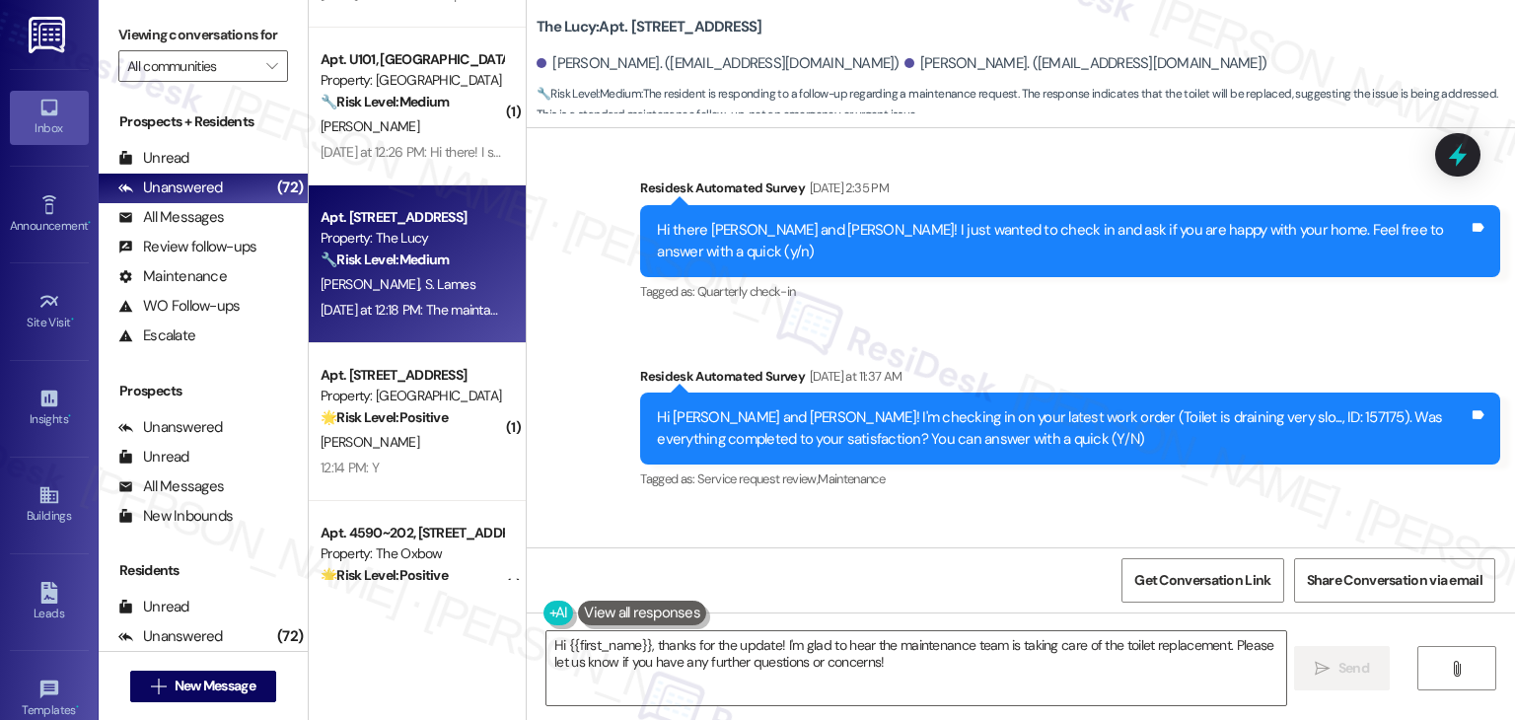
click at [734, 596] on div "The maintance man said they are going to replace the toilet." at bounding box center [760, 606] width 375 height 21
copy div "The maintance man said they are going to replace the toilet. Tags and notes"
click at [1116, 509] on div "Received via SMS [PERSON_NAME] [DATE] at 12:18 PM The maintance man said they a…" at bounding box center [1021, 592] width 988 height 167
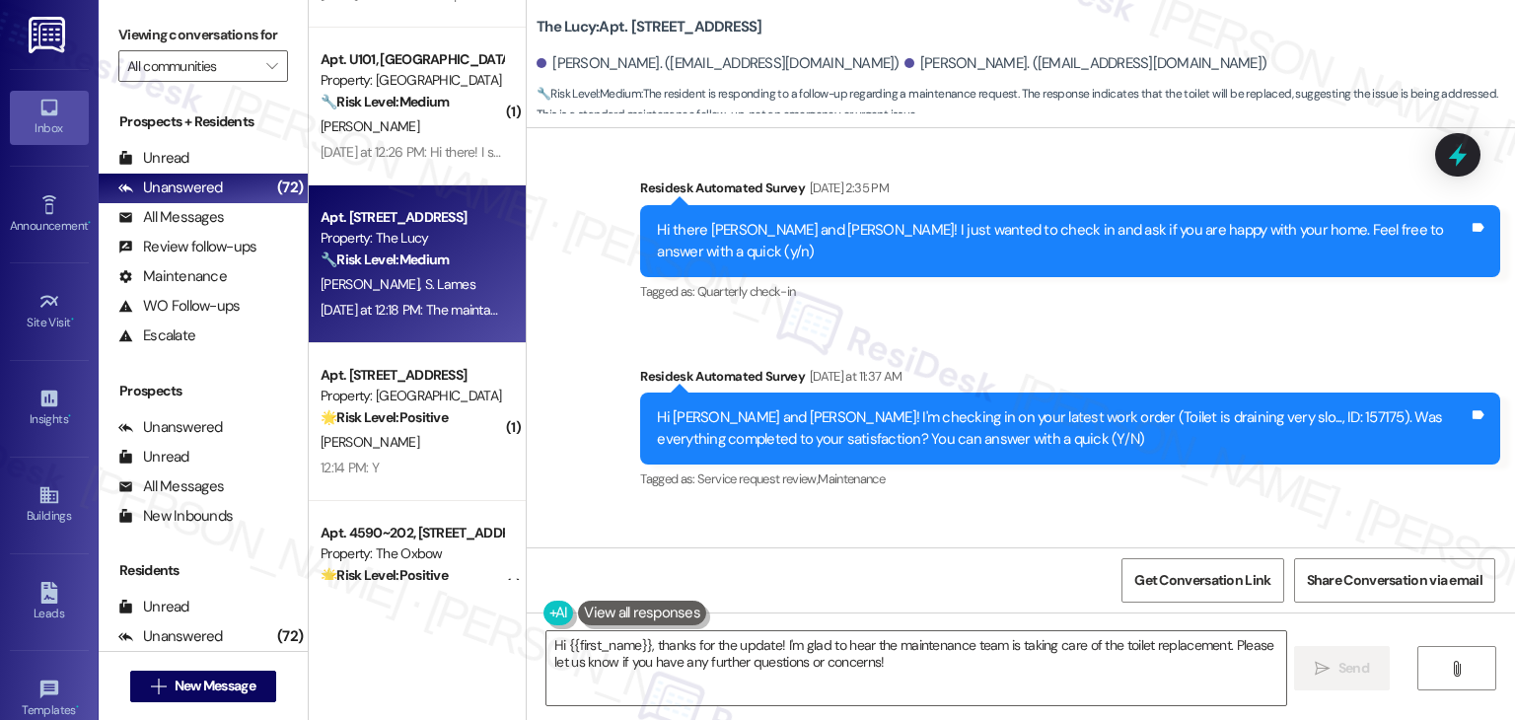
click at [1107, 509] on div "Received via SMS [PERSON_NAME] [DATE] at 12:18 PM The maintance man said they a…" at bounding box center [1021, 592] width 988 height 167
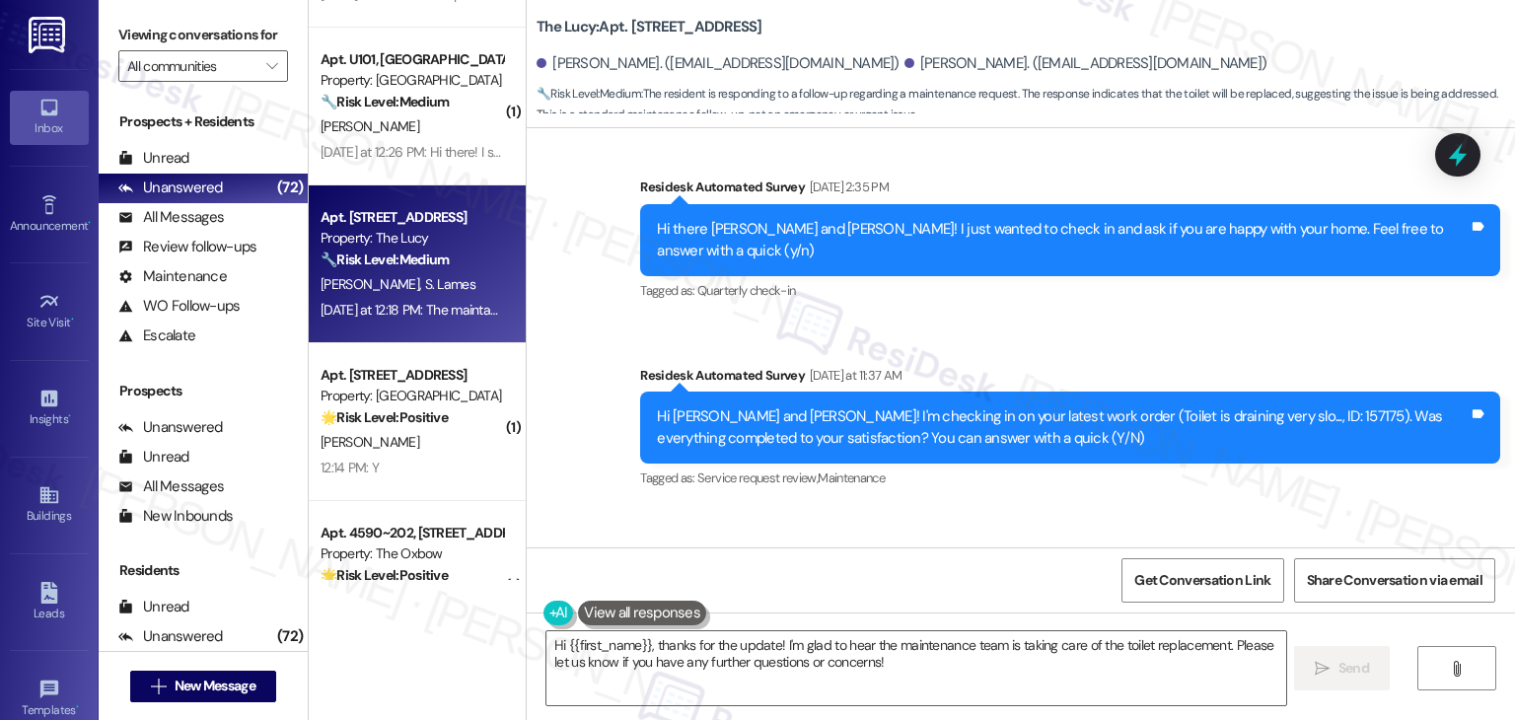
click at [1108, 508] on div "Received via SMS [PERSON_NAME] [DATE] at 12:18 PM The maintance man said they a…" at bounding box center [1021, 591] width 988 height 167
click at [1148, 508] on div "Received via SMS [PERSON_NAME] [DATE] at 12:18 PM The maintance man said they a…" at bounding box center [1021, 591] width 988 height 167
click at [1151, 508] on div "Received via SMS [PERSON_NAME] [DATE] at 12:18 PM The maintance man said they a…" at bounding box center [1021, 591] width 988 height 167
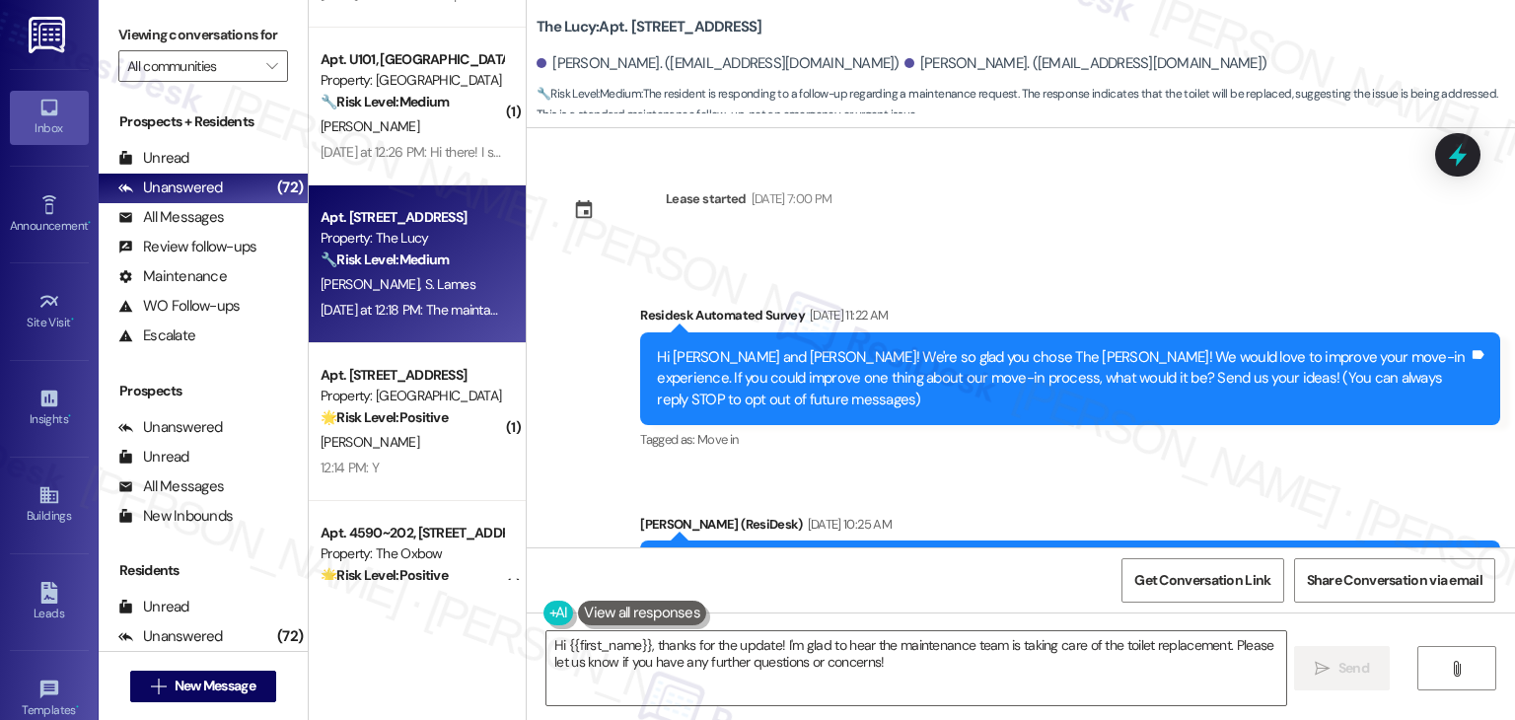
scroll to position [2776, 0]
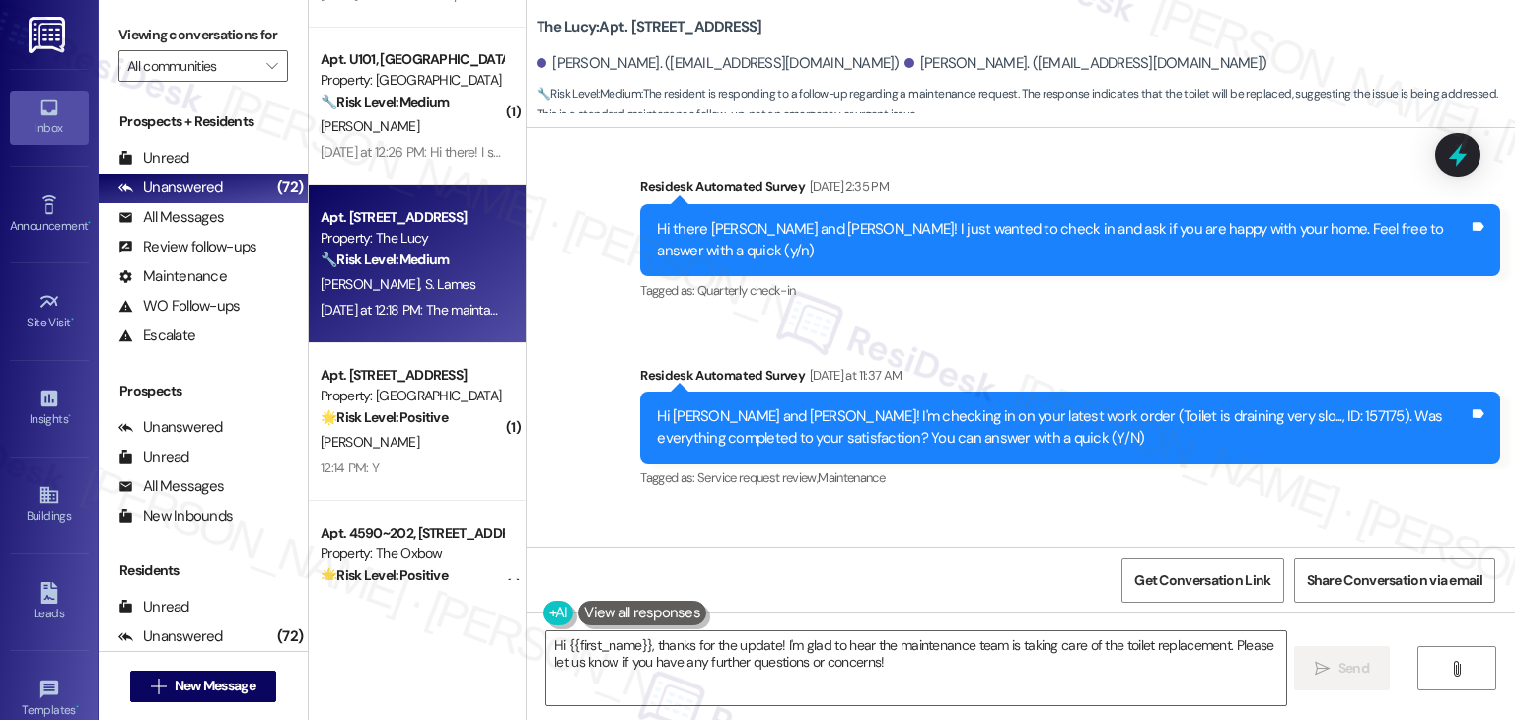
click at [1032, 508] on div "Received via SMS [PERSON_NAME] [DATE] at 12:18 PM The maintance man said they a…" at bounding box center [1021, 591] width 988 height 167
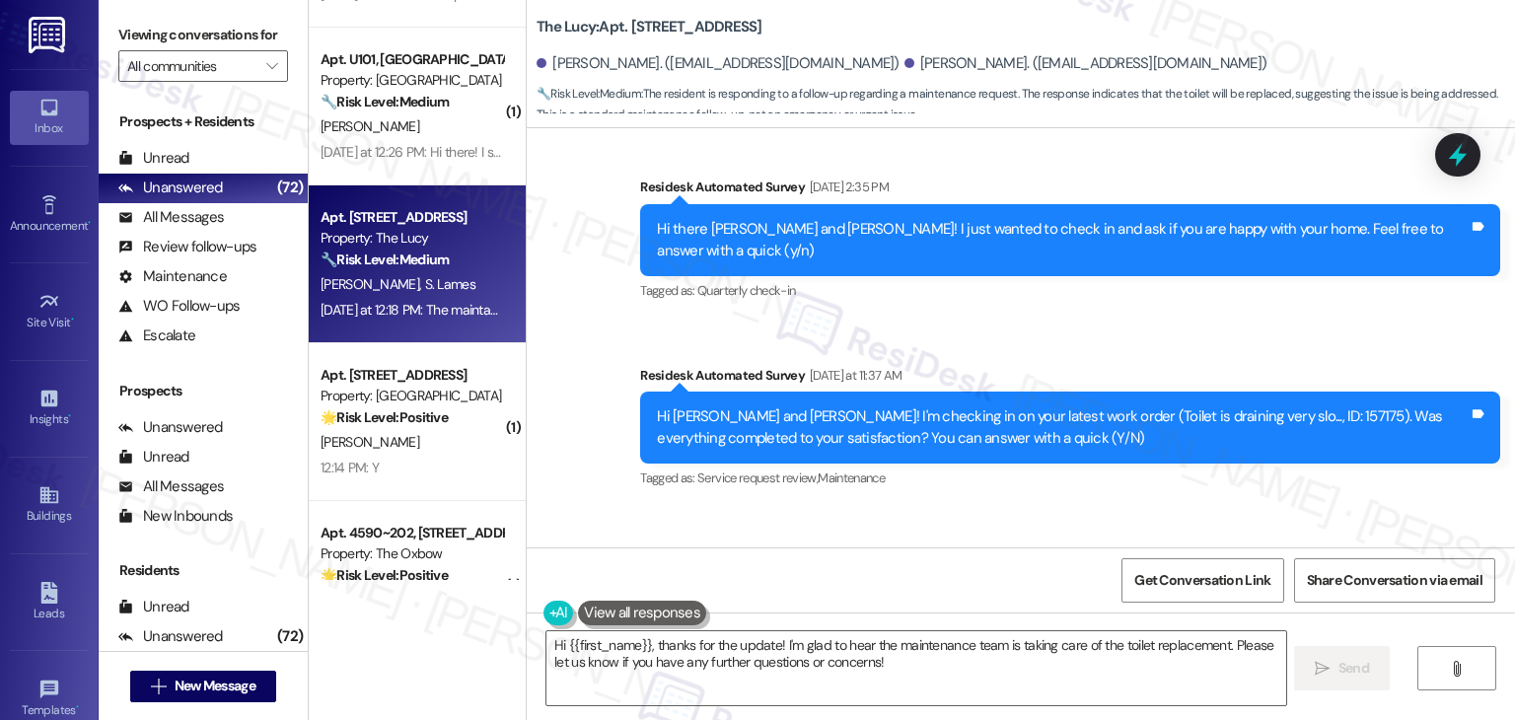
click at [1034, 508] on div "Received via SMS [PERSON_NAME] [DATE] at 12:18 PM The maintance man said they a…" at bounding box center [1021, 591] width 988 height 167
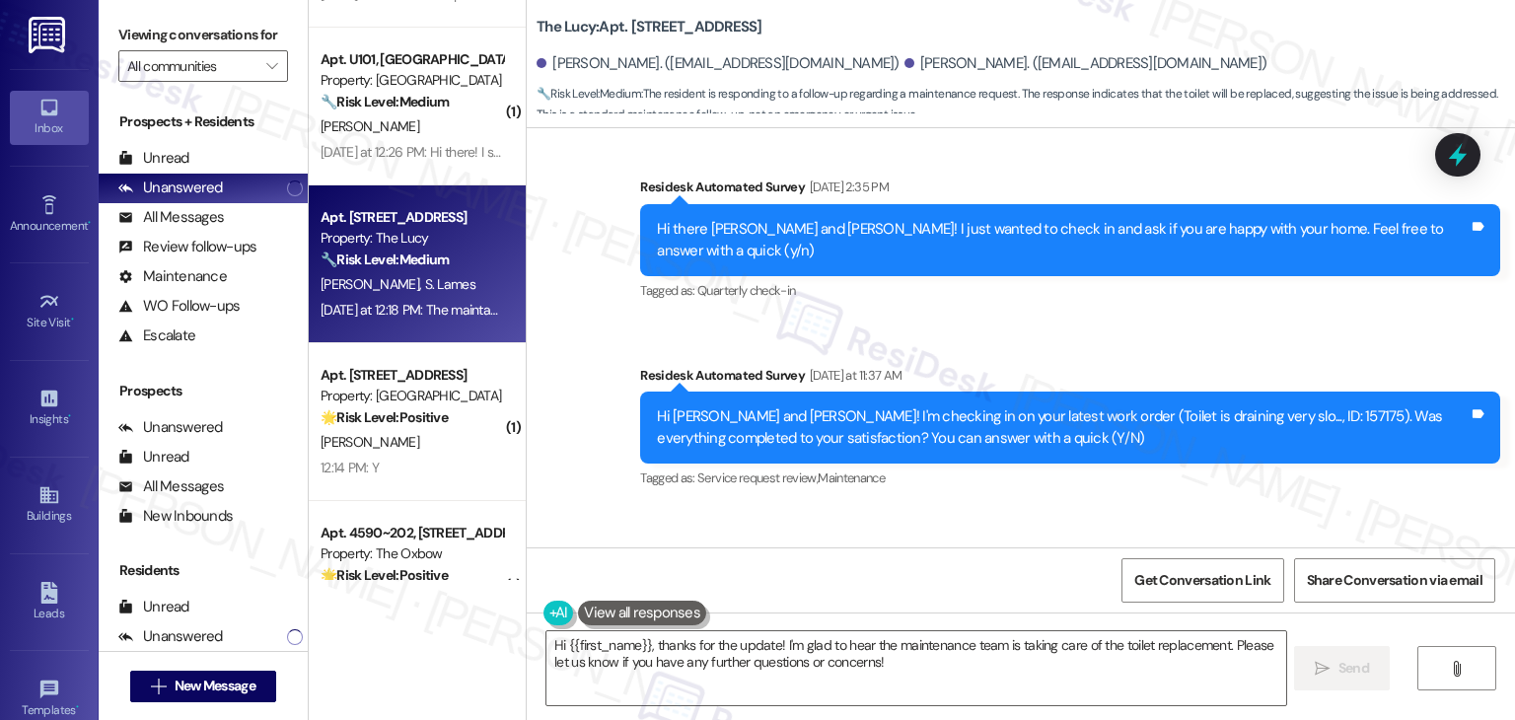
click at [1034, 508] on div "Received via SMS [PERSON_NAME] [DATE] at 12:18 PM The maintance man said they a…" at bounding box center [1021, 591] width 988 height 167
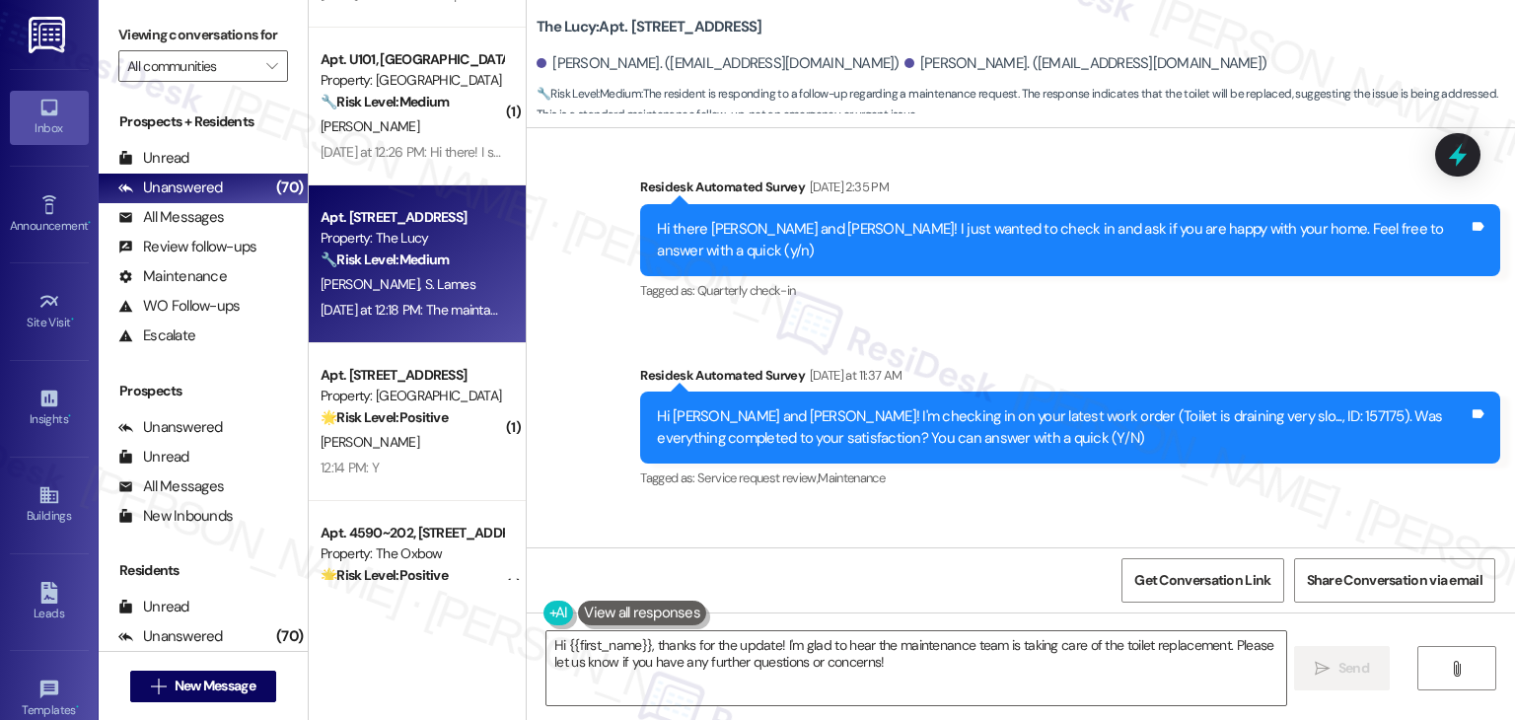
click at [1049, 508] on div "Received via SMS [PERSON_NAME] [DATE] at 12:18 PM The maintance man said they a…" at bounding box center [1021, 591] width 988 height 167
click at [1058, 508] on div "Received via SMS [PERSON_NAME] [DATE] at 12:18 PM The maintance man said they a…" at bounding box center [1021, 591] width 988 height 167
click at [1024, 510] on div "Received via SMS [PERSON_NAME] [DATE] at 12:18 PM The maintance man said they a…" at bounding box center [1021, 591] width 988 height 167
click at [1033, 508] on div "Received via SMS [PERSON_NAME] [DATE] at 12:18 PM The maintance man said they a…" at bounding box center [1021, 591] width 988 height 167
click at [1005, 508] on div "Received via SMS [PERSON_NAME] [DATE] at 12:18 PM The maintance man said they a…" at bounding box center [1021, 591] width 988 height 167
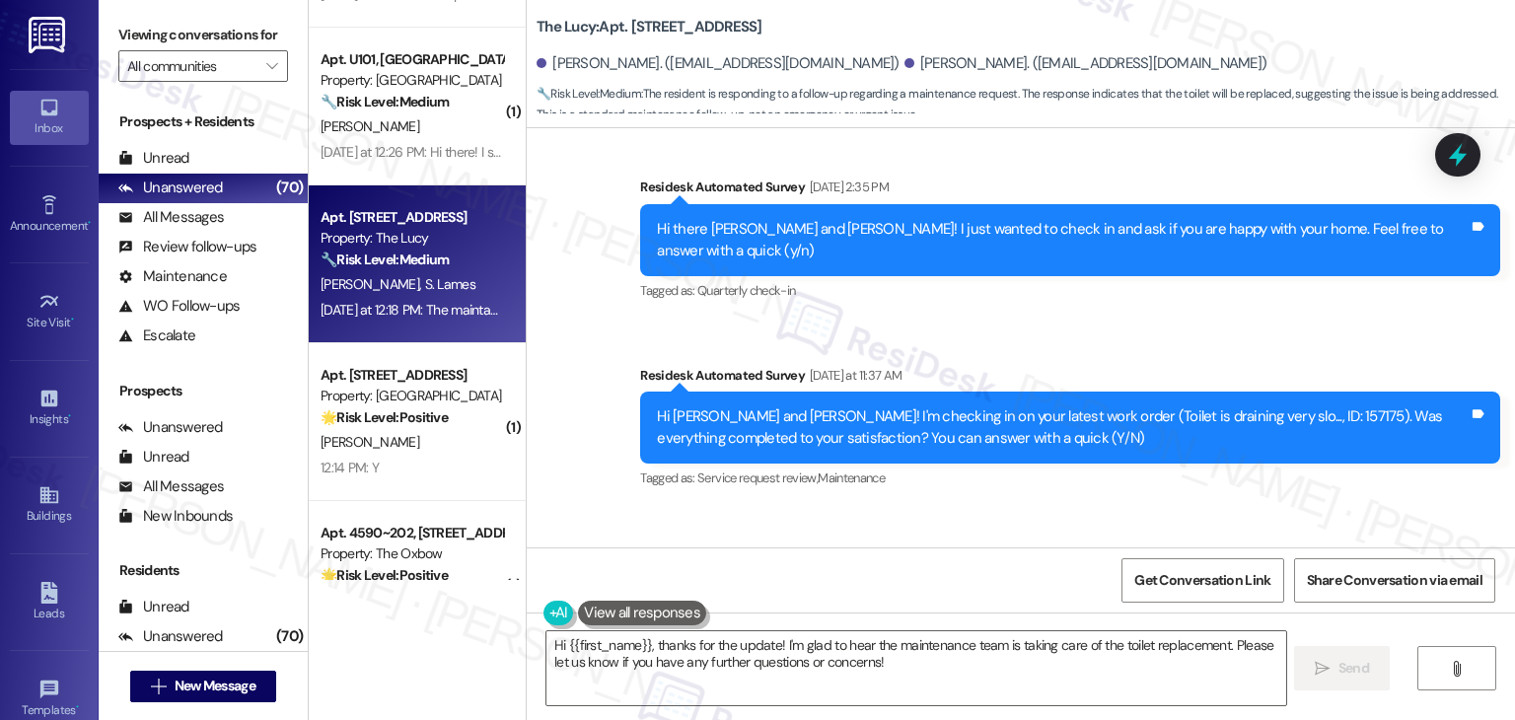
click at [1005, 508] on div "Received via SMS [PERSON_NAME] [DATE] at 12:18 PM The maintance man said they a…" at bounding box center [1021, 591] width 988 height 167
click at [1026, 508] on div "Received via SMS [PERSON_NAME] [DATE] at 12:18 PM The maintance man said they a…" at bounding box center [1021, 591] width 988 height 167
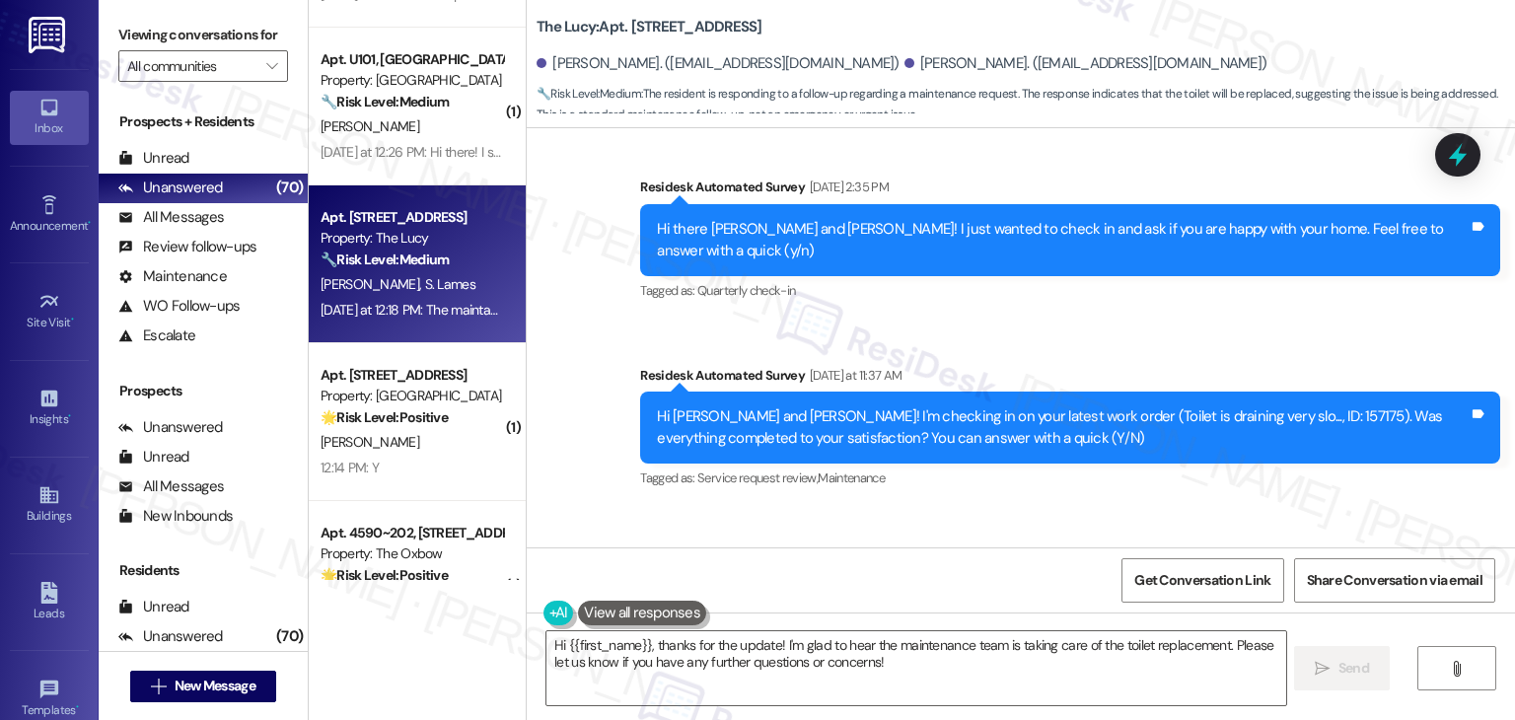
click at [1026, 508] on div "Received via SMS [PERSON_NAME] [DATE] at 12:18 PM The maintance man said they a…" at bounding box center [1021, 591] width 988 height 167
click at [855, 629] on div "Hi {{first_name}}, thanks for the update! I'm glad to hear the maintenance team…" at bounding box center [1021, 686] width 988 height 148
click at [843, 652] on textarea "Hi {{first_name}}, thanks for the update! I'm glad to hear the maintenance team…" at bounding box center [915, 668] width 739 height 74
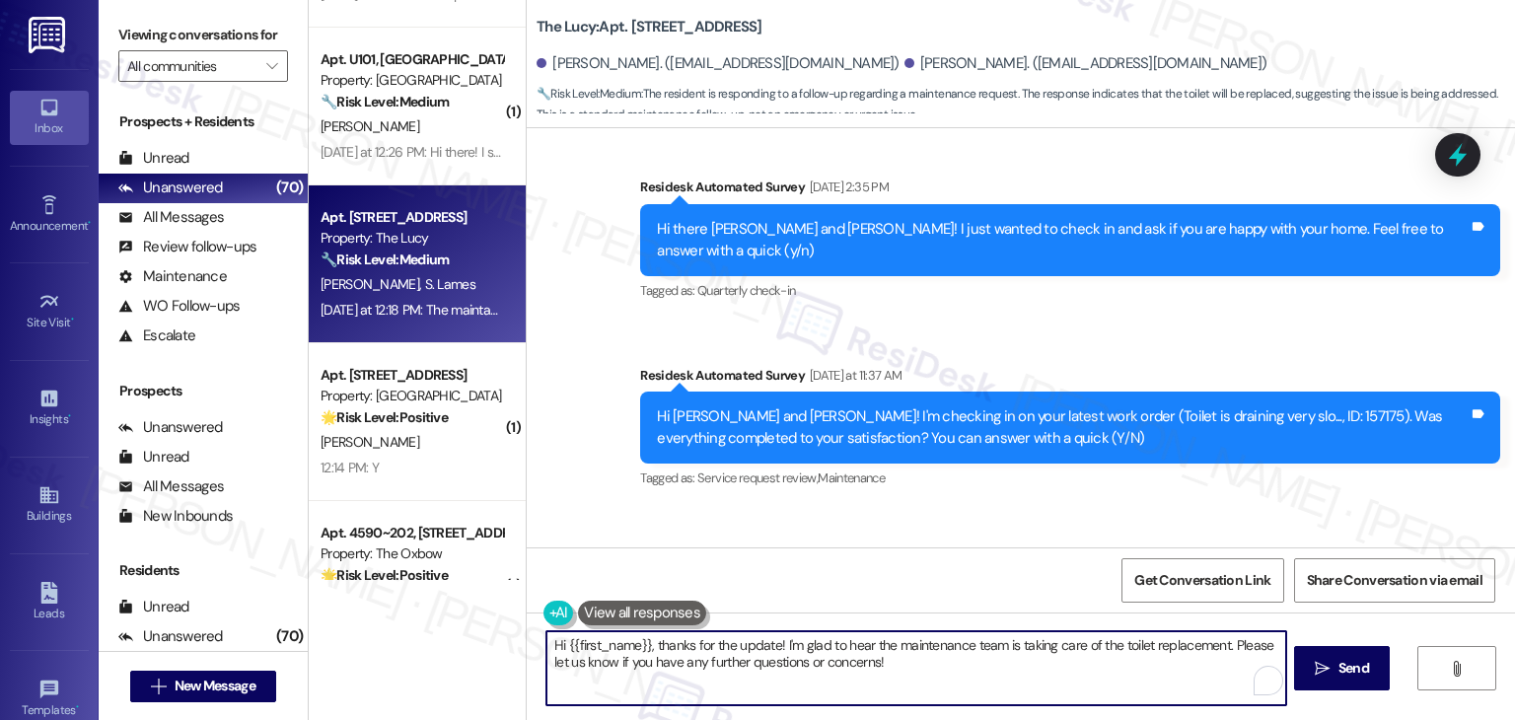
click at [843, 650] on textarea "Hi {{first_name}}, thanks for the update! I'm glad to hear the maintenance team…" at bounding box center [915, 668] width 739 height 74
paste textarea "Thanks for the update, [PERSON_NAME]! I’ll note that maintenance plans to repla…"
type textarea "Thanks for the update, [PERSON_NAME]! I’ll note that maintenance plans to repla…"
click at [1069, 561] on div "Get Conversation Link Share Conversation via email" at bounding box center [1021, 579] width 988 height 65
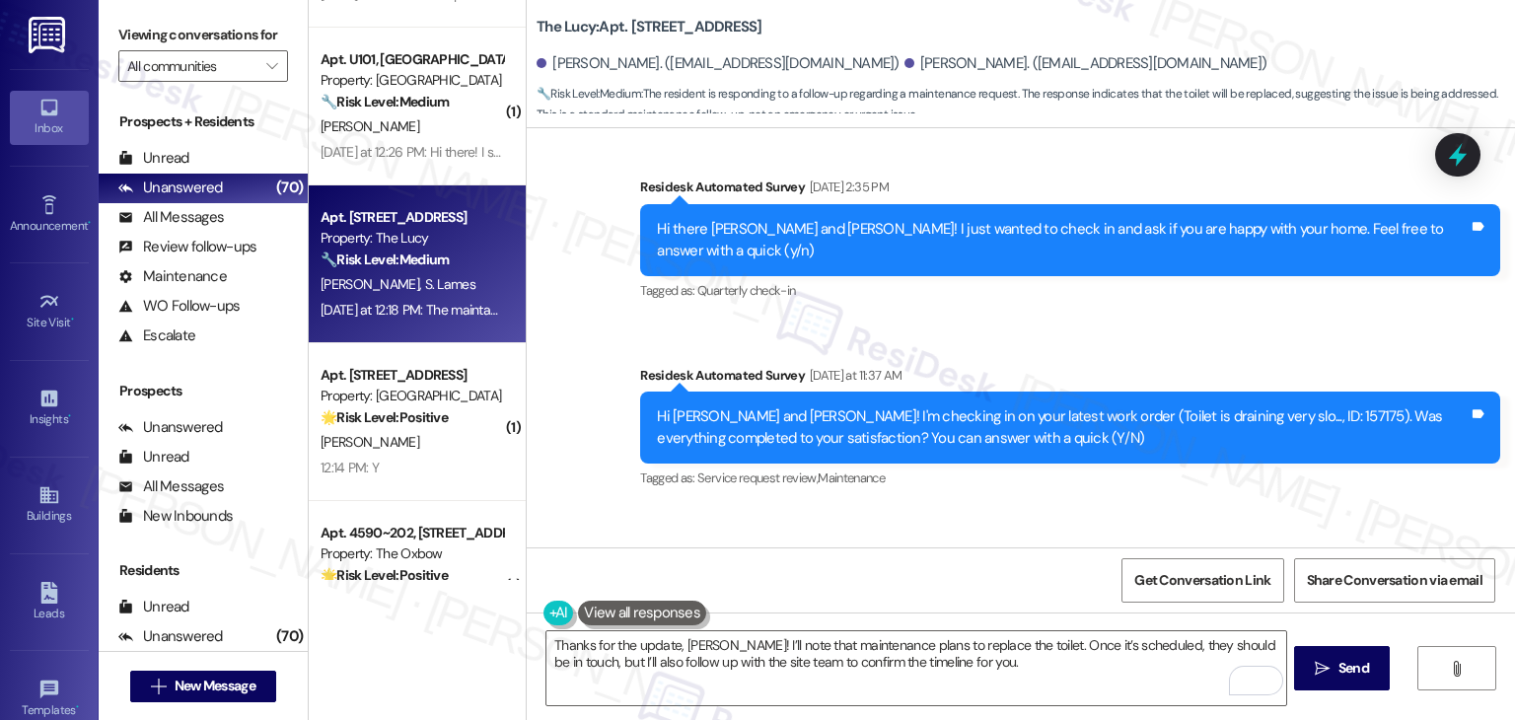
click at [1066, 508] on div "Received via SMS [PERSON_NAME] [DATE] at 12:18 PM The maintance man said they a…" at bounding box center [1021, 591] width 988 height 167
click at [982, 672] on textarea "Thanks for the update, [PERSON_NAME]! I’ll note that maintenance plans to repla…" at bounding box center [915, 668] width 739 height 74
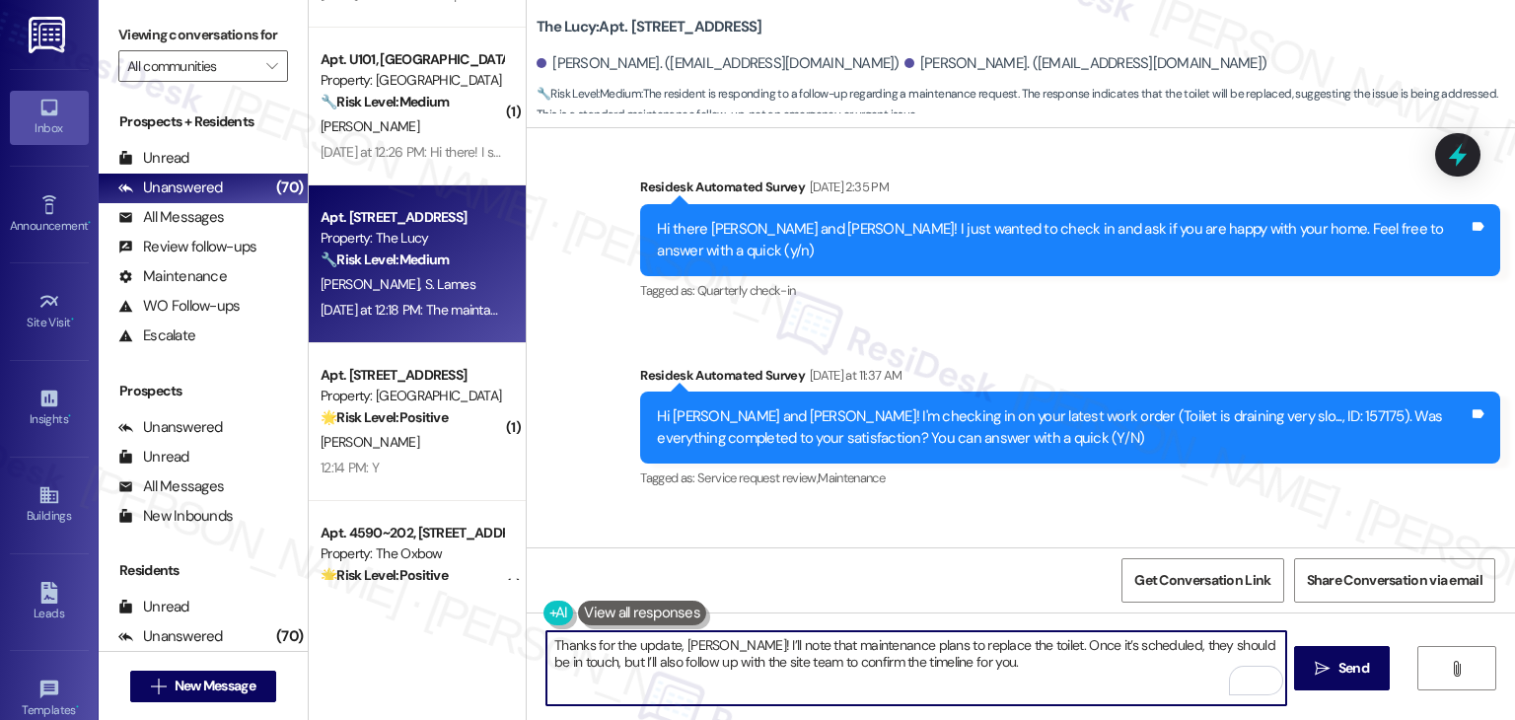
click at [1004, 572] on div "Get Conversation Link Share Conversation via email" at bounding box center [1021, 579] width 988 height 65
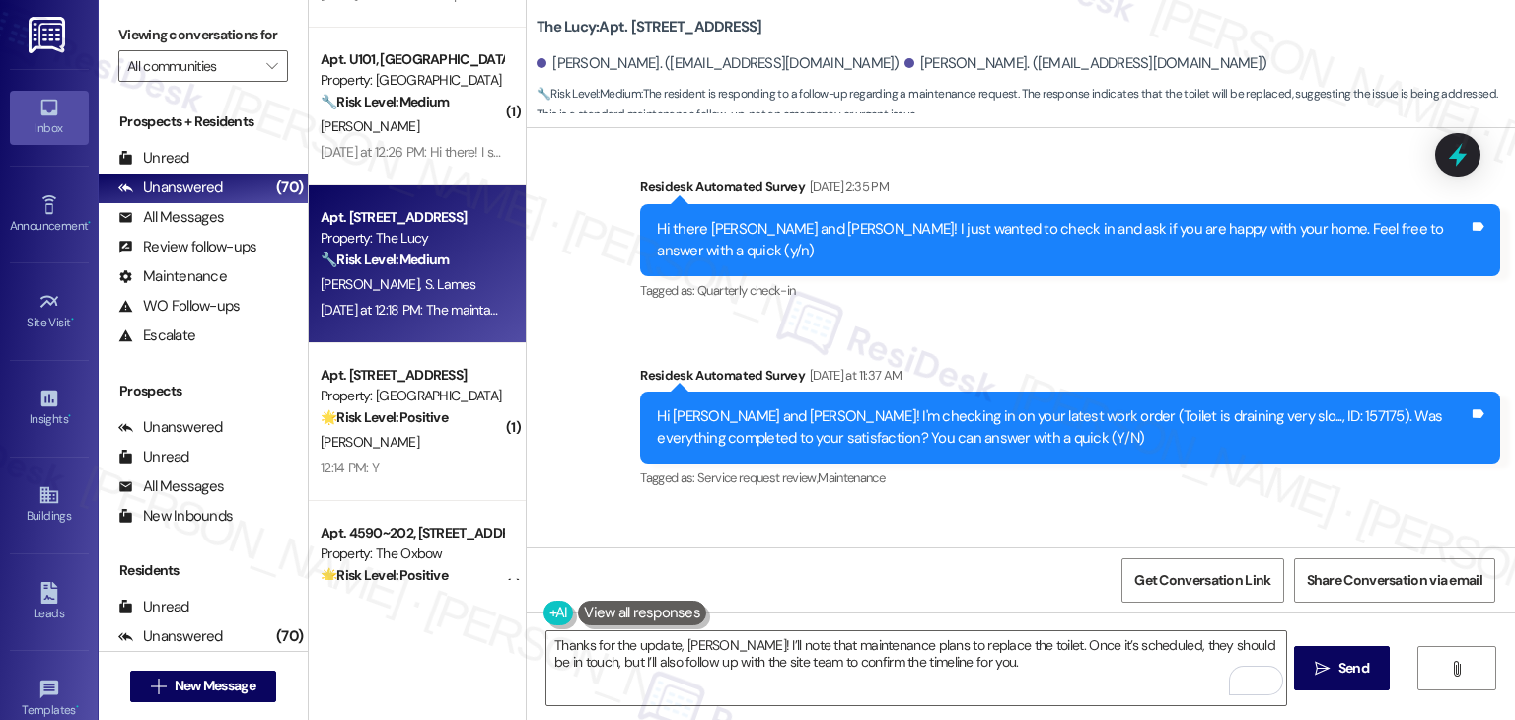
click at [1025, 526] on div "Received via SMS [PERSON_NAME] [DATE] at 12:18 PM The maintance man said they a…" at bounding box center [1021, 591] width 988 height 167
click at [1029, 568] on div "Get Conversation Link Share Conversation via email" at bounding box center [1021, 579] width 988 height 65
click at [1035, 525] on div "Received via SMS [PERSON_NAME] [DATE] at 12:18 PM The maintance man said they a…" at bounding box center [1021, 591] width 988 height 167
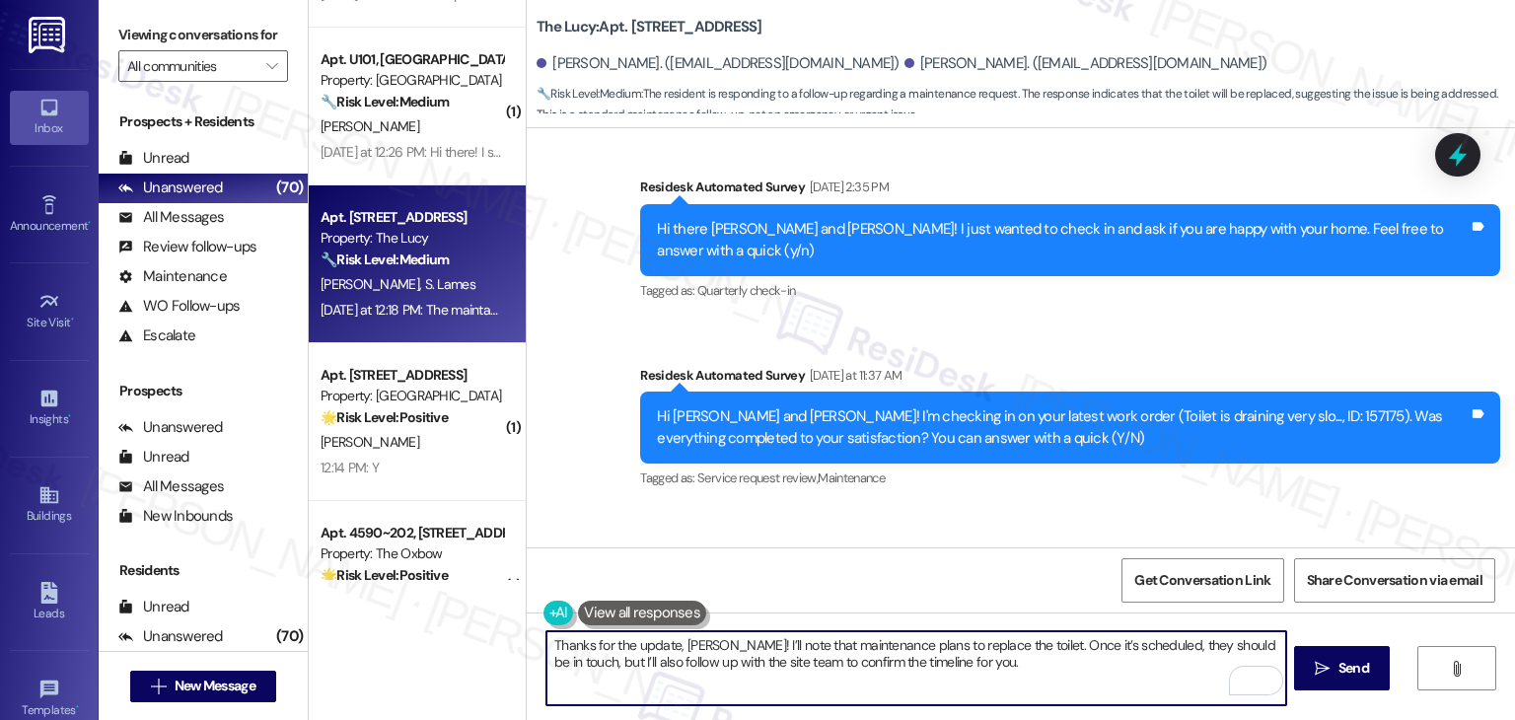
click at [976, 666] on textarea "Thanks for the update, [PERSON_NAME]! I’ll note that maintenance plans to repla…" at bounding box center [915, 668] width 739 height 74
click at [984, 660] on textarea "Thanks for the update, [PERSON_NAME]! I’ll note that maintenance plans to repla…" at bounding box center [915, 668] width 739 height 74
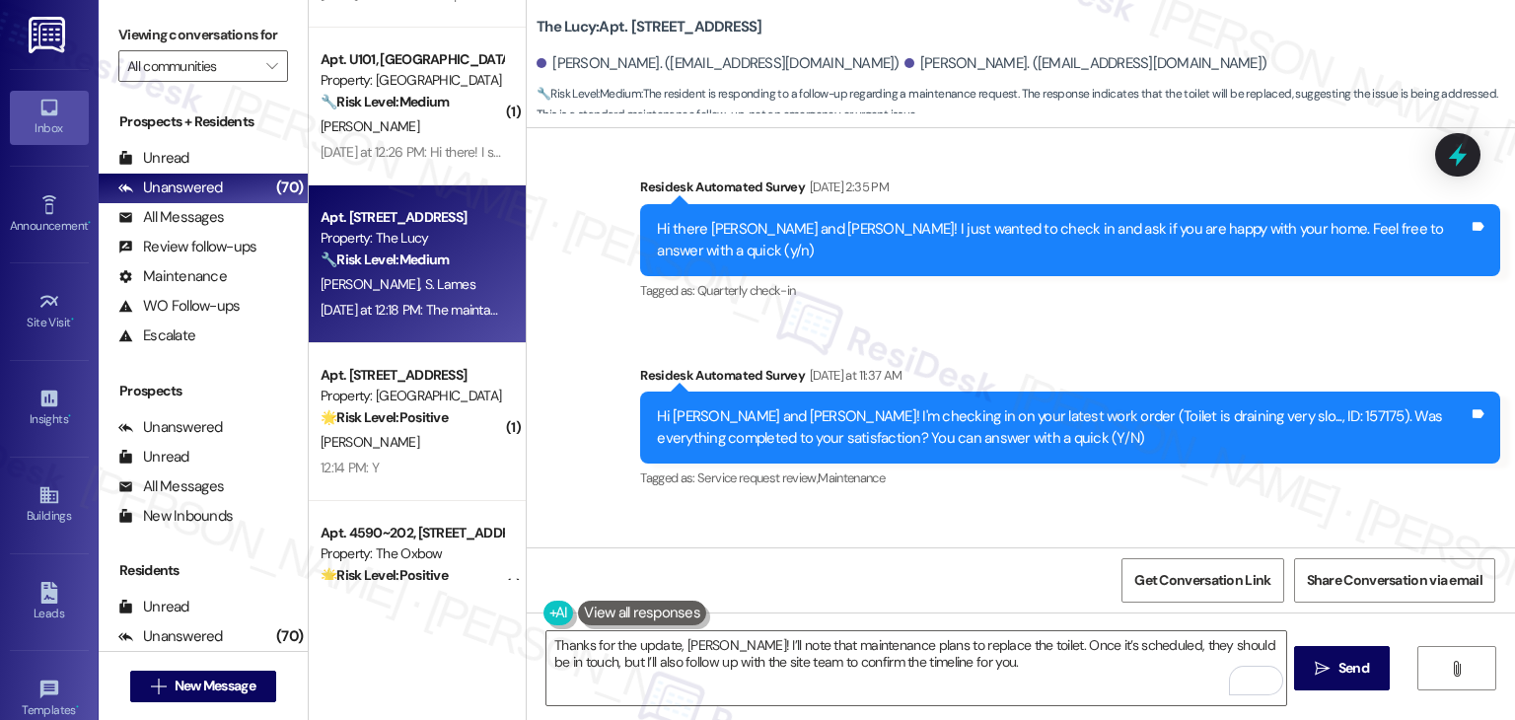
click at [1020, 570] on div "Get Conversation Link Share Conversation via email" at bounding box center [1021, 579] width 988 height 65
click at [957, 606] on div "Get Conversation Link Share Conversation via email" at bounding box center [1021, 579] width 988 height 65
click at [973, 672] on textarea "Thanks for the update, [PERSON_NAME]! I’ll note that maintenance plans to repla…" at bounding box center [915, 668] width 739 height 74
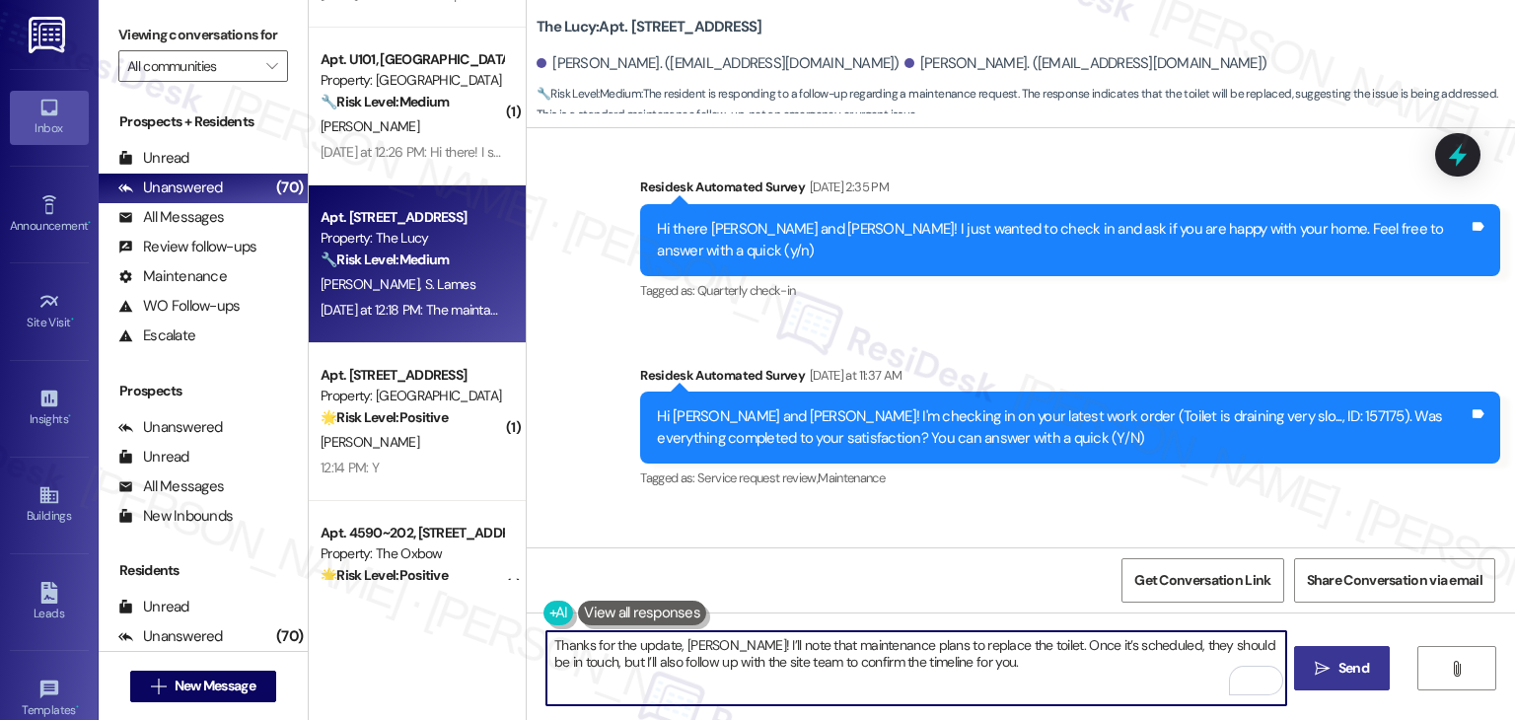
click at [1351, 687] on button " Send" at bounding box center [1342, 668] width 96 height 44
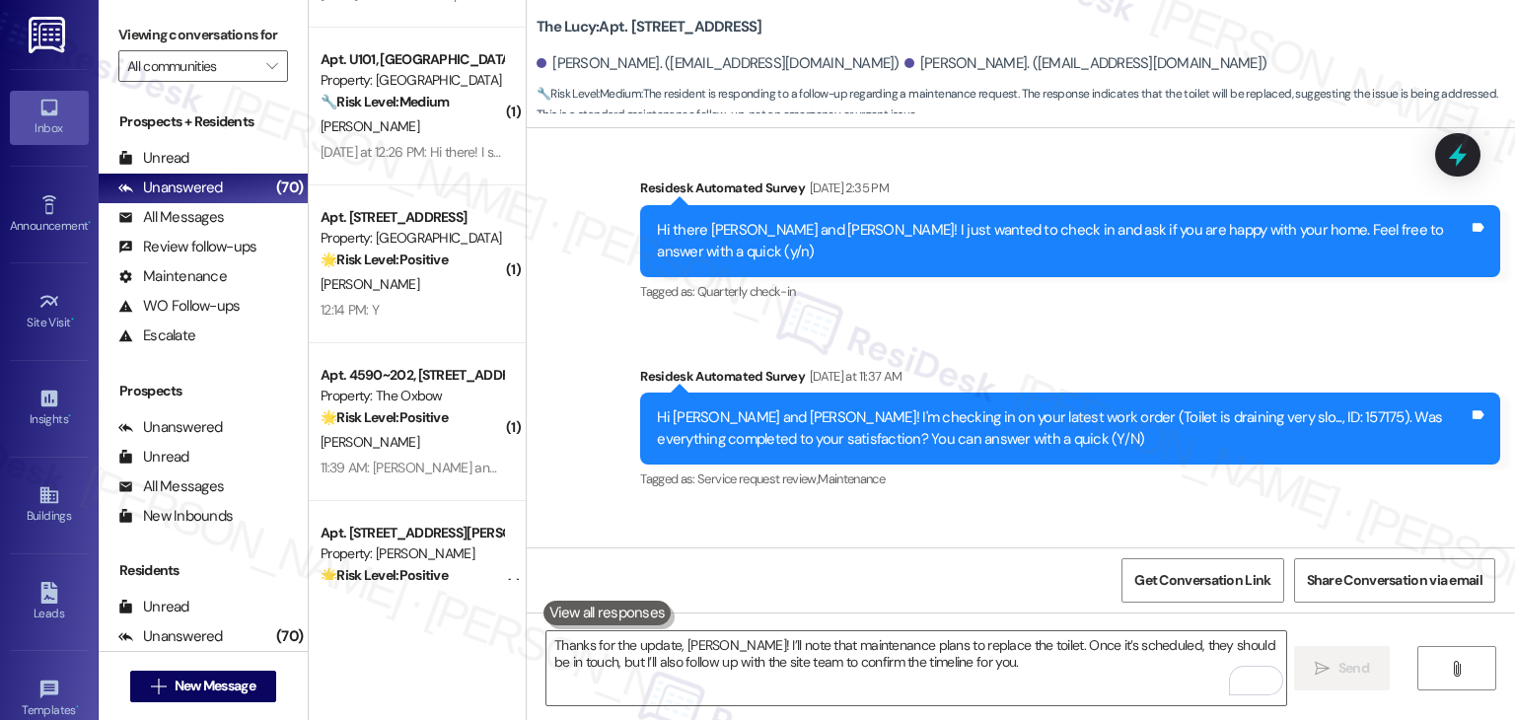
scroll to position [2935, 0]
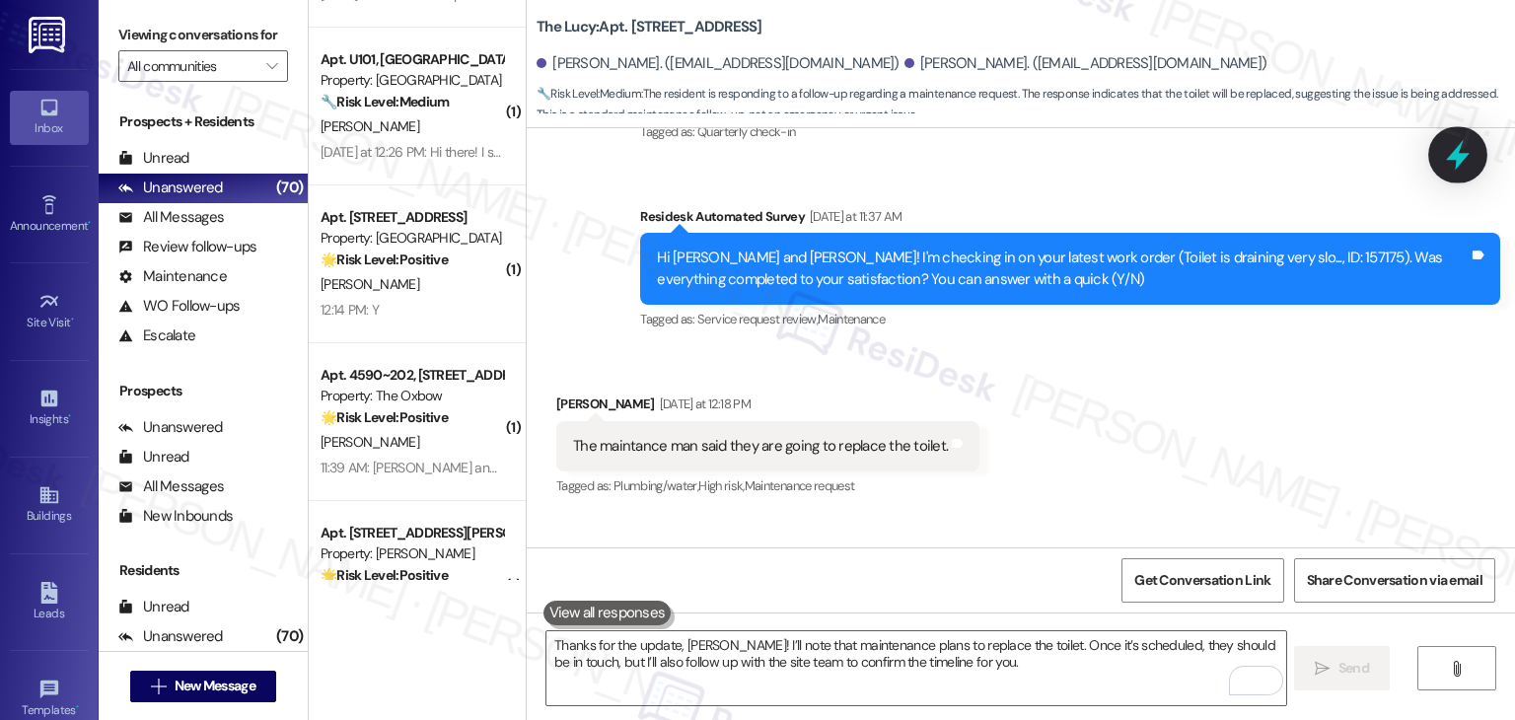
click at [1475, 169] on div at bounding box center [1457, 154] width 59 height 56
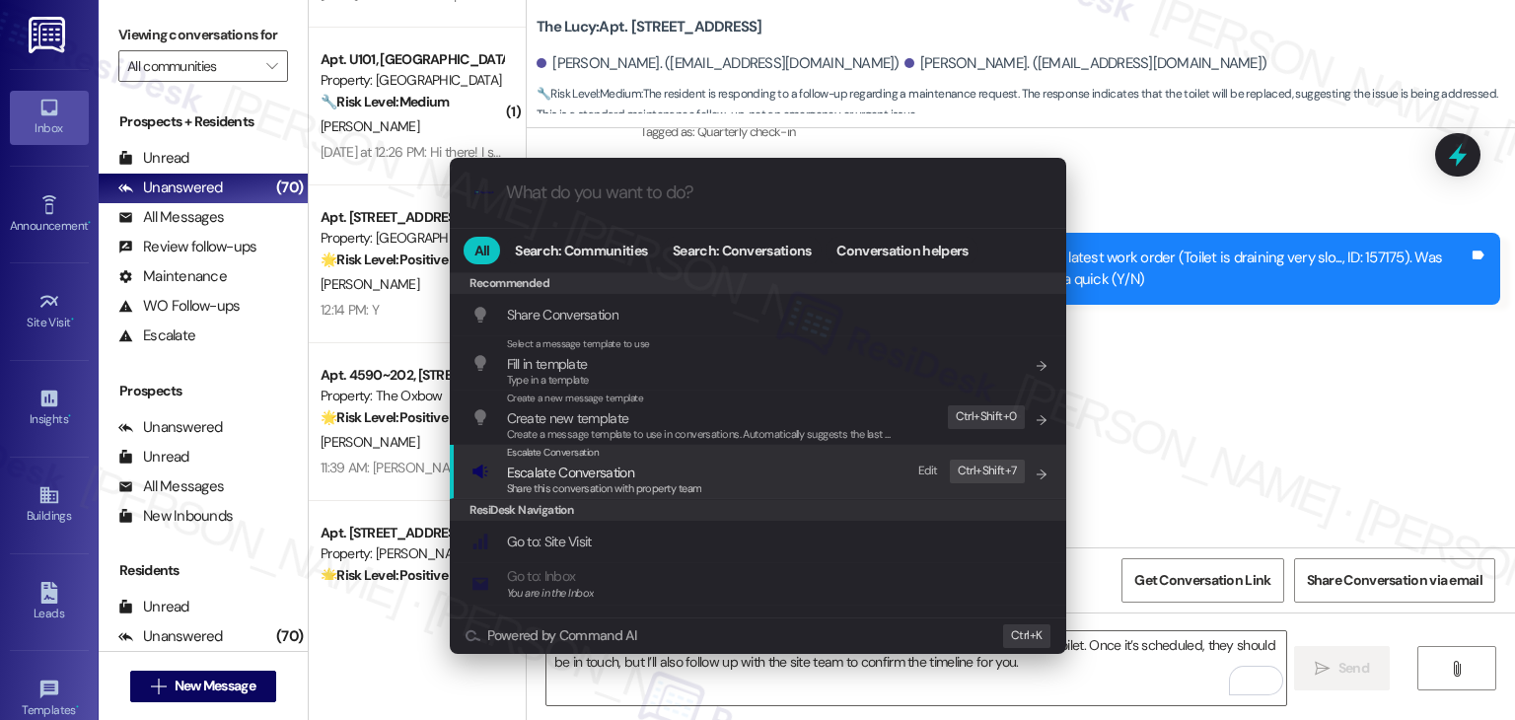
click at [584, 487] on span "Share this conversation with property team" at bounding box center [604, 488] width 195 height 14
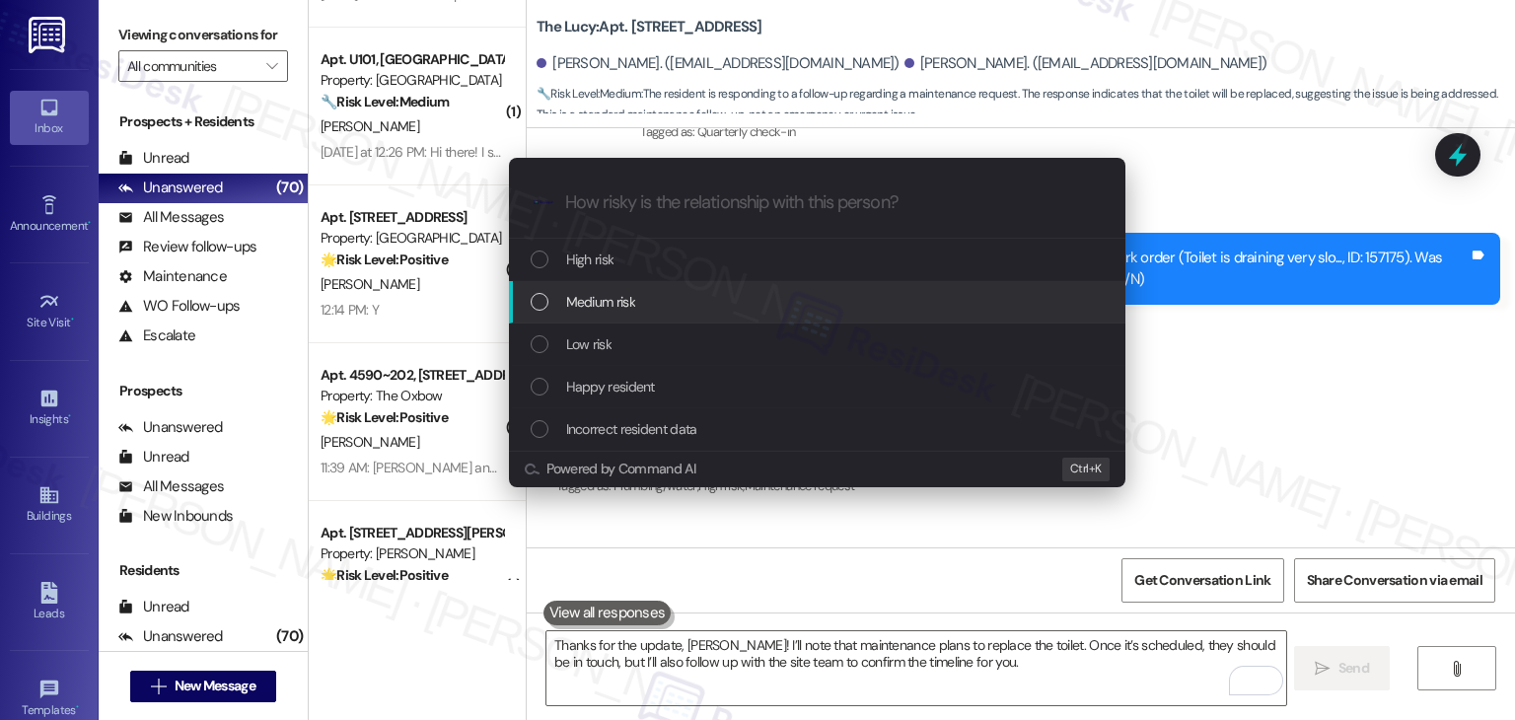
click at [542, 305] on div "List of options" at bounding box center [540, 302] width 18 height 18
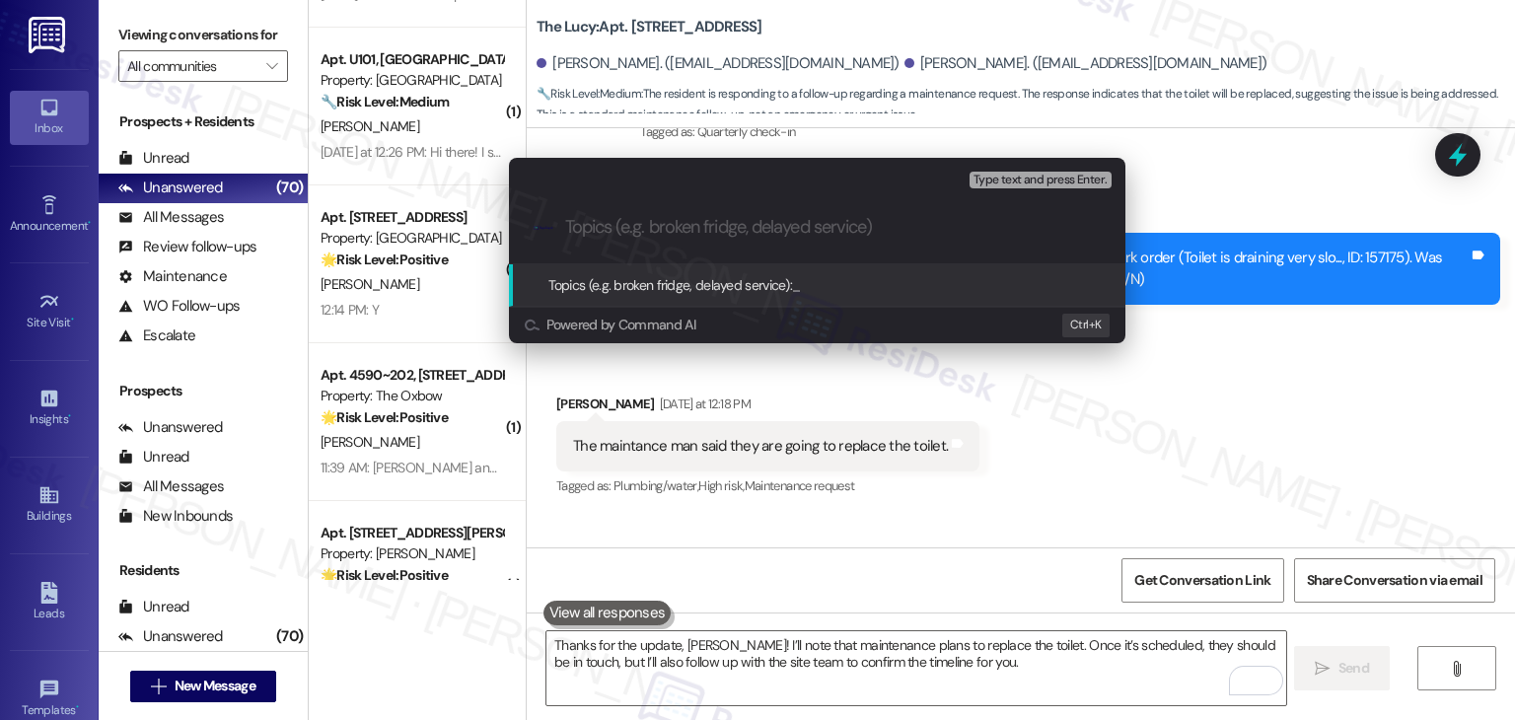
paste input "WO #157175 – Toilet Replacement Pending"
type input "WO #157175 – Toilet Replacement Pending"
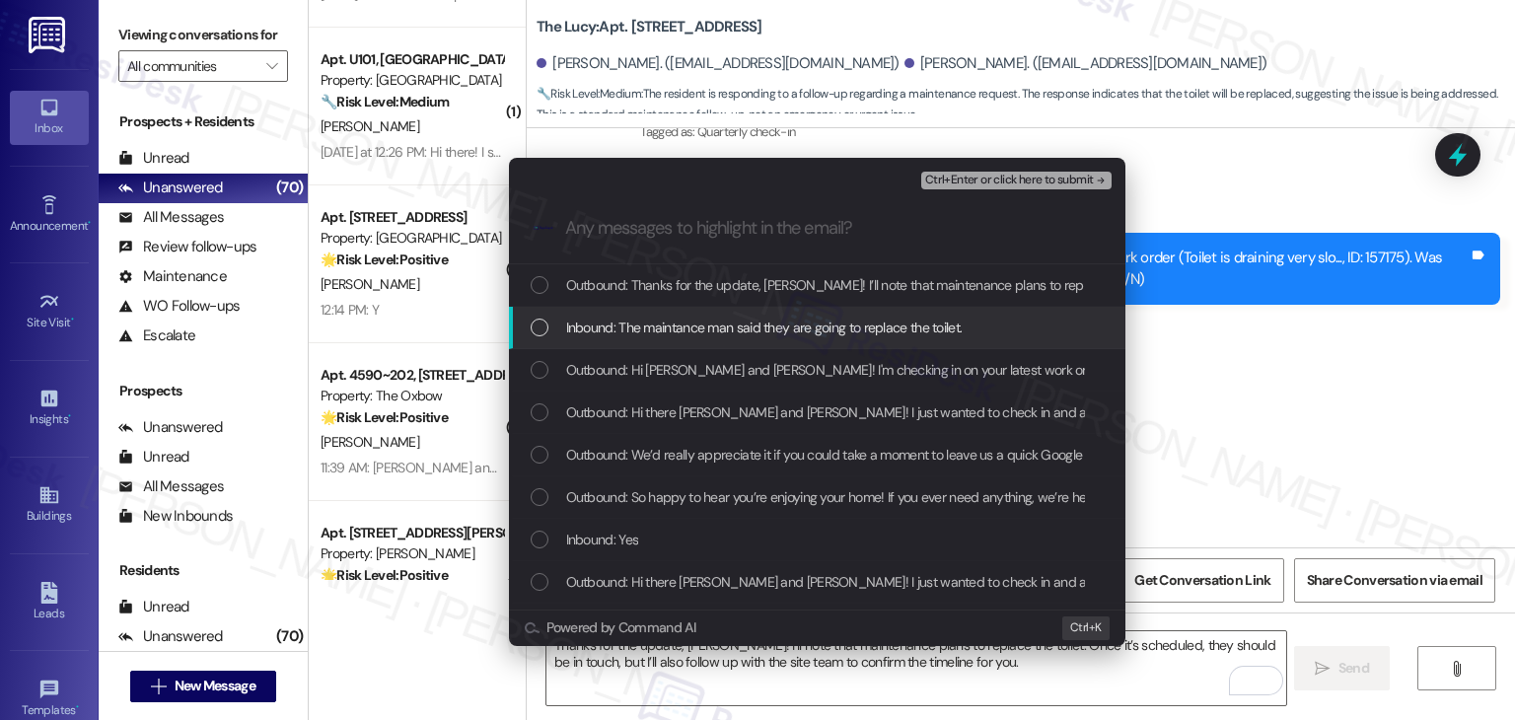
click at [548, 329] on div "Inbound: The maintance man said they are going to replace the toilet." at bounding box center [819, 328] width 577 height 22
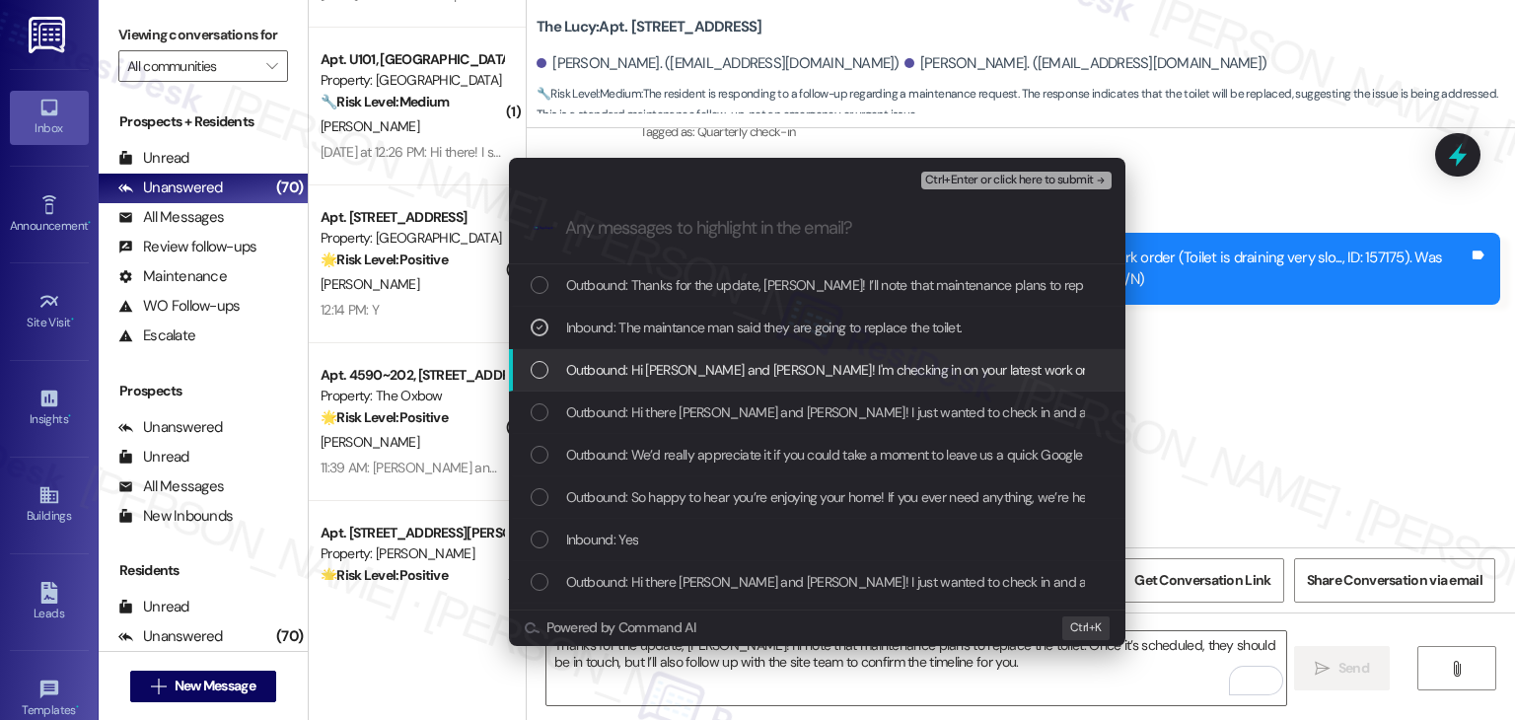
click at [540, 372] on div "List of options" at bounding box center [540, 370] width 18 height 18
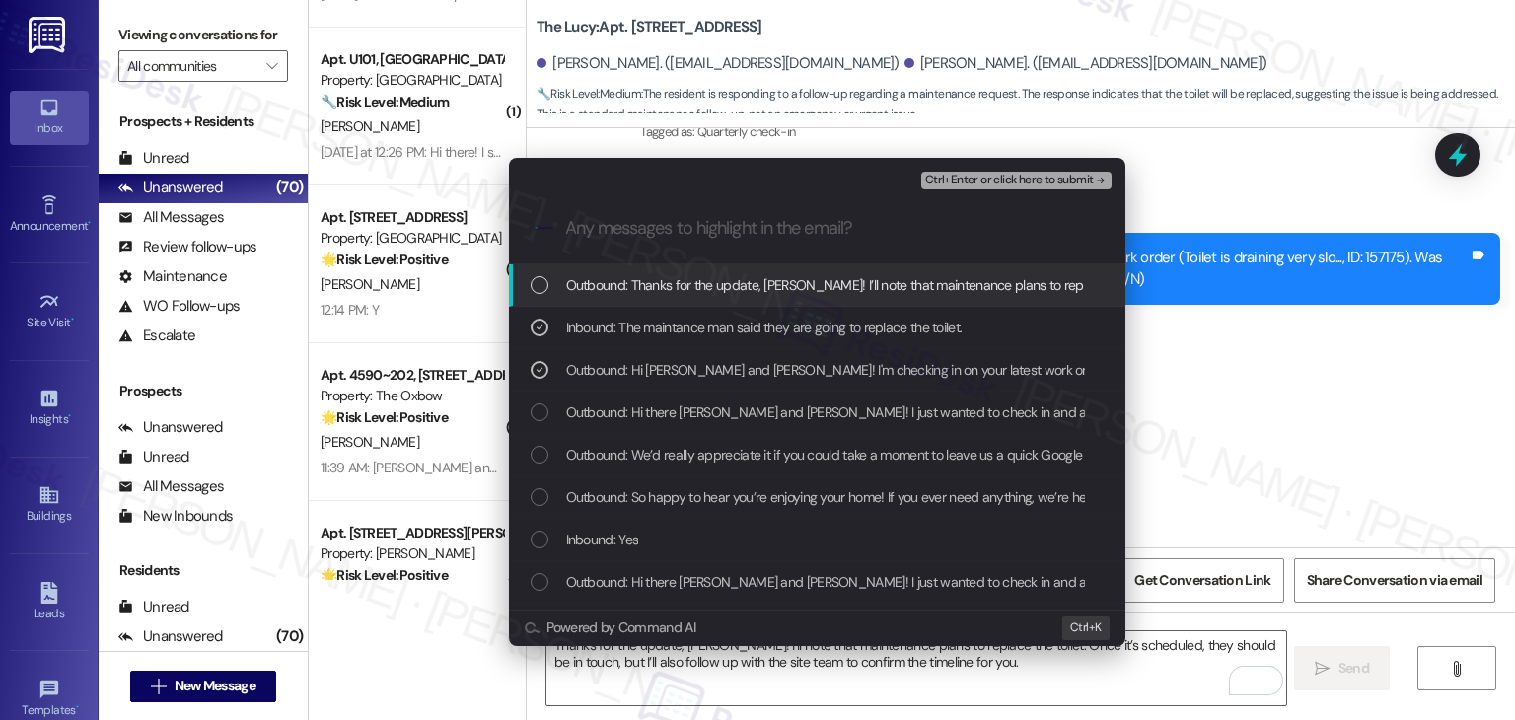
click at [1020, 180] on span "Ctrl+Enter or click here to submit" at bounding box center [1009, 181] width 169 height 14
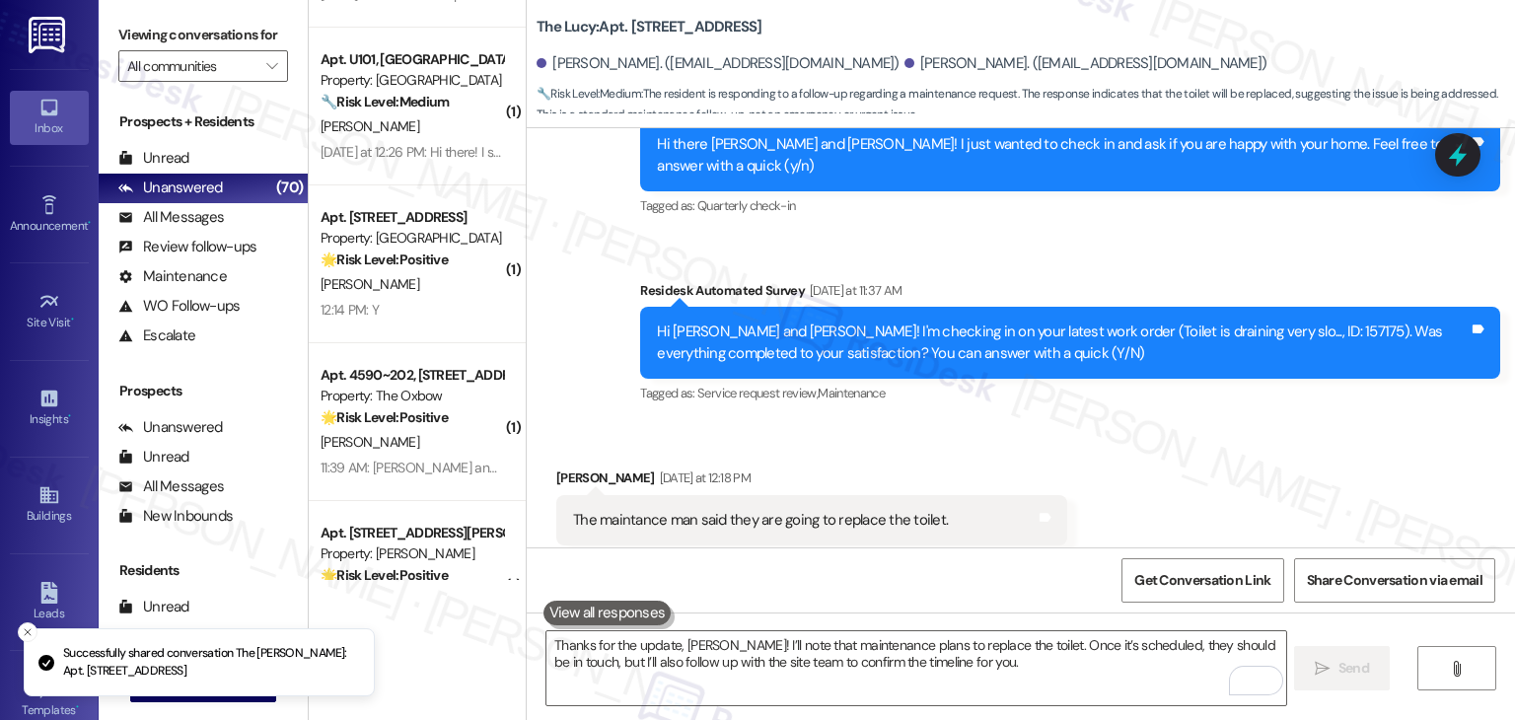
scroll to position [2964, 0]
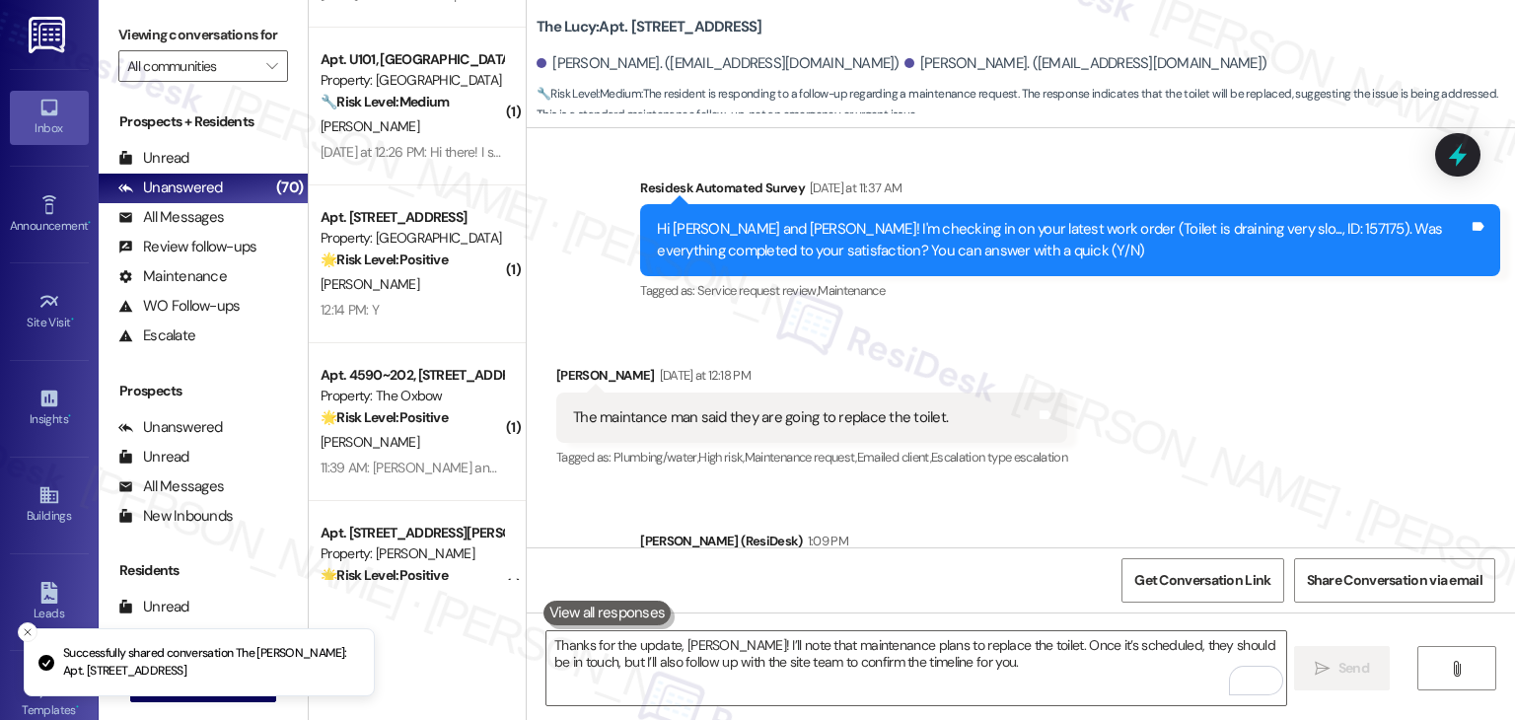
click at [1258, 486] on div "Sent via SMS [PERSON_NAME] (ResiDesk) 1:09 PM Thanks for the update, [PERSON_NA…" at bounding box center [1021, 579] width 988 height 187
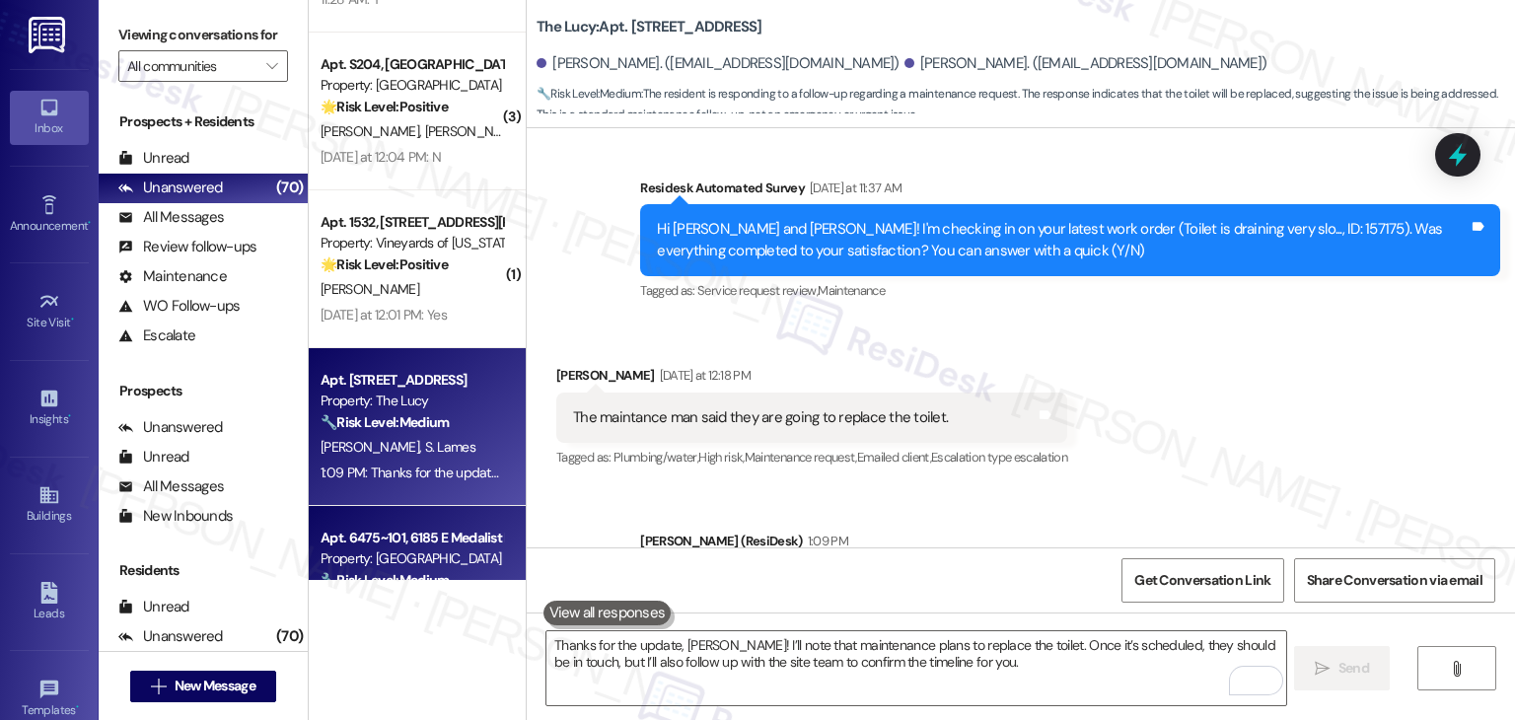
scroll to position [6245, 0]
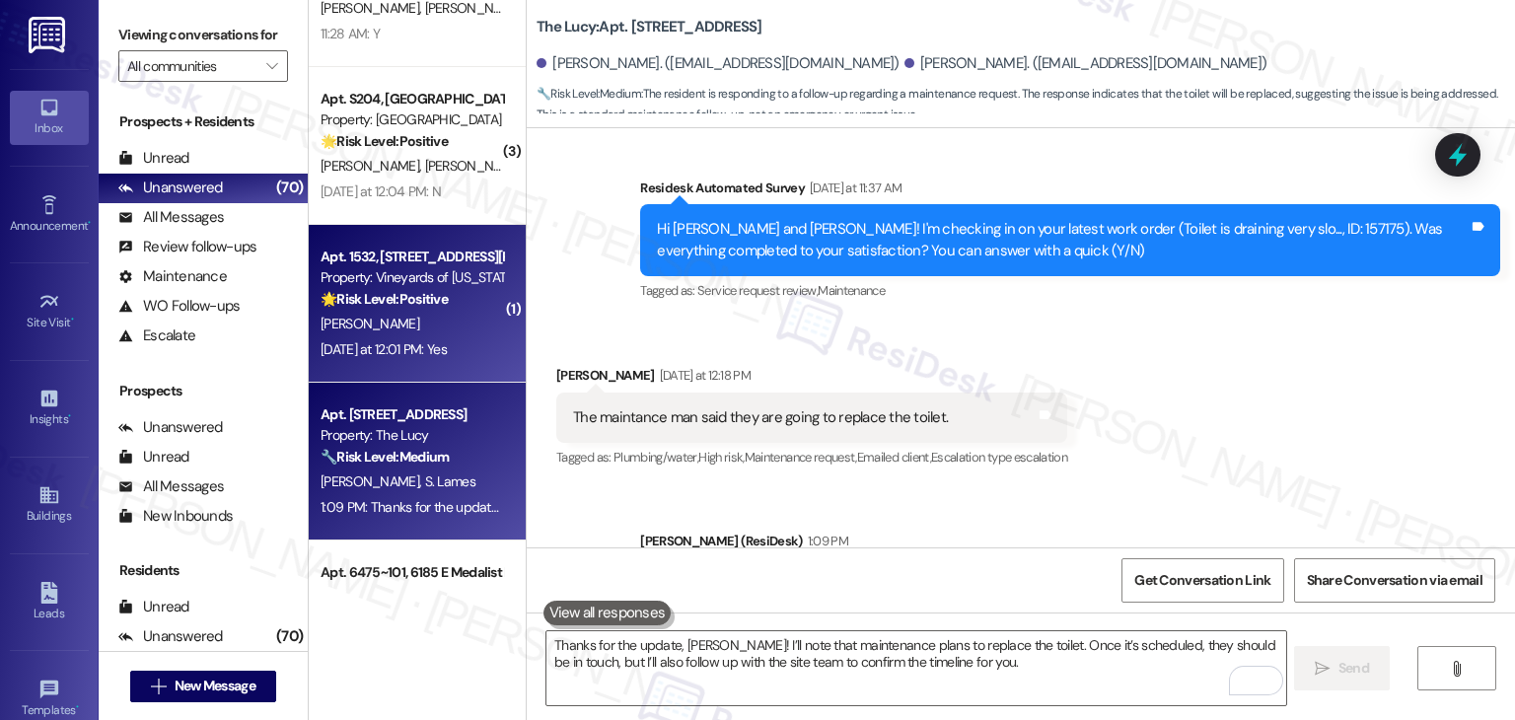
click at [412, 348] on div "[DATE] at 12:01 PM: Yes [DATE] at 12:01 PM: Yes" at bounding box center [384, 349] width 126 height 18
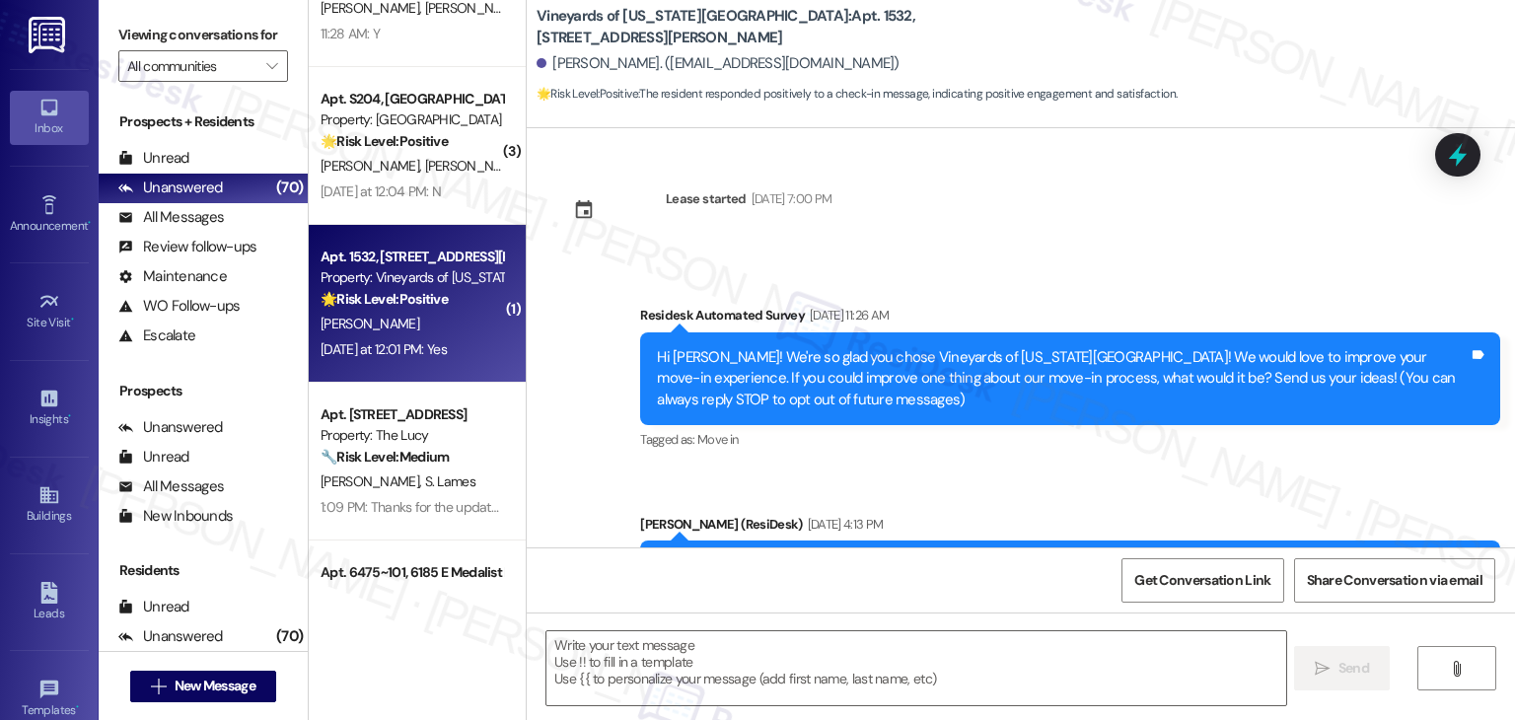
type textarea "Fetching suggested responses. Please feel free to read through the conversation…"
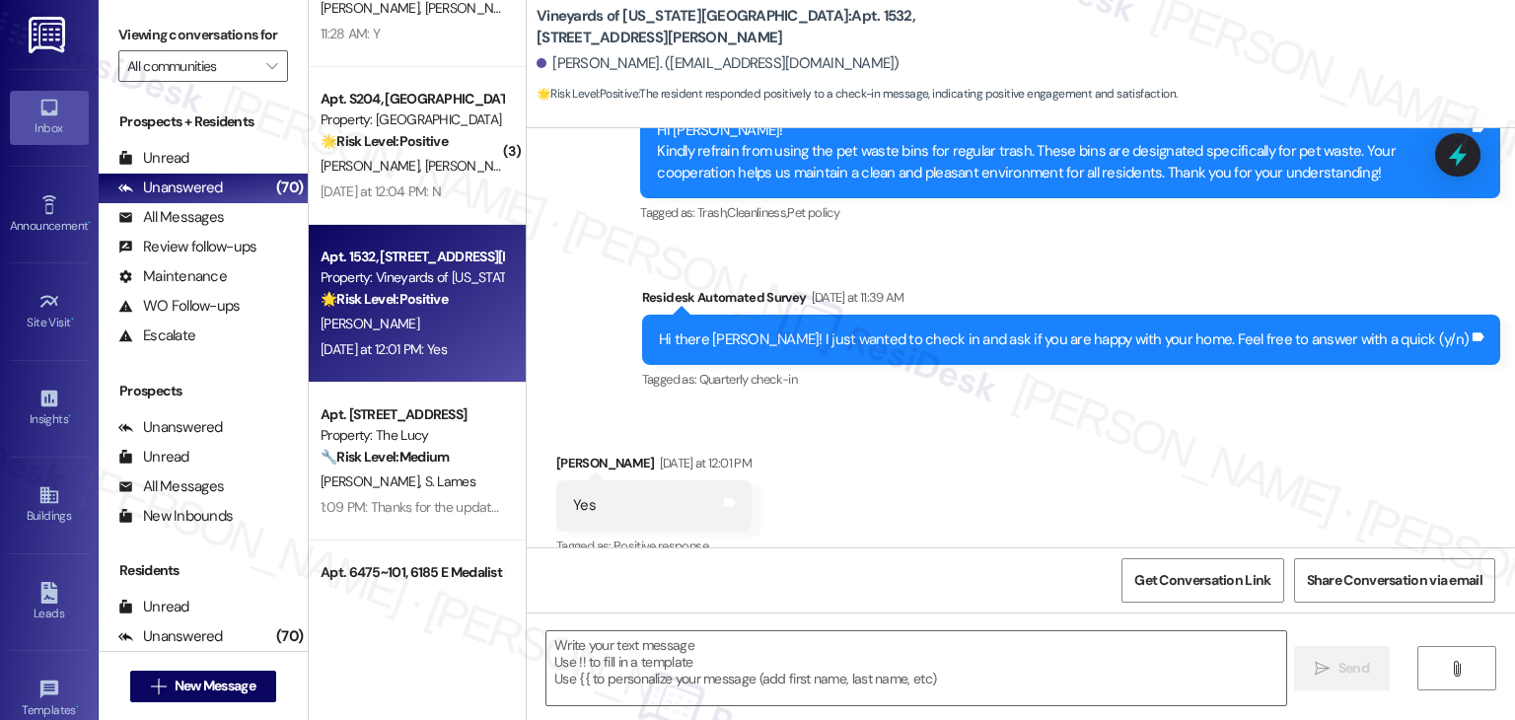
scroll to position [2536, 0]
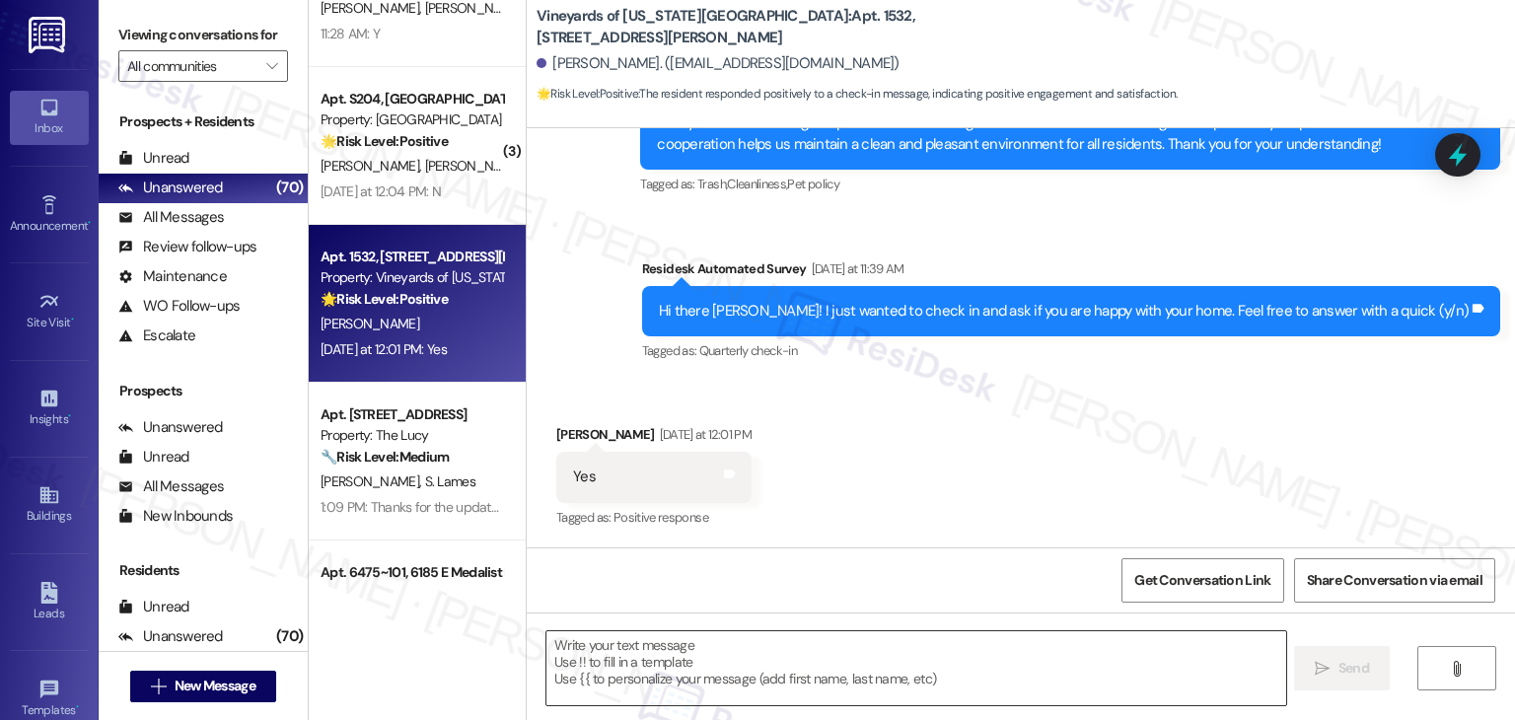
click at [801, 655] on textarea at bounding box center [915, 668] width 739 height 74
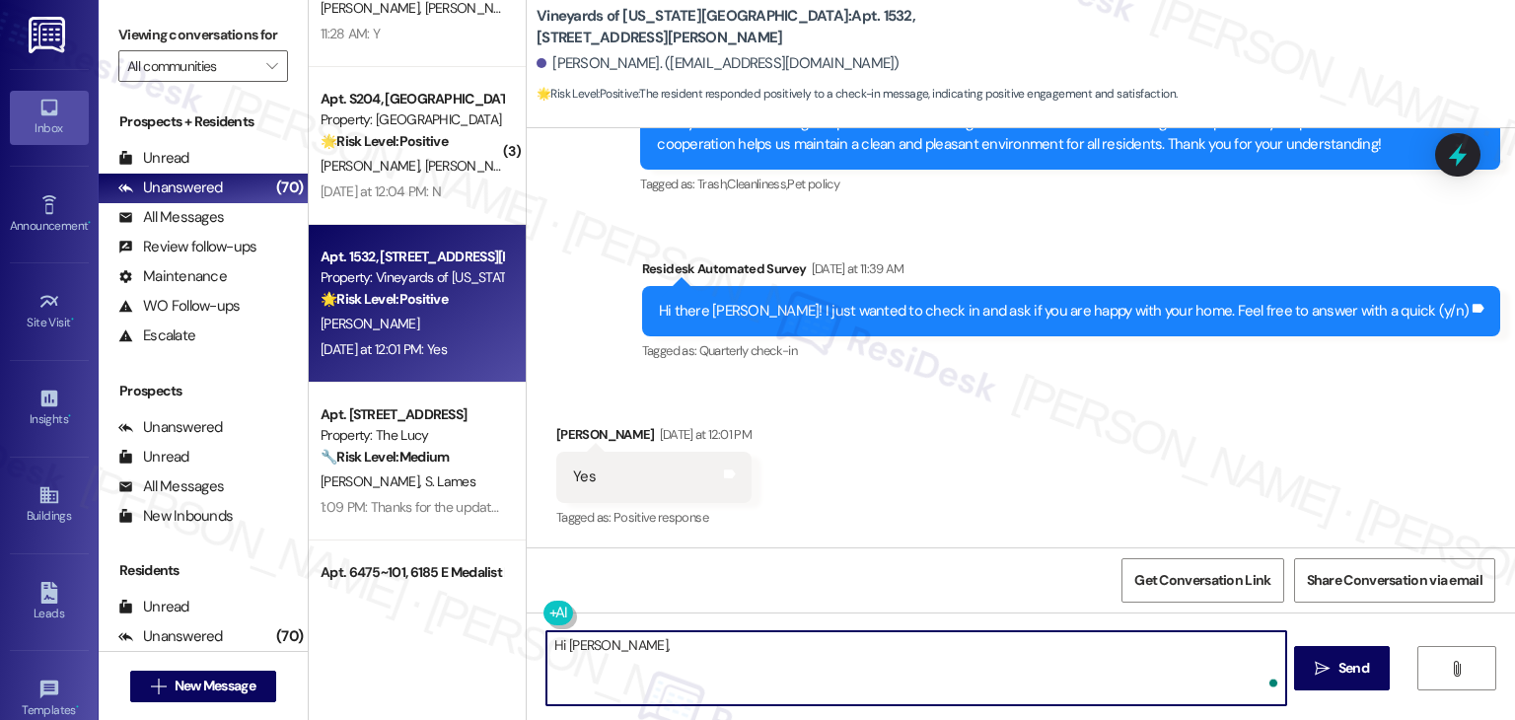
paste textarea "I'm so glad to hear you're happy with your home. We always strive to create a g…"
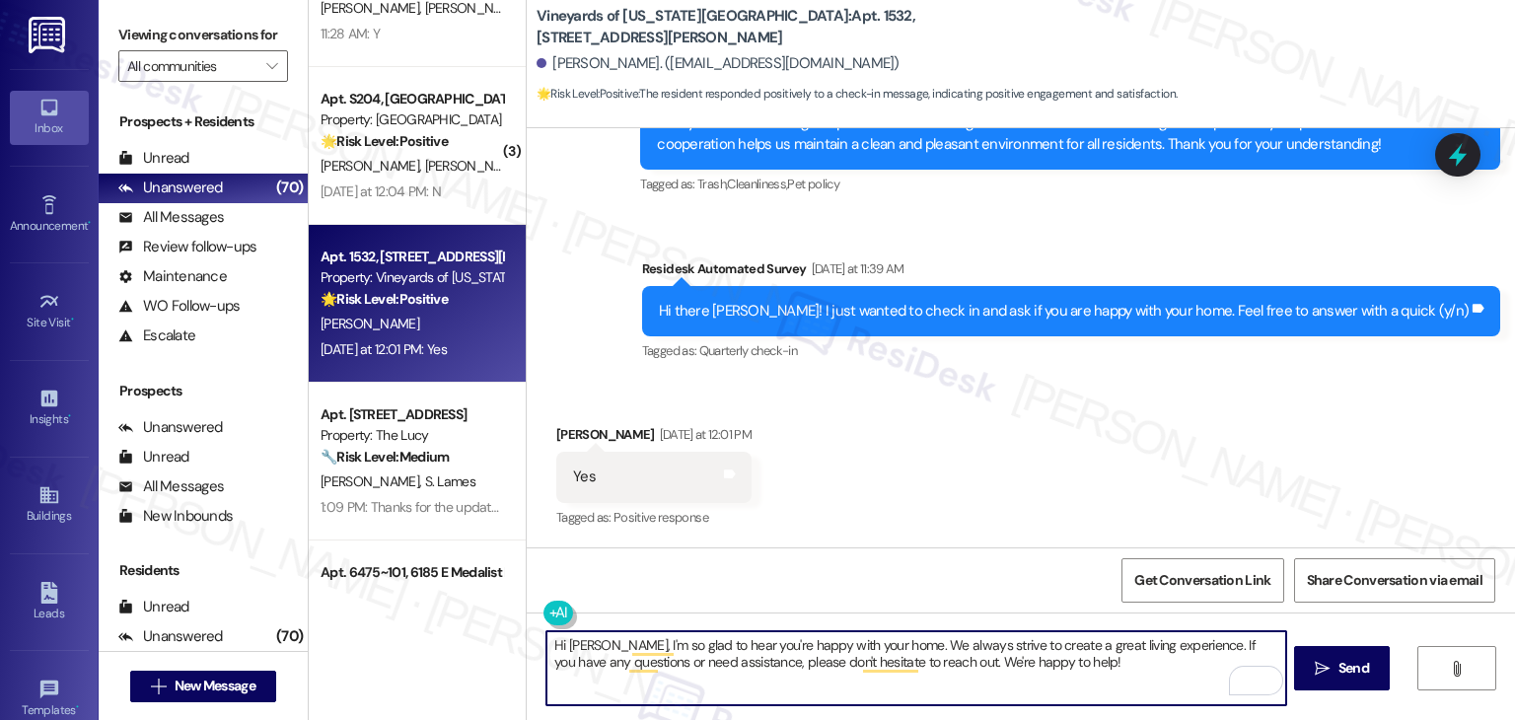
type textarea "Hi [PERSON_NAME], I'm so glad to hear you're happy with your home. We always st…"
click at [1041, 490] on div "Received via SMS [PERSON_NAME] [DATE] at 12:01 PM Yes Tags and notes Tagged as:…" at bounding box center [1021, 463] width 988 height 167
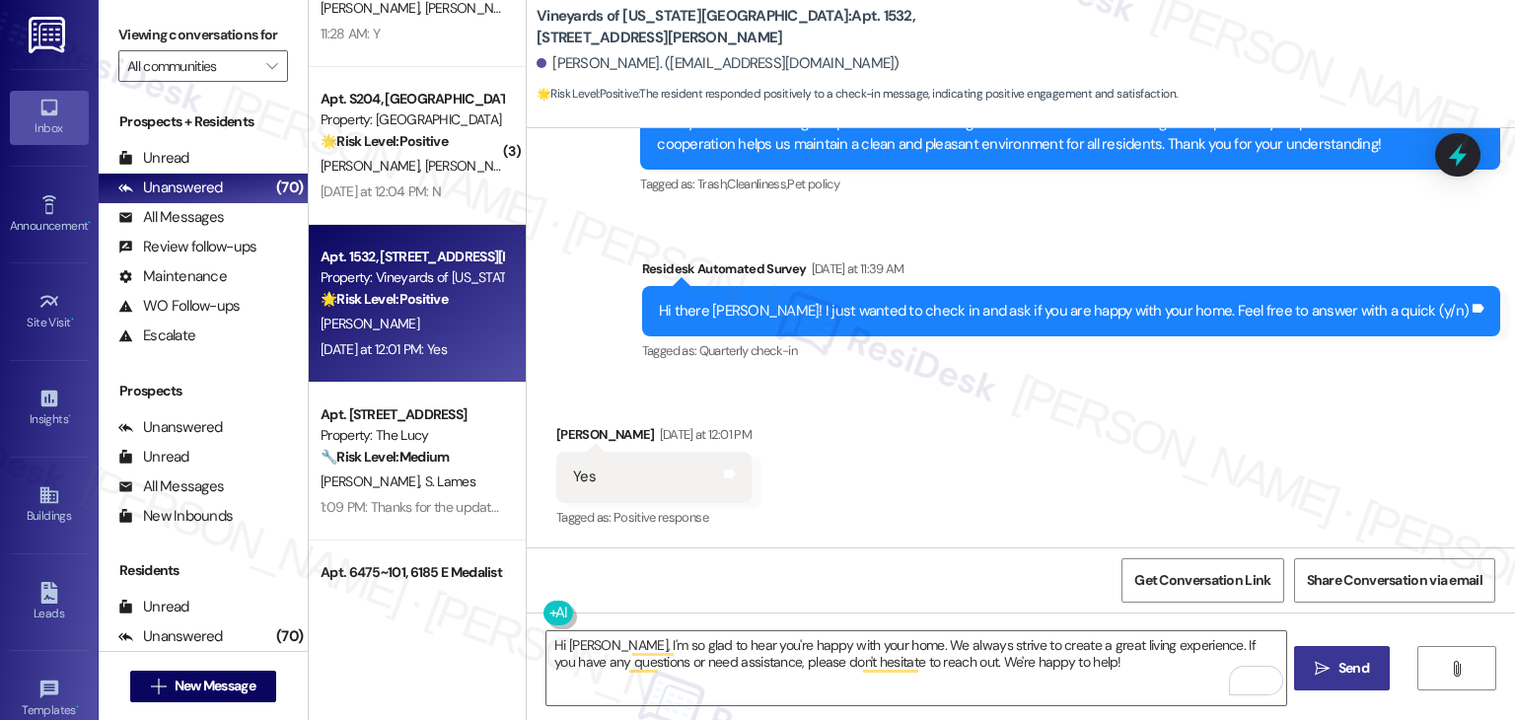
click at [1361, 667] on span "Send" at bounding box center [1353, 668] width 31 height 21
click at [1023, 473] on div "Received via SMS [PERSON_NAME] [DATE] at 12:01 PM Yes Tags and notes Tagged as:…" at bounding box center [1021, 463] width 988 height 167
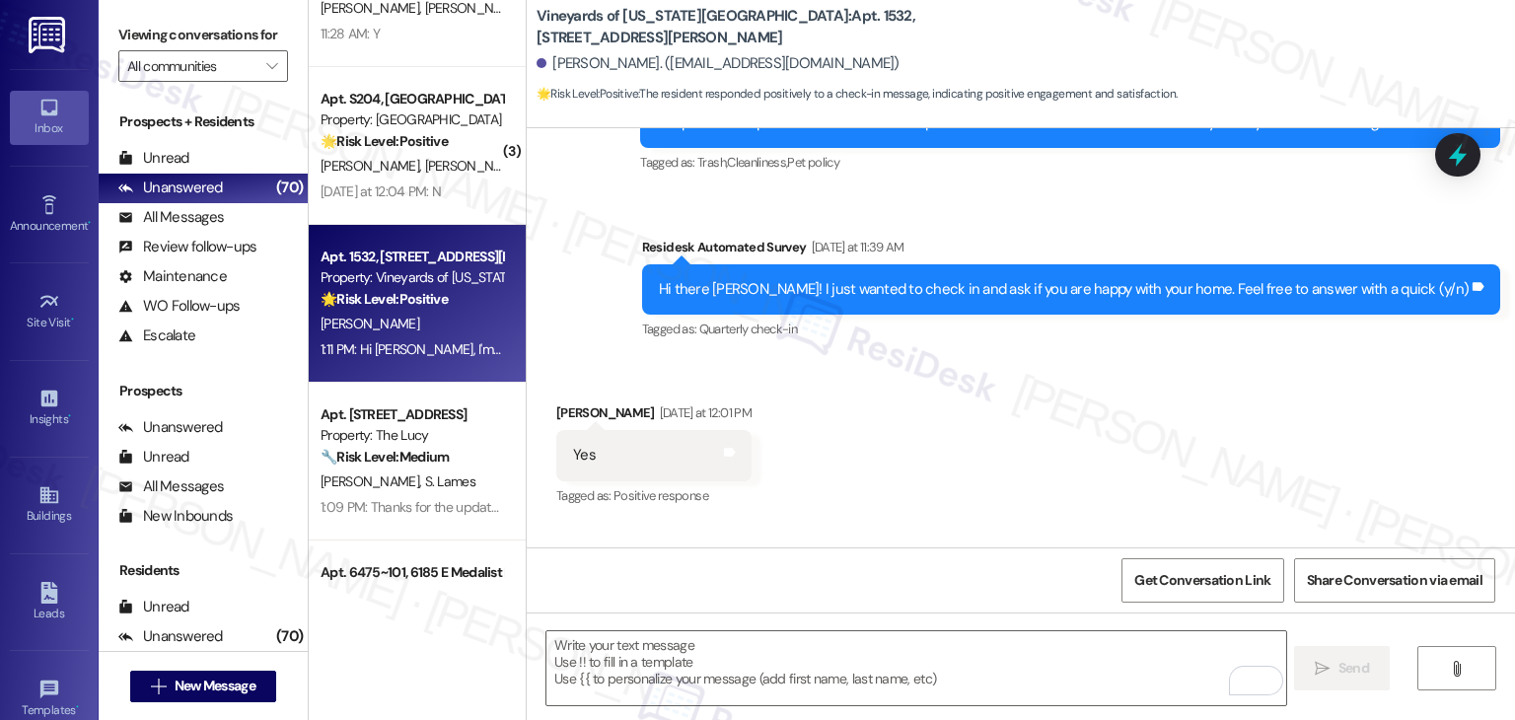
scroll to position [2694, 0]
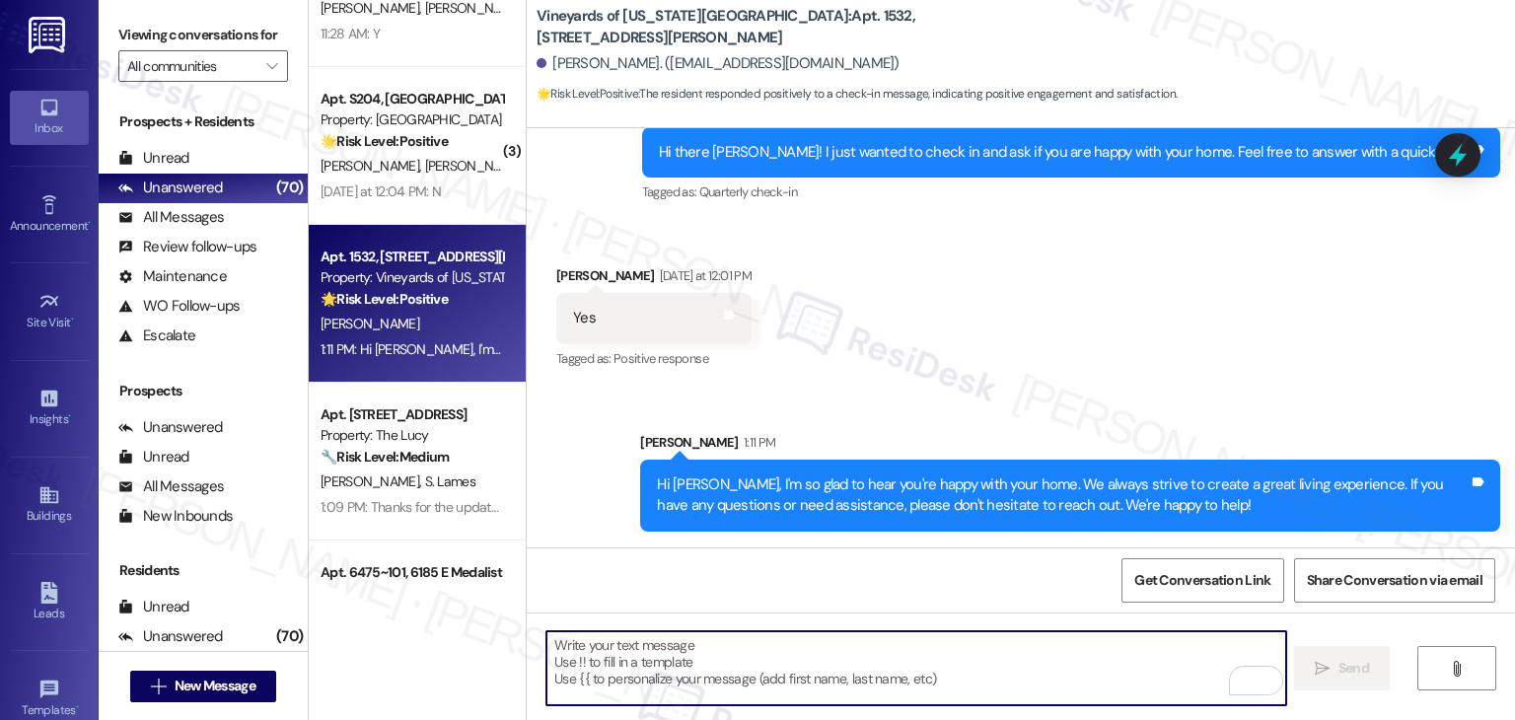
click at [934, 656] on textarea "To enrich screen reader interactions, please activate Accessibility in Grammarl…" at bounding box center [915, 668] width 739 height 74
paste textarea "We’d also really appreciate it if you could share your experience in a review, …"
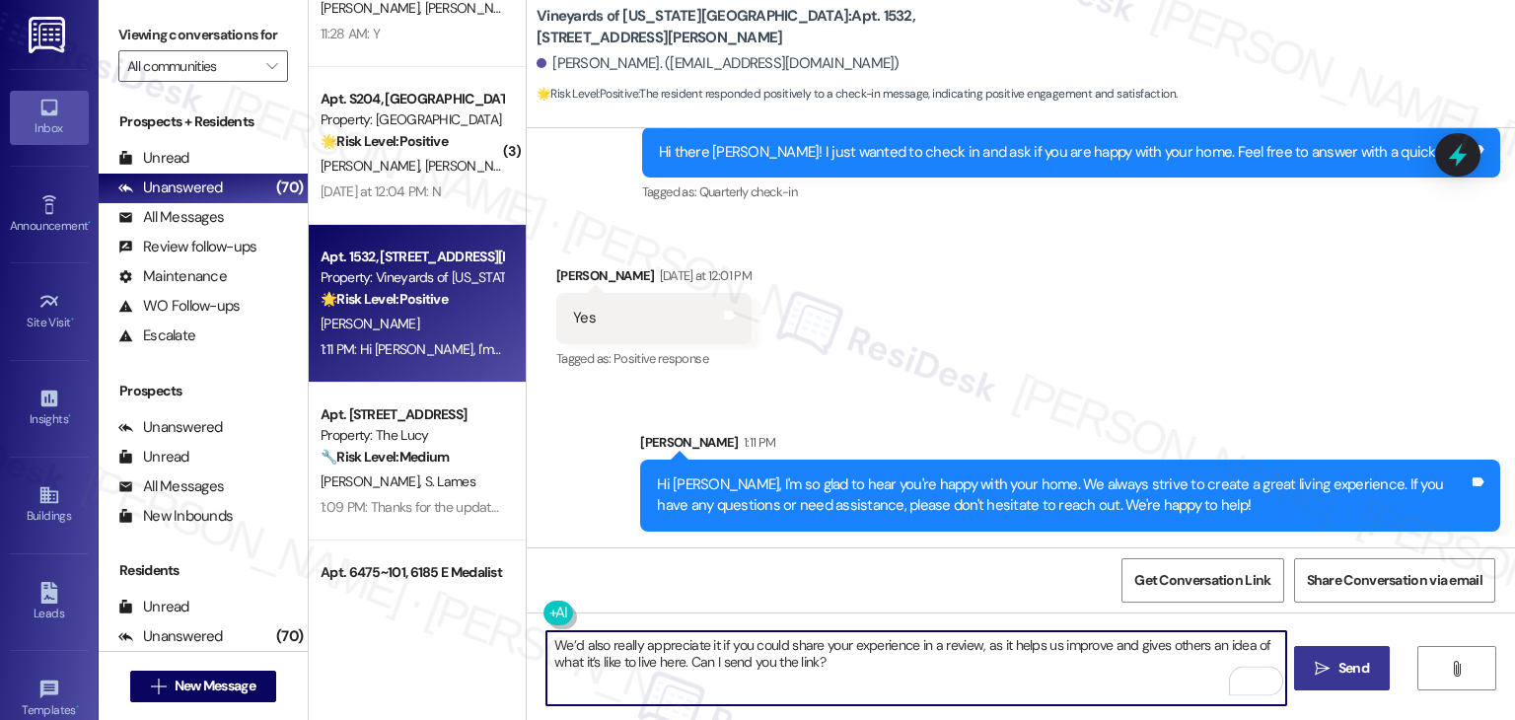
type textarea "We’d also really appreciate it if you could share your experience in a review, …"
click at [839, 590] on div "Get Conversation Link Share Conversation via email" at bounding box center [1021, 579] width 988 height 65
click at [850, 660] on textarea "We’d also really appreciate it if you could share your experience in a review, …" at bounding box center [915, 668] width 739 height 74
click at [1338, 676] on span "Send" at bounding box center [1353, 668] width 31 height 21
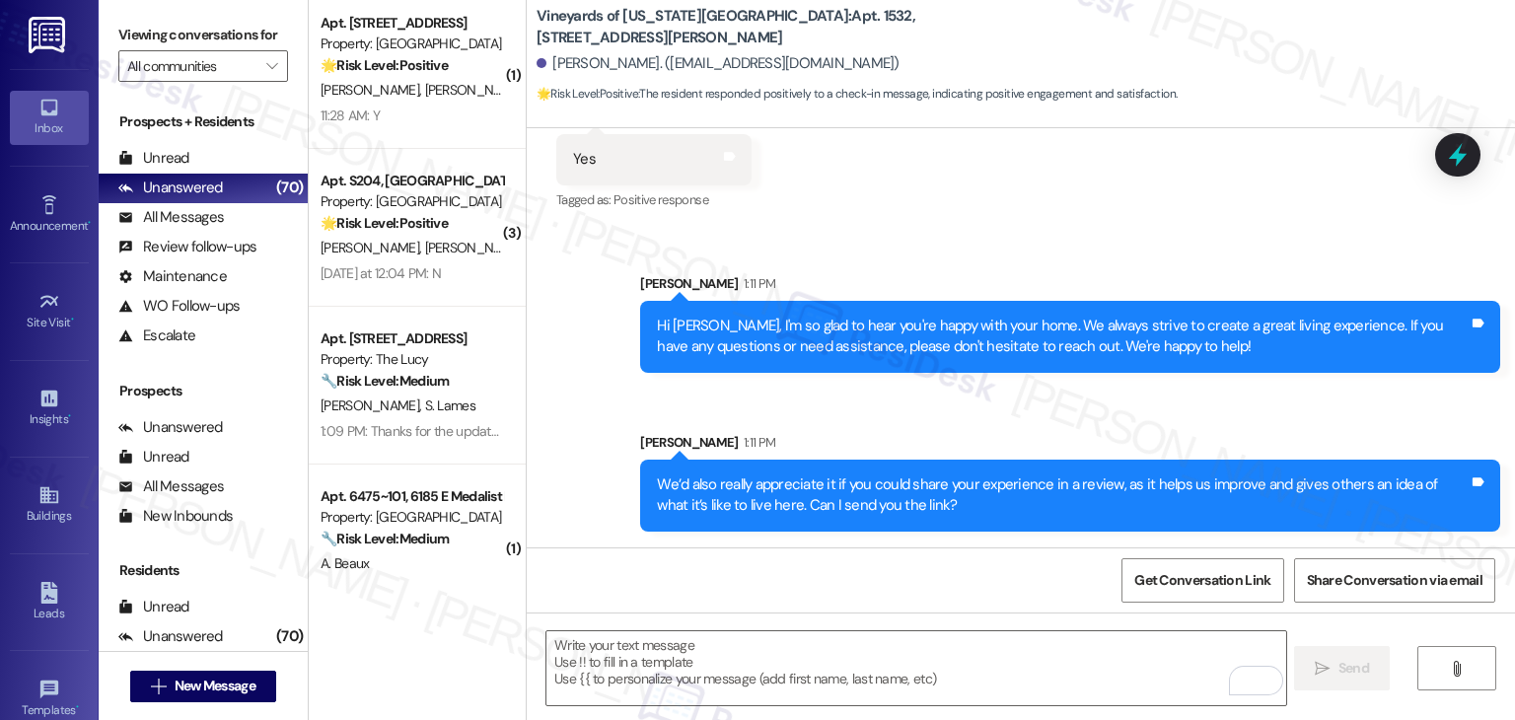
scroll to position [6048, 0]
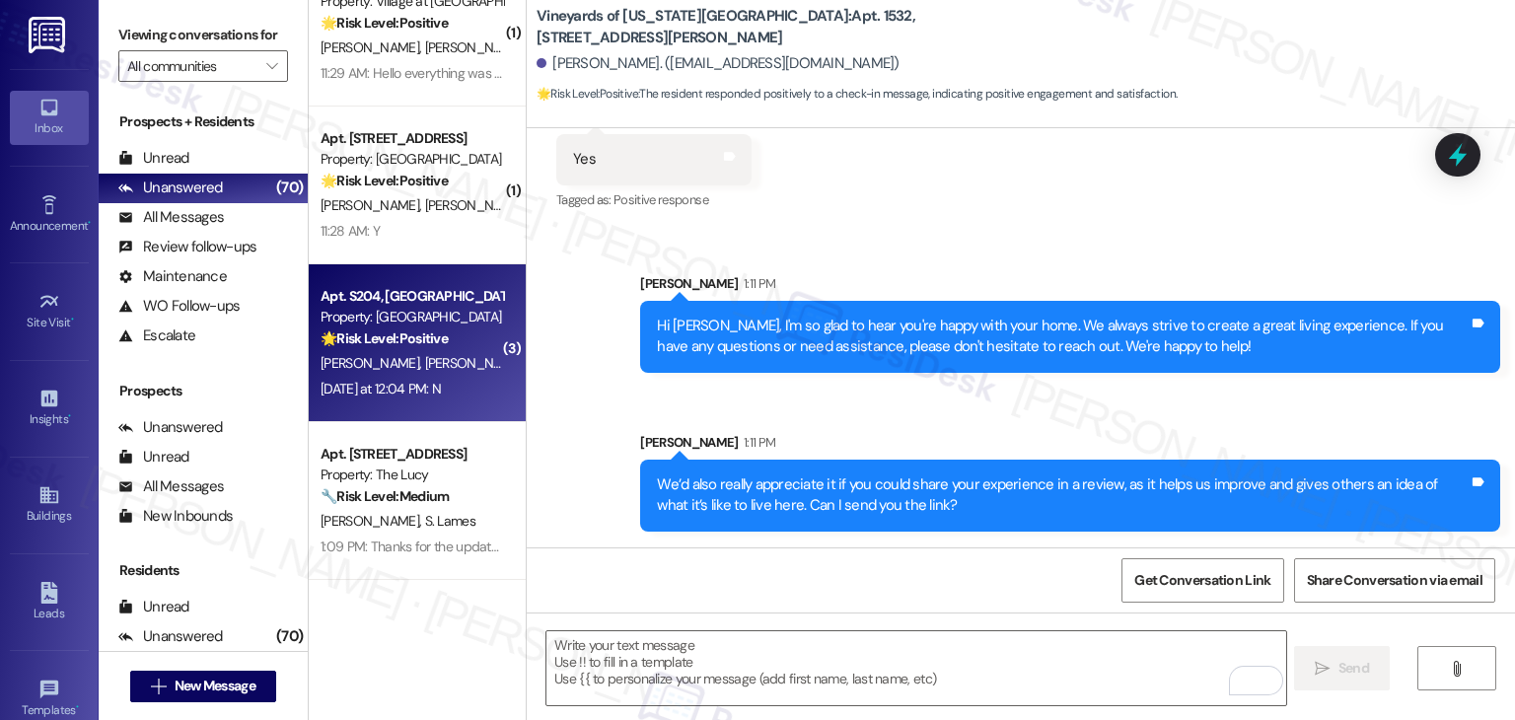
click at [454, 371] on div "[PERSON_NAME] [PERSON_NAME]" at bounding box center [412, 363] width 186 height 25
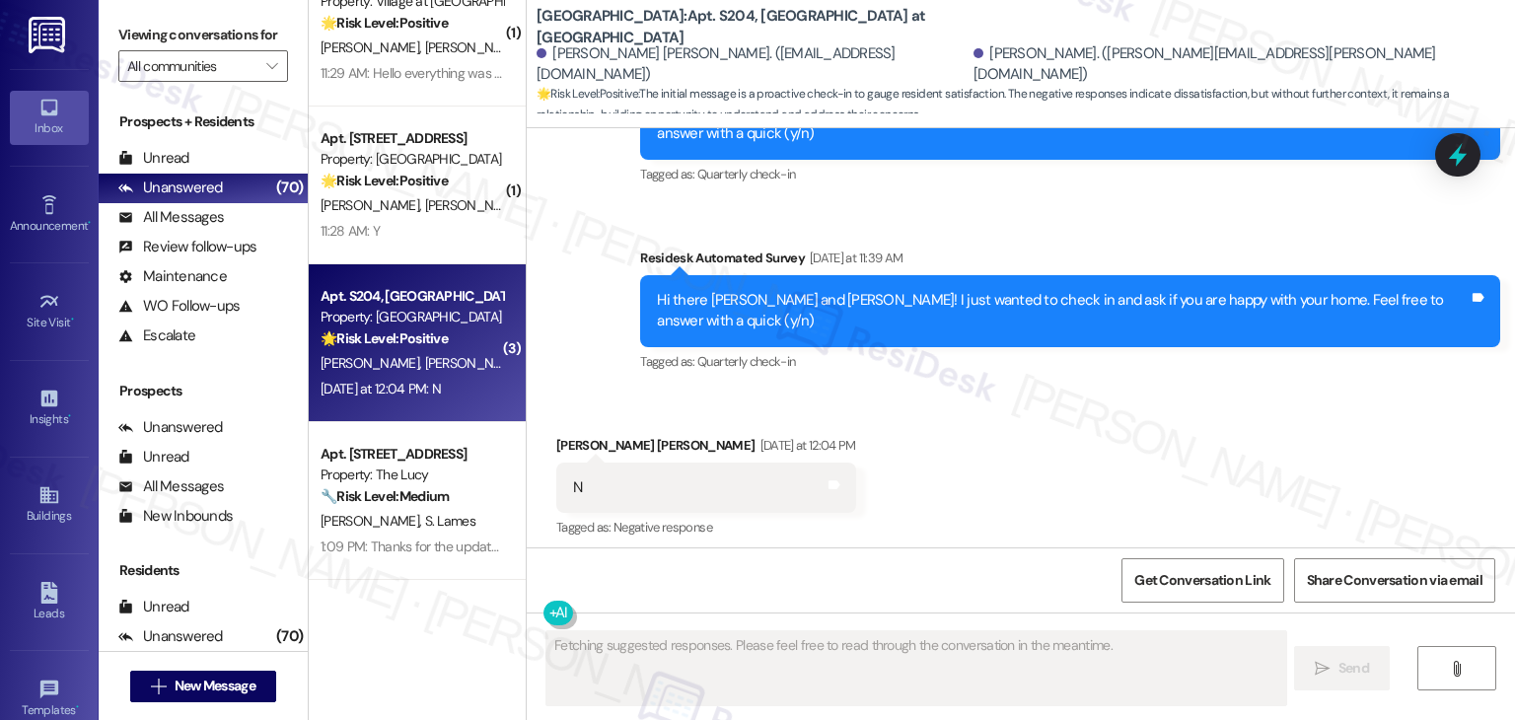
scroll to position [1213, 0]
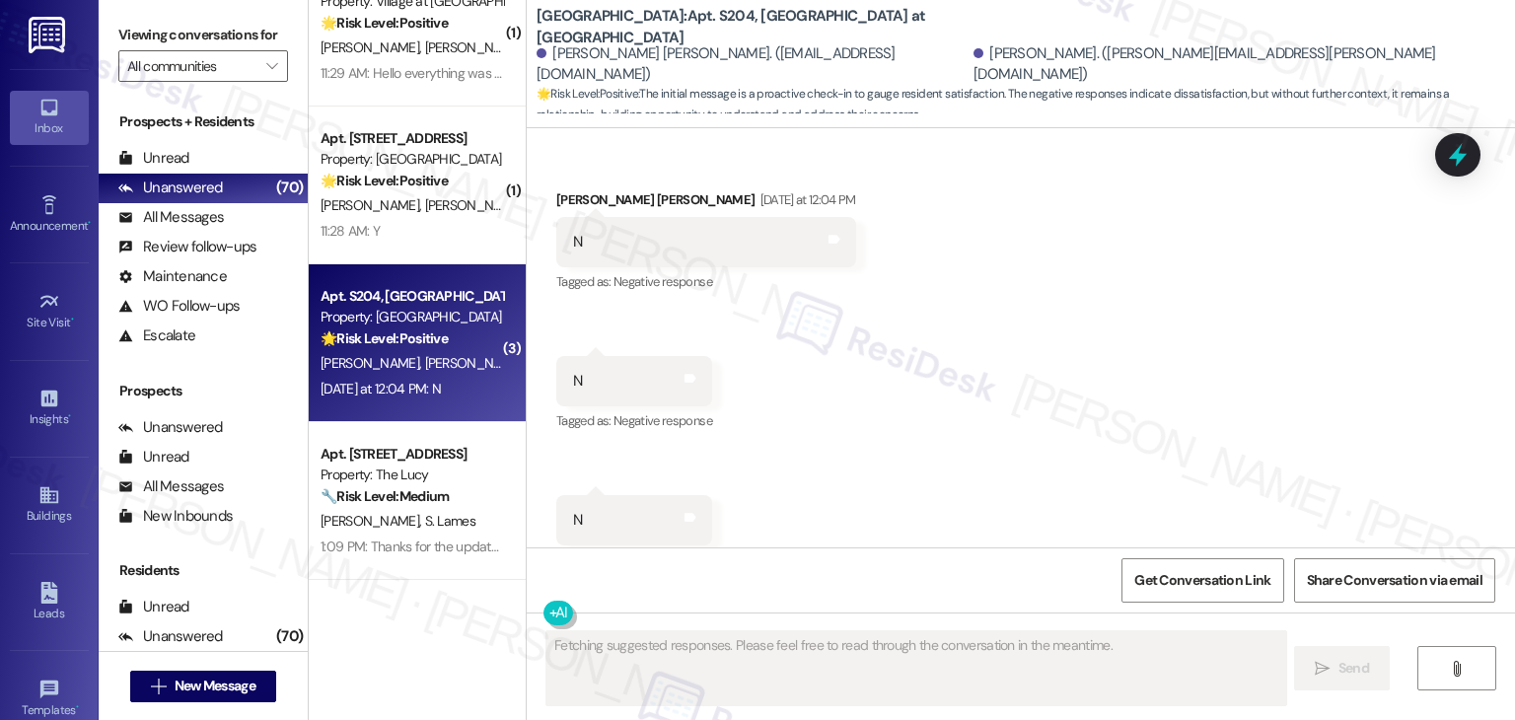
click at [888, 420] on div "Received via SMS [PERSON_NAME] [PERSON_NAME] [DATE] at 12:04 PM N Tags and note…" at bounding box center [1021, 367] width 988 height 444
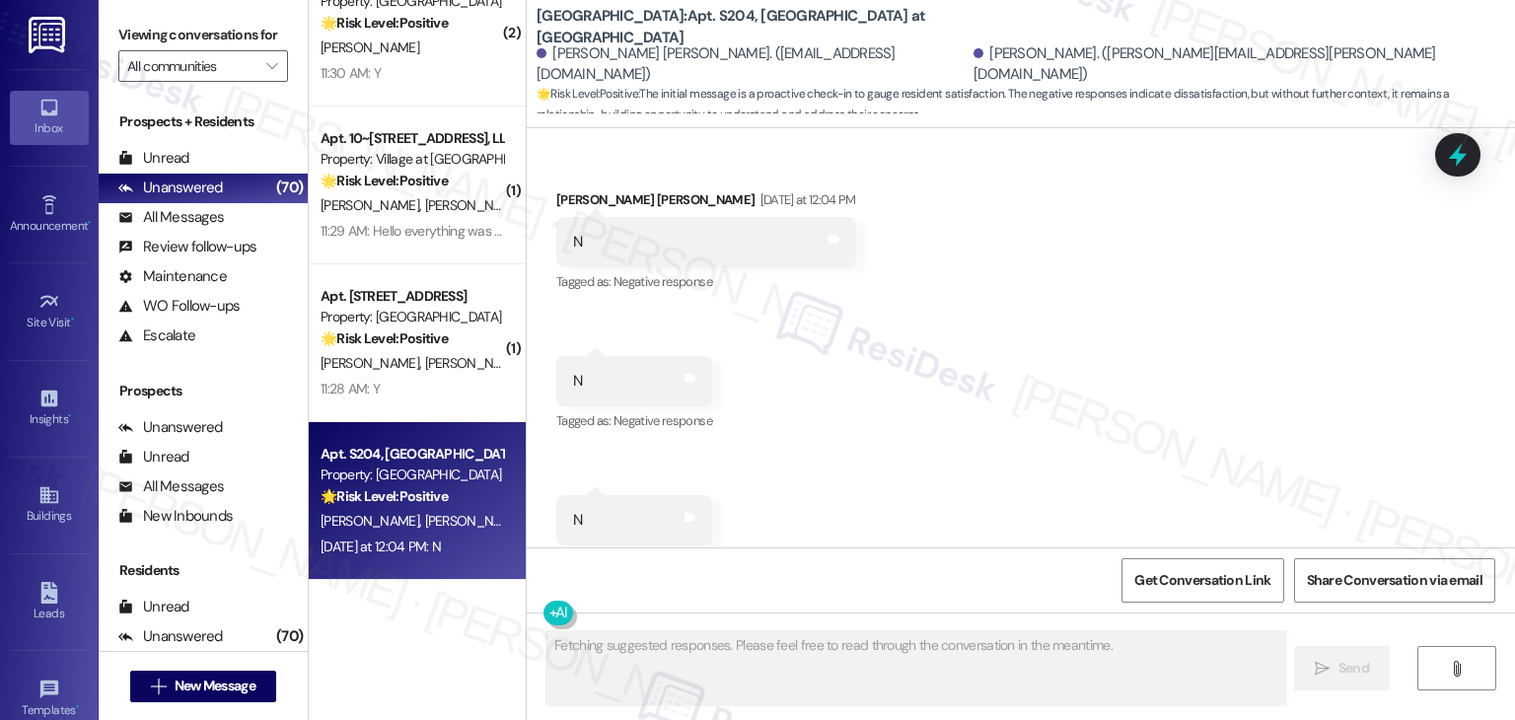
click at [888, 422] on div "Received via SMS [PERSON_NAME] [PERSON_NAME] [DATE] at 12:04 PM N Tags and note…" at bounding box center [1021, 367] width 988 height 444
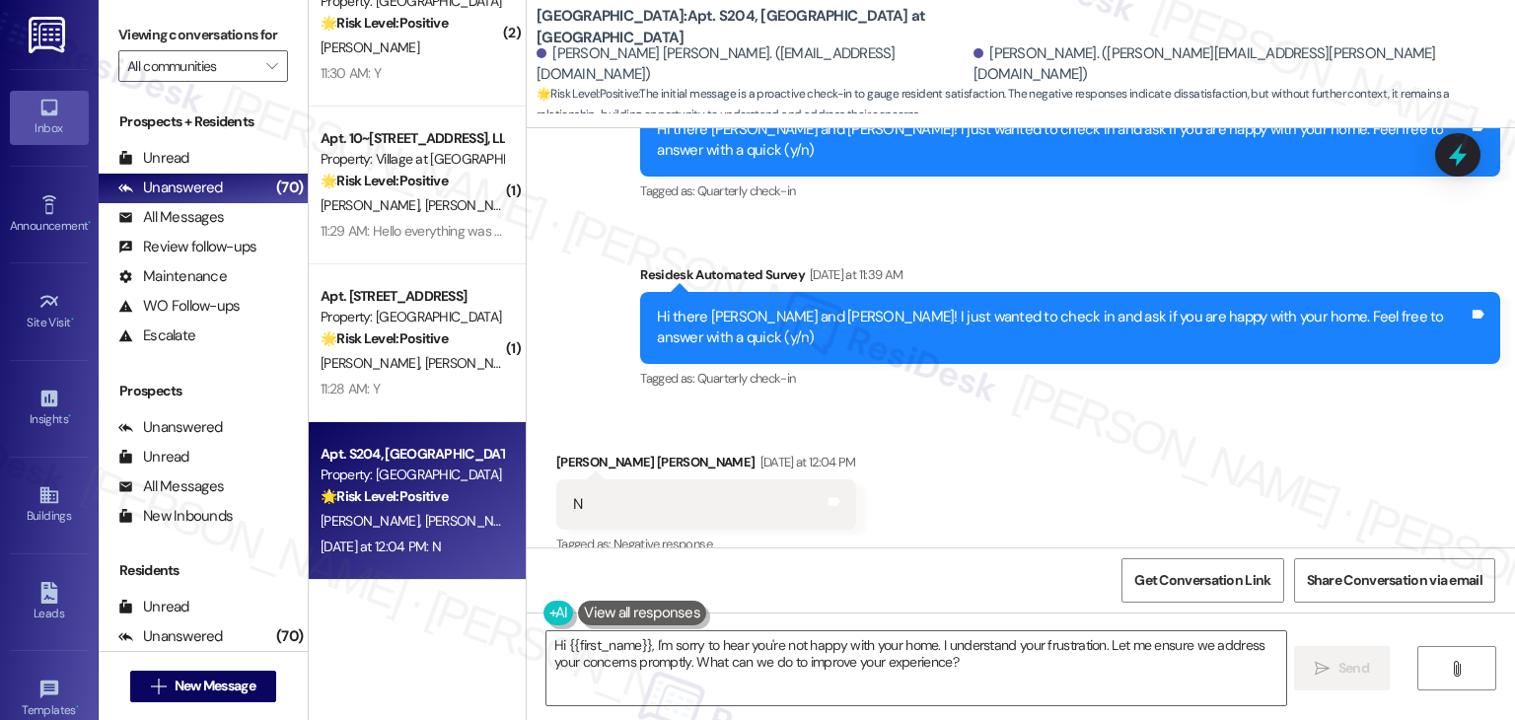
scroll to position [918, 0]
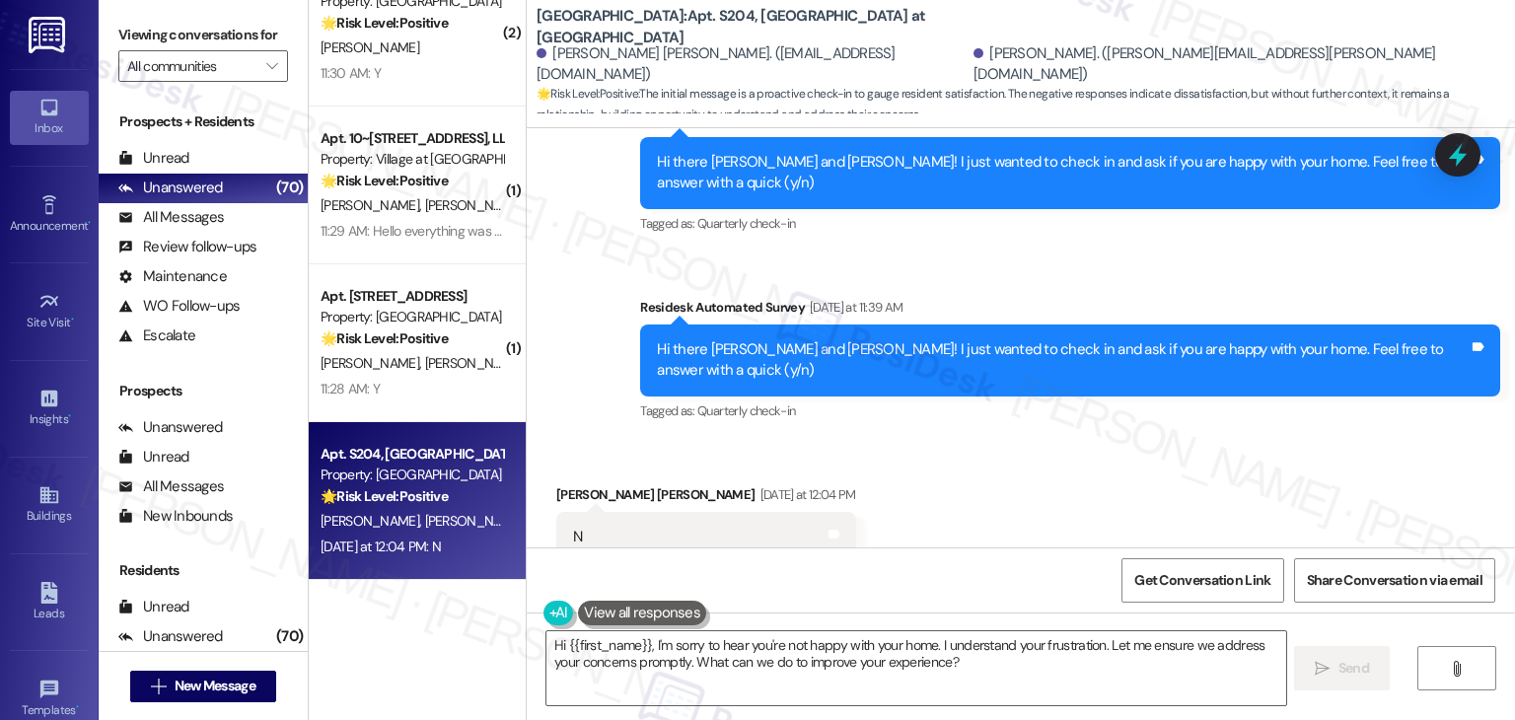
click at [923, 478] on div "Received via SMS [PERSON_NAME] [PERSON_NAME] [DATE] at 12:04 PM N Tags and note…" at bounding box center [1021, 662] width 988 height 444
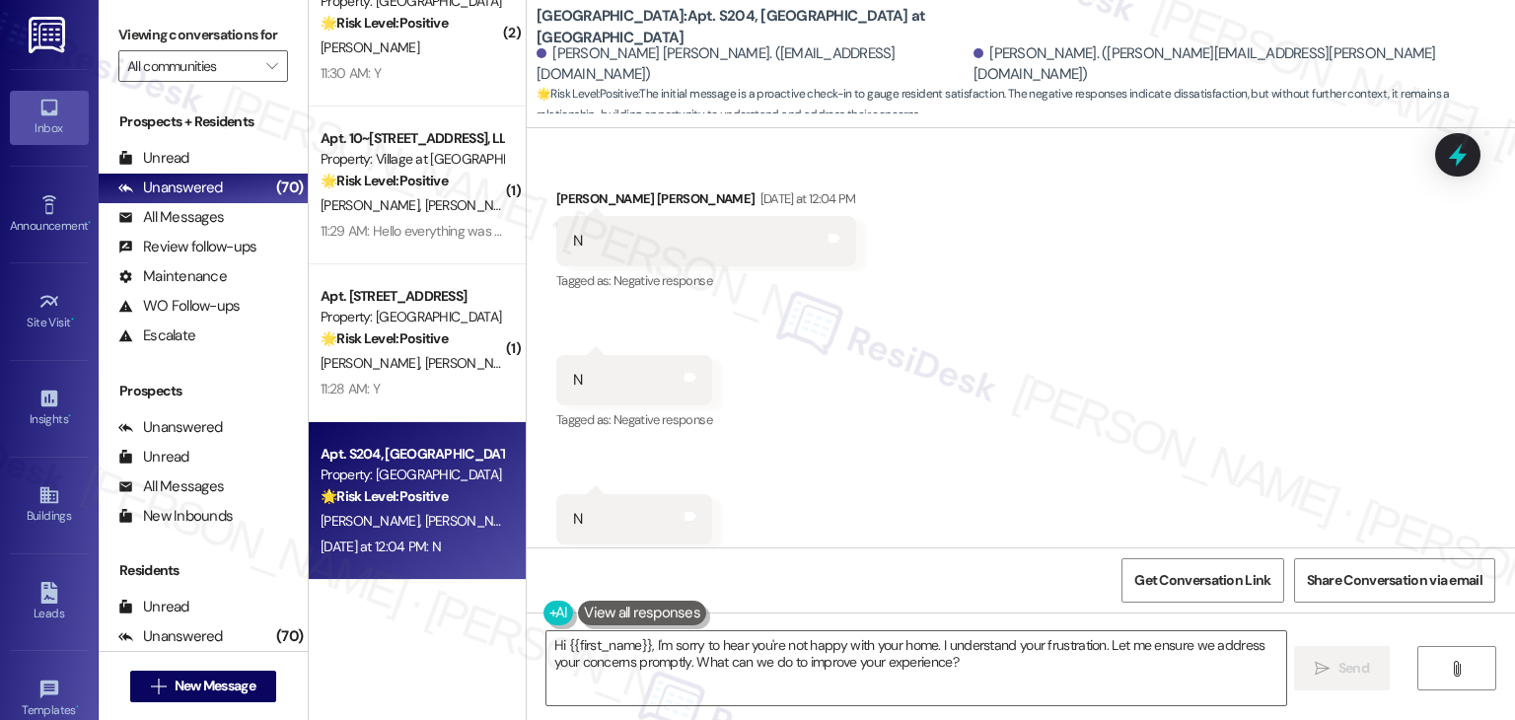
click at [1223, 384] on div "Received via SMS [PERSON_NAME] [PERSON_NAME] [DATE] at 12:04 PM N Tags and note…" at bounding box center [1021, 366] width 988 height 444
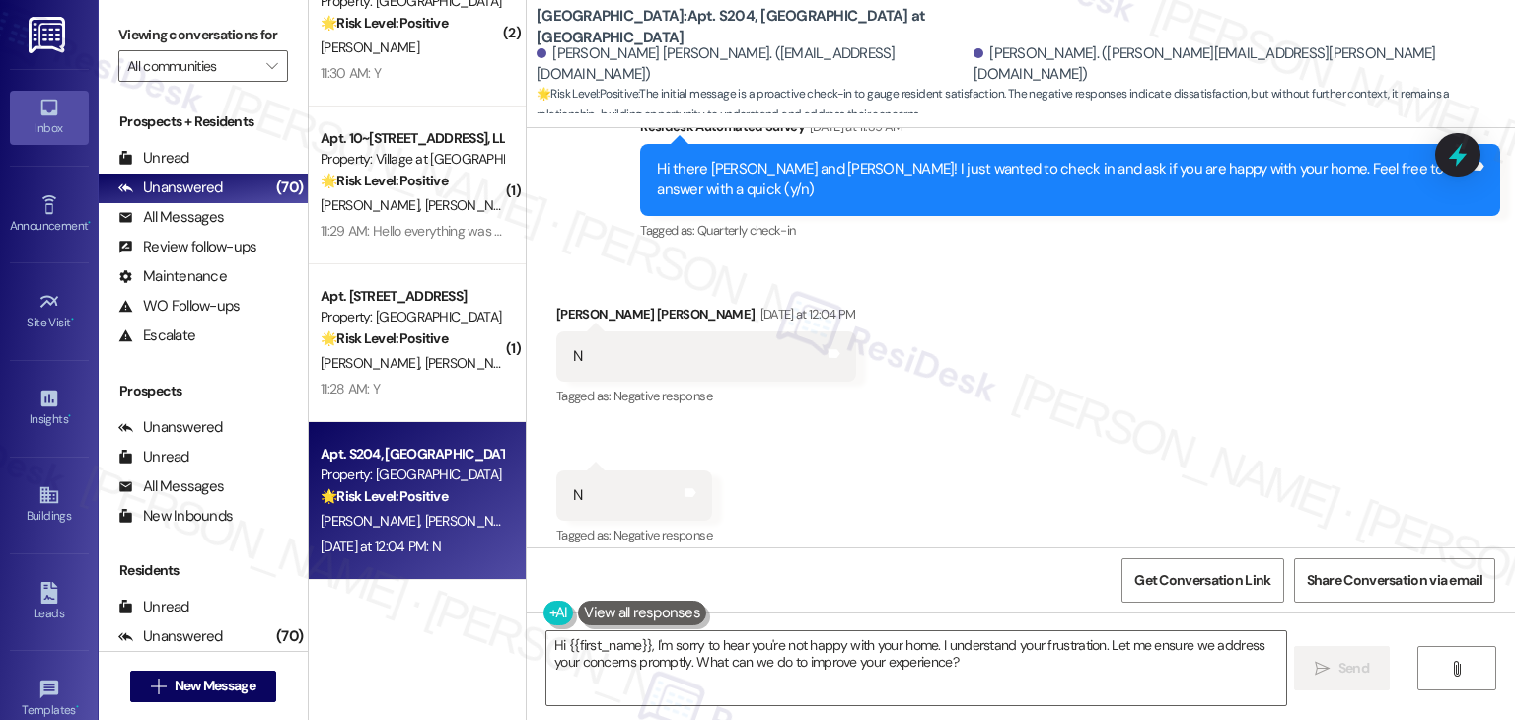
scroll to position [1017, 0]
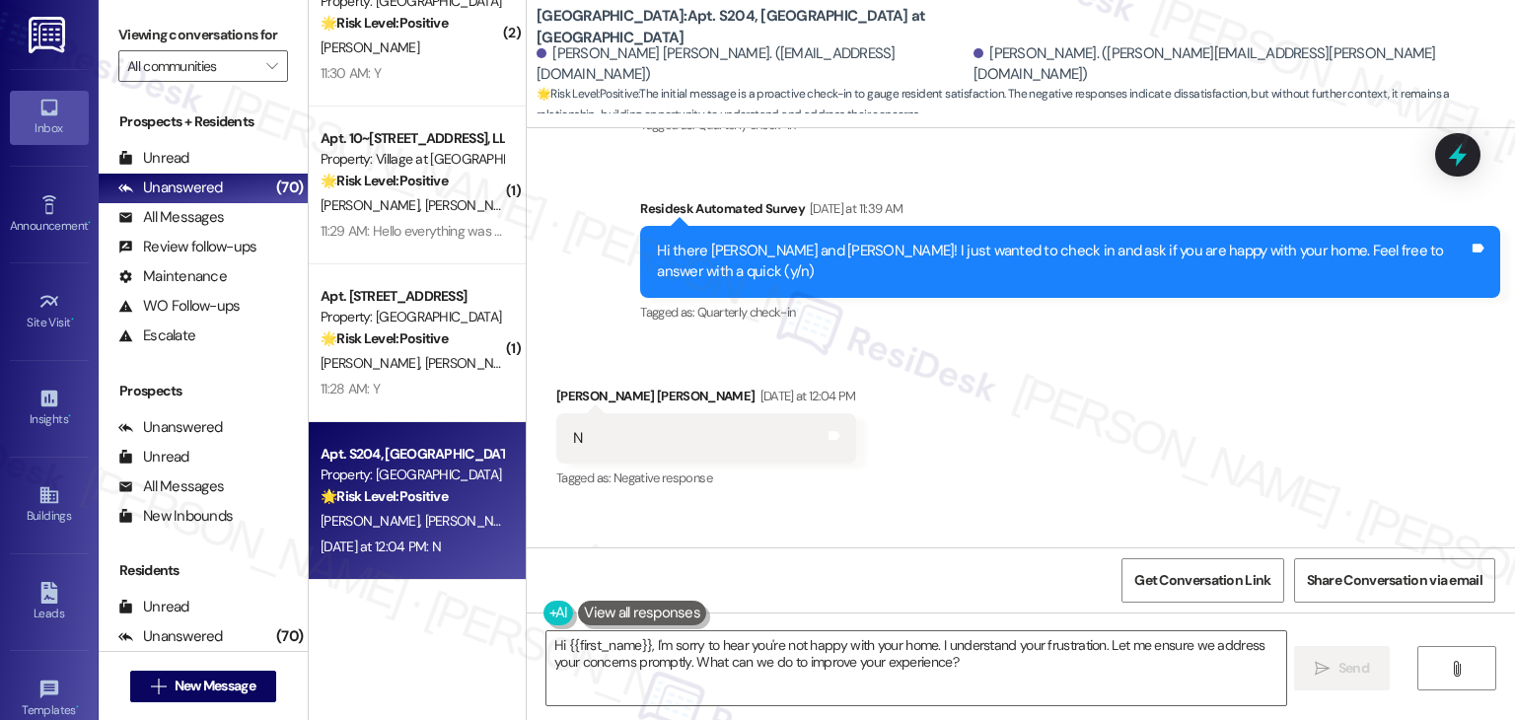
click at [1223, 385] on div "Received via SMS [PERSON_NAME] [PERSON_NAME] [DATE] at 12:04 PM N Tags and note…" at bounding box center [1021, 563] width 988 height 444
click at [923, 659] on textarea "Hi {{first_name}}, I'm sorry to hear you're not happy with your home. I underst…" at bounding box center [915, 668] width 739 height 74
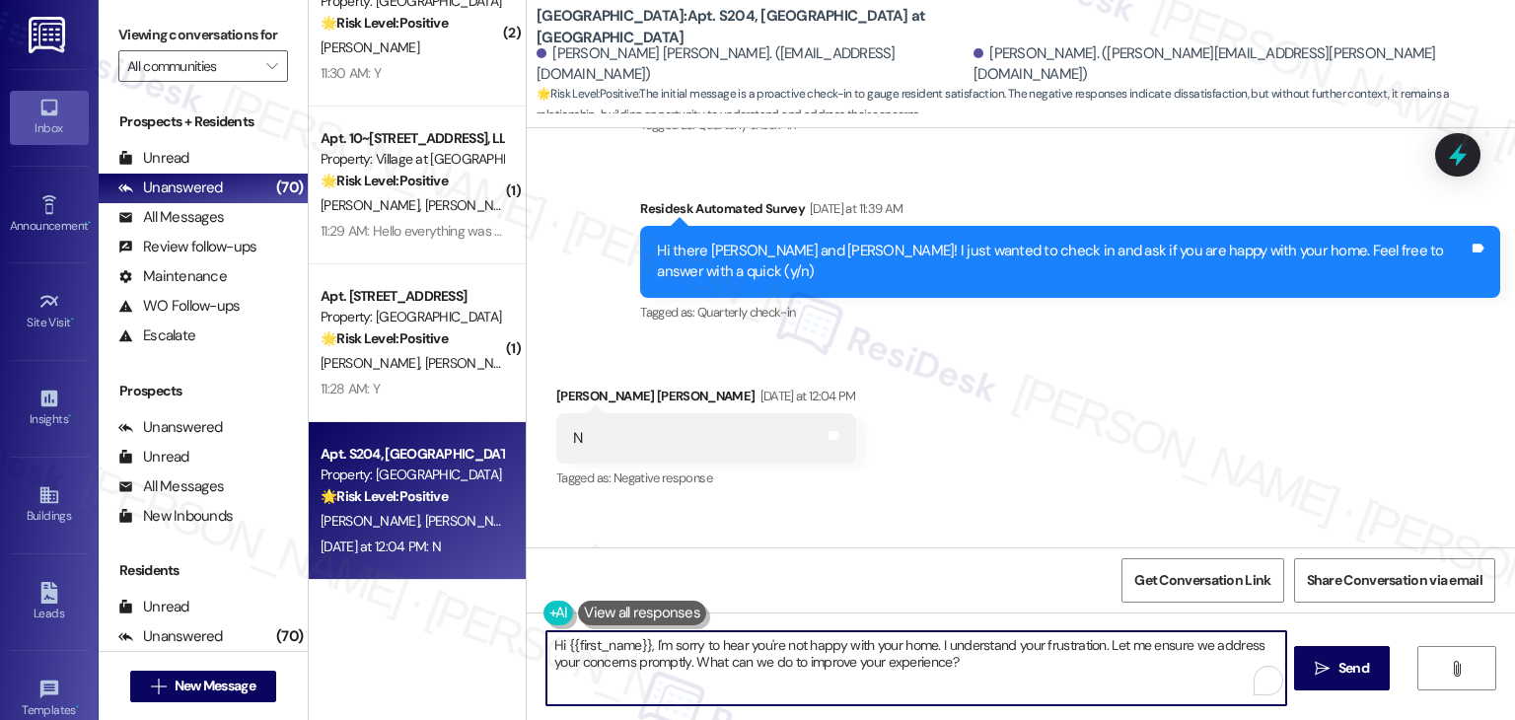
click at [923, 659] on textarea "Hi {{first_name}}, I'm sorry to hear you're not happy with your home. I underst…" at bounding box center [915, 668] width 739 height 74
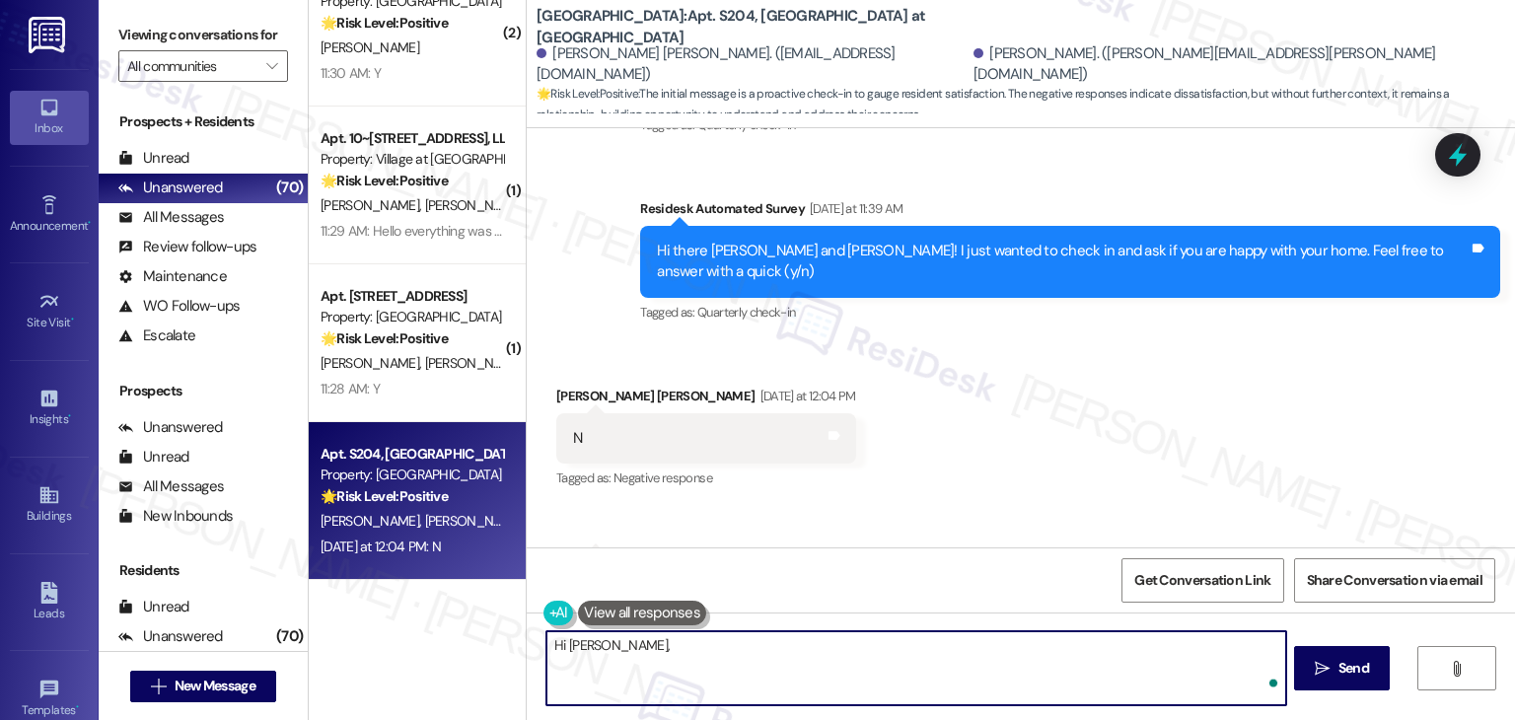
paste textarea "we're sorry to hear you aren't happy with your home. Can you tell us more about…"
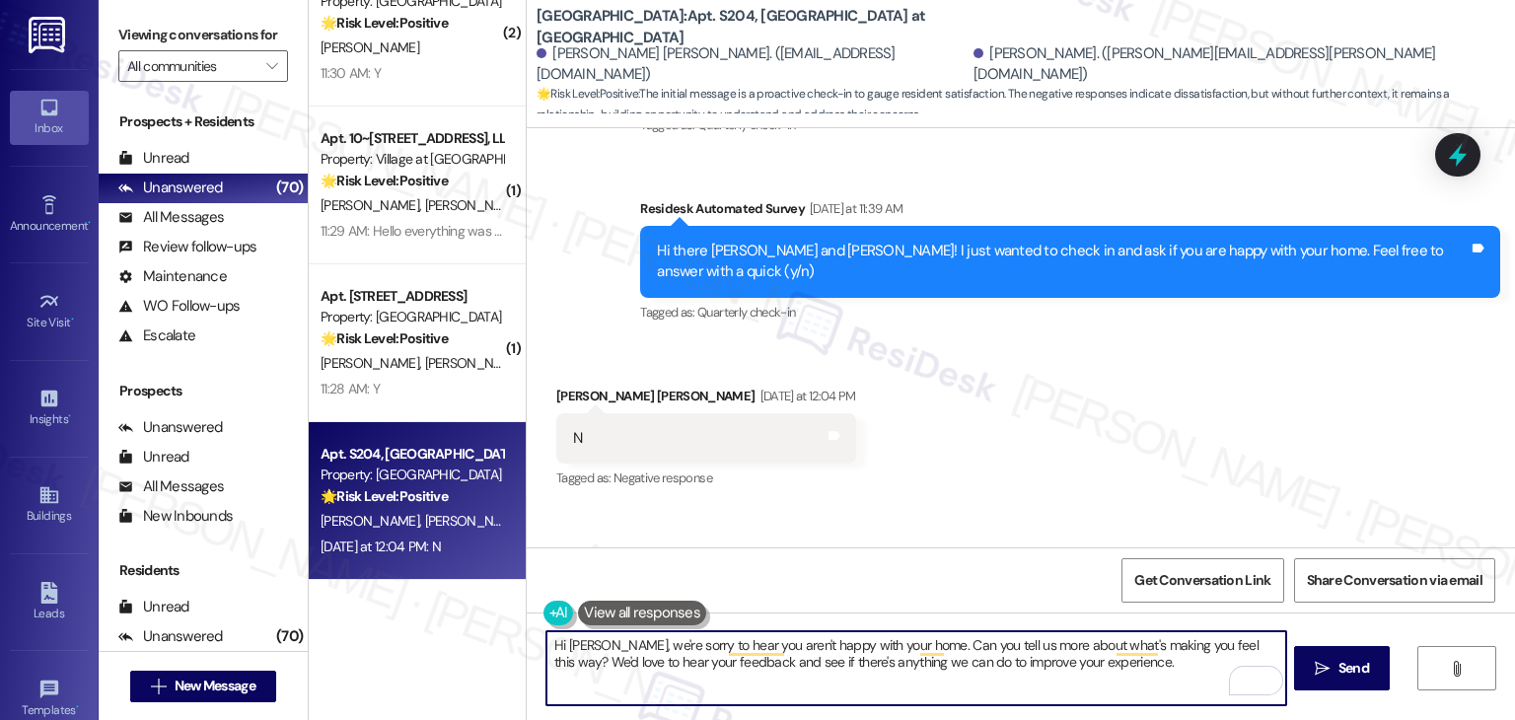
type textarea "Hi [PERSON_NAME], we're sorry to hear you aren't happy with your home. Can you …"
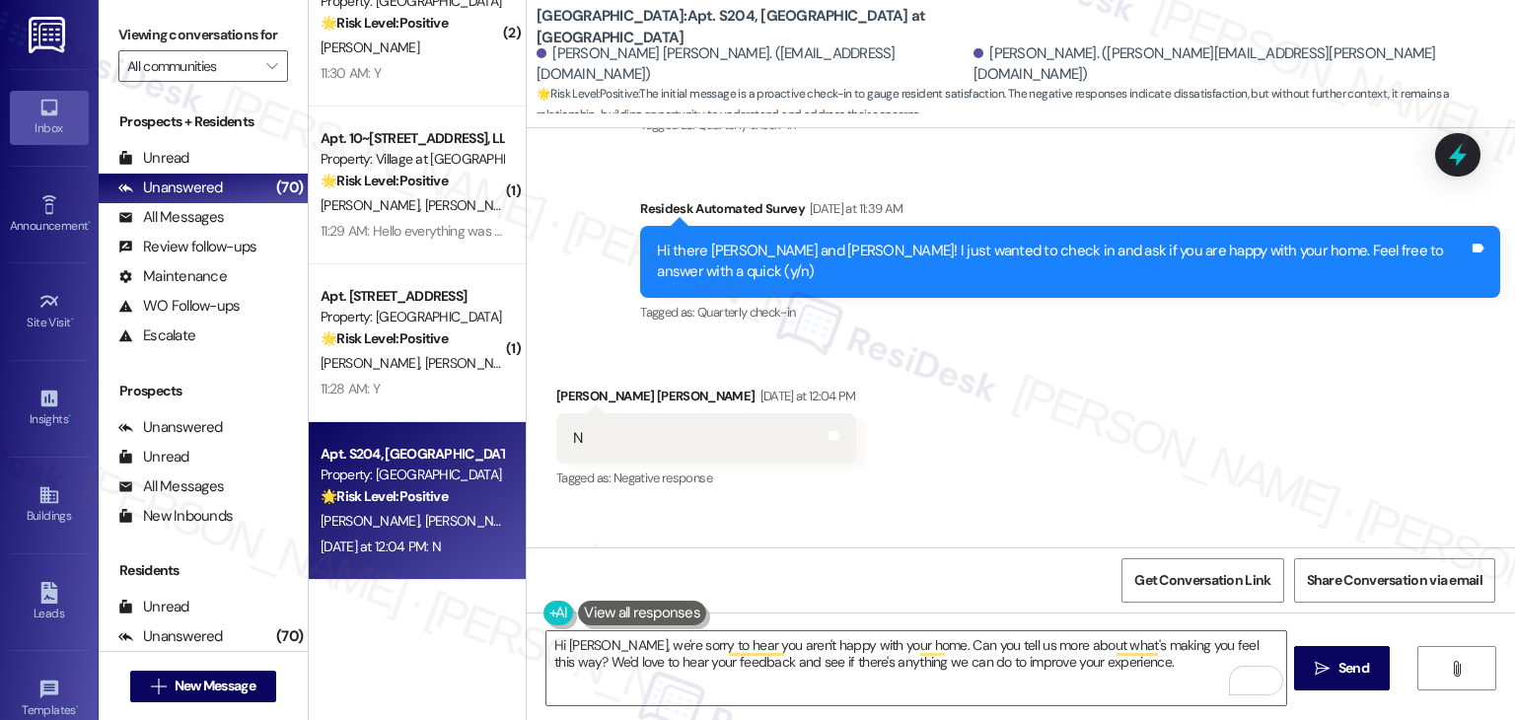
click at [1027, 551] on div "Get Conversation Link Share Conversation via email" at bounding box center [1021, 579] width 988 height 65
click at [1014, 595] on div "Get Conversation Link Share Conversation via email" at bounding box center [1021, 579] width 988 height 65
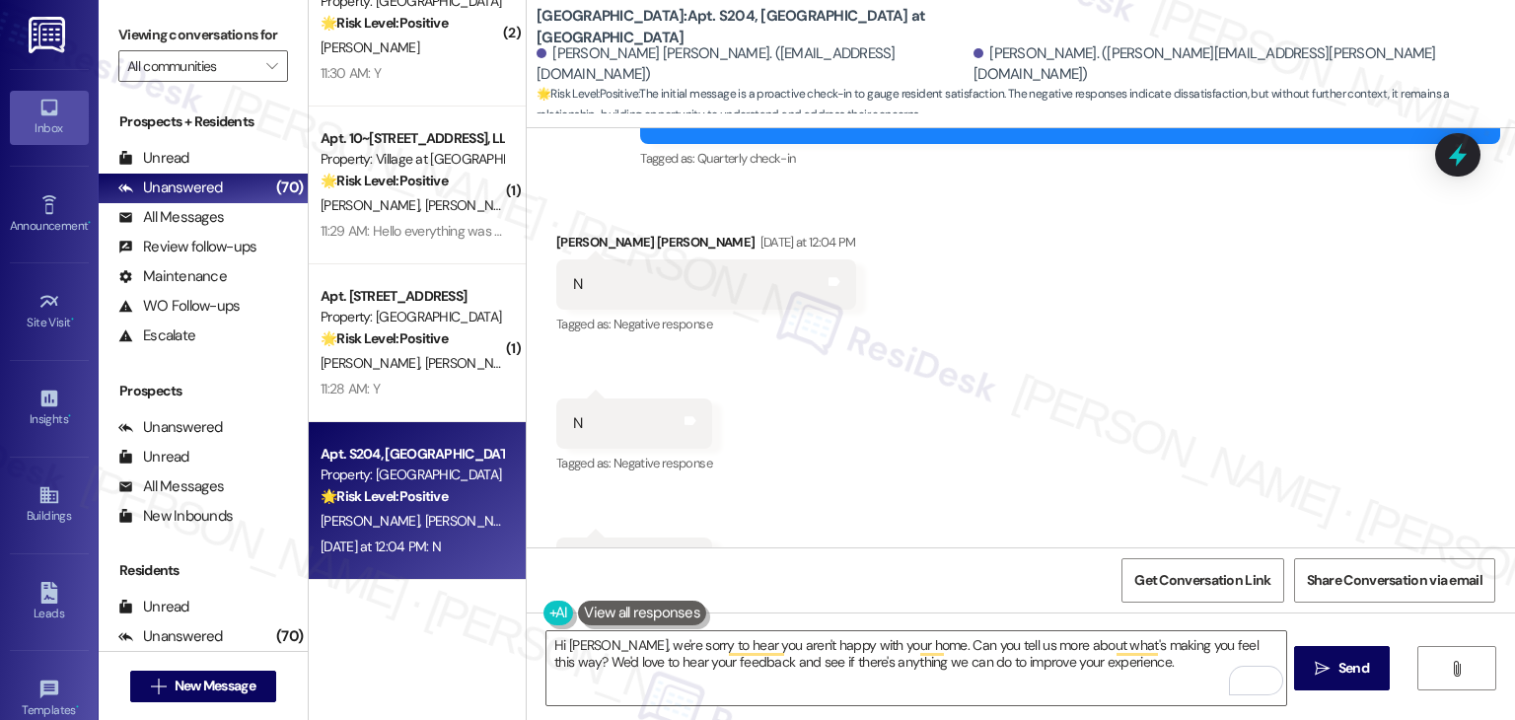
scroll to position [1214, 0]
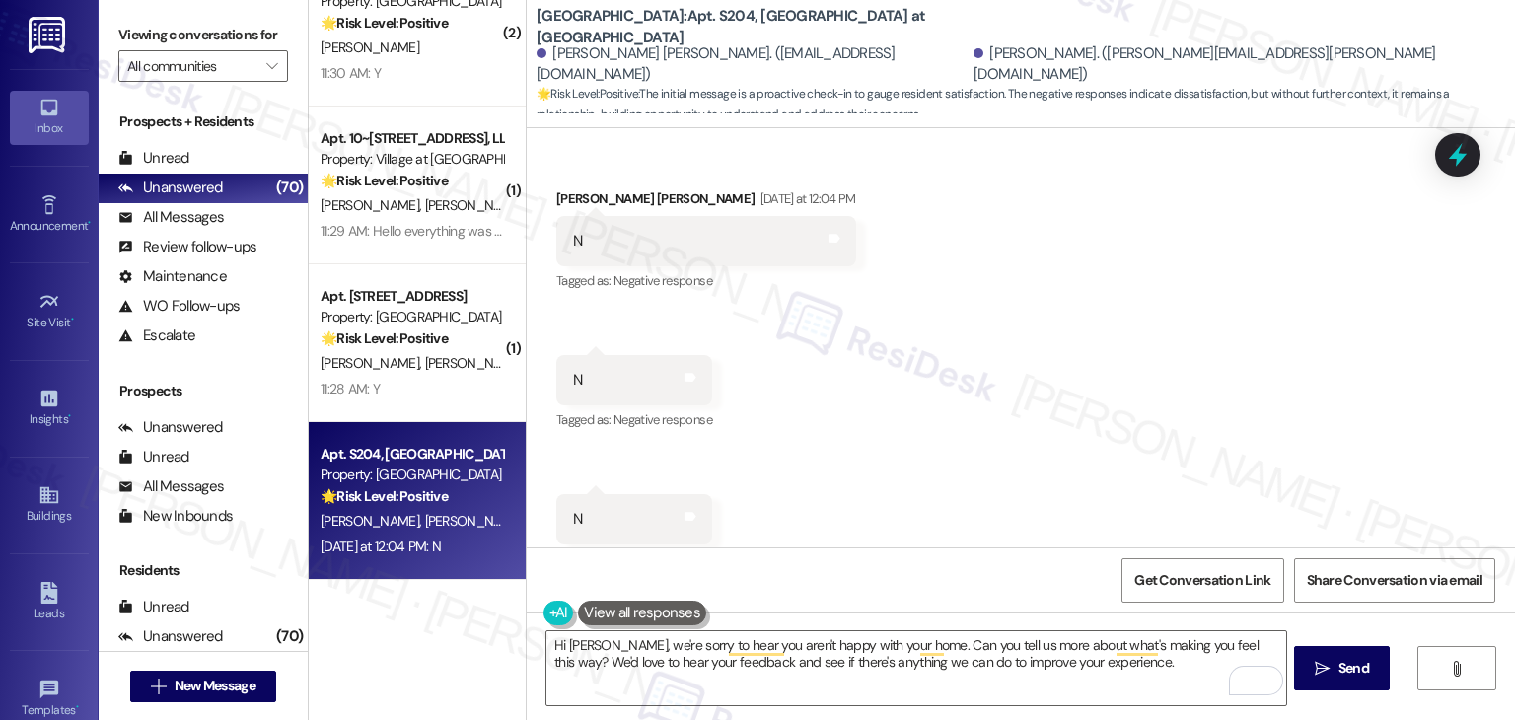
click at [1291, 345] on div "Received via SMS [PERSON_NAME] [PERSON_NAME] [DATE] at 12:04 PM N Tags and note…" at bounding box center [1021, 366] width 988 height 444
click at [1136, 670] on textarea "Hi [PERSON_NAME], we're sorry to hear you aren't happy with your home. Can you …" at bounding box center [915, 668] width 739 height 74
click at [1026, 441] on div "Received via SMS [PERSON_NAME] [PERSON_NAME] [DATE] at 12:04 PM N Tags and note…" at bounding box center [1021, 366] width 988 height 444
click at [1330, 669] on span " Send" at bounding box center [1342, 668] width 62 height 21
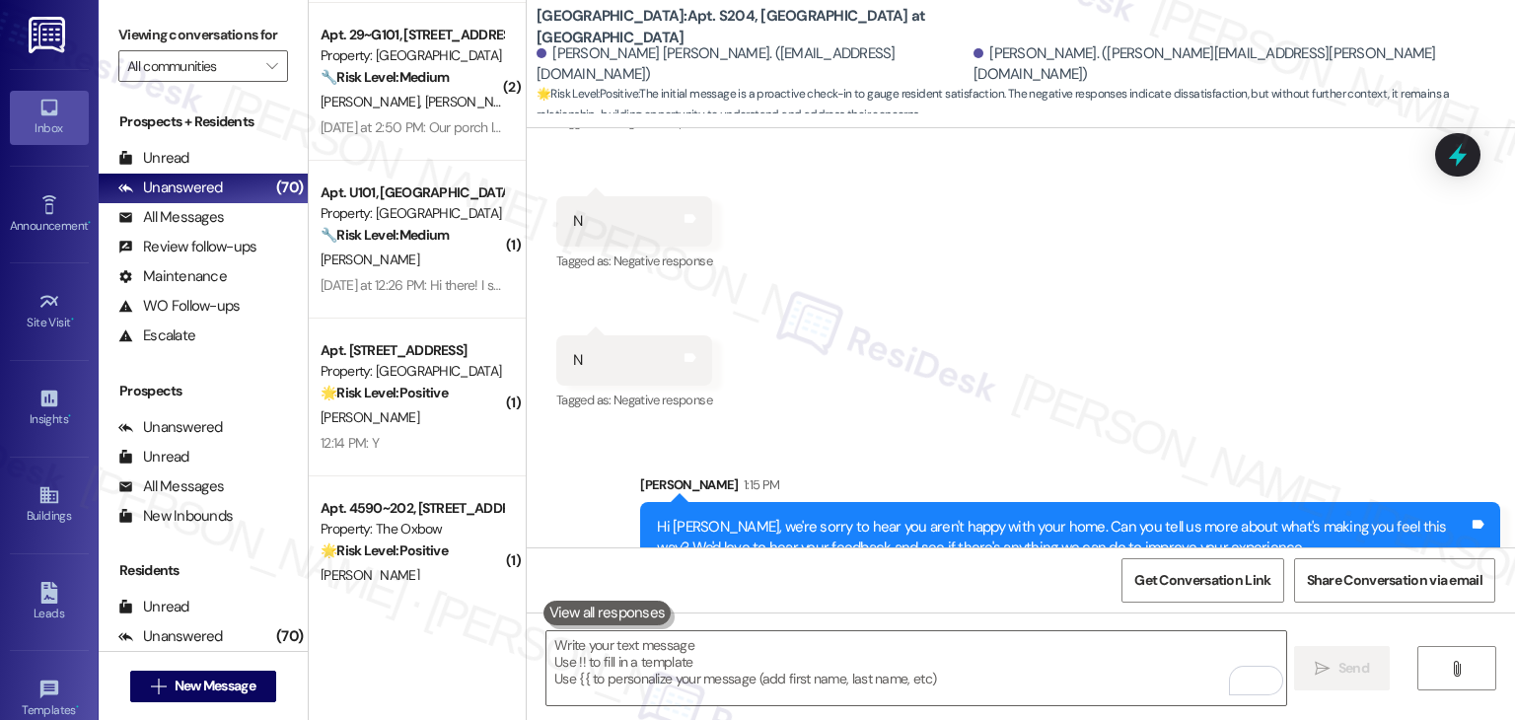
scroll to position [4470, 0]
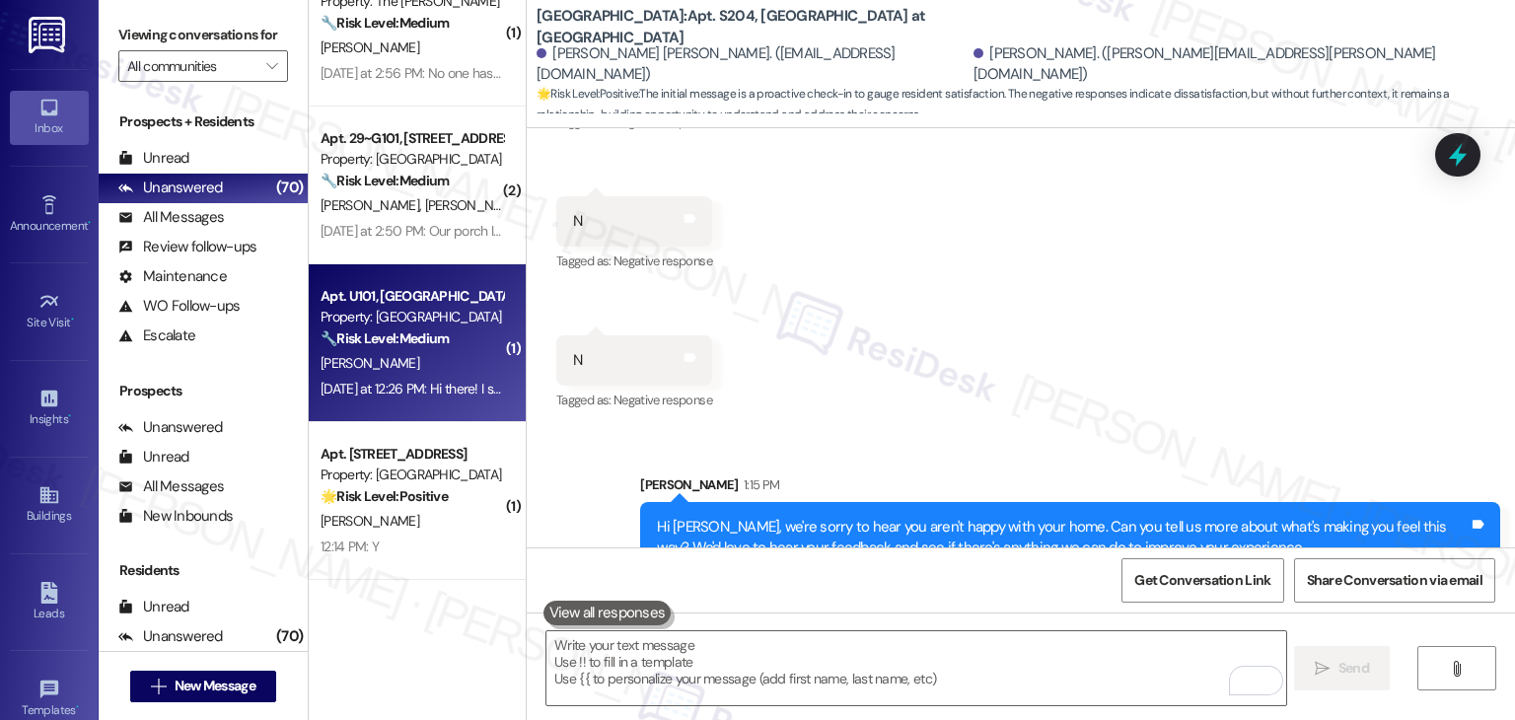
click at [438, 378] on div "[DATE] at 12:26 PM: Hi there! I submitted a maintenance request [DATE] about my…" at bounding box center [412, 389] width 186 height 25
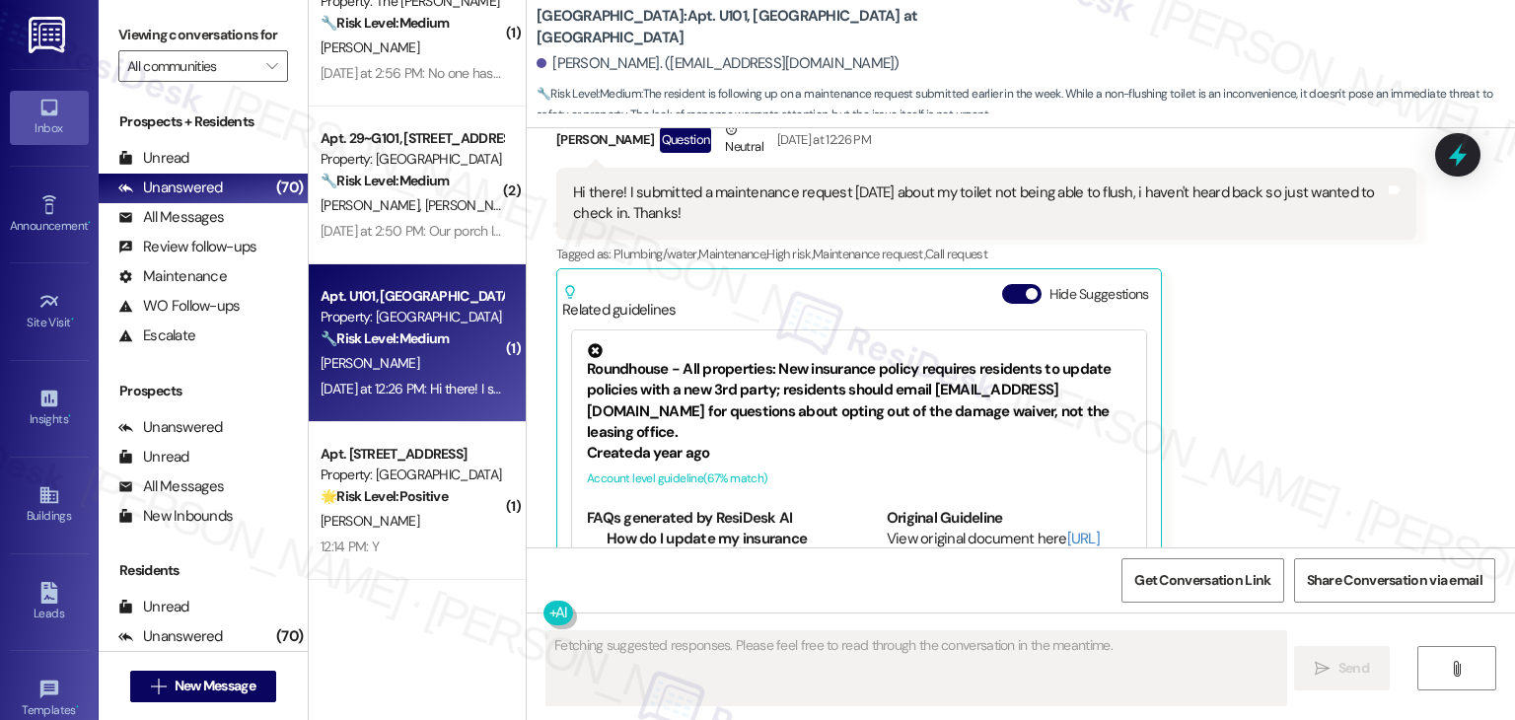
scroll to position [2134, 0]
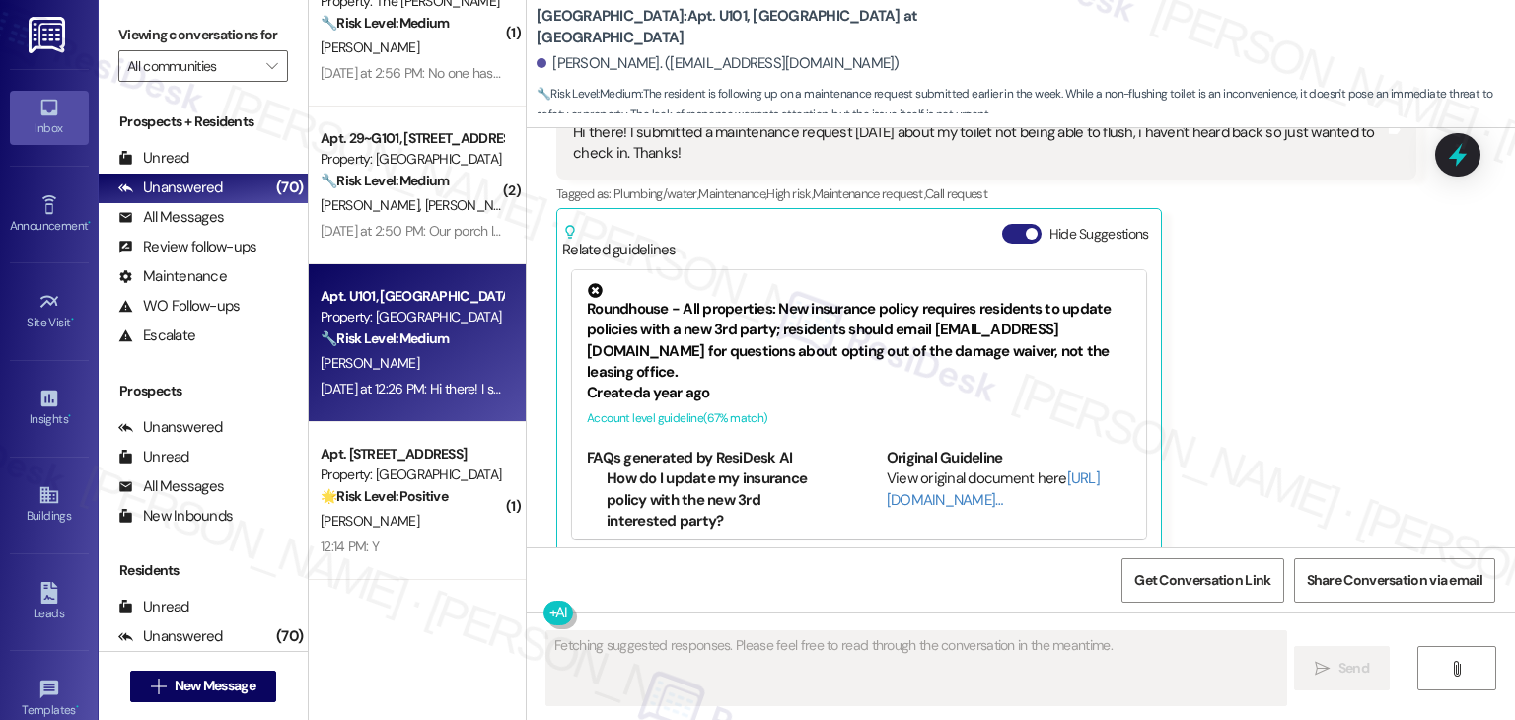
click at [1002, 224] on button "Hide Suggestions" at bounding box center [1021, 234] width 39 height 20
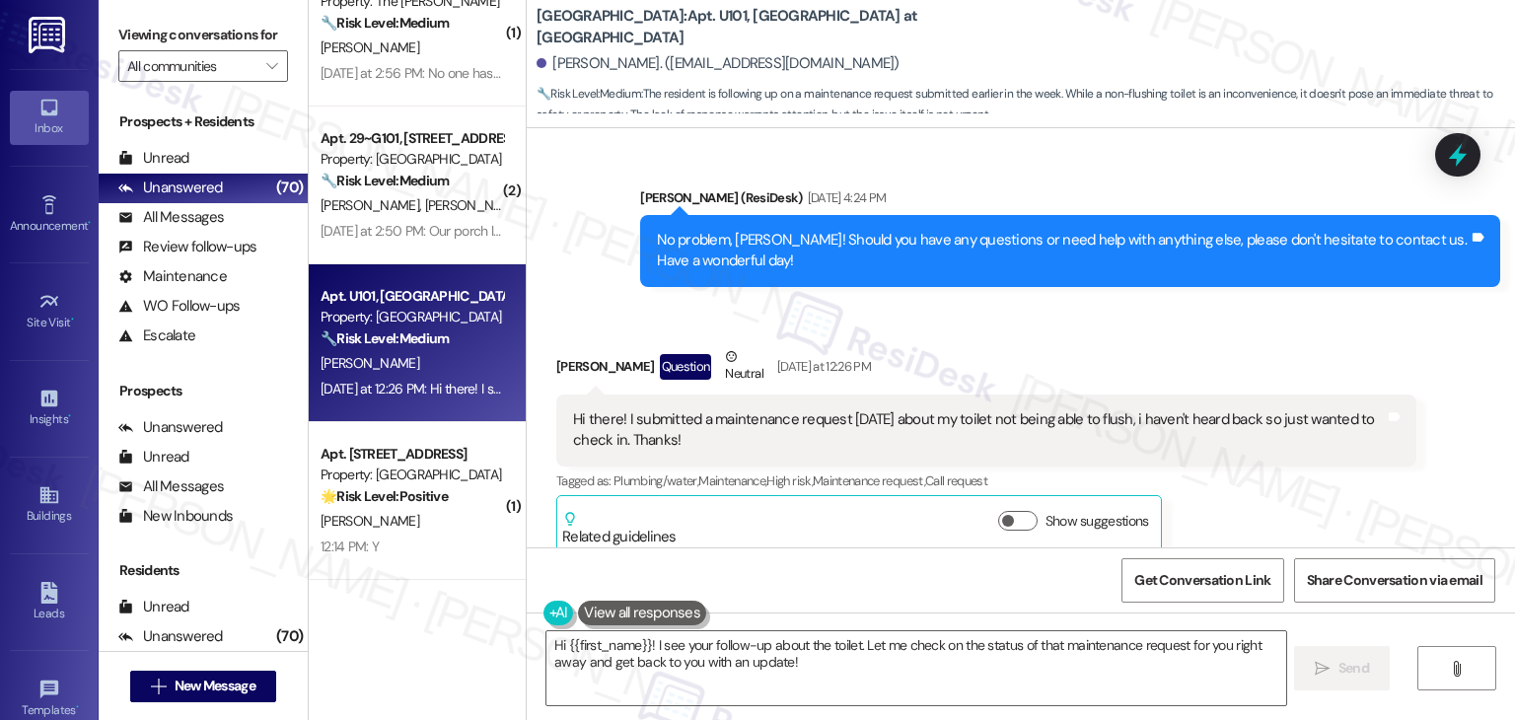
click at [1264, 496] on div "[PERSON_NAME] Question Neutral [DATE] at 12:26 PM Hi there! I submitted a maint…" at bounding box center [986, 450] width 860 height 208
drag, startPoint x: 698, startPoint y: 419, endPoint x: 559, endPoint y: 395, distance: 141.1
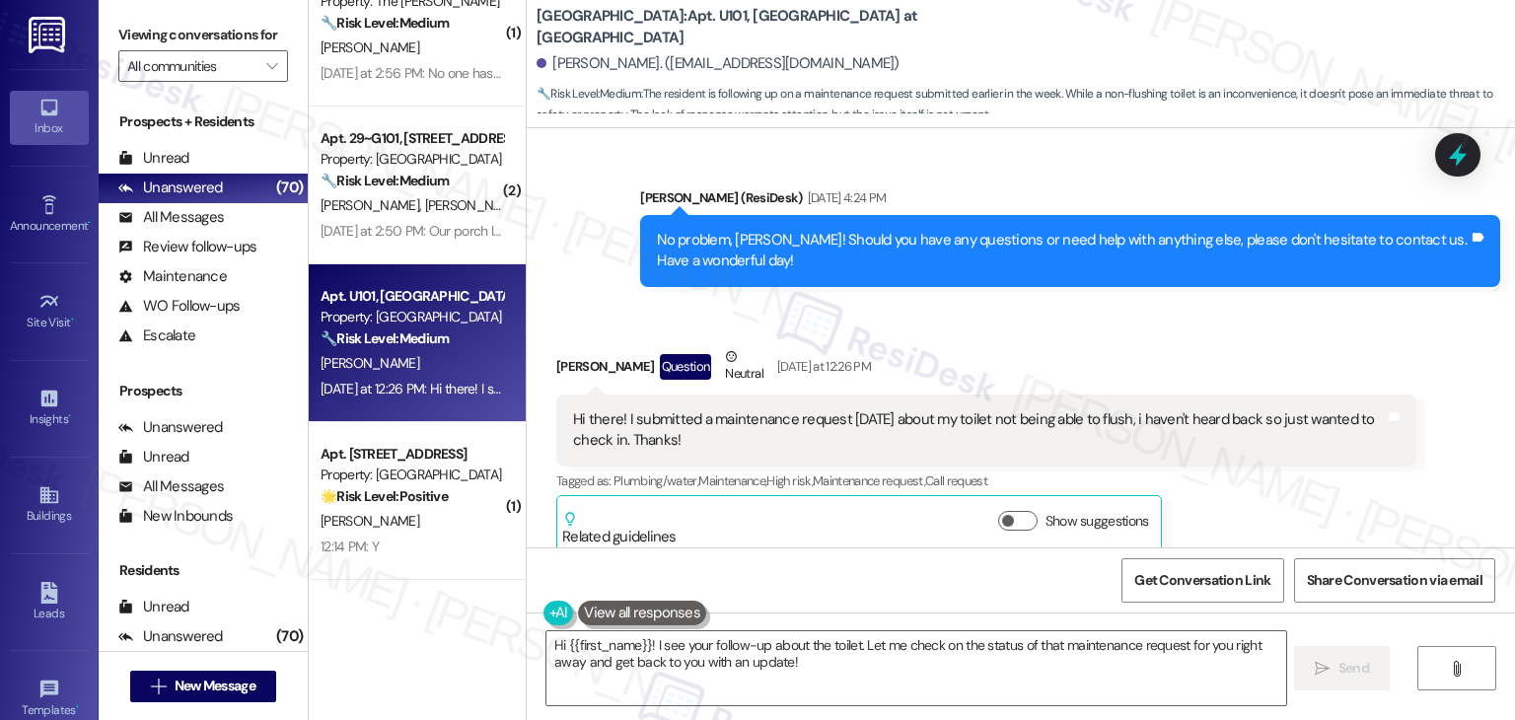
click at [571, 409] on div "Hi there! I submitted a maintenance request [DATE] about my toilet not being ab…" at bounding box center [979, 430] width 816 height 42
copy div "Hi there! I submitted a maintenance request [DATE] about my toilet not being ab…"
click at [556, 346] on div "[PERSON_NAME] Question Neutral [DATE] at 12:26 PM" at bounding box center [986, 370] width 860 height 48
copy div "[PERSON_NAME]"
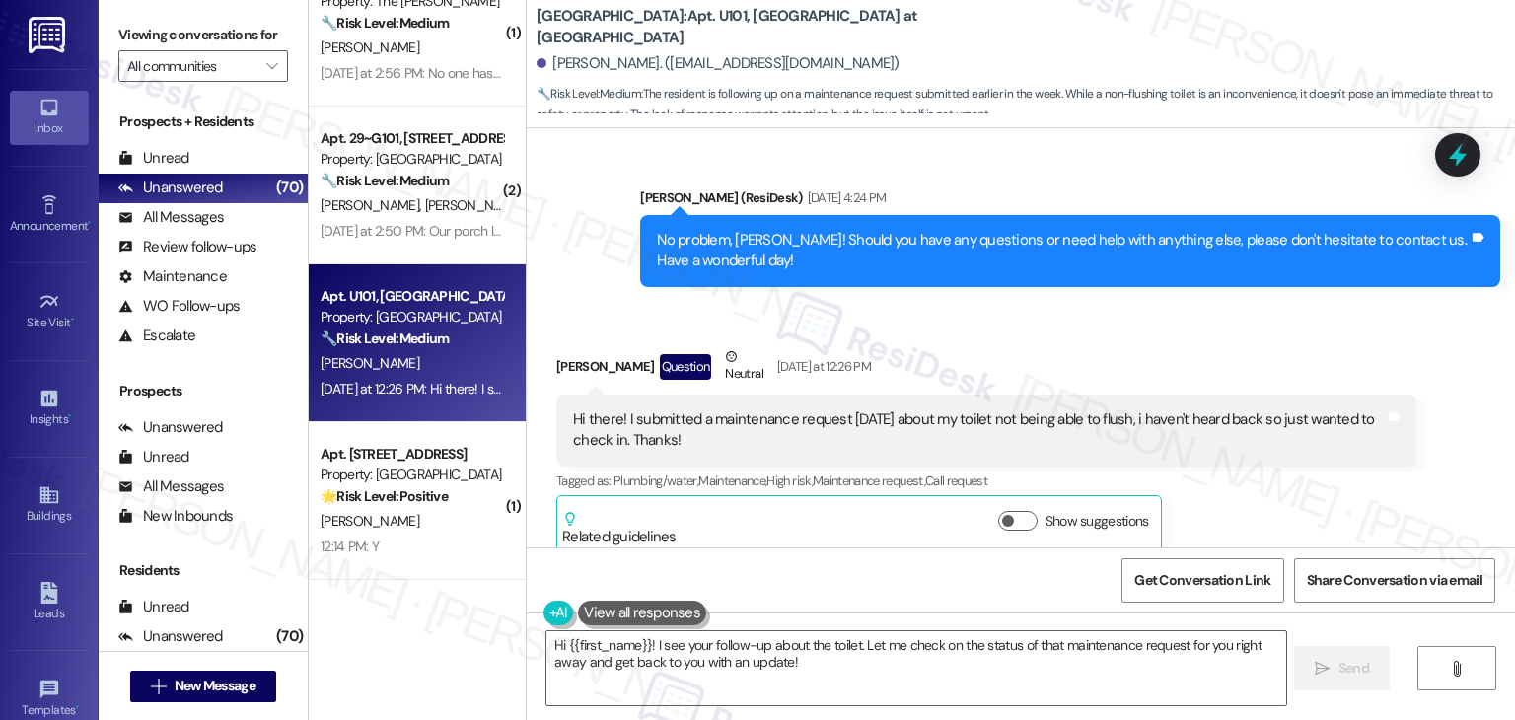
click at [1271, 502] on div "[PERSON_NAME] Question Neutral [DATE] at 12:26 PM Hi there! I submitted a maint…" at bounding box center [986, 450] width 860 height 208
click at [1272, 502] on div "[PERSON_NAME] Question Neutral [DATE] at 12:26 PM Hi there! I submitted a maint…" at bounding box center [986, 450] width 860 height 208
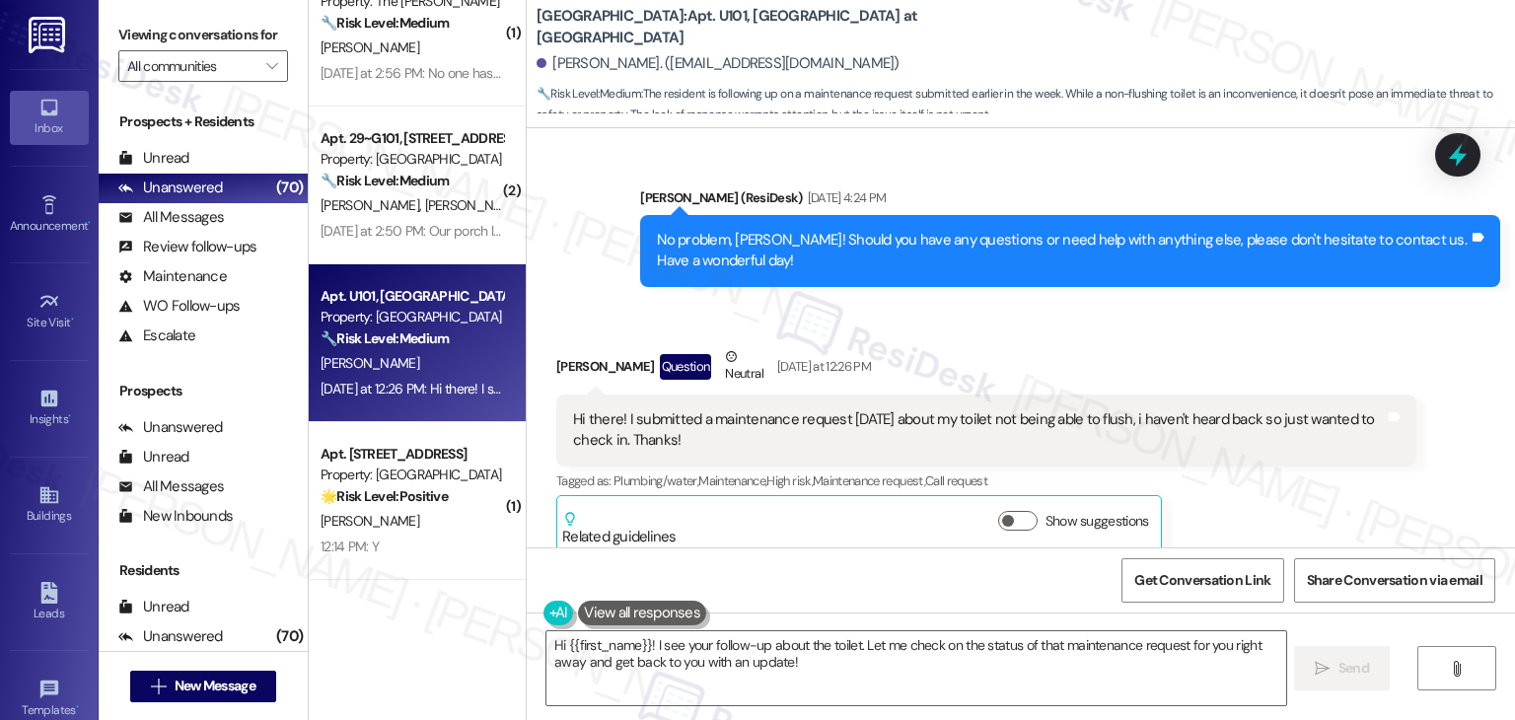
click at [1272, 502] on div "[PERSON_NAME] Question Neutral [DATE] at 12:26 PM Hi there! I submitted a maint…" at bounding box center [986, 450] width 860 height 208
click at [1274, 502] on div "[PERSON_NAME] Question Neutral [DATE] at 12:26 PM Hi there! I submitted a maint…" at bounding box center [986, 450] width 860 height 208
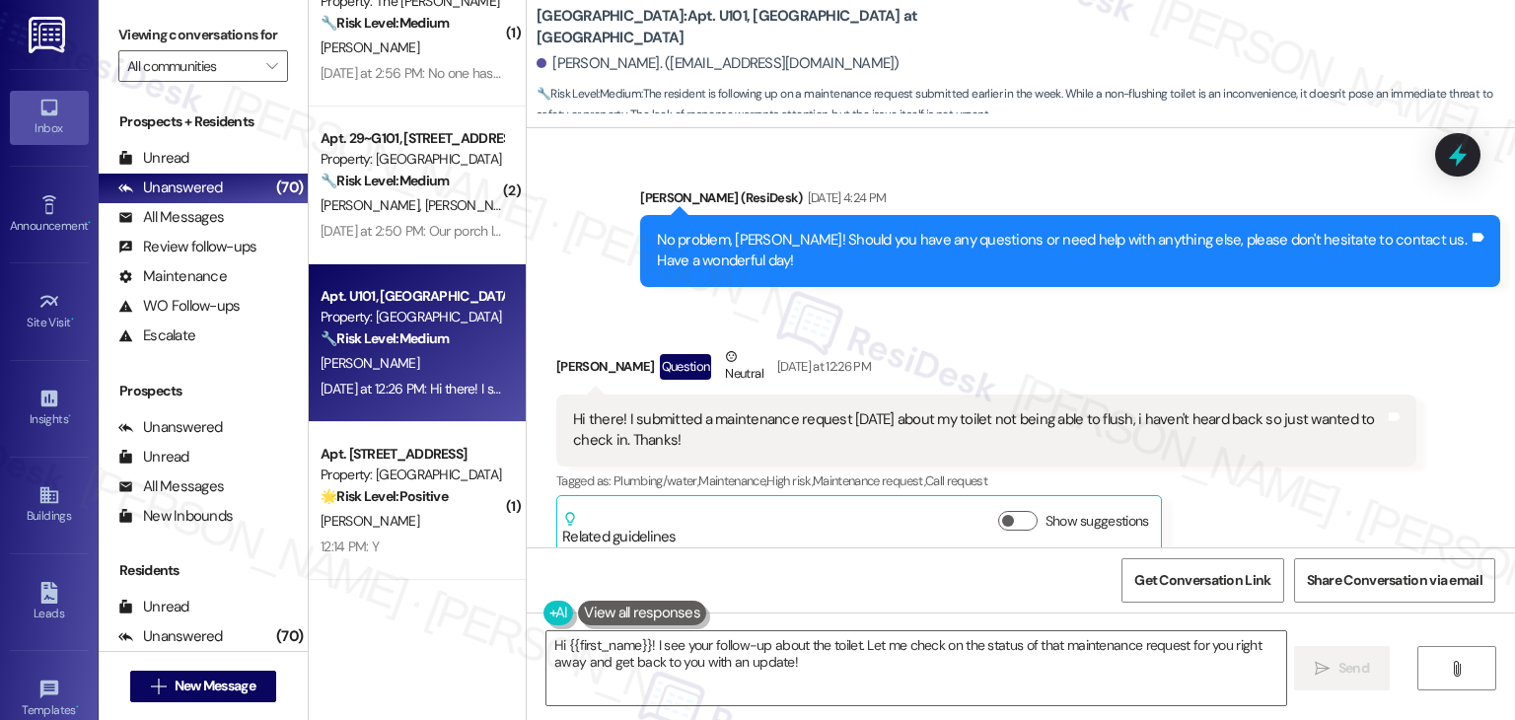
click at [1274, 502] on div "[PERSON_NAME] Question Neutral [DATE] at 12:26 PM Hi there! I submitted a maint…" at bounding box center [986, 450] width 860 height 208
click at [1275, 502] on div "[PERSON_NAME] Question Neutral [DATE] at 12:26 PM Hi there! I submitted a maint…" at bounding box center [986, 450] width 860 height 208
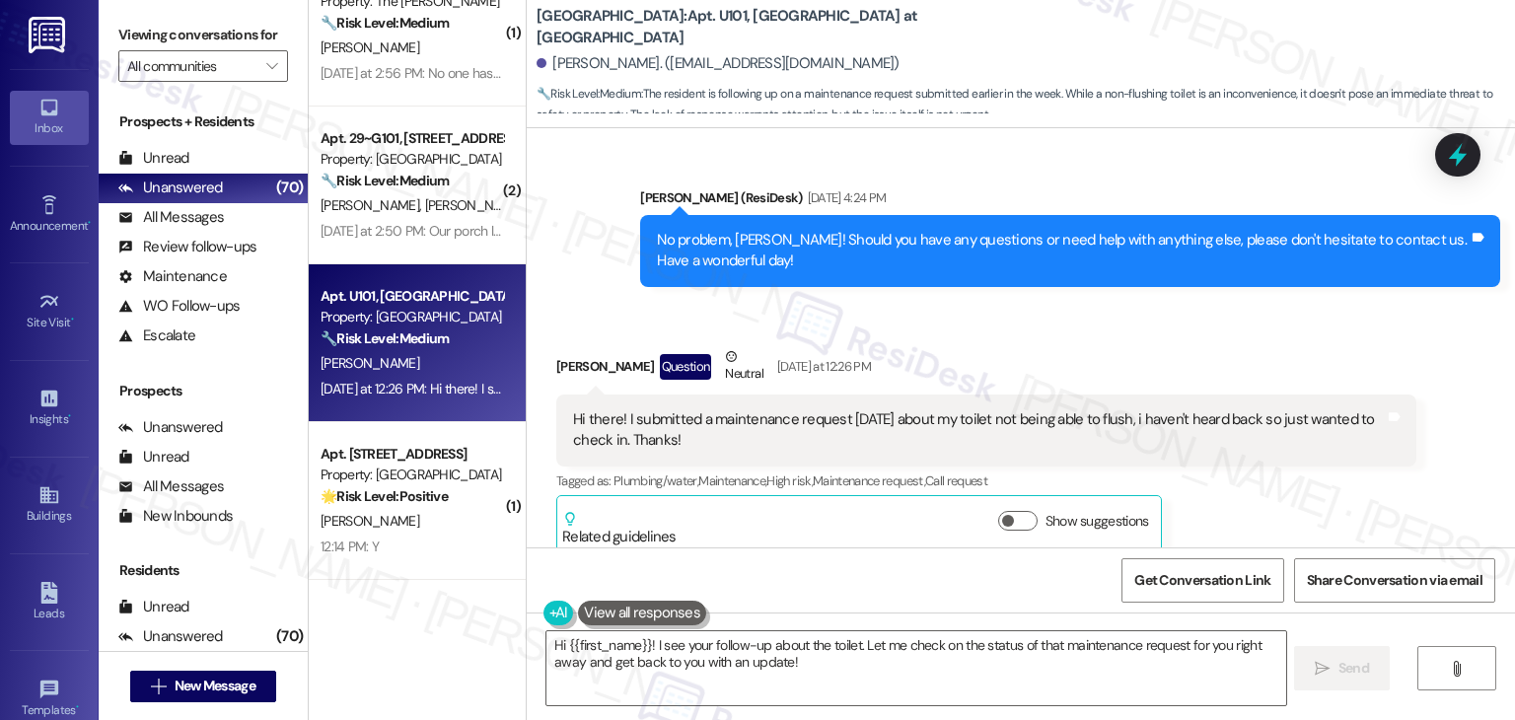
click at [1275, 502] on div "[PERSON_NAME] Question Neutral [DATE] at 12:26 PM Hi there! I submitted a maint…" at bounding box center [986, 450] width 860 height 208
click at [1225, 469] on div "Tagged as: Plumbing/water , Click to highlight conversations about Plumbing/wat…" at bounding box center [986, 480] width 860 height 29
click at [1234, 486] on div "[PERSON_NAME] Question Neutral [DATE] at 12:26 PM Hi there! I submitted a maint…" at bounding box center [986, 450] width 860 height 208
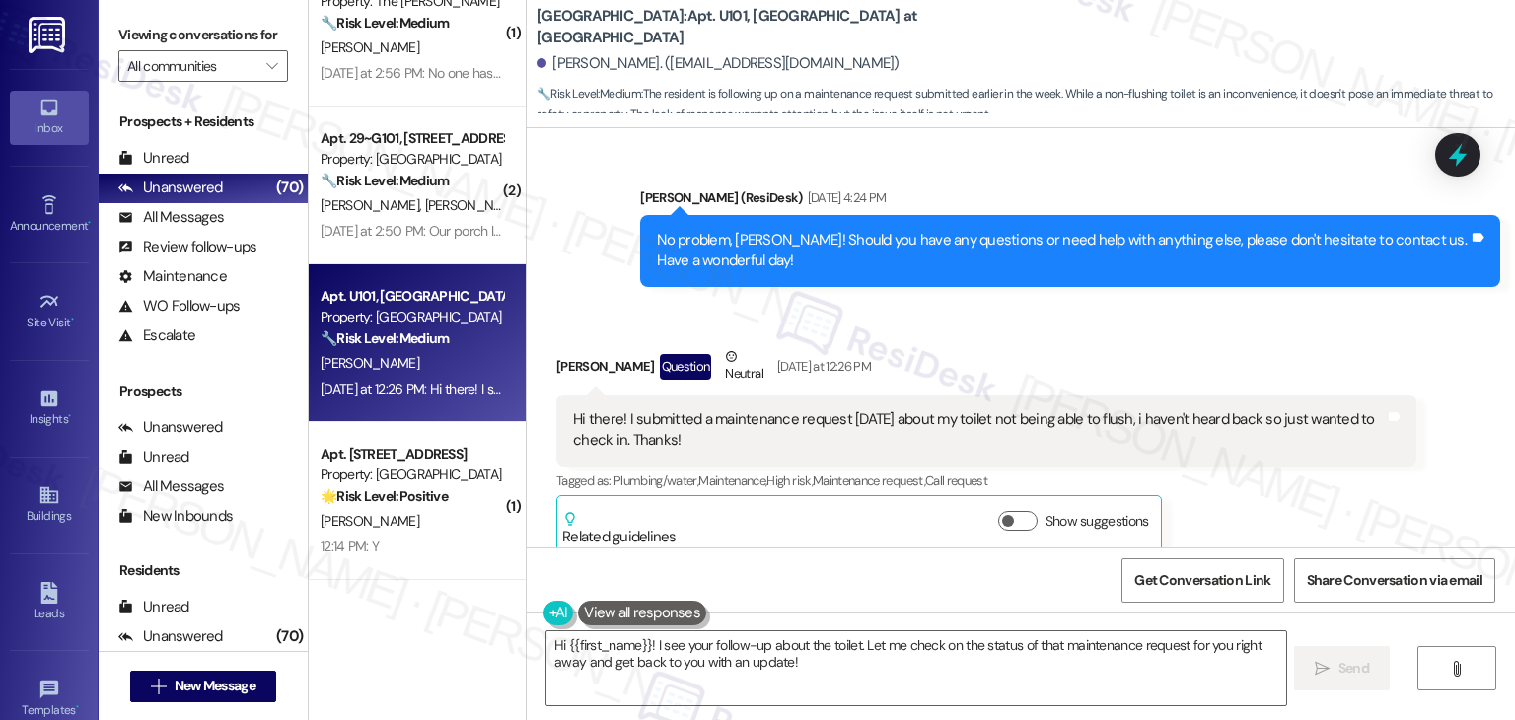
click at [1234, 486] on div "[PERSON_NAME] Question Neutral [DATE] at 12:26 PM Hi there! I submitted a maint…" at bounding box center [986, 450] width 860 height 208
click at [1234, 489] on div "Kaitlyn Huso Question Neutral Yesterday at 12:26 PM Hi there! I submitted a mai…" at bounding box center [986, 450] width 860 height 208
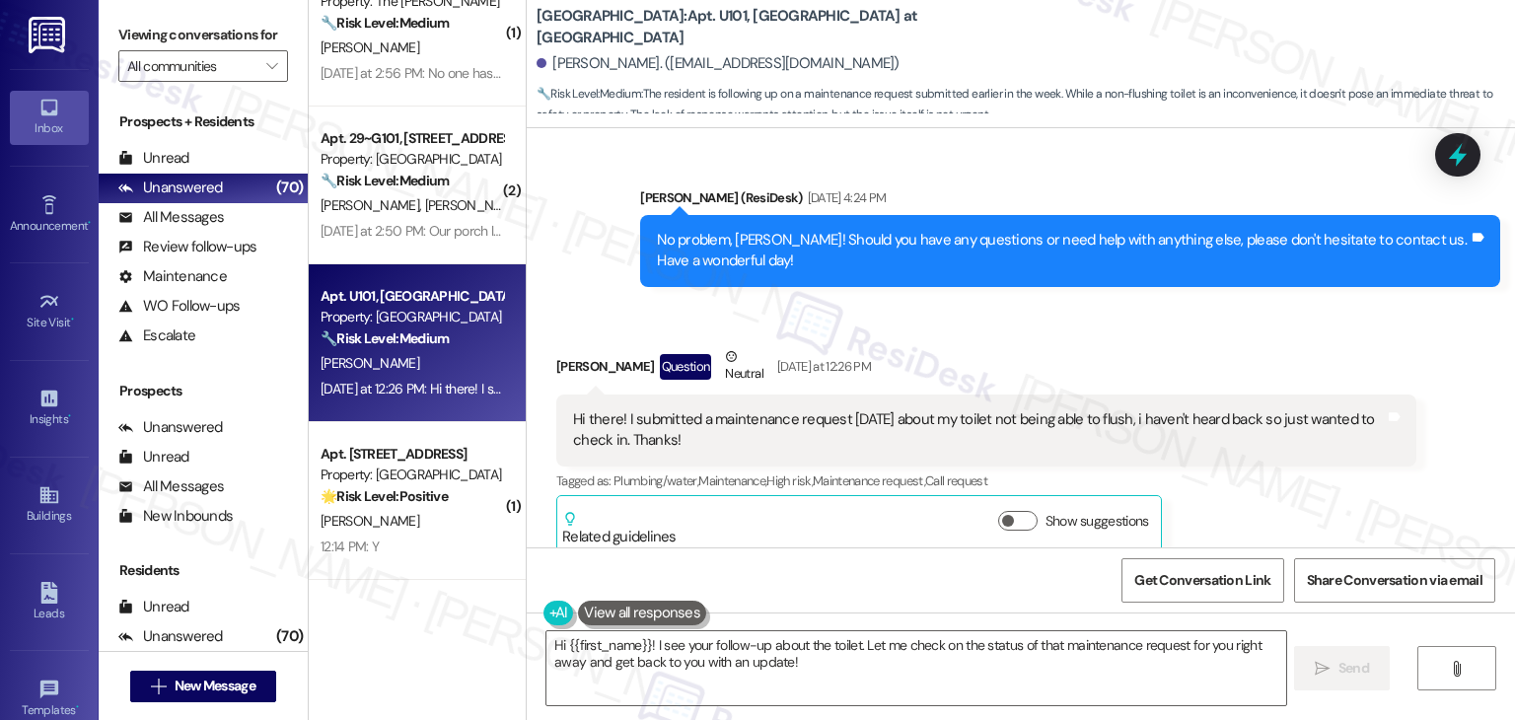
click at [1234, 489] on div "Kaitlyn Huso Question Neutral Yesterday at 12:26 PM Hi there! I submitted a mai…" at bounding box center [986, 450] width 860 height 208
click at [684, 645] on textarea "Hi {{first_name}}! I see your follow-up about the toilet. Let me check on the s…" at bounding box center [915, 668] width 739 height 74
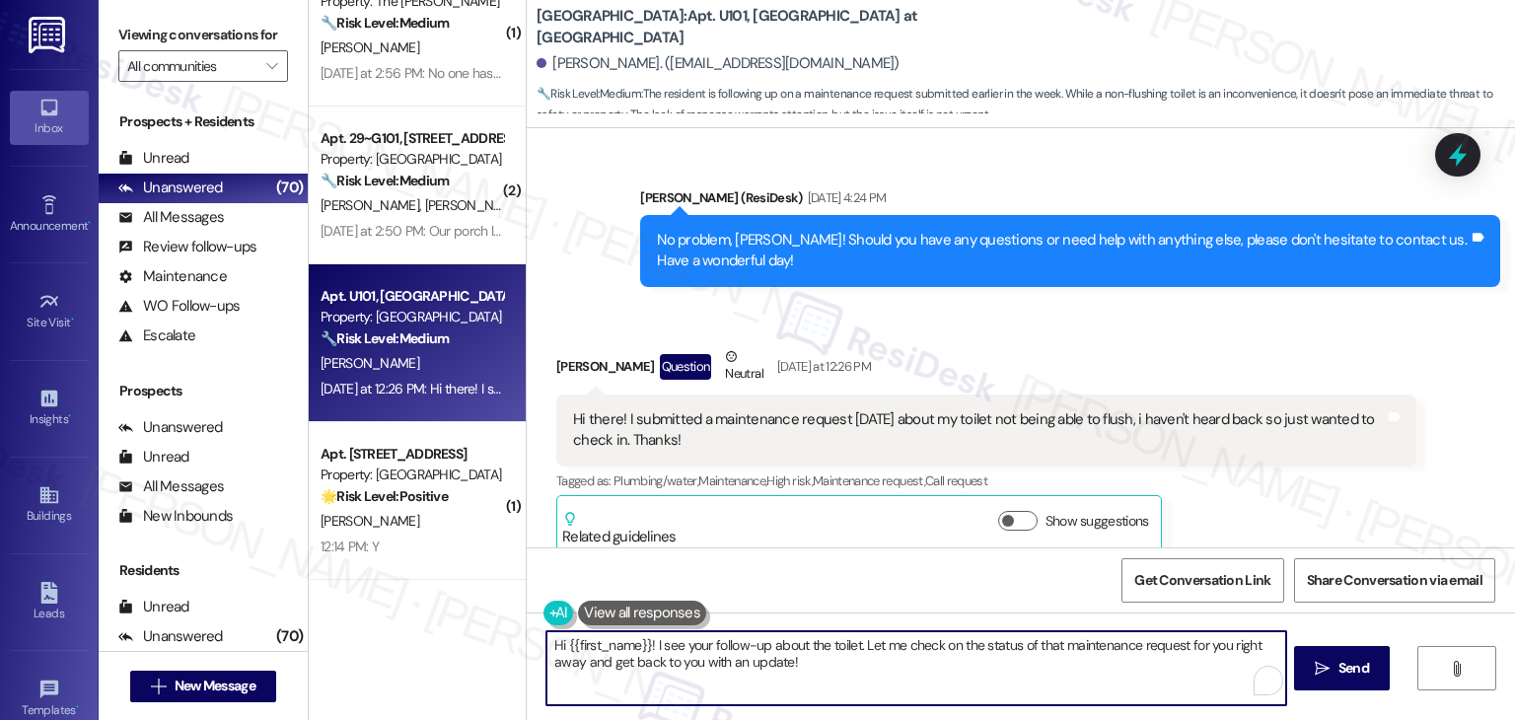
click at [684, 645] on textarea "Hi {{first_name}}! I see your follow-up about the toilet. Let me check on the s…" at bounding box center [915, 668] width 739 height 74
paste textarea "Kaitlyn! Could you please share your ticket number so I can follow up with the …"
type textarea "Hi [PERSON_NAME]! Could you please share your ticket number so I can follow up …"
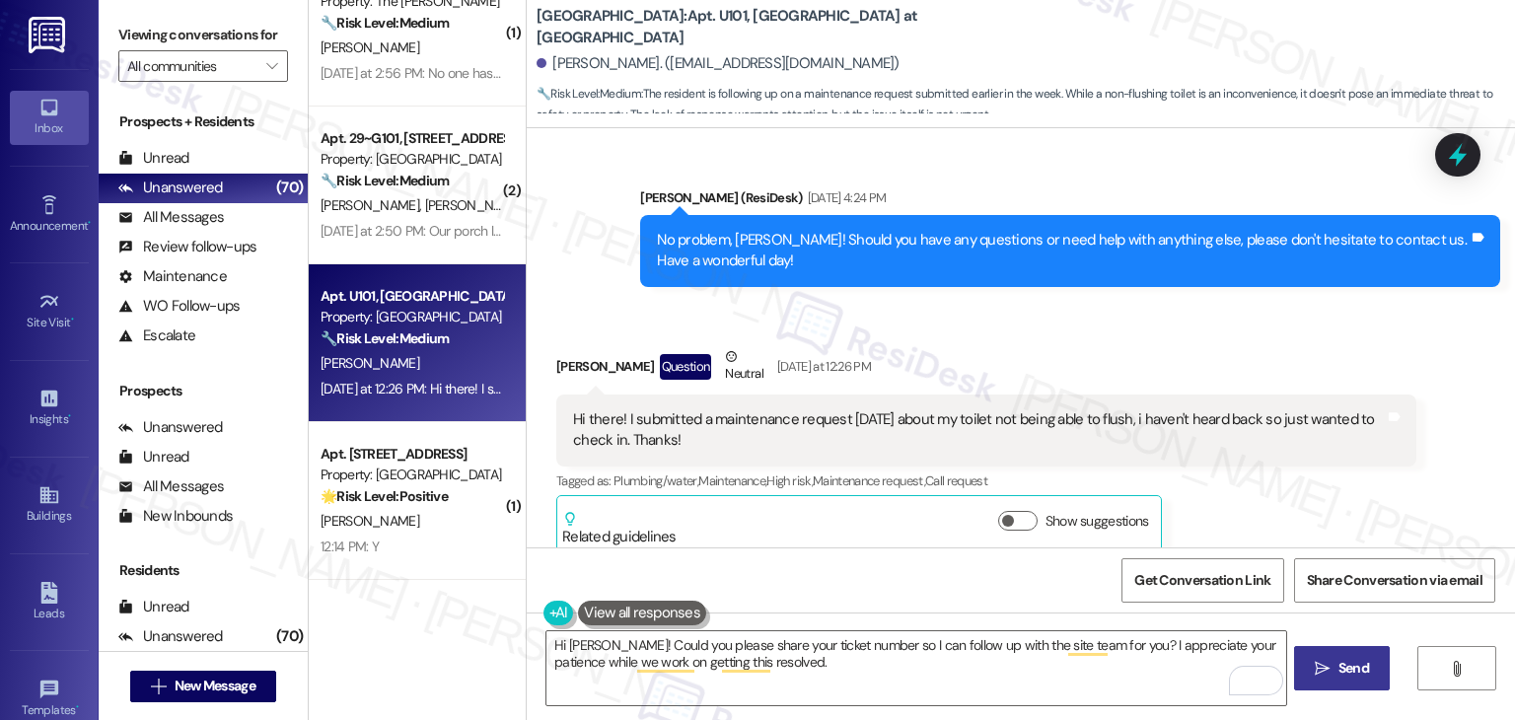
click at [1340, 665] on span "Send" at bounding box center [1353, 668] width 31 height 21
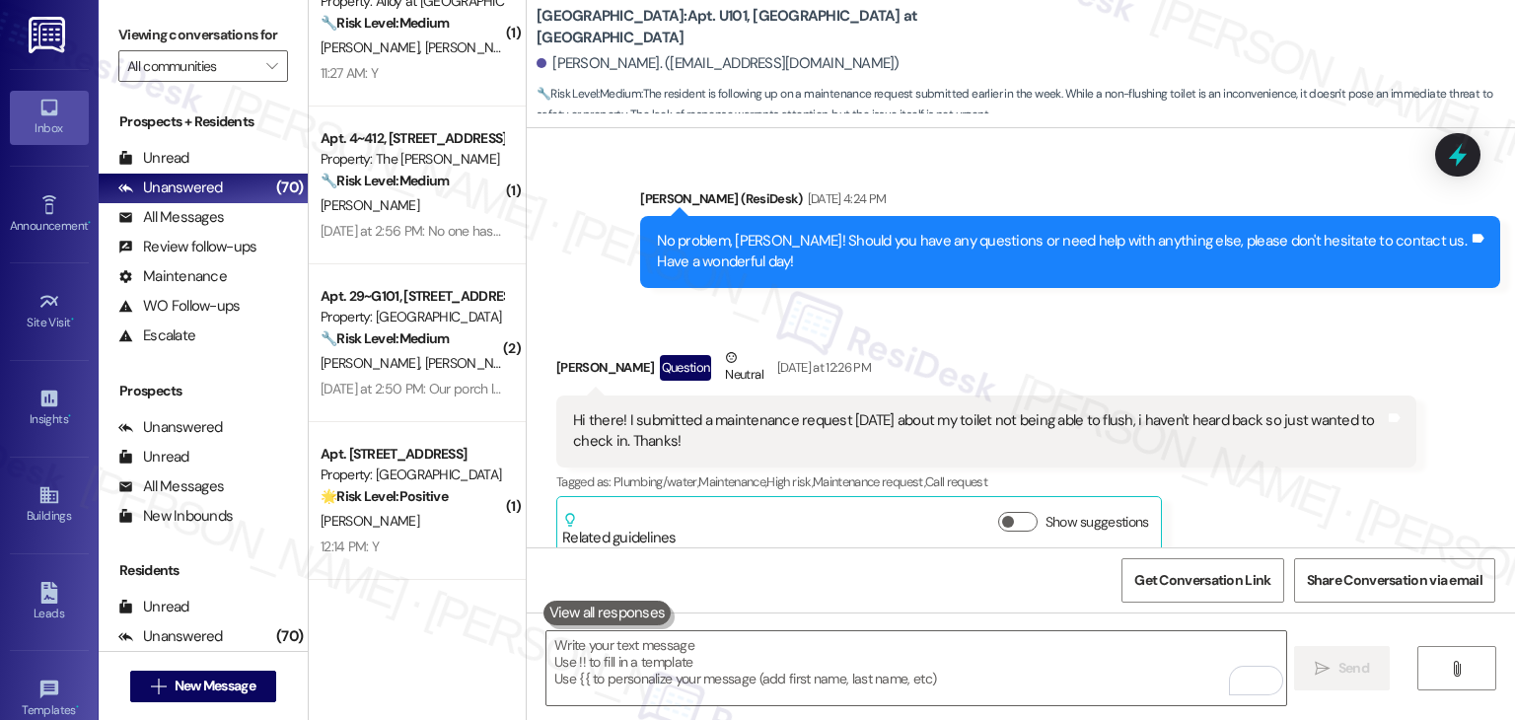
scroll to position [2005, 0]
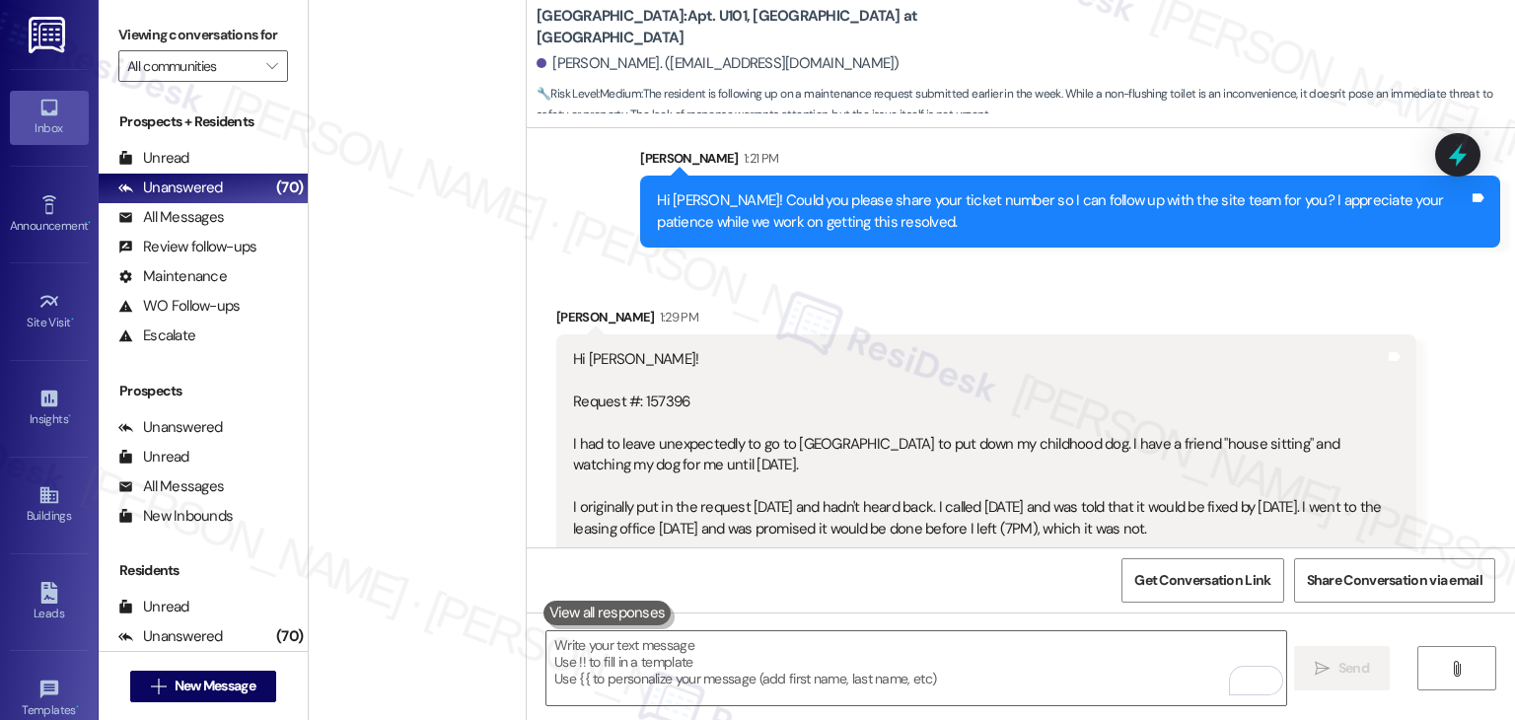
scroll to position [4470, 0]
